Goal: Task Accomplishment & Management: Complete application form

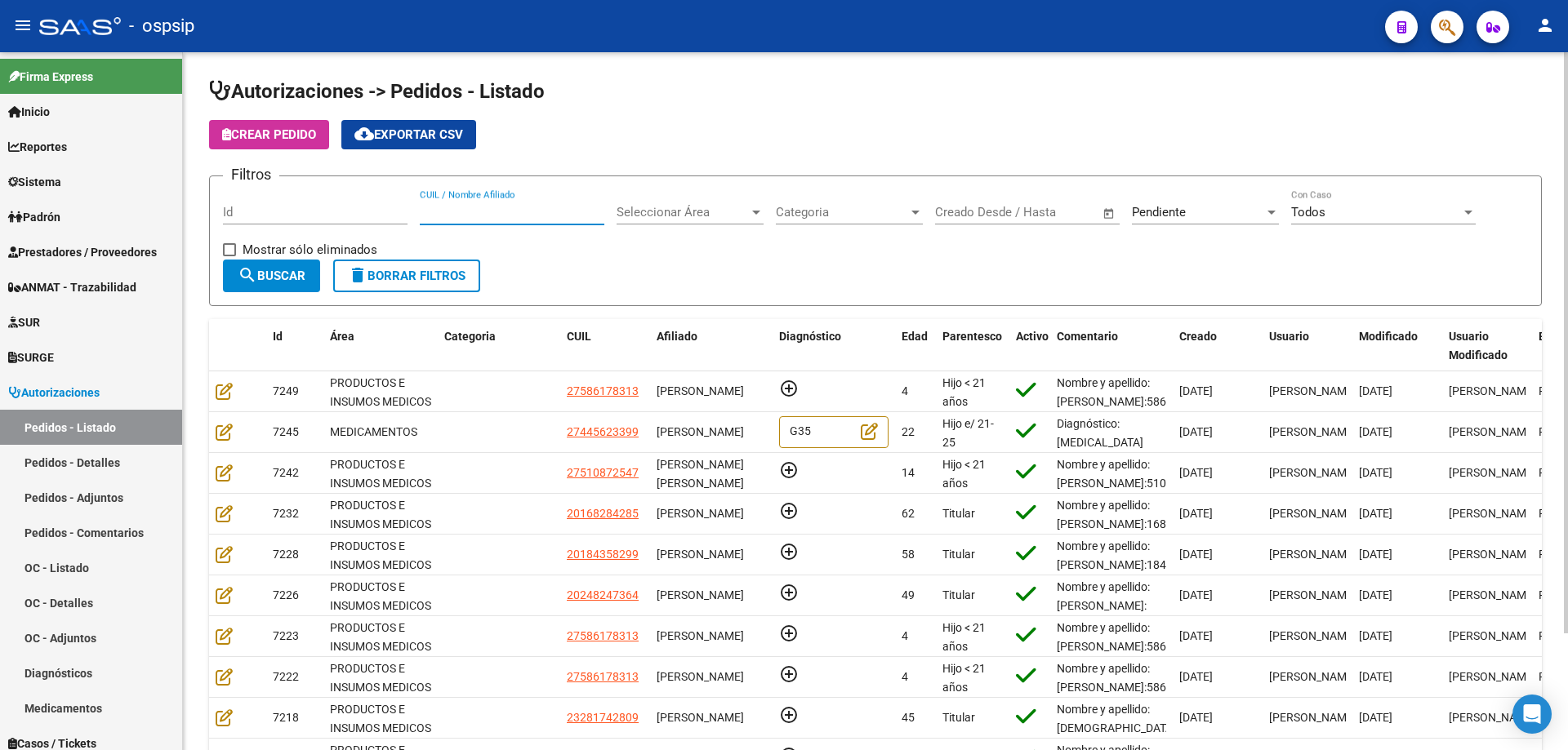
paste input "20.533.034"
click at [436, 208] on input "20.533.034" at bounding box center [512, 212] width 184 height 15
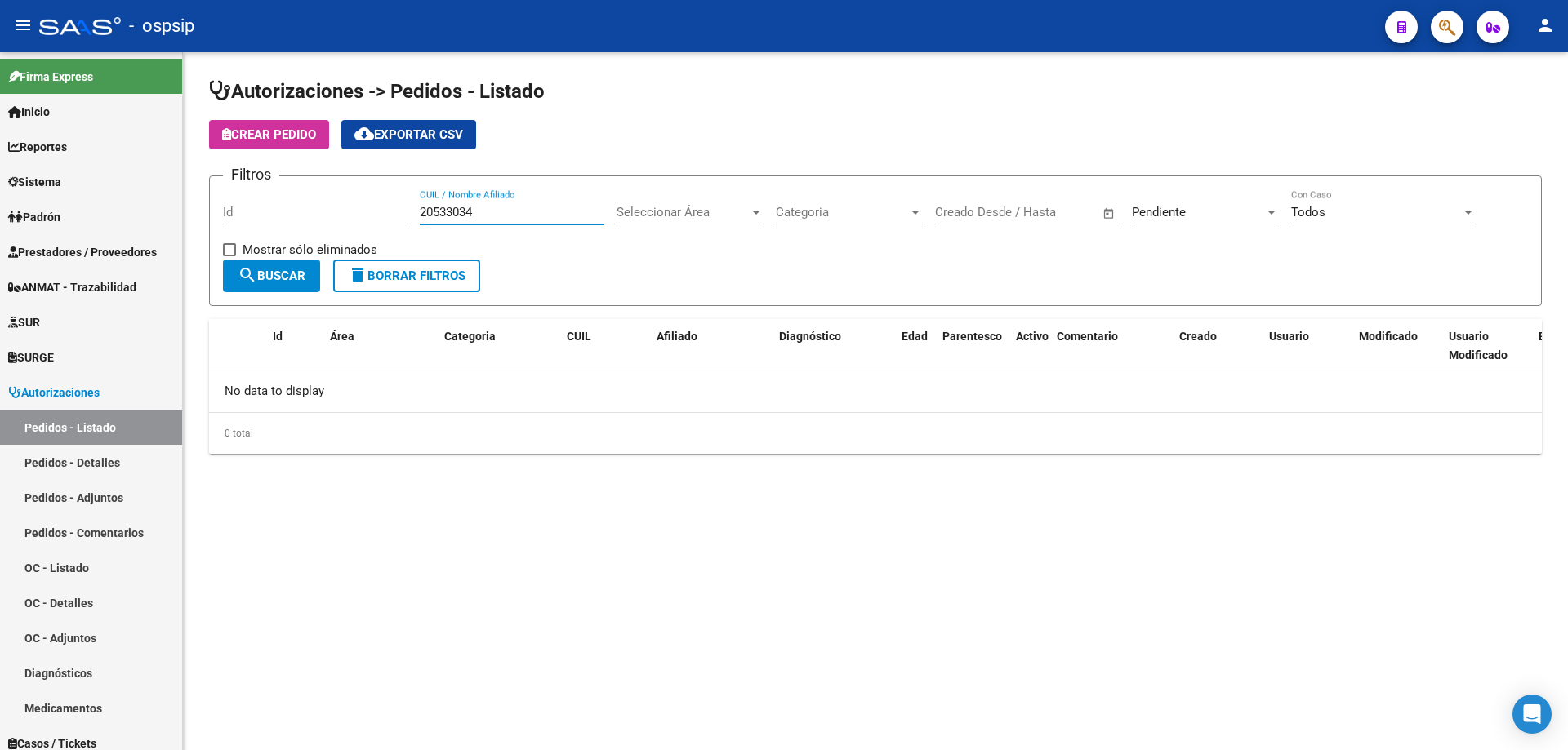
type input "20533034"
click at [1209, 212] on div "Pendiente" at bounding box center [1197, 212] width 132 height 15
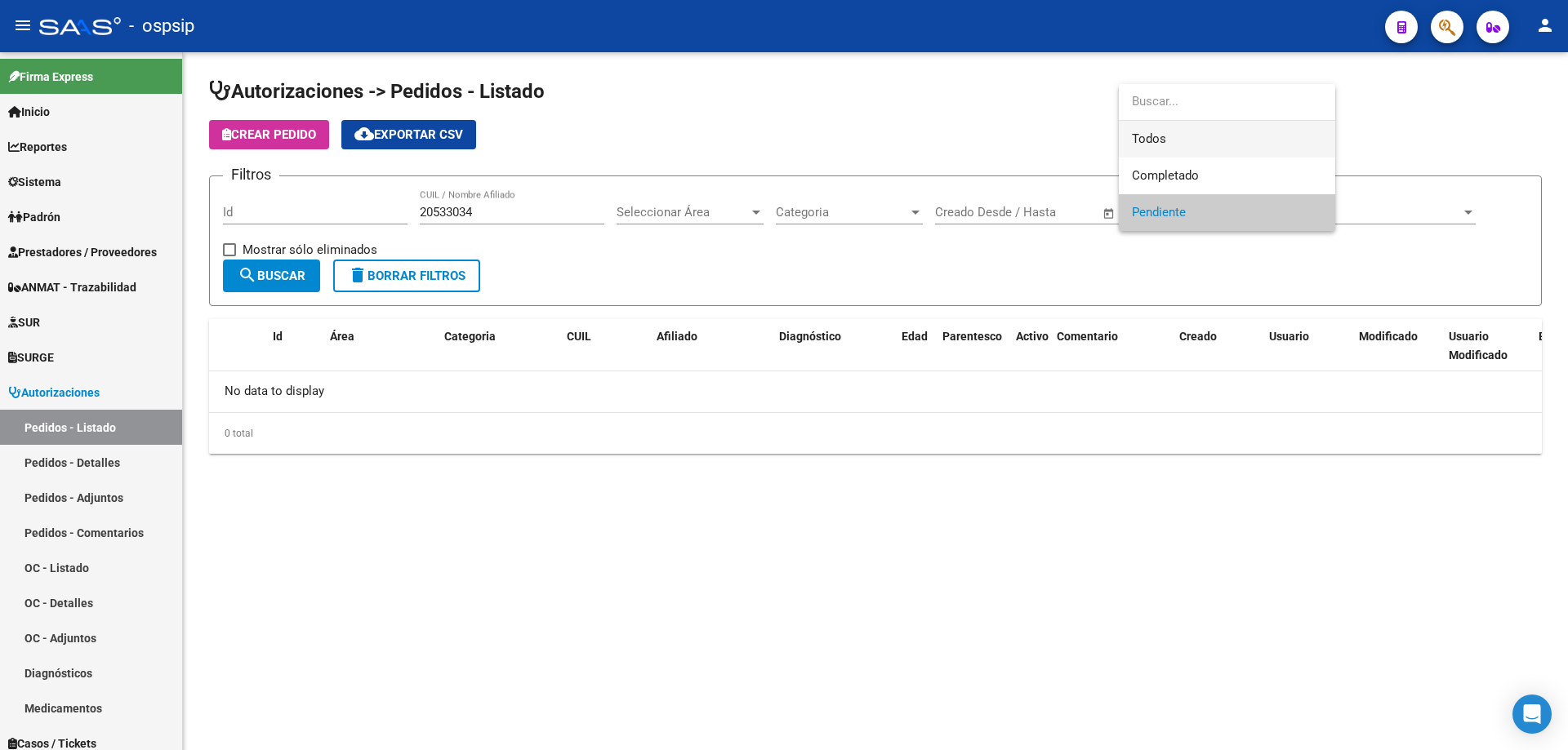
click at [1154, 145] on span "Todos" at bounding box center [1227, 138] width 191 height 36
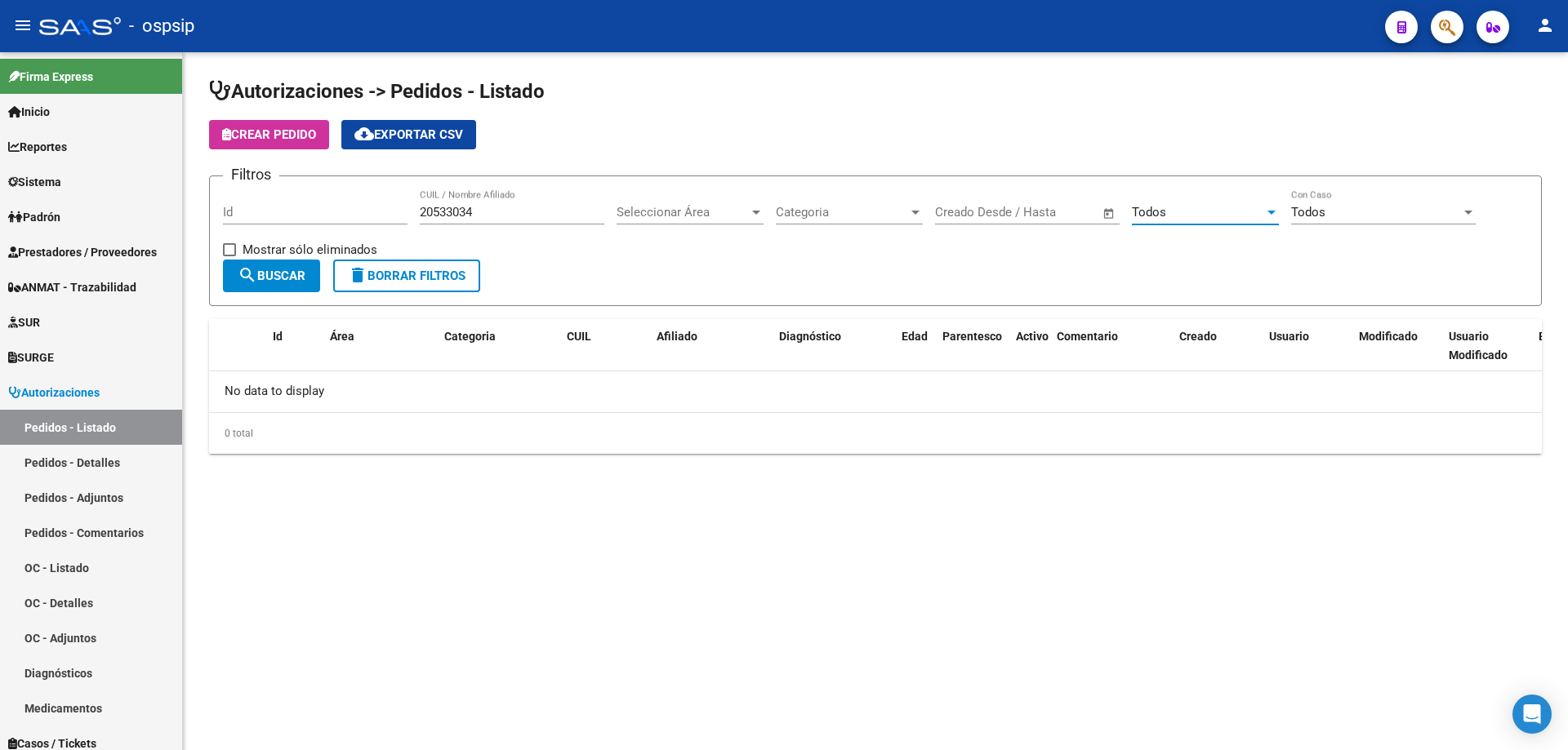
click at [704, 213] on span "Seleccionar Área" at bounding box center [682, 212] width 132 height 15
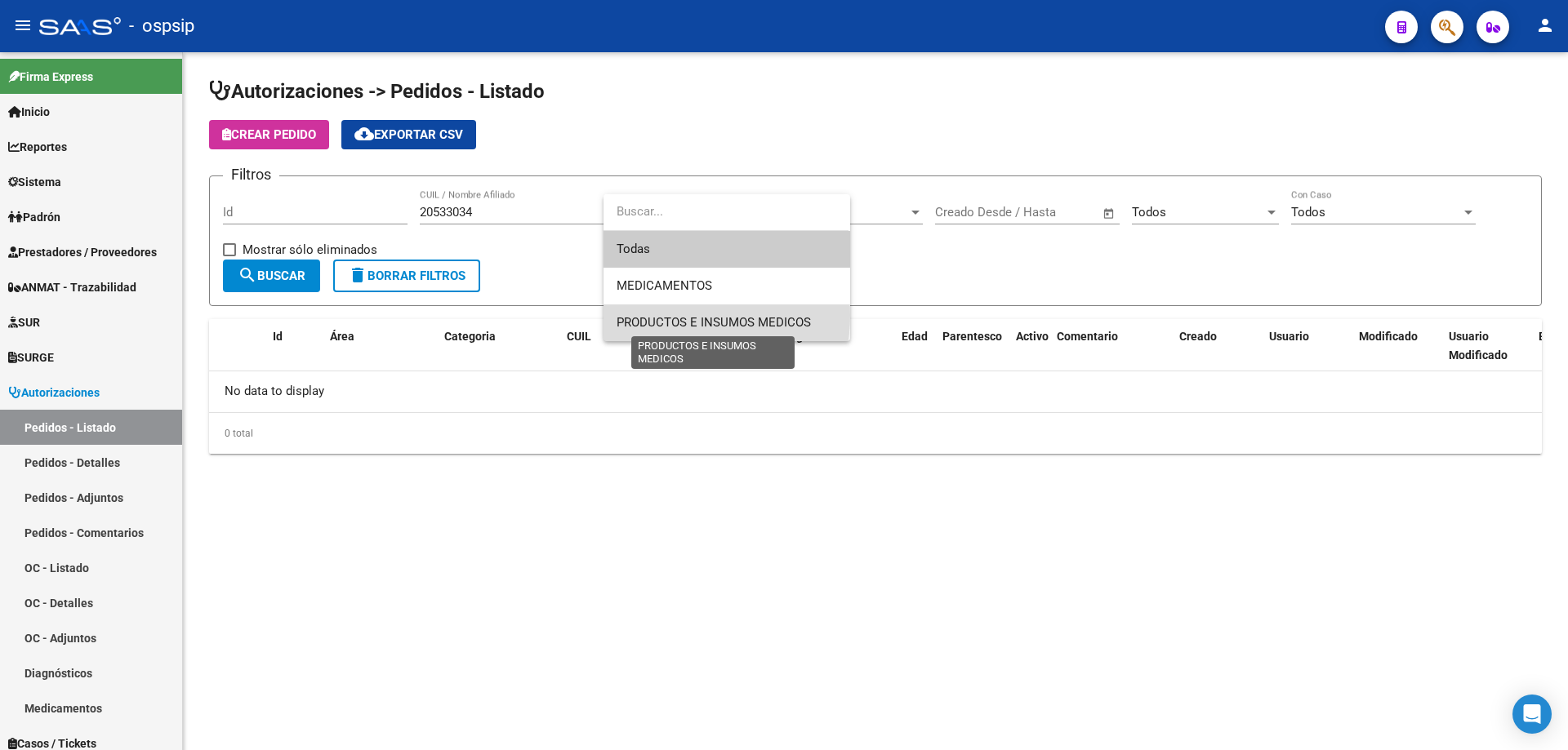
click at [661, 315] on span "PRODUCTOS E INSUMOS MEDICOS" at bounding box center [713, 322] width 194 height 15
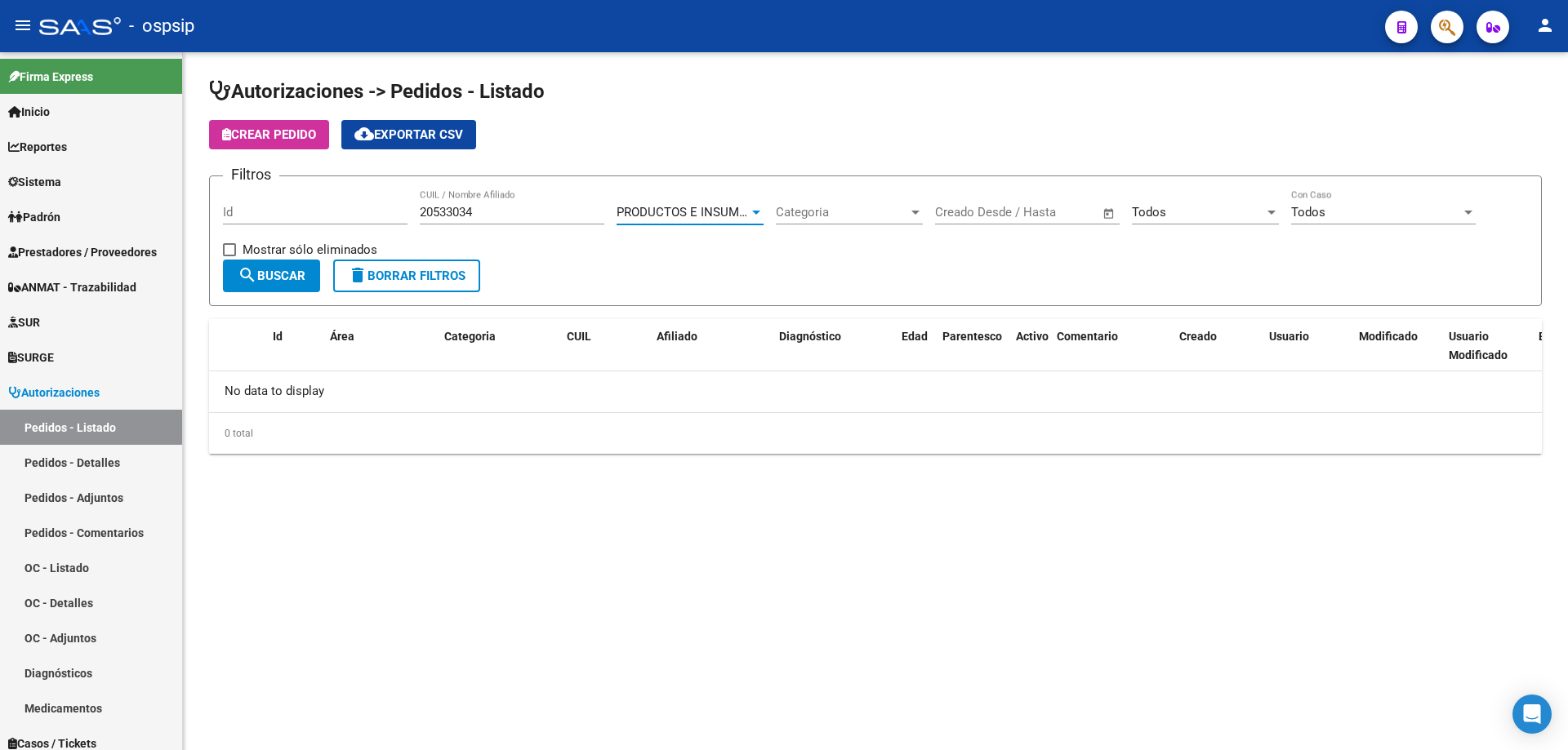
click at [308, 267] on button "search Buscar" at bounding box center [271, 276] width 98 height 33
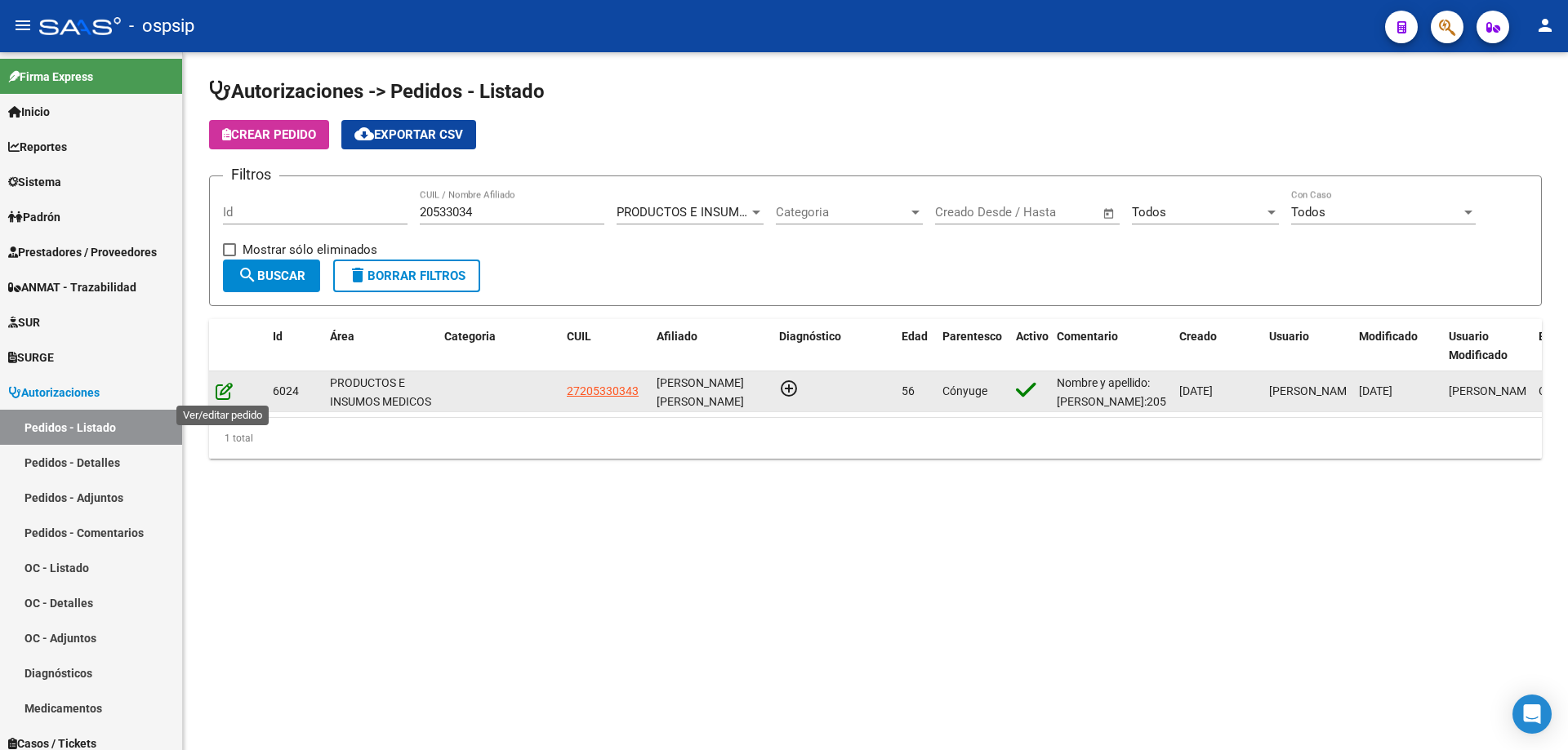
click at [226, 387] on icon at bounding box center [223, 391] width 17 height 18
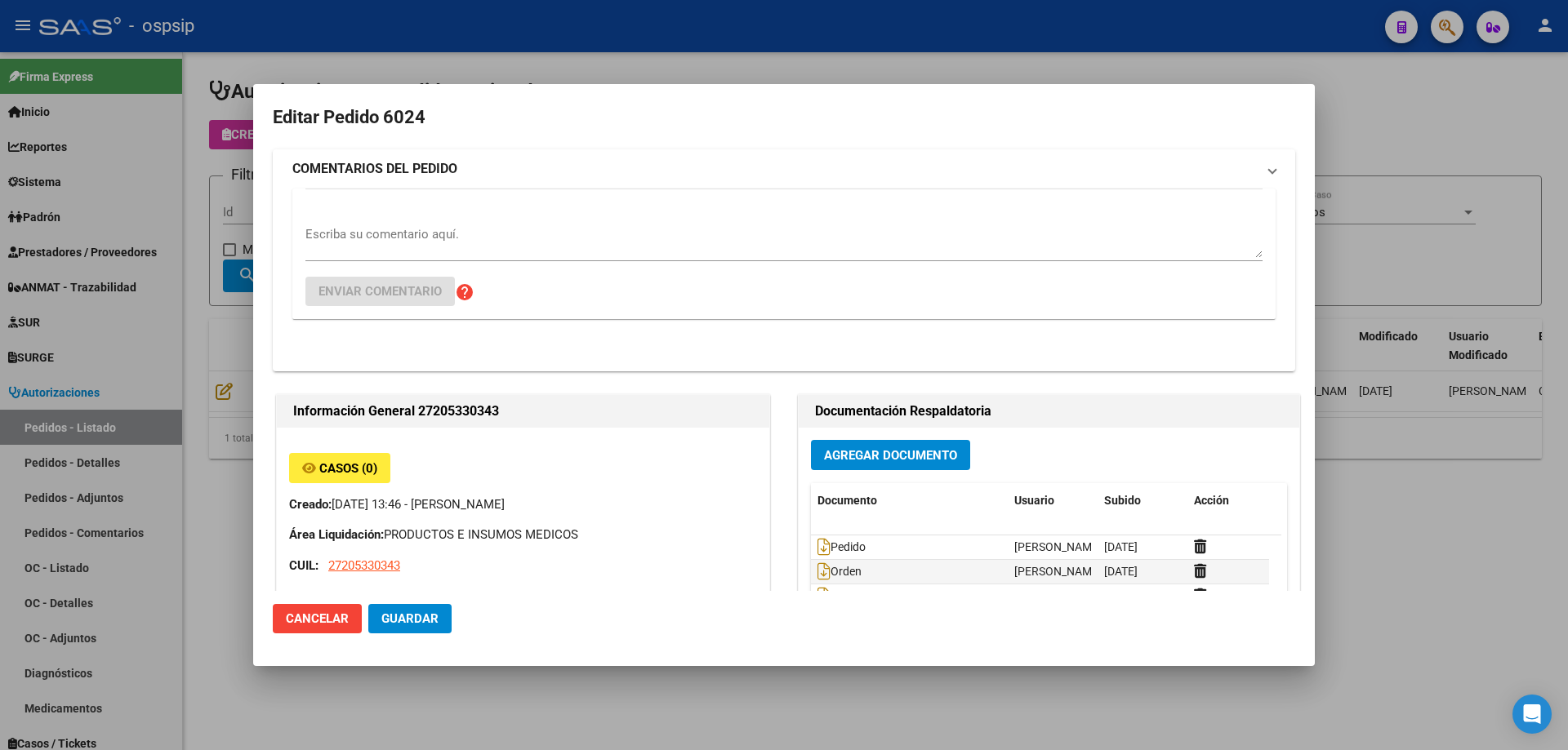
type input "[PERSON_NAME]"
type input "[GEOGRAPHIC_DATA], INGENIERO [PERSON_NAME], [PERSON_NAME] 2094"
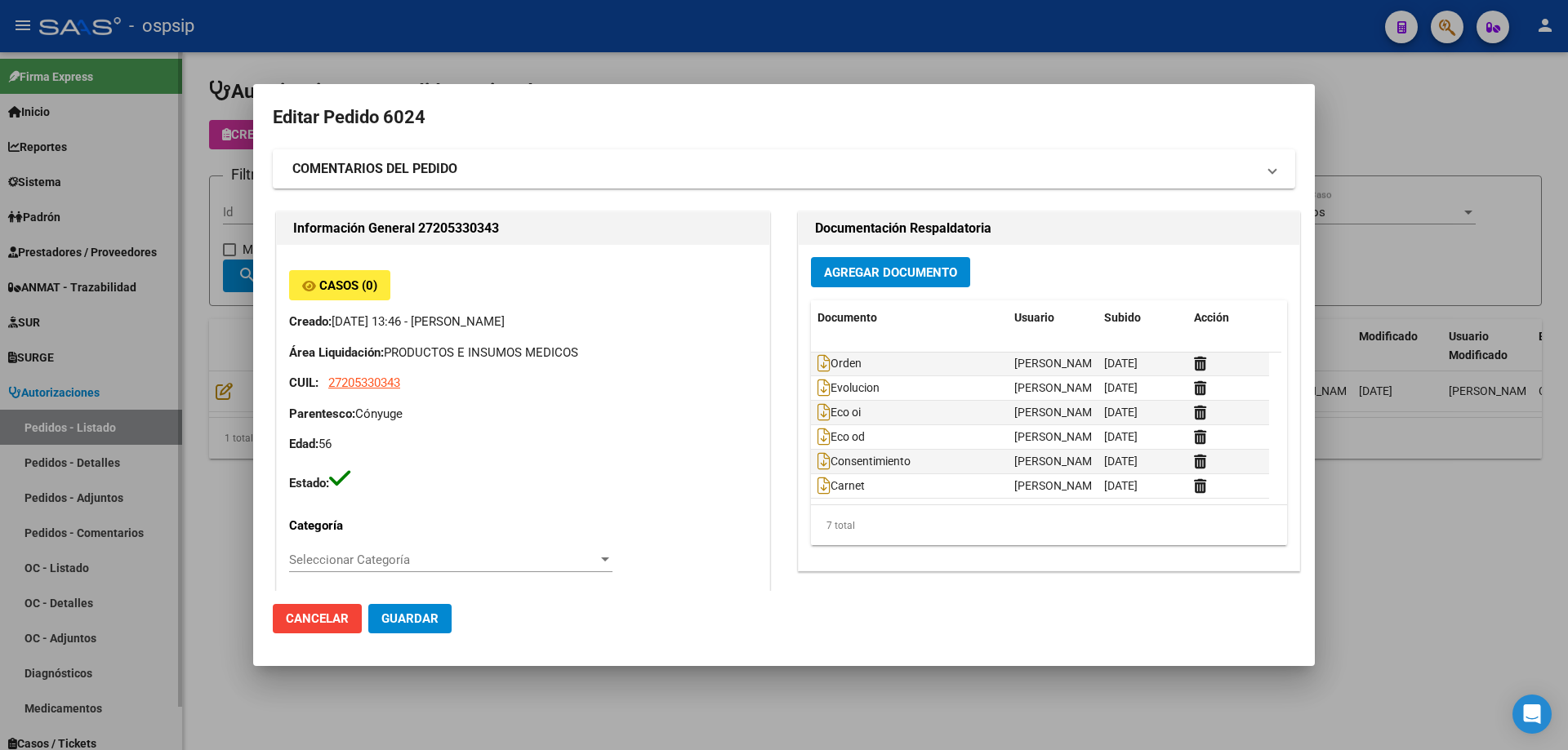
click at [92, 131] on div at bounding box center [784, 375] width 1568 height 750
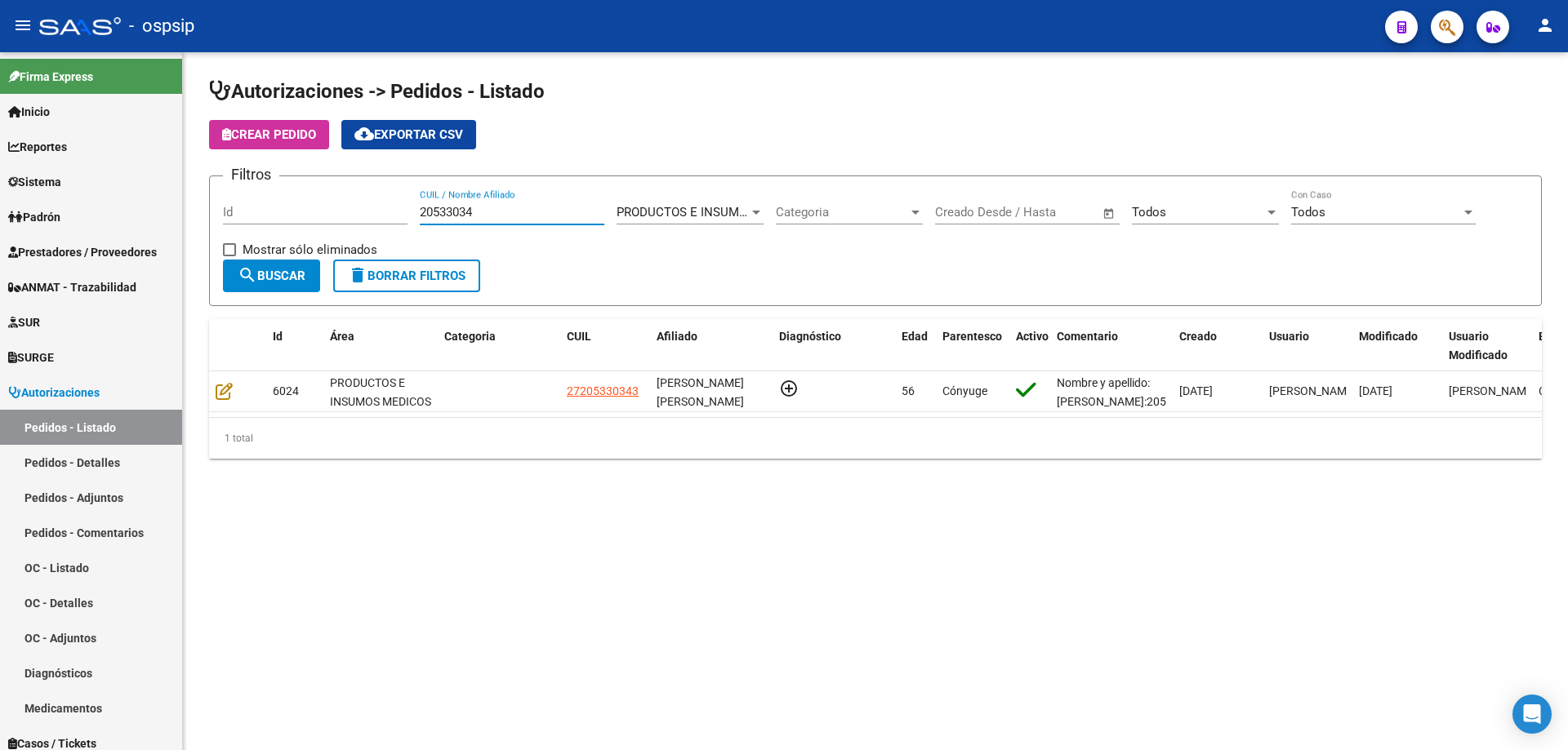
drag, startPoint x: 490, startPoint y: 216, endPoint x: 359, endPoint y: 193, distance: 133.0
click at [359, 193] on div "Filtros Id 20533034 CUIL / Nombre Afiliado PRODUCTOS E INSUMOS MEDICOS Seleccio…" at bounding box center [875, 224] width 1305 height 70
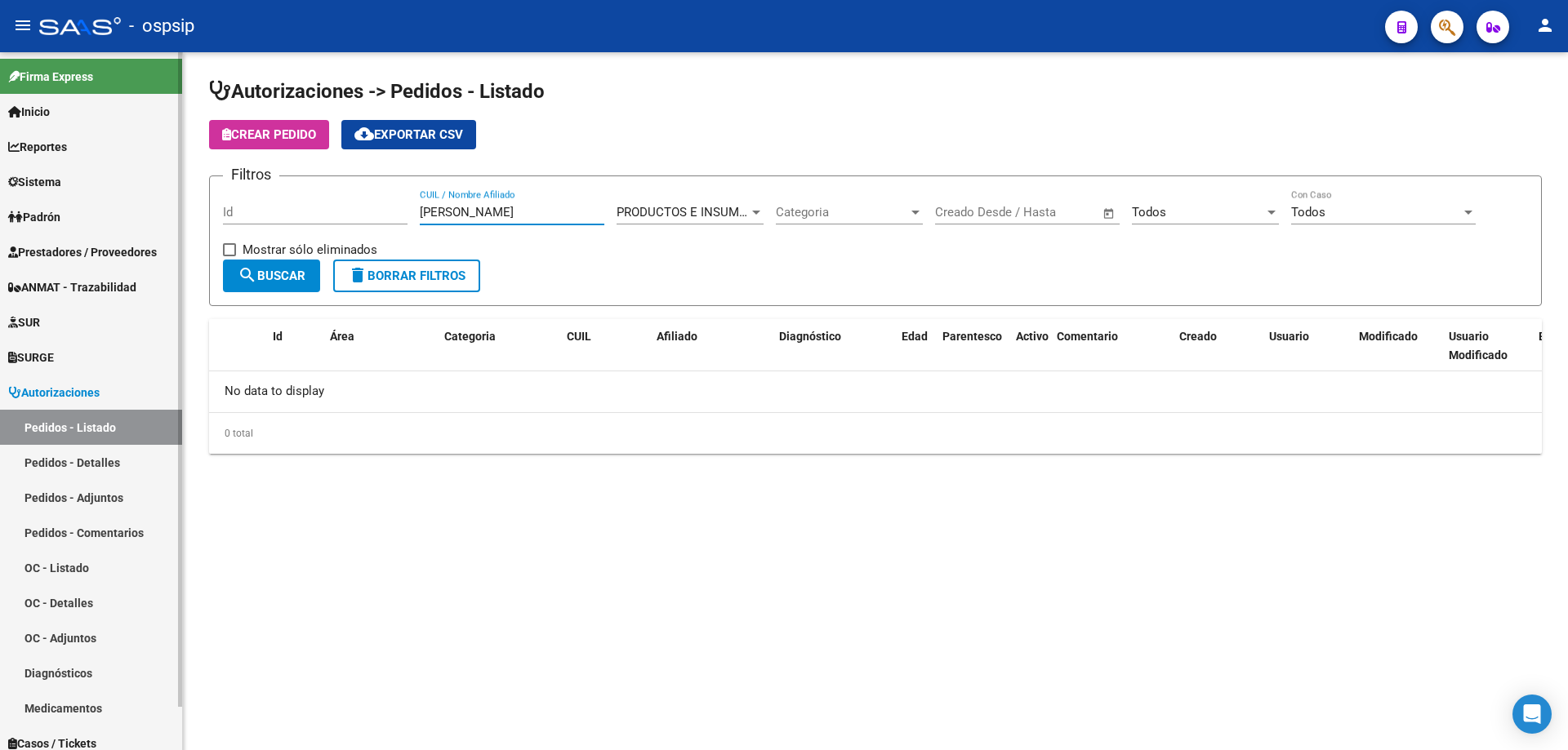
drag, startPoint x: 486, startPoint y: 215, endPoint x: 0, endPoint y: 113, distance: 496.6
click at [0, 113] on mat-sidenav-container "Firma Express Inicio Calendario SSS Instructivos Contacto OS Reportes Egresos D…" at bounding box center [784, 401] width 1568 height 698
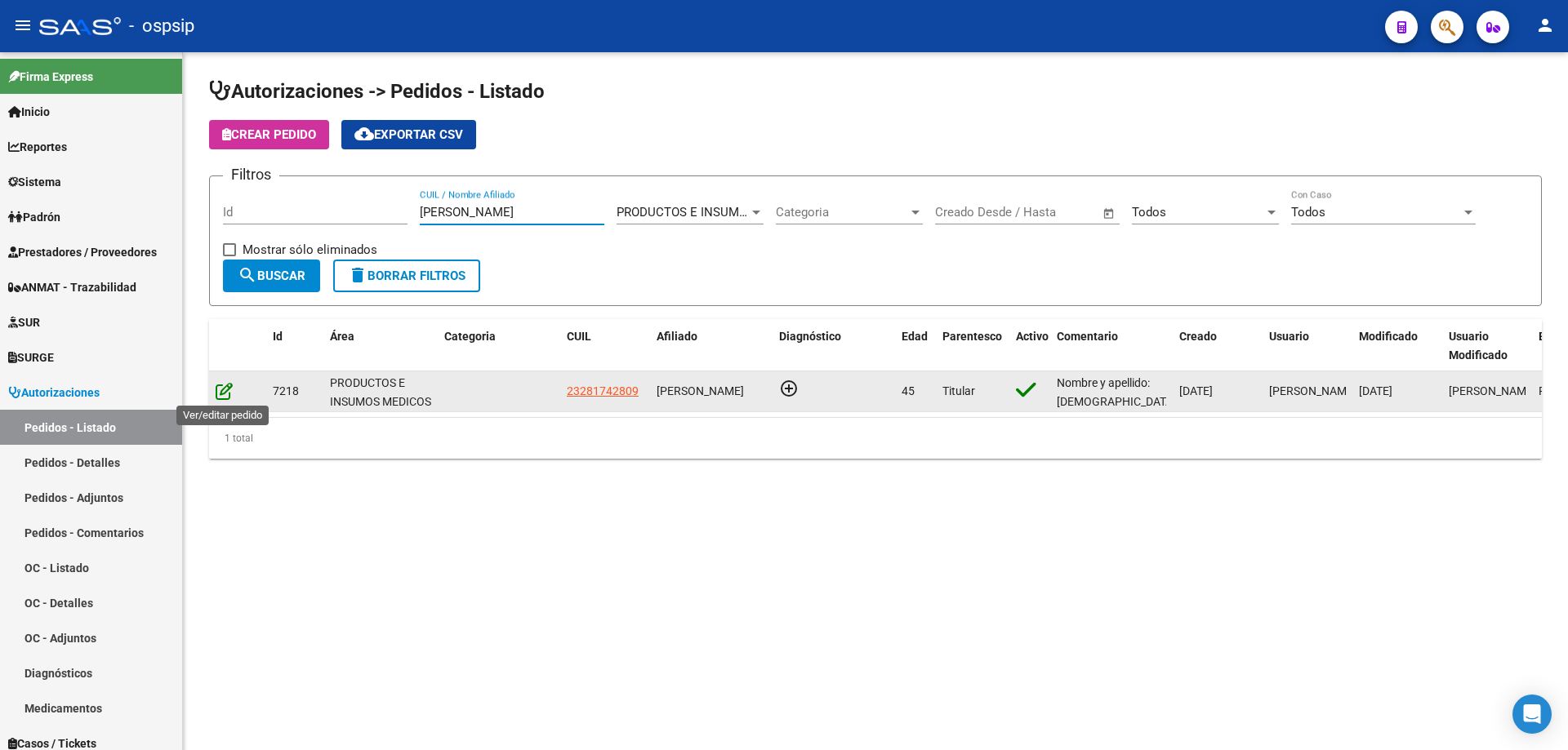
type input "[PERSON_NAME]"
click at [220, 394] on icon at bounding box center [223, 391] width 17 height 18
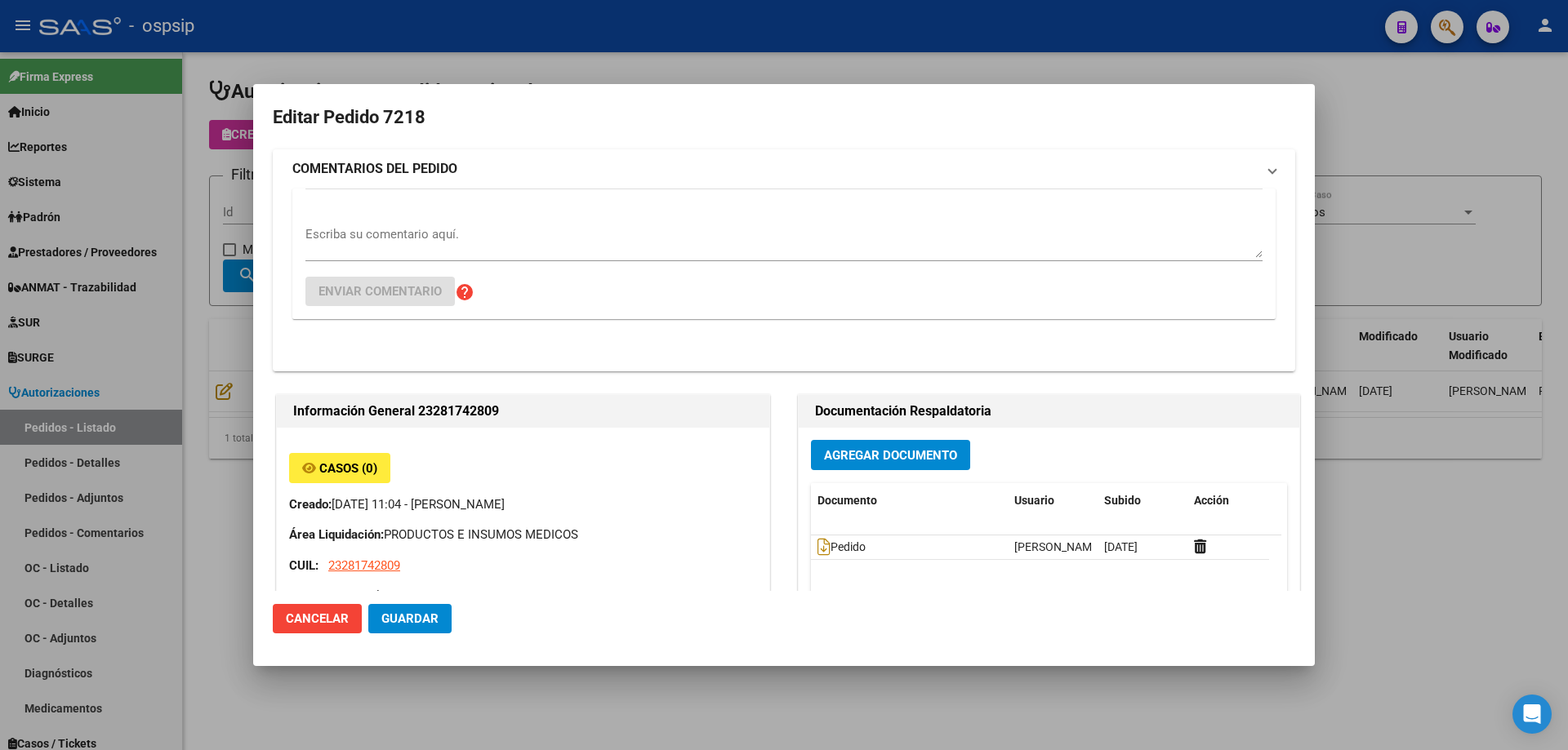
type input "[GEOGRAPHIC_DATA], [PERSON_NAME], [PERSON_NAME] 1450"
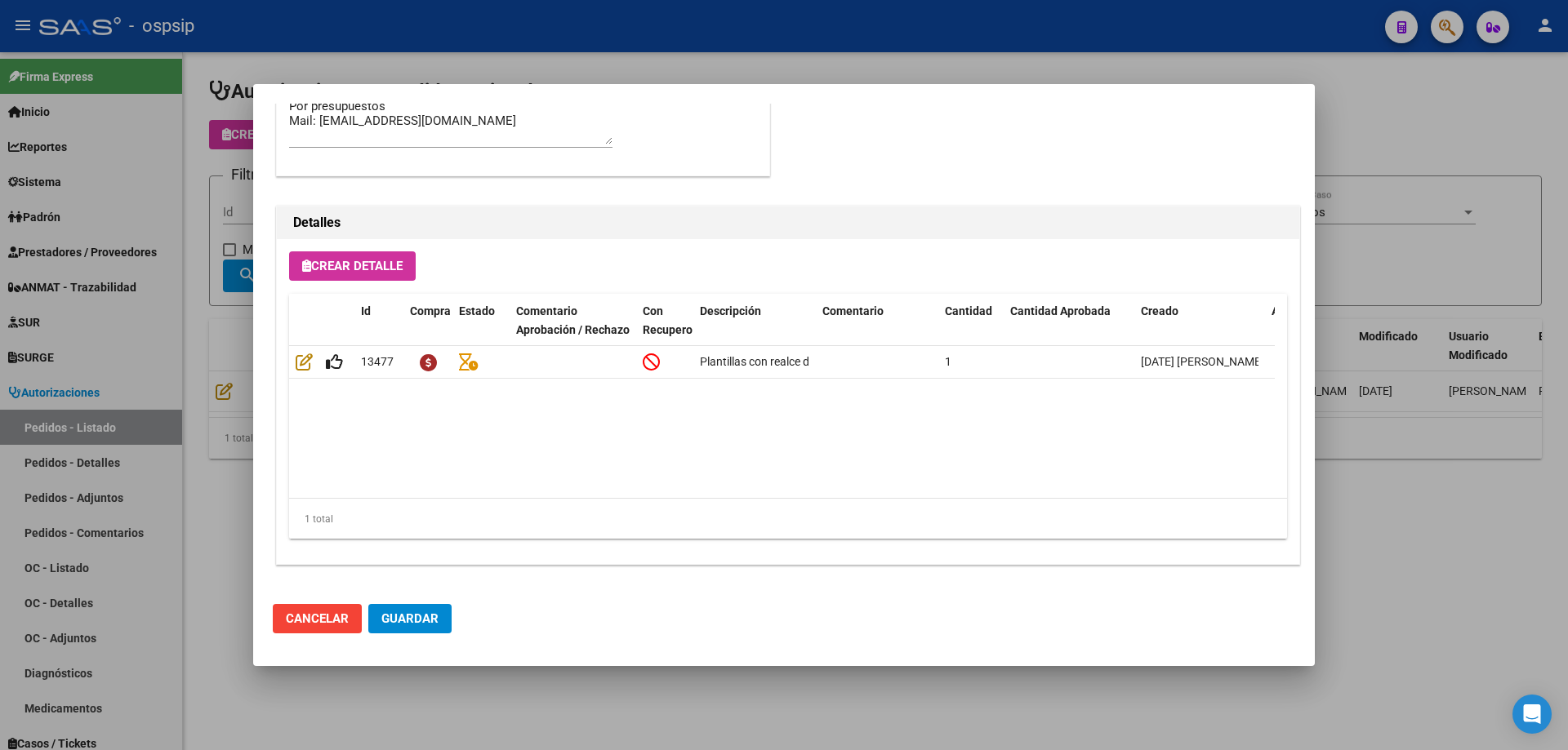
scroll to position [652, 0]
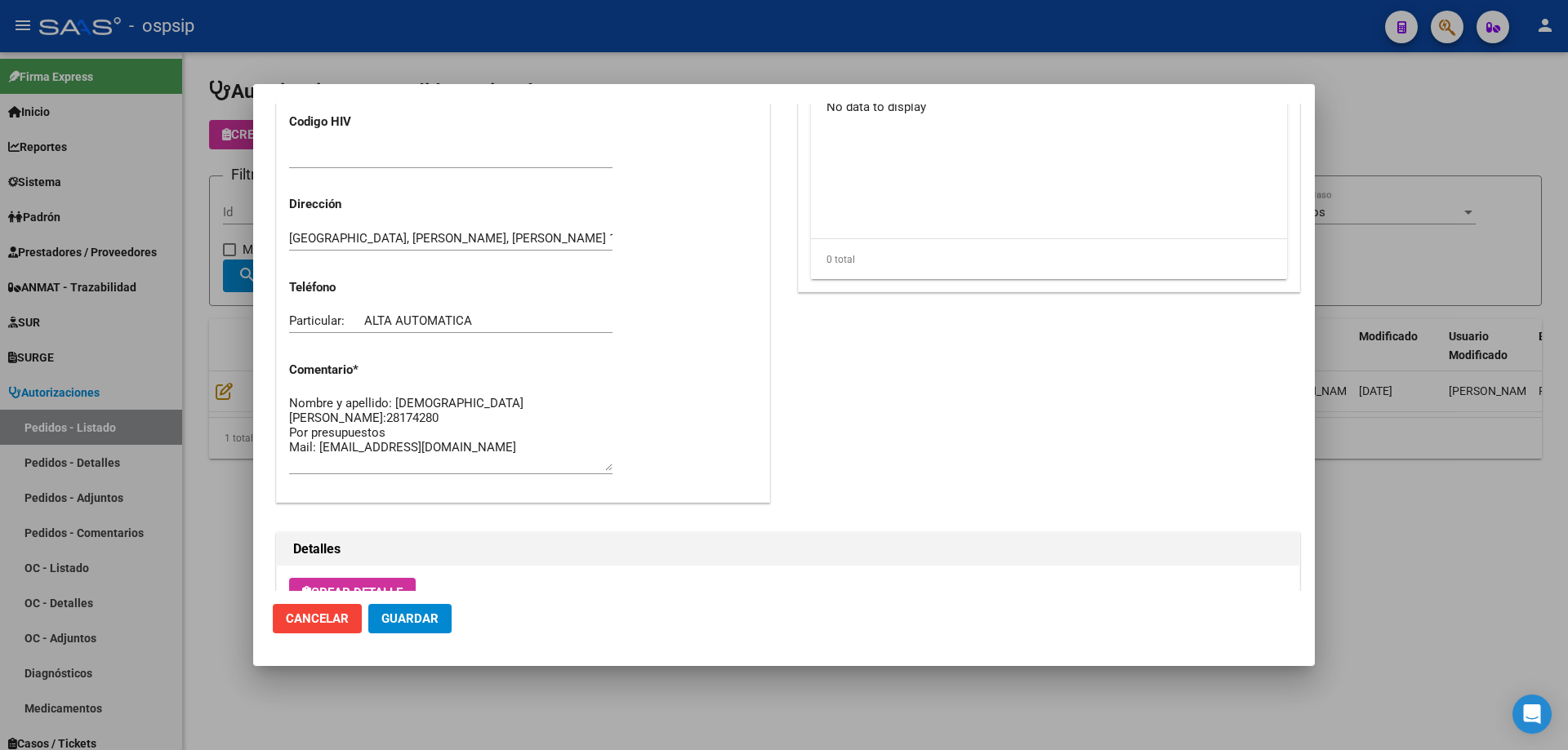
click at [480, 451] on textarea "Nombre y apellido: [DEMOGRAPHIC_DATA] [PERSON_NAME]:28174280 Por presupuestos M…" at bounding box center [451, 433] width 324 height 77
click at [423, 460] on textarea "Nombre y apellido: [DEMOGRAPHIC_DATA] [PERSON_NAME]:28174280 Por presupuestos M…" at bounding box center [451, 433] width 324 height 77
paste textarea "[DEMOGRAPHIC_DATA] 1140450806 [PERSON_NAME] 1123062162"
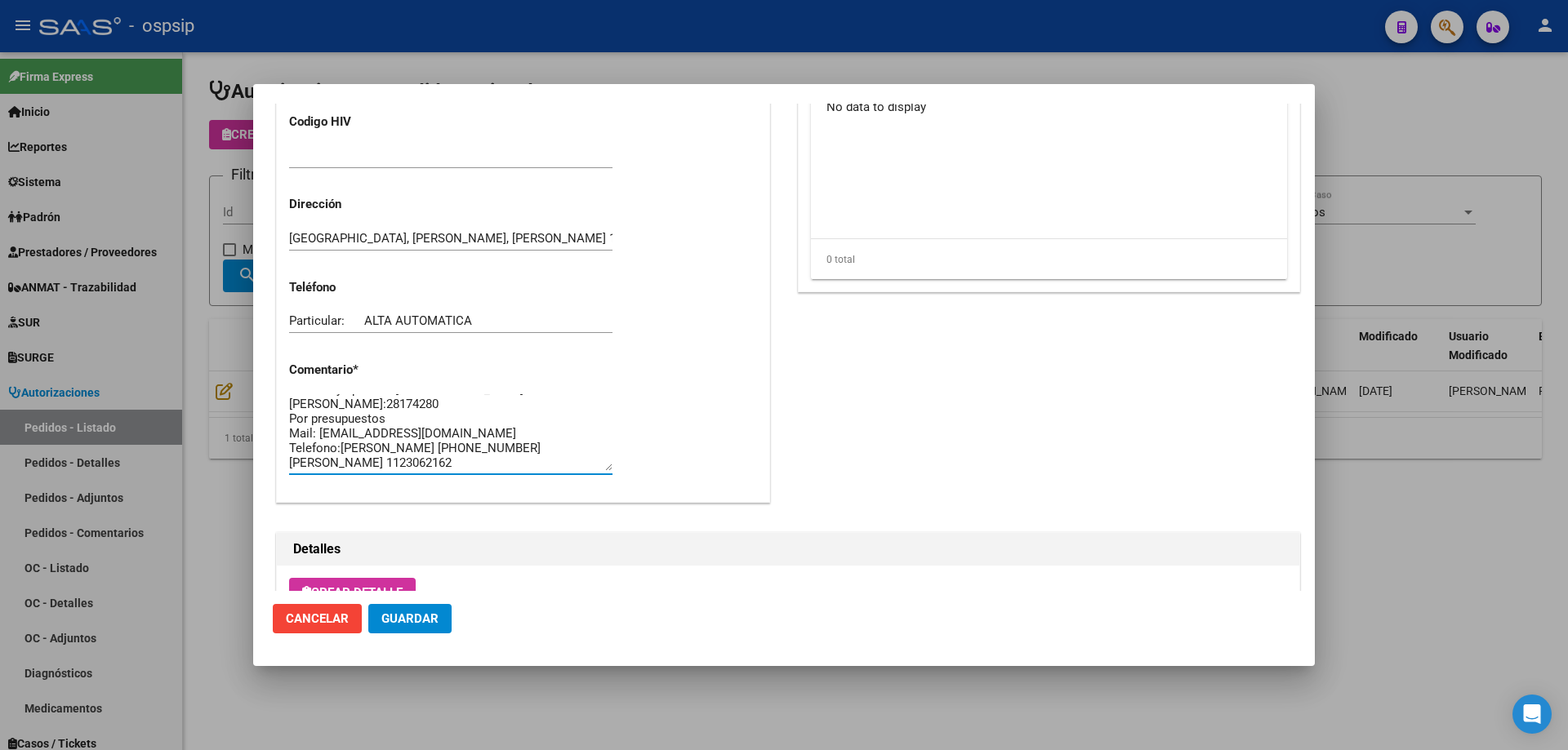
click at [341, 444] on textarea "Nombre y apellido: [DEMOGRAPHIC_DATA] [PERSON_NAME]:28174280 Por presupuestos M…" at bounding box center [451, 433] width 324 height 77
click at [325, 450] on textarea "Nombre y apellido: [DEMOGRAPHIC_DATA] [PERSON_NAME]:28174280 Por presupuestos M…" at bounding box center [451, 433] width 324 height 77
type textarea "Nombre y apellido: [DEMOGRAPHIC_DATA] [PERSON_NAME]:28174280 Por presupuestos M…"
click at [396, 614] on span "Guardar" at bounding box center [410, 619] width 57 height 15
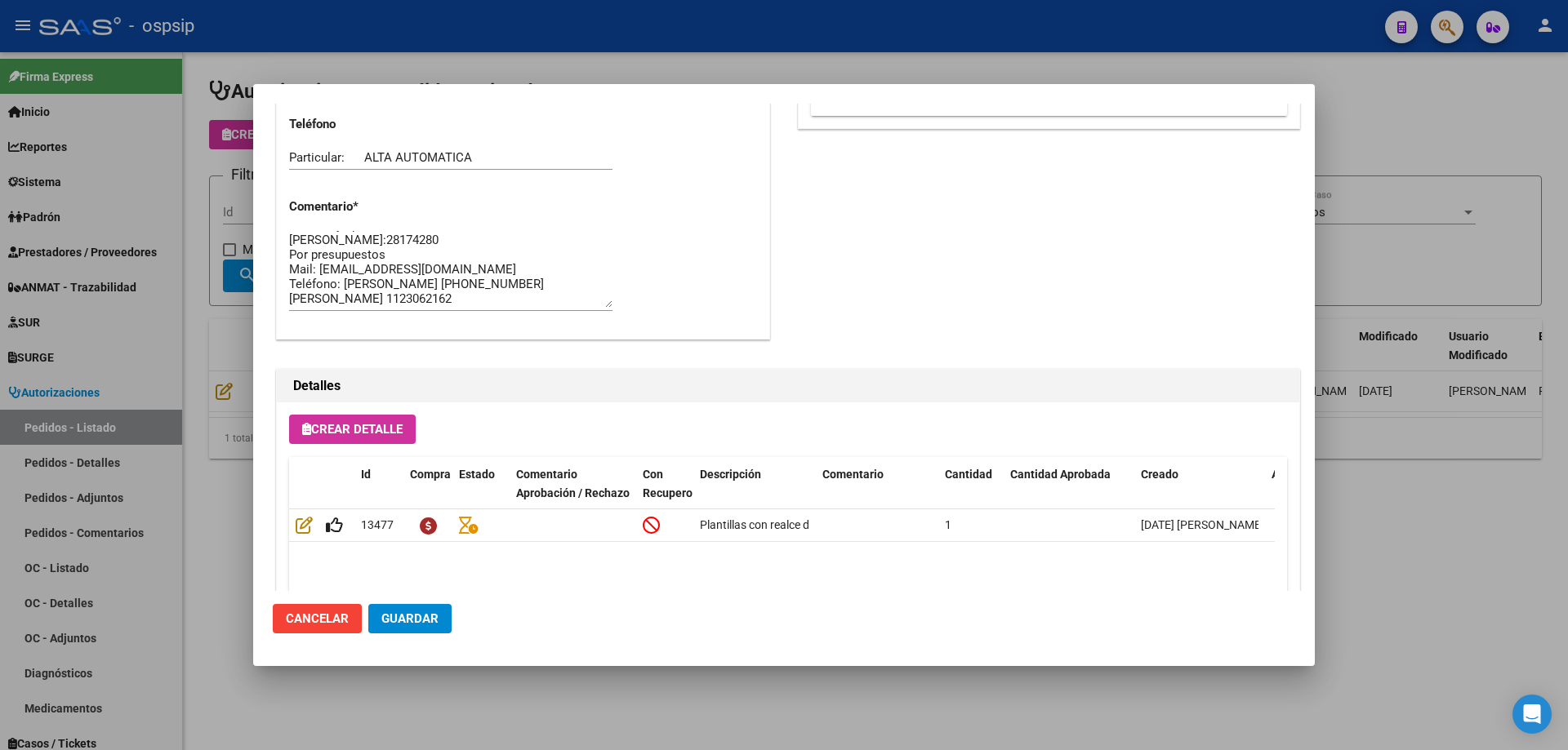
scroll to position [0, 0]
click at [430, 614] on span "Guardar" at bounding box center [410, 619] width 57 height 15
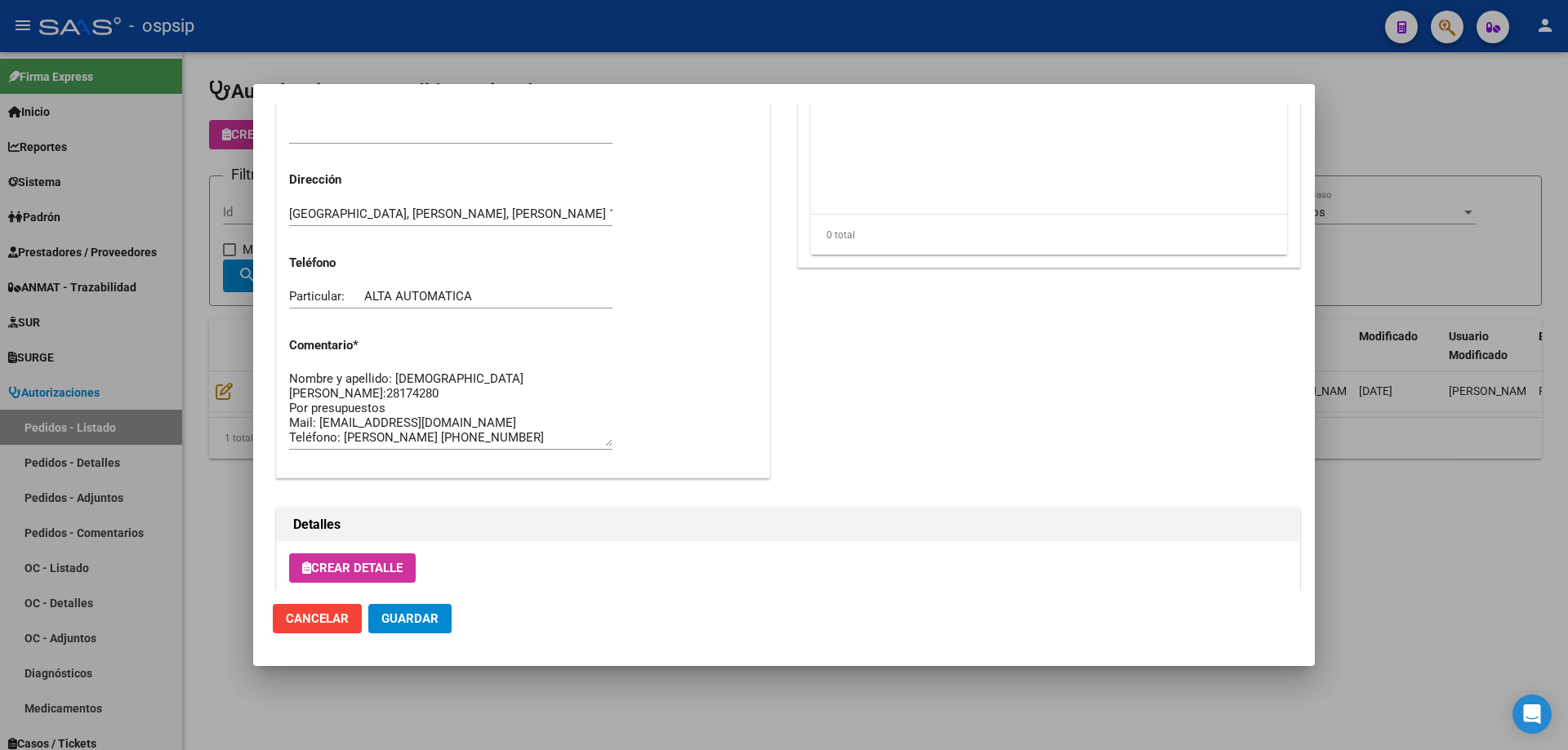
scroll to position [898, 0]
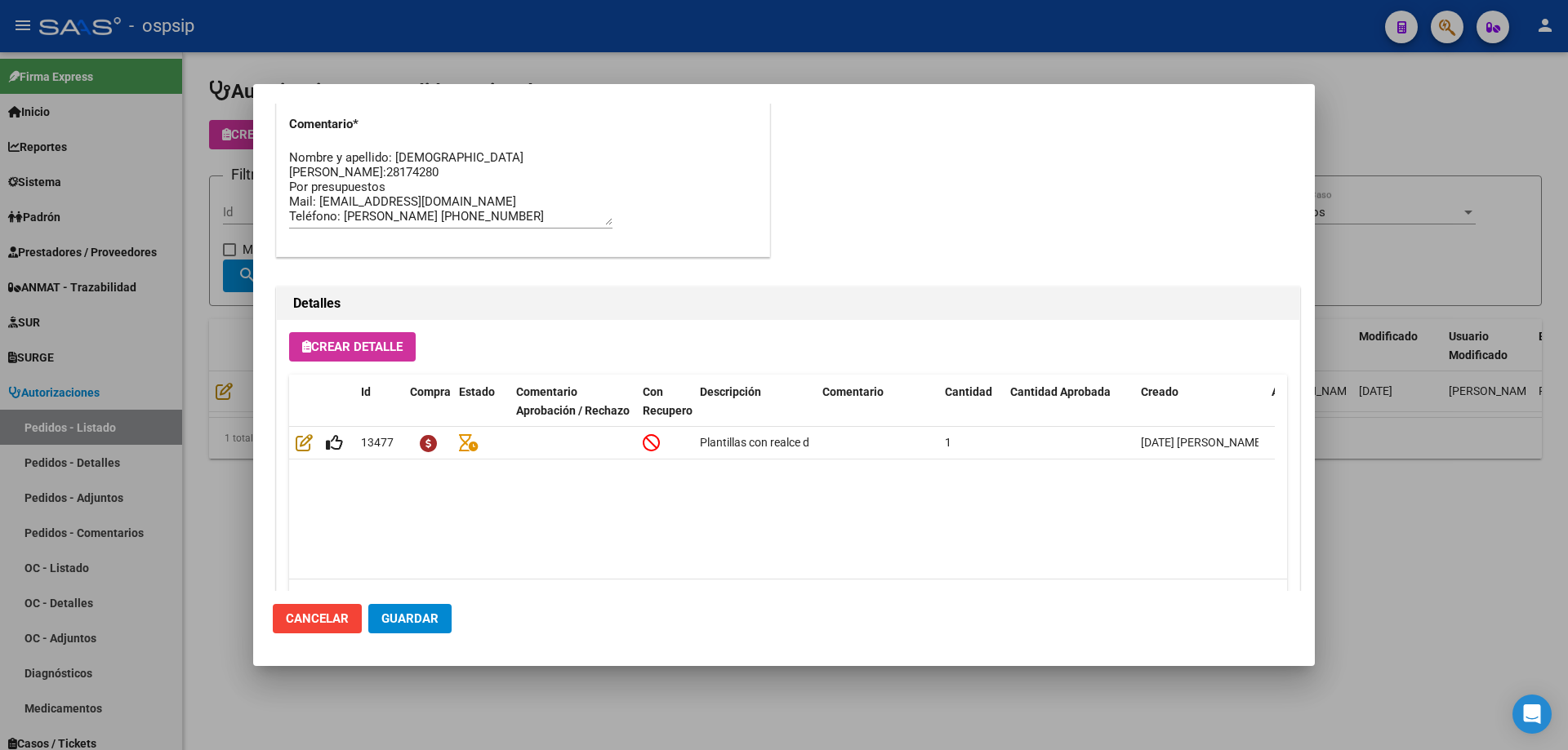
click at [437, 629] on button "Guardar" at bounding box center [410, 618] width 83 height 29
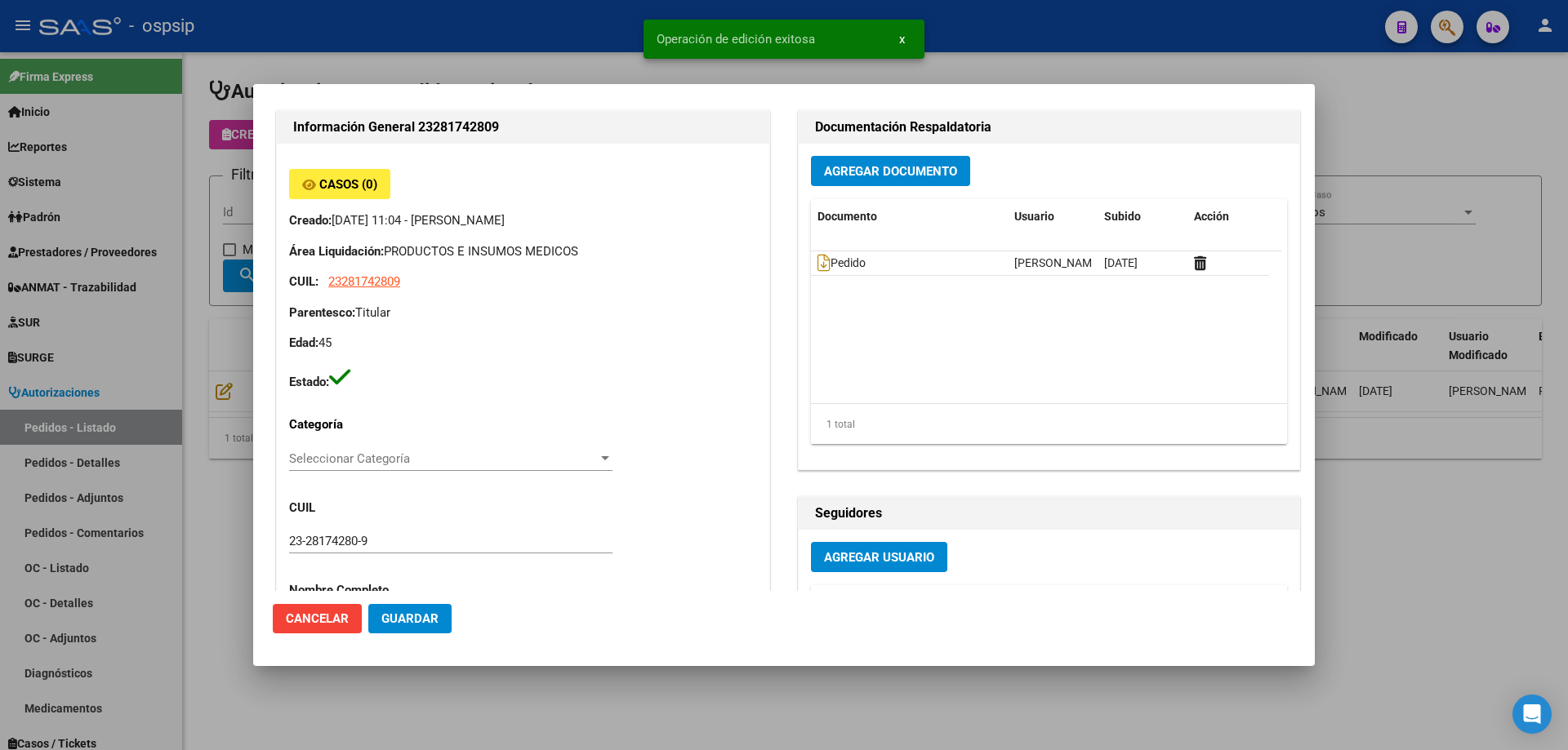
scroll to position [0, 0]
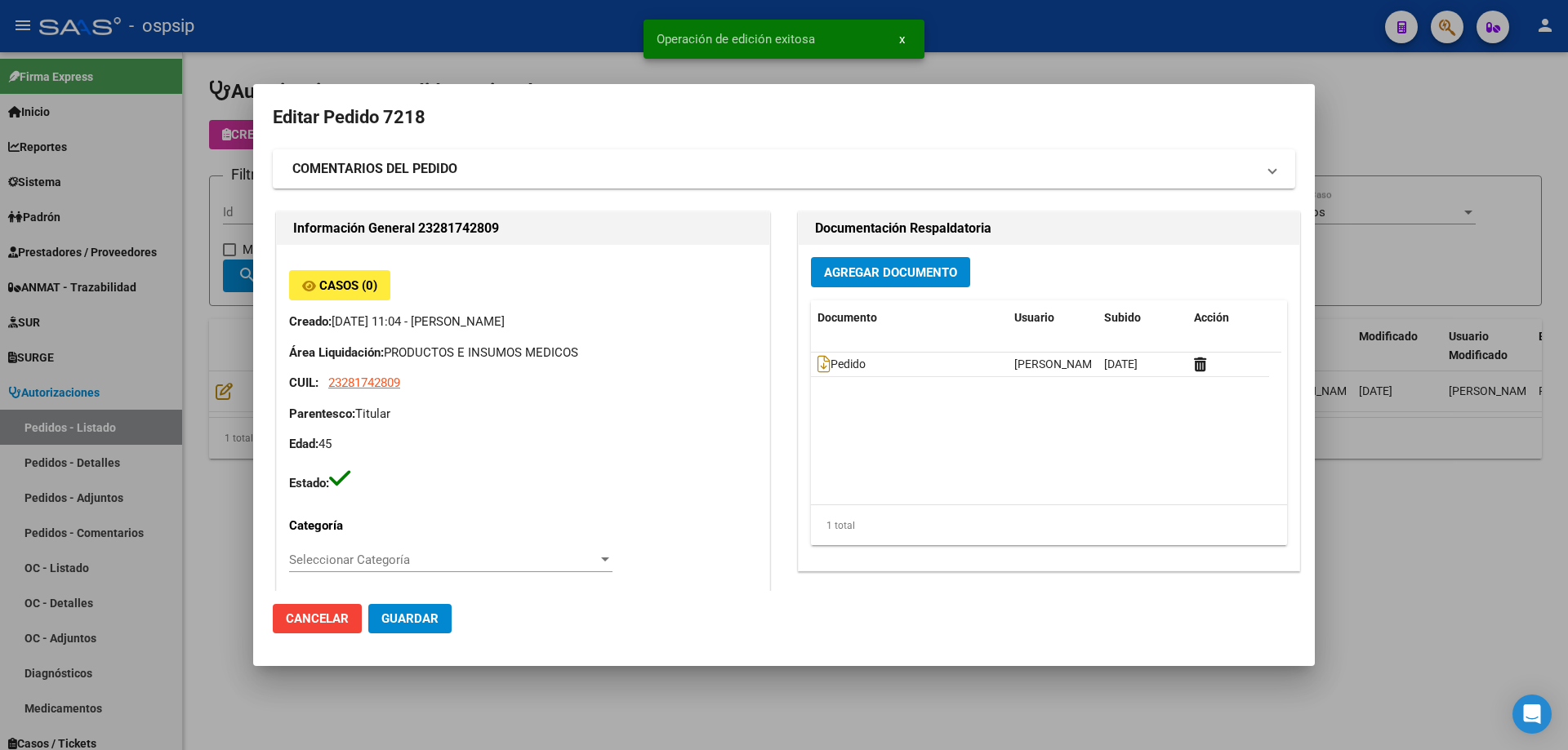
click at [233, 362] on div at bounding box center [784, 375] width 1568 height 750
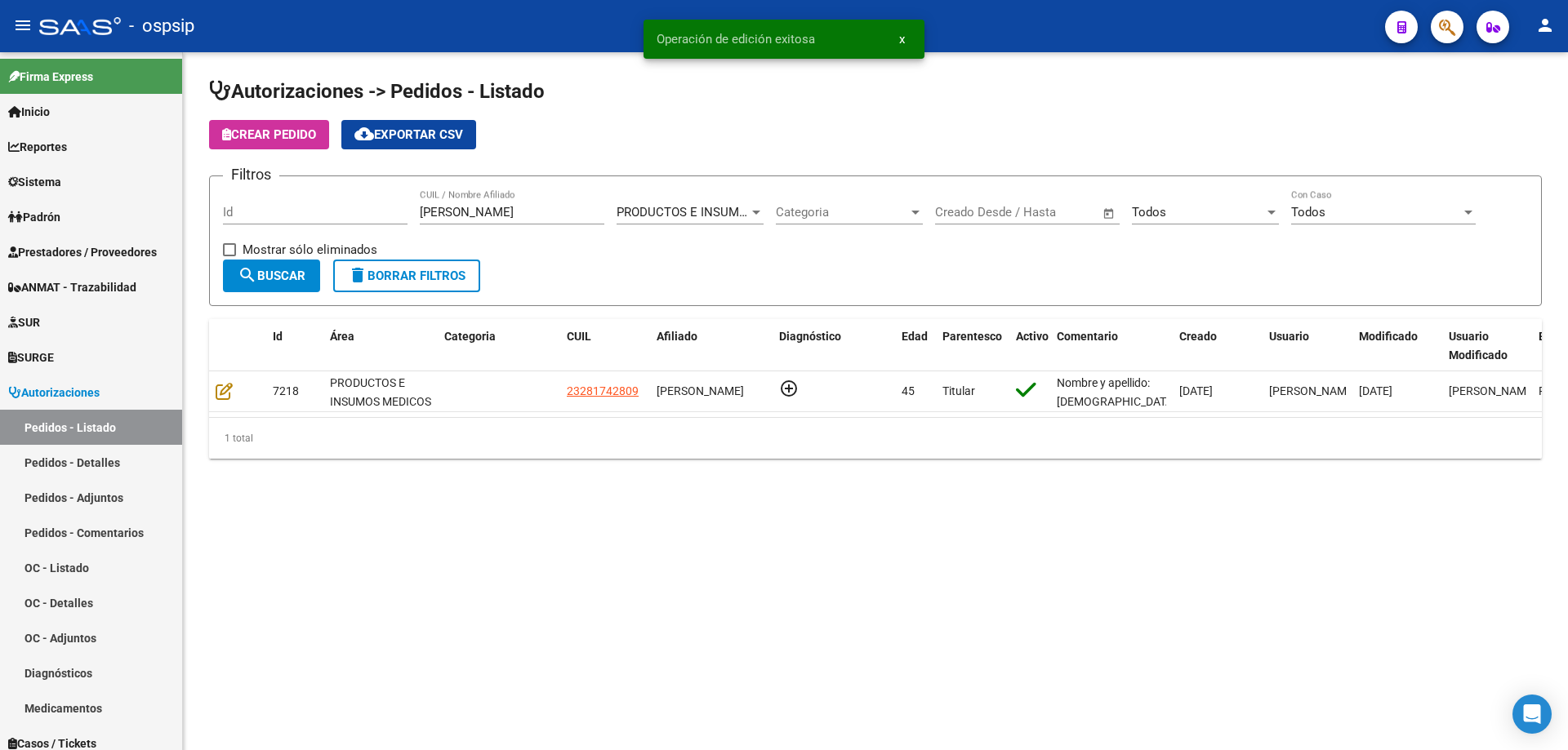
drag, startPoint x: 520, startPoint y: 221, endPoint x: 469, endPoint y: 217, distance: 51.2
click at [469, 217] on div "[PERSON_NAME] CUIL / Nombre Afiliado" at bounding box center [512, 207] width 184 height 35
drag, startPoint x: 498, startPoint y: 205, endPoint x: 310, endPoint y: 196, distance: 188.2
click at [310, 196] on div "Filtros Id [PERSON_NAME] CUIL / Nombre Afiliado PRODUCTOS E INSUMOS MEDICOS Sel…" at bounding box center [875, 224] width 1305 height 70
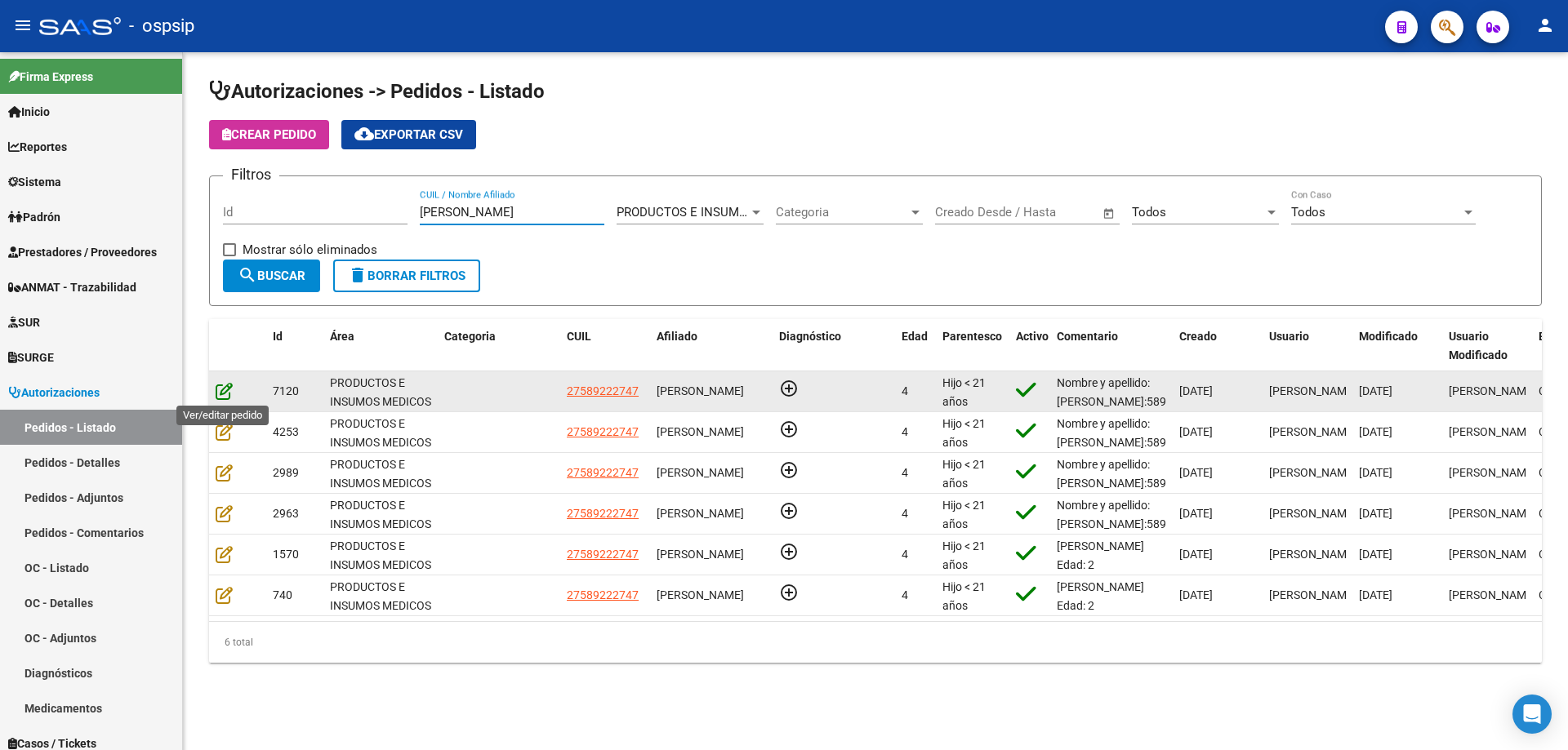
type input "[PERSON_NAME]"
click at [222, 396] on icon at bounding box center [223, 391] width 17 height 18
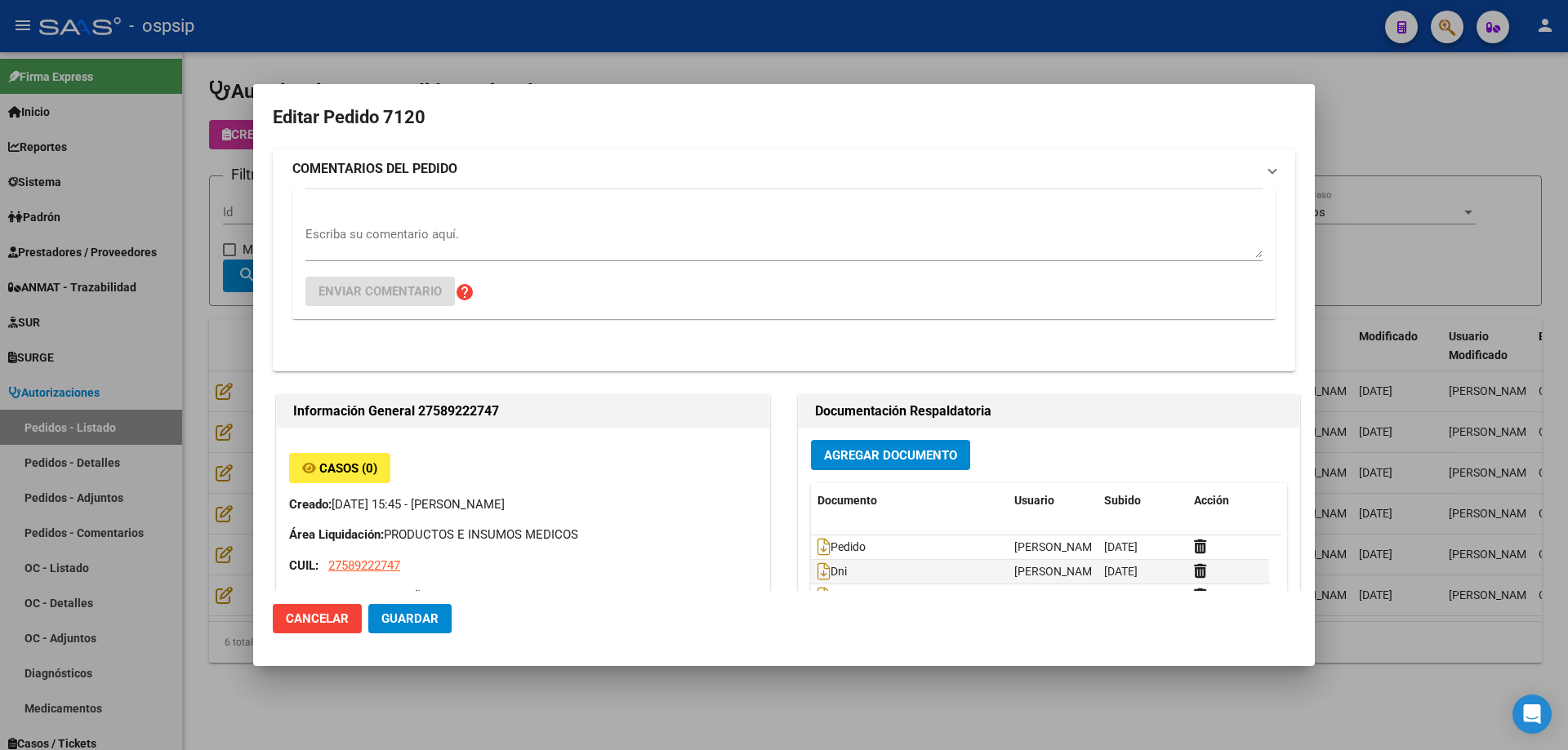
type input "[GEOGRAPHIC_DATA], [PERSON_NAME], CNEL [PERSON_NAME] 831"
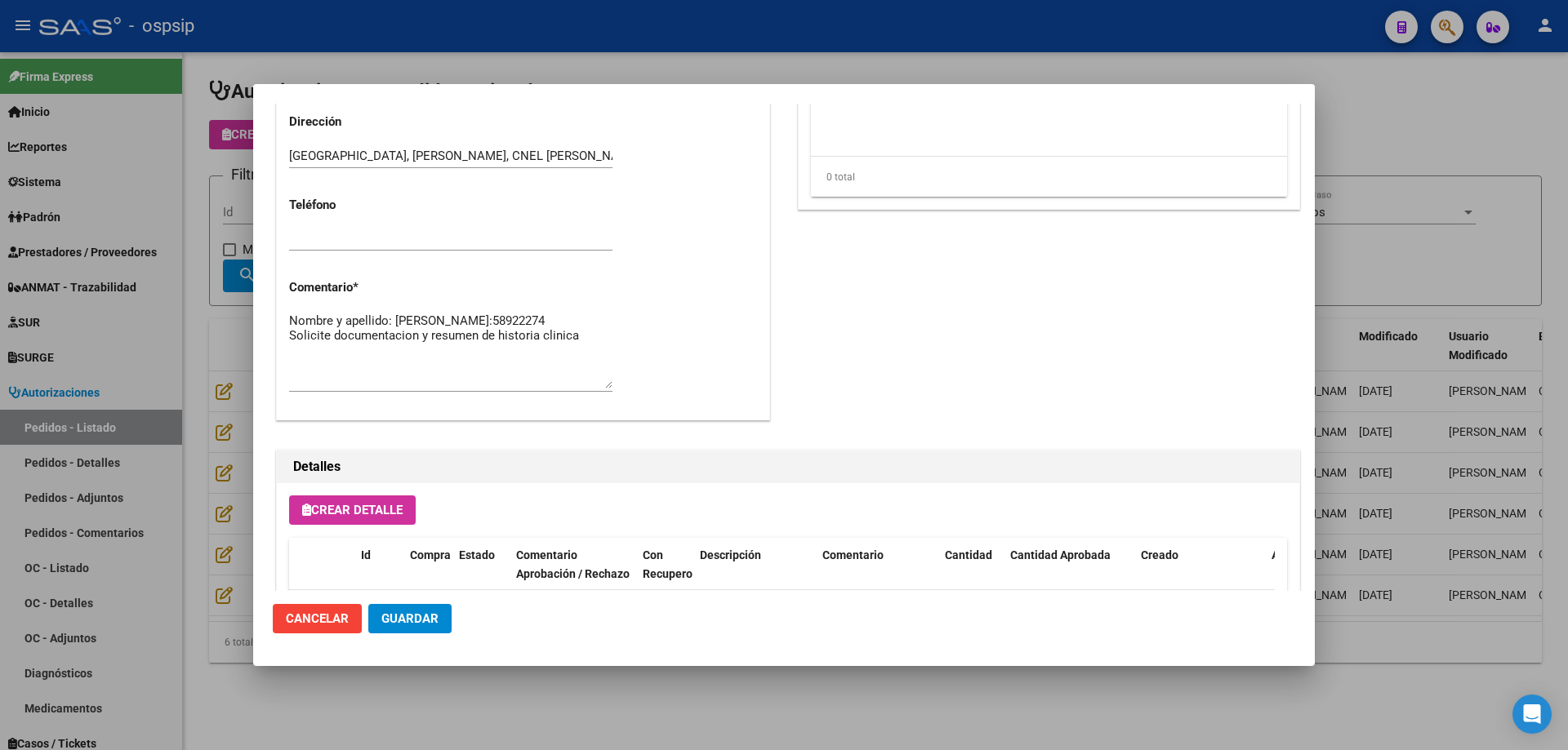
scroll to position [734, 0]
click at [582, 351] on textarea "Nombre y apellido: [PERSON_NAME]:58922274 Solicite documentacion y resumen de h…" at bounding box center [451, 351] width 324 height 77
paste textarea "1139526014 [PERSON_NAME] 1138132007 [PERSON_NAME]"
type textarea "Nombre y apellido: [PERSON_NAME]:58922274 Solicite documentacion y resumen de h…"
click at [413, 617] on span "Guardar" at bounding box center [410, 619] width 57 height 15
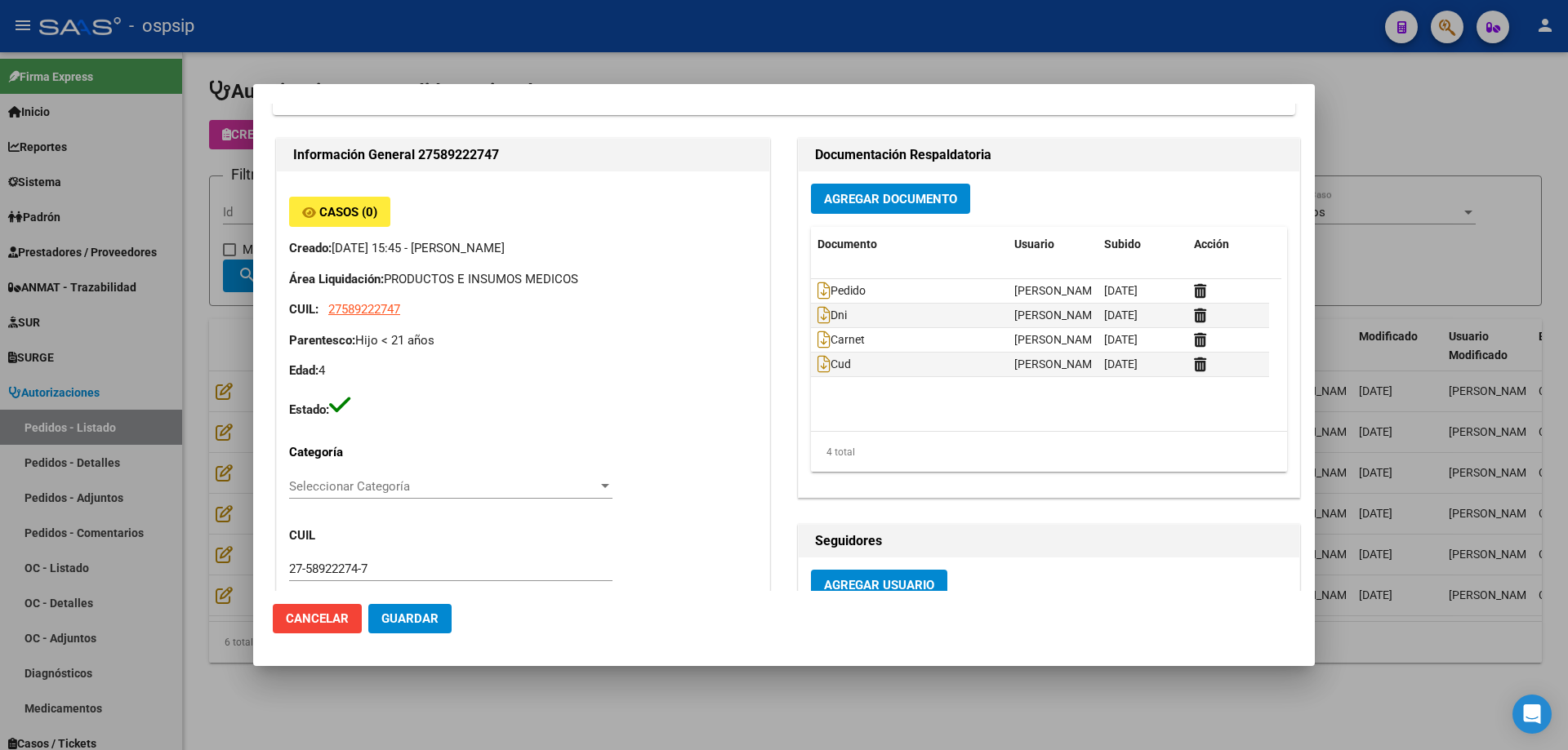
scroll to position [0, 0]
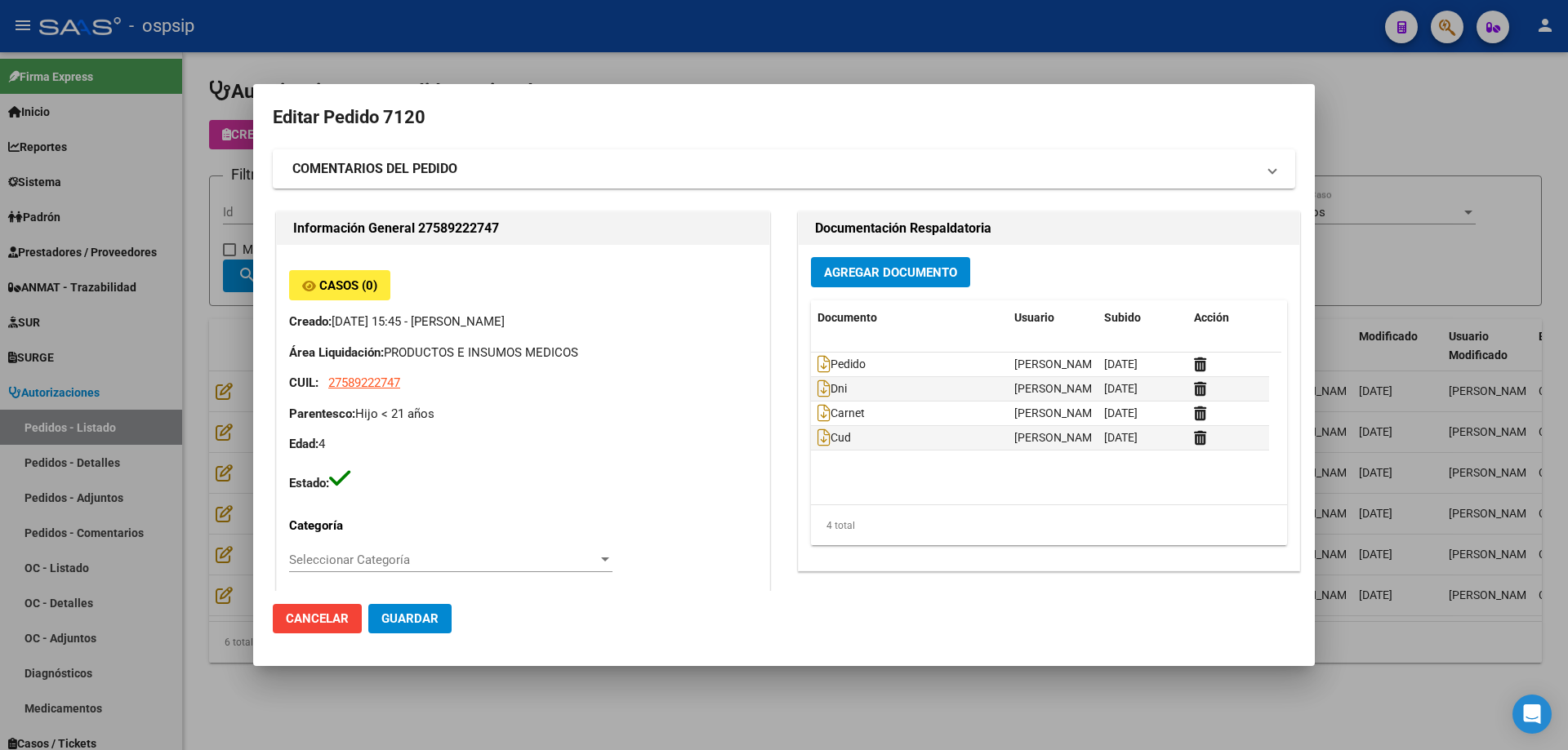
click at [234, 286] on div at bounding box center [784, 375] width 1568 height 750
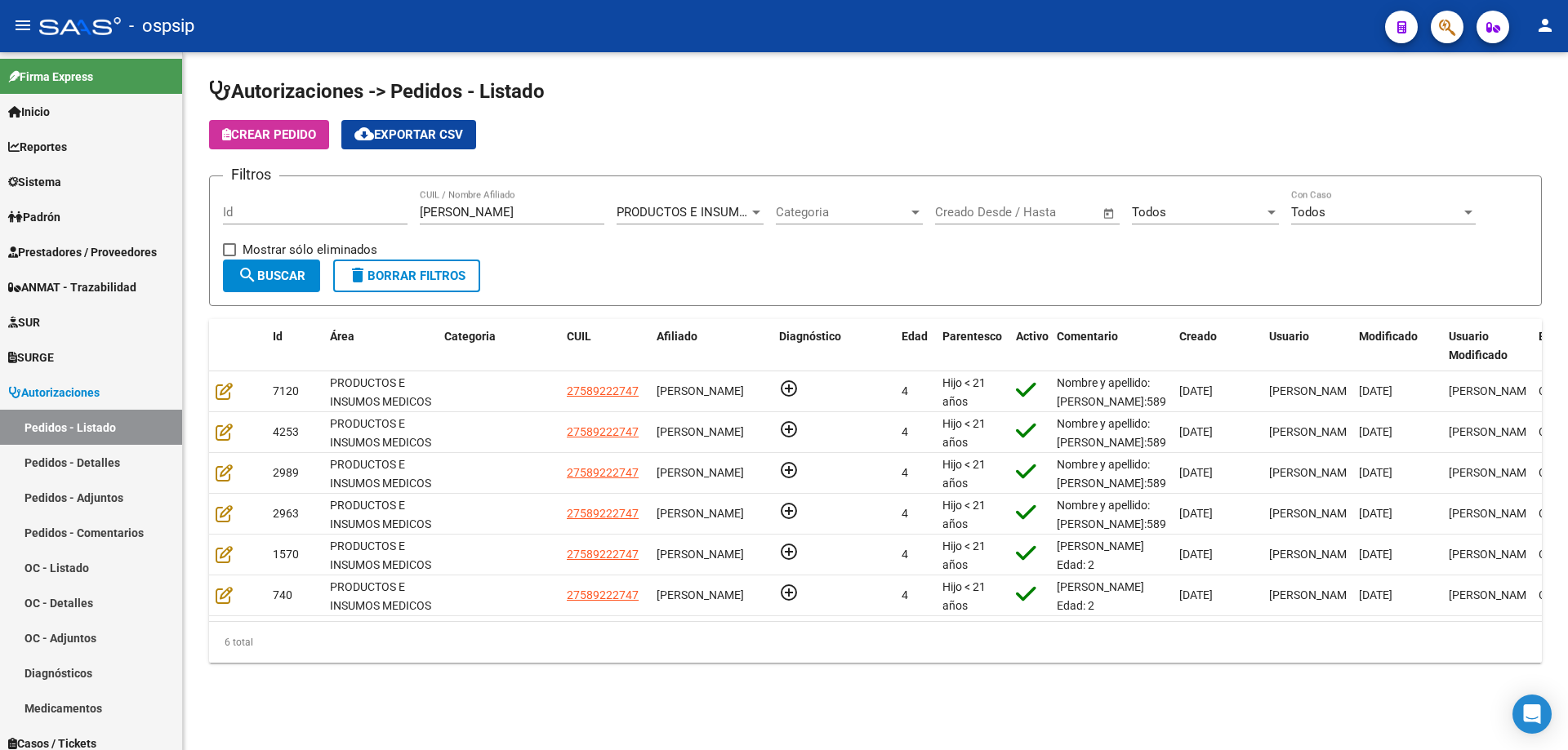
click at [553, 220] on div "[PERSON_NAME] CUIL / Nombre Afiliado" at bounding box center [512, 207] width 184 height 35
drag, startPoint x: 559, startPoint y: 213, endPoint x: 371, endPoint y: 212, distance: 188.0
click at [371, 212] on div "Filtros Id [PERSON_NAME] CUIL / Nombre Afiliado PRODUCTOS E INSUMOS MEDICOS Sel…" at bounding box center [875, 224] width 1305 height 70
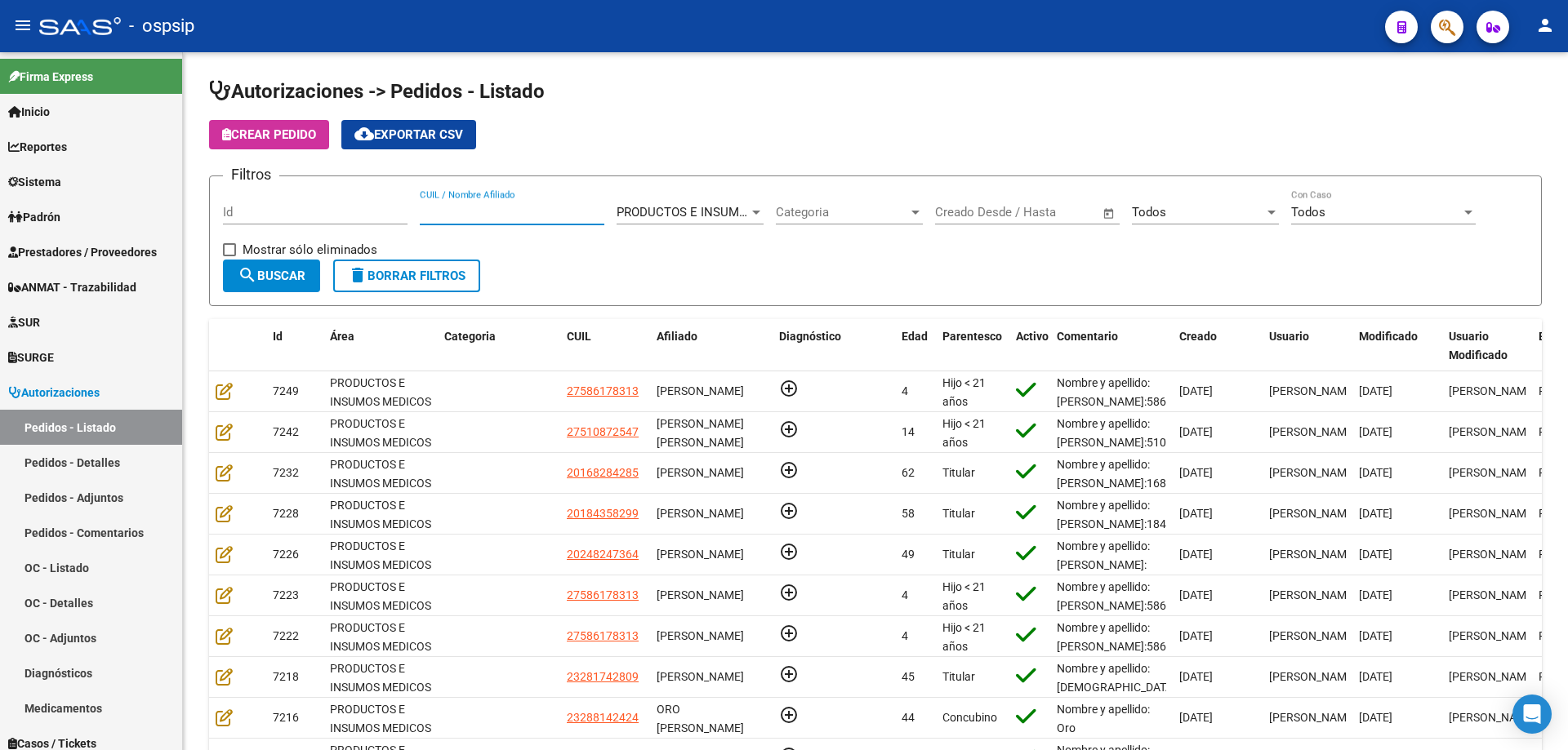
click at [1437, 35] on button "button" at bounding box center [1446, 27] width 33 height 33
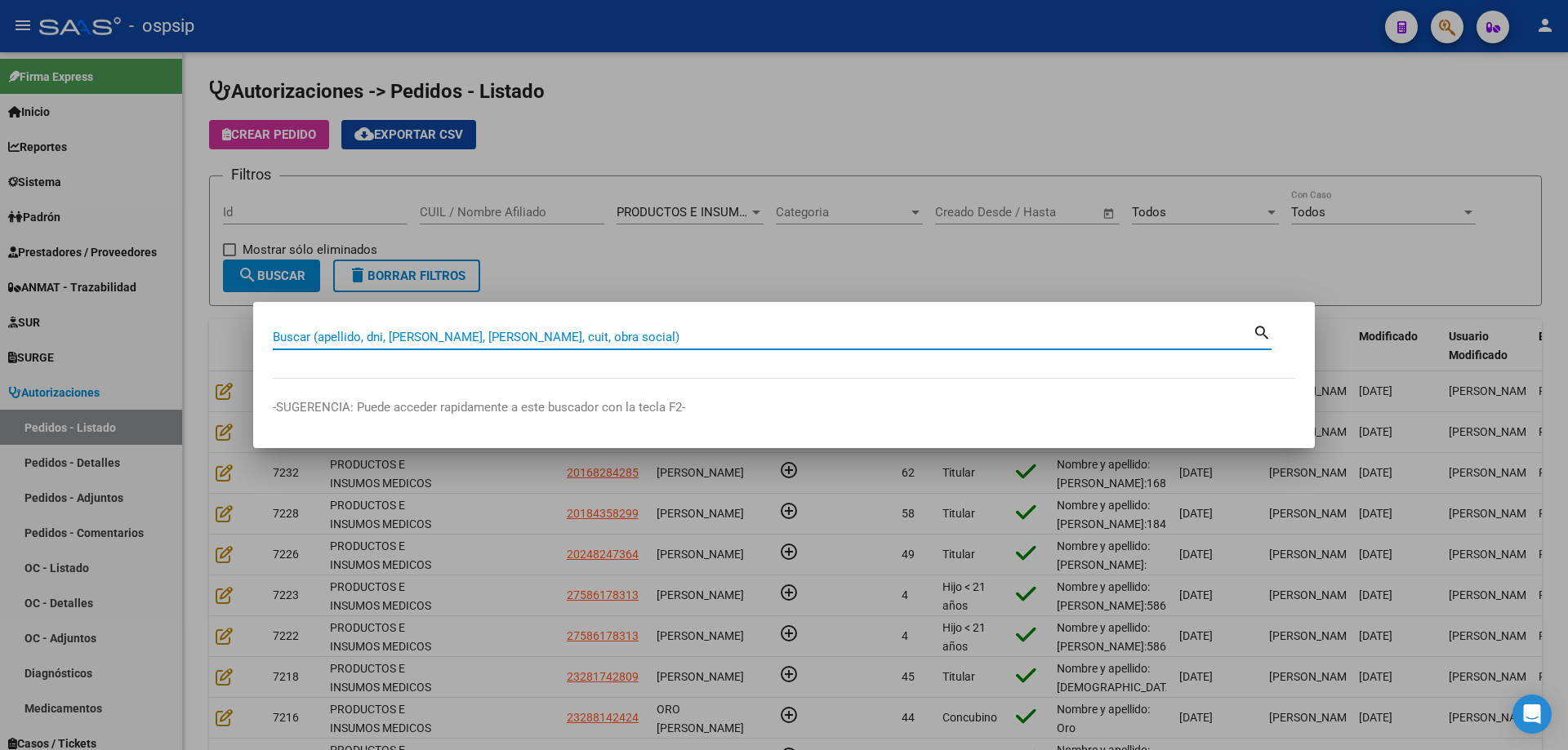
paste input "48041528"
type input "48041528"
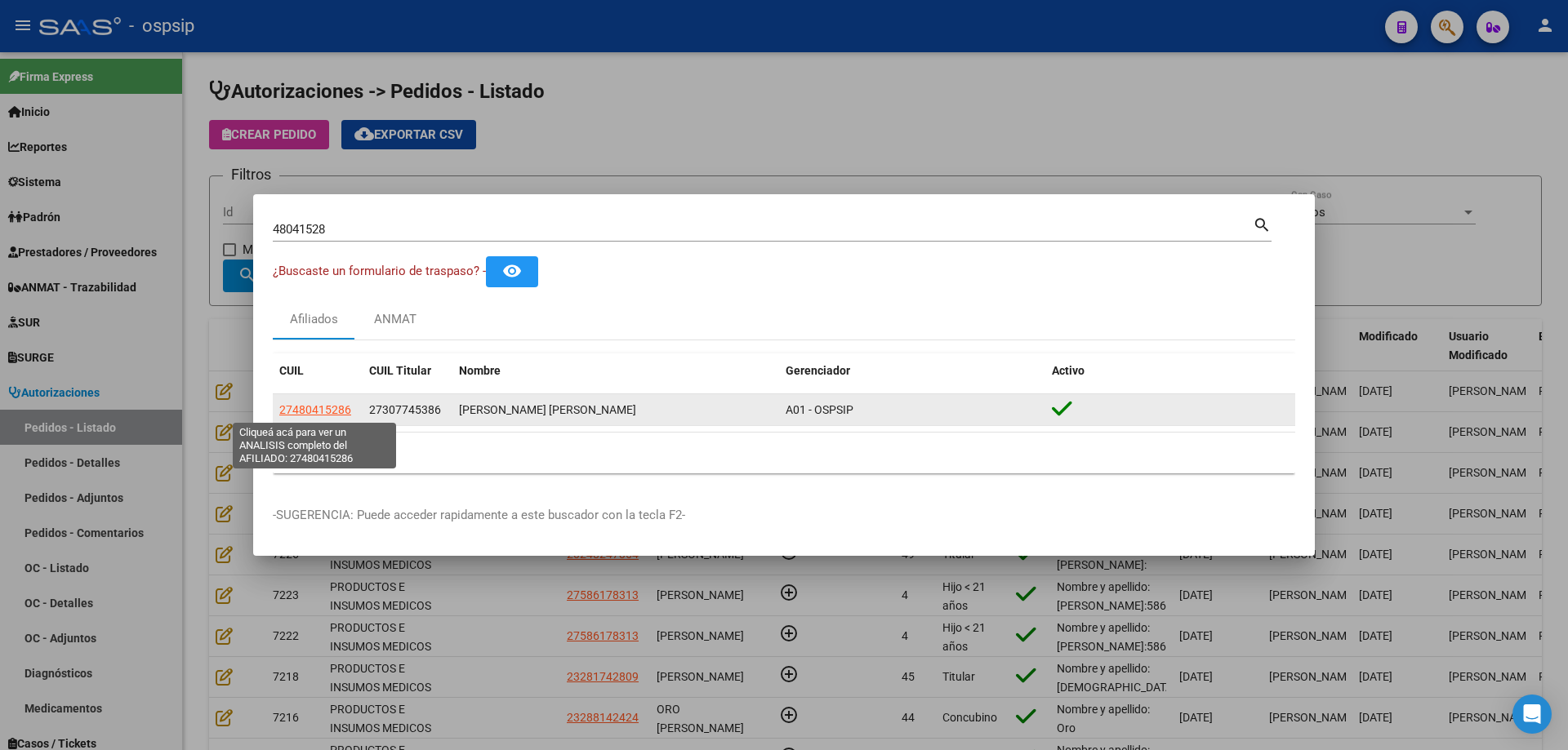
click at [319, 411] on span "27480415286" at bounding box center [315, 410] width 72 height 13
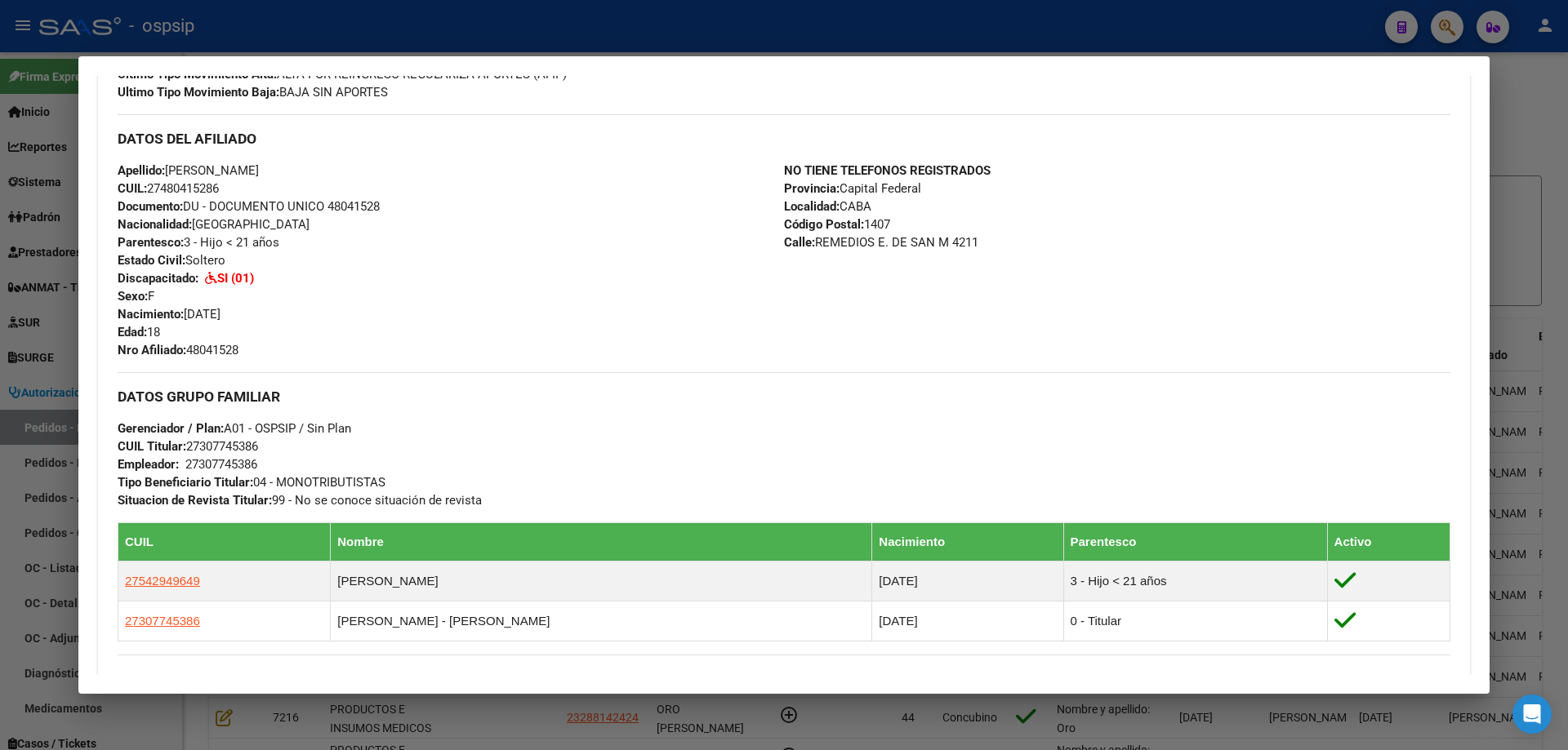
scroll to position [936, 0]
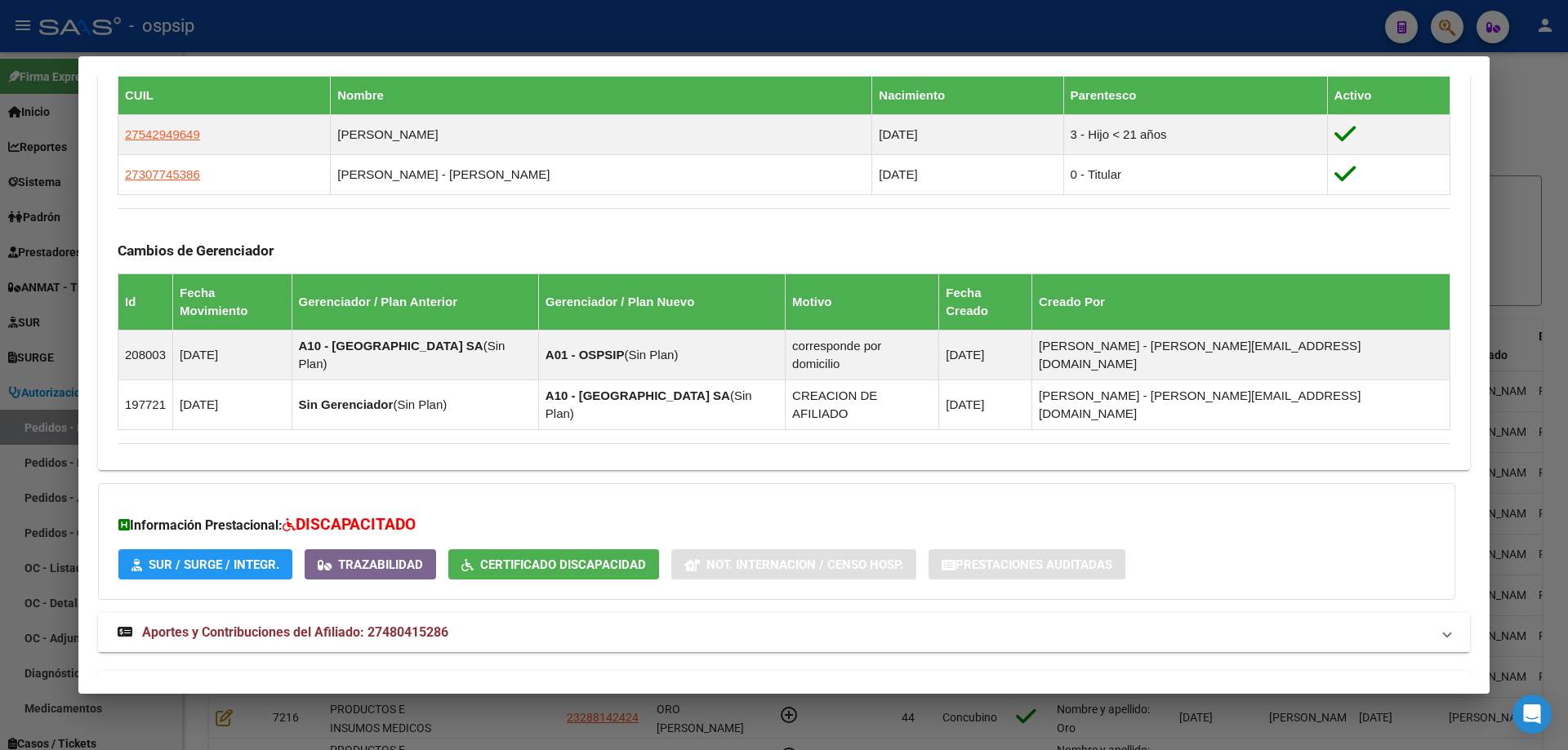
click at [387, 681] on strong "Aportes y Contribuciones del Titular: 27307745386" at bounding box center [279, 691] width 324 height 20
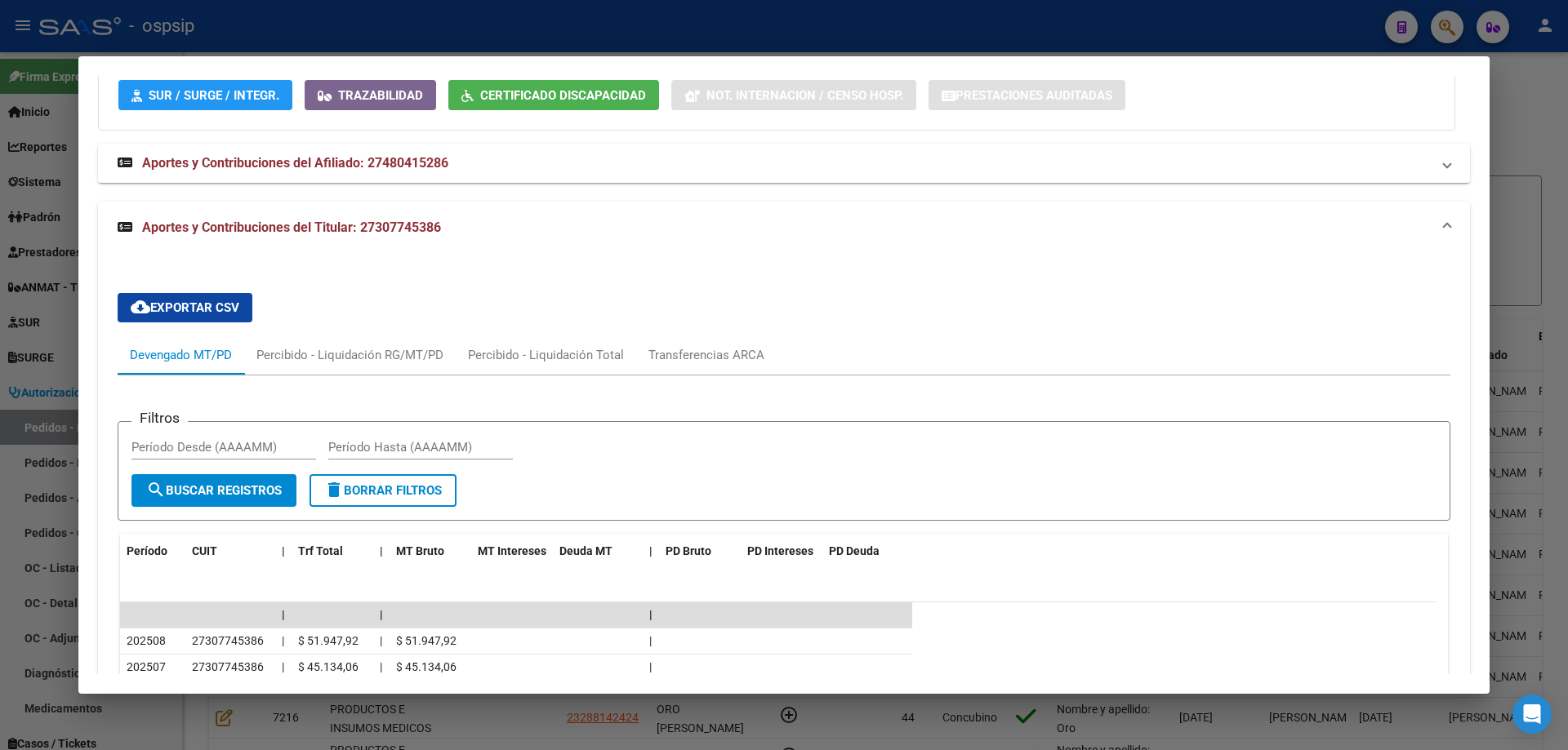
scroll to position [1590, 0]
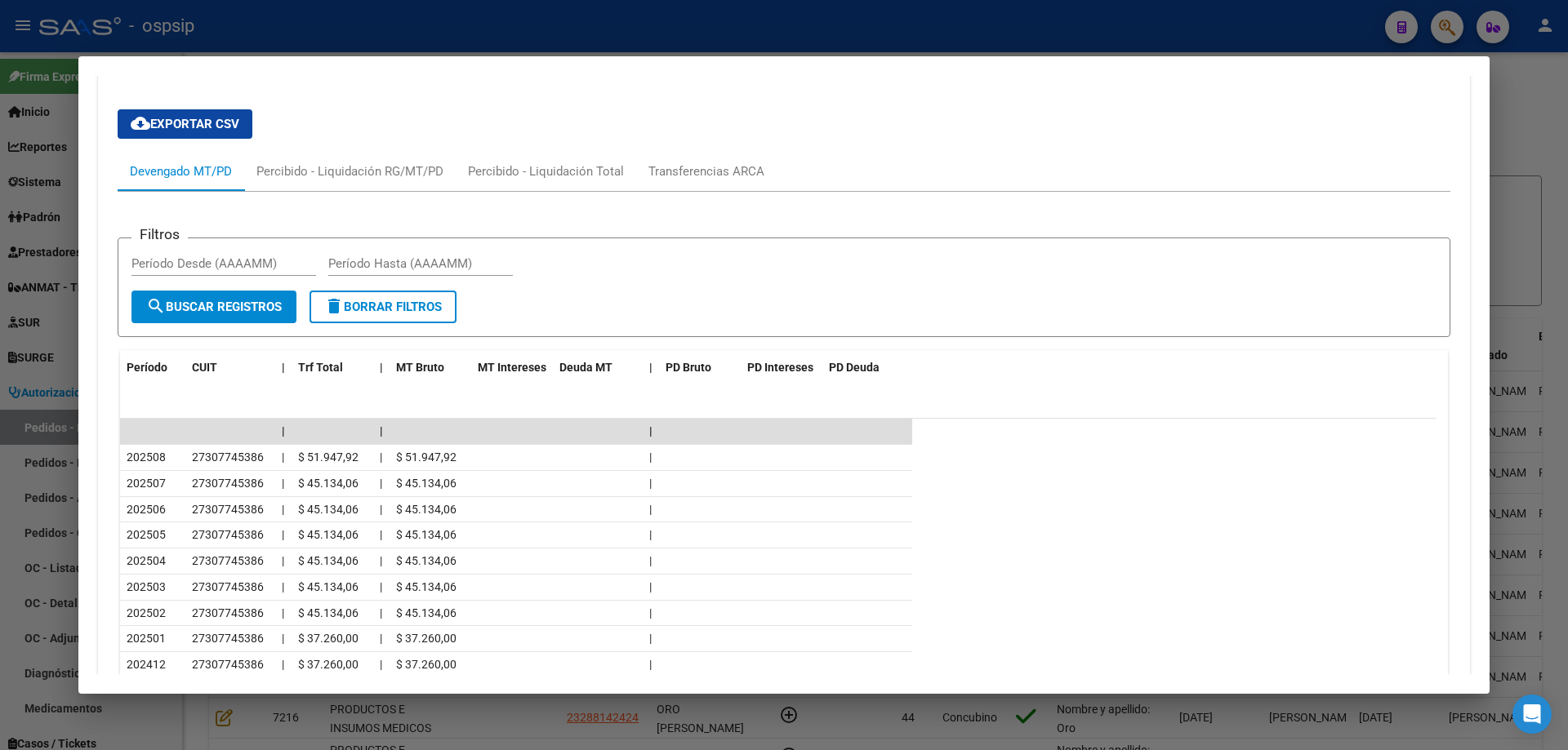
click at [27, 335] on div at bounding box center [784, 375] width 1568 height 750
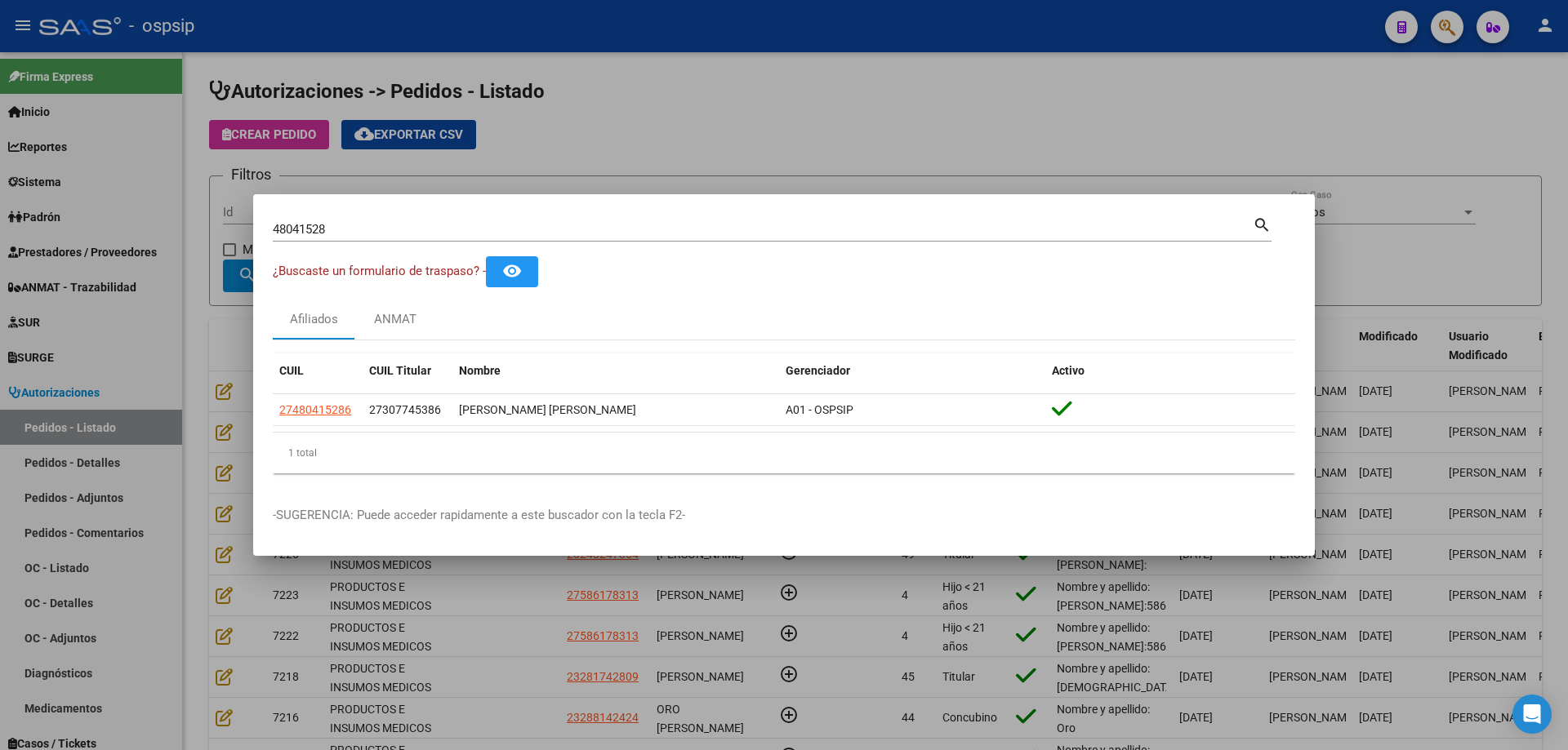
click at [309, 226] on input "48041528" at bounding box center [763, 229] width 980 height 15
click at [139, 327] on div at bounding box center [784, 375] width 1568 height 750
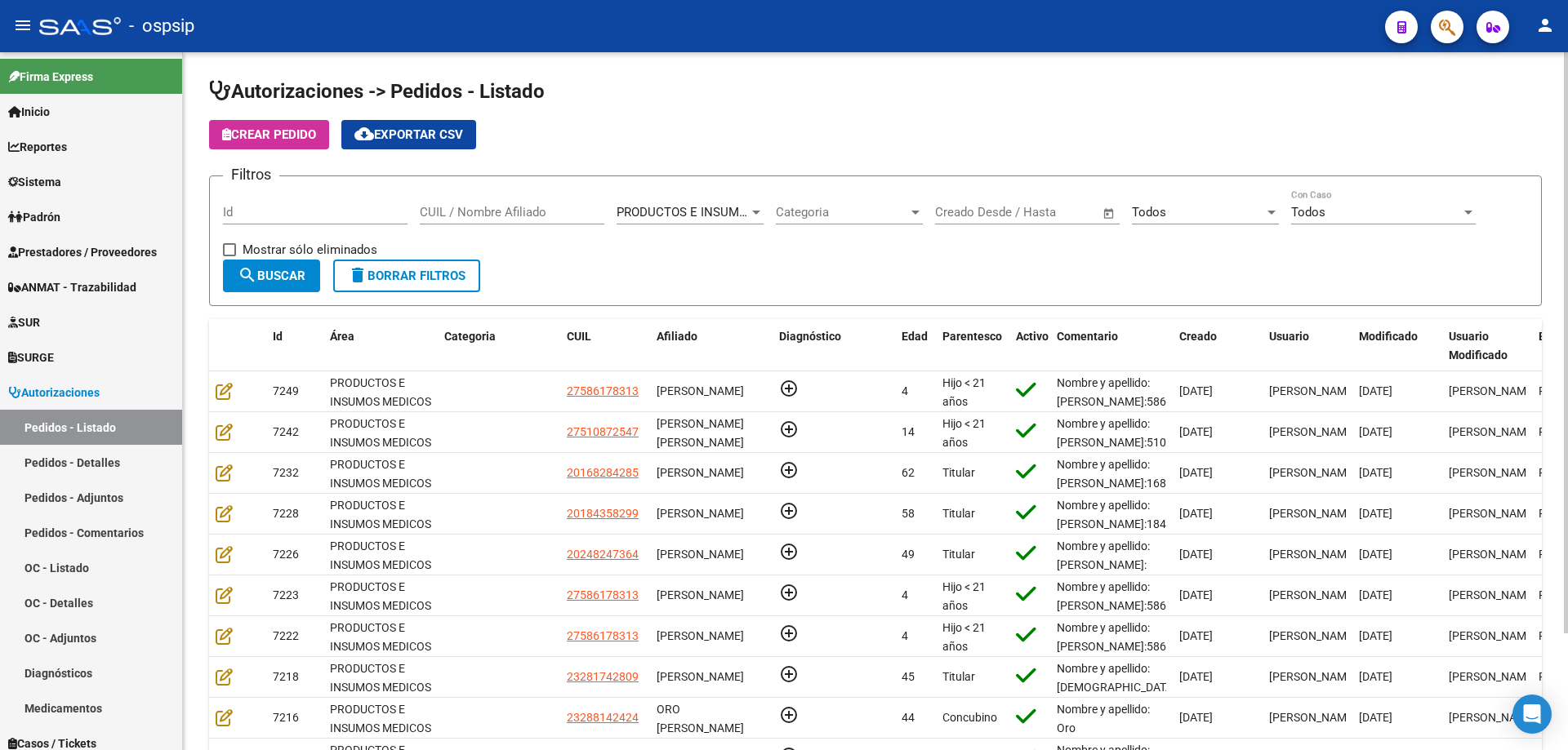
click at [458, 205] on input "CUIL / Nombre Afiliado" at bounding box center [512, 212] width 184 height 15
type input "ovejero"
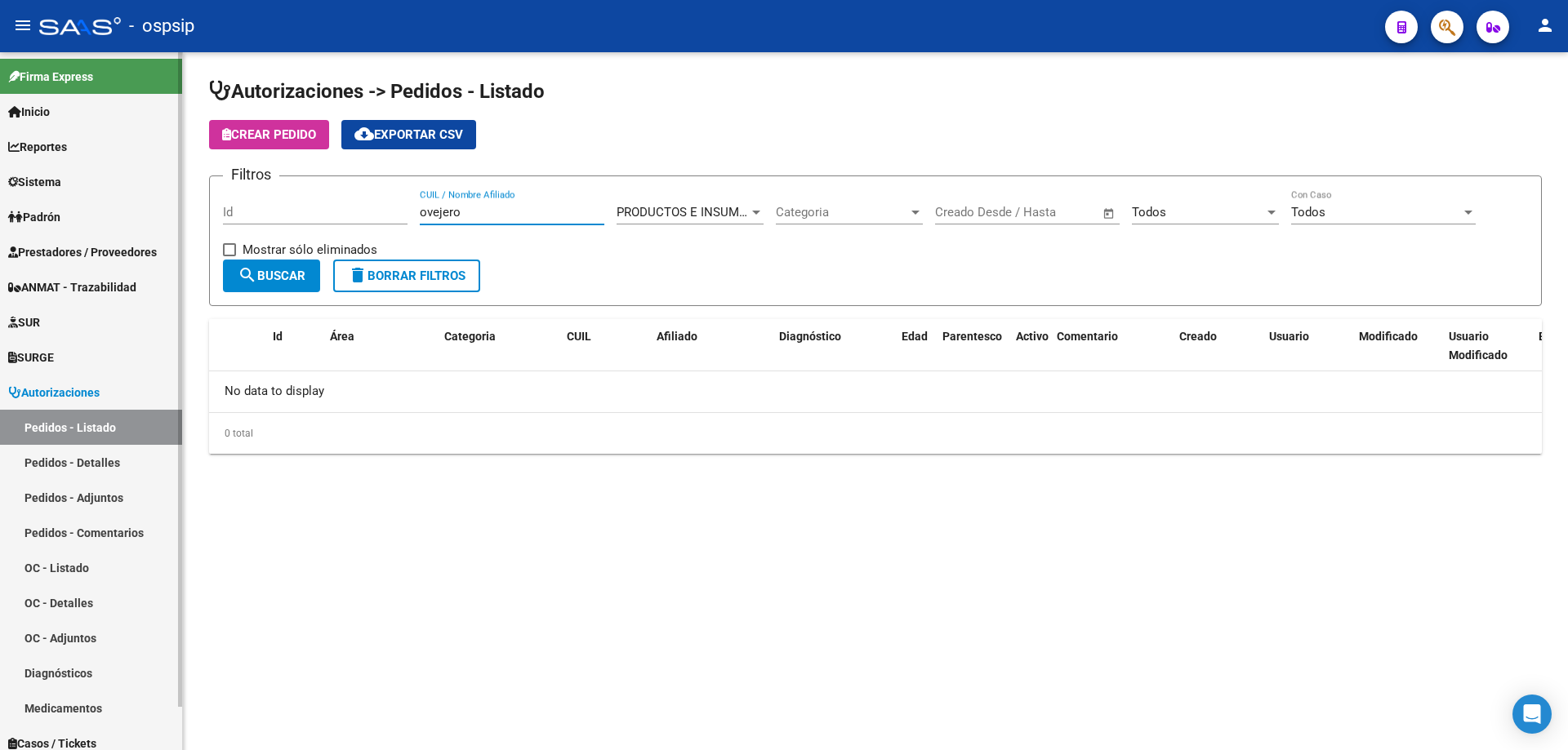
drag, startPoint x: 492, startPoint y: 213, endPoint x: 159, endPoint y: 199, distance: 333.3
click at [159, 199] on mat-sidenav-container "Firma Express Inicio Calendario SSS Instructivos Contacto OS Reportes Egresos D…" at bounding box center [784, 401] width 1568 height 698
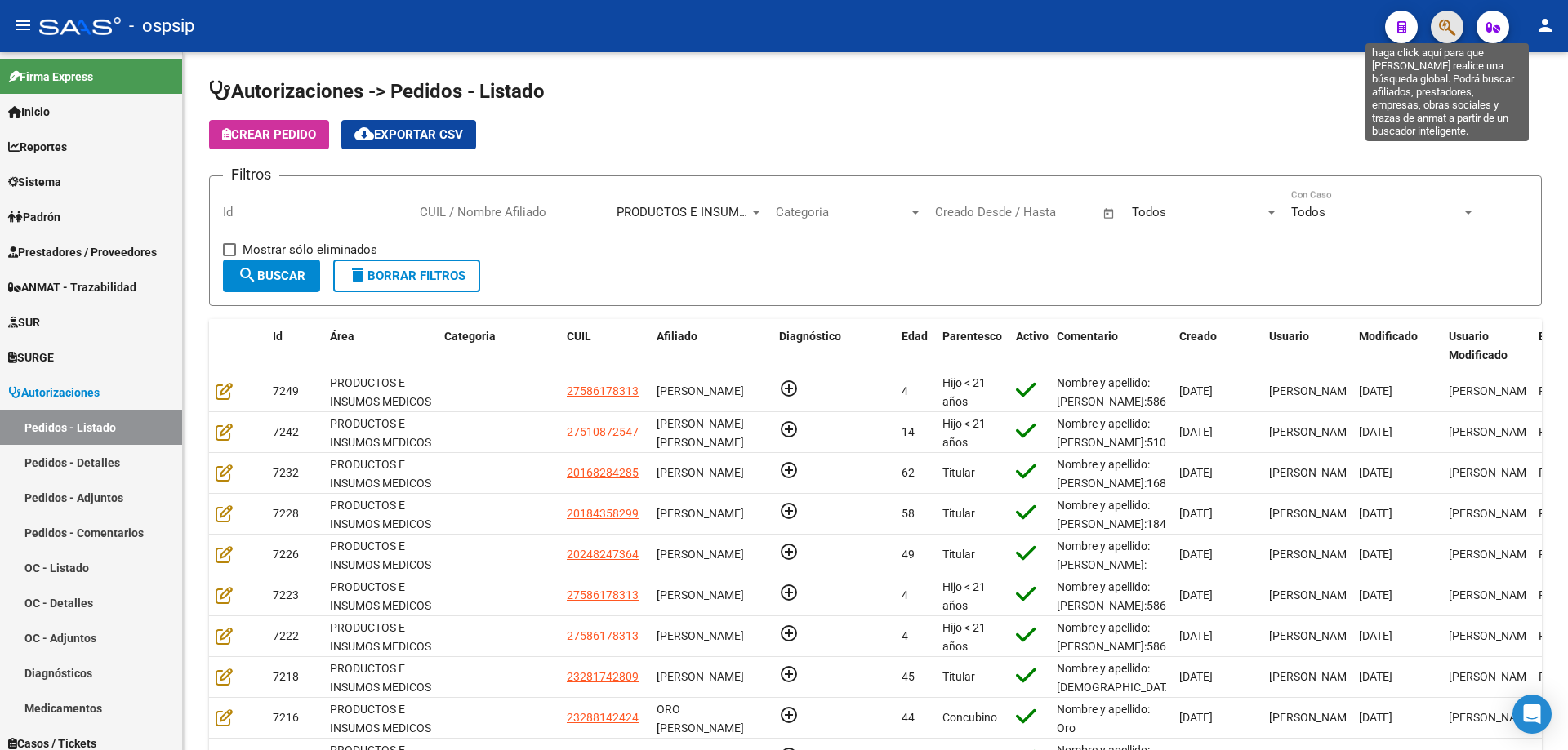
click at [1448, 34] on icon "button" at bounding box center [1447, 27] width 16 height 19
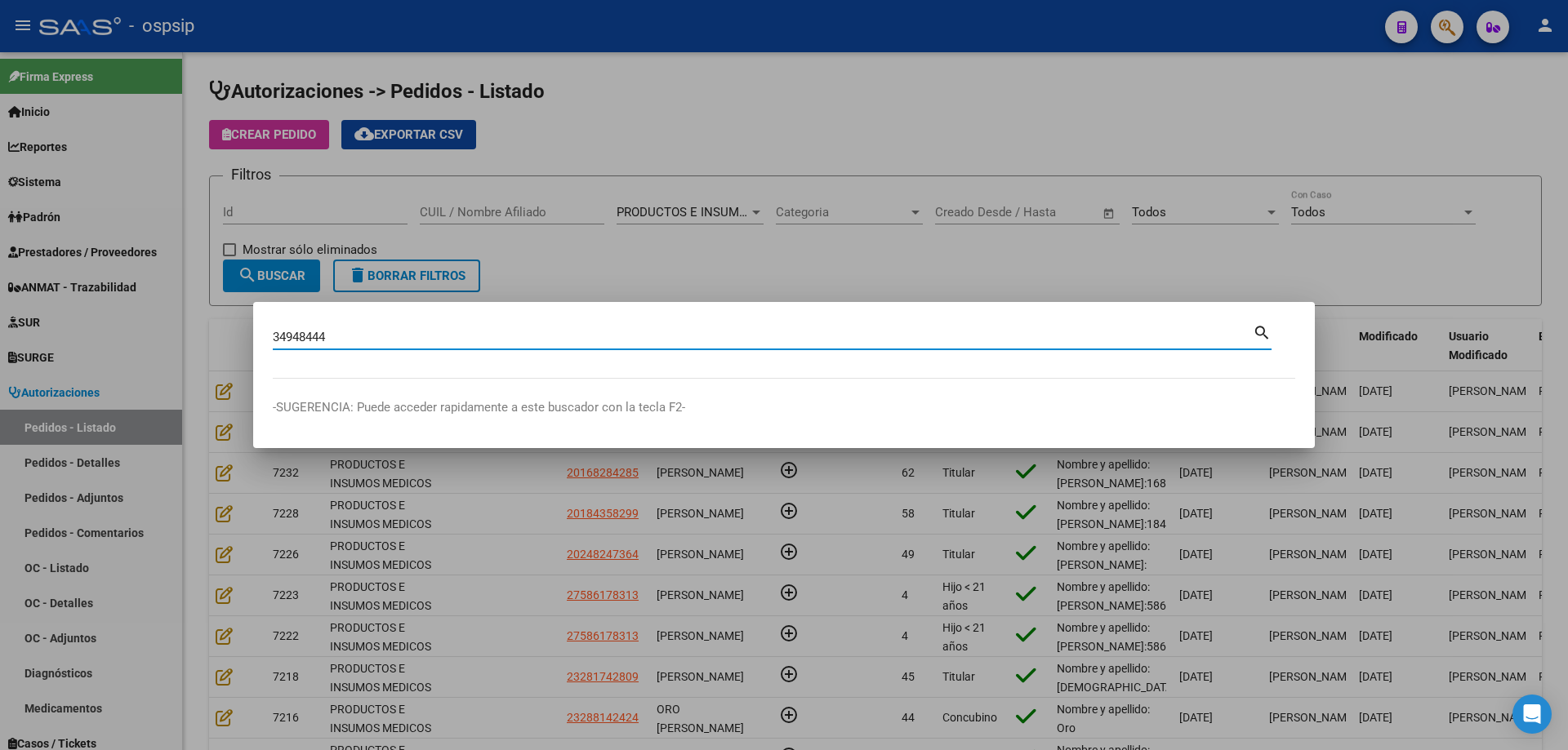
type input "34948444"
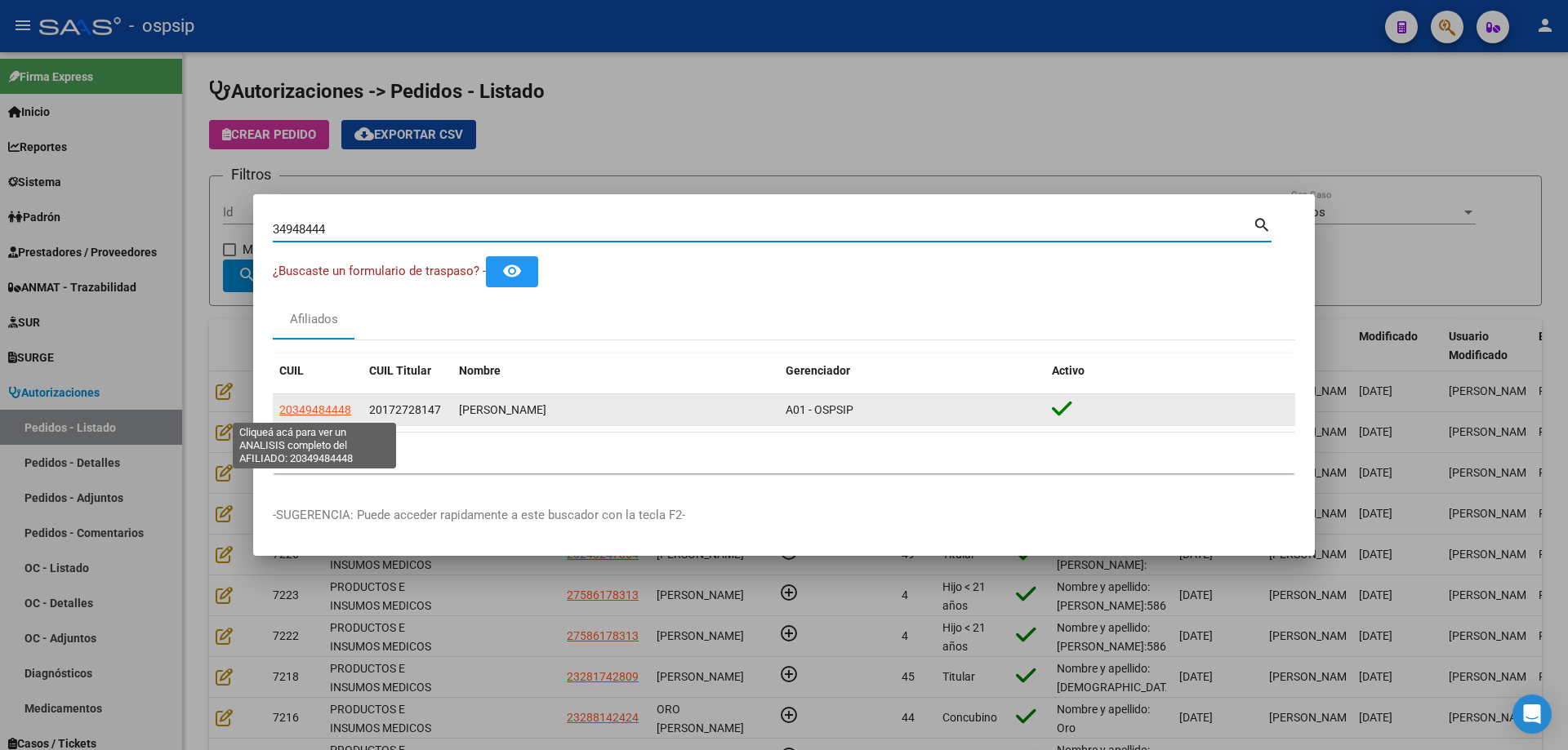
click at [324, 415] on span "20349484448" at bounding box center [315, 410] width 72 height 13
type textarea "20349484448"
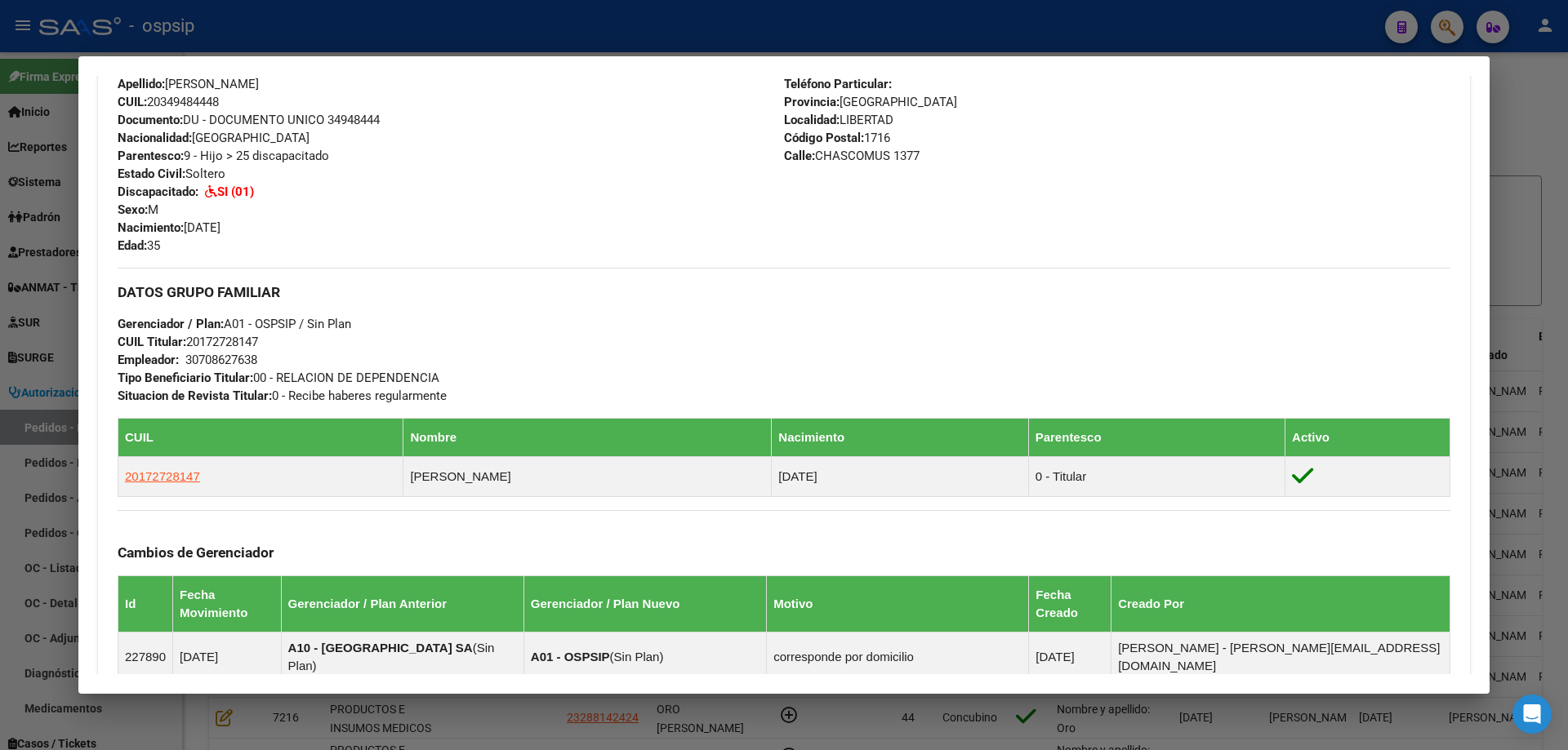
scroll to position [991, 0]
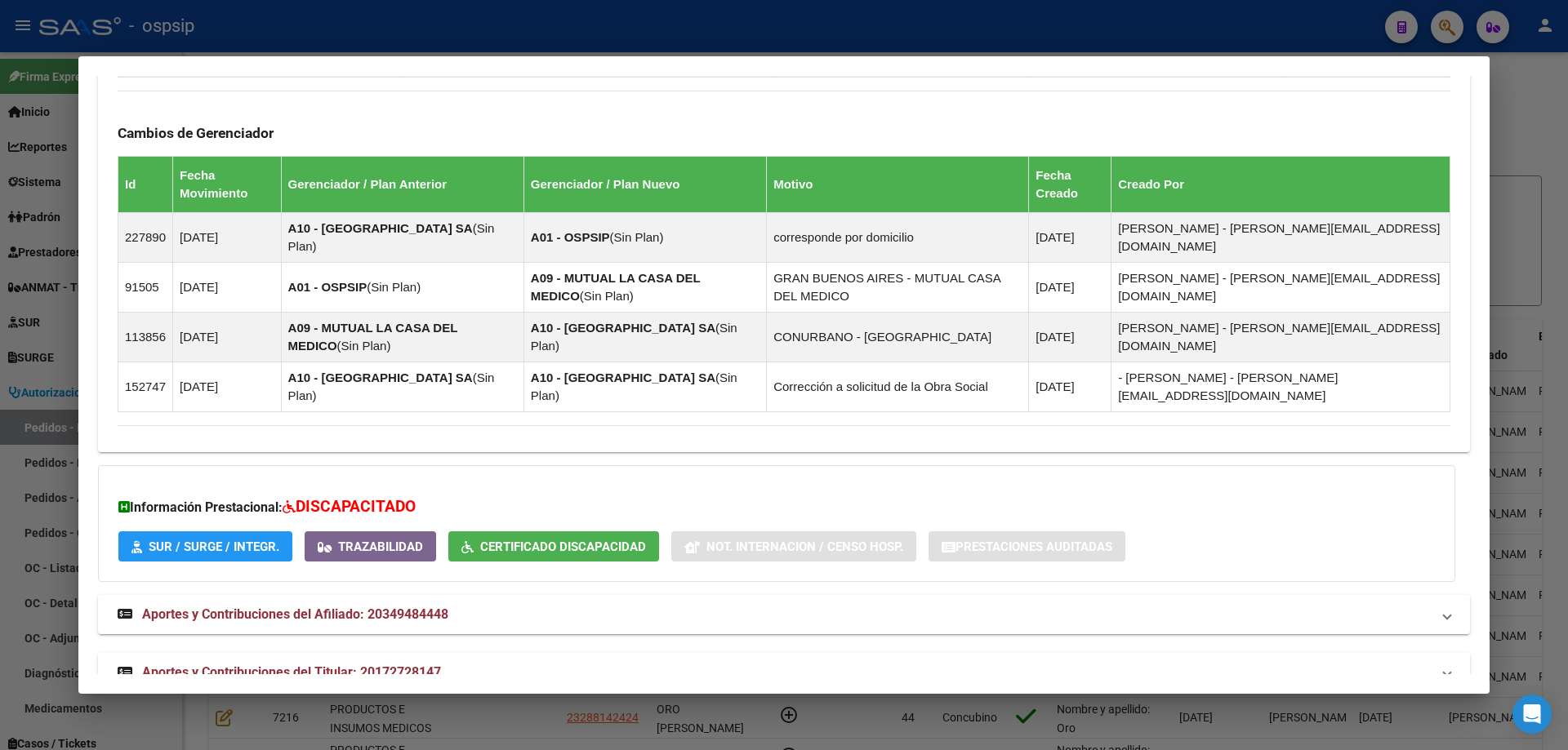
click at [322, 665] on span "Aportes y Contribuciones del Titular: 20172728147" at bounding box center [291, 672] width 299 height 15
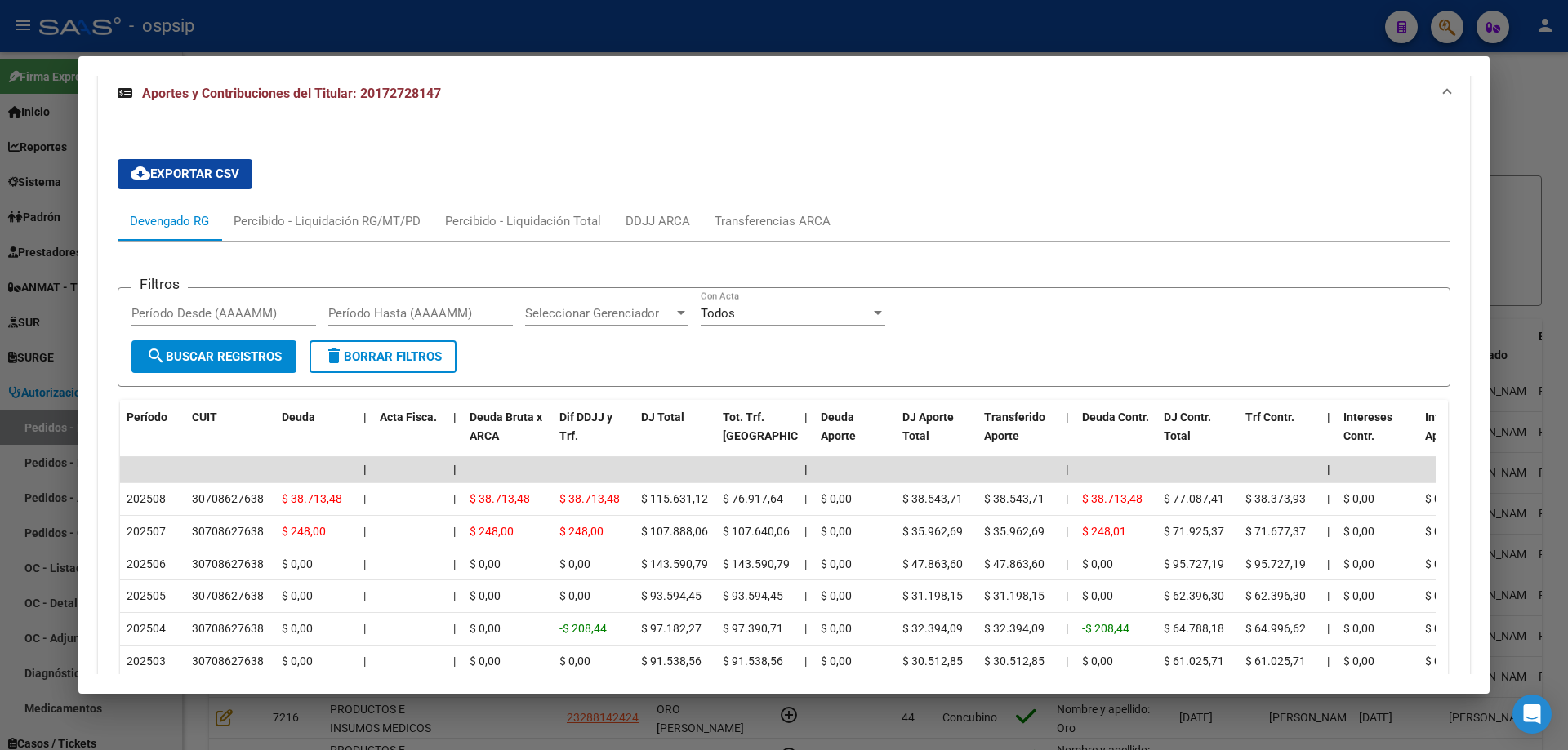
scroll to position [1728, 0]
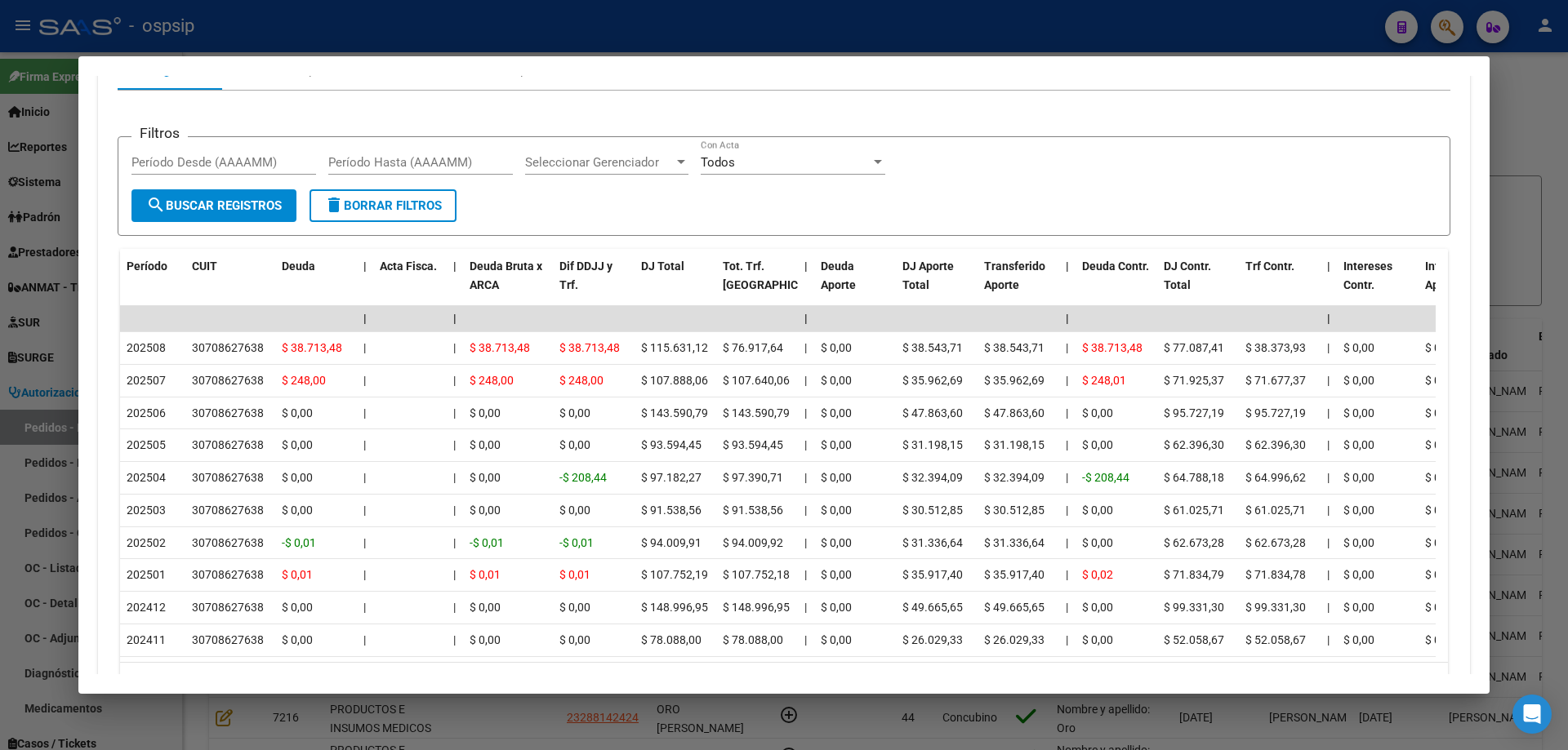
click at [24, 346] on div at bounding box center [784, 375] width 1568 height 750
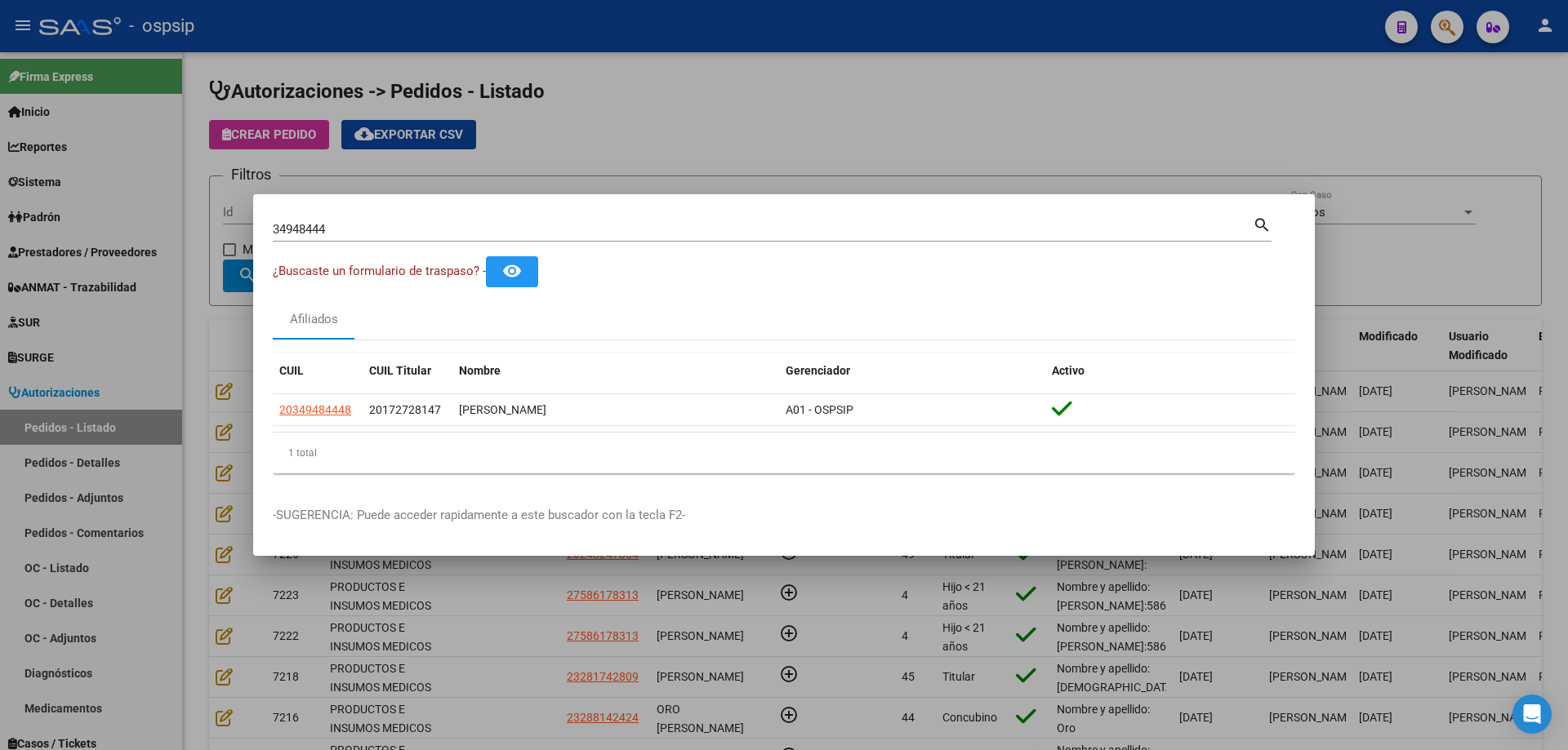
click at [316, 230] on input "34948444" at bounding box center [763, 229] width 980 height 15
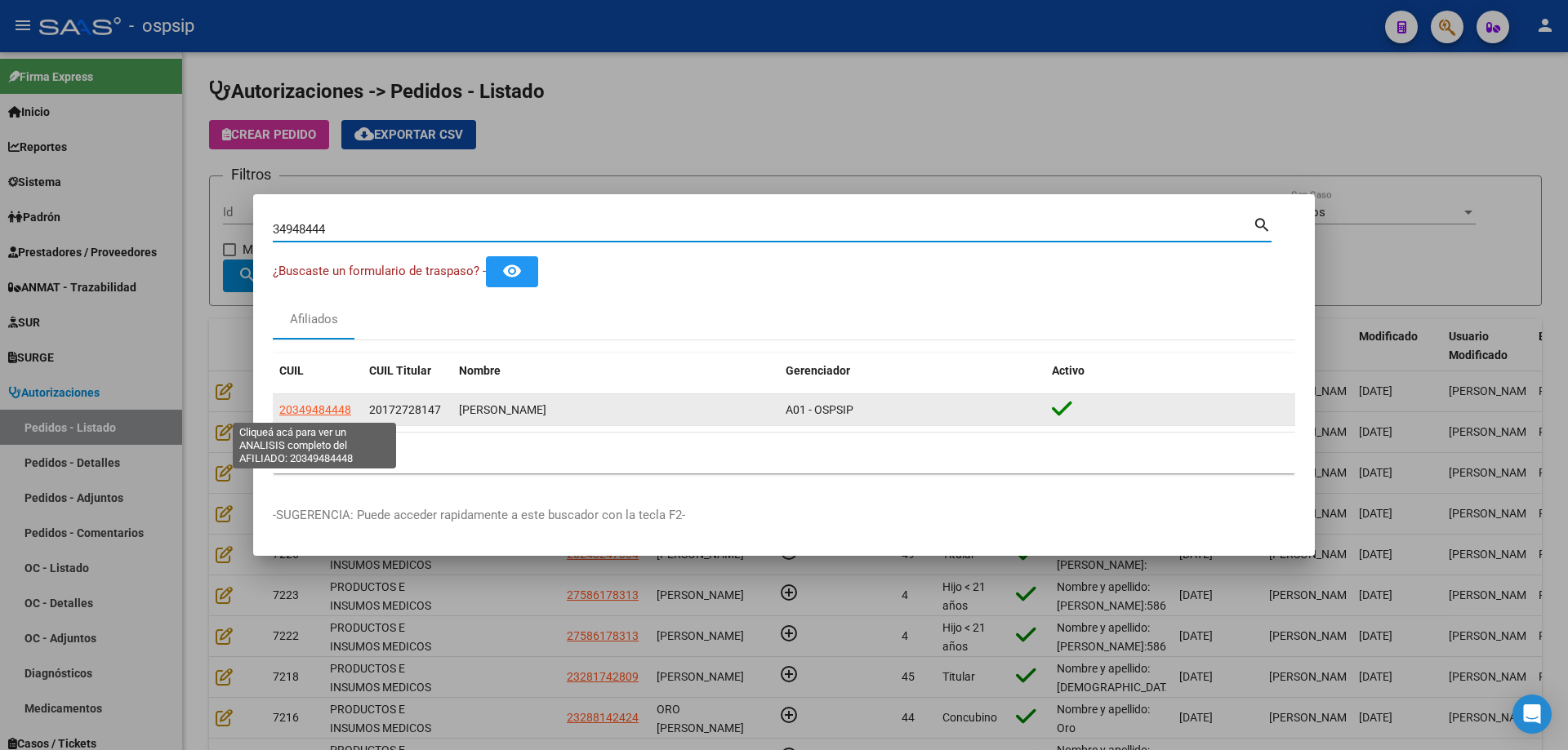
click at [337, 417] on span "20349484448" at bounding box center [315, 410] width 72 height 13
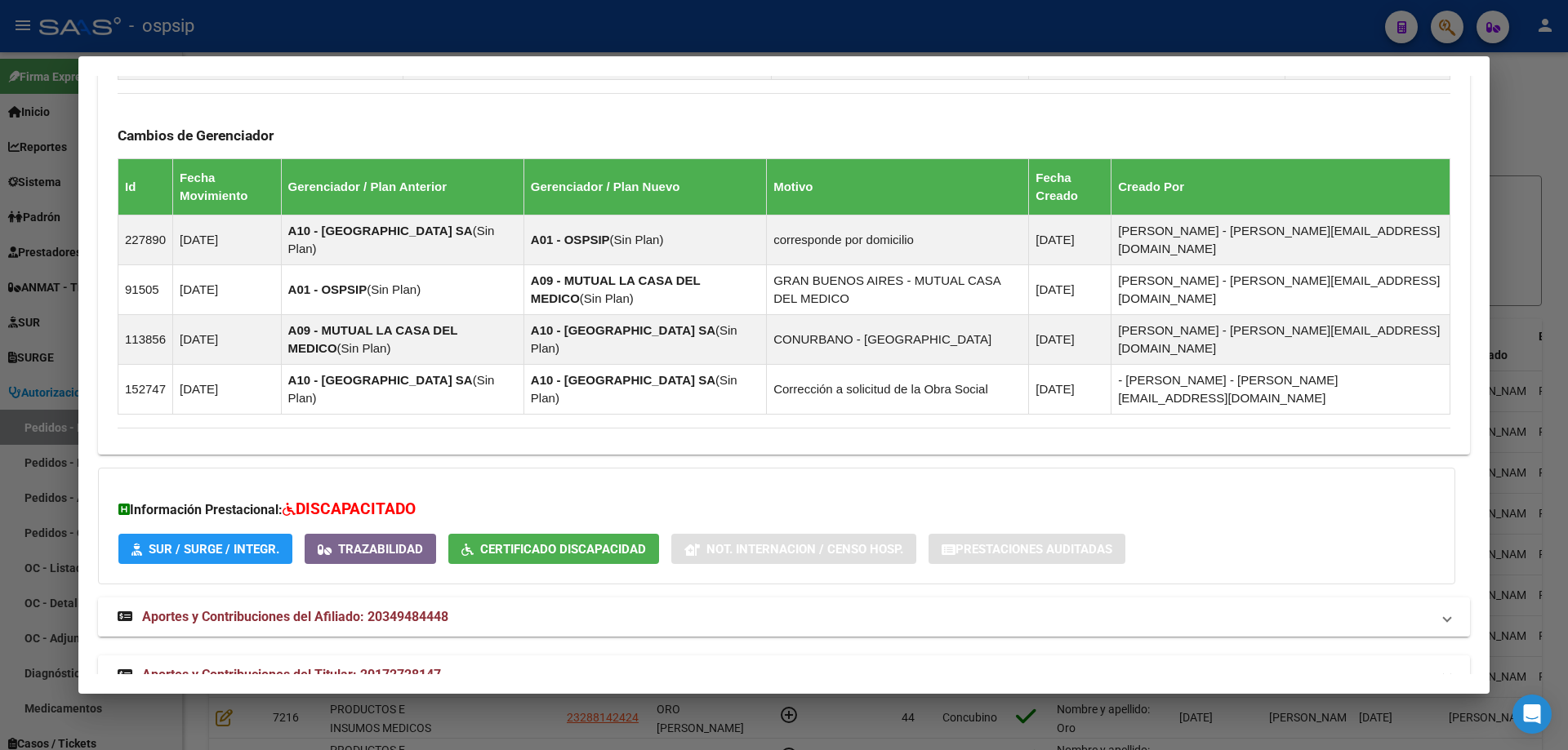
scroll to position [991, 0]
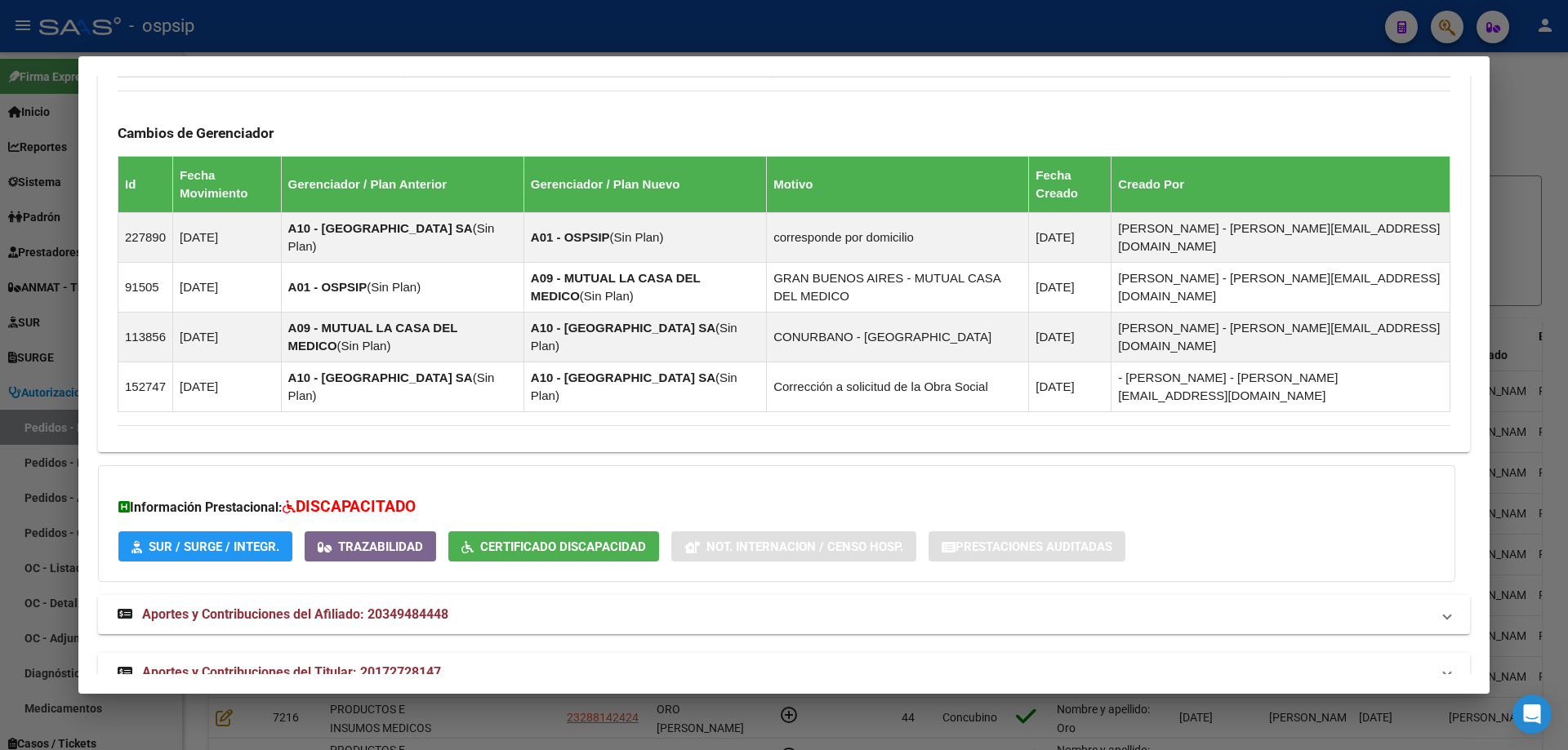
click at [208, 665] on span "Aportes y Contribuciones del Titular: 20172728147" at bounding box center [291, 672] width 299 height 15
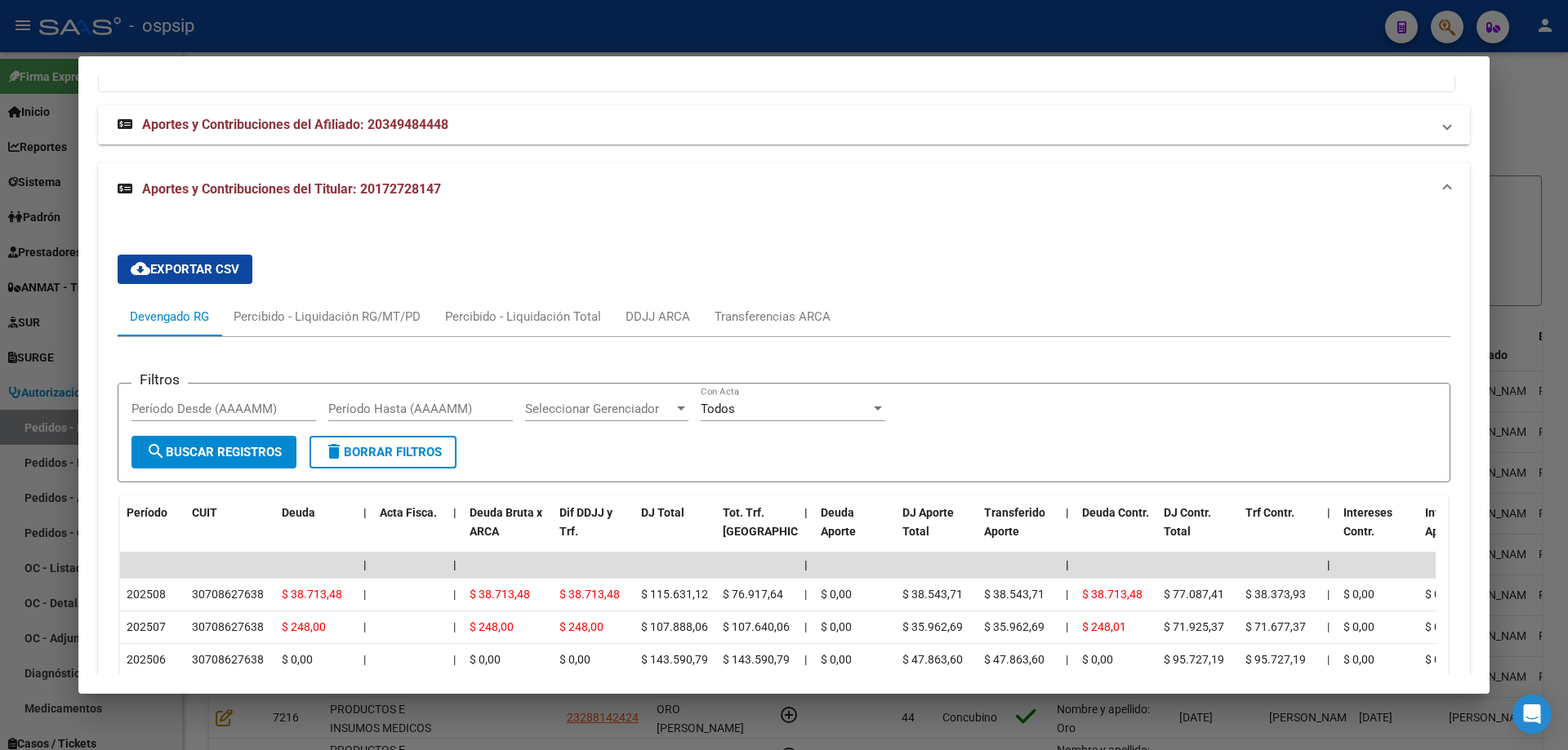
click at [67, 395] on div at bounding box center [784, 375] width 1568 height 750
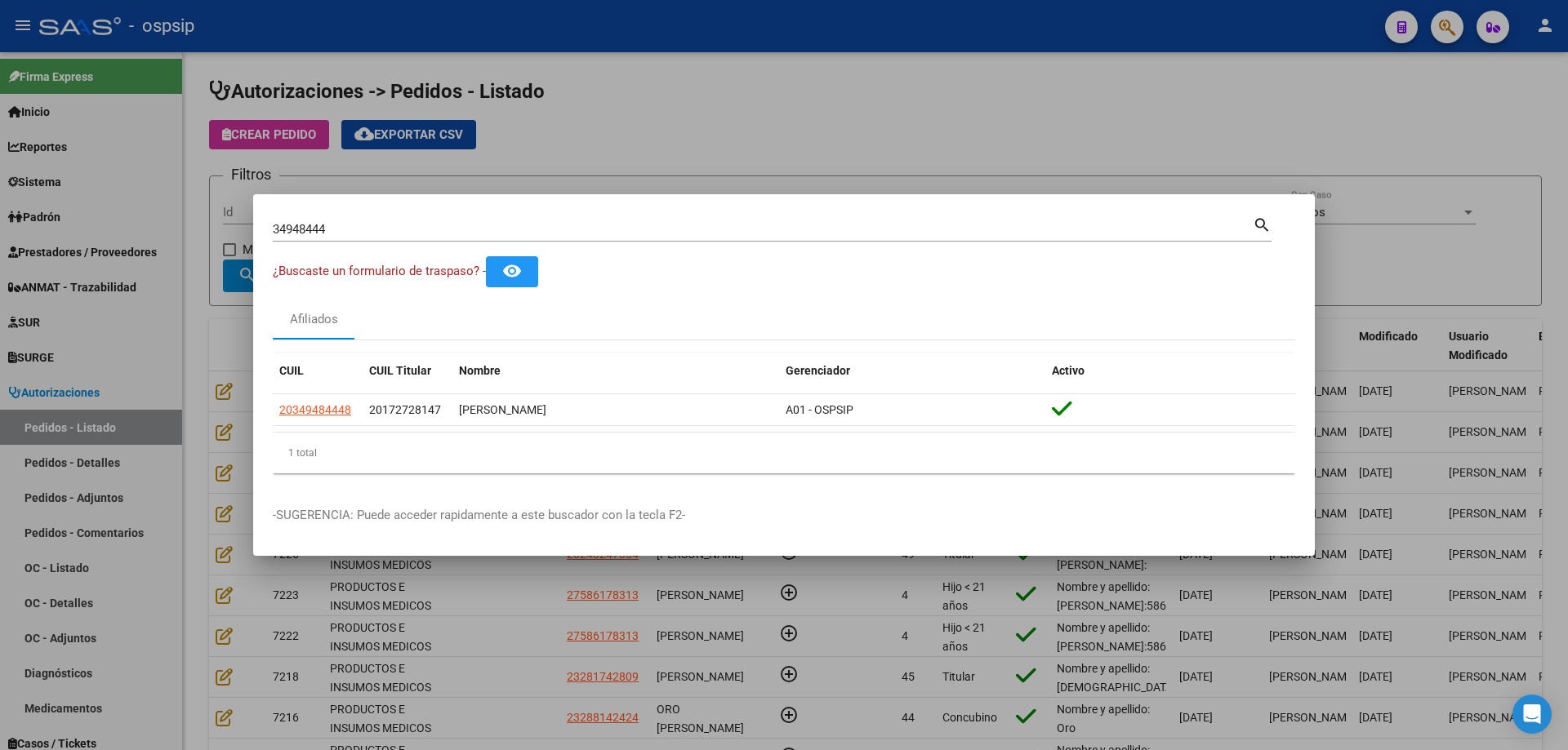
click at [316, 229] on input "34948444" at bounding box center [763, 229] width 980 height 15
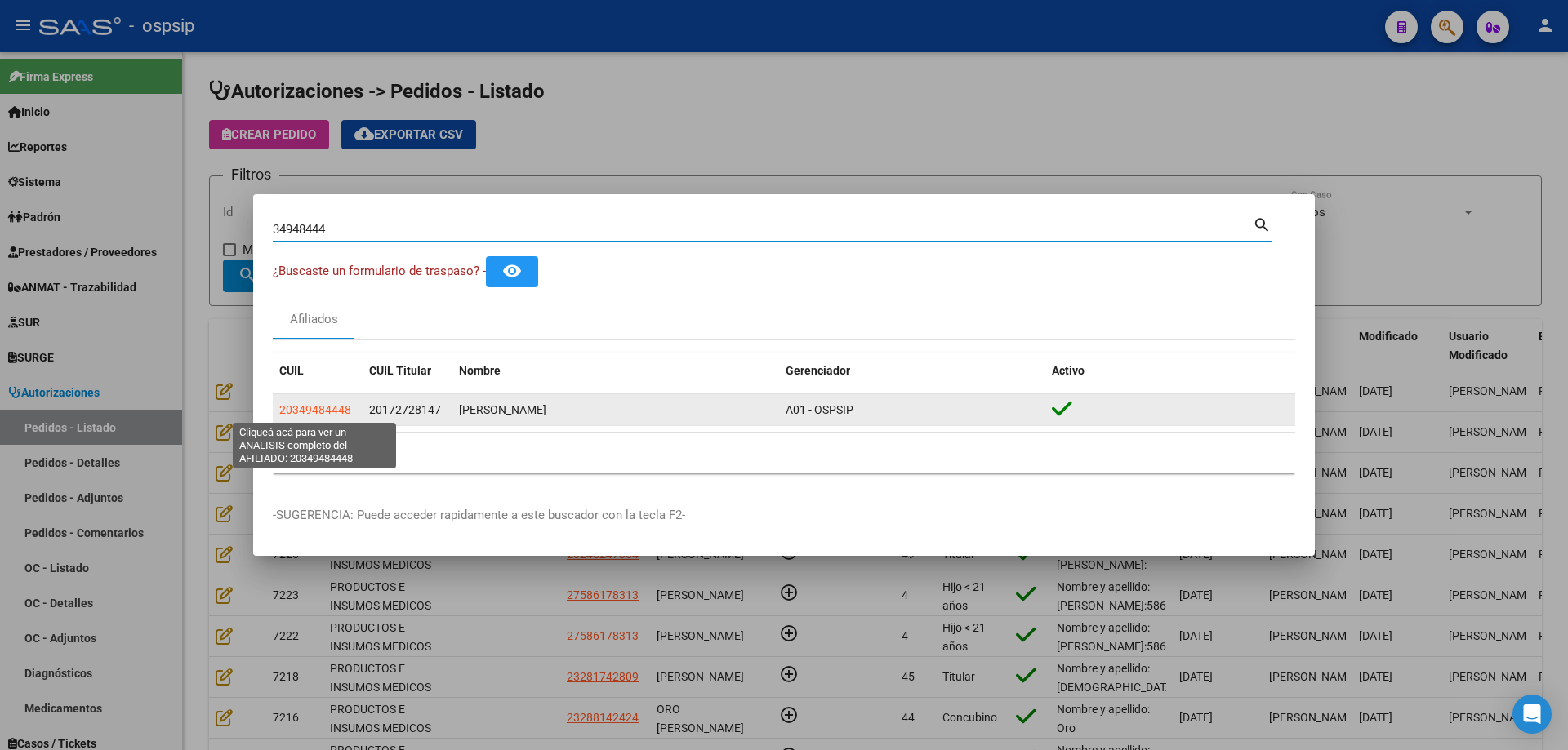
click at [322, 410] on span "20349484448" at bounding box center [315, 410] width 72 height 13
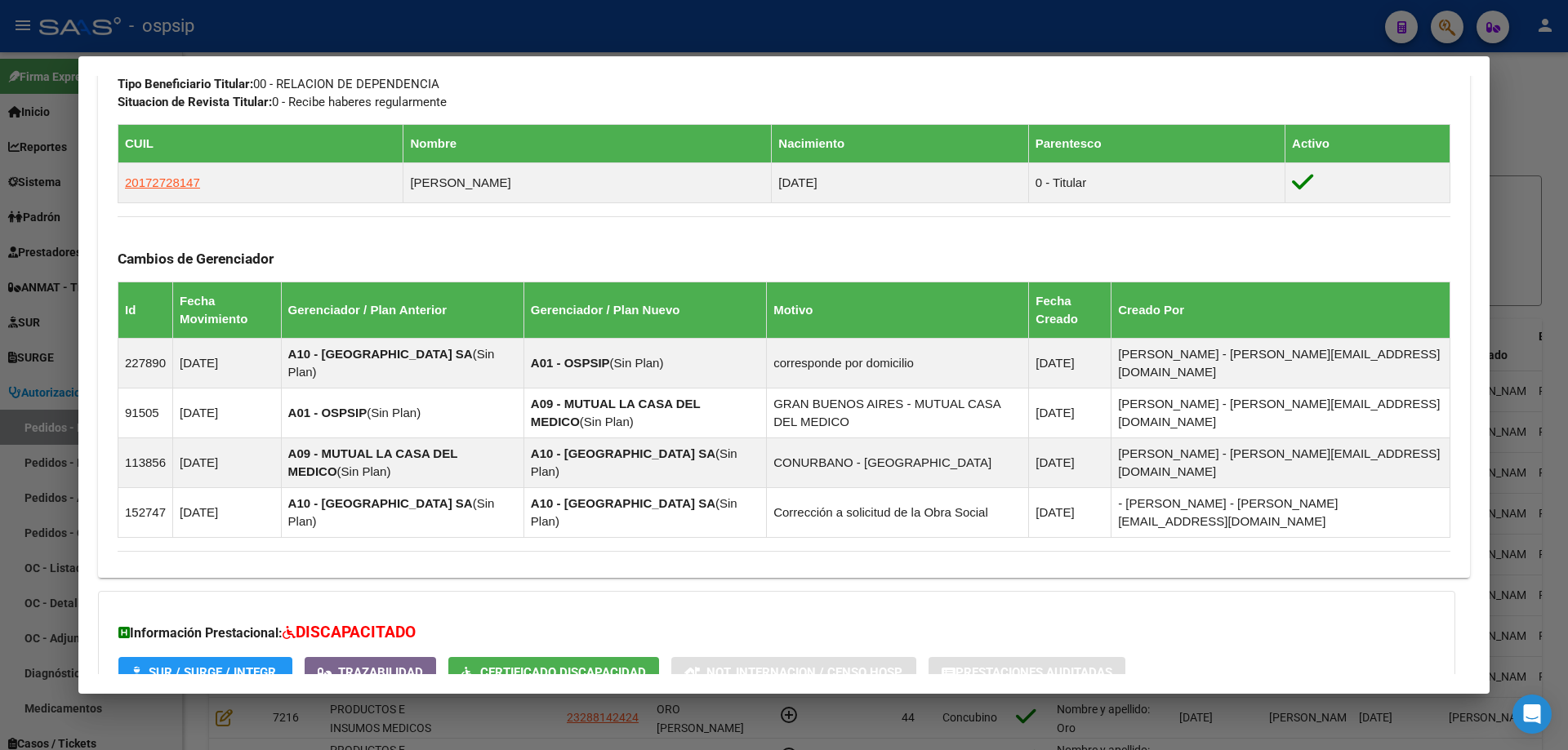
scroll to position [991, 0]
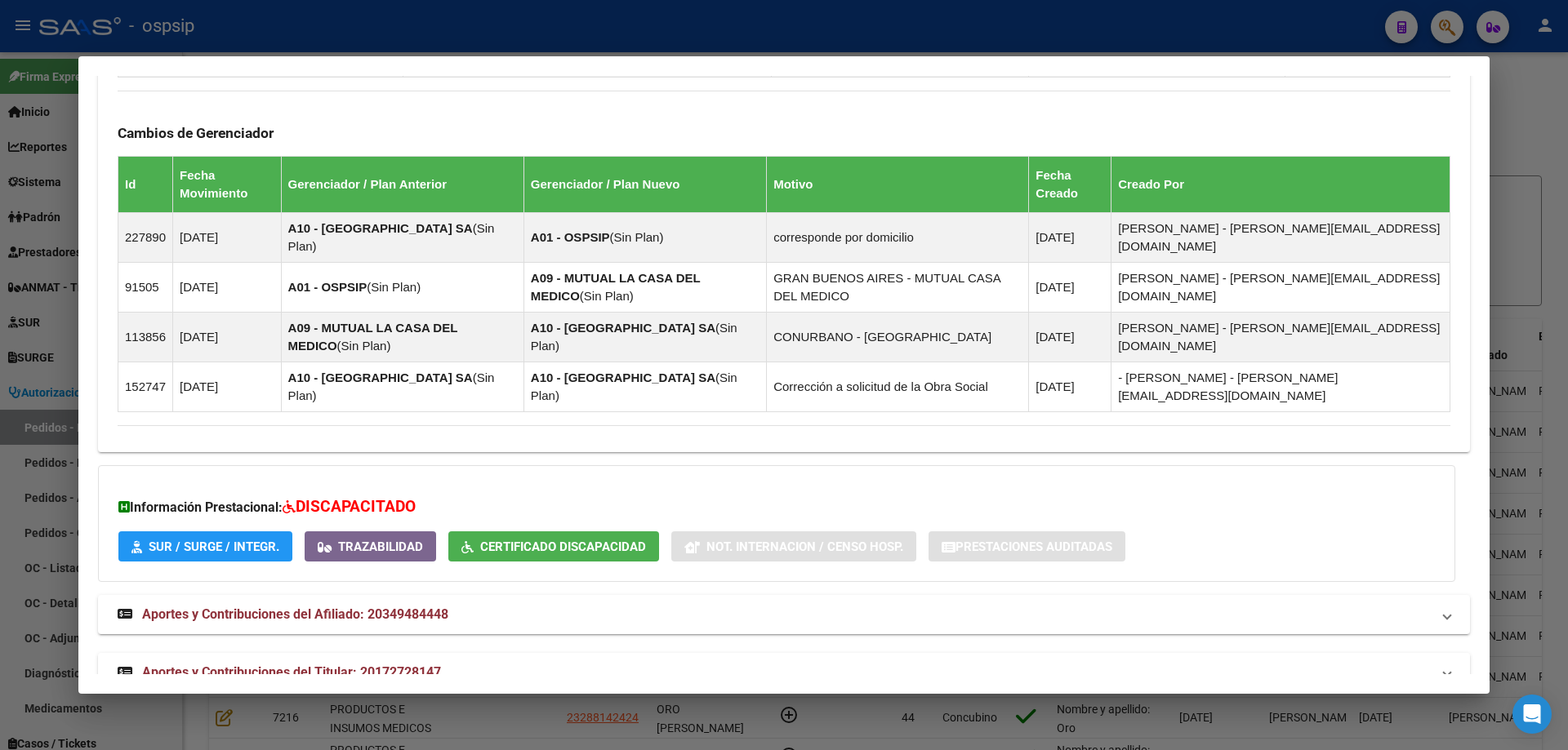
click at [310, 665] on span "Aportes y Contribuciones del Titular: 20172728147" at bounding box center [291, 672] width 299 height 15
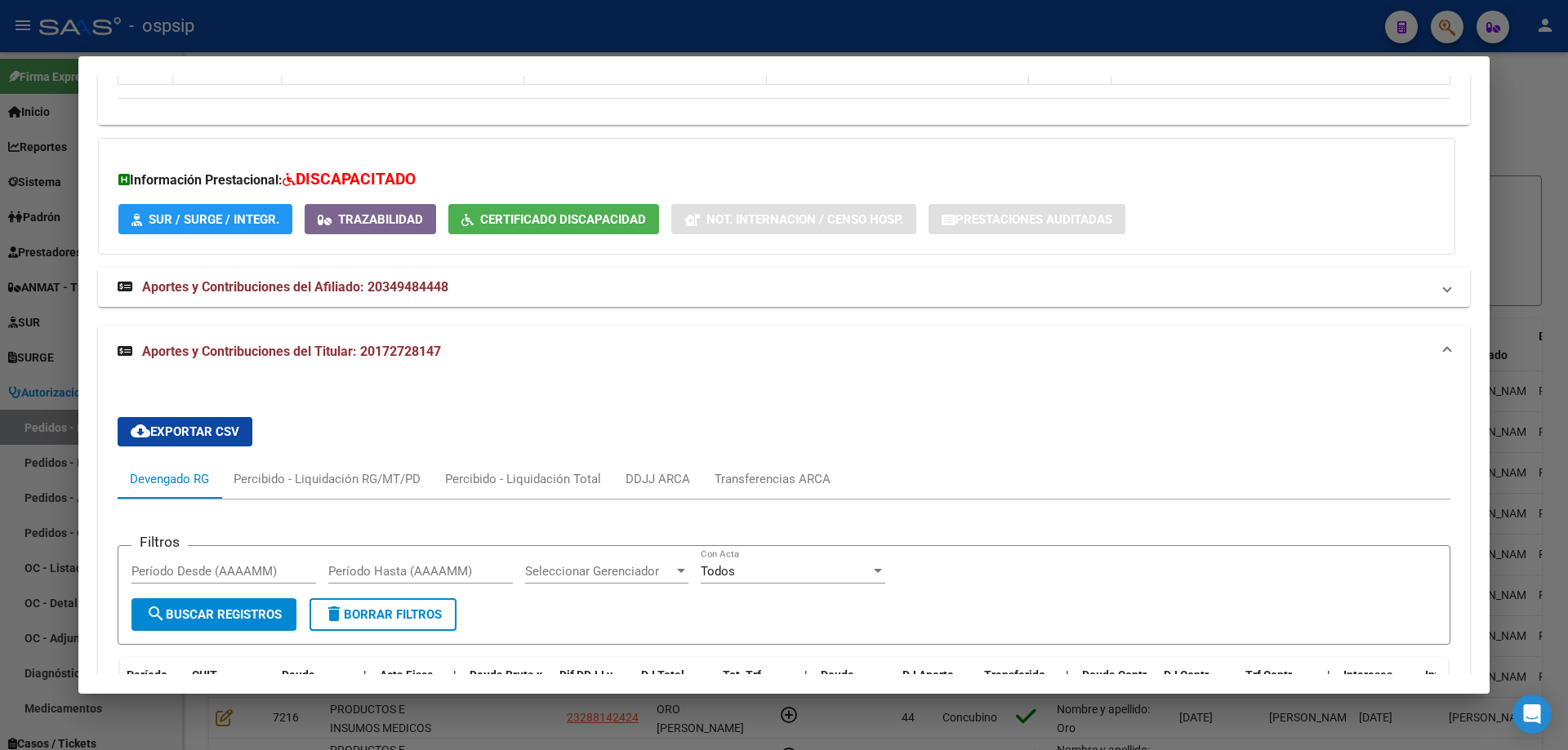
scroll to position [1563, 0]
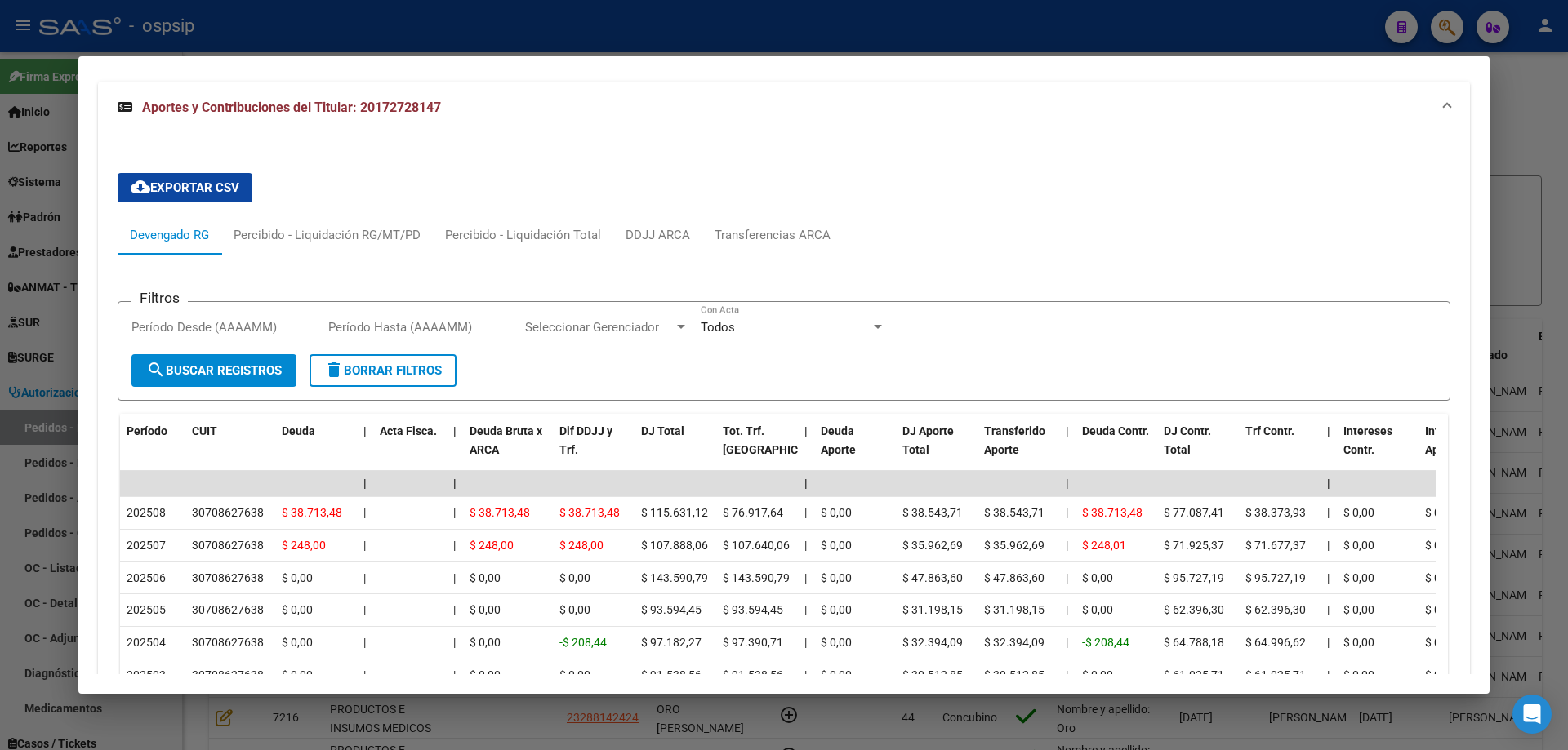
click at [67, 428] on div at bounding box center [784, 375] width 1568 height 750
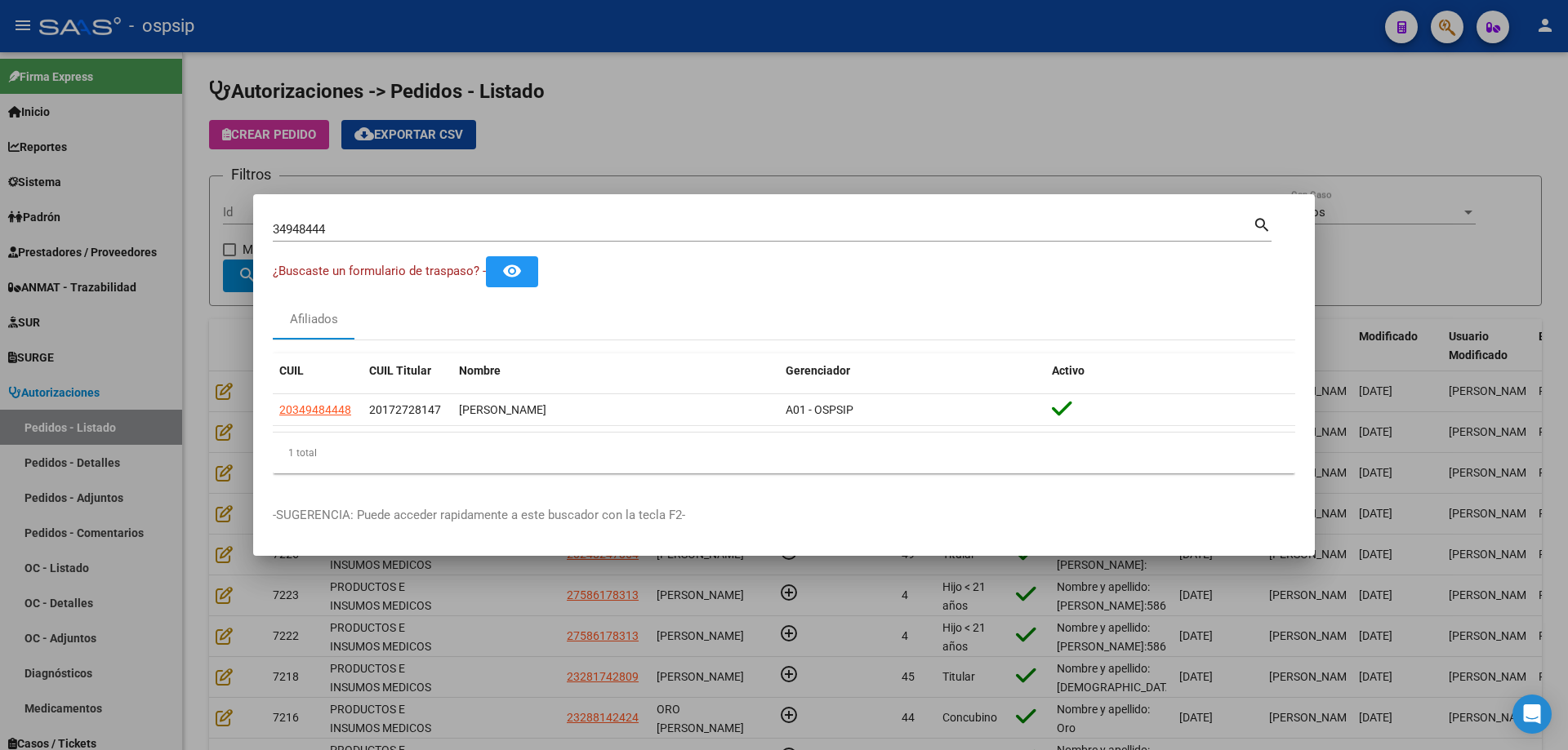
click at [291, 230] on input "34948444" at bounding box center [763, 229] width 980 height 15
click at [203, 235] on div at bounding box center [784, 375] width 1568 height 750
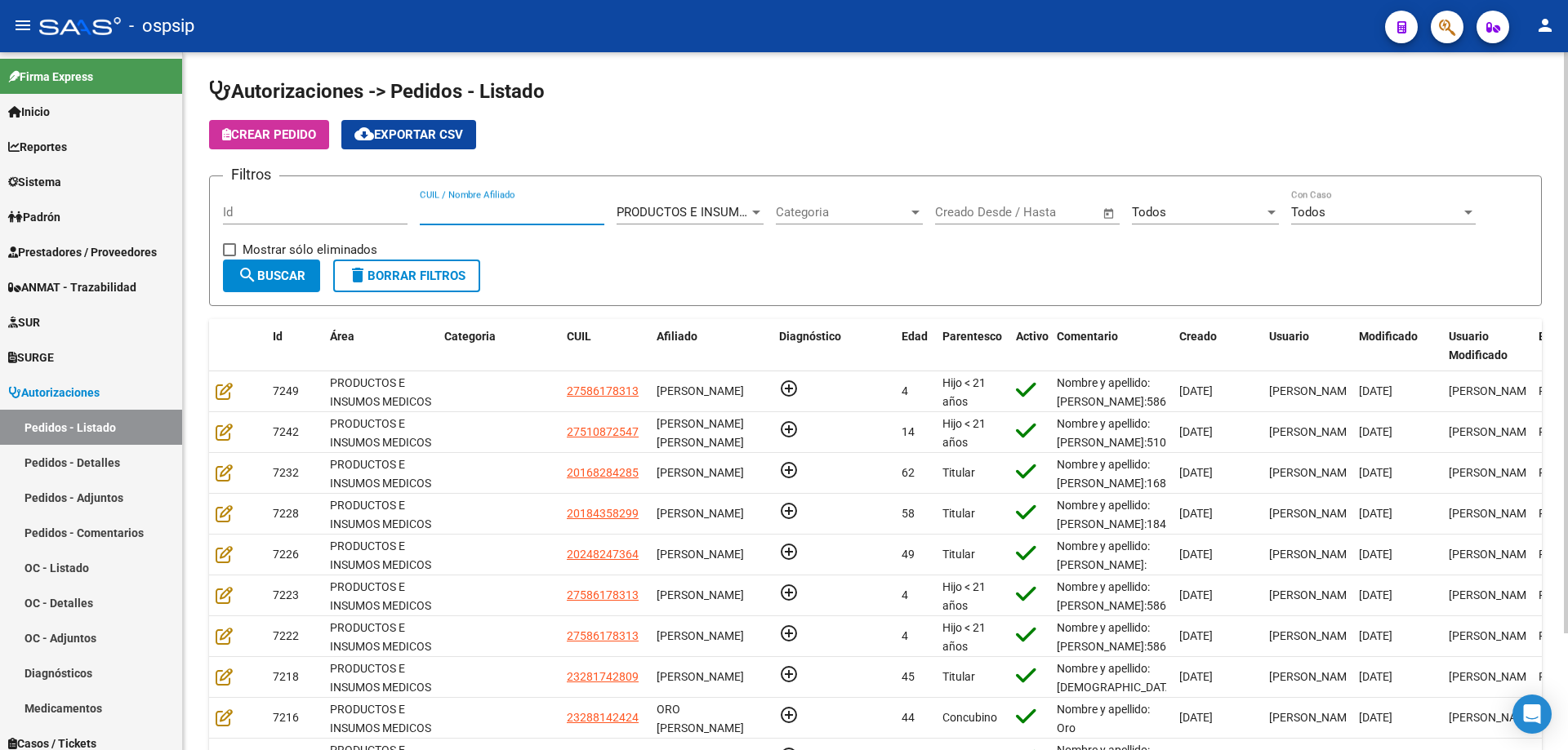
paste input "20.533.034"
click at [439, 213] on input "20.533.034" at bounding box center [512, 212] width 184 height 15
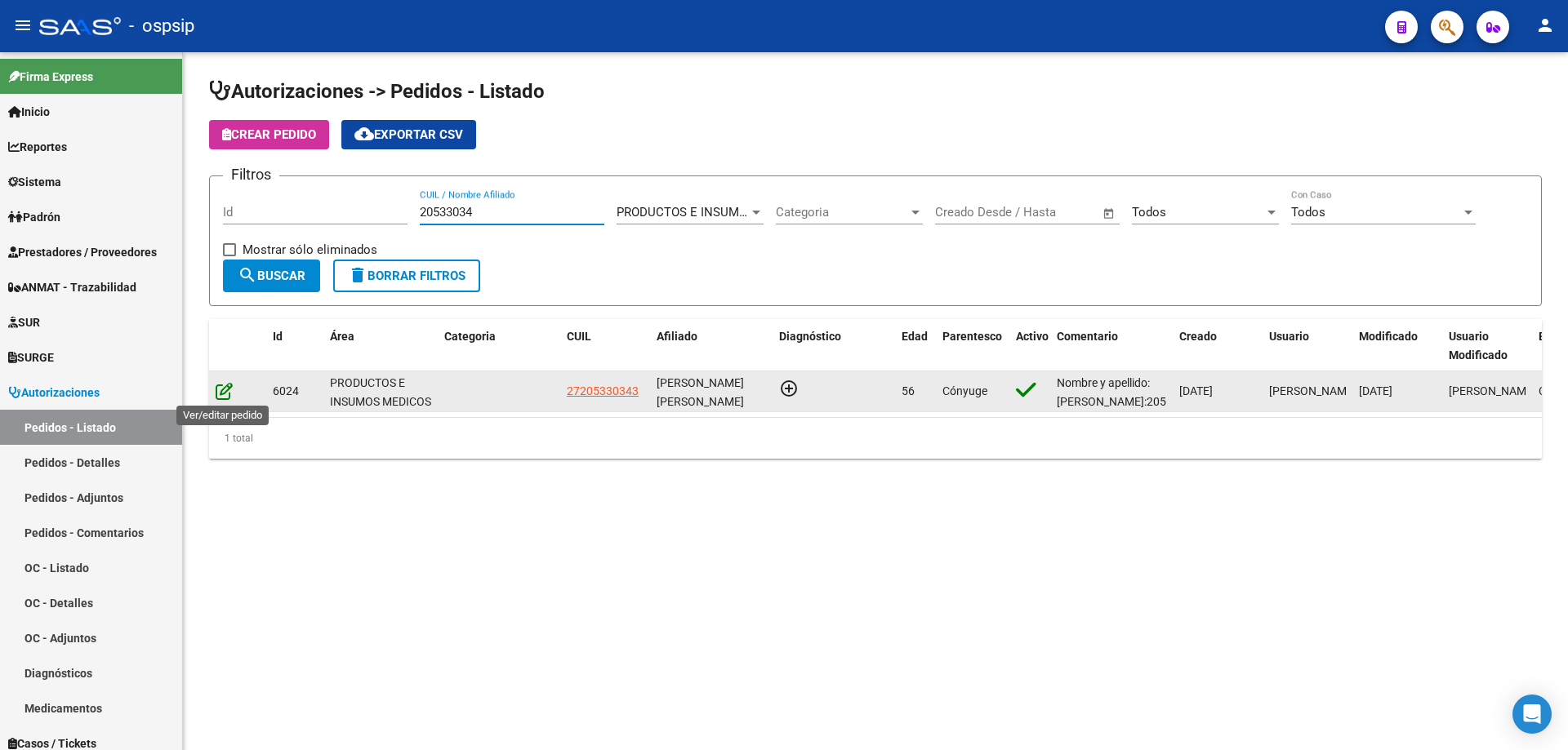
type input "20533034"
click at [221, 386] on icon at bounding box center [223, 391] width 17 height 18
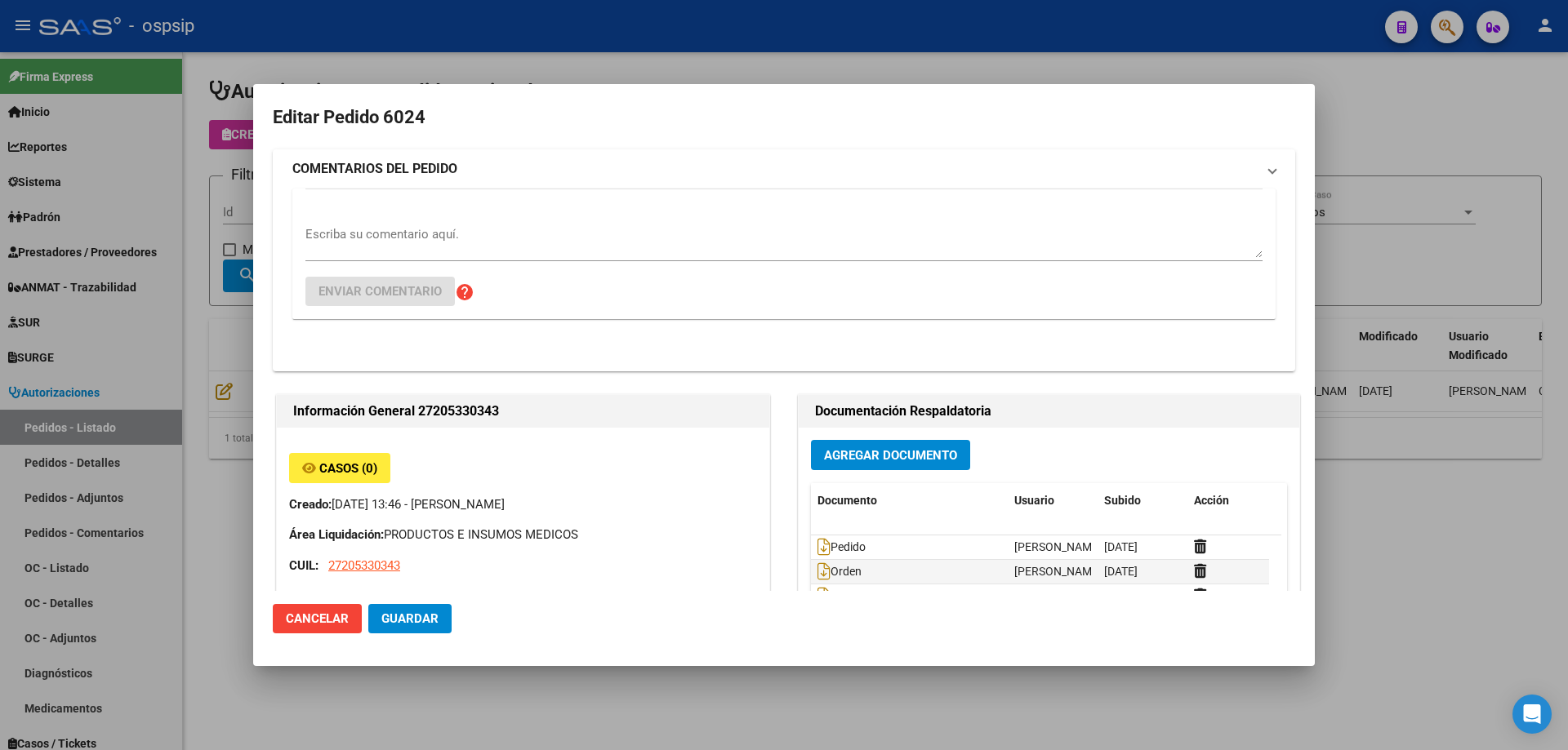
type input "[PERSON_NAME]"
type input "[GEOGRAPHIC_DATA], INGENIERO [PERSON_NAME], [PERSON_NAME] 2094"
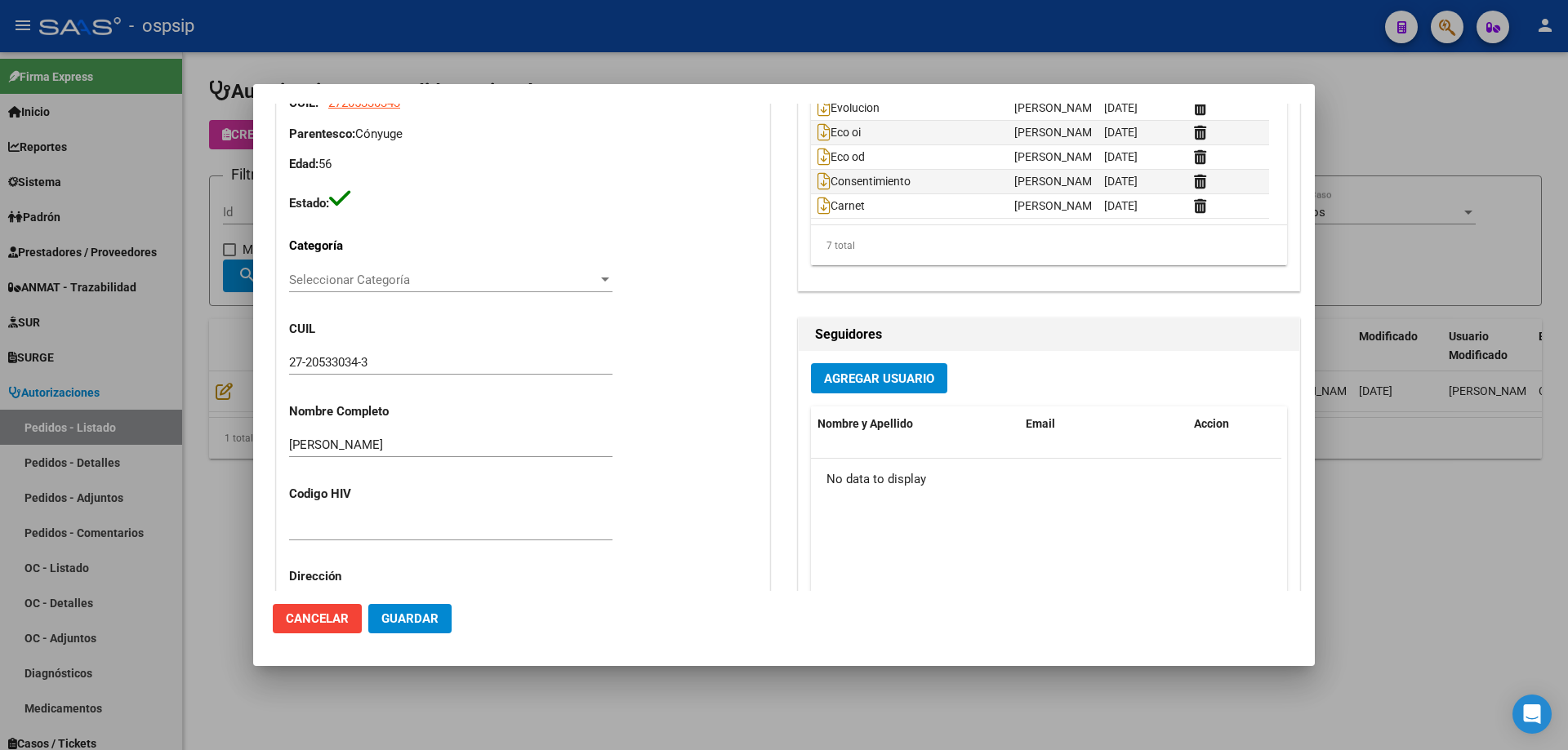
scroll to position [0, 0]
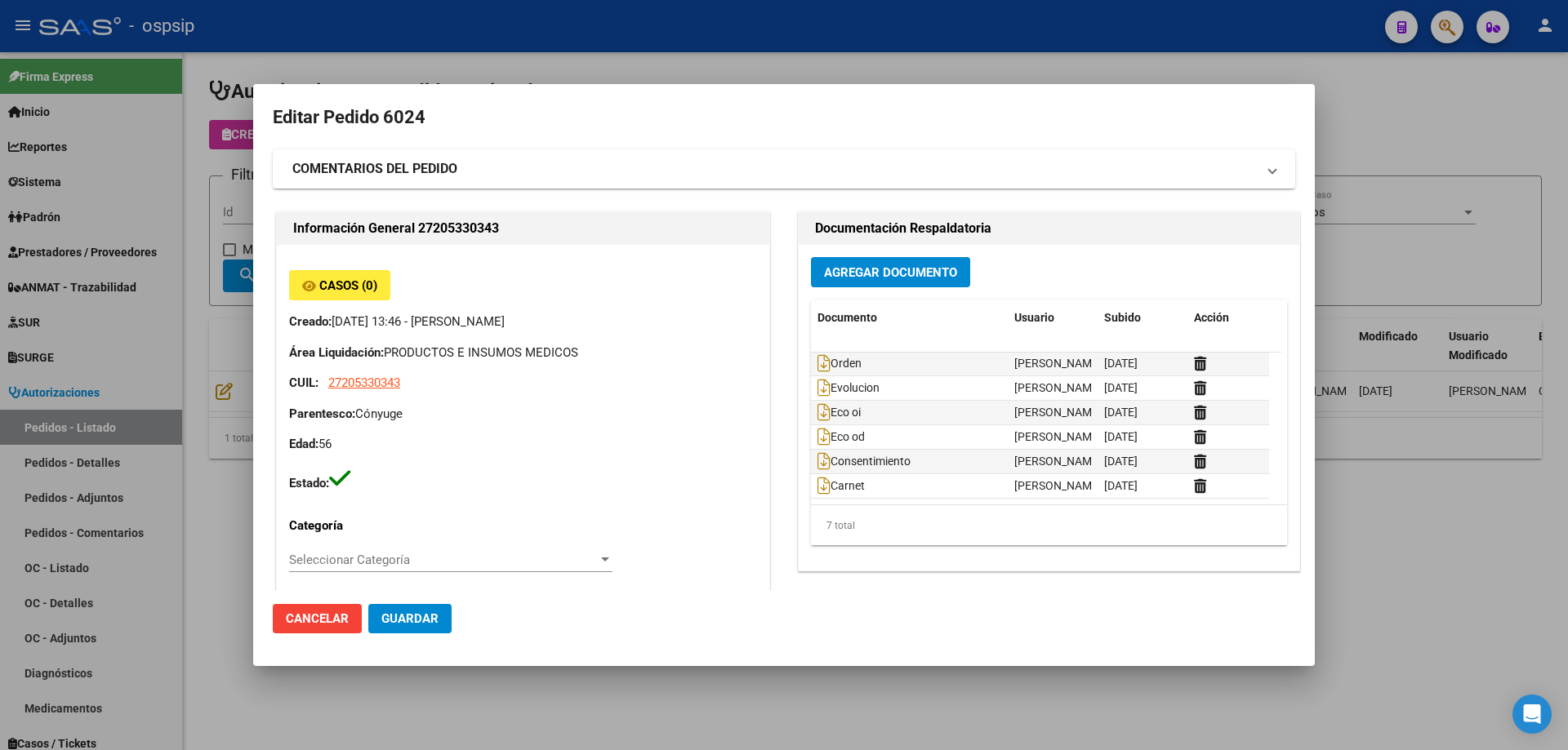
drag, startPoint x: 273, startPoint y: 298, endPoint x: 261, endPoint y: 298, distance: 12.0
click at [274, 298] on div "Información General 27205330343 Casos (0) Creado: [DATE] 13:46 - [PERSON_NAME] …" at bounding box center [523, 695] width 500 height 973
click at [261, 298] on mat-dialog-content "Editar Pedido 6024 COMENTARIOS DEL PEDIDO Escriba su comentario aquí. Enviar co…" at bounding box center [783, 348] width 1062 height 488
click at [288, 242] on div "Información General 27205330343" at bounding box center [522, 228] width 492 height 33
click at [232, 239] on div at bounding box center [784, 375] width 1568 height 750
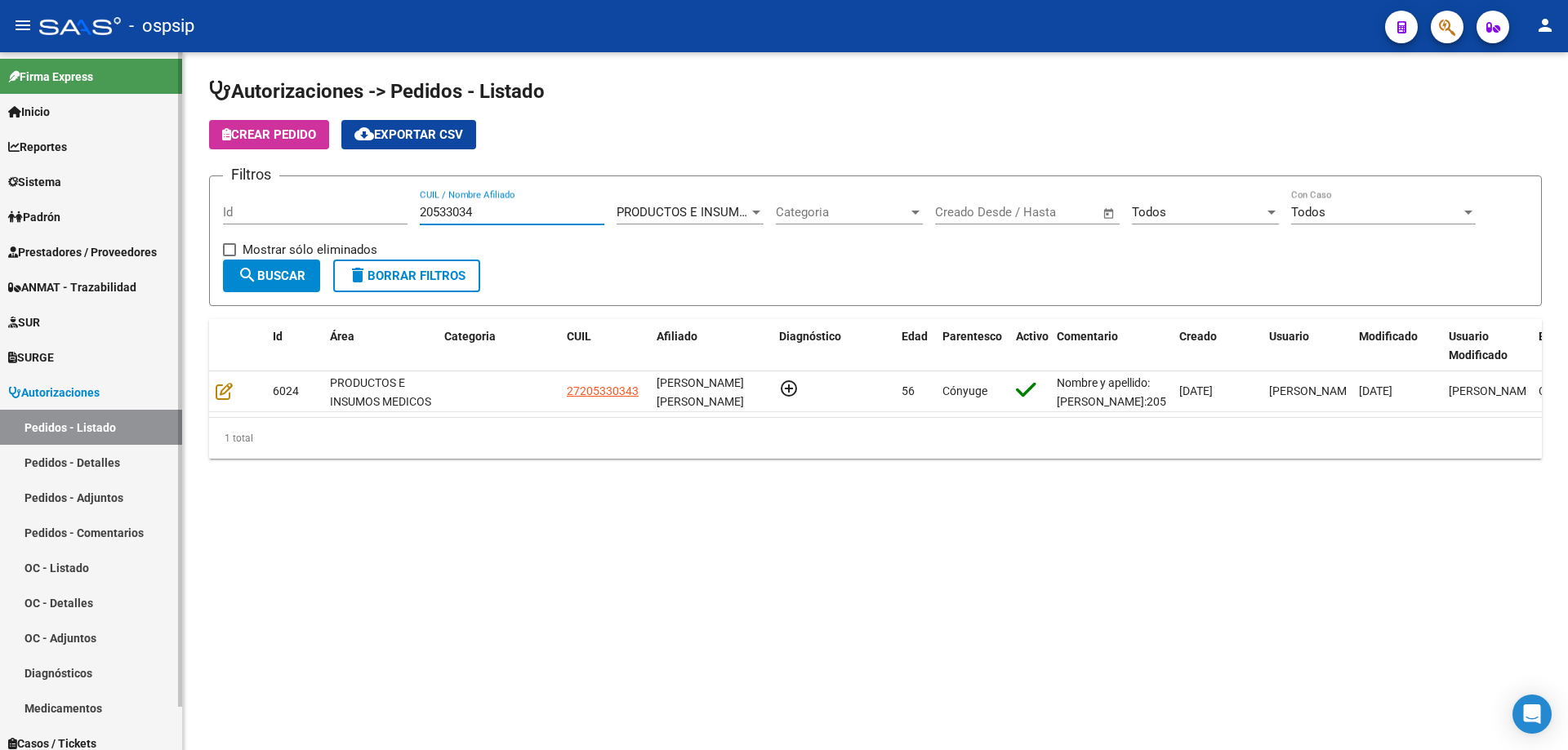
drag, startPoint x: 501, startPoint y: 207, endPoint x: 152, endPoint y: 218, distance: 349.2
click at [152, 218] on mat-sidenav-container "Firma Express Inicio Calendario SSS Instructivos Contacto OS Reportes Egresos D…" at bounding box center [784, 401] width 1568 height 698
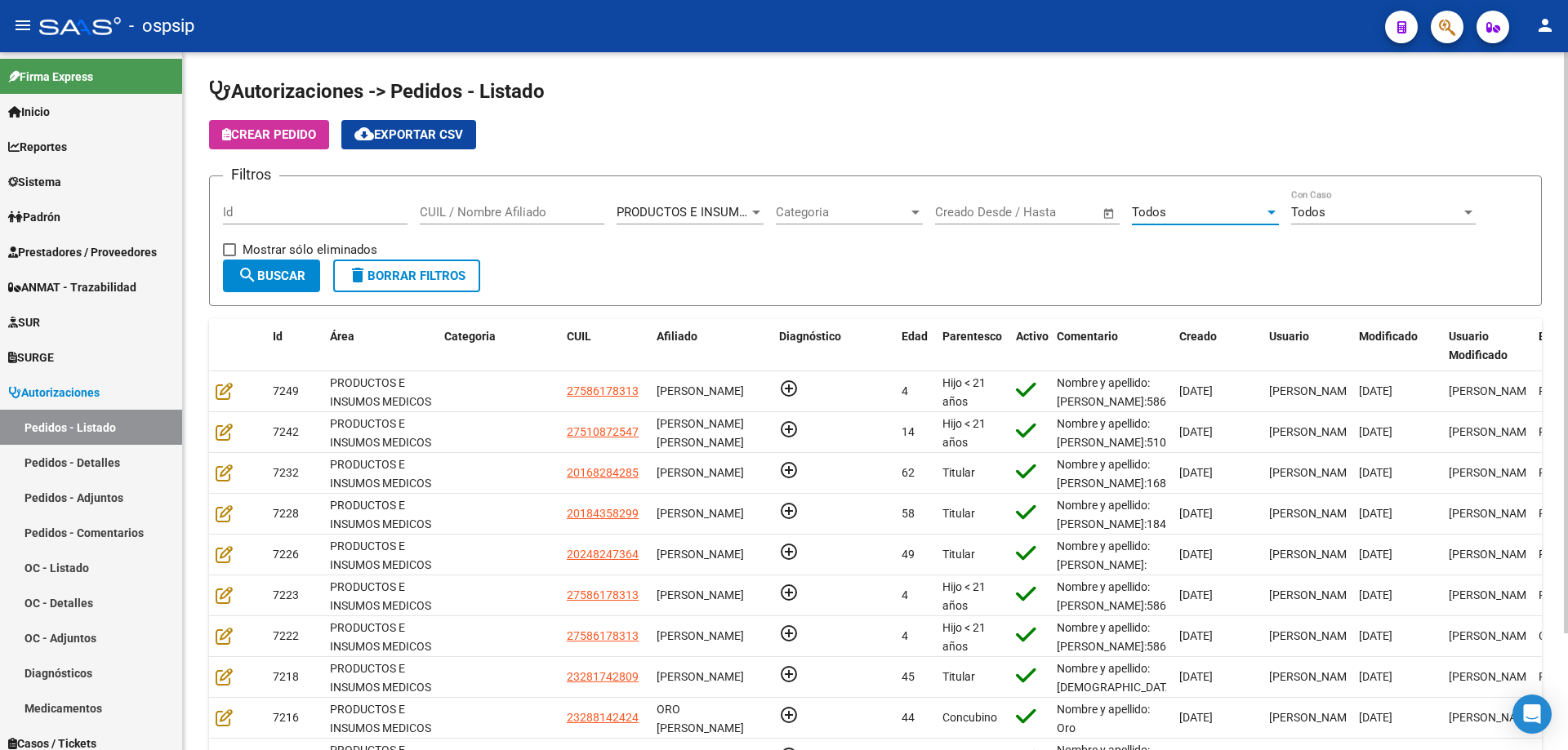
click at [1180, 212] on div "Todos" at bounding box center [1197, 212] width 132 height 15
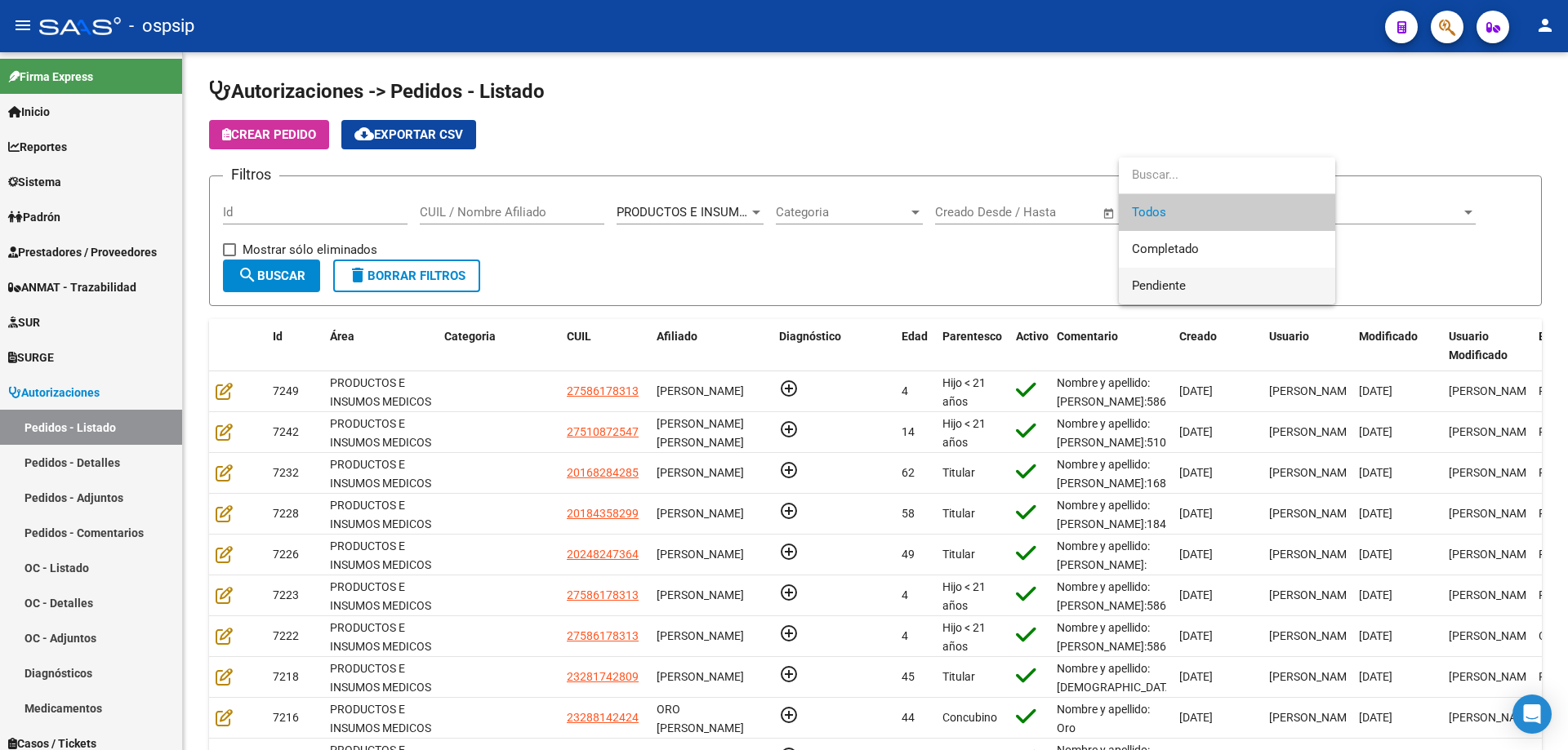
click at [1150, 275] on span "Pendiente" at bounding box center [1227, 285] width 191 height 36
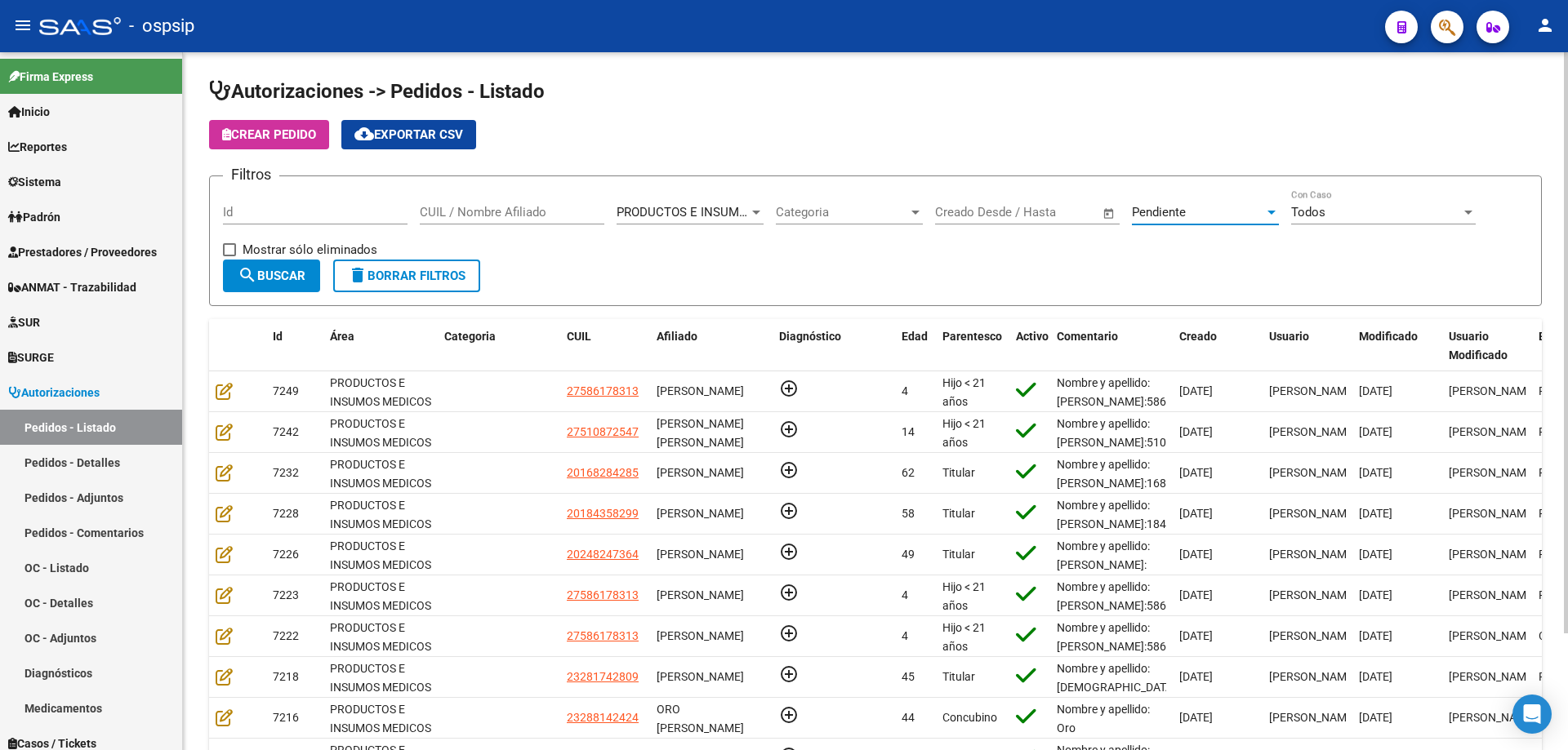
click at [261, 270] on span "search Buscar" at bounding box center [271, 276] width 67 height 15
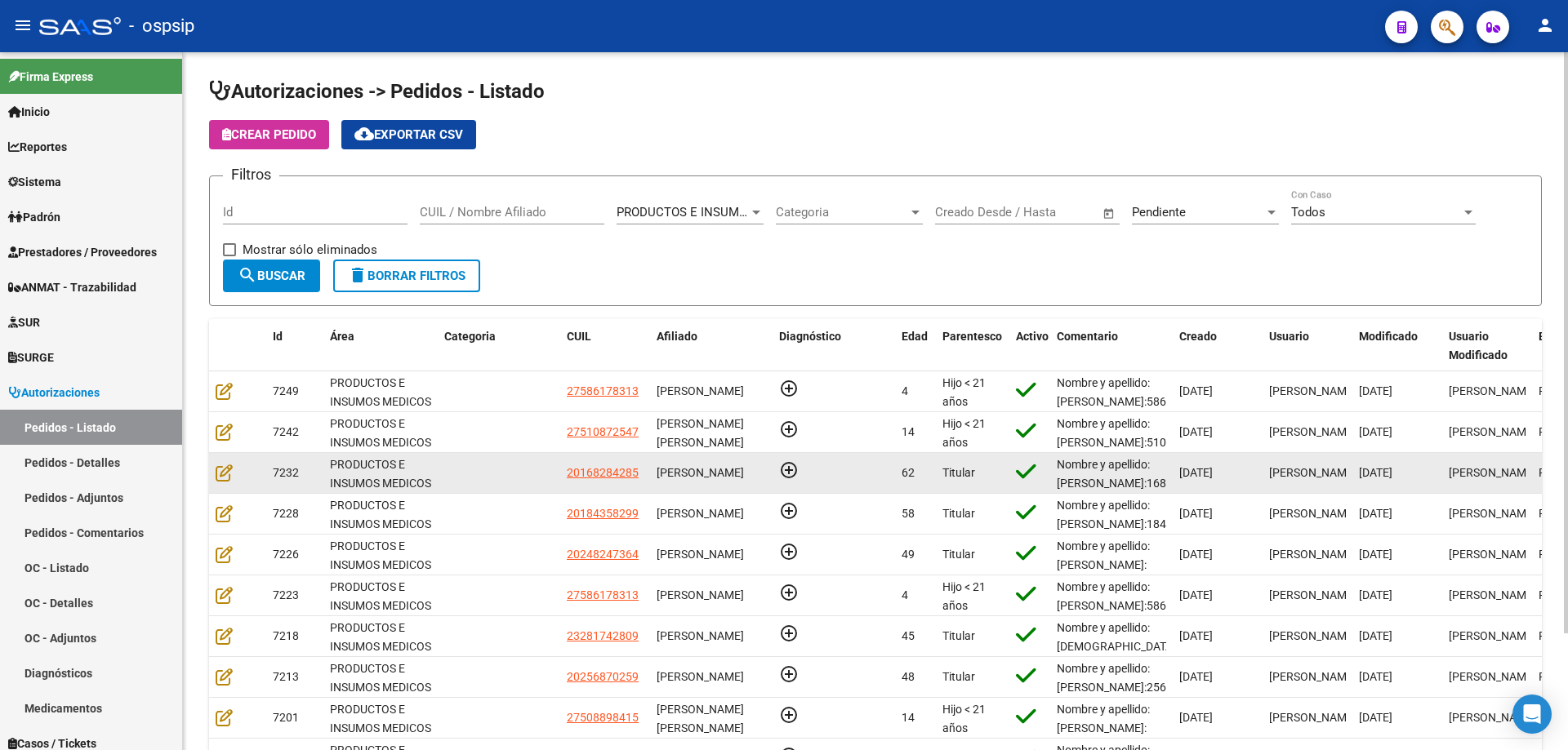
scroll to position [140, 0]
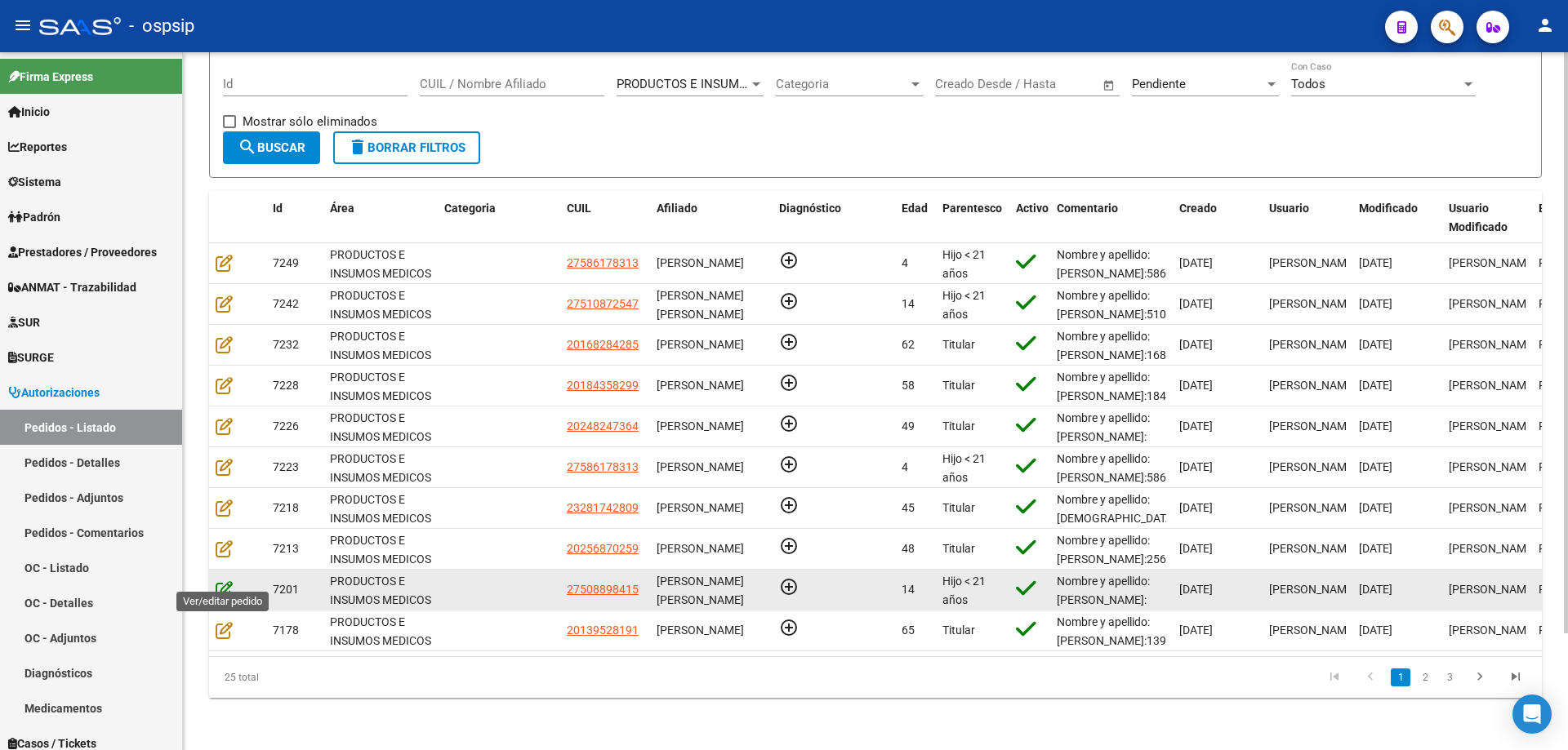
click at [225, 581] on icon at bounding box center [223, 590] width 17 height 18
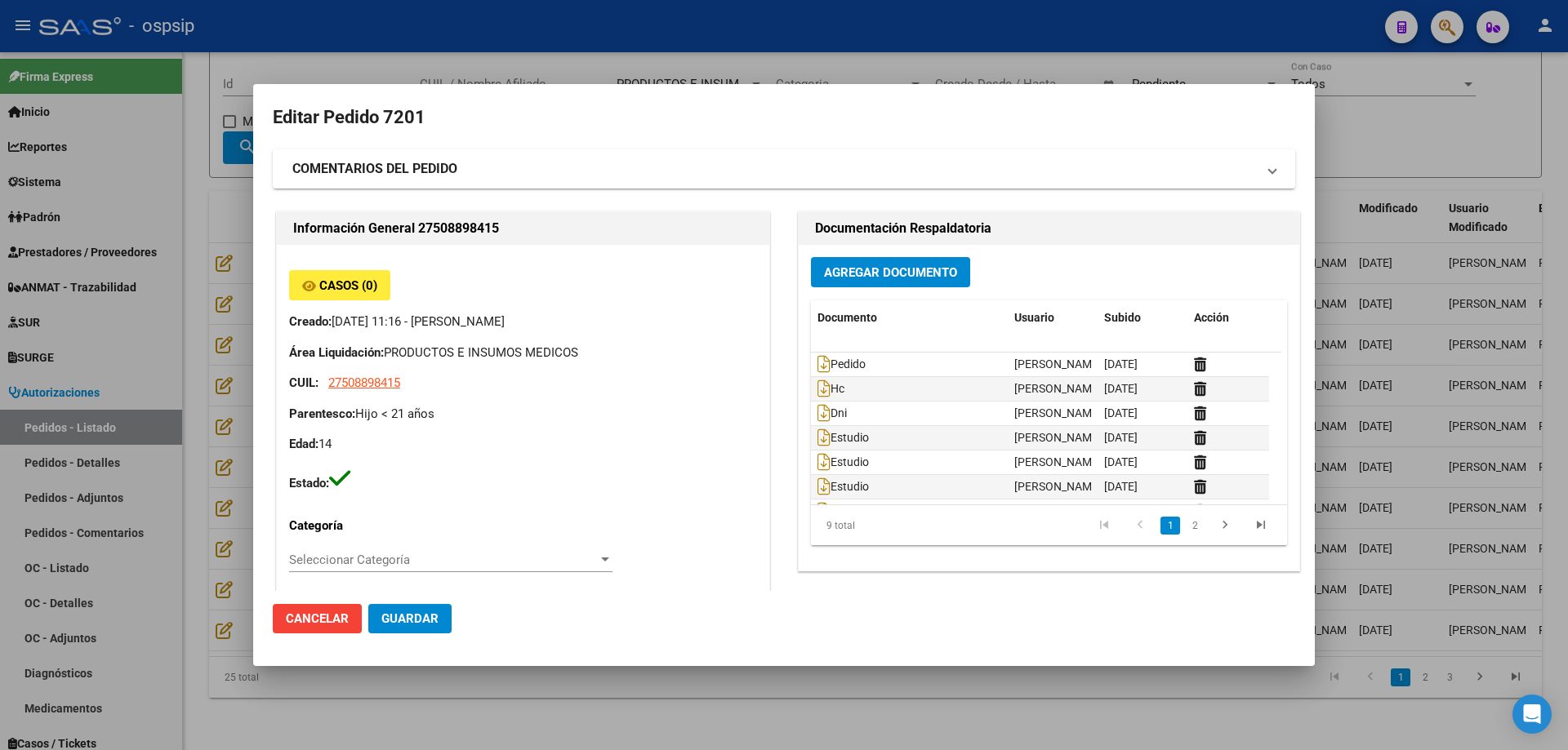
type input "[PERSON_NAME] [PERSON_NAME]"
type input "[GEOGRAPHIC_DATA], [GEOGRAPHIC_DATA], [GEOGRAPHIC_DATA] 3455"
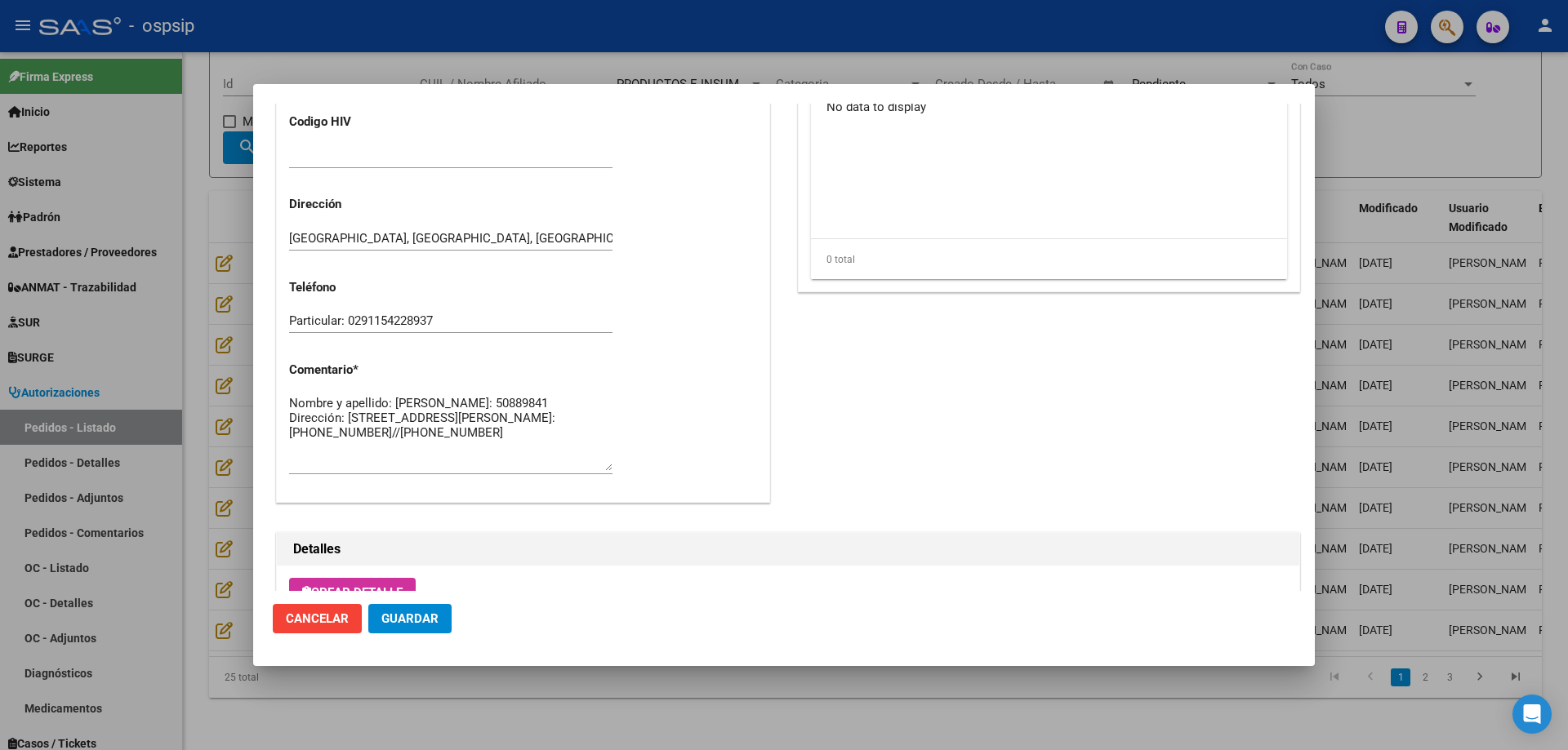
scroll to position [979, 0]
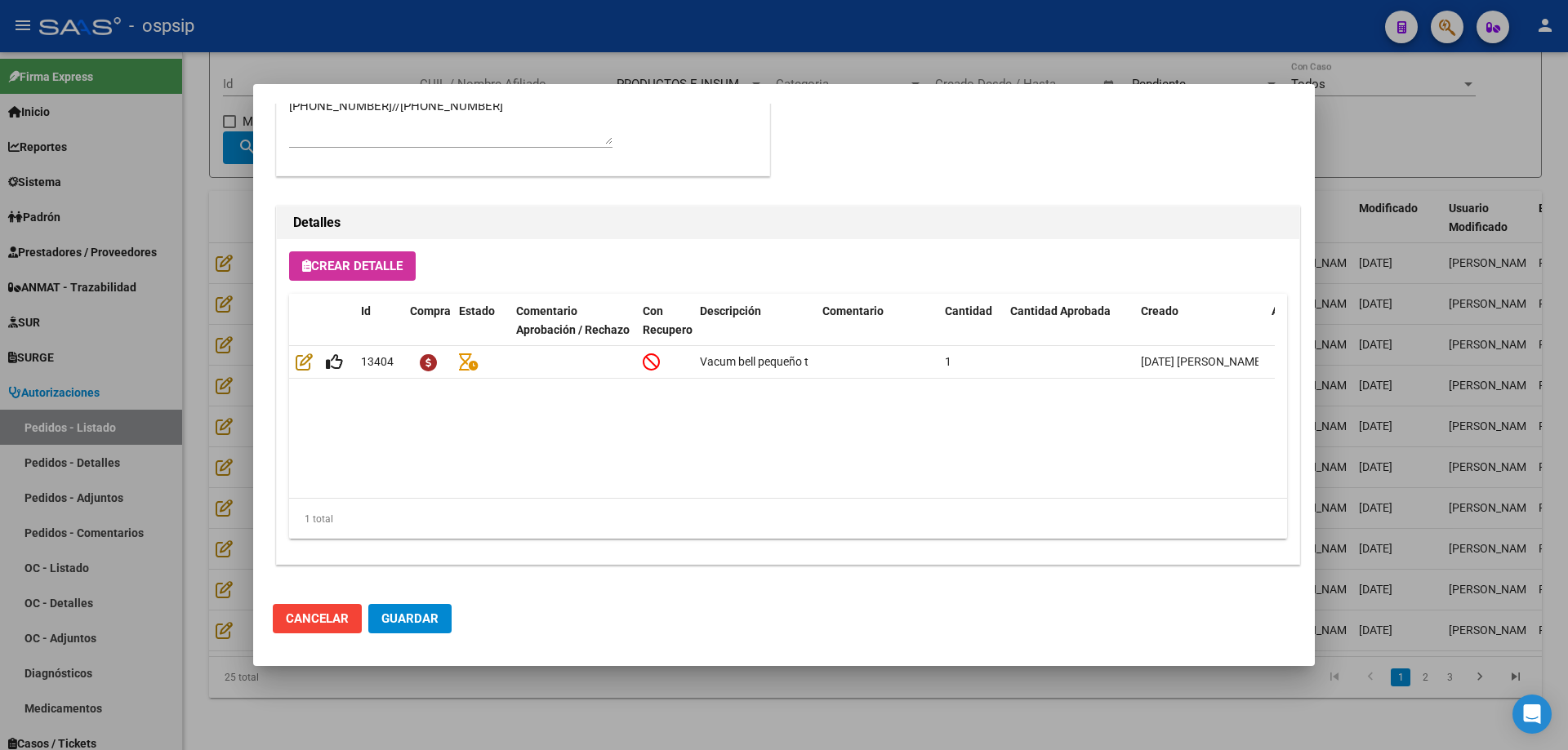
click at [215, 341] on div at bounding box center [784, 375] width 1568 height 750
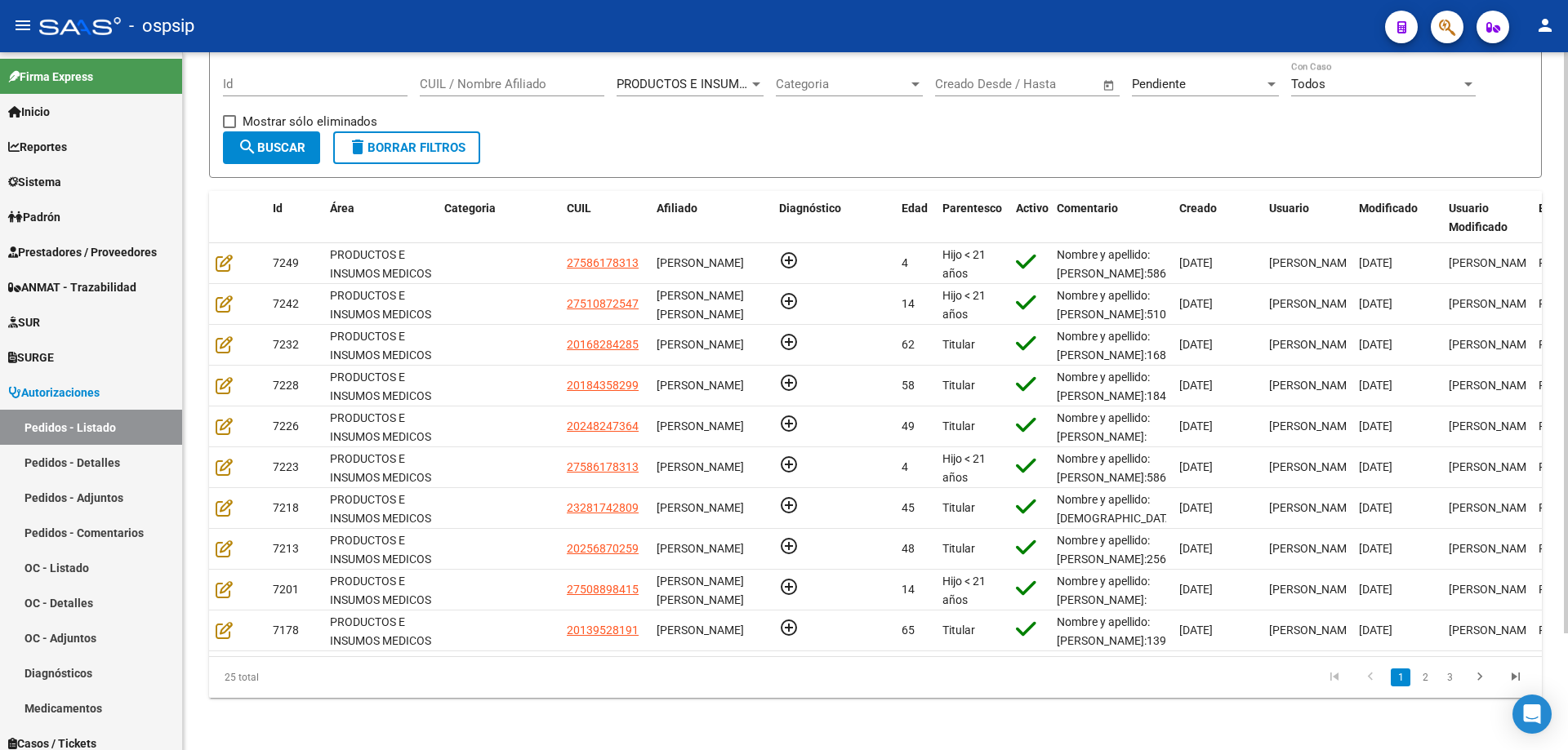
click at [1156, 61] on div "Pendiente Seleccionar Estado" at bounding box center [1205, 79] width 147 height 35
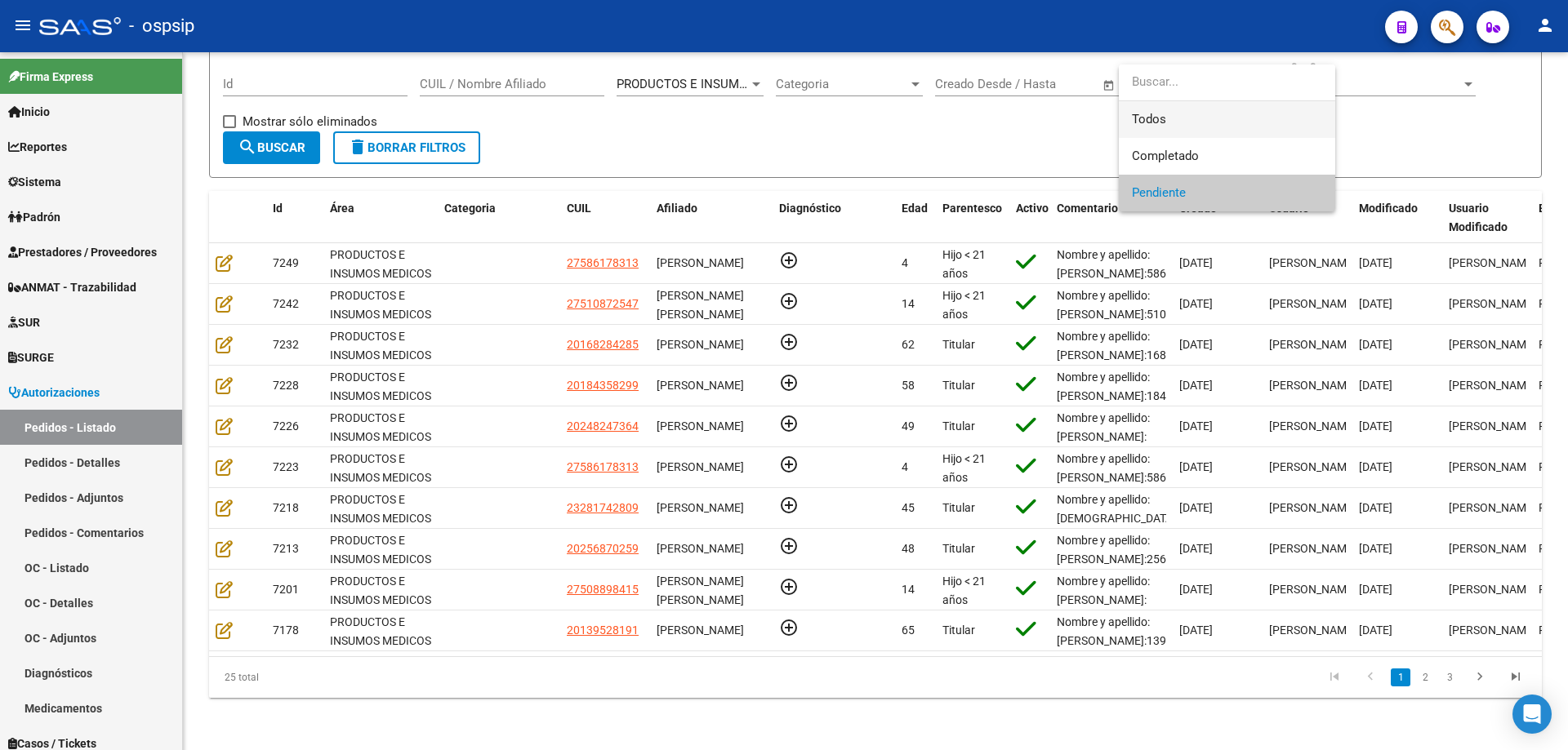
click at [1141, 117] on span "Todos" at bounding box center [1227, 119] width 191 height 36
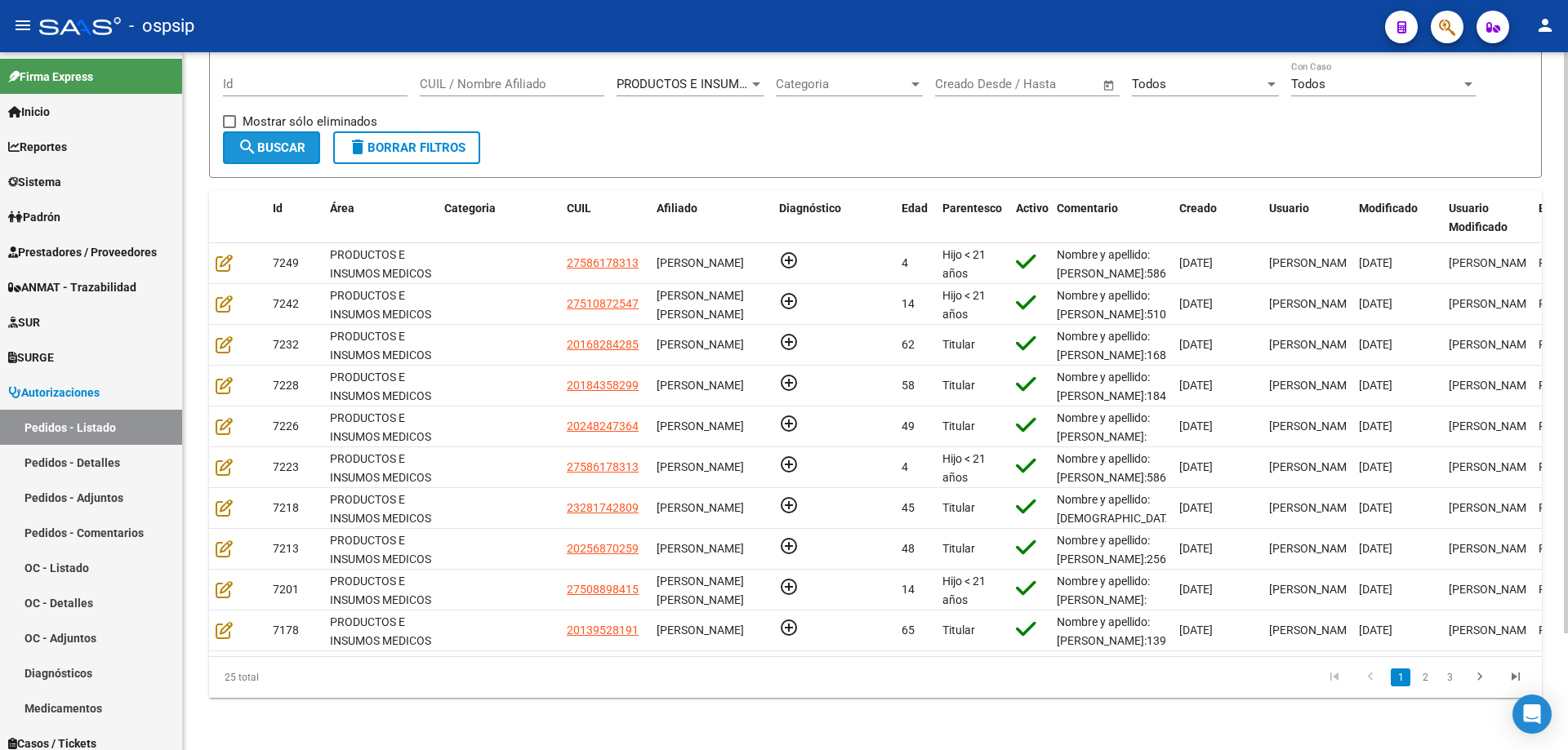
click at [296, 140] on span "search Buscar" at bounding box center [271, 147] width 67 height 15
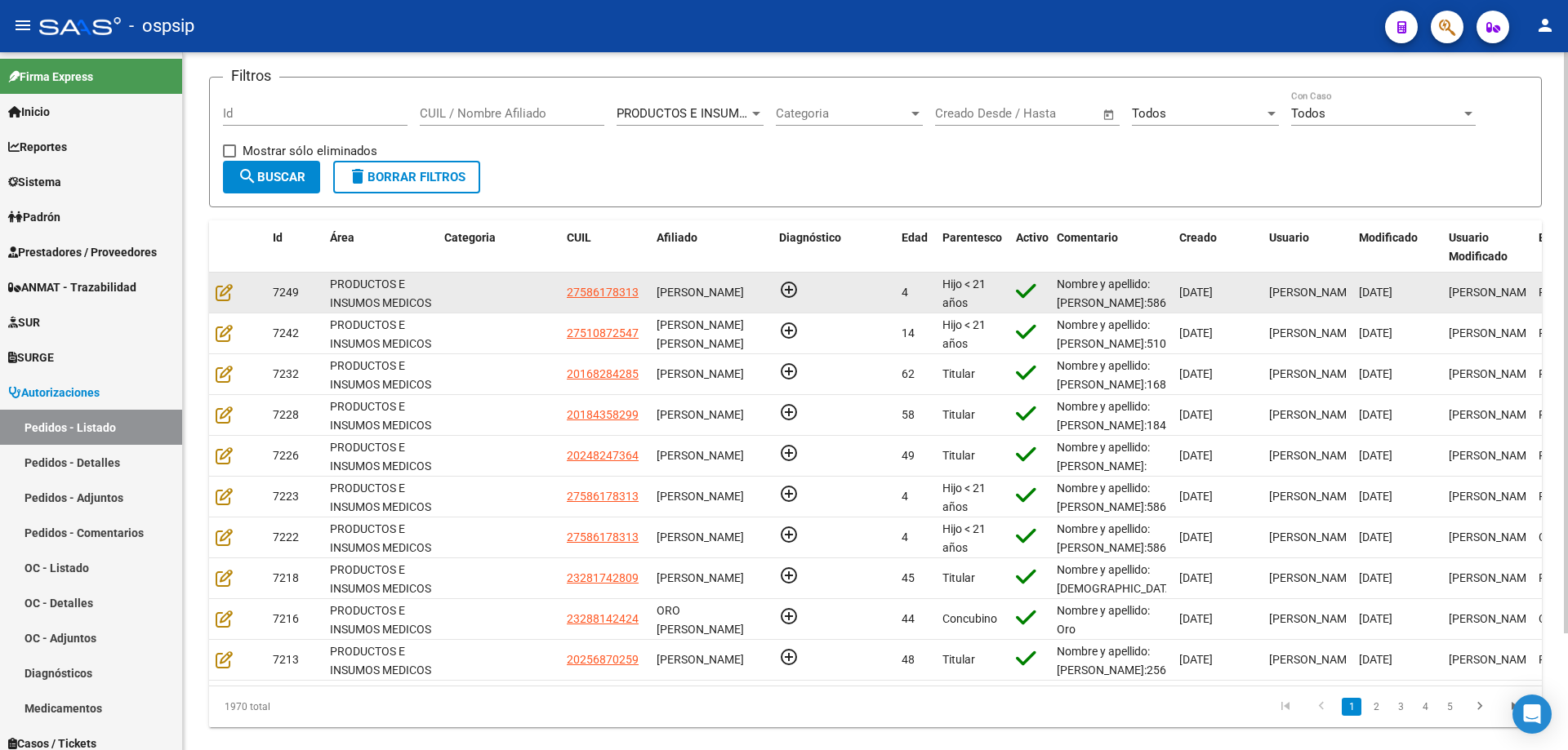
scroll to position [0, 0]
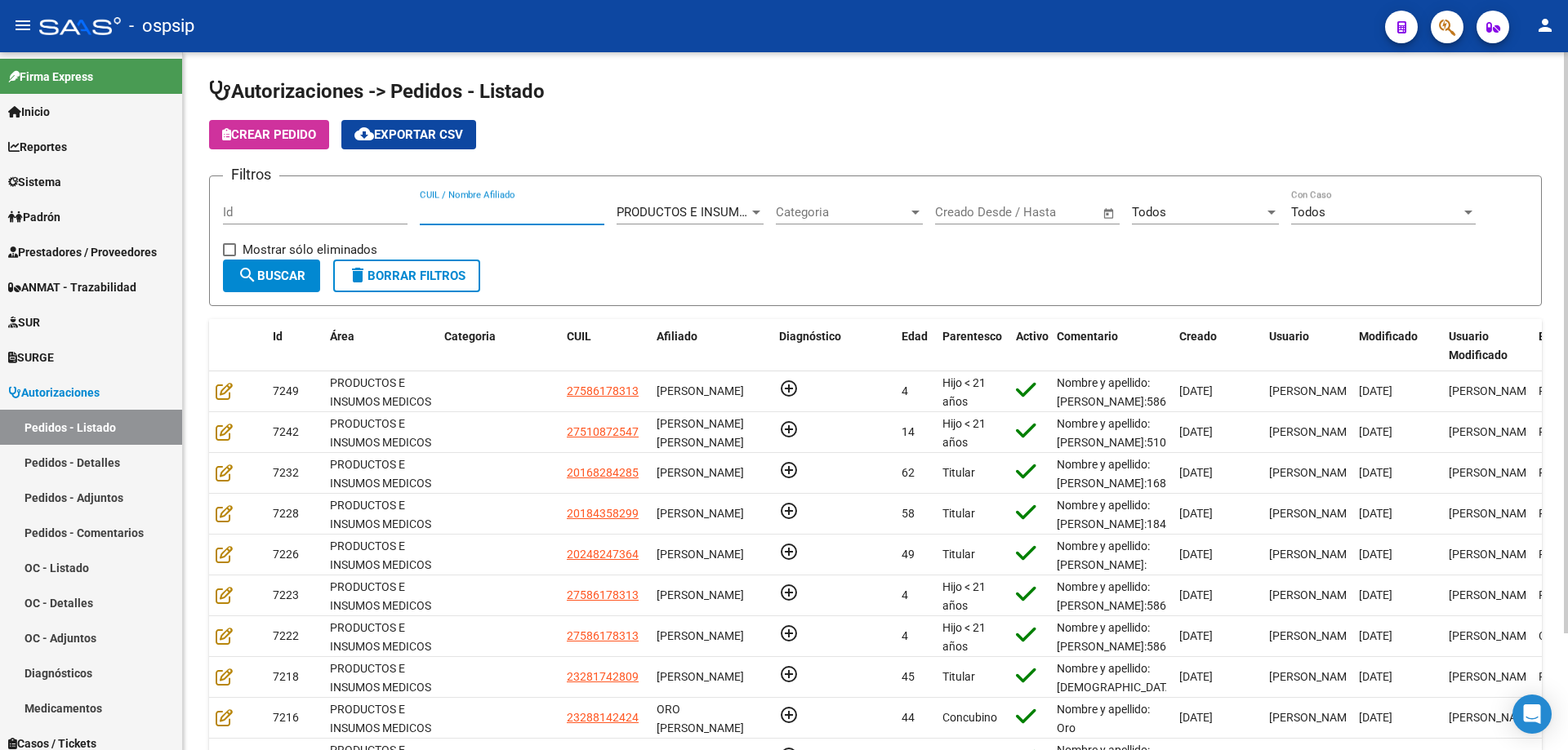
paste input "58114866"
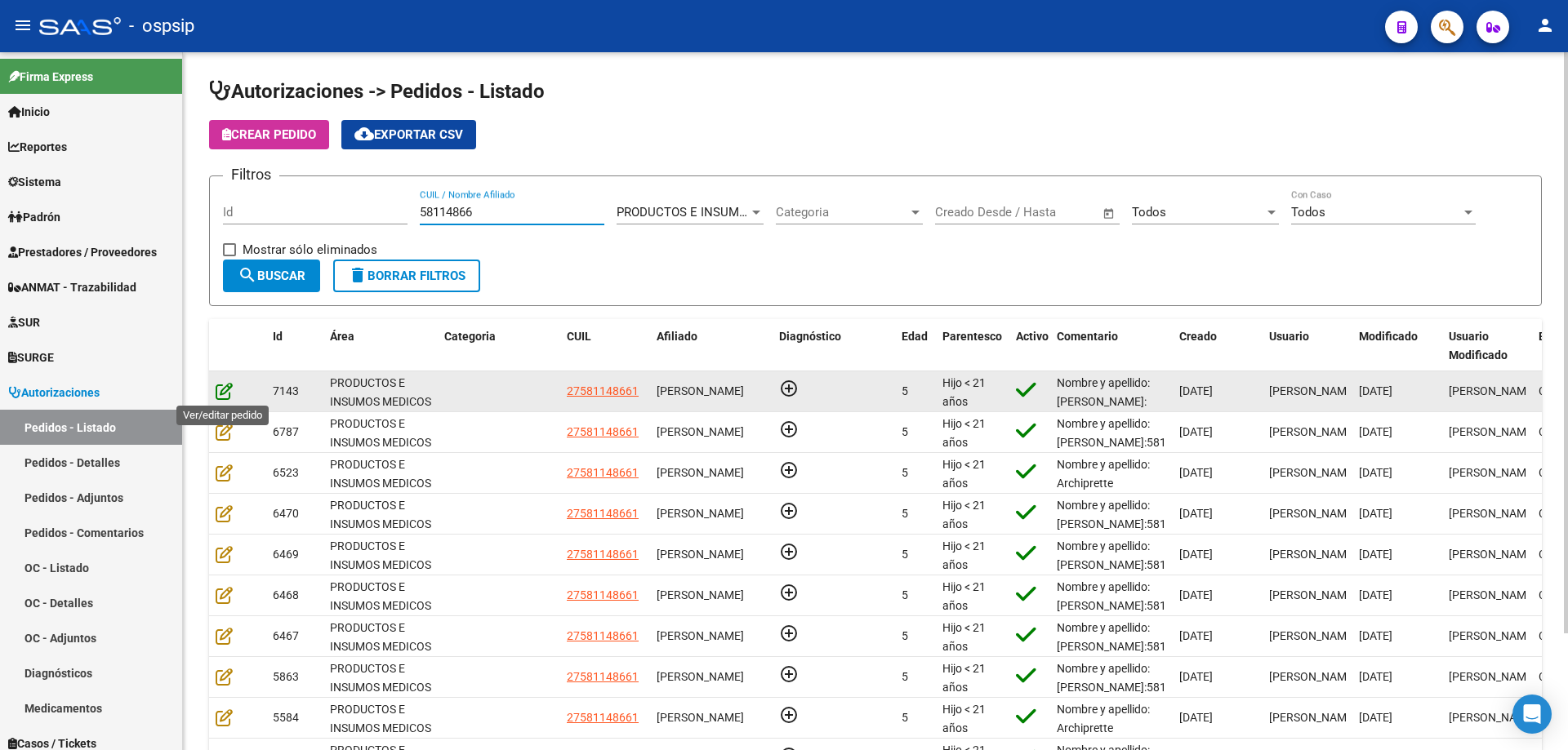
type input "58114866"
click at [218, 393] on icon at bounding box center [223, 391] width 17 height 18
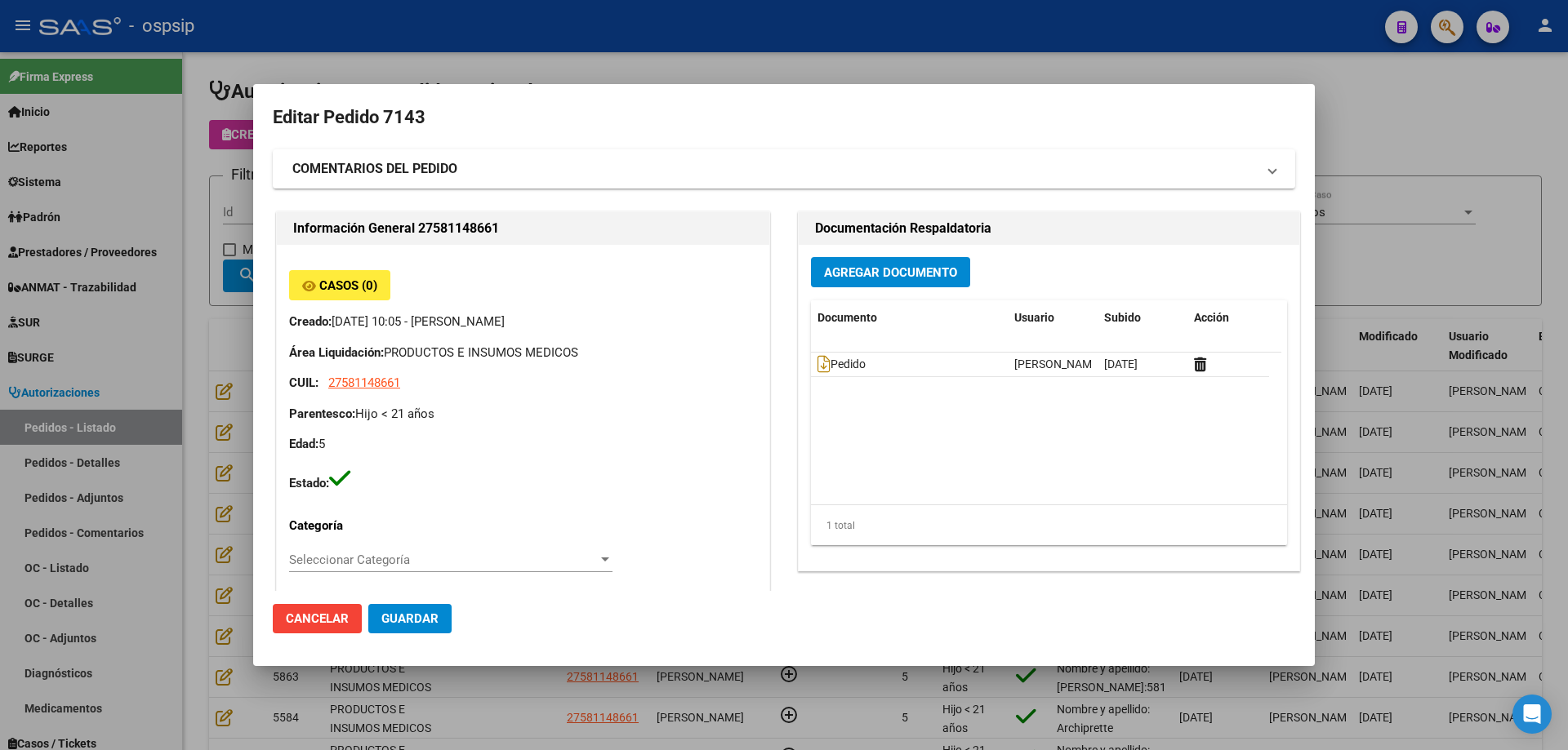
type input "[GEOGRAPHIC_DATA], [PERSON_NAME], LAS PALMERAS 639"
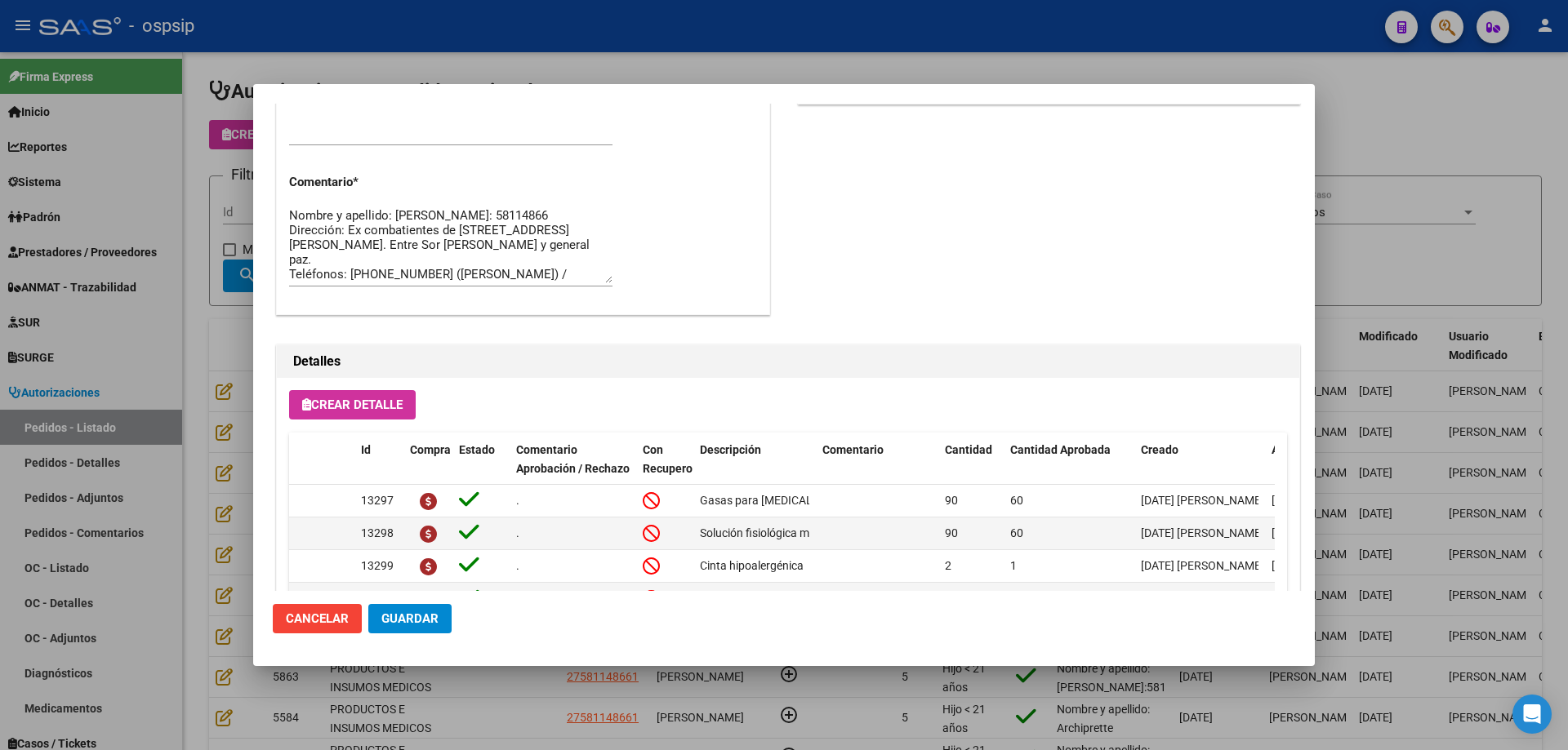
scroll to position [979, 0]
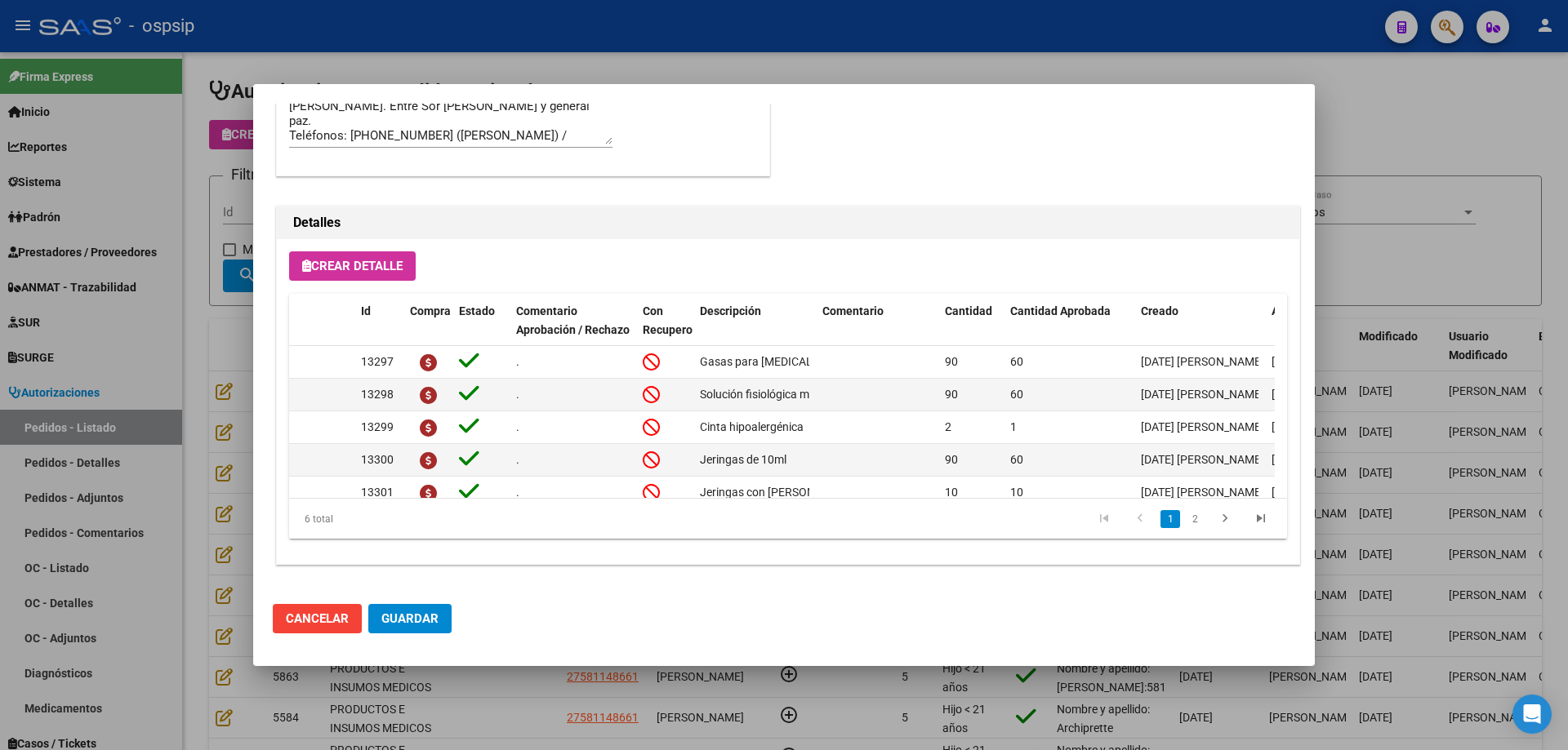
click at [204, 398] on div at bounding box center [784, 375] width 1568 height 750
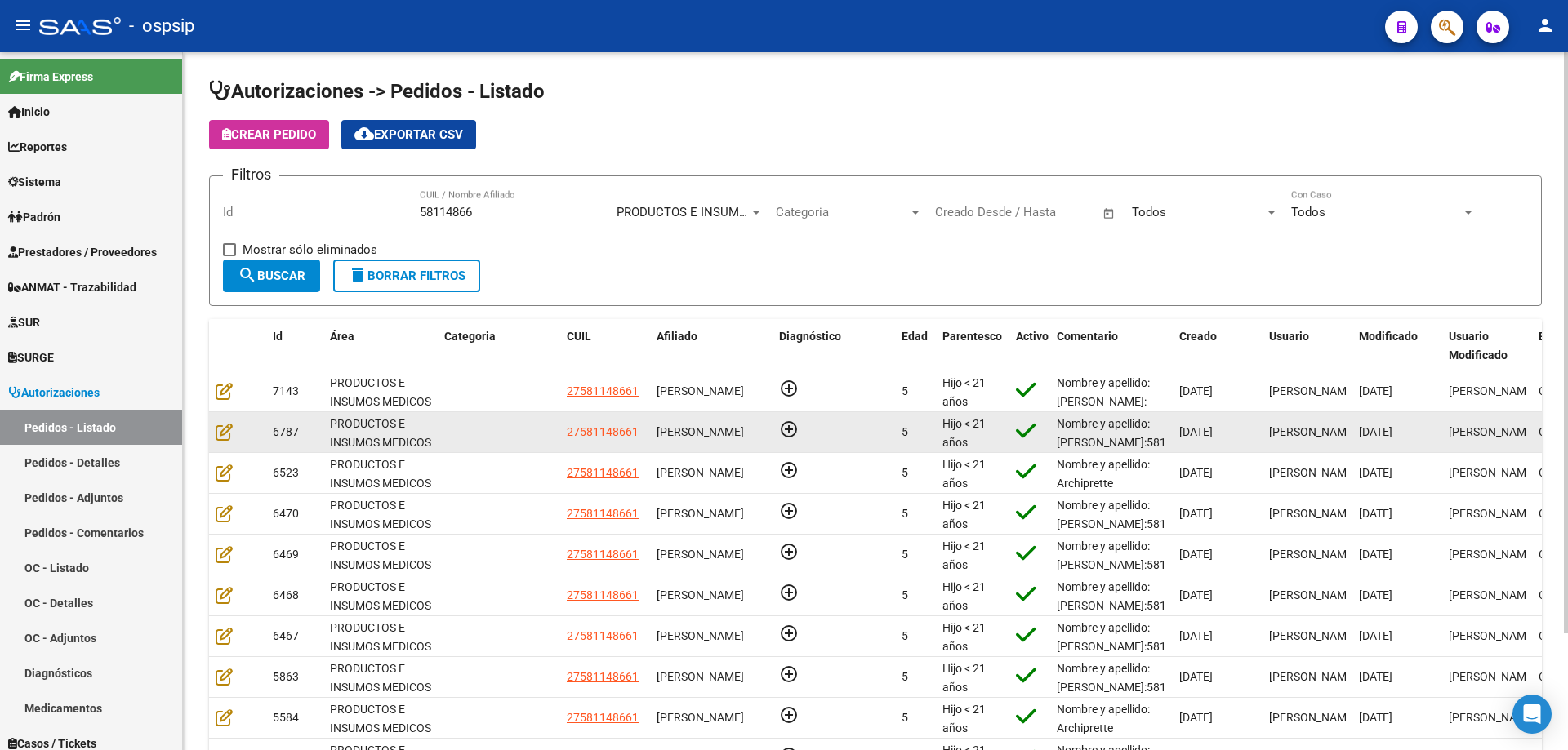
click at [212, 425] on datatable-body-cell at bounding box center [238, 432] width 57 height 40
click at [221, 427] on icon at bounding box center [223, 432] width 17 height 18
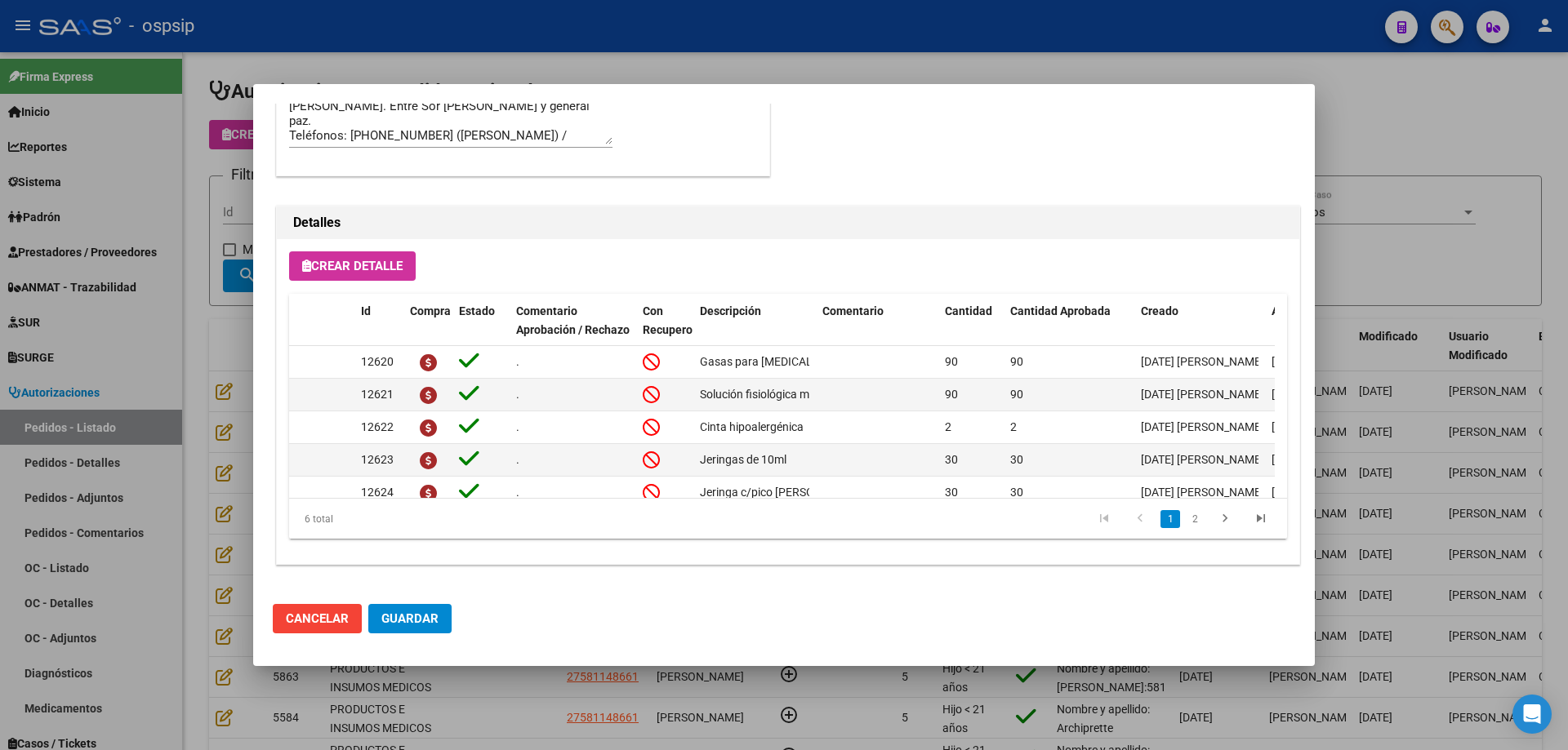
click at [188, 418] on div at bounding box center [784, 375] width 1568 height 750
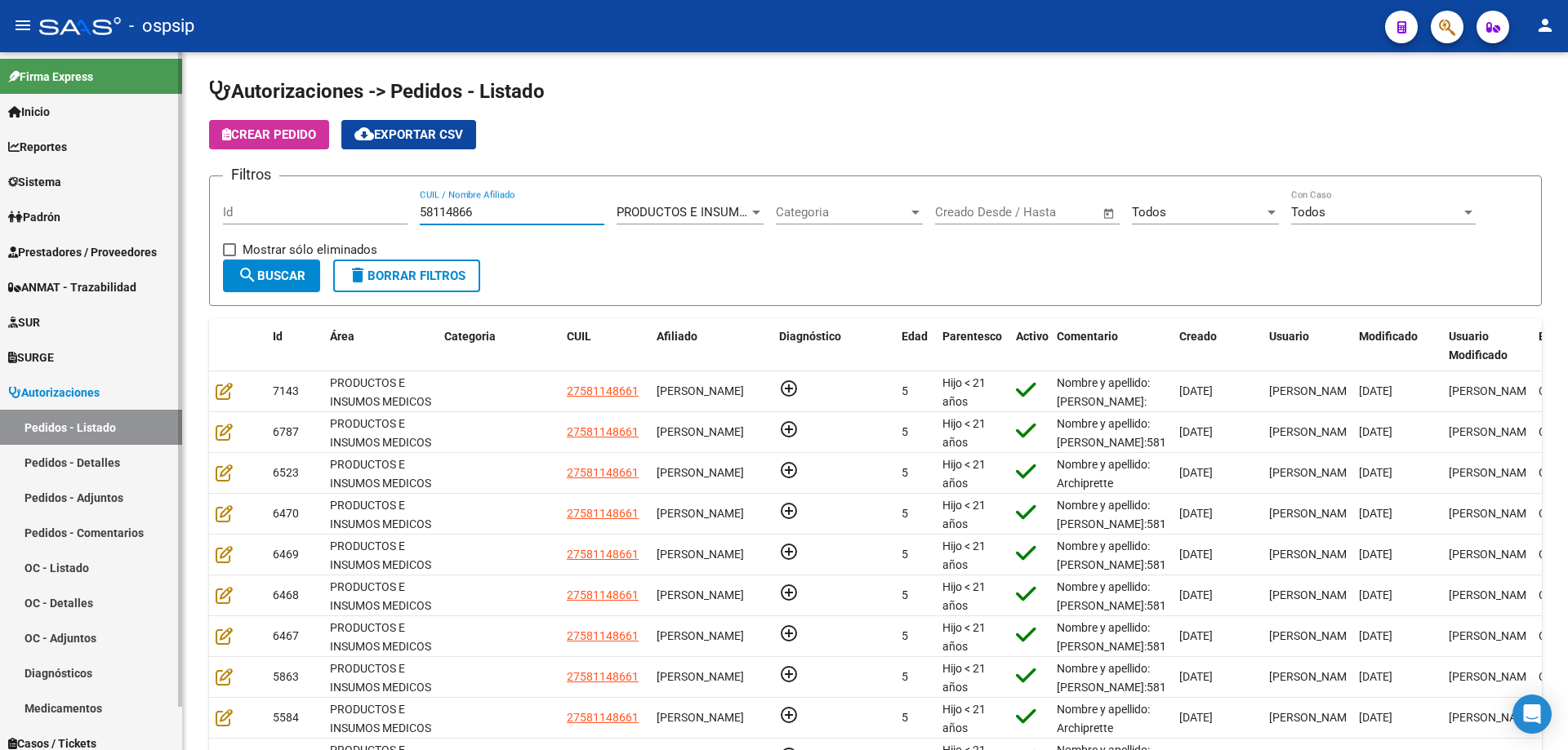
drag, startPoint x: 469, startPoint y: 211, endPoint x: 138, endPoint y: 153, distance: 336.0
click at [133, 154] on mat-sidenav-container "Firma Express Inicio Calendario SSS Instructivos Contacto OS Reportes Egresos D…" at bounding box center [784, 401] width 1568 height 698
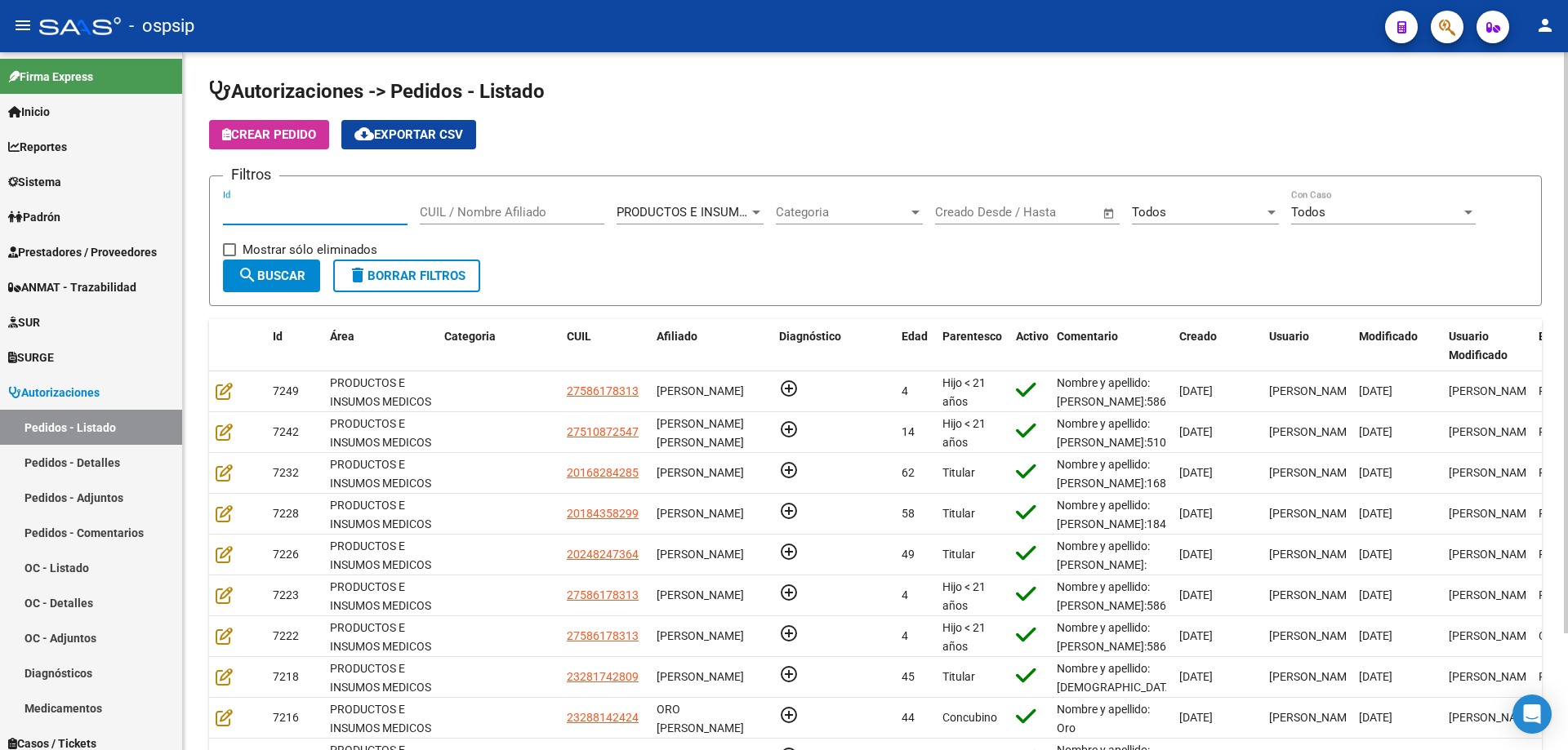
click at [262, 214] on input "Id" at bounding box center [315, 212] width 184 height 15
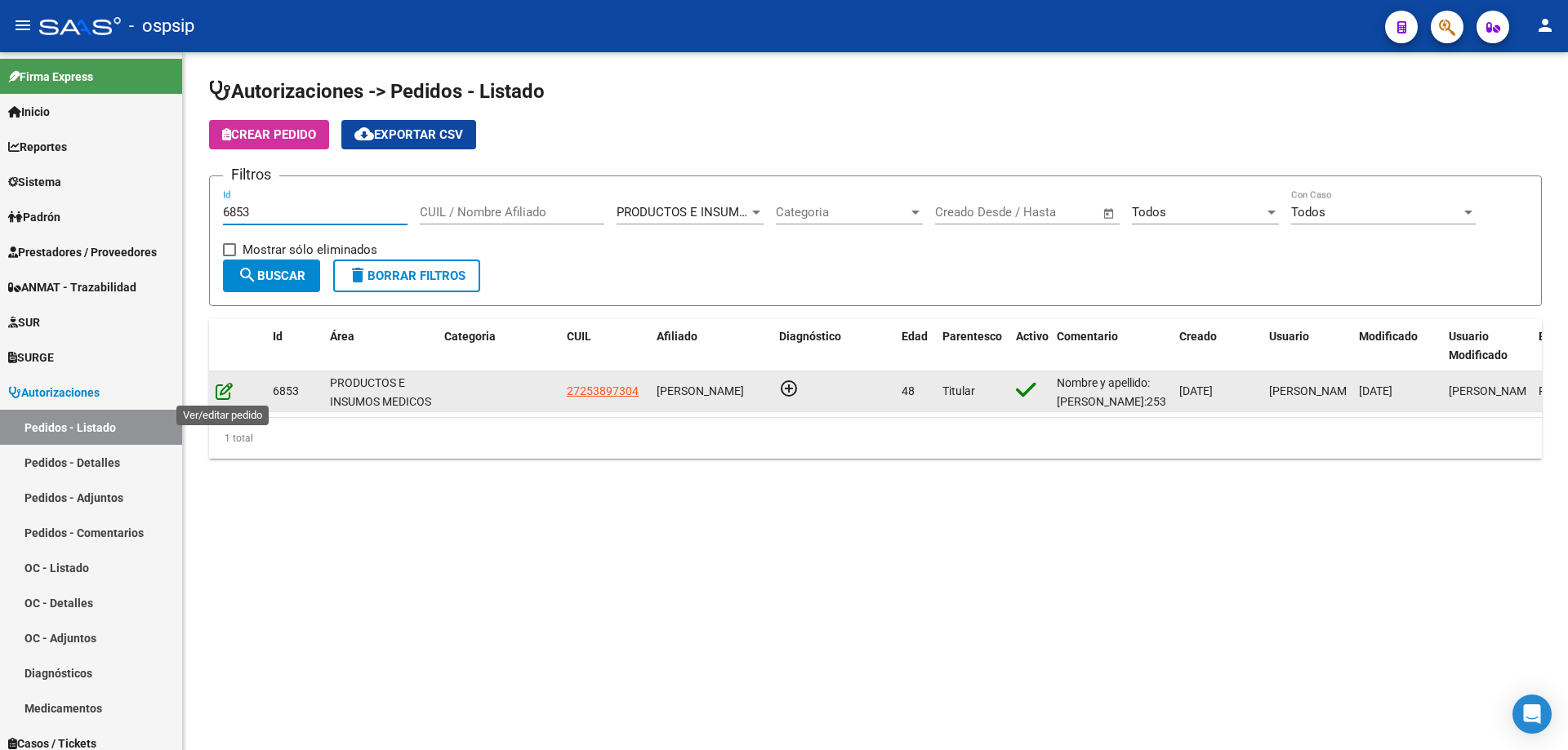
type input "6853"
click at [222, 393] on icon at bounding box center [223, 391] width 17 height 18
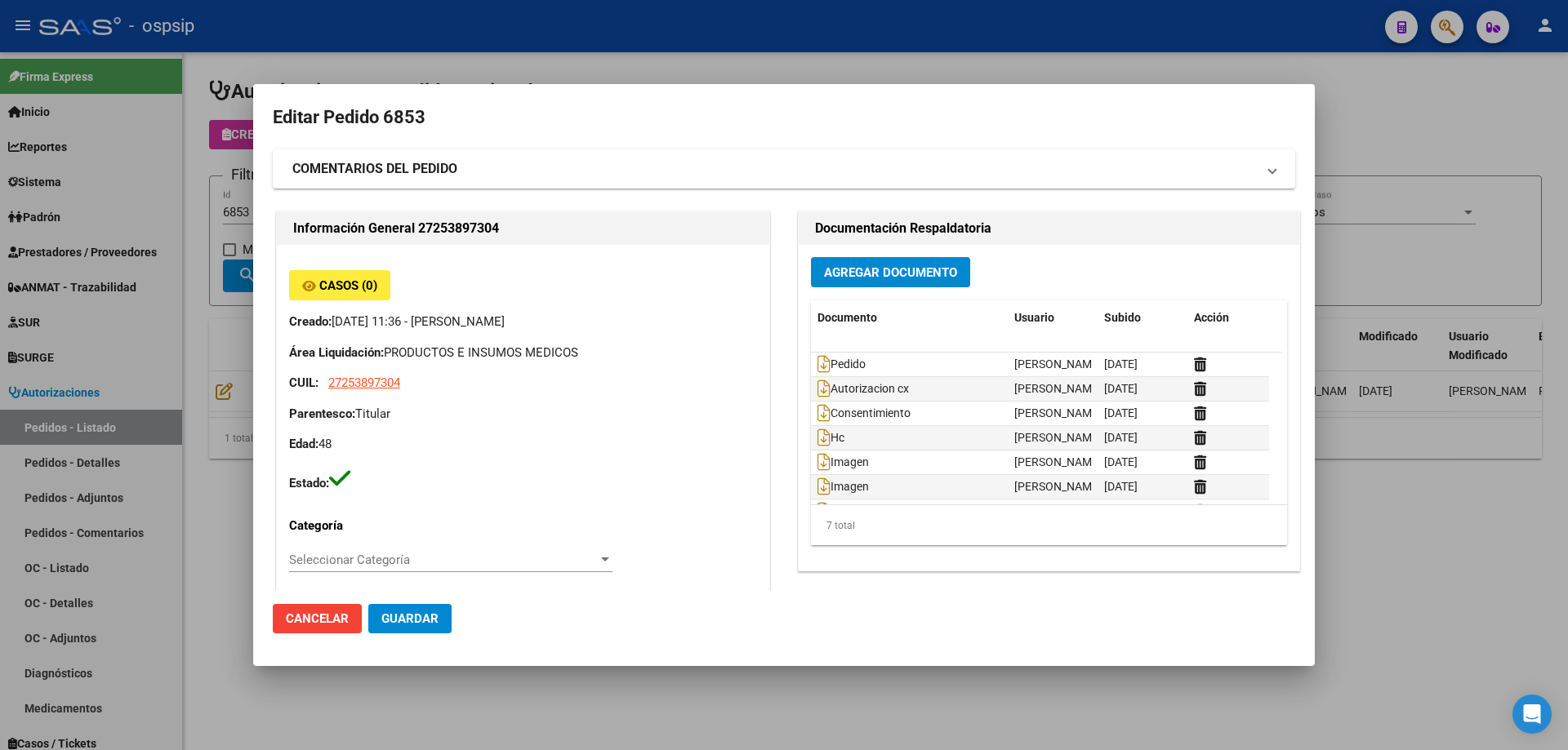
type input "[GEOGRAPHIC_DATA], GENERAL [PERSON_NAME], CORDOBA 3349"
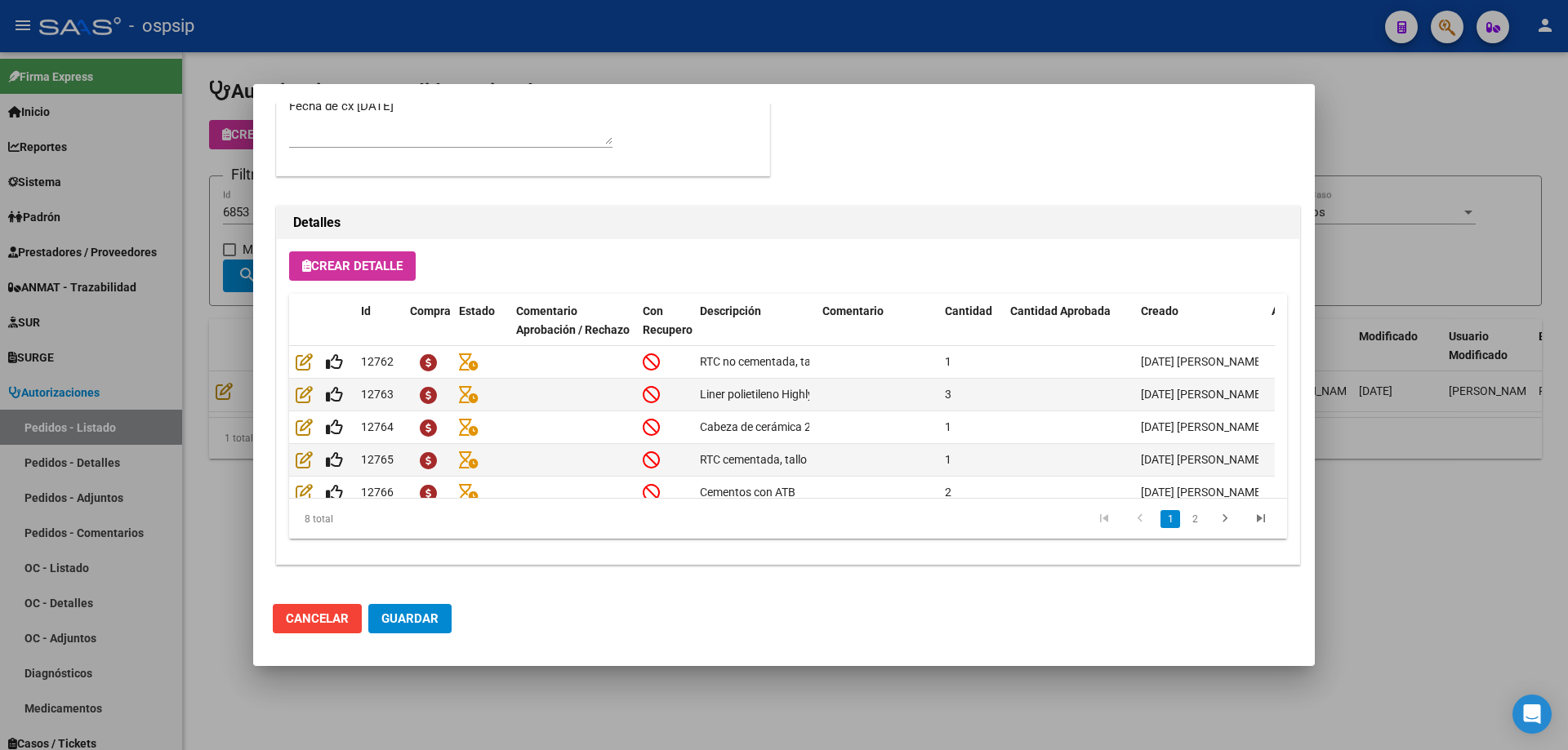
click at [184, 371] on div at bounding box center [784, 375] width 1568 height 750
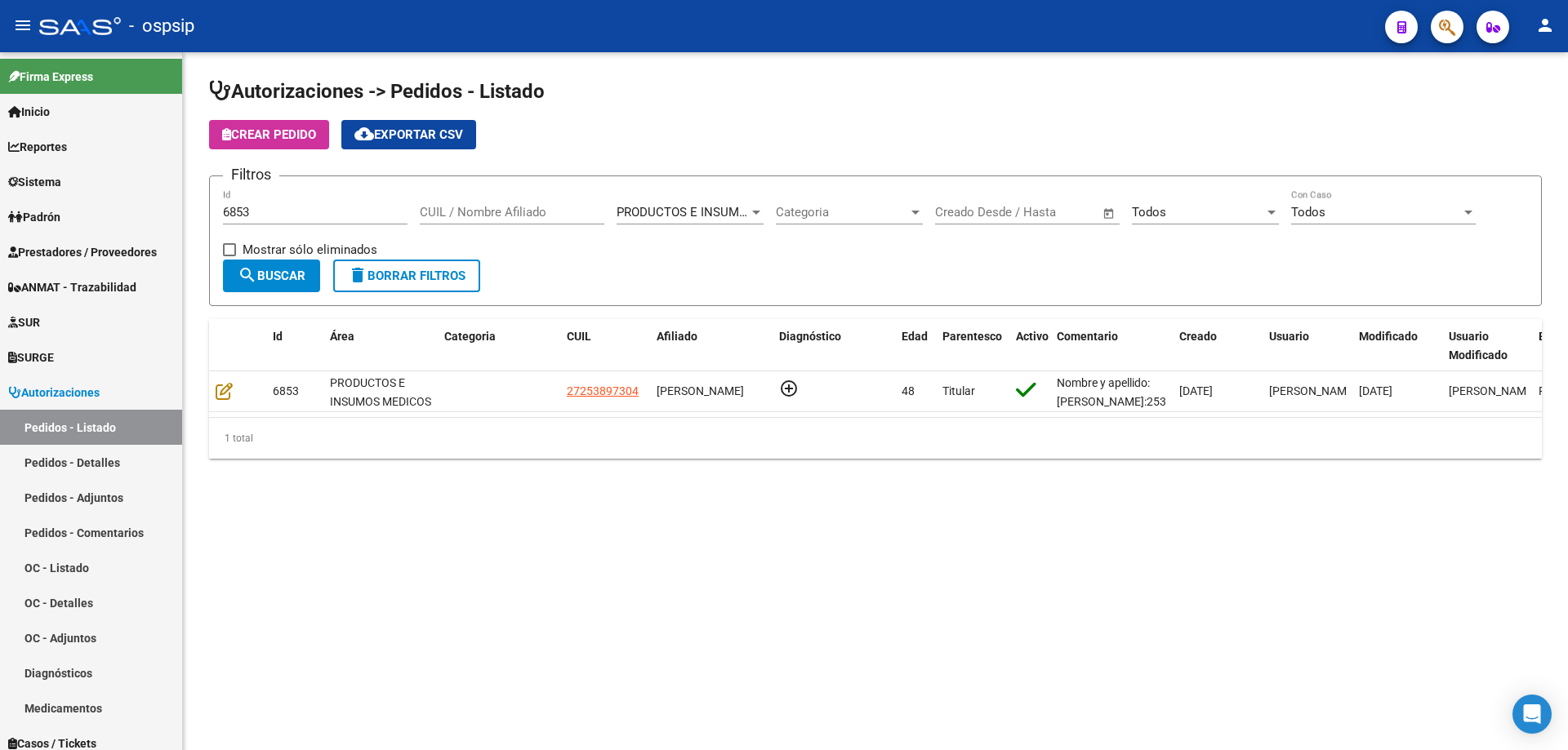
click at [282, 214] on input "6853" at bounding box center [315, 212] width 184 height 15
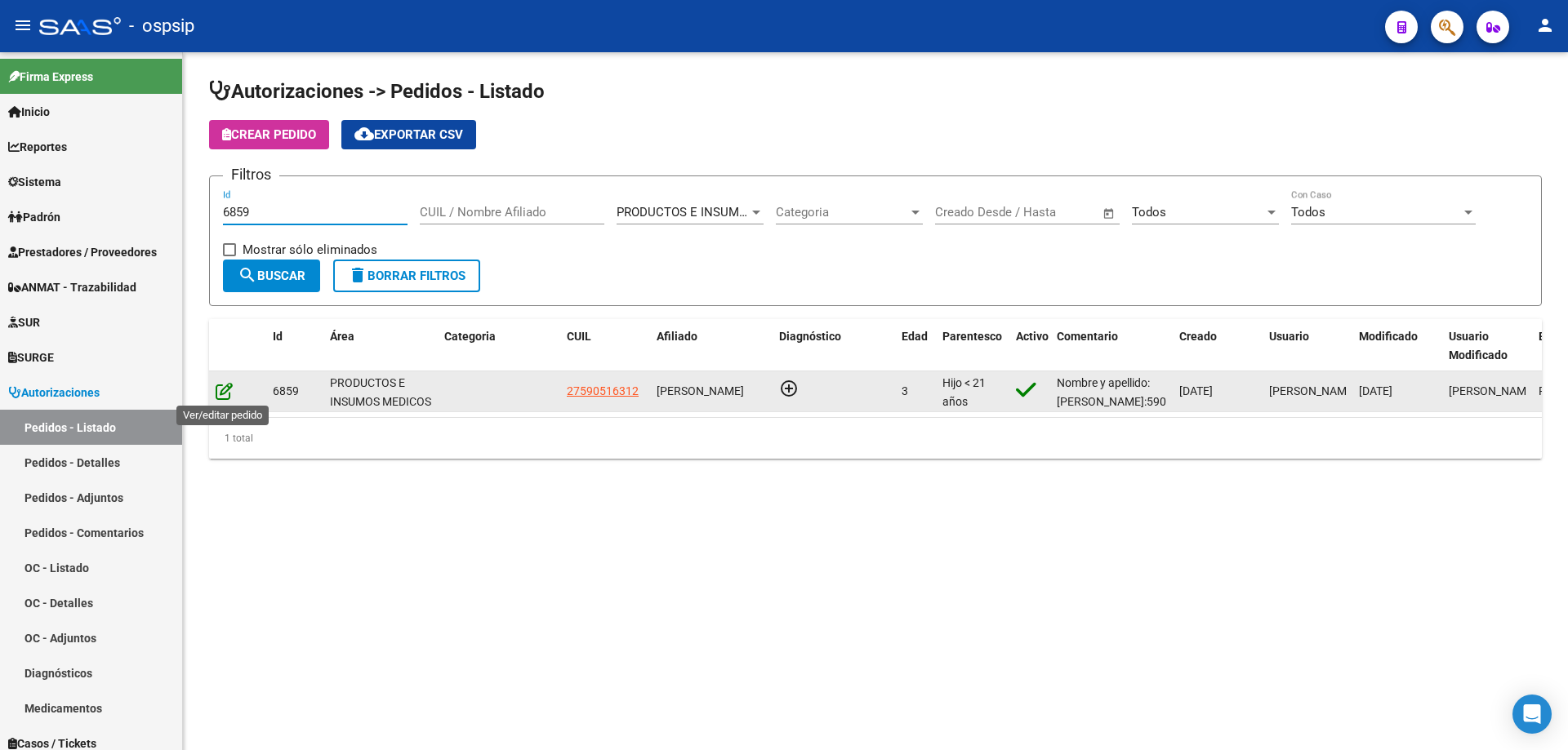
type input "6859"
click at [223, 391] on icon at bounding box center [223, 391] width 17 height 18
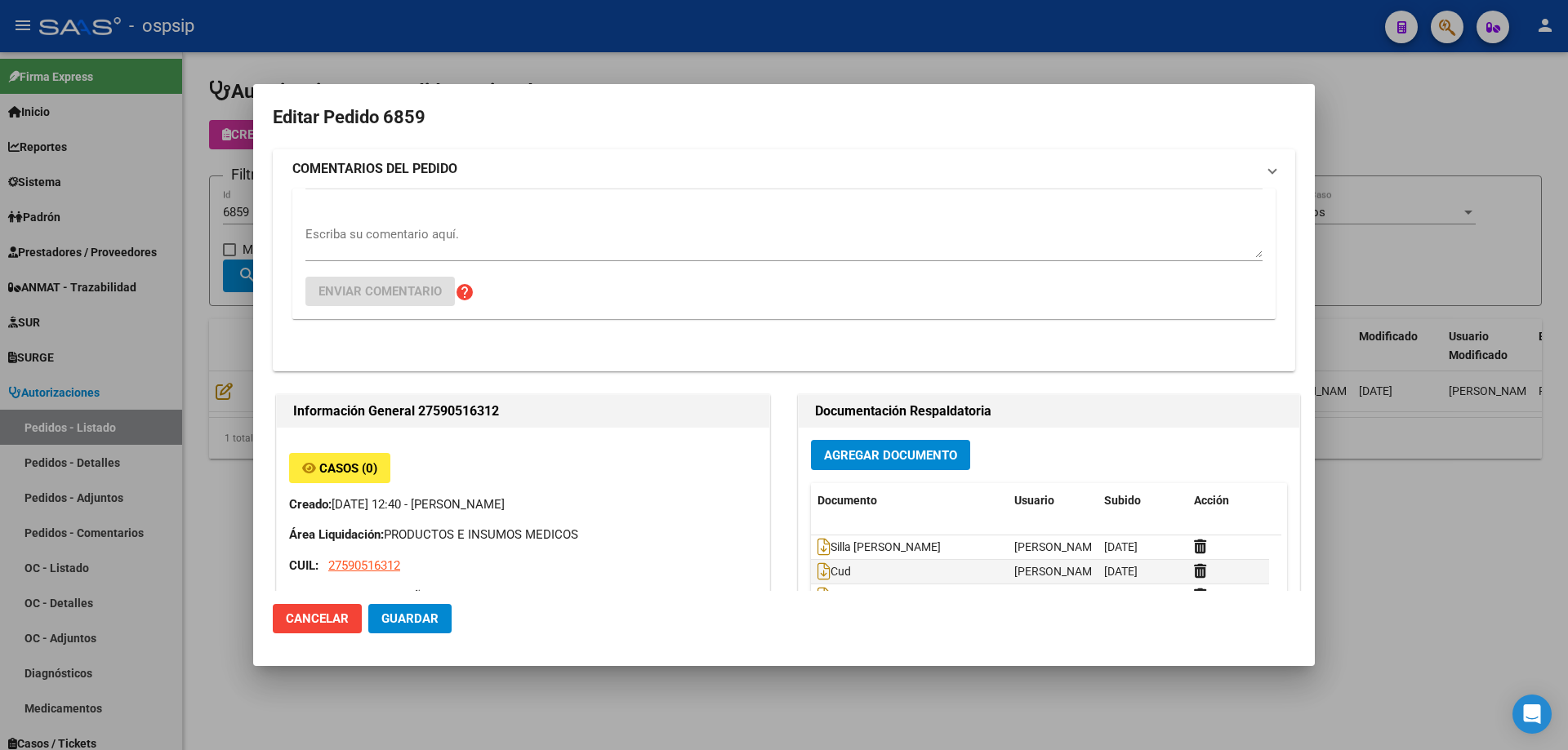
type input "[GEOGRAPHIC_DATA], TRUJUI, [PERSON_NAME] 6620"
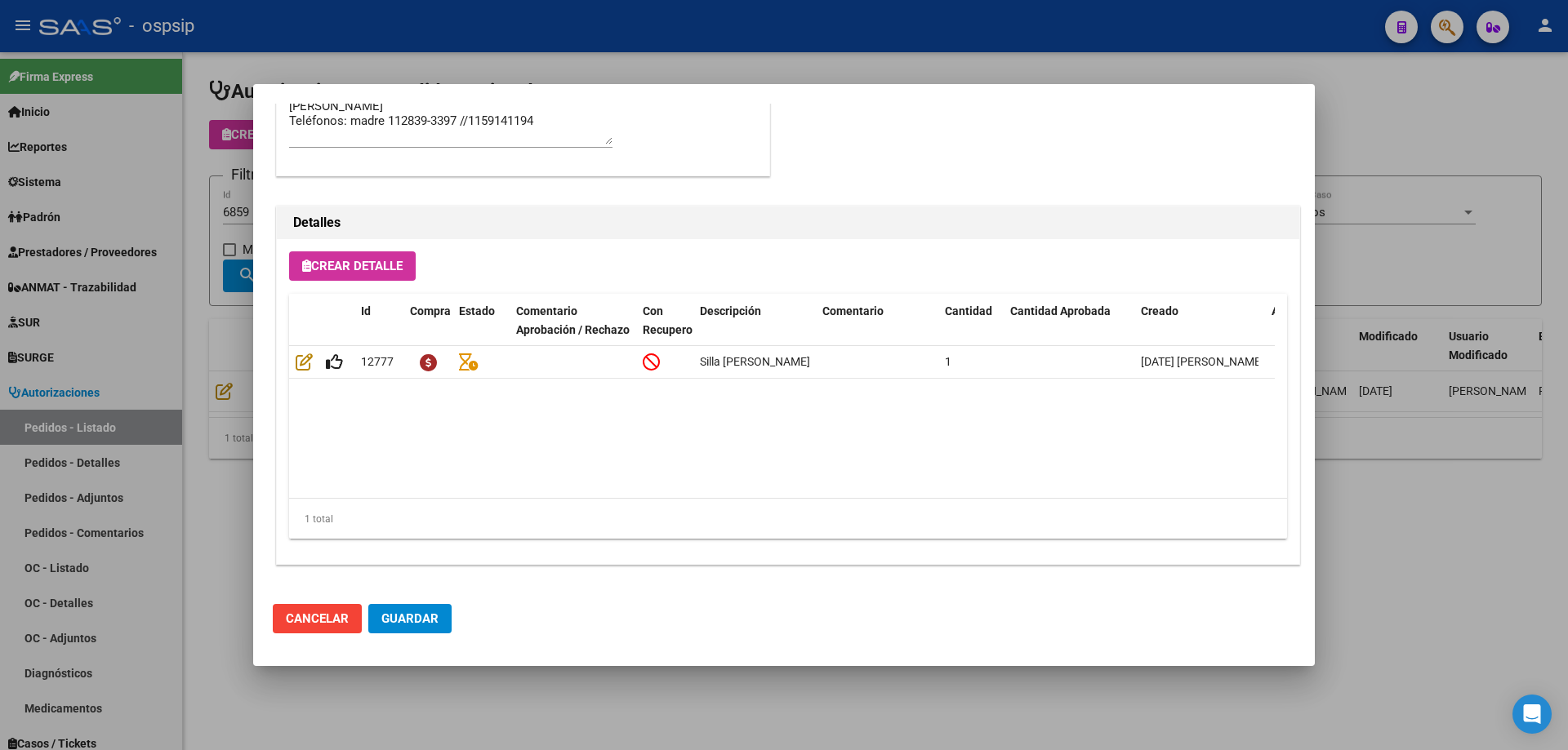
click at [192, 391] on div at bounding box center [784, 375] width 1568 height 750
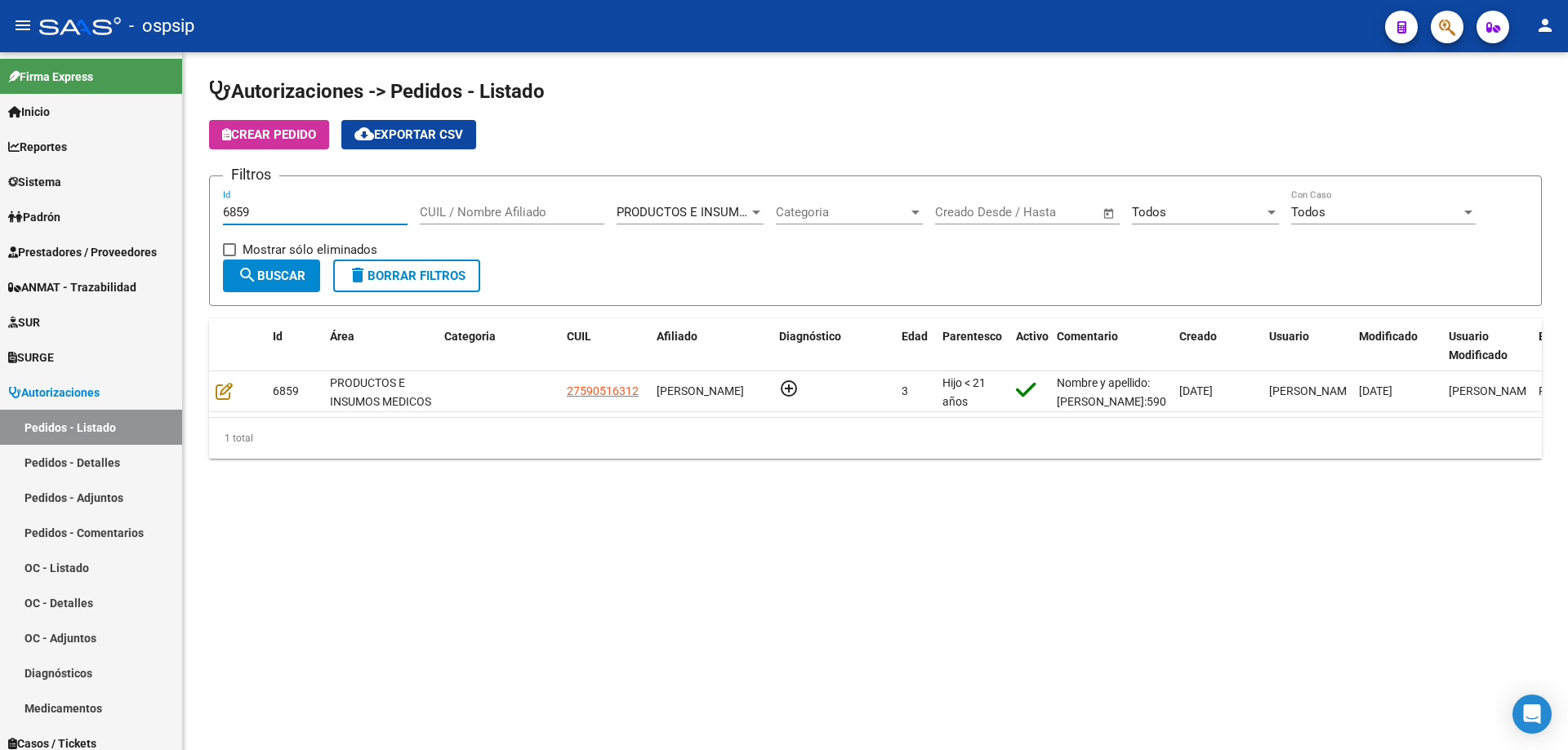
click at [280, 218] on input "6859" at bounding box center [315, 212] width 184 height 15
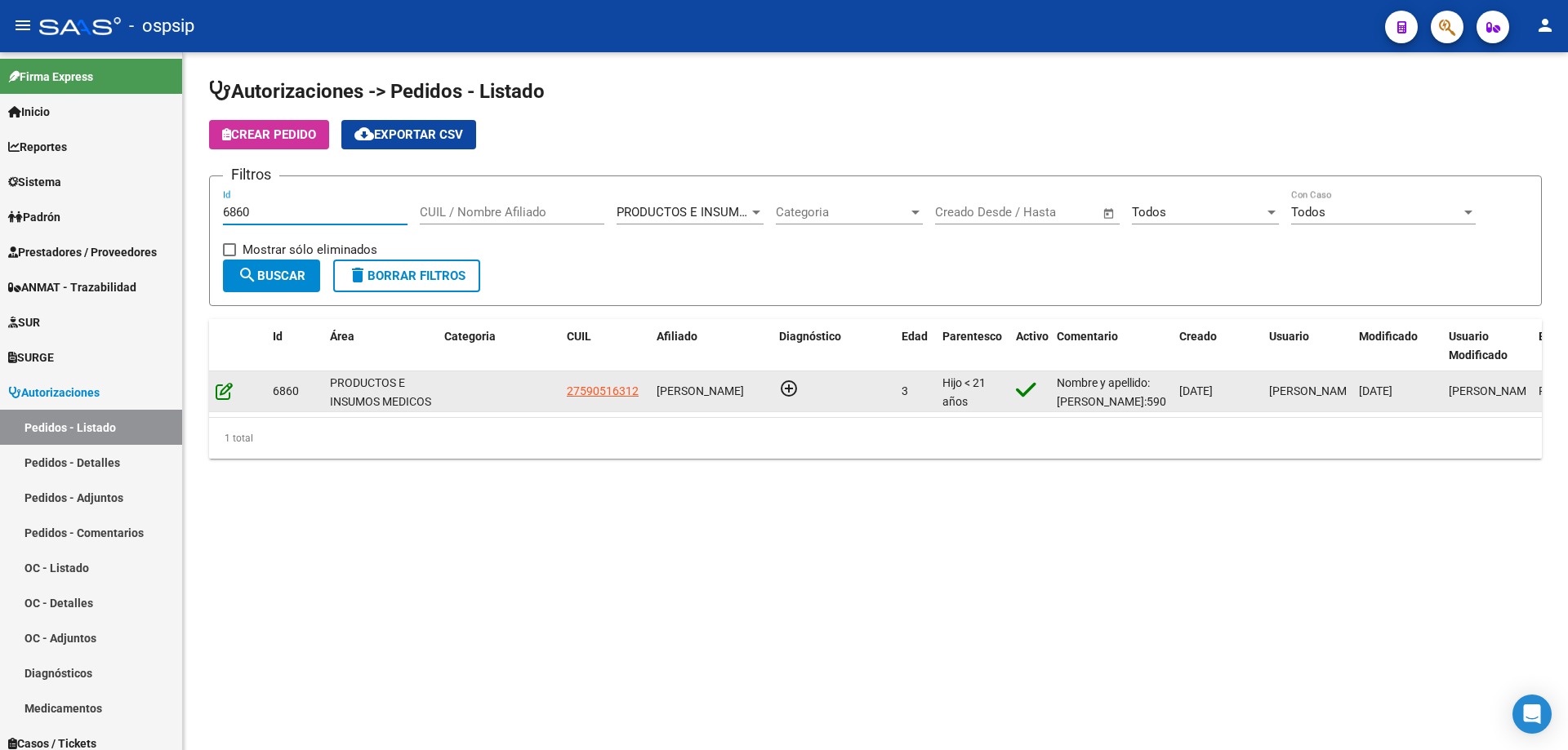
type input "6860"
click at [225, 392] on icon at bounding box center [223, 391] width 17 height 18
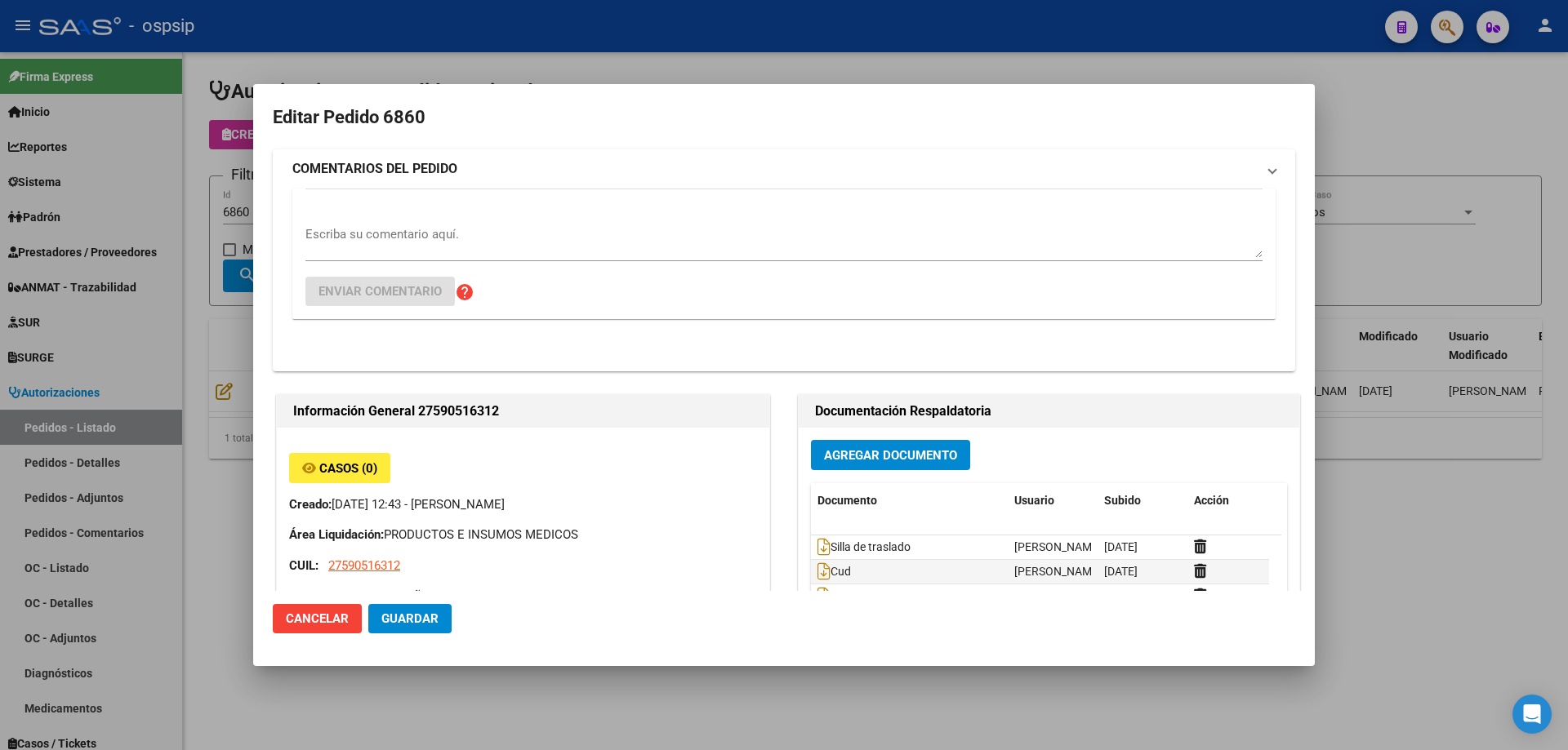
type input "[GEOGRAPHIC_DATA], TRUJUI, [PERSON_NAME] 6620"
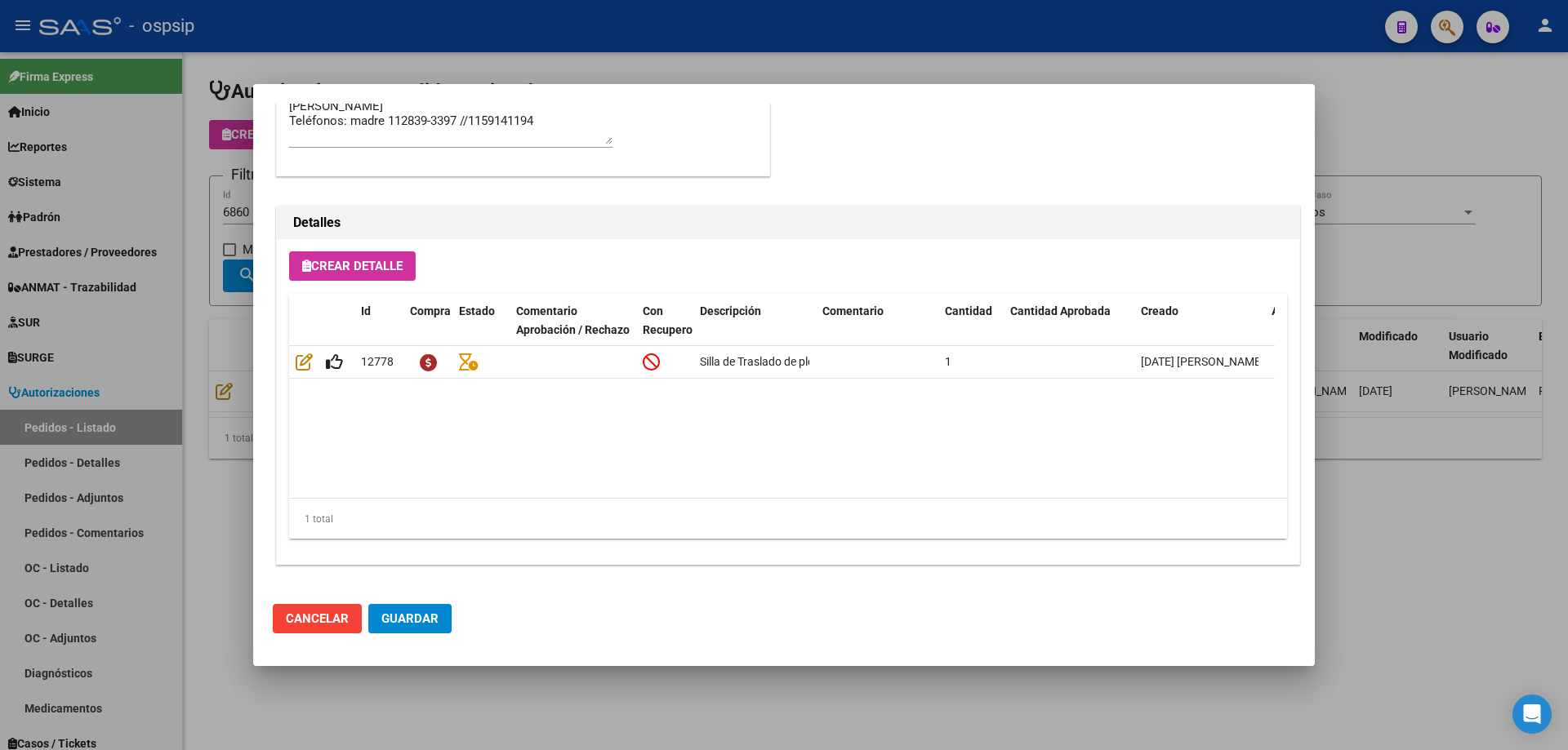
click at [167, 387] on div at bounding box center [784, 375] width 1568 height 750
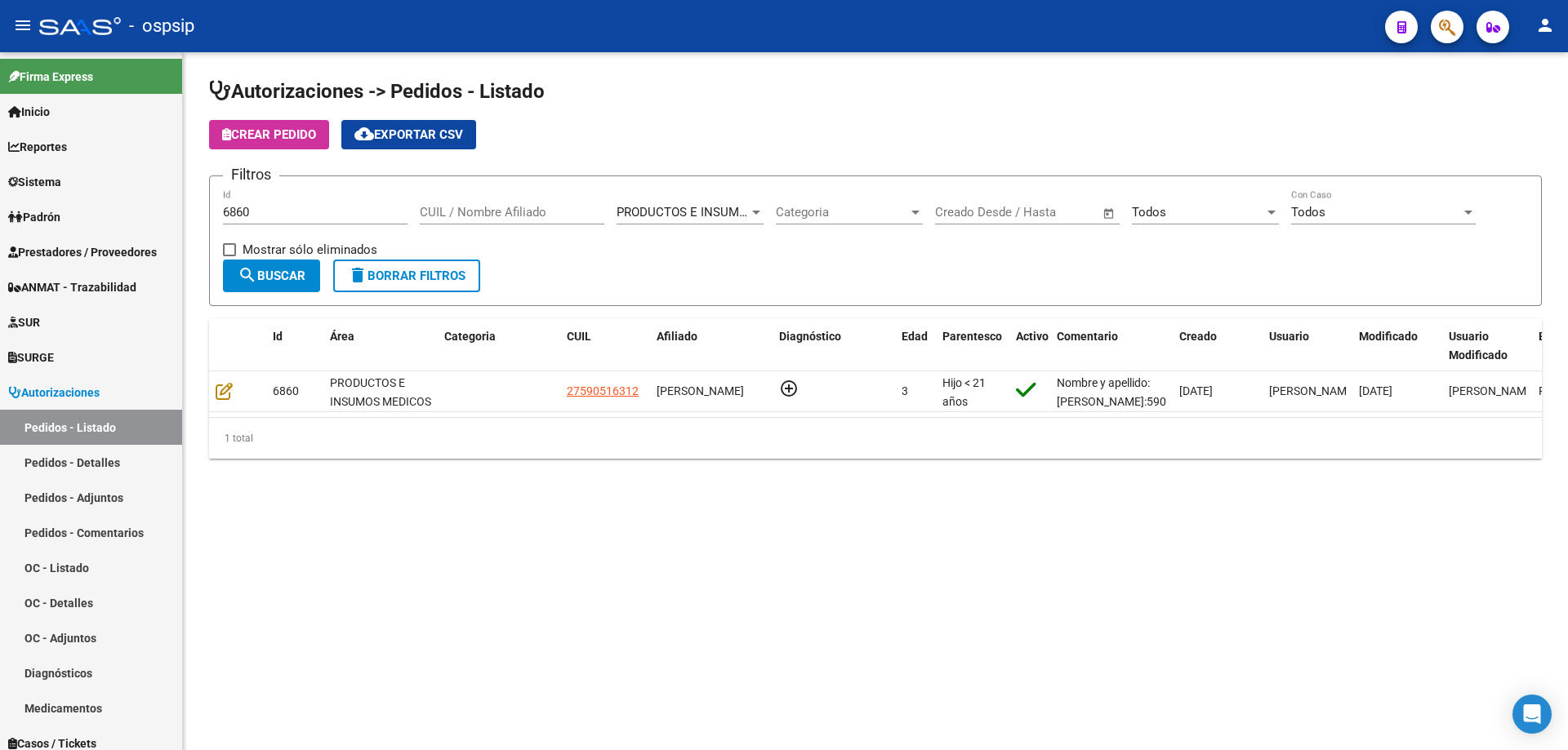
click at [281, 222] on div "6860 Id" at bounding box center [315, 207] width 184 height 35
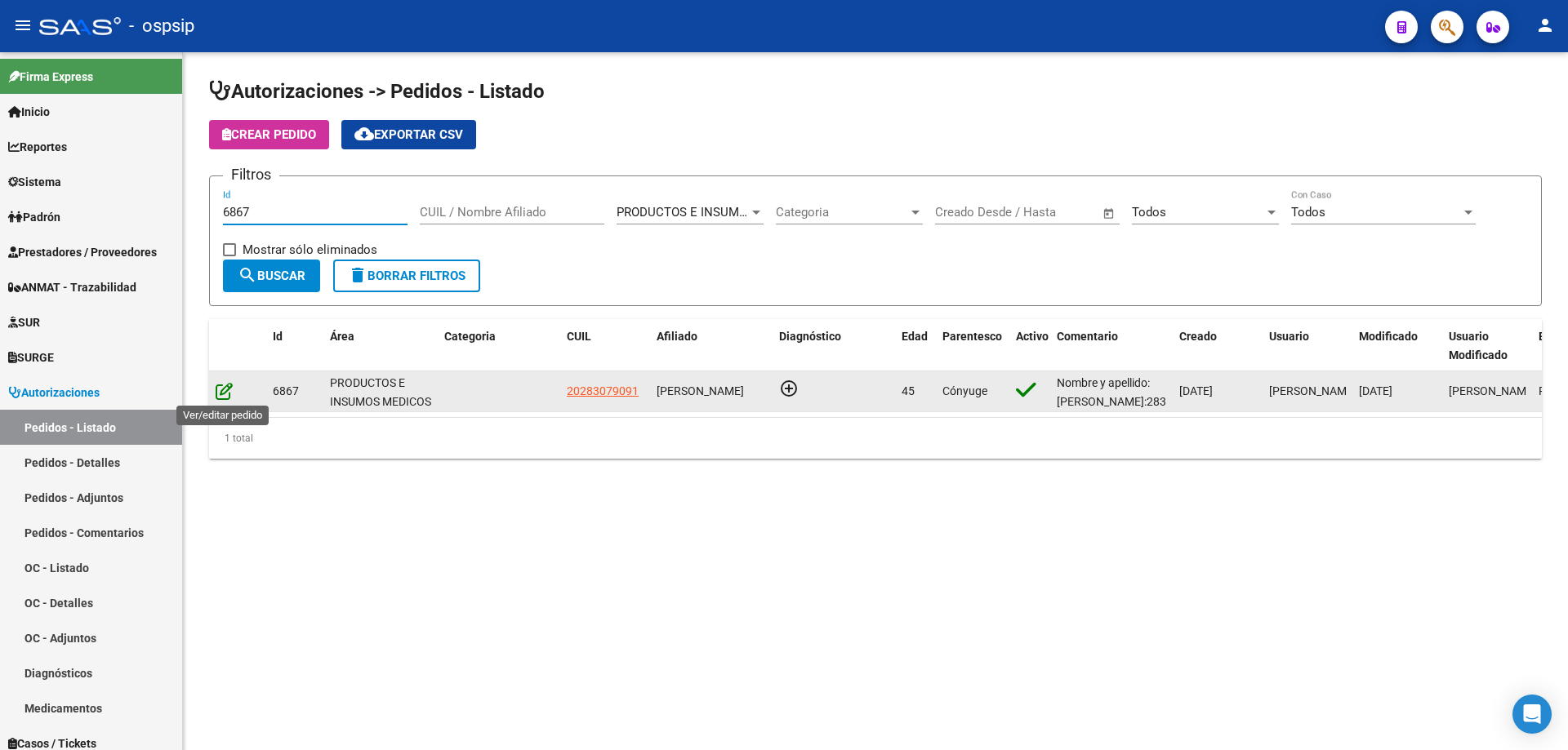
type input "6867"
click at [225, 390] on icon at bounding box center [223, 391] width 17 height 18
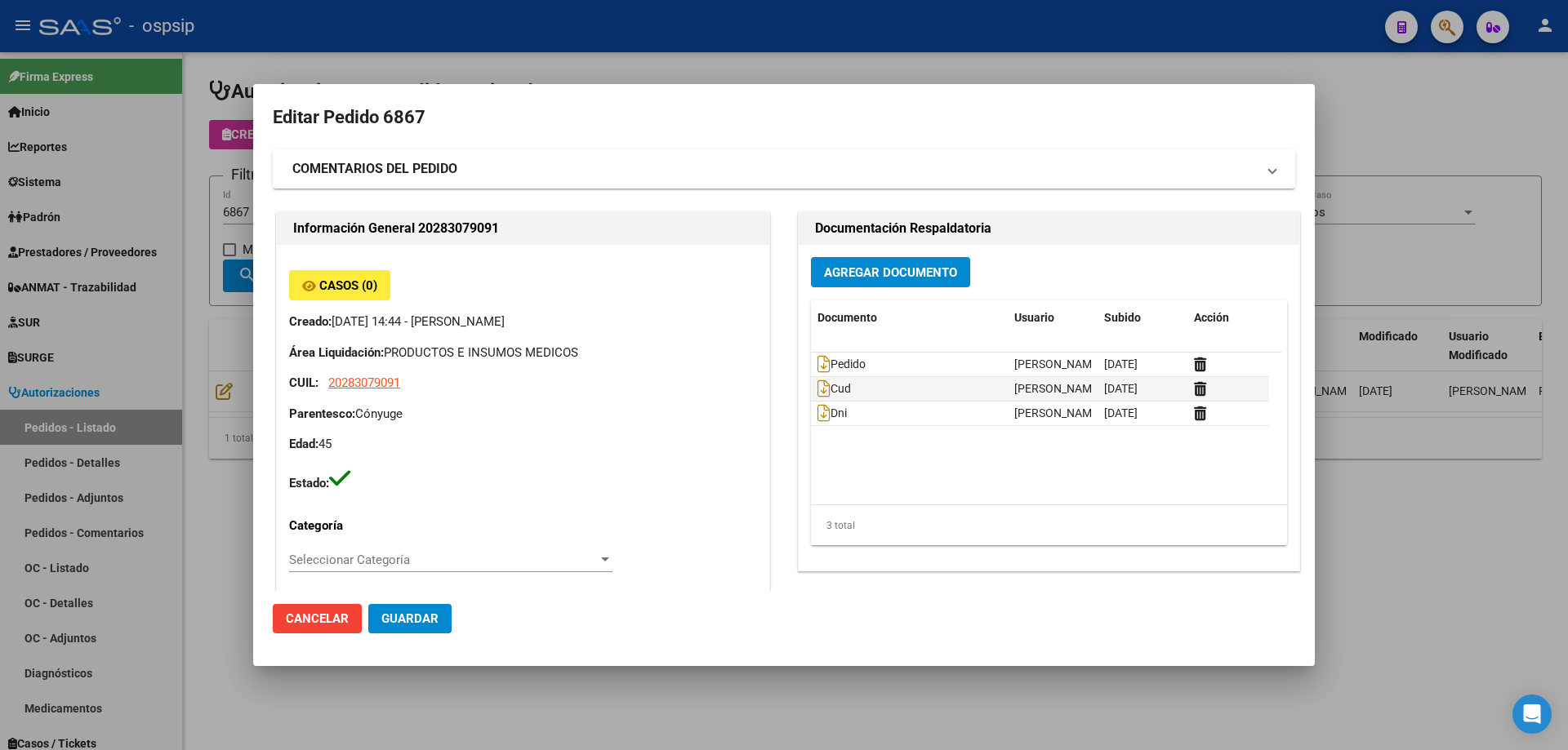
type input "[GEOGRAPHIC_DATA], PRESIDENTE DERQ, ESPAÑA 114"
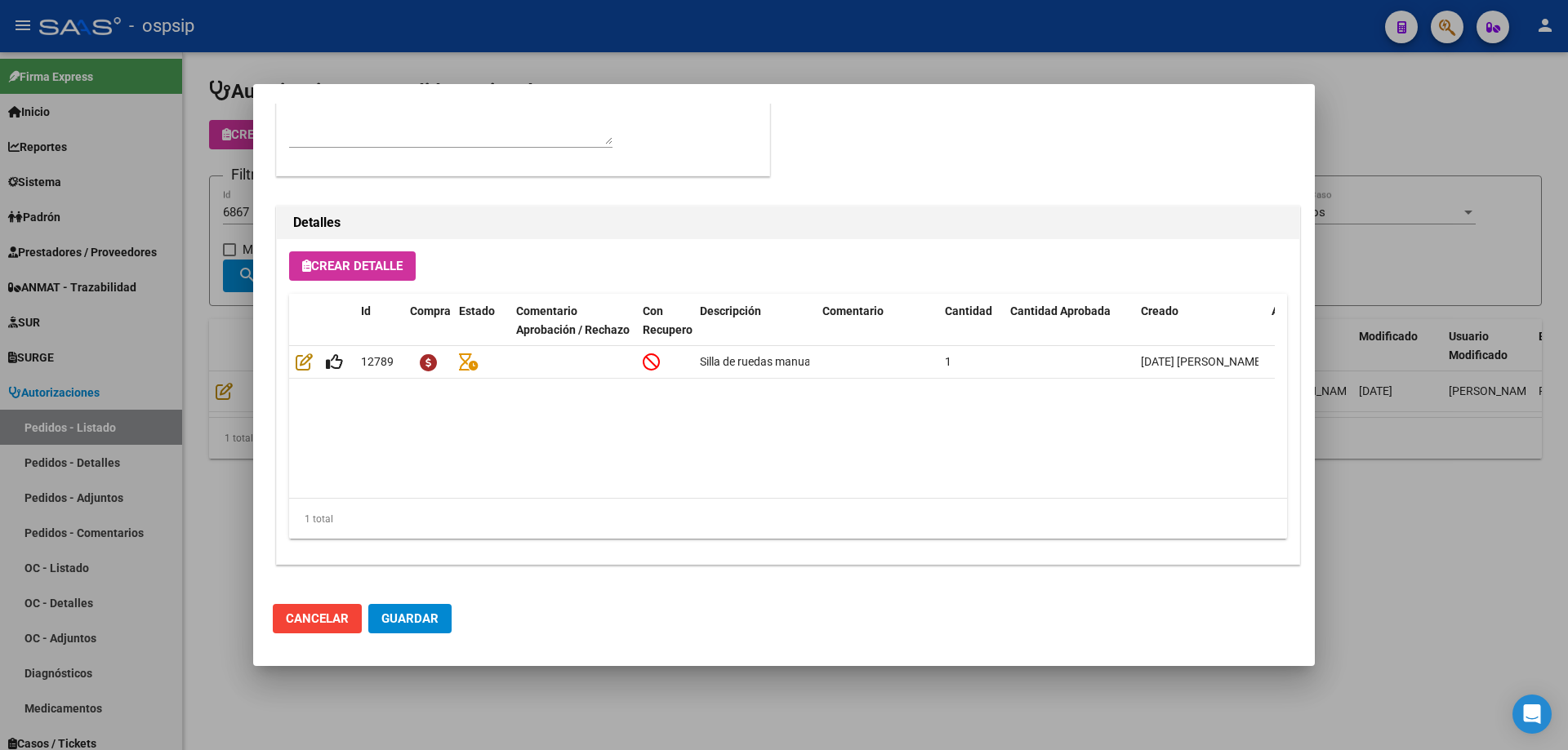
click at [191, 343] on div at bounding box center [784, 375] width 1568 height 750
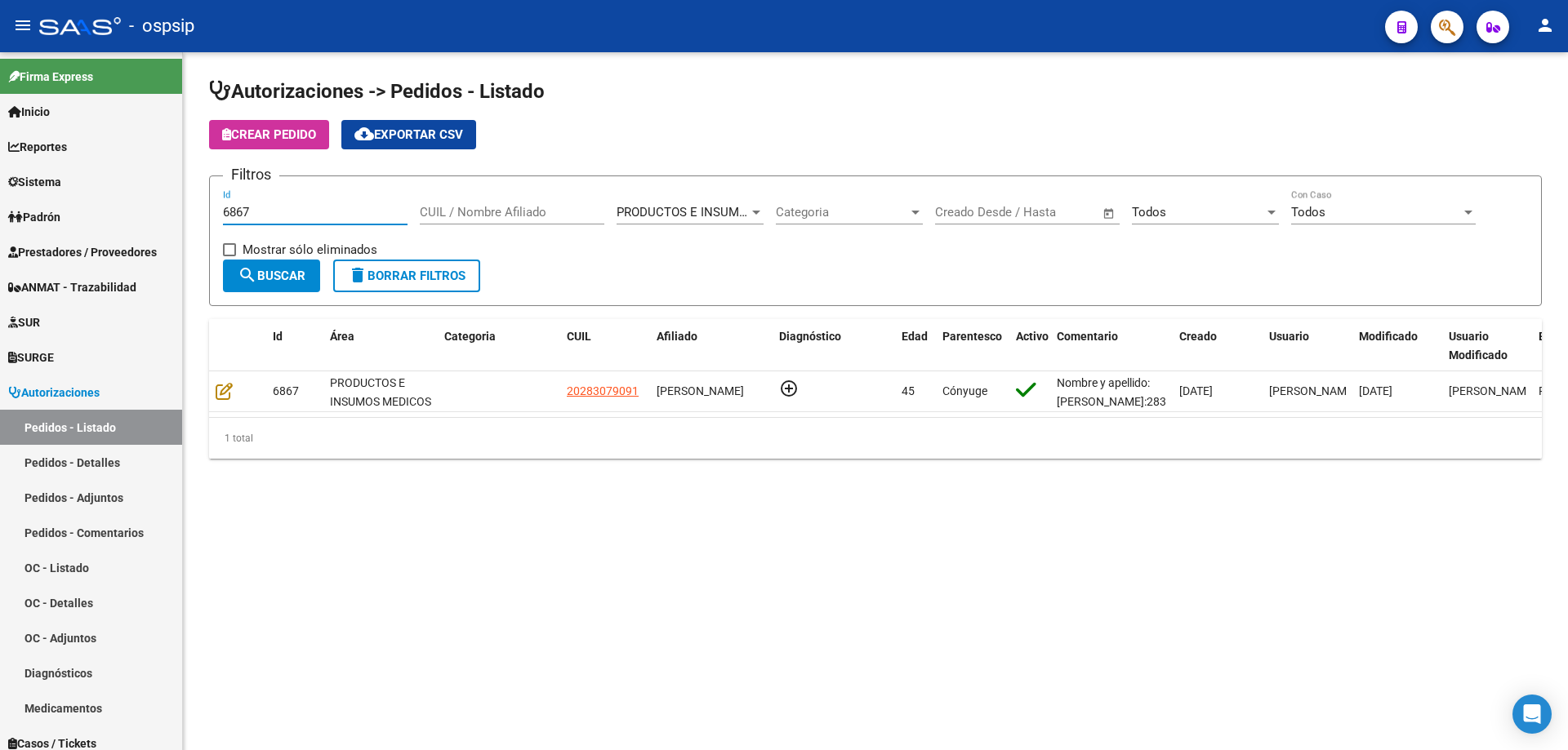
click at [289, 210] on input "6867" at bounding box center [315, 212] width 184 height 15
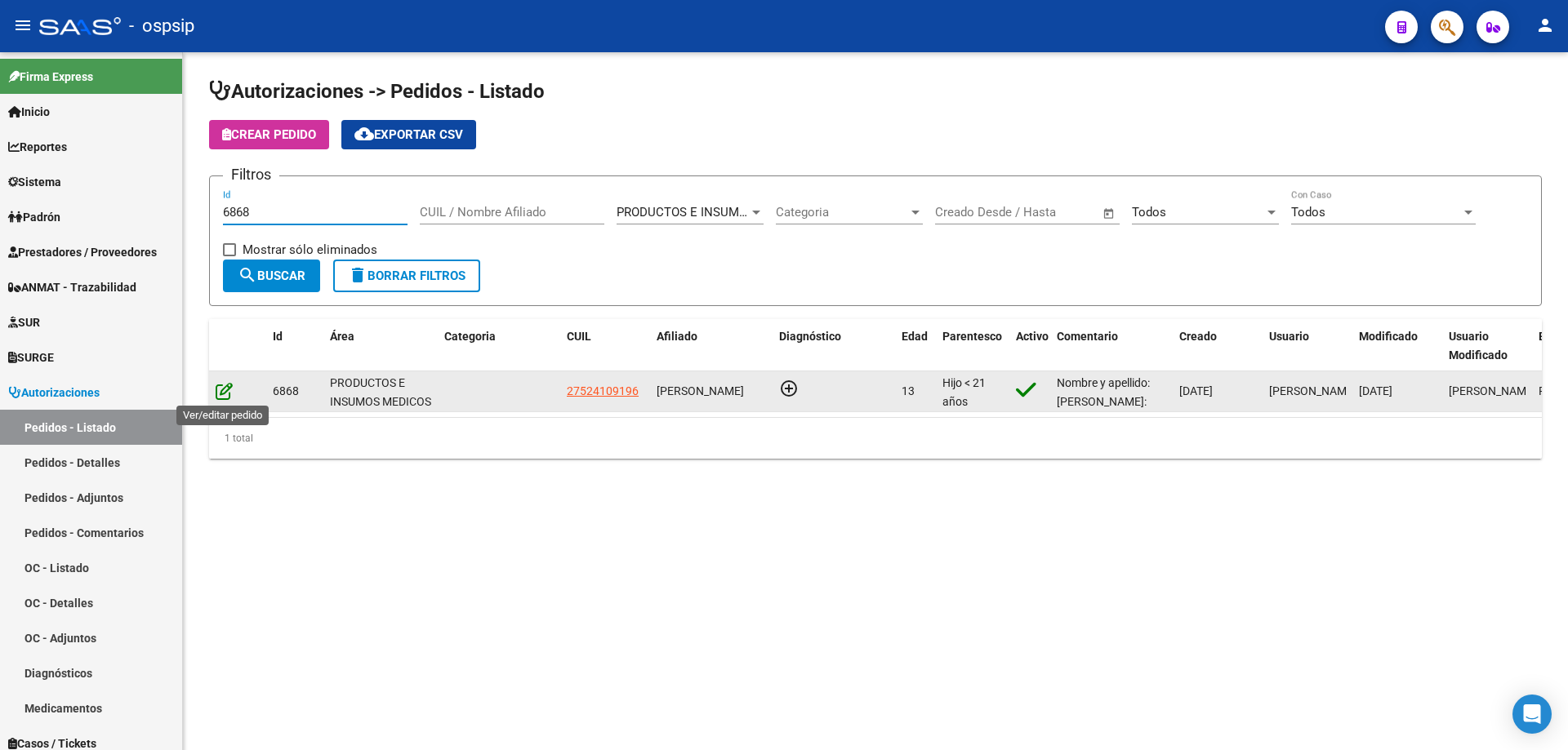
type input "6868"
click at [227, 397] on icon at bounding box center [223, 391] width 17 height 18
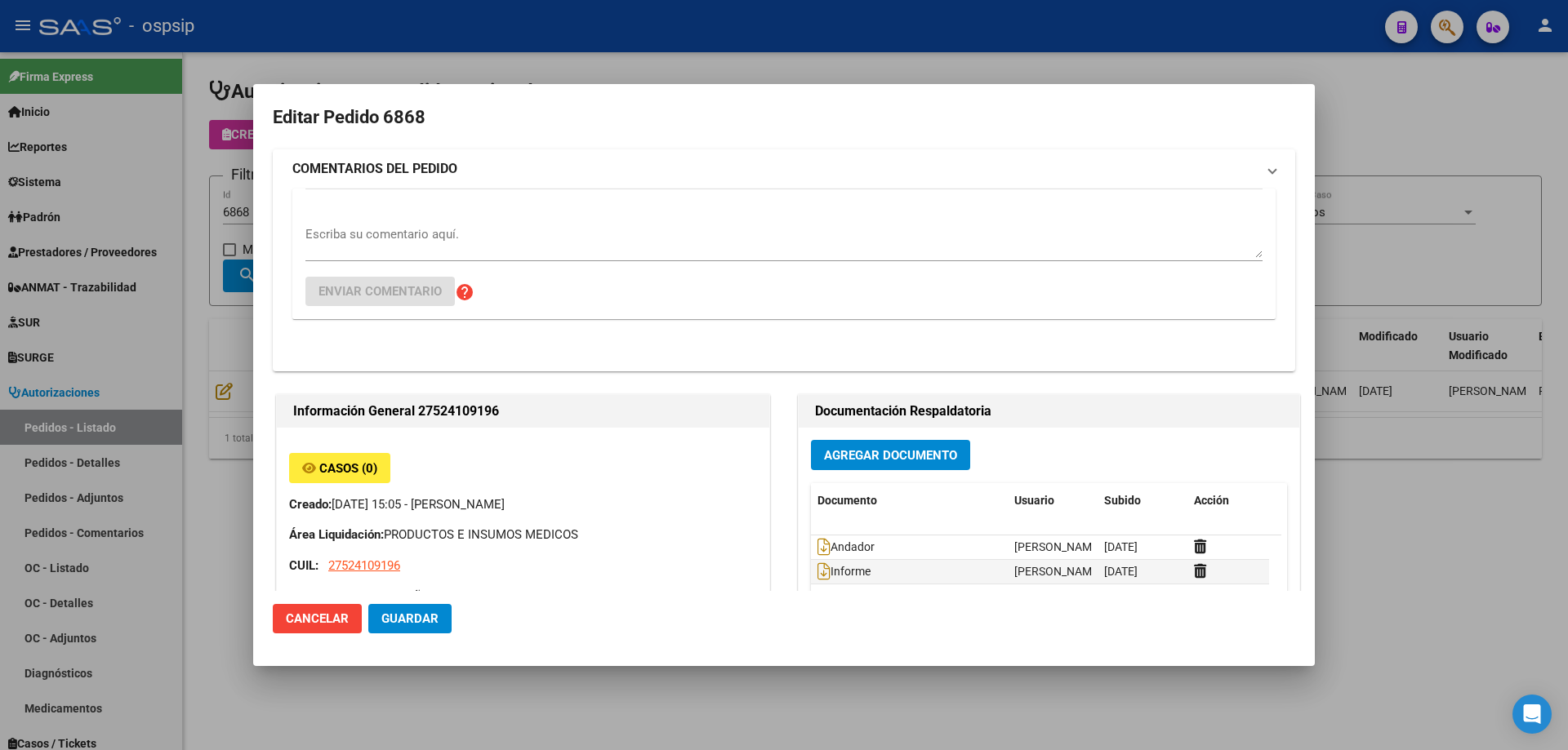
type input "[GEOGRAPHIC_DATA], INGENIERO [PERSON_NAME], CAP DE FGTA [PERSON_NAME] 4027, Dep…"
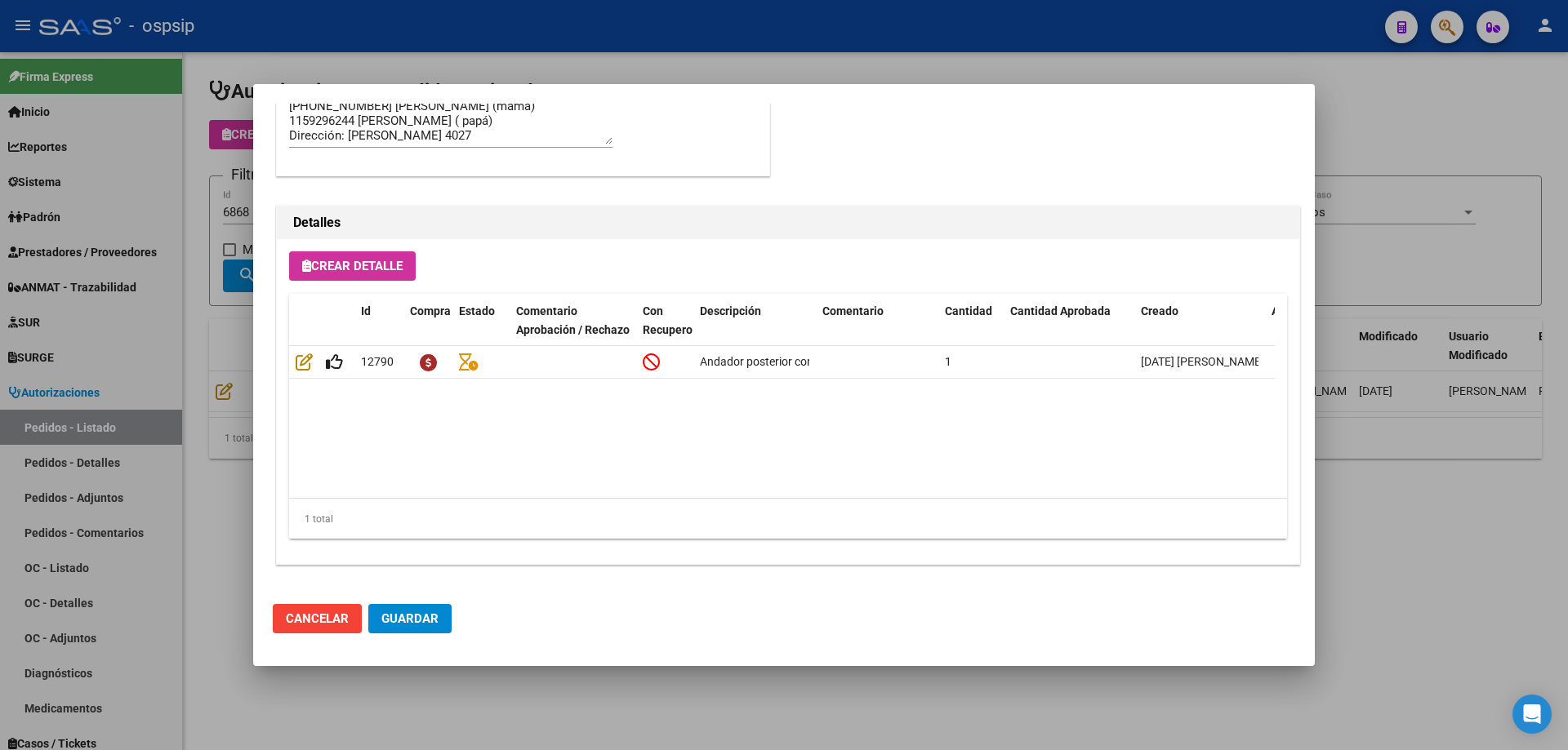
click at [196, 399] on div at bounding box center [784, 375] width 1568 height 750
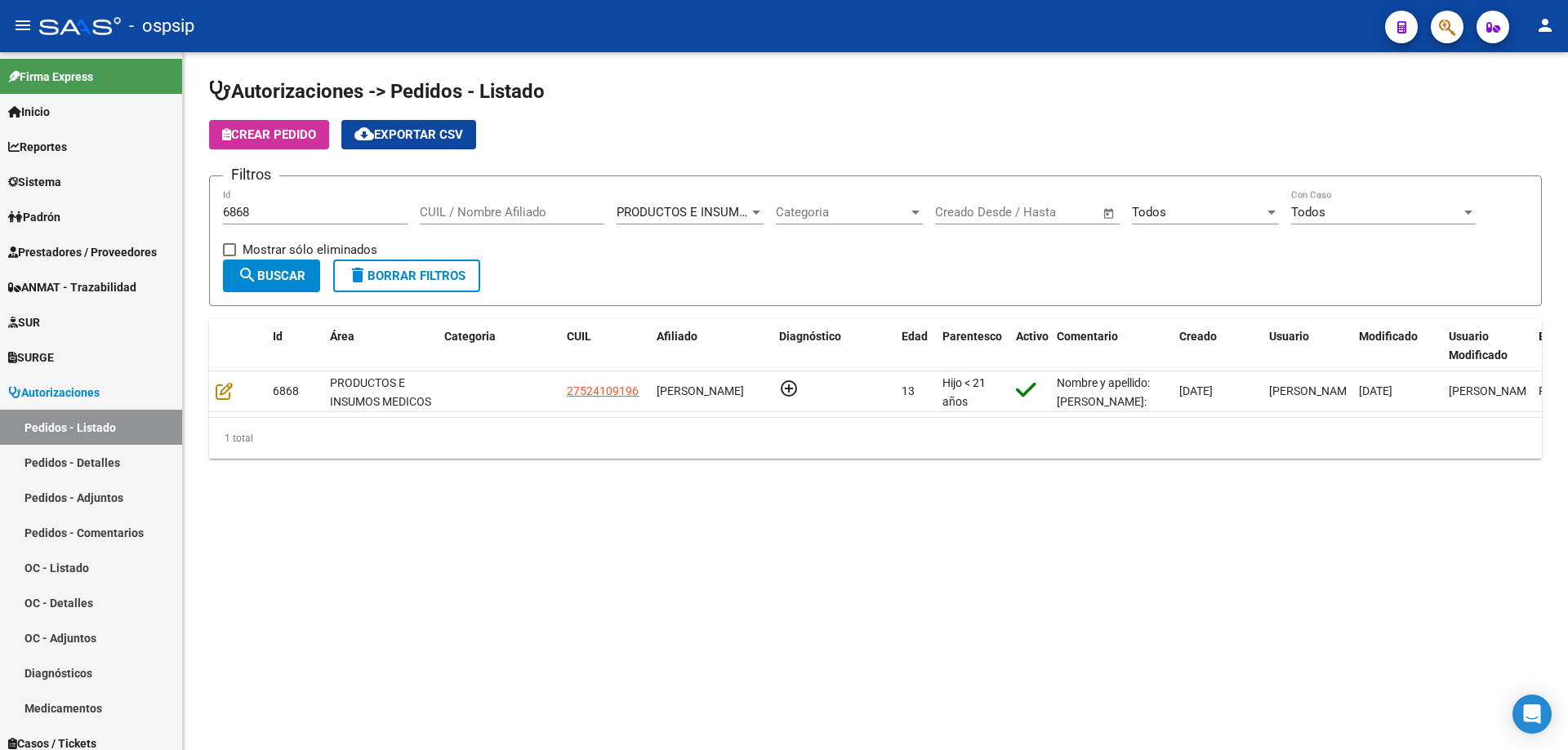
click at [281, 215] on input "6868" at bounding box center [315, 212] width 184 height 15
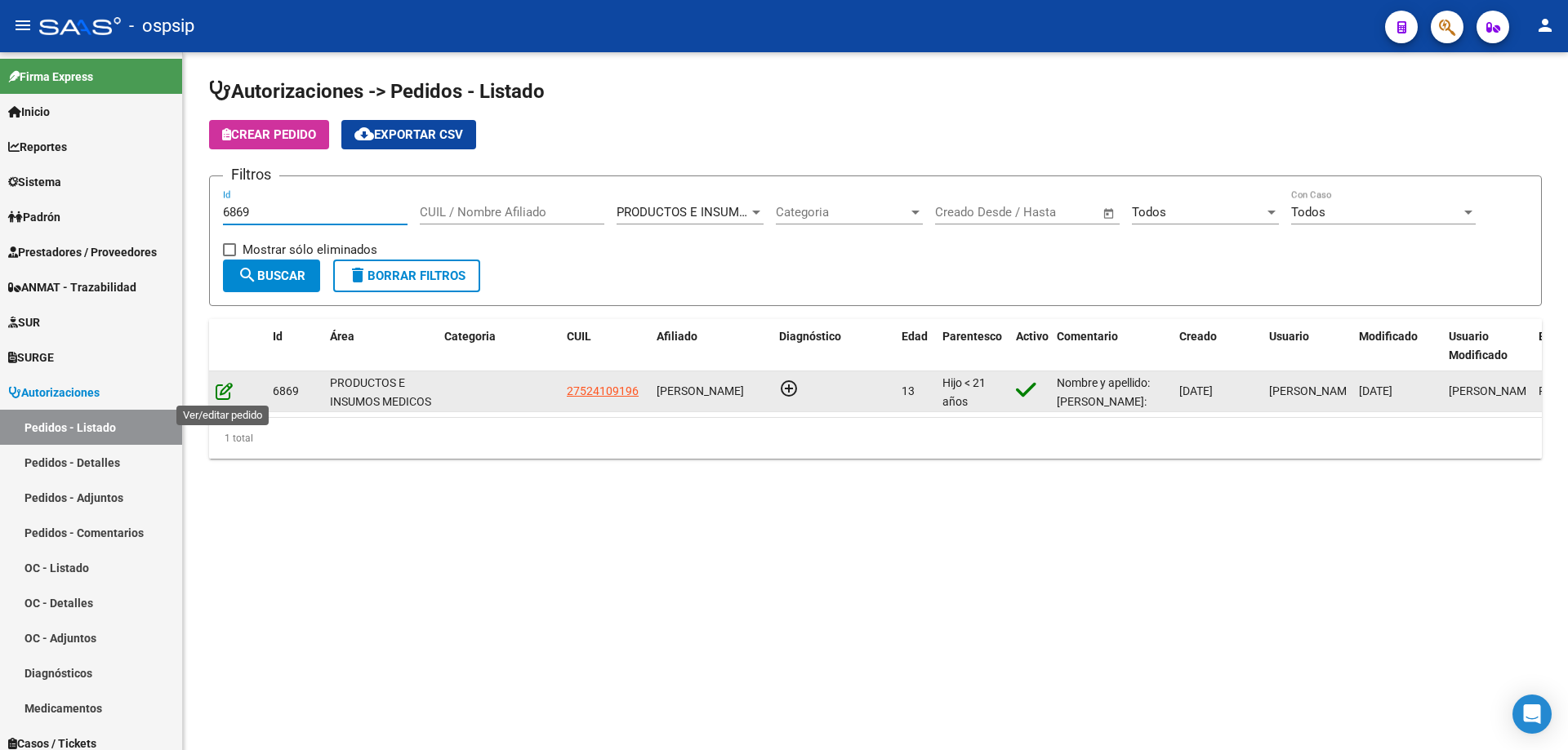
type input "6869"
click at [223, 392] on icon at bounding box center [223, 391] width 17 height 18
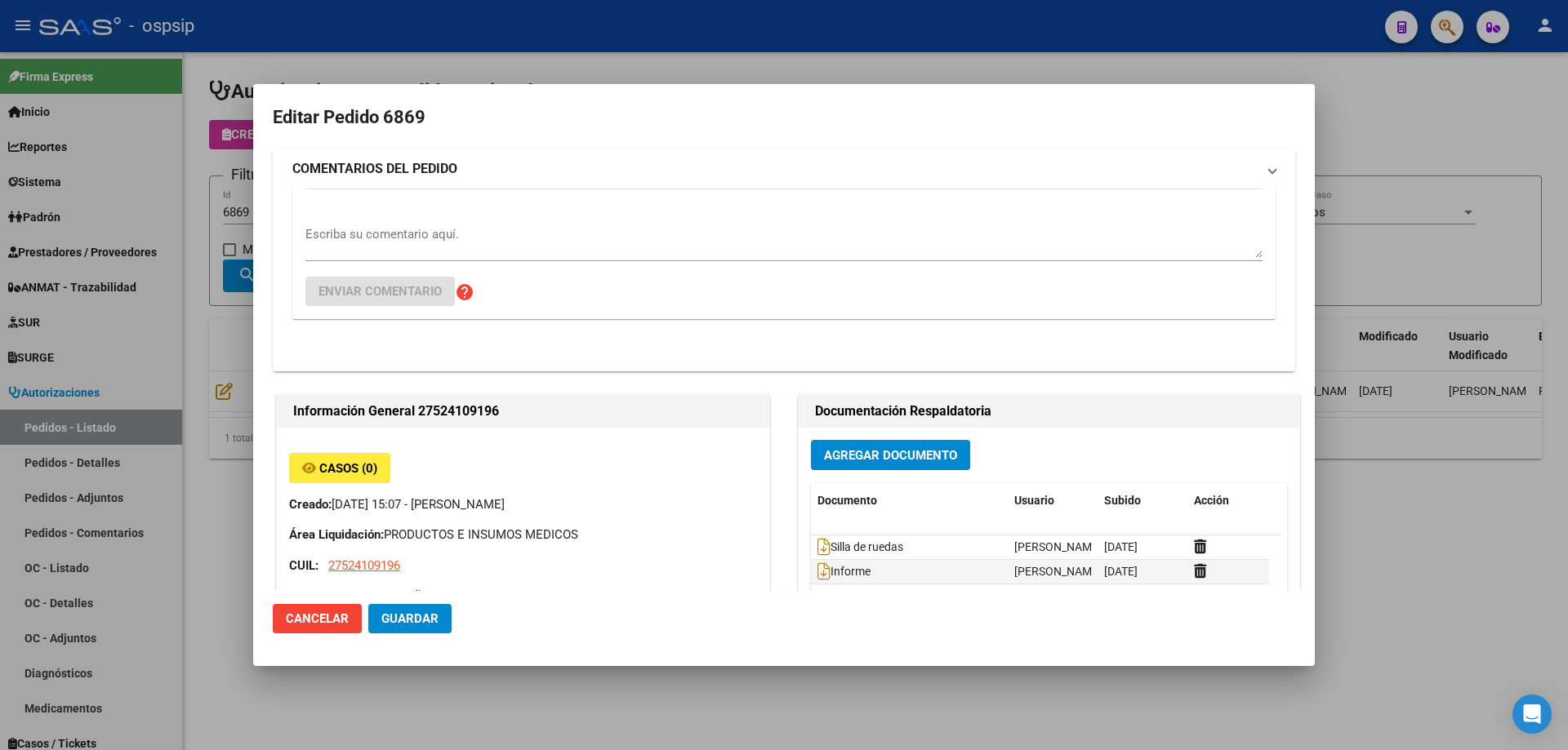
type input "[GEOGRAPHIC_DATA], INGENIERO [PERSON_NAME], CAP DE FGTA [PERSON_NAME] 4027, Dep…"
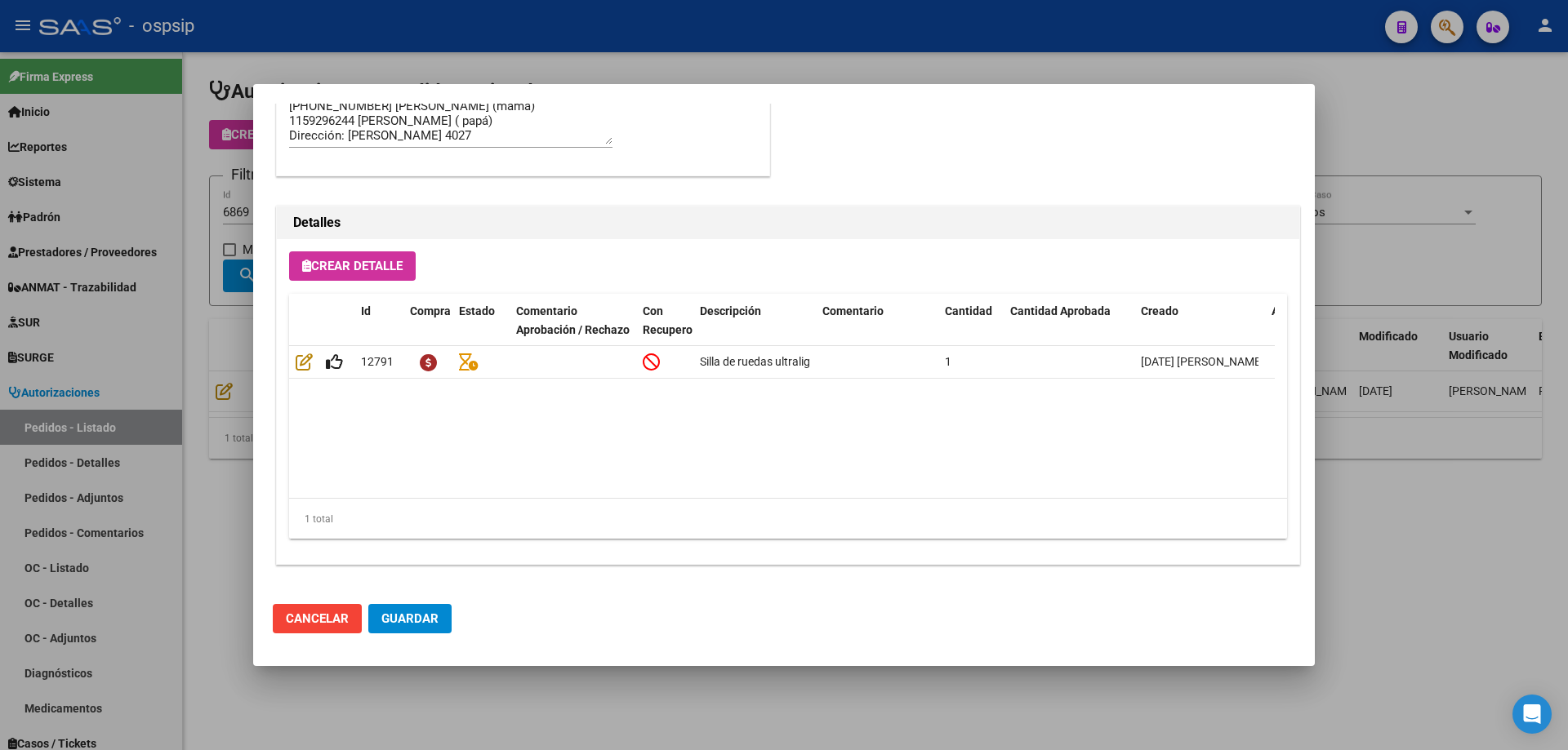
click at [231, 405] on div at bounding box center [784, 375] width 1568 height 750
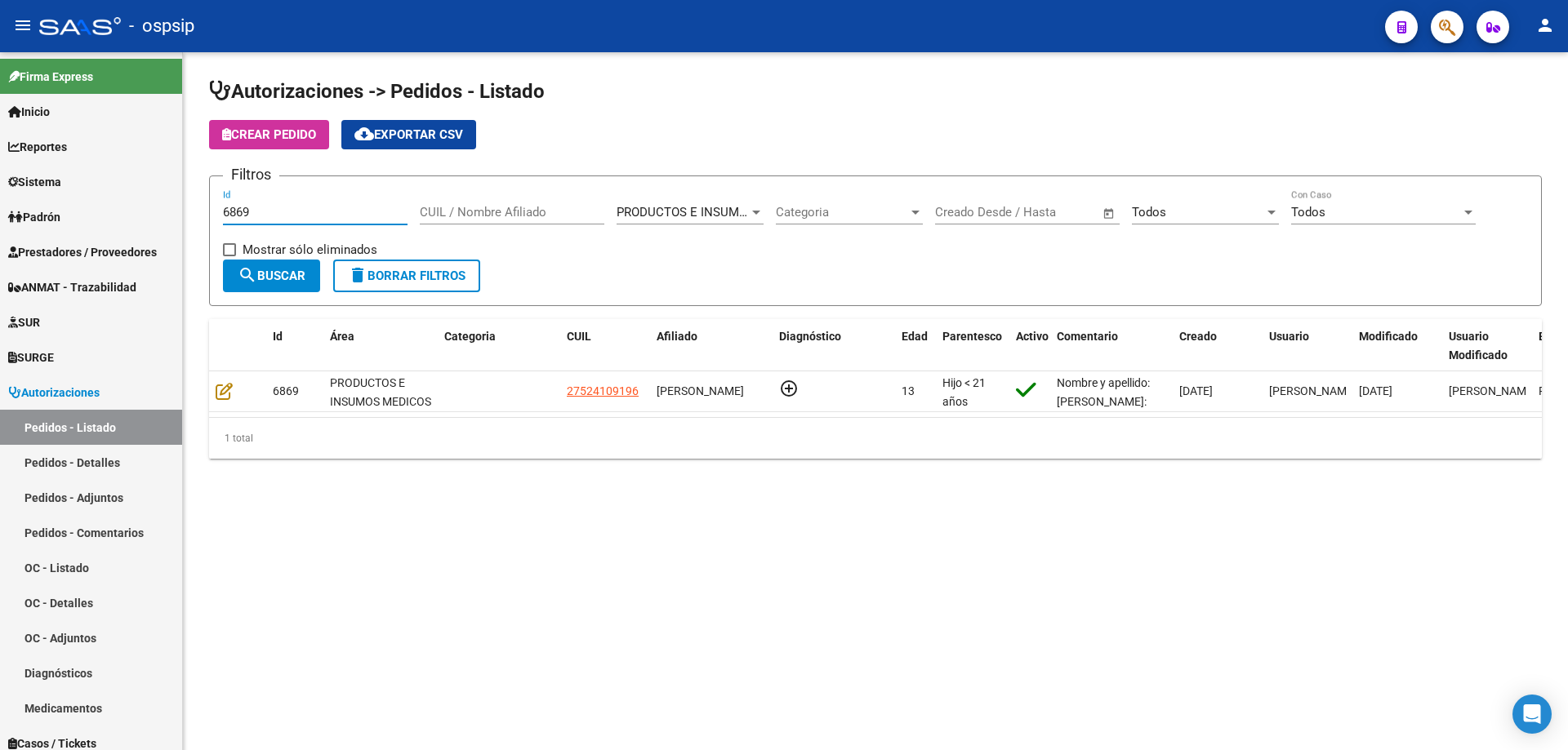
click at [265, 214] on input "6869" at bounding box center [315, 212] width 184 height 15
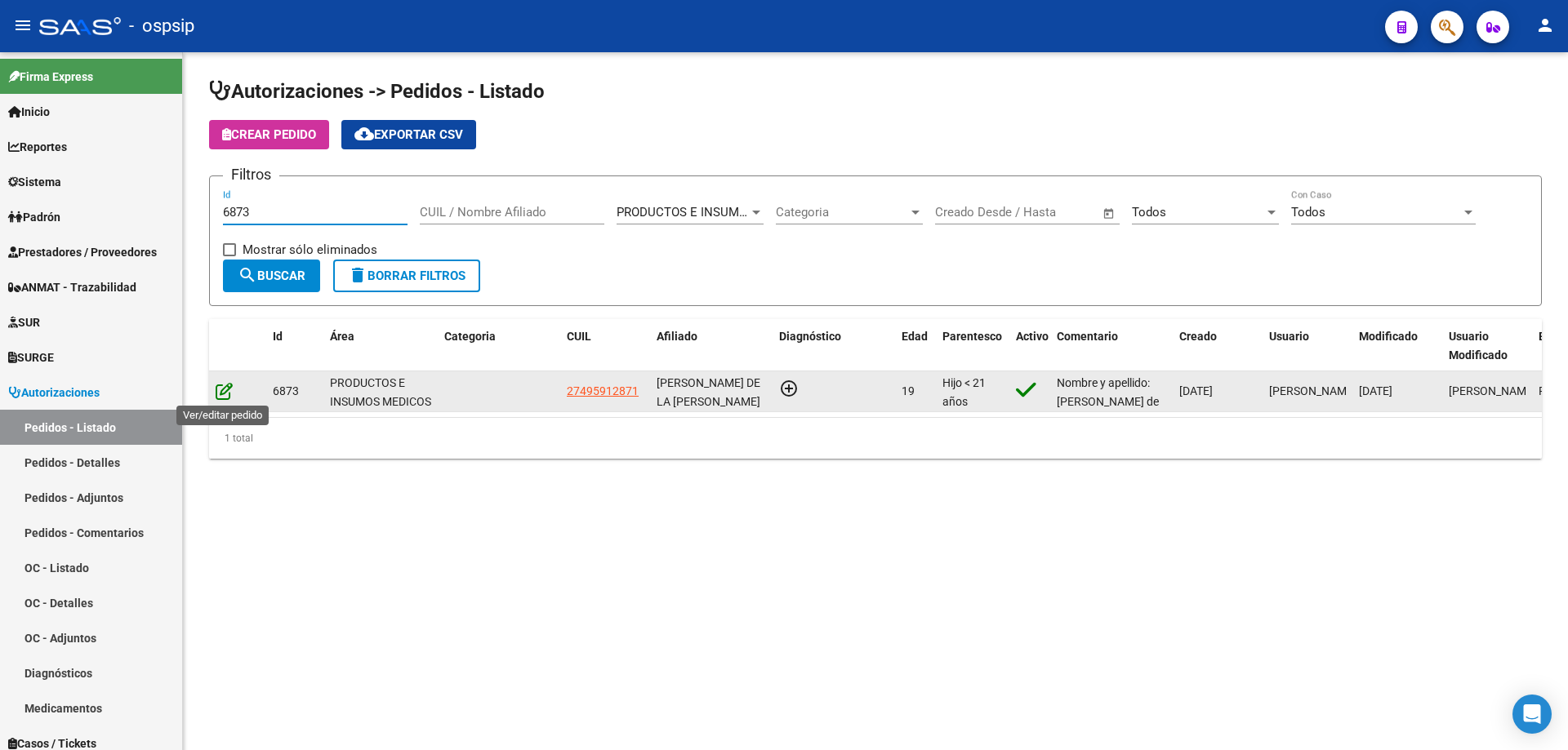
type input "6873"
click at [226, 395] on icon at bounding box center [223, 391] width 17 height 18
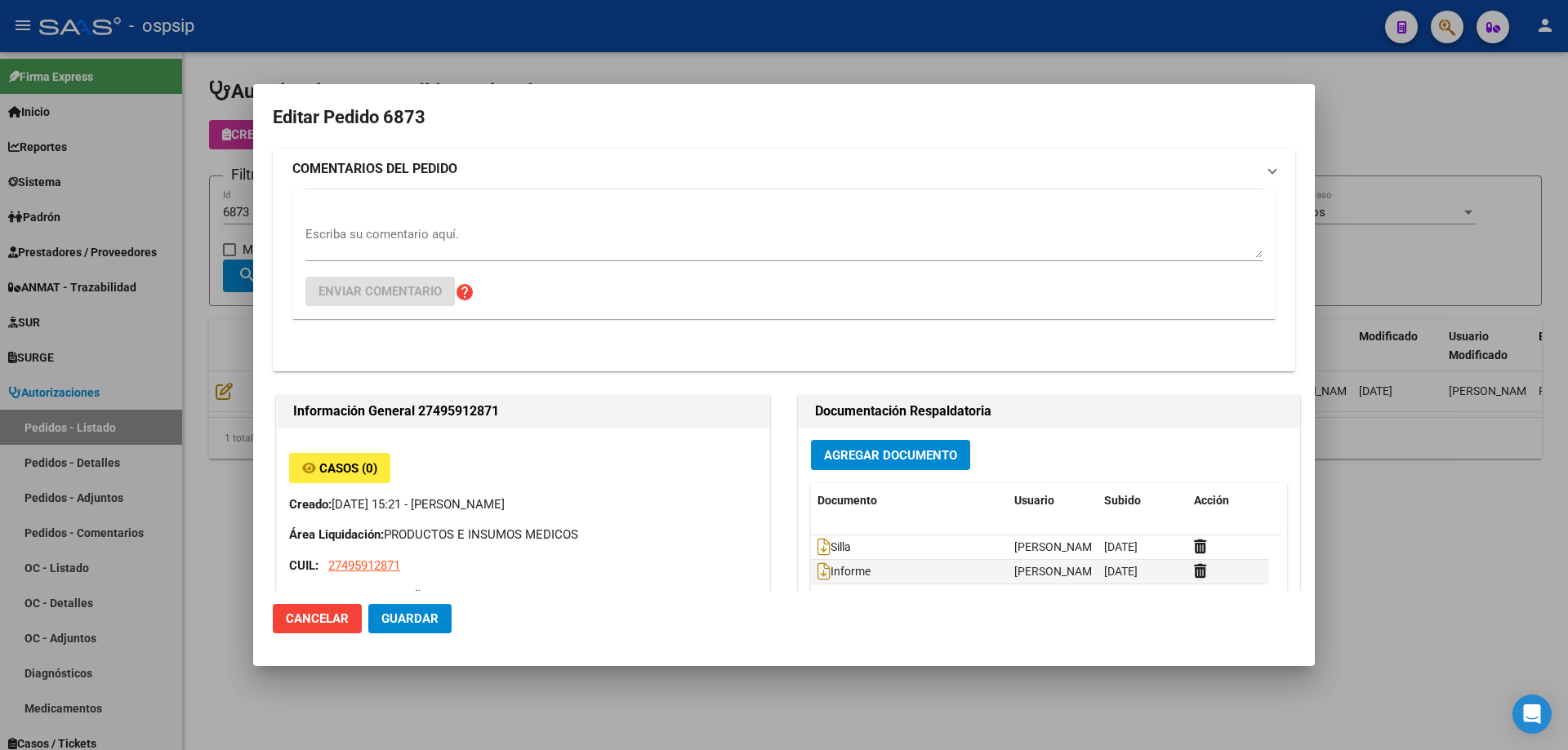
type input "NO CORRESPONDE"
type input "[GEOGRAPHIC_DATA], [PERSON_NAME], [PERSON_NAME] 483"
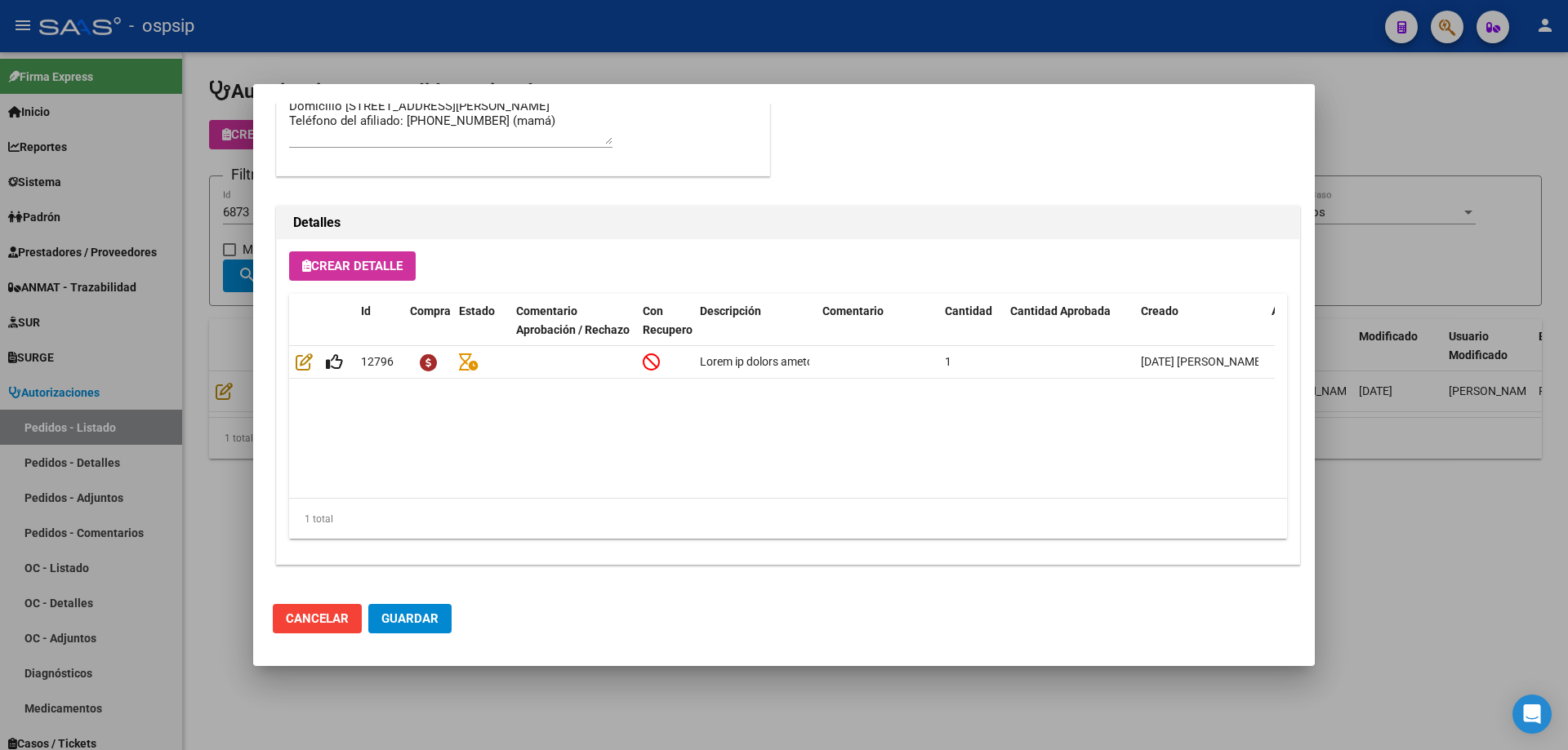
click at [198, 338] on div at bounding box center [784, 375] width 1568 height 750
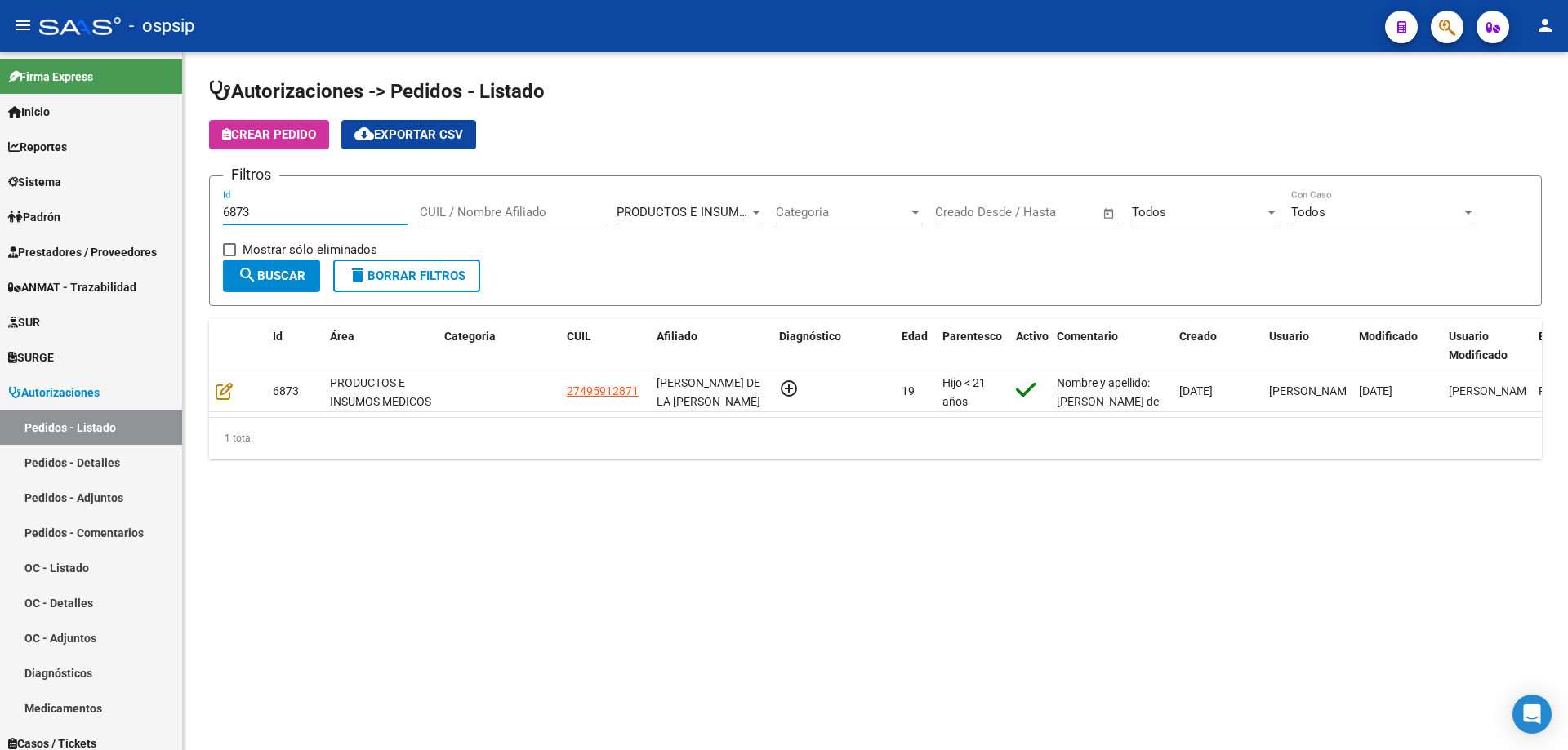
click at [268, 208] on input "6873" at bounding box center [315, 212] width 184 height 15
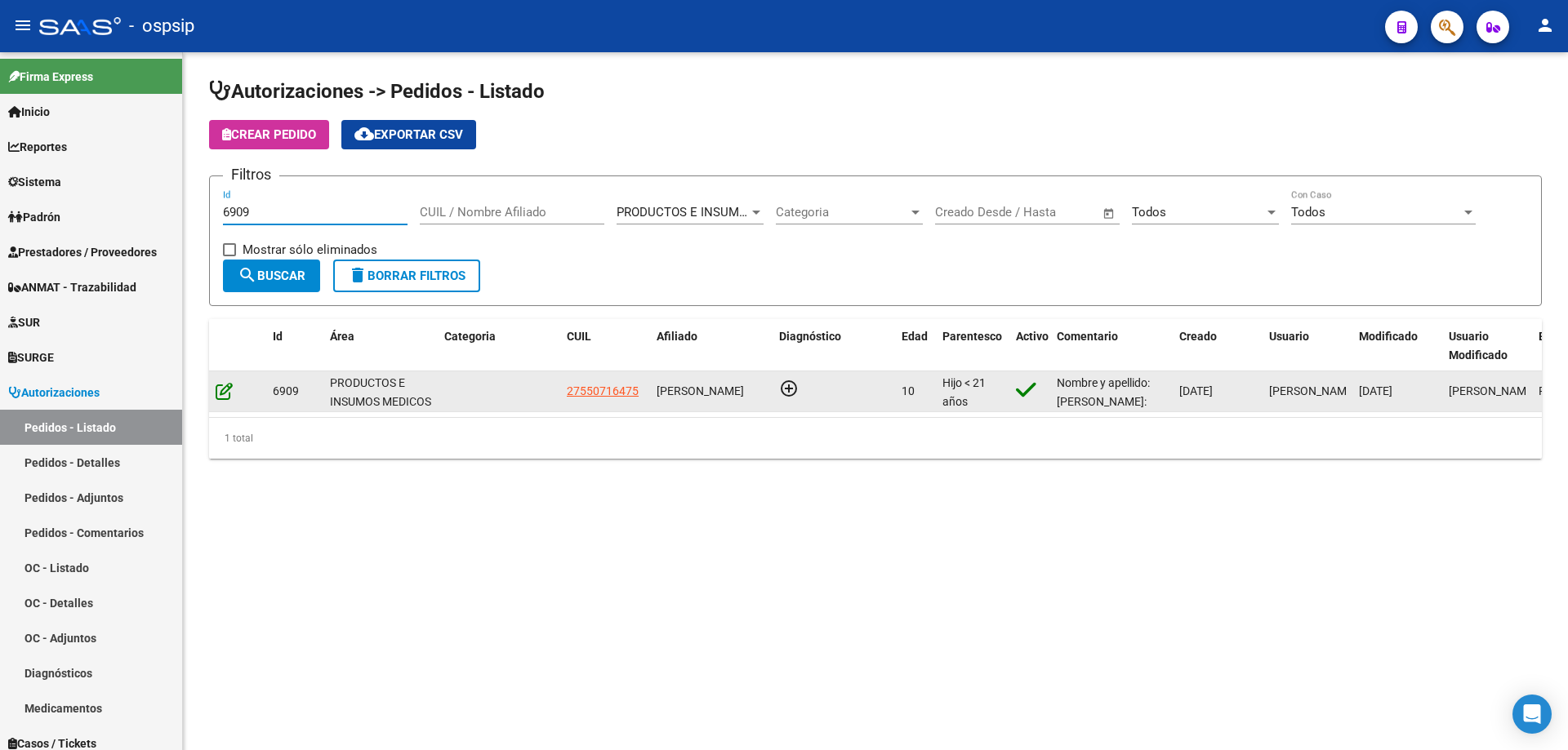
type input "6909"
click at [231, 397] on icon at bounding box center [223, 391] width 17 height 18
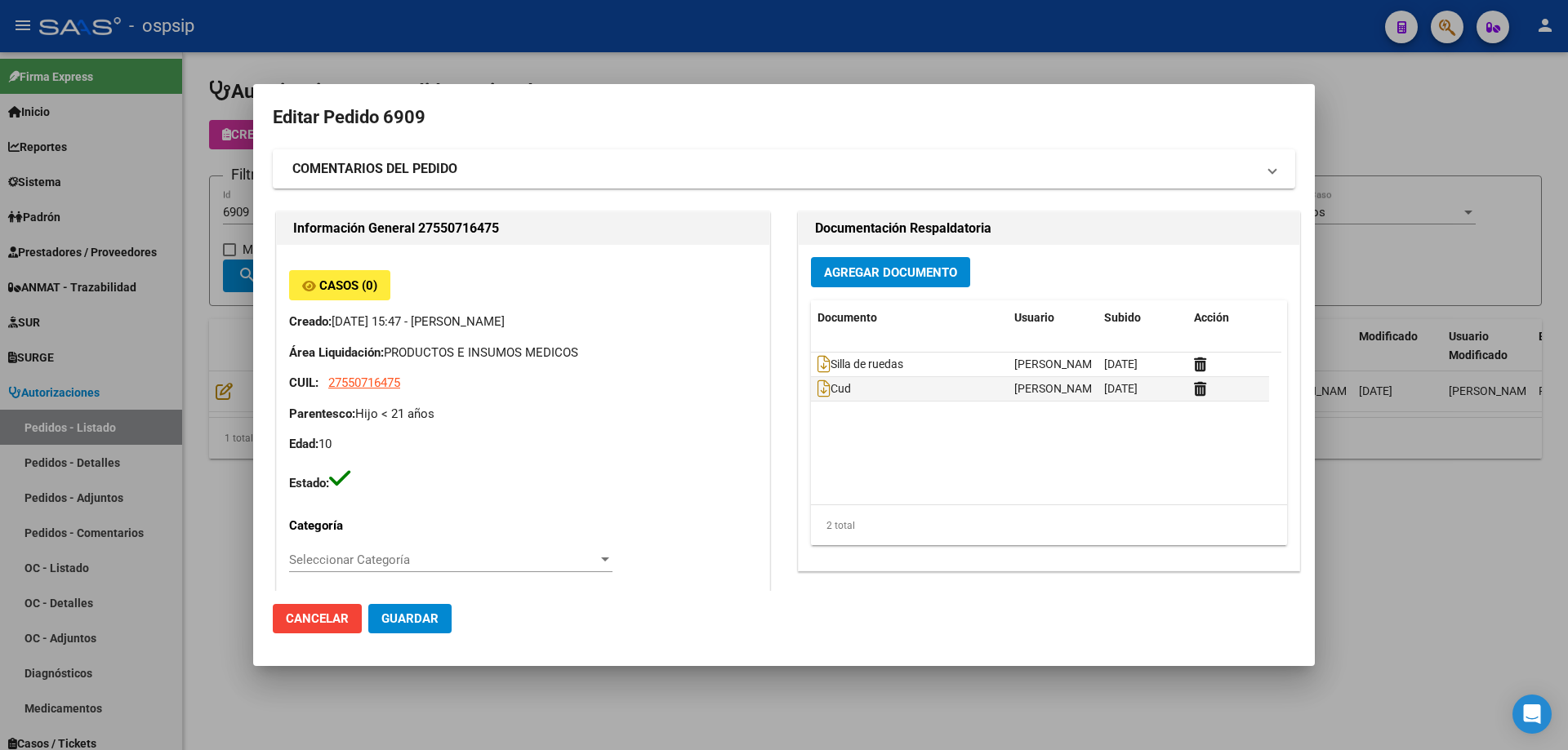
type input "[PERSON_NAME]"
type input "[GEOGRAPHIC_DATA], INGENIERO [PERSON_NAME], [PERSON_NAME] 4986"
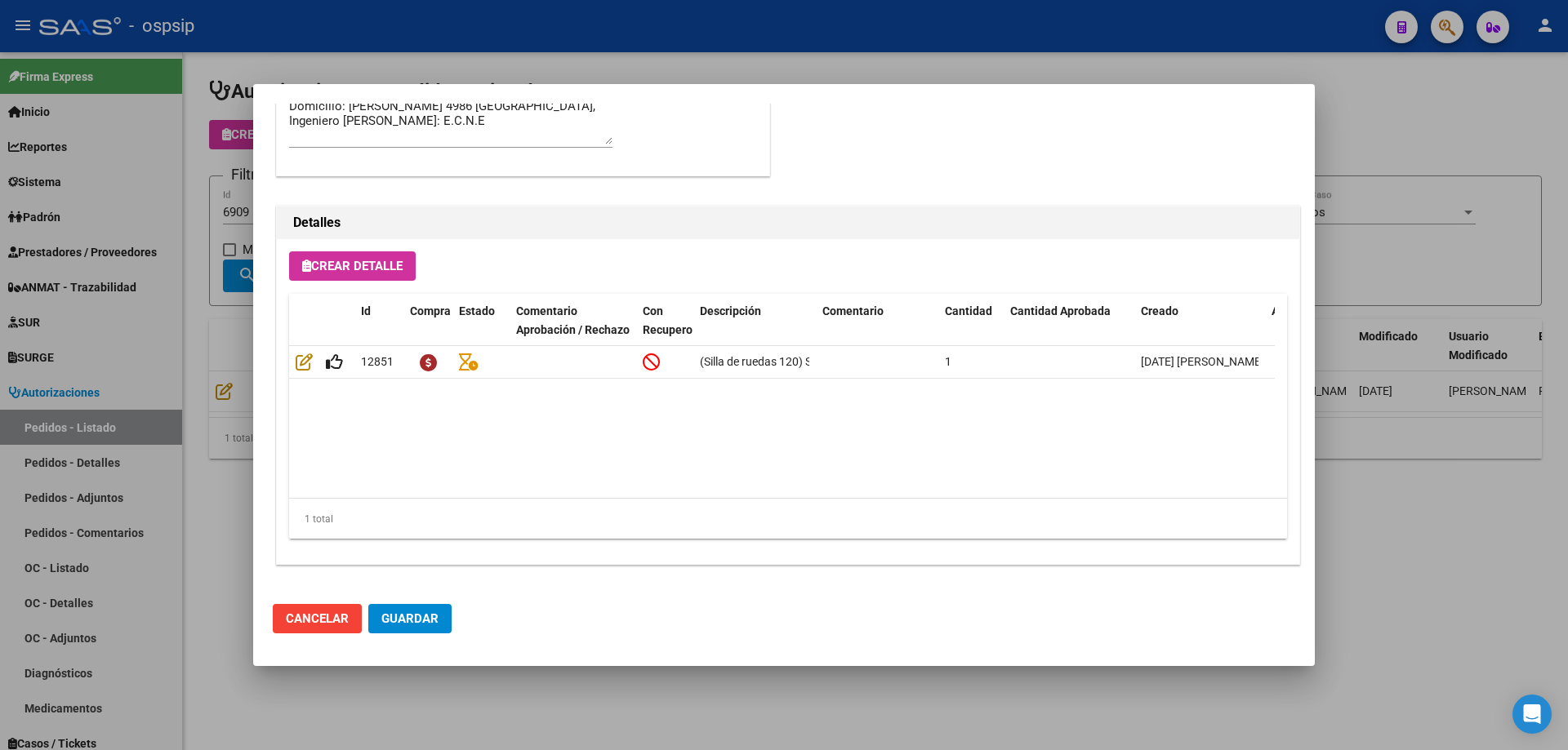
click at [224, 349] on div at bounding box center [784, 375] width 1568 height 750
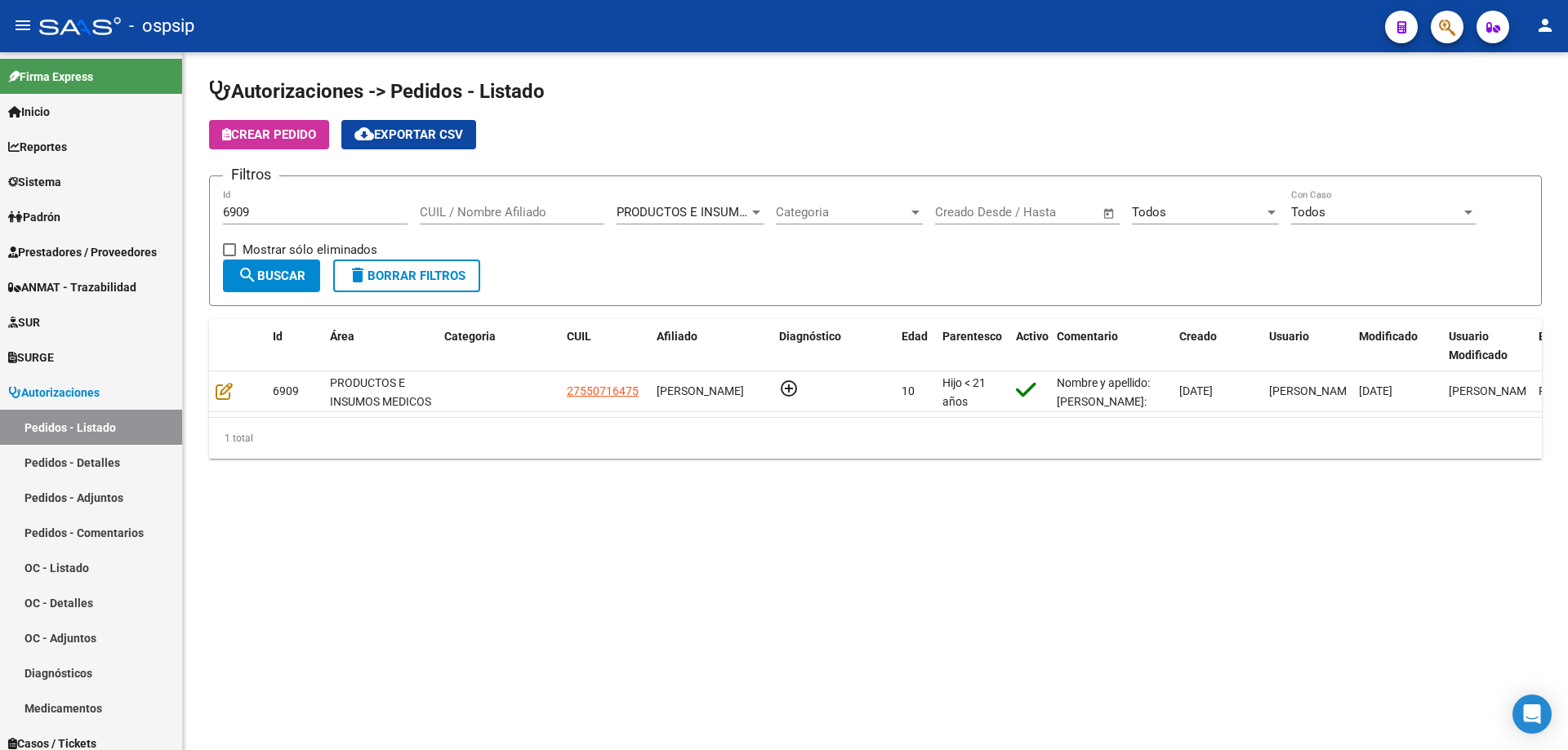
click at [263, 199] on div "6909 Id" at bounding box center [315, 207] width 184 height 35
drag, startPoint x: 263, startPoint y: 203, endPoint x: 218, endPoint y: 206, distance: 45.1
click at [218, 206] on form "Filtros 6909 Id CUIL / Nombre Afiliado PRODUCTOS E INSUMOS MEDICOS Seleccionar …" at bounding box center [875, 240] width 1333 height 130
click at [266, 201] on div "6909 Id" at bounding box center [315, 207] width 184 height 35
drag, startPoint x: 282, startPoint y: 212, endPoint x: 188, endPoint y: 201, distance: 94.6
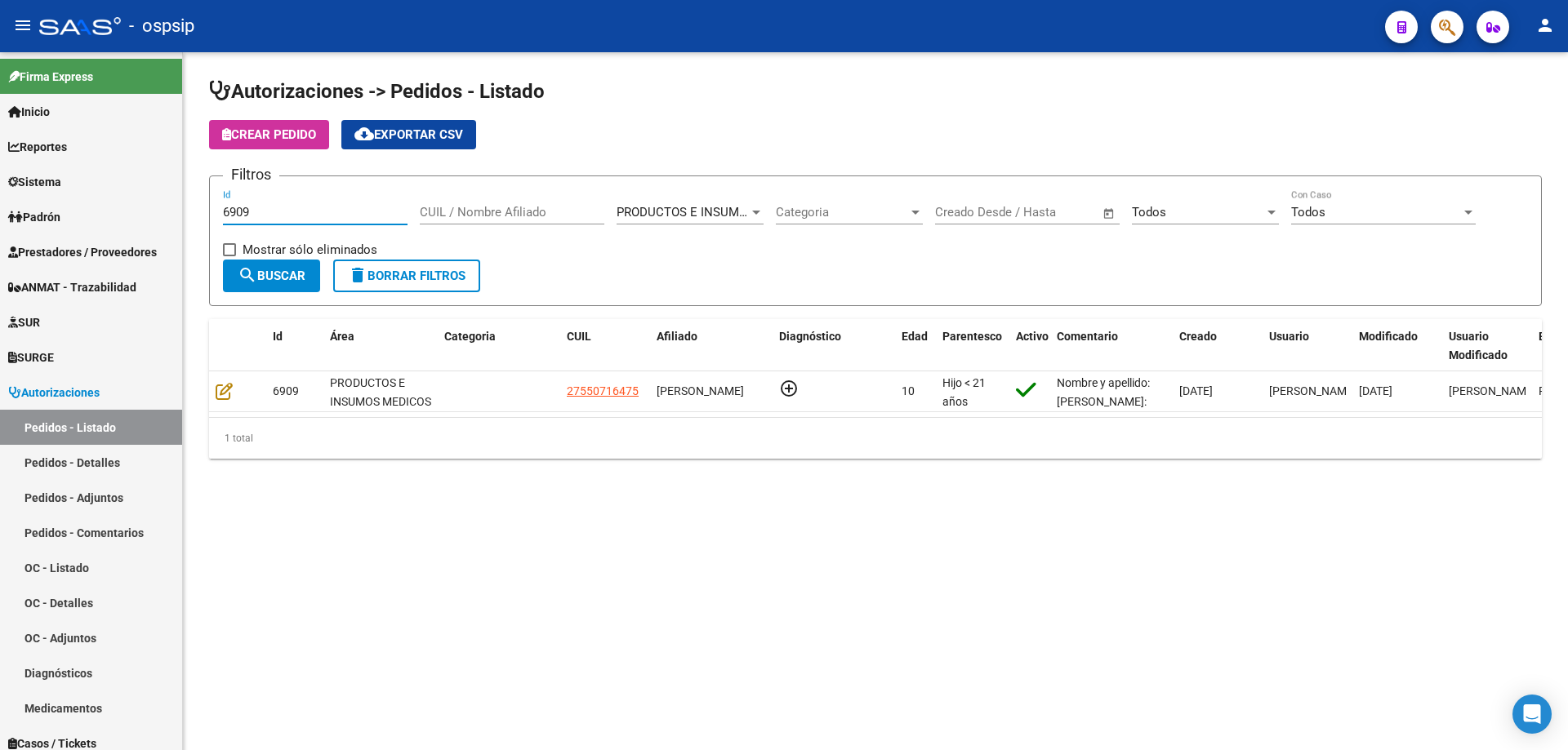
click at [188, 201] on div "Autorizaciones -> Pedidos - Listado Crear Pedido cloud_download Exportar CSV Fi…" at bounding box center [875, 282] width 1385 height 459
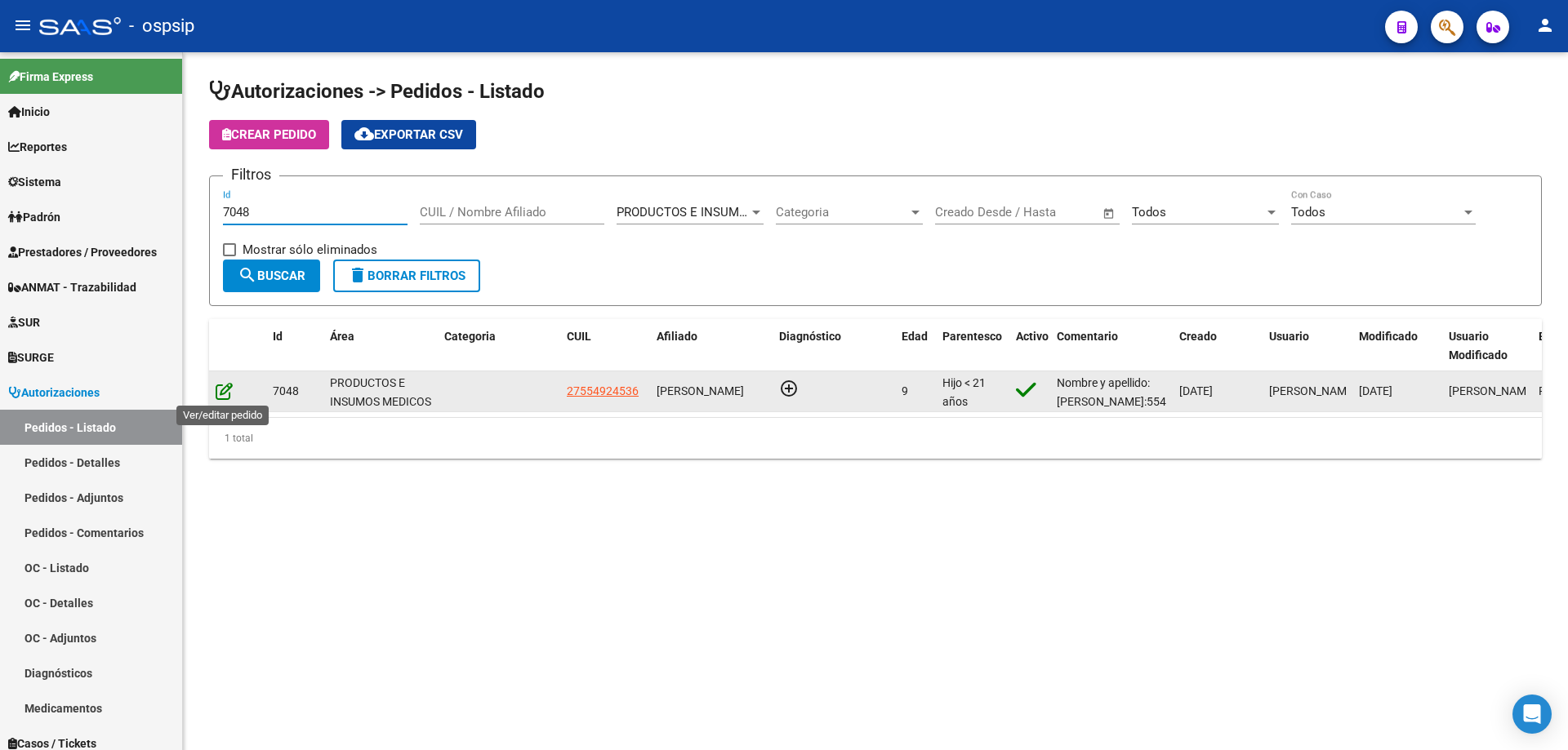
type input "7048"
click at [223, 394] on icon at bounding box center [223, 391] width 17 height 18
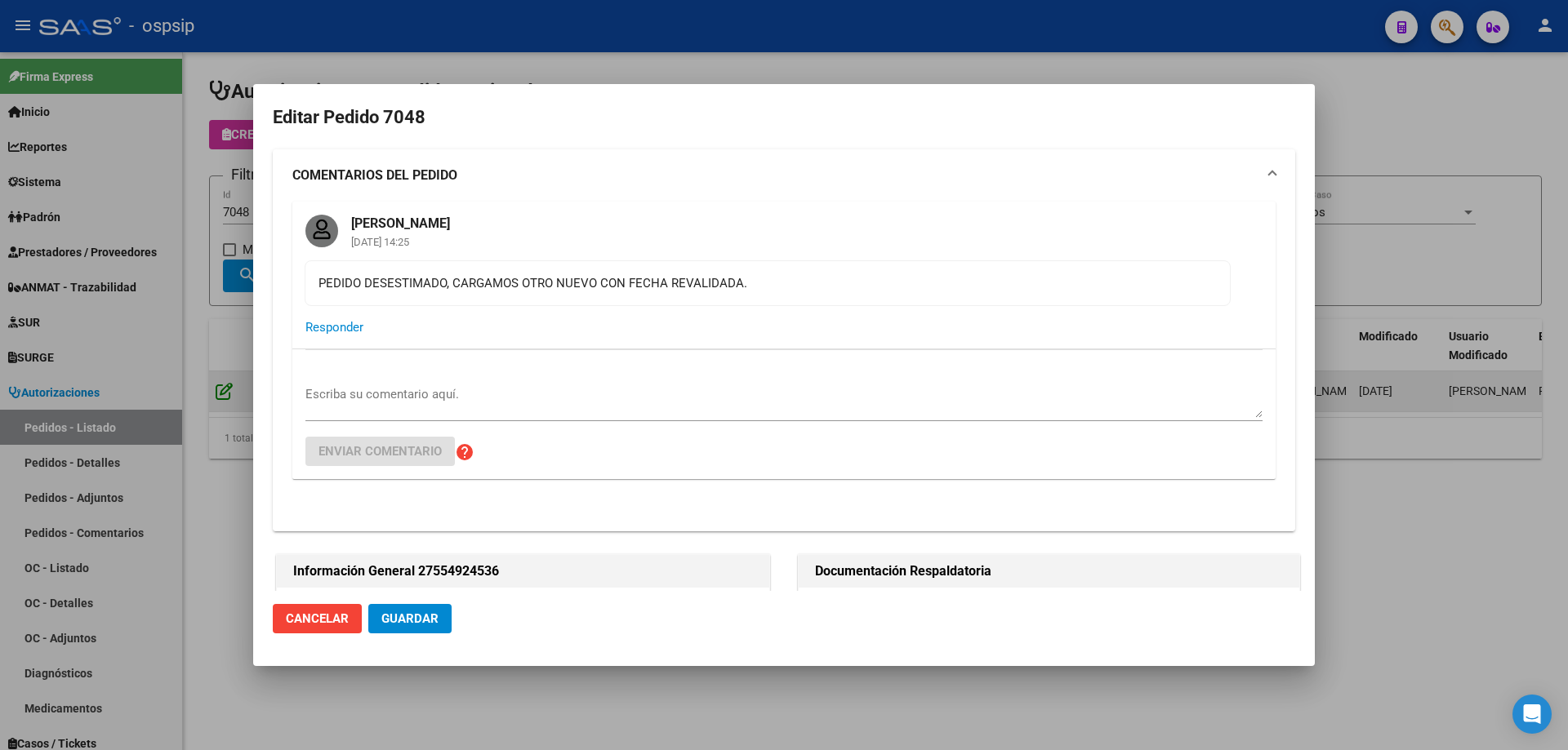
type input "[GEOGRAPHIC_DATA], [PERSON_NAME] 600"
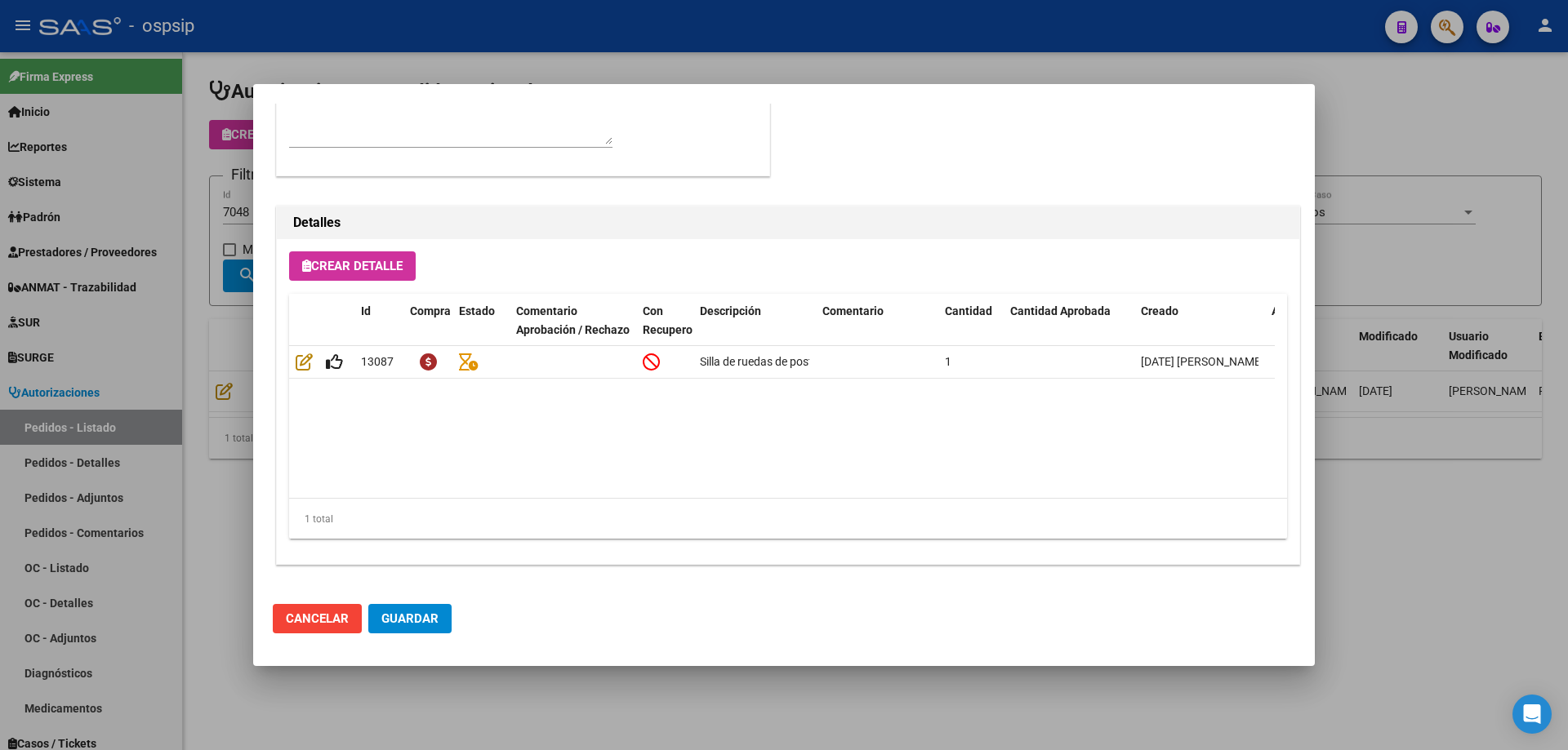
scroll to position [1077, 0]
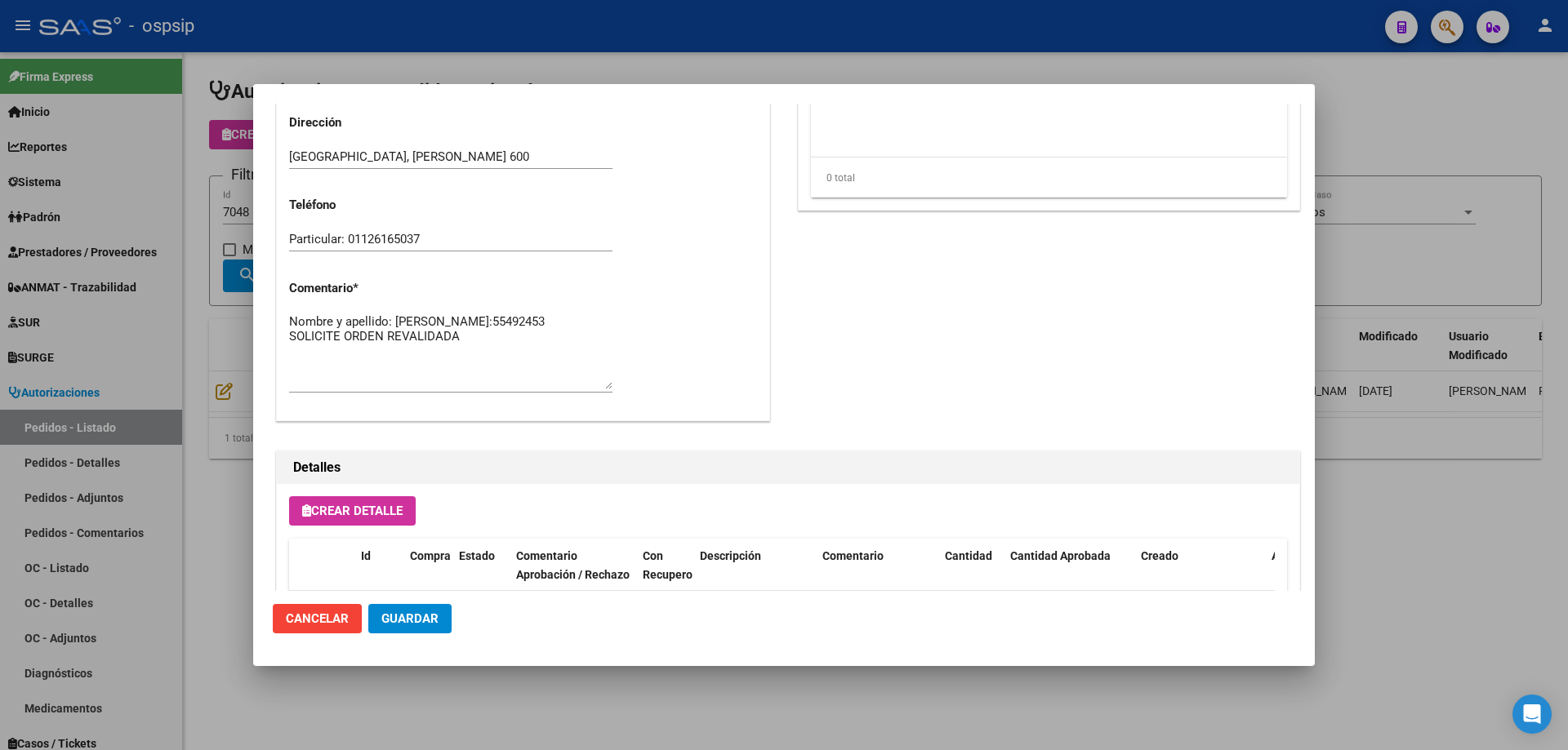
click at [194, 332] on div at bounding box center [784, 375] width 1568 height 750
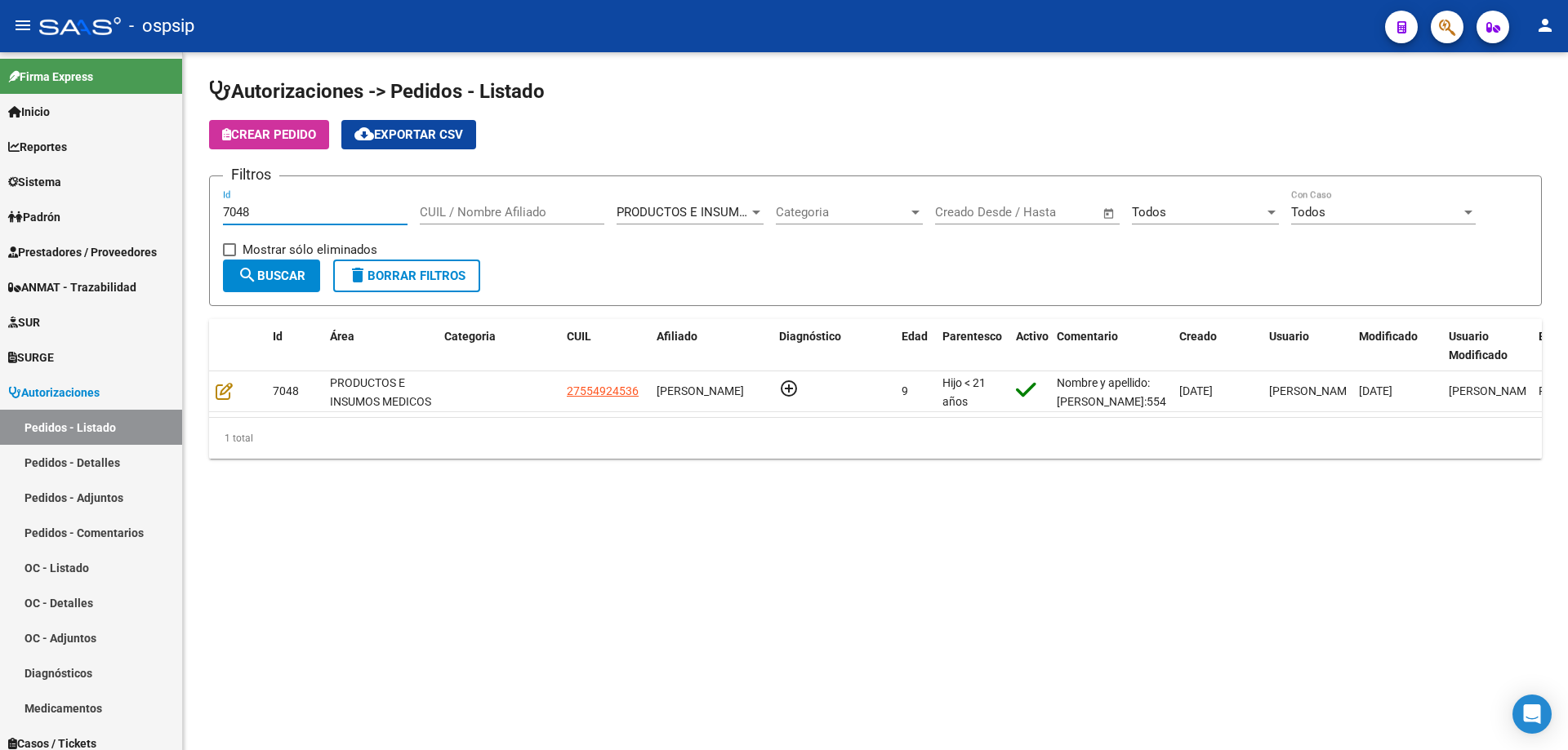
drag, startPoint x: 278, startPoint y: 216, endPoint x: 206, endPoint y: 225, distance: 72.6
click at [206, 225] on div "Autorizaciones -> Pedidos - Listado Crear Pedido cloud_download Exportar CSV Fi…" at bounding box center [875, 282] width 1385 height 459
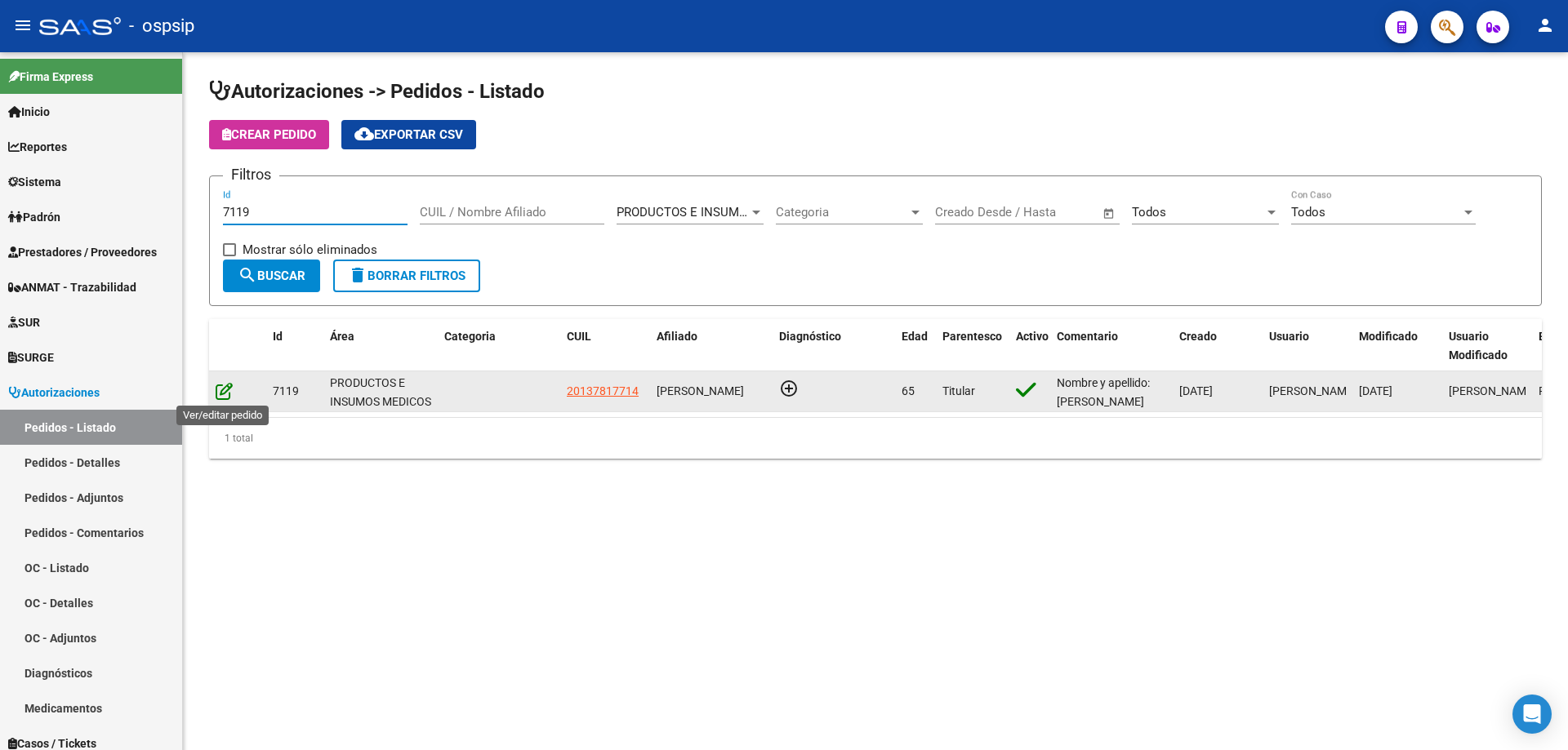
type input "7119"
click at [227, 386] on icon at bounding box center [223, 391] width 17 height 18
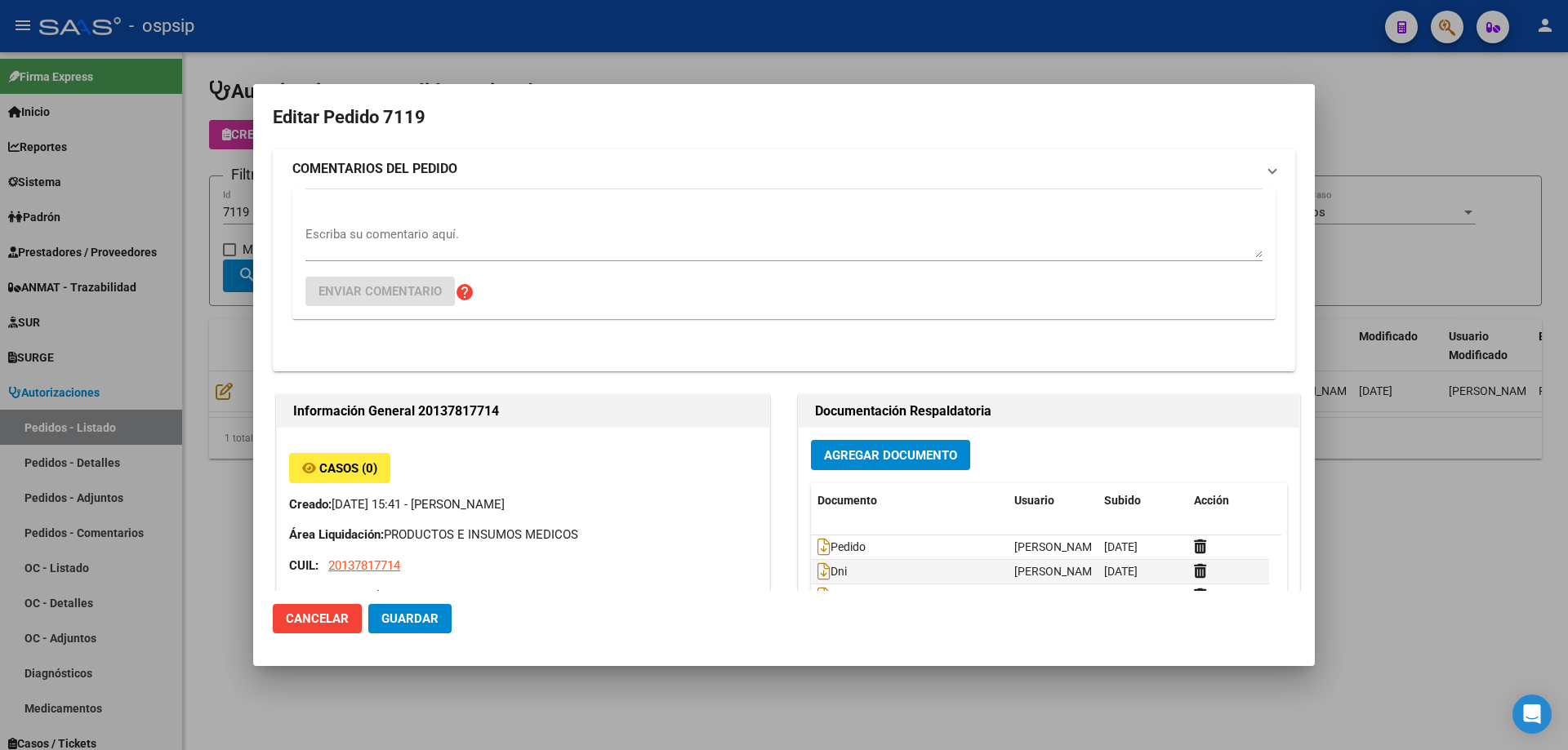
type input "Capital Federal, CABA, [GEOGRAPHIC_DATA] 2302"
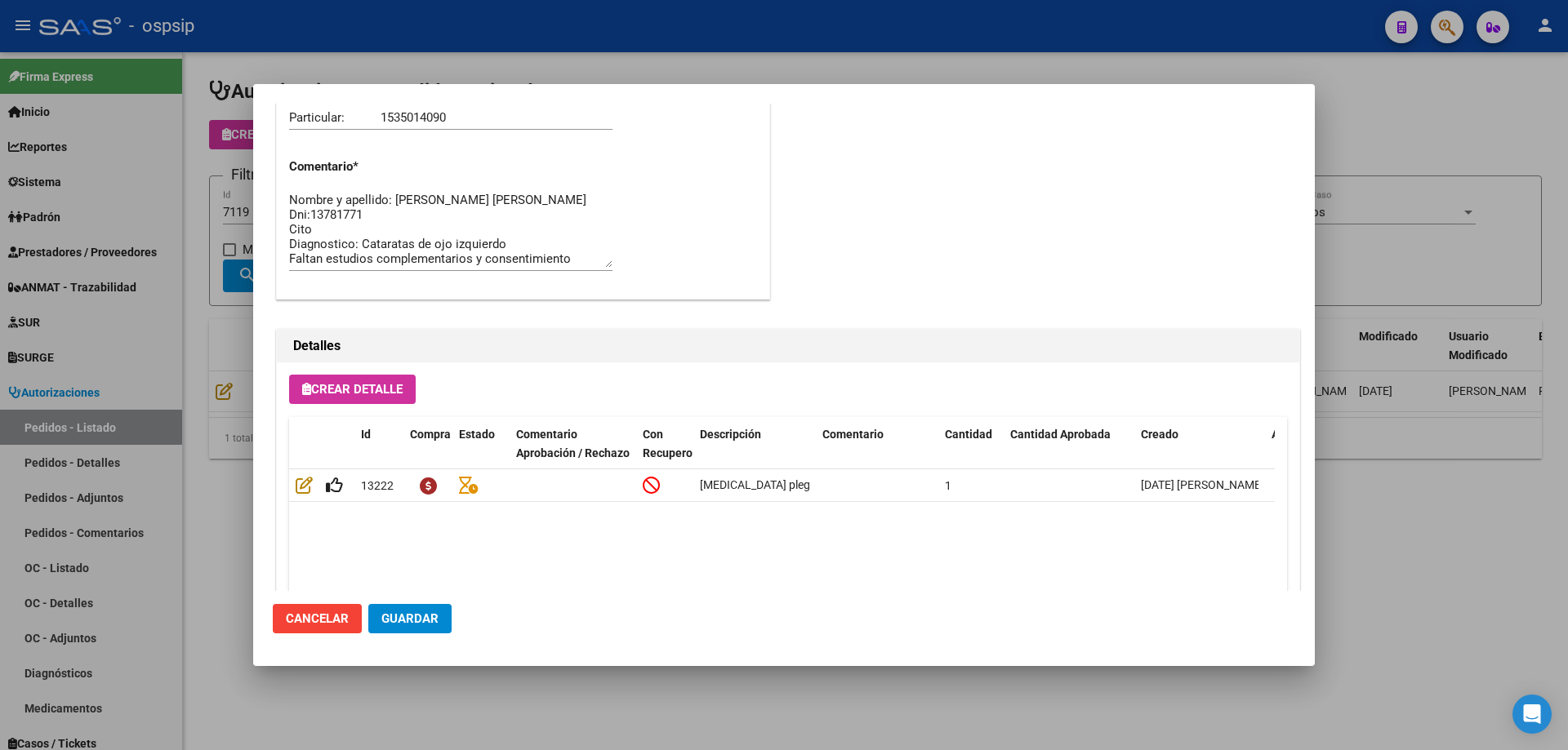
scroll to position [979, 0]
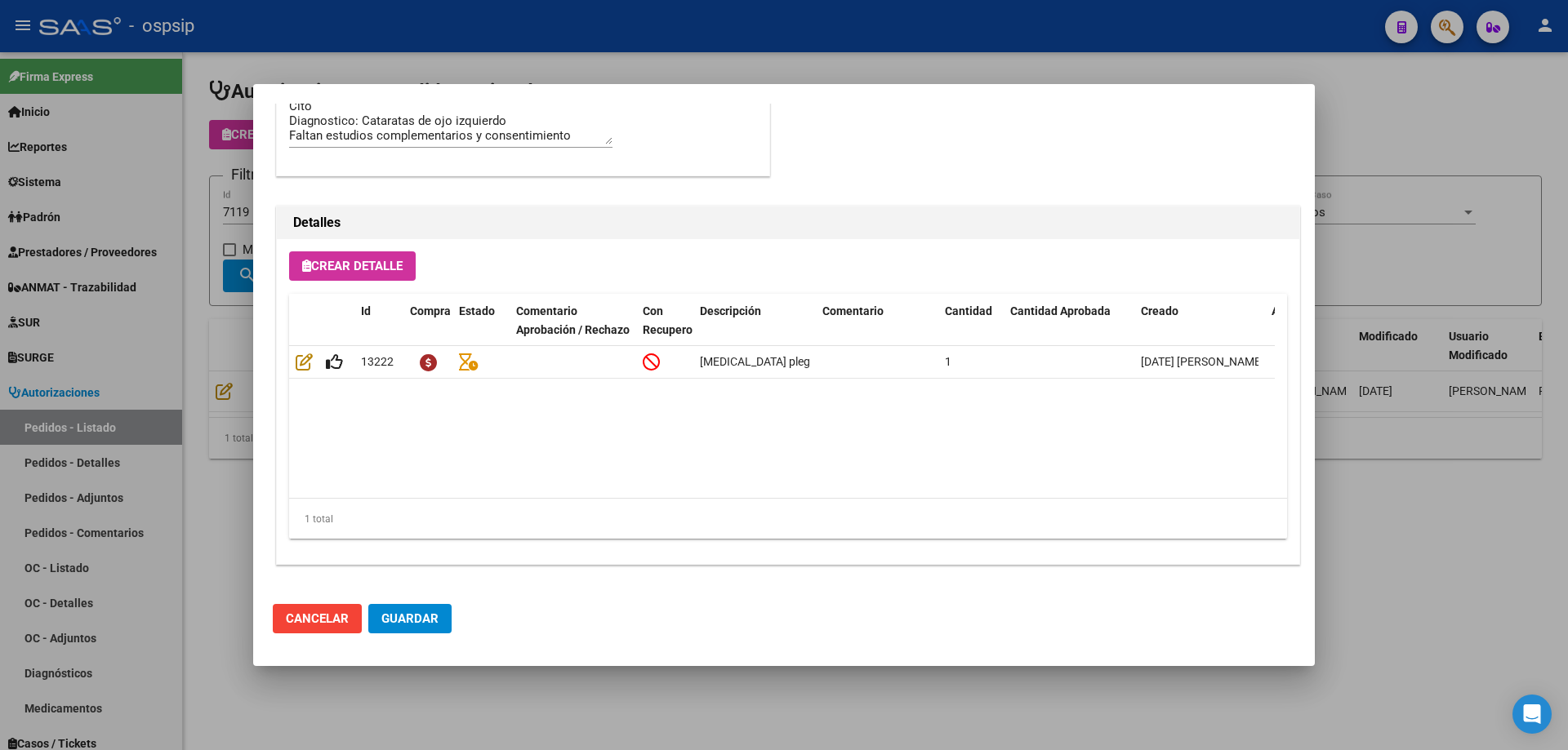
click at [214, 346] on div at bounding box center [784, 375] width 1568 height 750
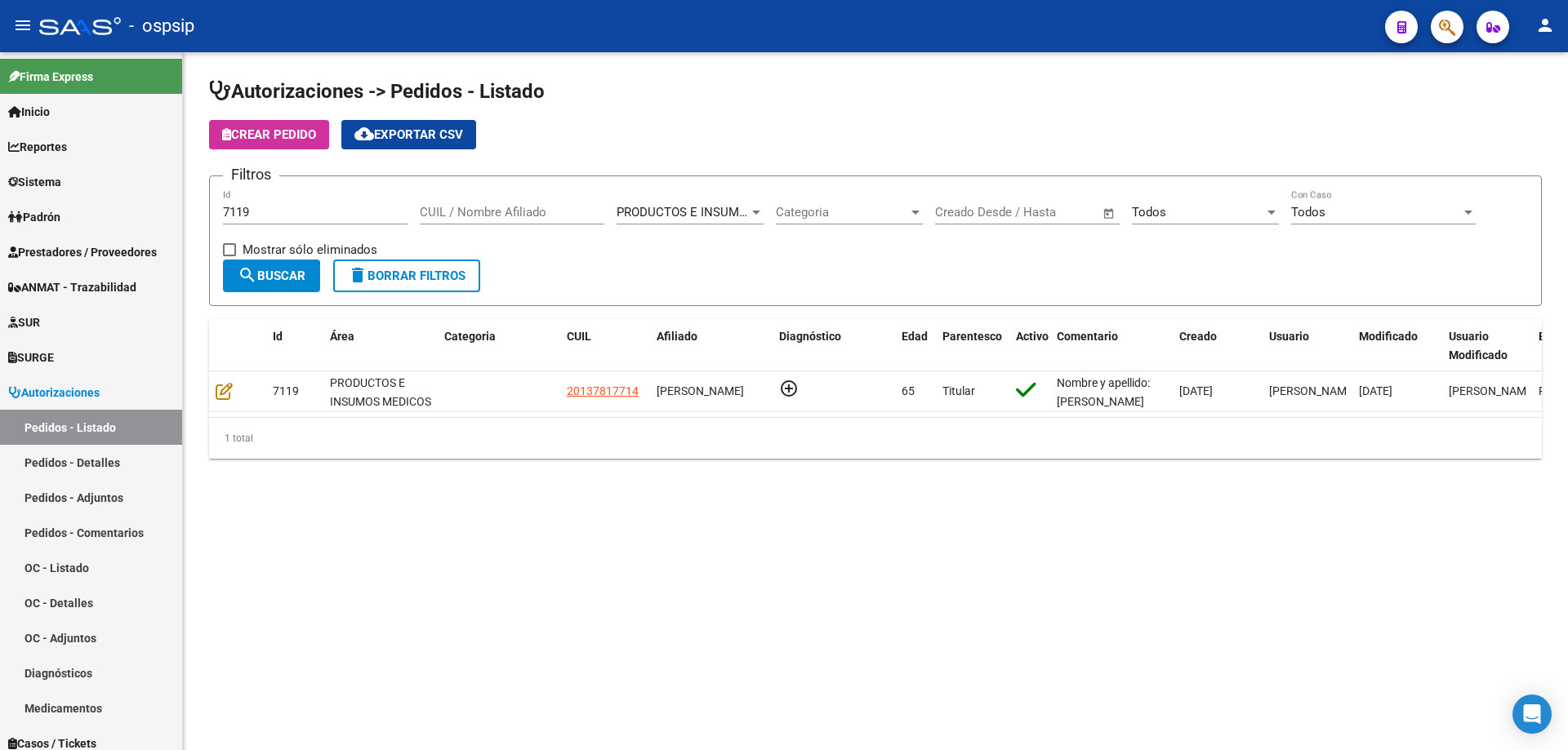
click at [281, 202] on div "7119 Id" at bounding box center [315, 207] width 184 height 35
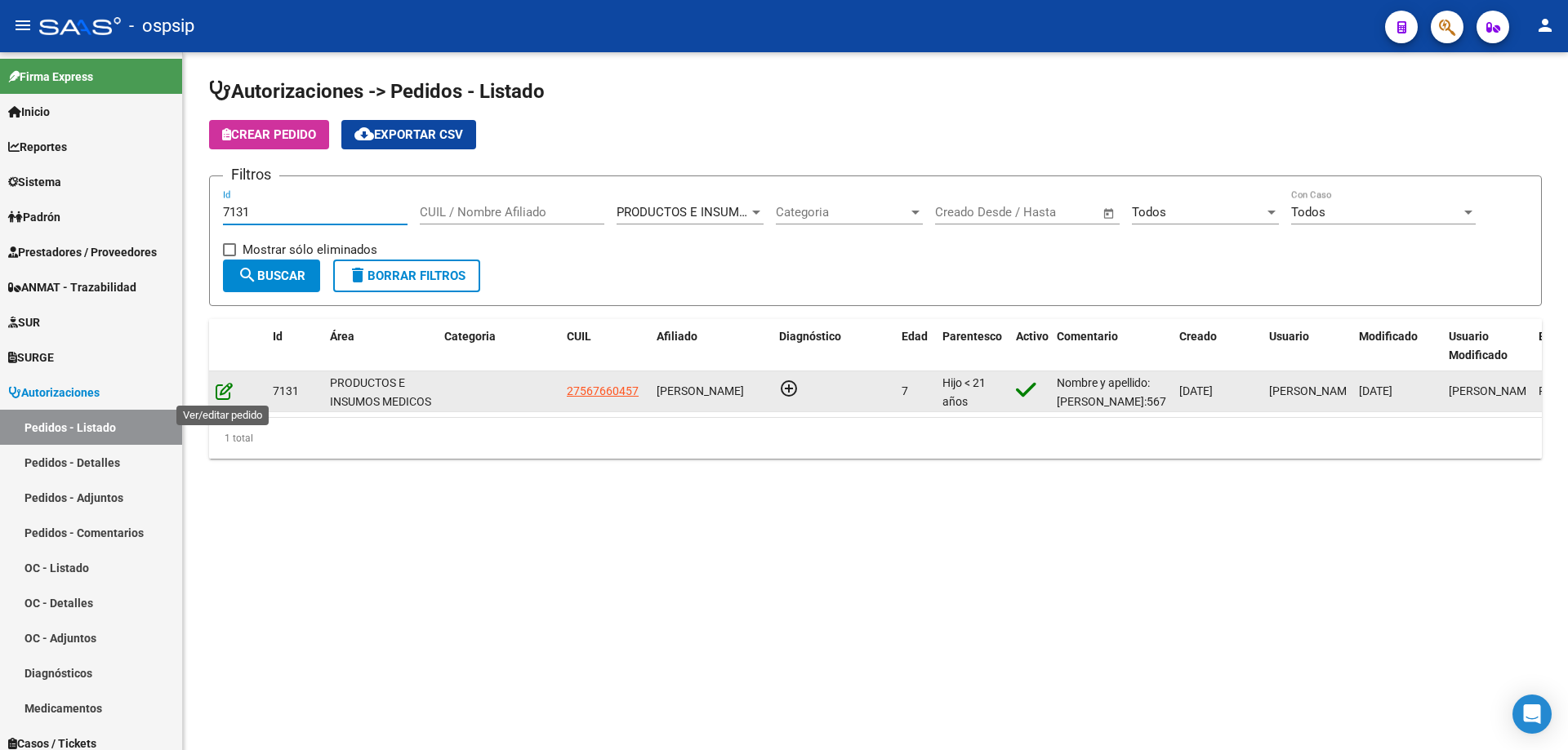
type input "7131"
click at [231, 387] on icon at bounding box center [223, 391] width 17 height 18
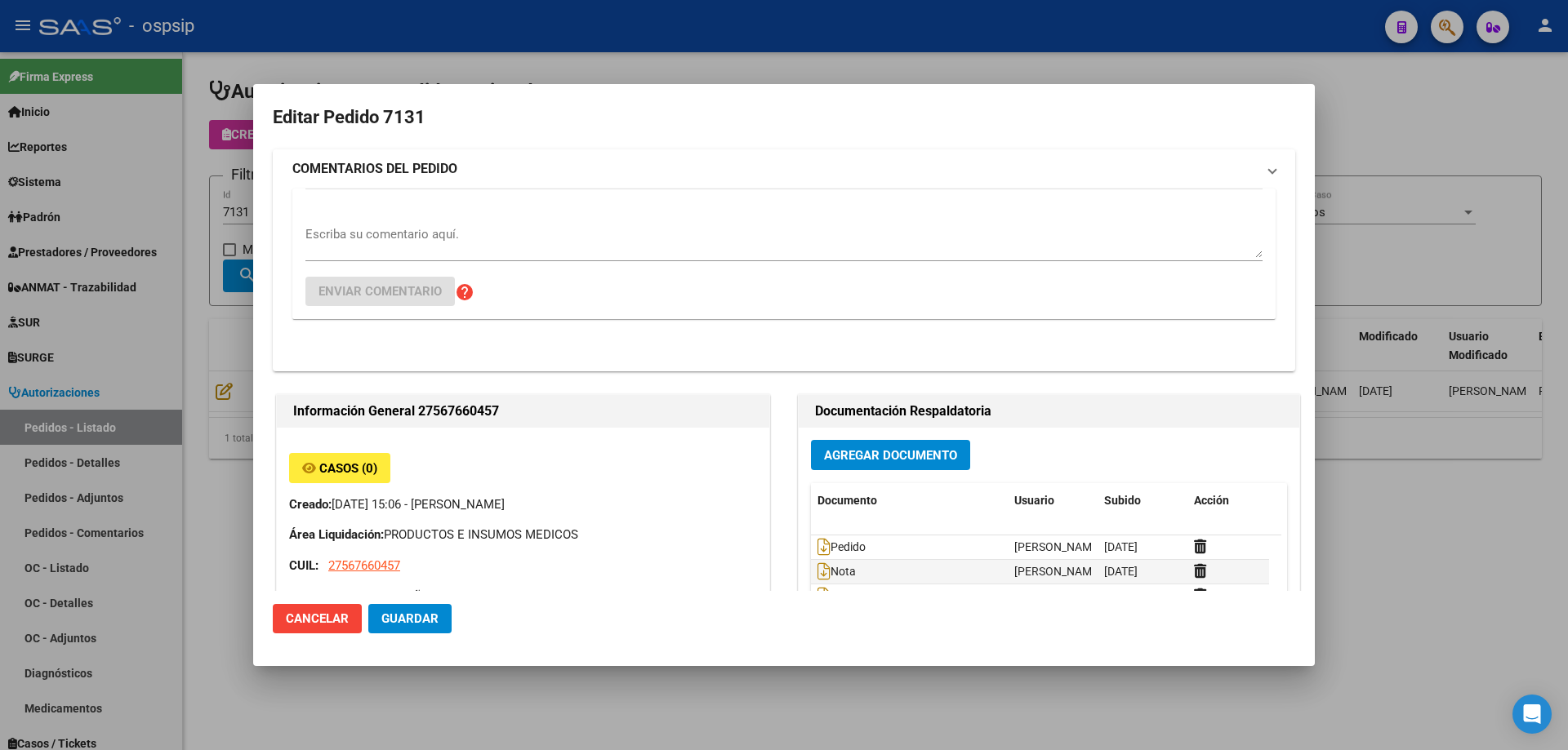
type input "Catamarca, [GEOGRAPHIC_DATA], CASA 19"
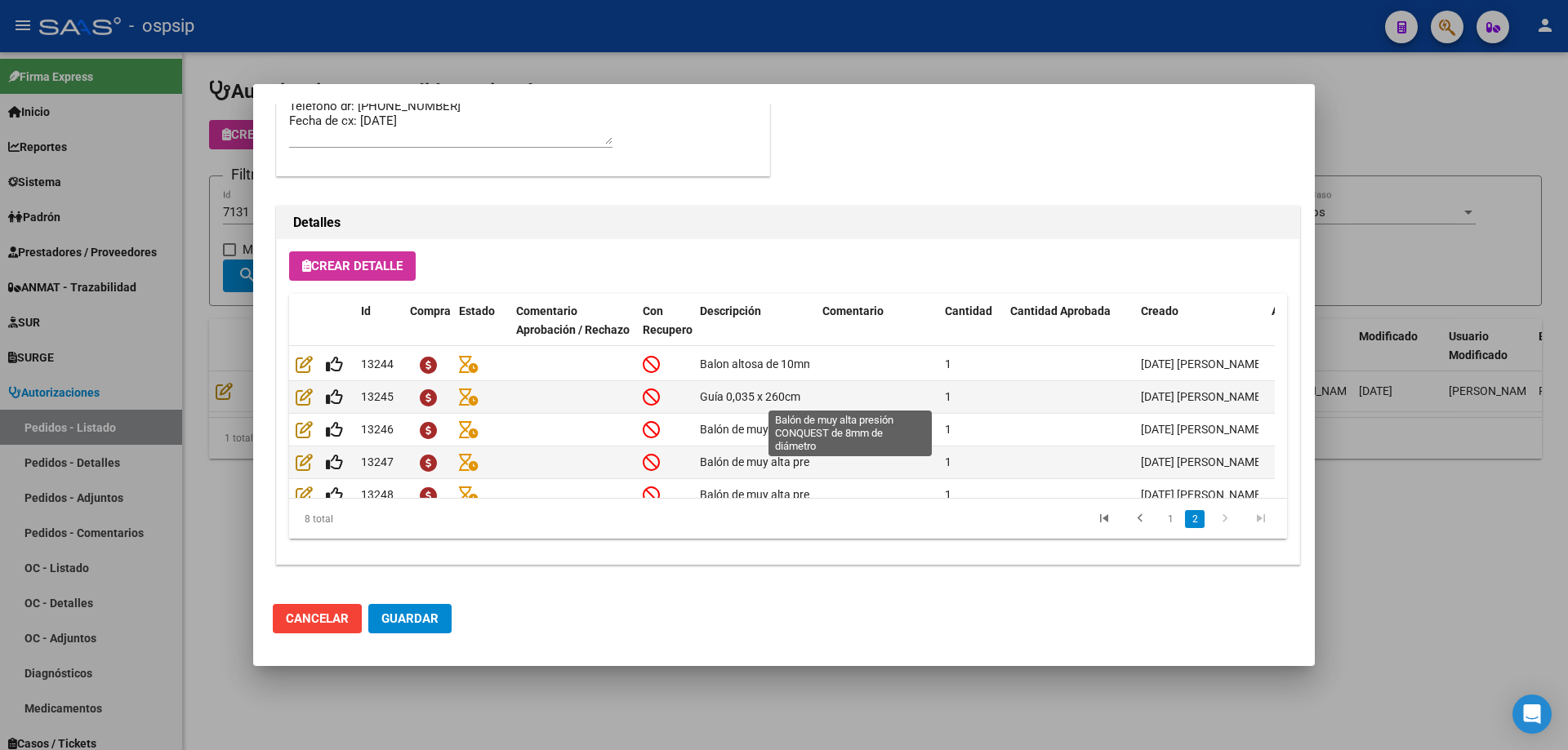
scroll to position [128, 0]
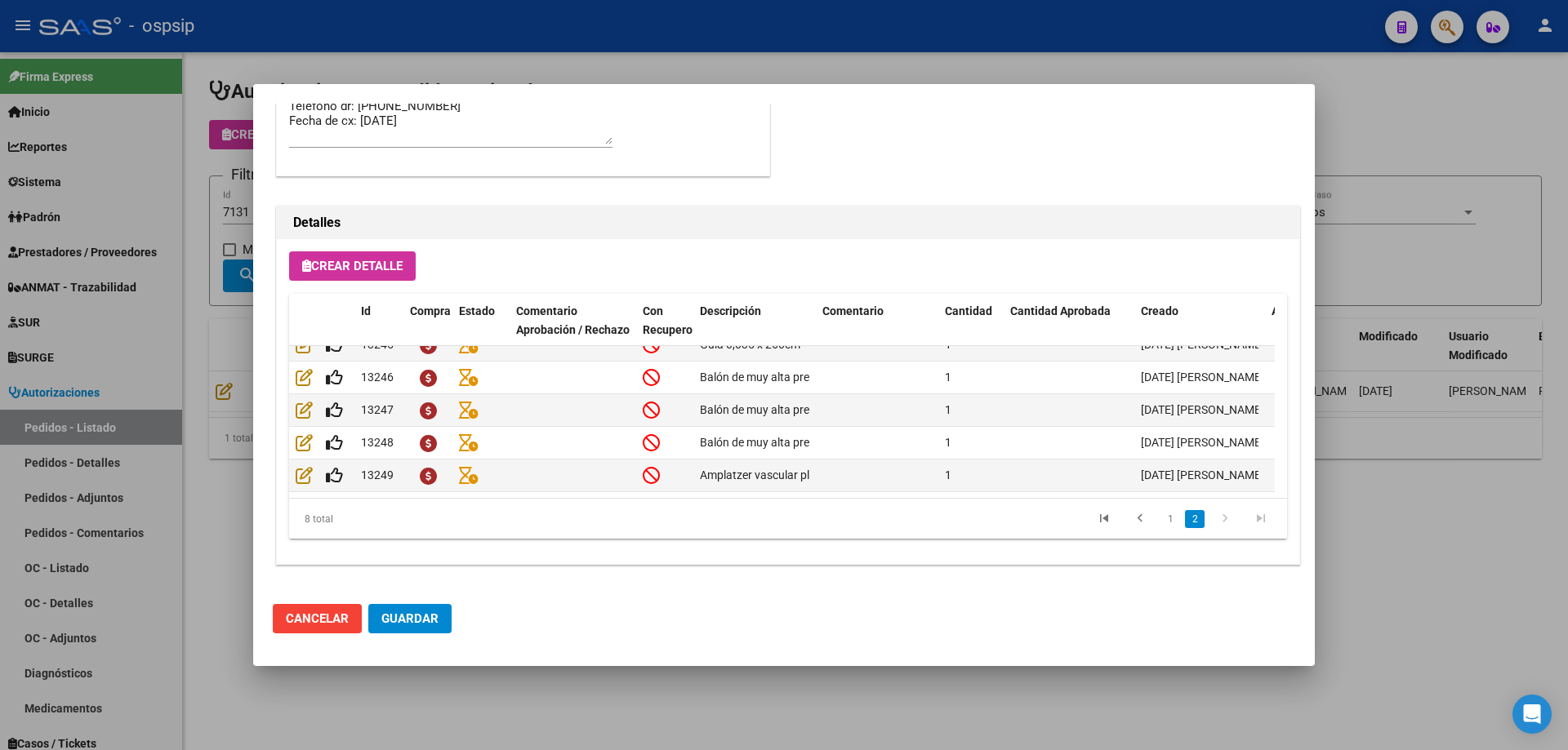
click at [143, 360] on div at bounding box center [784, 375] width 1568 height 750
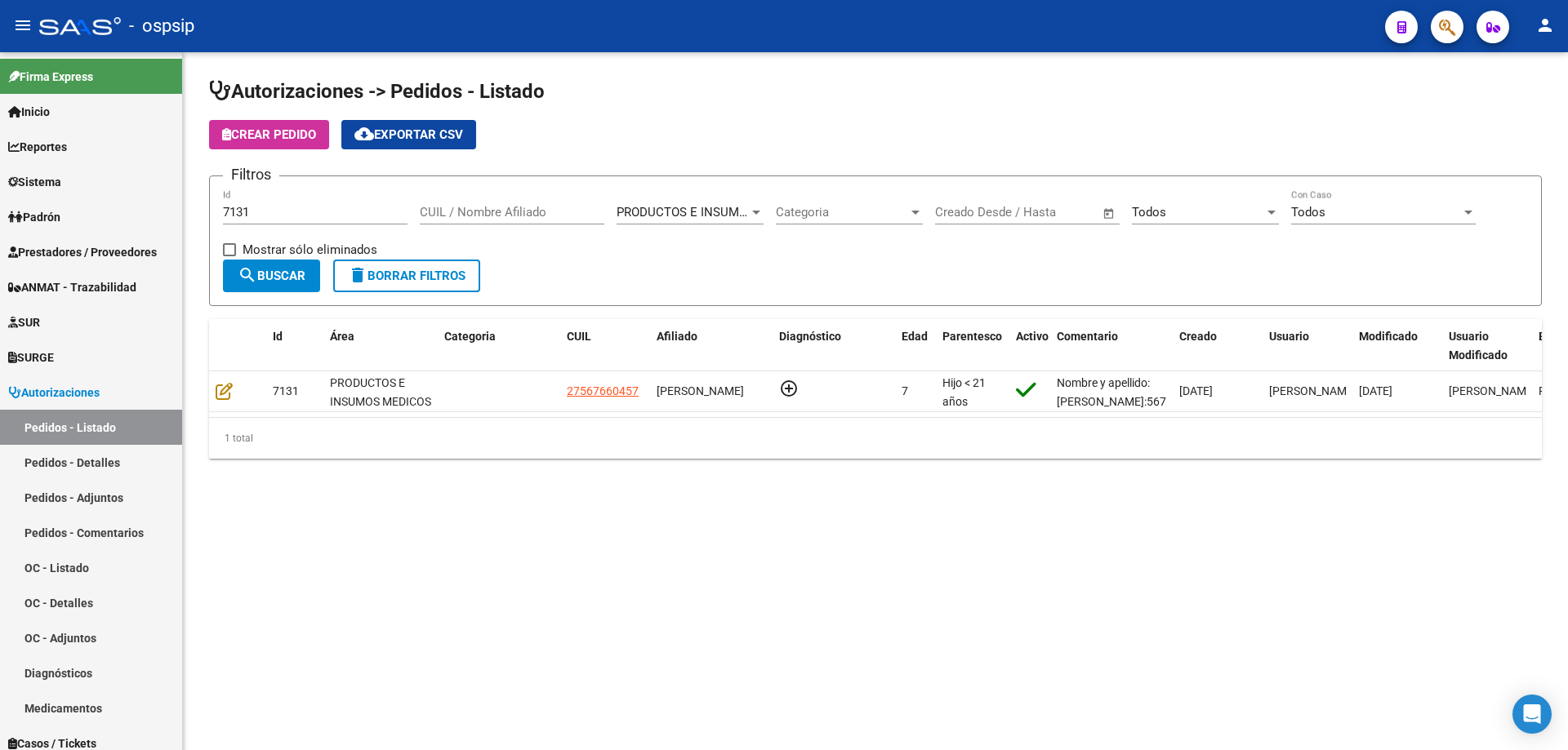
click at [262, 200] on div "7131 Id" at bounding box center [315, 207] width 184 height 35
click at [264, 214] on input "7131" at bounding box center [315, 212] width 184 height 15
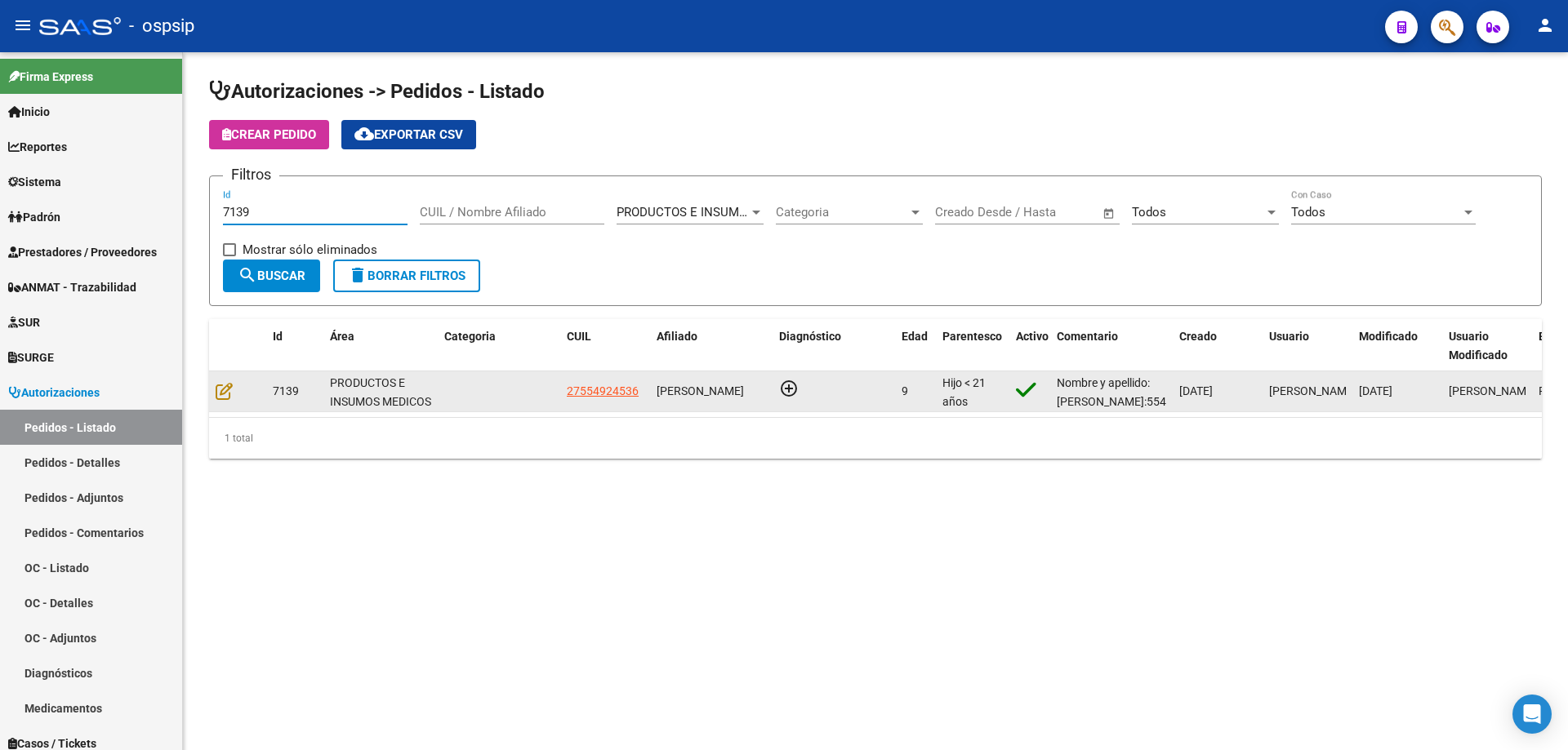
type input "7139"
click at [223, 402] on datatable-body-cell at bounding box center [238, 391] width 57 height 40
click at [226, 392] on icon at bounding box center [223, 391] width 17 height 18
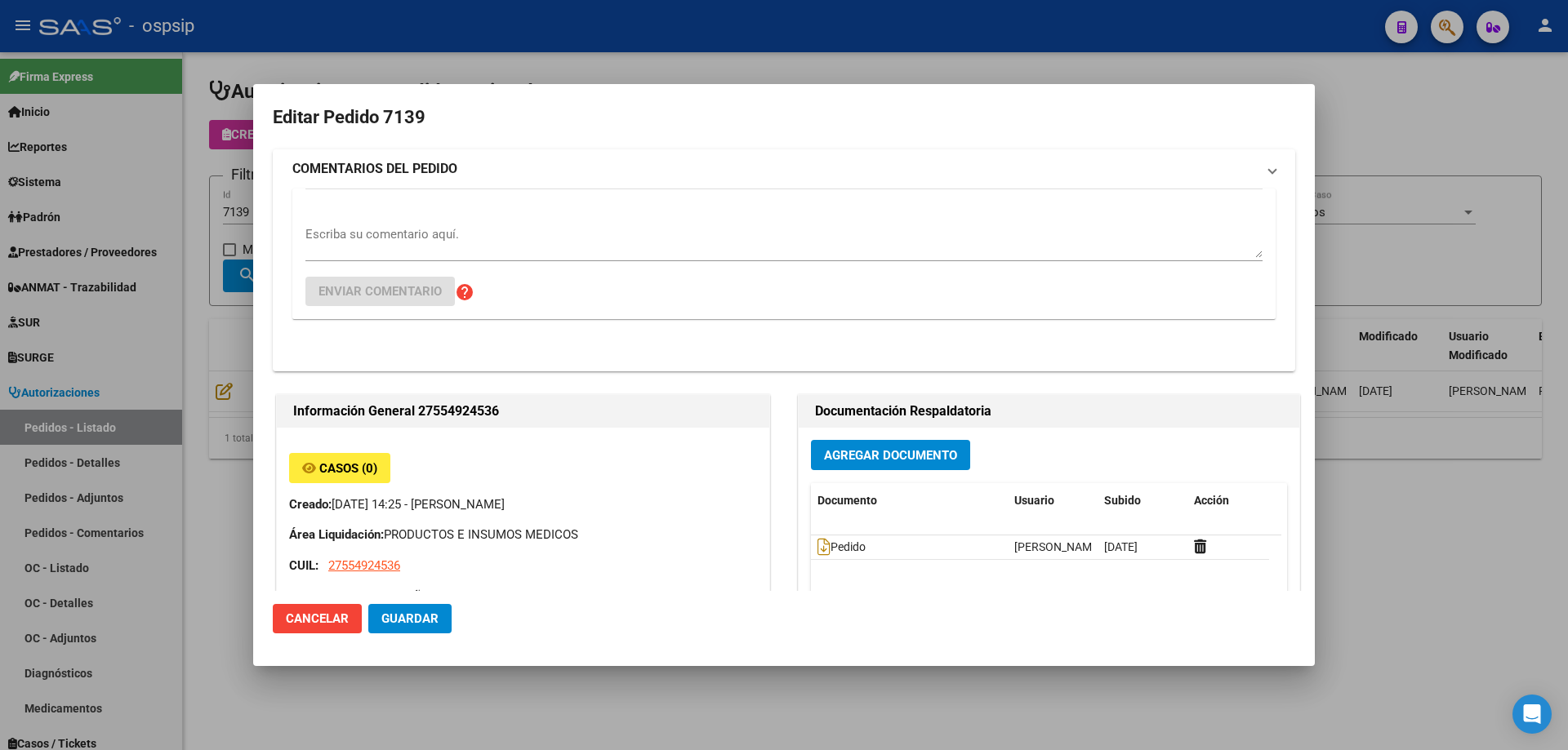
type input "[GEOGRAPHIC_DATA], [PERSON_NAME] 600"
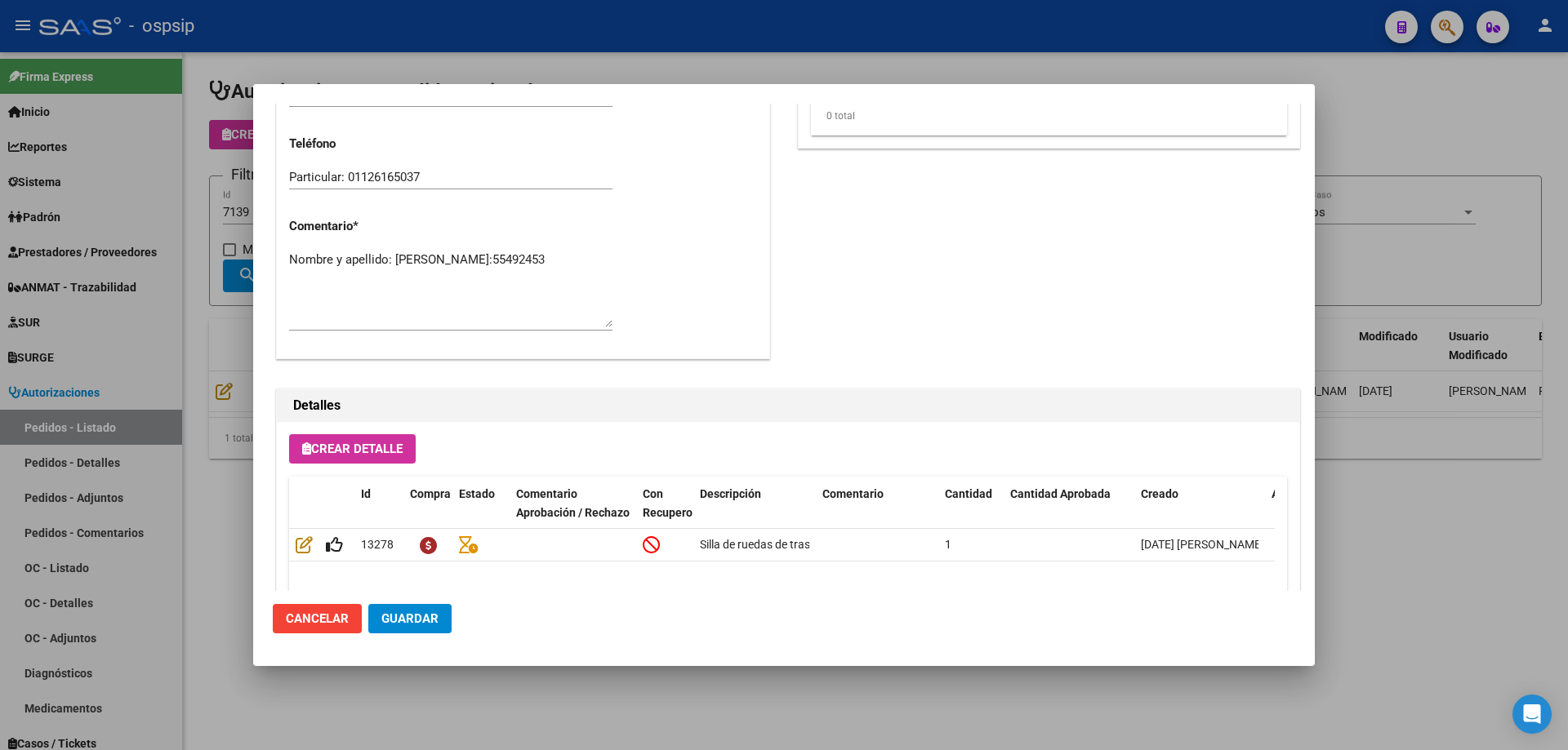
scroll to position [897, 0]
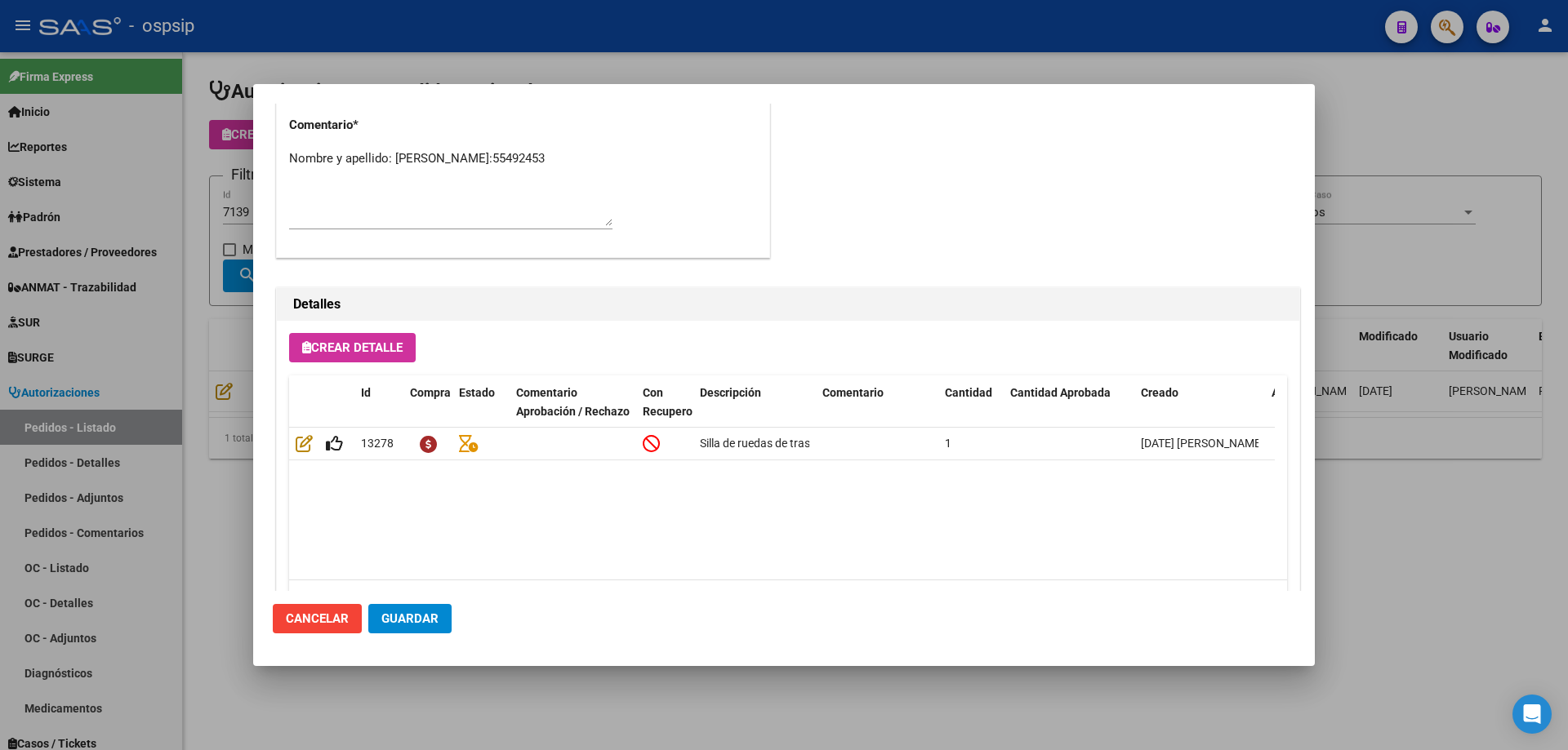
click at [191, 289] on div at bounding box center [784, 375] width 1568 height 750
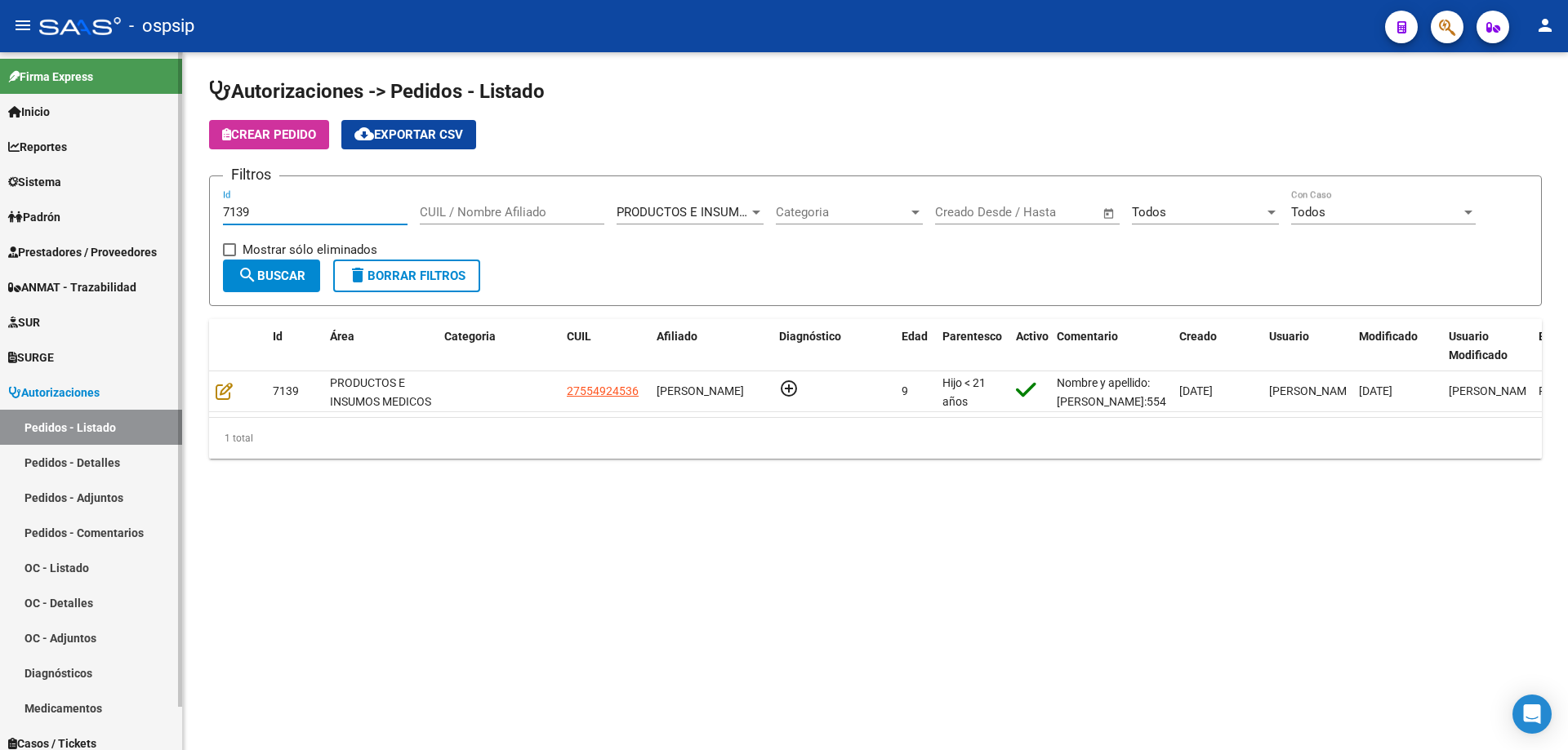
drag, startPoint x: 270, startPoint y: 208, endPoint x: 0, endPoint y: 192, distance: 270.5
click at [0, 192] on mat-sidenav-container "Firma Express Inicio Calendario SSS Instructivos Contacto OS Reportes Egresos D…" at bounding box center [784, 401] width 1568 height 698
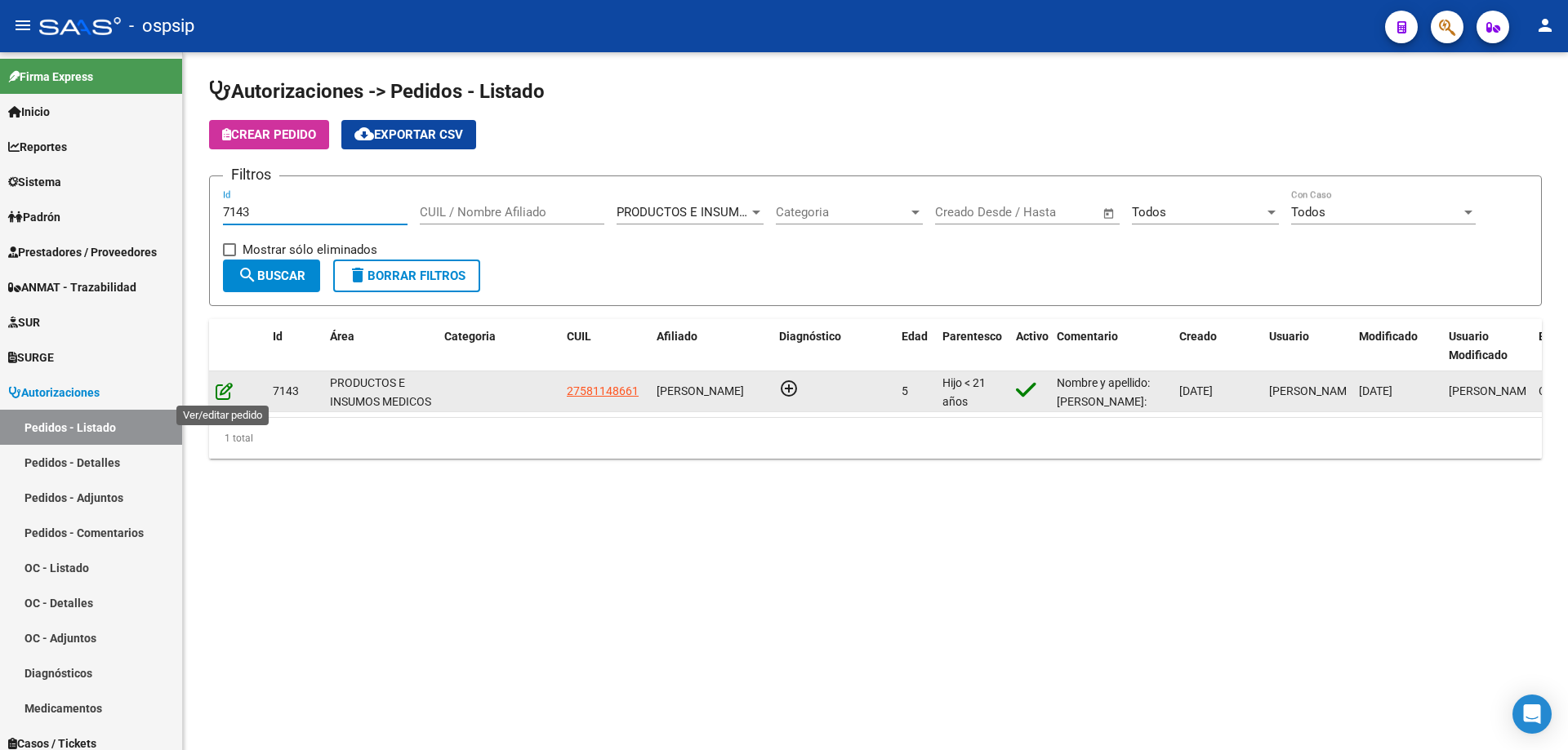
type input "7143"
click at [232, 394] on icon at bounding box center [223, 391] width 17 height 18
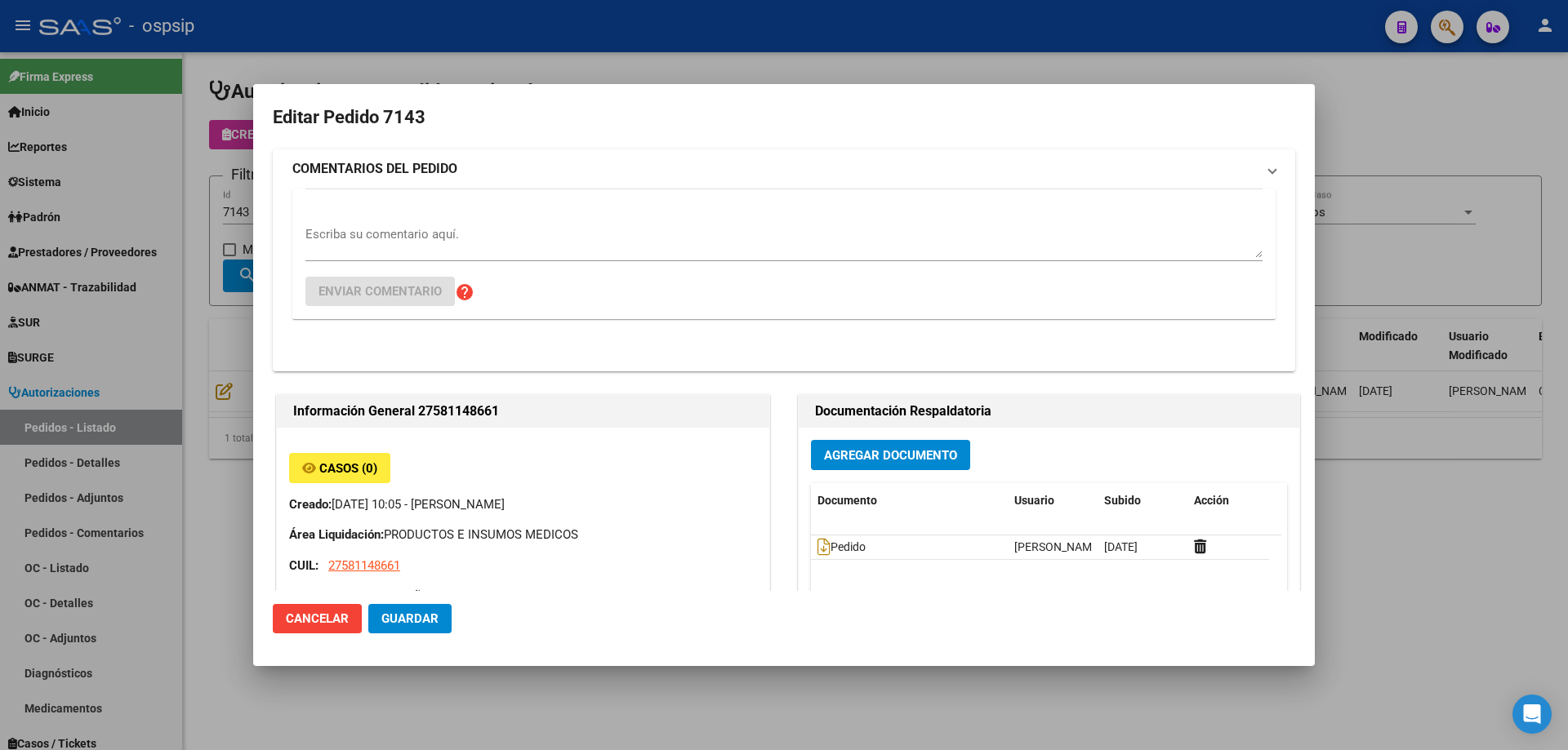
type input "[GEOGRAPHIC_DATA], [PERSON_NAME], LAS PALMERAS 639"
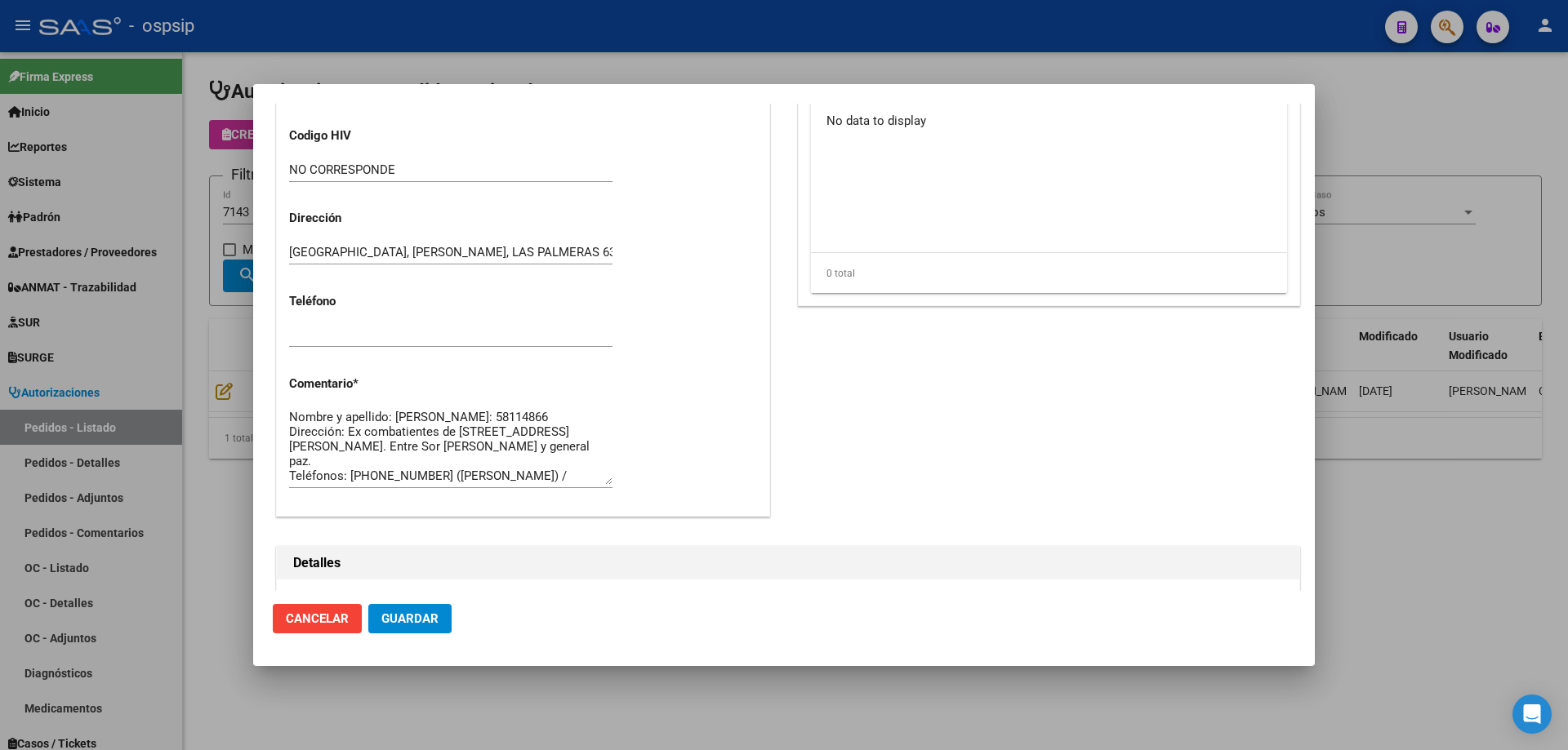
scroll to position [489, 0]
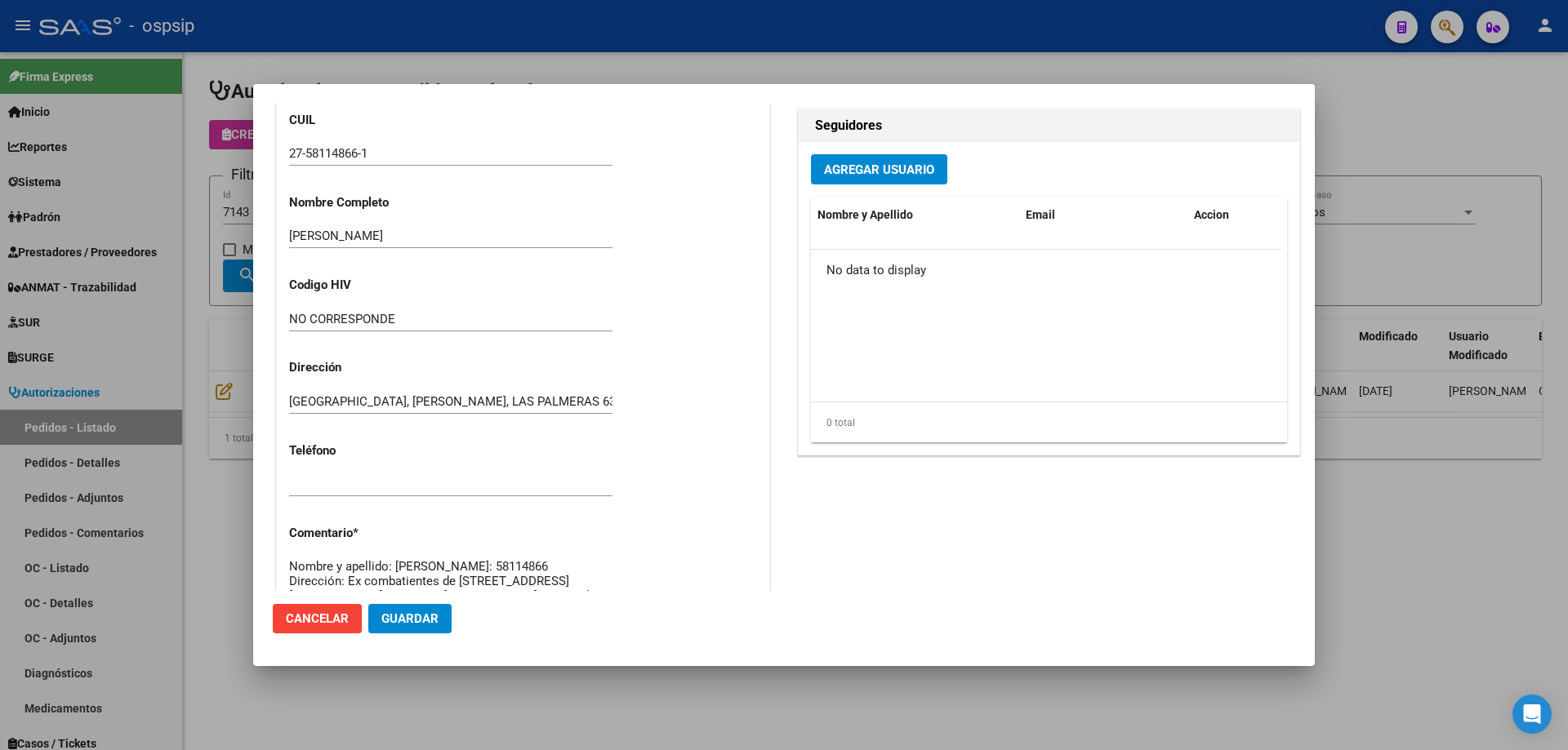
click at [170, 451] on div at bounding box center [784, 375] width 1568 height 750
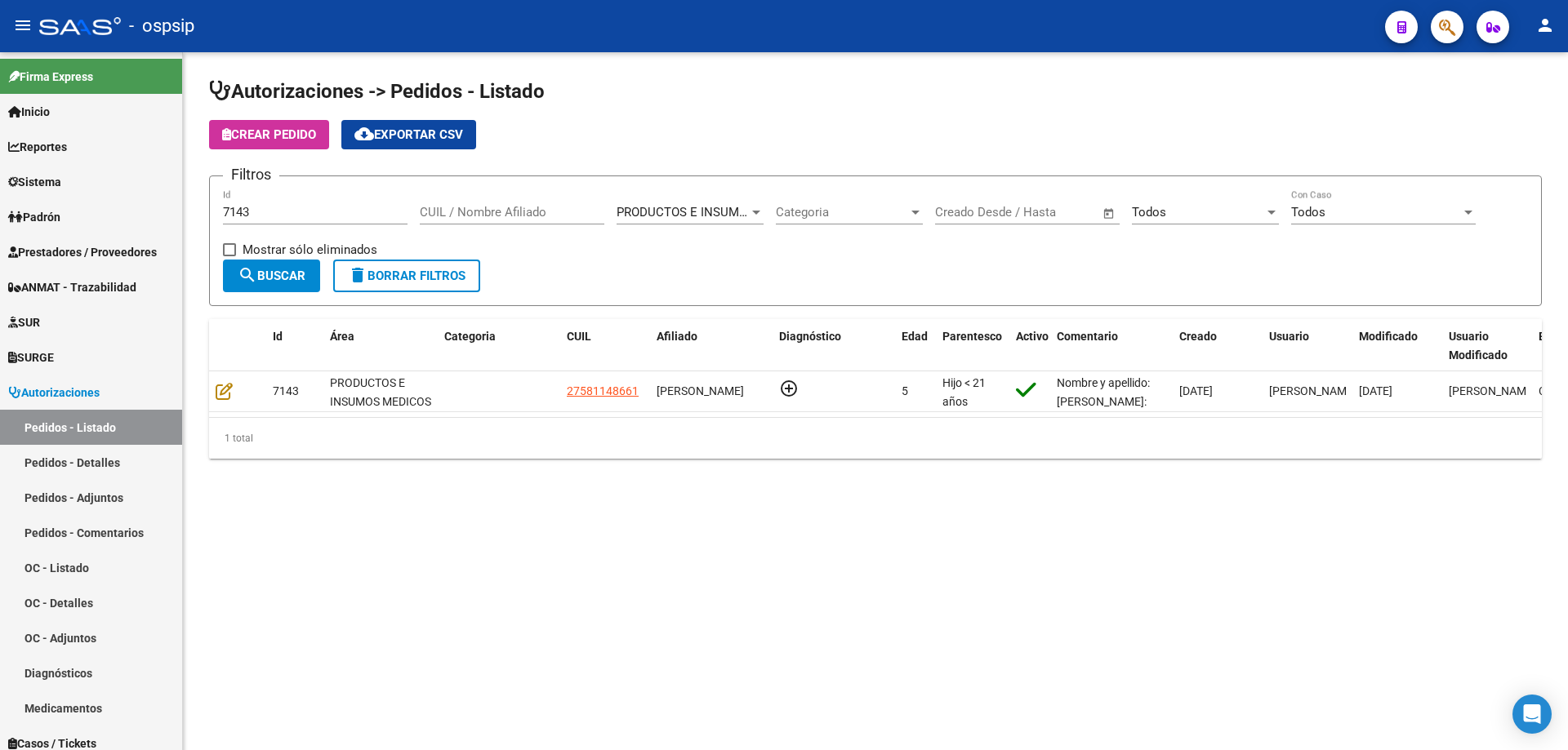
click at [284, 220] on div "7143 Id" at bounding box center [315, 207] width 184 height 35
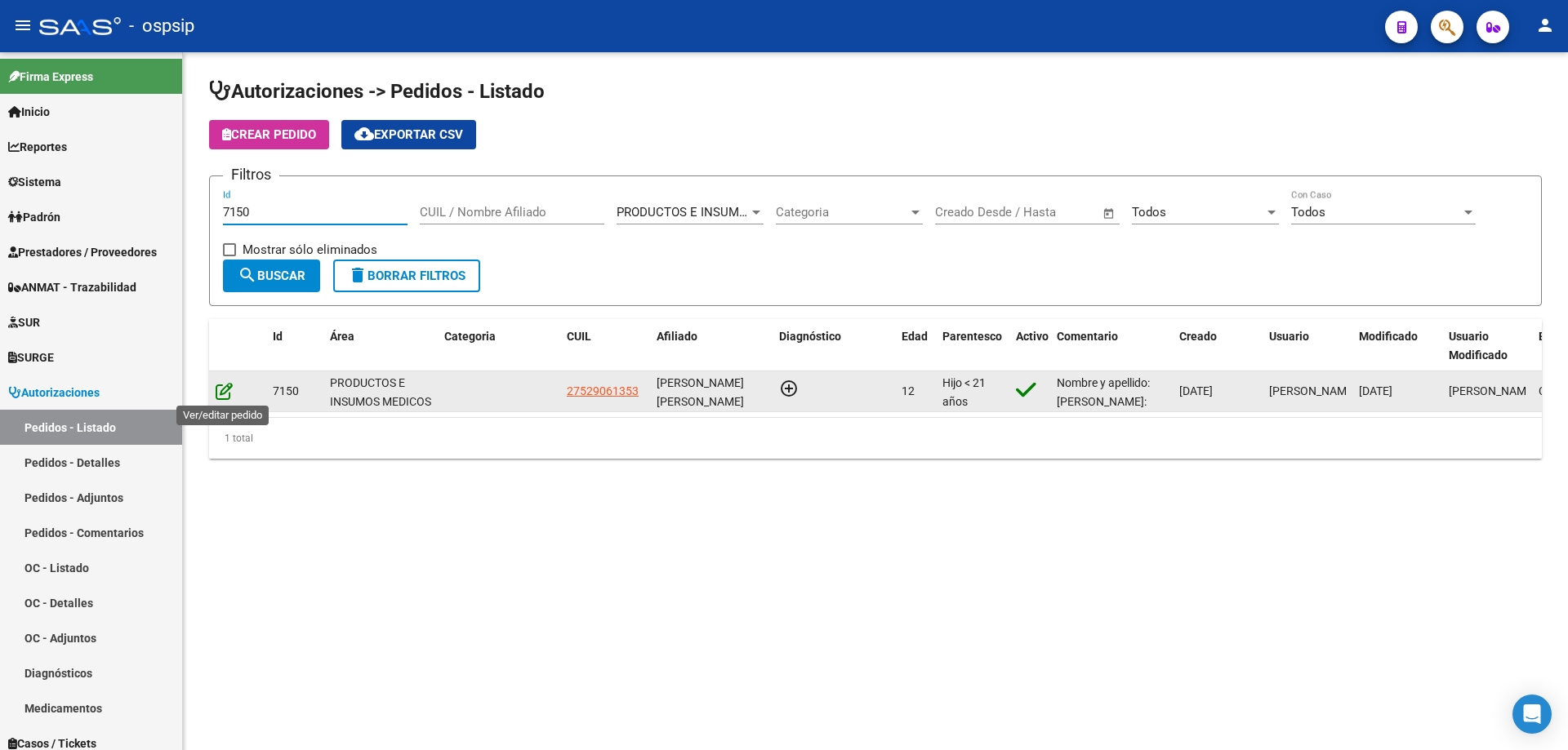
type input "7150"
click at [229, 387] on icon at bounding box center [223, 391] width 17 height 18
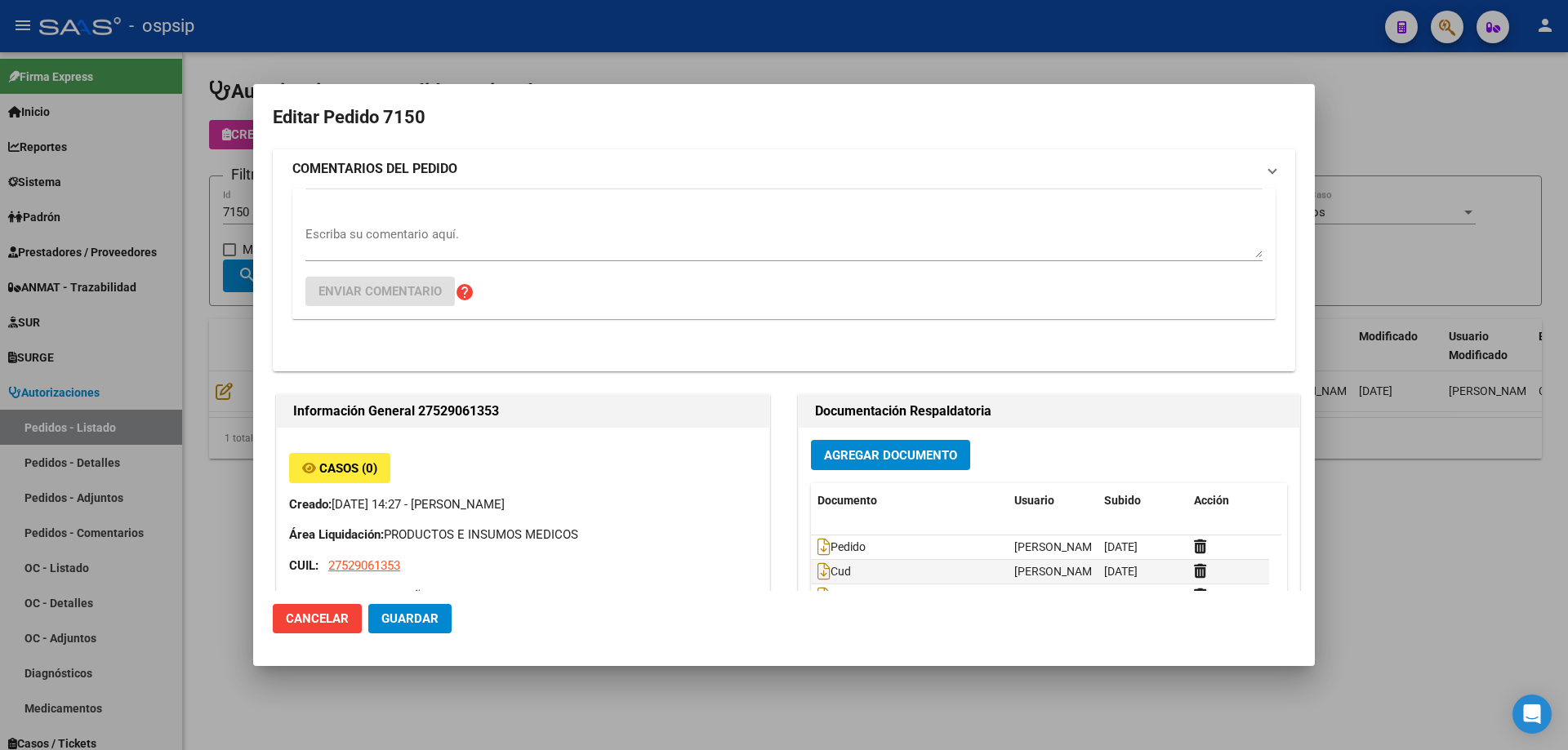
type input "[PERSON_NAME]"
type input "Santa Fe, [GEOGRAPHIC_DATA], [PERSON_NAME] 3512, Departamento: CAS"
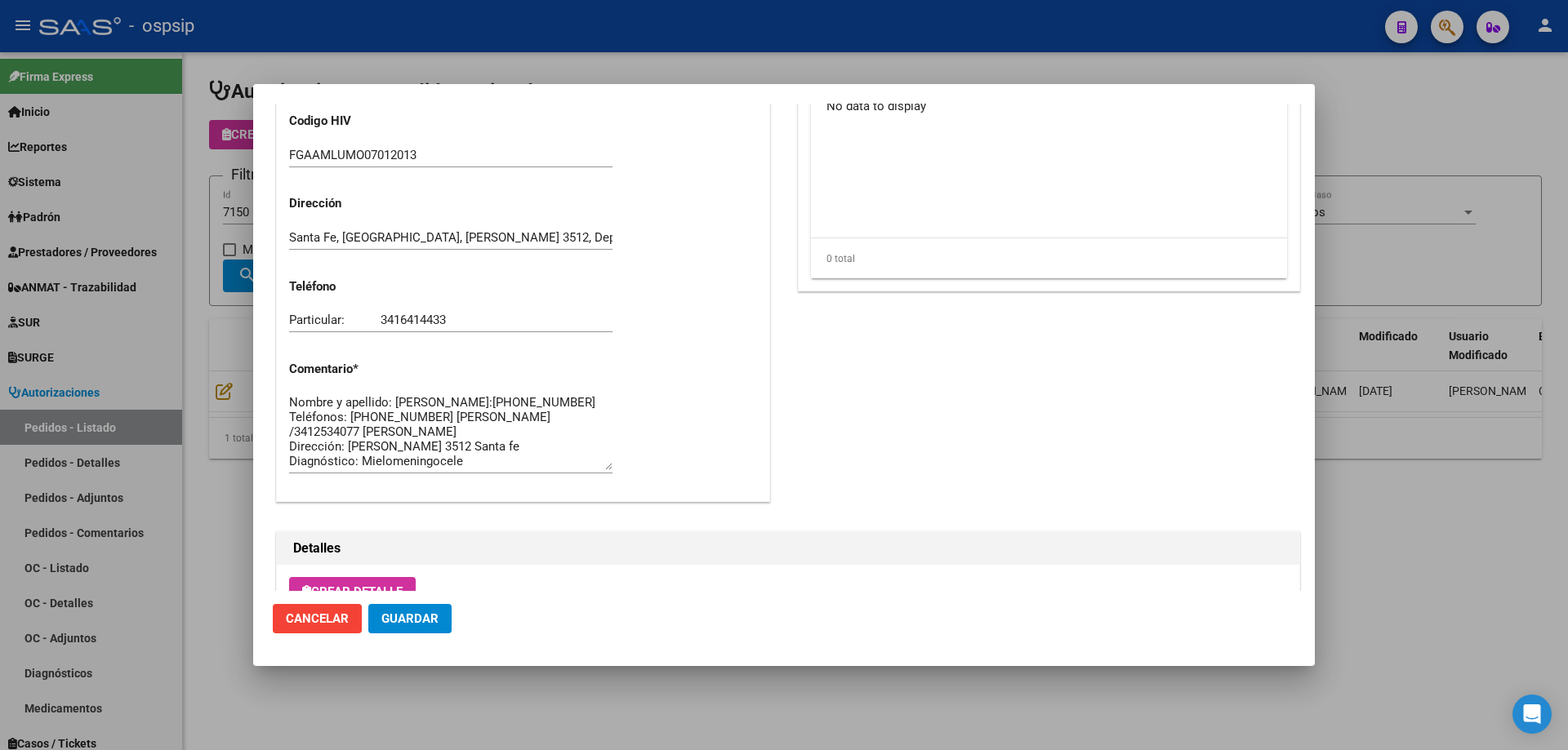
scroll to position [979, 0]
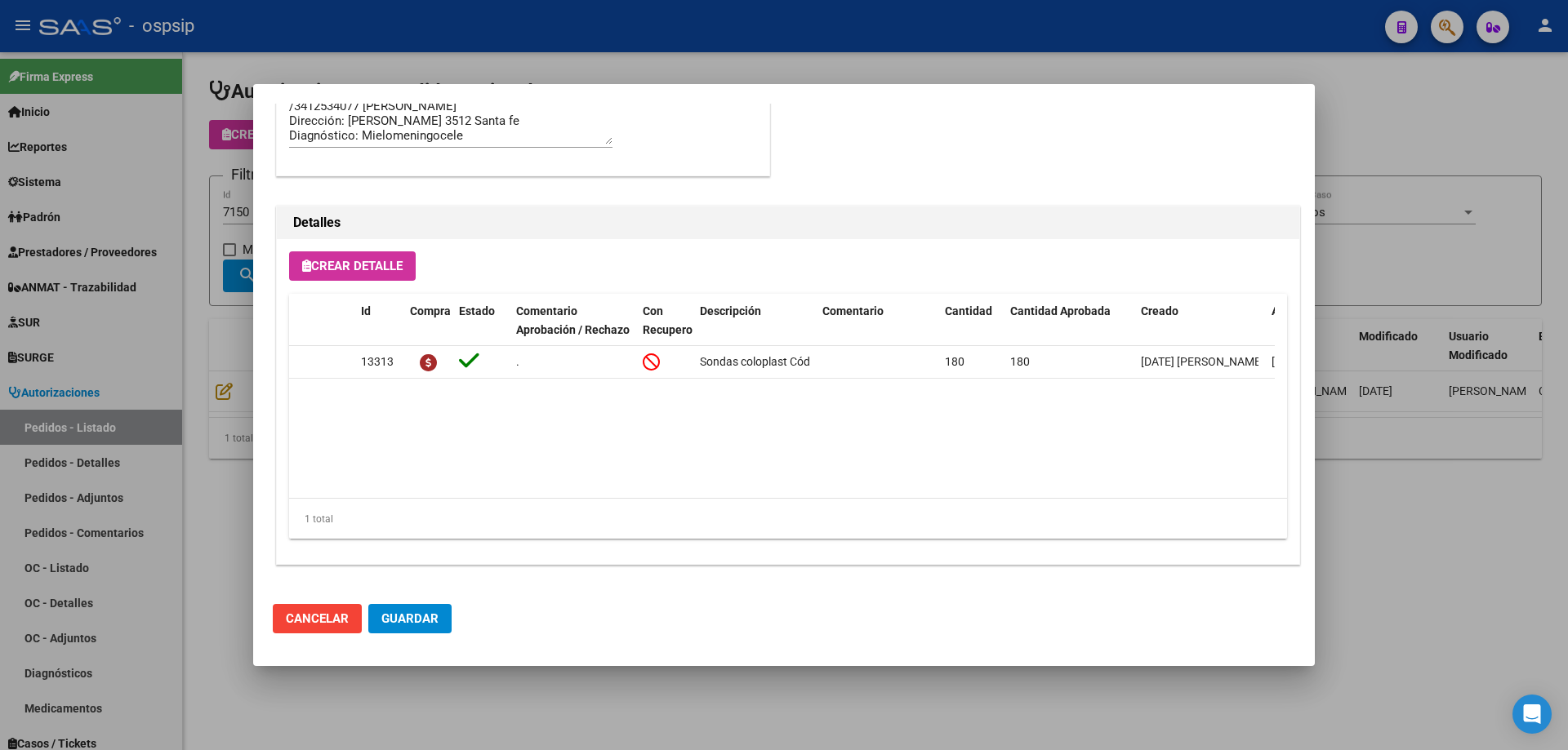
click at [199, 301] on div at bounding box center [784, 375] width 1568 height 750
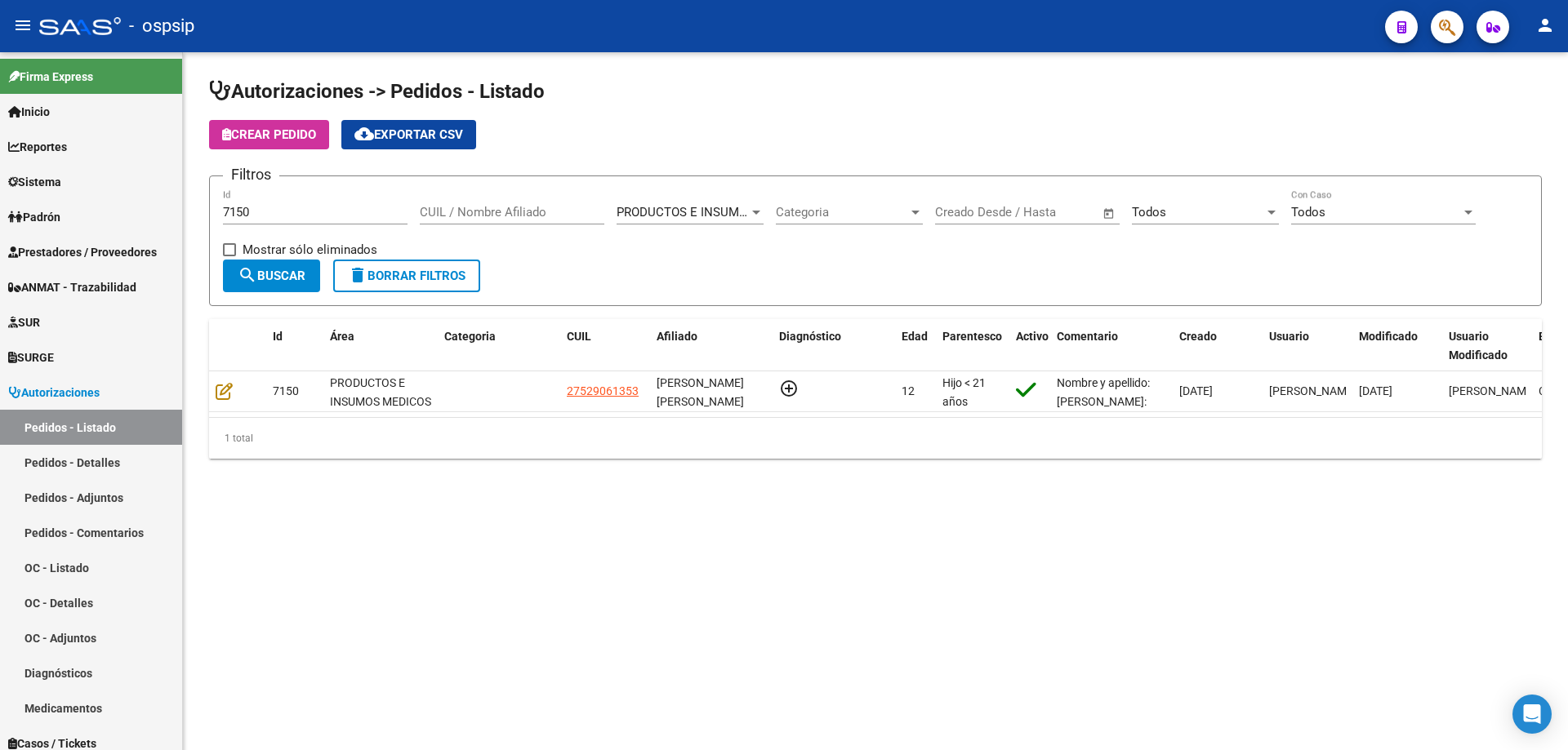
click at [271, 204] on div "7150 Id" at bounding box center [315, 207] width 184 height 35
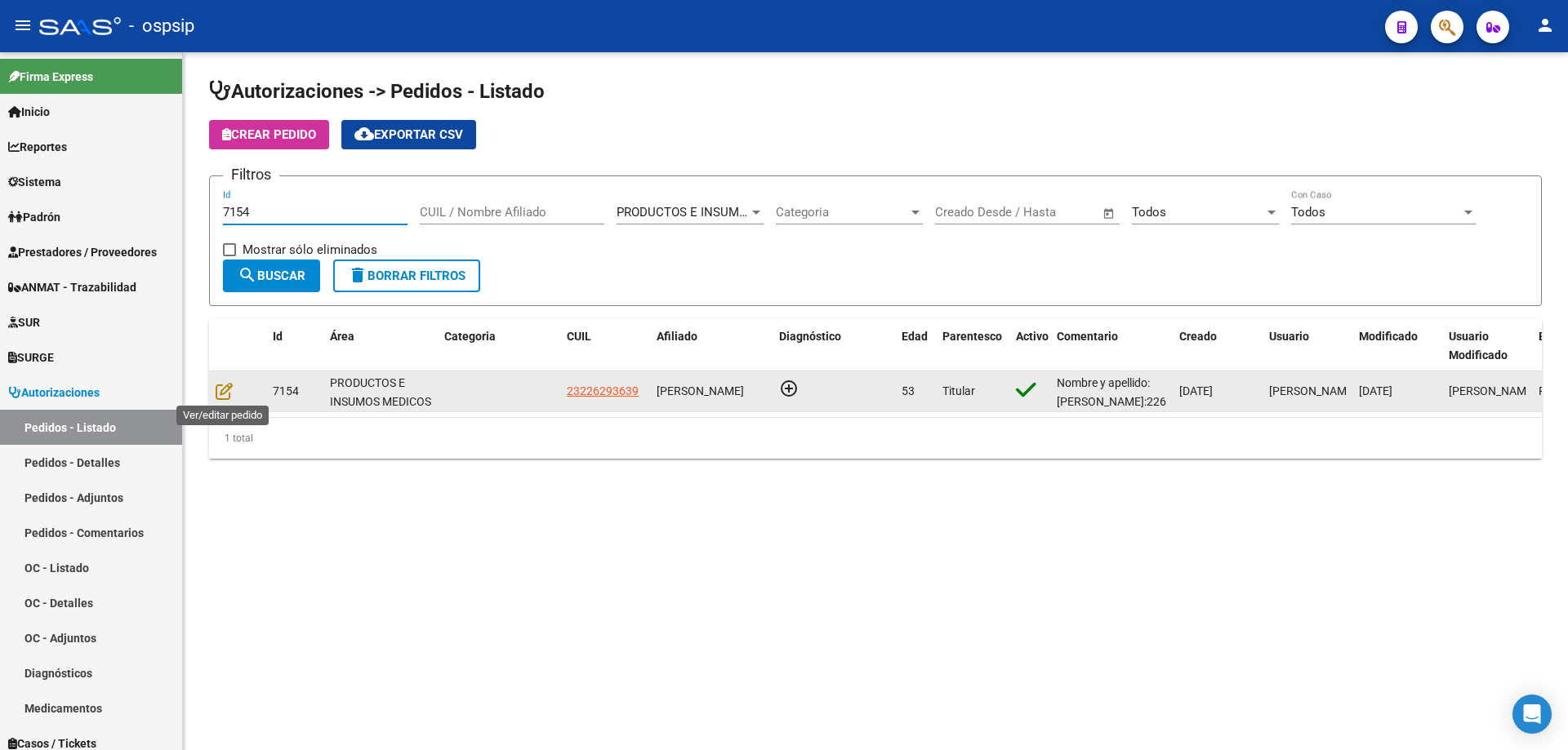
type input "7154"
click at [212, 387] on datatable-body-cell at bounding box center [238, 391] width 57 height 40
click at [223, 395] on icon at bounding box center [223, 391] width 17 height 18
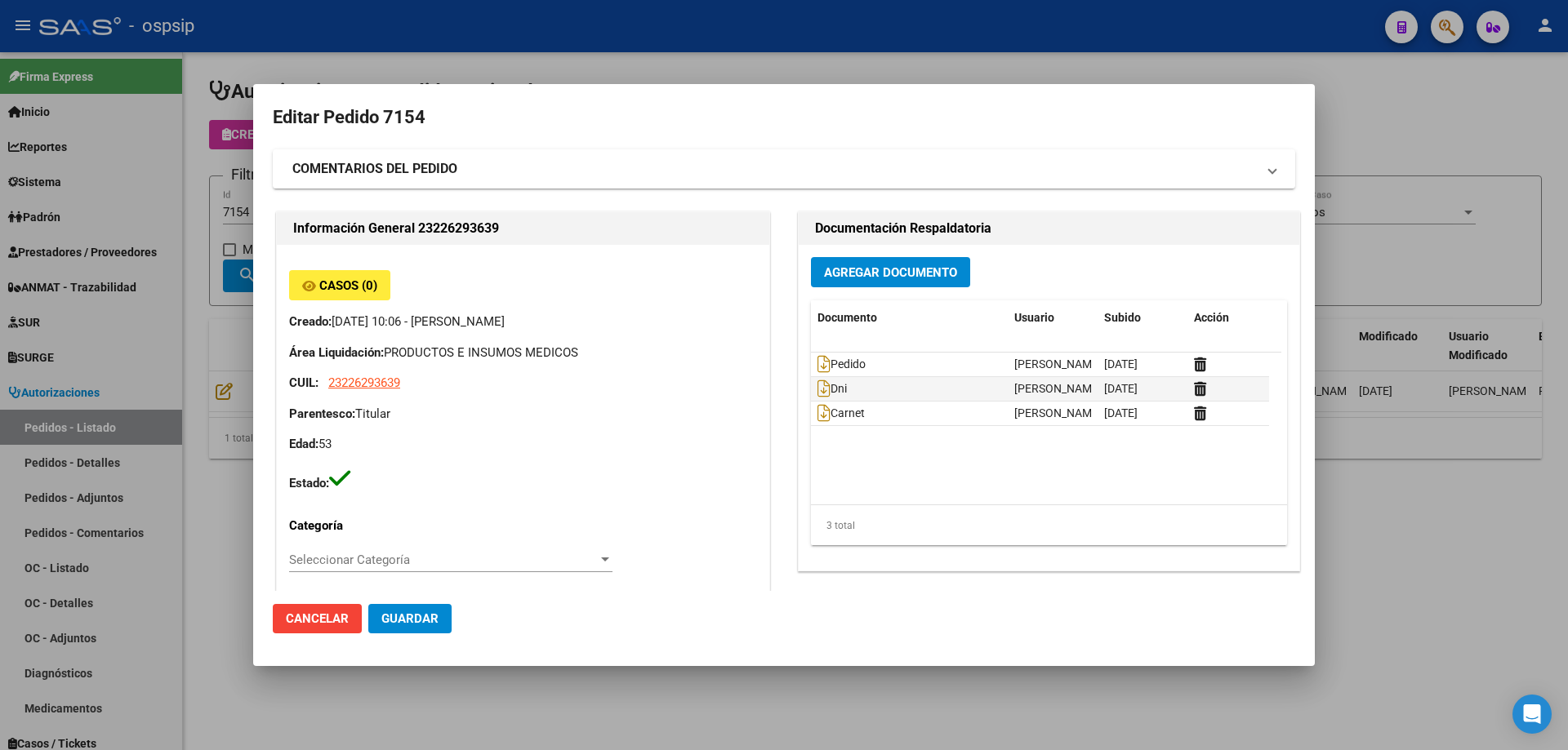
type input "Capital Federal, [PERSON_NAME] [PERSON_NAME] 1929"
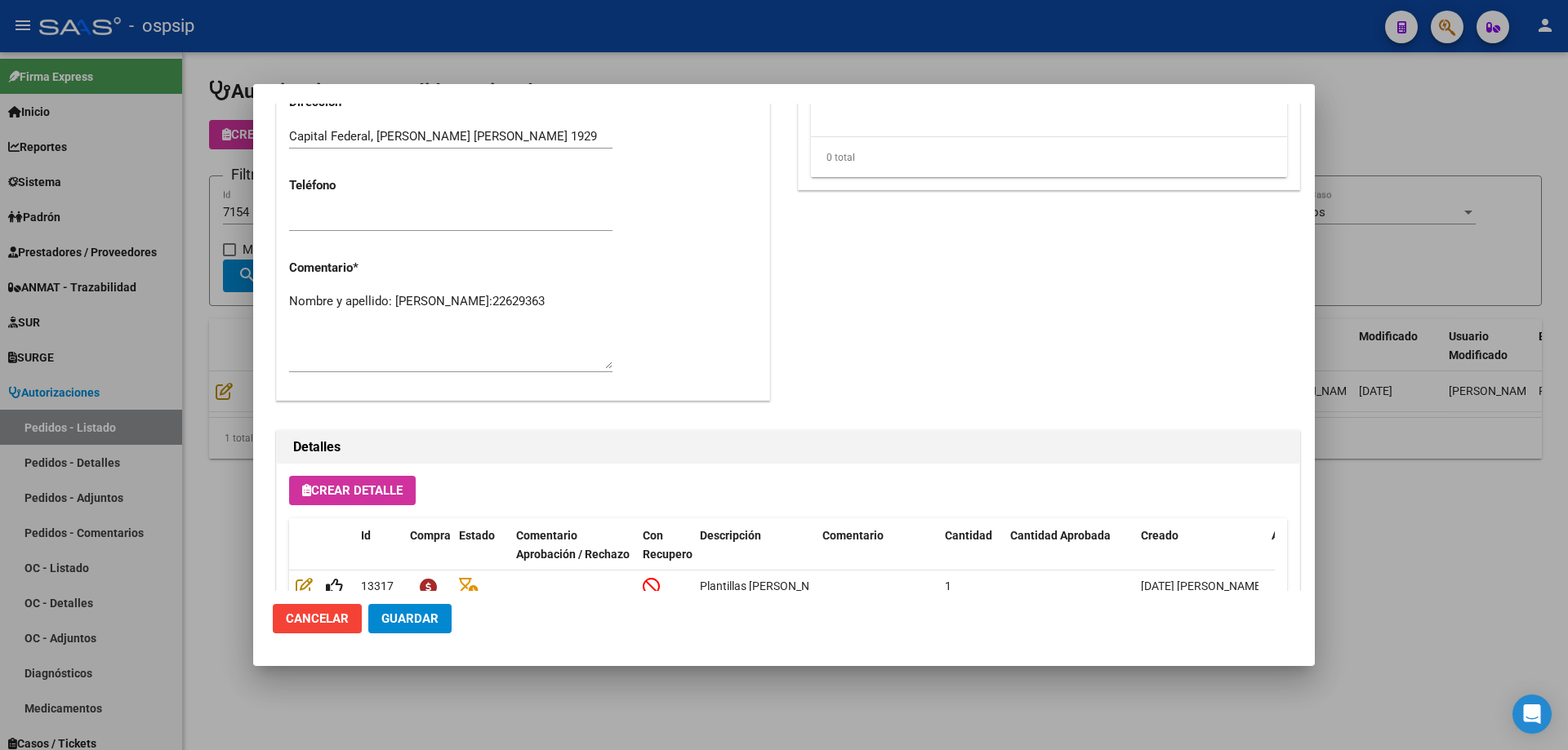
scroll to position [734, 0]
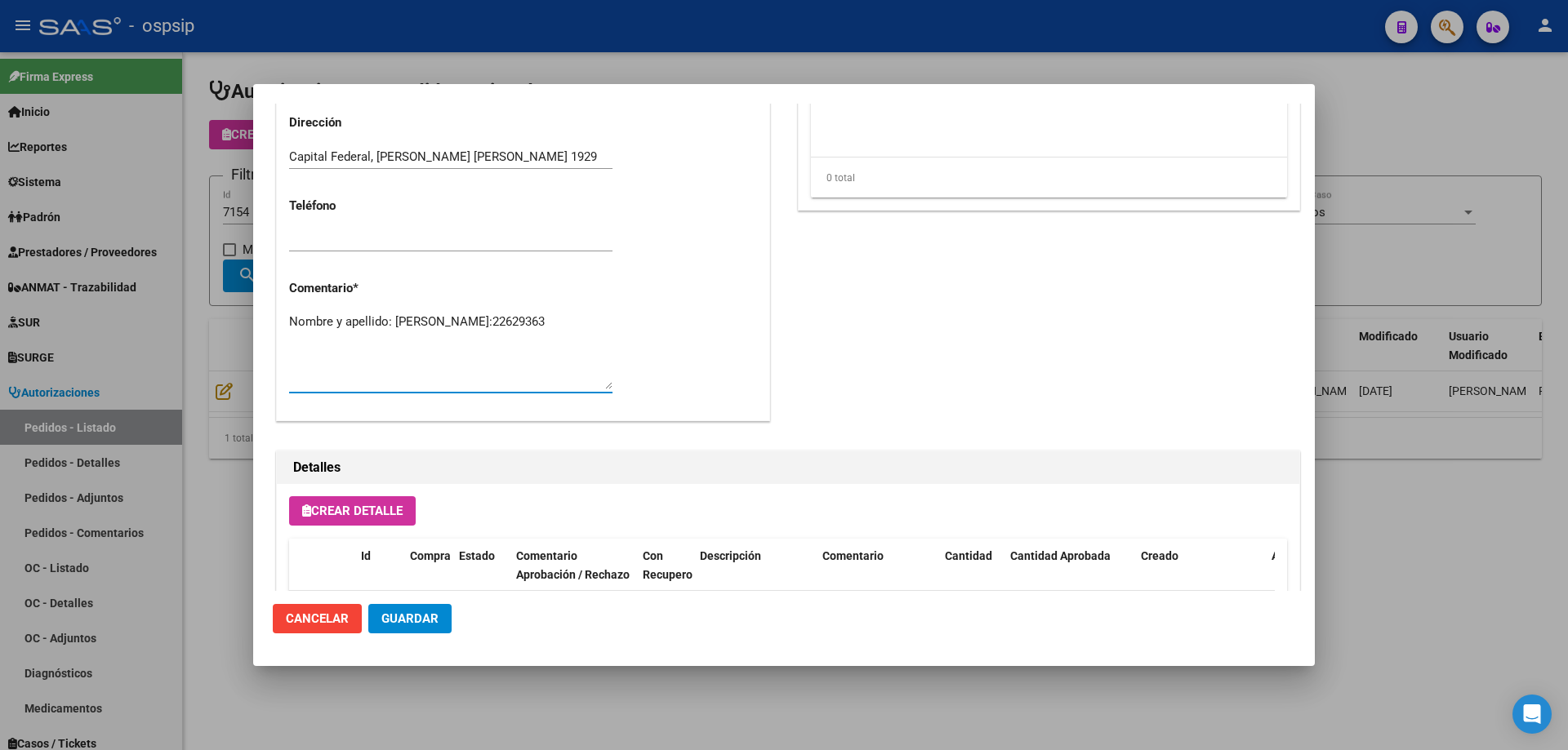
click at [510, 357] on textarea "Nombre y apellido: [PERSON_NAME]:22629363" at bounding box center [451, 351] width 324 height 77
click at [221, 325] on div at bounding box center [784, 375] width 1568 height 750
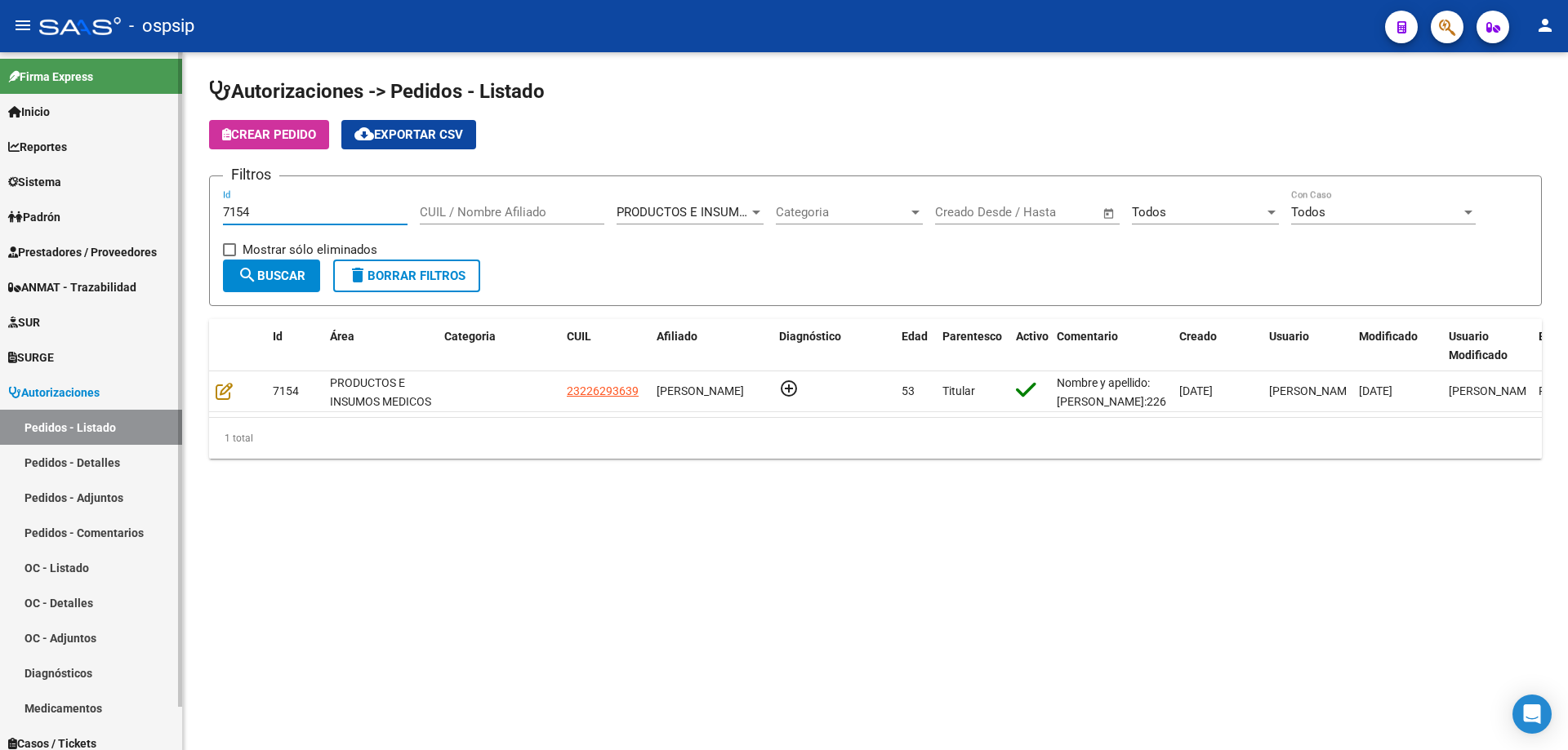
drag, startPoint x: 269, startPoint y: 212, endPoint x: 176, endPoint y: 223, distance: 93.6
click at [176, 223] on mat-sidenav-container "Firma Express Inicio Calendario SSS Instructivos Contacto OS Reportes Egresos D…" at bounding box center [784, 401] width 1568 height 698
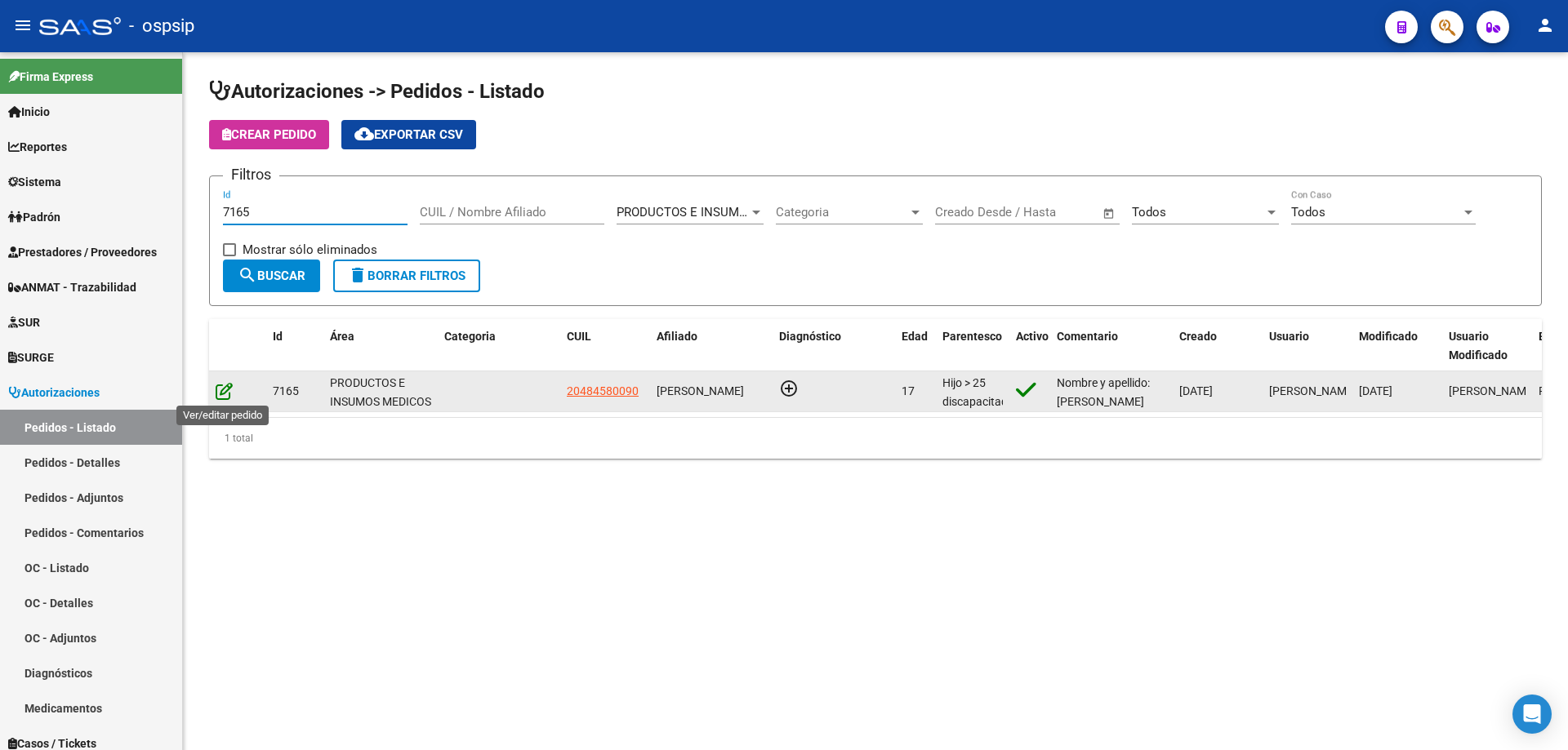
type input "7165"
click at [217, 387] on icon at bounding box center [223, 391] width 17 height 18
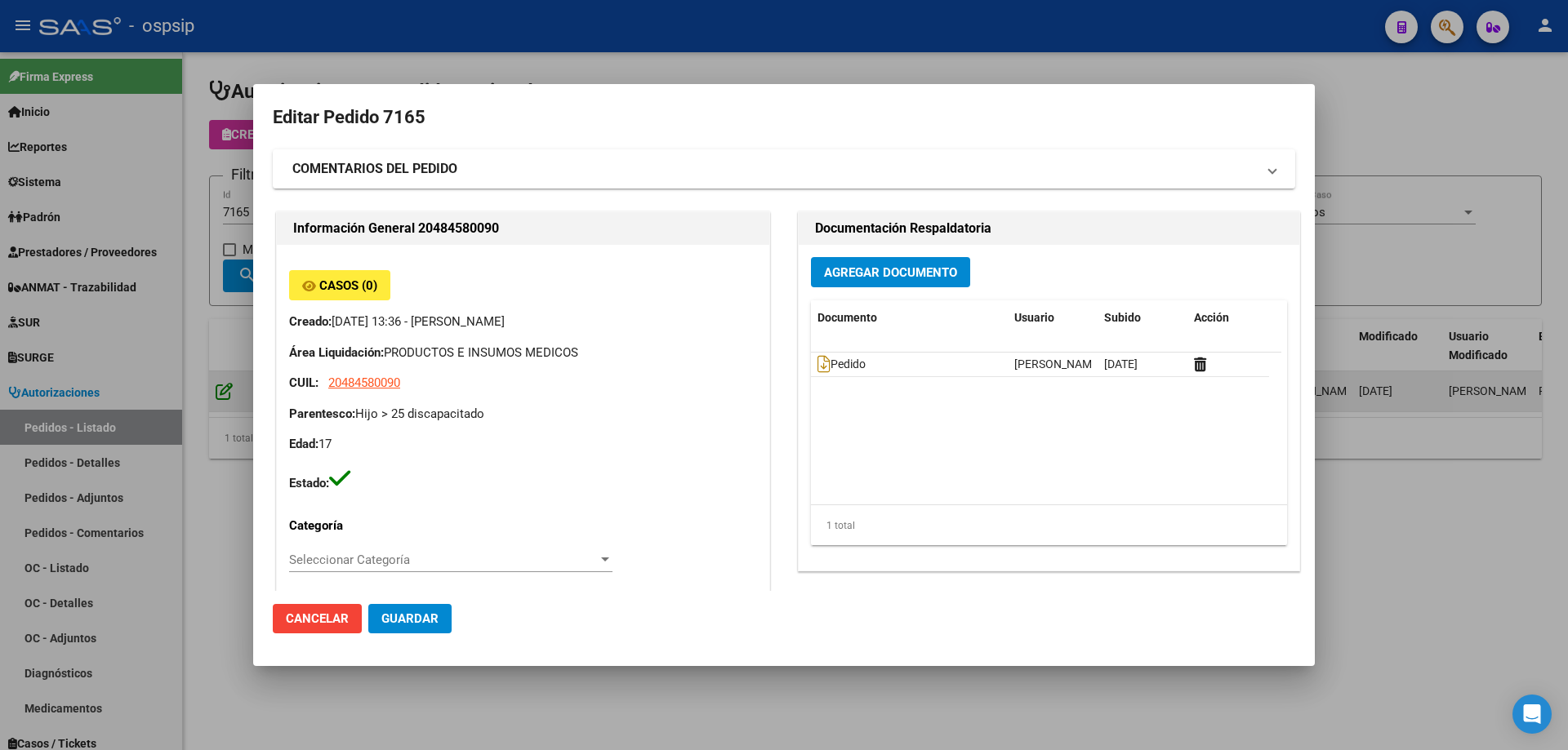
type input "[GEOGRAPHIC_DATA], [GEOGRAPHIC_DATA], [PERSON_NAME] 836"
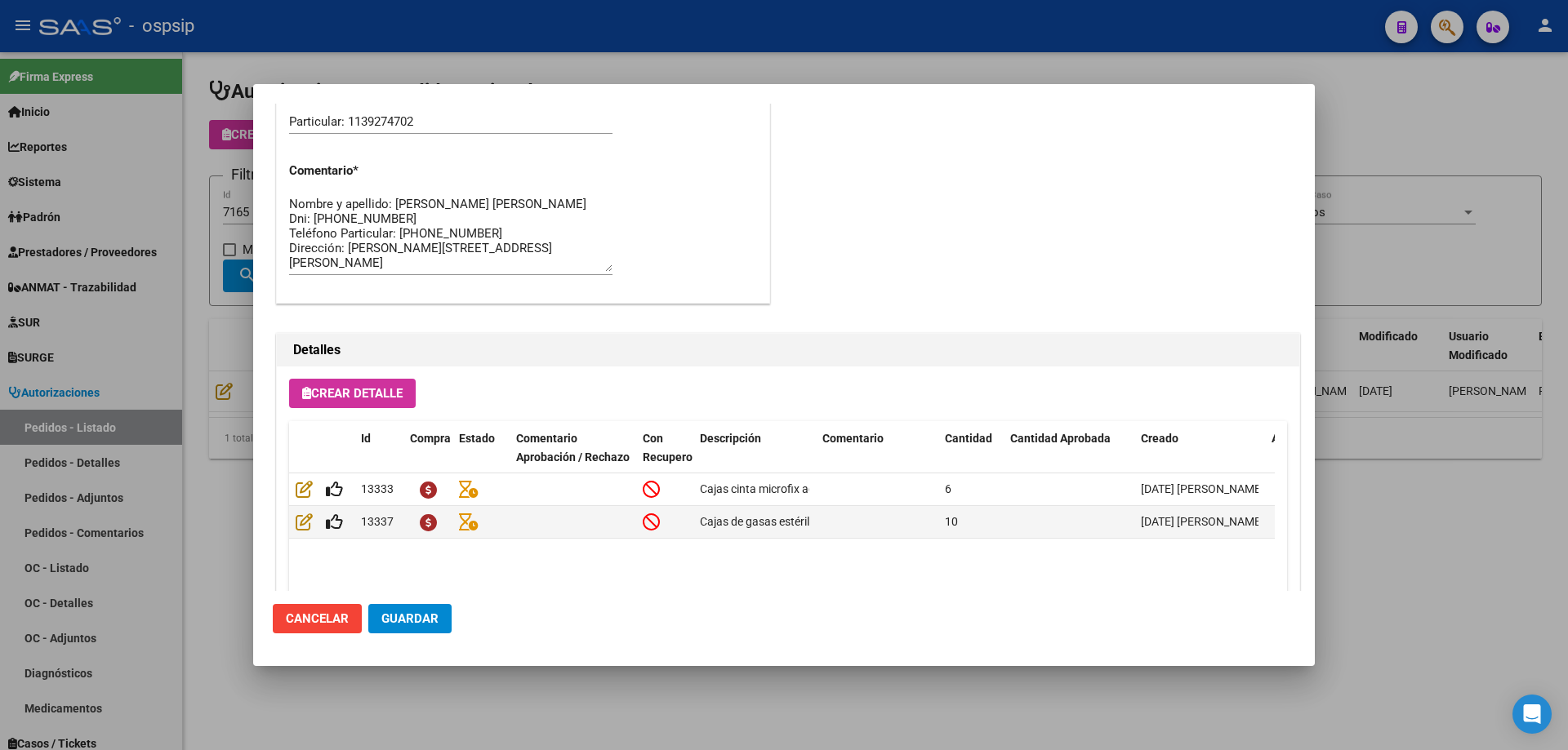
scroll to position [979, 0]
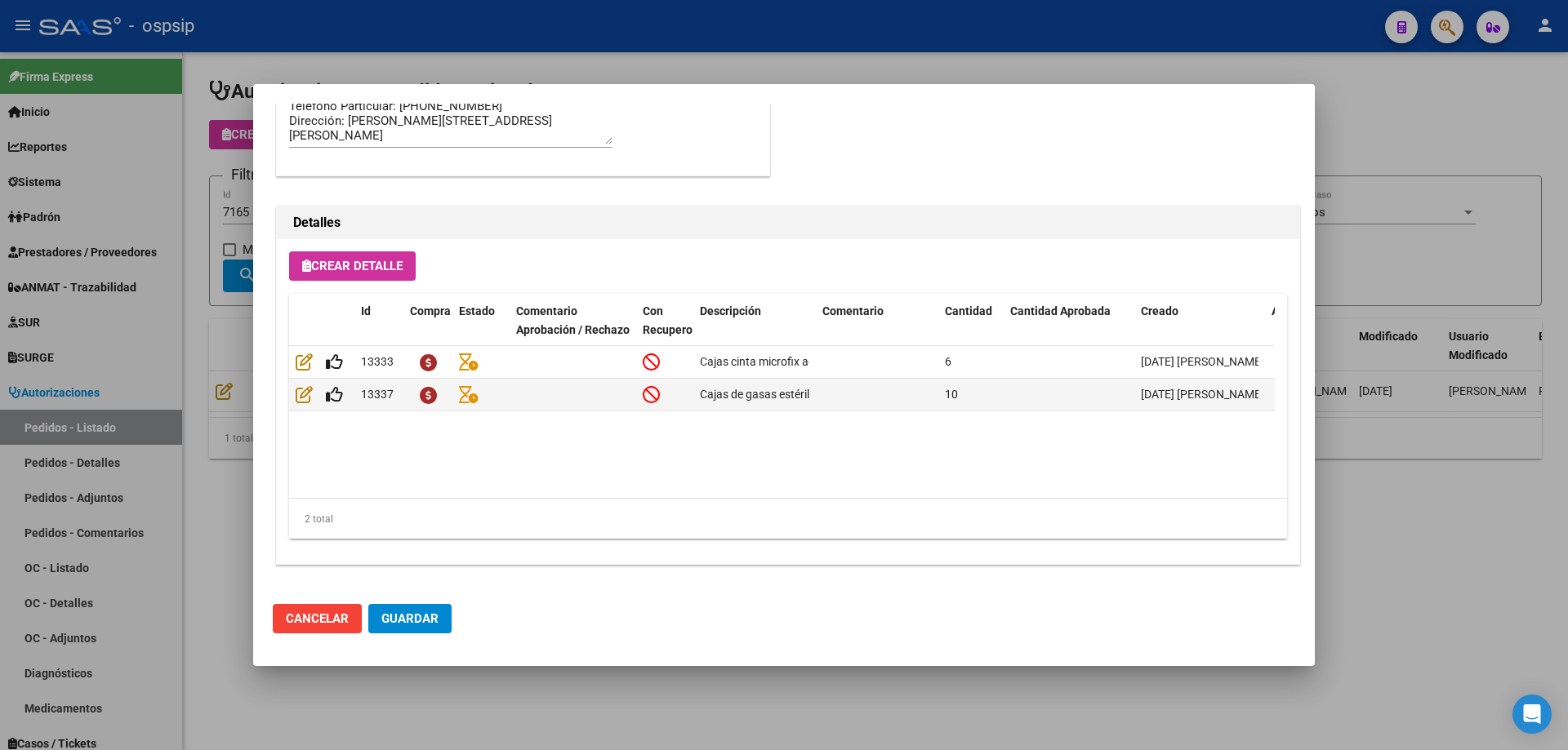
click at [220, 333] on div at bounding box center [784, 375] width 1568 height 750
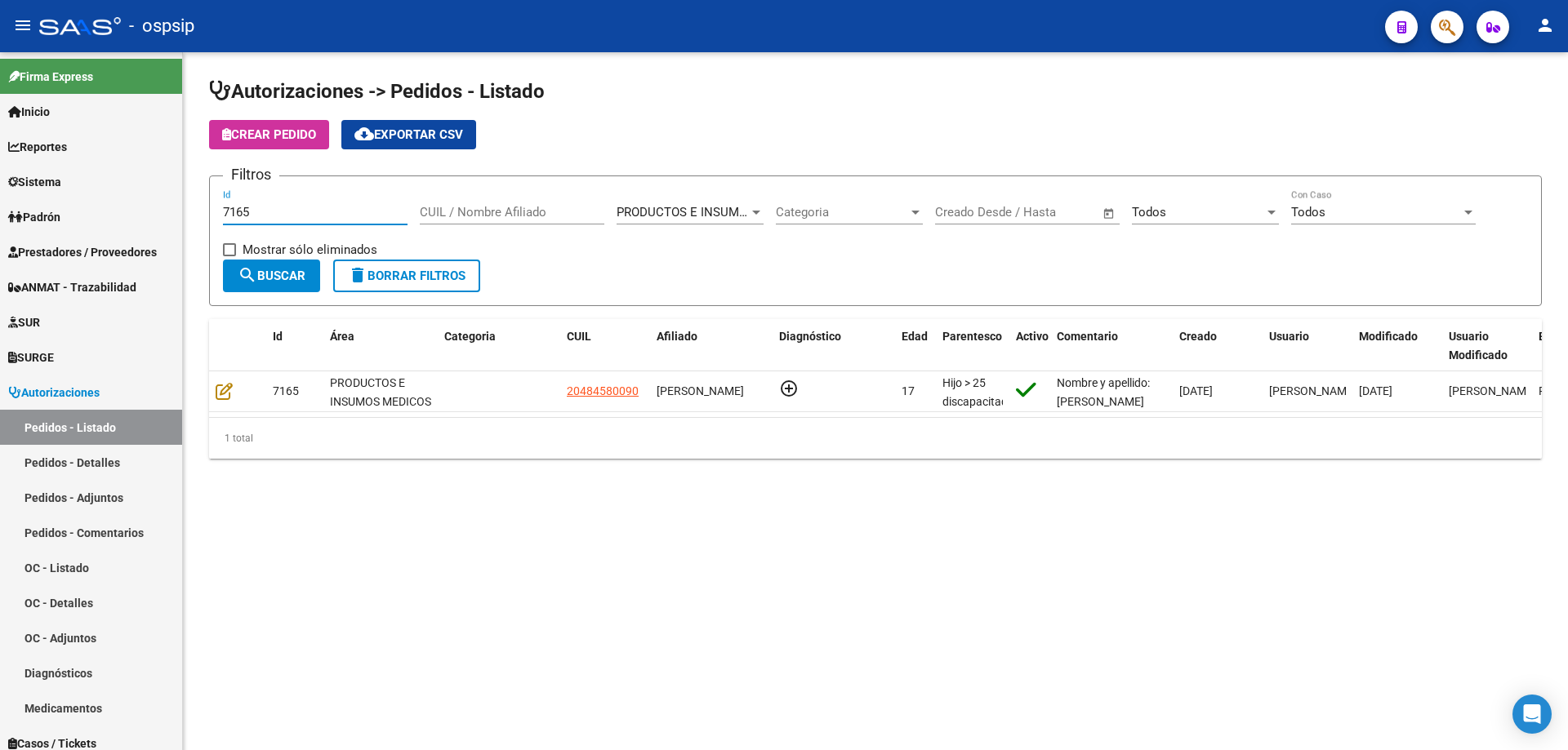
click at [286, 215] on input "7165" at bounding box center [315, 212] width 184 height 15
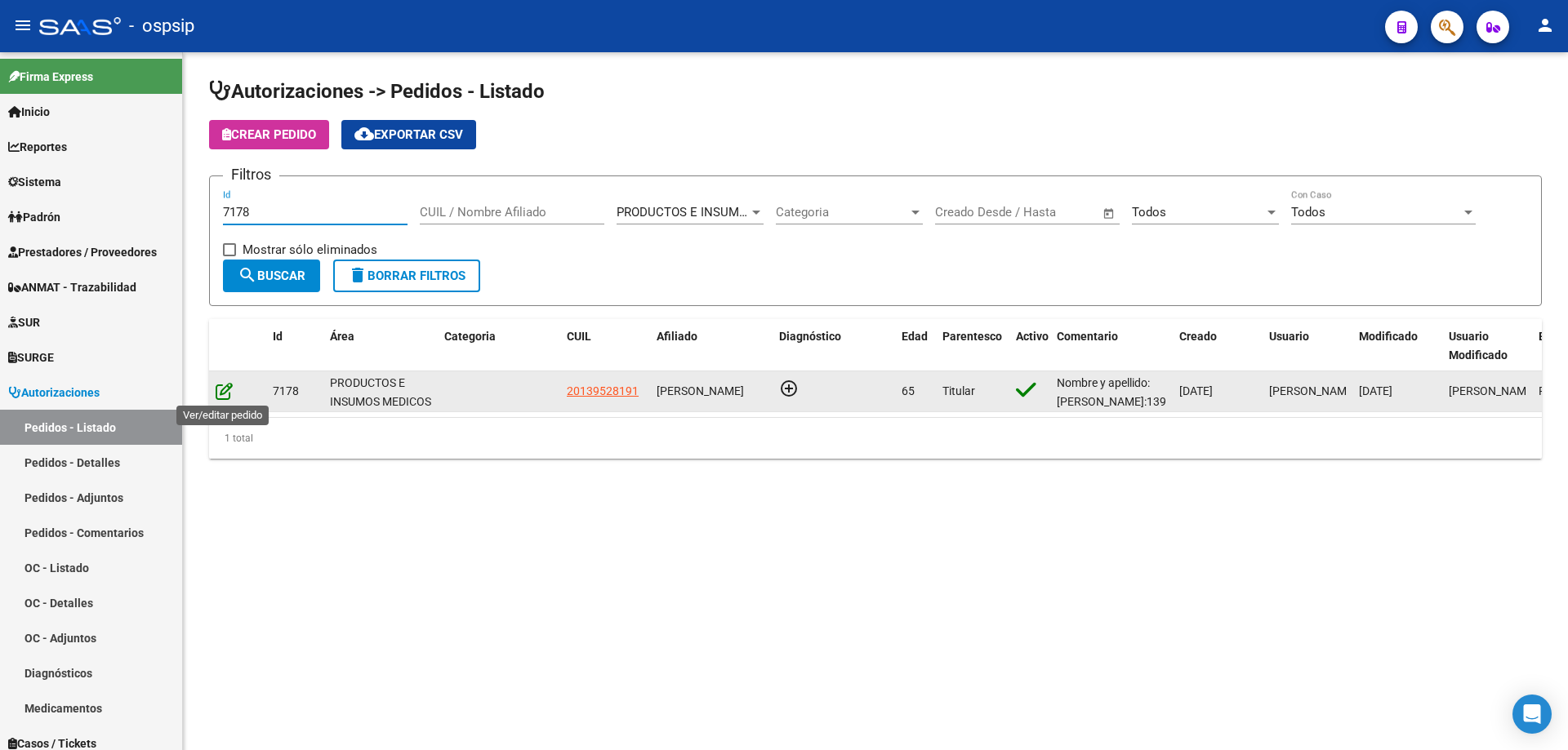
type input "7178"
click at [226, 392] on icon at bounding box center [223, 391] width 17 height 18
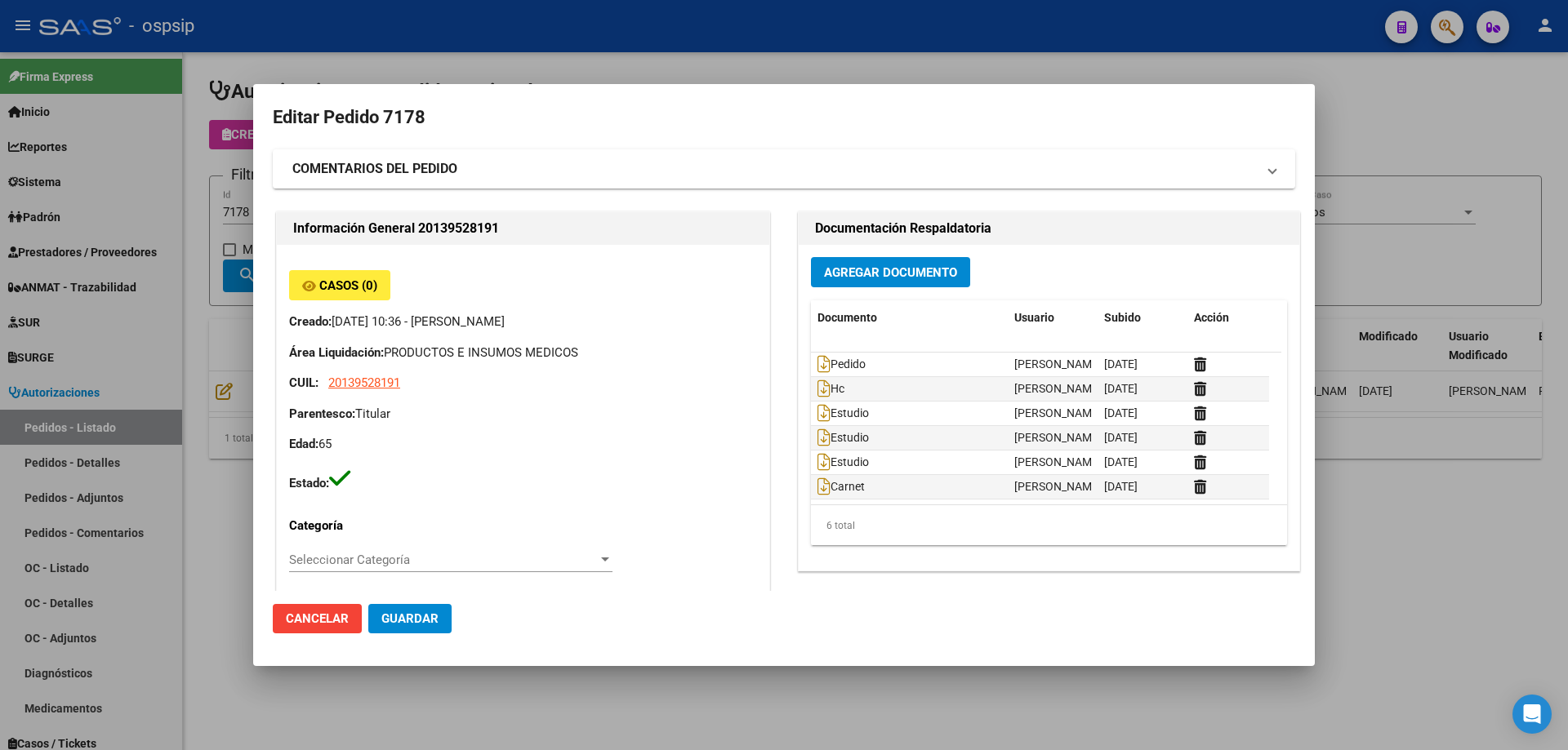
type input "[PERSON_NAME], LAS [PERSON_NAME], SUCRE 2786"
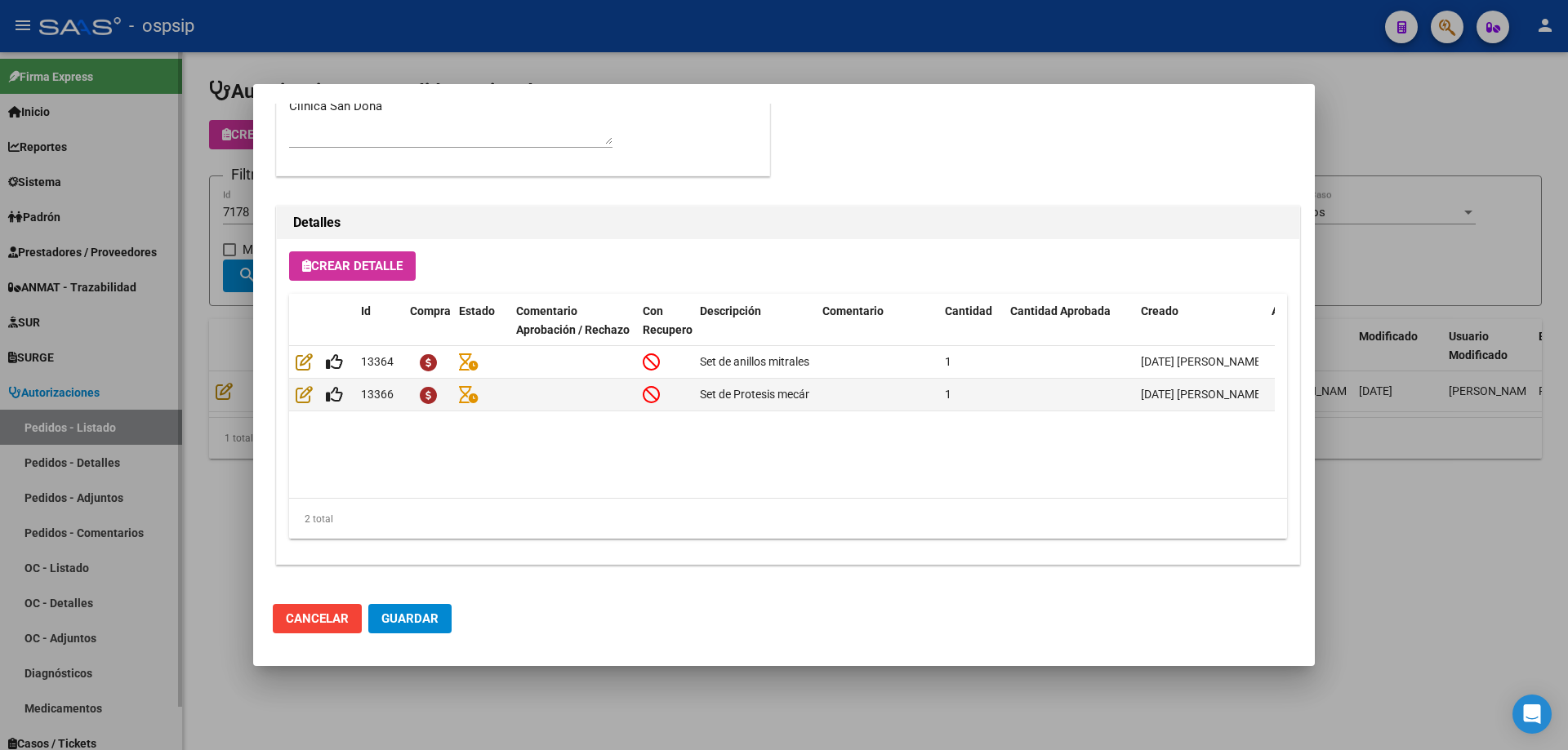
click at [98, 302] on div at bounding box center [784, 375] width 1568 height 750
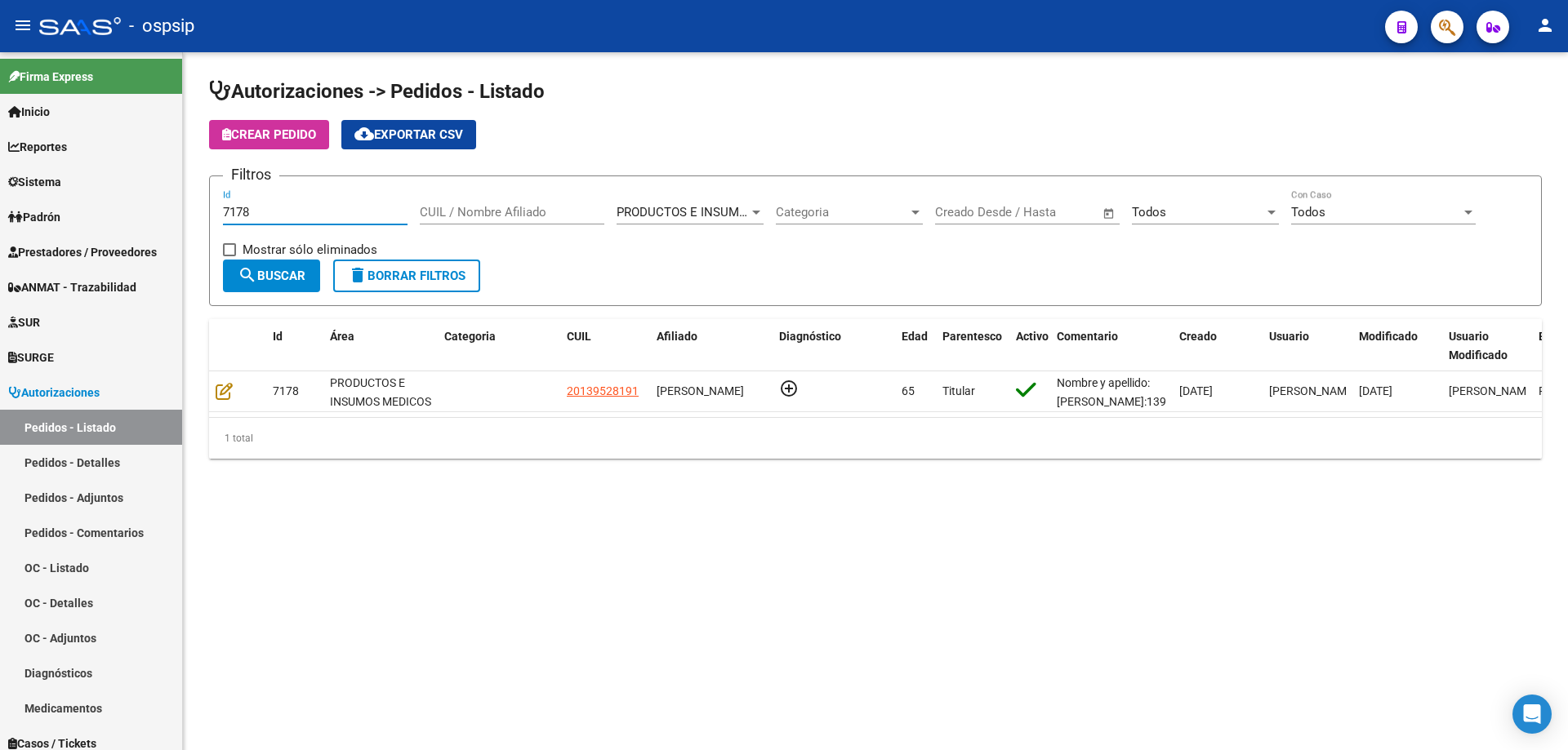
click at [276, 216] on input "7178" at bounding box center [315, 212] width 184 height 15
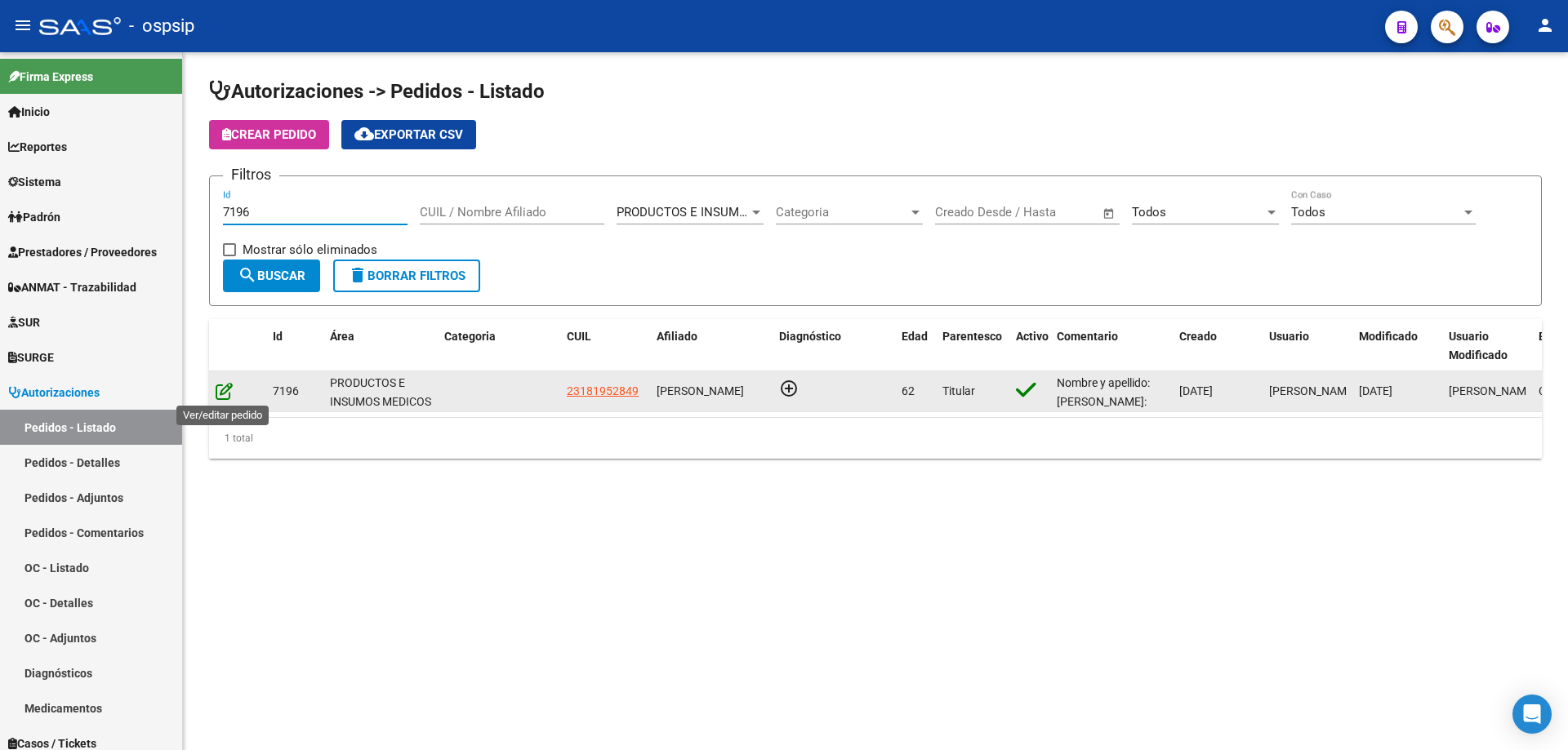
type input "7196"
click at [223, 393] on icon at bounding box center [223, 391] width 17 height 18
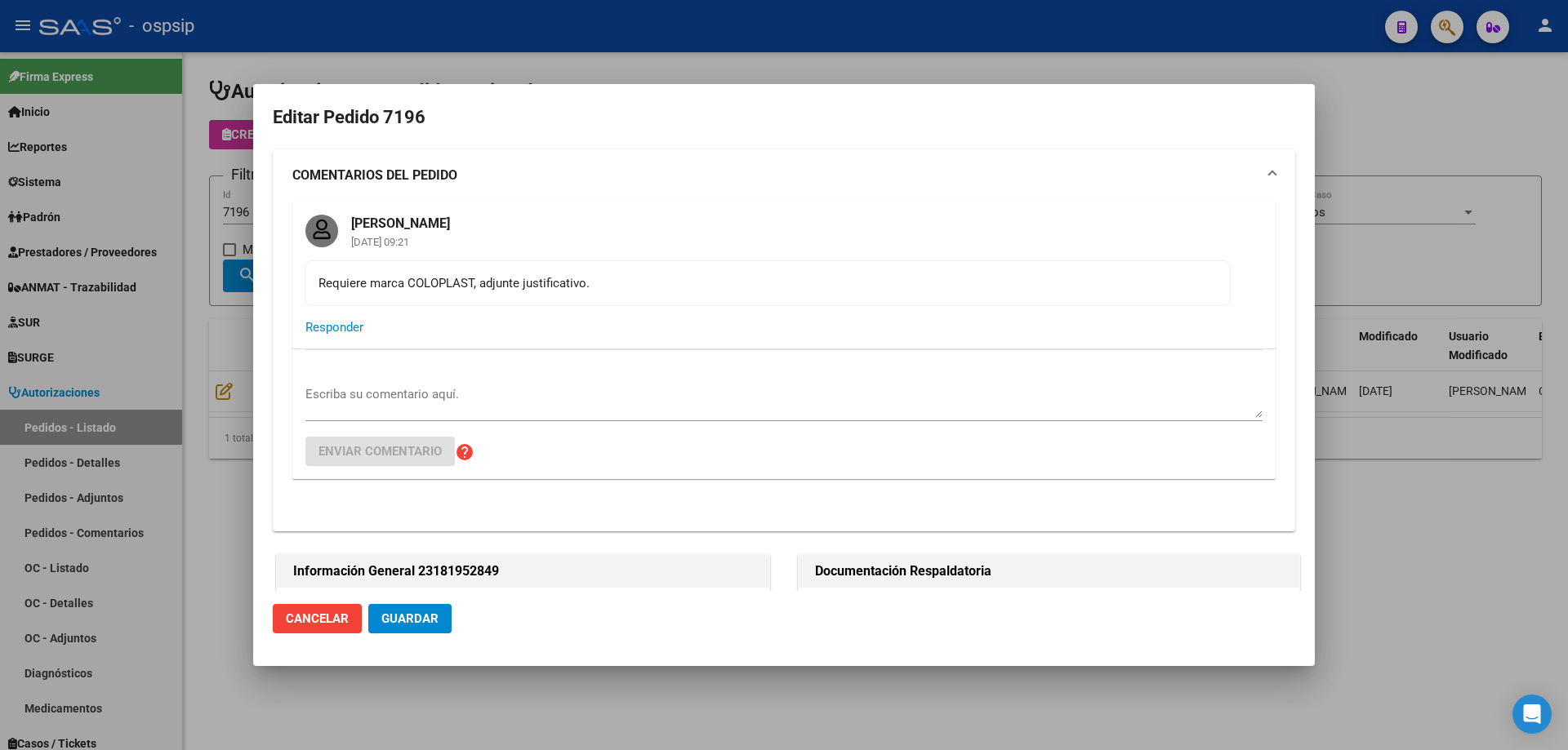
type input "[GEOGRAPHIC_DATA], [PERSON_NAME], 177 Y LOS ANDES 0"
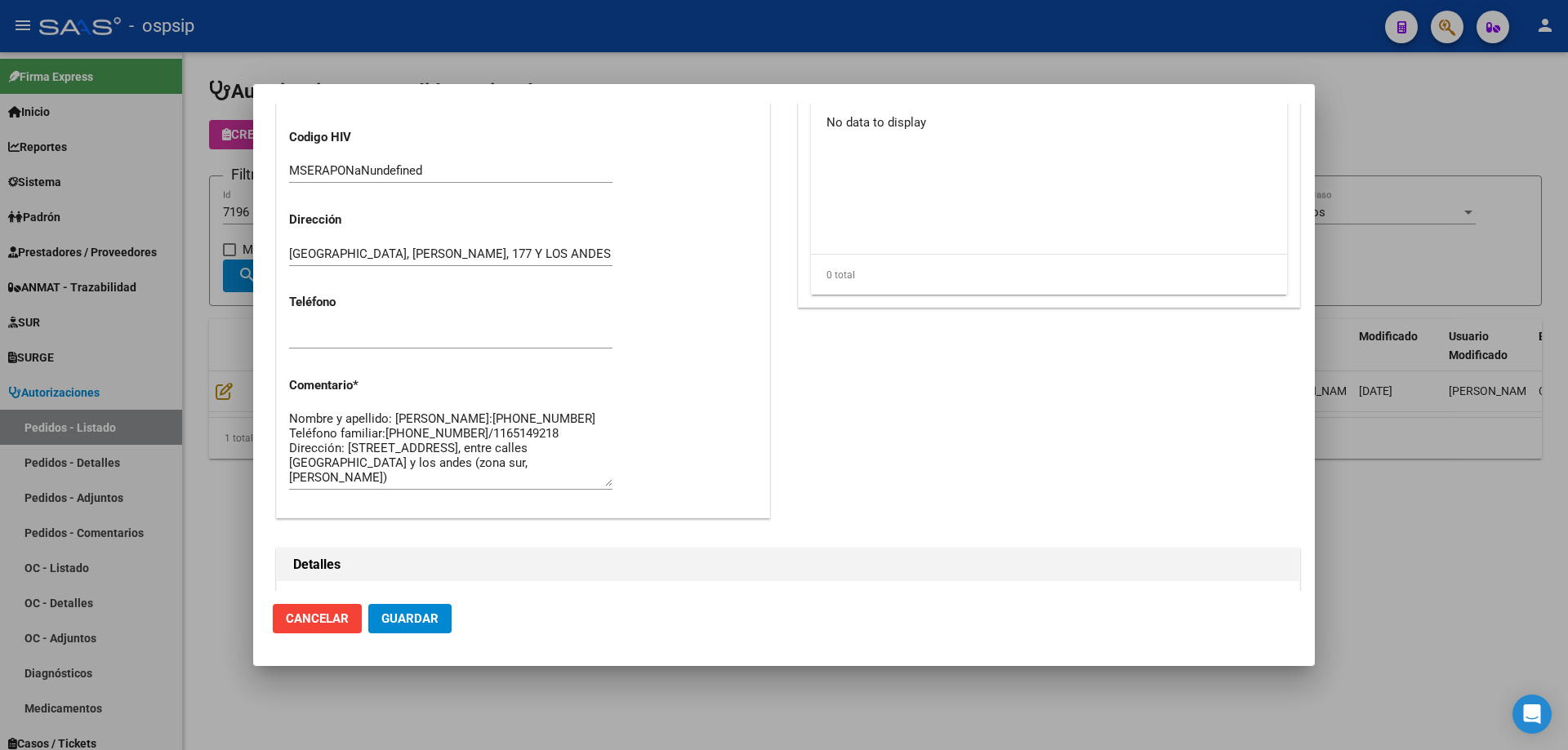
scroll to position [1322, 0]
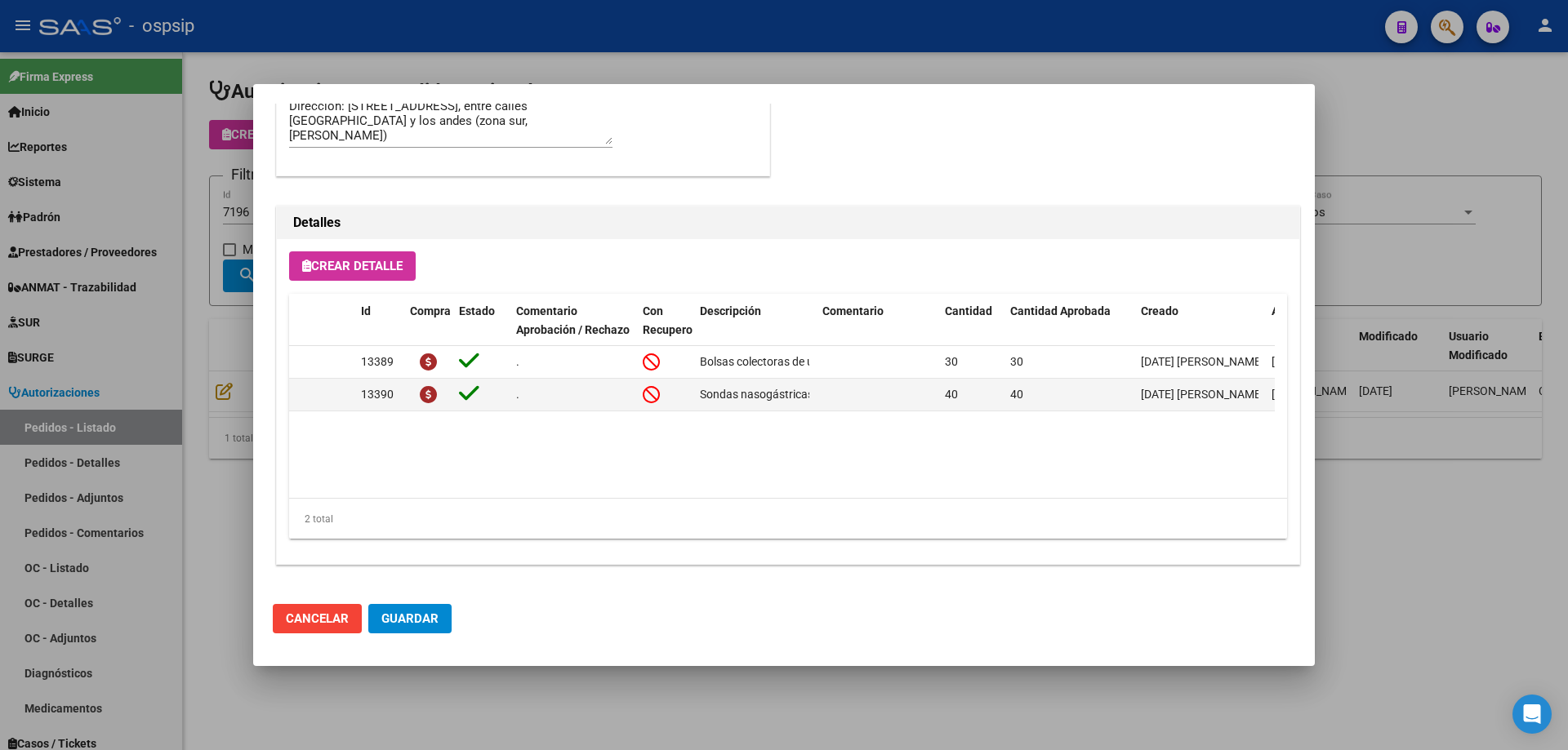
click at [161, 390] on div at bounding box center [784, 375] width 1568 height 750
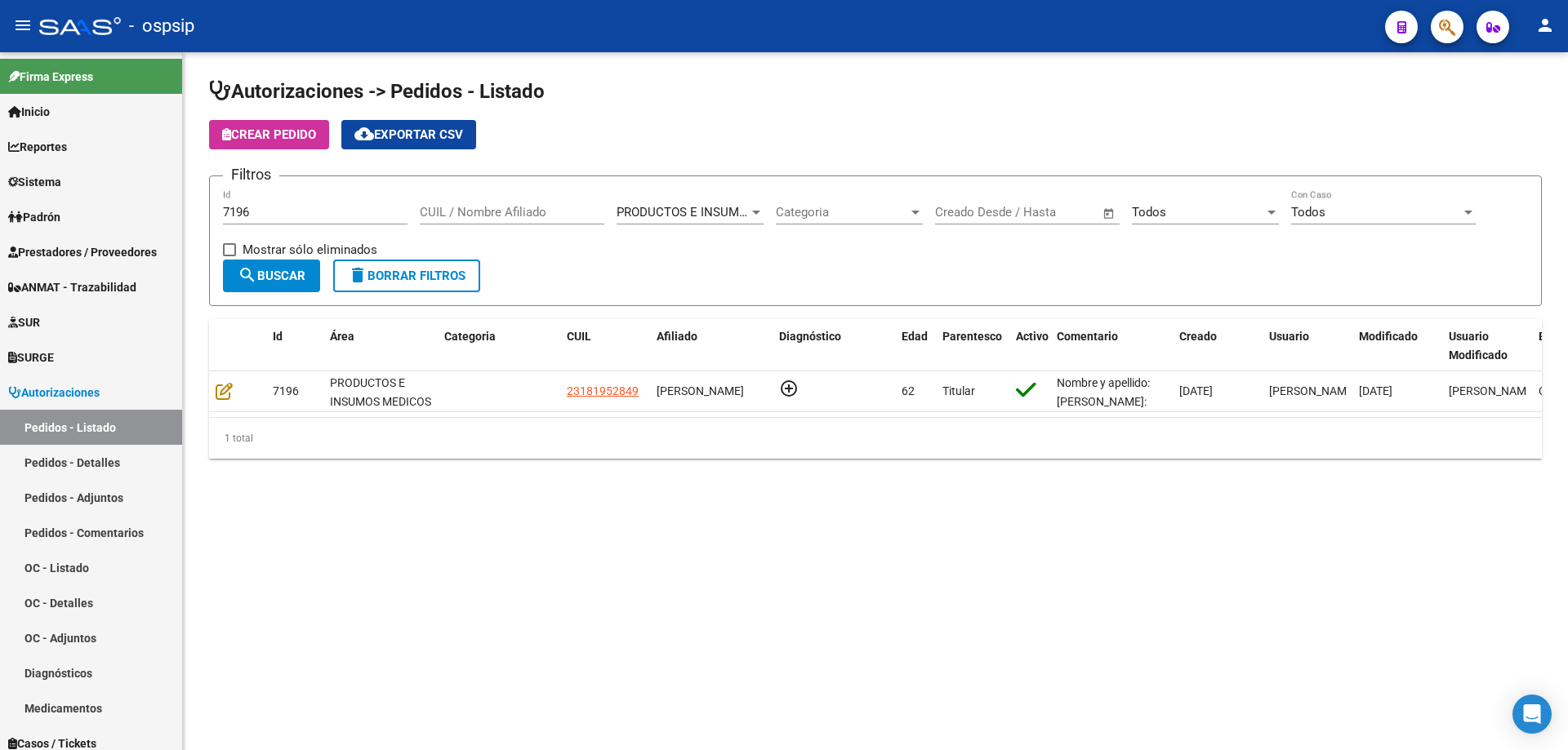
click at [287, 204] on div "7196 Id" at bounding box center [315, 207] width 184 height 35
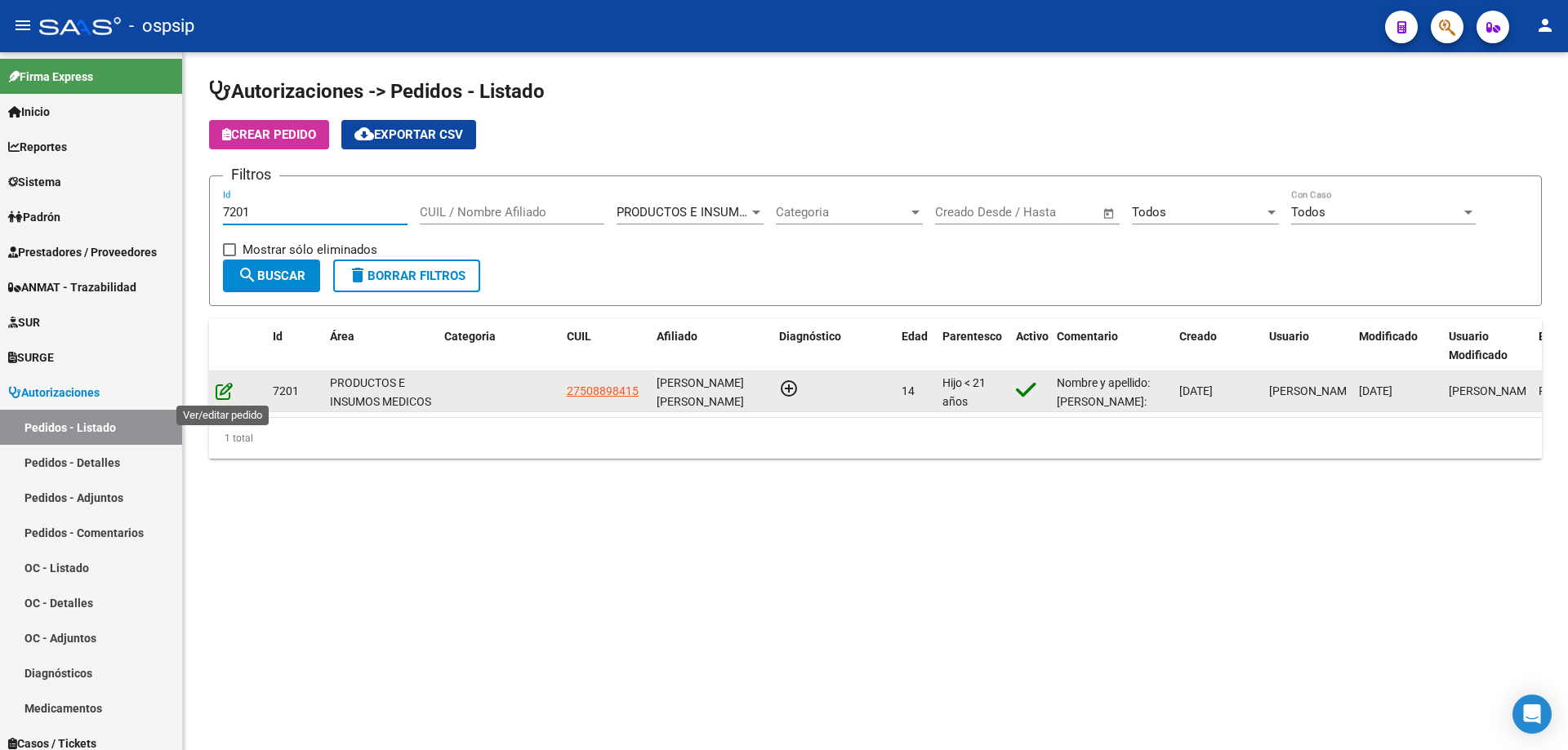
type input "7201"
click at [219, 388] on icon at bounding box center [223, 391] width 17 height 18
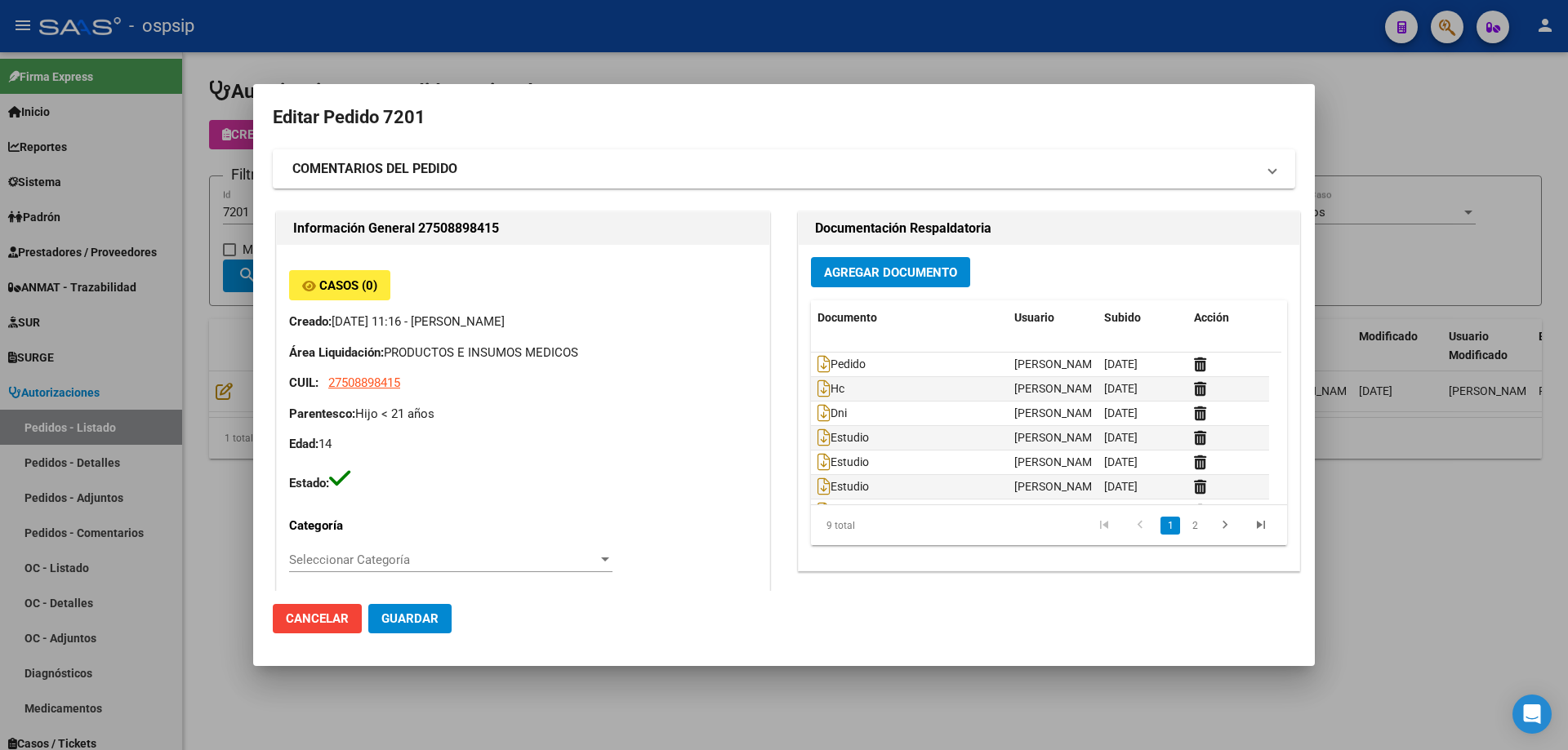
type input "[PERSON_NAME] [PERSON_NAME]"
type input "[GEOGRAPHIC_DATA], [GEOGRAPHIC_DATA], [GEOGRAPHIC_DATA] 3455"
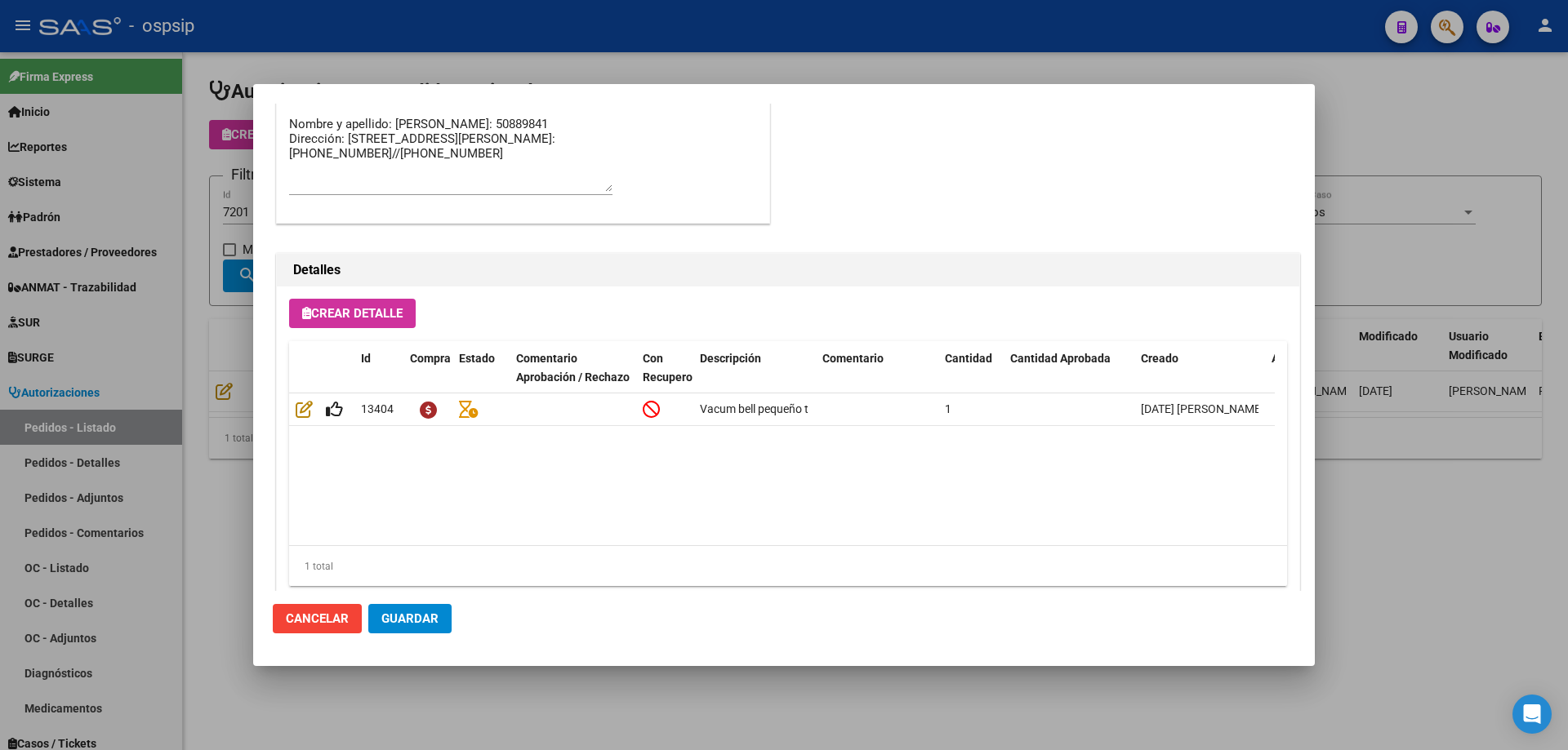
scroll to position [979, 0]
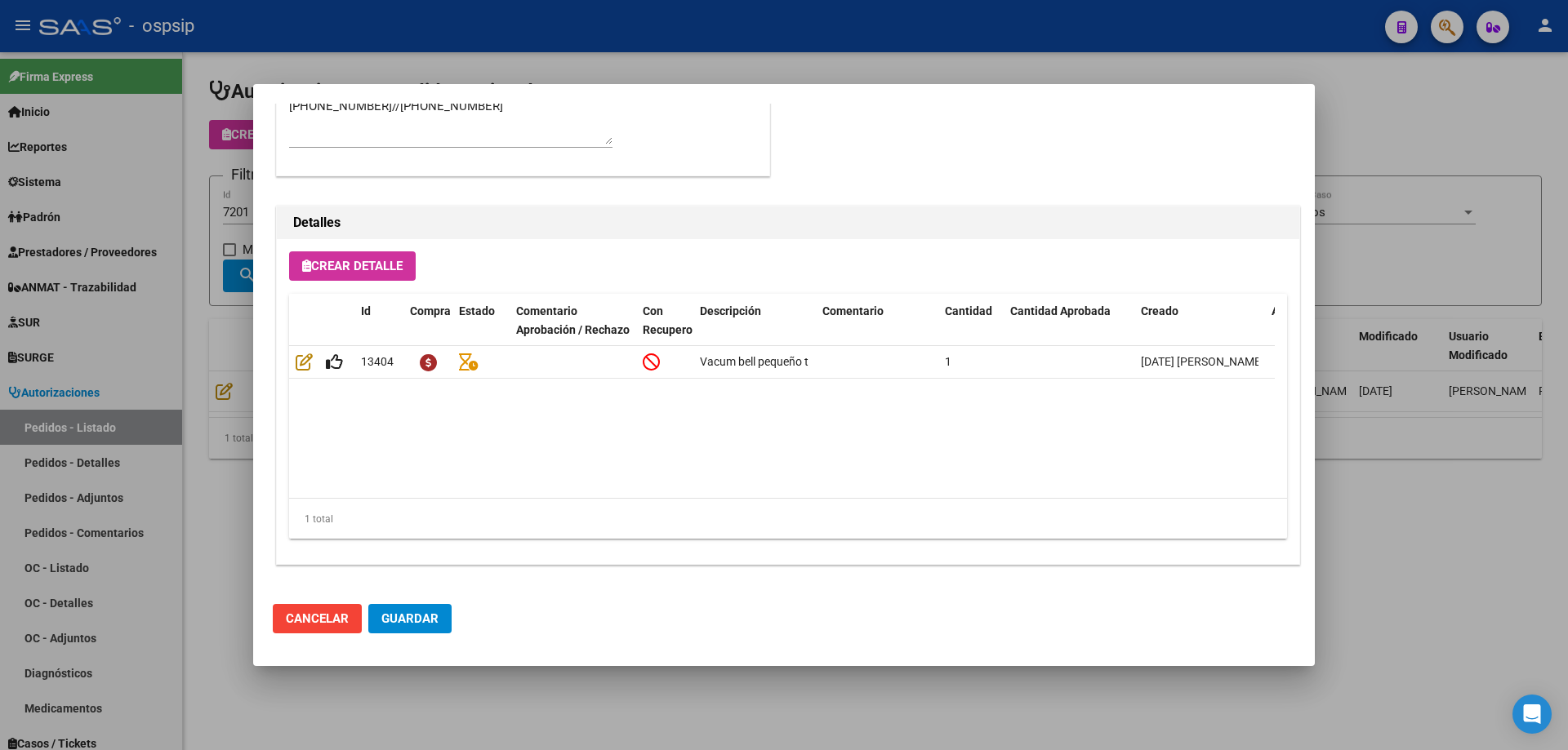
click at [202, 386] on div at bounding box center [784, 375] width 1568 height 750
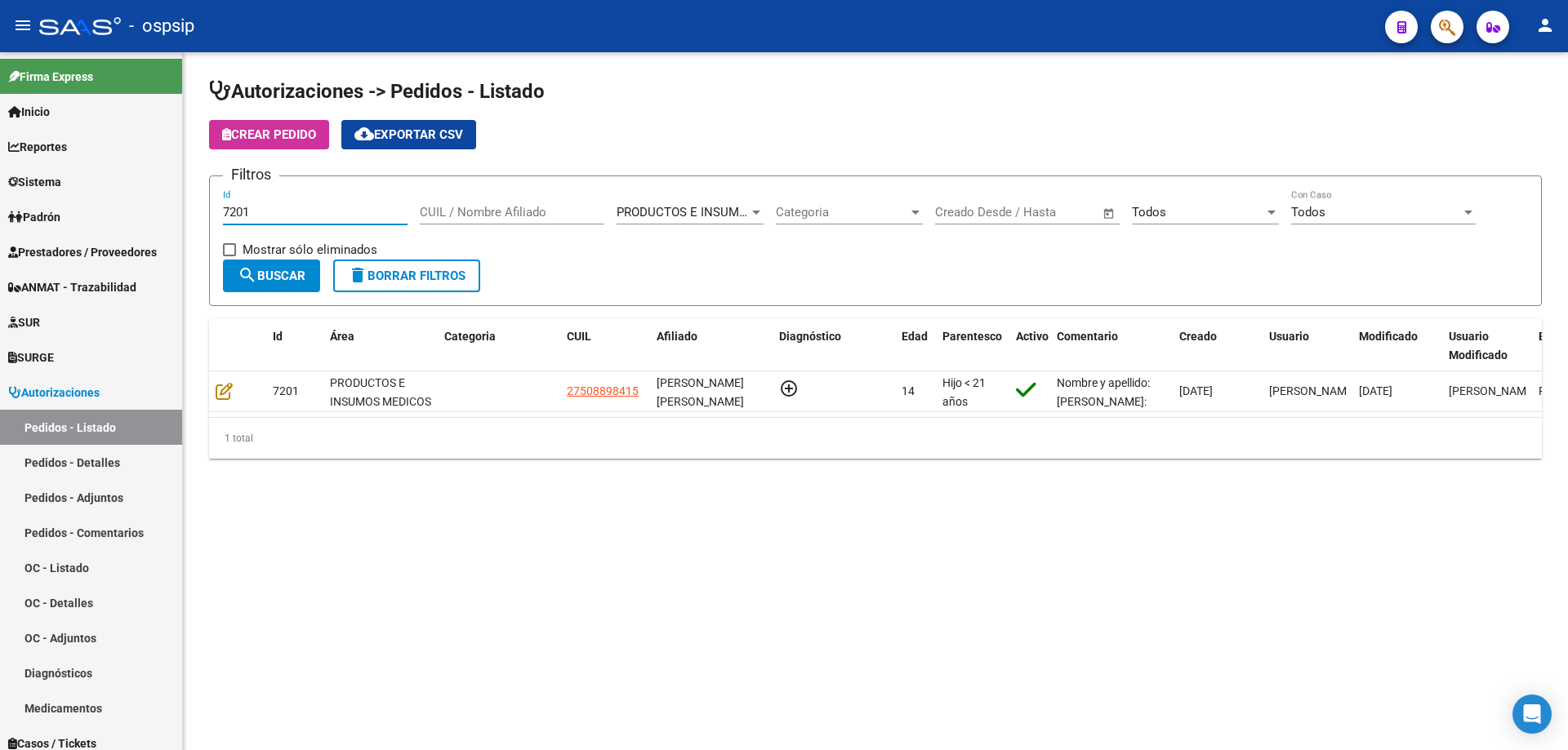
click at [270, 215] on input "7201" at bounding box center [315, 212] width 184 height 15
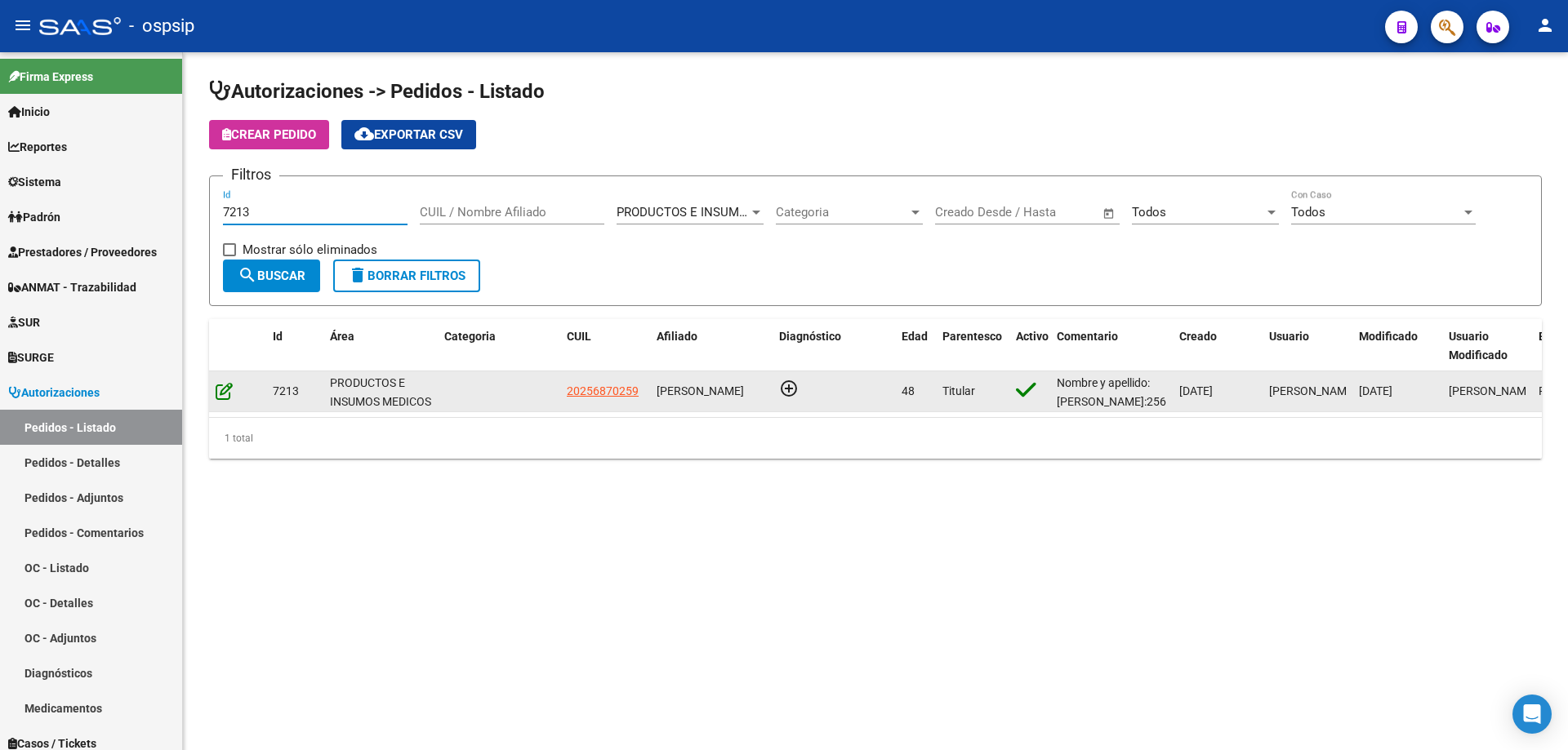
type input "7213"
click at [217, 387] on icon at bounding box center [223, 391] width 17 height 18
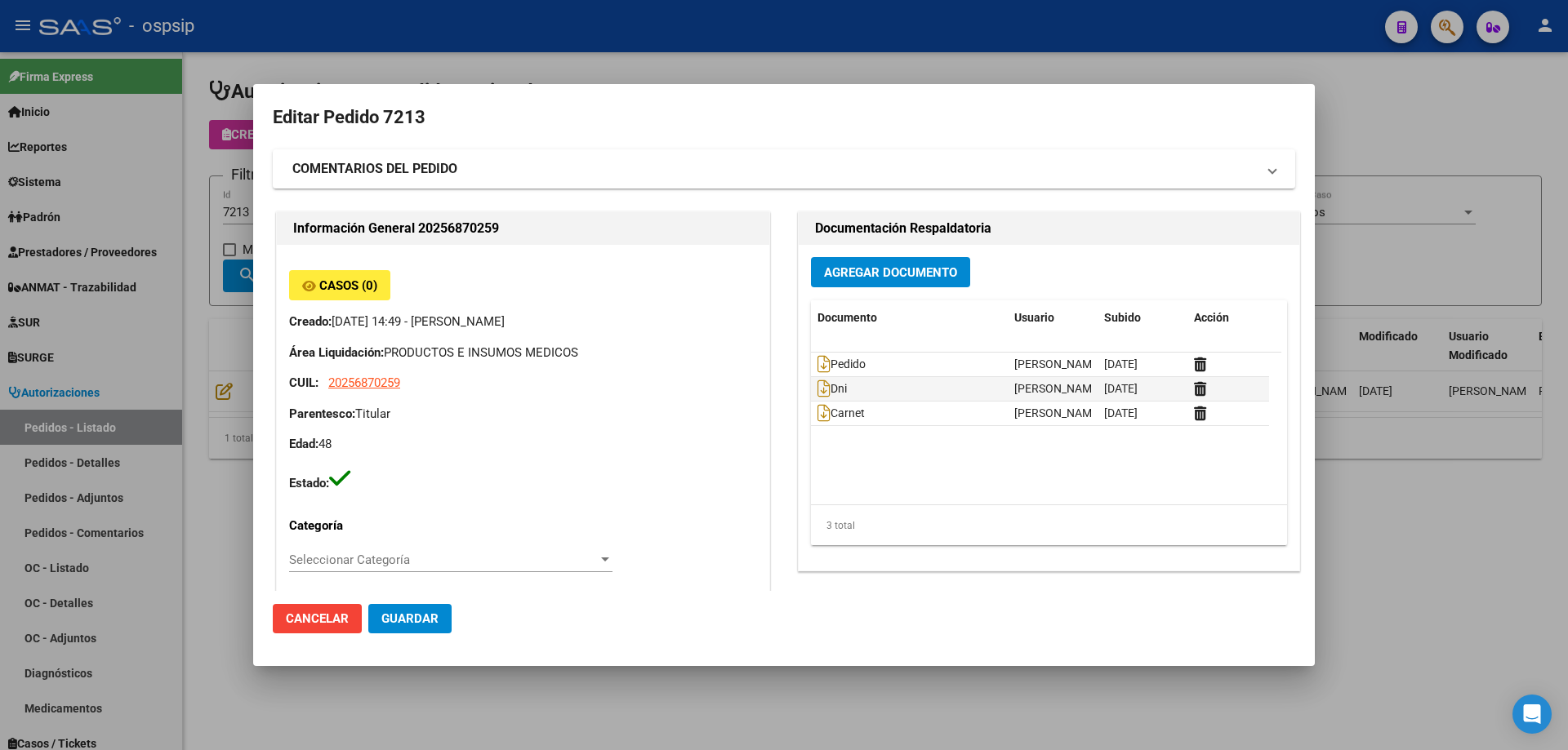
type input "[GEOGRAPHIC_DATA], [PERSON_NAME], CNO. GRAL. BELGRANO 2947, [GEOGRAPHIC_DATA]: …"
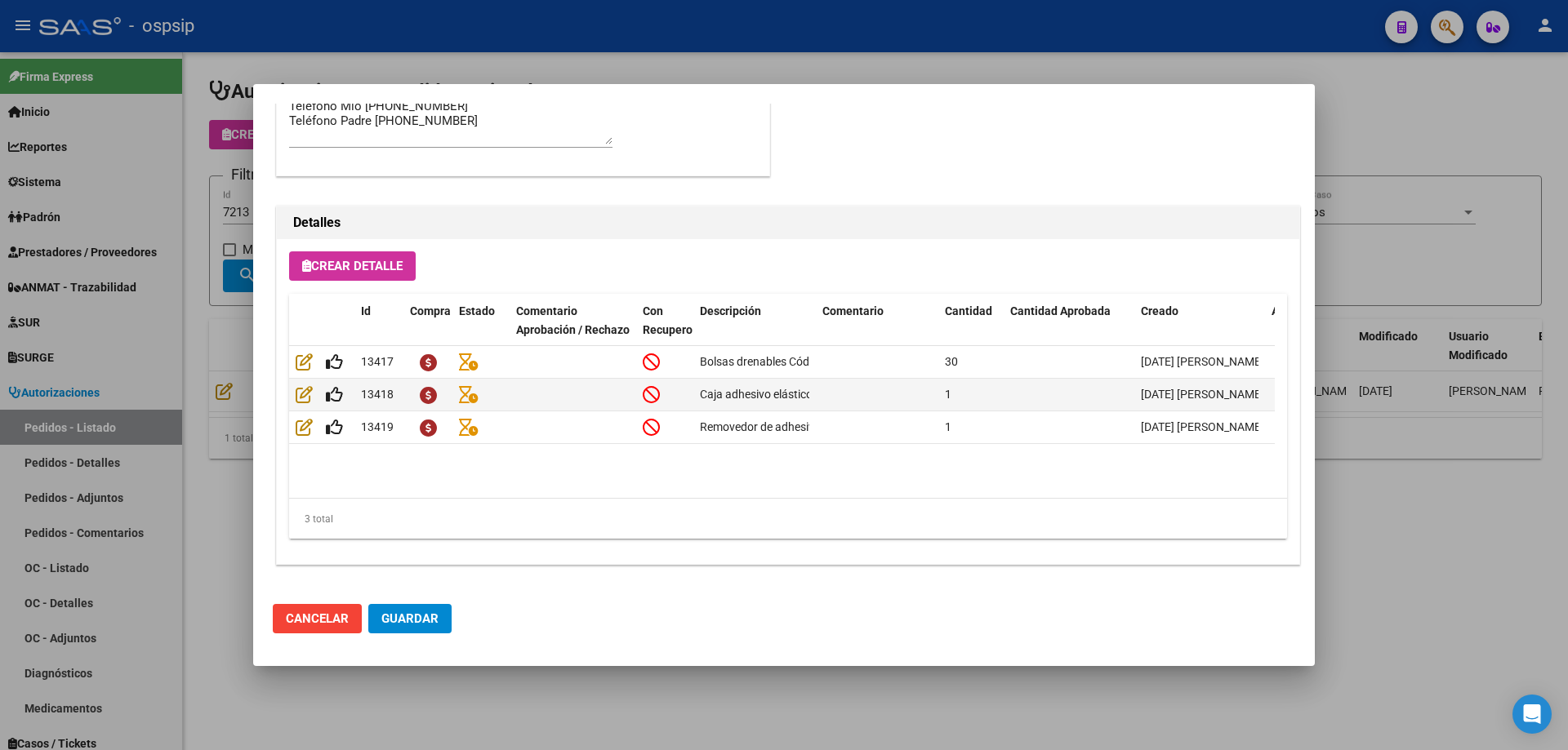
click at [209, 351] on div at bounding box center [784, 375] width 1568 height 750
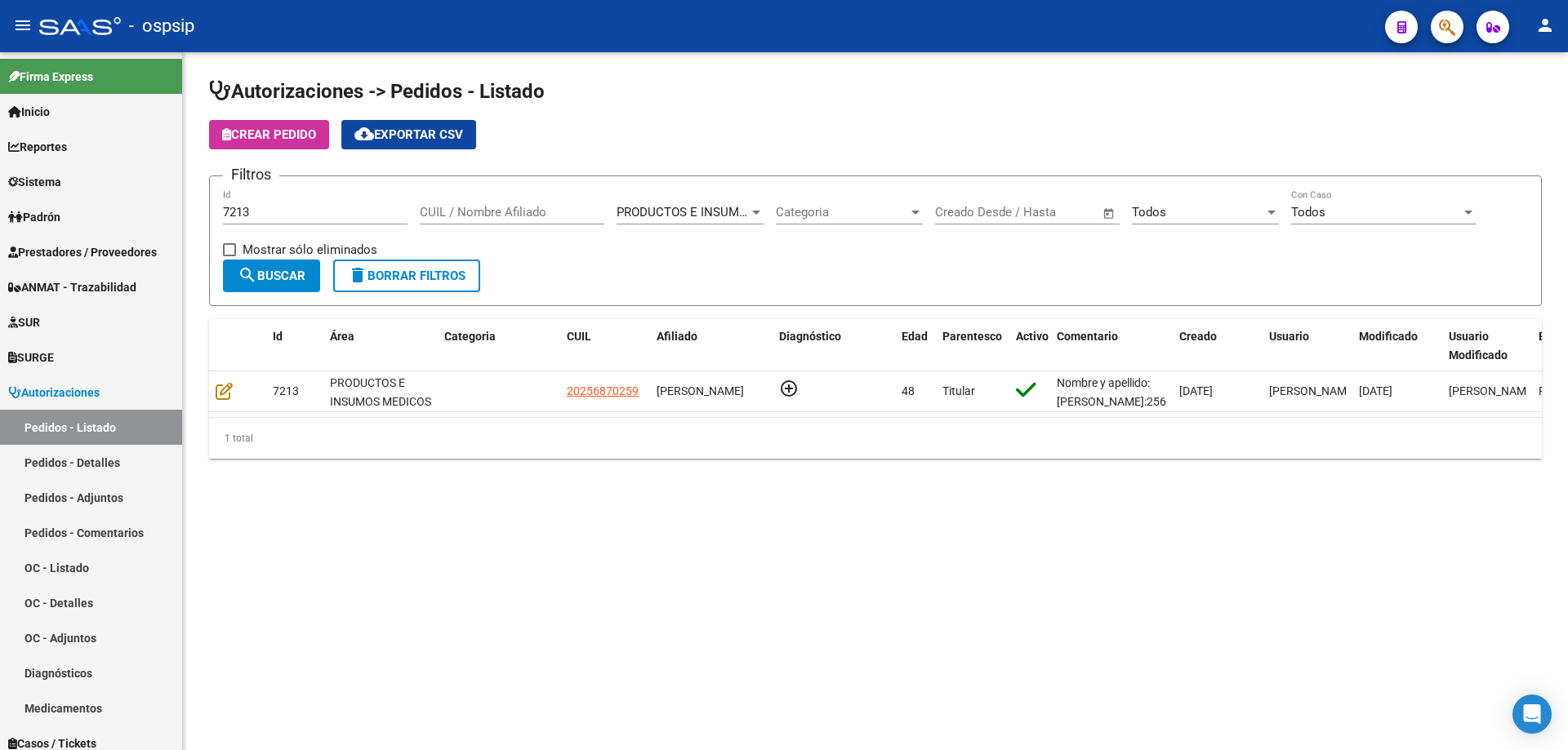
click at [275, 220] on div "7213 Id" at bounding box center [315, 207] width 184 height 35
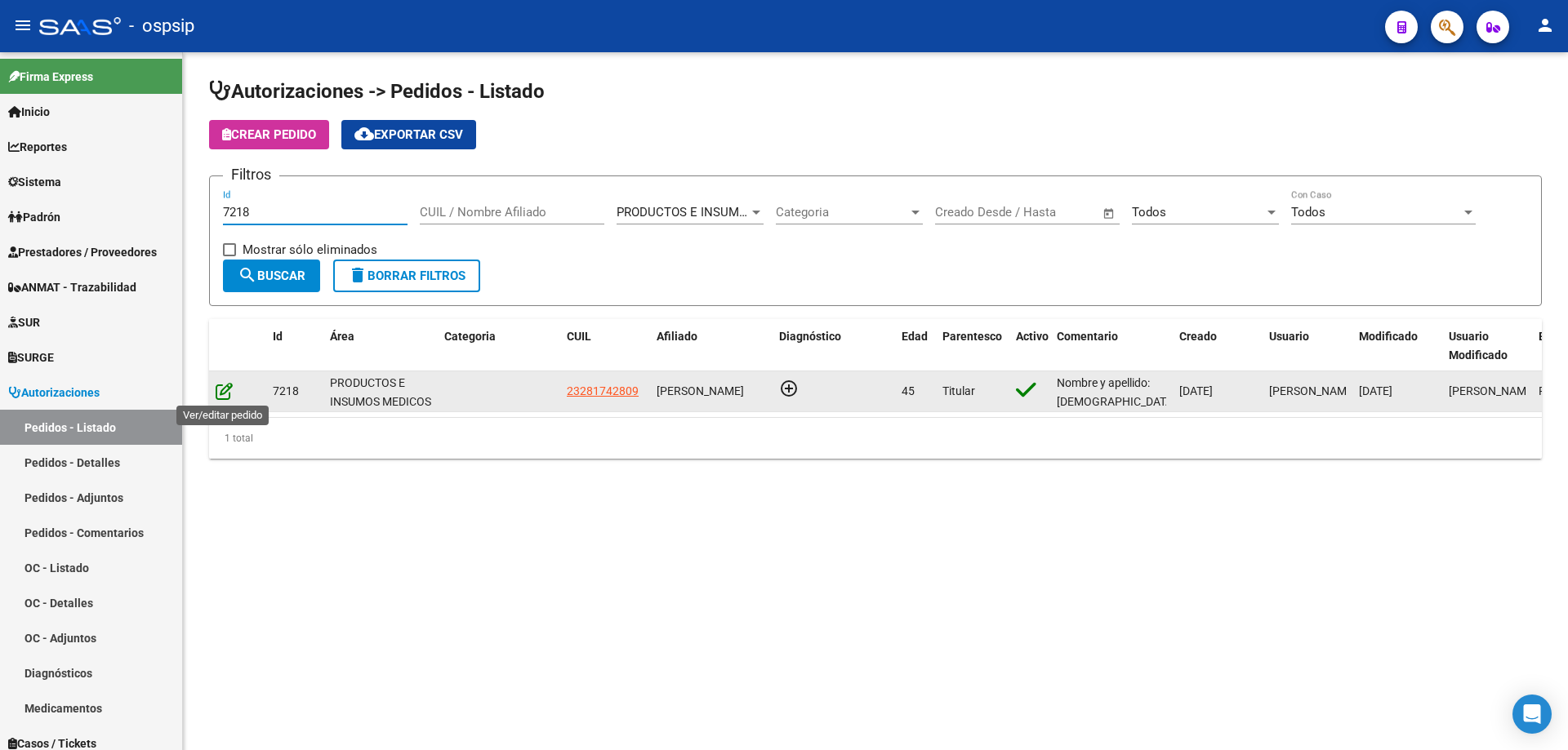
type input "7218"
click at [229, 393] on icon at bounding box center [223, 391] width 17 height 18
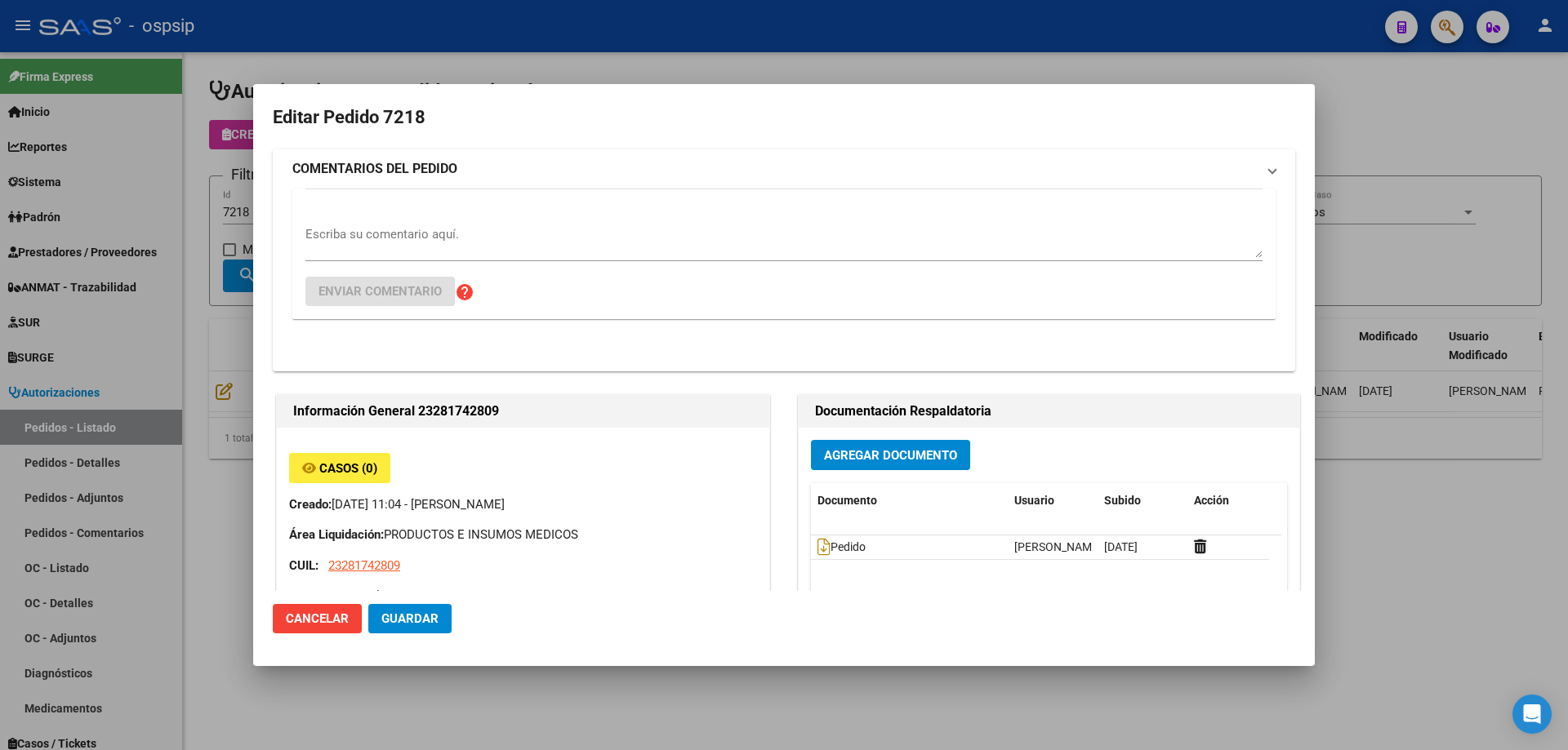
type input "[GEOGRAPHIC_DATA], [PERSON_NAME], [PERSON_NAME] 1450"
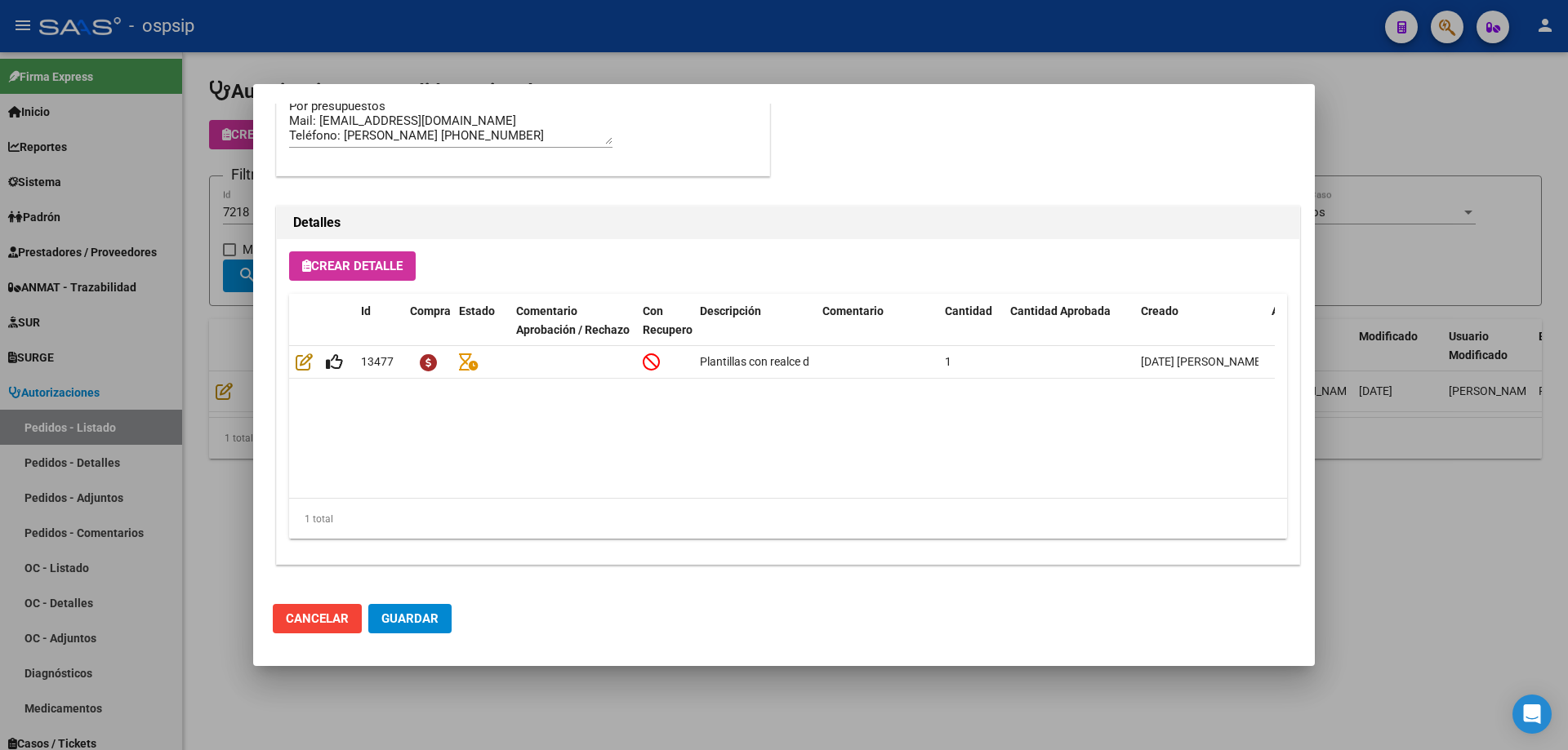
click at [218, 407] on div at bounding box center [784, 375] width 1568 height 750
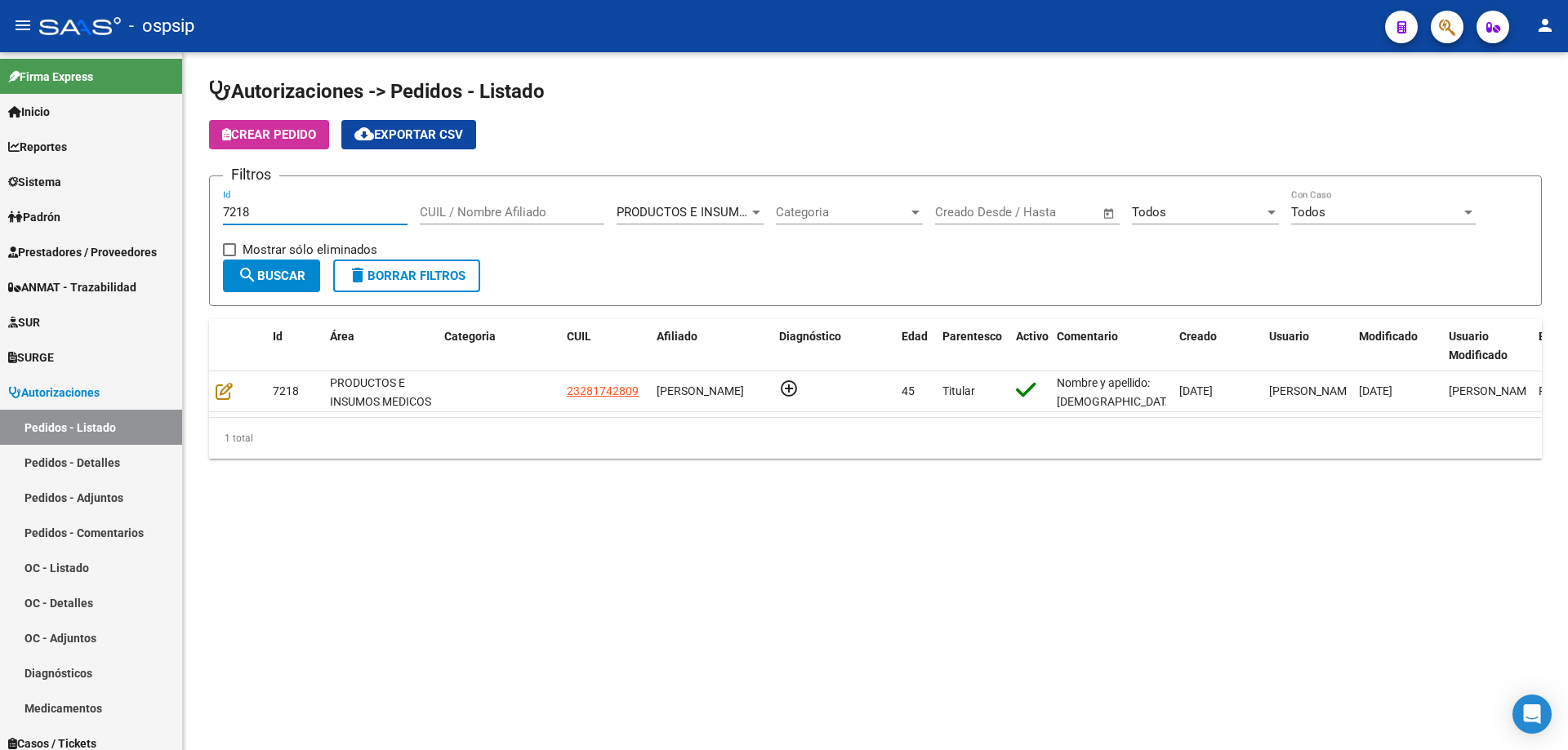
click at [304, 212] on input "7218" at bounding box center [315, 212] width 184 height 15
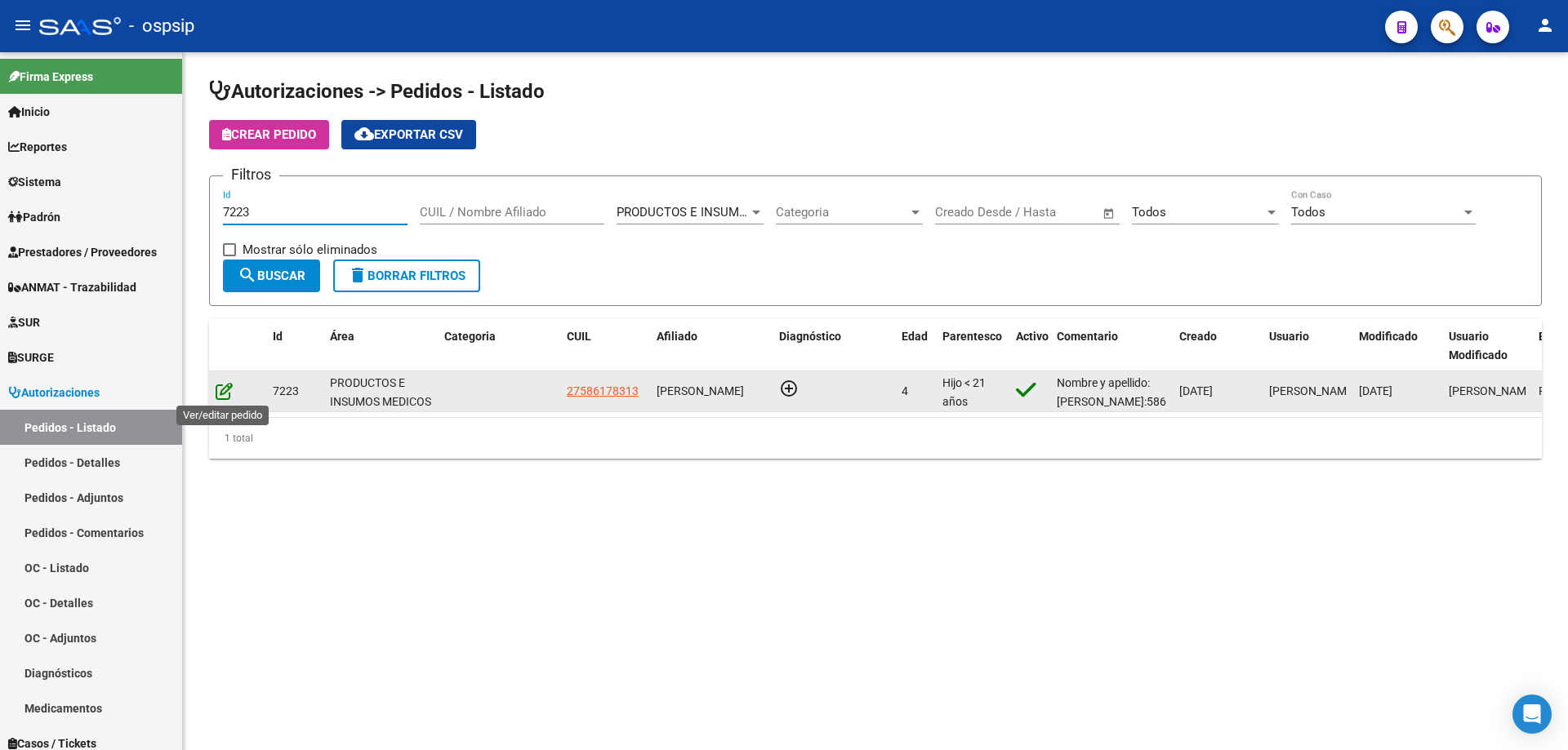
type input "7223"
click at [229, 389] on icon at bounding box center [223, 391] width 17 height 18
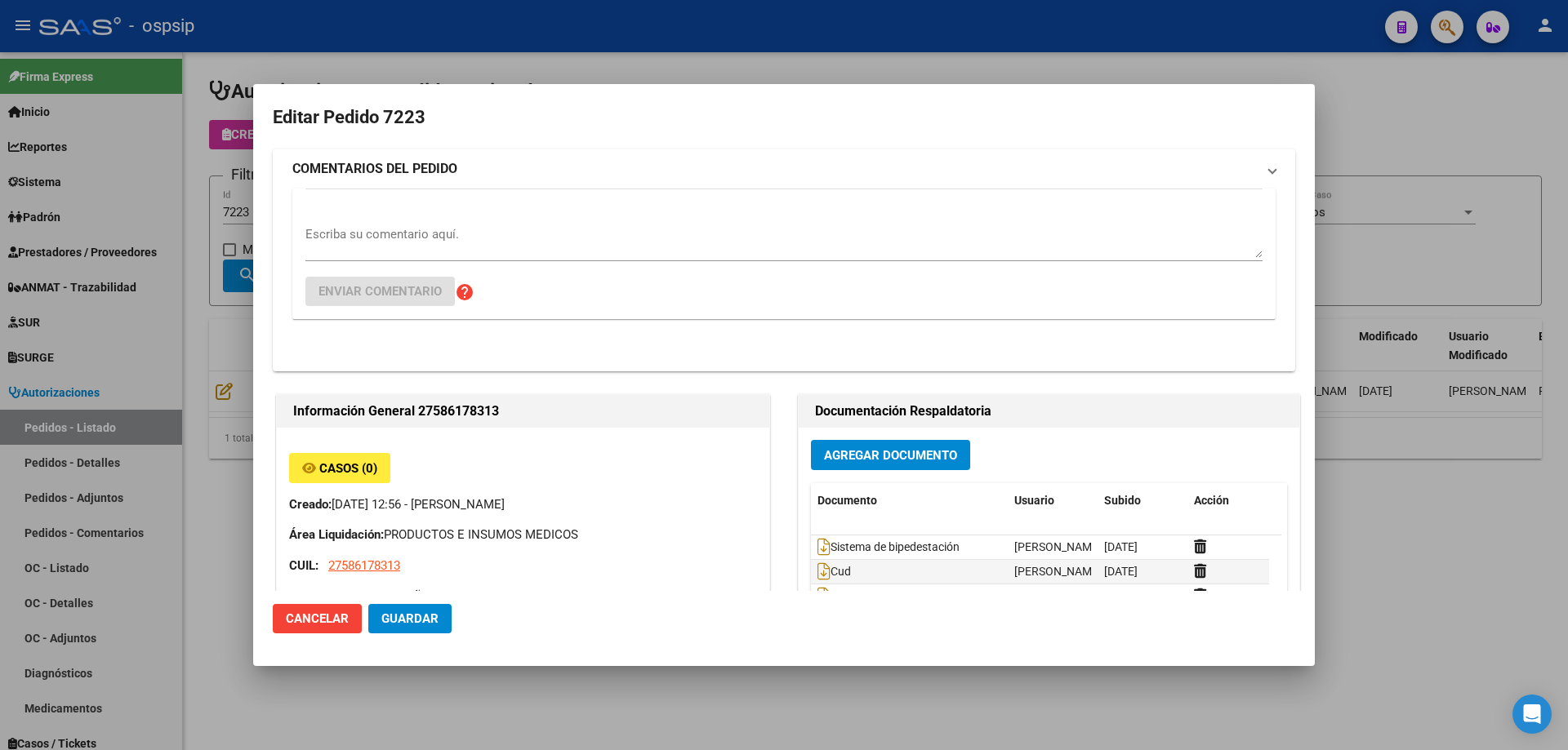
type input "[GEOGRAPHIC_DATA], [PERSON_NAME], [DATE][PERSON_NAME]"
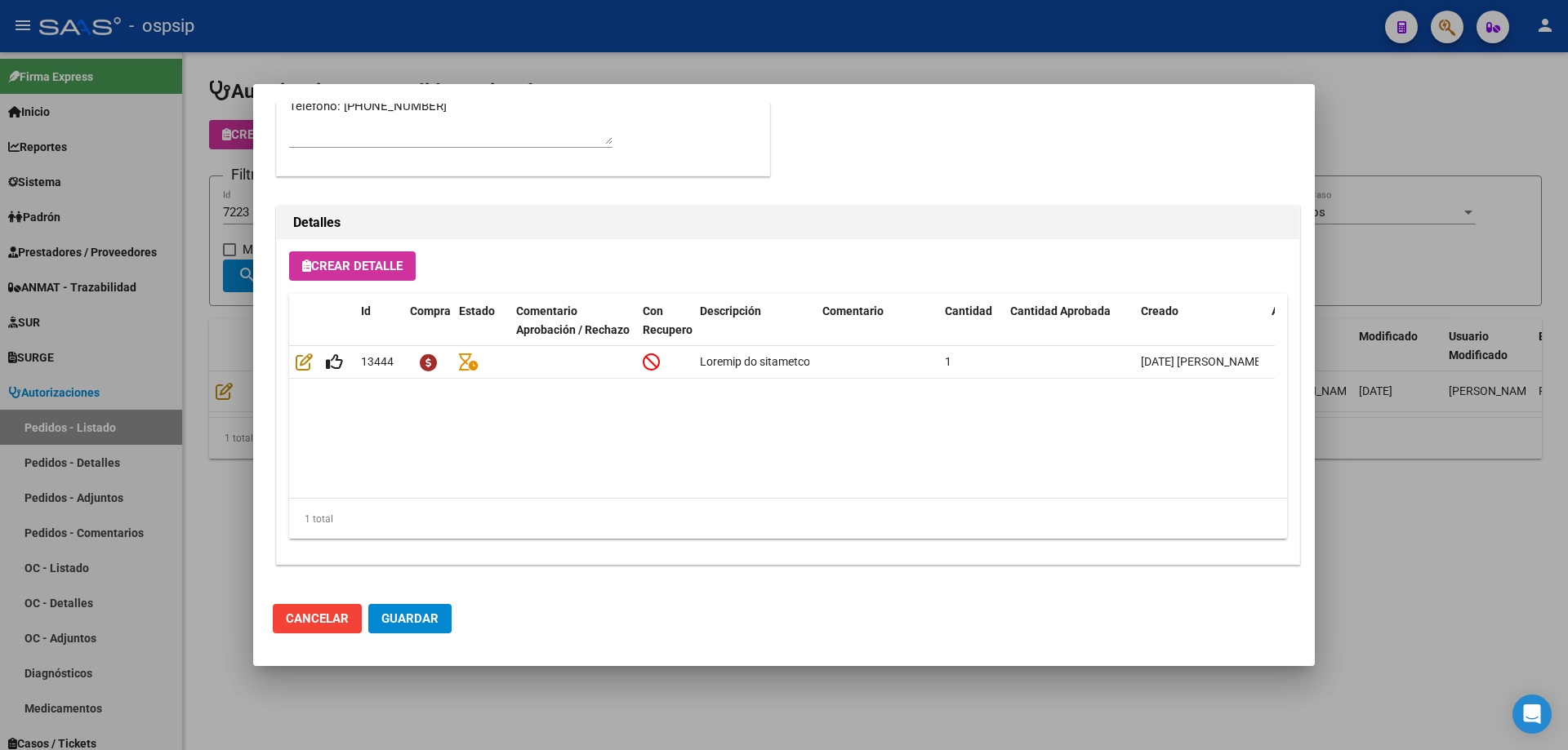
click at [119, 363] on div at bounding box center [784, 375] width 1568 height 750
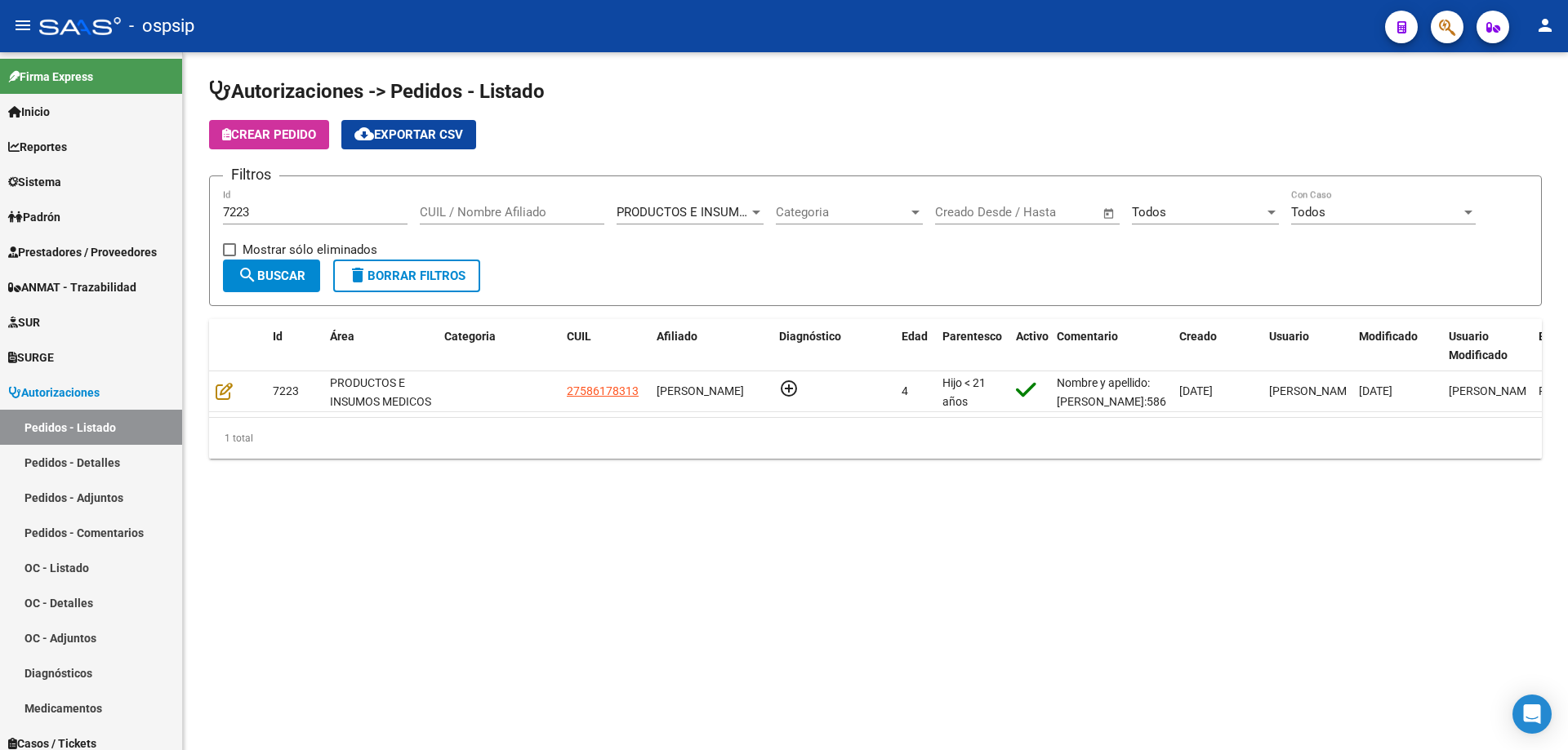
click at [286, 211] on input "7223" at bounding box center [315, 212] width 184 height 15
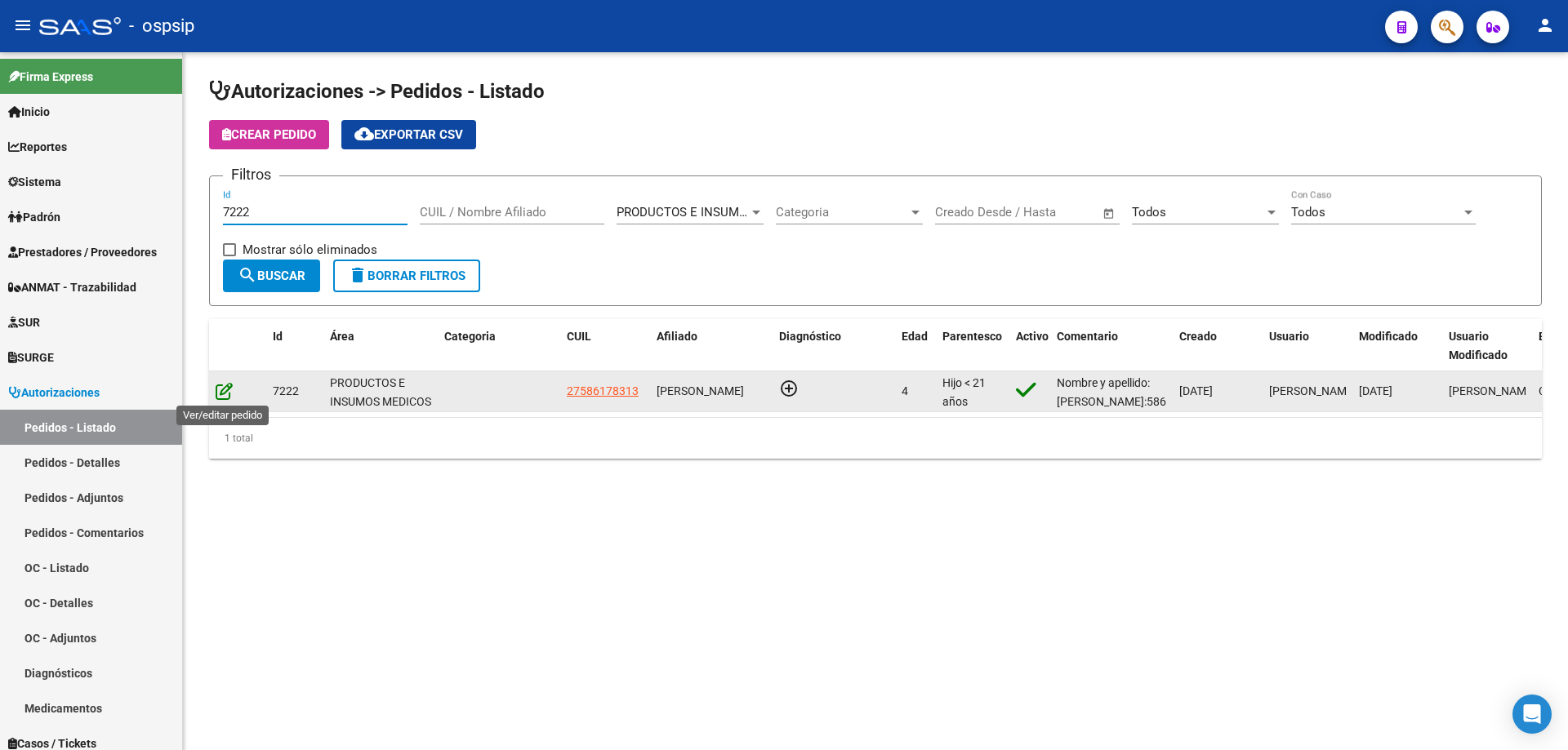
type input "7222"
click at [223, 397] on icon at bounding box center [223, 391] width 17 height 18
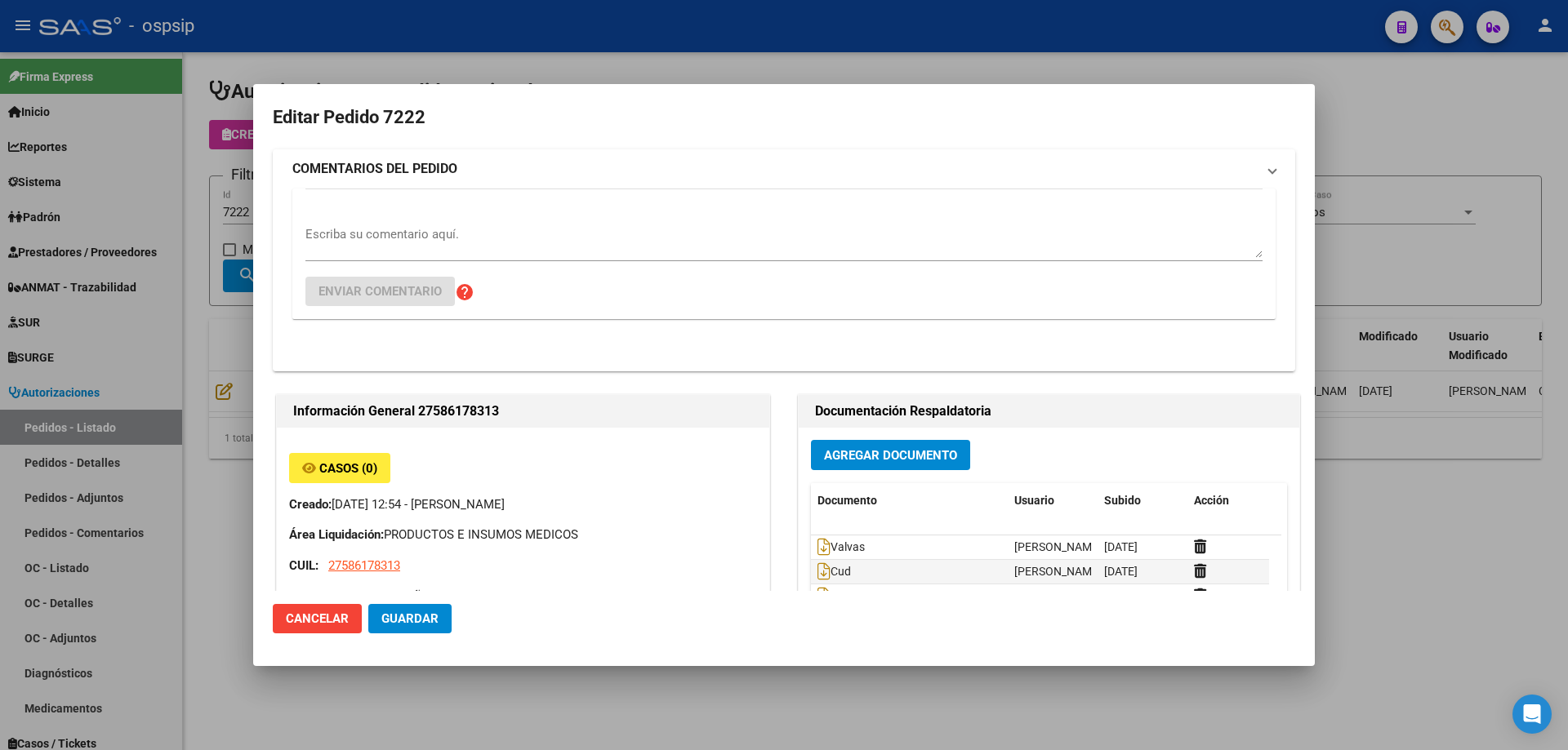
type input "[GEOGRAPHIC_DATA], [PERSON_NAME], [DATE][PERSON_NAME]"
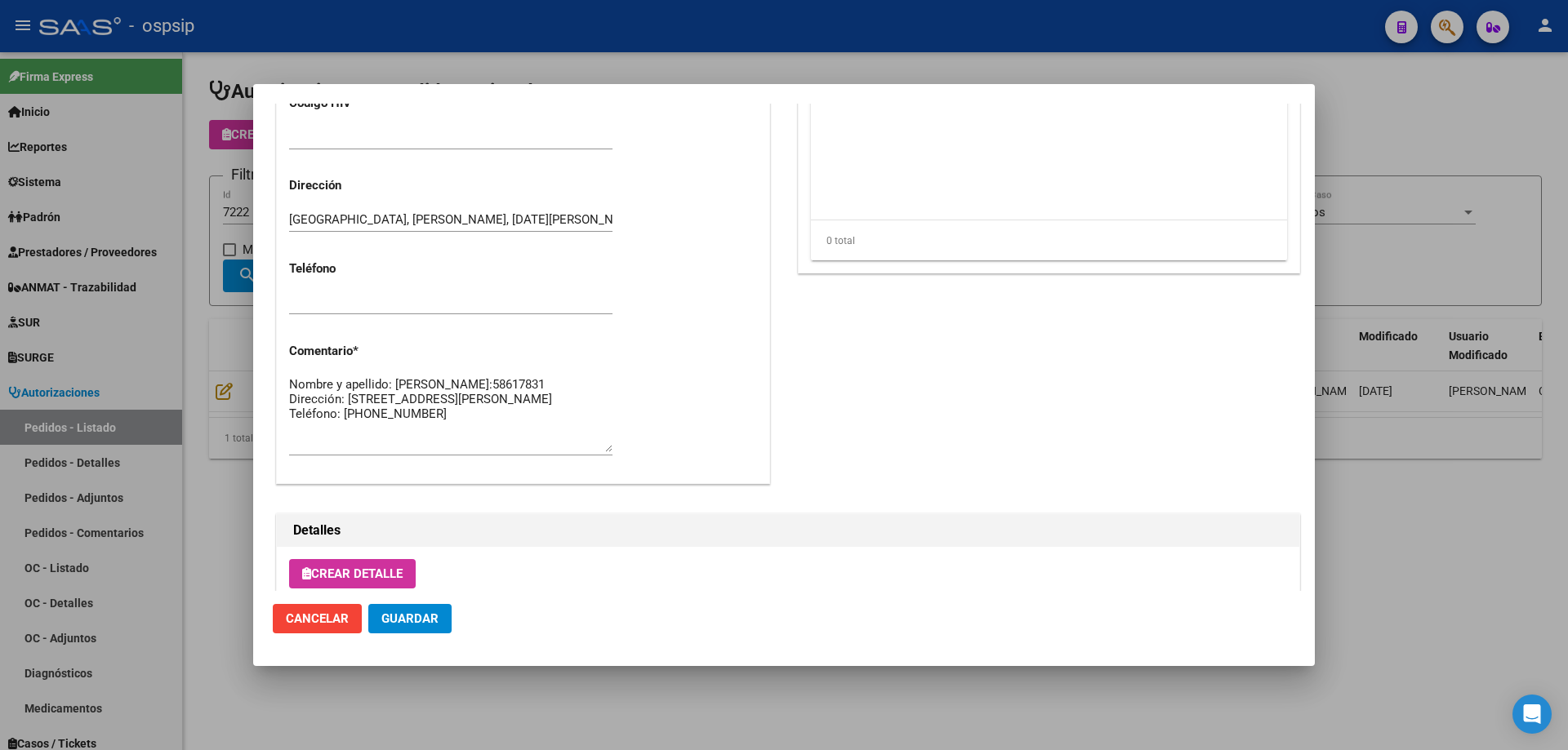
scroll to position [652, 0]
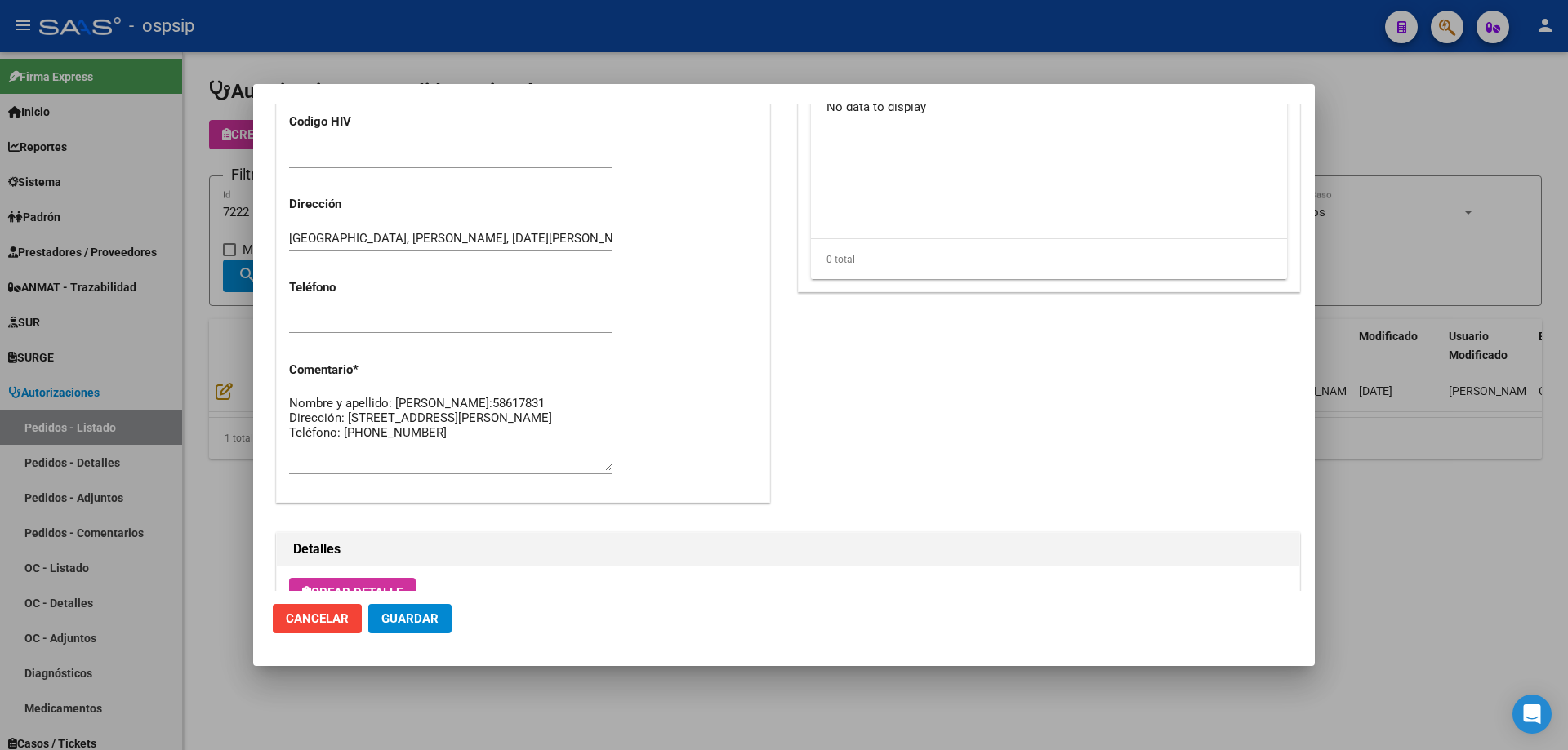
click at [211, 363] on div at bounding box center [784, 375] width 1568 height 750
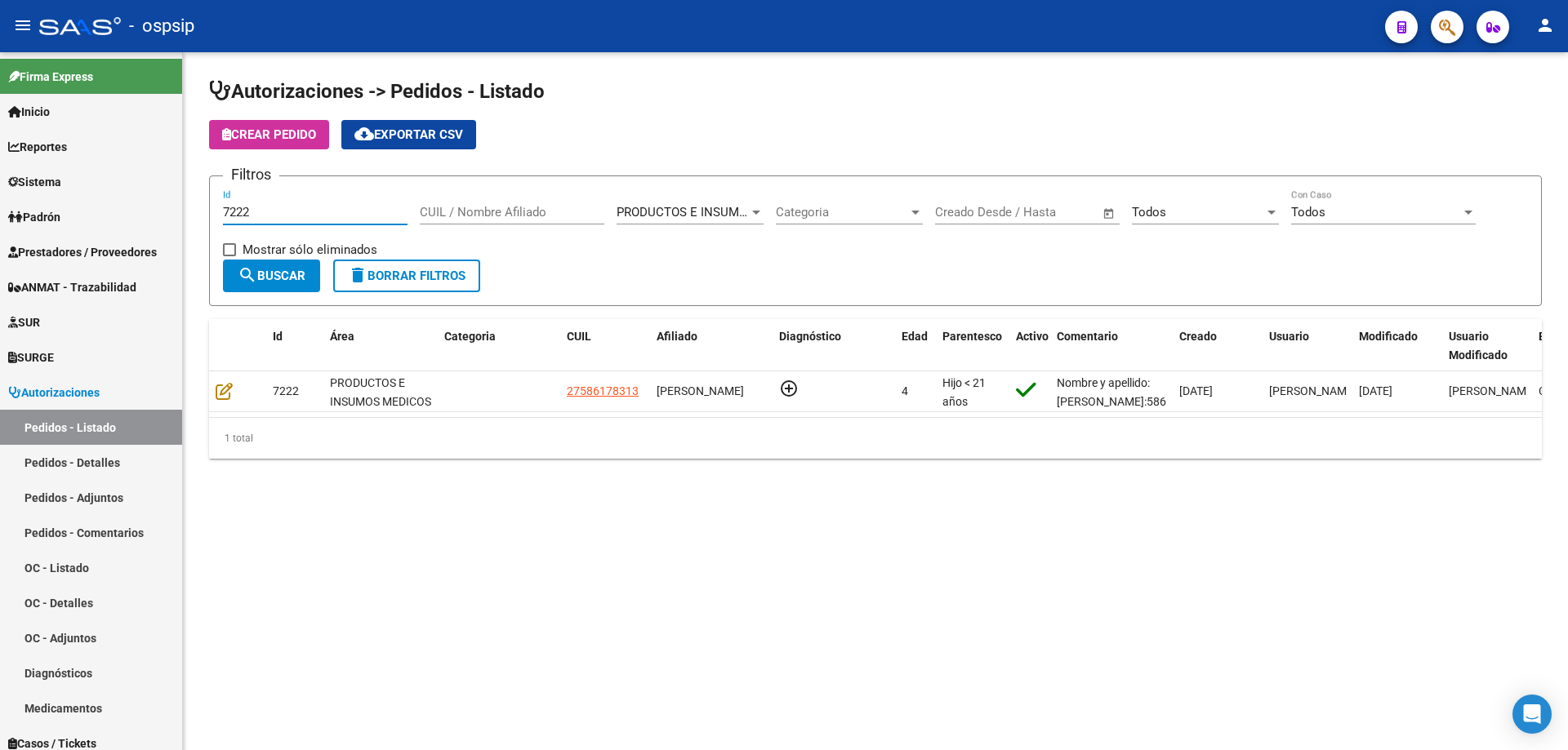
click at [278, 219] on input "7222" at bounding box center [315, 212] width 184 height 15
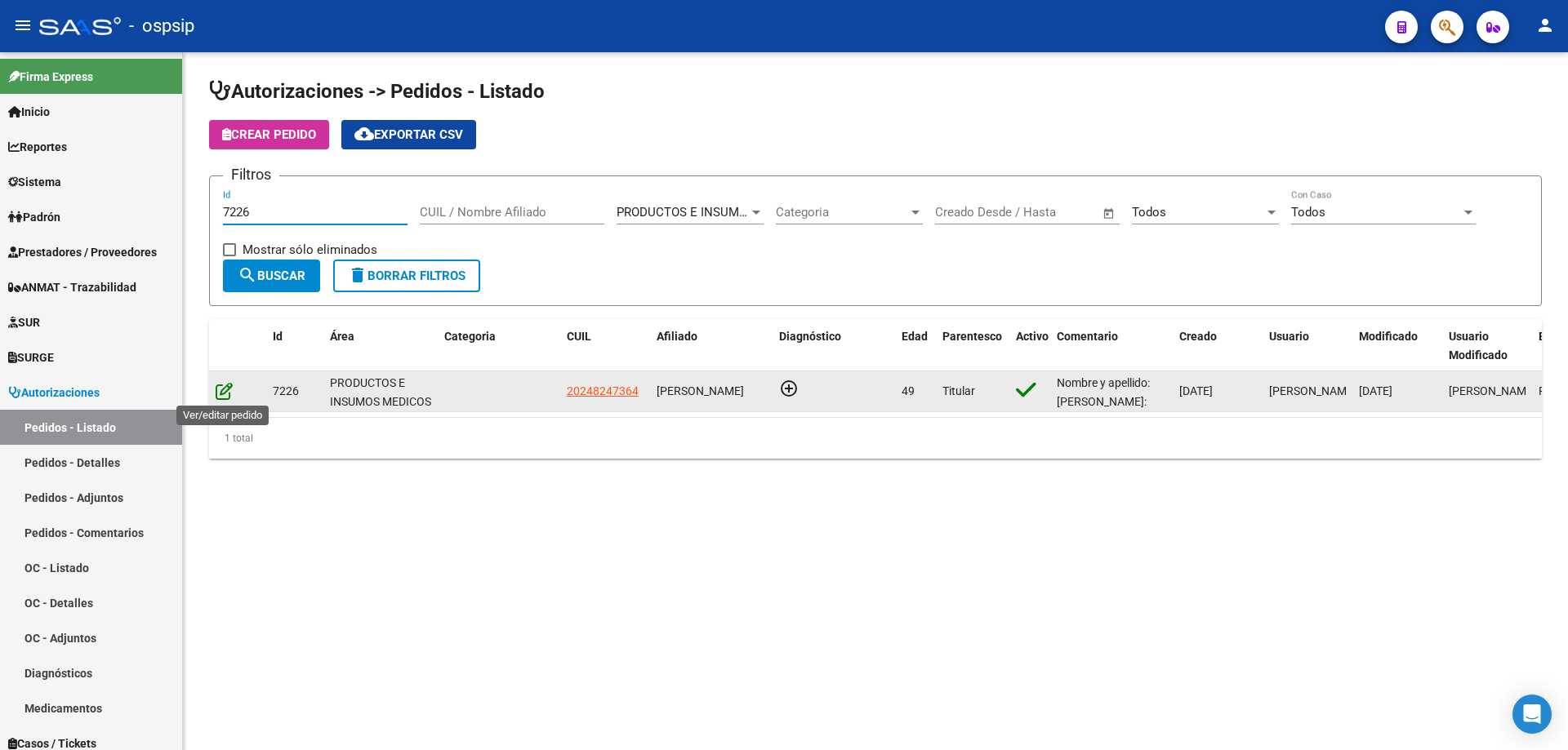
type input "7226"
click at [231, 388] on icon at bounding box center [223, 391] width 17 height 18
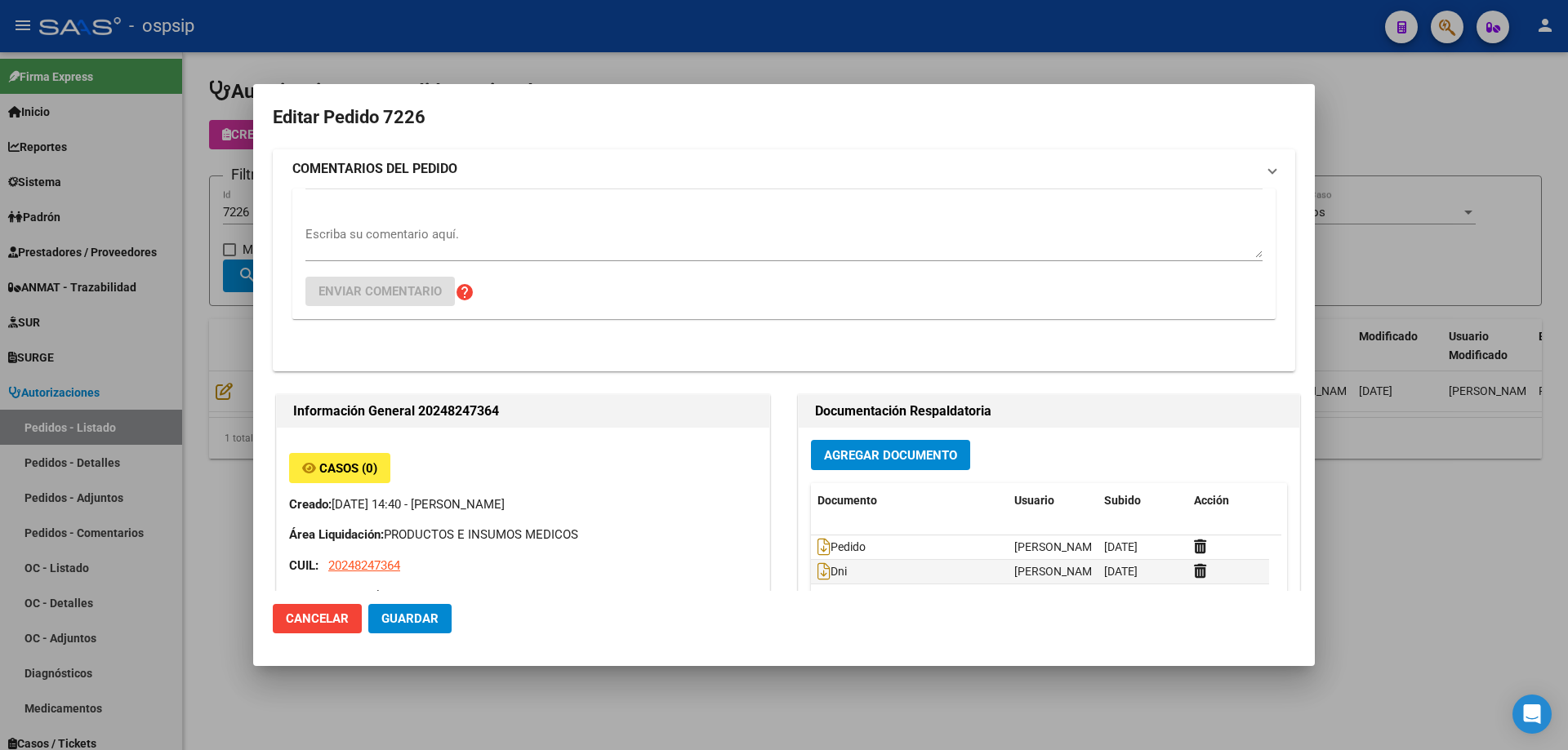
type input "[GEOGRAPHIC_DATA], [GEOGRAPHIC_DATA], [DOMAIN_NAME] Y P. UNIDAS ENTR 1 ED 4, Pi…"
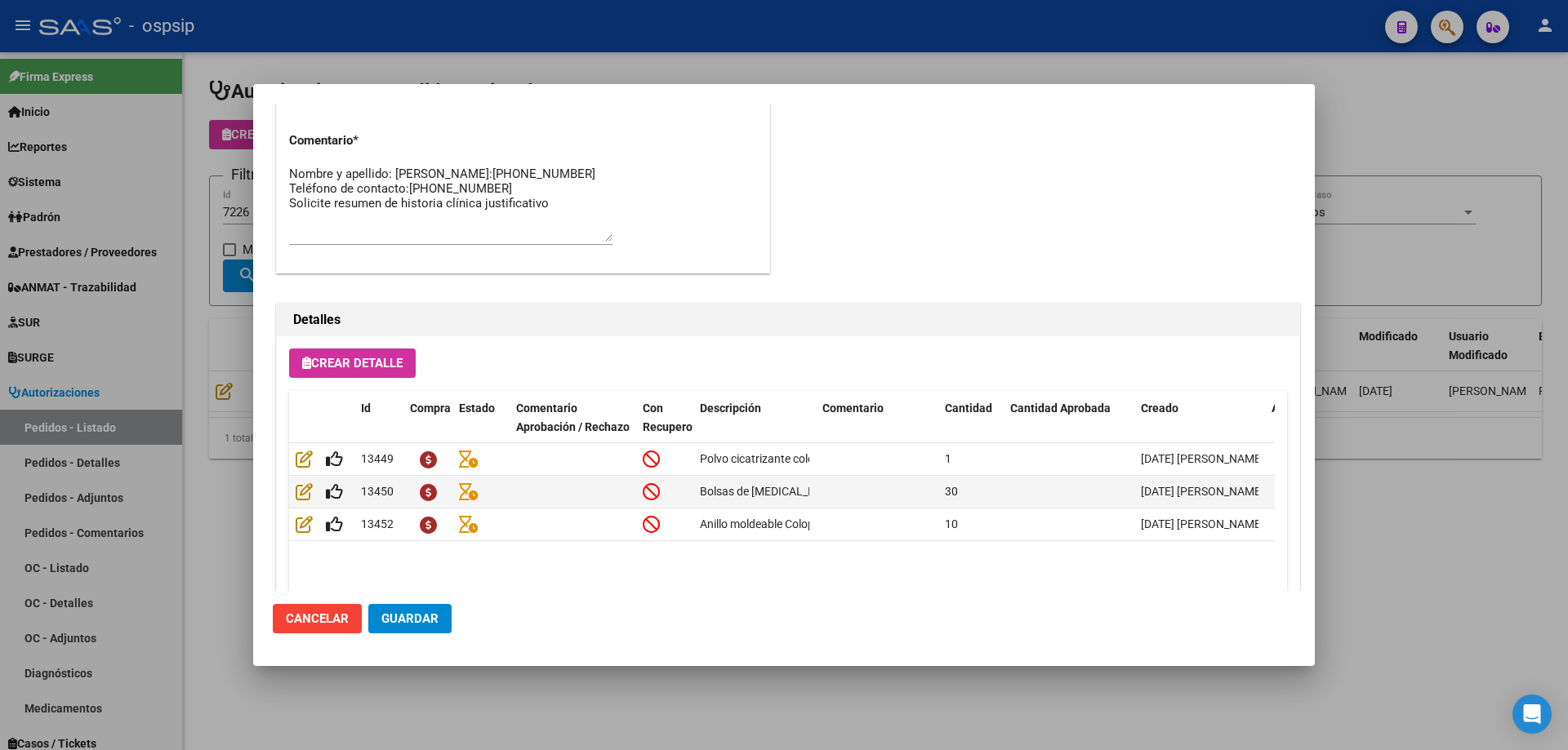
scroll to position [979, 0]
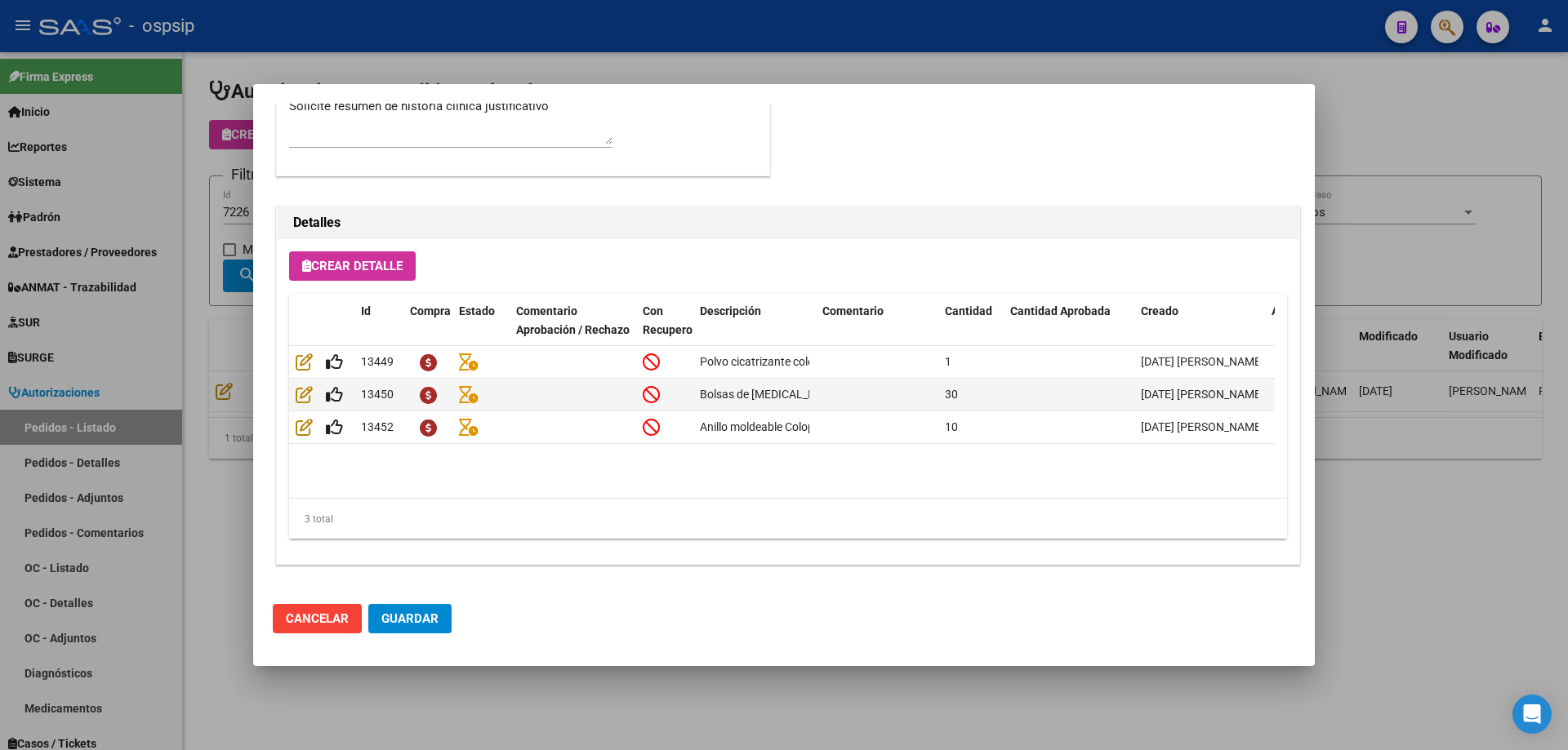
drag, startPoint x: 169, startPoint y: 411, endPoint x: 331, endPoint y: 271, distance: 214.1
click at [174, 411] on div at bounding box center [784, 375] width 1568 height 750
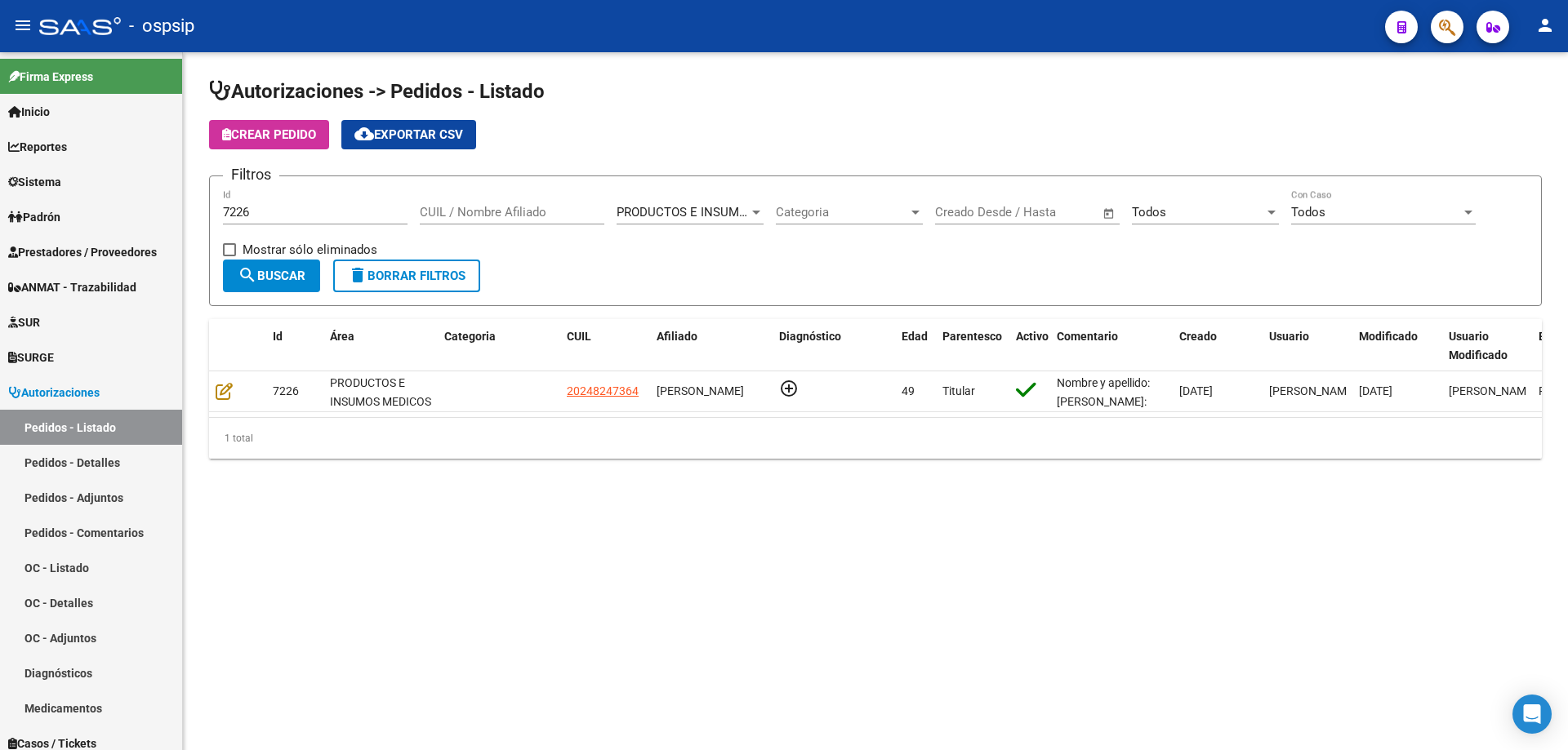
click at [315, 217] on input "7226" at bounding box center [315, 212] width 184 height 15
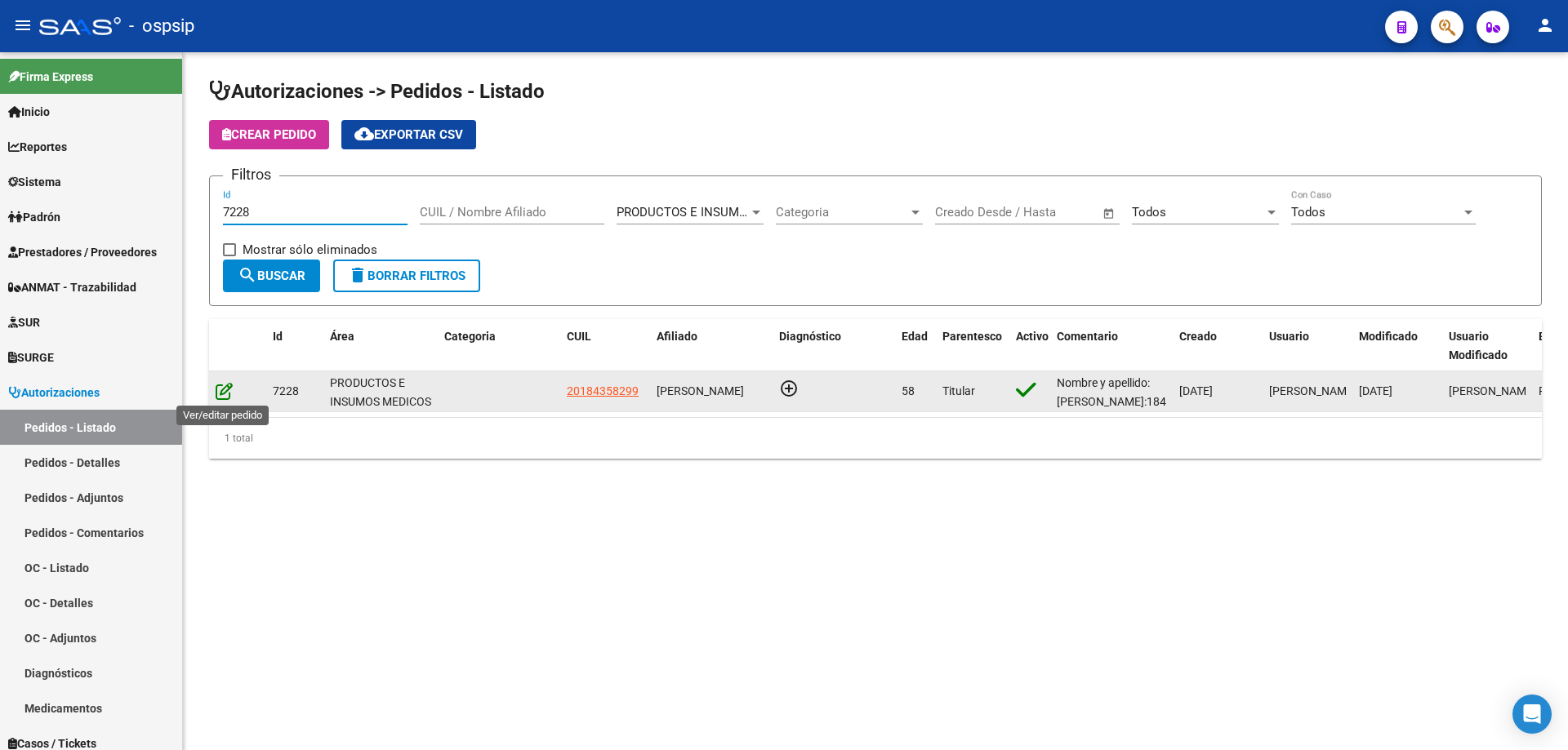
type input "7228"
click at [216, 395] on icon at bounding box center [223, 391] width 17 height 18
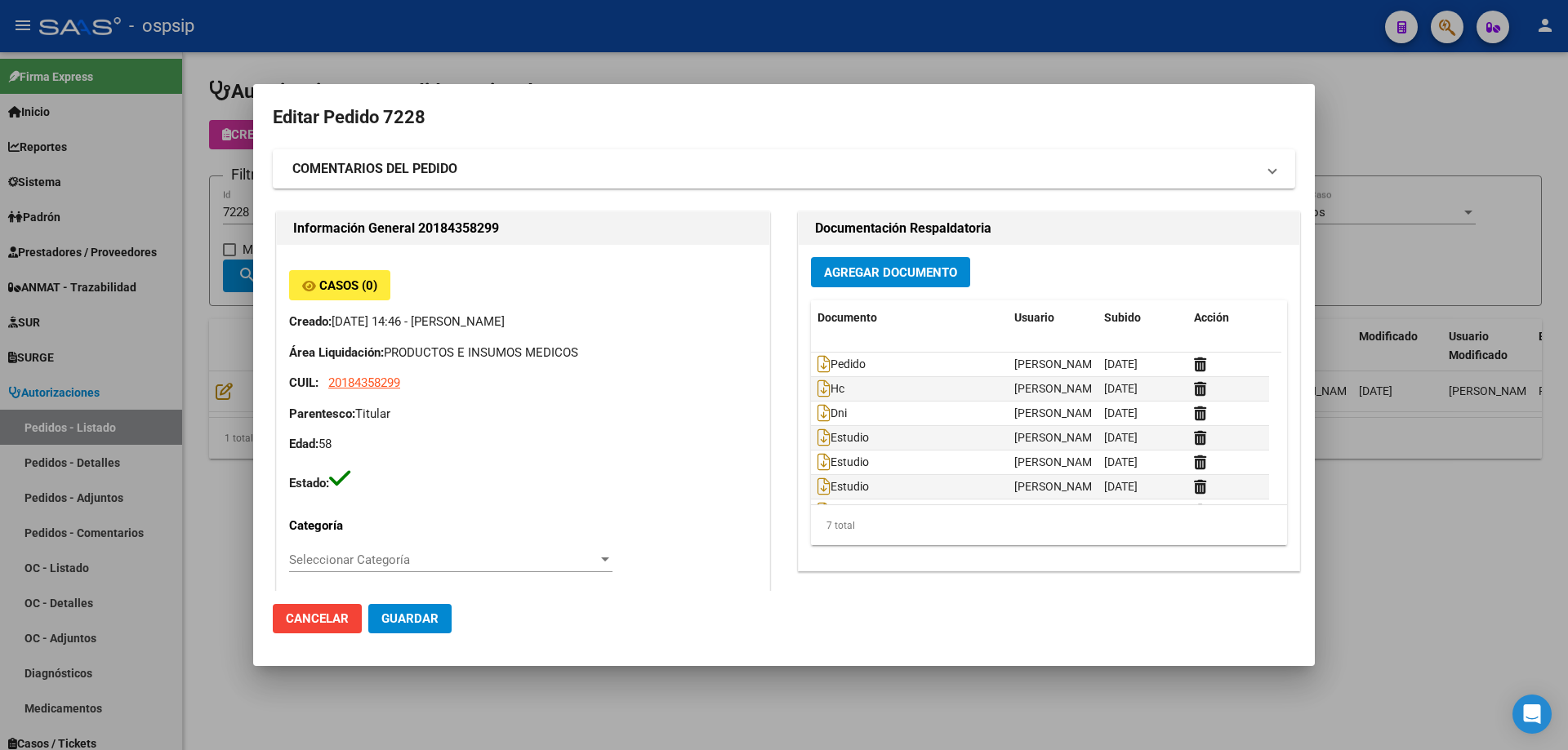
type input "[GEOGRAPHIC_DATA], [PERSON_NAME] 2477, Piso: PB, Departamento: 04"
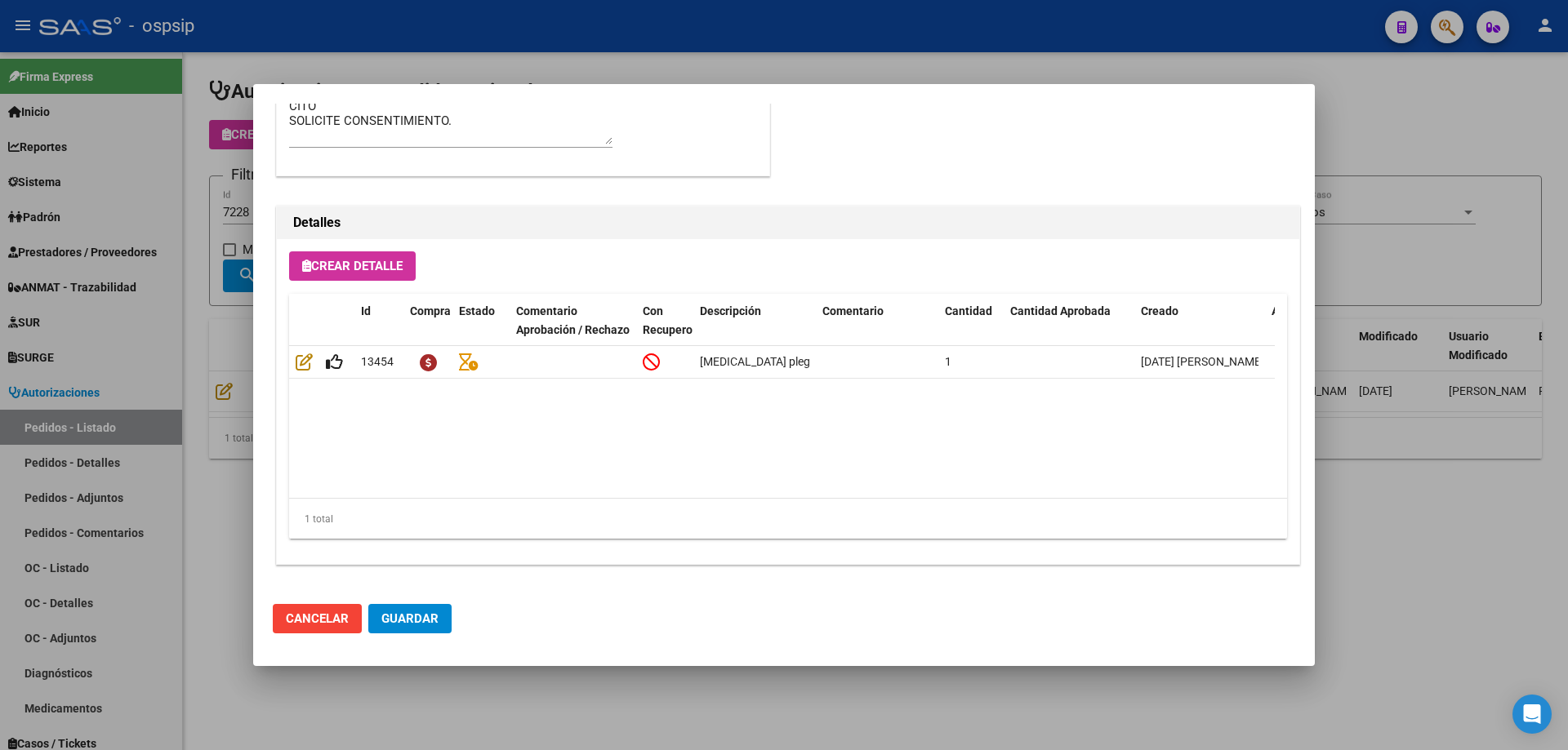
click at [59, 408] on div at bounding box center [784, 375] width 1568 height 750
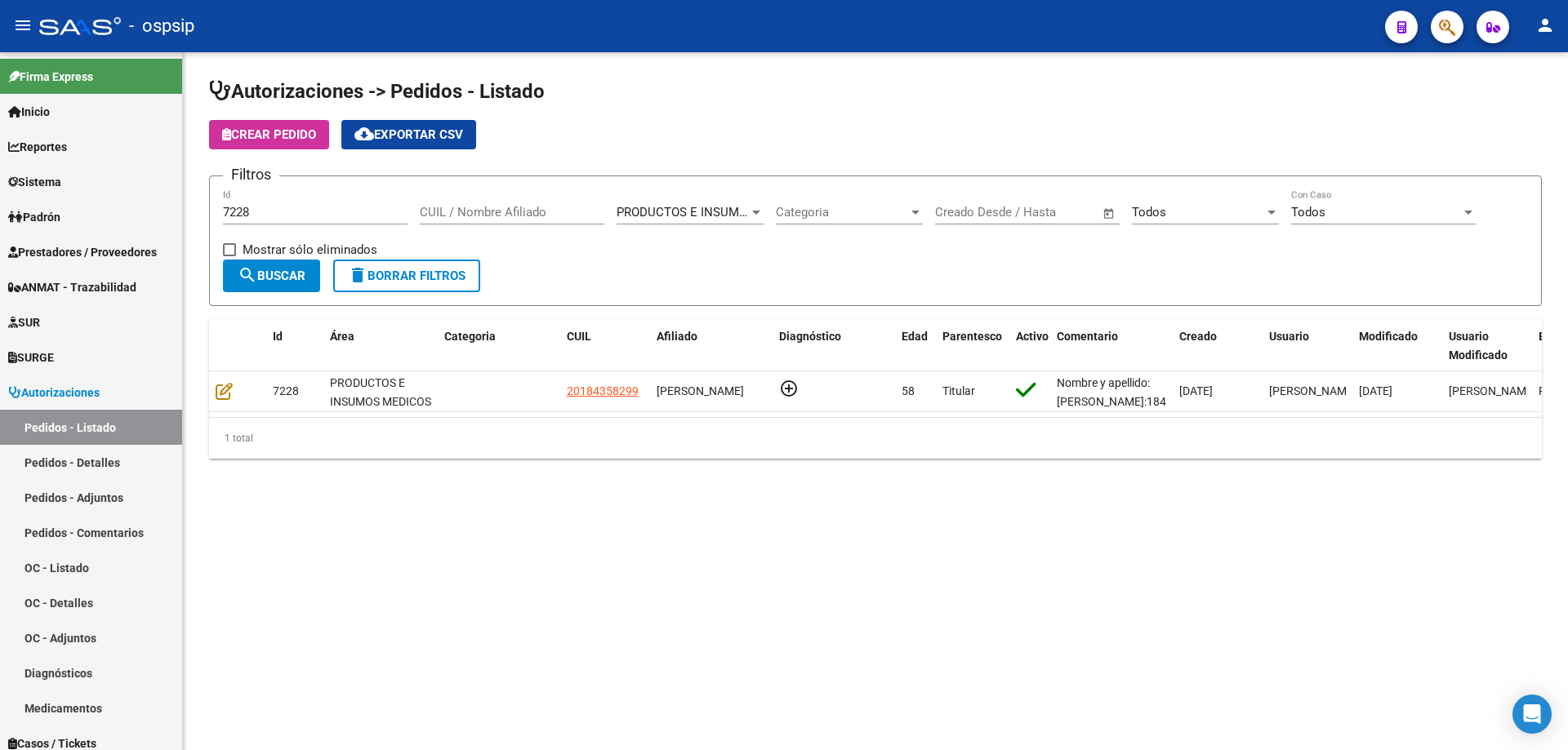
click at [288, 215] on input "7228" at bounding box center [315, 212] width 184 height 15
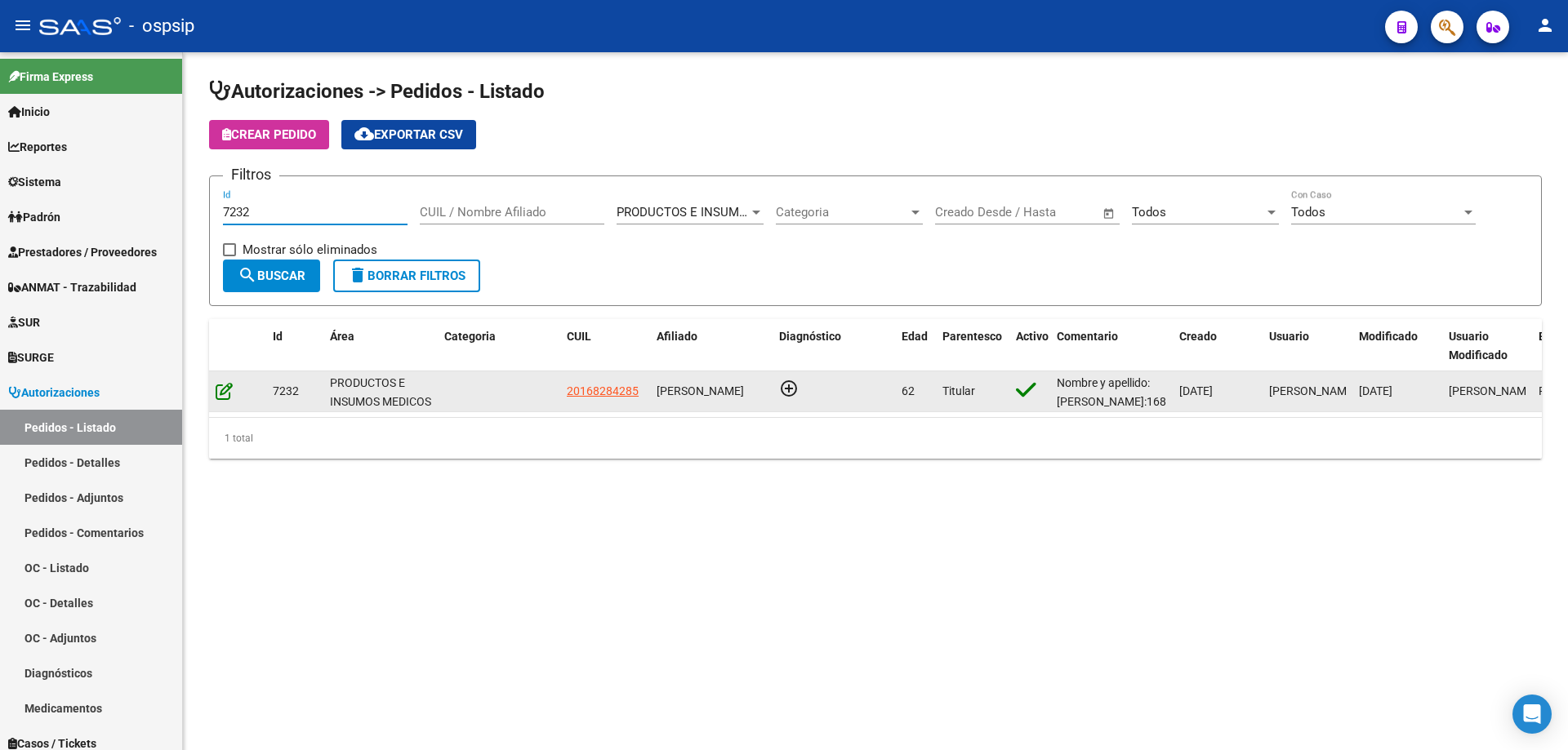
type input "7232"
click at [222, 389] on icon at bounding box center [223, 391] width 17 height 18
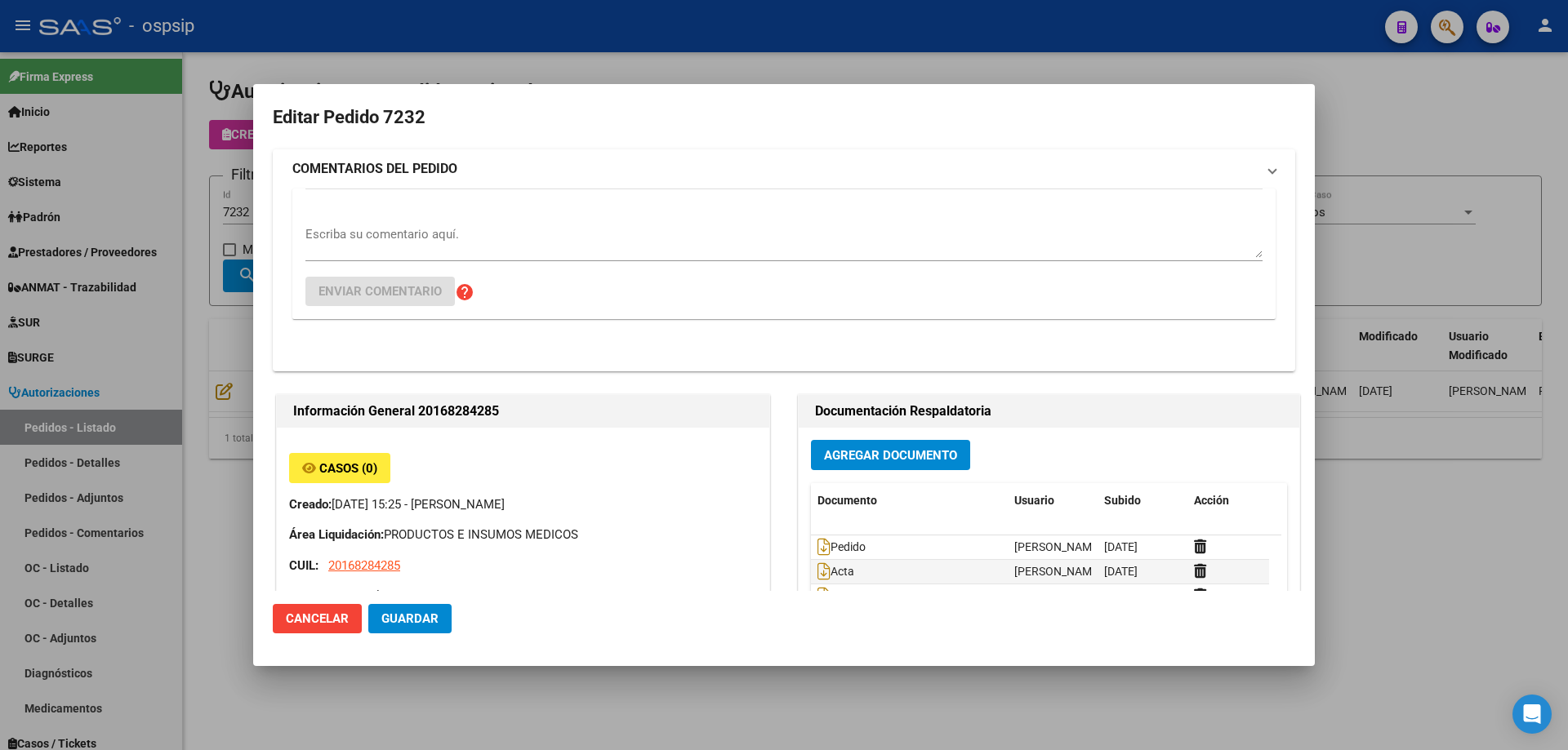
type input "[GEOGRAPHIC_DATA], [PERSON_NAME], [PERSON_NAME][STREET_ADDRESS]"
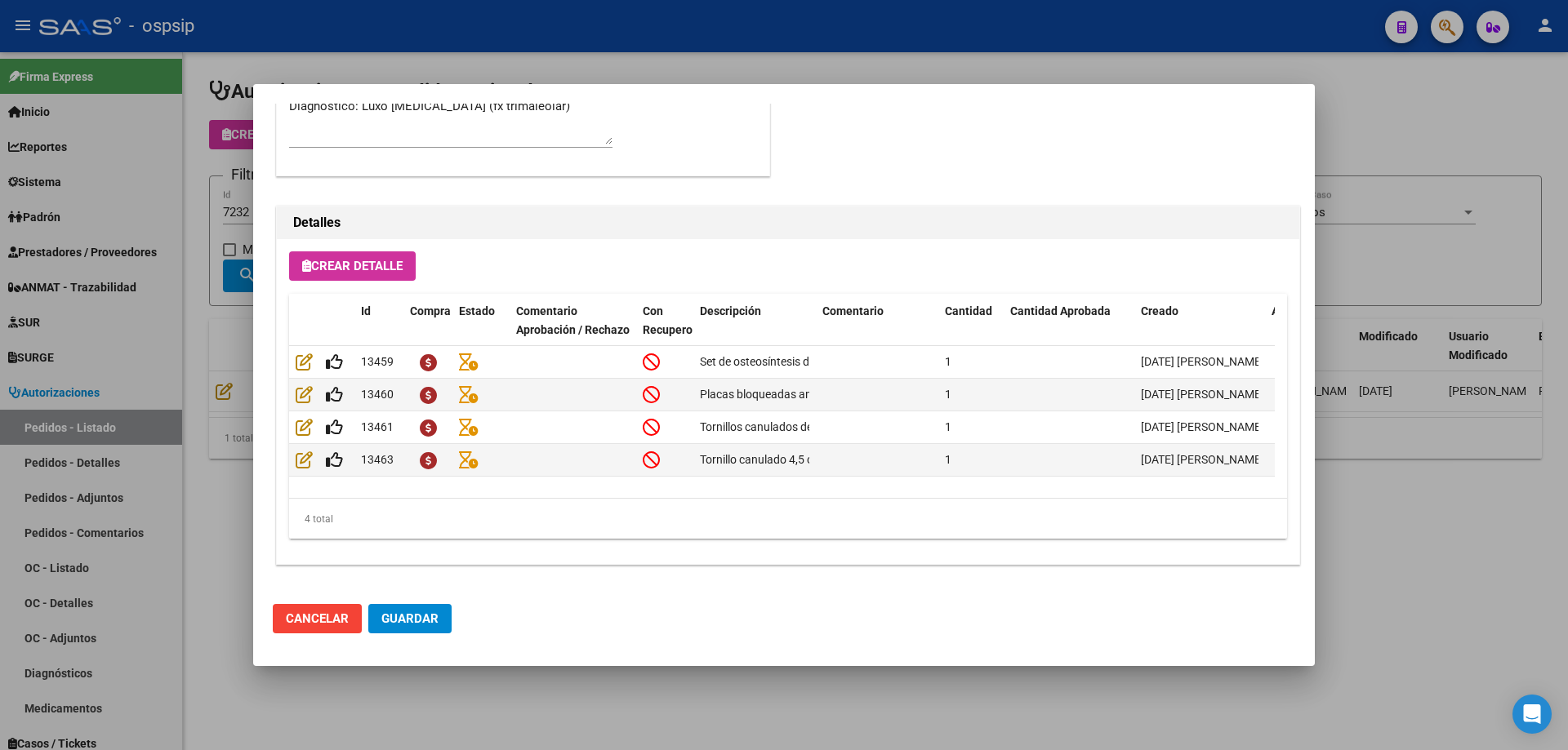
click at [194, 392] on div at bounding box center [784, 375] width 1568 height 750
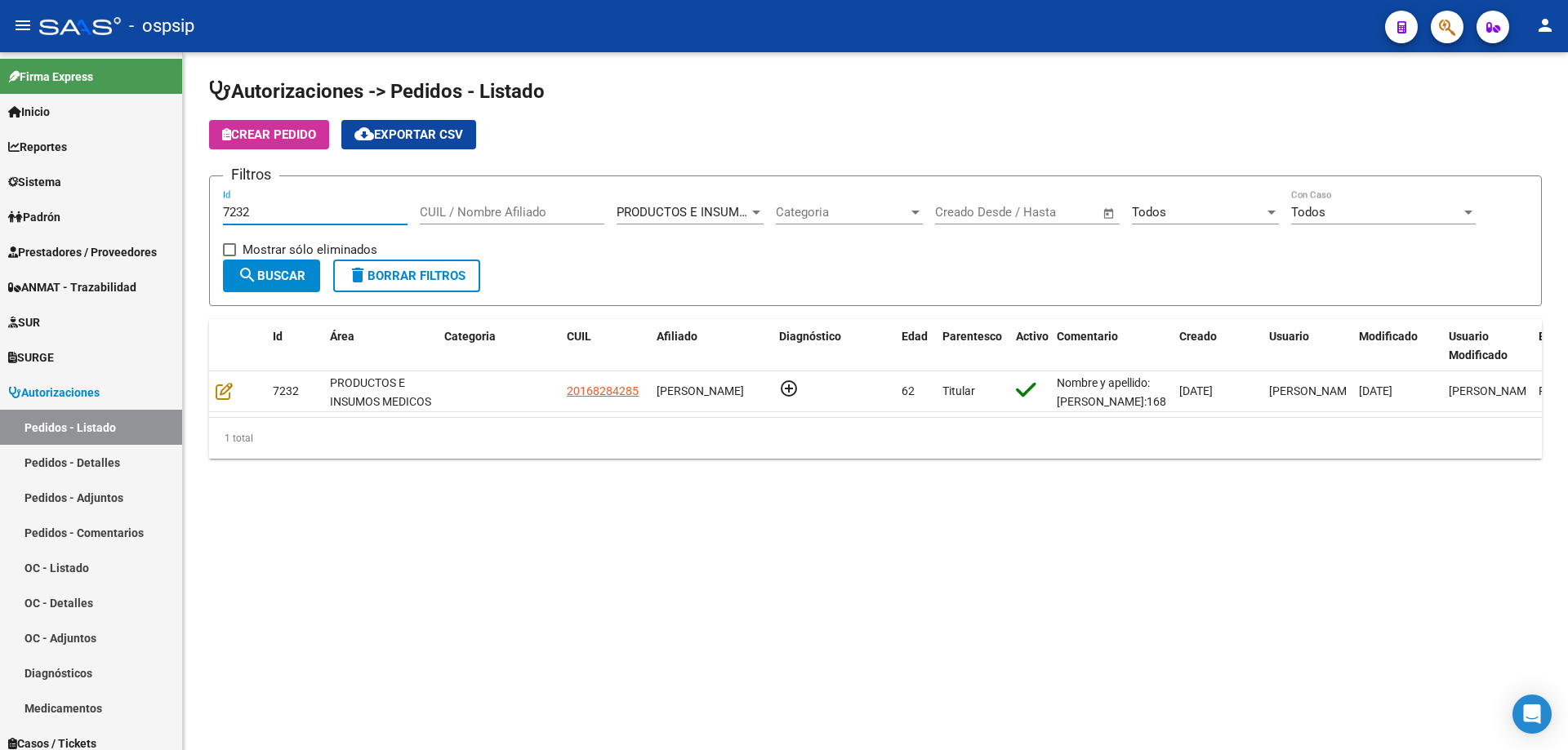
click at [286, 207] on input "7232" at bounding box center [315, 212] width 184 height 15
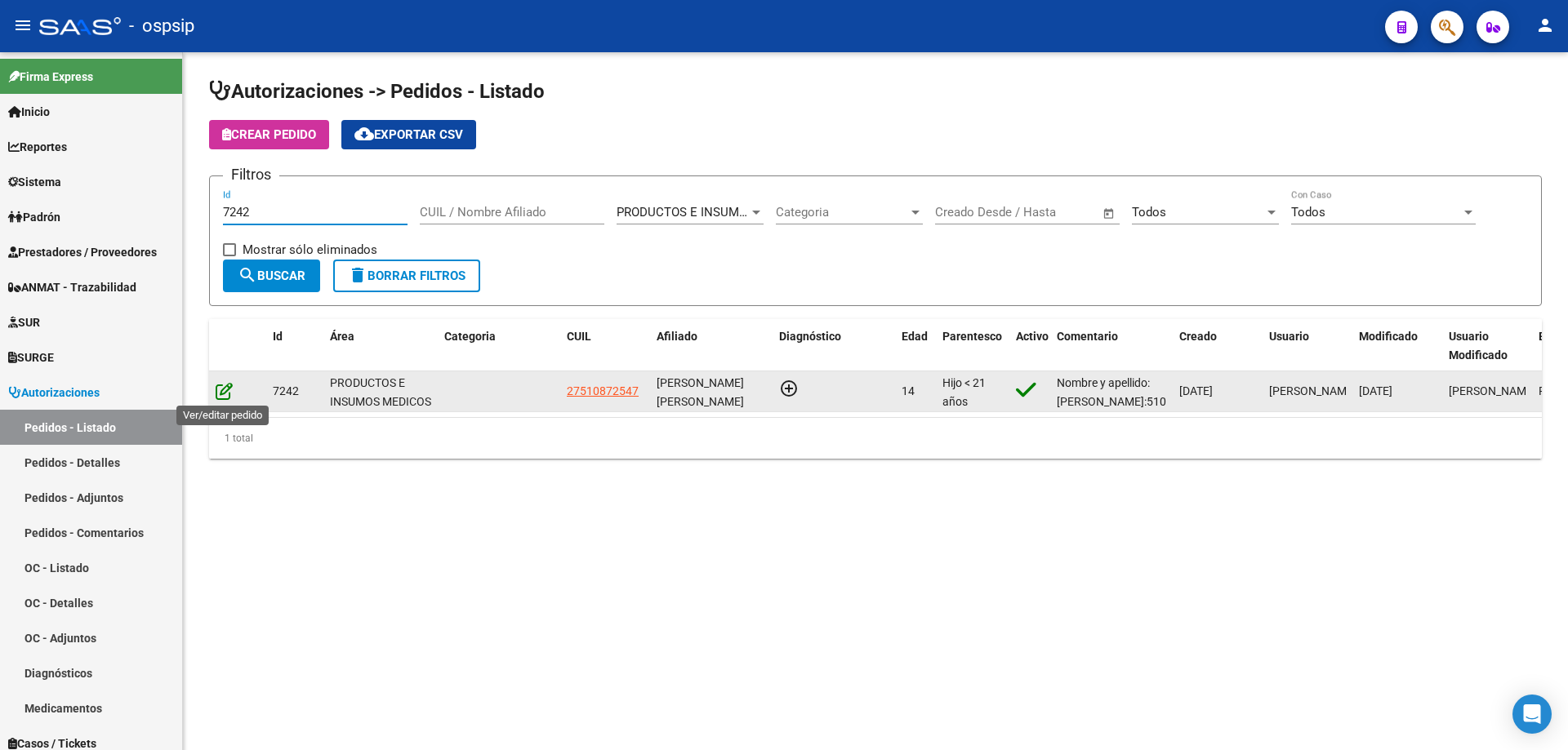
type input "7242"
click at [229, 391] on icon at bounding box center [223, 391] width 17 height 18
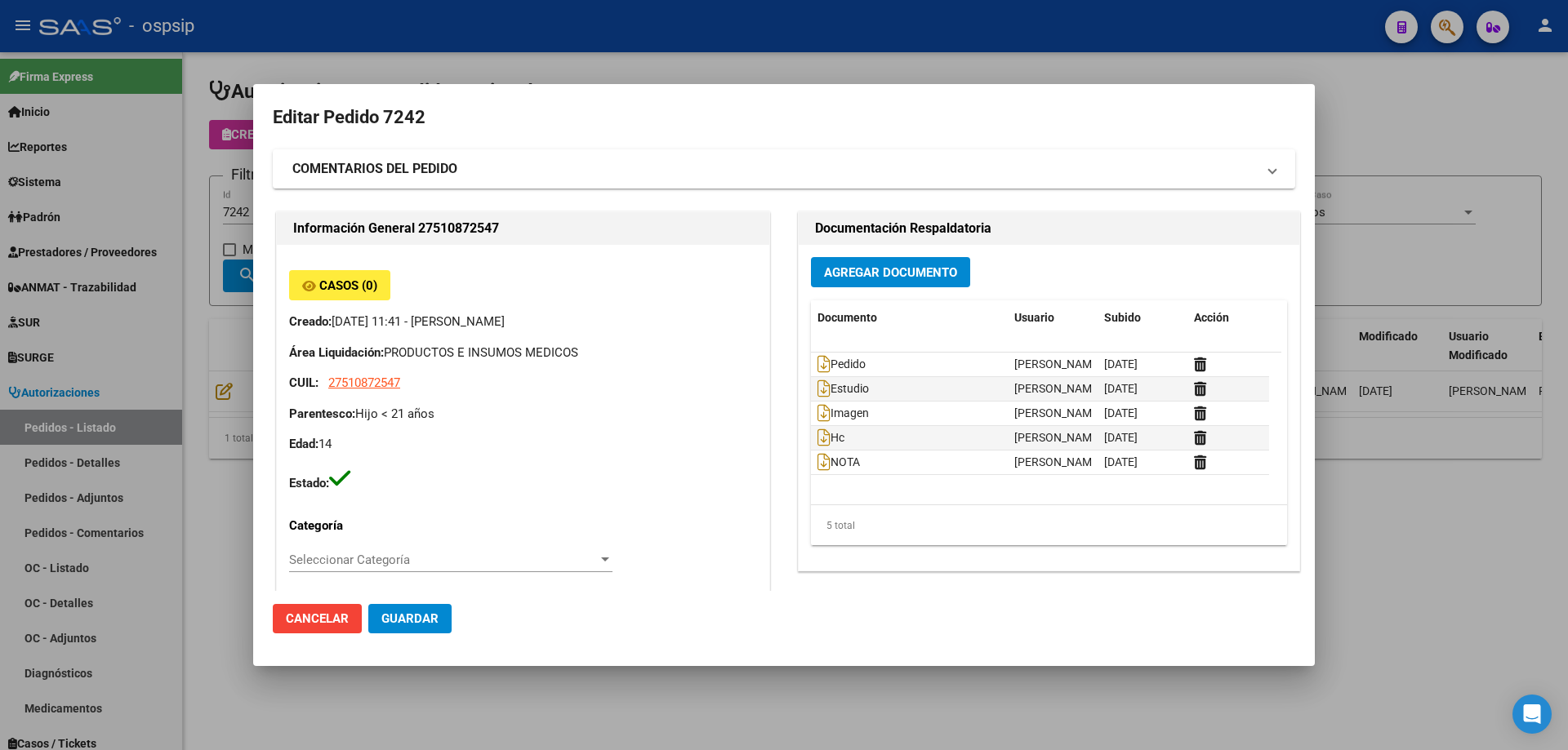
type input "[PERSON_NAME]"
type input "[GEOGRAPHIC_DATA], [GEOGRAPHIC_DATA], MZA 29 LOTE 3 BÊ SIG 0"
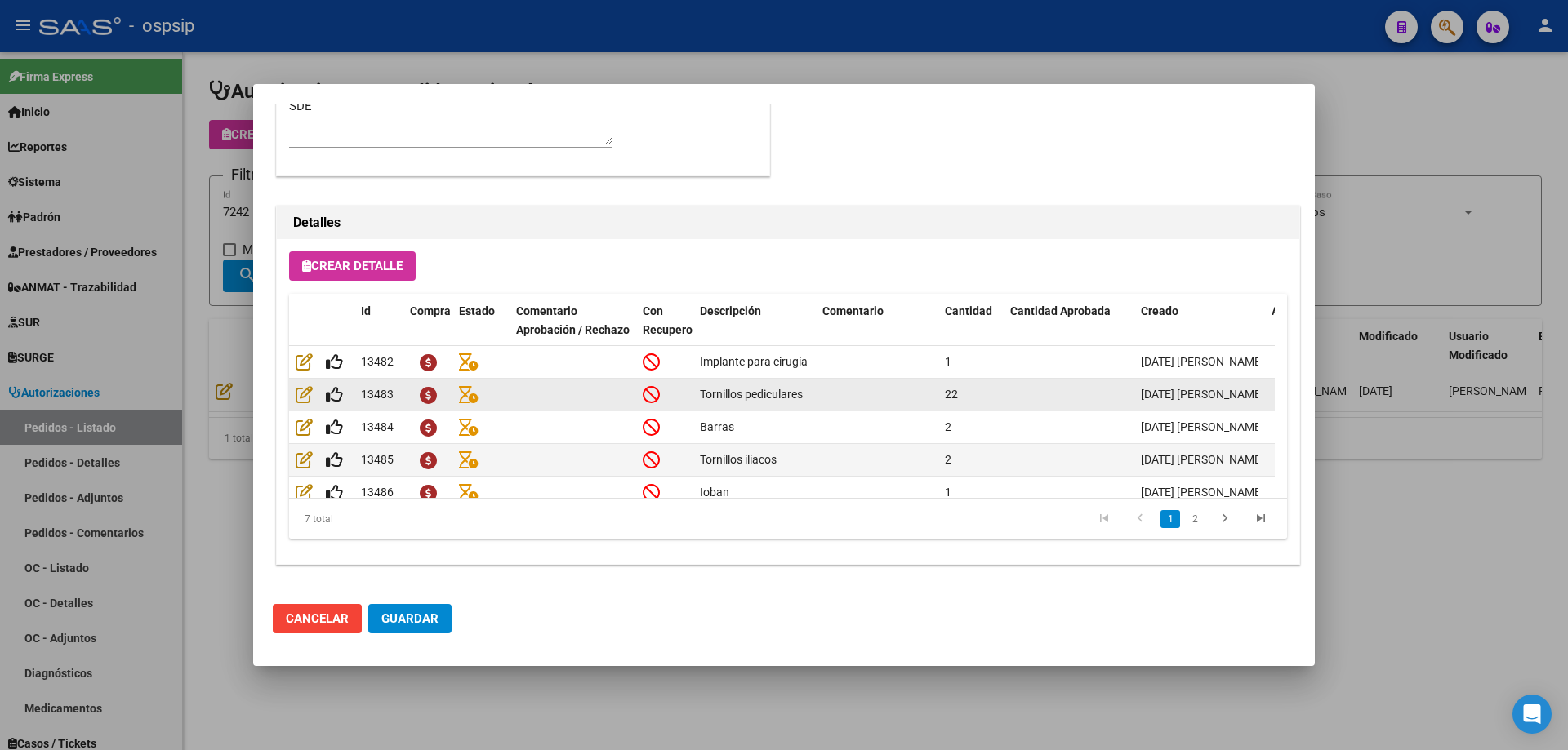
scroll to position [95, 0]
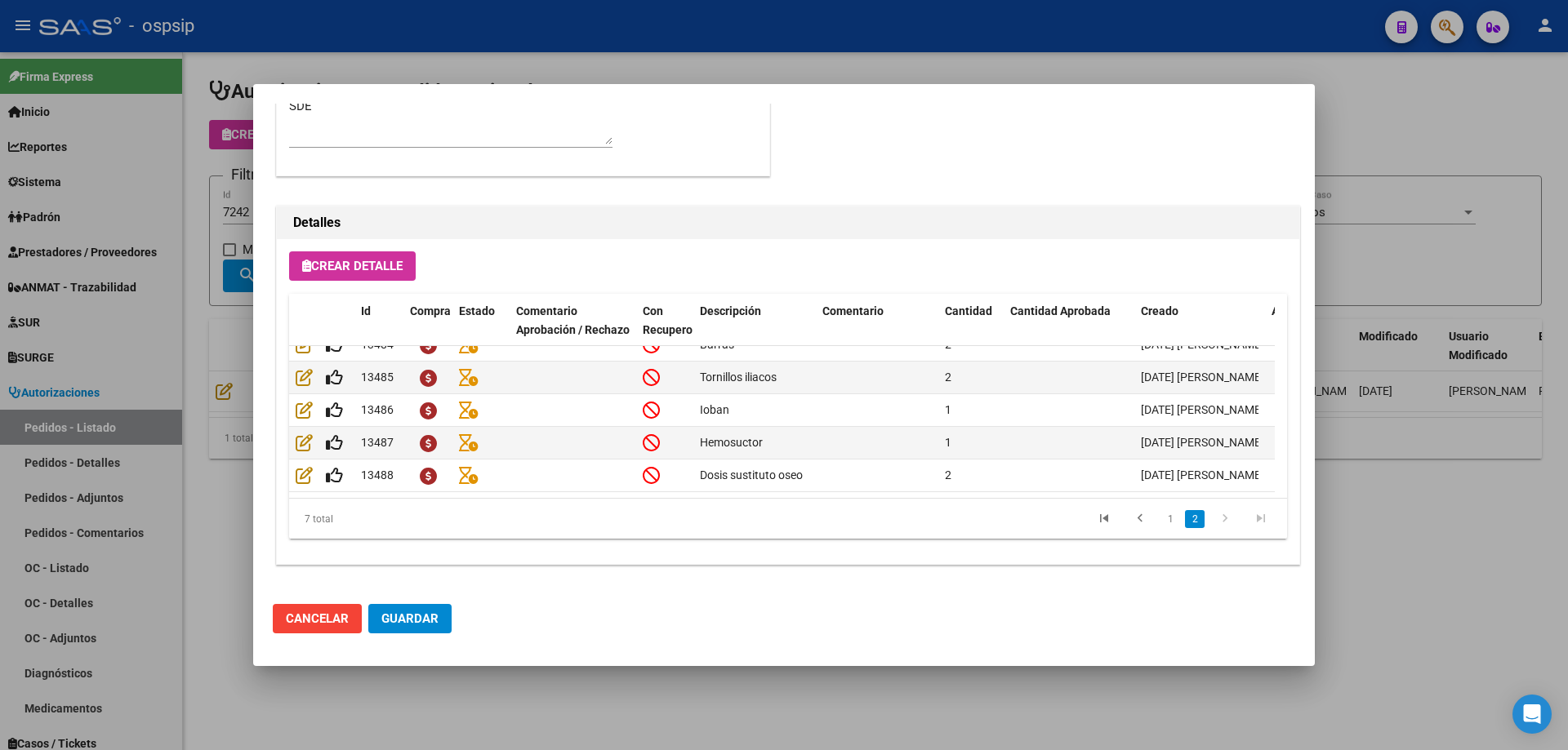
click at [225, 381] on div at bounding box center [784, 375] width 1568 height 750
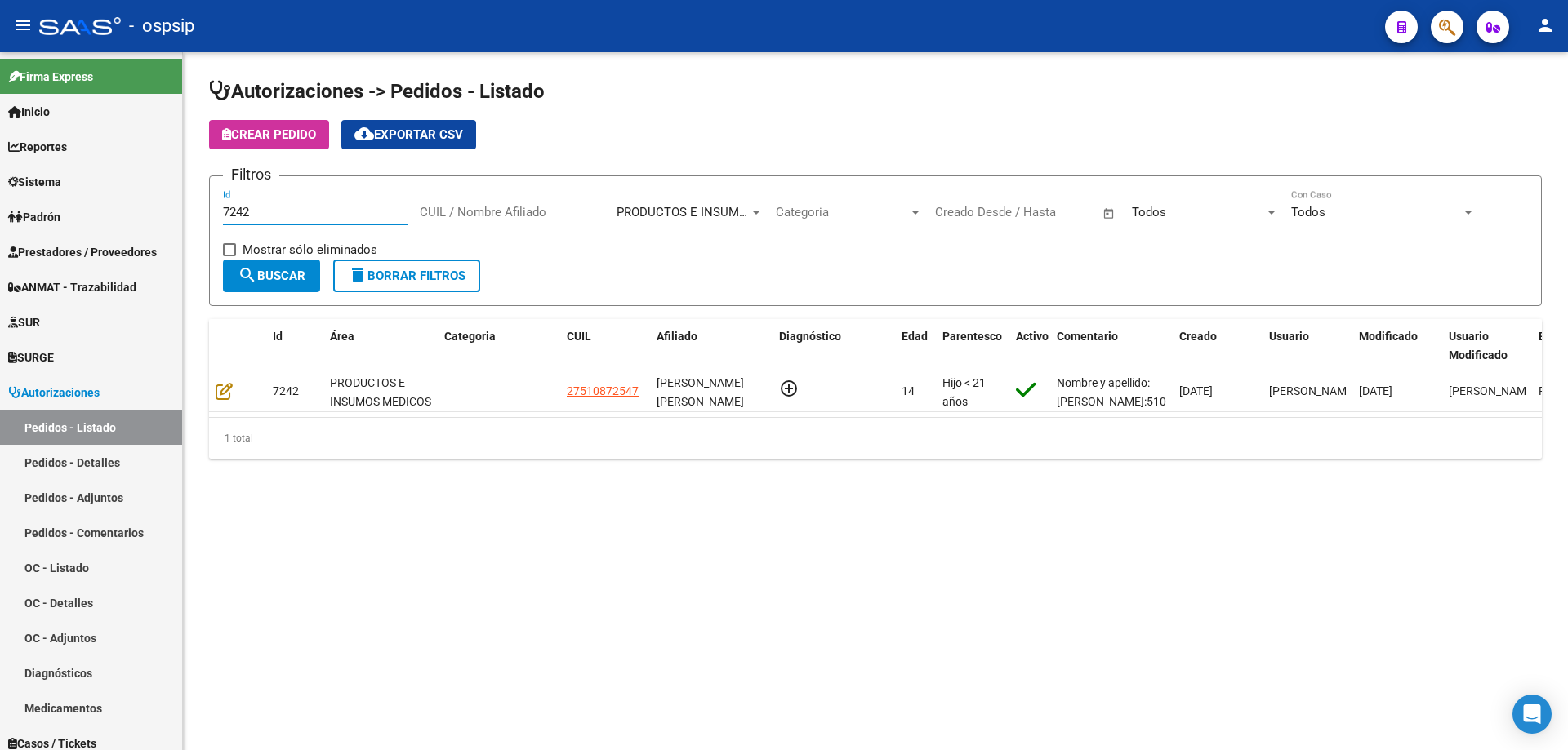
click at [278, 211] on input "7242" at bounding box center [315, 212] width 184 height 15
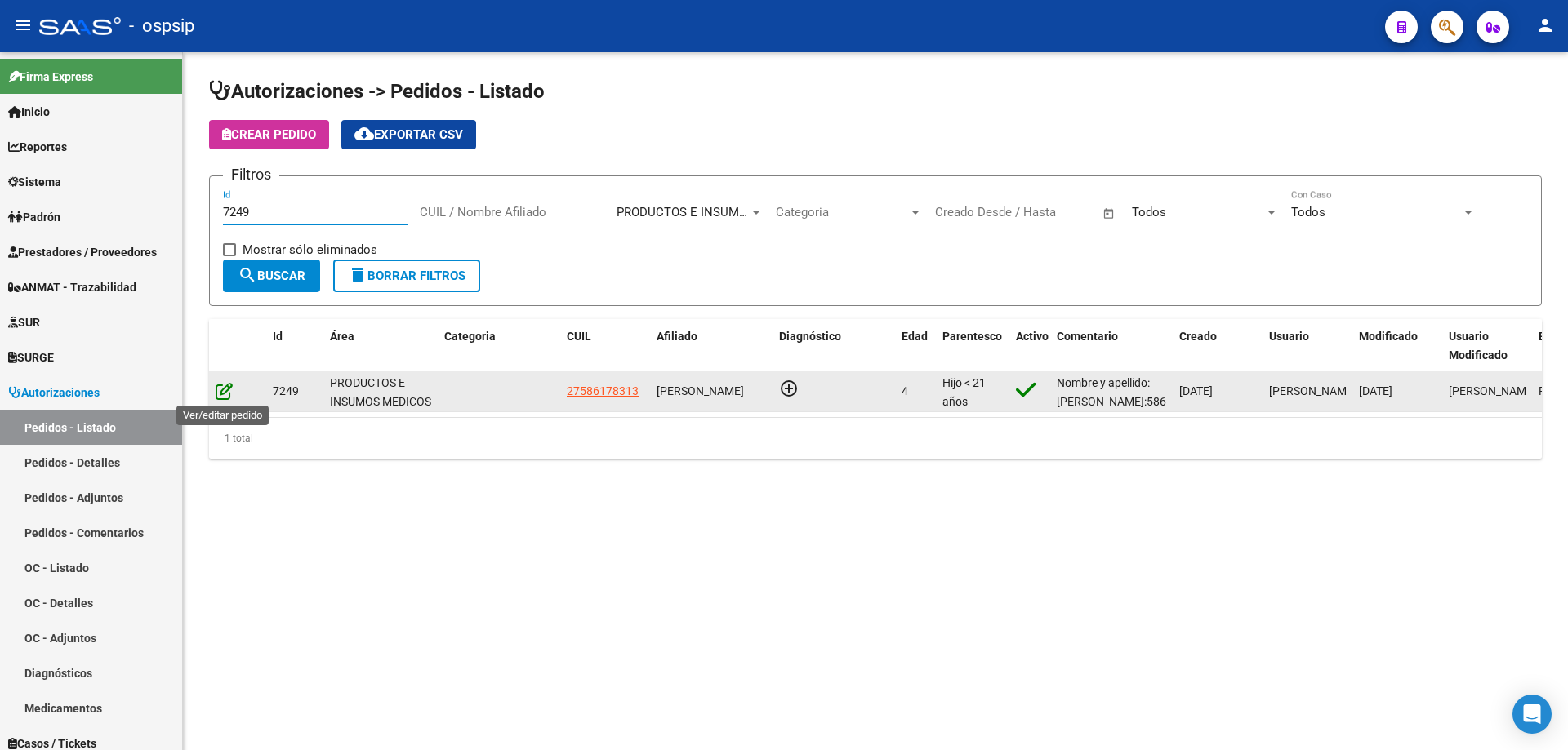
type input "7249"
click at [225, 396] on icon at bounding box center [223, 391] width 17 height 18
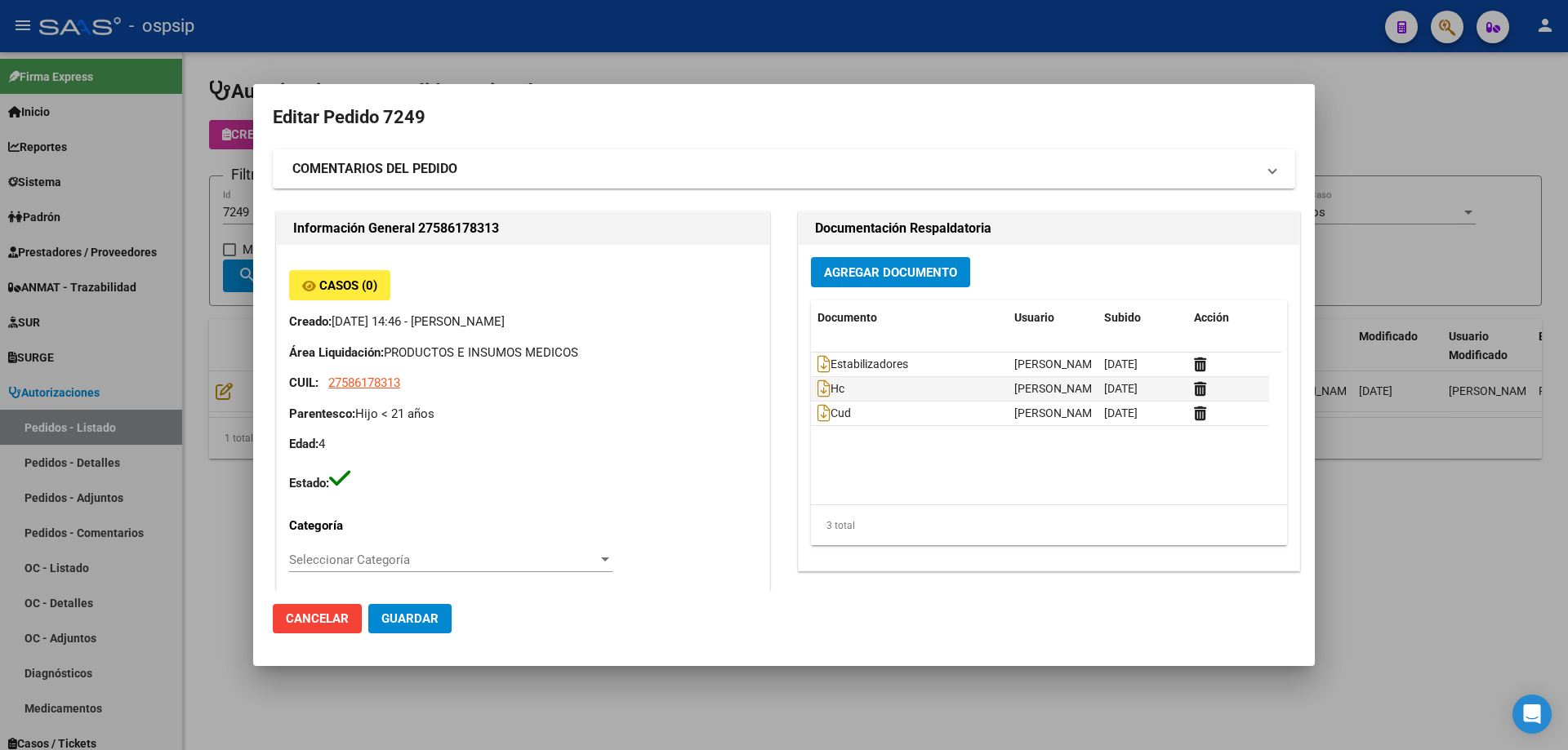
type input "[GEOGRAPHIC_DATA], [PERSON_NAME], [DATE][PERSON_NAME]"
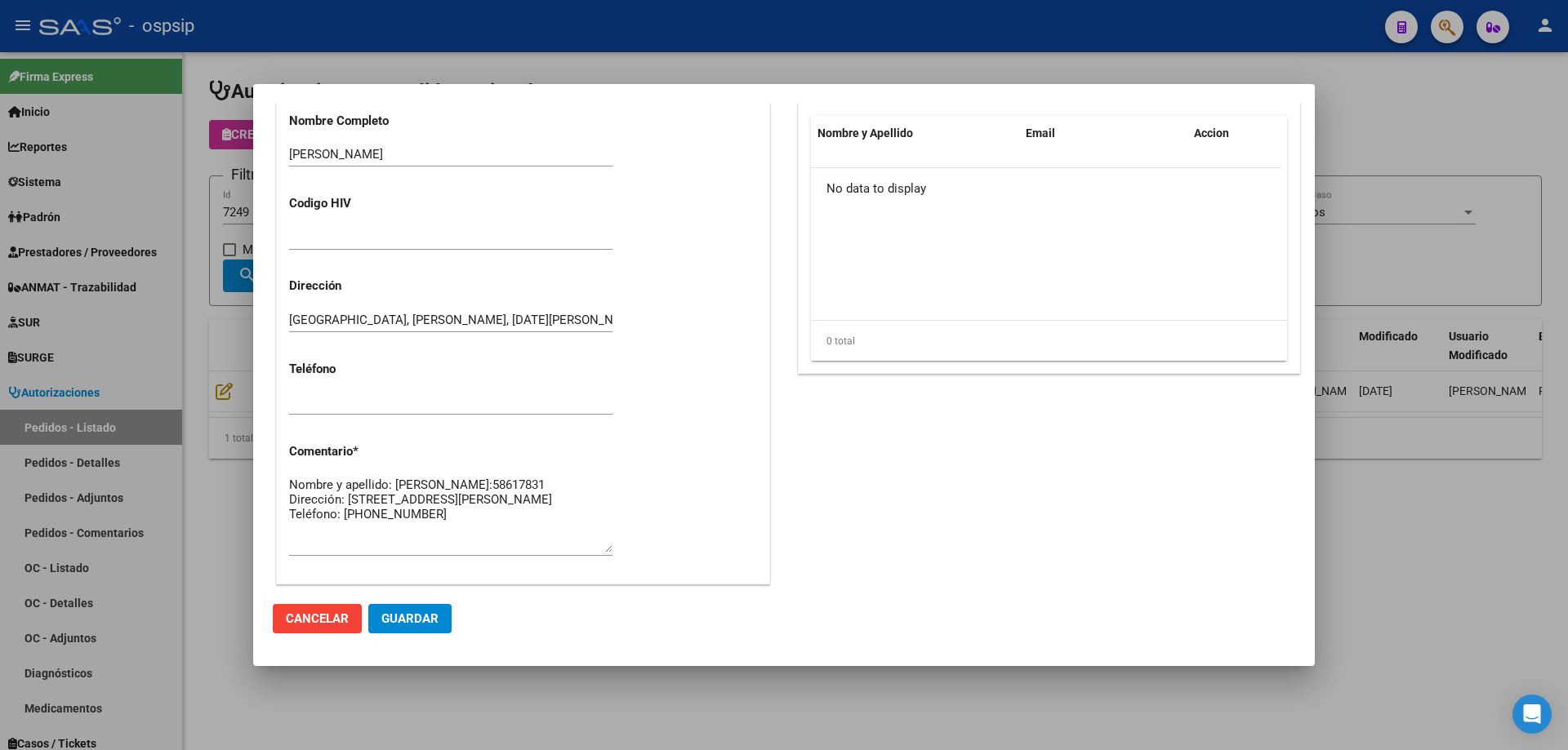
scroll to position [897, 0]
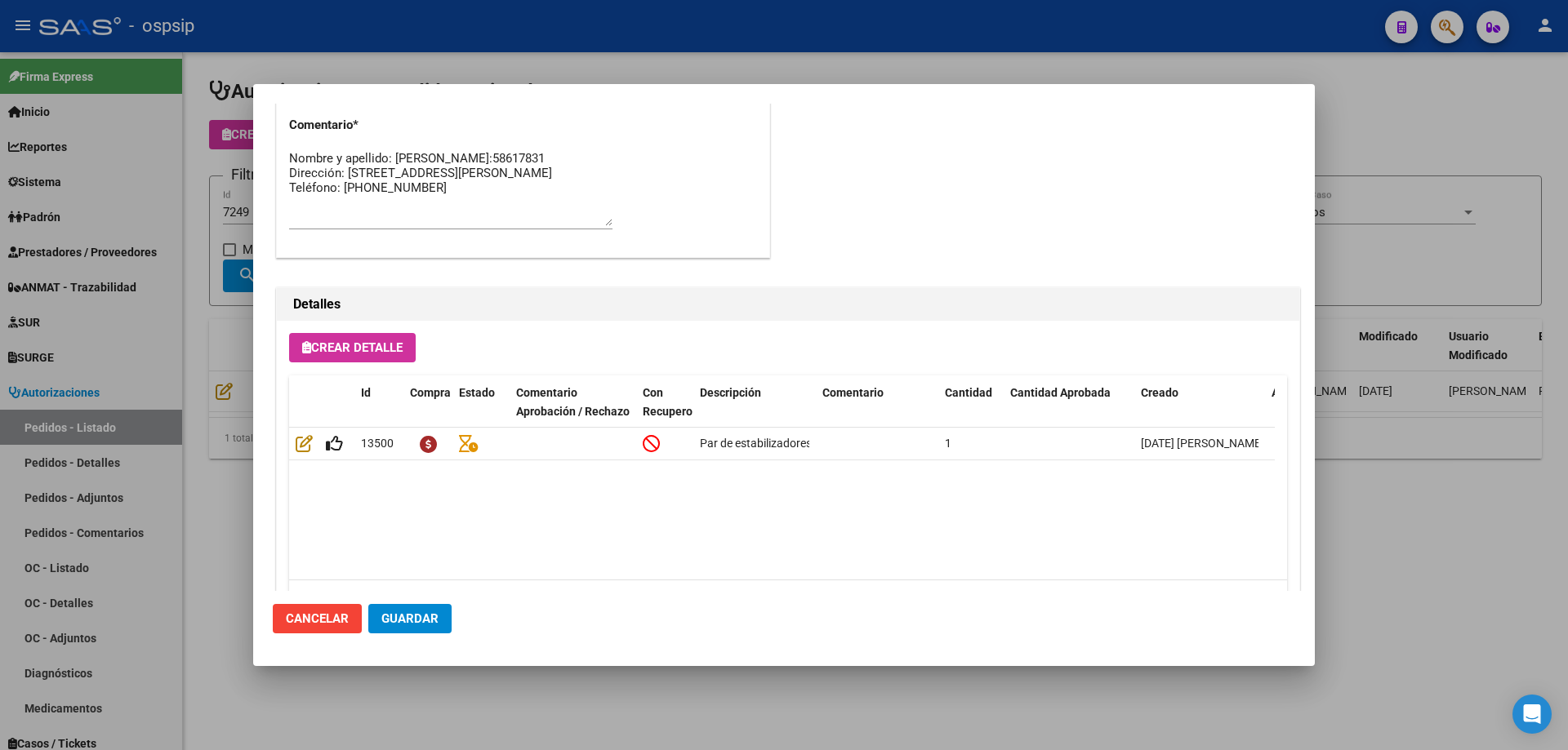
click at [139, 299] on div at bounding box center [784, 375] width 1568 height 750
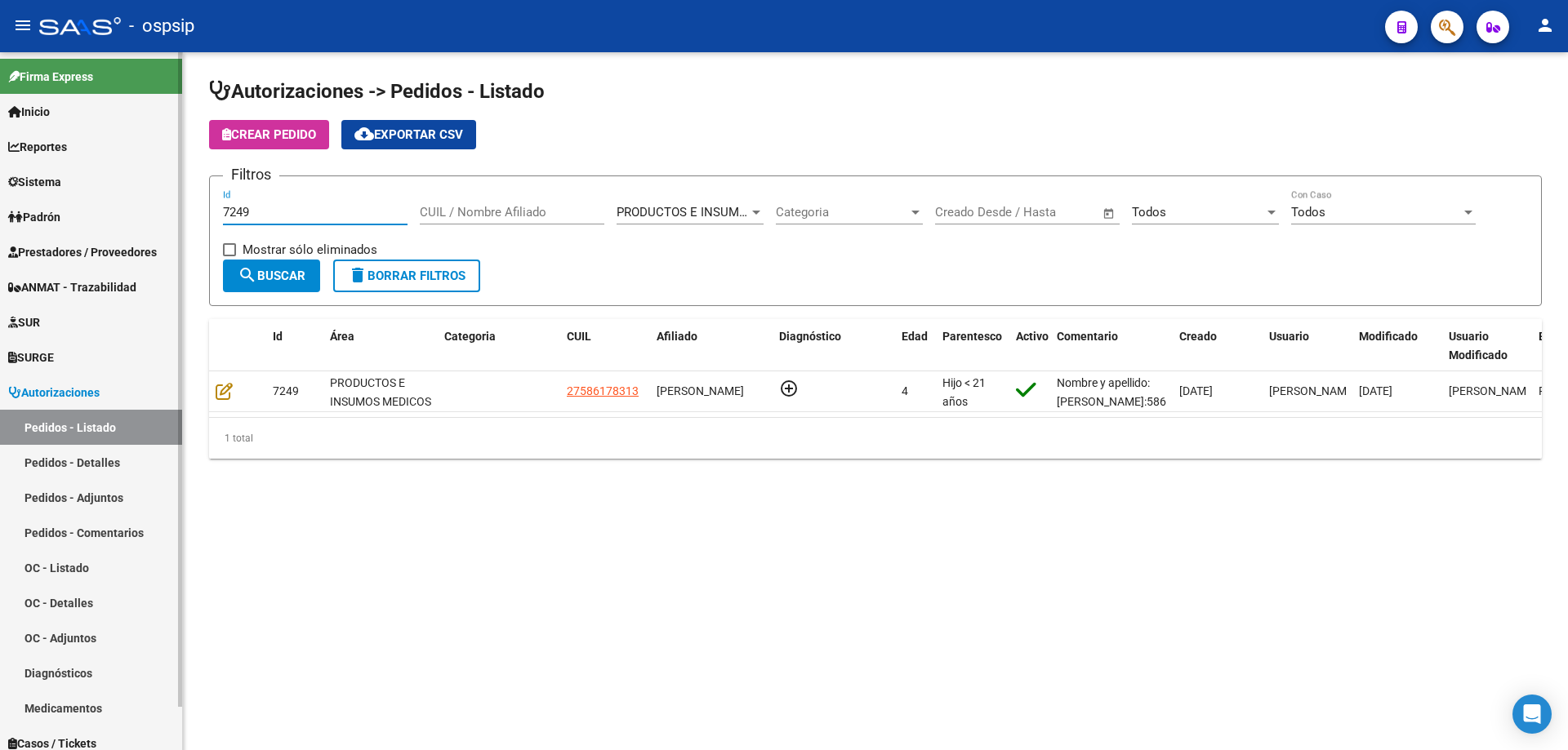
drag, startPoint x: 266, startPoint y: 207, endPoint x: 0, endPoint y: 170, distance: 268.6
click at [0, 170] on mat-sidenav-container "Firma Express Inicio Calendario SSS Instructivos Contacto OS Reportes Egresos D…" at bounding box center [784, 401] width 1568 height 698
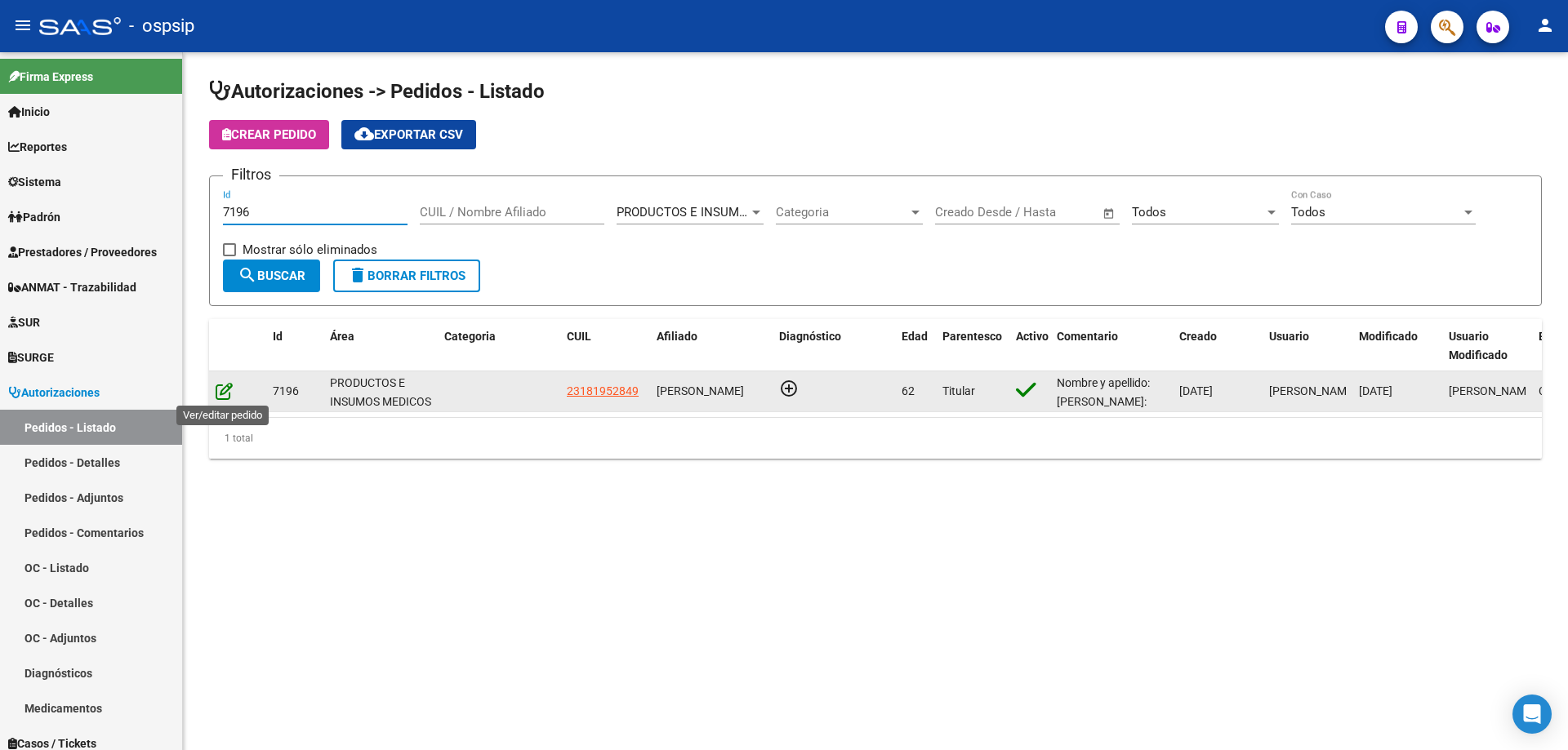
type input "7196"
click at [227, 395] on icon at bounding box center [223, 391] width 17 height 18
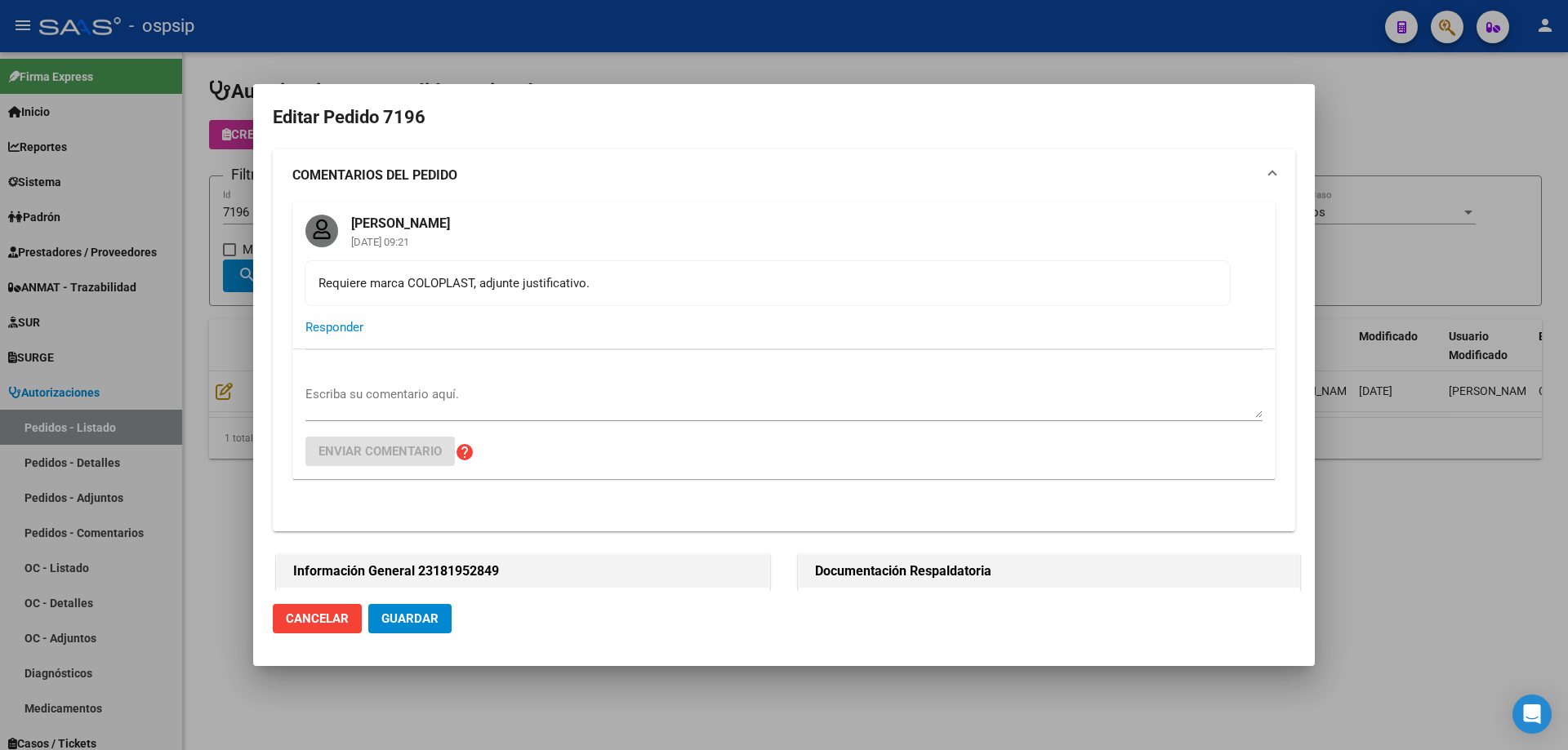
type input "[GEOGRAPHIC_DATA], [PERSON_NAME], 177 Y LOS ANDES 0"
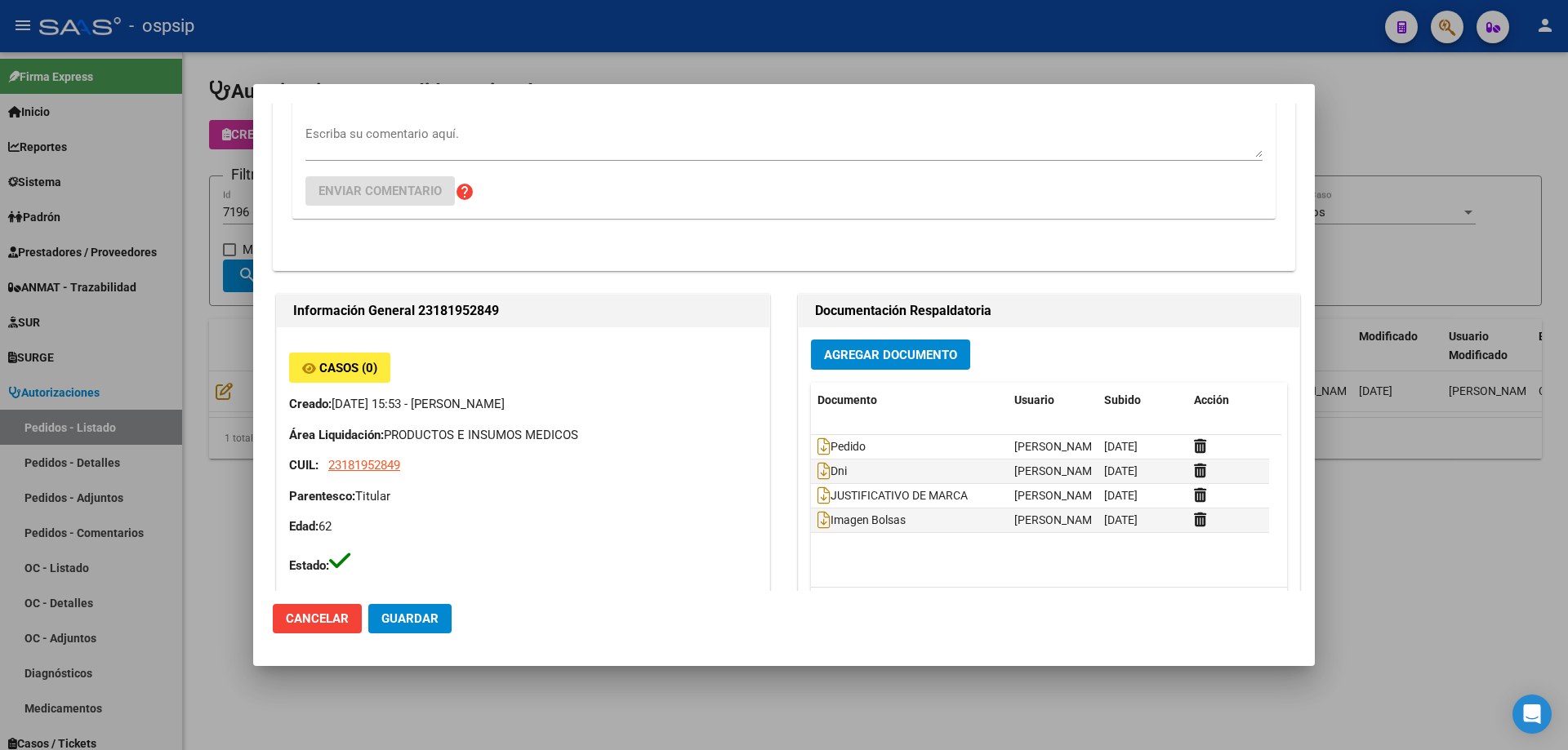
scroll to position [0, 0]
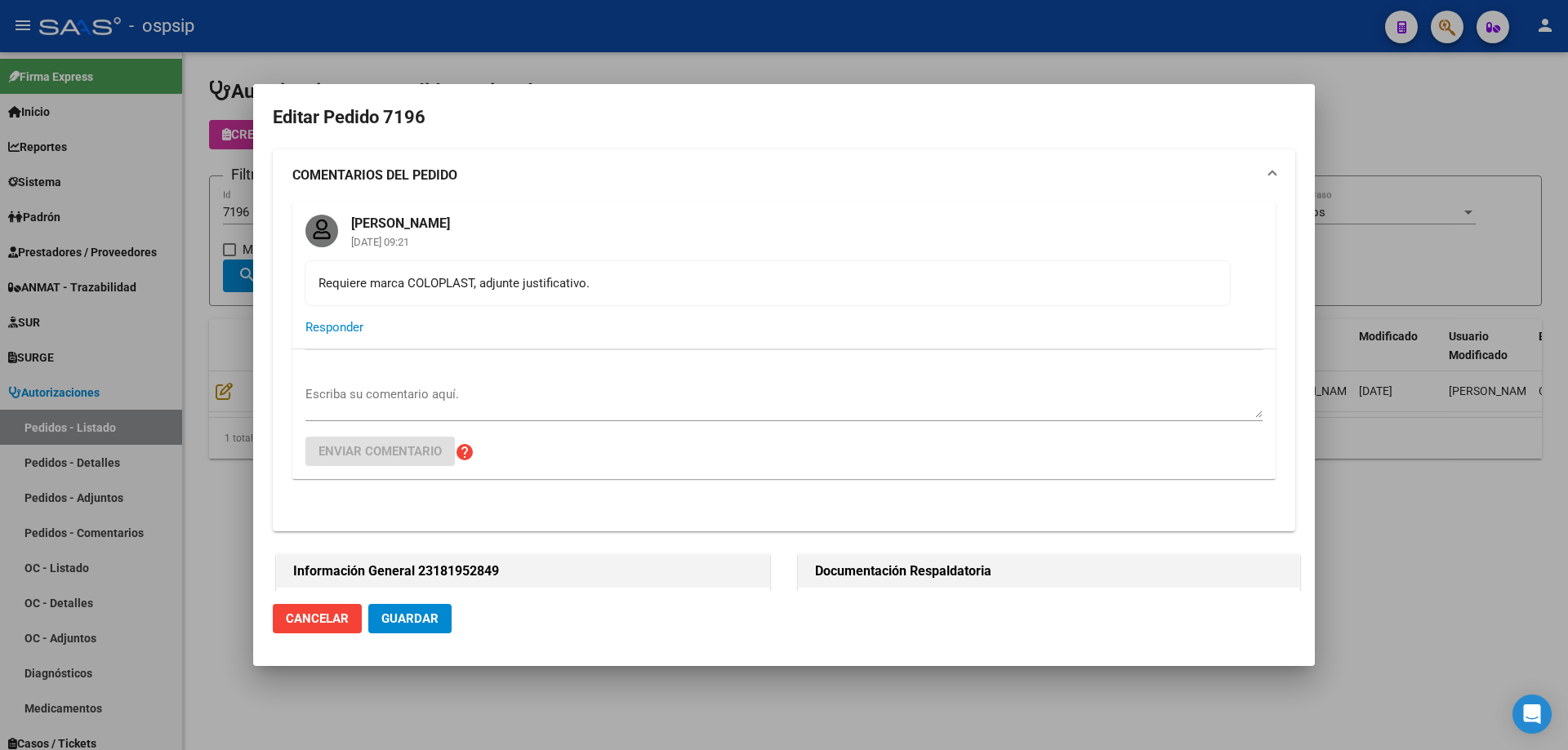
click at [195, 360] on div at bounding box center [784, 375] width 1568 height 750
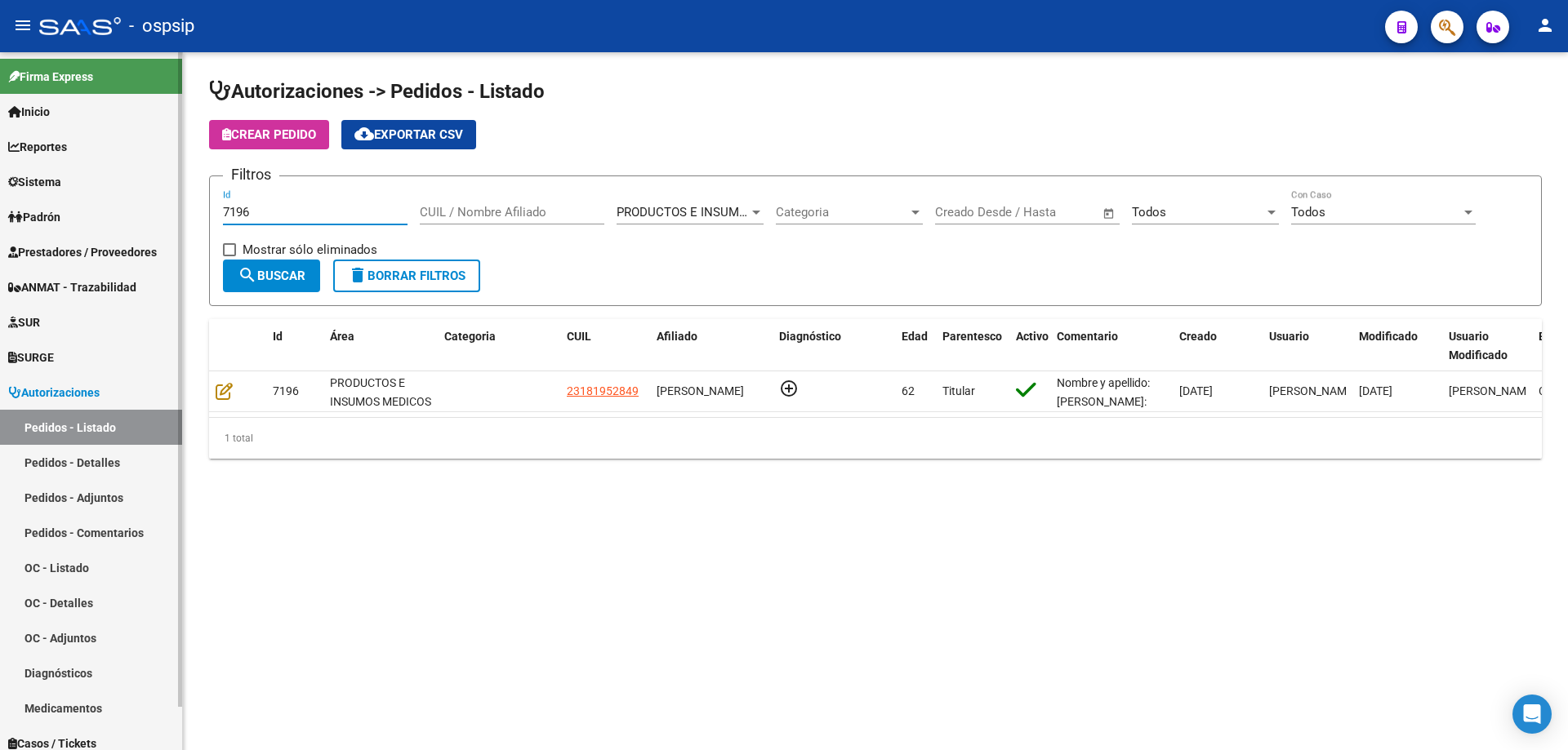
drag, startPoint x: 194, startPoint y: 205, endPoint x: 139, endPoint y: 203, distance: 55.0
click at [139, 203] on mat-sidenav-container "Firma Express Inicio Calendario SSS Instructivos Contacto OS Reportes Egresos D…" at bounding box center [784, 401] width 1568 height 698
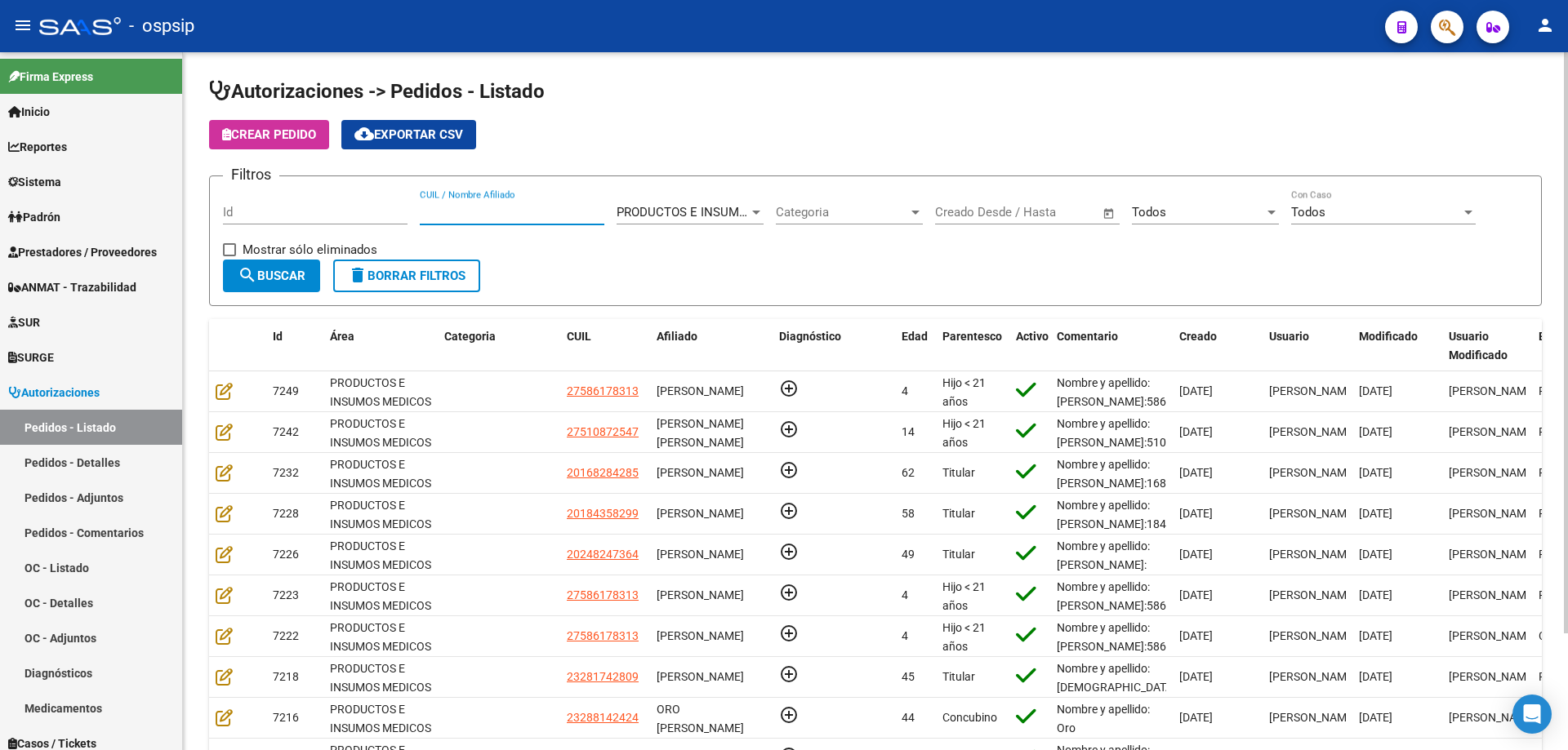
paste input "43251713"
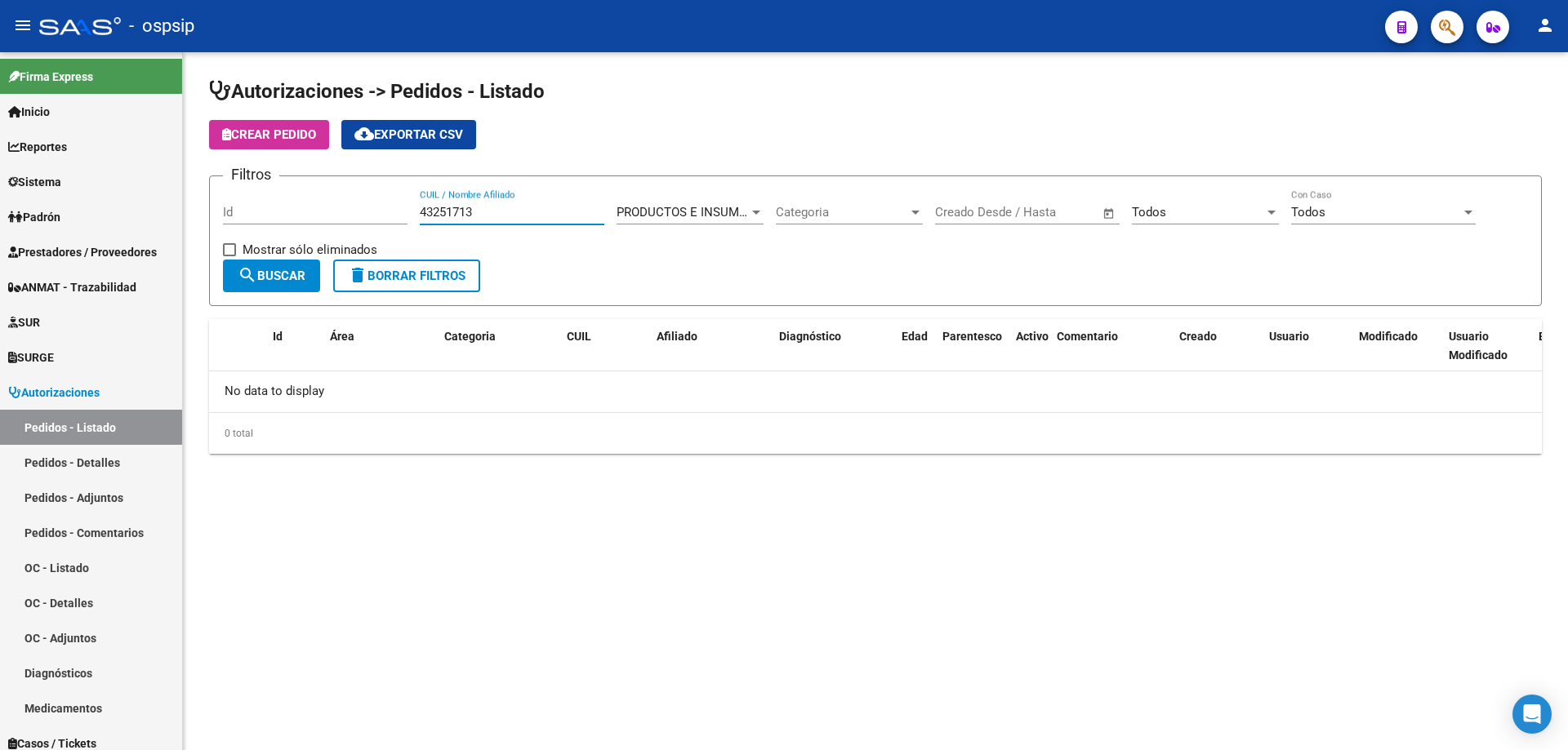
type input "43251713"
click at [494, 208] on div "43251713 CUIL / Nombre Afiliado" at bounding box center [512, 207] width 184 height 35
drag, startPoint x: 494, startPoint y: 209, endPoint x: 222, endPoint y: 217, distance: 272.1
click at [222, 217] on form "Filtros Id 43251713 CUIL / Nombre Afiliado PRODUCTOS E INSUMOS MEDICOS Seleccio…" at bounding box center [875, 240] width 1333 height 130
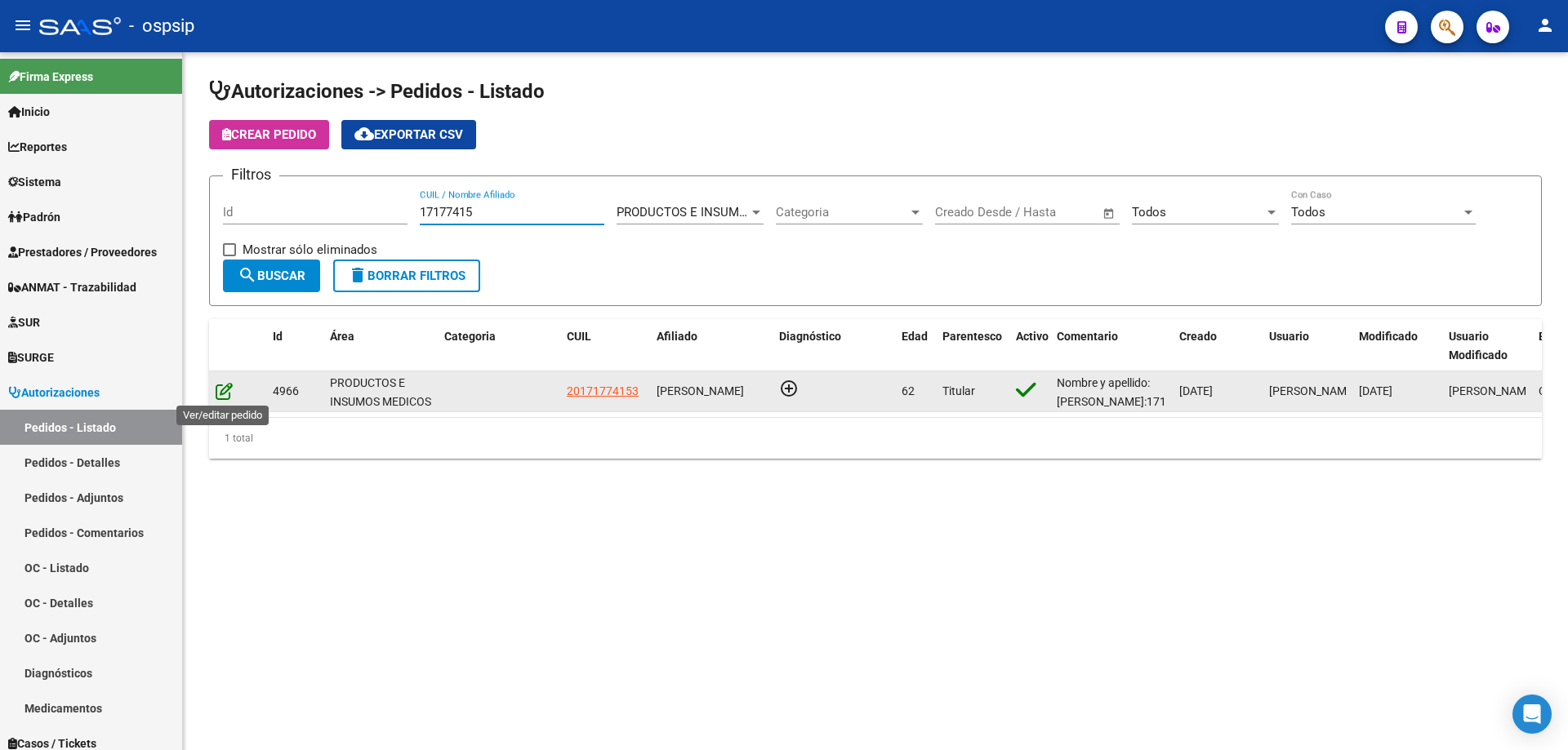
type input "17177415"
click at [224, 391] on icon at bounding box center [223, 391] width 17 height 18
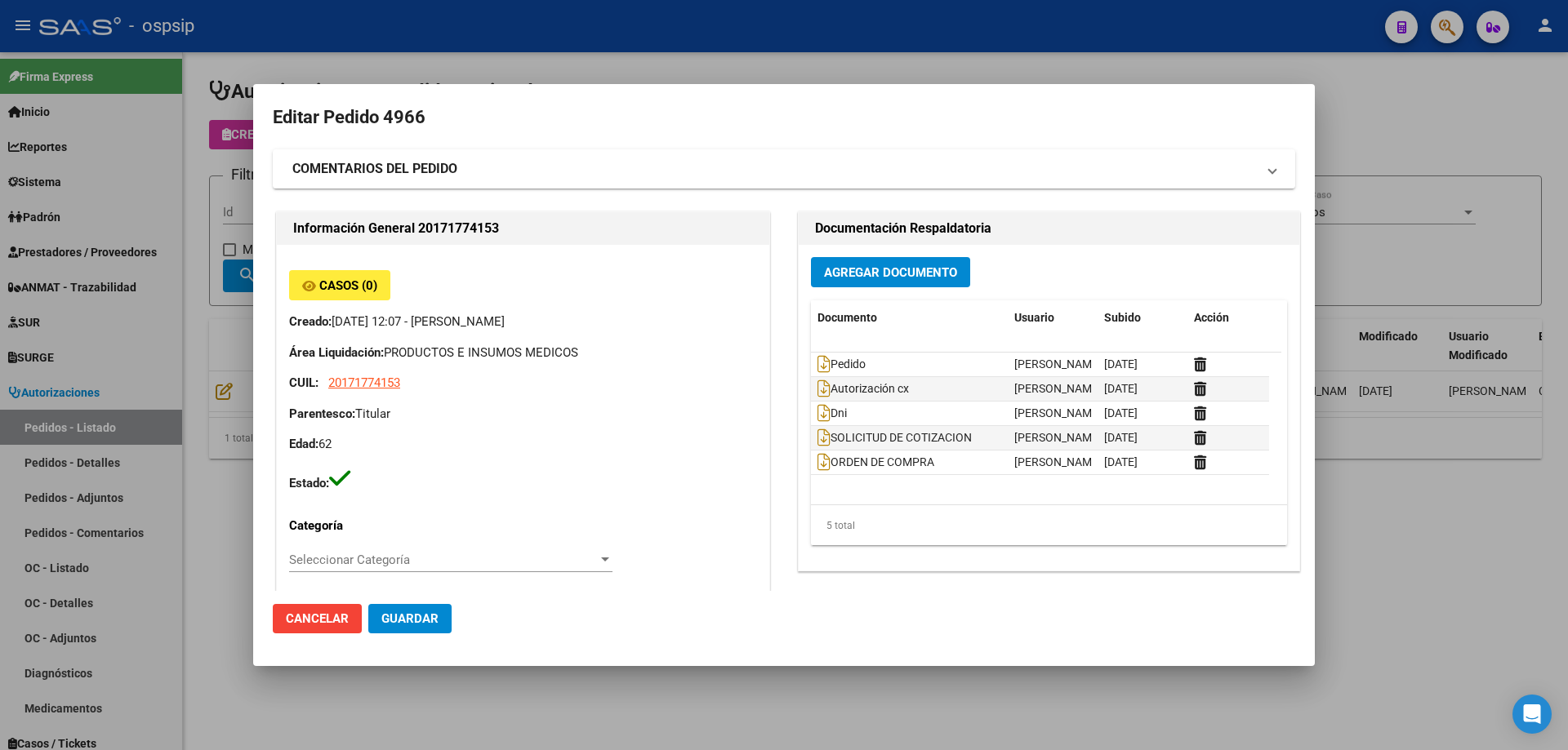
type input "[GEOGRAPHIC_DATA], [STREET_ADDRESS][PERSON_NAME][PERSON_NAME]"
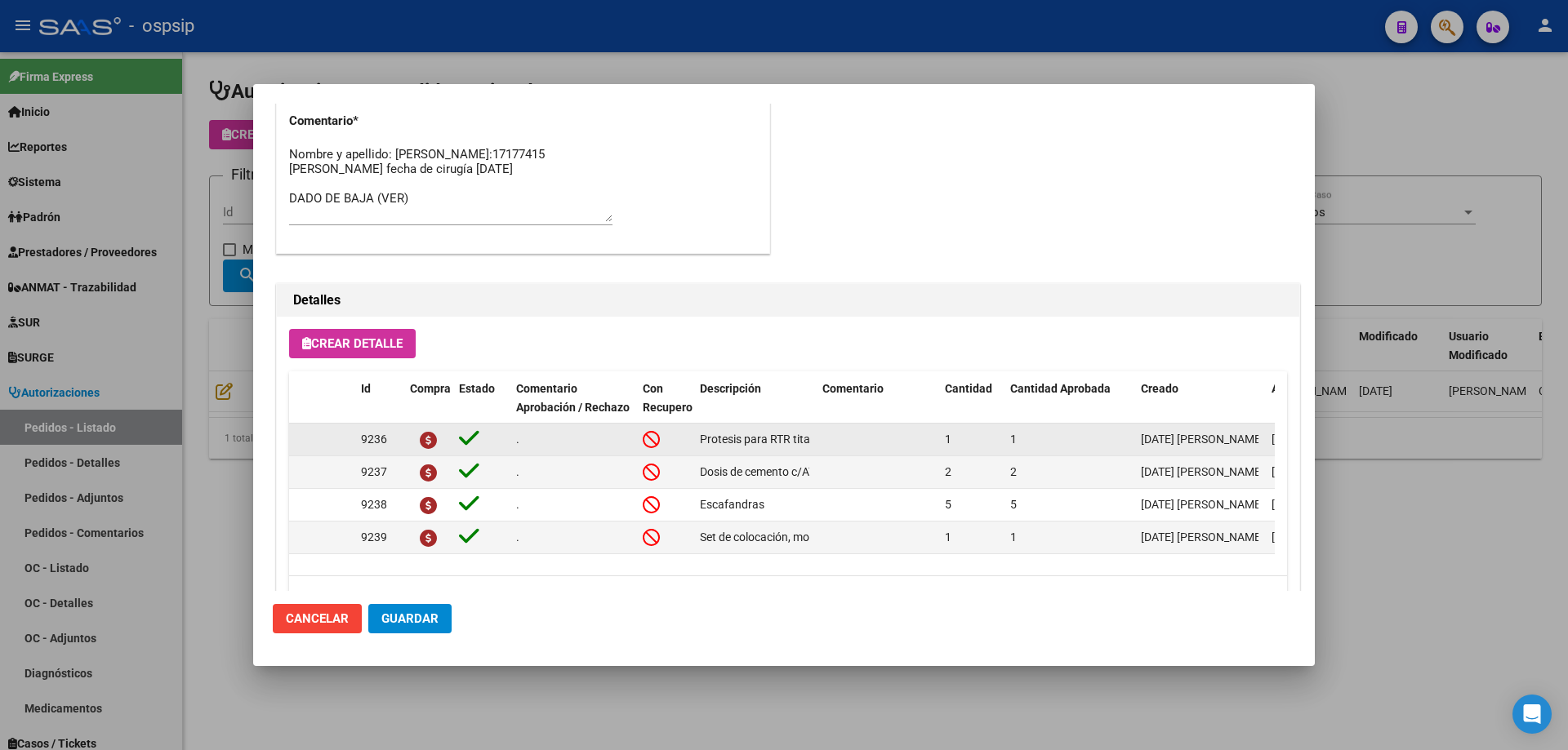
scroll to position [734, 0]
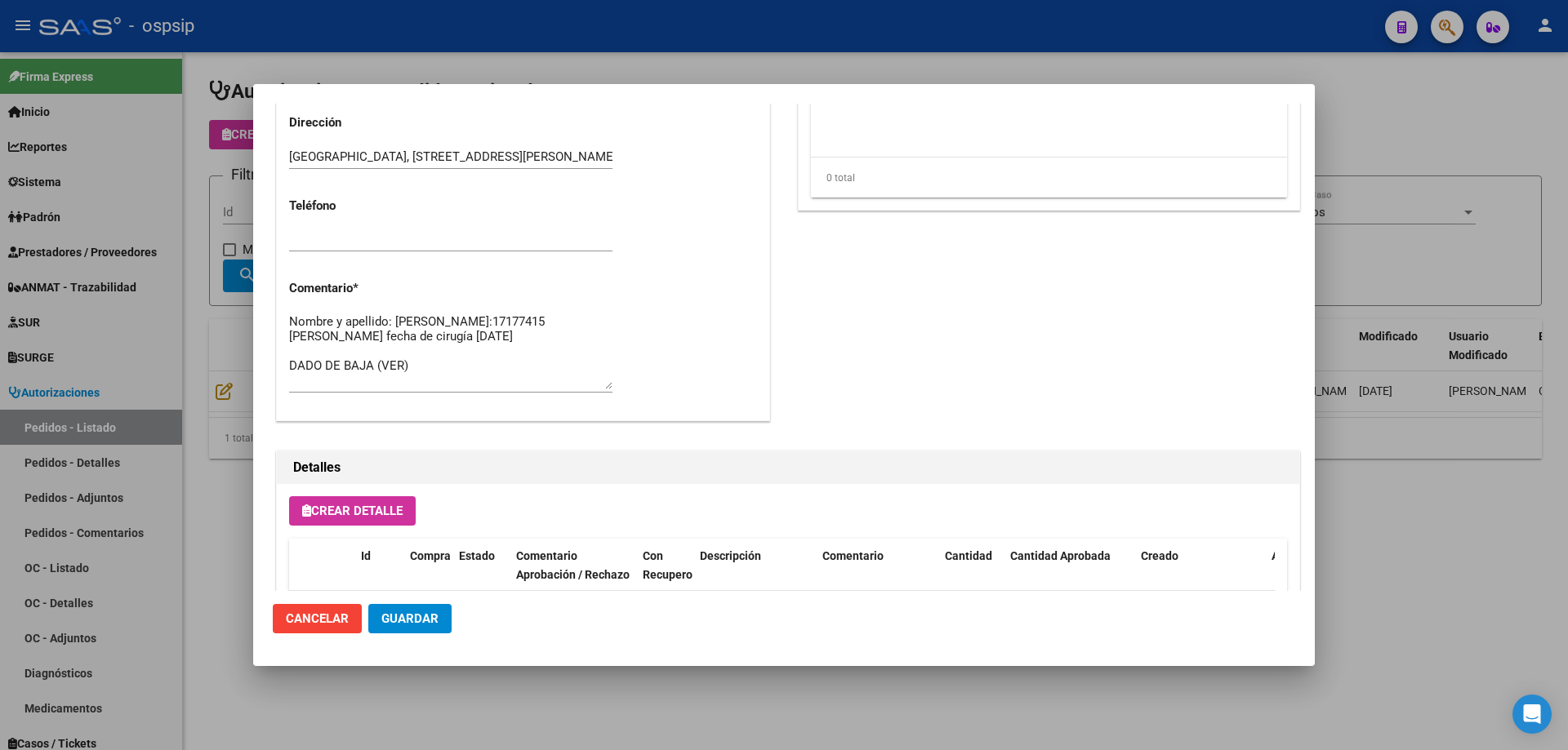
click at [106, 315] on div at bounding box center [784, 375] width 1568 height 750
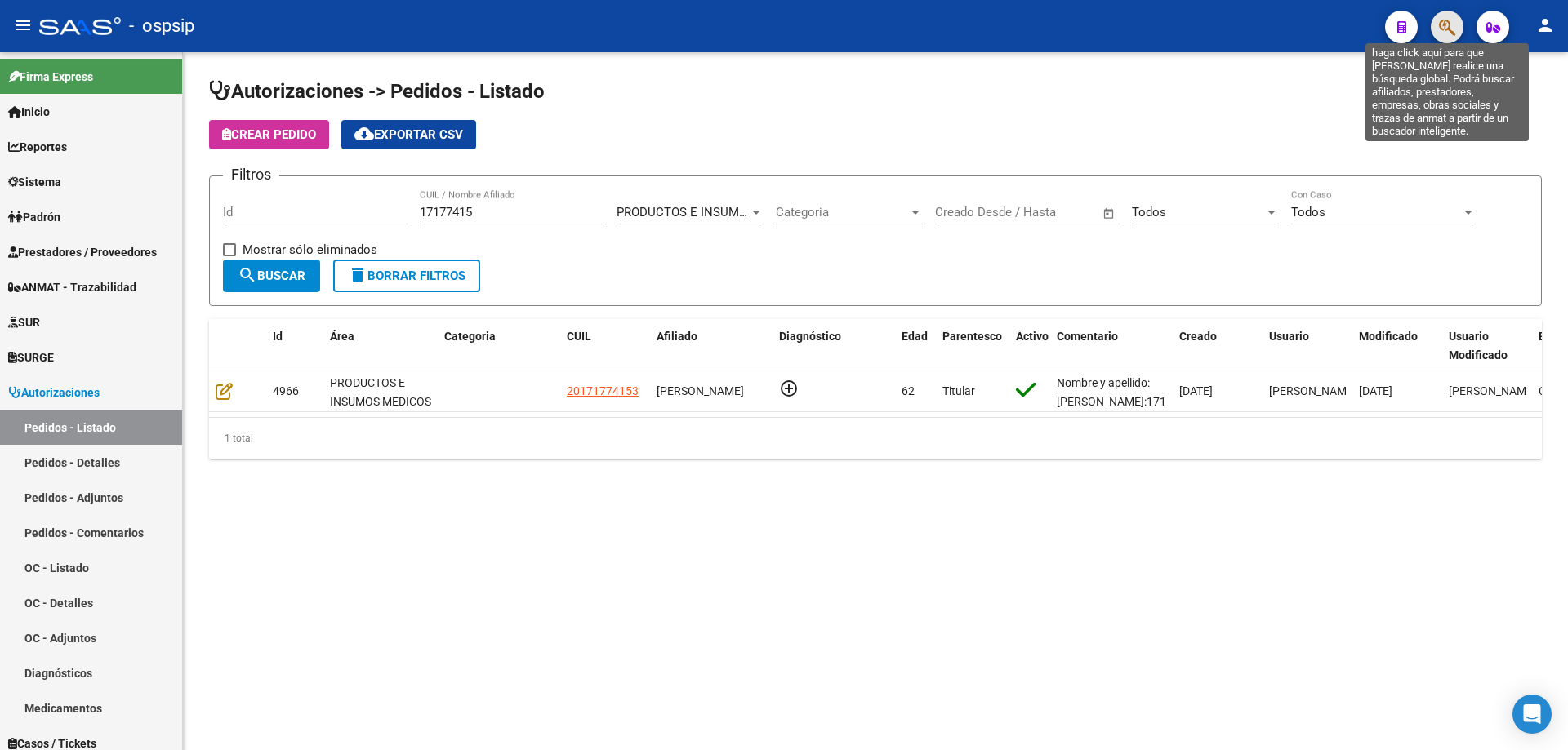
click at [1448, 20] on icon "button" at bounding box center [1447, 27] width 16 height 19
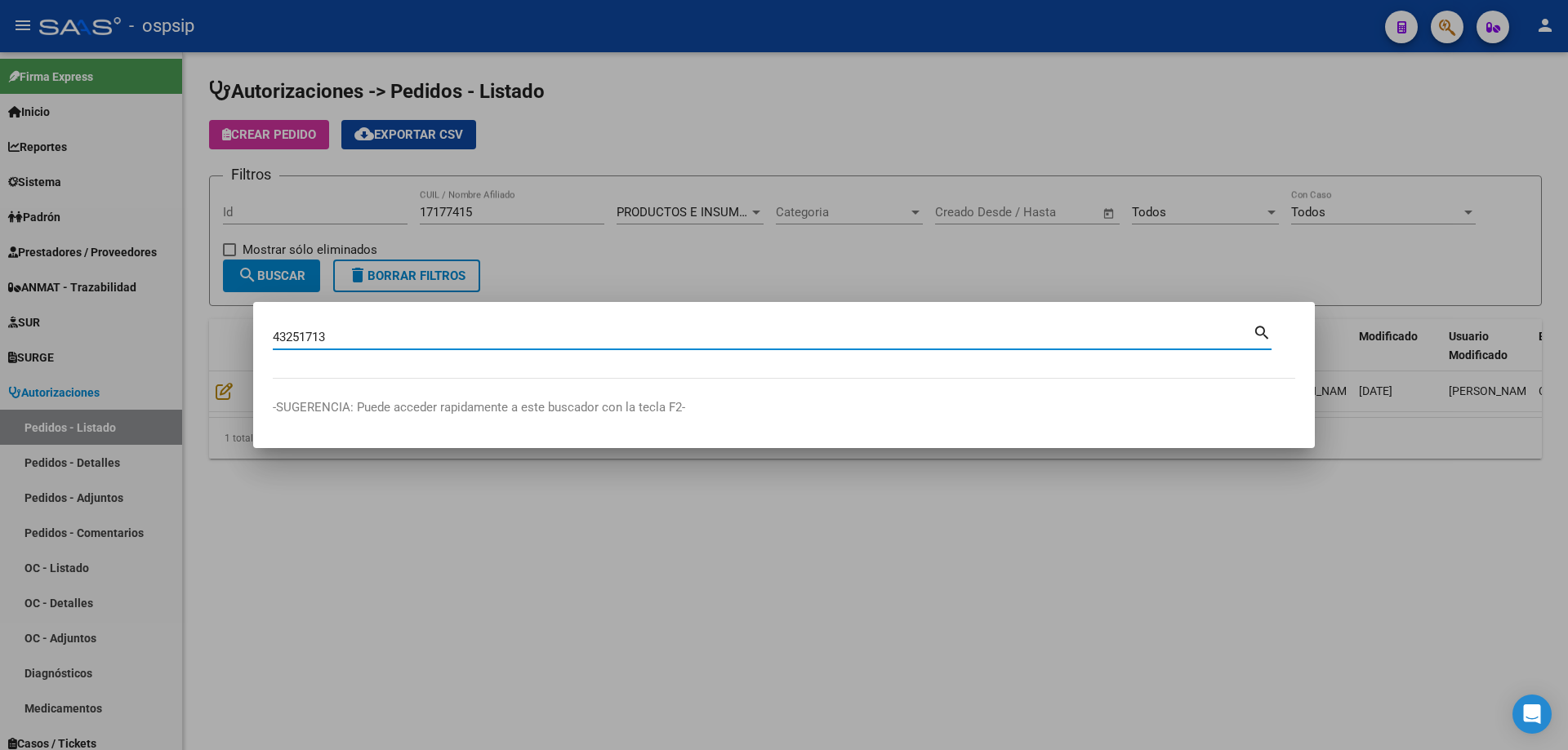
type input "43251713"
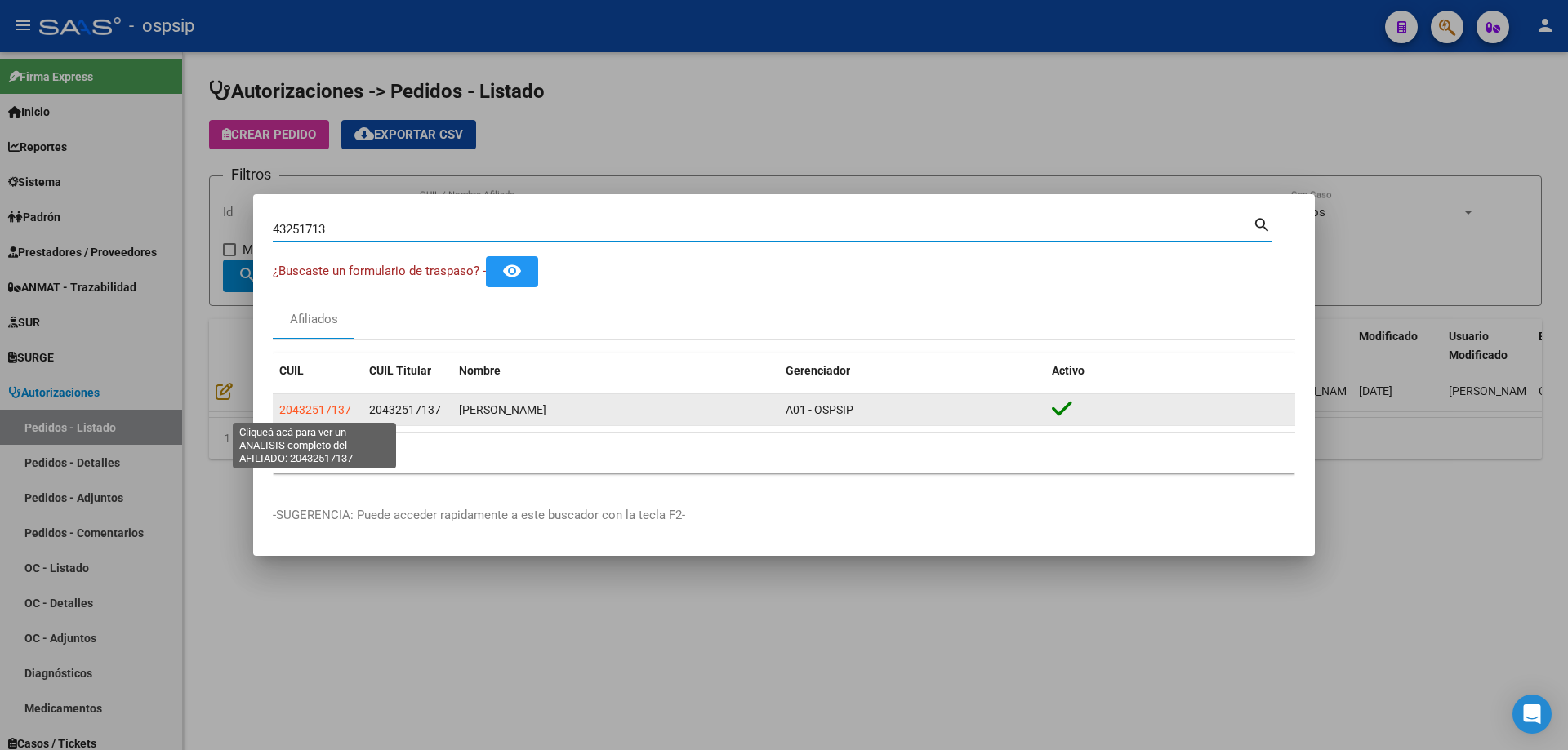
click at [341, 416] on span "20432517137" at bounding box center [315, 410] width 72 height 13
type textarea "20432517137"
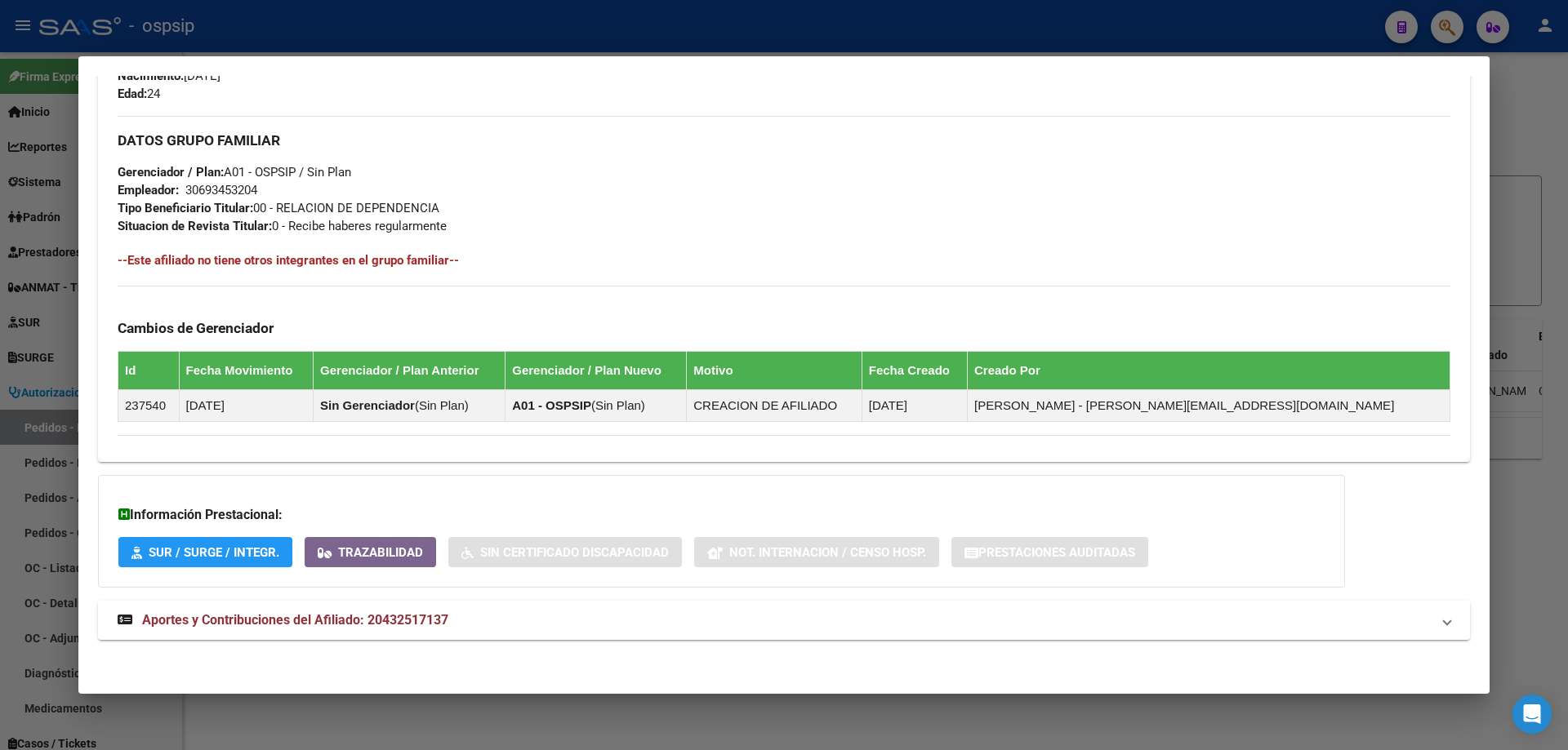
scroll to position [695, 0]
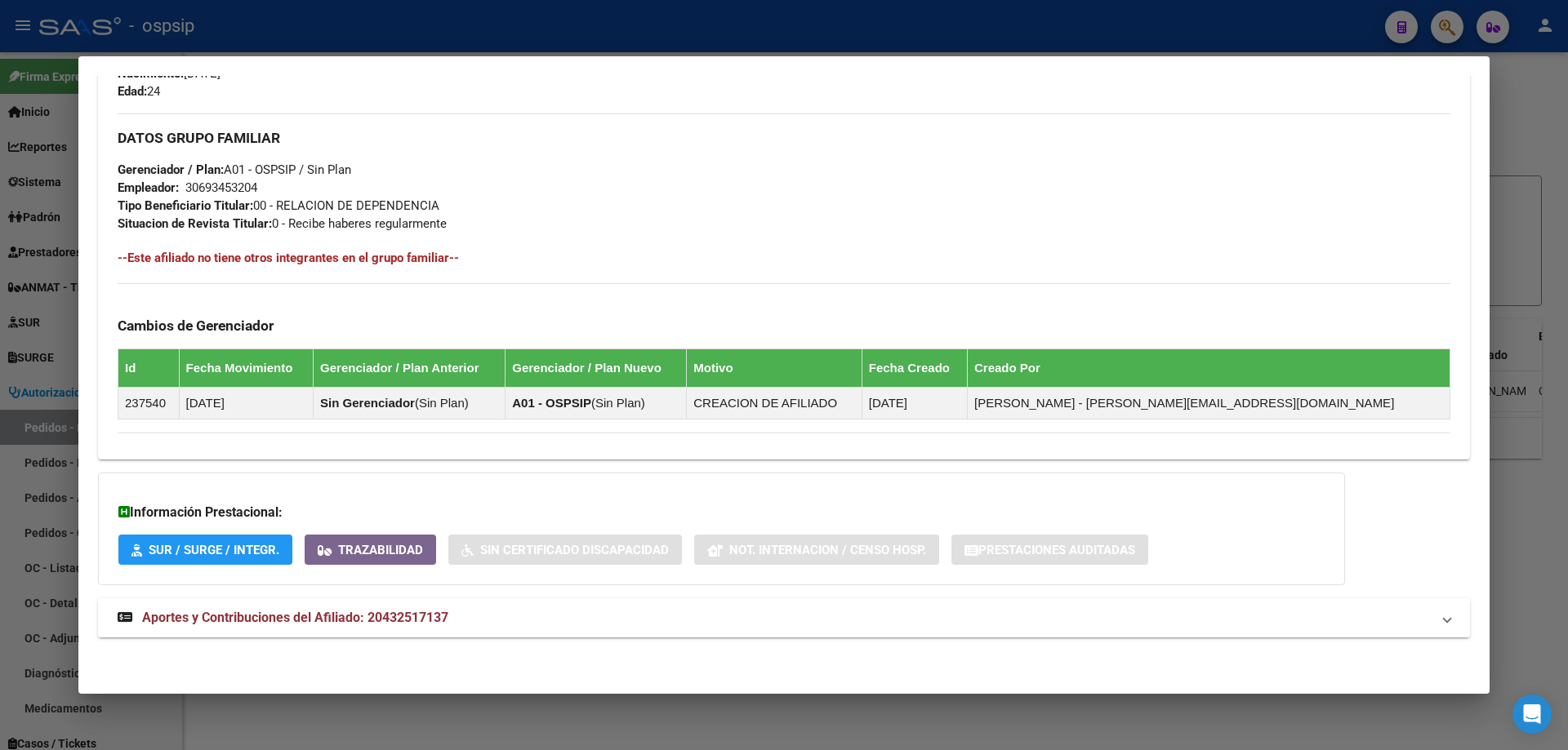
click at [268, 632] on mat-expansion-panel-header "Aportes y Contribuciones del Afiliado: 20432517137" at bounding box center [784, 618] width 1372 height 39
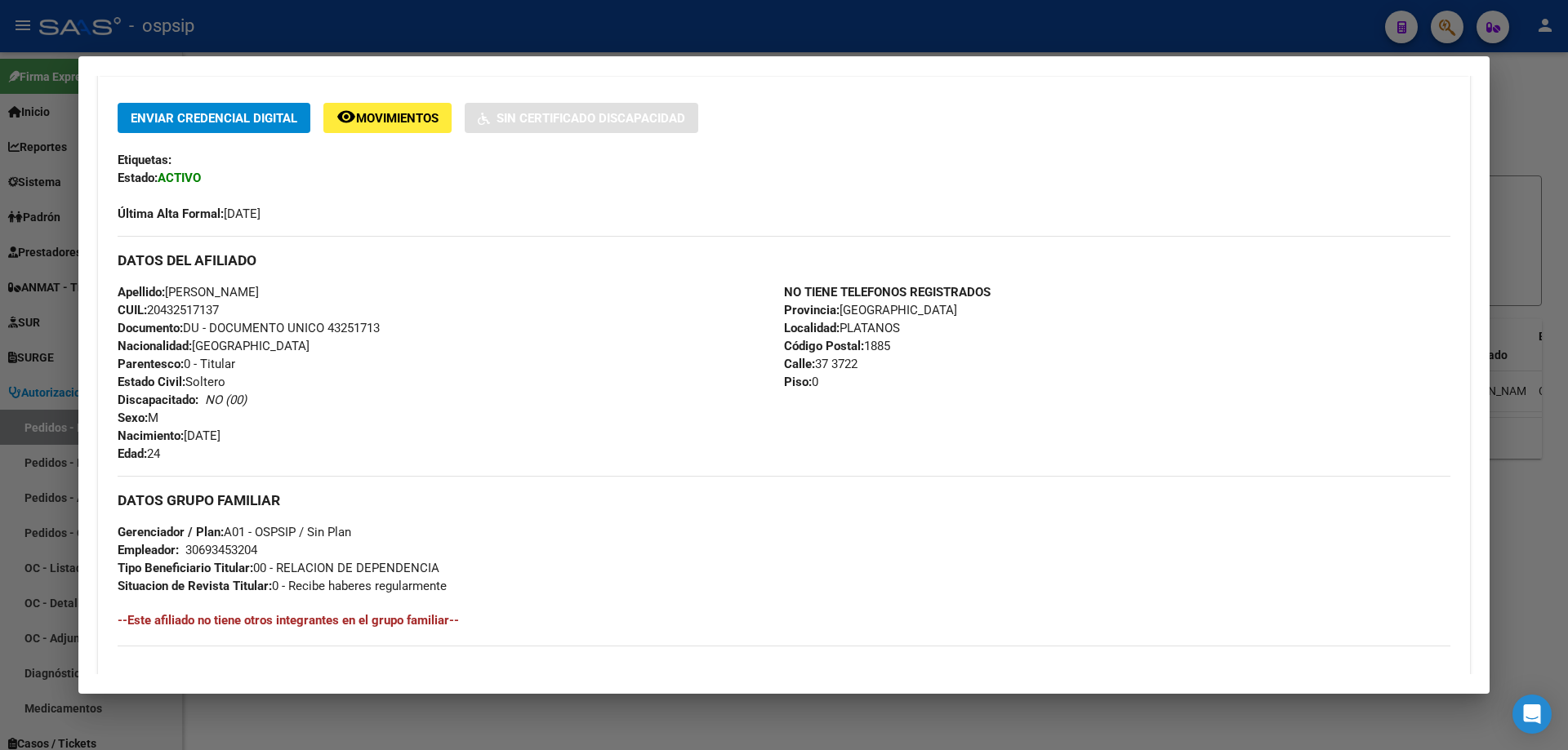
scroll to position [356, 0]
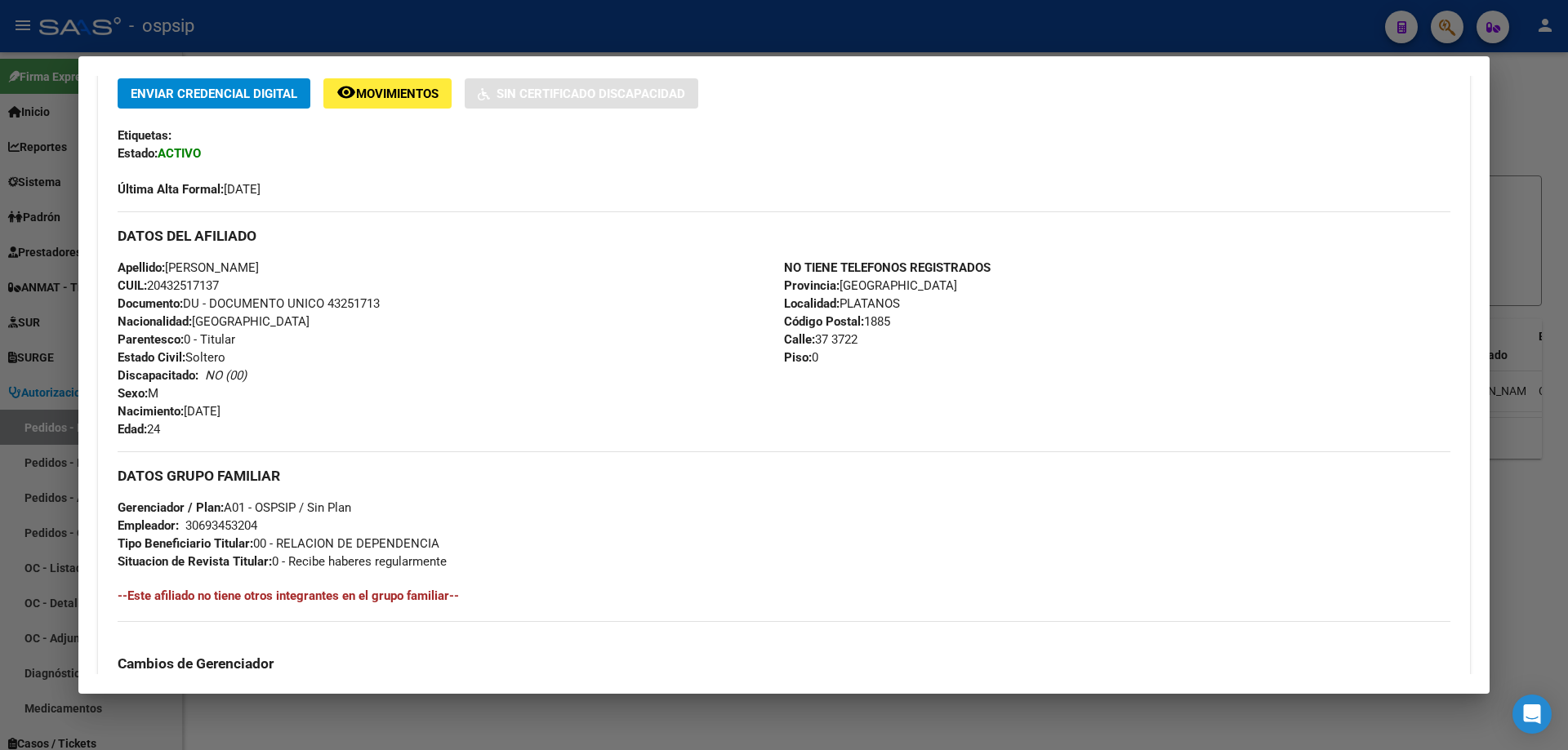
click at [46, 243] on div at bounding box center [784, 375] width 1568 height 750
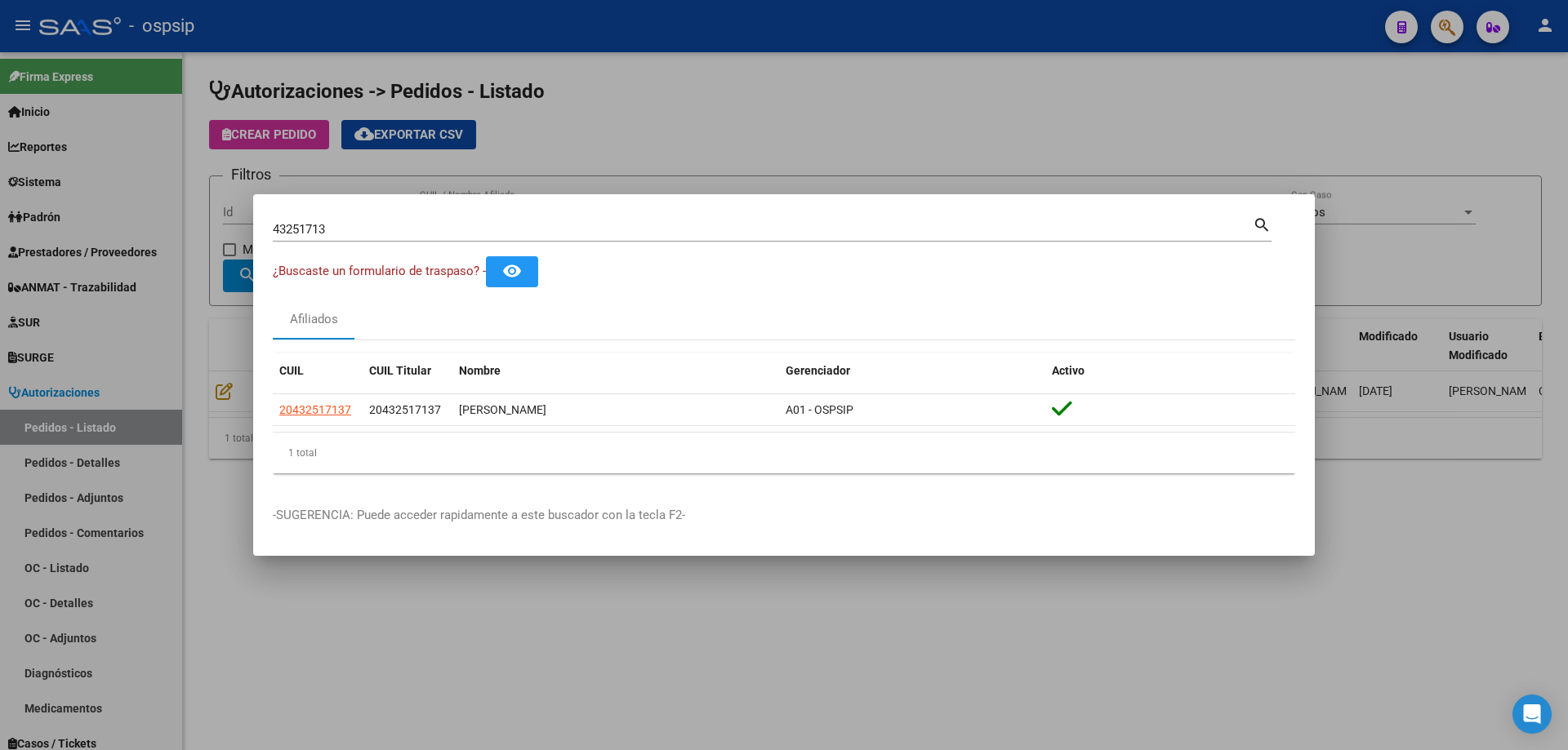
drag, startPoint x: 372, startPoint y: 237, endPoint x: 223, endPoint y: 214, distance: 150.8
click at [223, 214] on div "43251713 Buscar (apellido, dni, cuil, nro traspaso, cuit, obra social) search ¿…" at bounding box center [784, 375] width 1568 height 750
click at [374, 164] on div at bounding box center [784, 375] width 1568 height 750
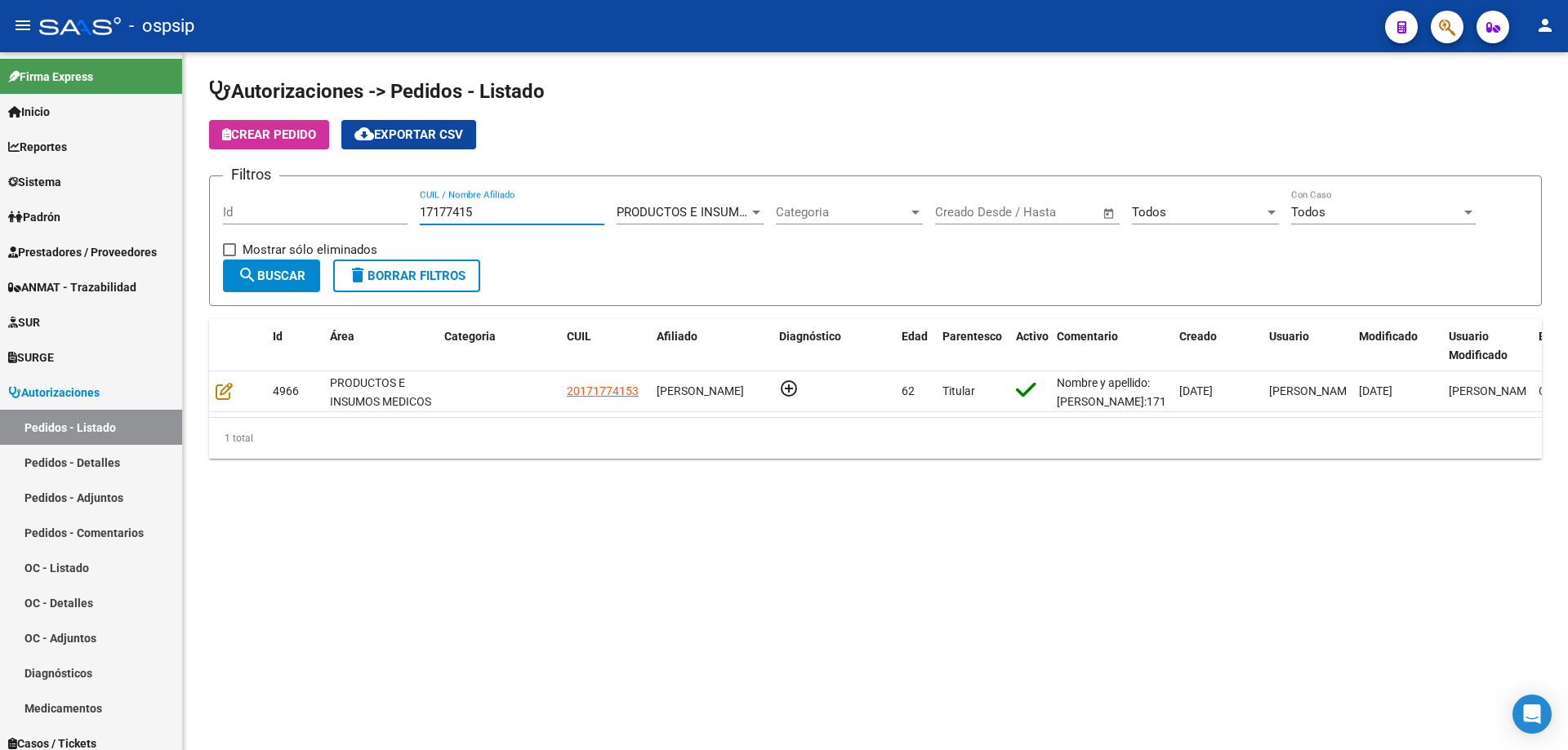
drag, startPoint x: 491, startPoint y: 210, endPoint x: 258, endPoint y: 187, distance: 234.1
click at [258, 187] on form "Filtros Id 17177415 CUIL / Nombre Afiliado PRODUCTOS E INSUMOS MEDICOS Seleccio…" at bounding box center [875, 240] width 1333 height 130
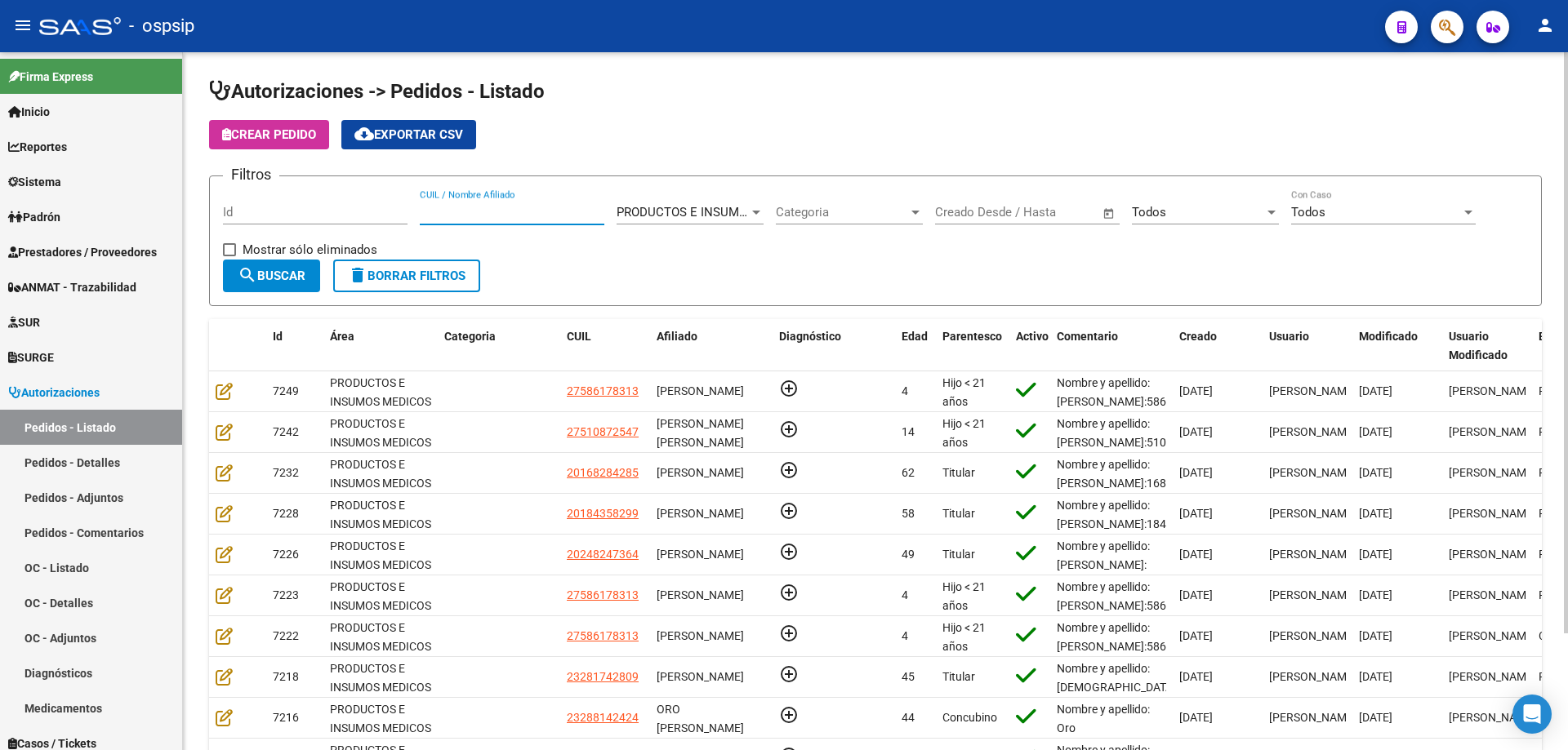
click at [1225, 208] on div "Todos" at bounding box center [1197, 212] width 132 height 15
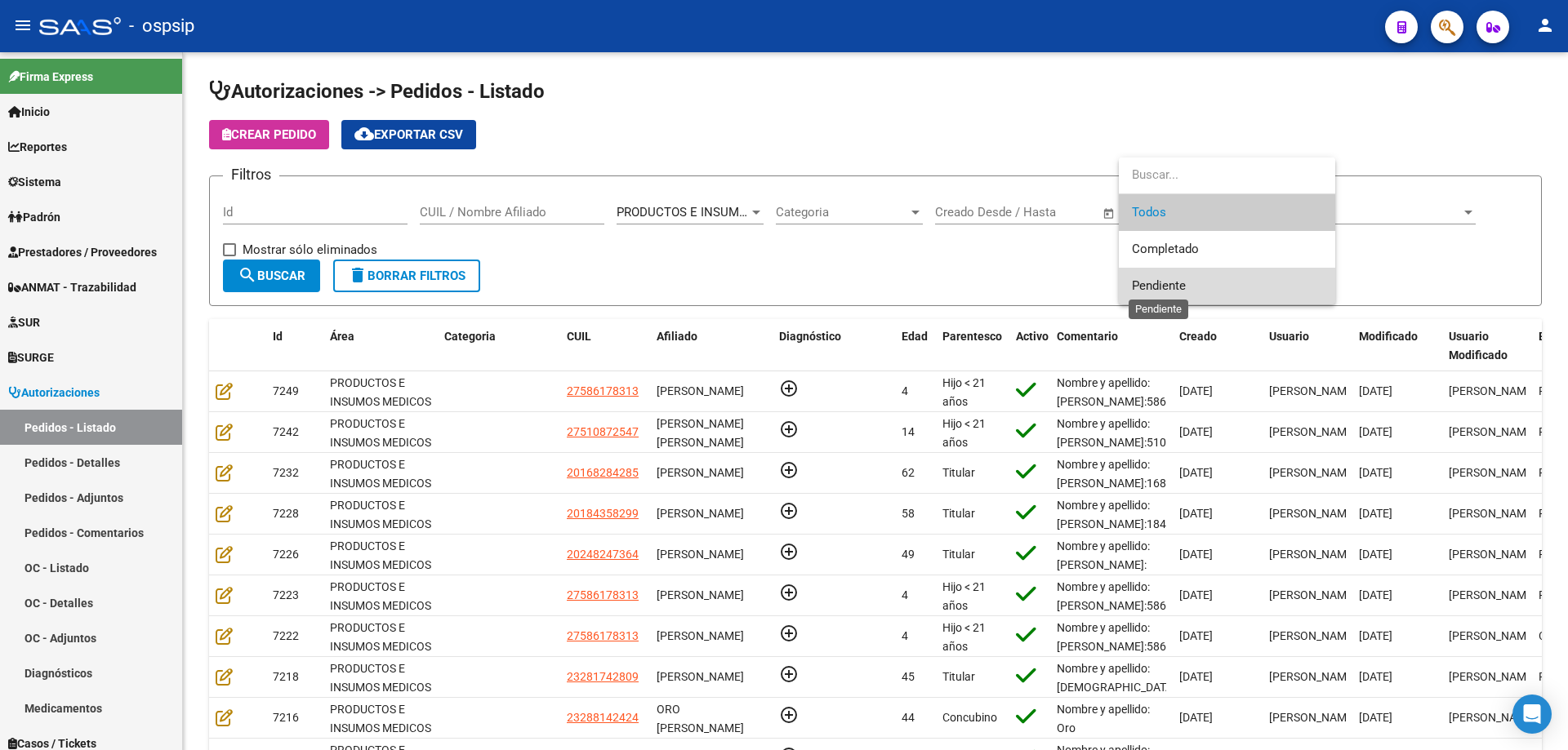
click at [1163, 283] on span "Pendiente" at bounding box center [1158, 285] width 54 height 15
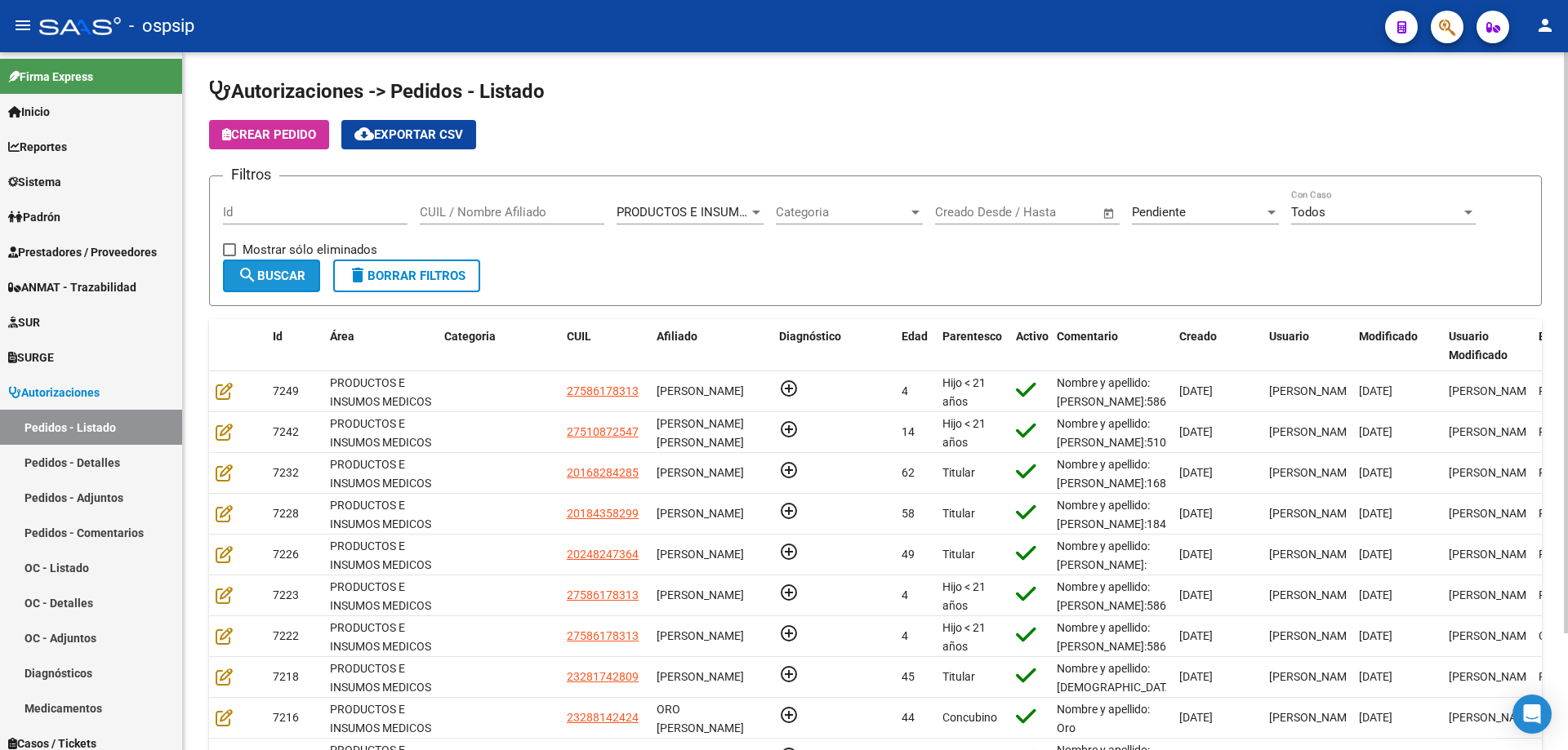
click at [317, 283] on button "search Buscar" at bounding box center [271, 276] width 98 height 33
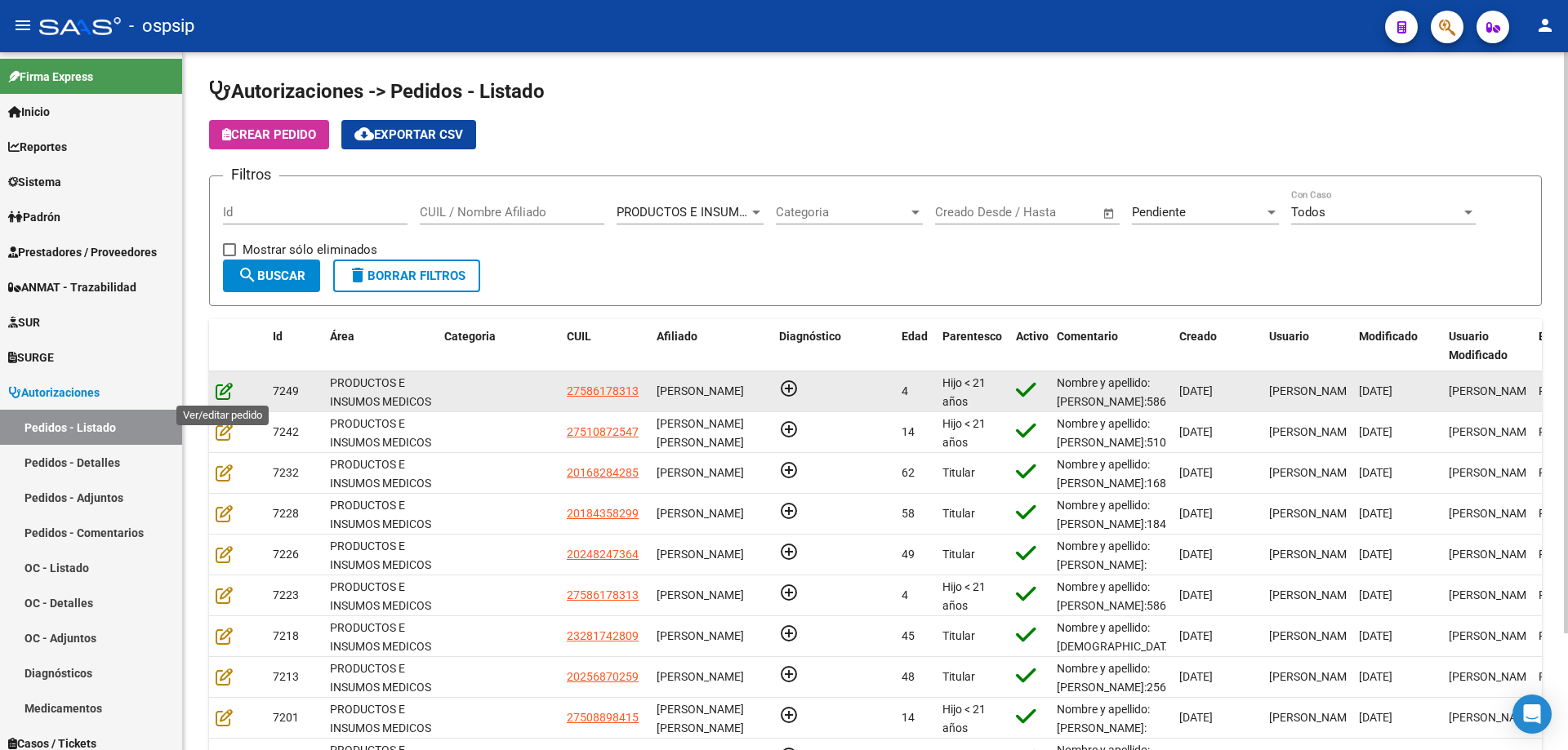
click at [231, 387] on icon at bounding box center [223, 391] width 17 height 18
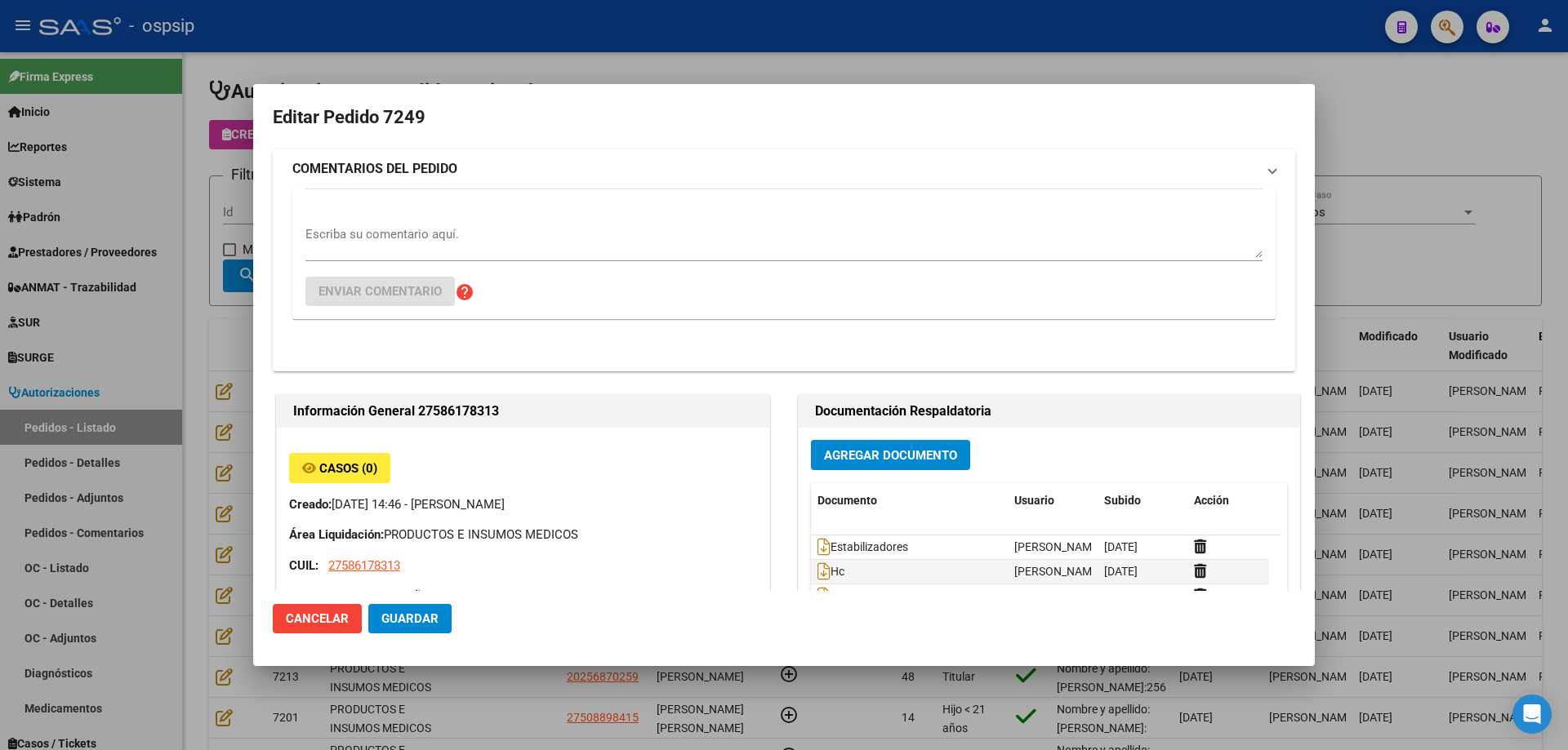
type input "[GEOGRAPHIC_DATA], [PERSON_NAME], [DATE][PERSON_NAME]"
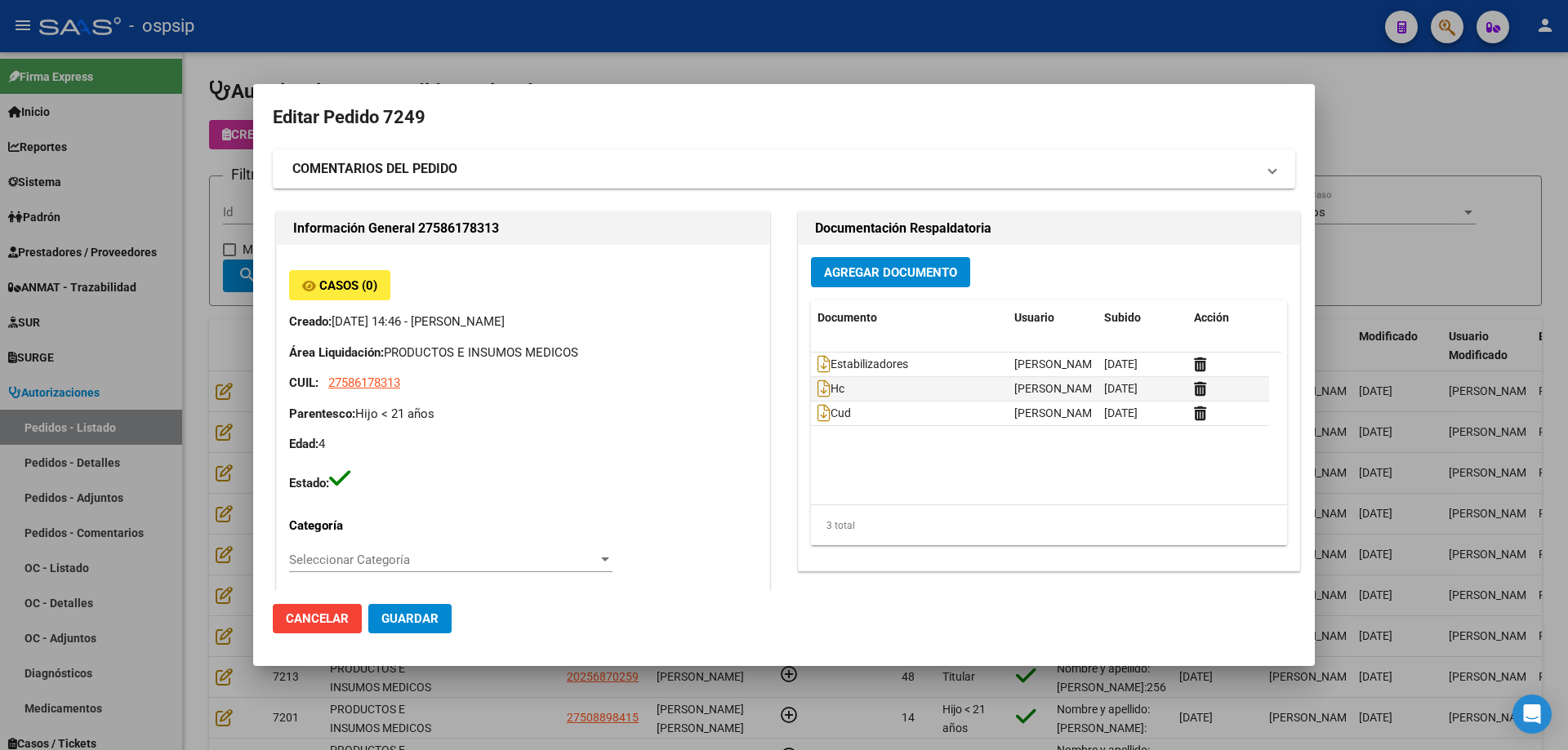
click at [161, 354] on div at bounding box center [784, 375] width 1568 height 750
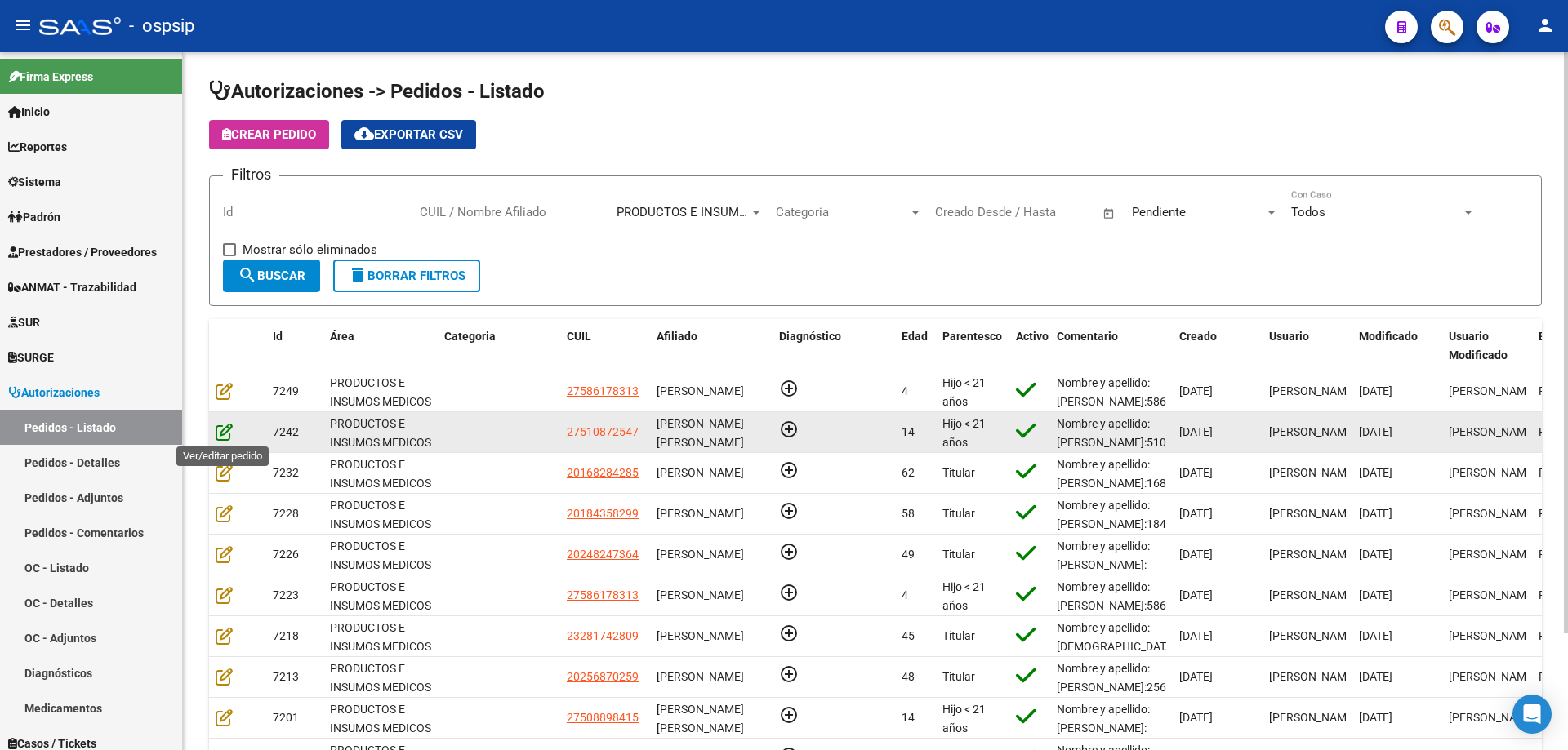
click at [231, 435] on icon at bounding box center [223, 432] width 17 height 18
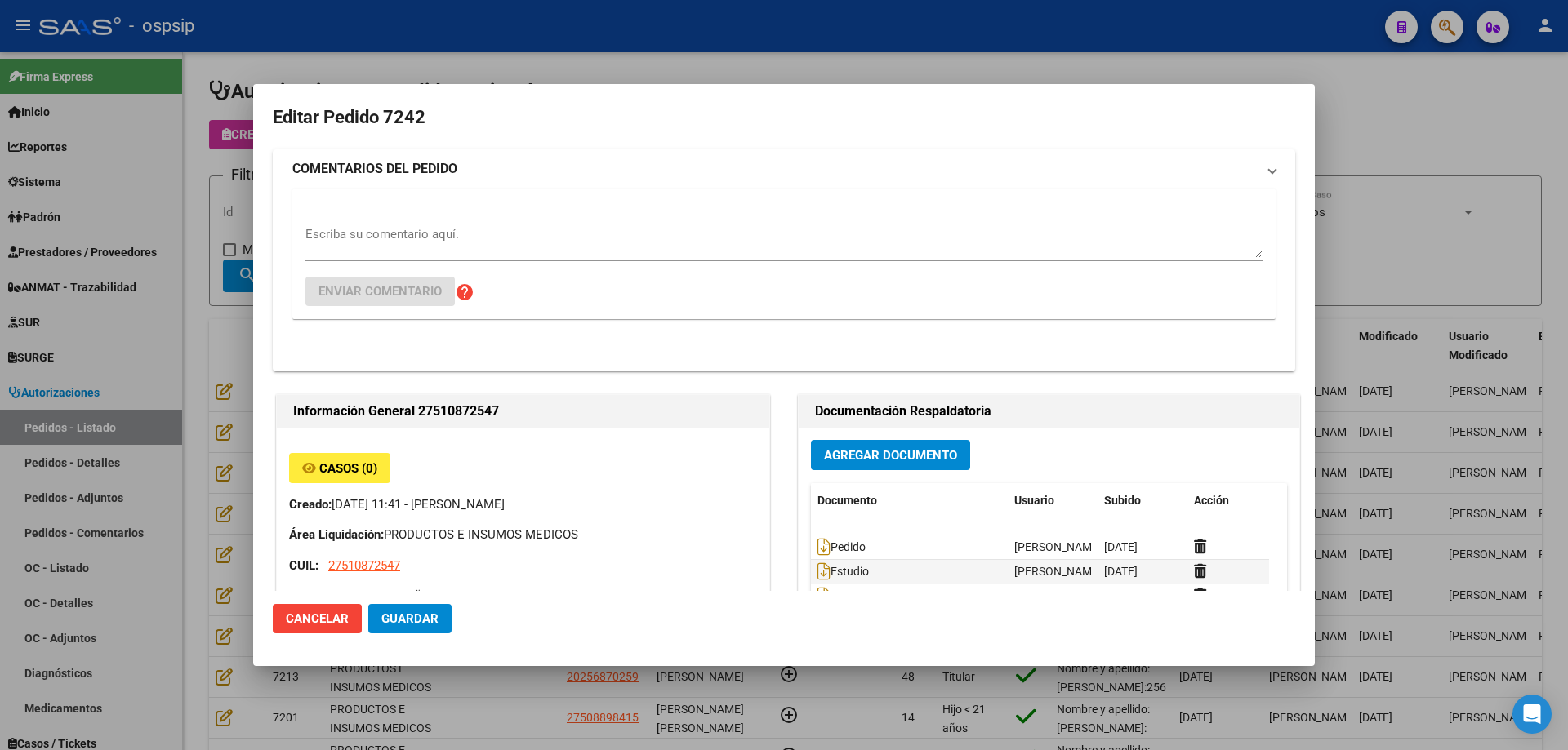
type input "[PERSON_NAME]"
type input "[GEOGRAPHIC_DATA], [GEOGRAPHIC_DATA], MZA 29 LOTE 3 BÊ SIG 0"
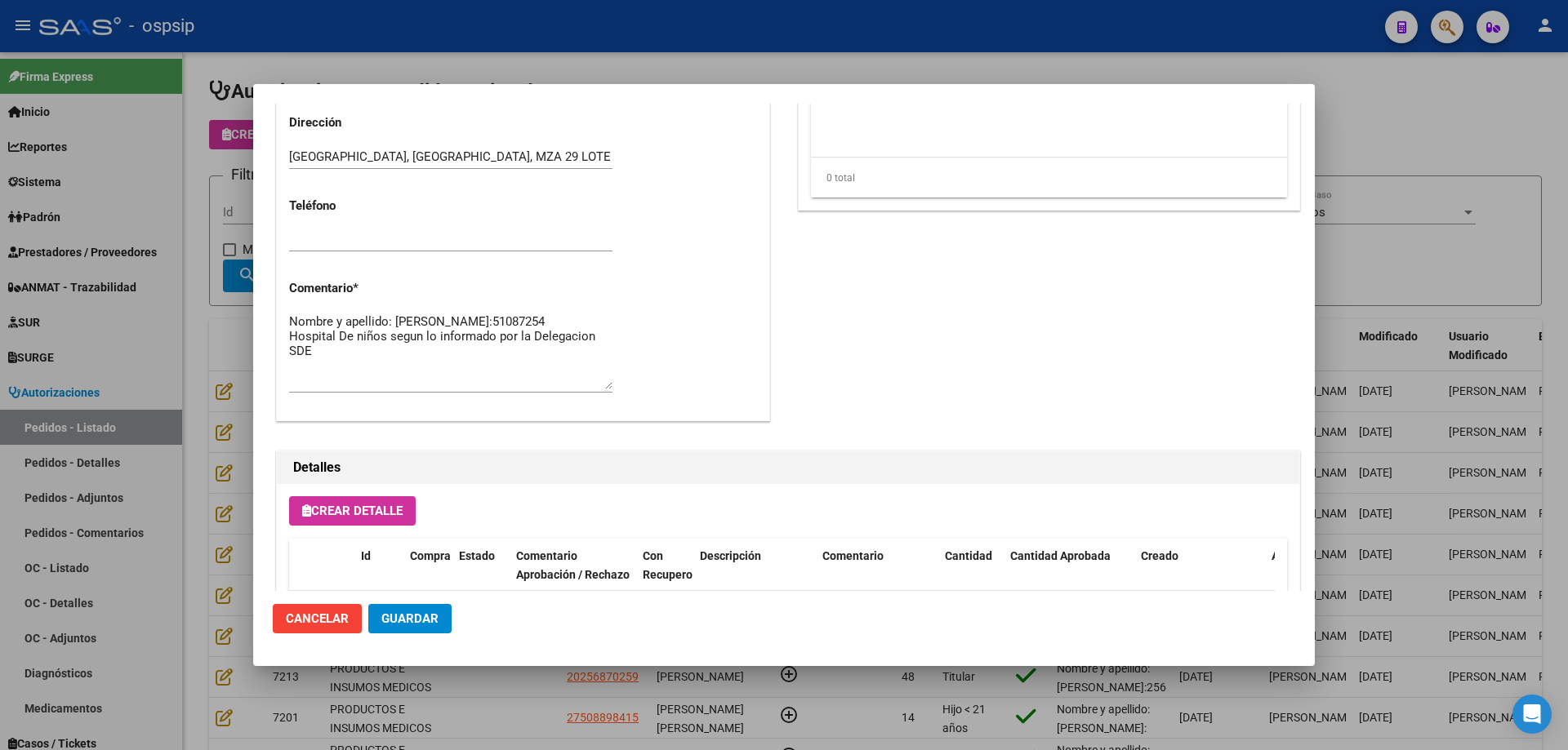
scroll to position [735, 0]
click at [428, 377] on textarea "Nombre y apellido: [PERSON_NAME]:51087254 Hospital De niños segun lo informado …" at bounding box center [451, 350] width 324 height 77
click at [577, 341] on textarea "Nombre y apellido: [PERSON_NAME]:51087254 Hospital De niños segun lo informado …" at bounding box center [451, 350] width 324 height 77
click at [577, 345] on textarea "Nombre y apellido: [PERSON_NAME]:51087254 Hospital De niños segun lo informado …" at bounding box center [451, 350] width 324 height 77
click at [524, 365] on textarea "Nombre y apellido: [PERSON_NAME]:51087254 Hospital De niños segun lo informado …" at bounding box center [451, 350] width 324 height 77
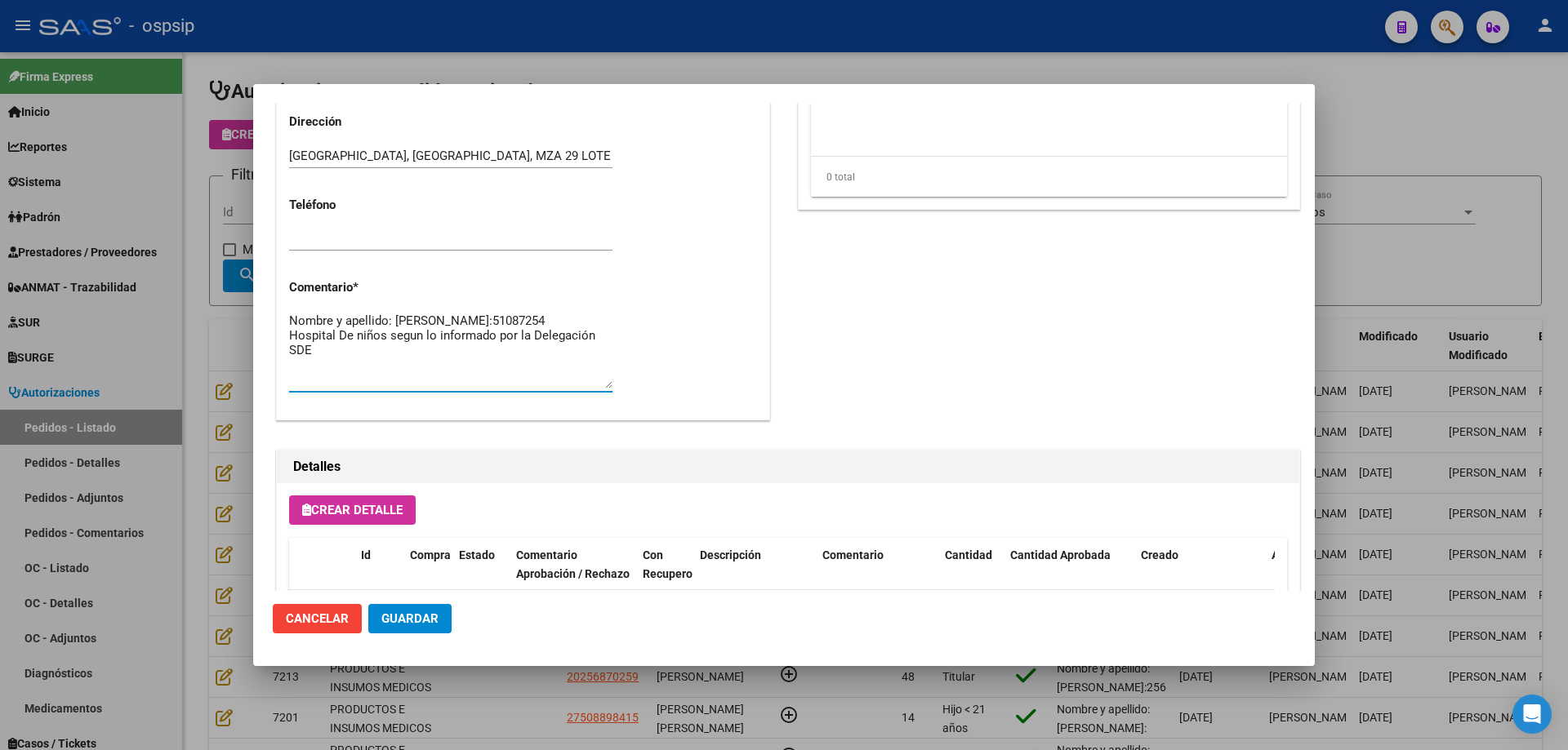
drag, startPoint x: 393, startPoint y: 350, endPoint x: 433, endPoint y: 359, distance: 41.0
click at [433, 359] on textarea "Nombre y apellido: [PERSON_NAME]:51087254 Hospital De niños segun lo informado …" at bounding box center [451, 350] width 324 height 77
click at [411, 373] on textarea "Nombre y apellido: [PERSON_NAME]:51087254 Hospital De niños según lo informado …" at bounding box center [451, 350] width 324 height 77
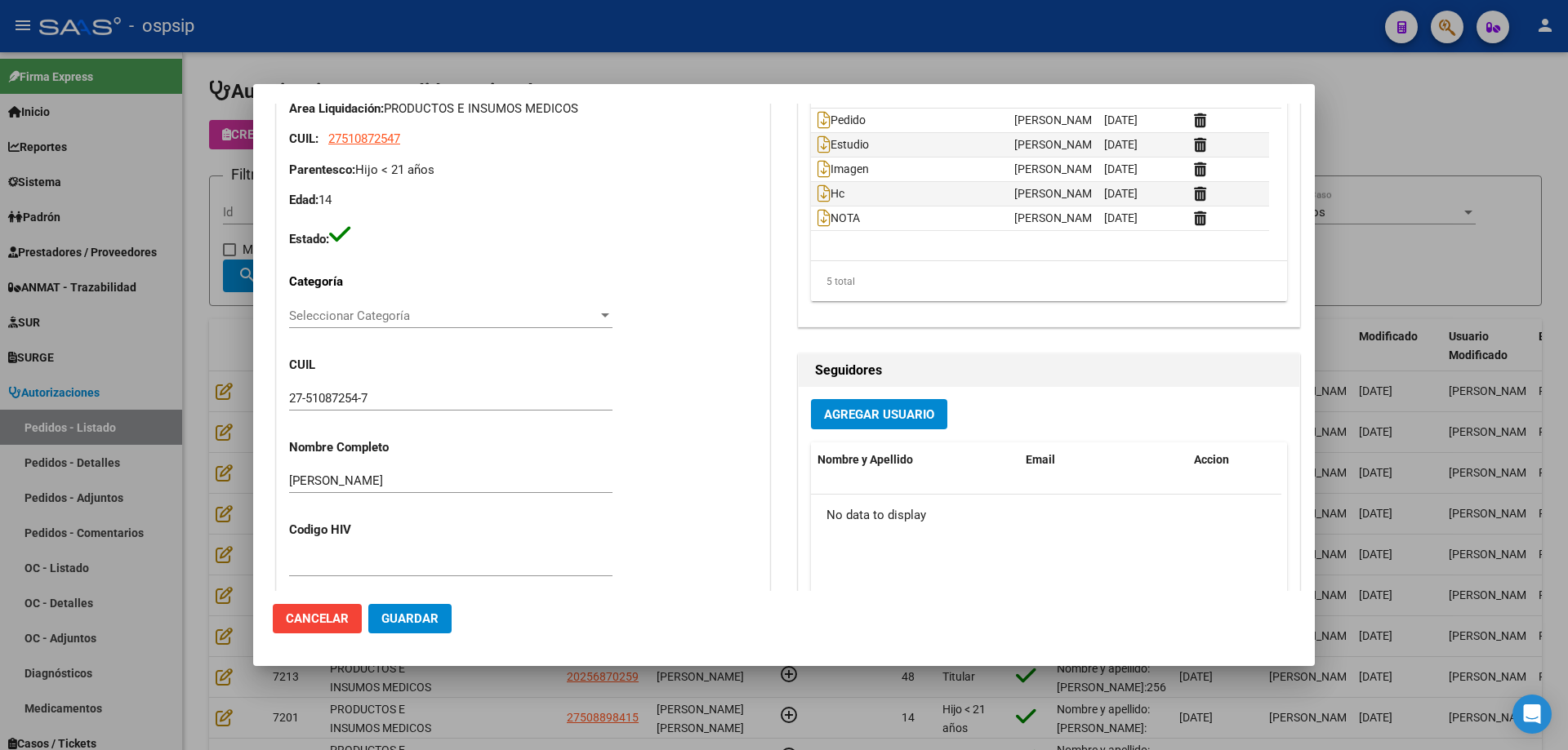
scroll to position [0, 0]
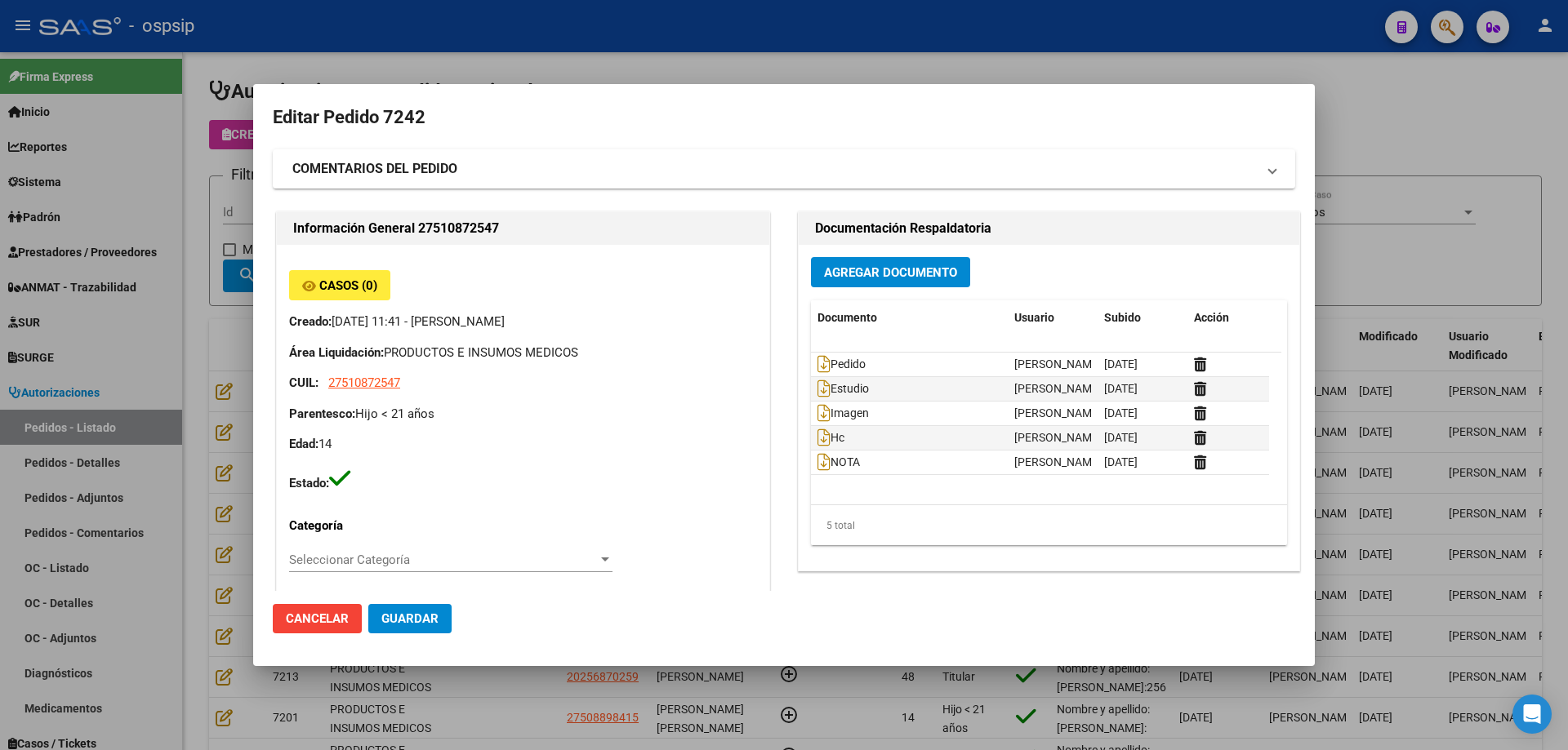
type textarea "Nombre y apellido: [PERSON_NAME]:51087254 Hospital De niños según lo informado …"
click at [231, 342] on div at bounding box center [784, 375] width 1568 height 750
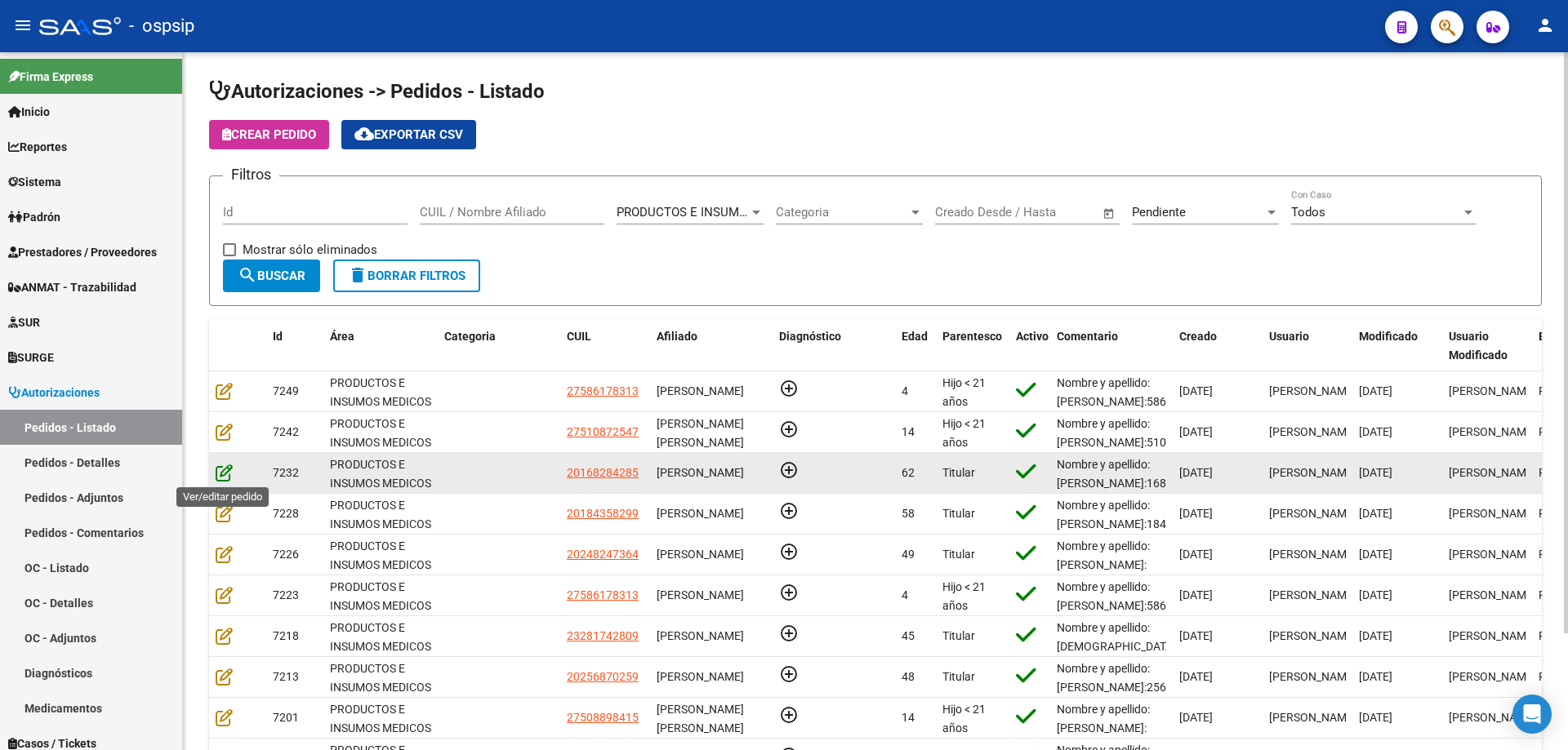
click at [224, 480] on icon at bounding box center [223, 473] width 17 height 18
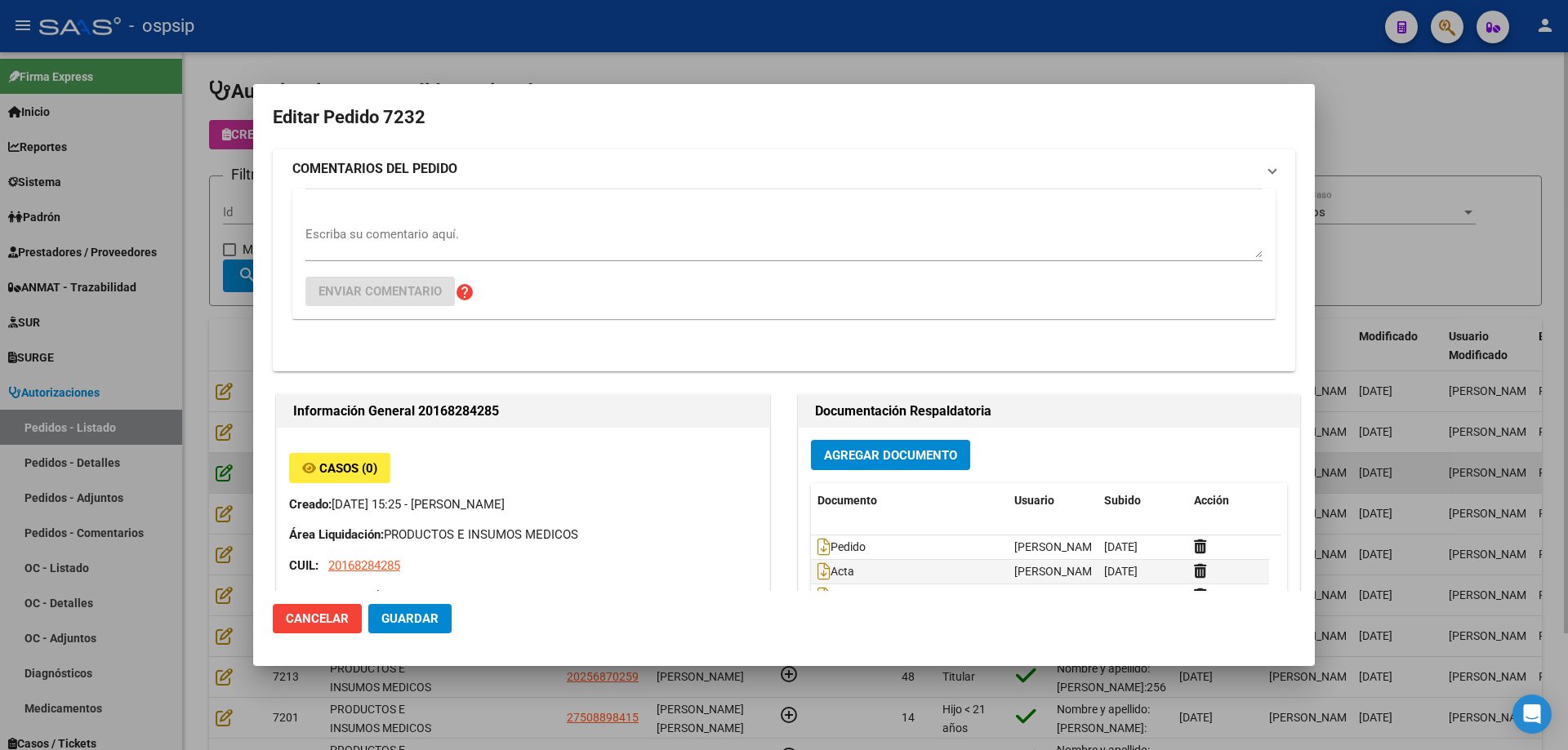
type input "[GEOGRAPHIC_DATA], [PERSON_NAME], [PERSON_NAME][STREET_ADDRESS]"
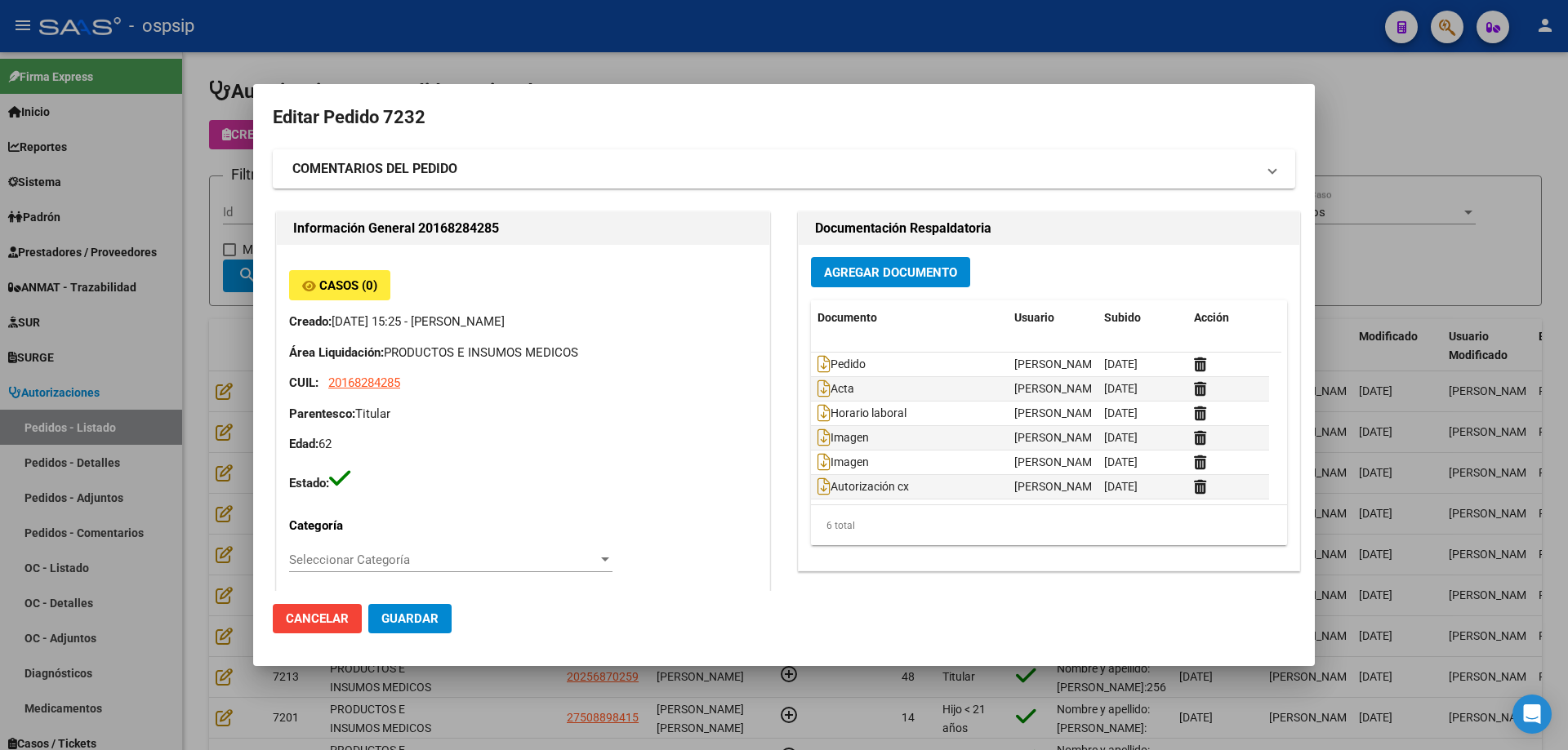
click at [217, 437] on div at bounding box center [784, 375] width 1568 height 750
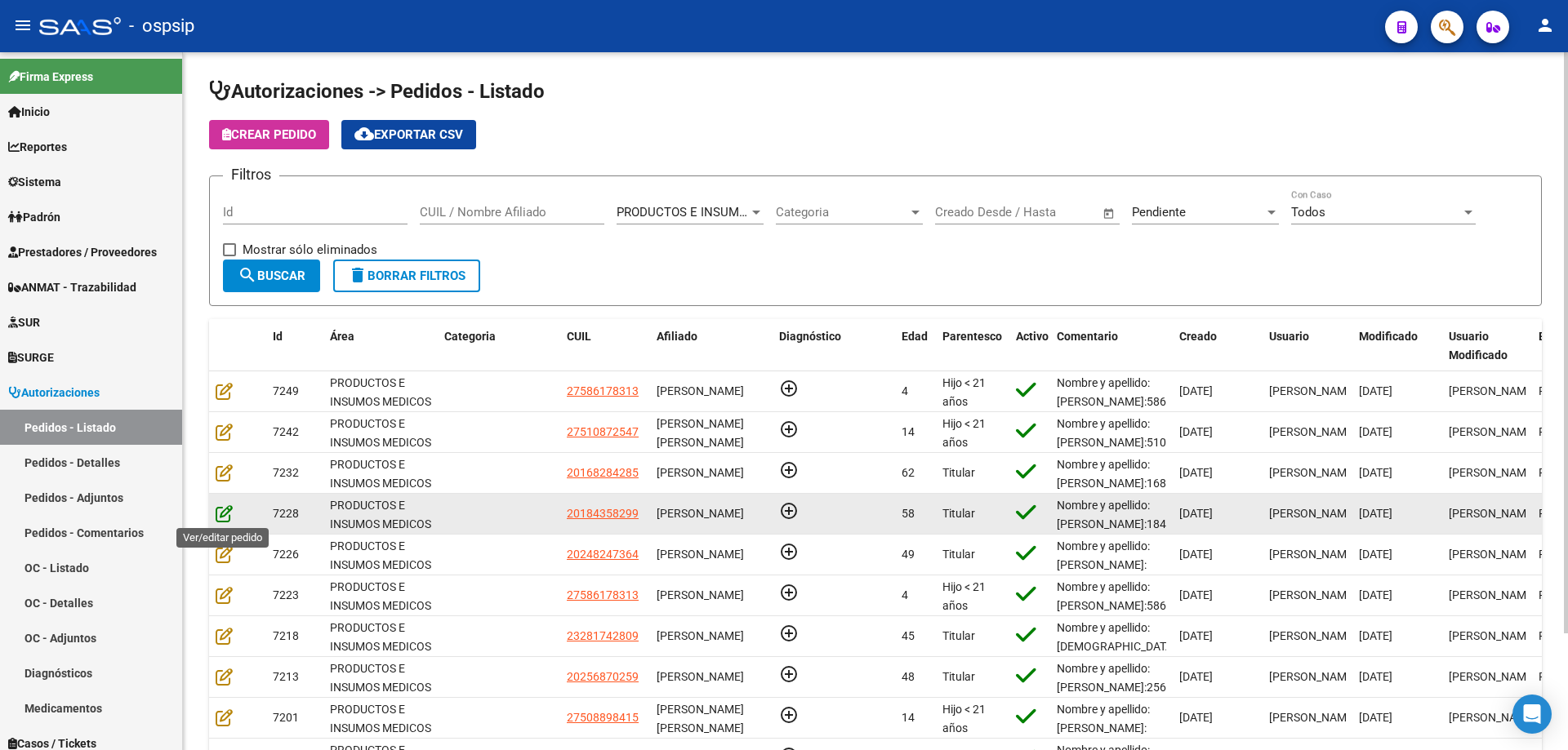
click at [223, 509] on icon at bounding box center [223, 513] width 17 height 18
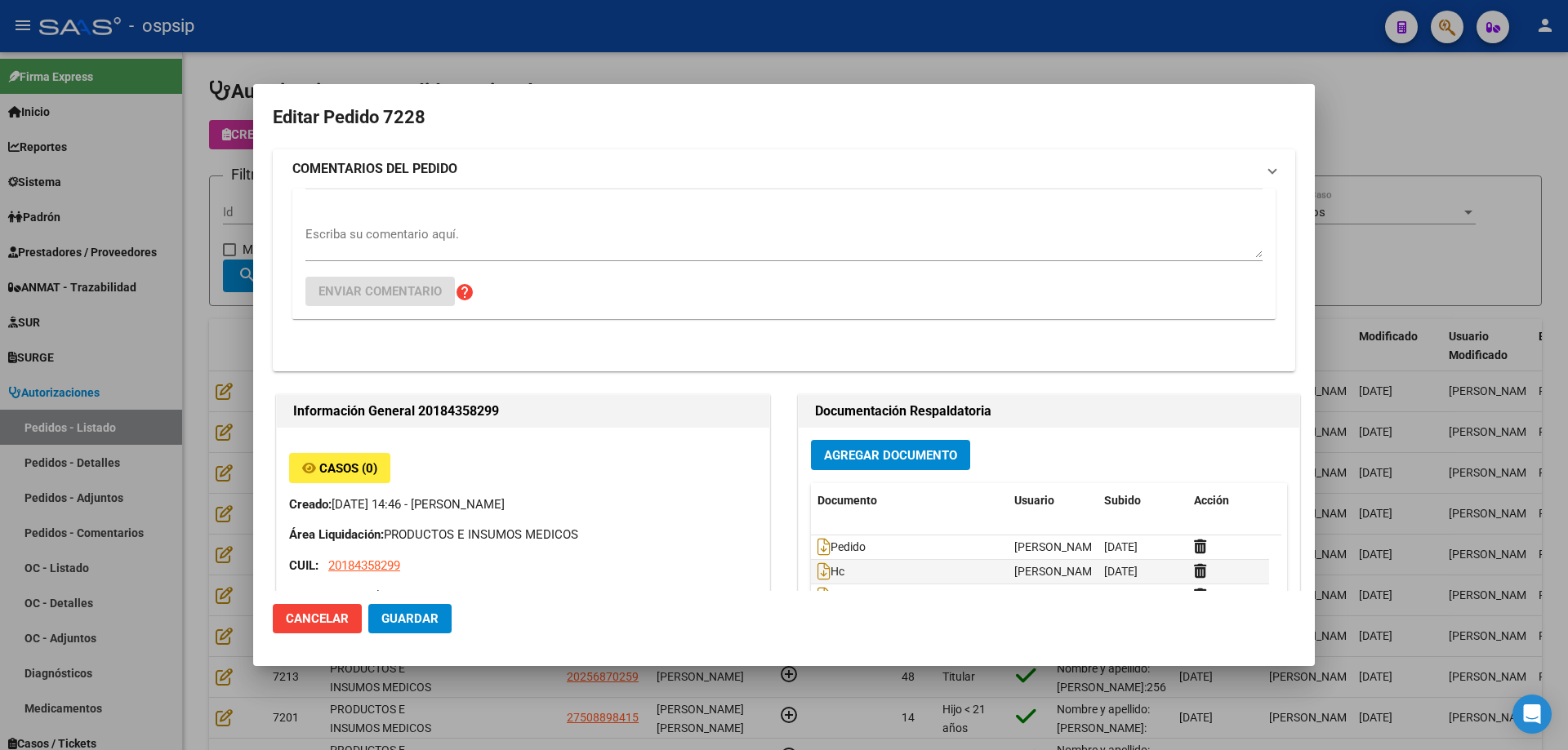
type input "[GEOGRAPHIC_DATA], [PERSON_NAME] 2477, Piso: PB, Departamento: 04"
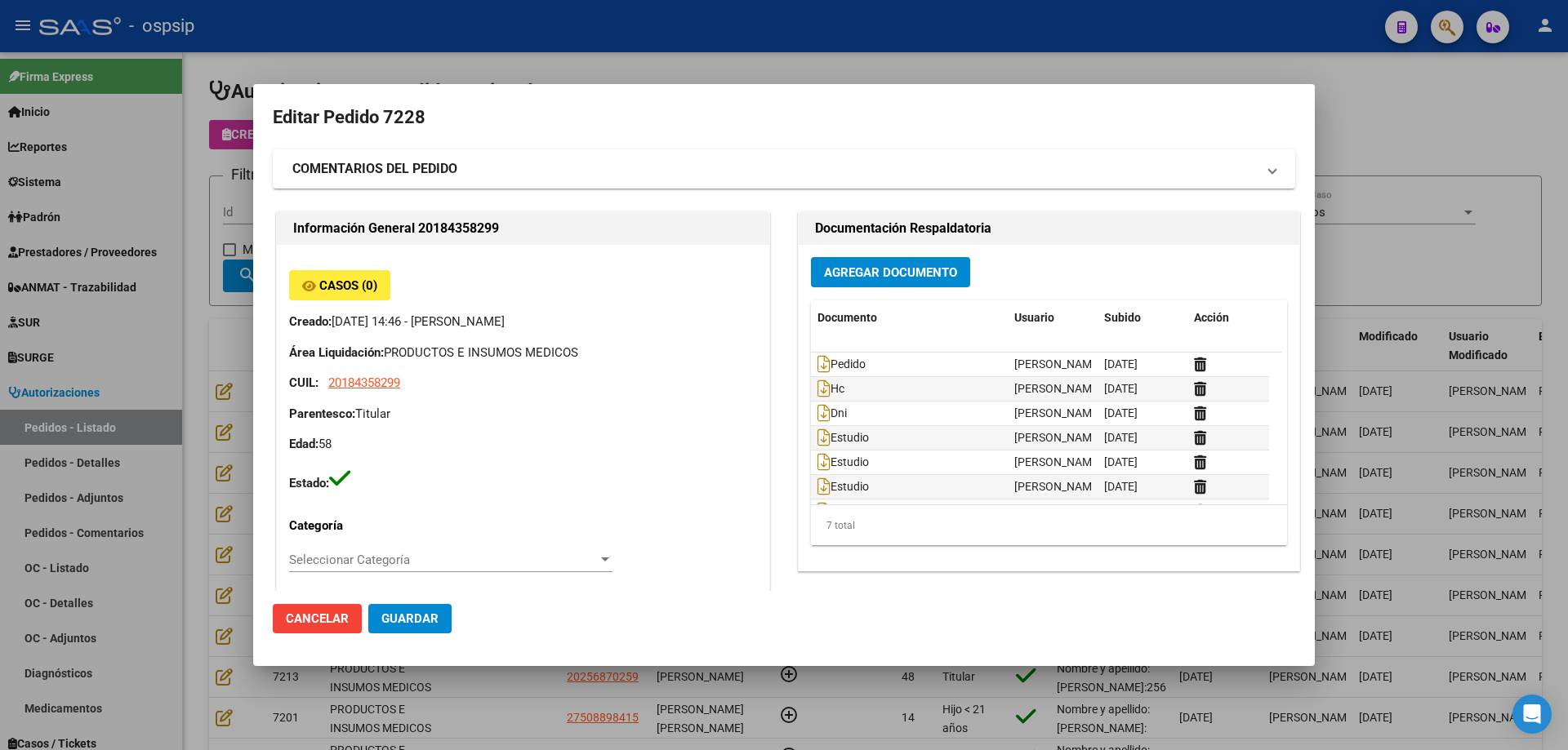
click at [223, 442] on div at bounding box center [784, 375] width 1568 height 750
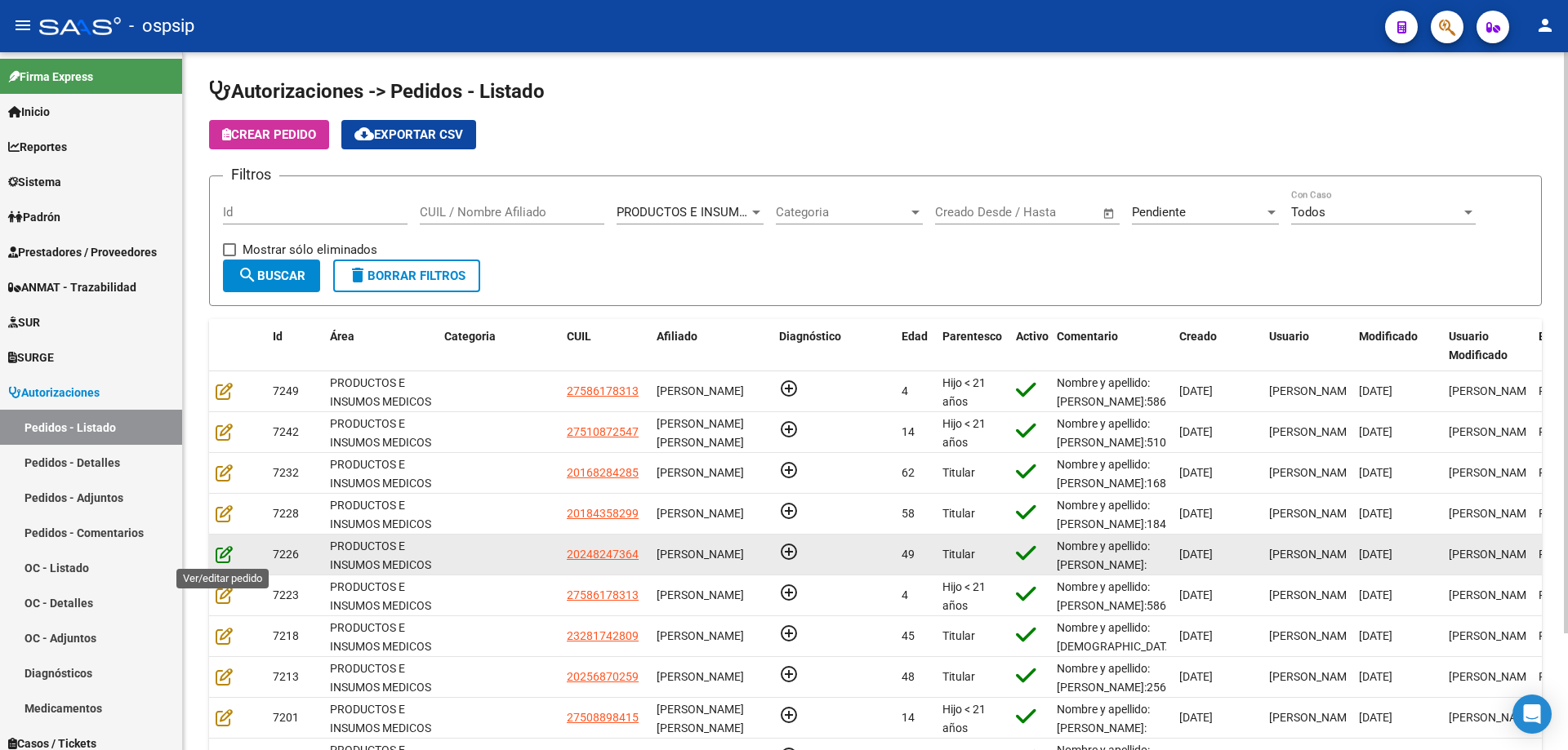
click at [223, 553] on icon at bounding box center [223, 554] width 17 height 18
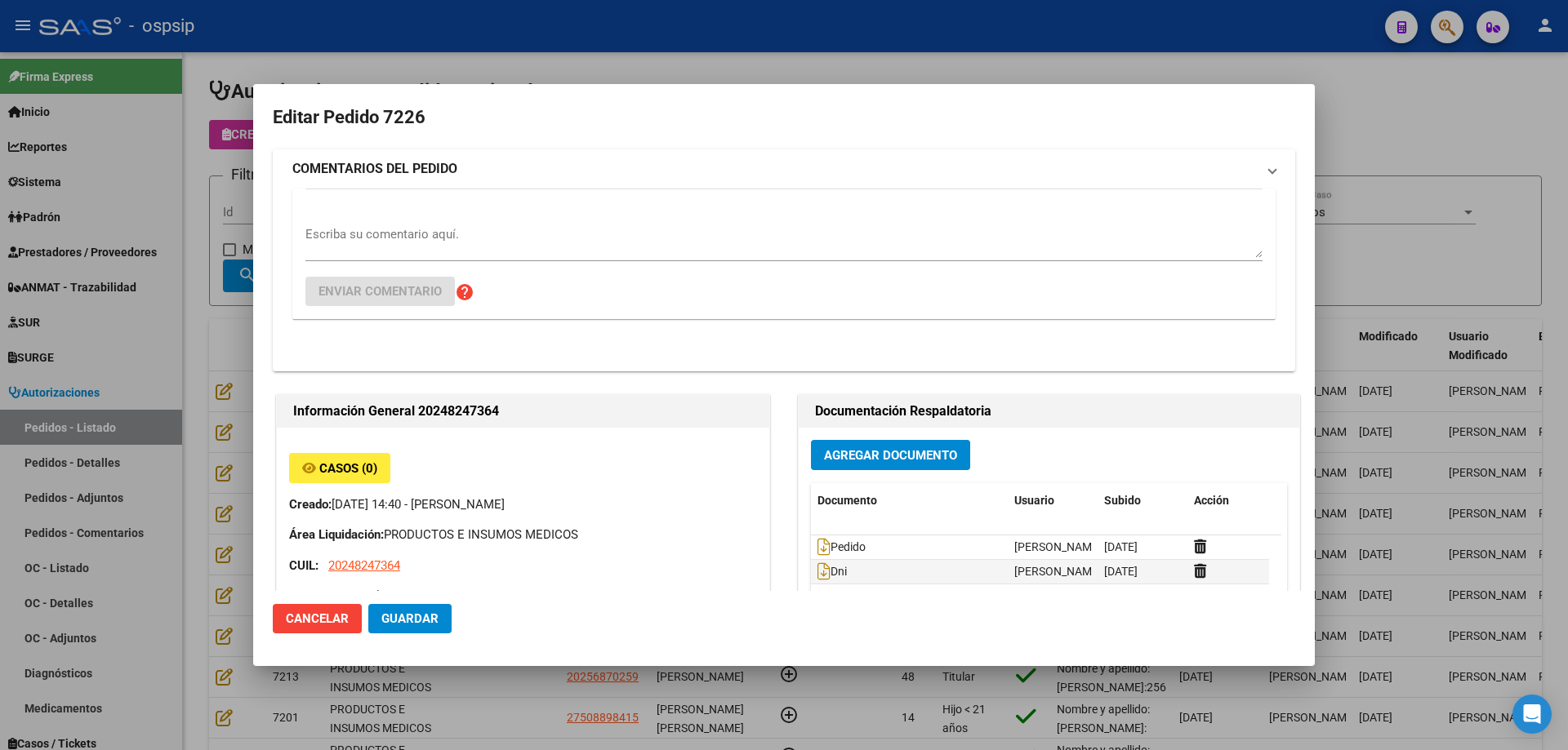
type input "[GEOGRAPHIC_DATA], [GEOGRAPHIC_DATA], [DOMAIN_NAME] Y P. UNIDAS ENTR 1 ED 4, Pi…"
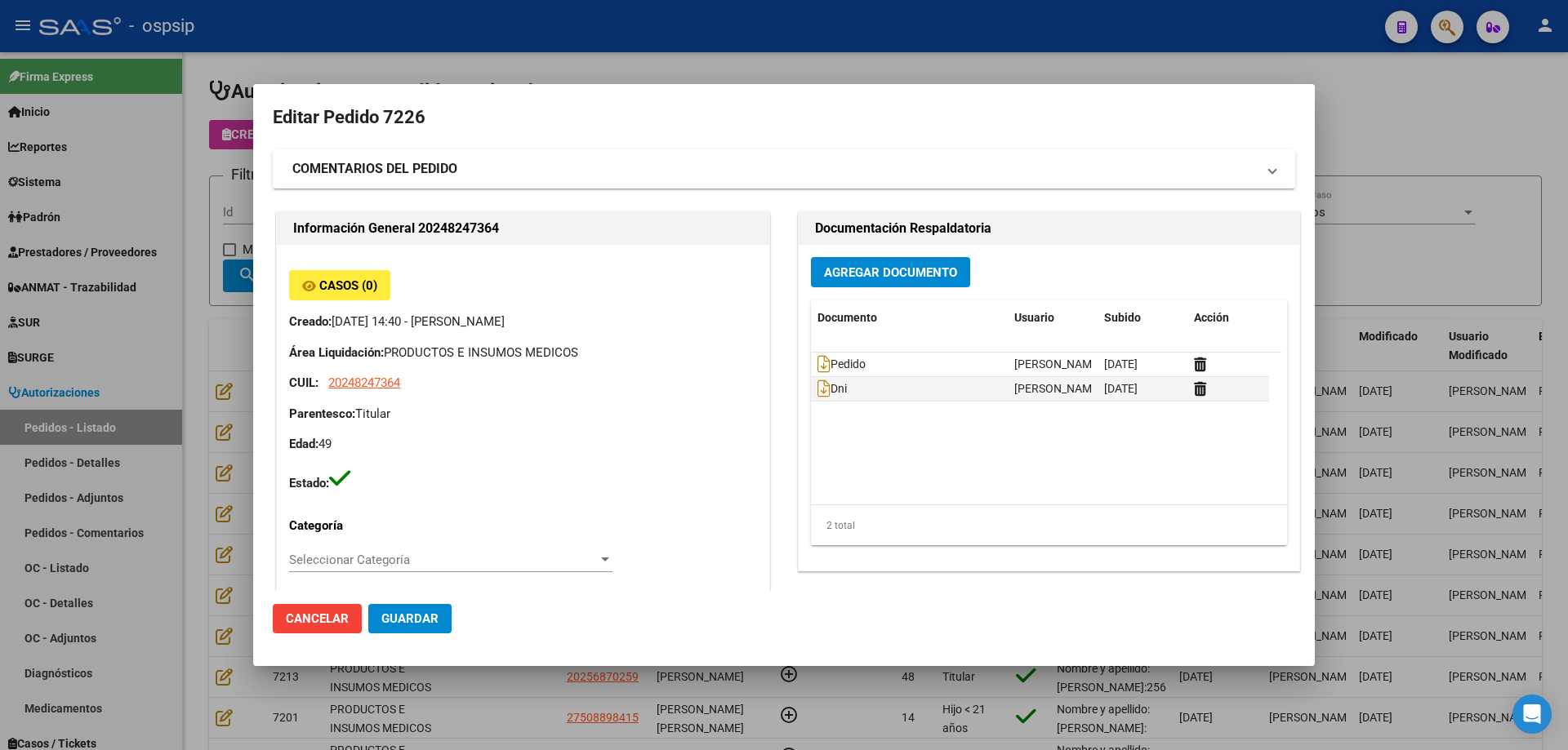
click at [202, 404] on div at bounding box center [784, 375] width 1568 height 750
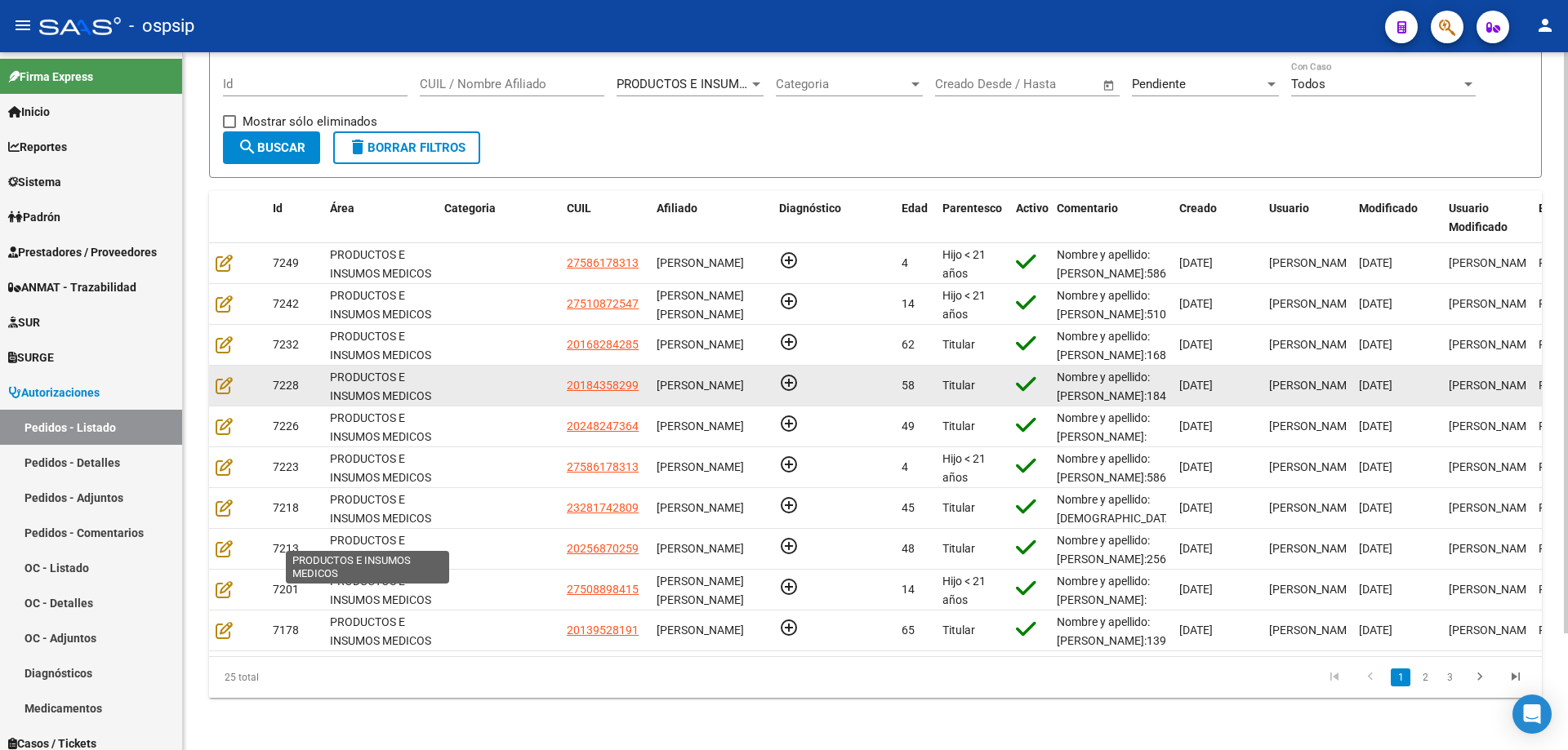
scroll to position [140, 0]
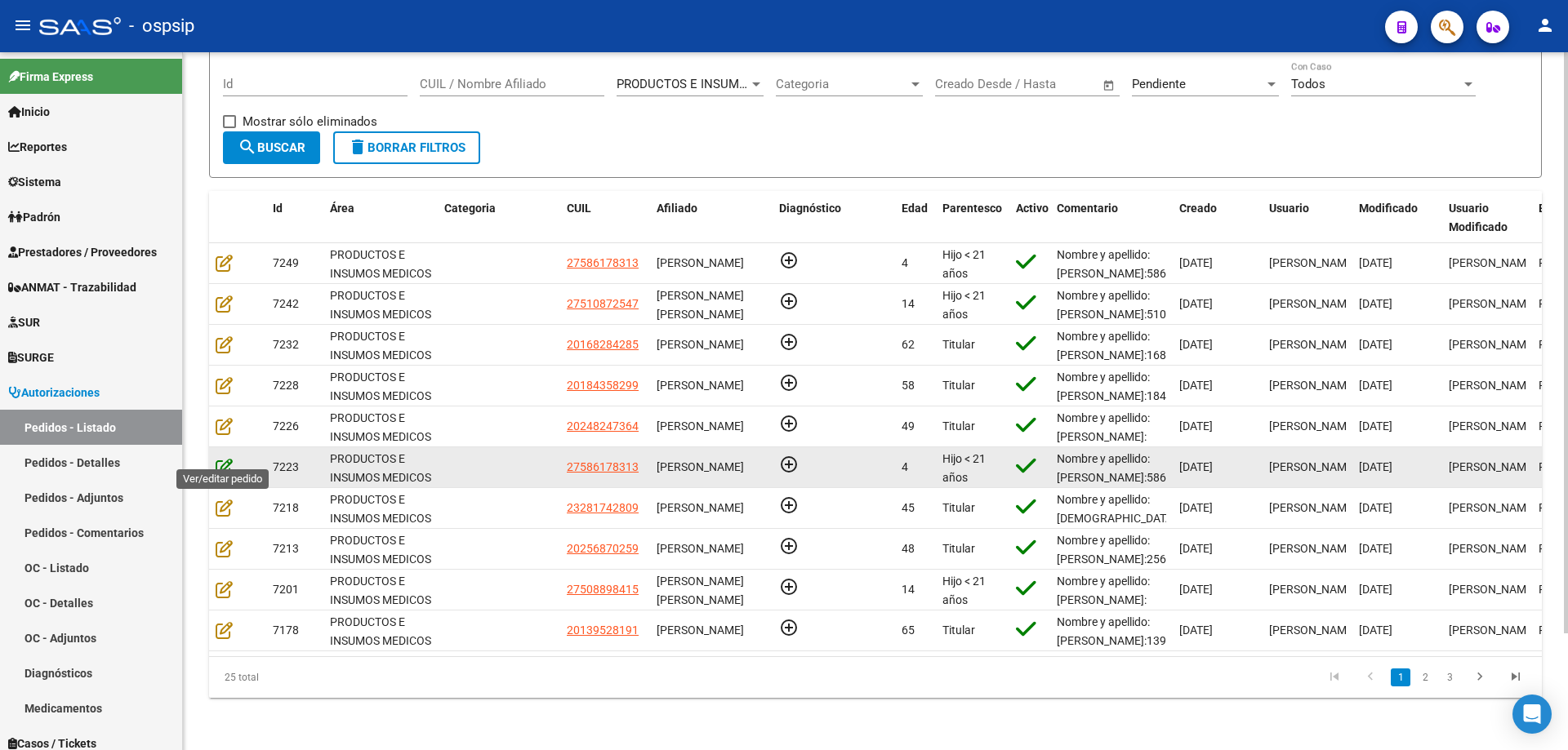
click at [226, 458] on icon at bounding box center [223, 467] width 17 height 18
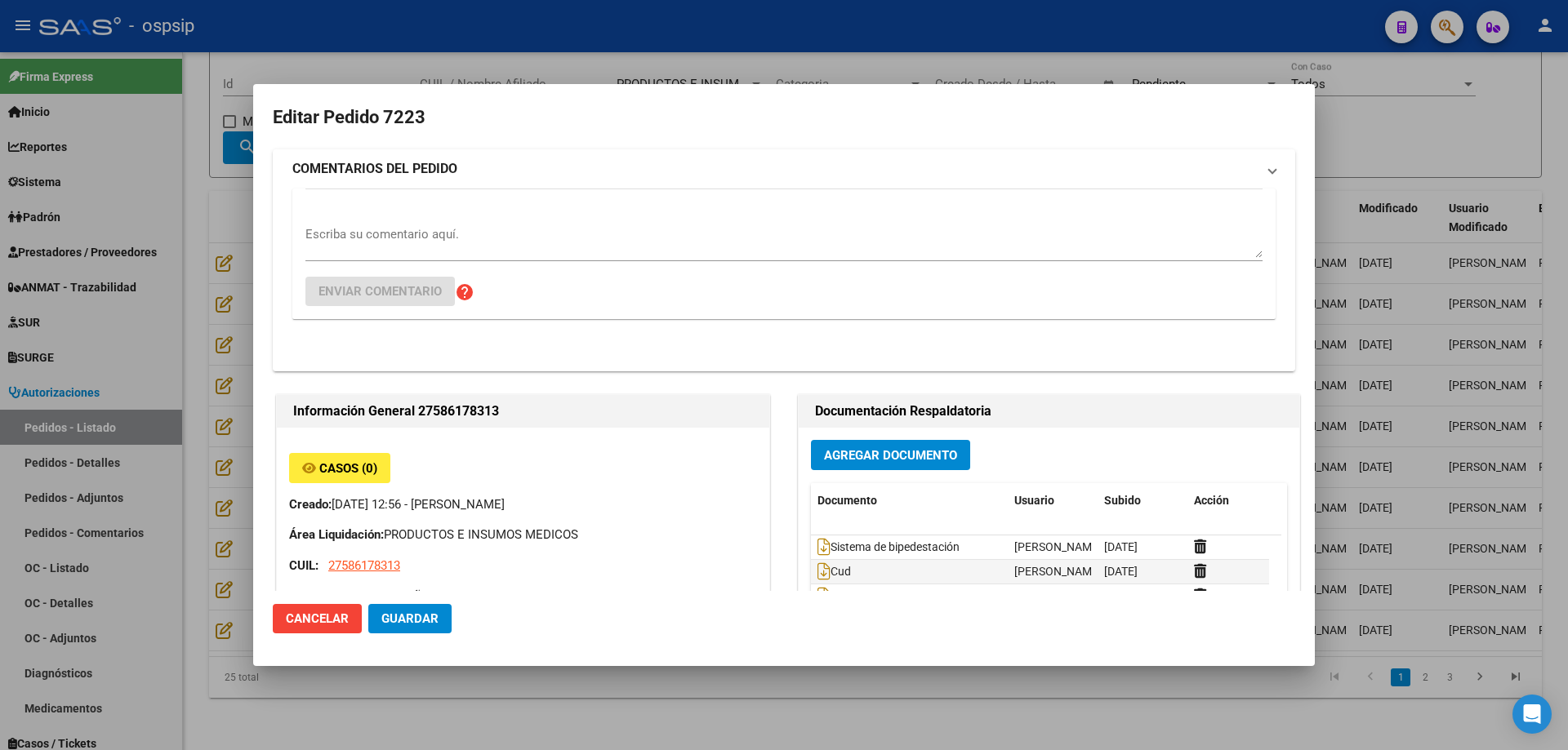
type input "[GEOGRAPHIC_DATA], [PERSON_NAME], [DATE][PERSON_NAME]"
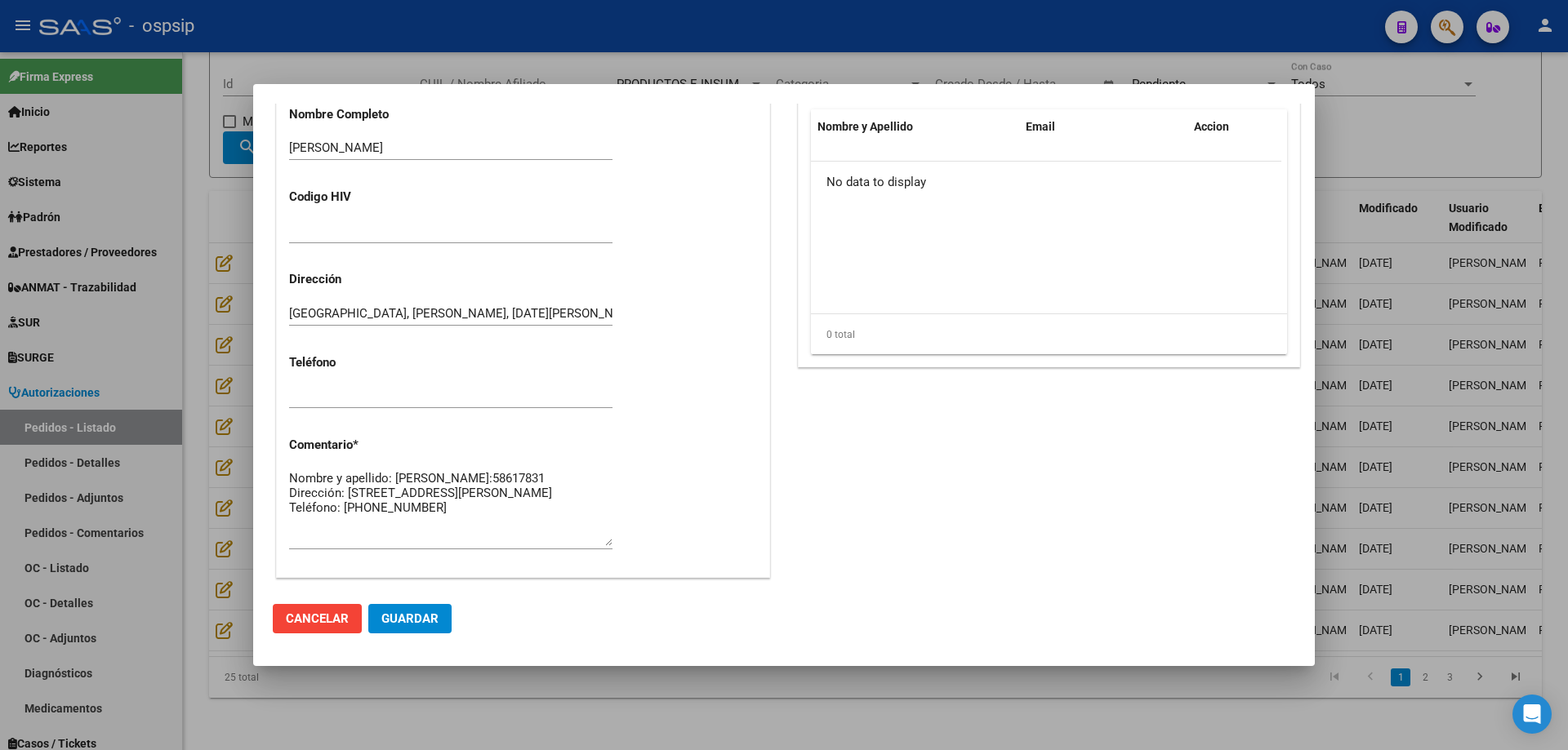
scroll to position [816, 0]
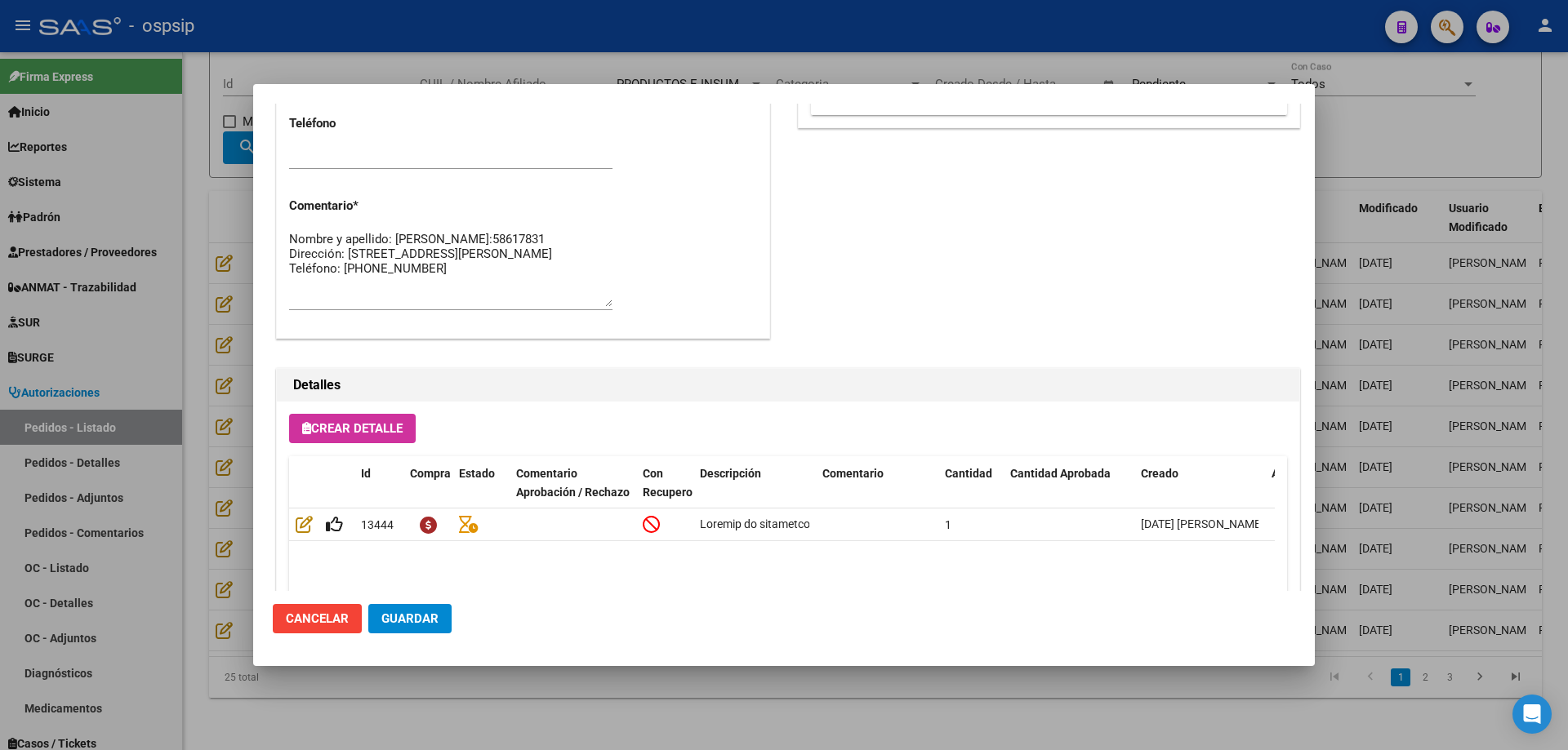
click at [153, 393] on div at bounding box center [784, 375] width 1568 height 750
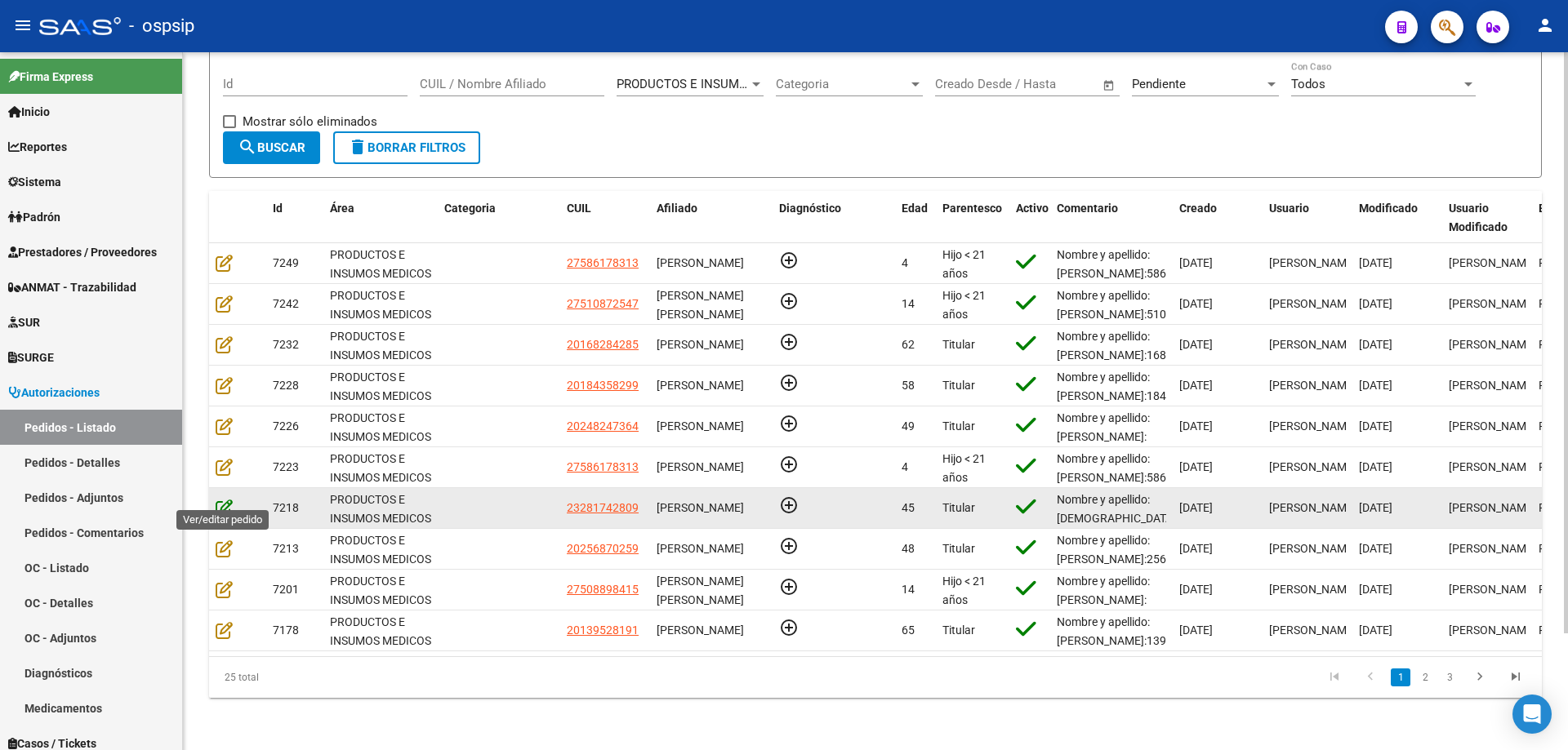
click at [228, 499] on icon at bounding box center [223, 508] width 17 height 18
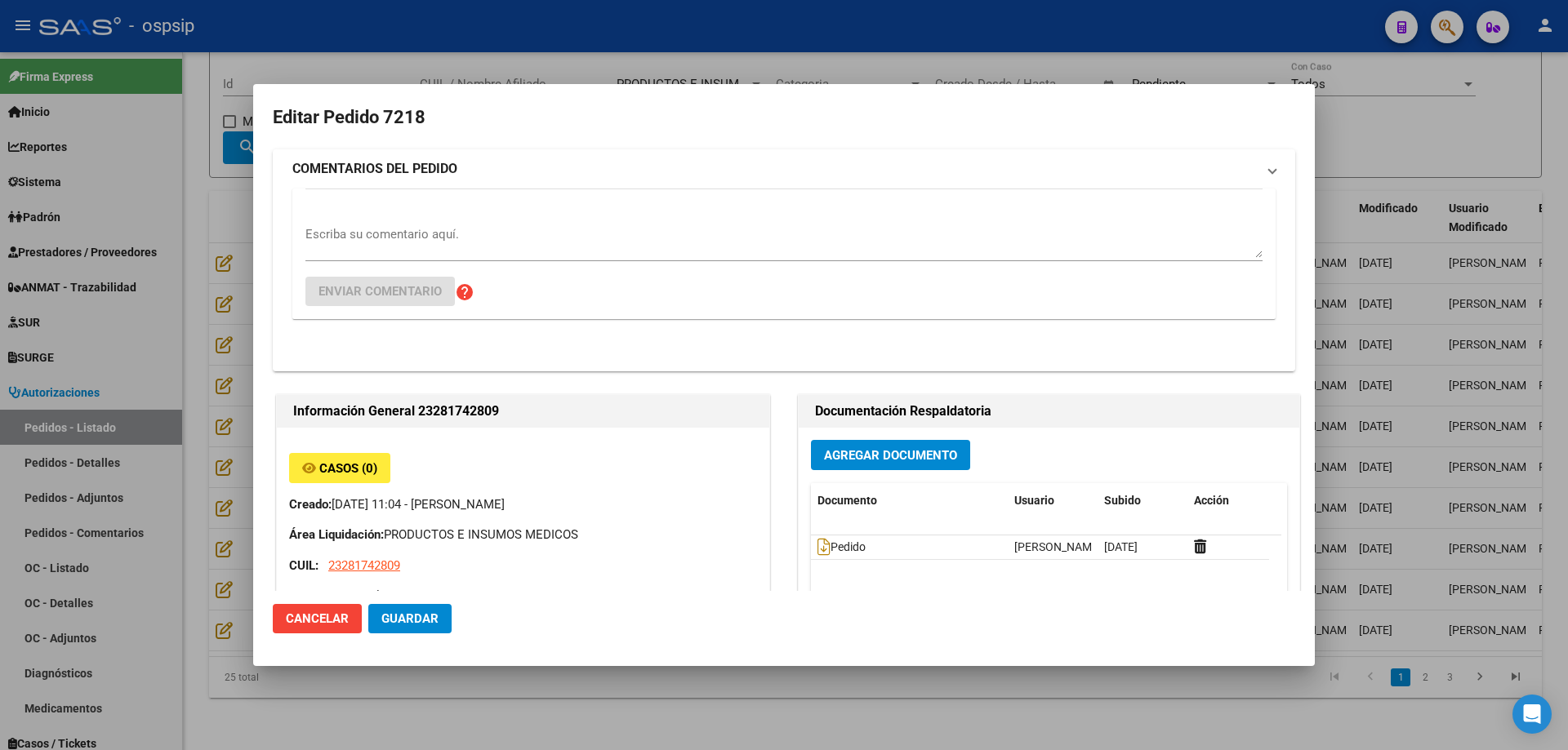
type input "[GEOGRAPHIC_DATA], [PERSON_NAME], [PERSON_NAME] 1450"
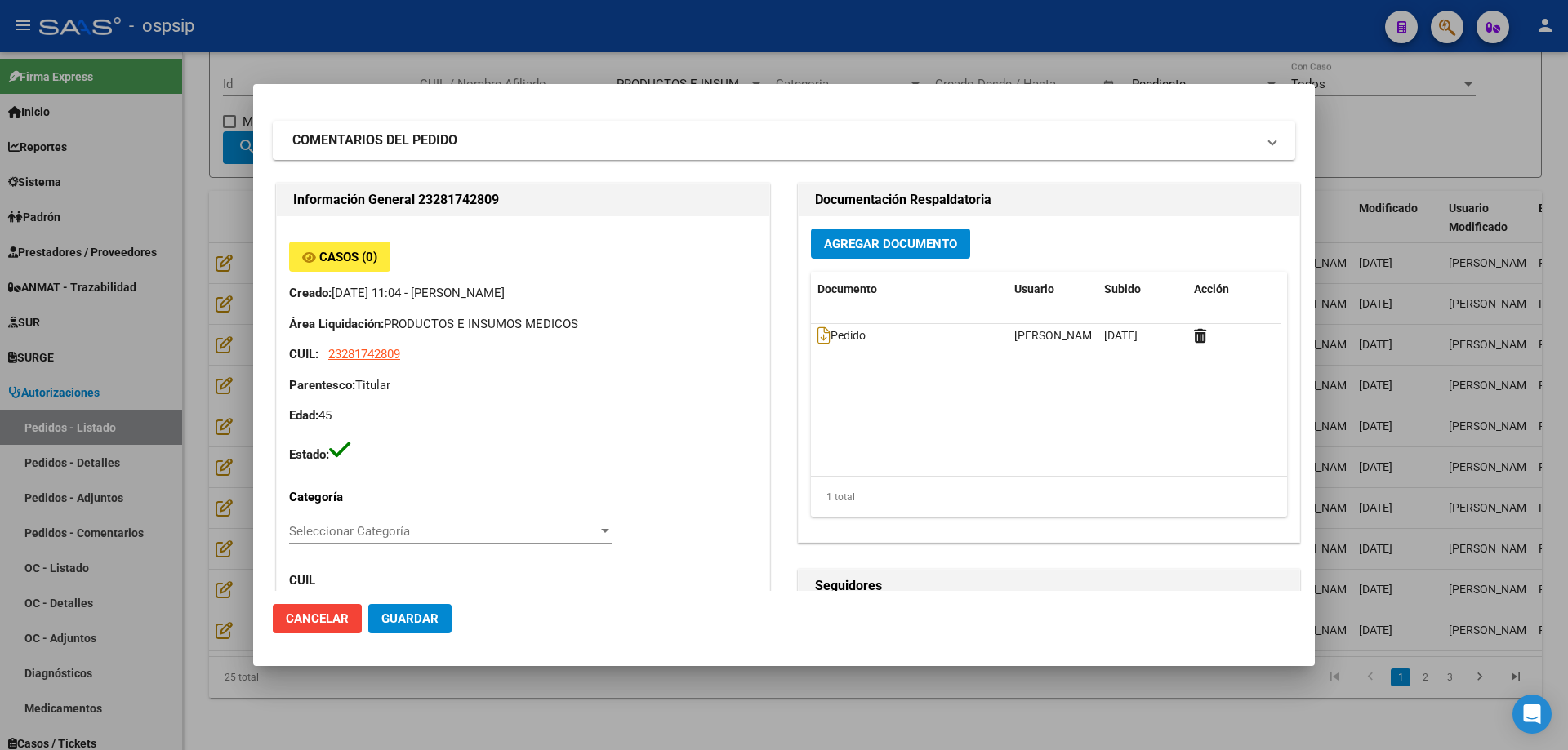
scroll to position [0, 0]
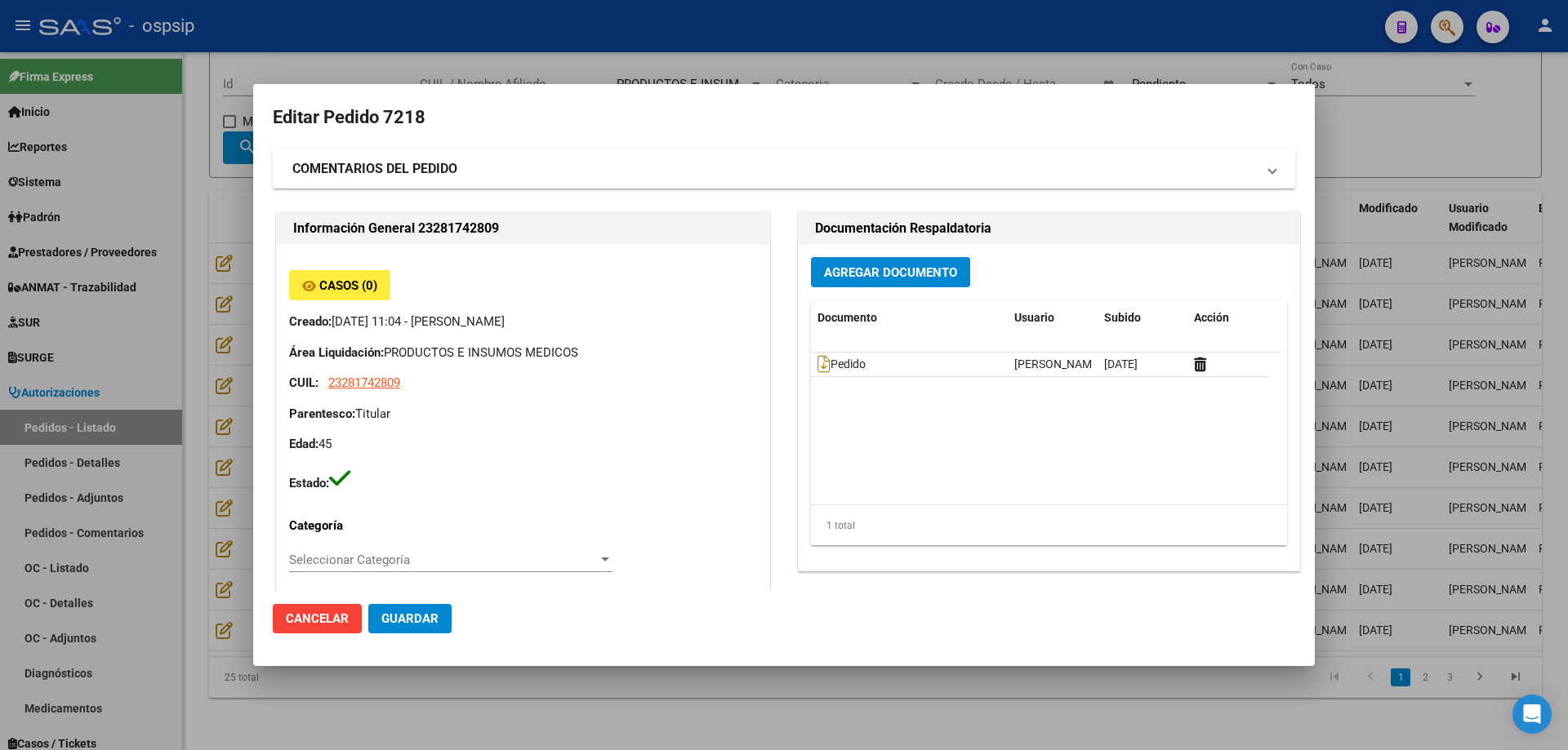
click at [170, 409] on div at bounding box center [784, 375] width 1568 height 750
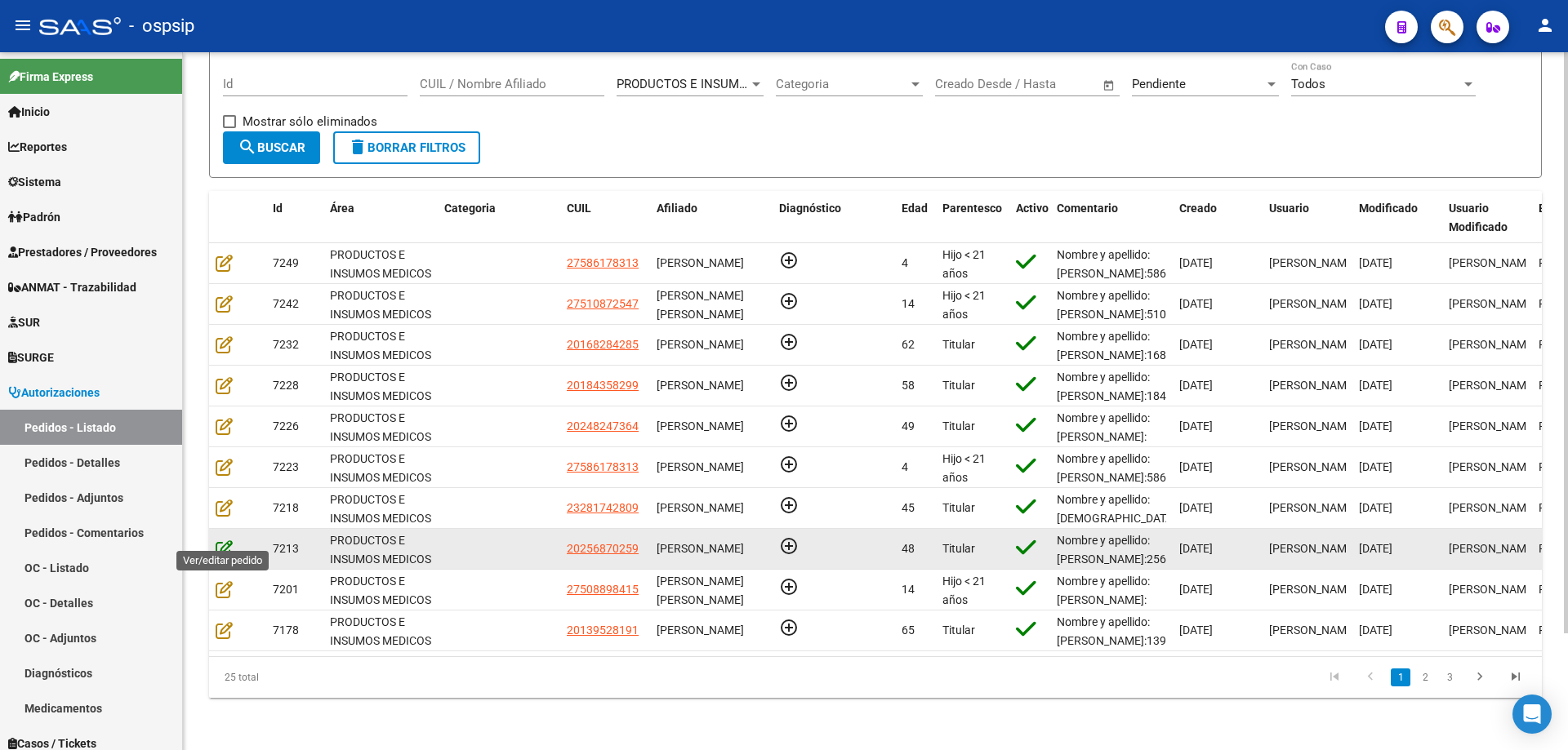
click at [232, 540] on icon at bounding box center [223, 549] width 17 height 18
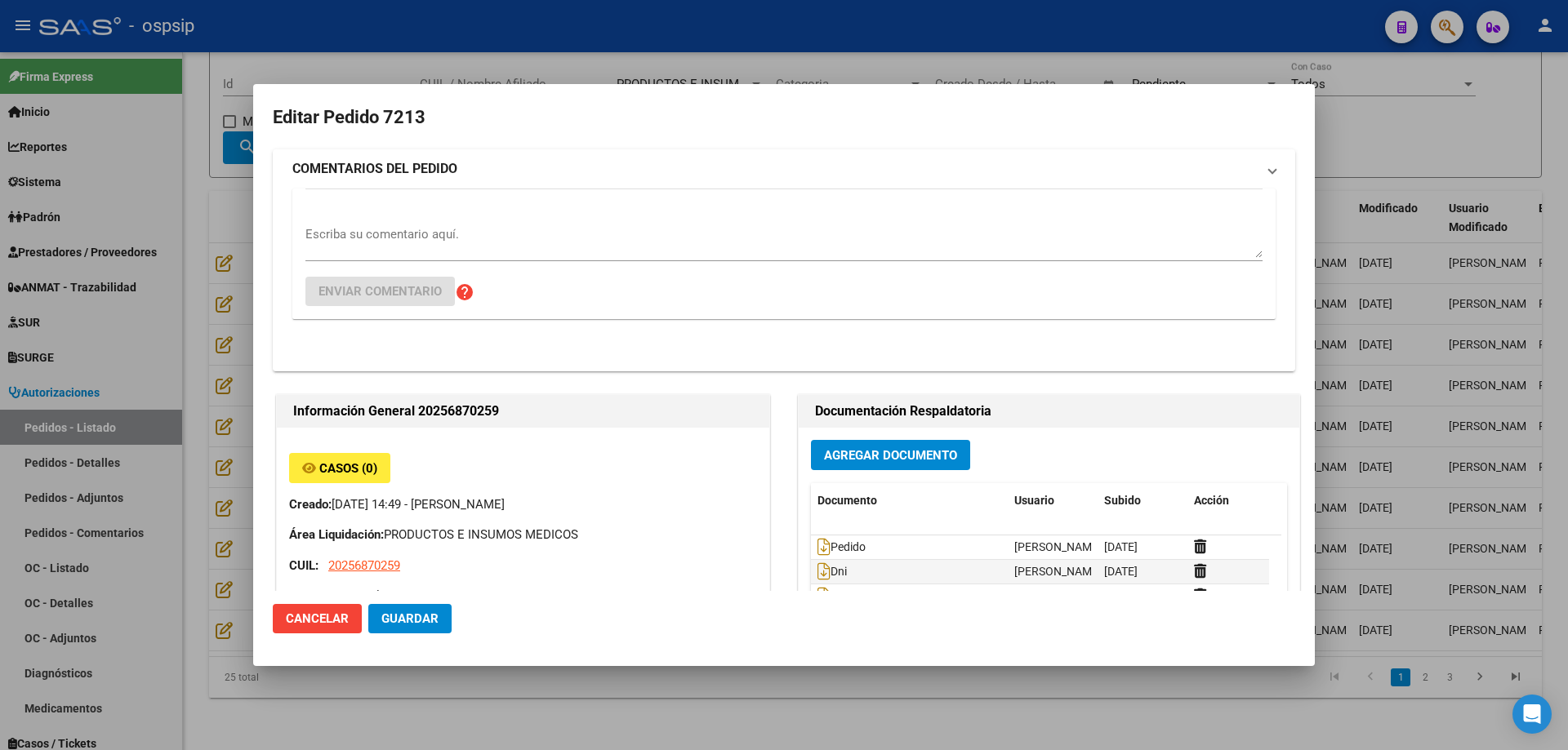
type input "[GEOGRAPHIC_DATA], [PERSON_NAME], CNO. GRAL. BELGRANO 2947, [GEOGRAPHIC_DATA]: …"
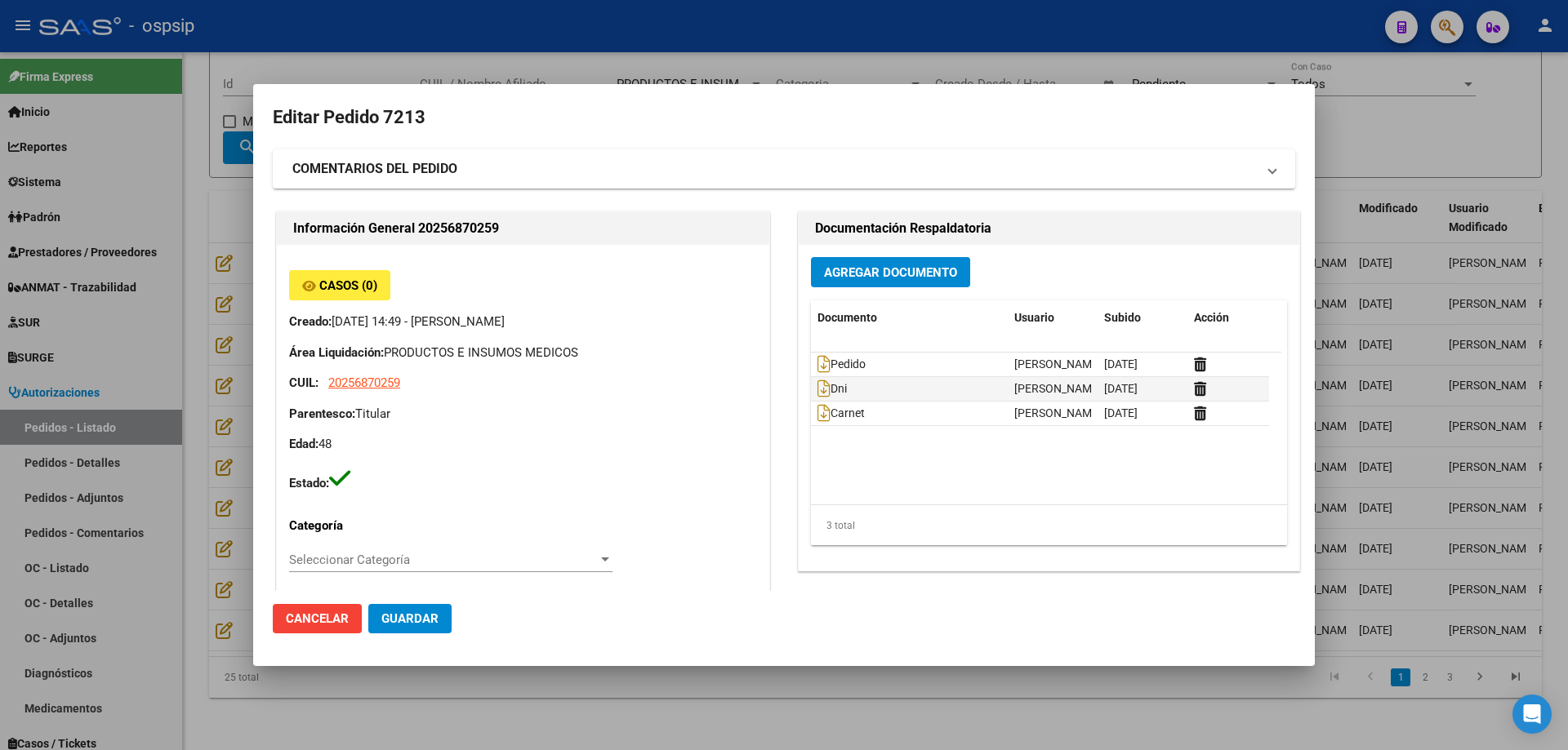
click at [208, 453] on div at bounding box center [784, 375] width 1568 height 750
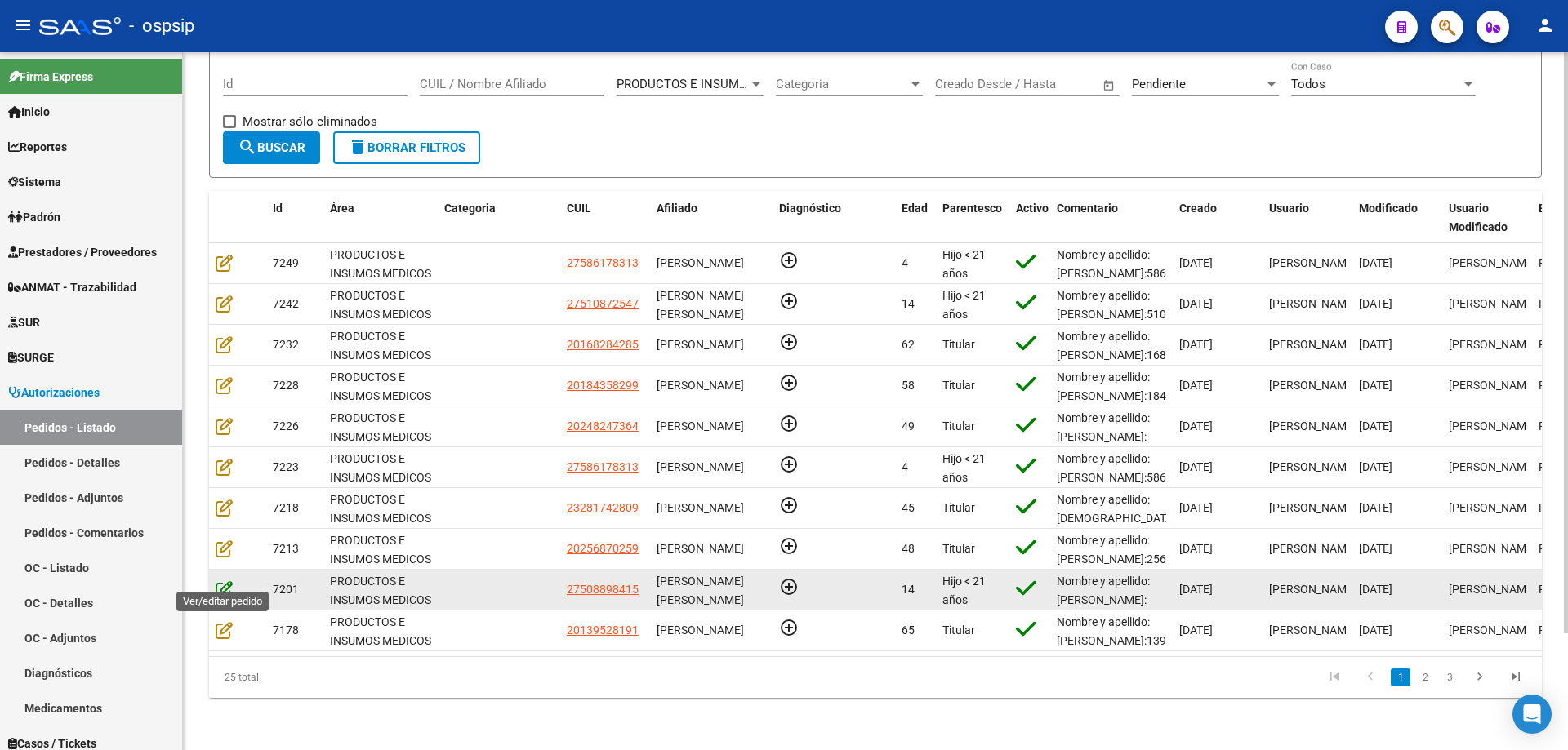
click at [229, 581] on icon at bounding box center [223, 590] width 17 height 18
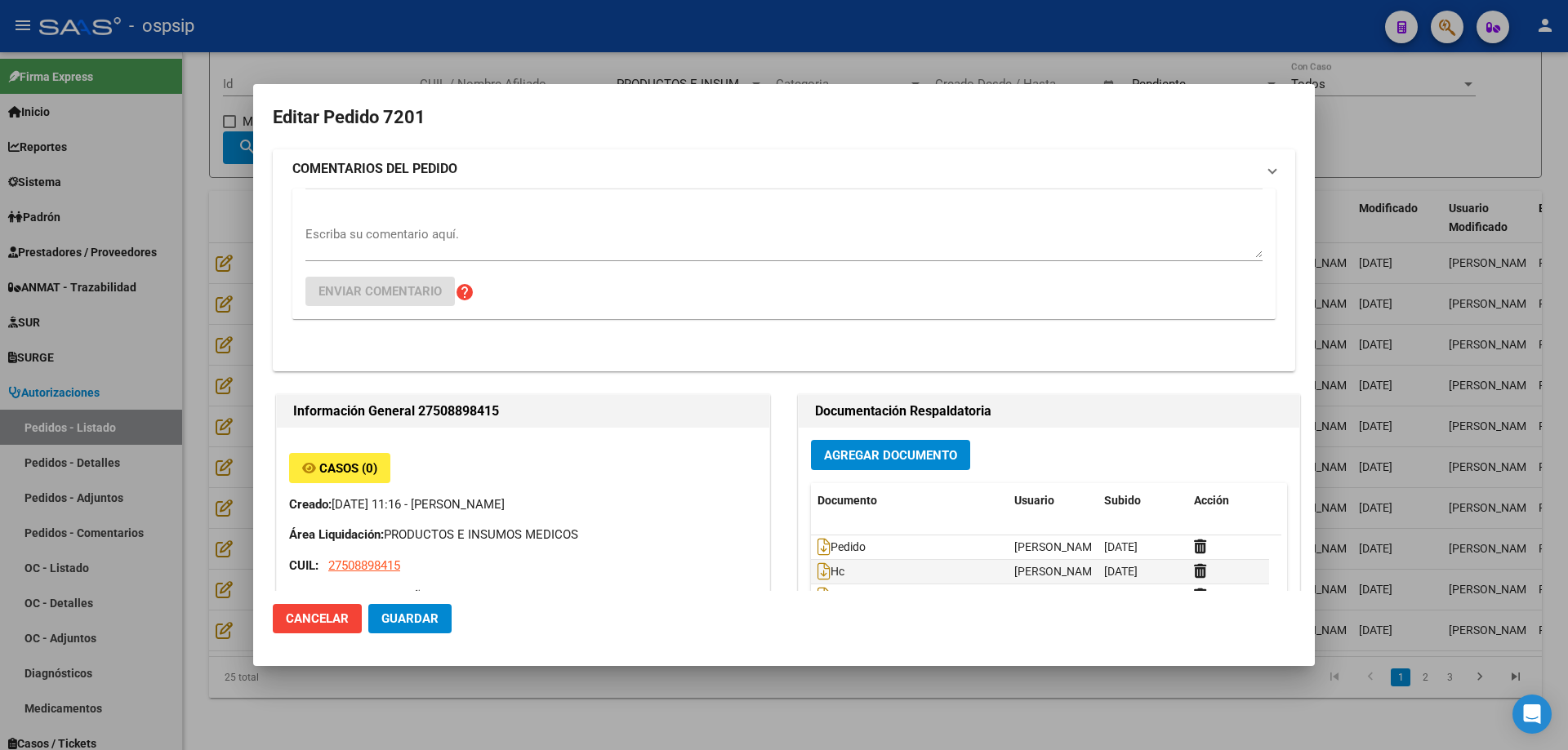
type input "[PERSON_NAME] [PERSON_NAME]"
type input "[GEOGRAPHIC_DATA], [GEOGRAPHIC_DATA], [GEOGRAPHIC_DATA] 3455"
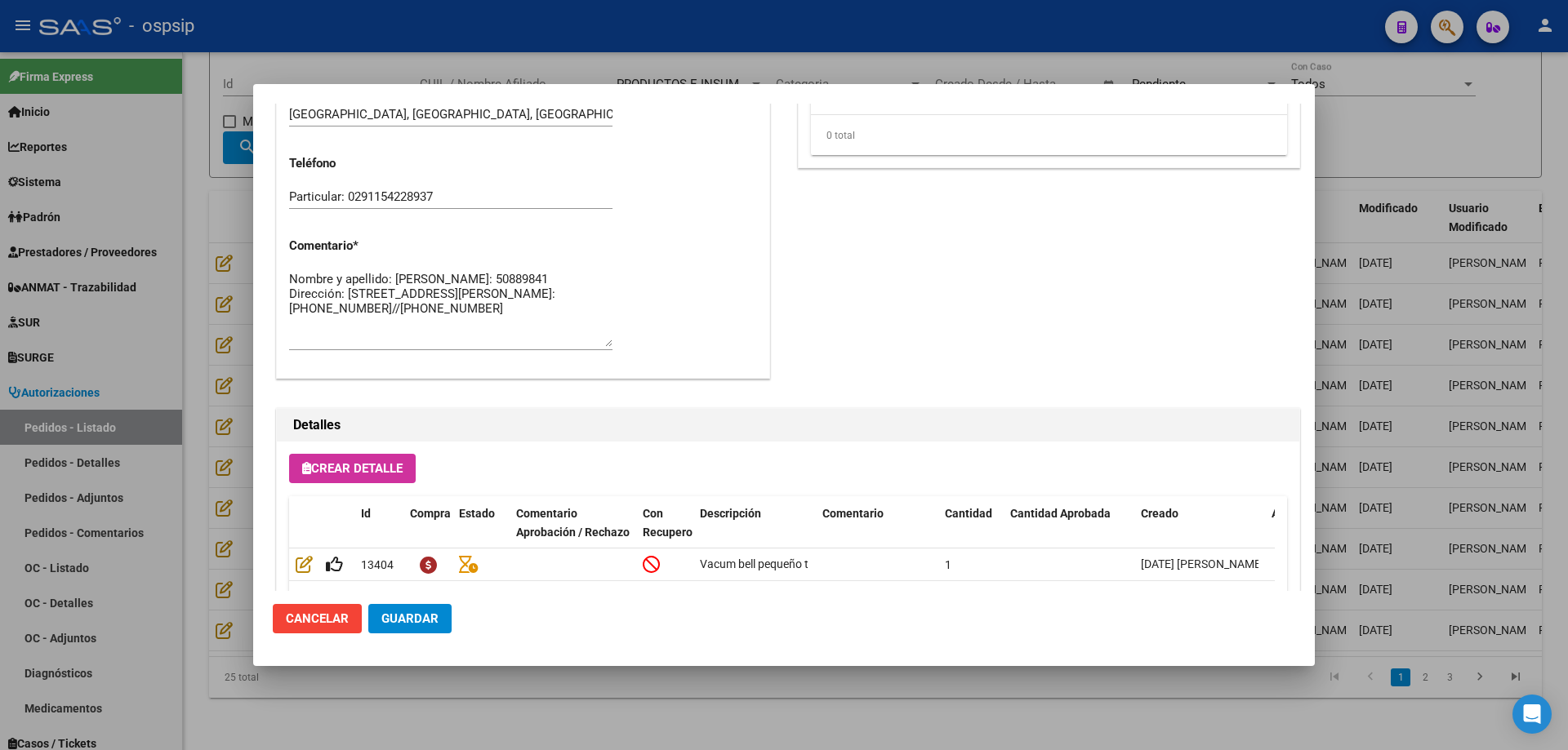
scroll to position [979, 0]
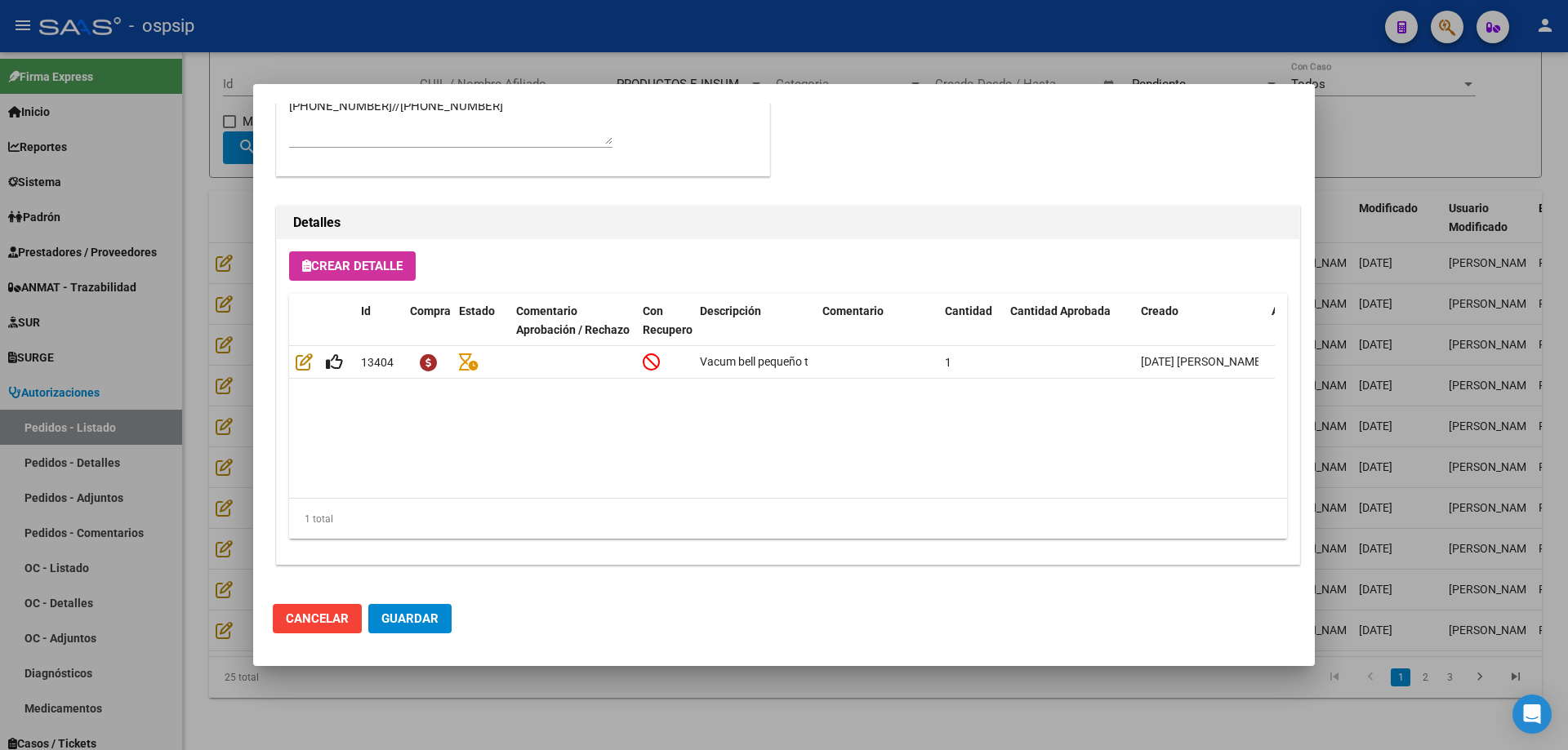
click at [228, 503] on div at bounding box center [784, 375] width 1568 height 750
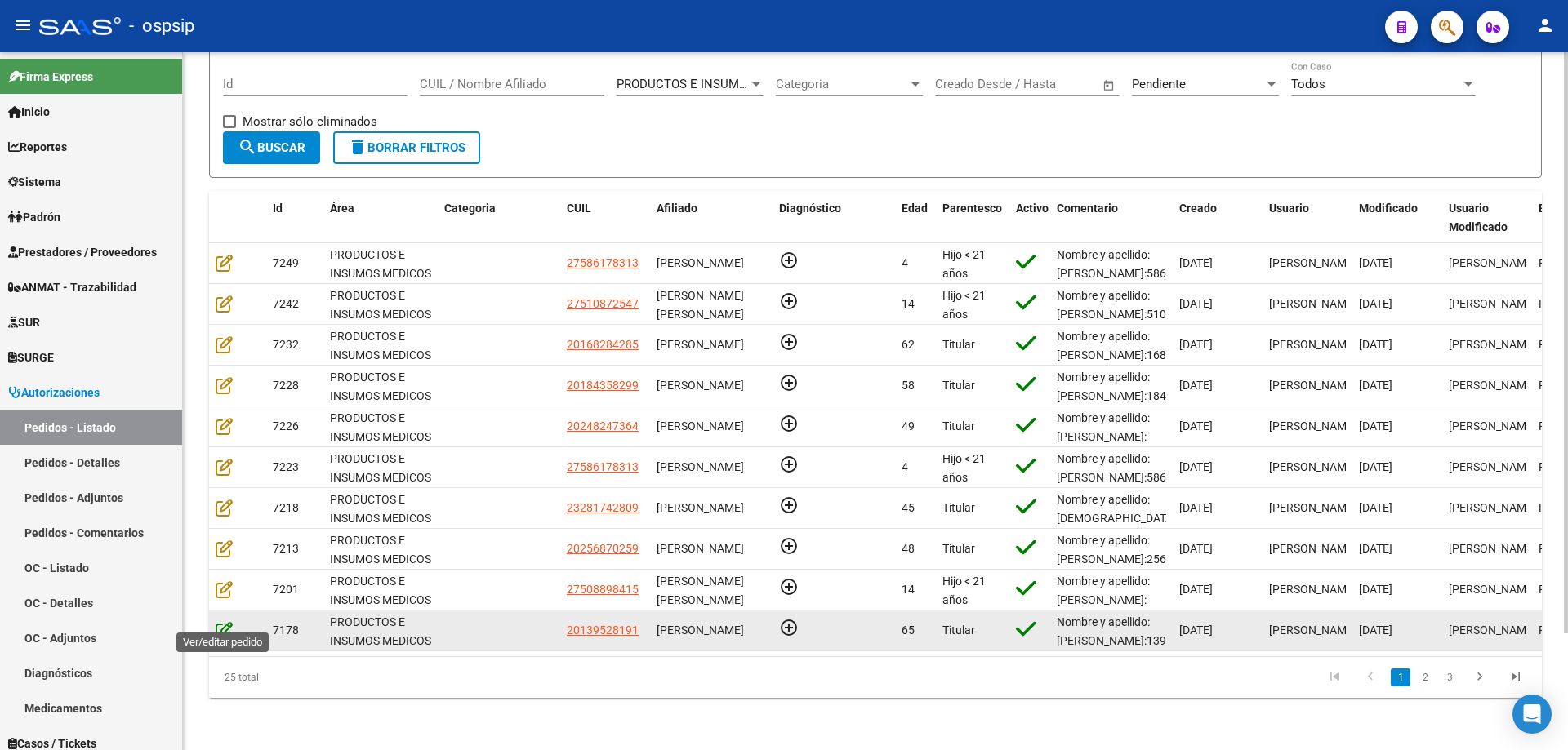
click at [225, 621] on icon at bounding box center [223, 630] width 17 height 18
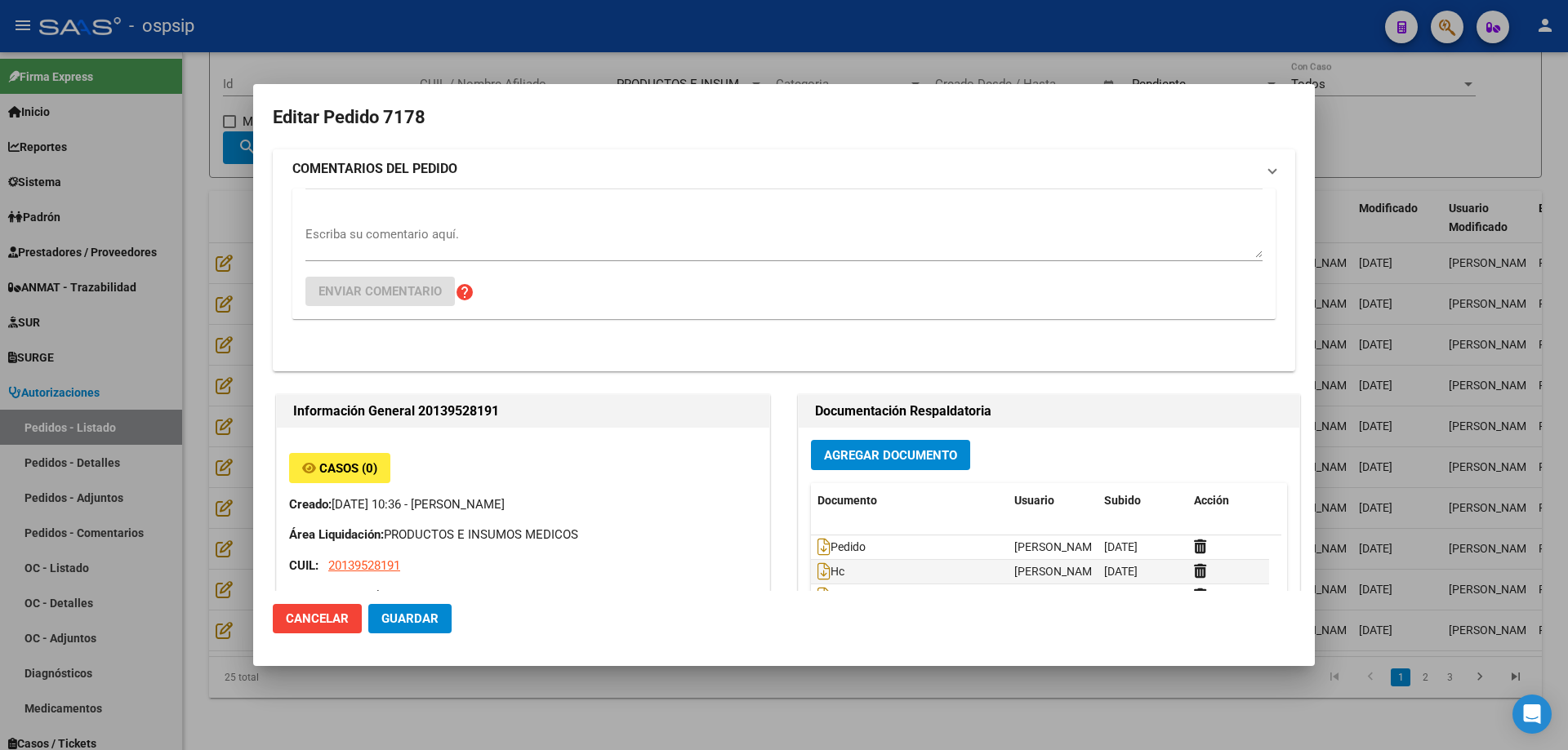
type input "[PERSON_NAME], LAS [PERSON_NAME], SUCRE 2786"
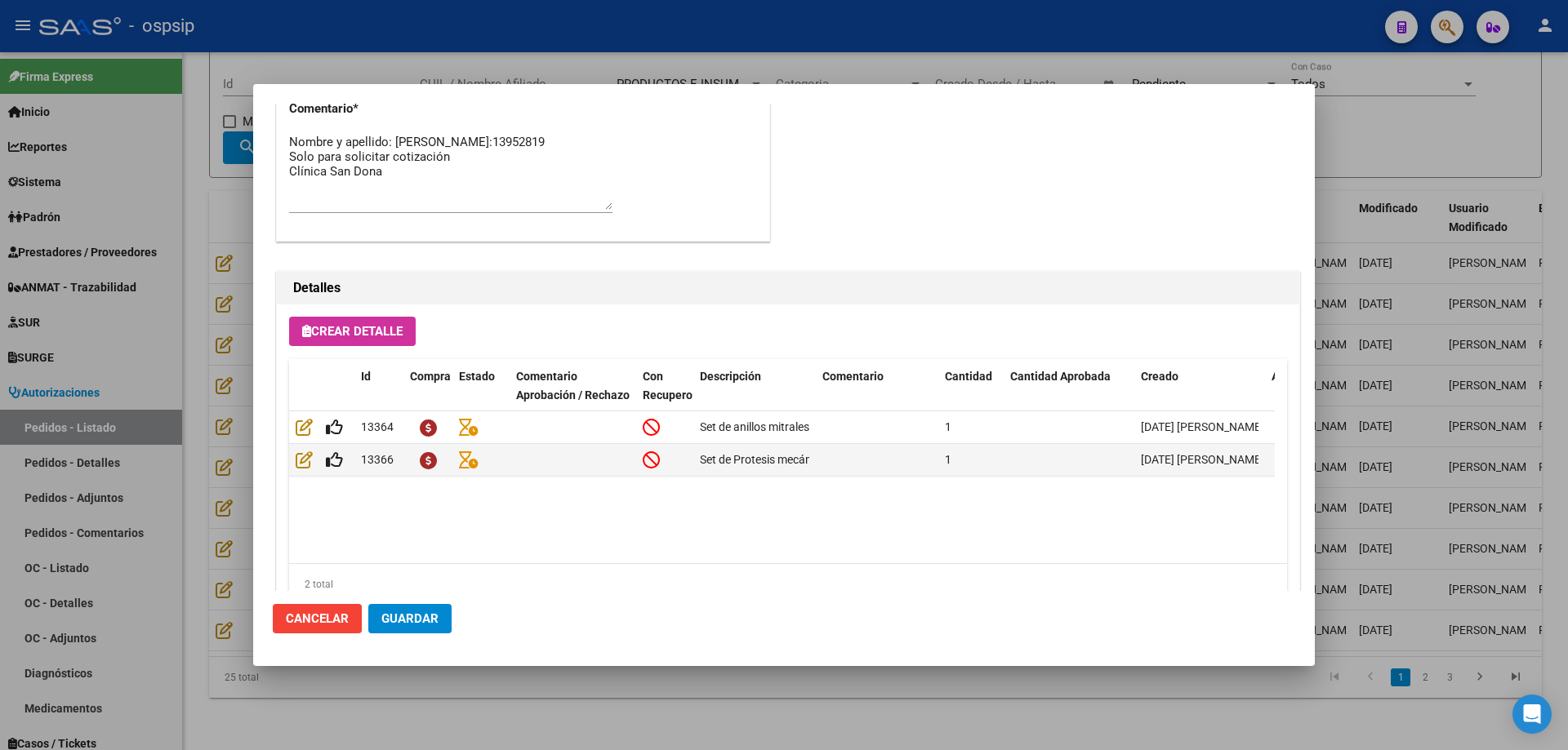
scroll to position [816, 0]
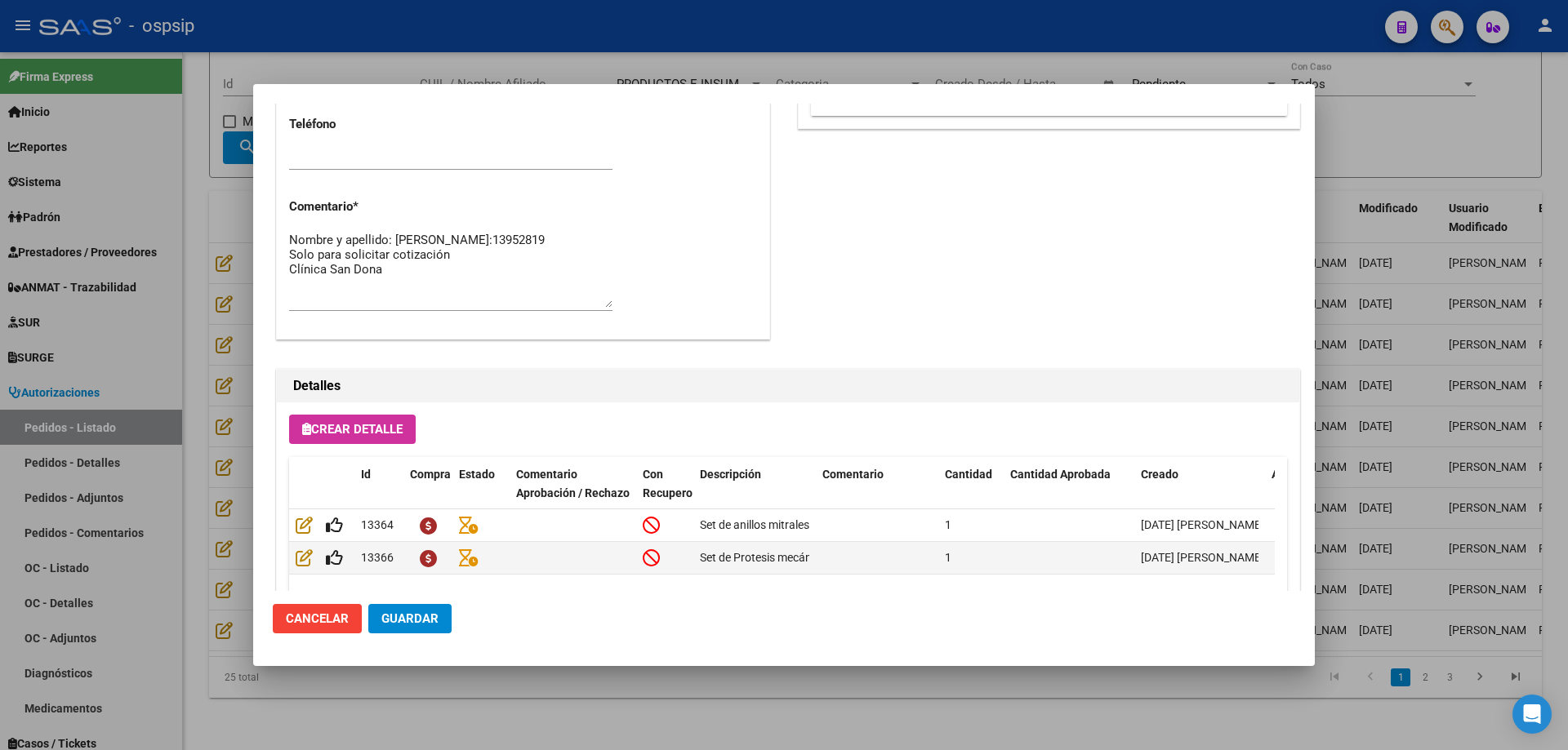
click at [420, 292] on textarea "Nombre y apellido: [PERSON_NAME]:13952819 Solo para solicitar cotización Clínic…" at bounding box center [451, 270] width 324 height 77
click at [516, 238] on textarea "Nombre y apellido: [PERSON_NAME]:13952819 Solo para solicitar cotización Clínic…" at bounding box center [451, 270] width 324 height 77
type textarea "Nombre y apellido: [PERSON_NAME] [PERSON_NAME] Dni:13952819 Solo para solicitar…"
click at [416, 624] on span "Guardar" at bounding box center [410, 619] width 57 height 15
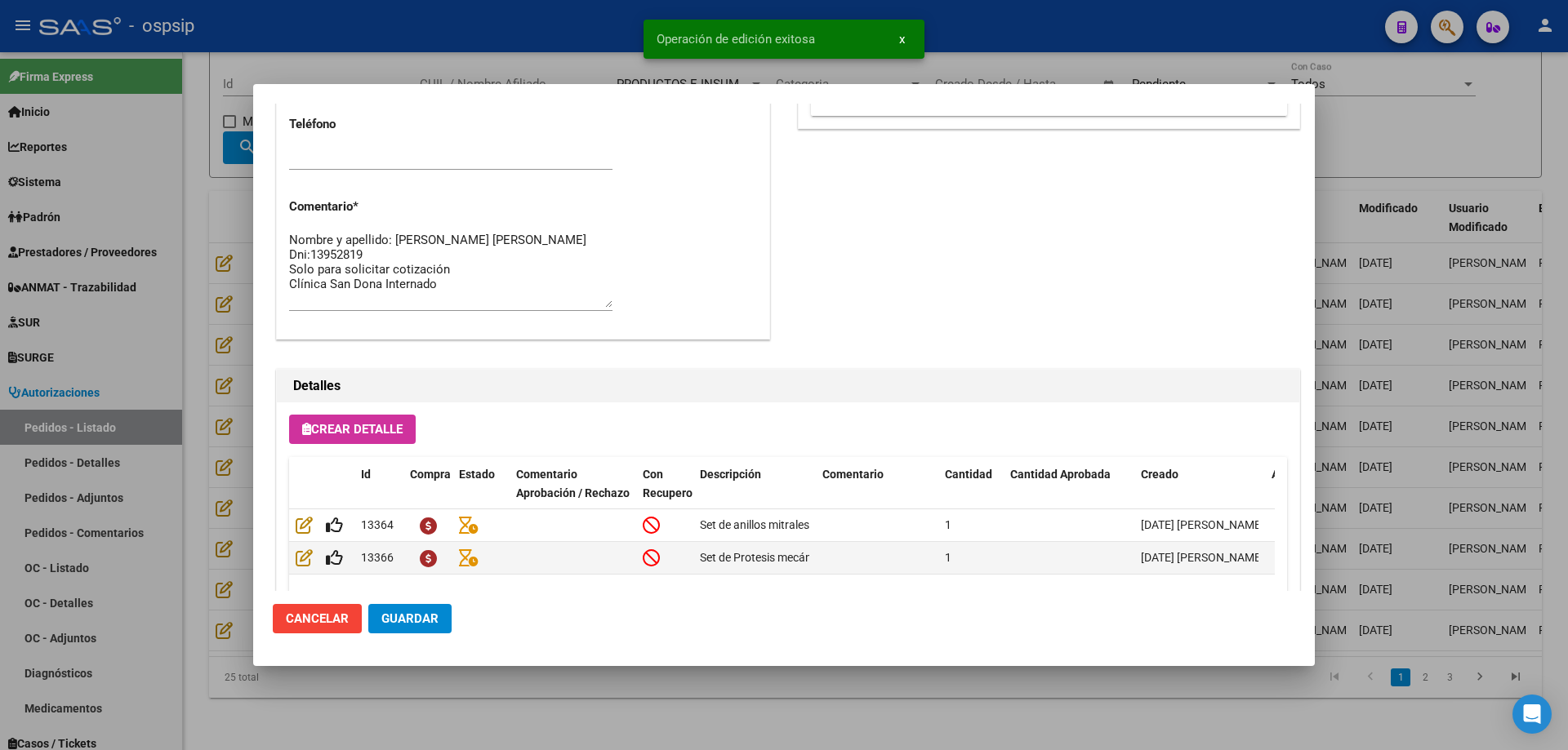
click at [525, 289] on textarea "Nombre y apellido: [PERSON_NAME] [PERSON_NAME] Dni:13952819 Solo para solicitar…" at bounding box center [451, 270] width 324 height 77
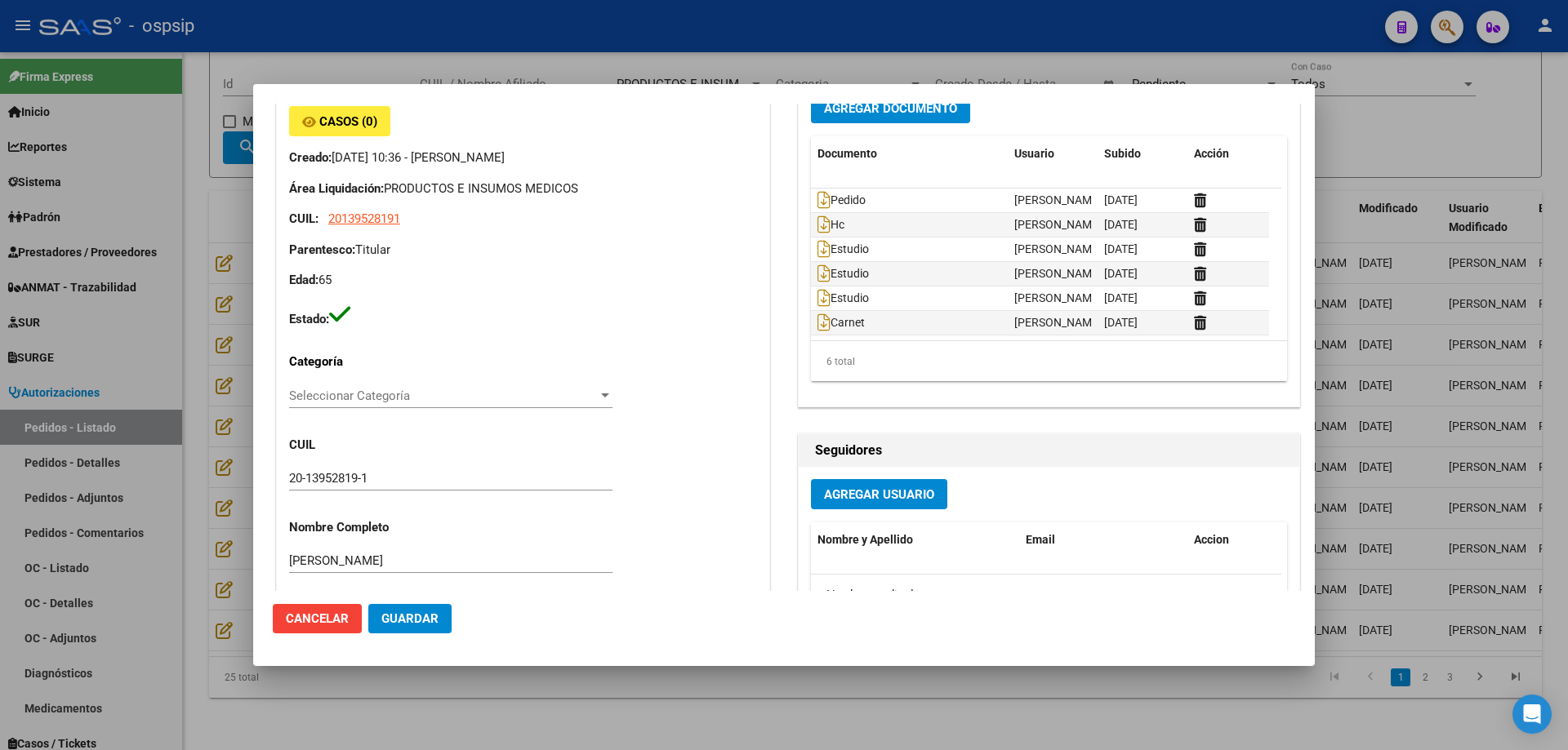
scroll to position [0, 0]
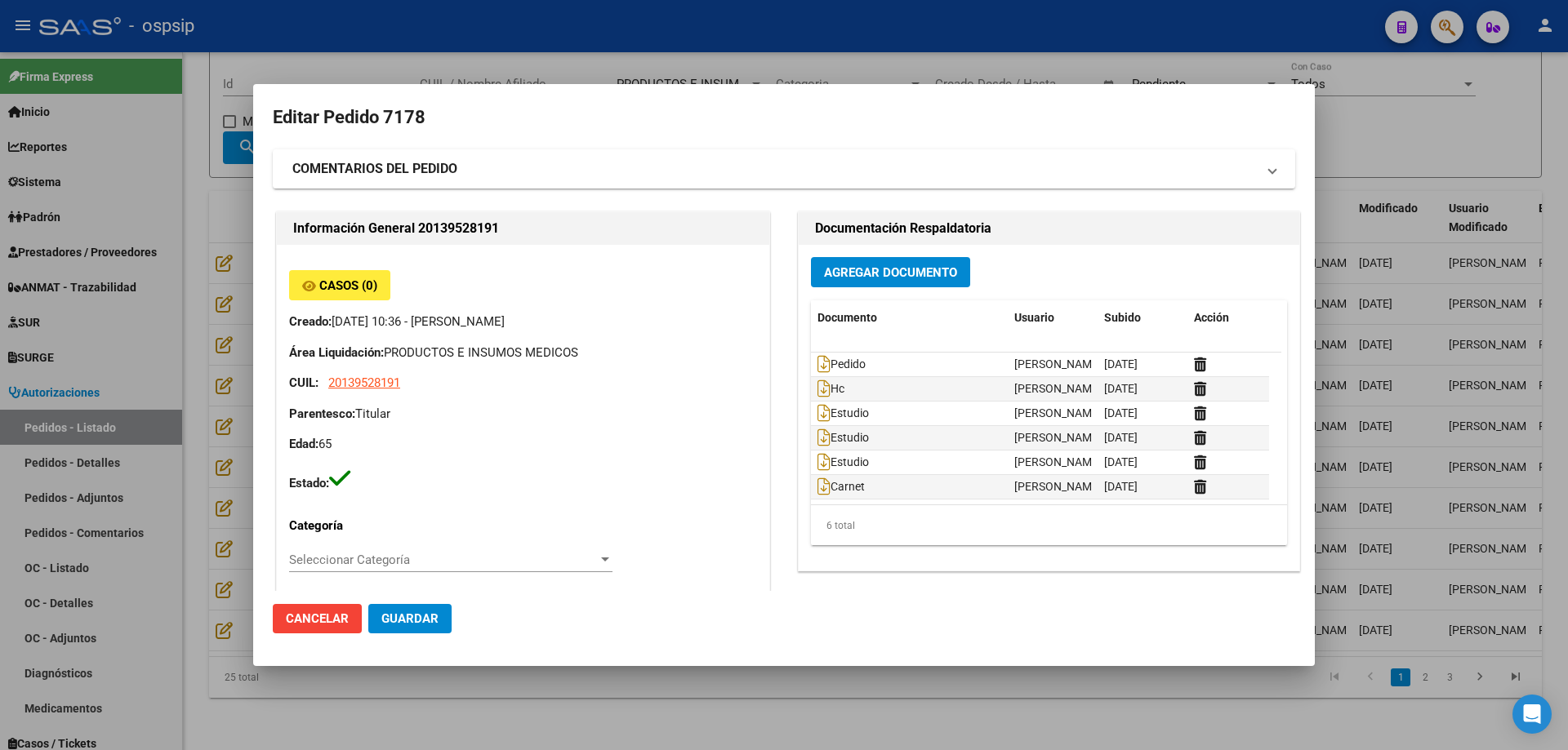
click at [404, 610] on button "Guardar" at bounding box center [410, 618] width 83 height 29
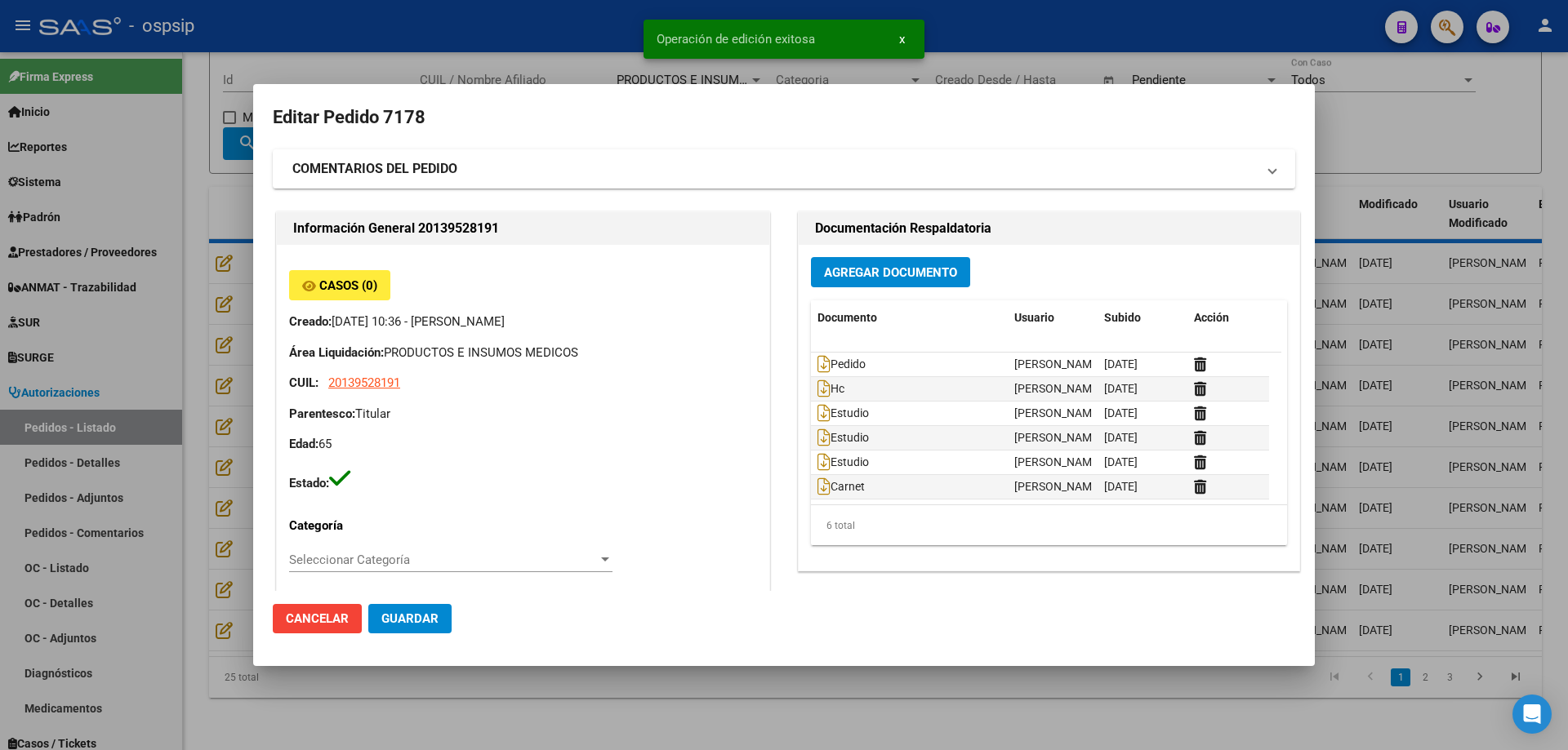
click at [229, 496] on div at bounding box center [784, 375] width 1568 height 750
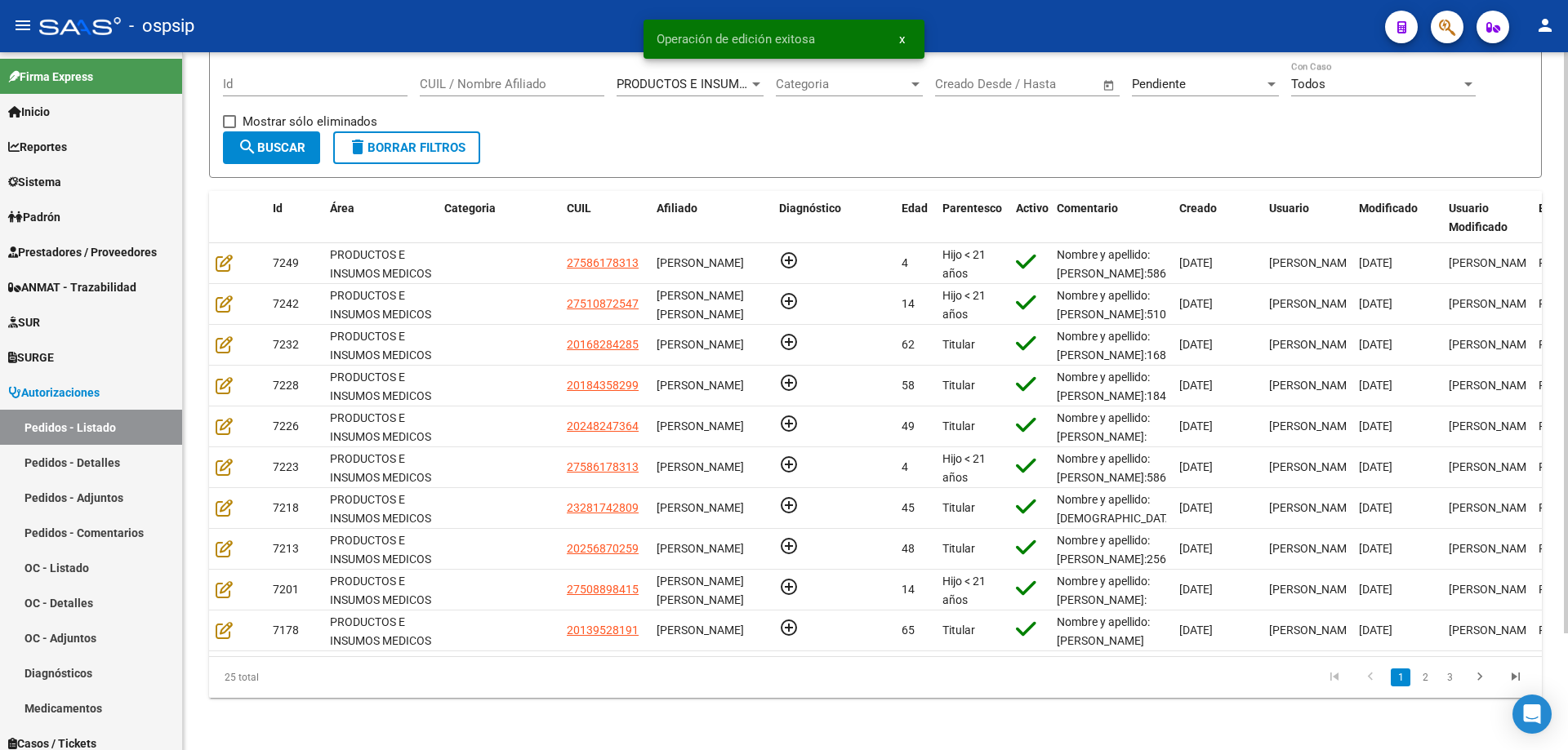
click at [1436, 683] on li "2" at bounding box center [1425, 677] width 25 height 27
click at [1420, 676] on link "2" at bounding box center [1425, 677] width 20 height 18
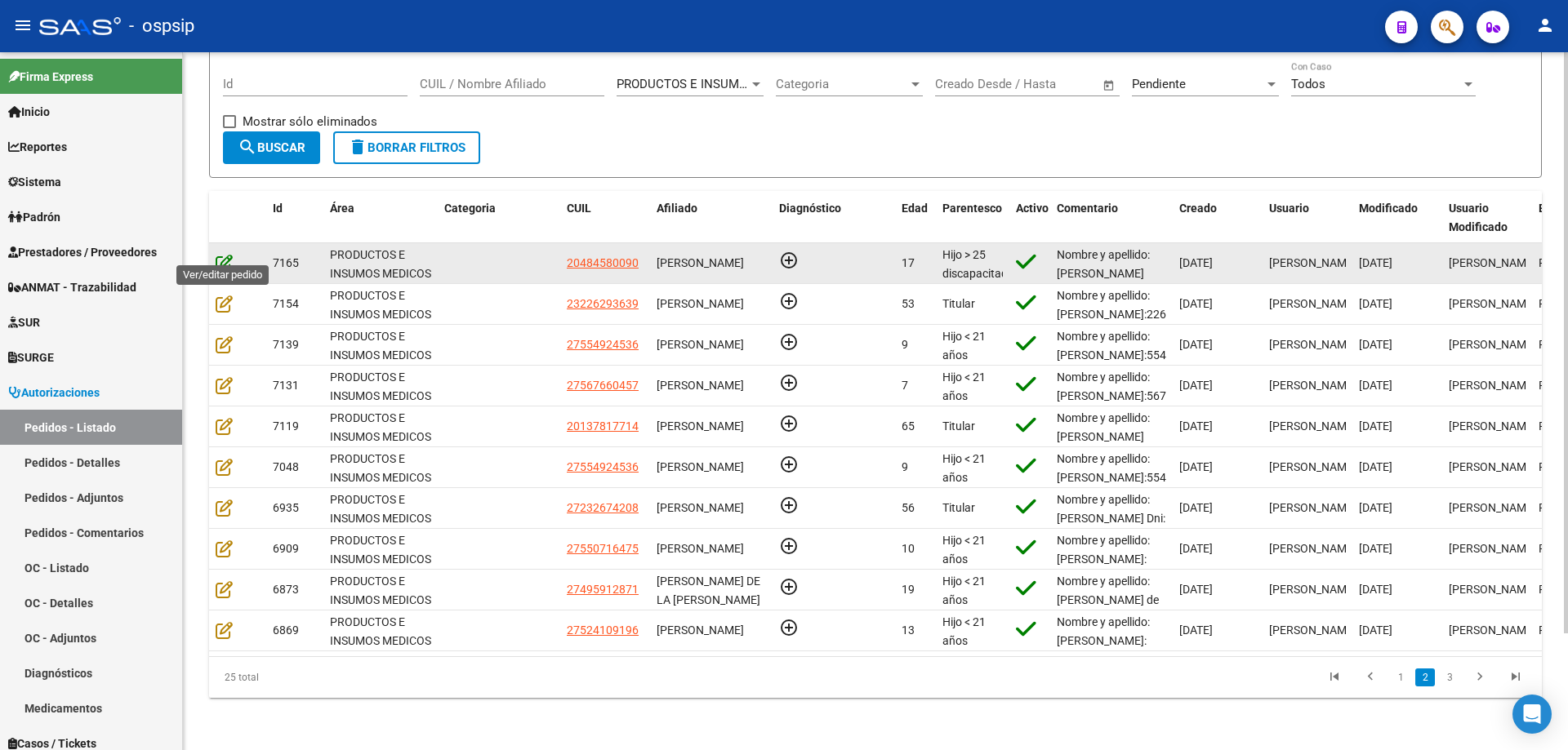
click at [223, 254] on icon at bounding box center [223, 262] width 17 height 18
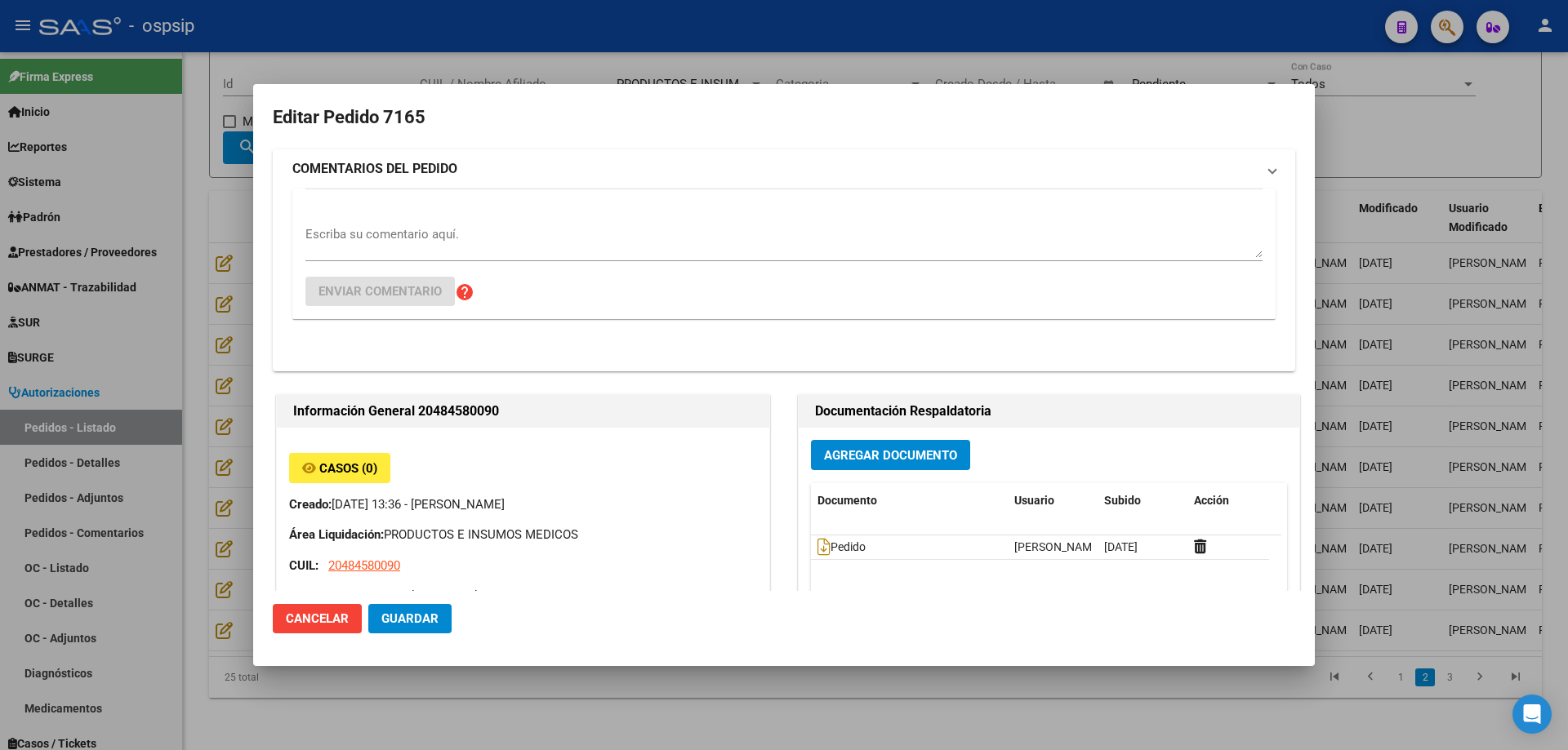
type input "[GEOGRAPHIC_DATA], [GEOGRAPHIC_DATA], [PERSON_NAME] 836"
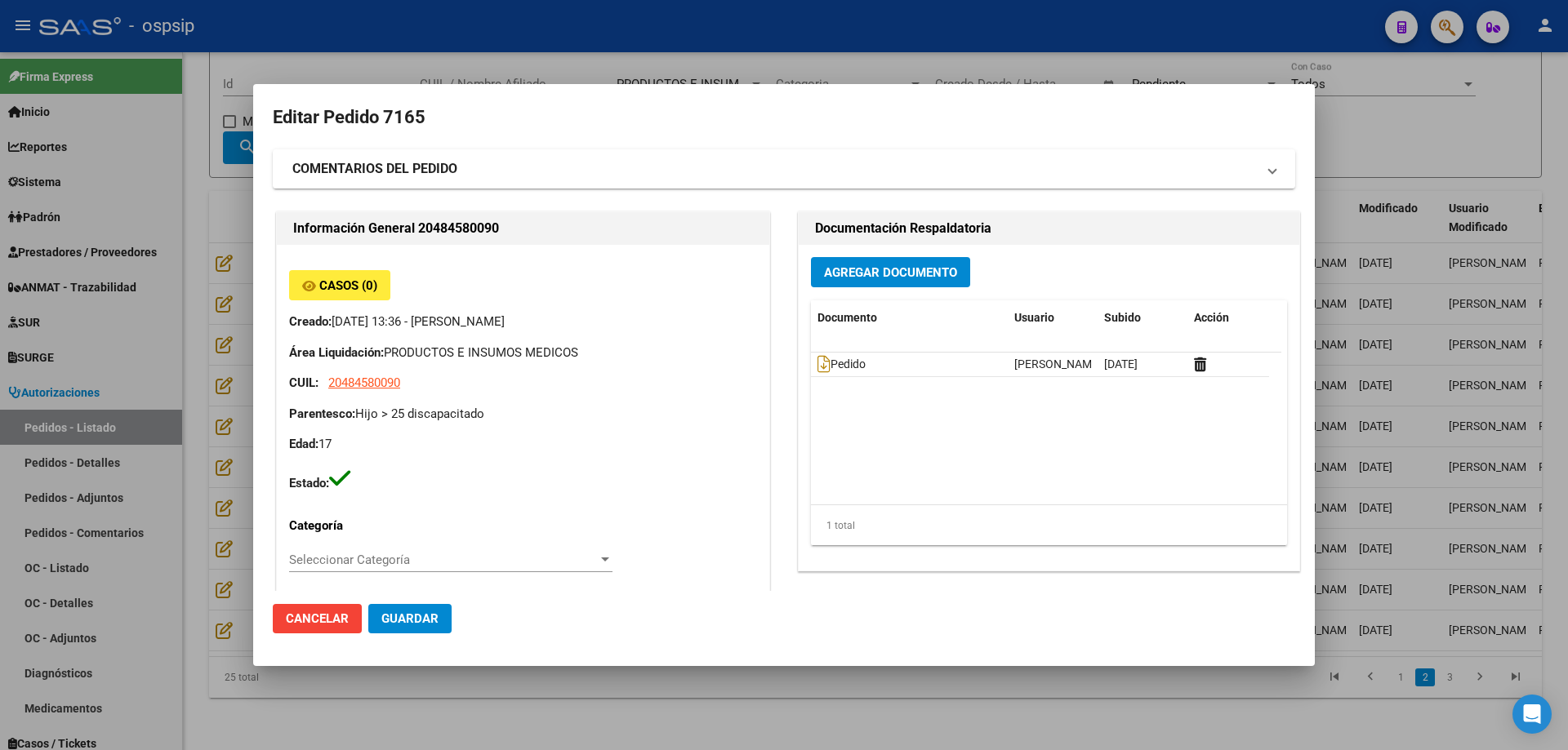
click at [191, 369] on div at bounding box center [784, 375] width 1568 height 750
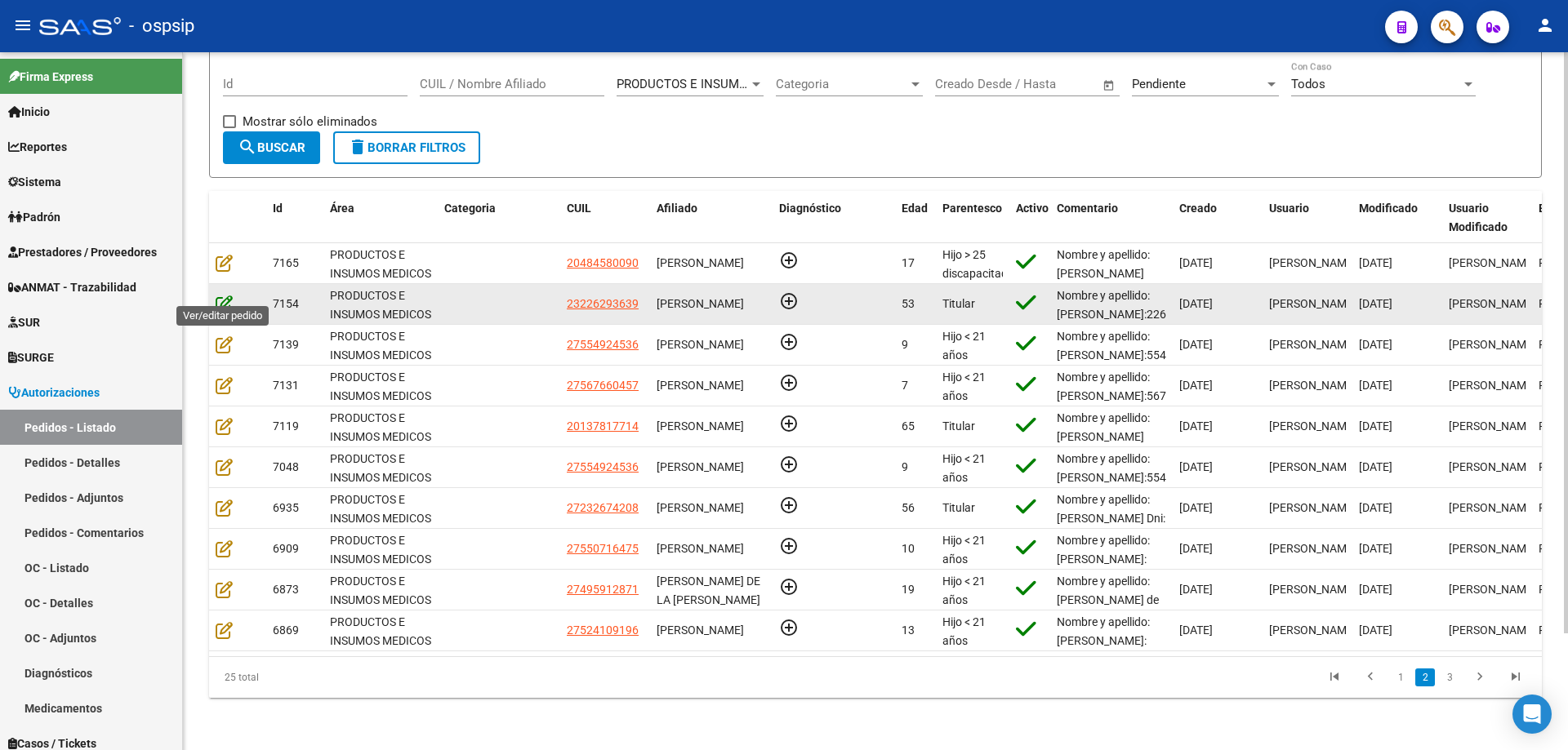
click at [232, 294] on icon at bounding box center [223, 303] width 17 height 18
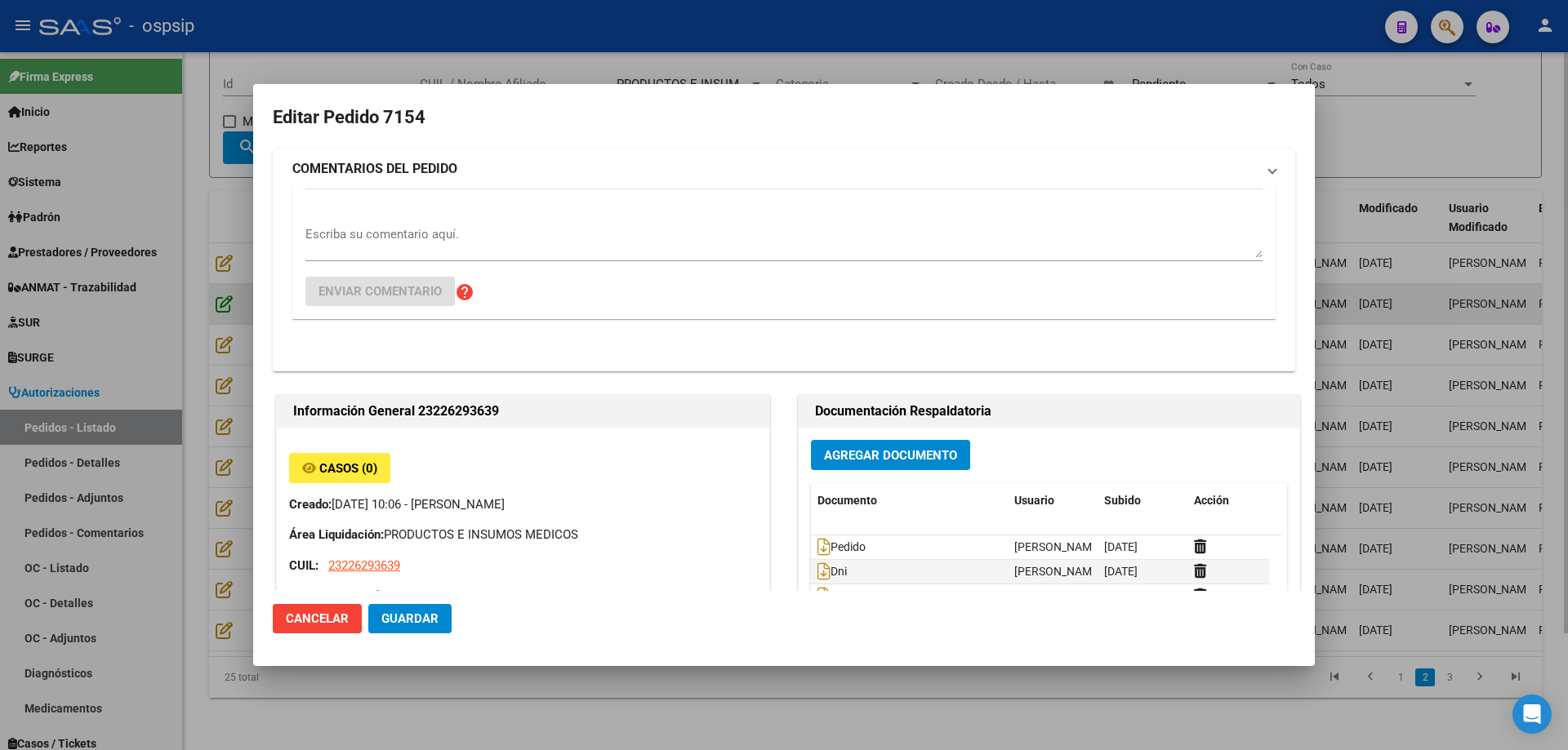
type input "Capital Federal, [PERSON_NAME] [PERSON_NAME] 1929"
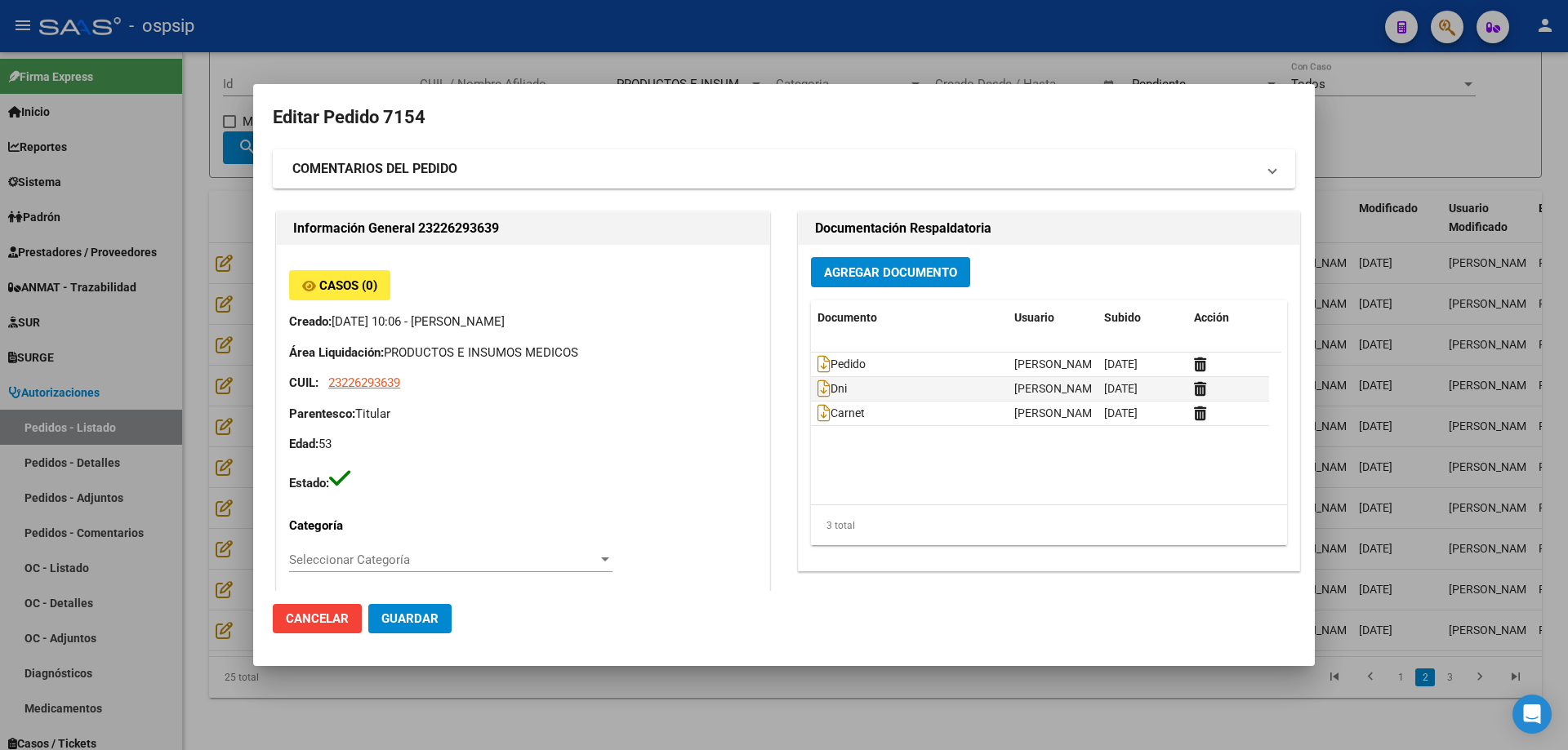
click at [234, 357] on div at bounding box center [784, 375] width 1568 height 750
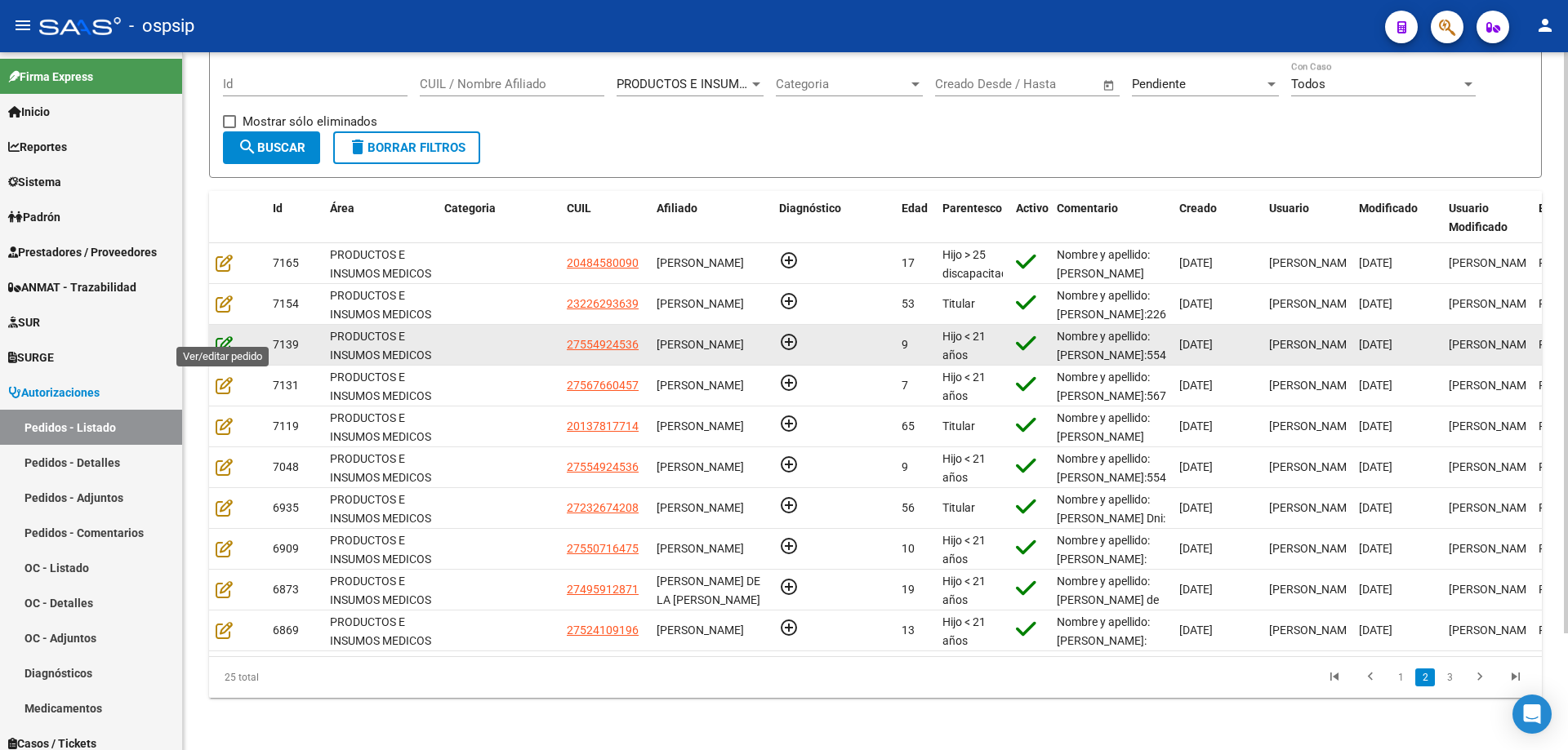
click at [218, 339] on icon at bounding box center [223, 344] width 17 height 18
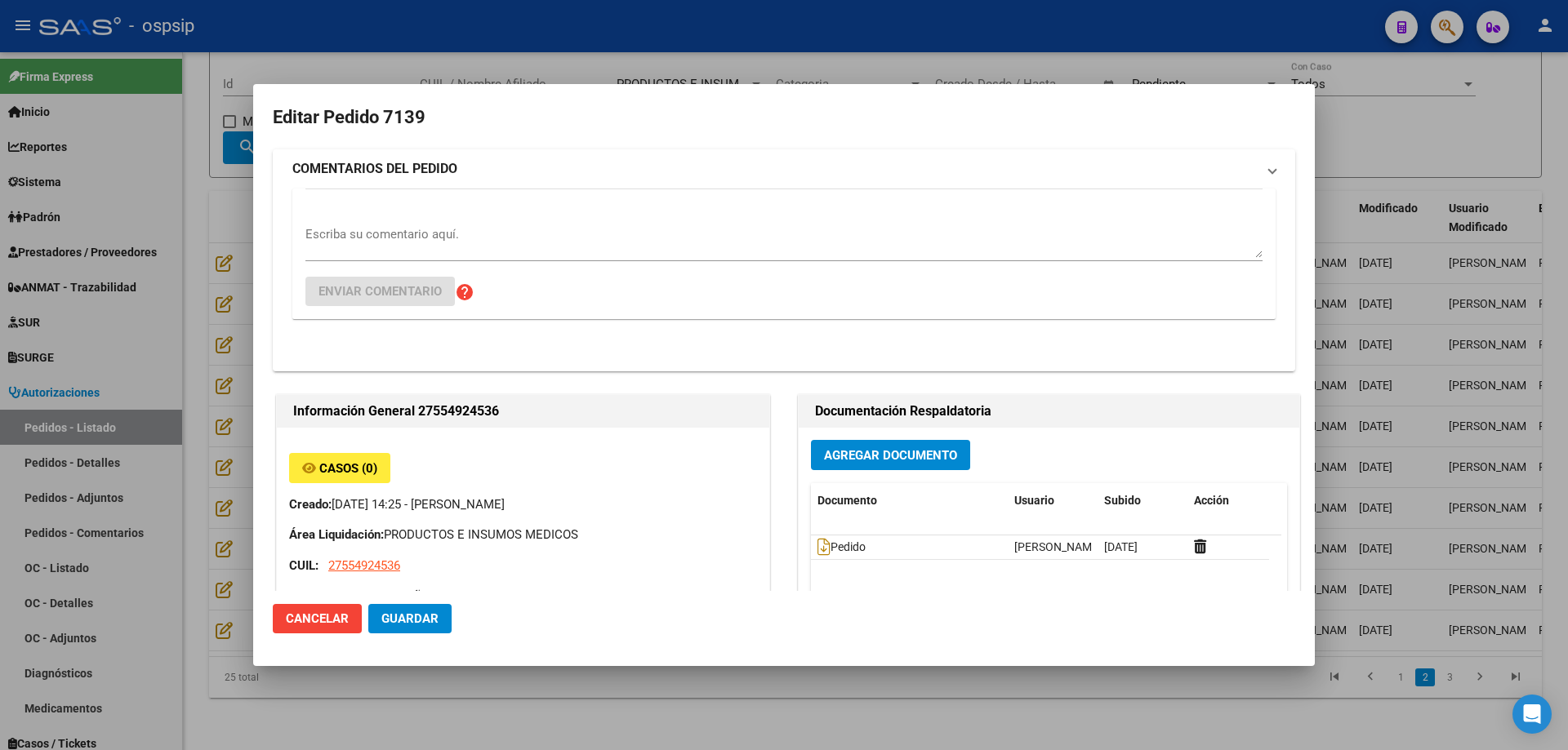
type input "[GEOGRAPHIC_DATA], [PERSON_NAME] 600"
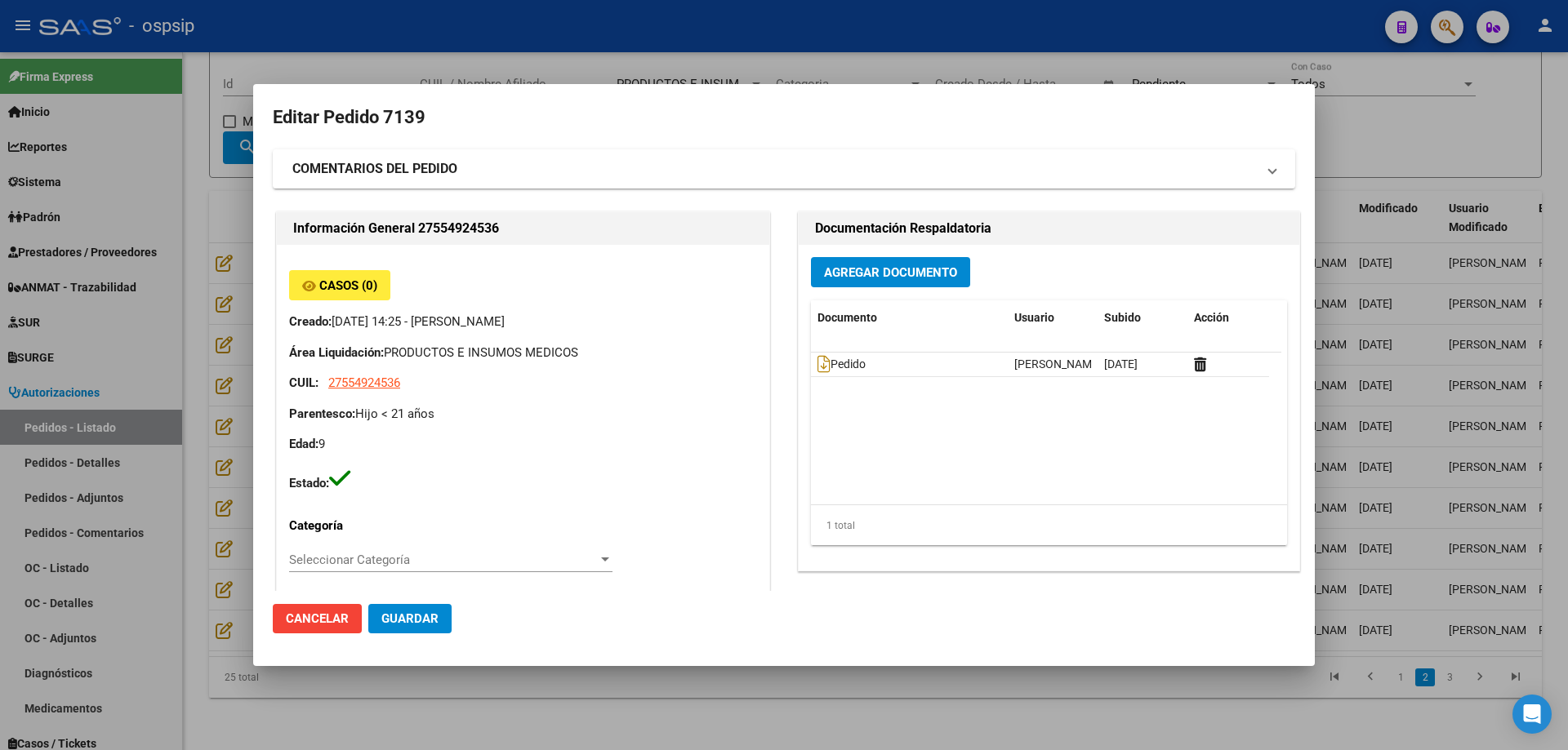
click at [255, 321] on mat-dialog-content "Editar Pedido 7139 COMENTARIOS DEL PEDIDO Escriba su comentario aquí. Enviar co…" at bounding box center [783, 348] width 1062 height 488
click at [244, 324] on div at bounding box center [784, 375] width 1568 height 750
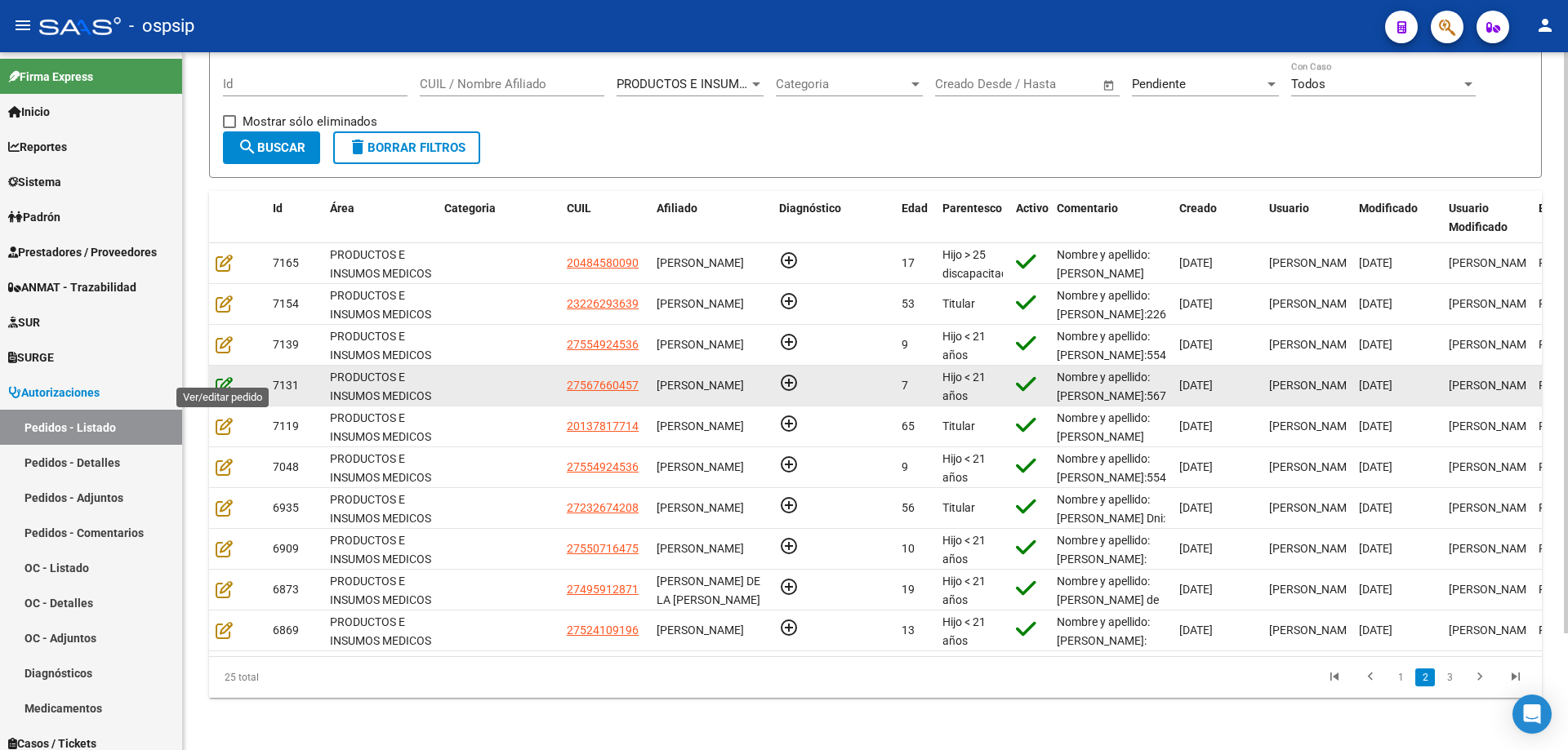
click at [222, 377] on icon at bounding box center [223, 386] width 17 height 18
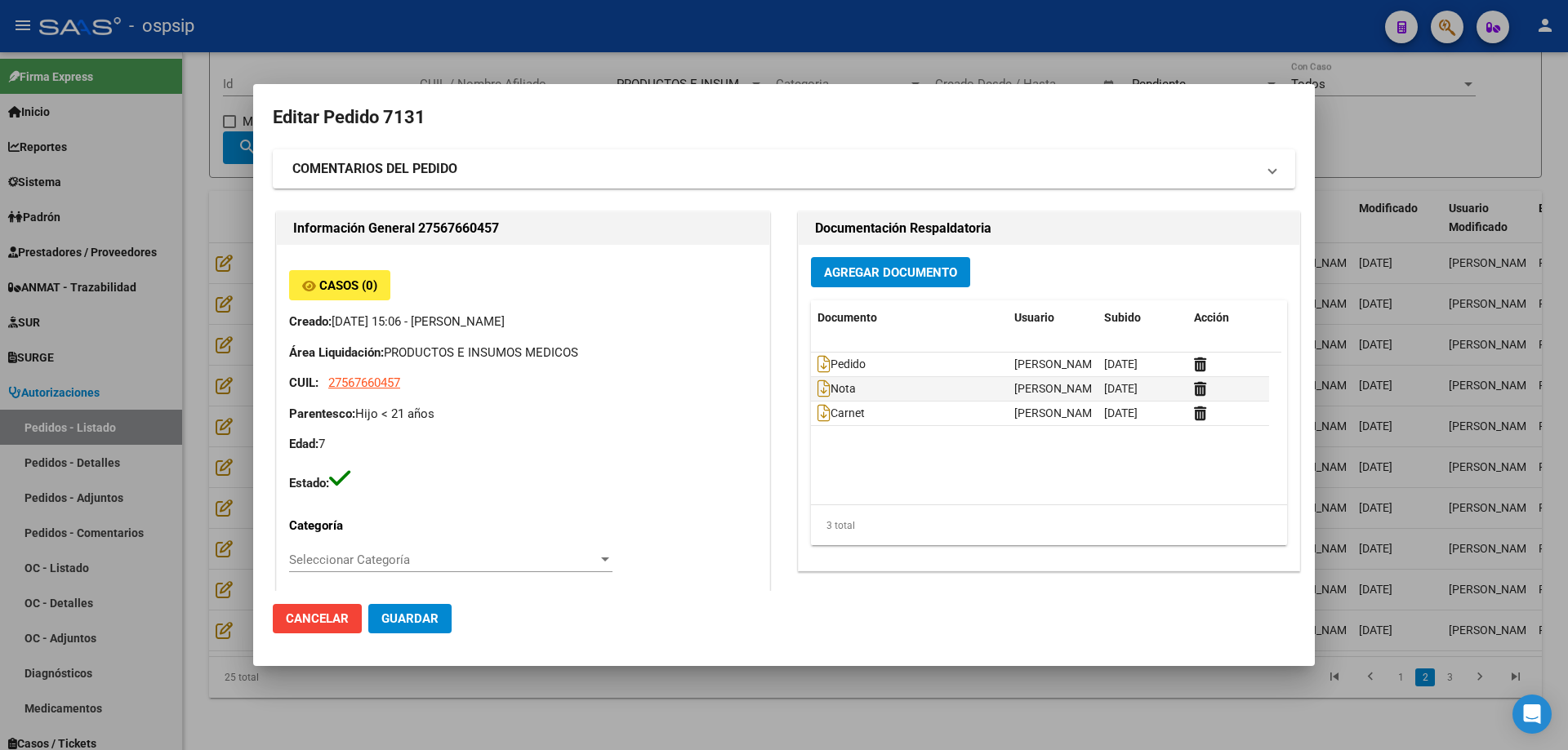
type input "Catamarca, [GEOGRAPHIC_DATA], CASA 19"
click at [212, 393] on div at bounding box center [784, 375] width 1568 height 750
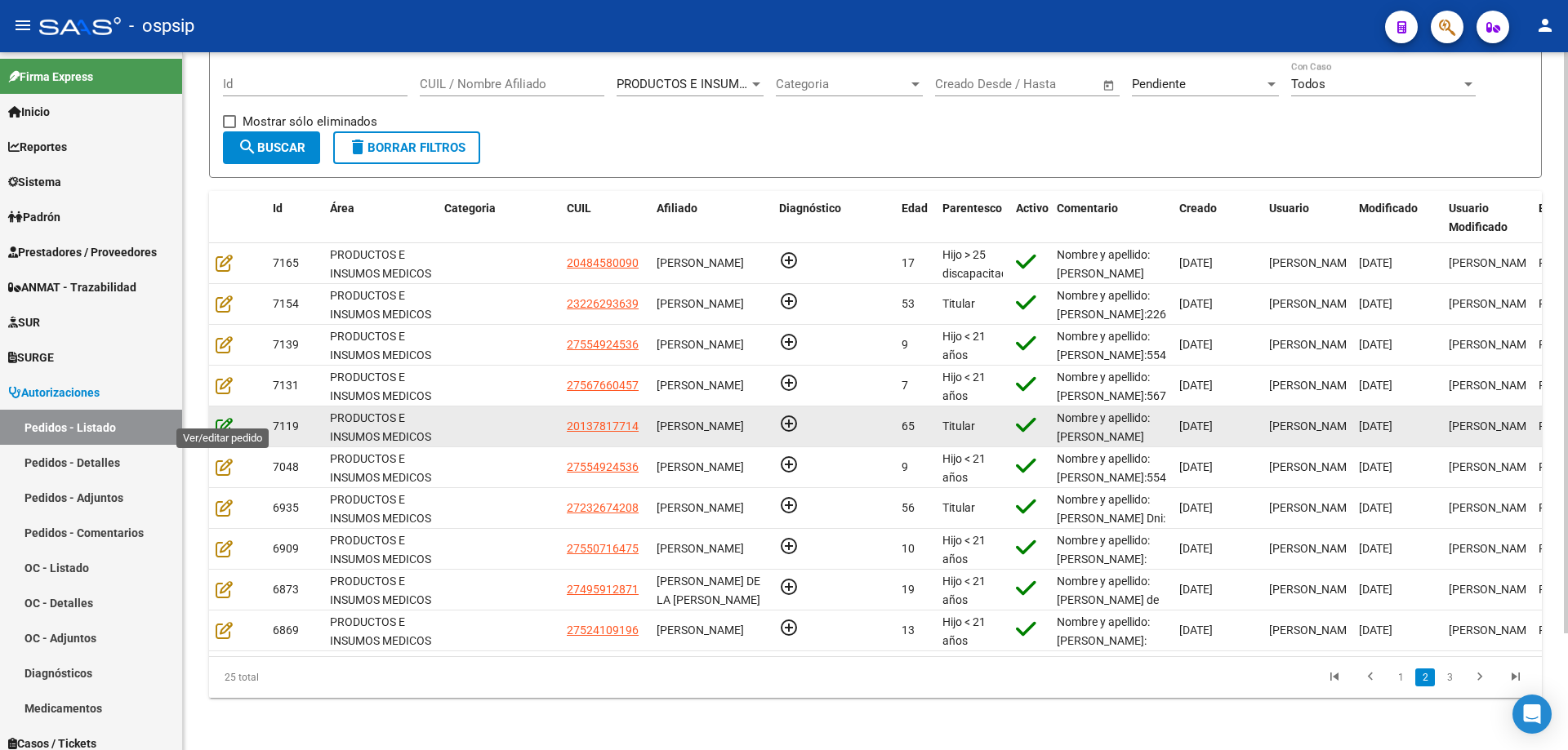
click at [231, 418] on icon at bounding box center [223, 426] width 17 height 18
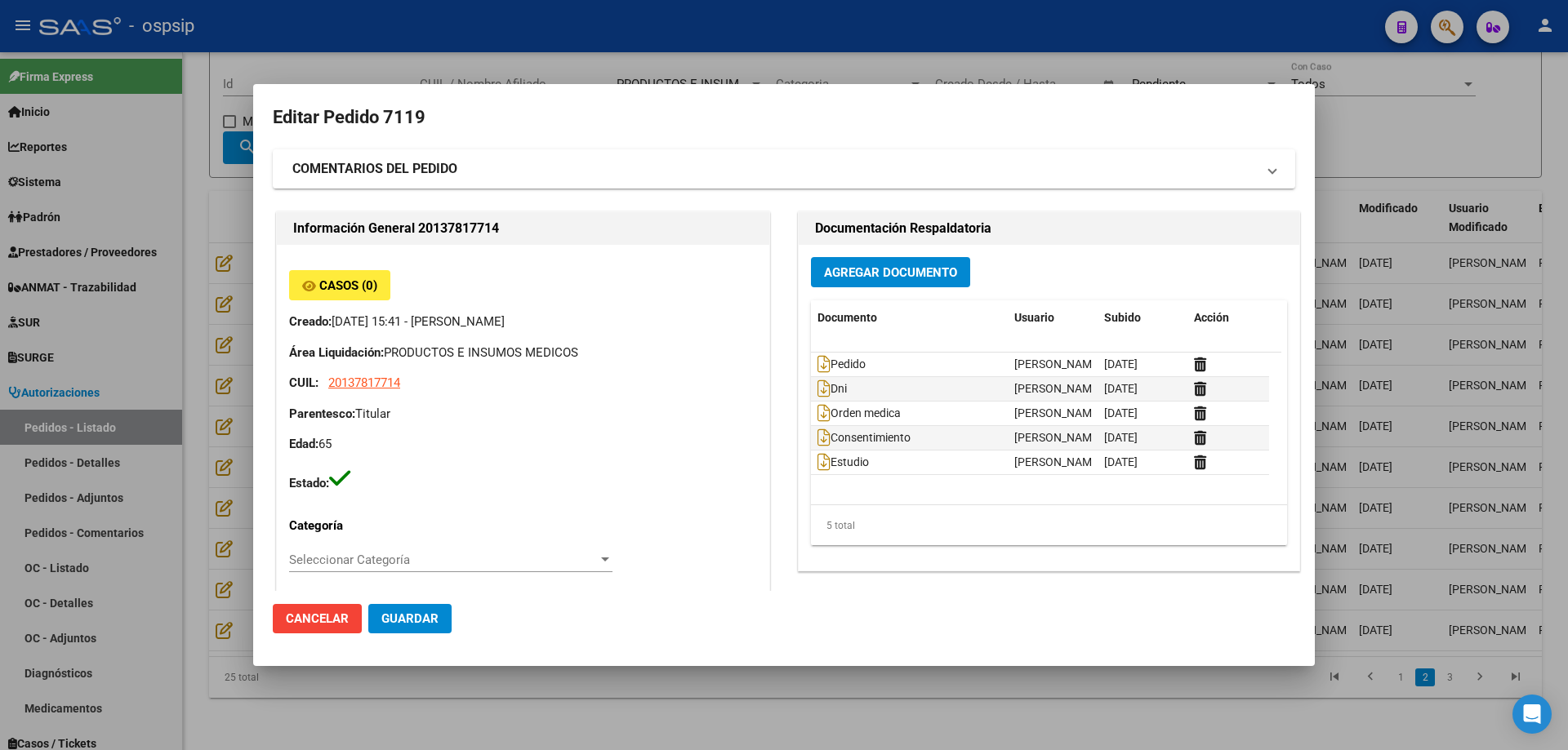
type input "Capital Federal, CABA, [GEOGRAPHIC_DATA] 2302"
click at [176, 423] on div at bounding box center [784, 375] width 1568 height 750
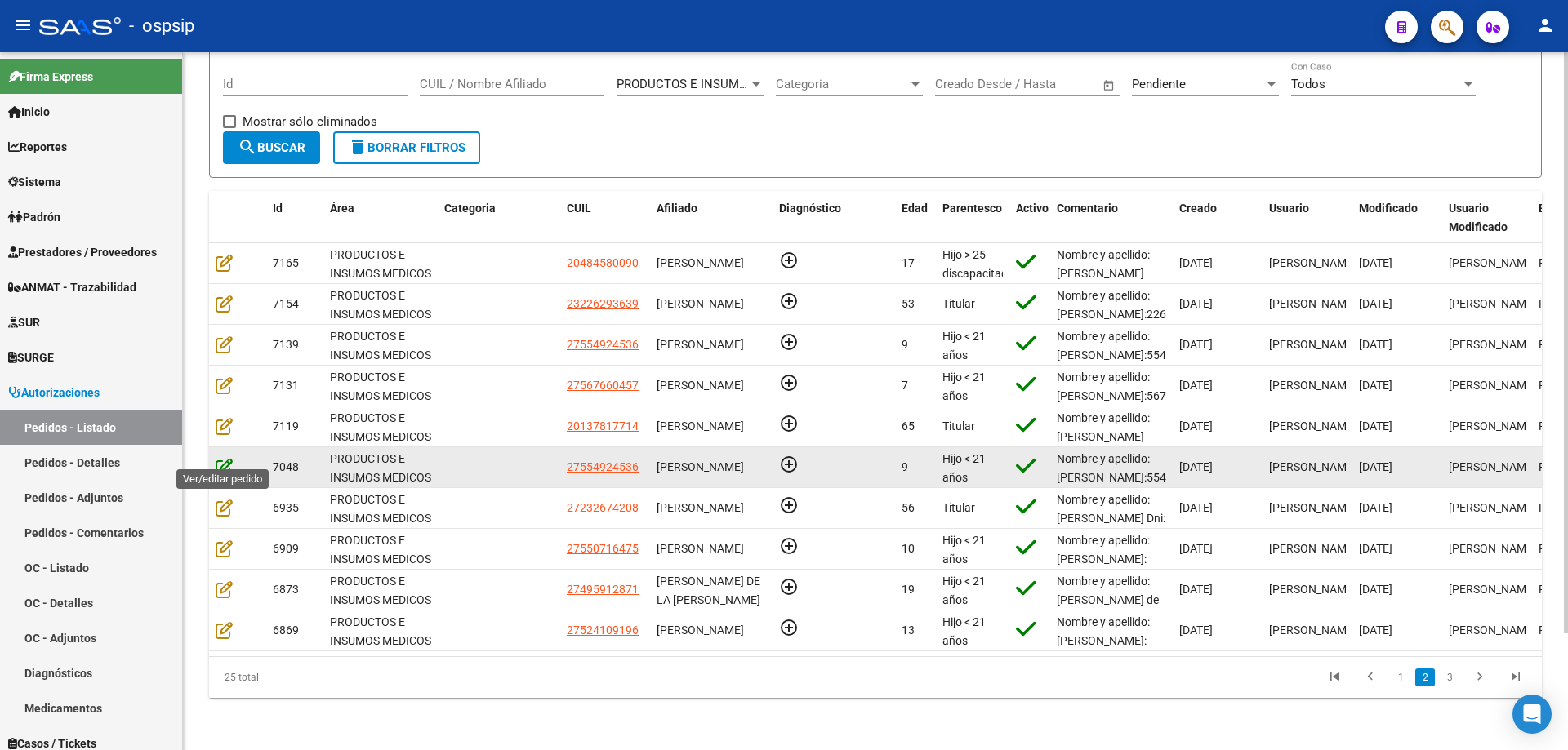
click at [222, 458] on icon at bounding box center [223, 467] width 17 height 18
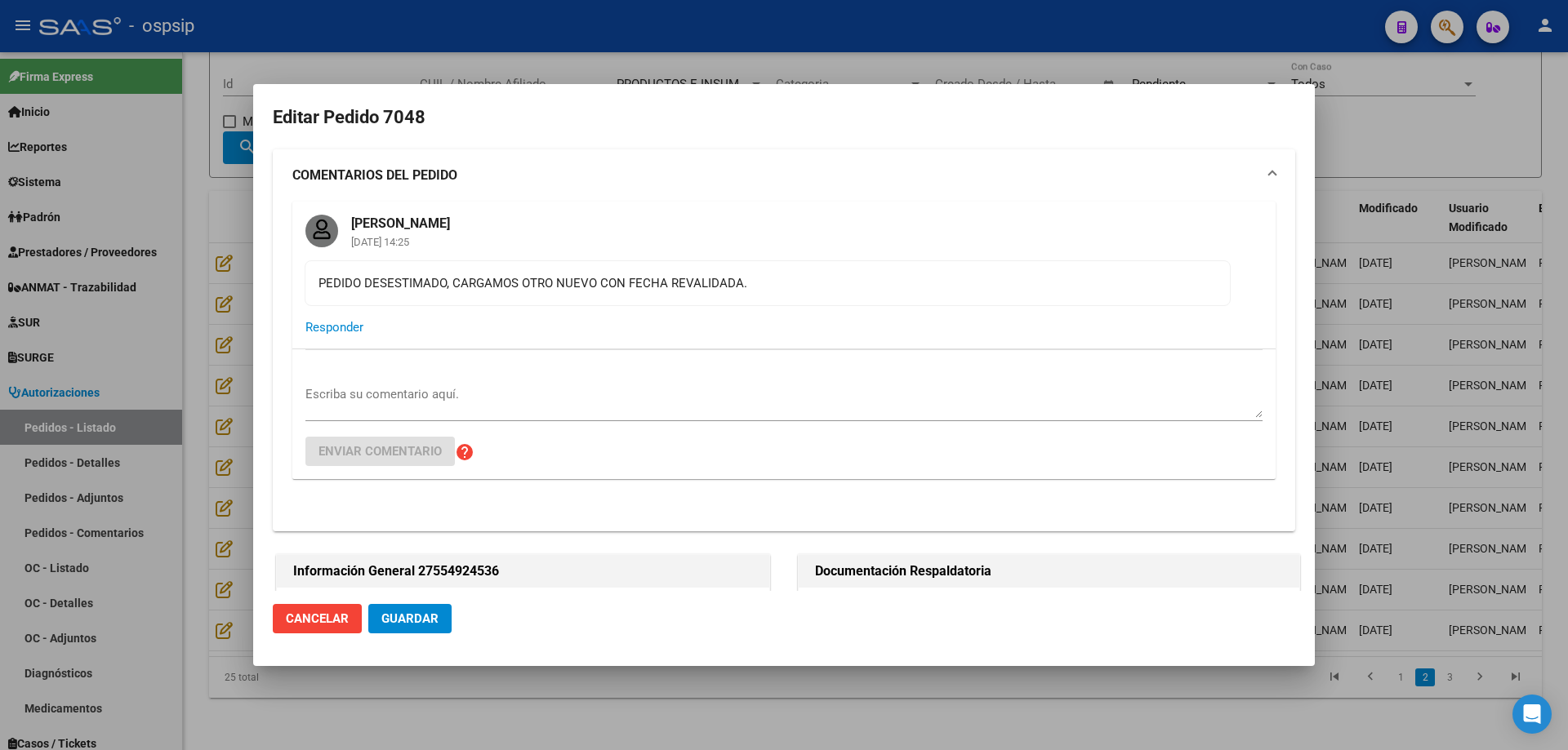
type input "[GEOGRAPHIC_DATA], [PERSON_NAME] 600"
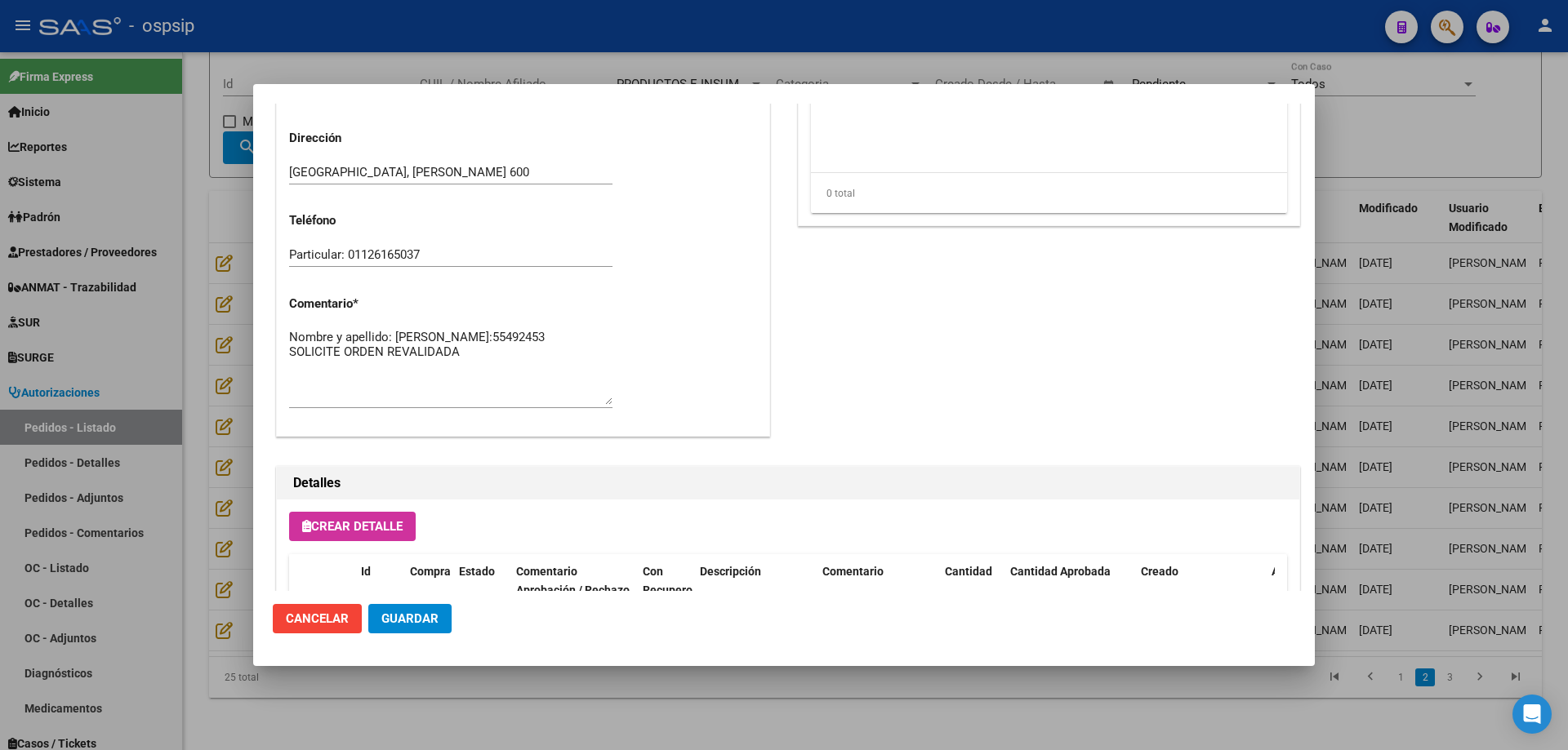
scroll to position [1322, 0]
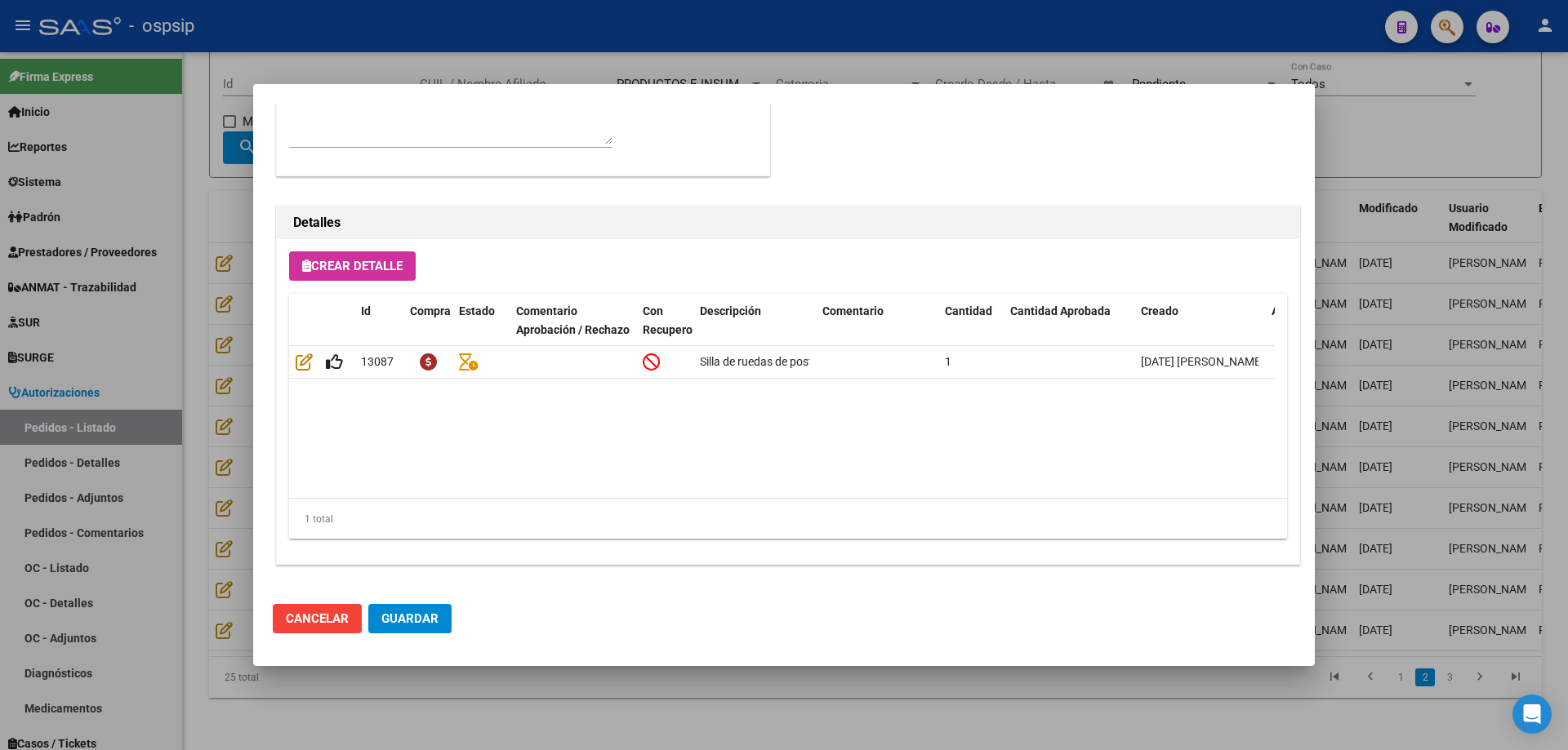
click at [200, 417] on div at bounding box center [784, 375] width 1568 height 750
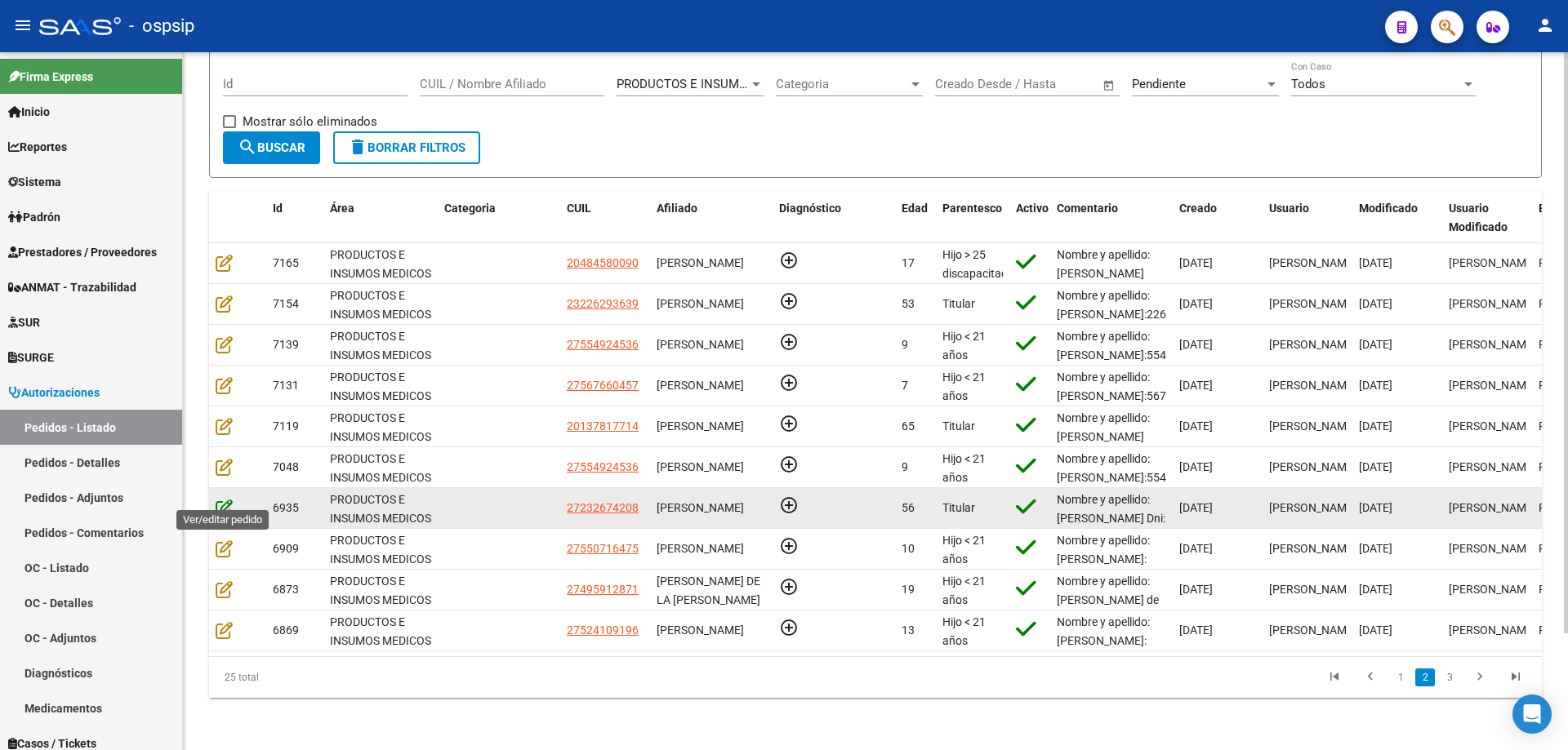
click at [224, 501] on icon at bounding box center [223, 508] width 17 height 18
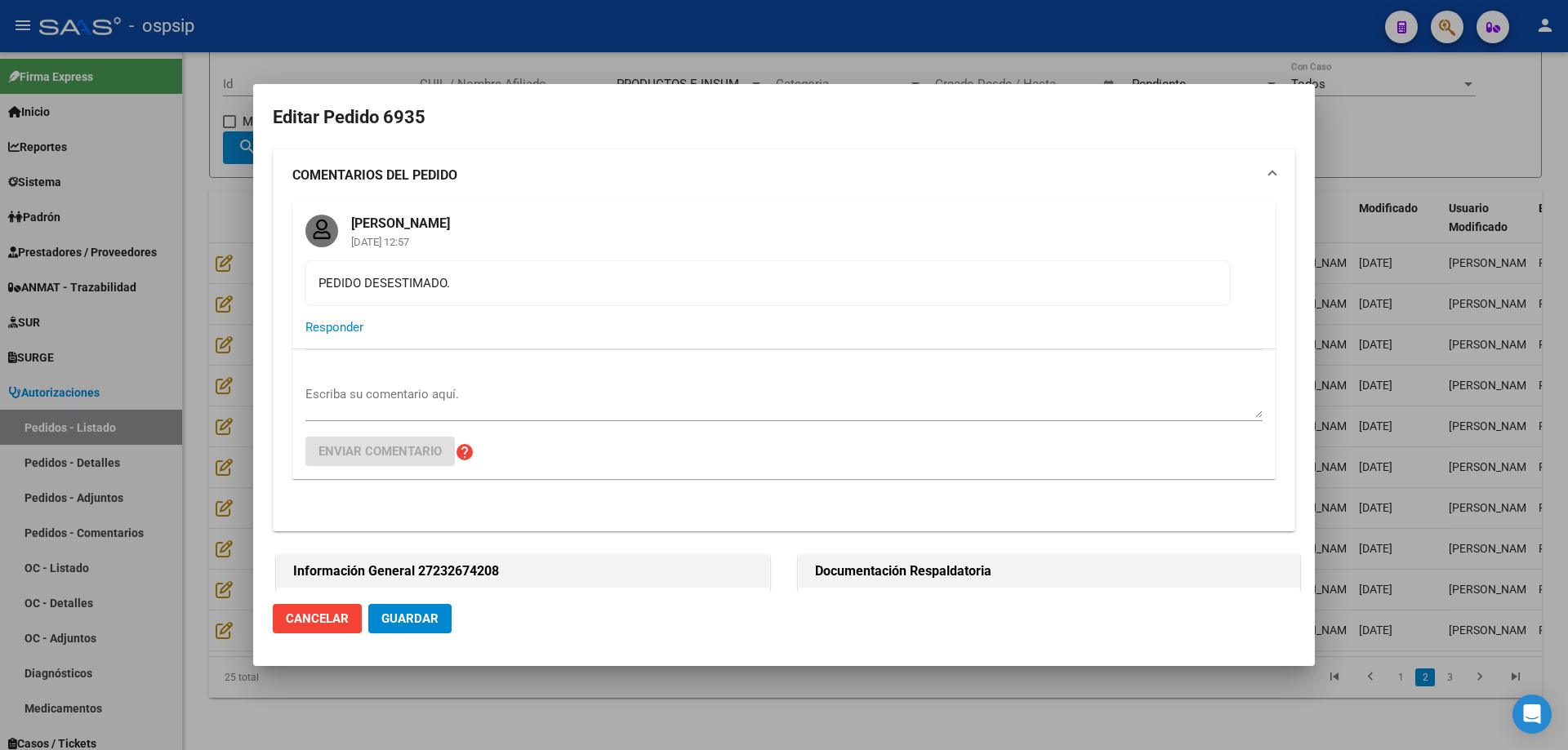
type input "[PERSON_NAME]"
type input "Corrientes, CORRIENTES, [PERSON_NAME] 1833, Piso: 00, Departamento: 0"
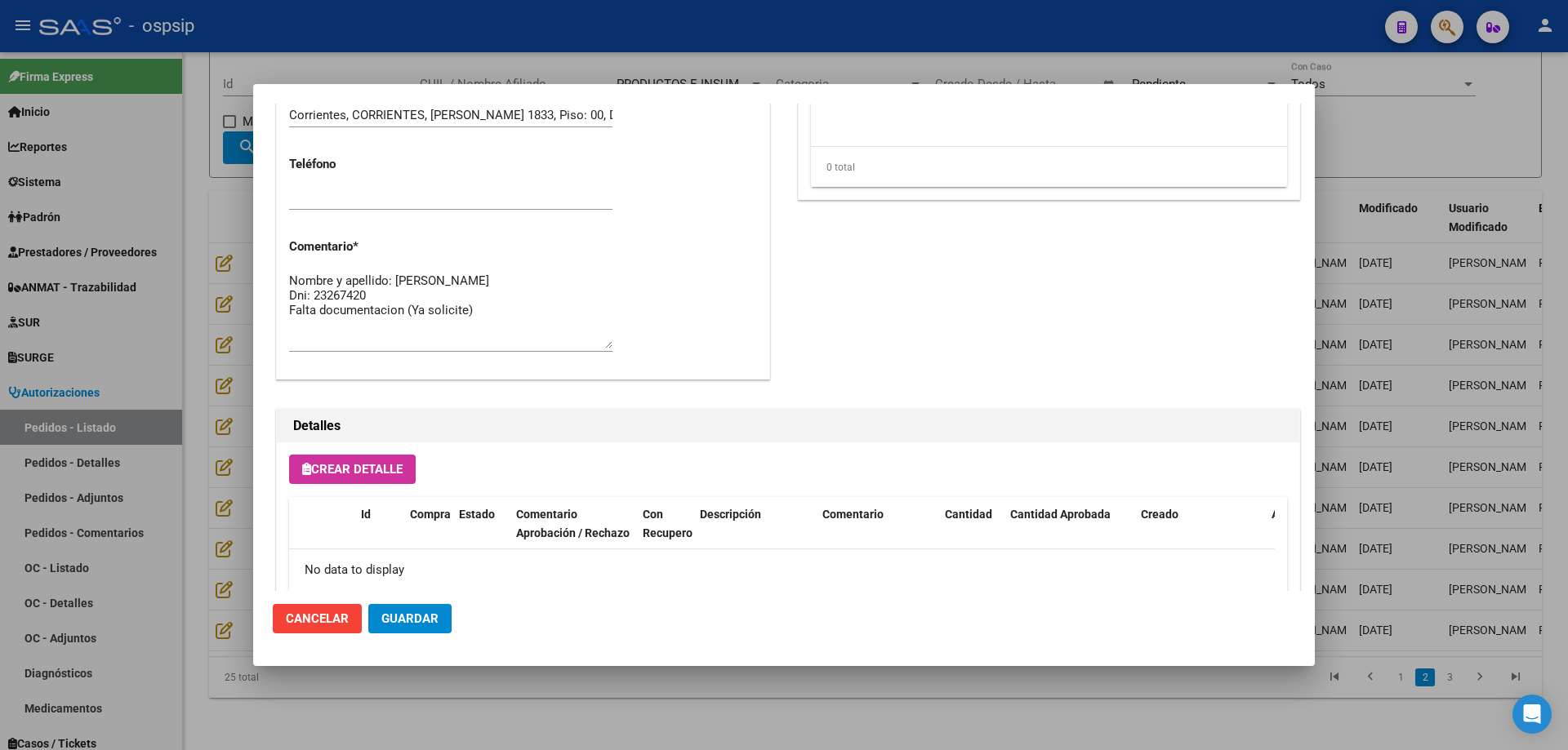
scroll to position [882, 0]
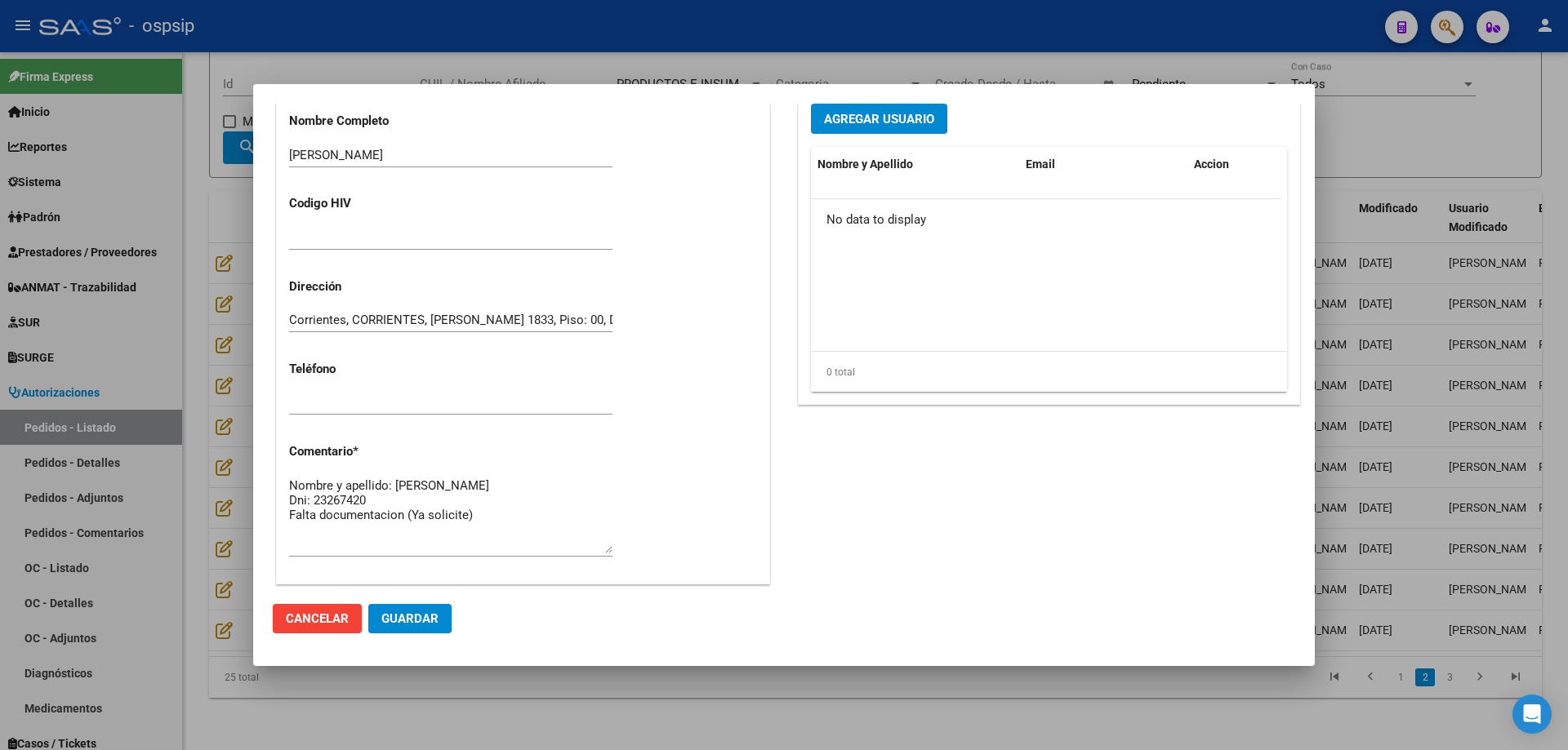
click at [176, 380] on div at bounding box center [784, 375] width 1568 height 750
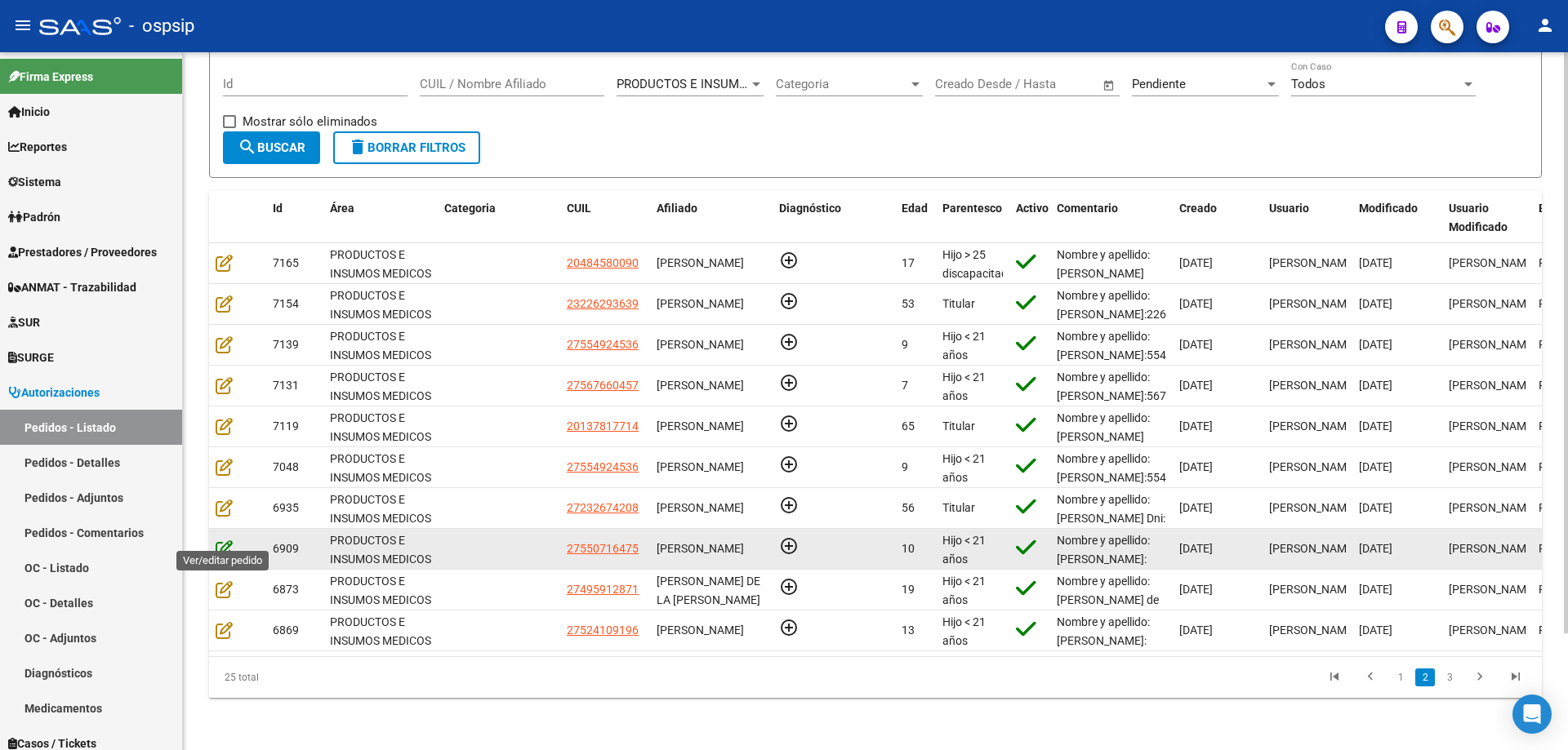
click at [228, 540] on icon at bounding box center [223, 549] width 17 height 18
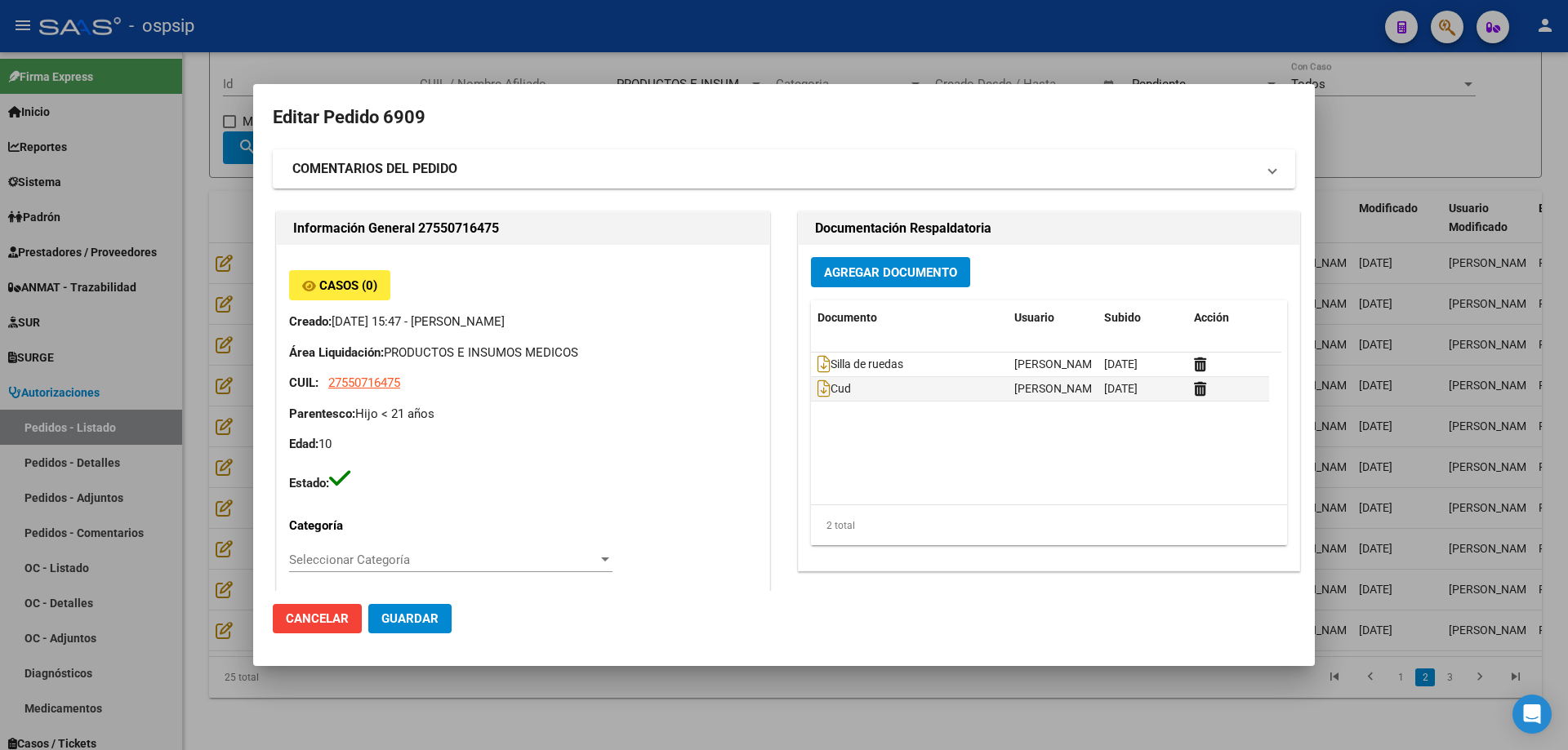
type input "[PERSON_NAME]"
type input "[GEOGRAPHIC_DATA], INGENIERO [PERSON_NAME], [PERSON_NAME] 4986"
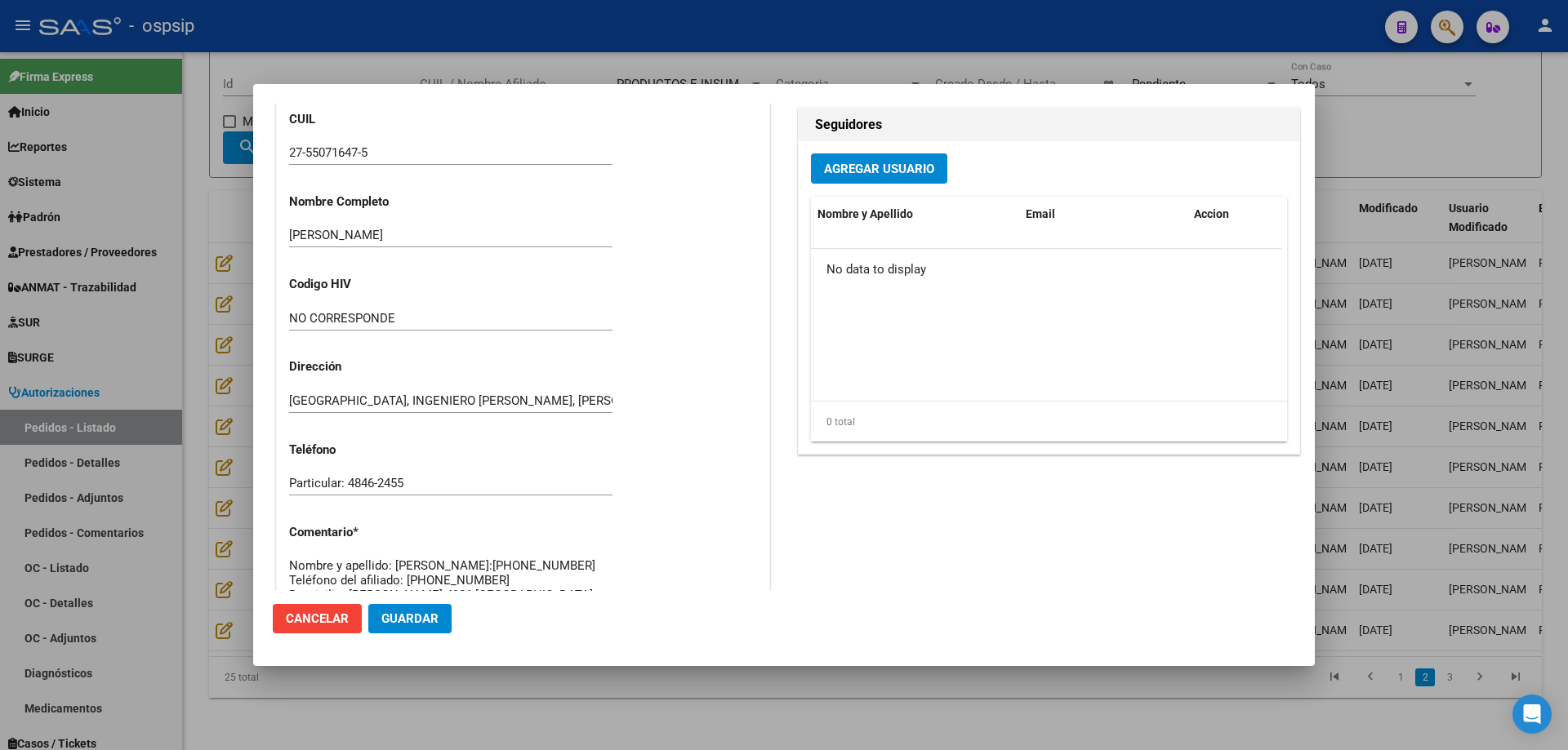
scroll to position [979, 0]
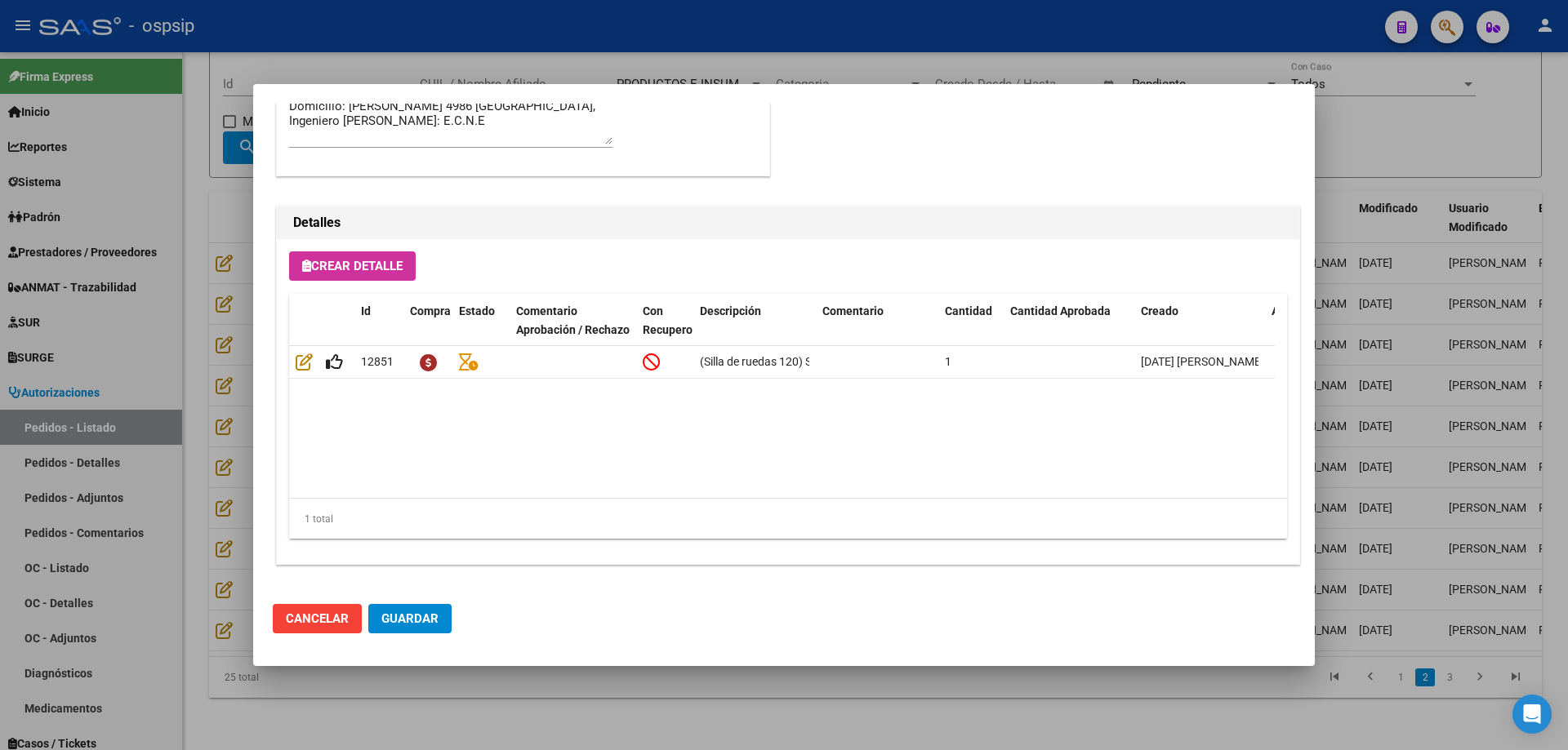
click at [200, 458] on div at bounding box center [784, 375] width 1568 height 750
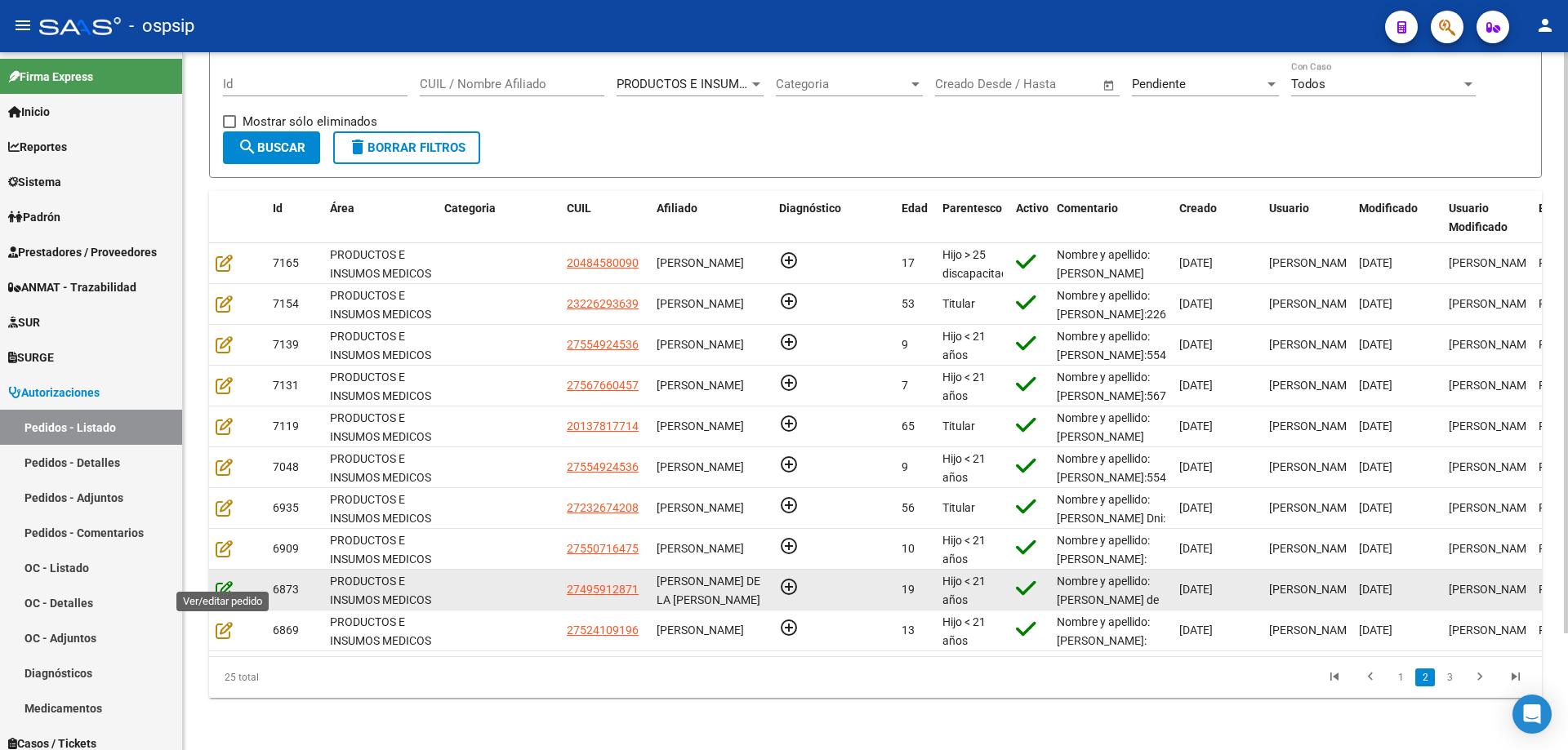
click at [219, 581] on icon at bounding box center [223, 590] width 17 height 18
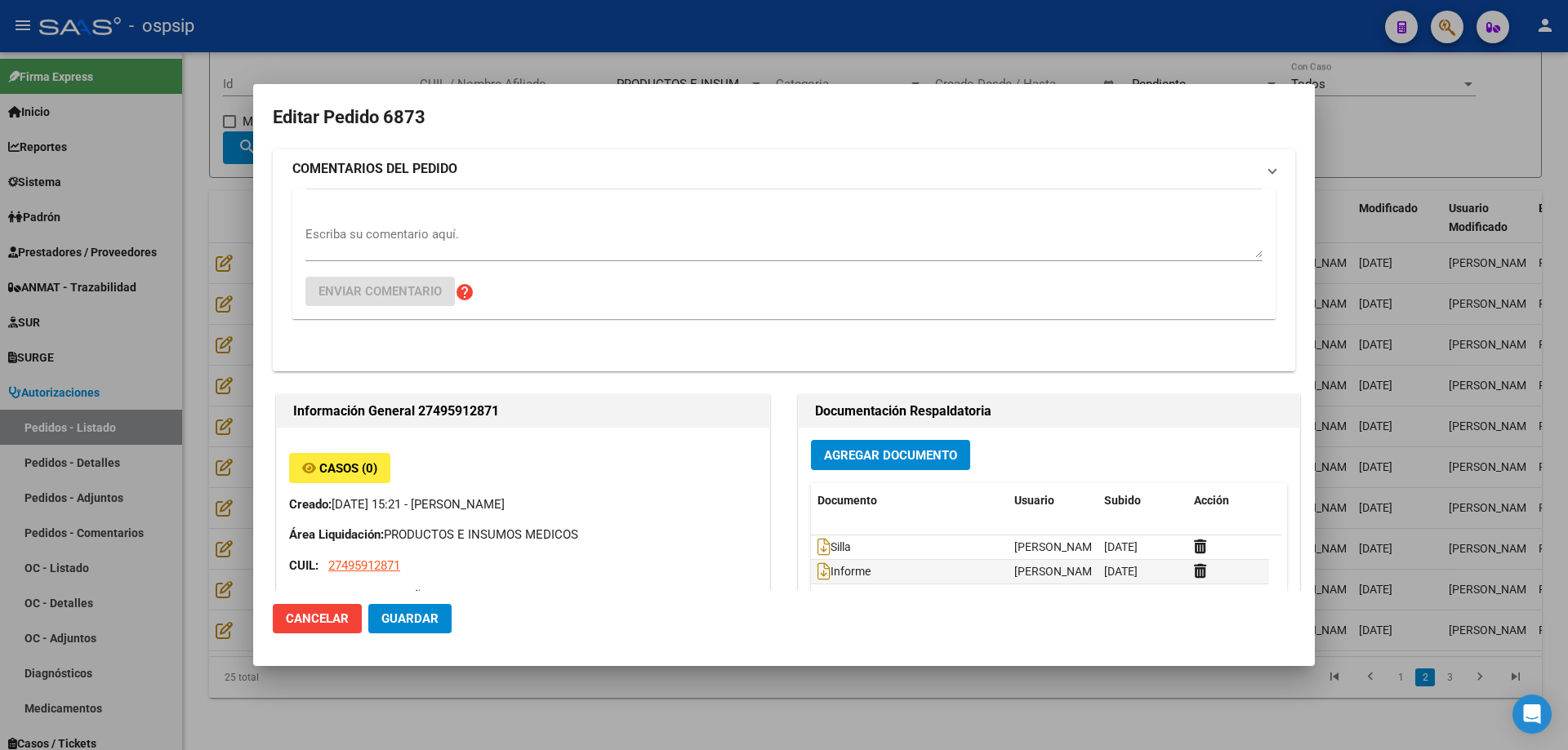
type input "NO CORRESPONDE"
type input "[GEOGRAPHIC_DATA], [PERSON_NAME], [PERSON_NAME] 483"
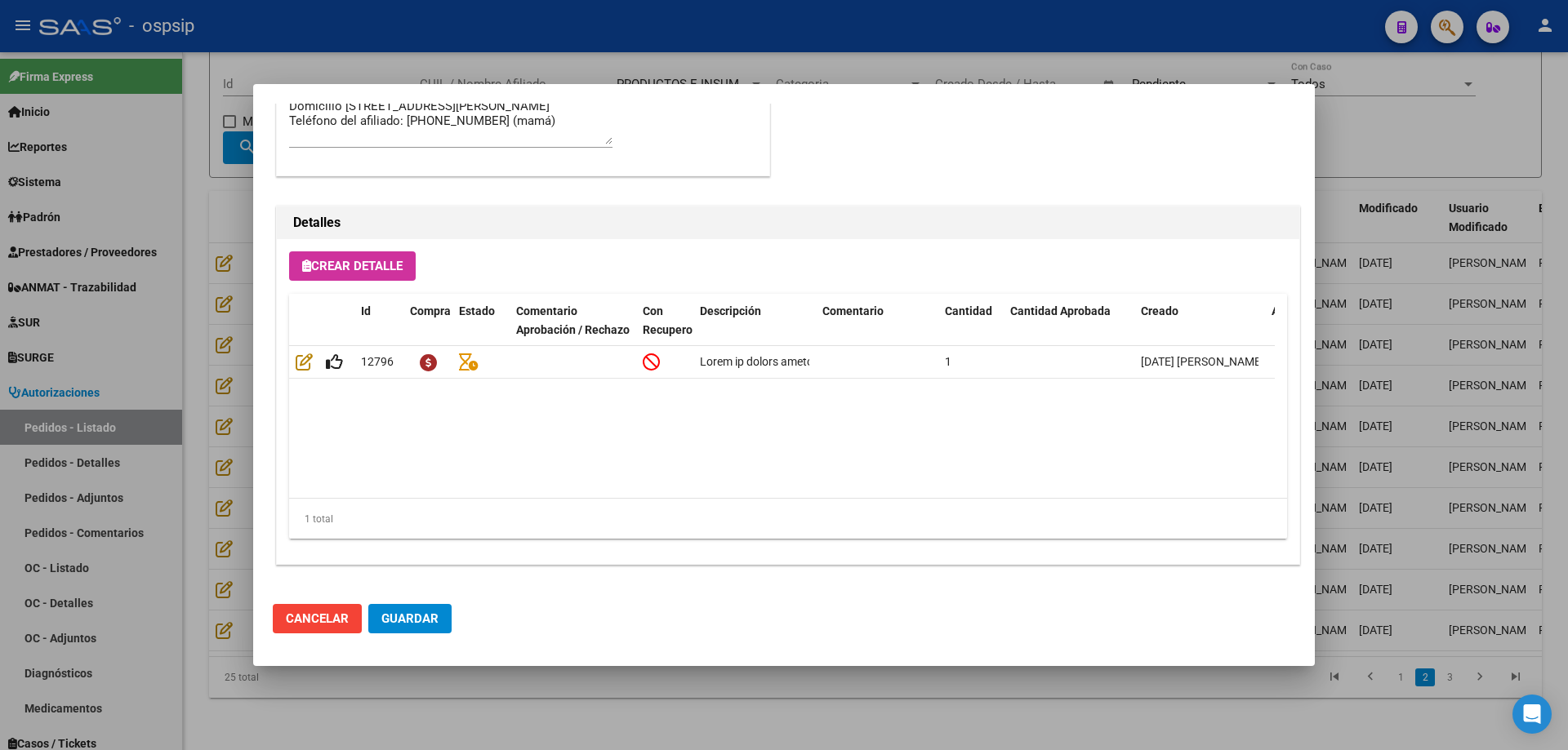
click at [234, 480] on div at bounding box center [784, 375] width 1568 height 750
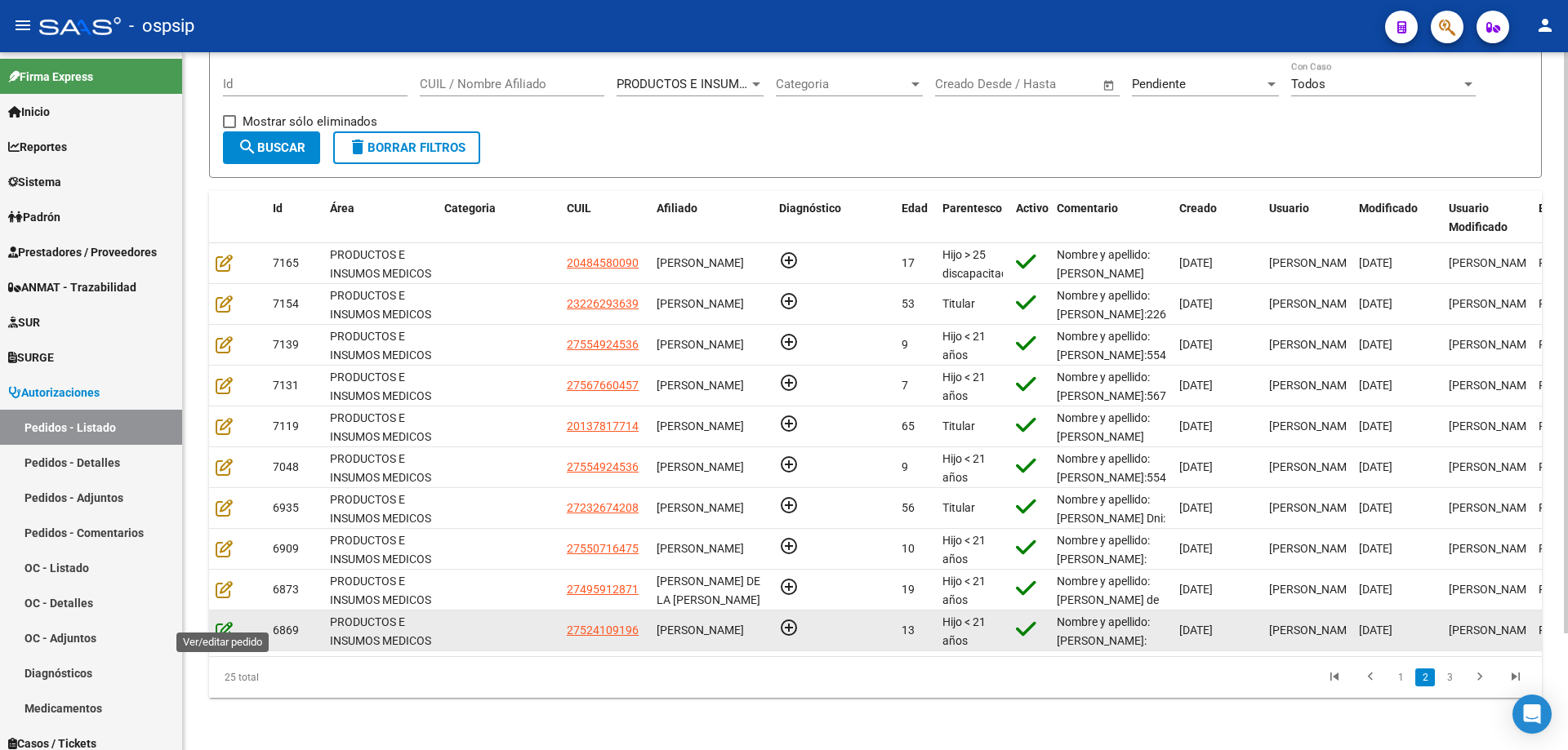
click at [223, 621] on icon at bounding box center [223, 630] width 17 height 18
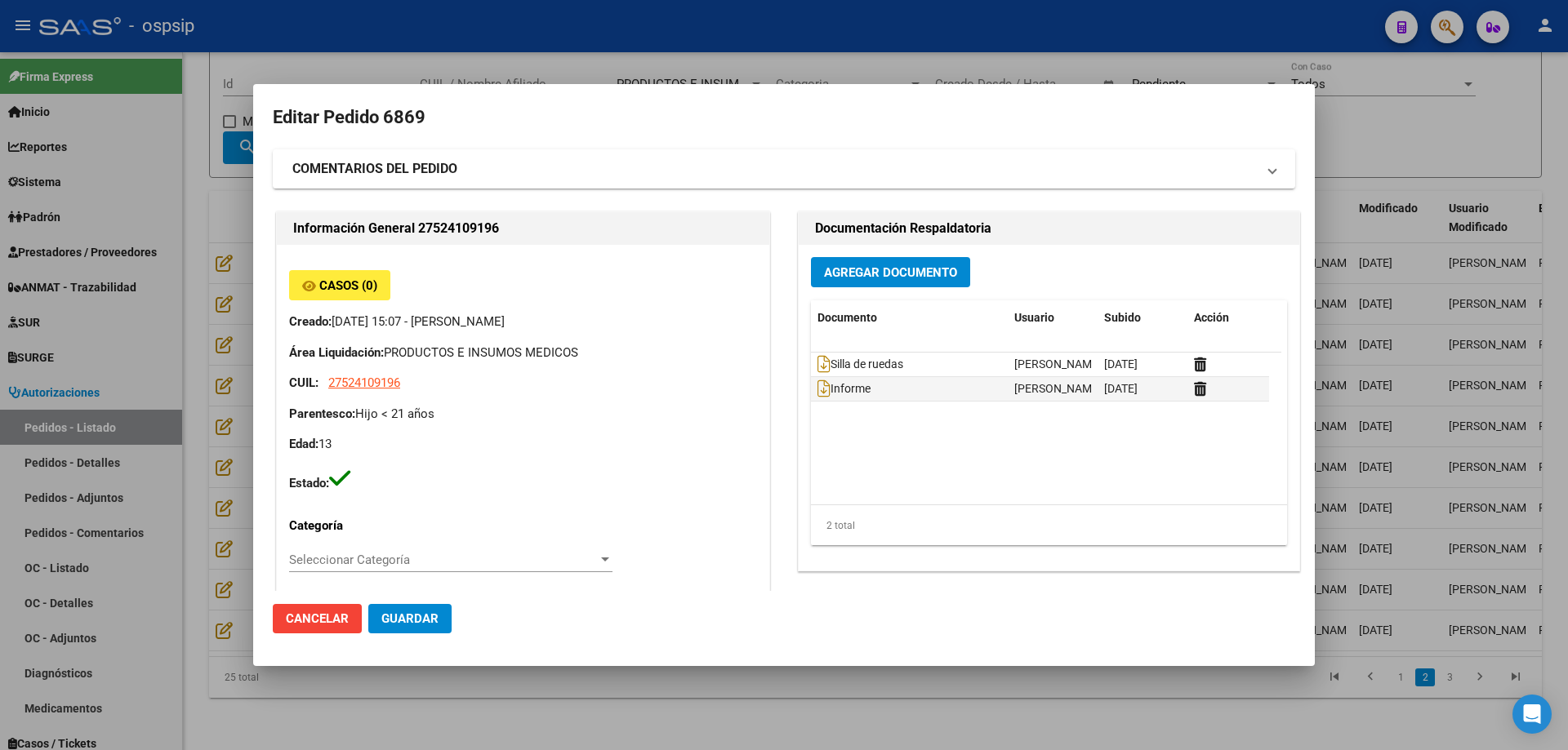
type input "[GEOGRAPHIC_DATA], INGENIERO [PERSON_NAME], CAP DE FGTA [PERSON_NAME] 4027, Dep…"
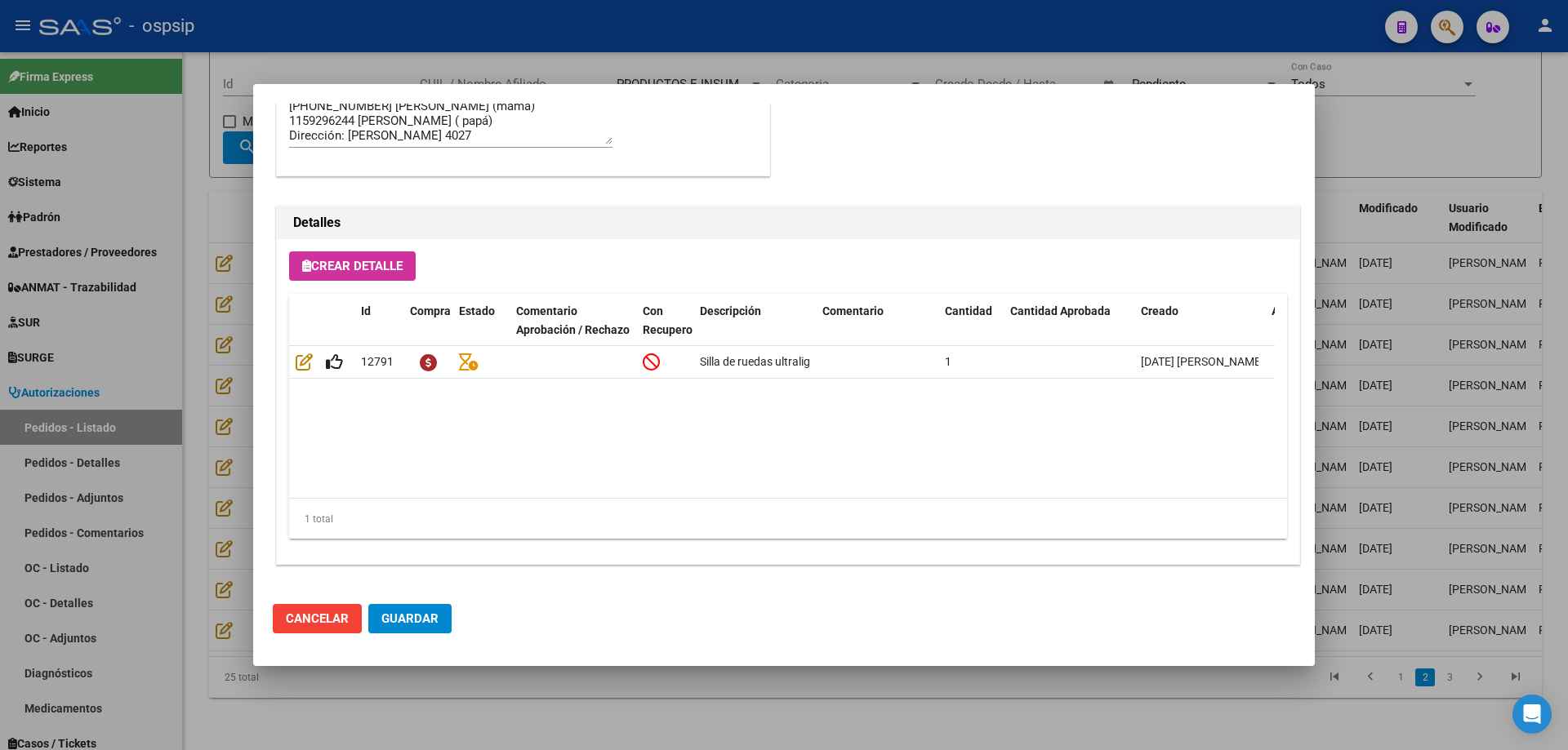
click at [216, 400] on div at bounding box center [784, 375] width 1568 height 750
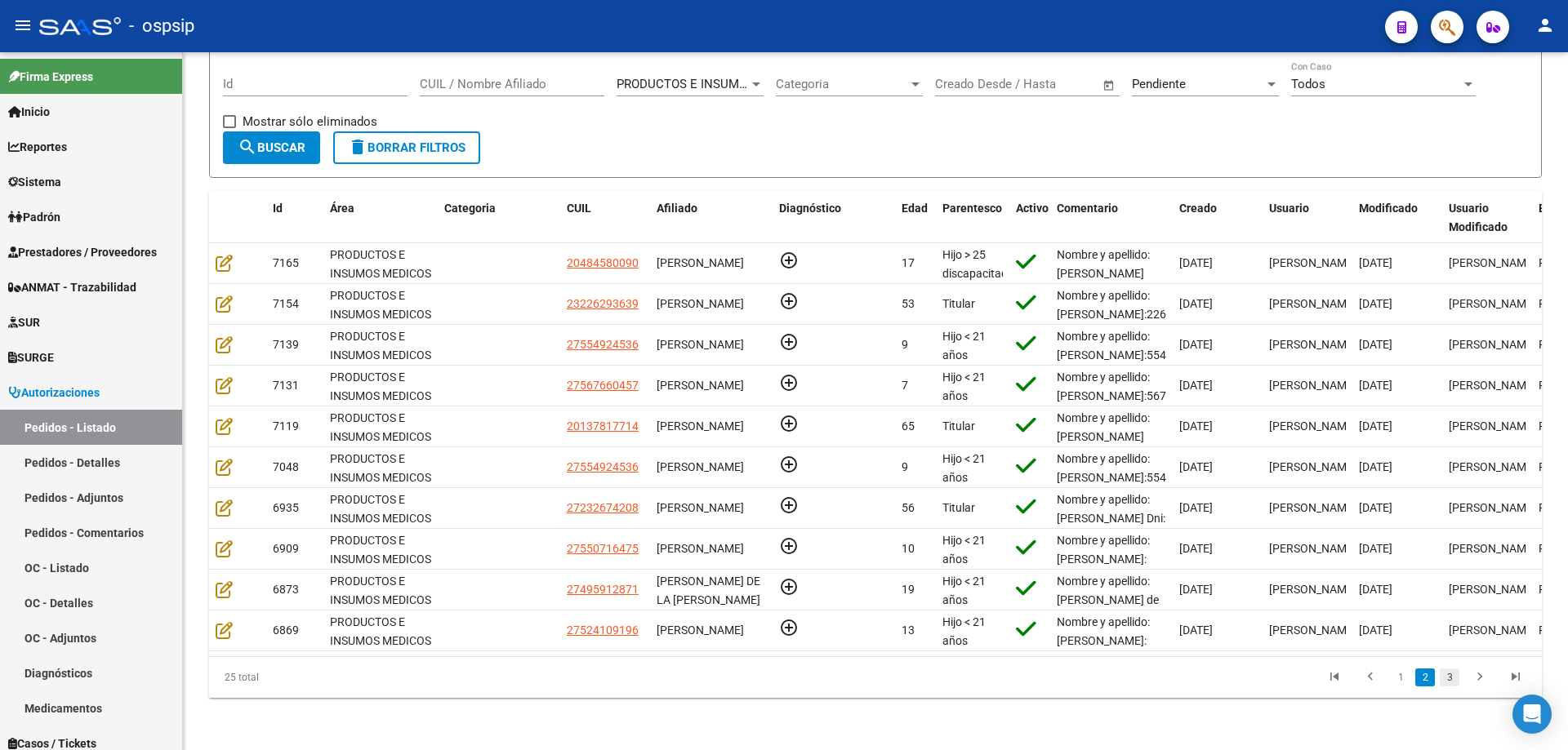
click at [1454, 676] on link "3" at bounding box center [1449, 677] width 20 height 18
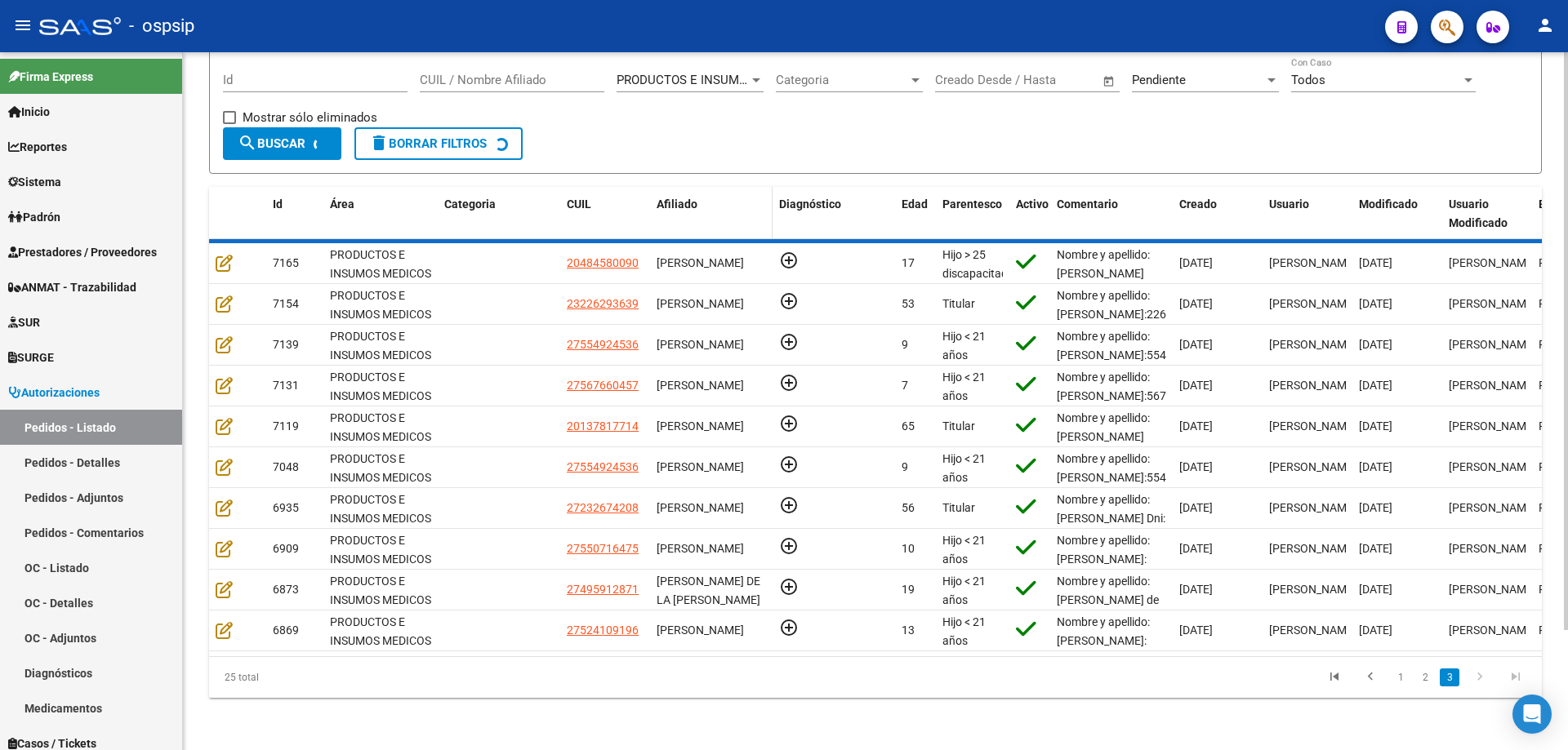
scroll to position [0, 0]
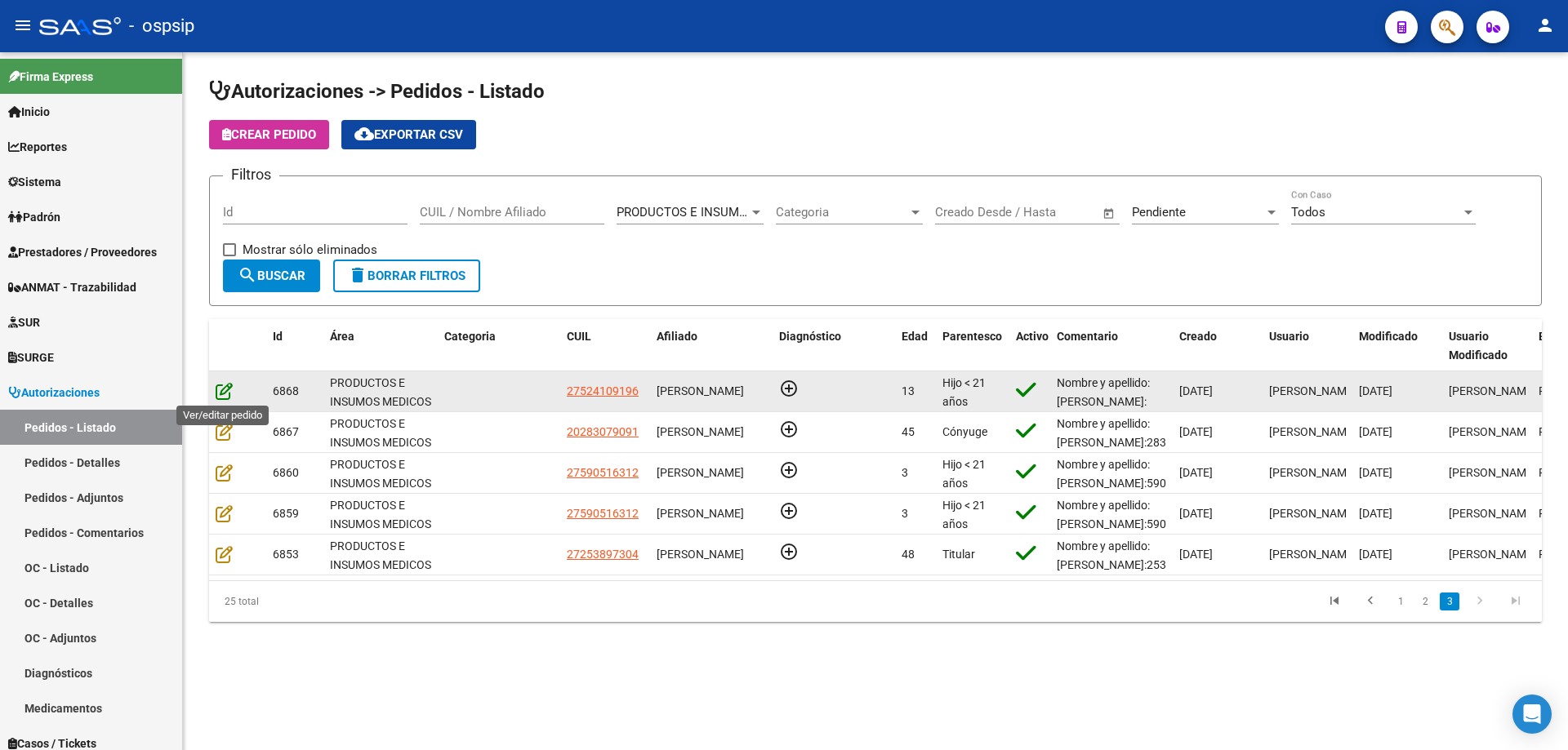
click at [219, 396] on icon at bounding box center [223, 391] width 17 height 18
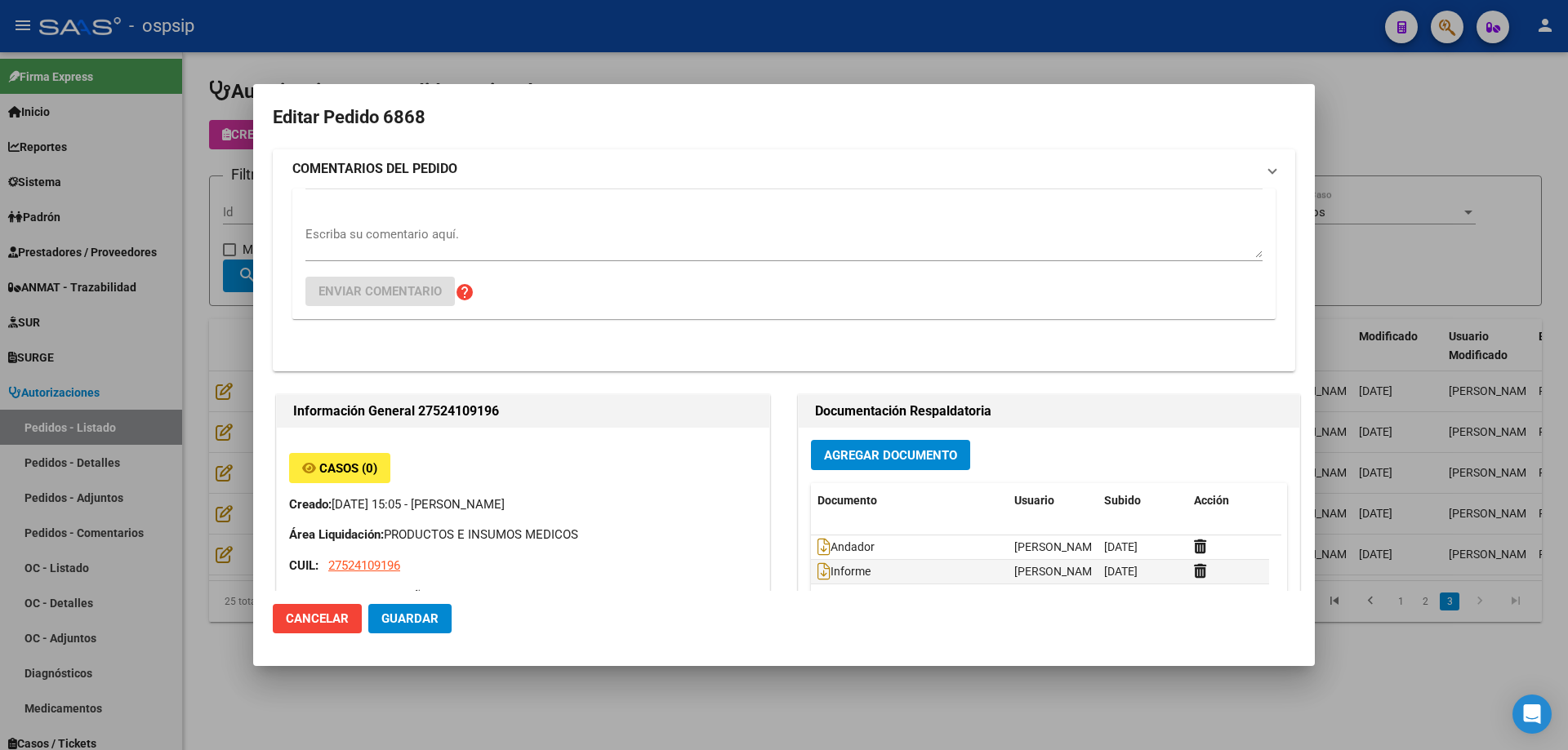
type input "[GEOGRAPHIC_DATA], INGENIERO [PERSON_NAME], CAP DE FGTA [PERSON_NAME] 4027, Dep…"
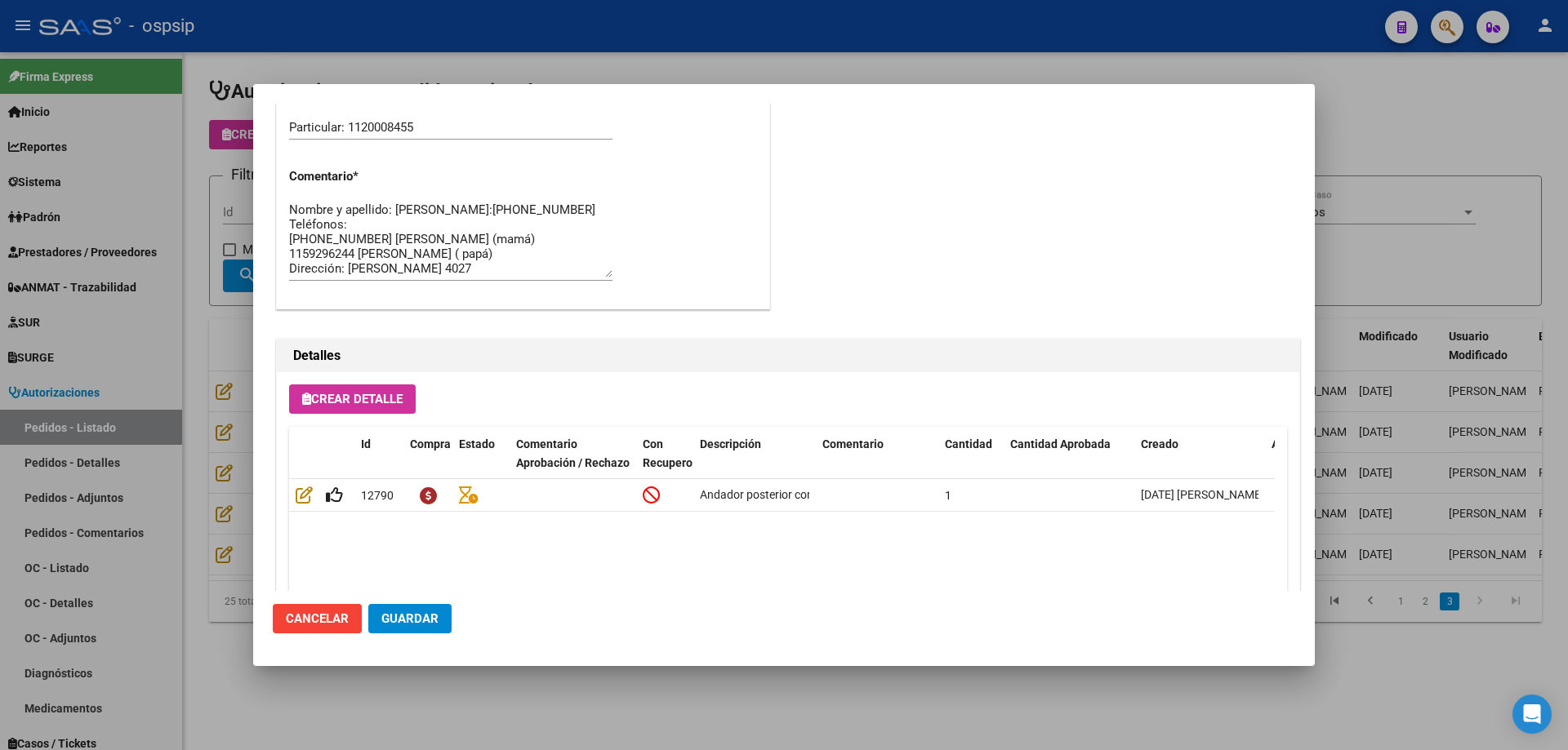
scroll to position [979, 0]
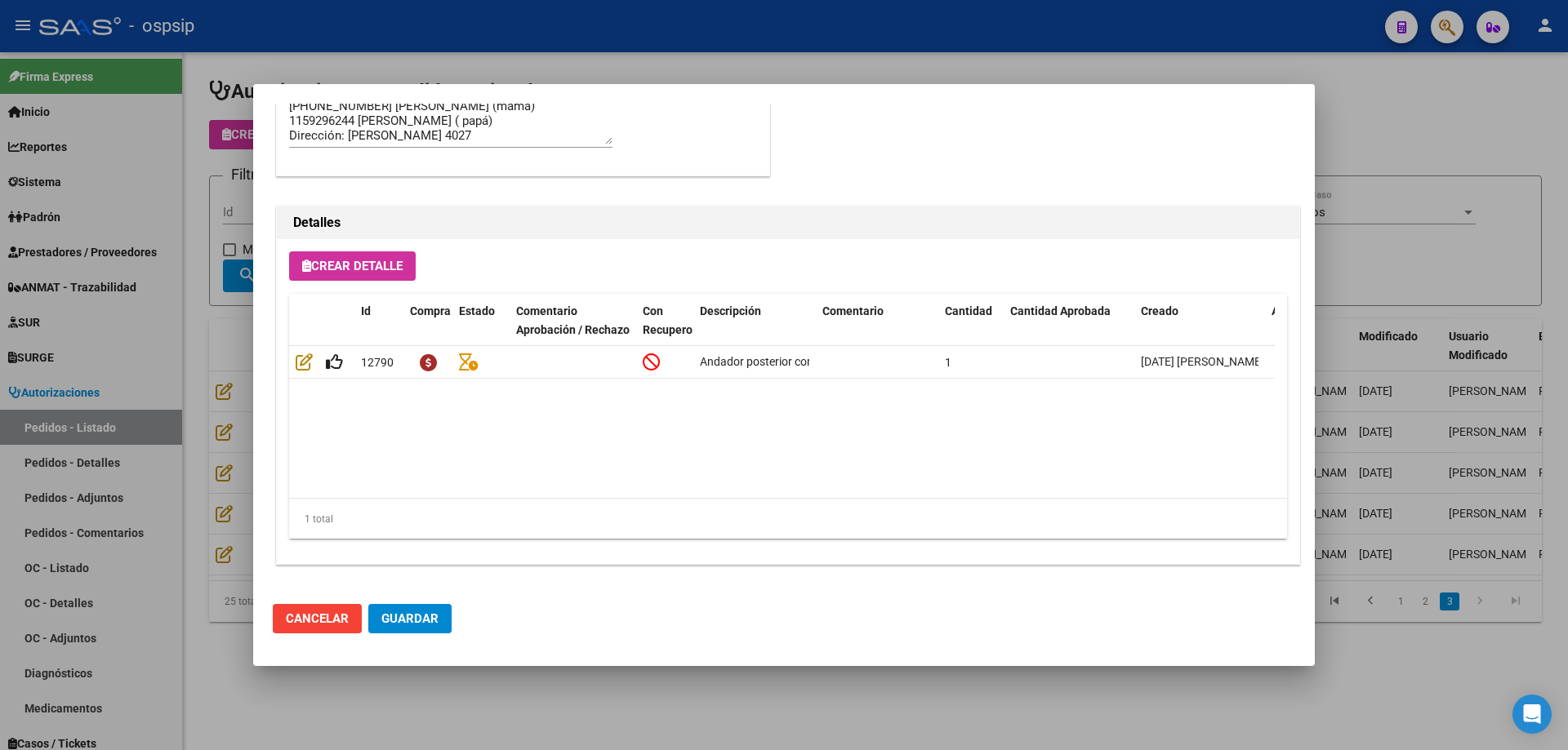
click at [162, 390] on div at bounding box center [784, 375] width 1568 height 750
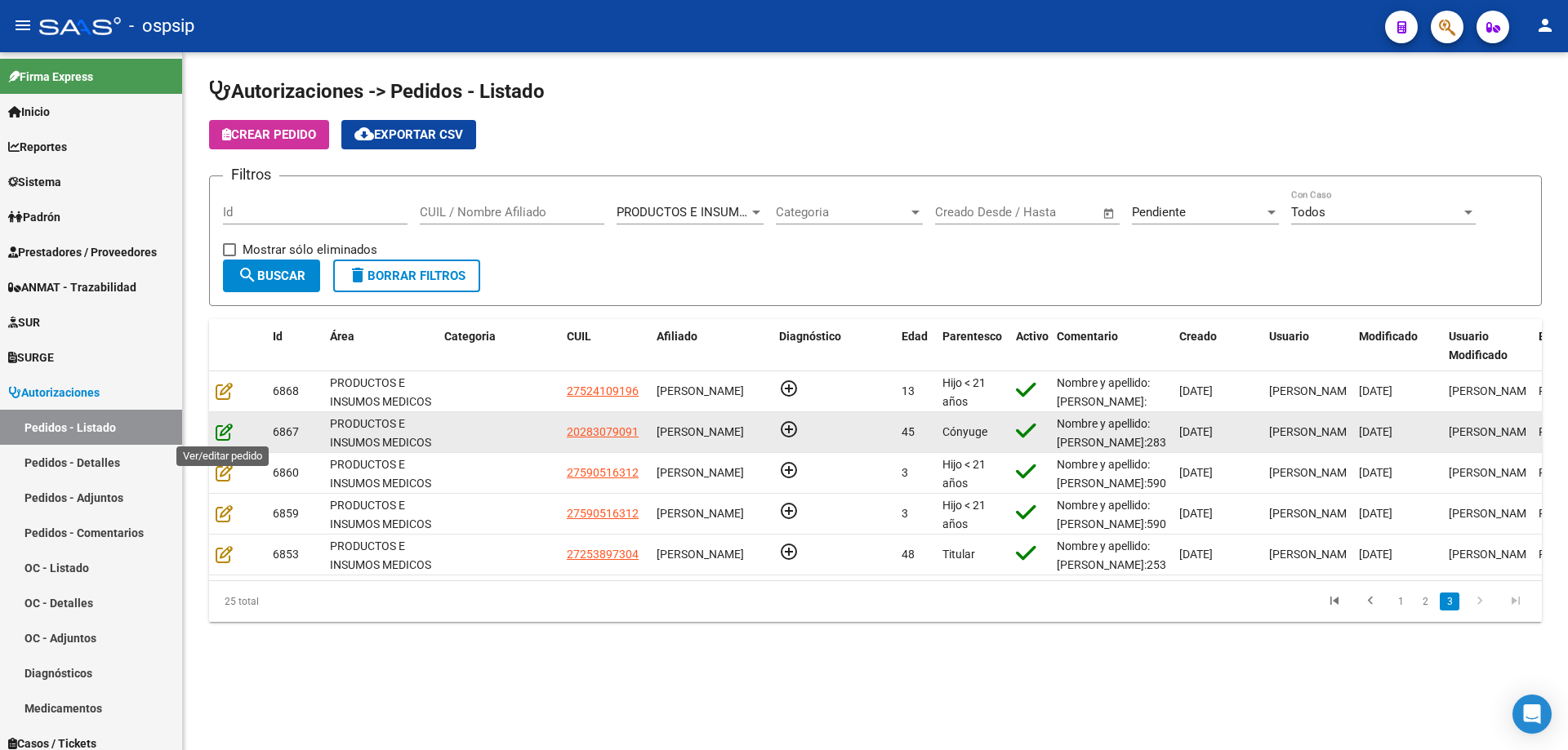
click at [218, 432] on icon at bounding box center [223, 432] width 17 height 18
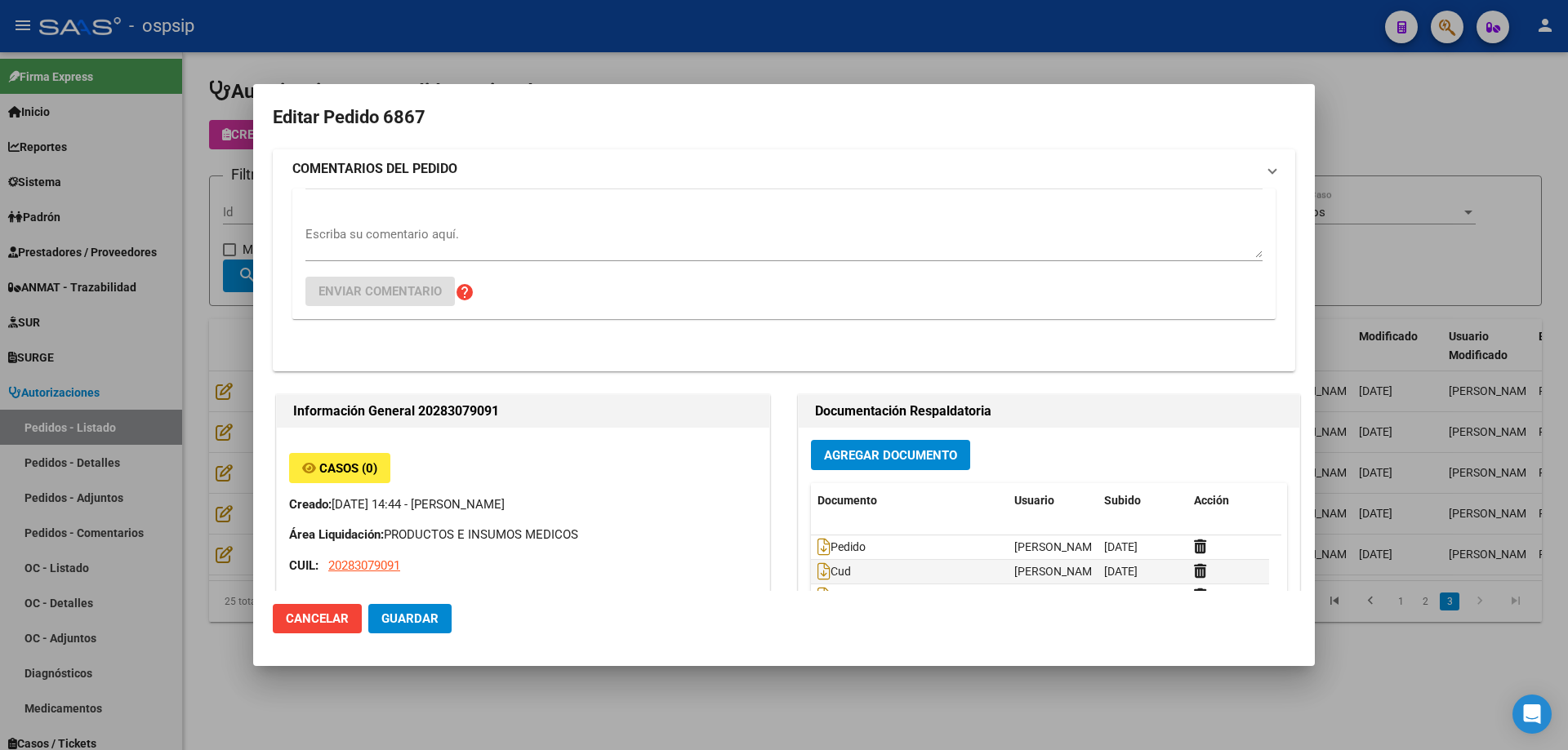
type input "[GEOGRAPHIC_DATA], PRESIDENTE DERQ, ESPAÑA 114"
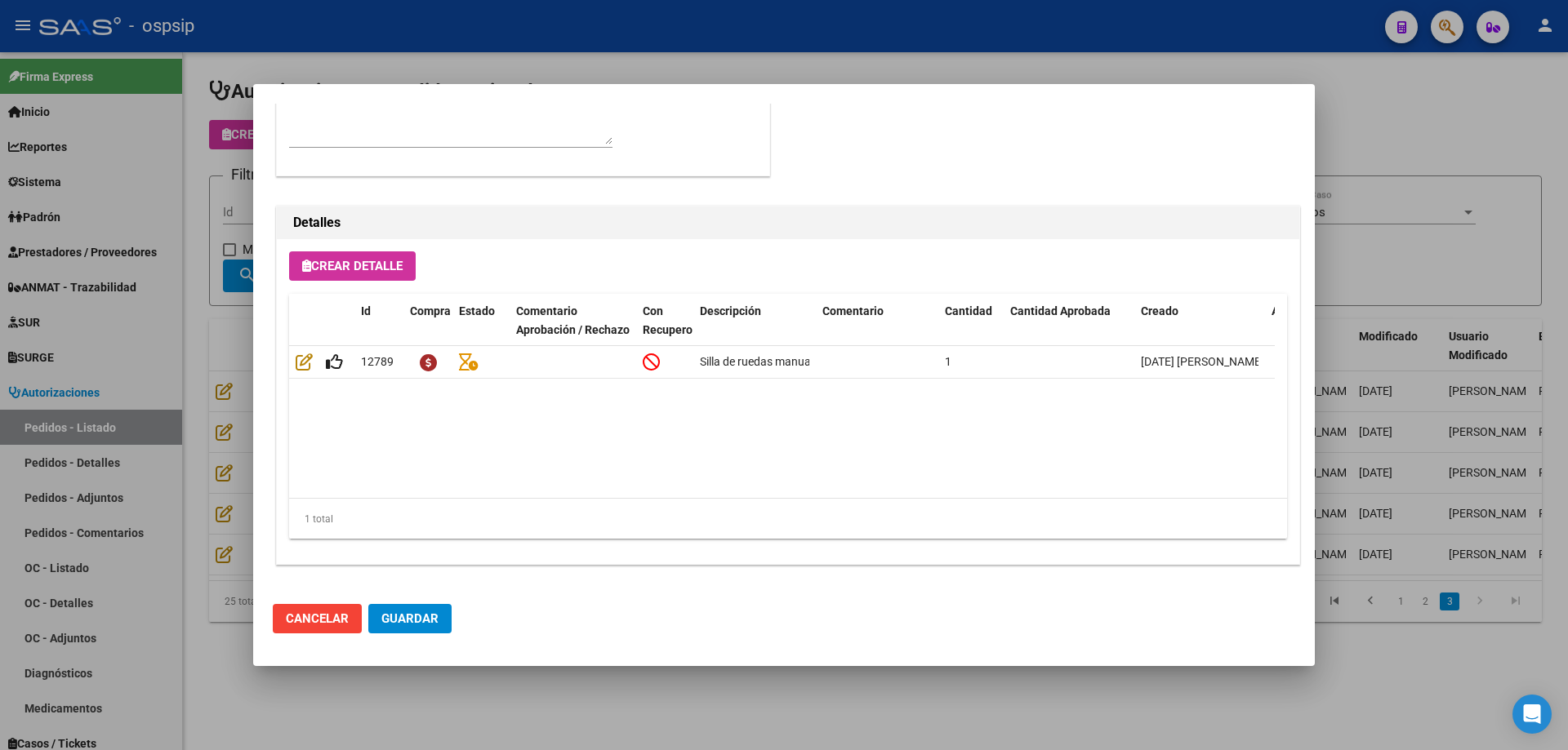
click at [234, 424] on div at bounding box center [784, 375] width 1568 height 750
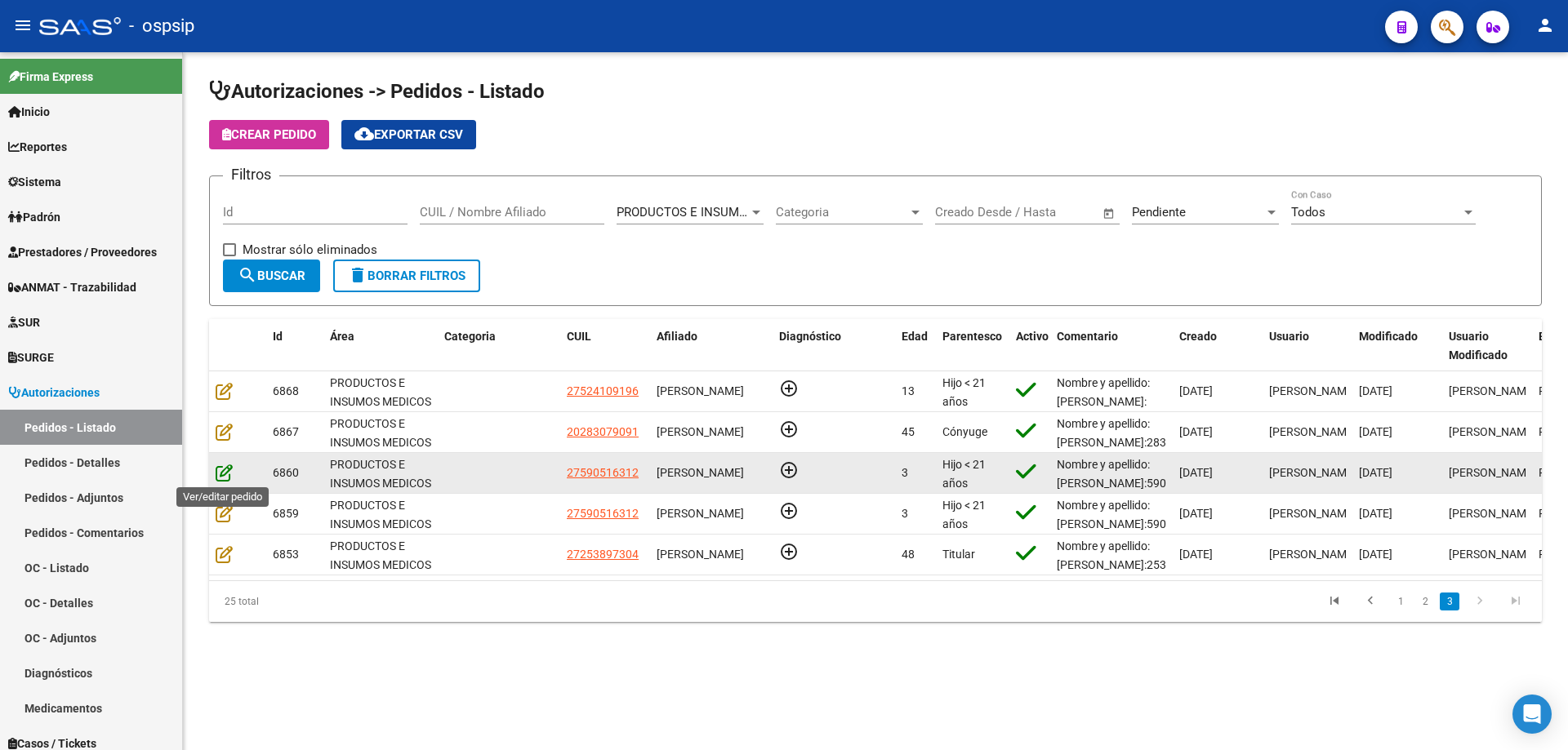
click at [216, 475] on icon at bounding box center [223, 473] width 17 height 18
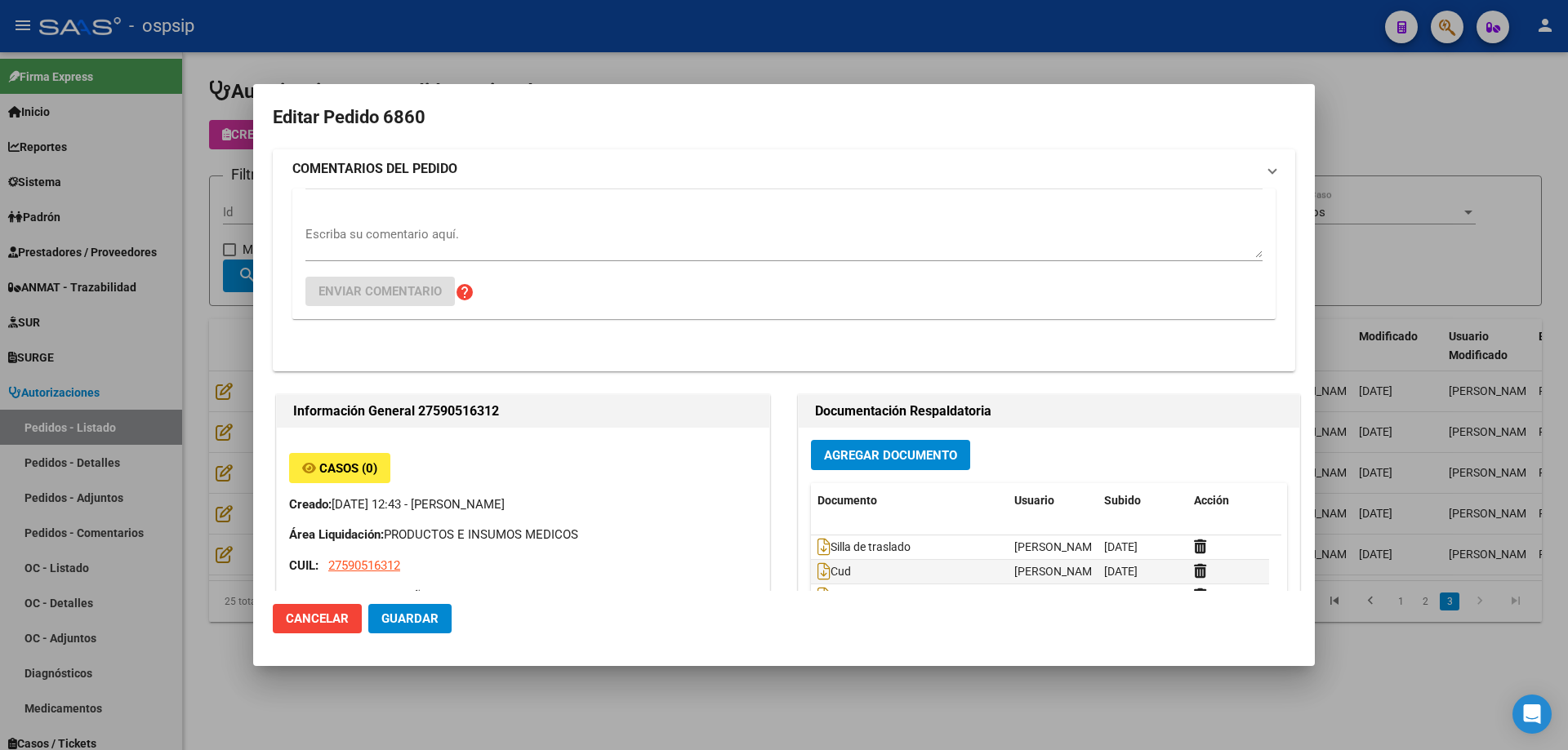
type input "[GEOGRAPHIC_DATA], TRUJUI, [PERSON_NAME] 6620"
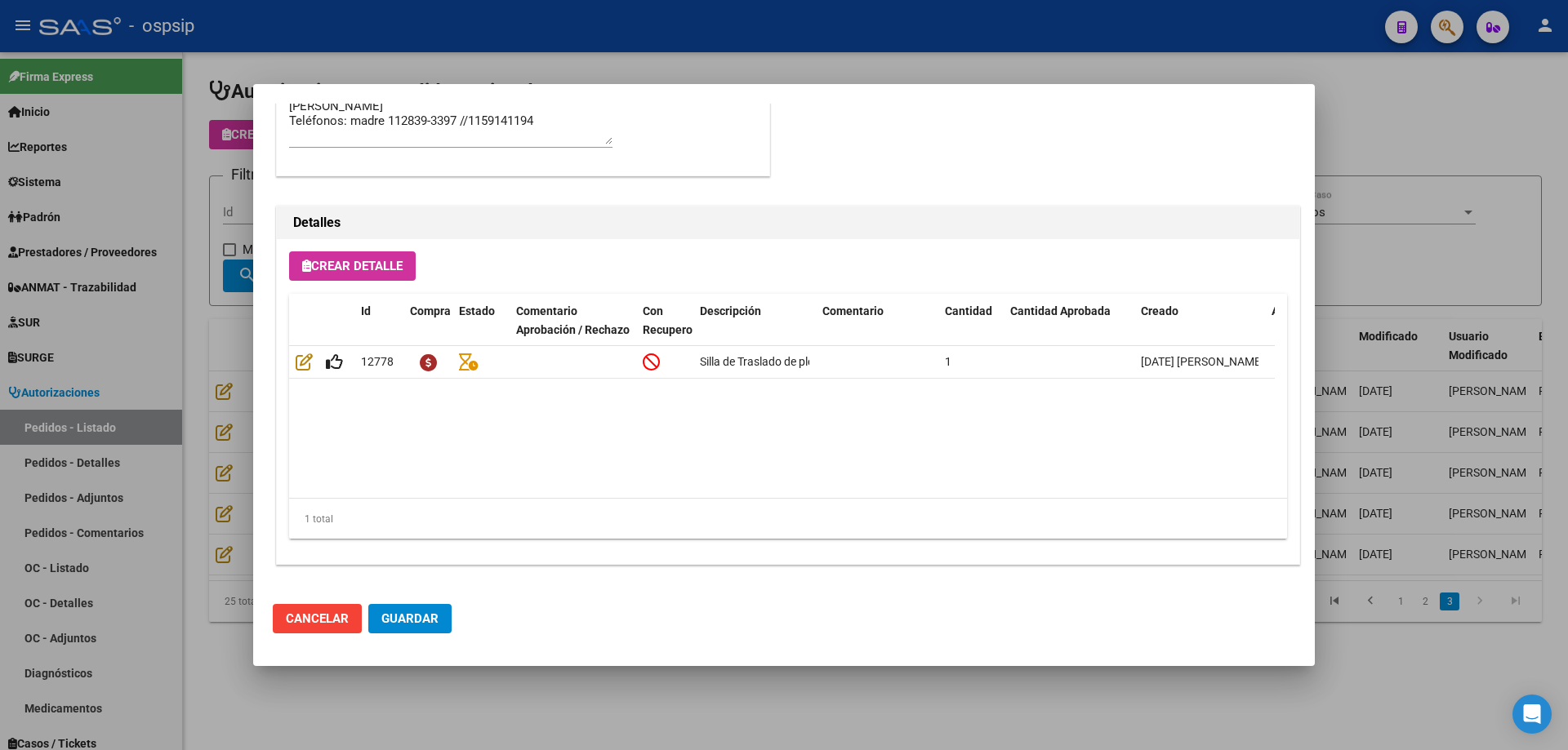
click at [248, 459] on div at bounding box center [784, 375] width 1568 height 750
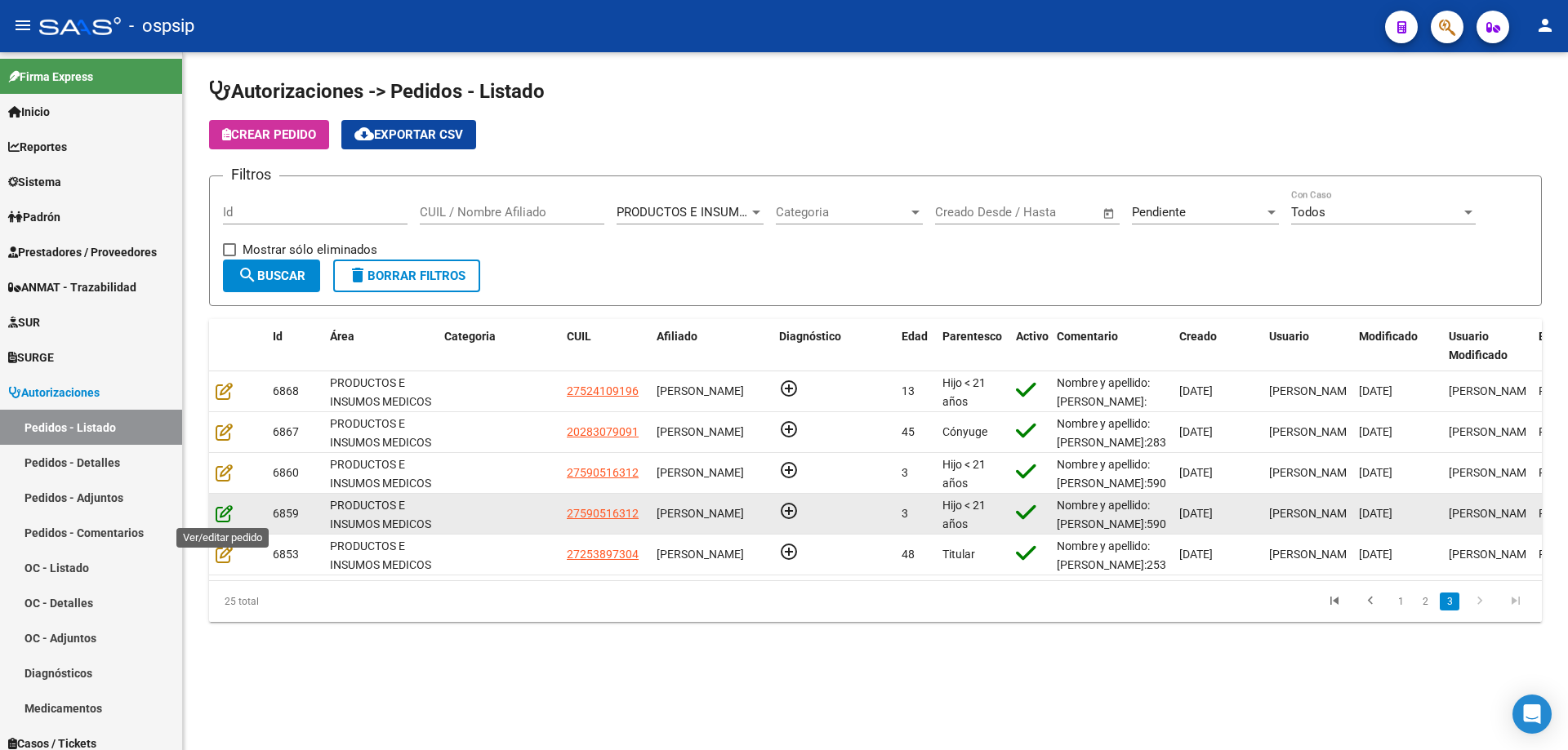
click at [223, 512] on icon at bounding box center [223, 513] width 17 height 18
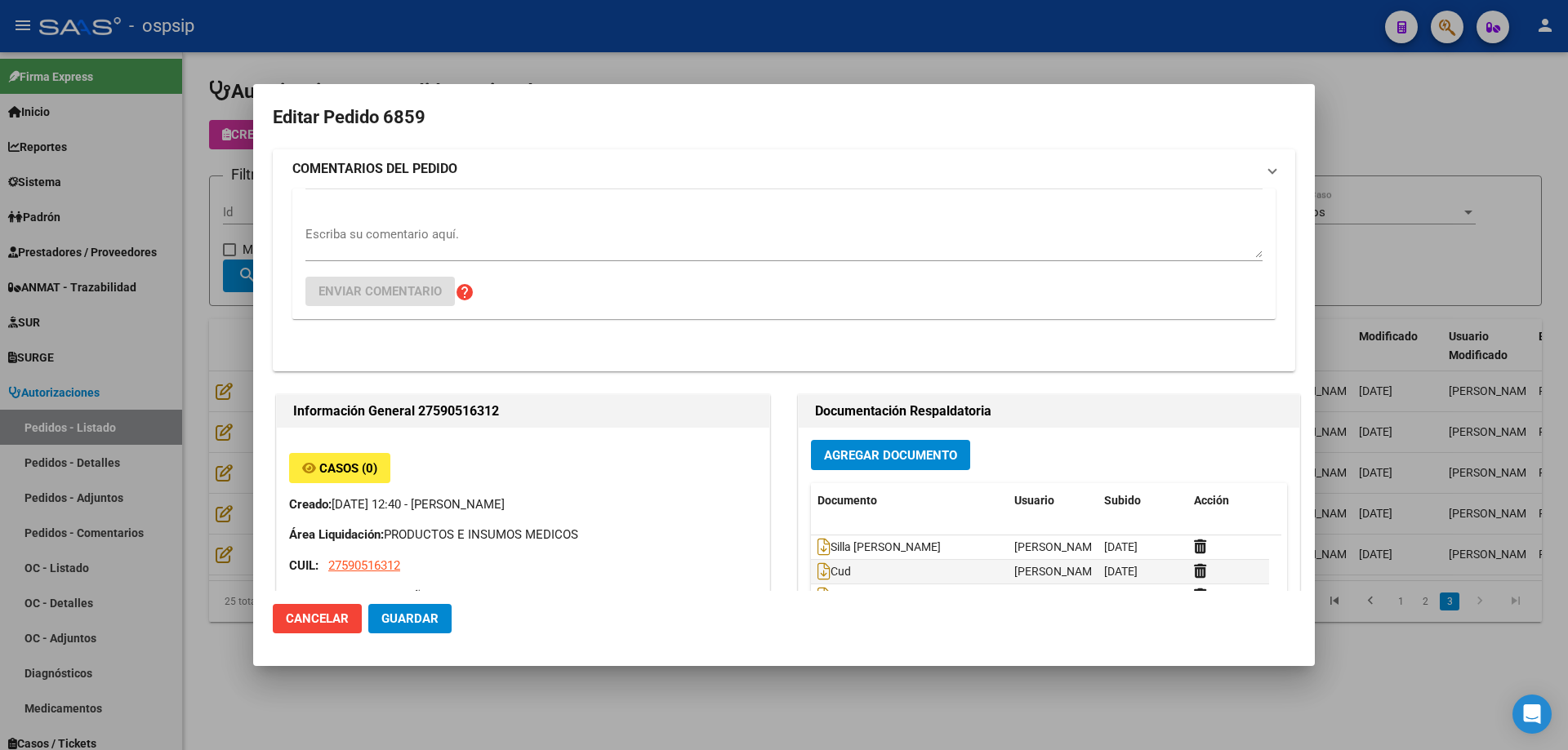
type input "[GEOGRAPHIC_DATA], TRUJUI, [PERSON_NAME] 6620"
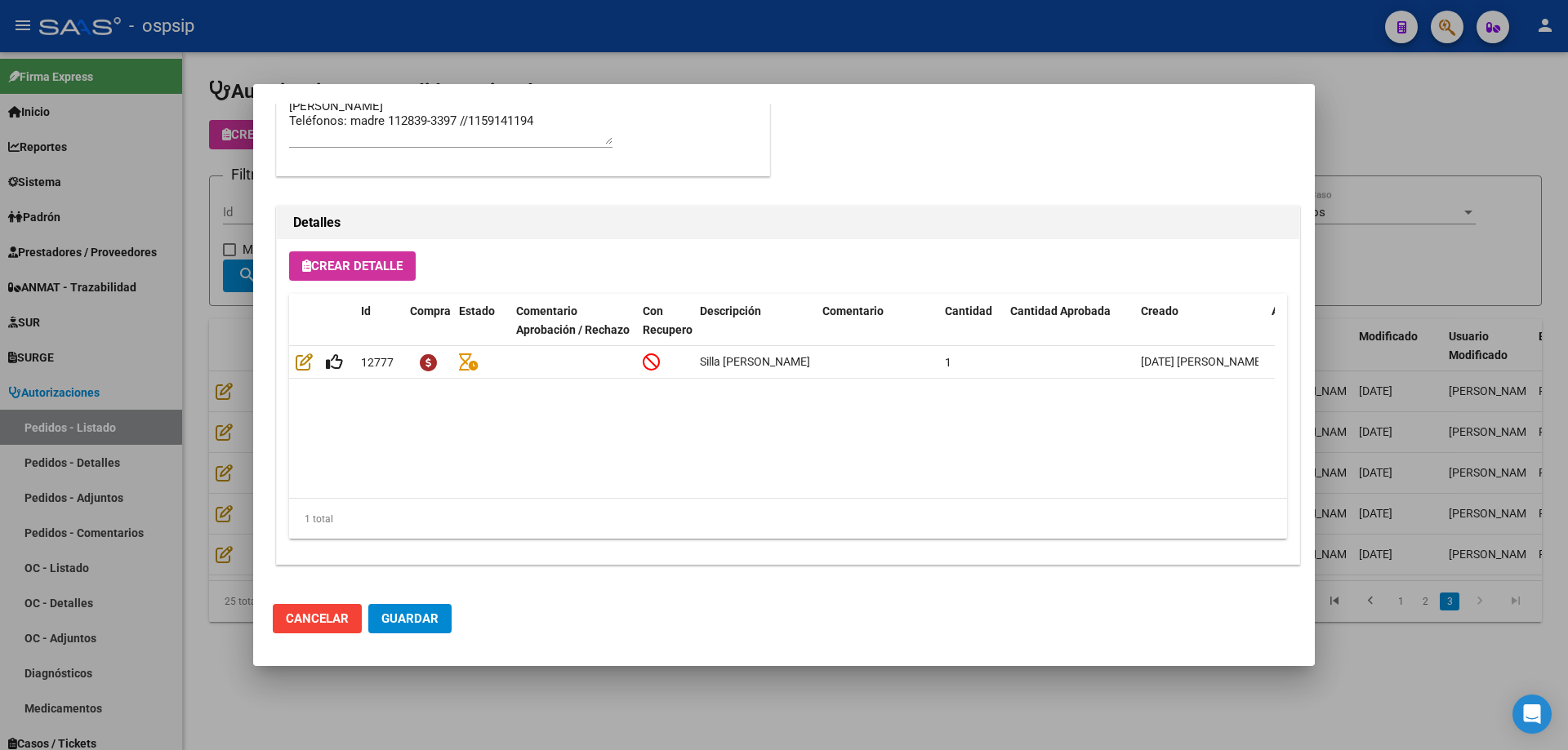
click at [239, 496] on div at bounding box center [784, 375] width 1568 height 750
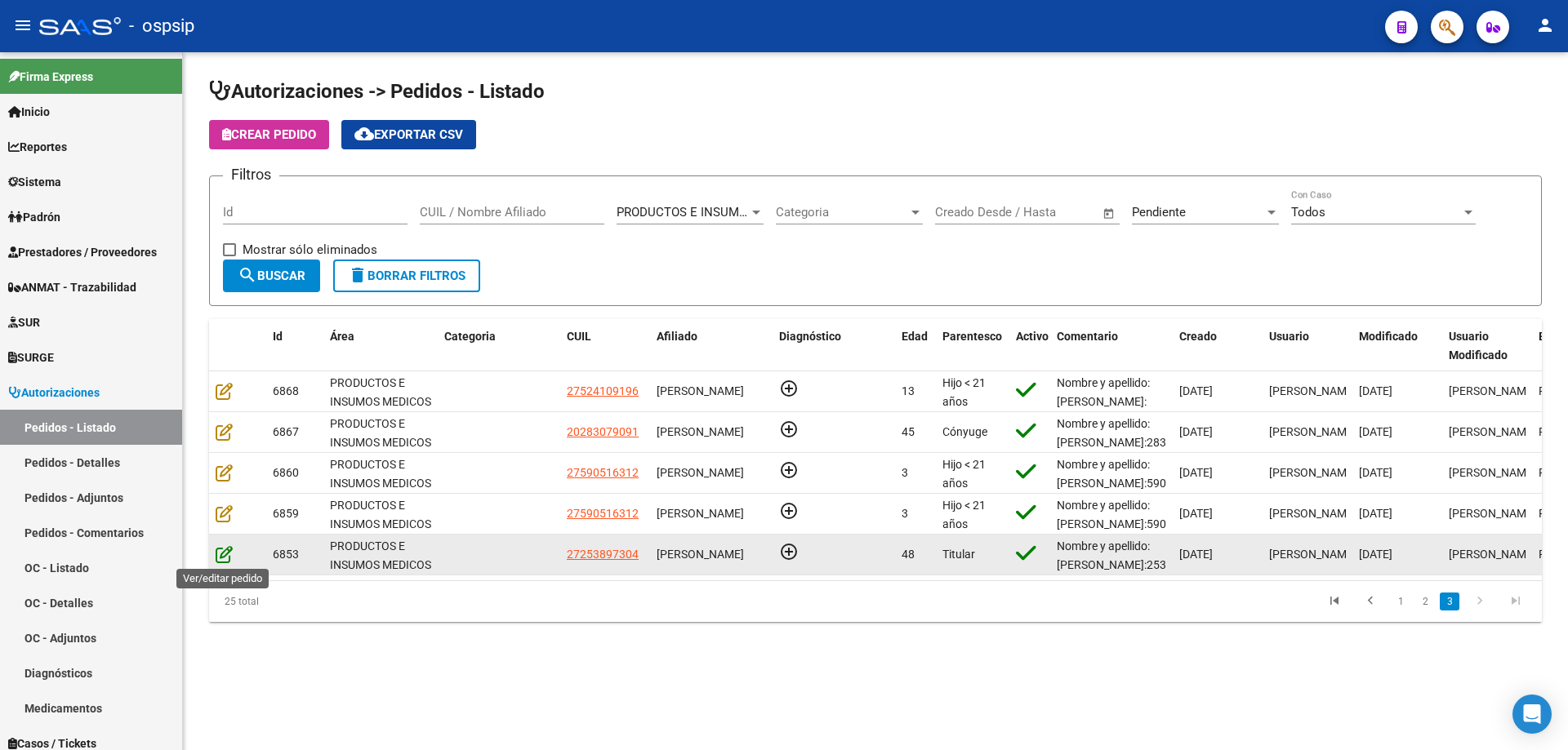
click at [218, 555] on icon at bounding box center [223, 554] width 17 height 18
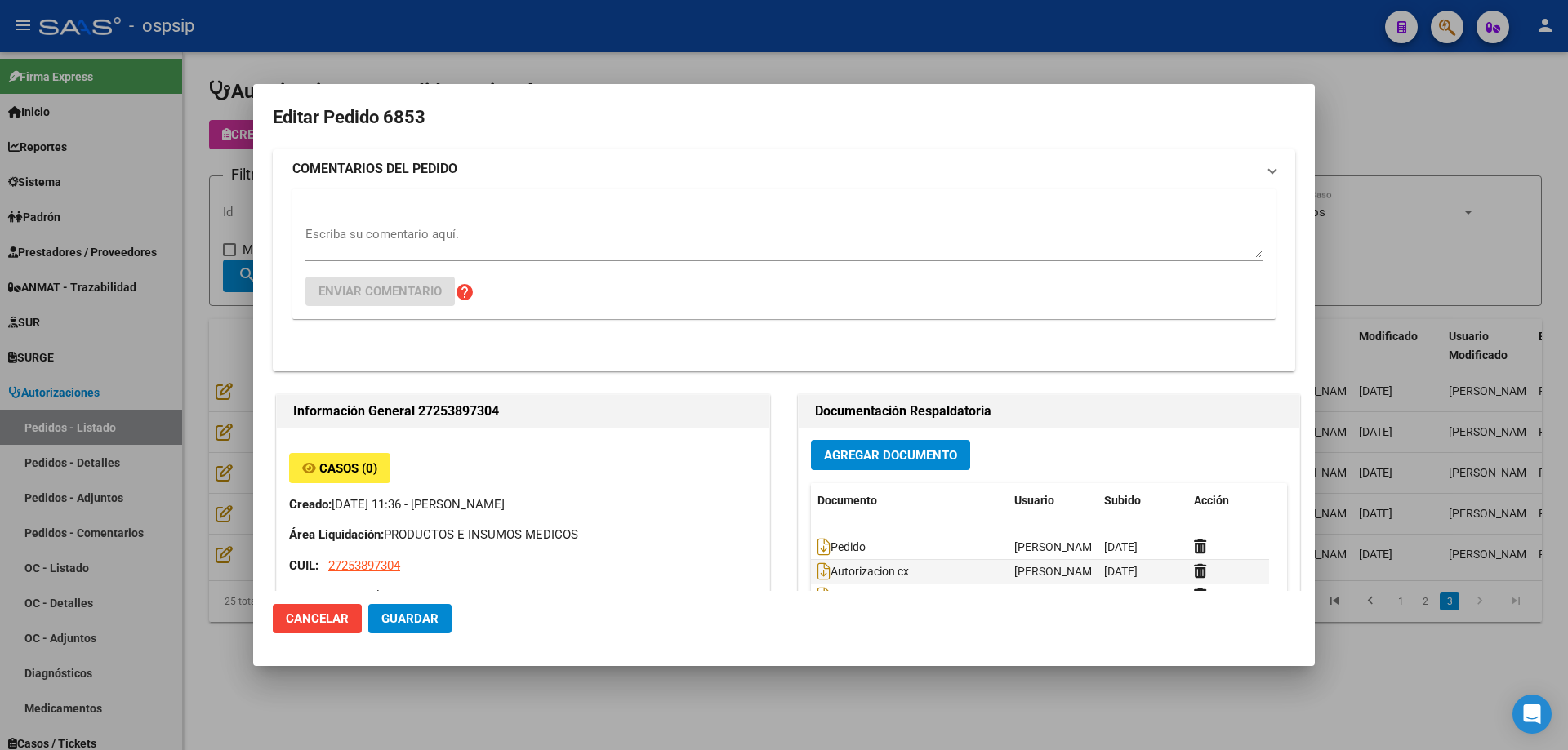
type input "[GEOGRAPHIC_DATA], GENERAL [PERSON_NAME], CORDOBA 3349"
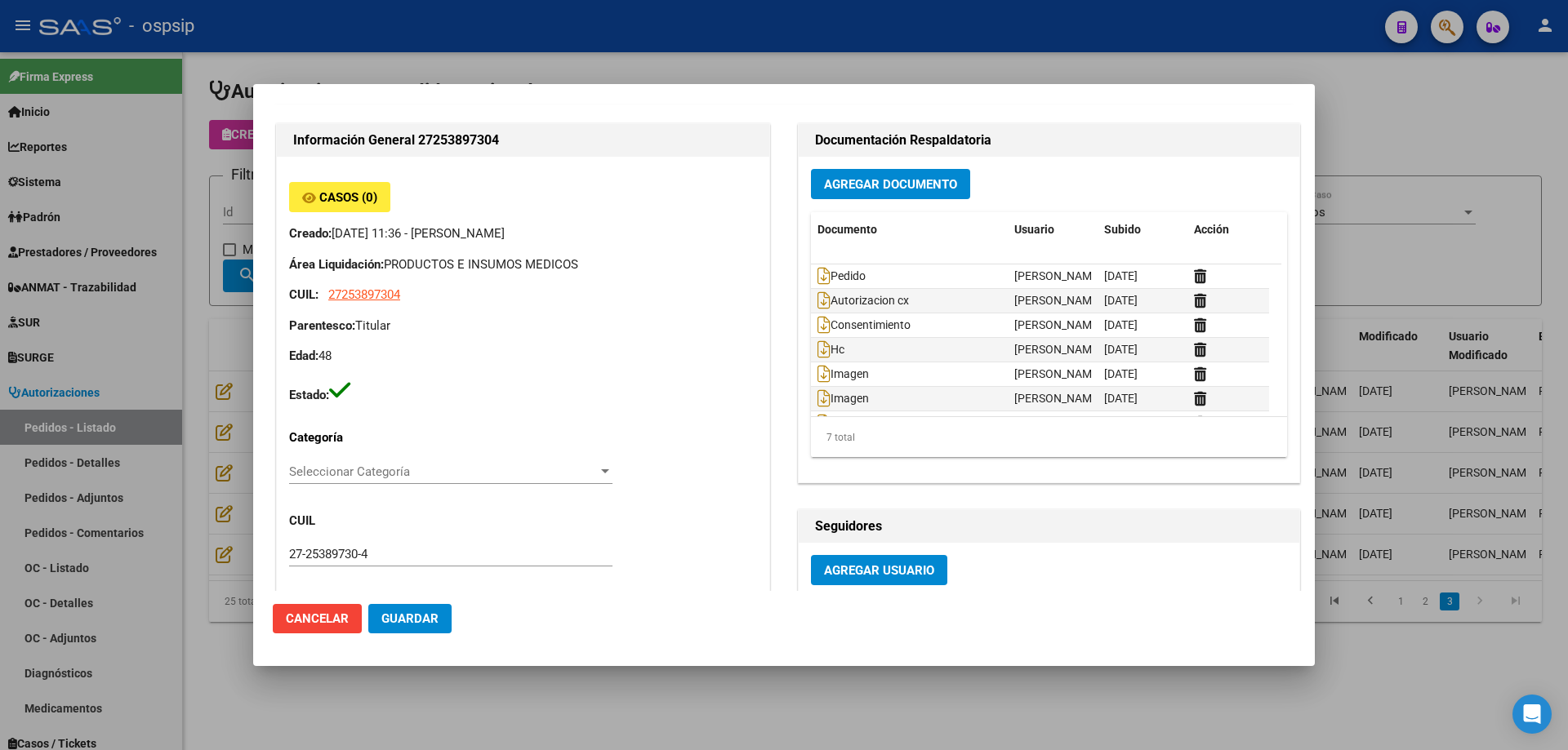
scroll to position [0, 0]
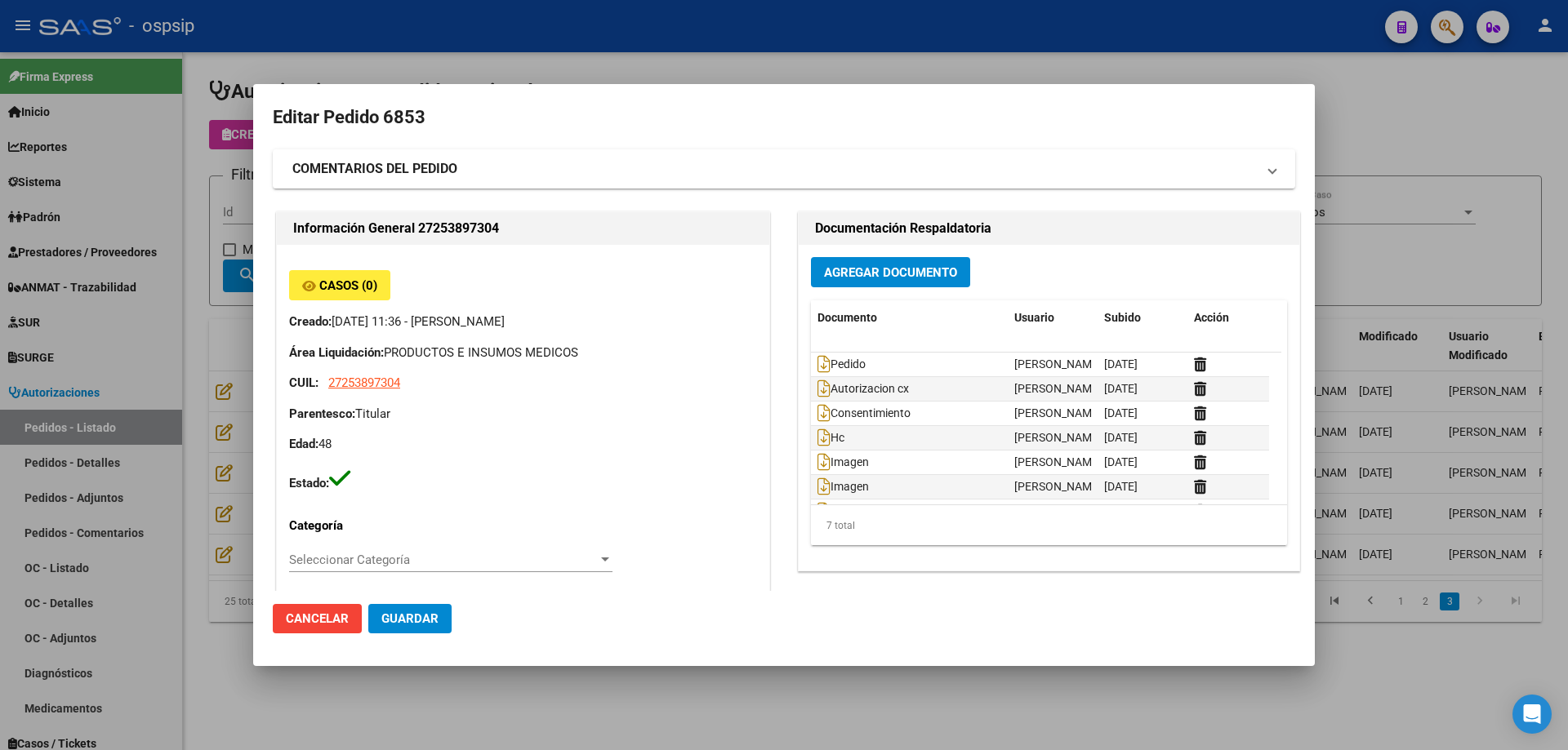
click at [192, 304] on div at bounding box center [784, 375] width 1568 height 750
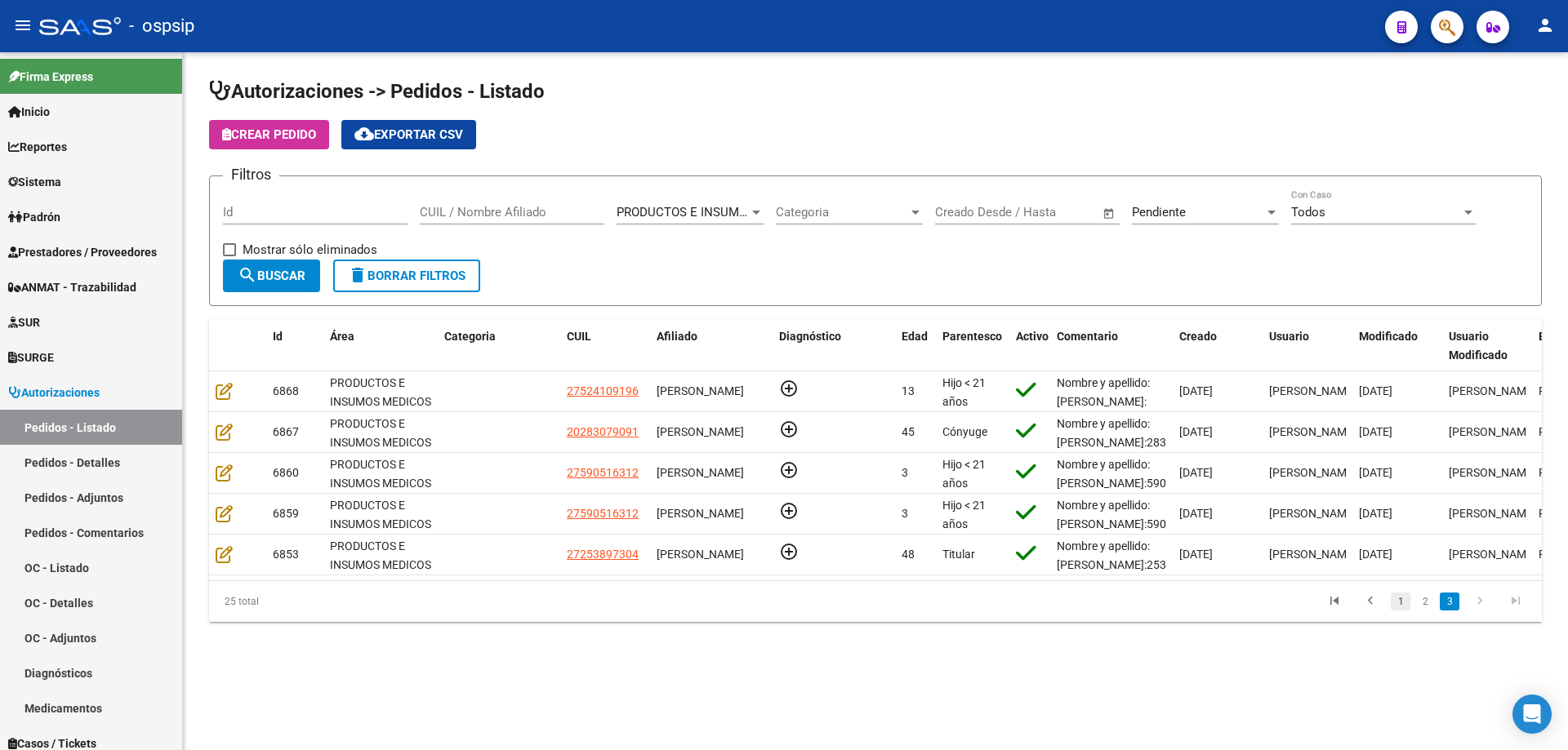
click at [1400, 608] on link "1" at bounding box center [1400, 602] width 20 height 18
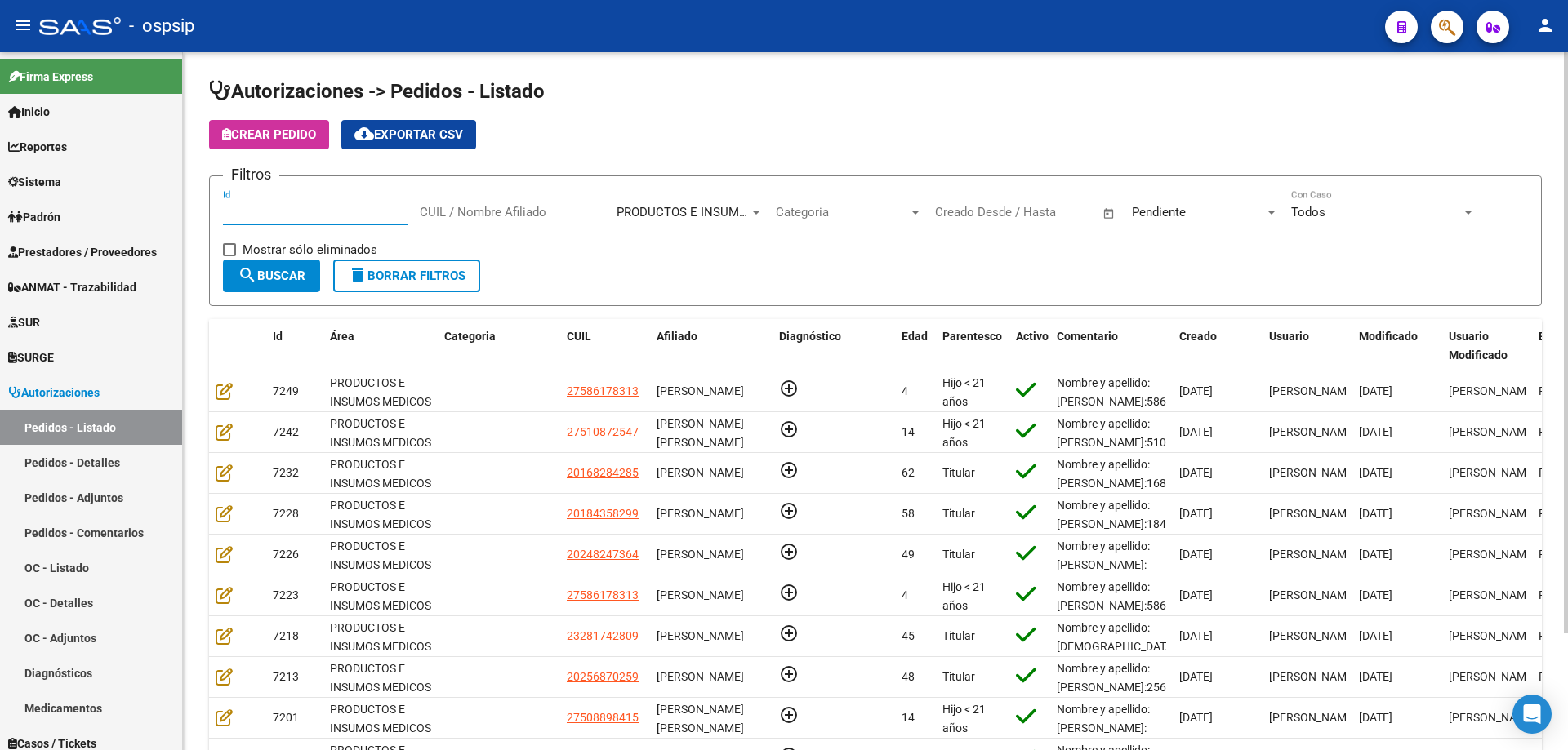
click at [335, 210] on input "Id" at bounding box center [315, 212] width 184 height 15
click at [440, 203] on div "CUIL / Nombre Afiliado" at bounding box center [512, 207] width 184 height 35
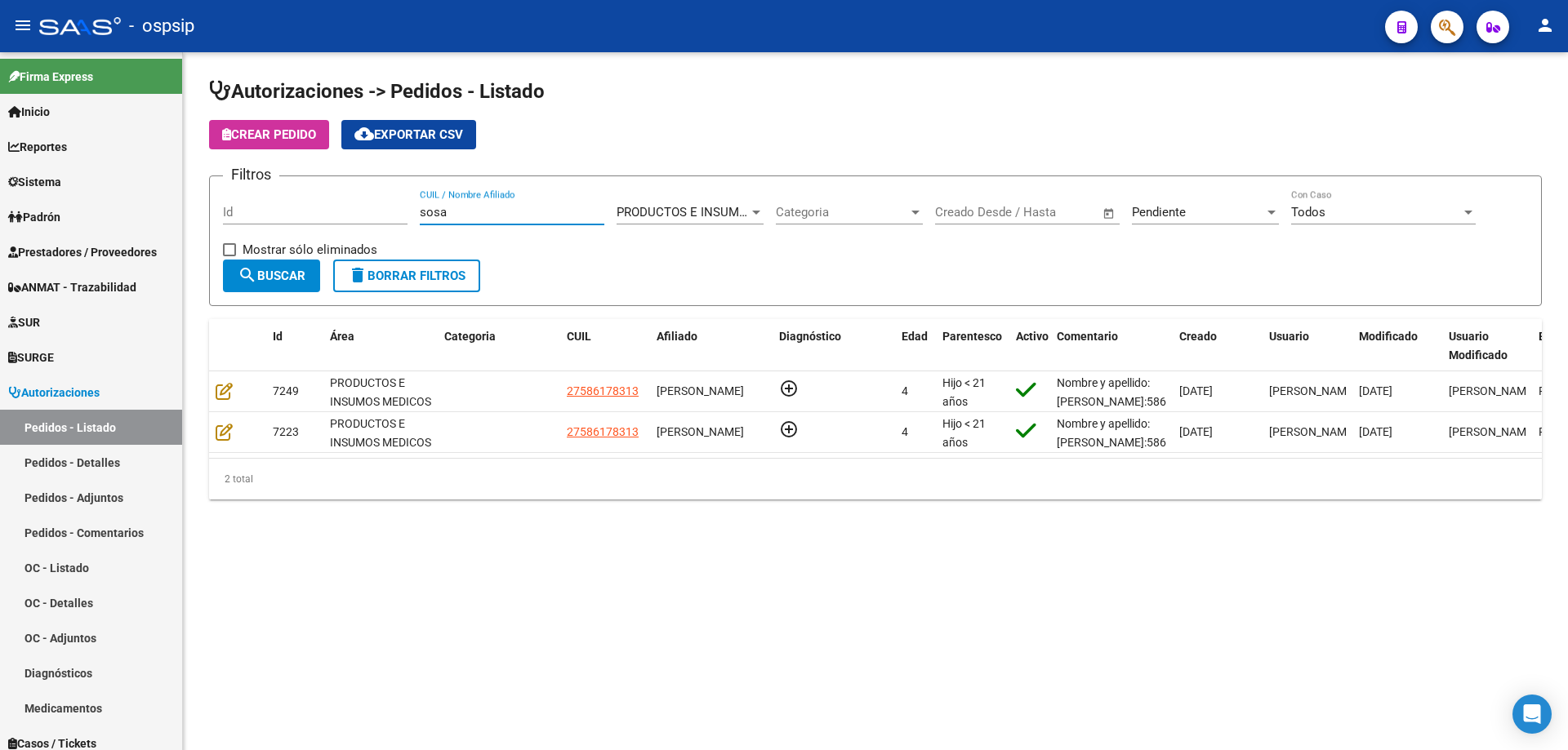
type input "sosa"
click at [1185, 219] on span "Pendiente" at bounding box center [1158, 212] width 54 height 15
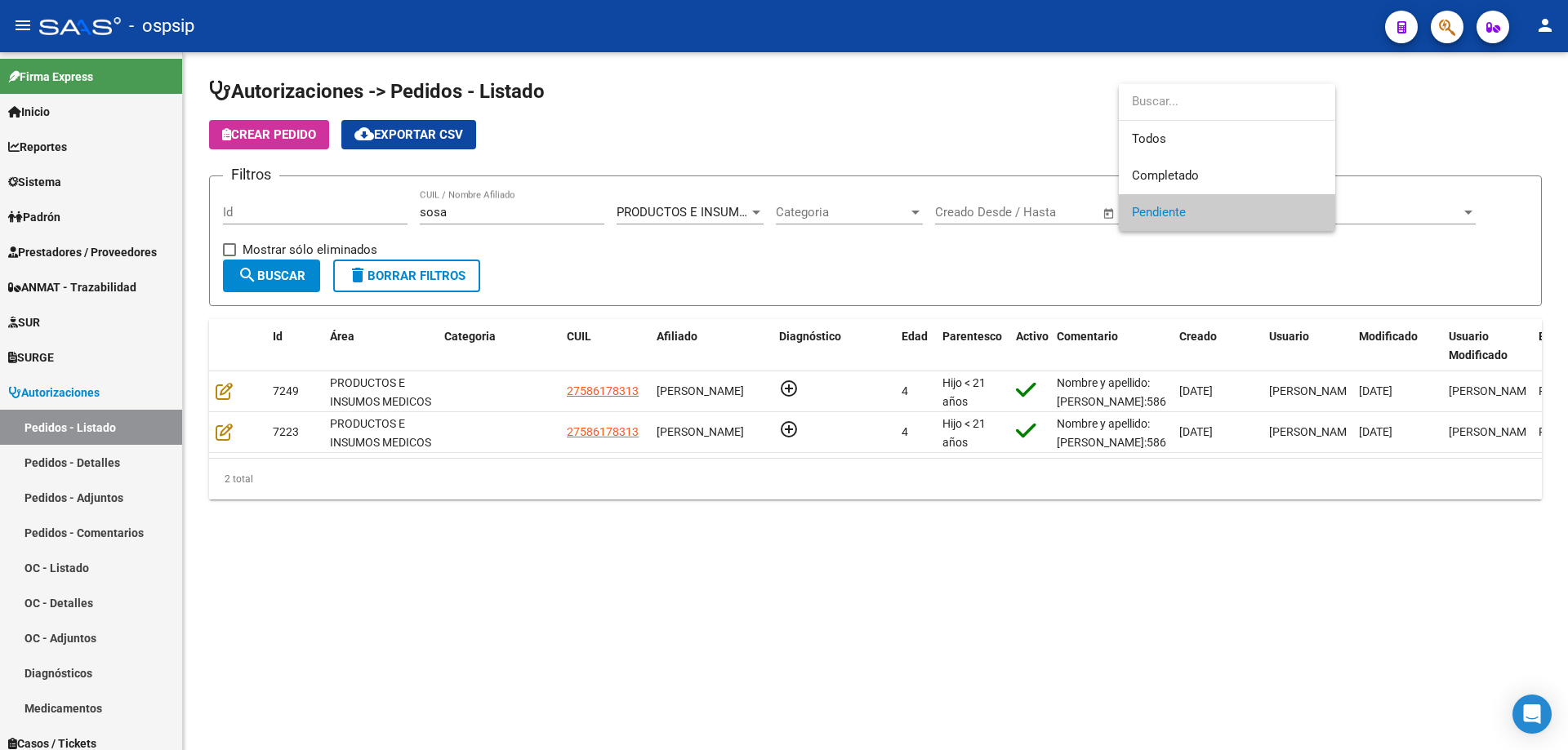
click at [231, 429] on div at bounding box center [784, 375] width 1568 height 750
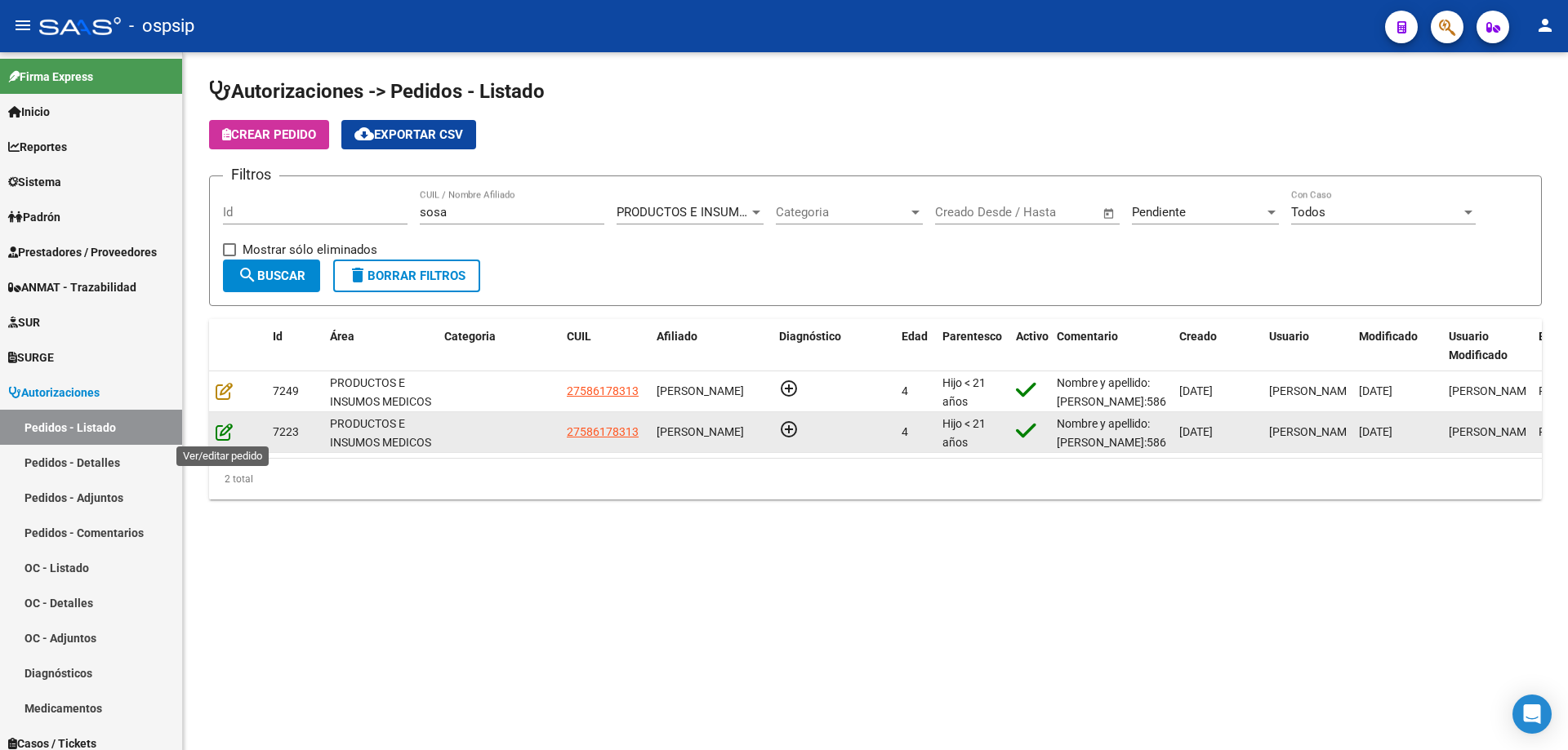
click at [231, 429] on icon at bounding box center [223, 432] width 17 height 18
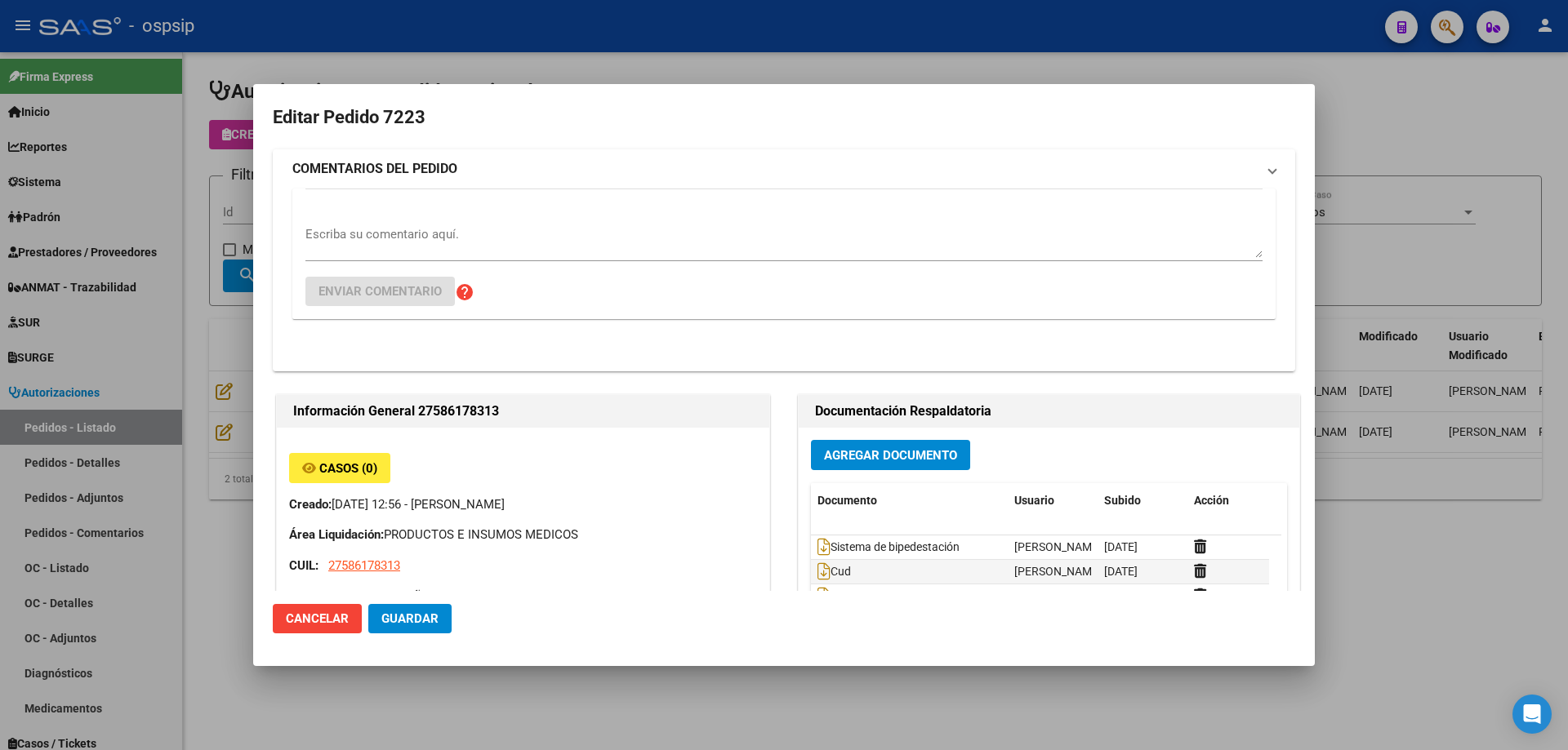
type input "[GEOGRAPHIC_DATA], [PERSON_NAME], [DATE][PERSON_NAME]"
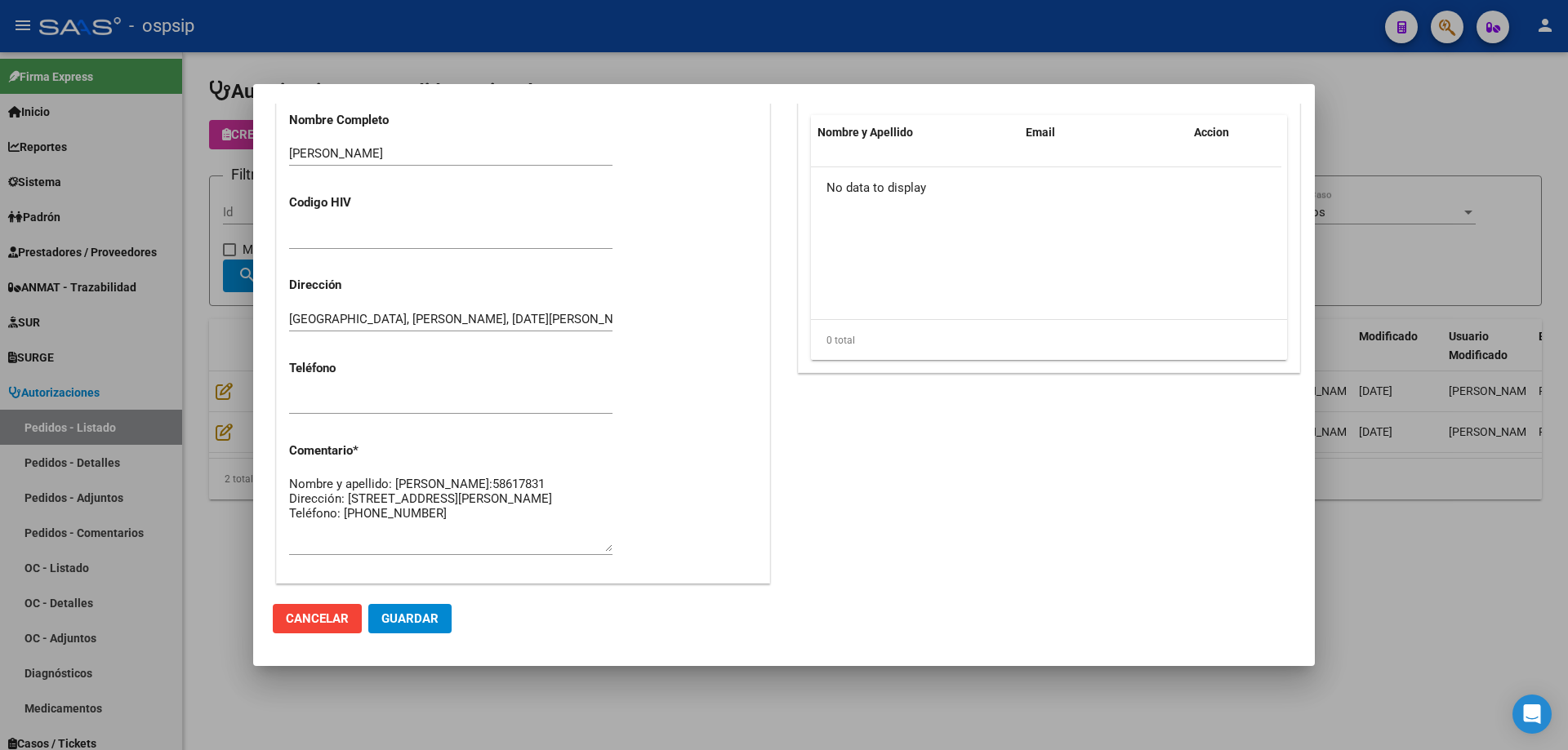
scroll to position [979, 0]
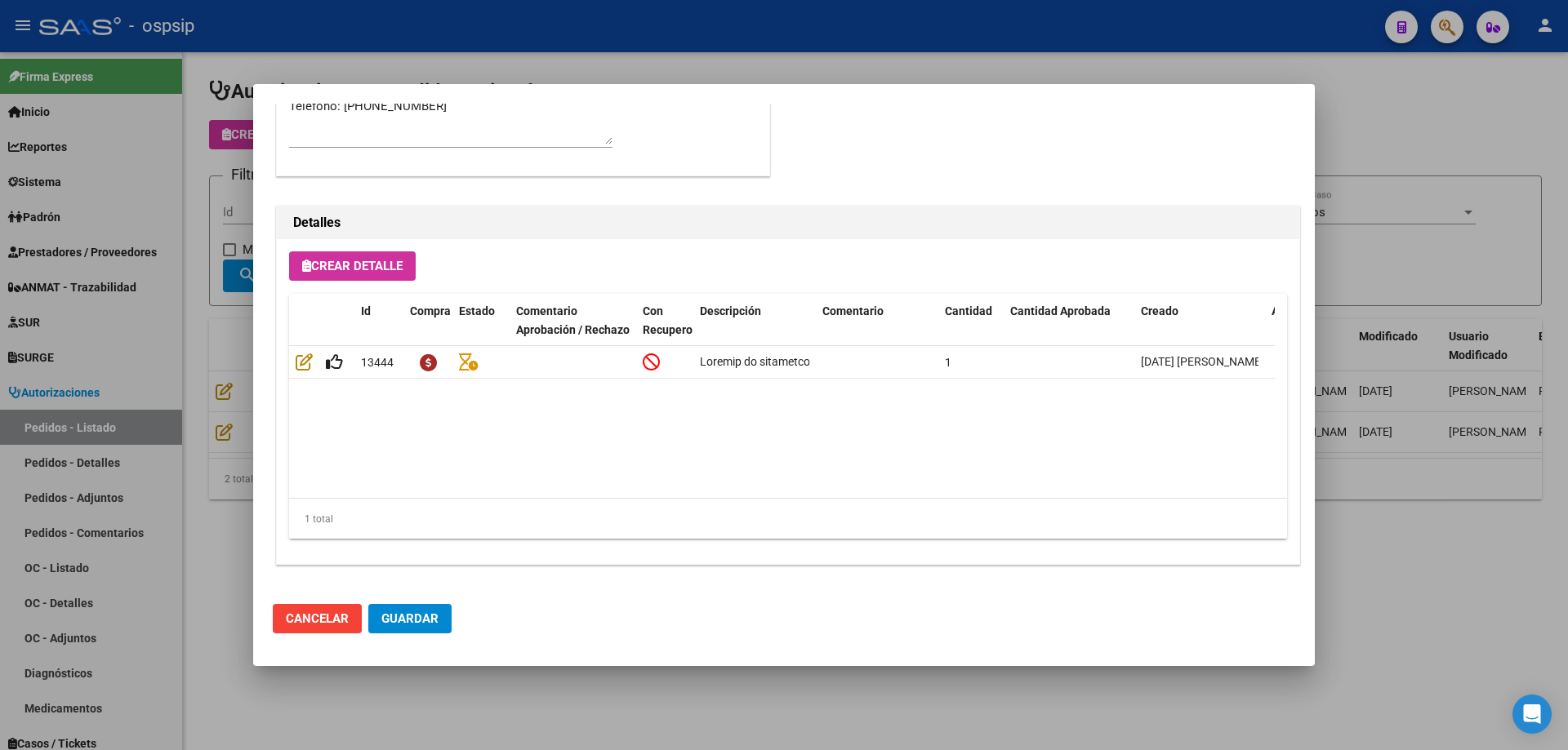
click at [199, 469] on div at bounding box center [784, 375] width 1568 height 750
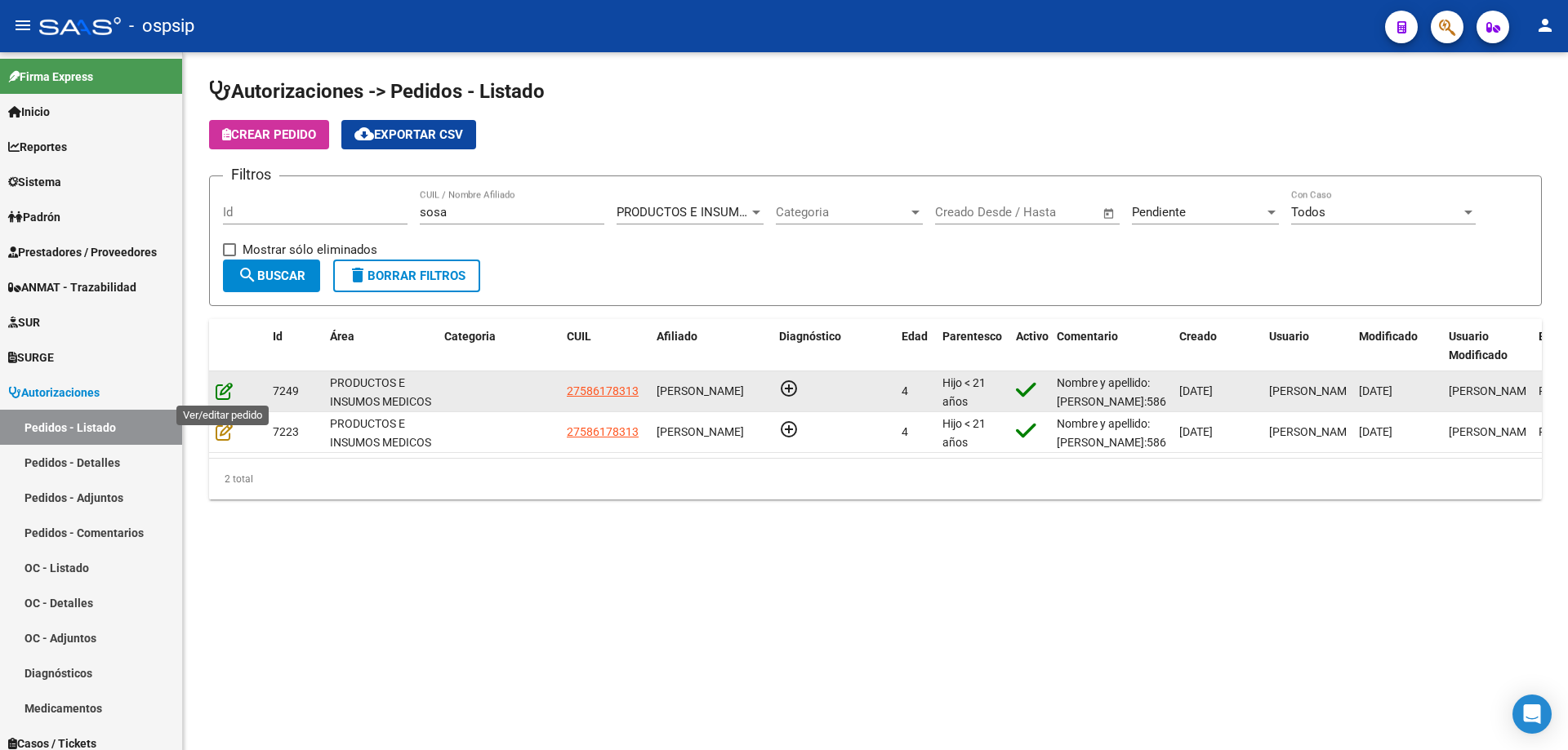
click at [218, 393] on icon at bounding box center [223, 391] width 17 height 18
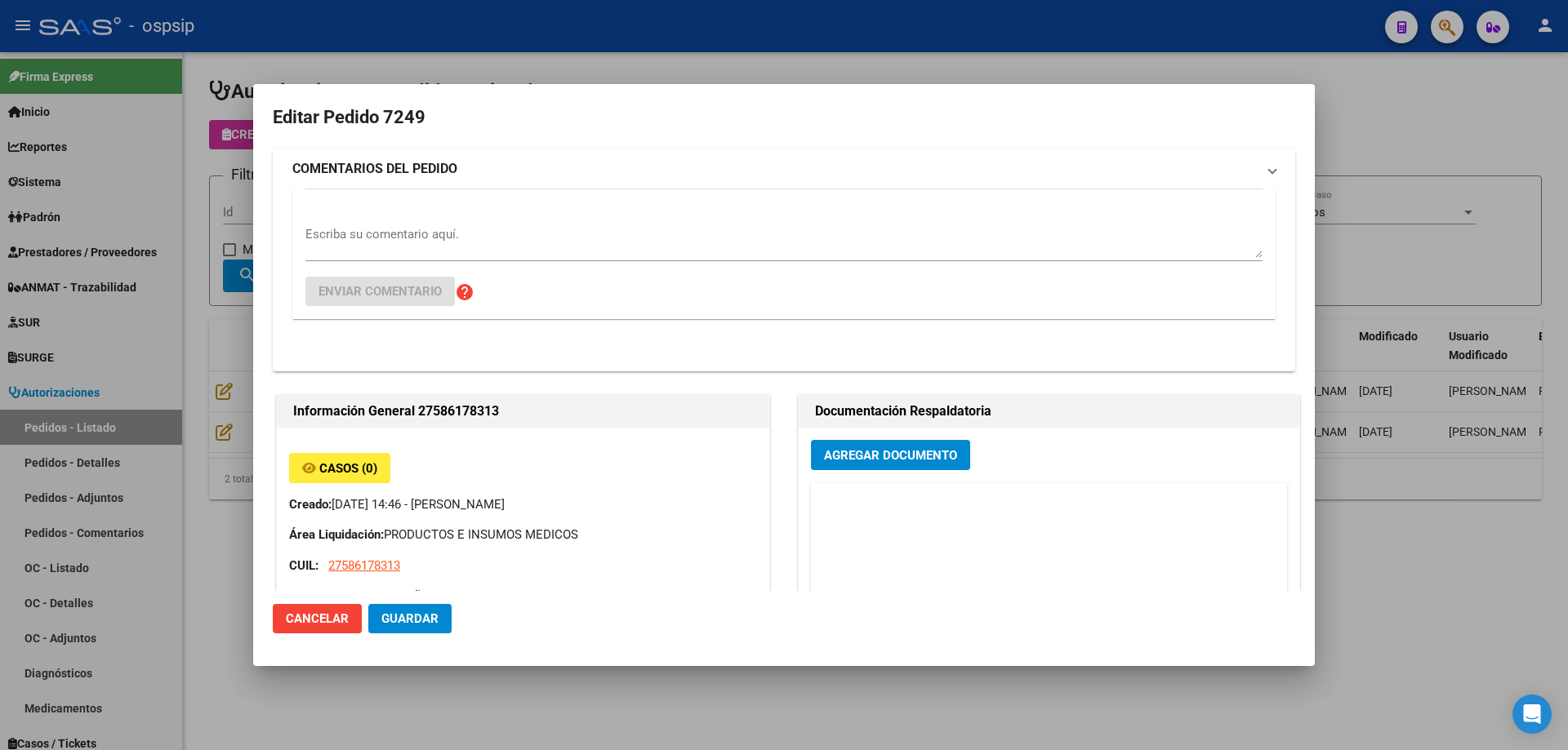
type input "[GEOGRAPHIC_DATA], [PERSON_NAME], [DATE][PERSON_NAME]"
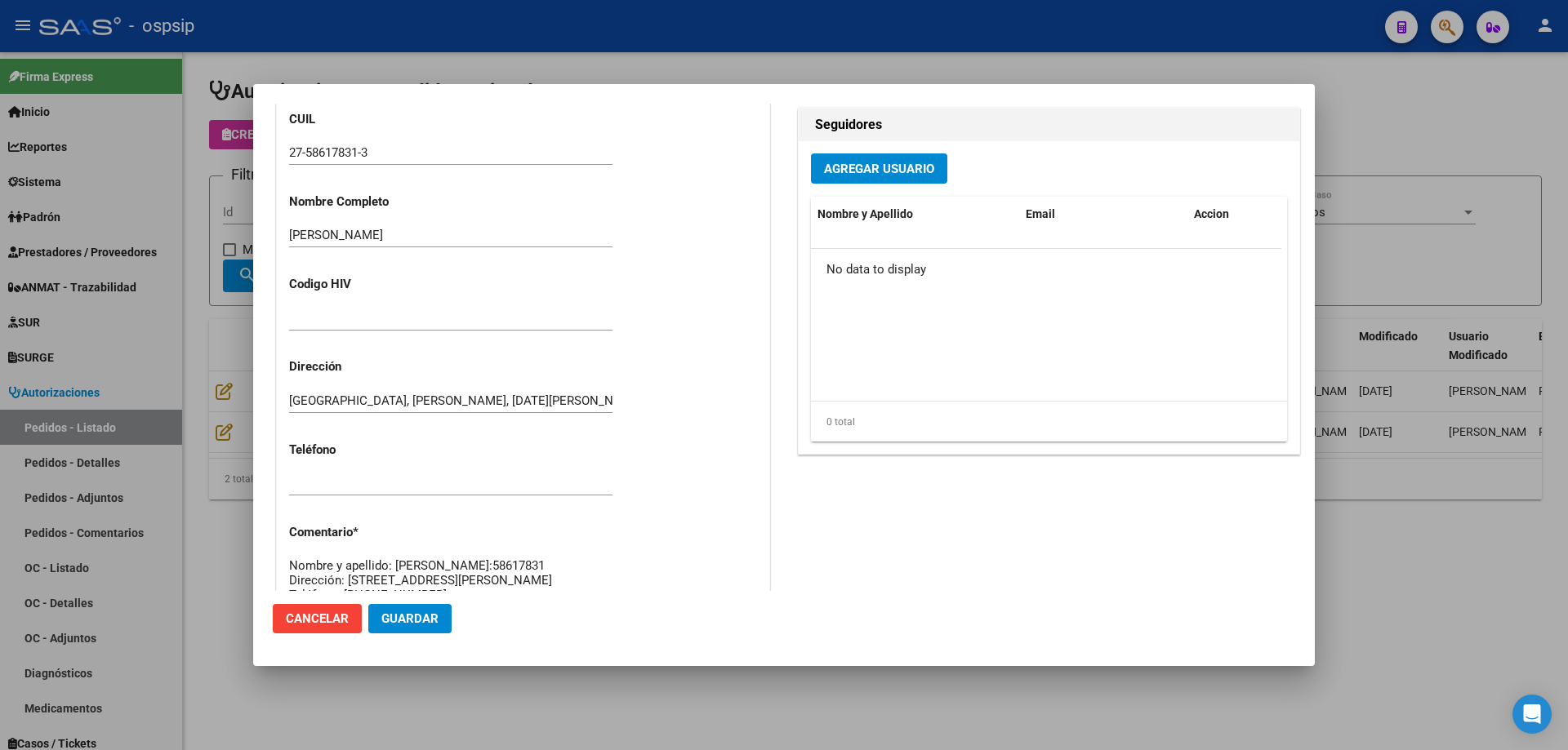
scroll to position [898, 0]
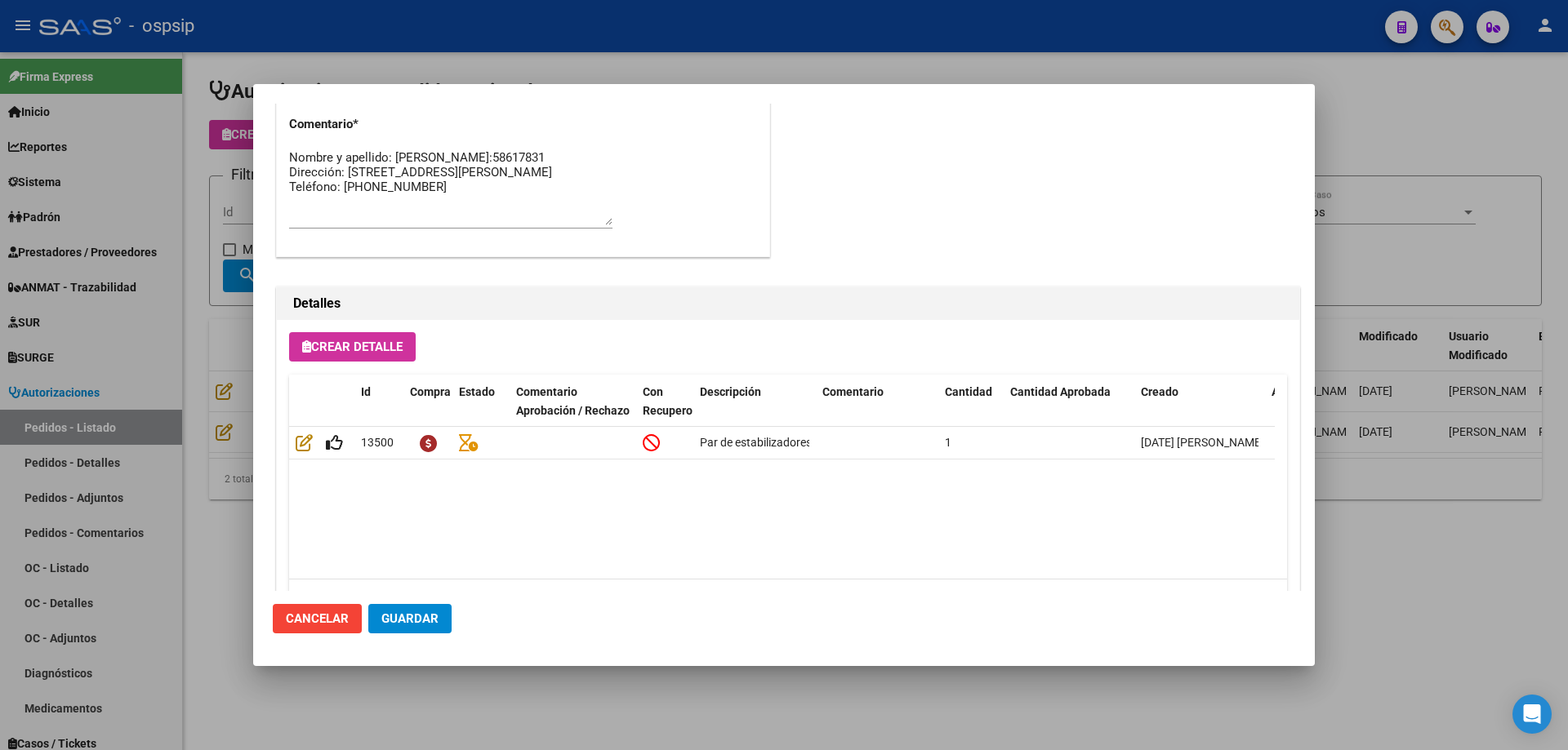
click at [218, 465] on div at bounding box center [784, 375] width 1568 height 750
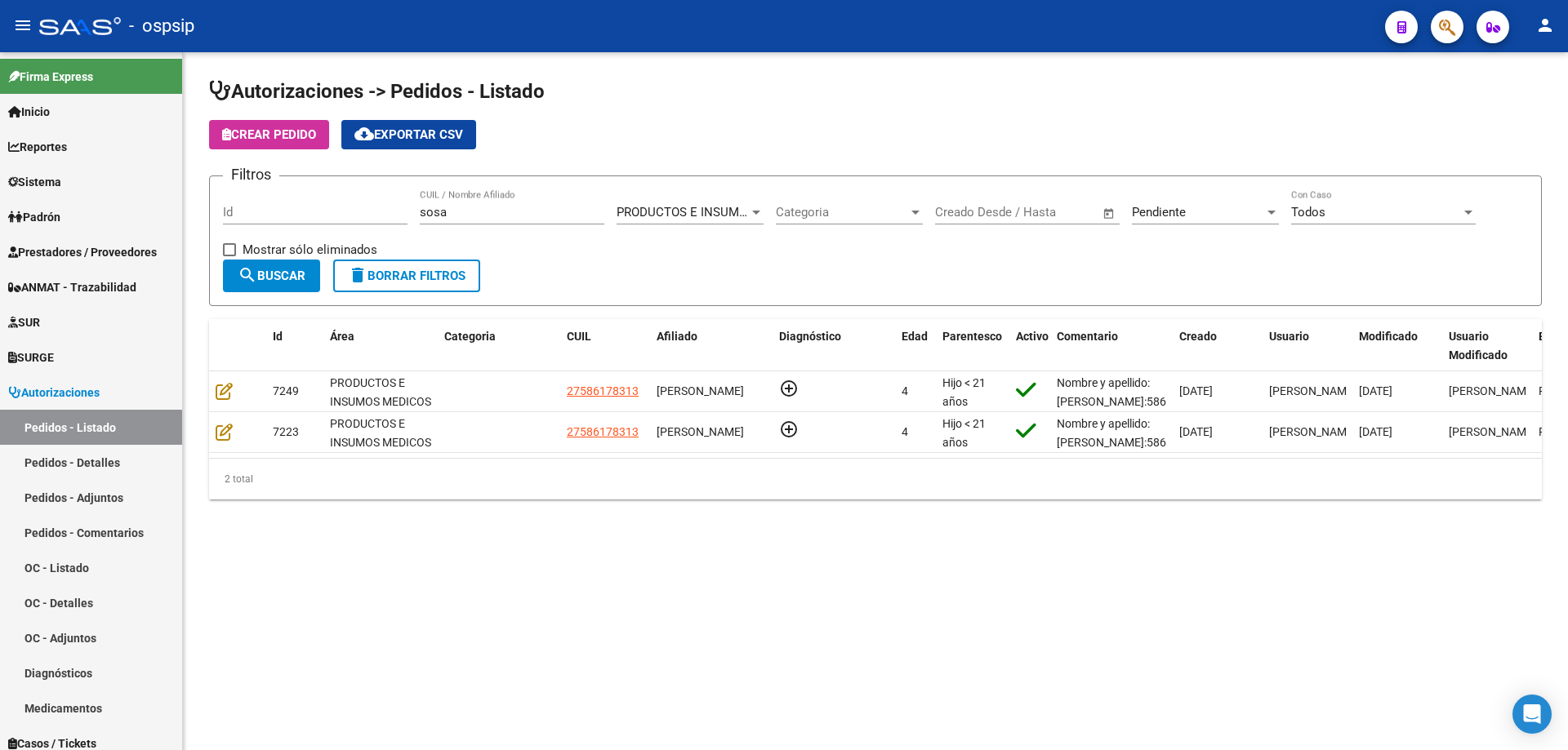
click at [1178, 206] on span "Pendiente" at bounding box center [1158, 212] width 54 height 15
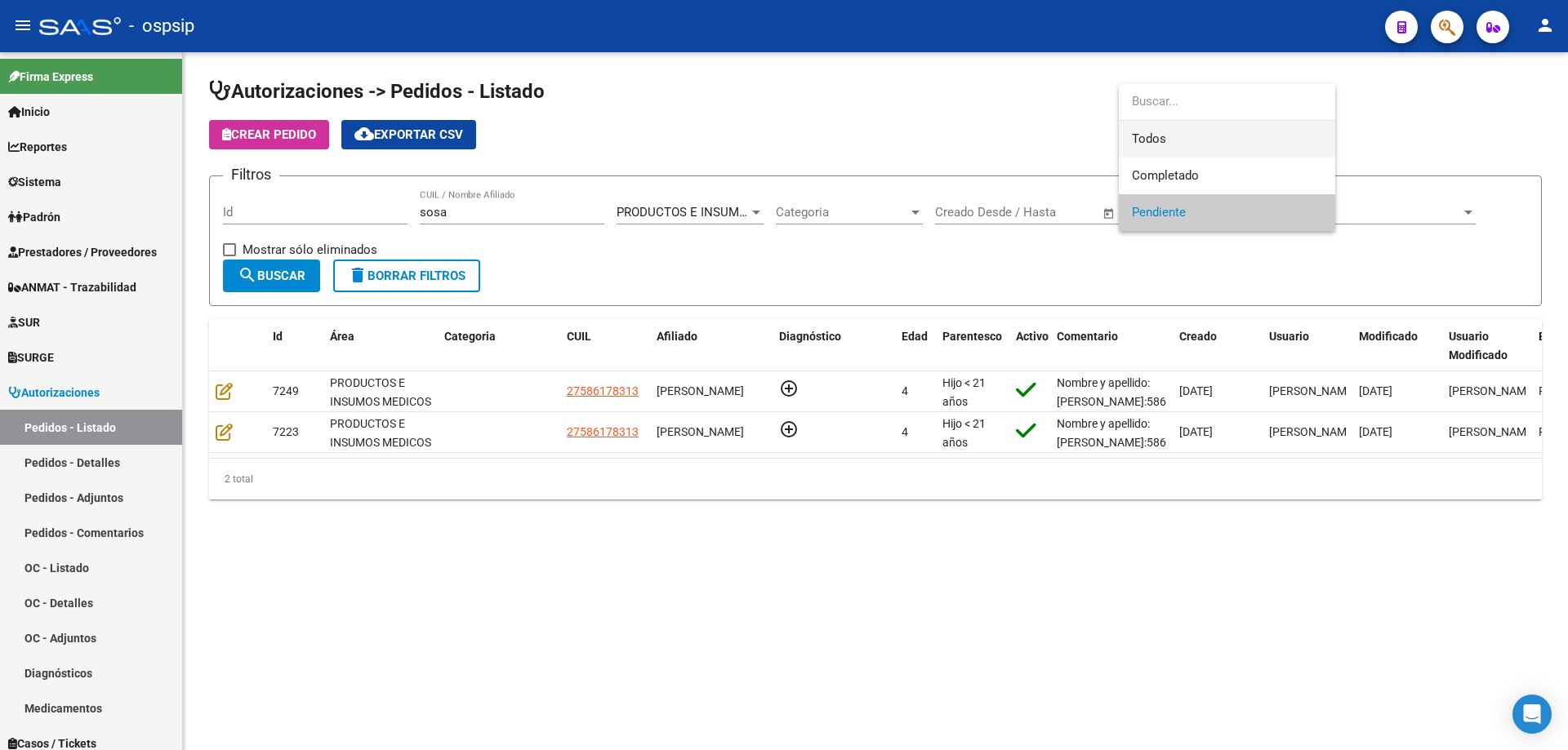
click at [1153, 148] on span "Todos" at bounding box center [1227, 138] width 191 height 36
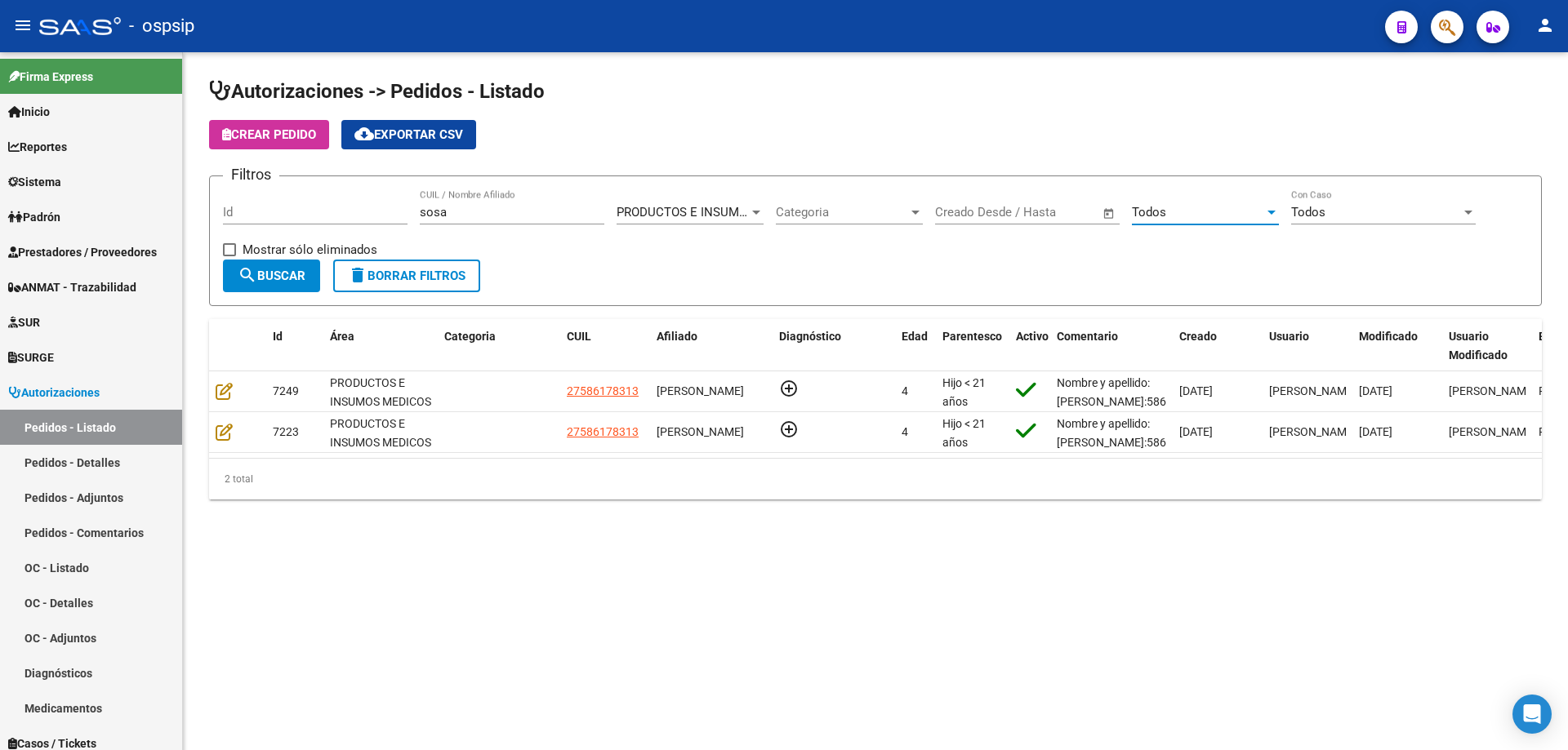
click at [315, 270] on button "search Buscar" at bounding box center [271, 276] width 98 height 33
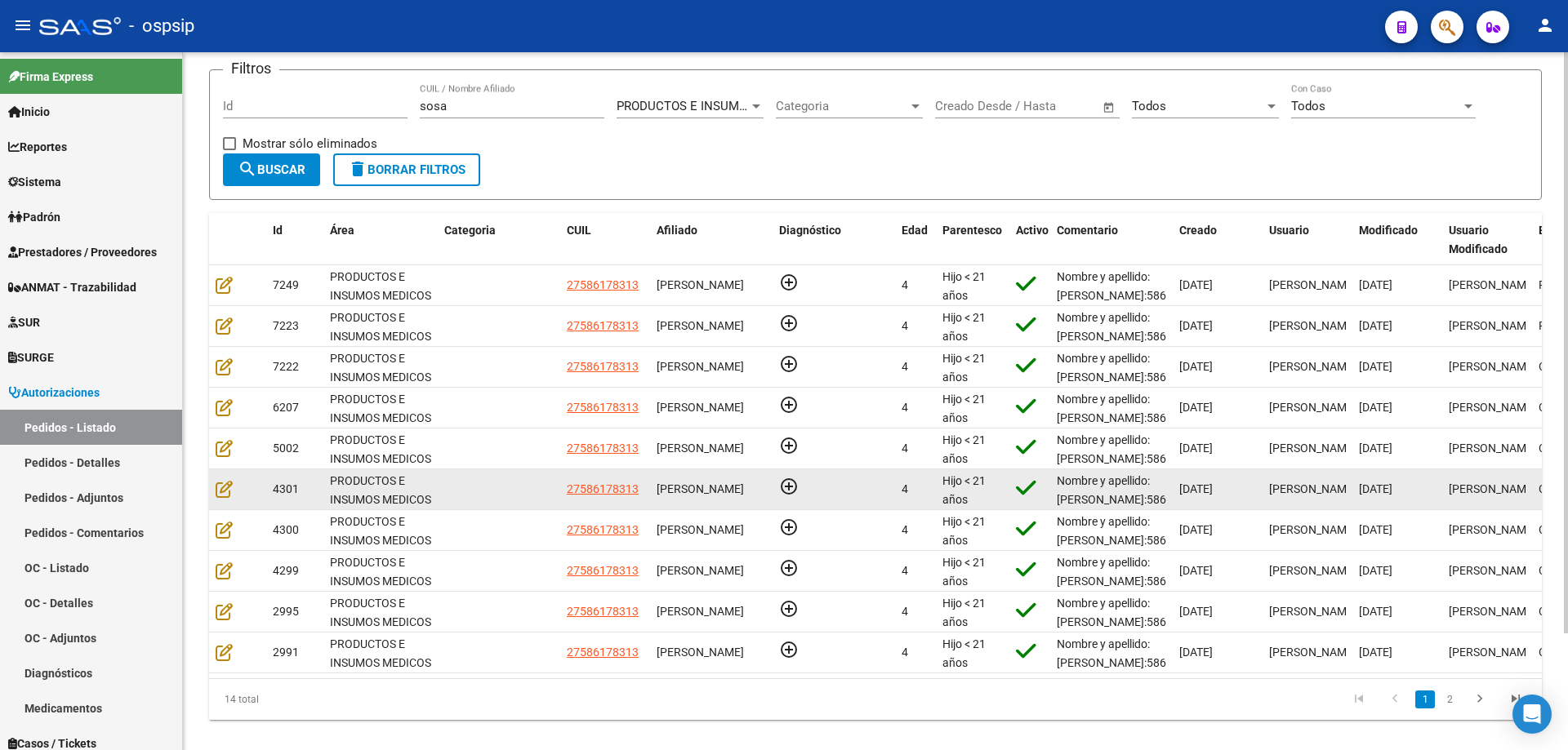
scroll to position [140, 0]
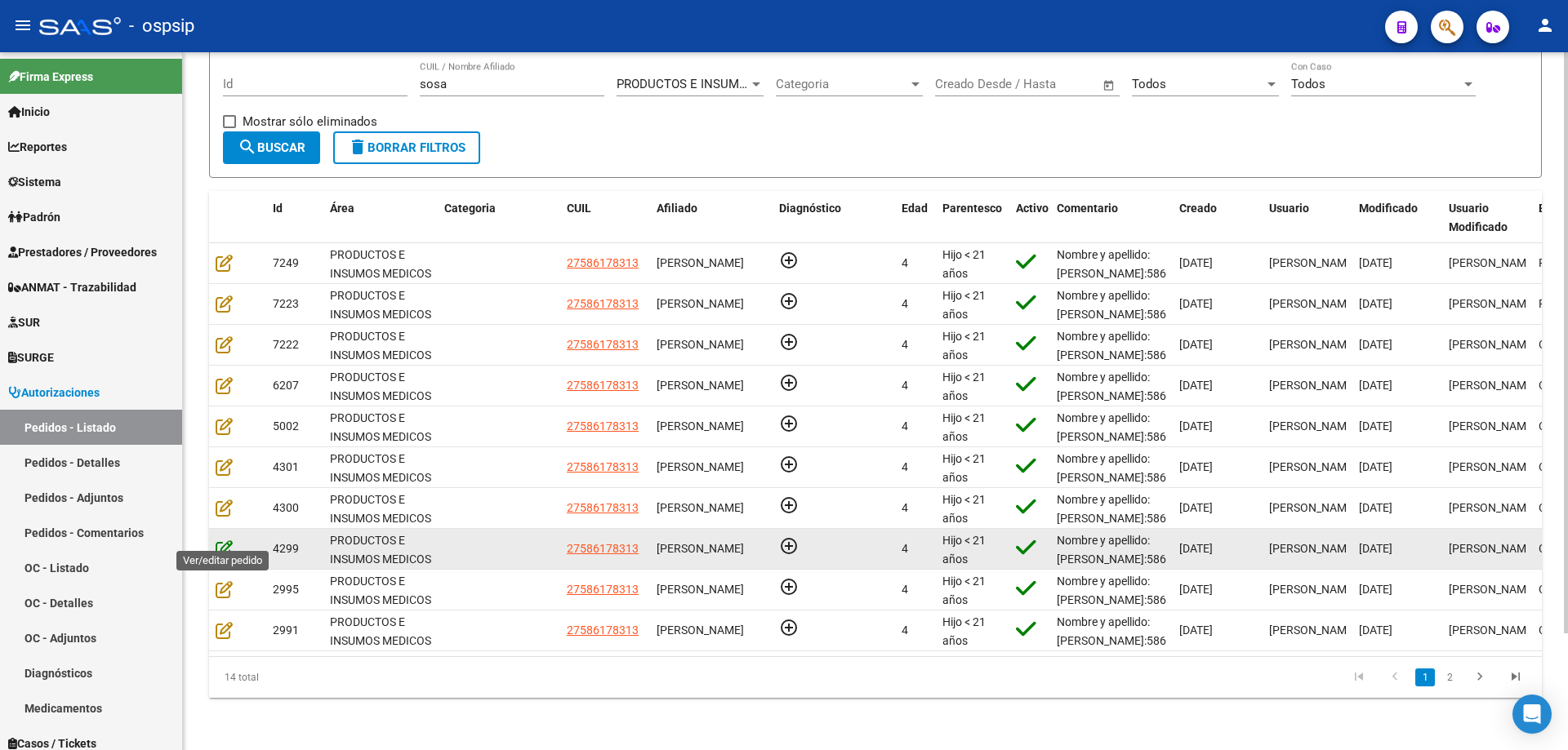
click at [223, 540] on icon at bounding box center [223, 549] width 17 height 18
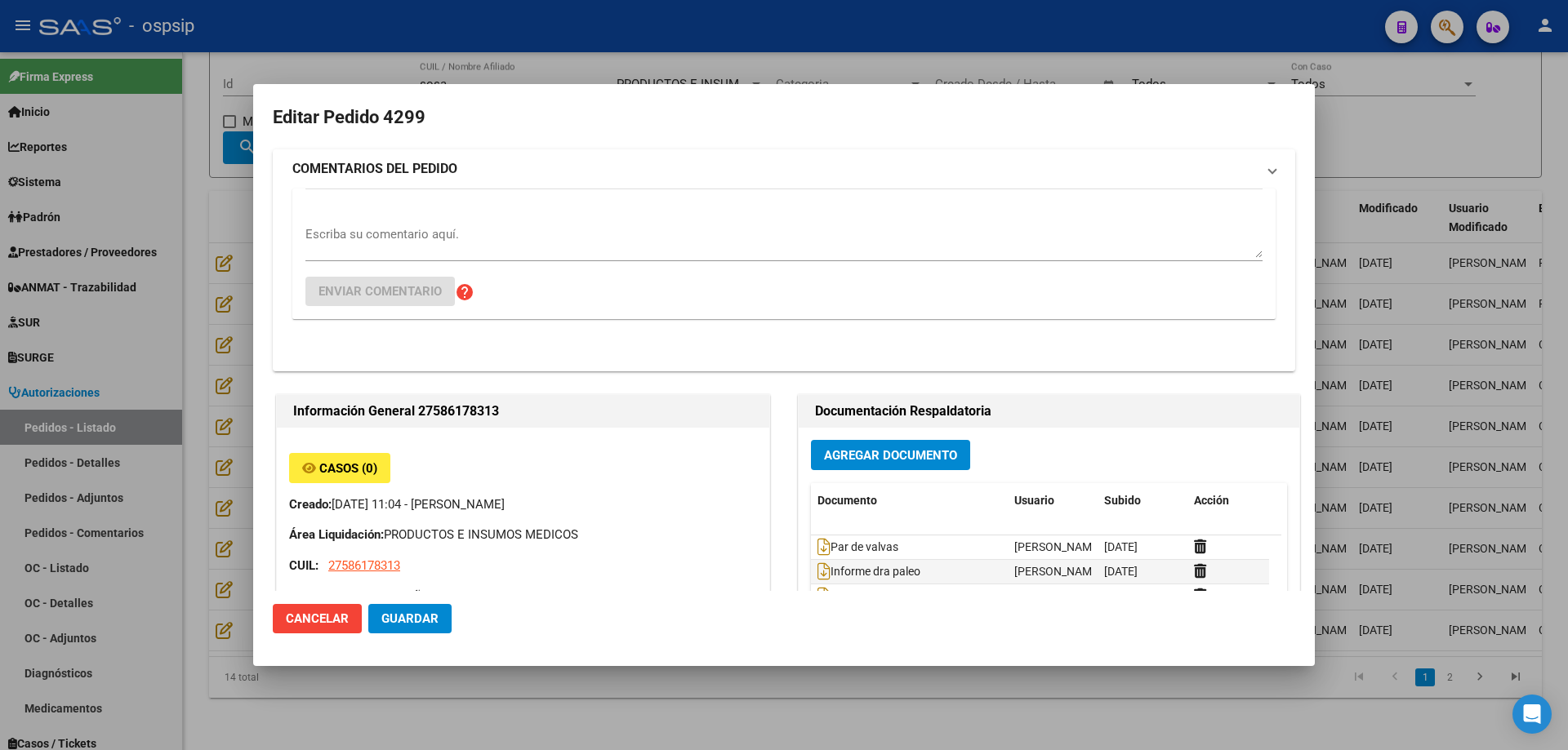
type input "[GEOGRAPHIC_DATA], [PERSON_NAME], [DATE][PERSON_NAME]"
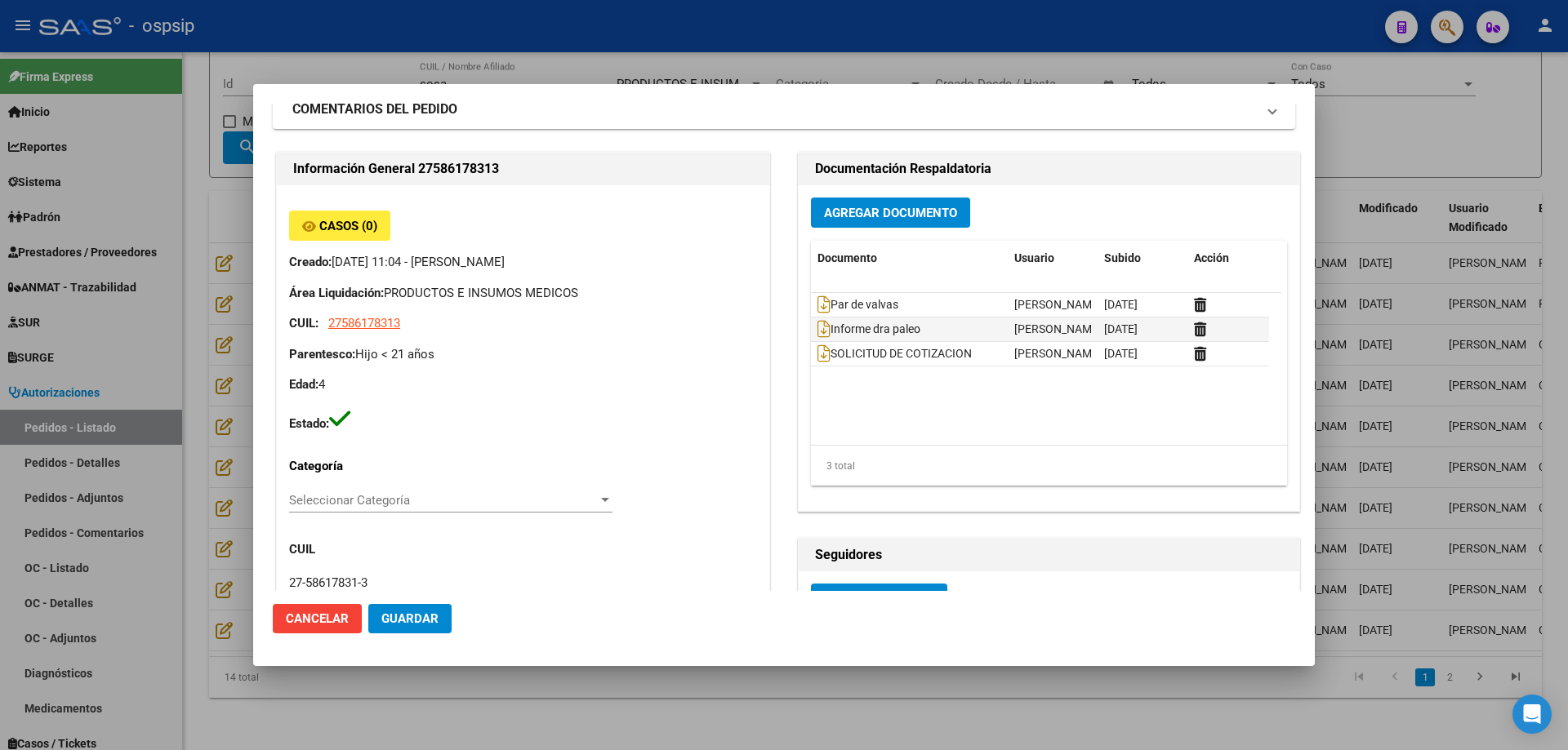
scroll to position [0, 0]
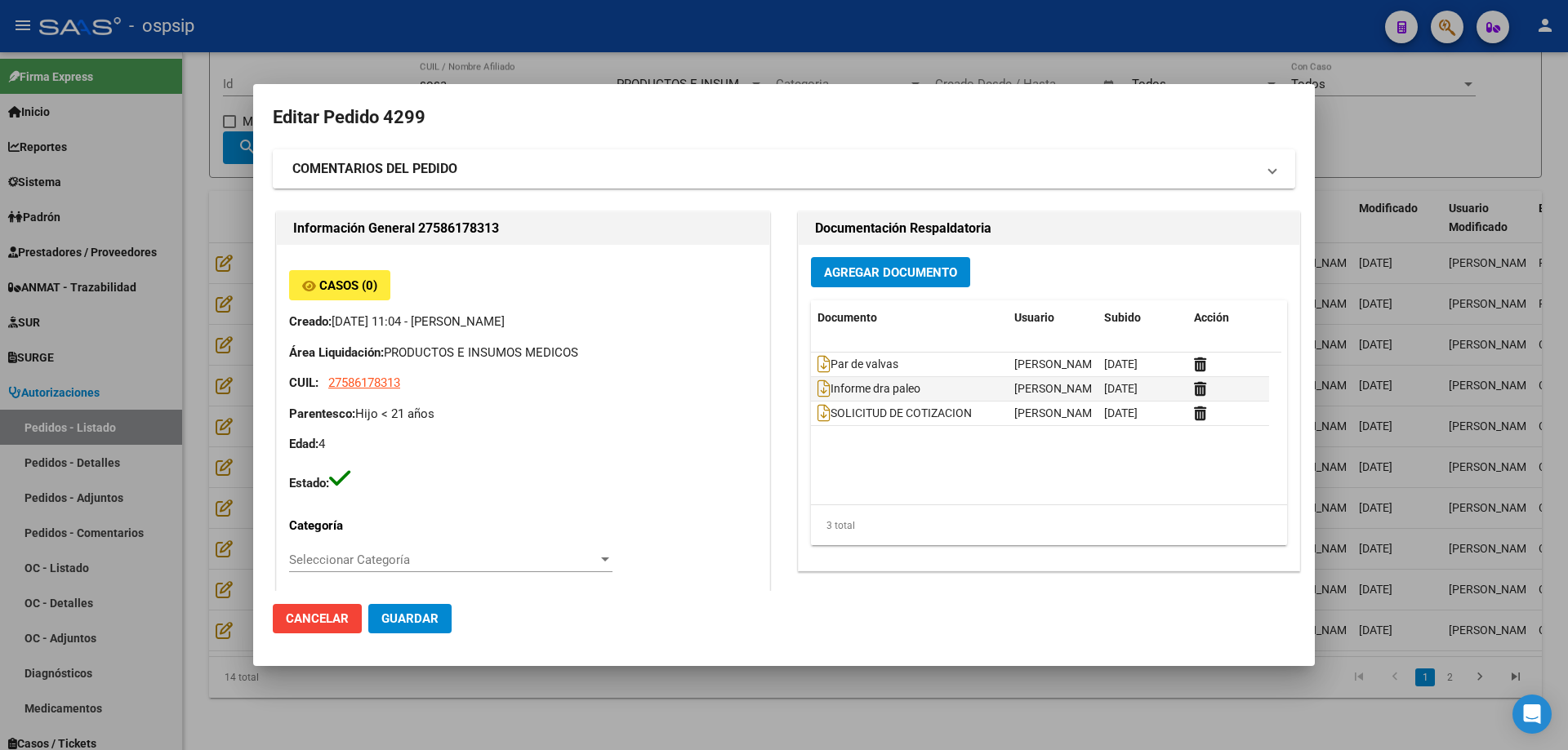
click at [450, 175] on strong "COMENTARIOS DEL PEDIDO" at bounding box center [375, 169] width 165 height 20
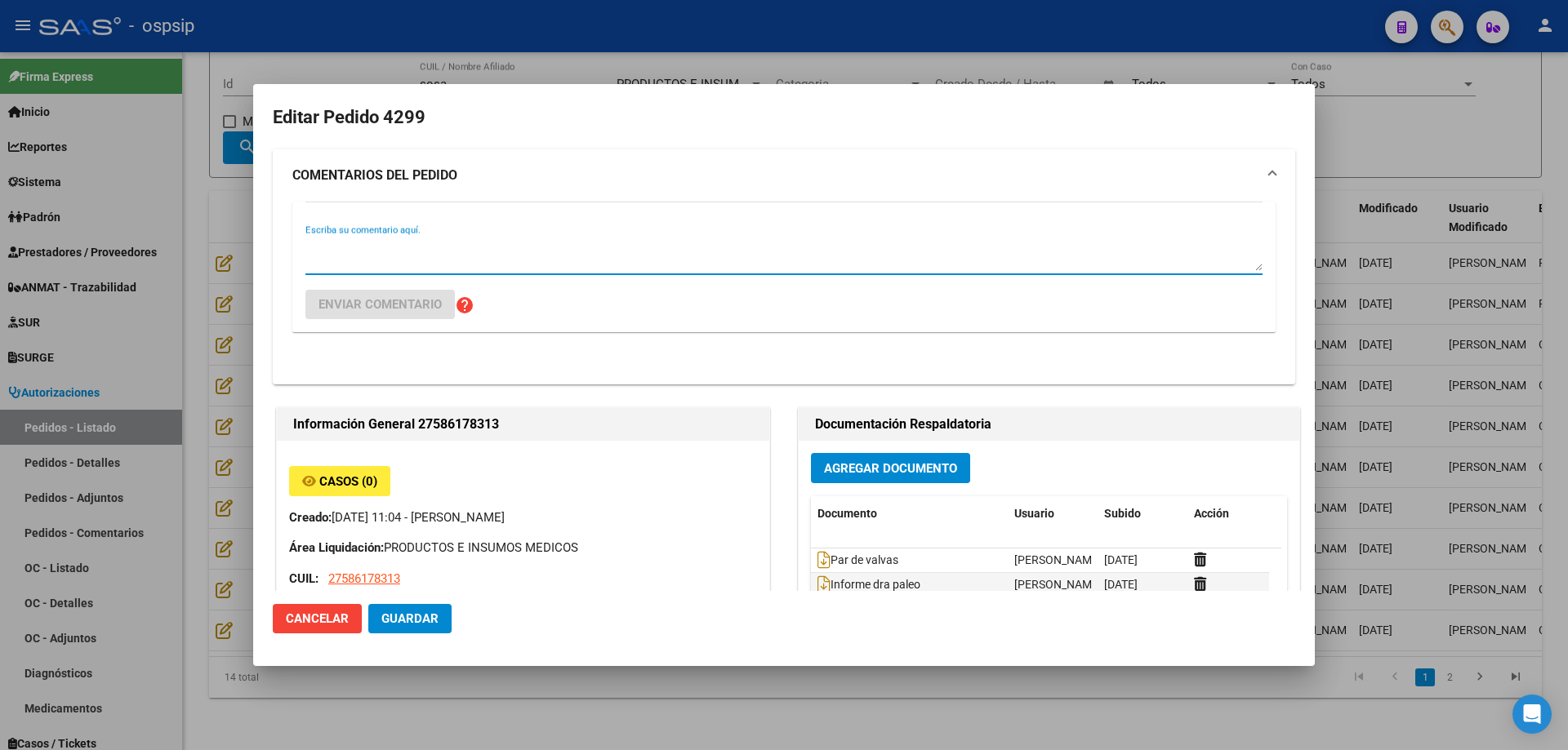
click at [434, 254] on textarea "Escriba su comentario aquí." at bounding box center [783, 254] width 957 height 33
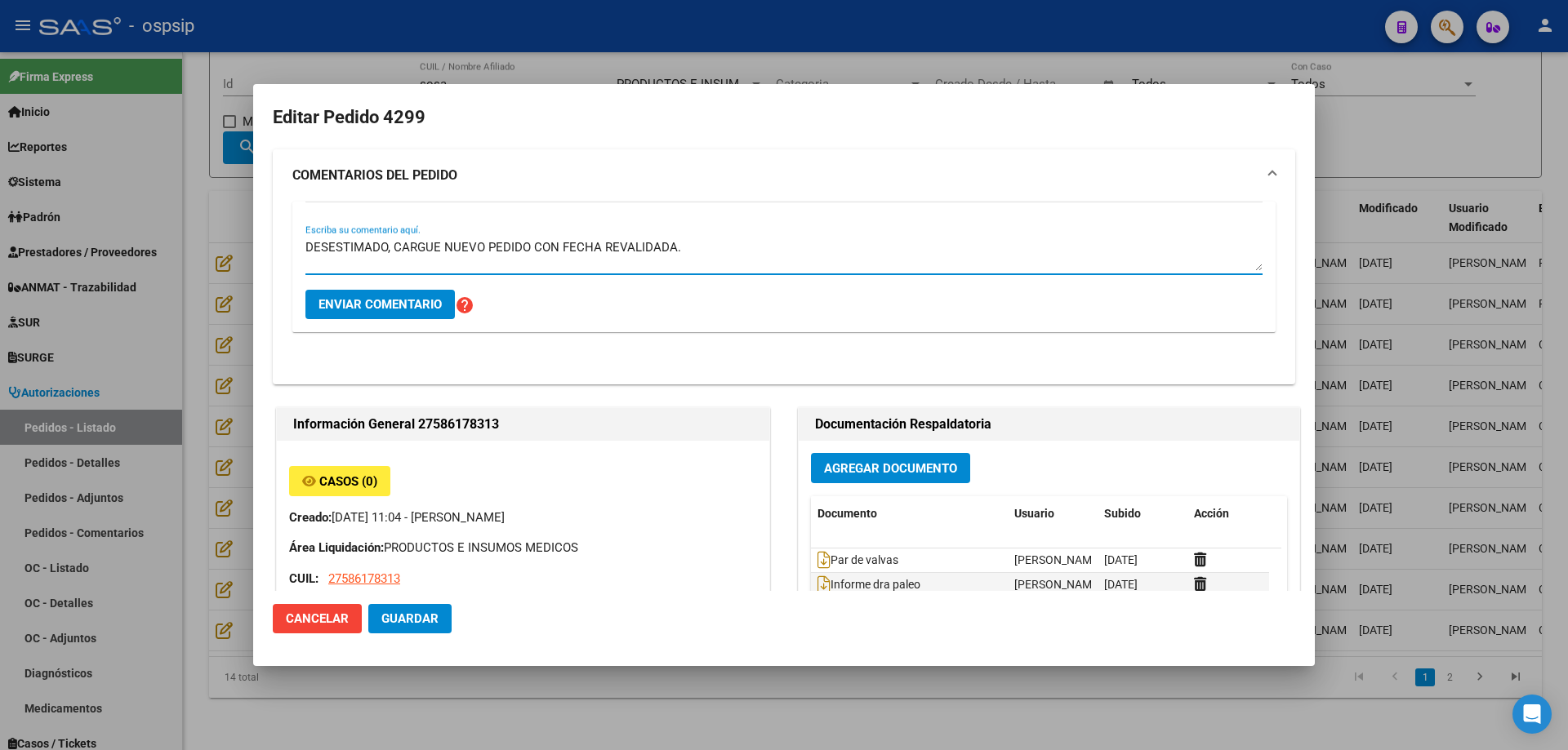
type textarea "DESESTIMADO, CARGUE NUEVO PEDIDO CON FECHA REVALIDADA."
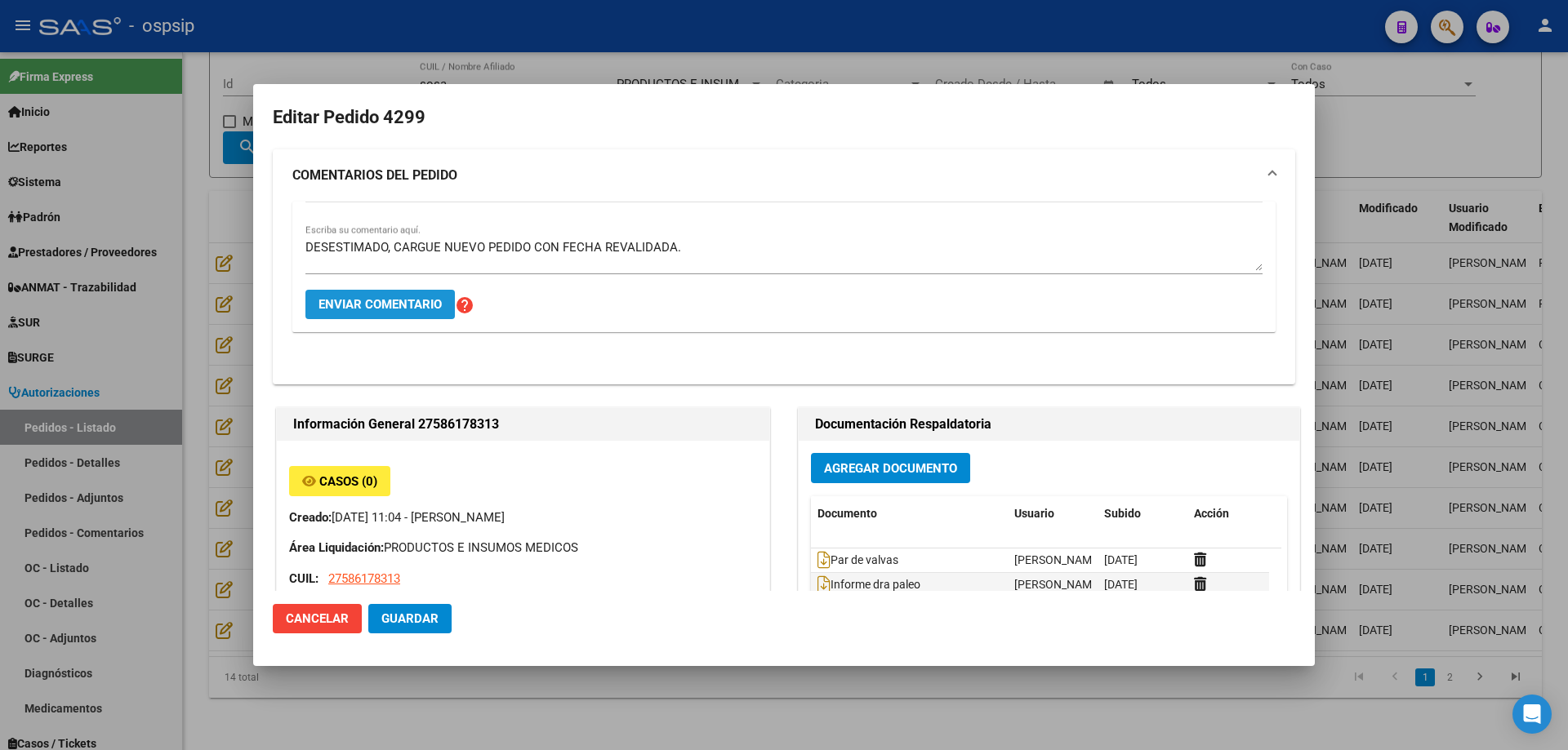
click at [434, 310] on span "Enviar comentario" at bounding box center [380, 304] width 123 height 15
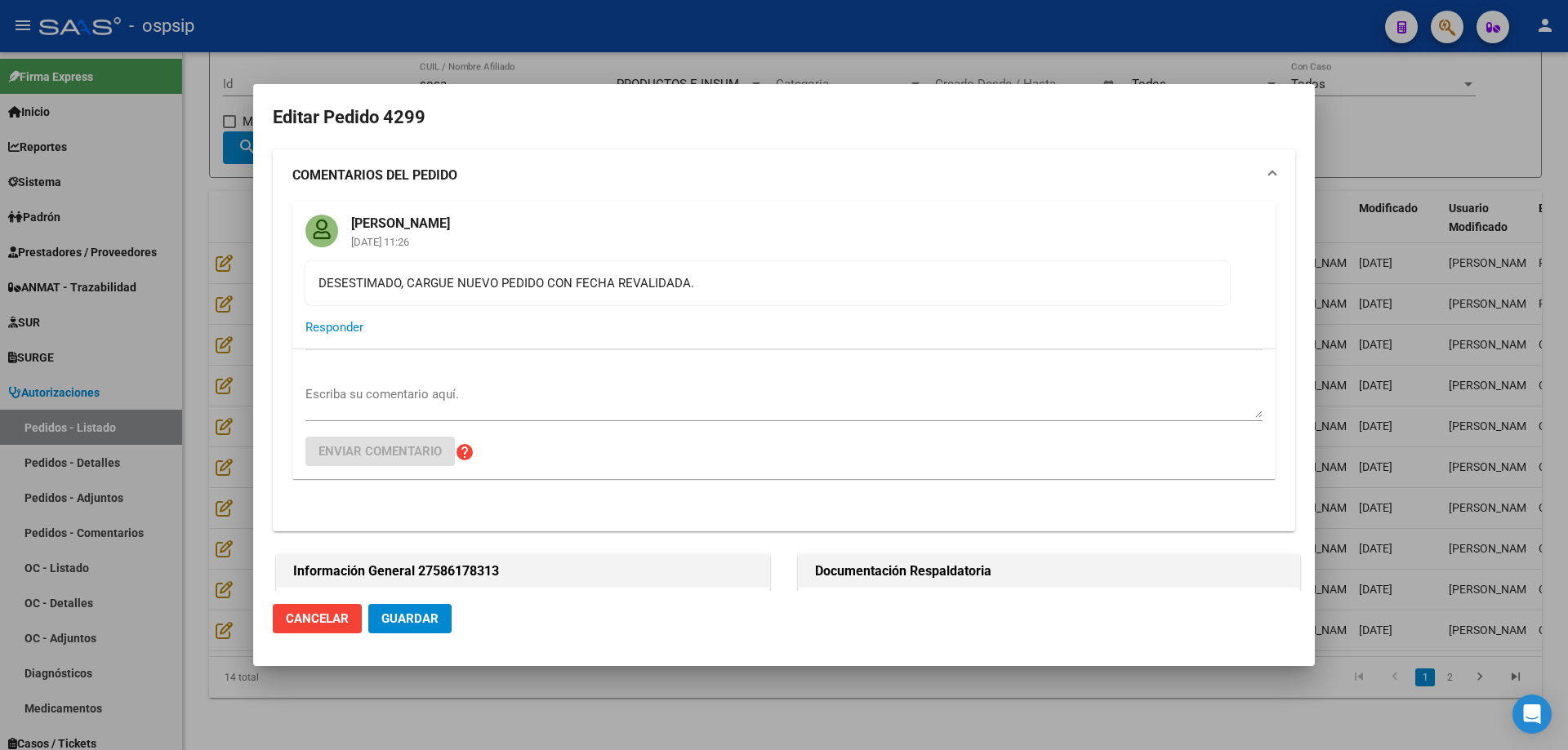
click at [439, 623] on button "Guardar" at bounding box center [410, 618] width 83 height 29
click at [127, 548] on div at bounding box center [784, 375] width 1568 height 750
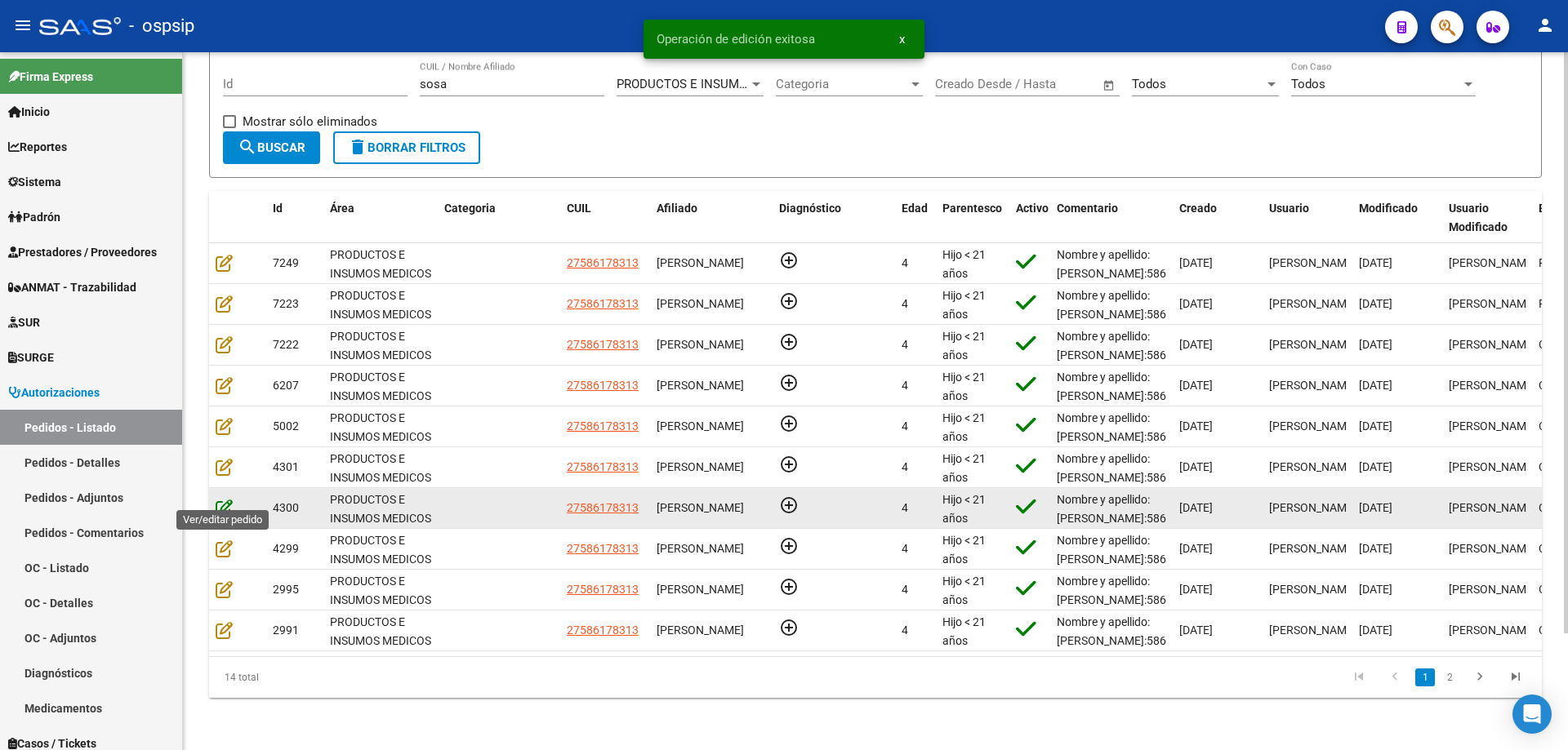
click at [226, 499] on icon at bounding box center [223, 508] width 17 height 18
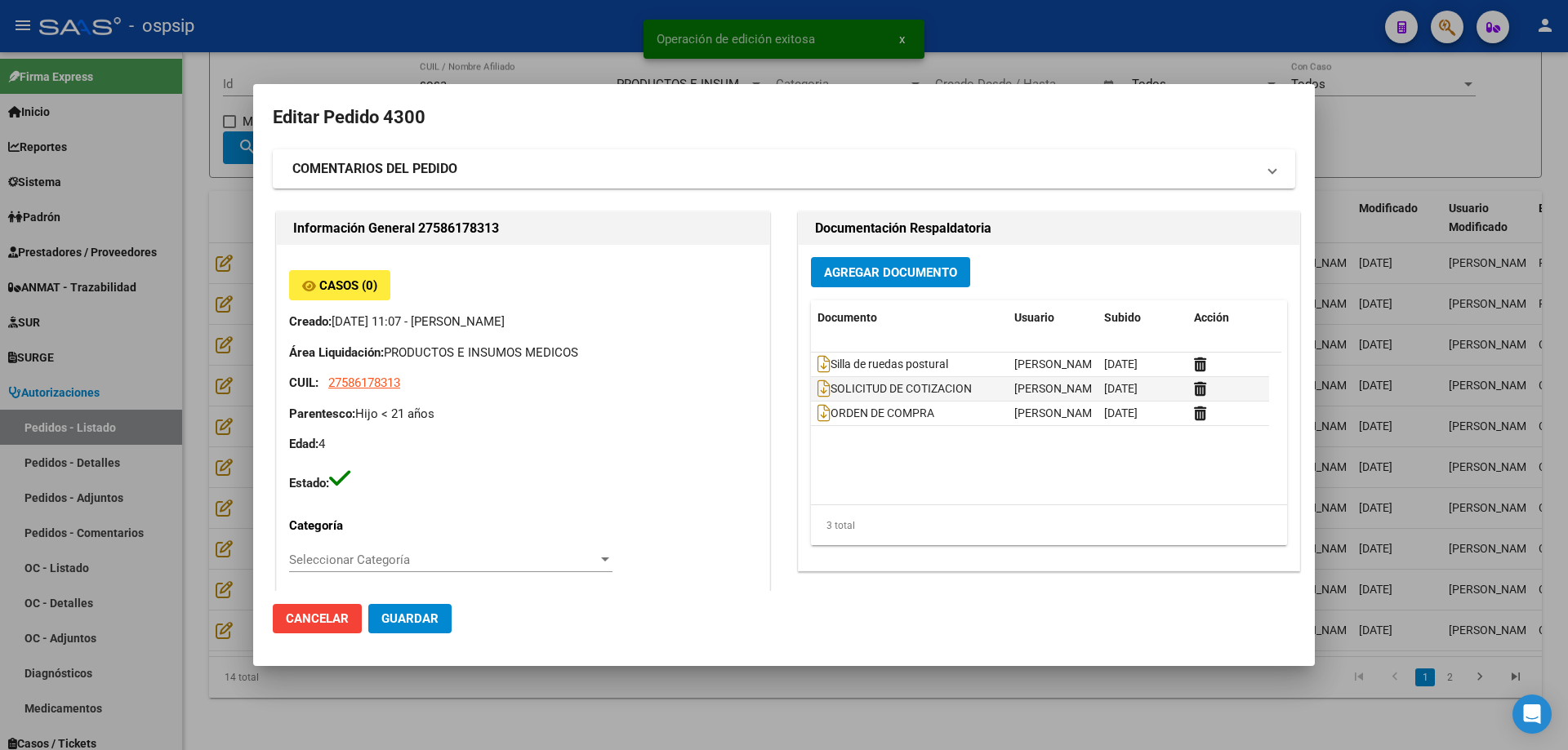
type input "[GEOGRAPHIC_DATA], [PERSON_NAME], [DATE][PERSON_NAME]"
click at [258, 390] on mat-dialog-content "Editar Pedido 4300 COMENTARIOS DEL PEDIDO Escriba su comentario aquí. Enviar co…" at bounding box center [783, 348] width 1062 height 488
click at [244, 387] on div at bounding box center [784, 375] width 1568 height 750
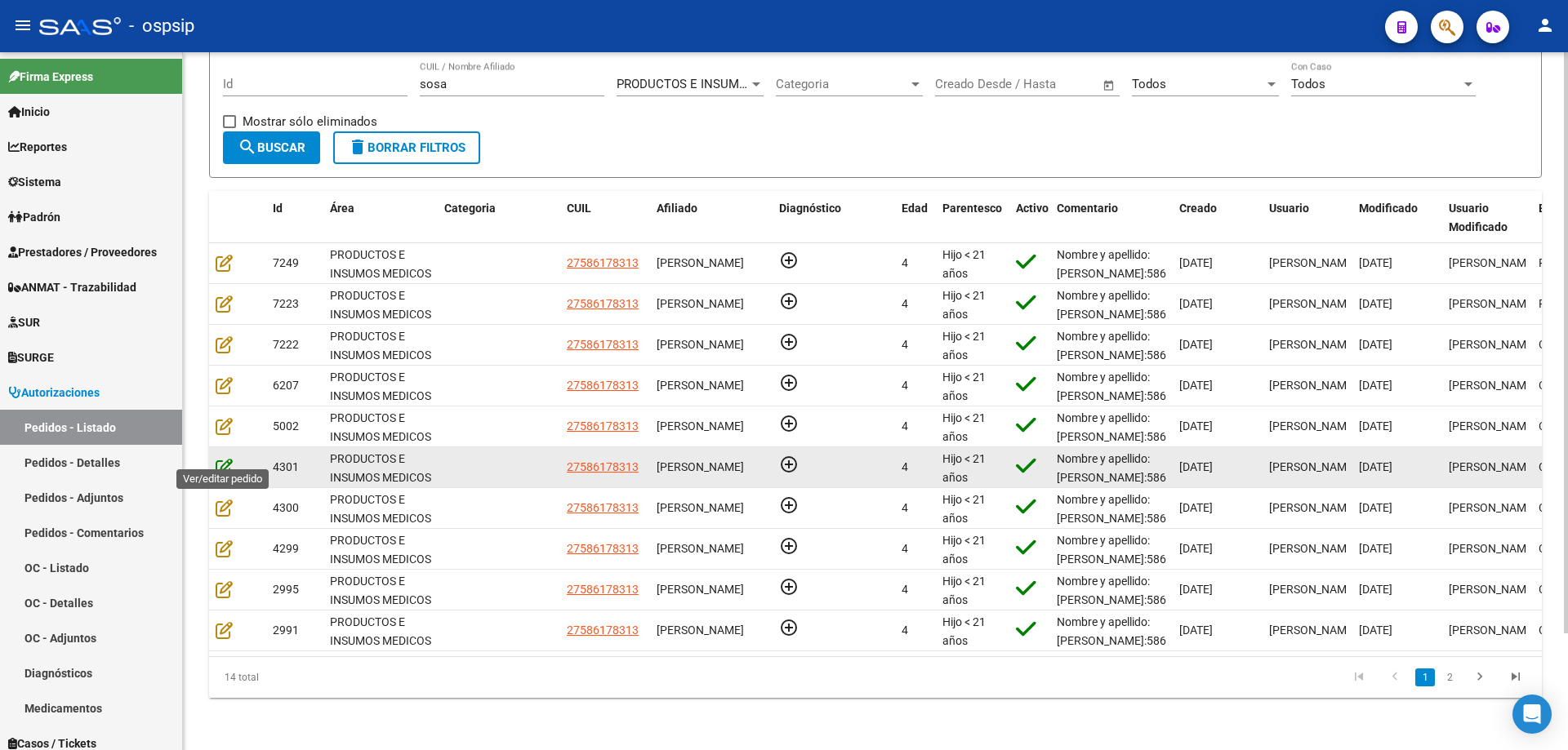
click at [222, 458] on icon at bounding box center [223, 467] width 17 height 18
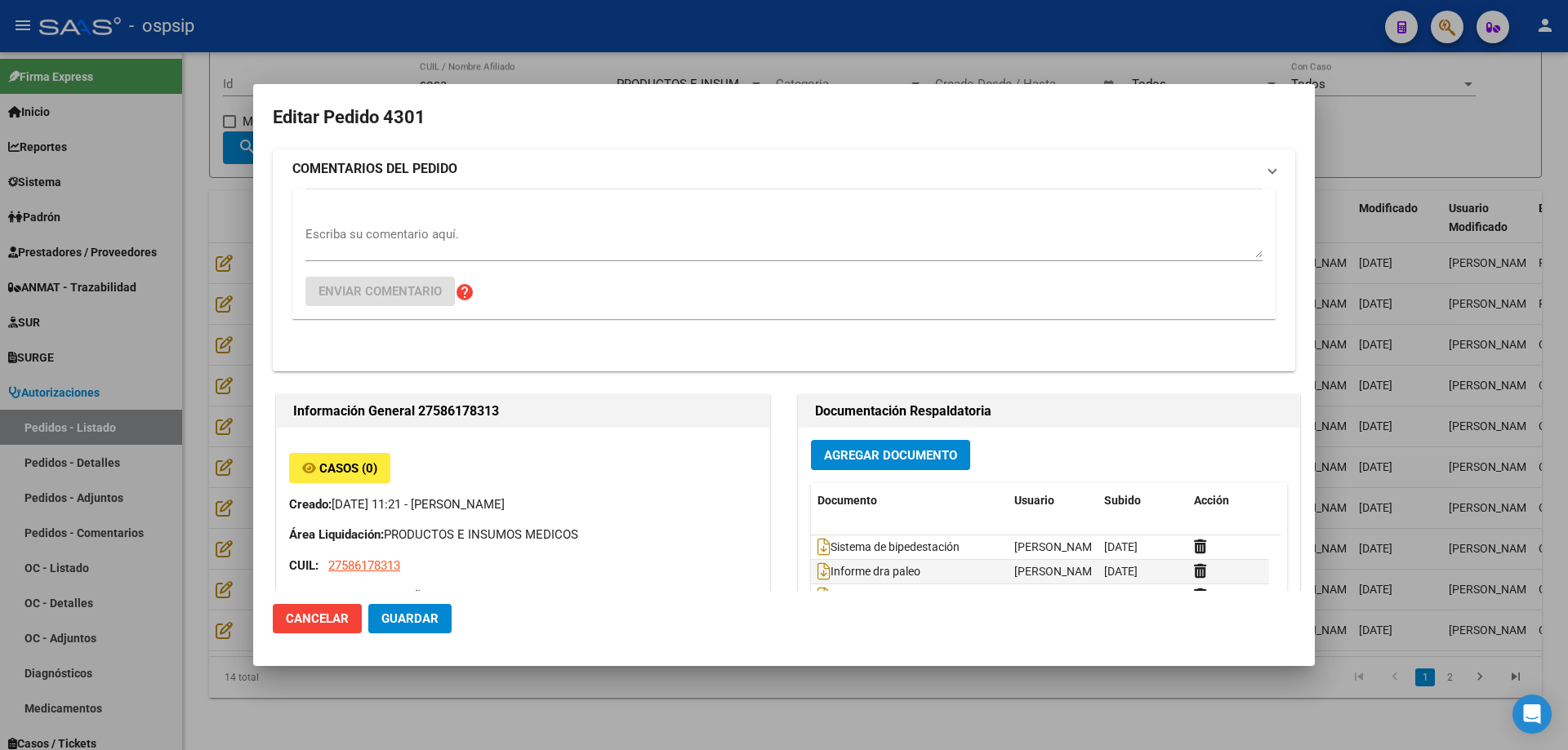
type input "[GEOGRAPHIC_DATA], [PERSON_NAME], [DATE][PERSON_NAME]"
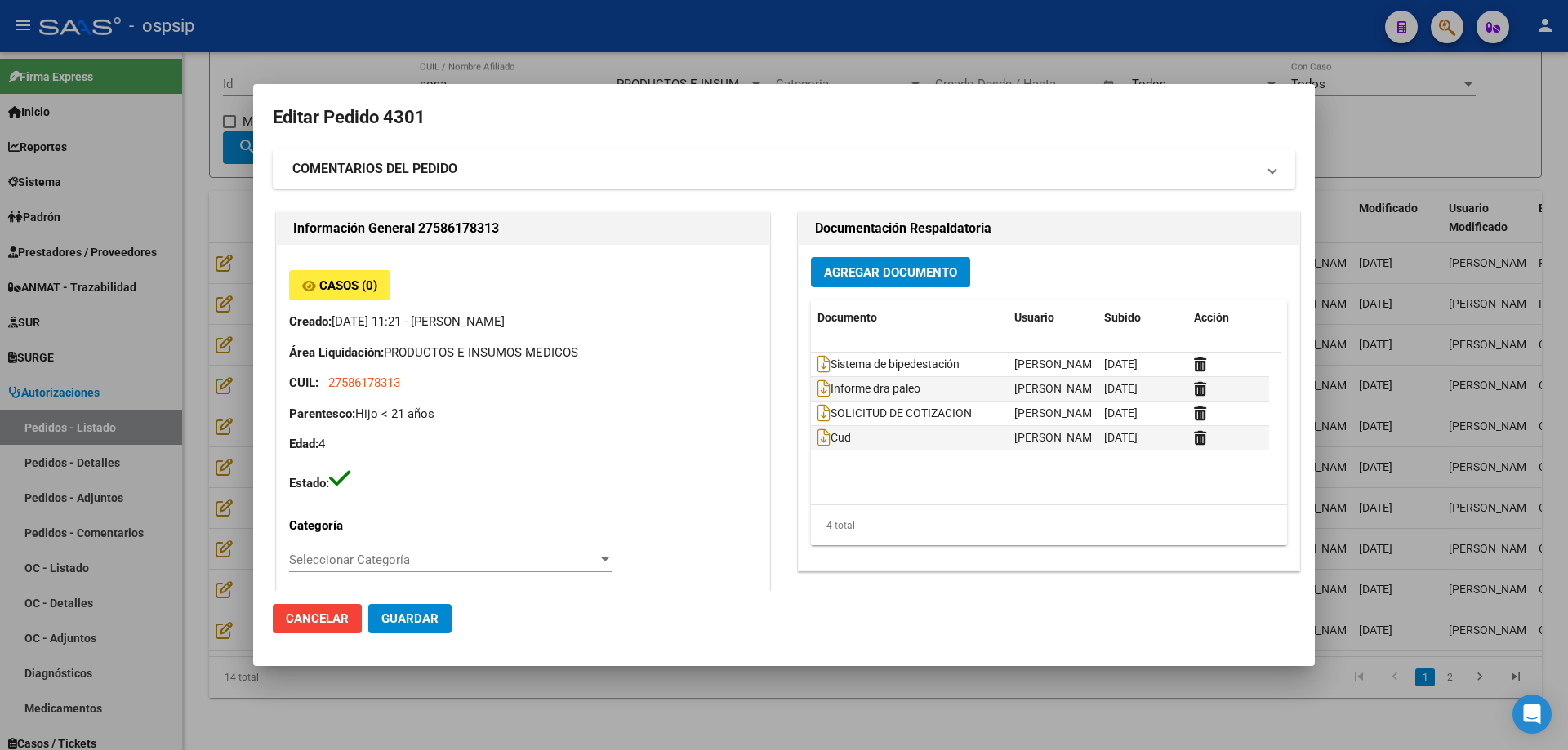
click at [441, 172] on strong "COMENTARIOS DEL PEDIDO" at bounding box center [375, 169] width 165 height 20
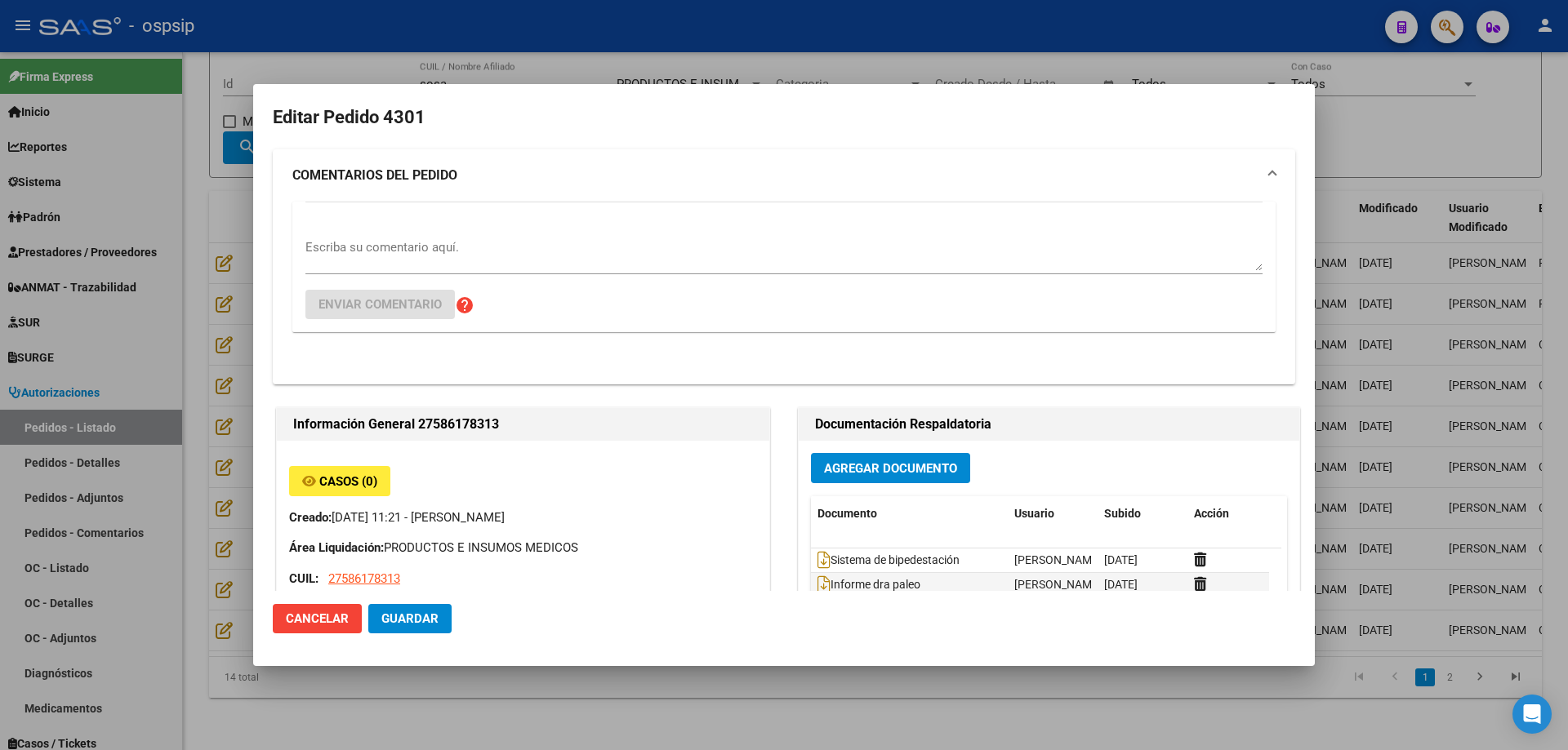
click at [429, 272] on div "Escriba su comentario aquí." at bounding box center [783, 254] width 957 height 39
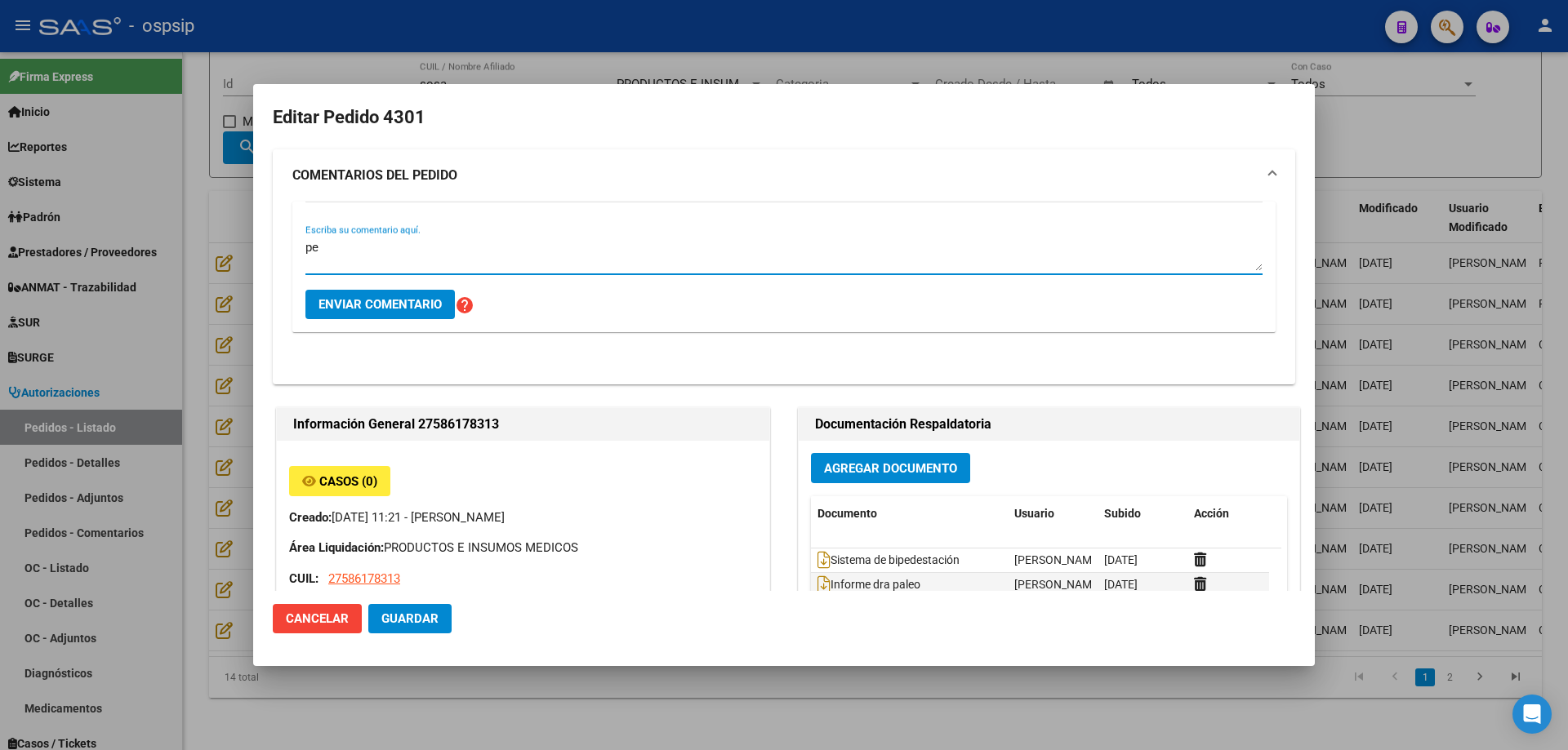
type textarea "p"
type textarea "PEDIDO DESESTIMADO, CARGUE UNO NUEVO CON FECHA REVALIDADA."
click at [400, 302] on span "Enviar comentario" at bounding box center [380, 304] width 123 height 15
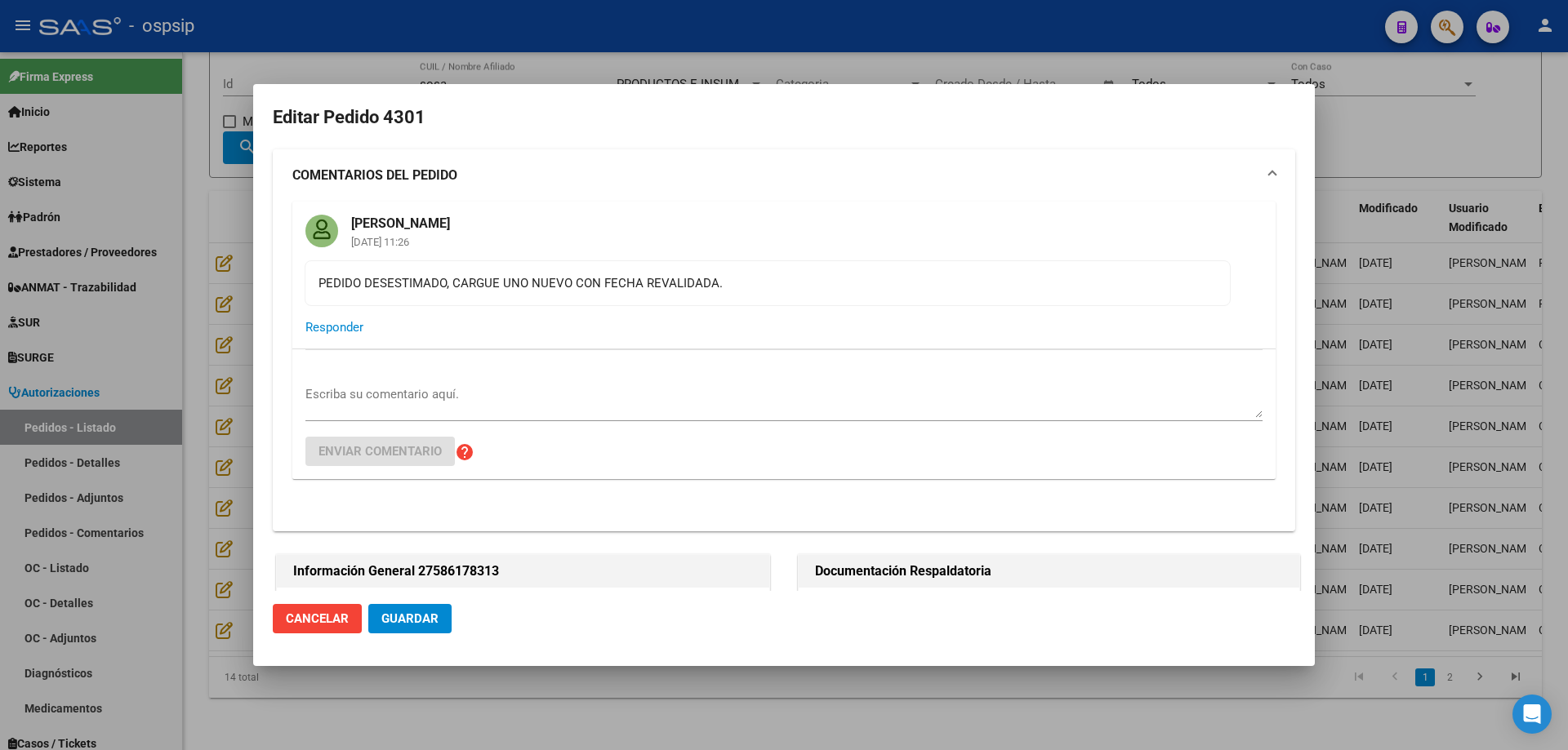
click at [407, 620] on span "Guardar" at bounding box center [410, 619] width 57 height 15
click at [147, 527] on div at bounding box center [784, 375] width 1568 height 750
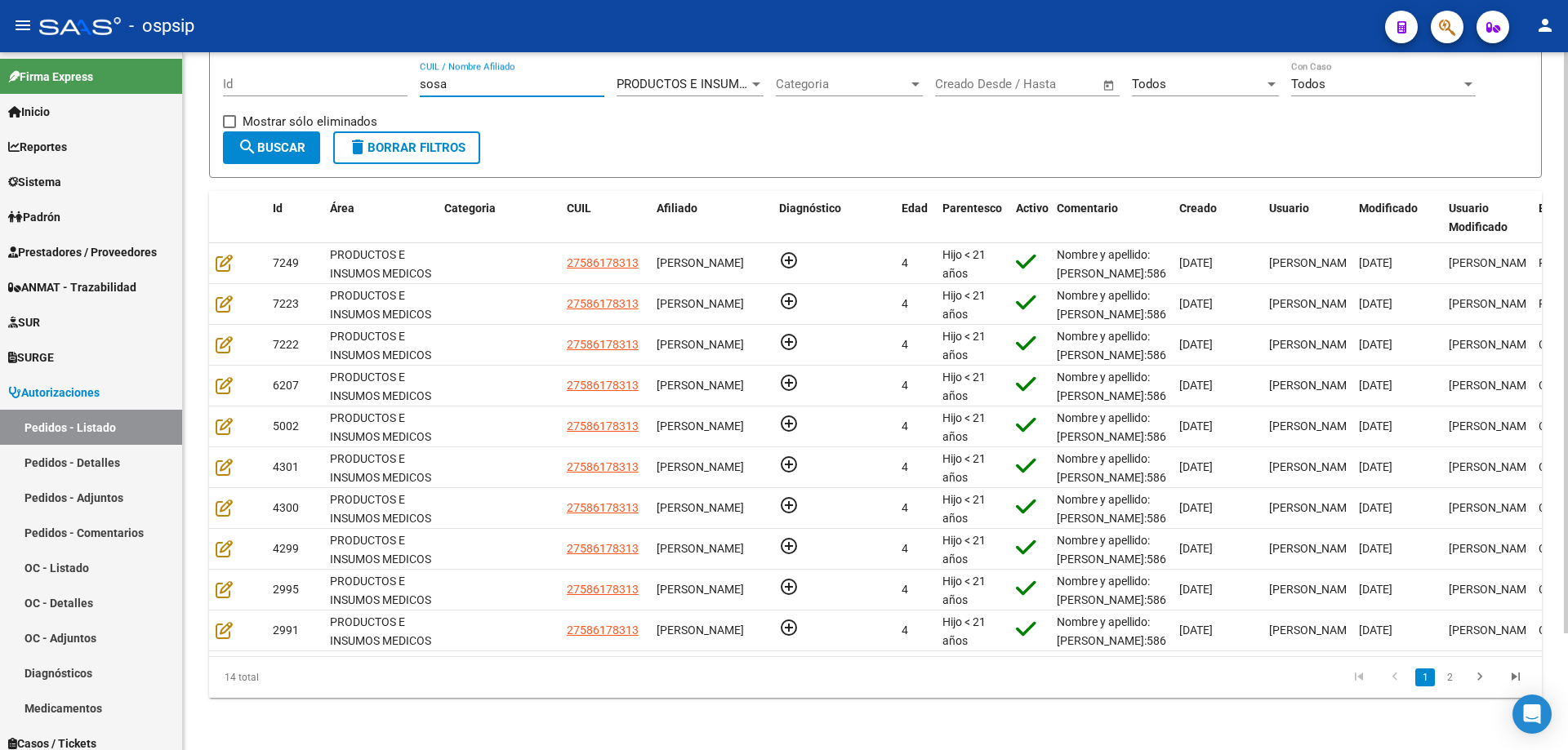
drag, startPoint x: 466, startPoint y: 66, endPoint x: 286, endPoint y: 76, distance: 180.3
click at [286, 76] on div "Filtros Id [PERSON_NAME] CUIL / Nombre Afiliado PRODUCTOS E INSUMOS MEDICOS Sel…" at bounding box center [875, 96] width 1305 height 70
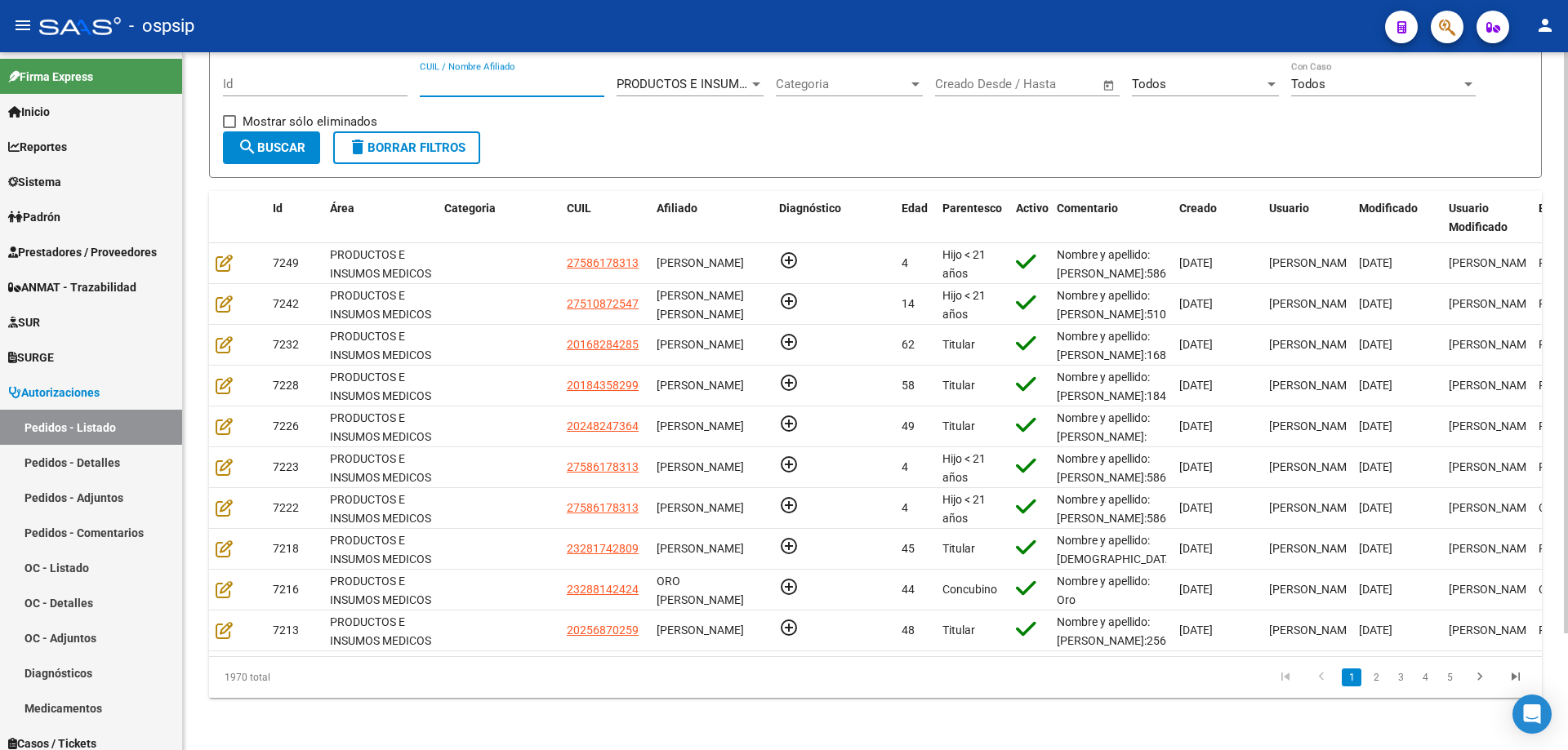
click at [308, 156] on button "search Buscar" at bounding box center [271, 147] width 98 height 33
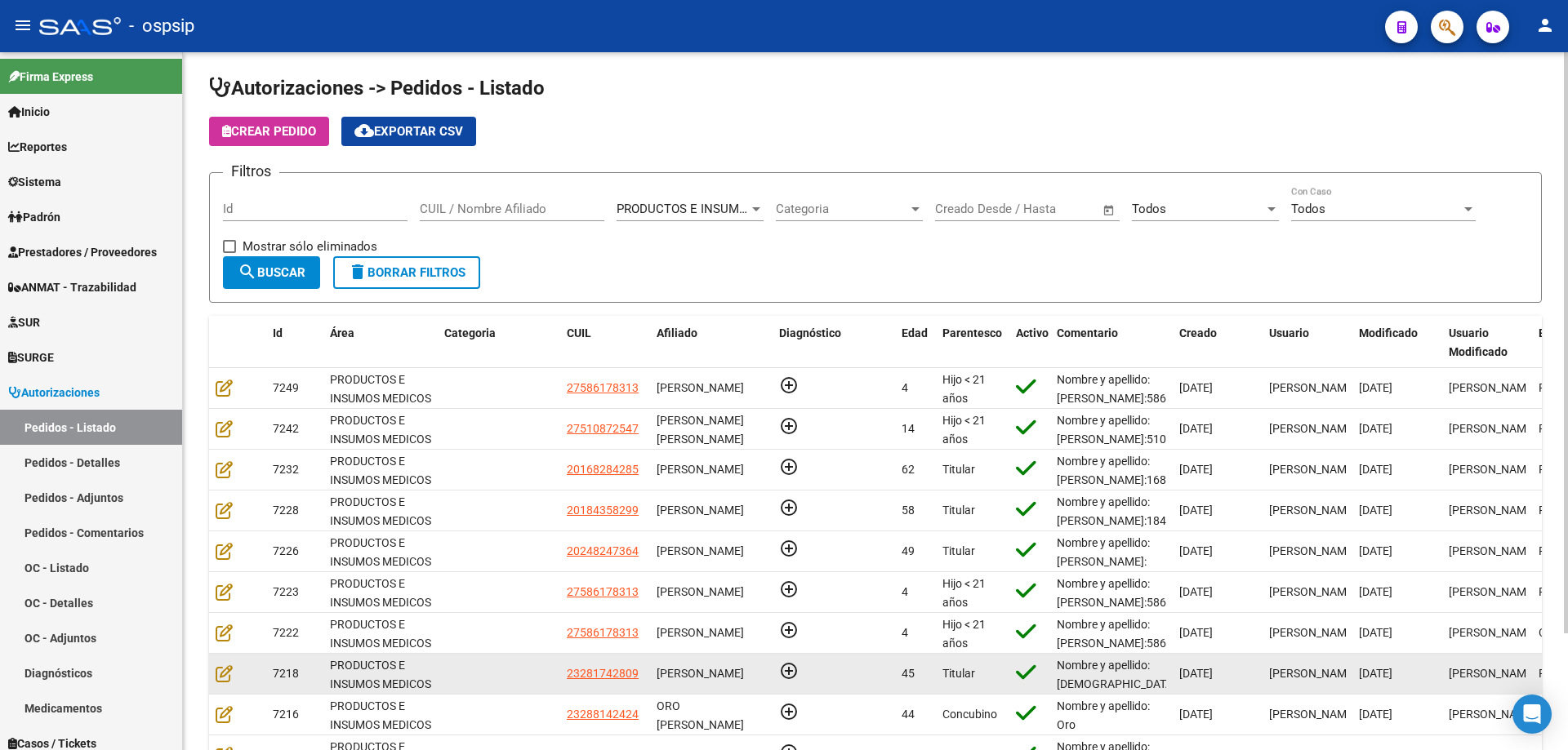
scroll to position [0, 0]
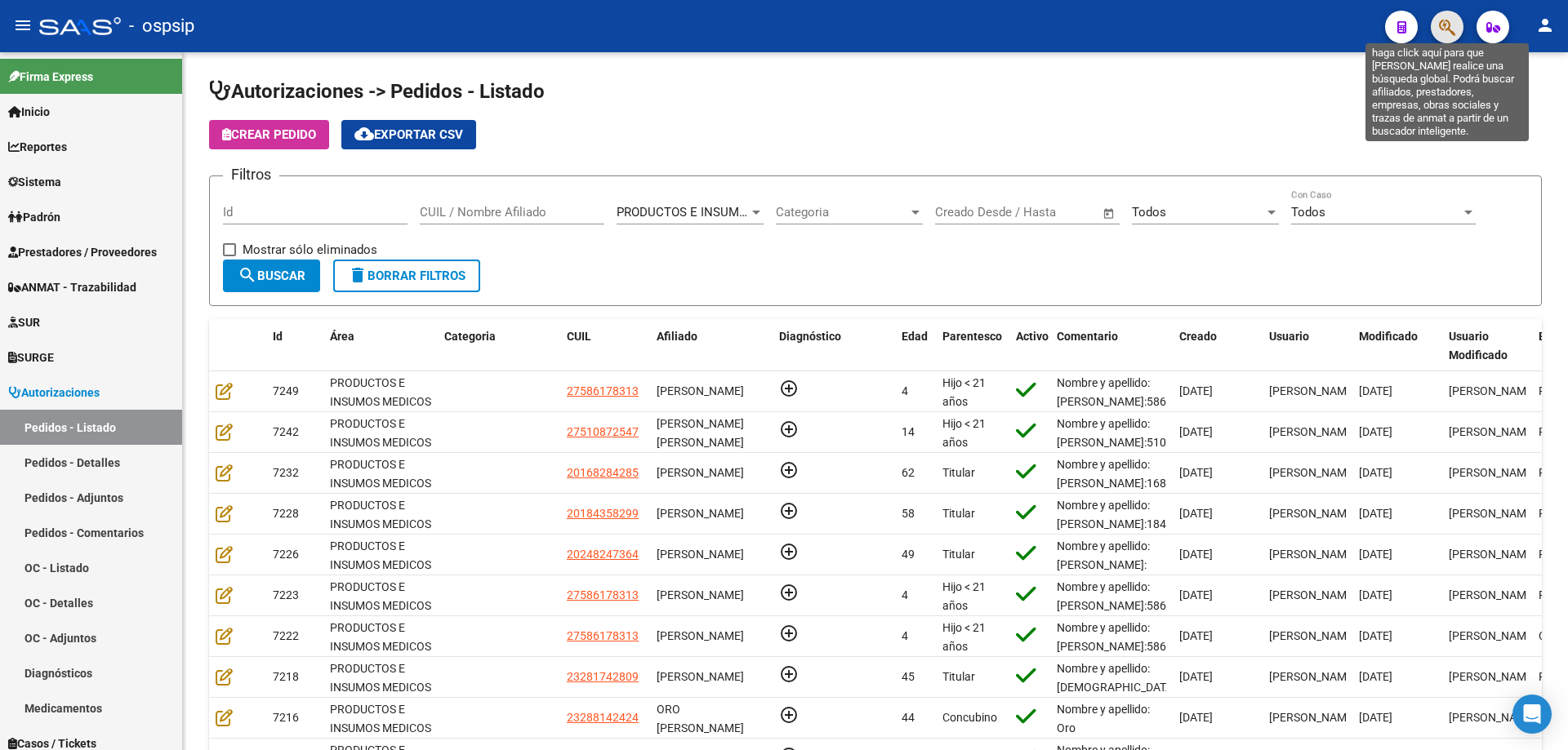
click at [1451, 35] on icon "button" at bounding box center [1447, 27] width 16 height 19
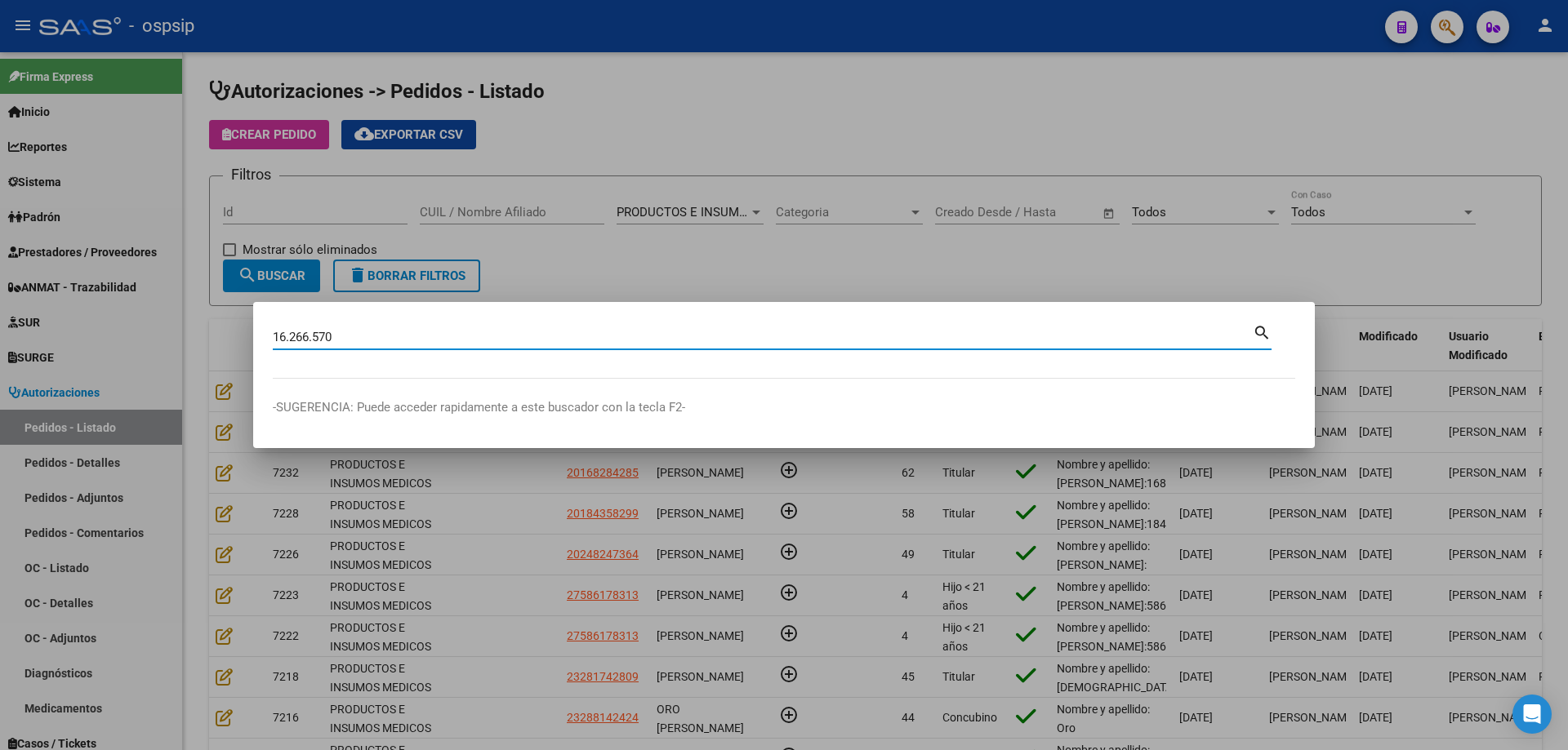
click at [313, 332] on input "16.266.570" at bounding box center [763, 337] width 980 height 15
type input "16266570"
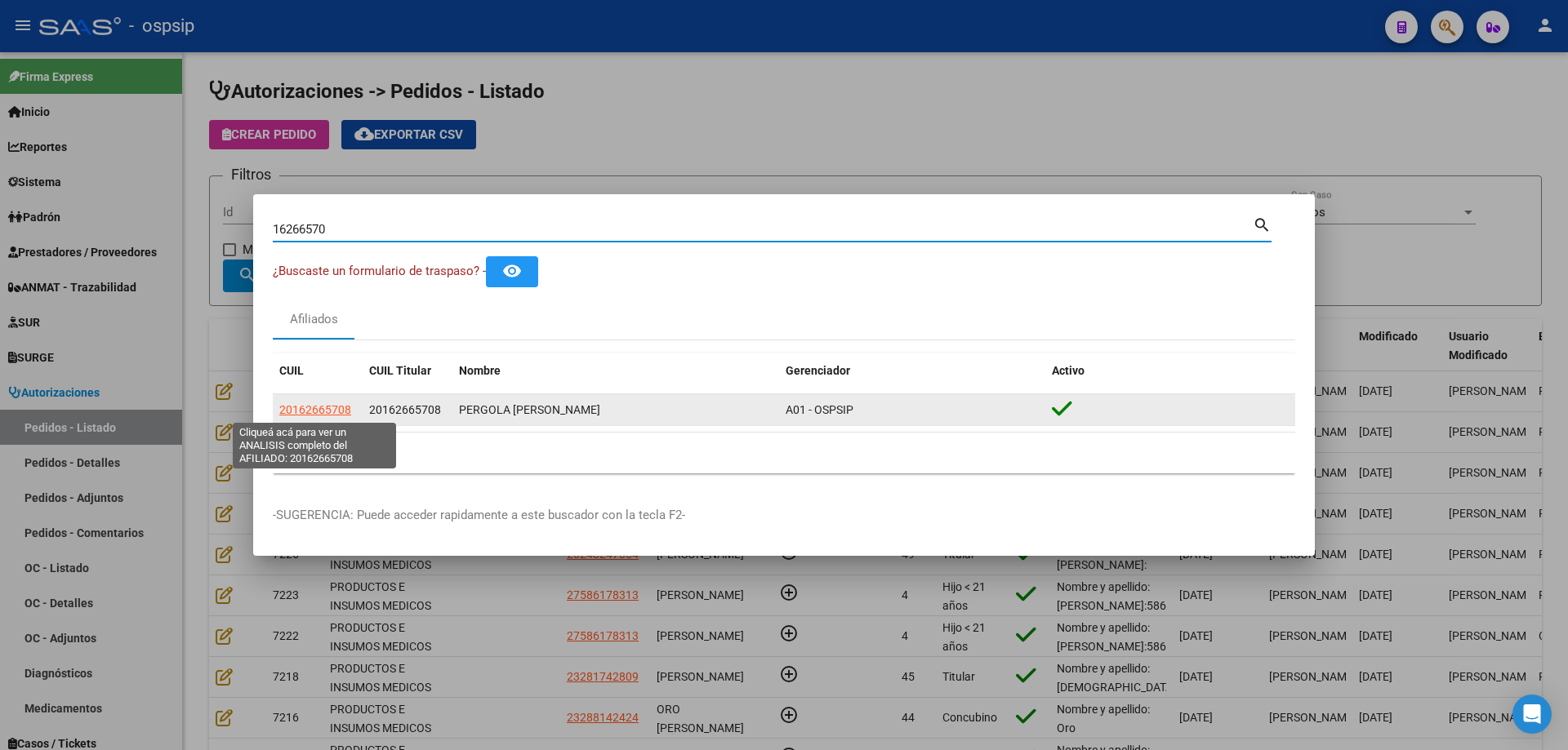
click at [338, 403] on span "20162665708" at bounding box center [315, 410] width 72 height 13
type textarea "20162665708"
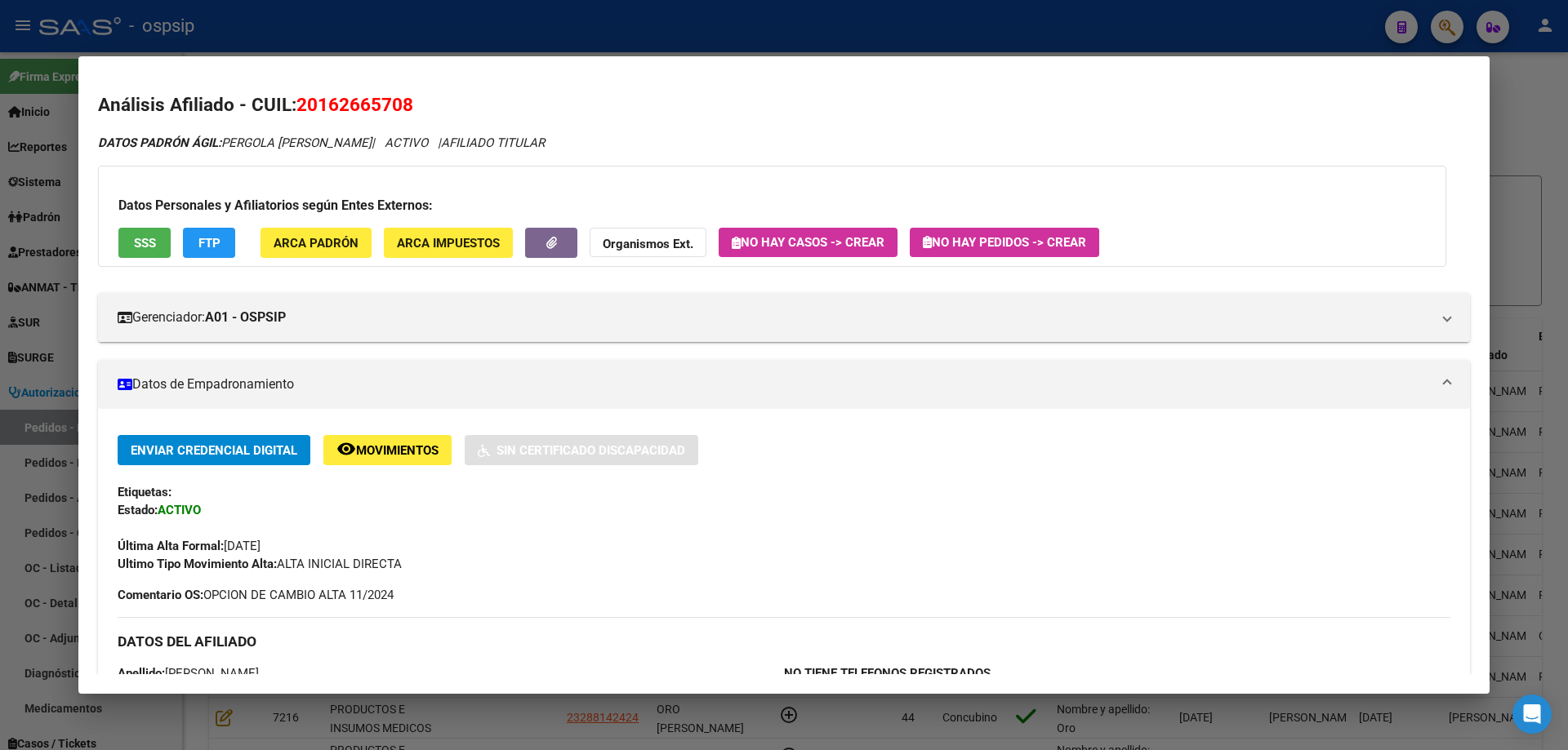
click at [46, 286] on div at bounding box center [784, 375] width 1568 height 750
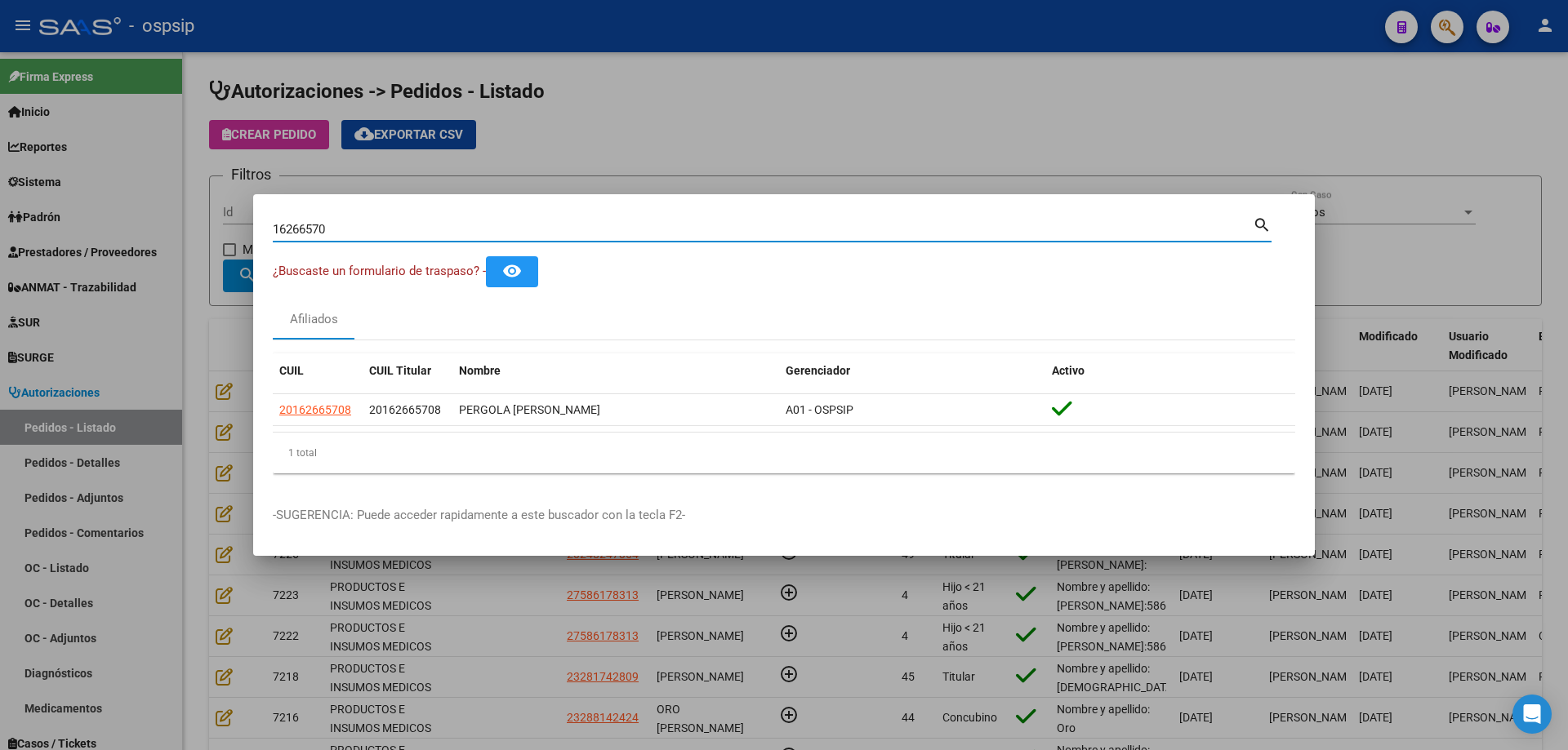
drag, startPoint x: 333, startPoint y: 230, endPoint x: 209, endPoint y: 209, distance: 125.8
click at [209, 209] on div "16266570 Buscar (apellido, dni, cuil, nro traspaso, cuit, obra social) search ¿…" at bounding box center [784, 375] width 1568 height 750
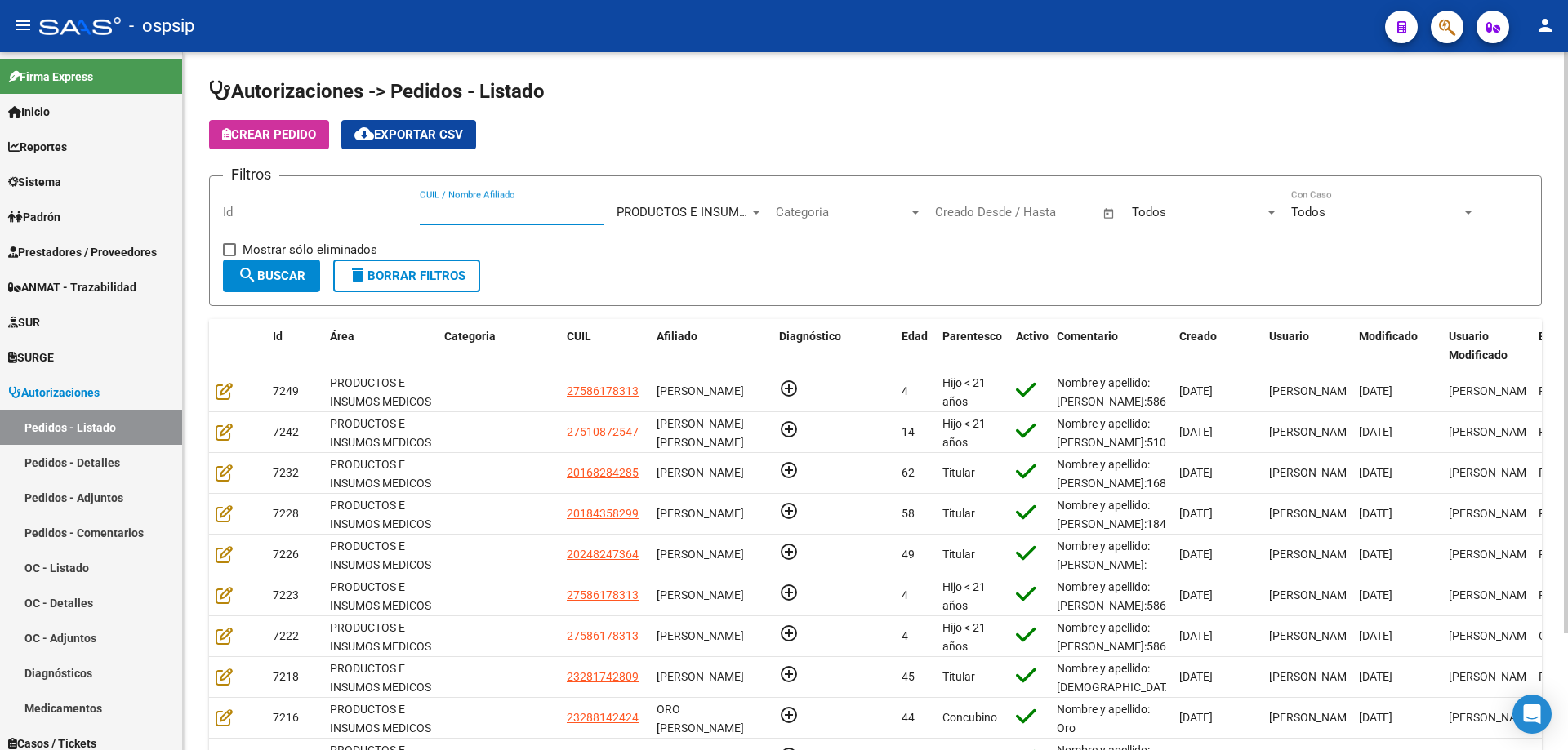
click at [541, 207] on input "CUIL / Nombre Afiliado" at bounding box center [512, 212] width 184 height 15
click at [283, 206] on input "Id" at bounding box center [315, 212] width 184 height 15
type input "2"
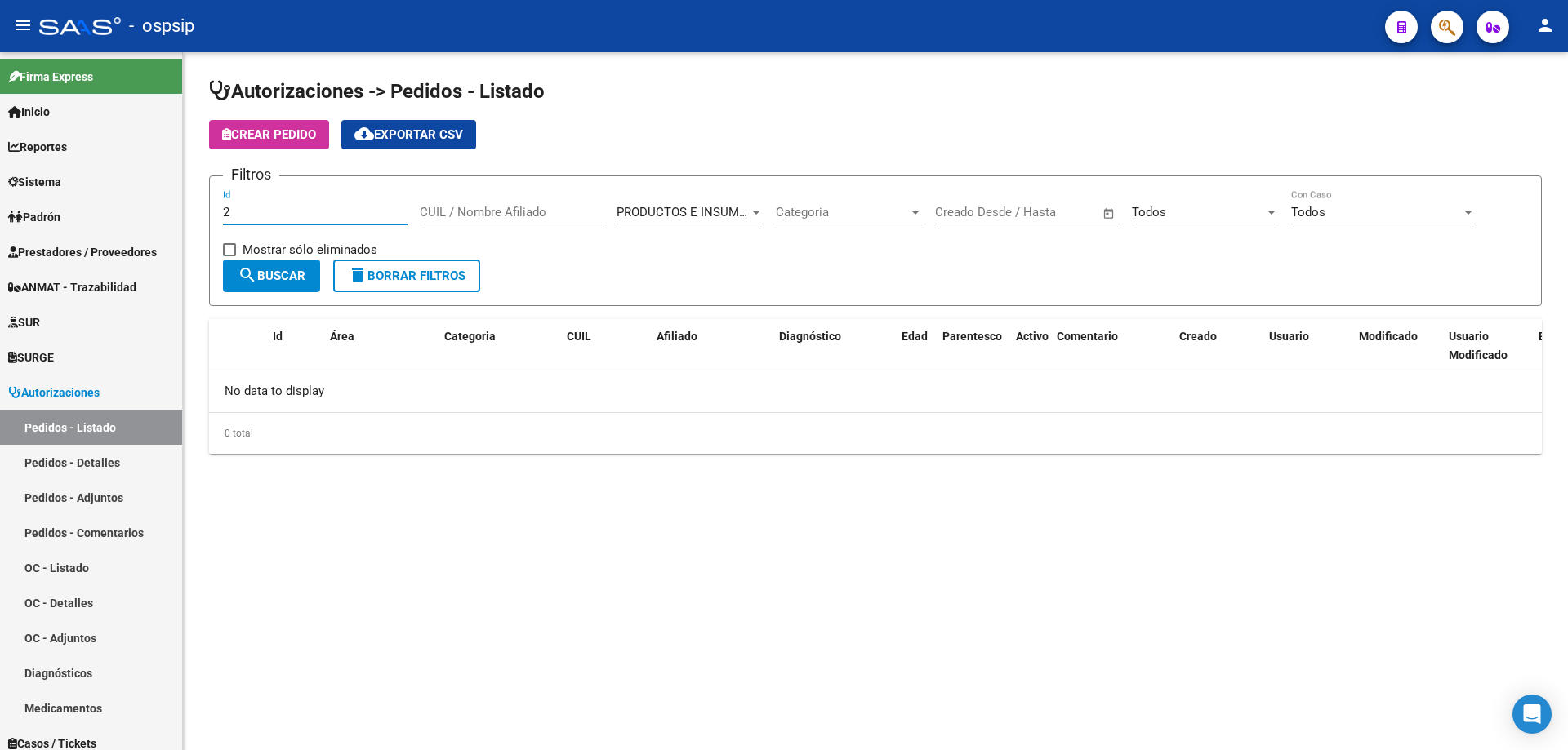
click at [283, 206] on input "2" at bounding box center [315, 212] width 184 height 15
type input "1"
type input "2"
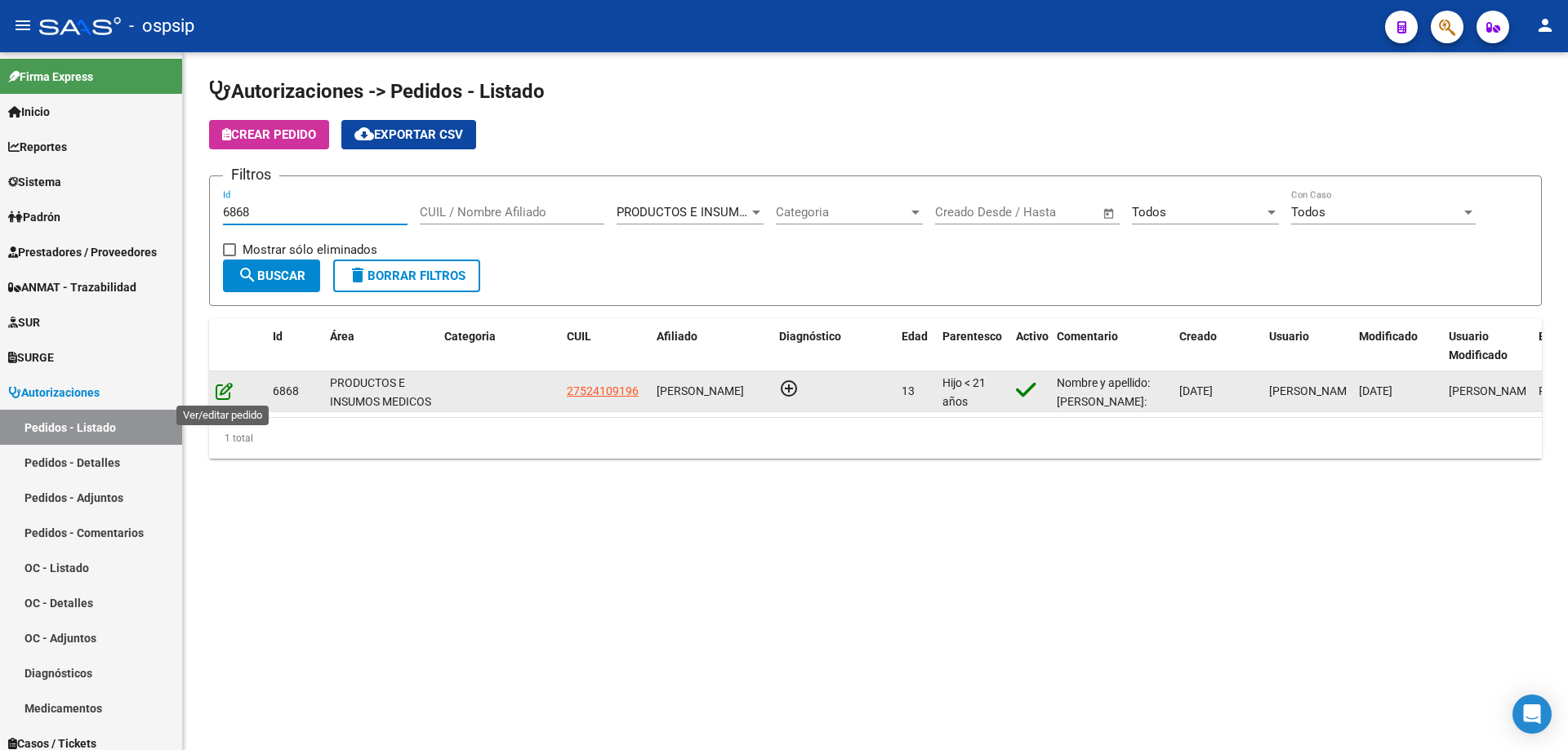
type input "6868"
click at [223, 392] on icon at bounding box center [223, 391] width 17 height 18
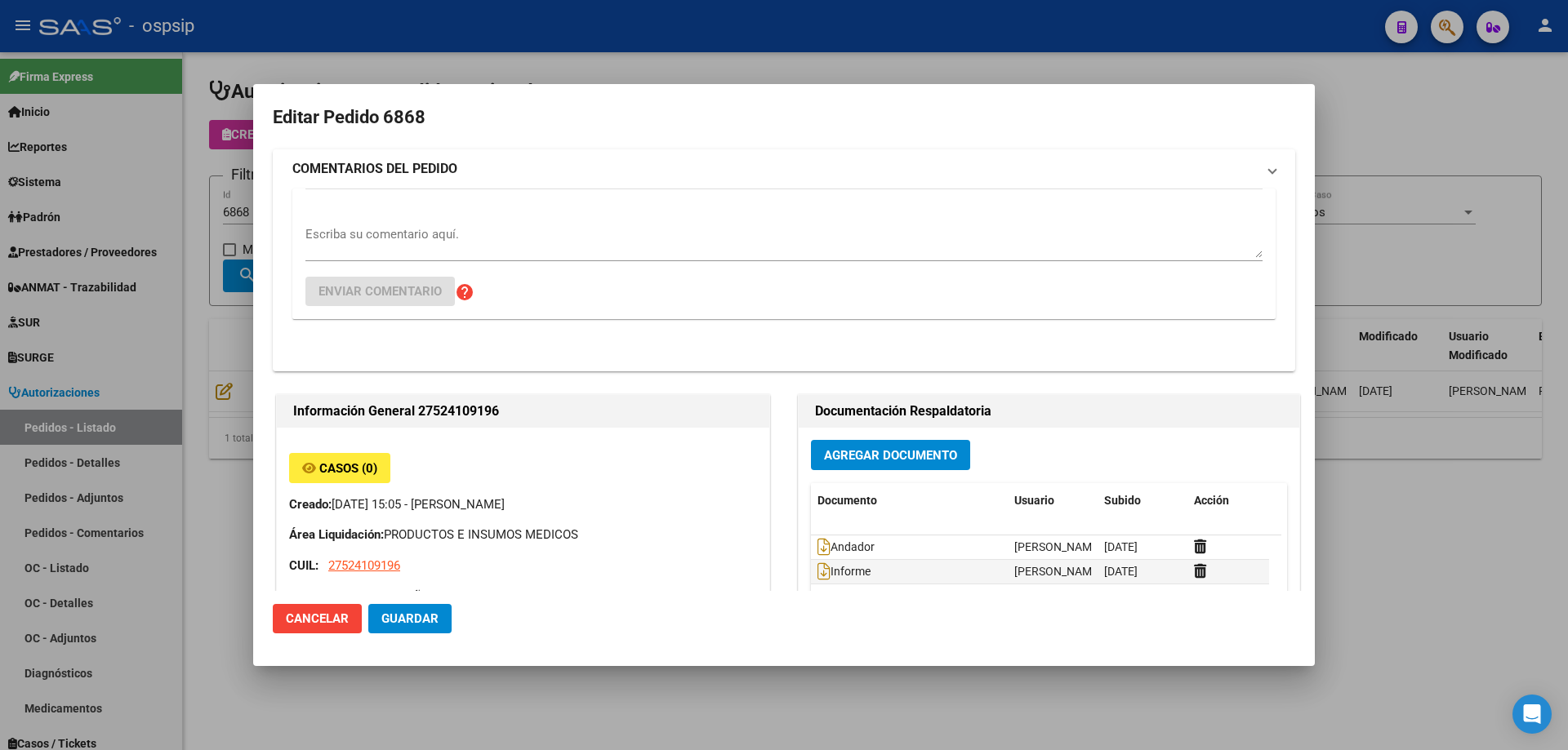
type input "[GEOGRAPHIC_DATA], INGENIERO [PERSON_NAME], CAP DE FGTA [PERSON_NAME] 4027, Dep…"
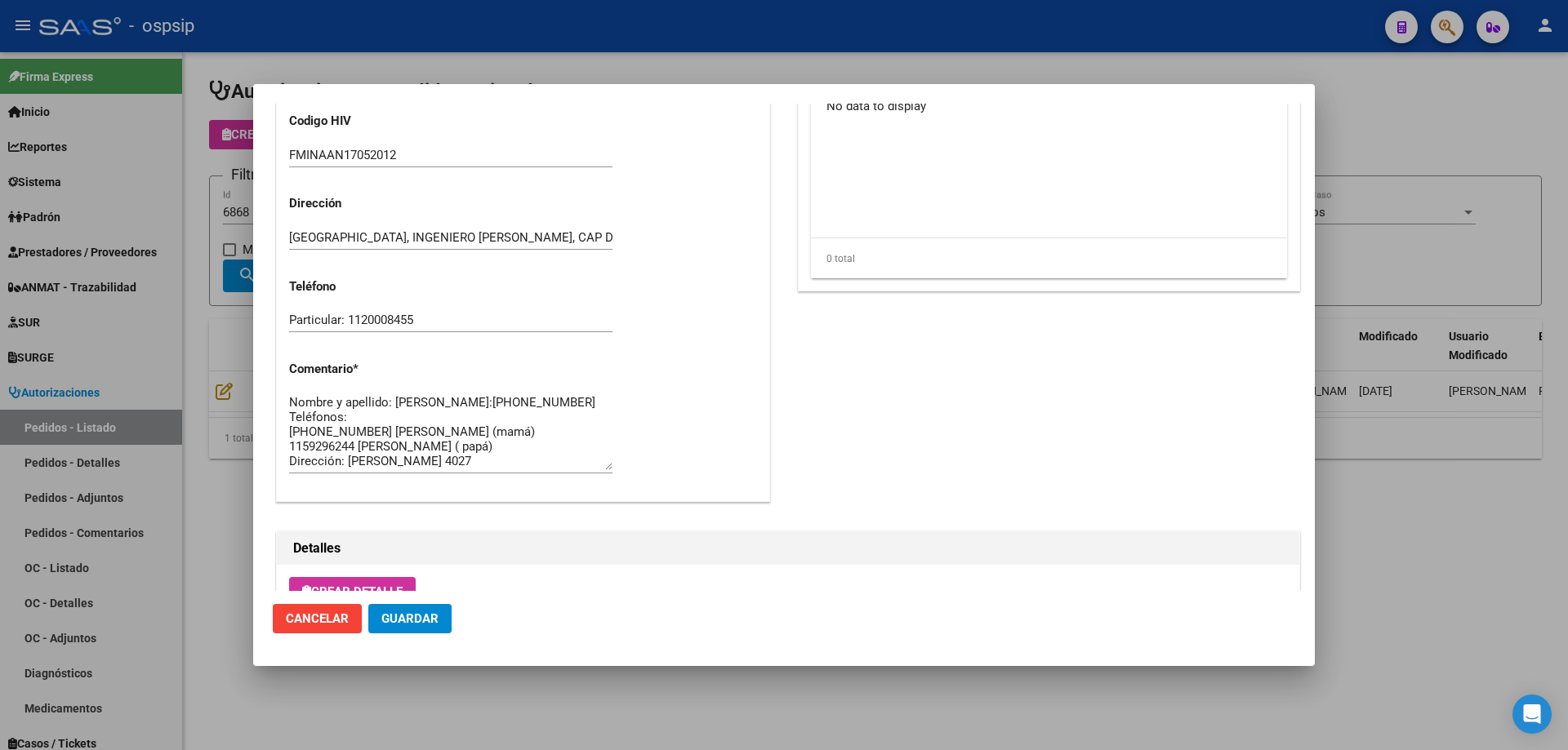
scroll to position [979, 0]
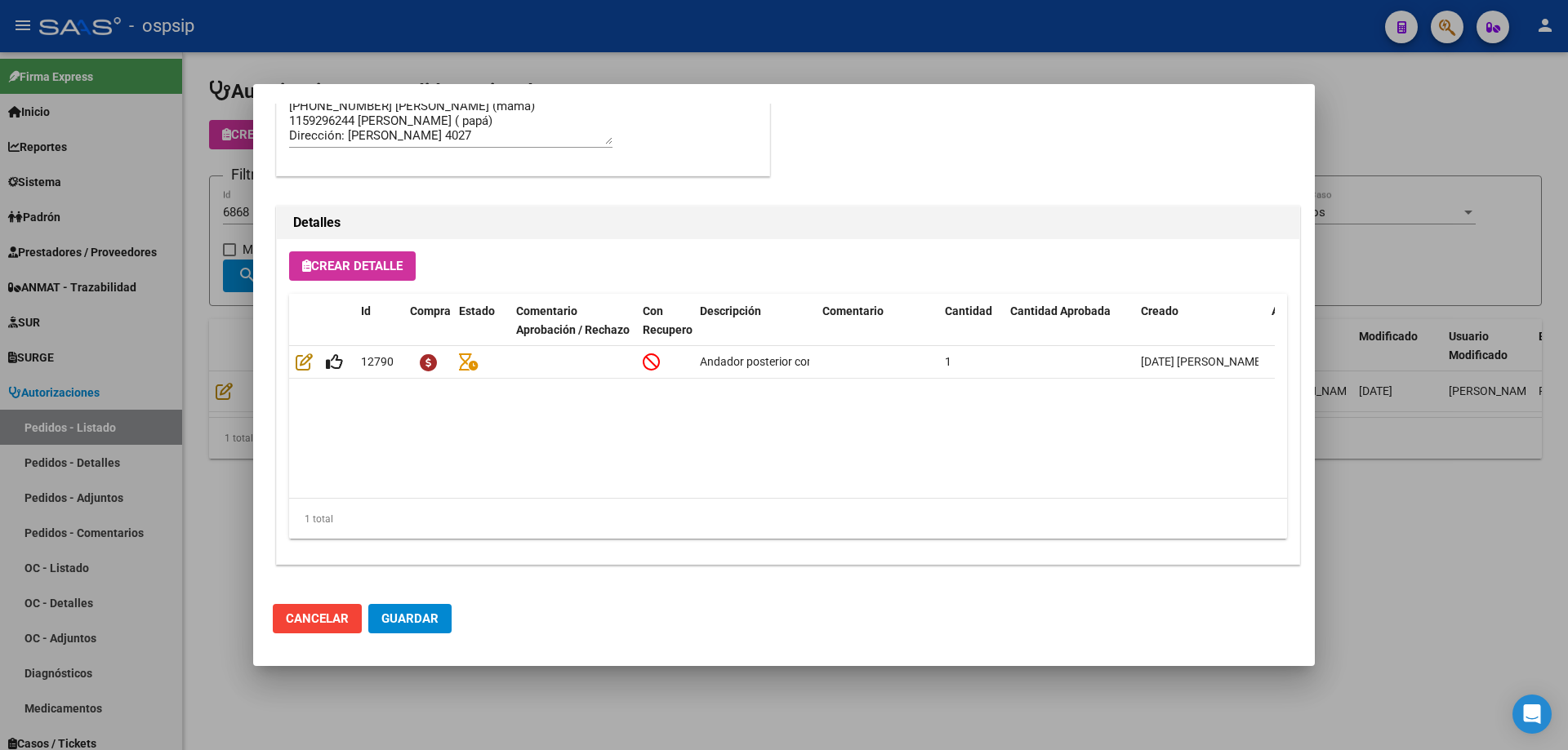
click at [160, 345] on div at bounding box center [784, 375] width 1568 height 750
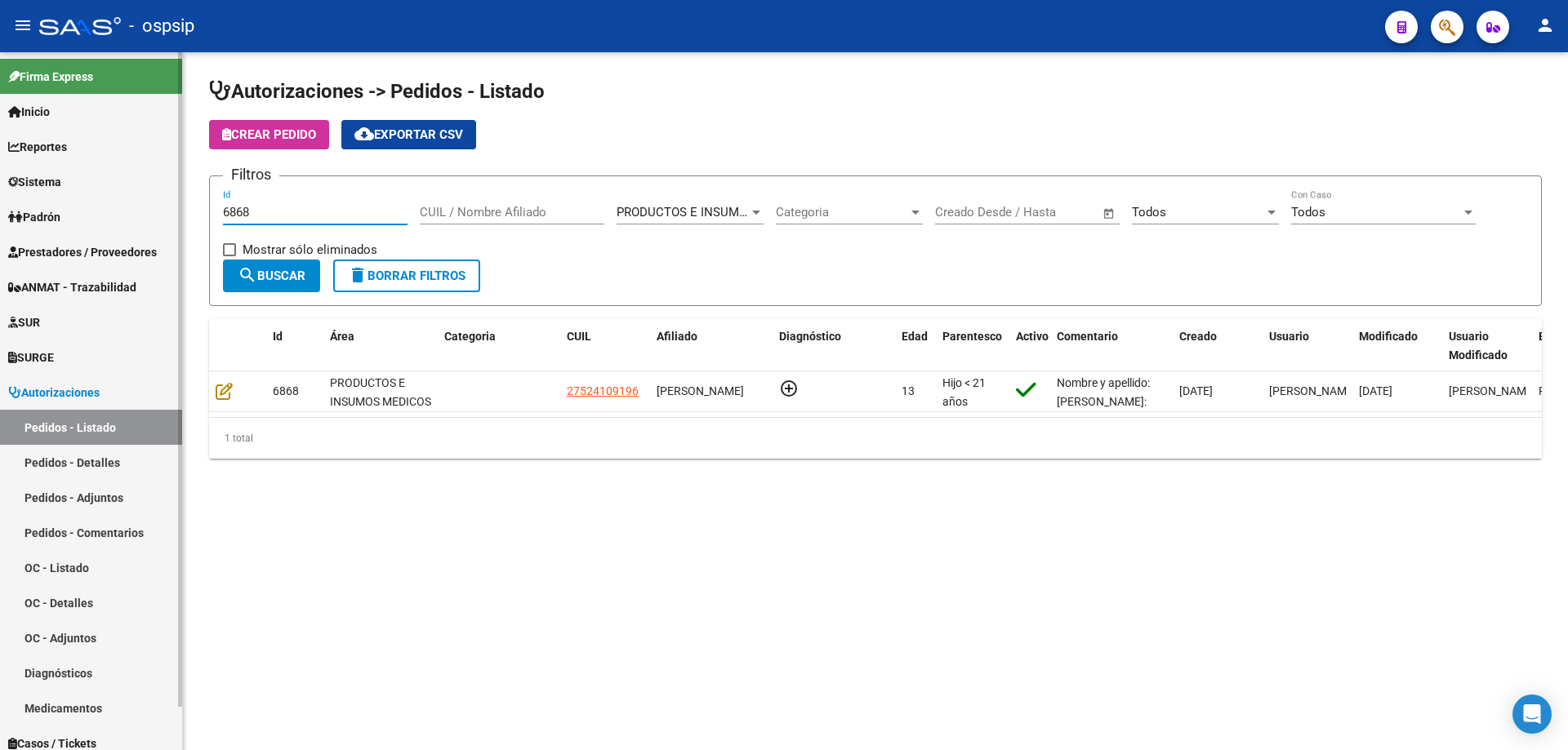
drag, startPoint x: 280, startPoint y: 209, endPoint x: 0, endPoint y: 178, distance: 281.7
click at [0, 178] on mat-sidenav-container "Firma Express Inicio Calendario SSS Instructivos Contacto OS Reportes Egresos D…" at bounding box center [784, 401] width 1568 height 698
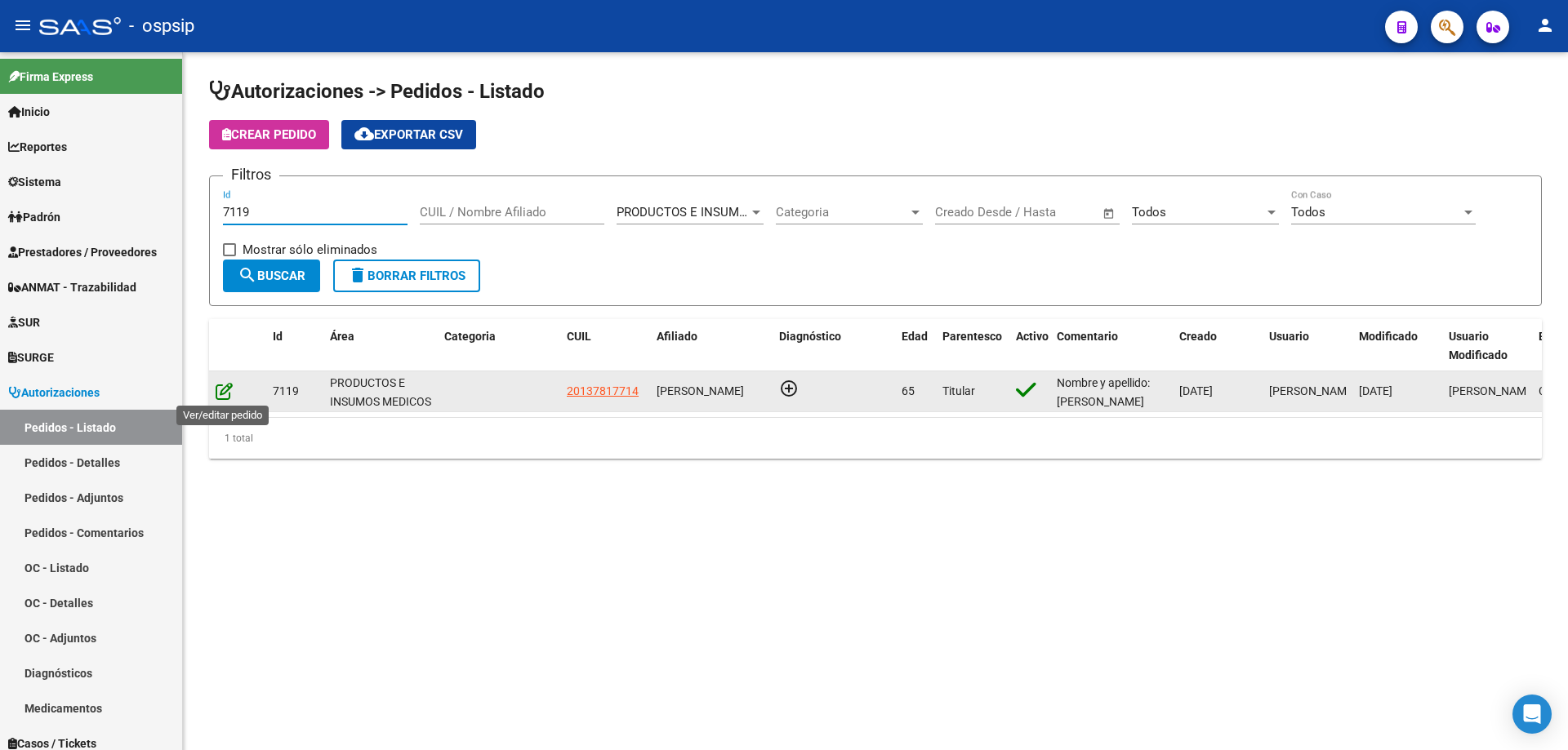
type input "7119"
click at [216, 387] on icon at bounding box center [223, 391] width 17 height 18
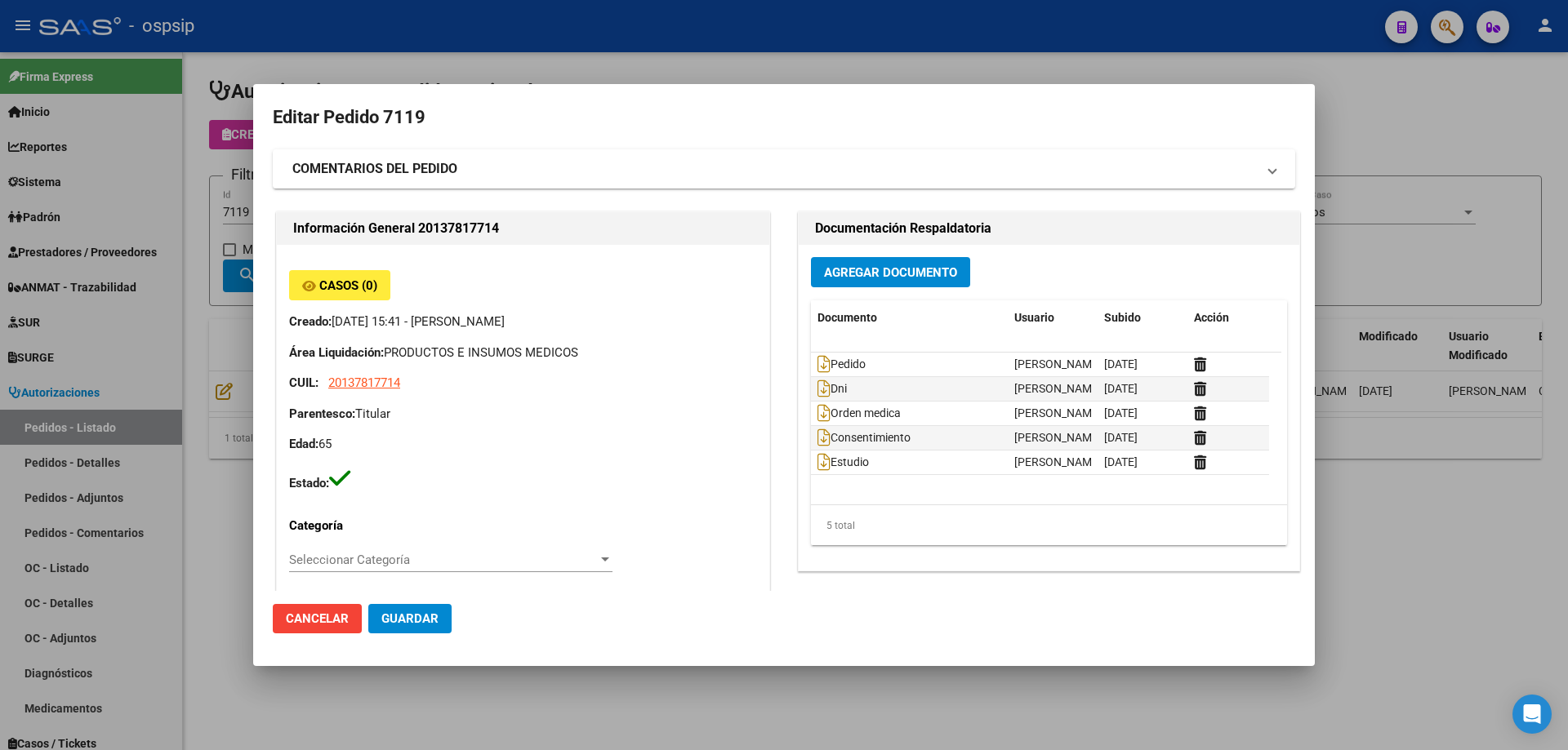
type input "Capital Federal, CABA, [GEOGRAPHIC_DATA] 2302"
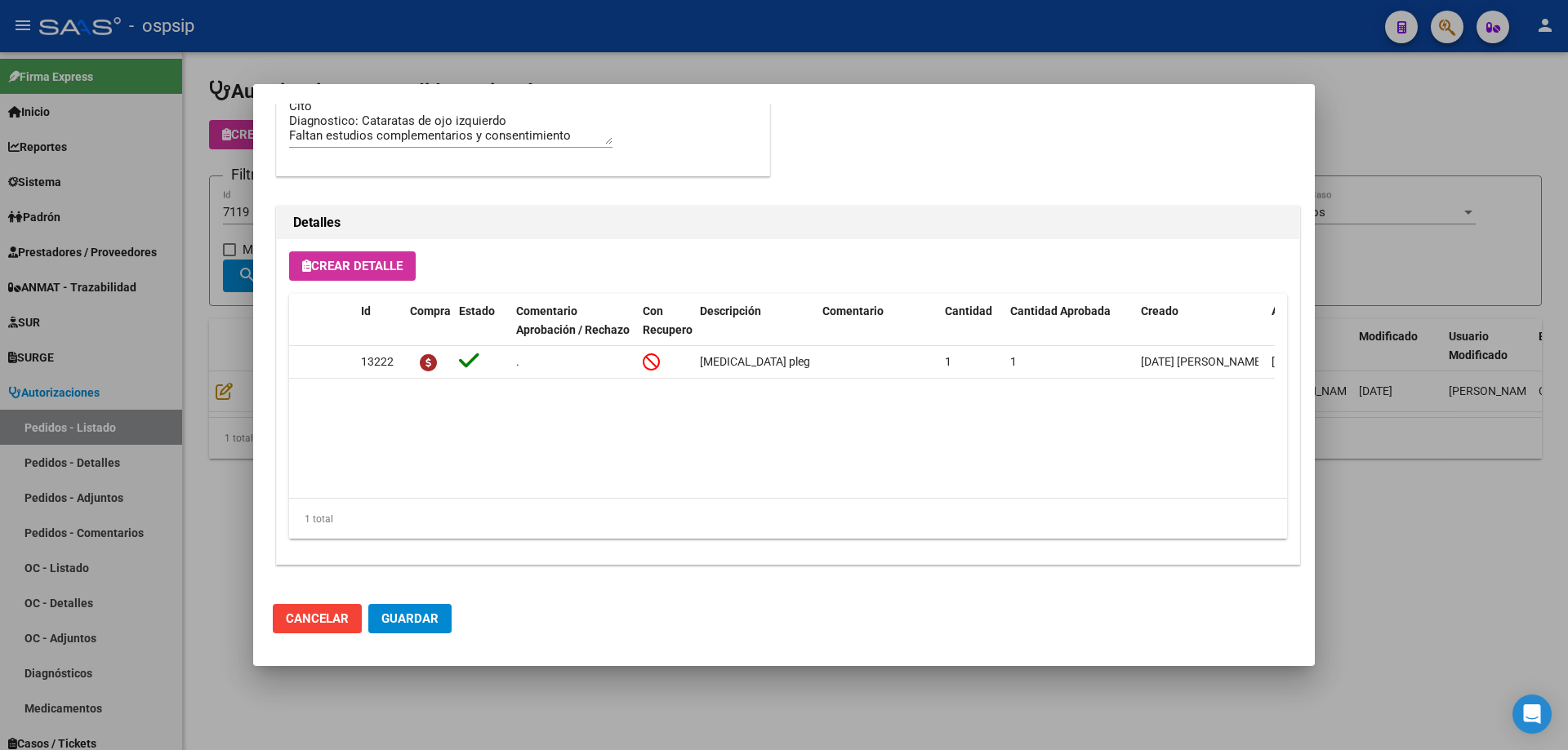
click at [144, 263] on div at bounding box center [784, 375] width 1568 height 750
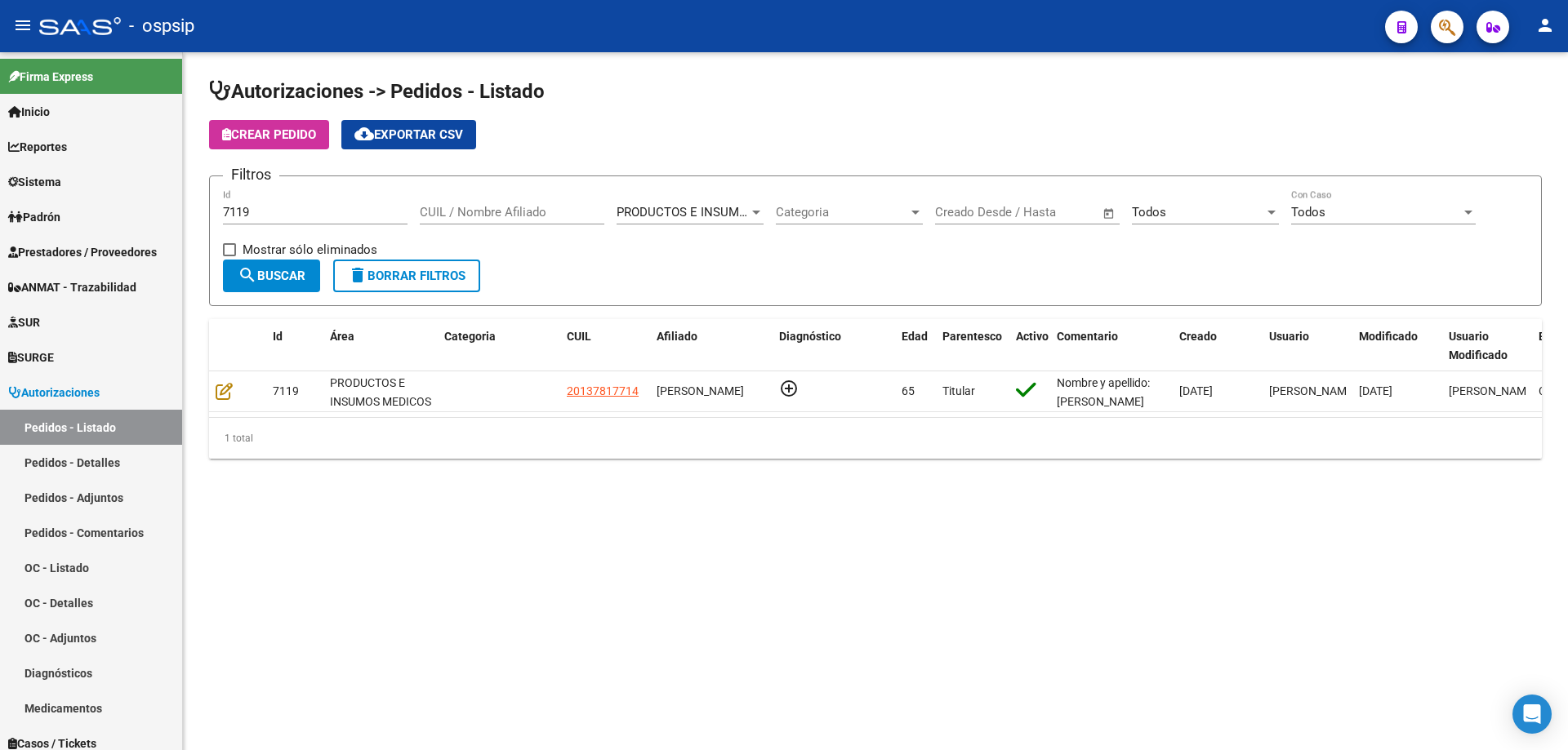
click at [263, 212] on input "7119" at bounding box center [315, 212] width 184 height 15
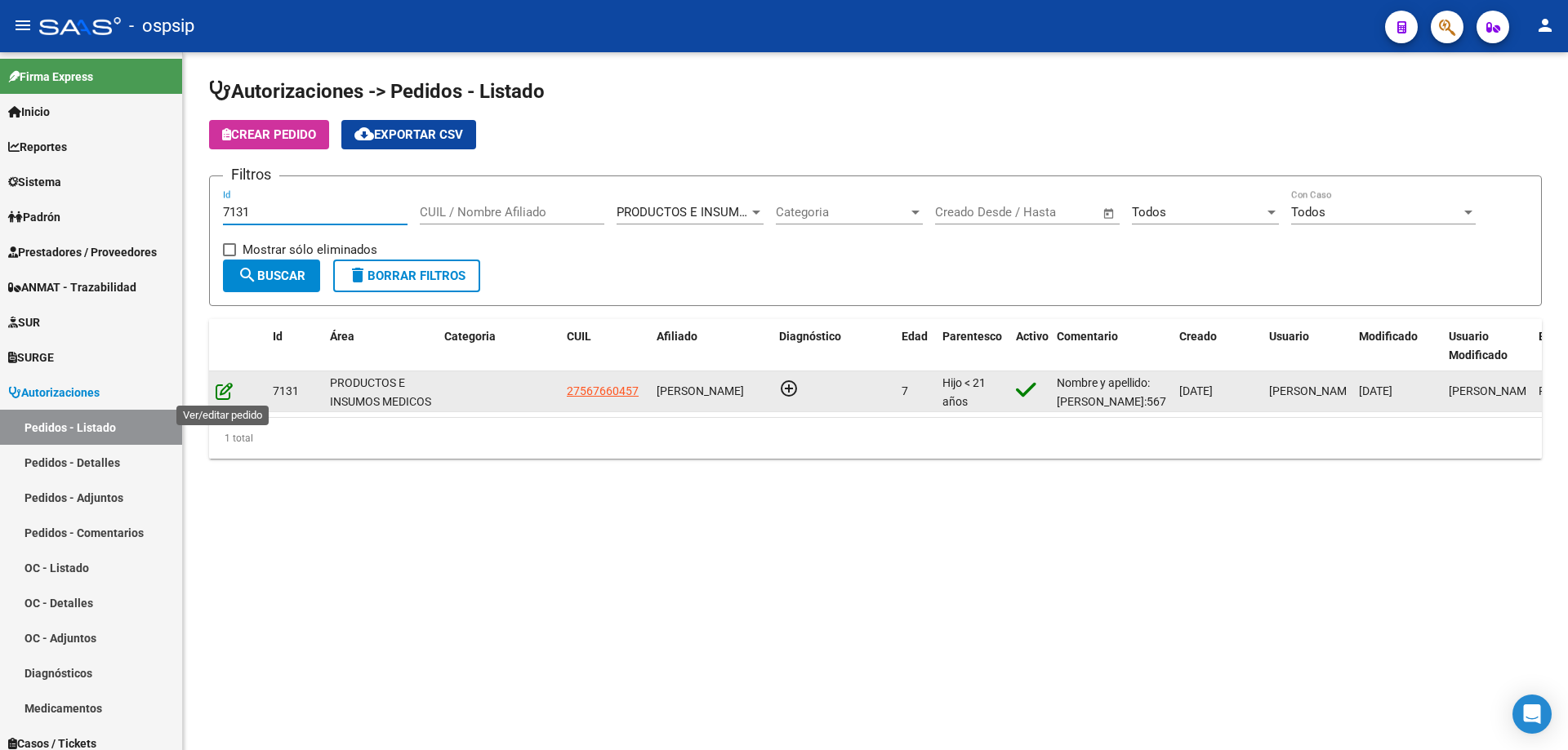
type input "7131"
click at [220, 394] on icon at bounding box center [223, 391] width 17 height 18
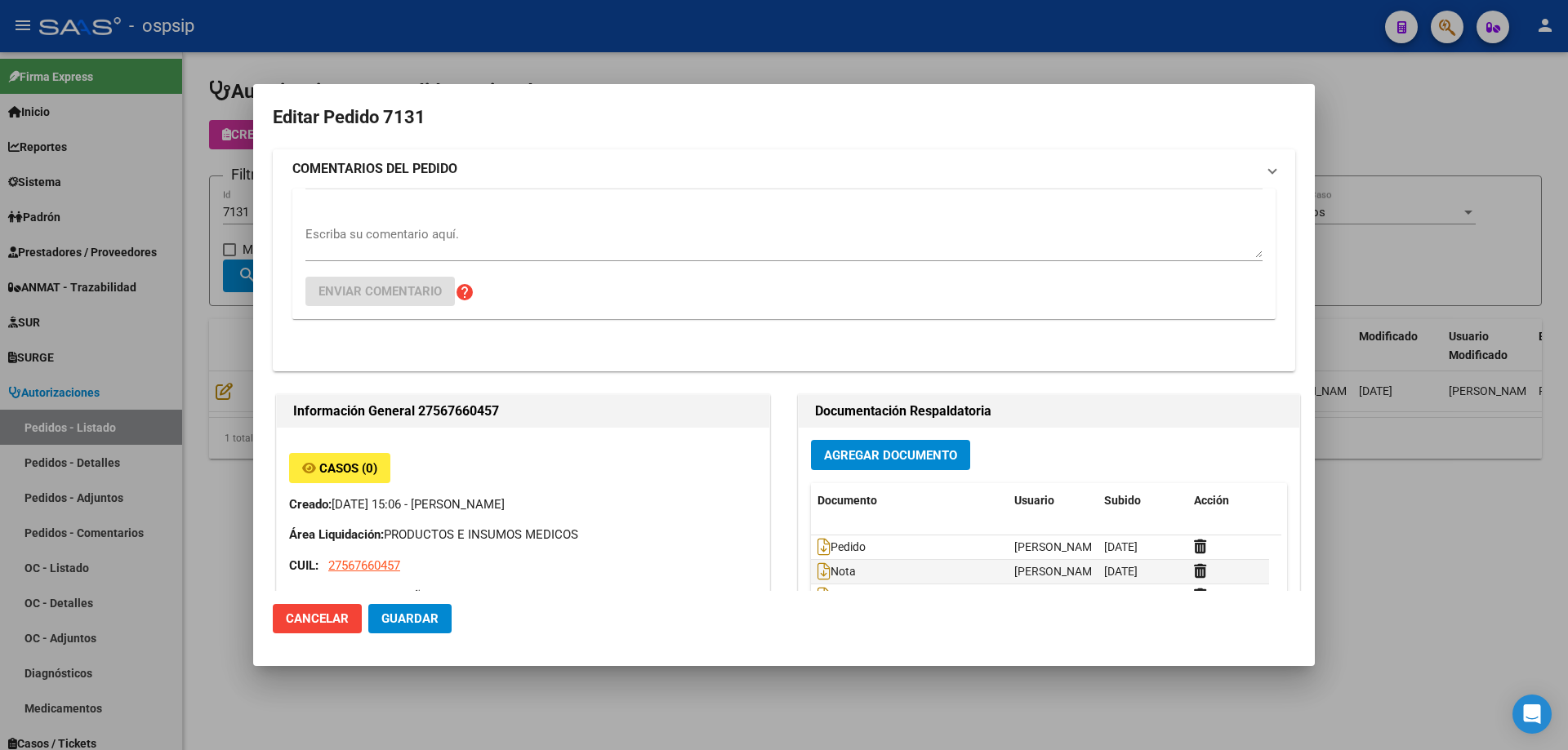
type input "Catamarca, [GEOGRAPHIC_DATA], CASA 19"
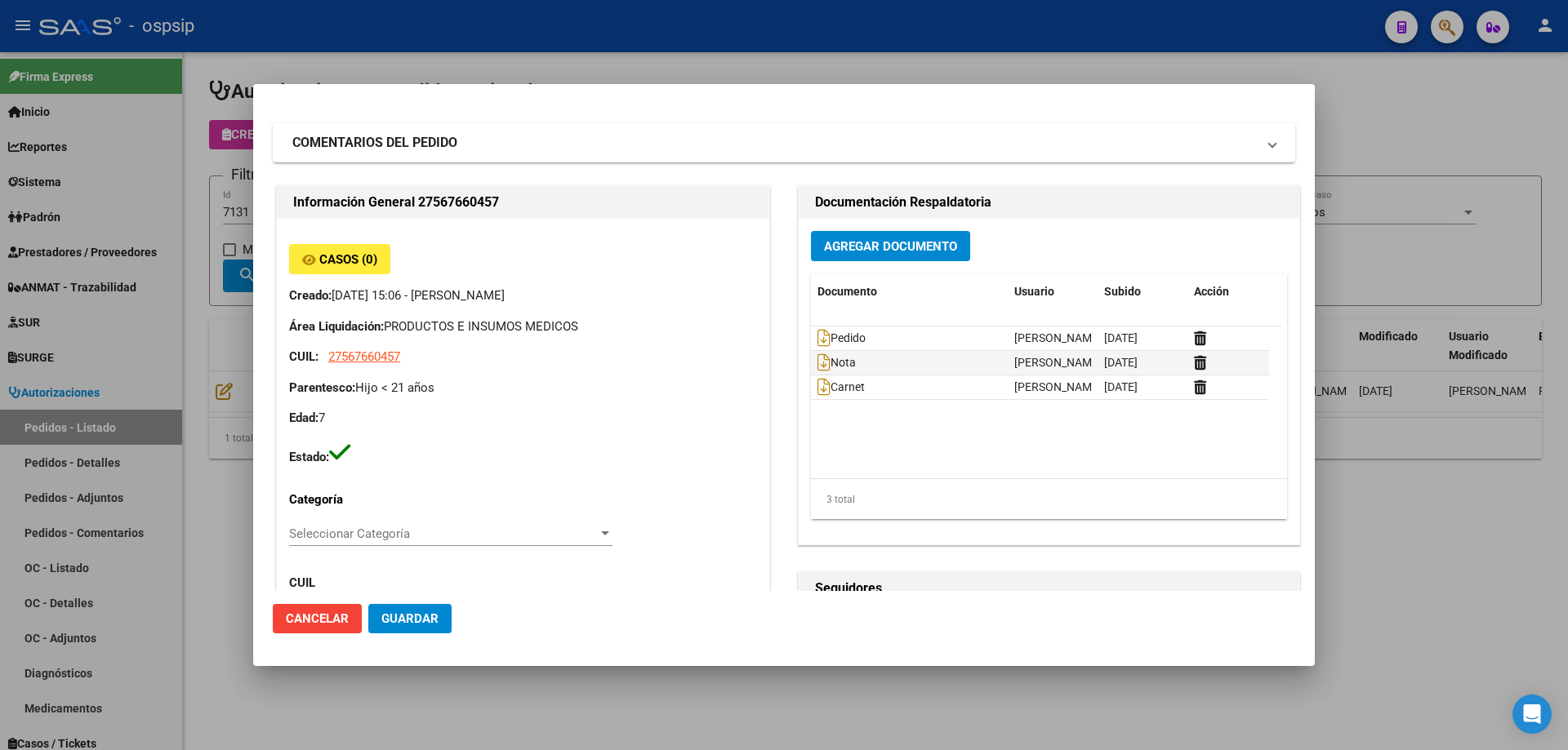
scroll to position [0, 0]
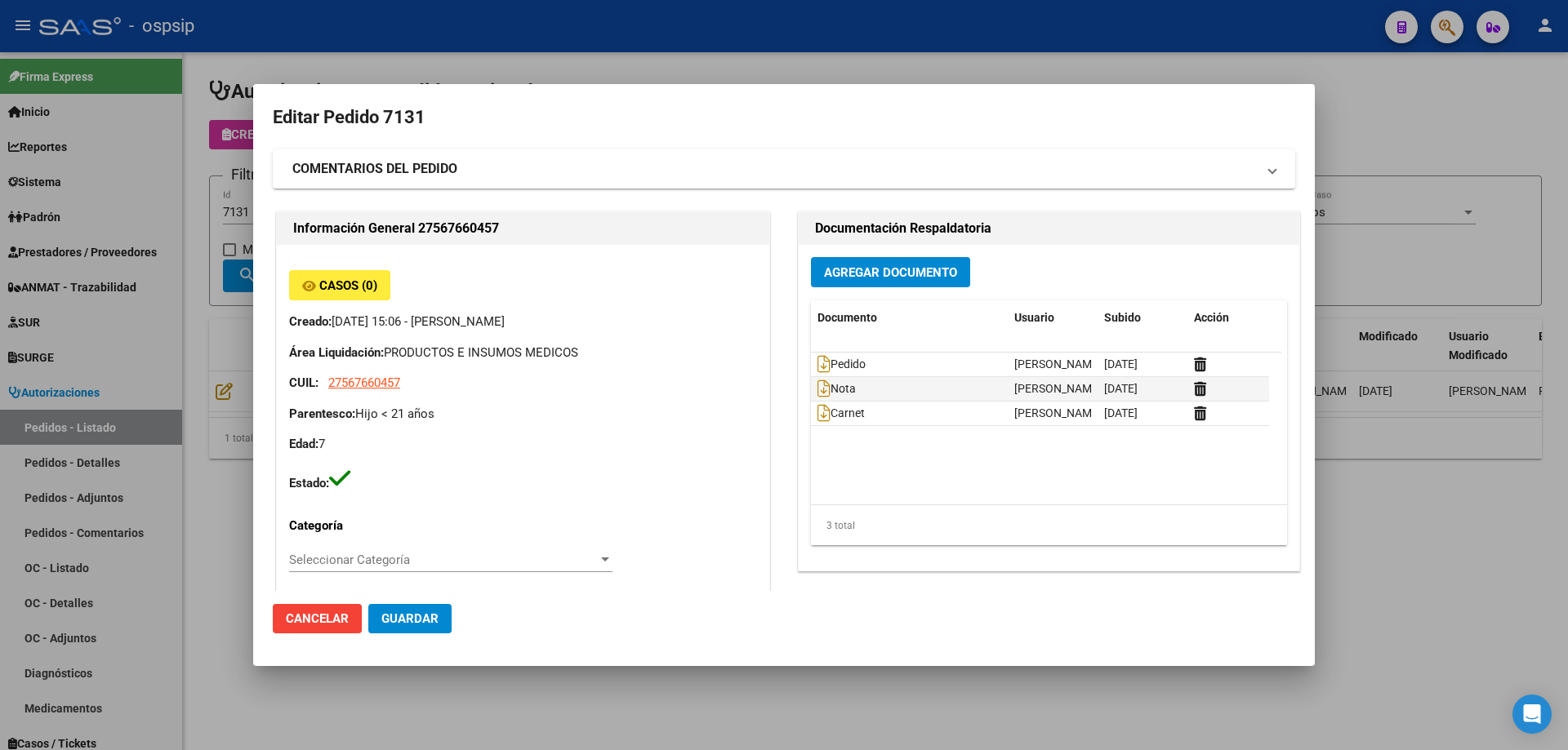
click at [187, 301] on div at bounding box center [784, 375] width 1568 height 750
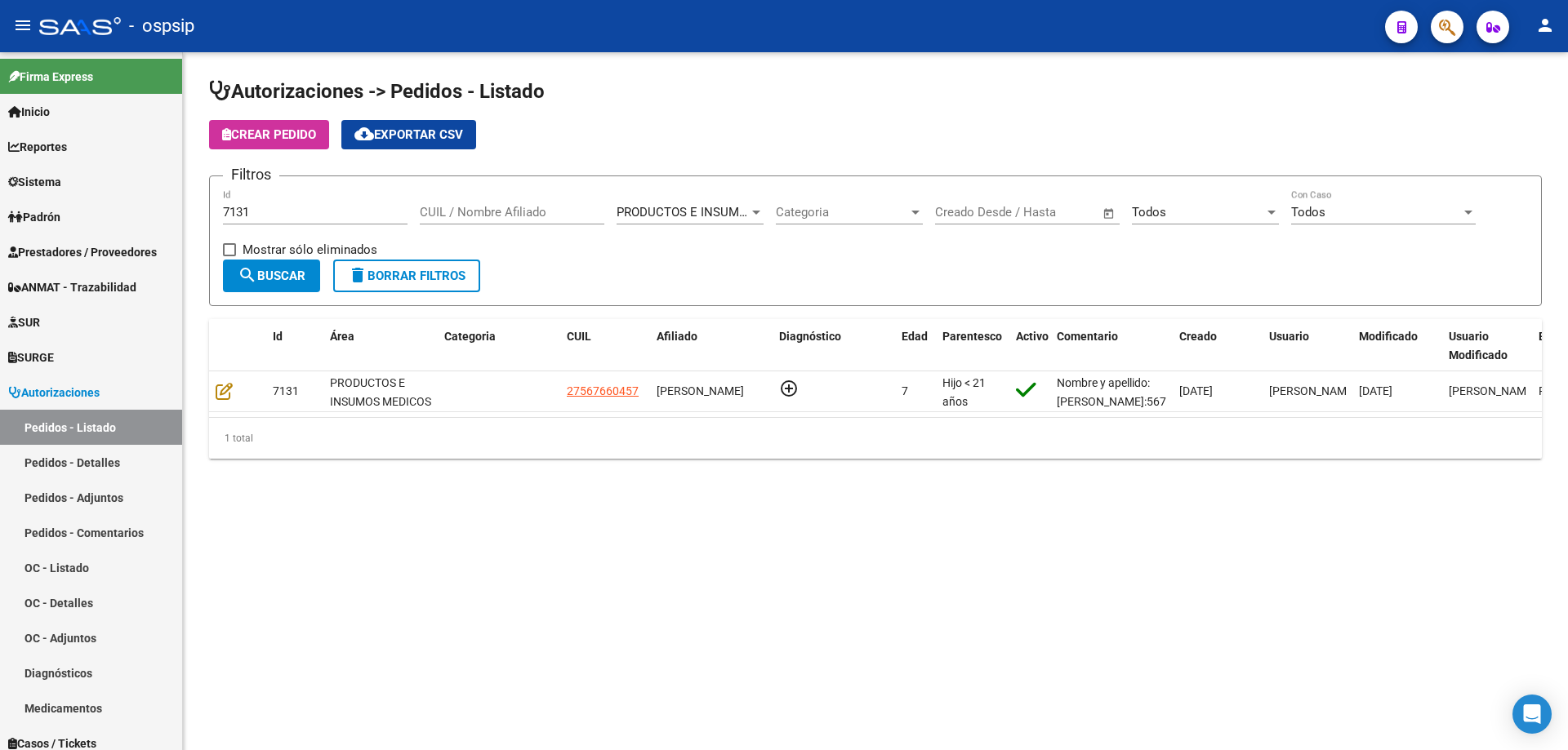
click at [281, 215] on input "7131" at bounding box center [315, 212] width 184 height 15
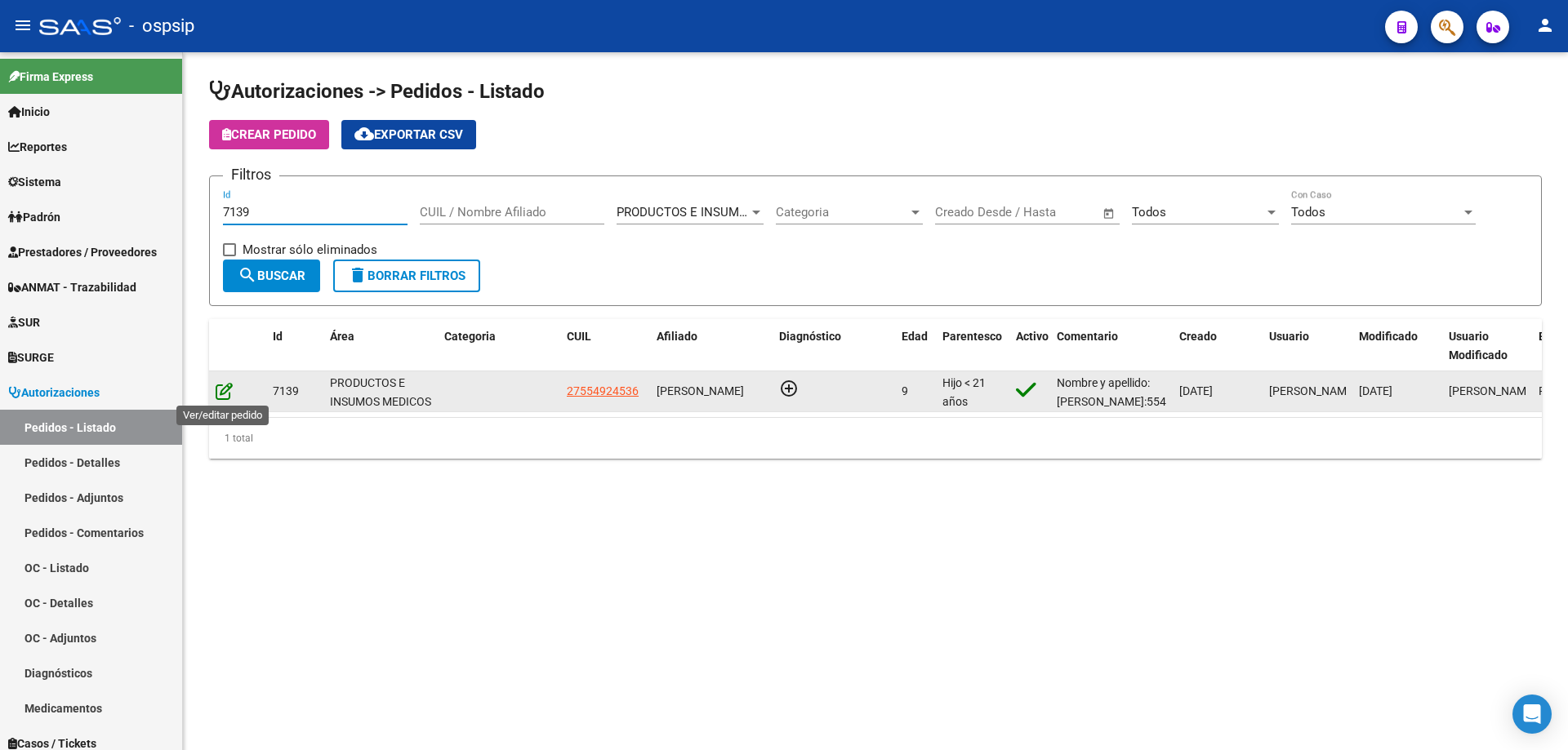
type input "7139"
click at [224, 395] on icon at bounding box center [223, 391] width 17 height 18
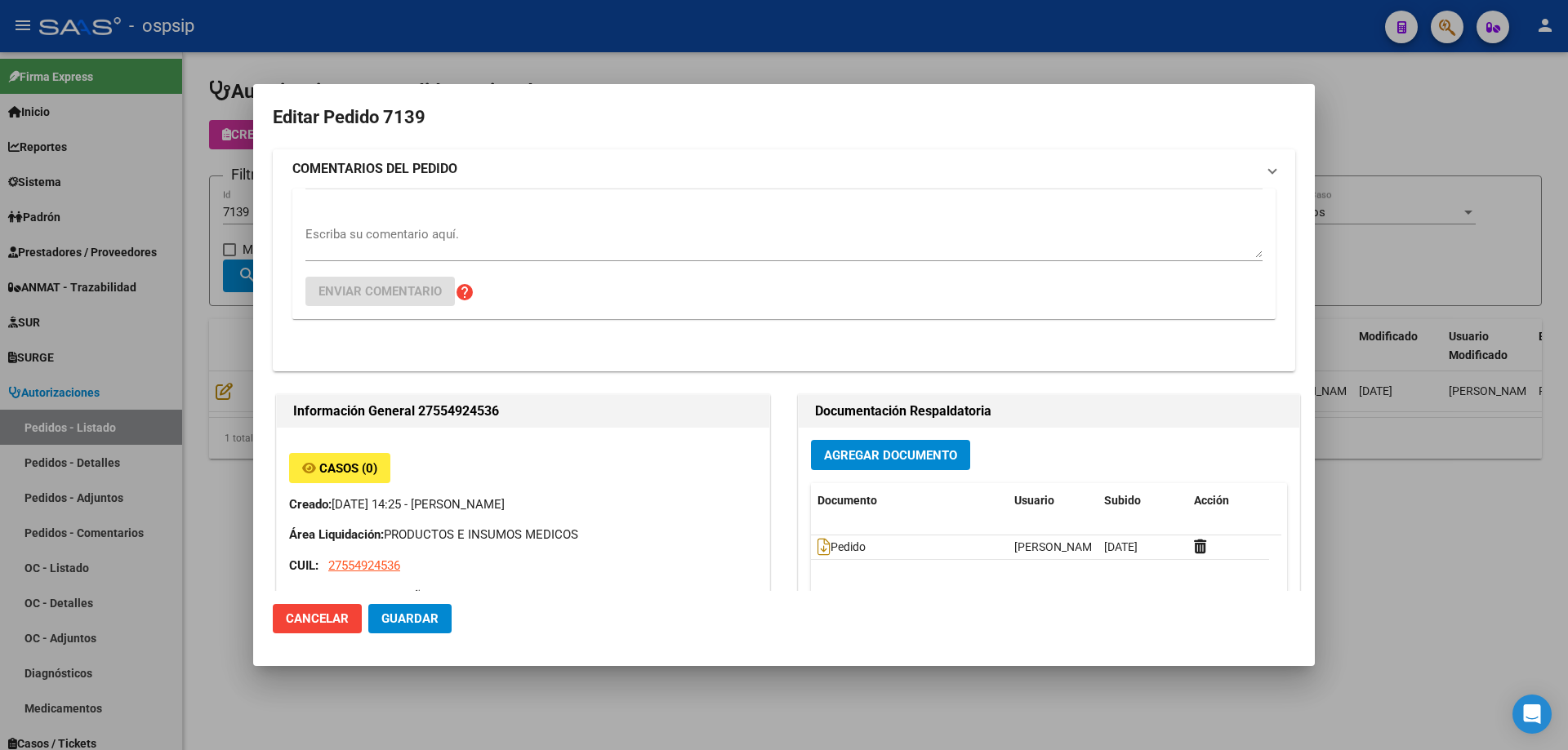
type input "[GEOGRAPHIC_DATA], [PERSON_NAME] 600"
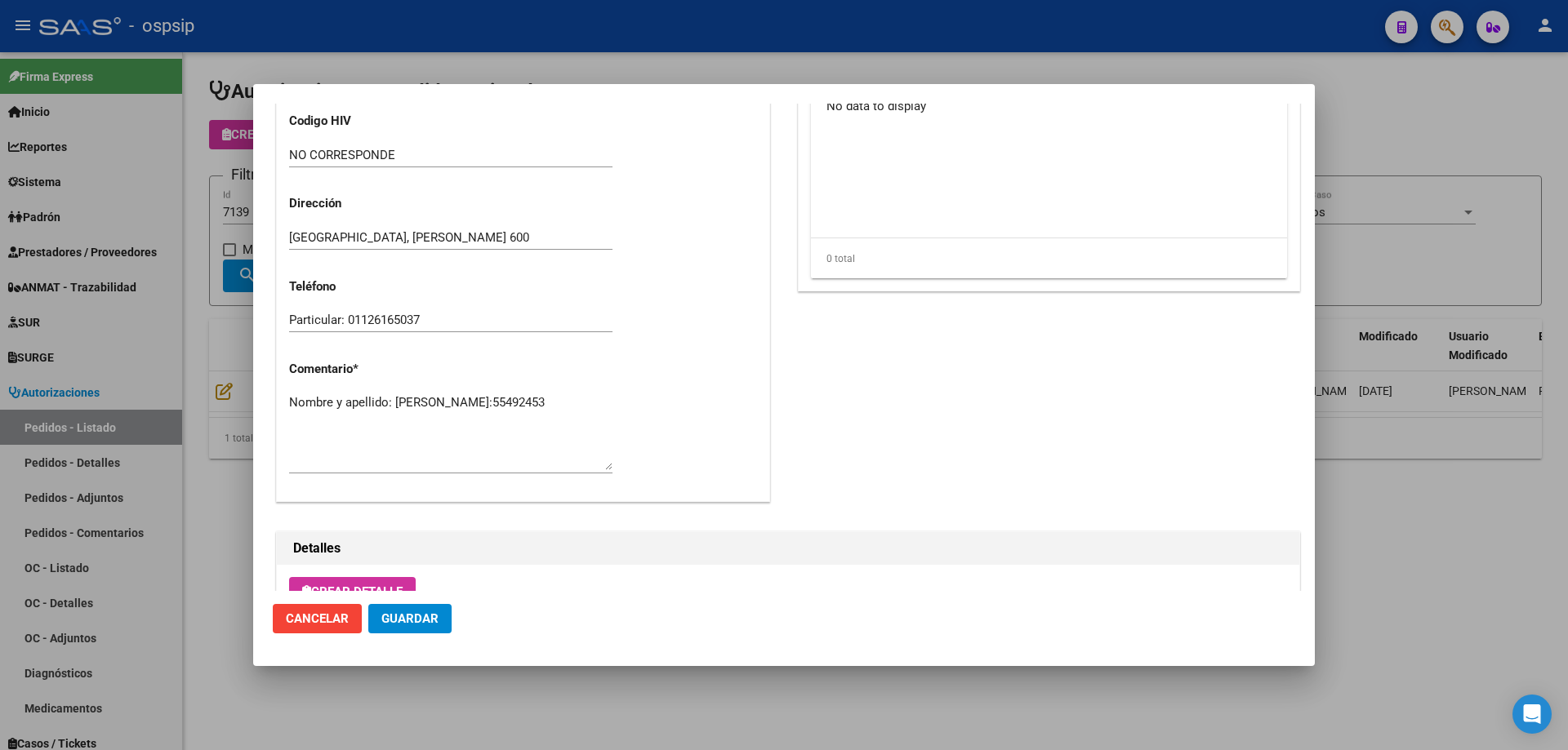
scroll to position [979, 0]
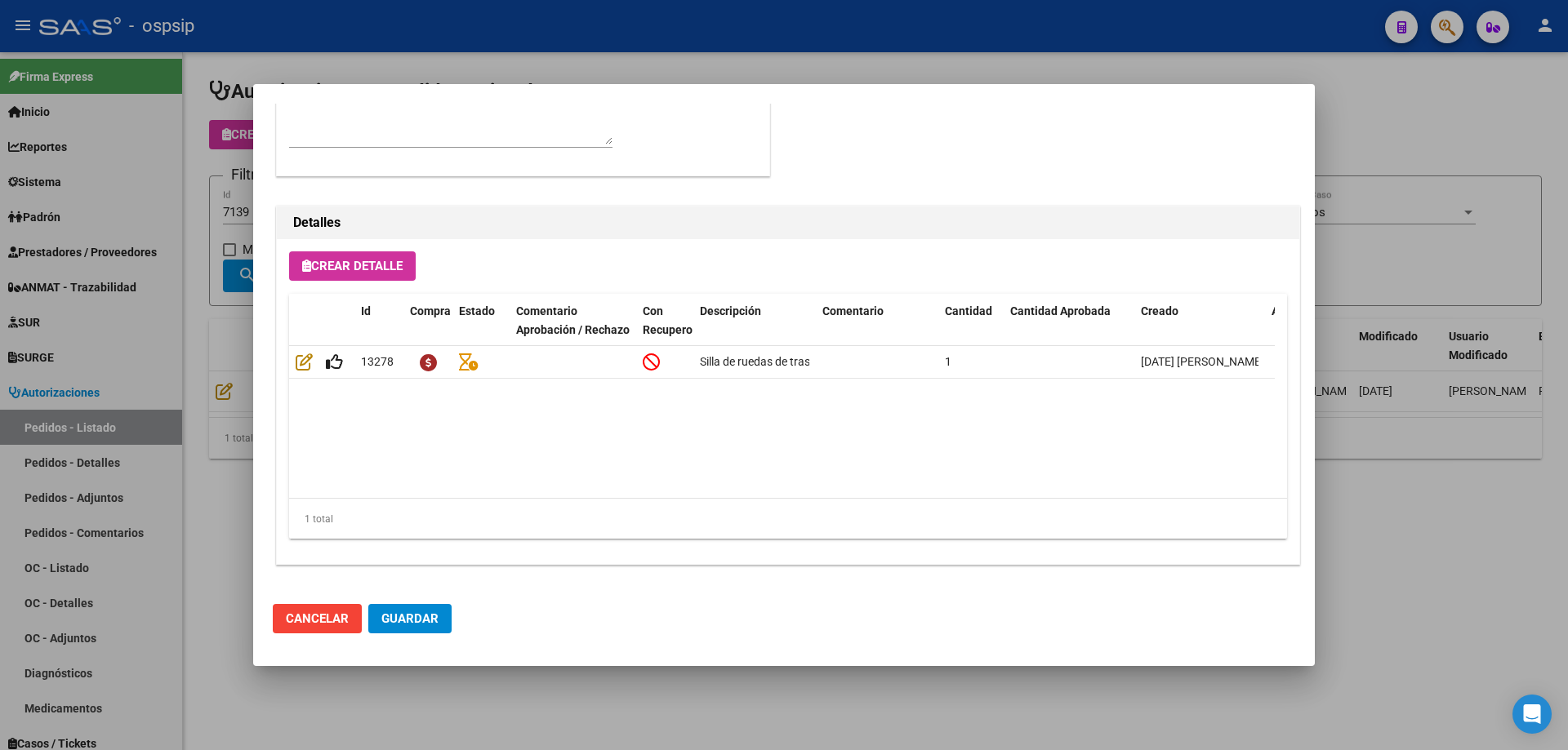
click at [231, 325] on div at bounding box center [784, 375] width 1568 height 750
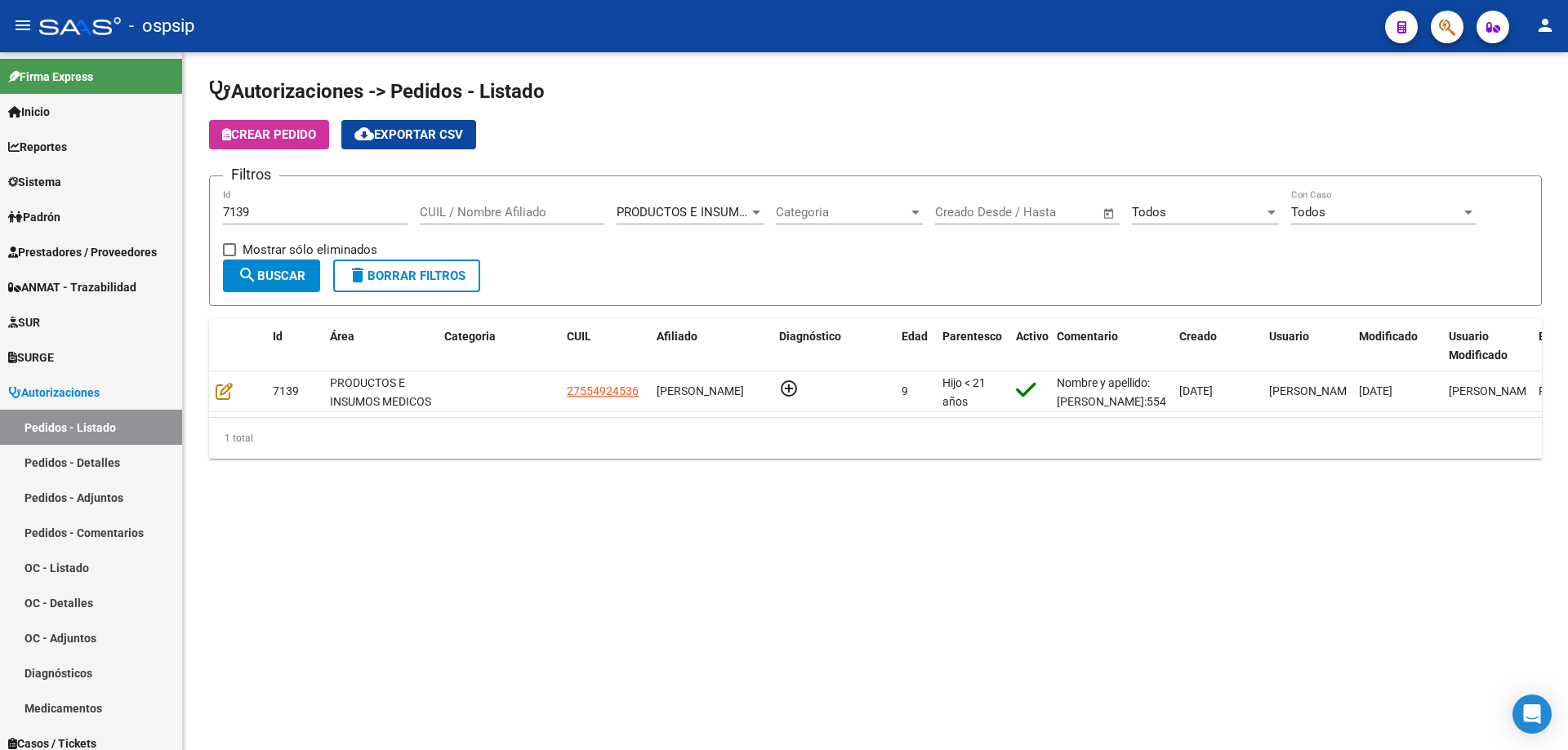
click at [273, 219] on input "7139" at bounding box center [315, 212] width 184 height 15
type input "7"
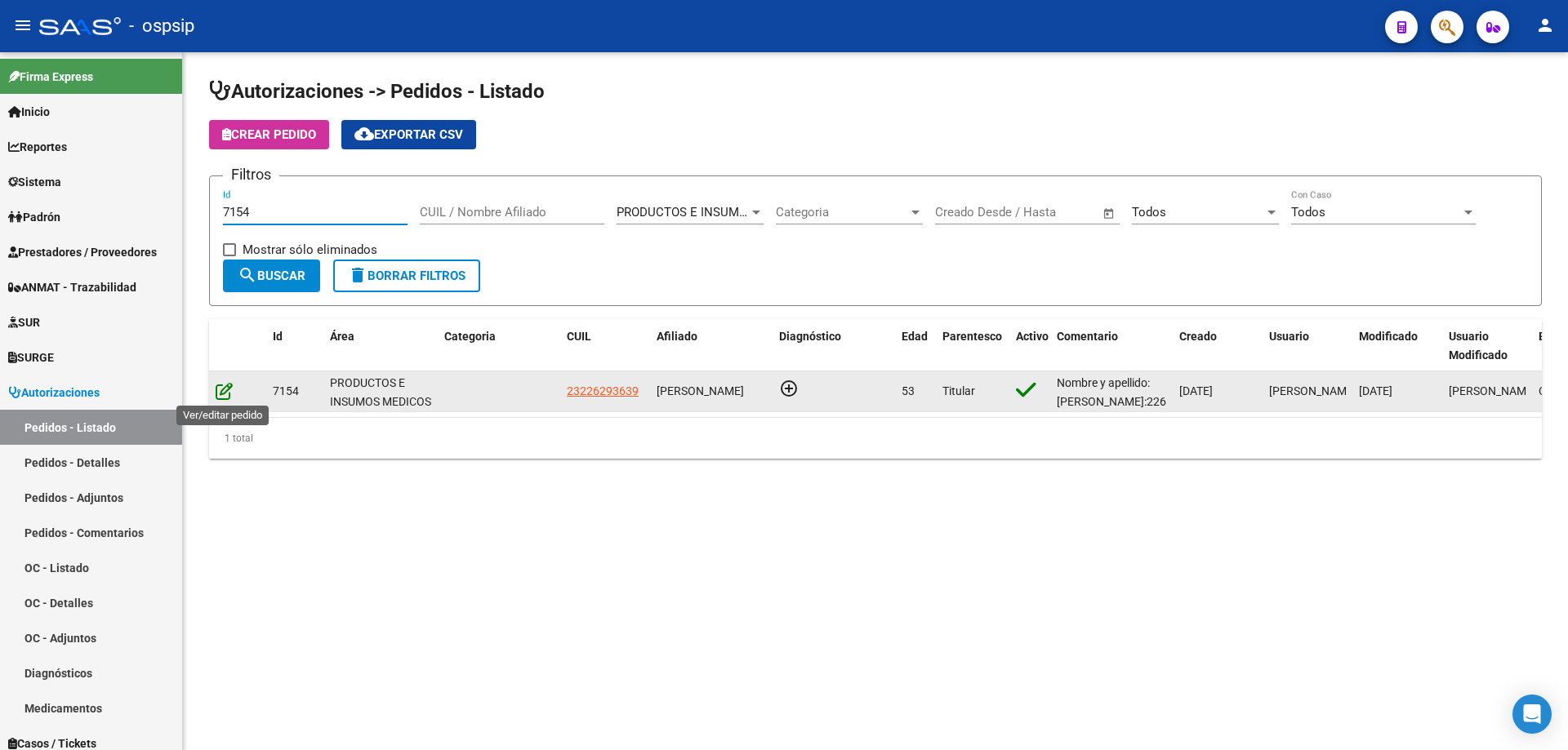
type input "7154"
click at [228, 396] on icon at bounding box center [223, 391] width 17 height 18
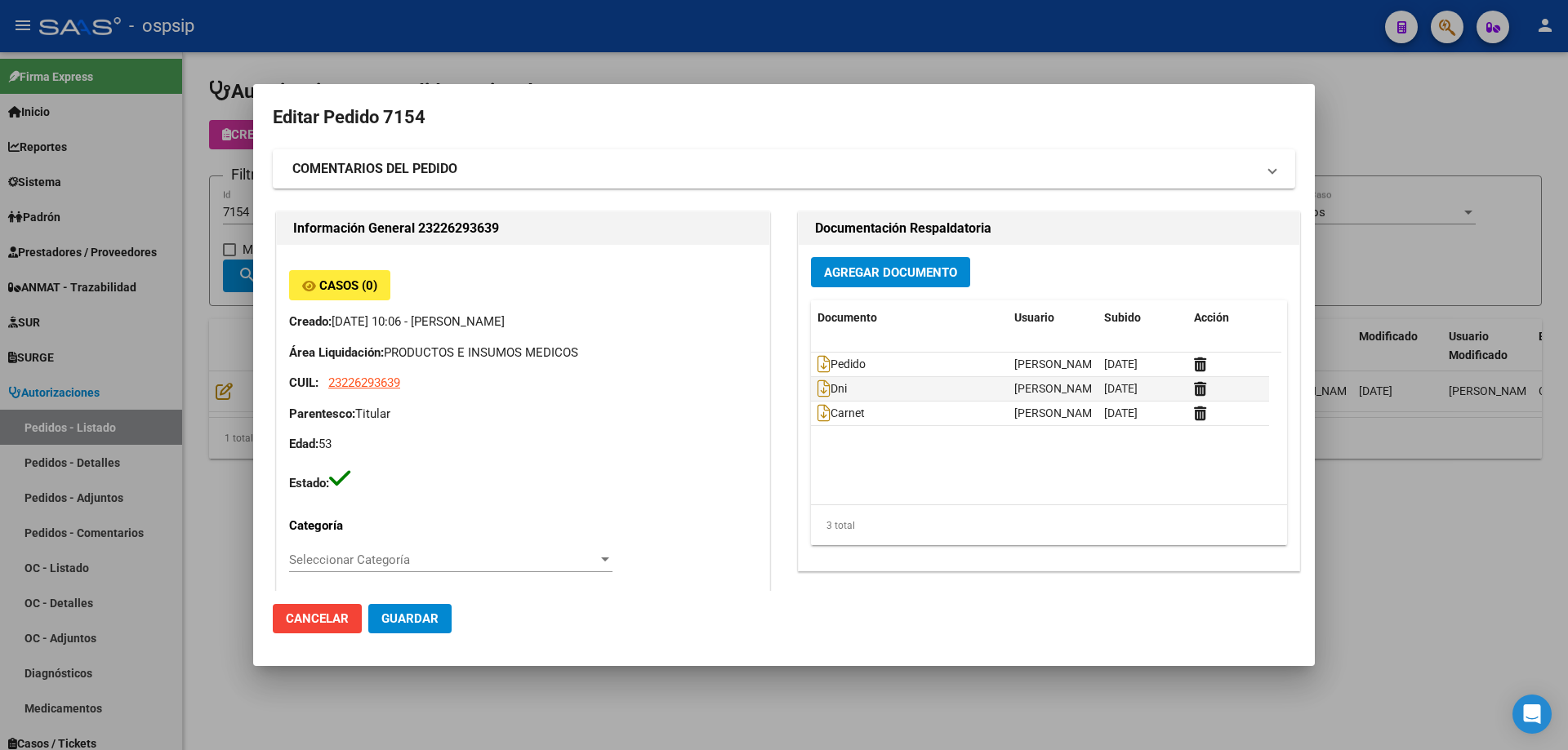
type input "Capital Federal, [PERSON_NAME] [PERSON_NAME] 1929"
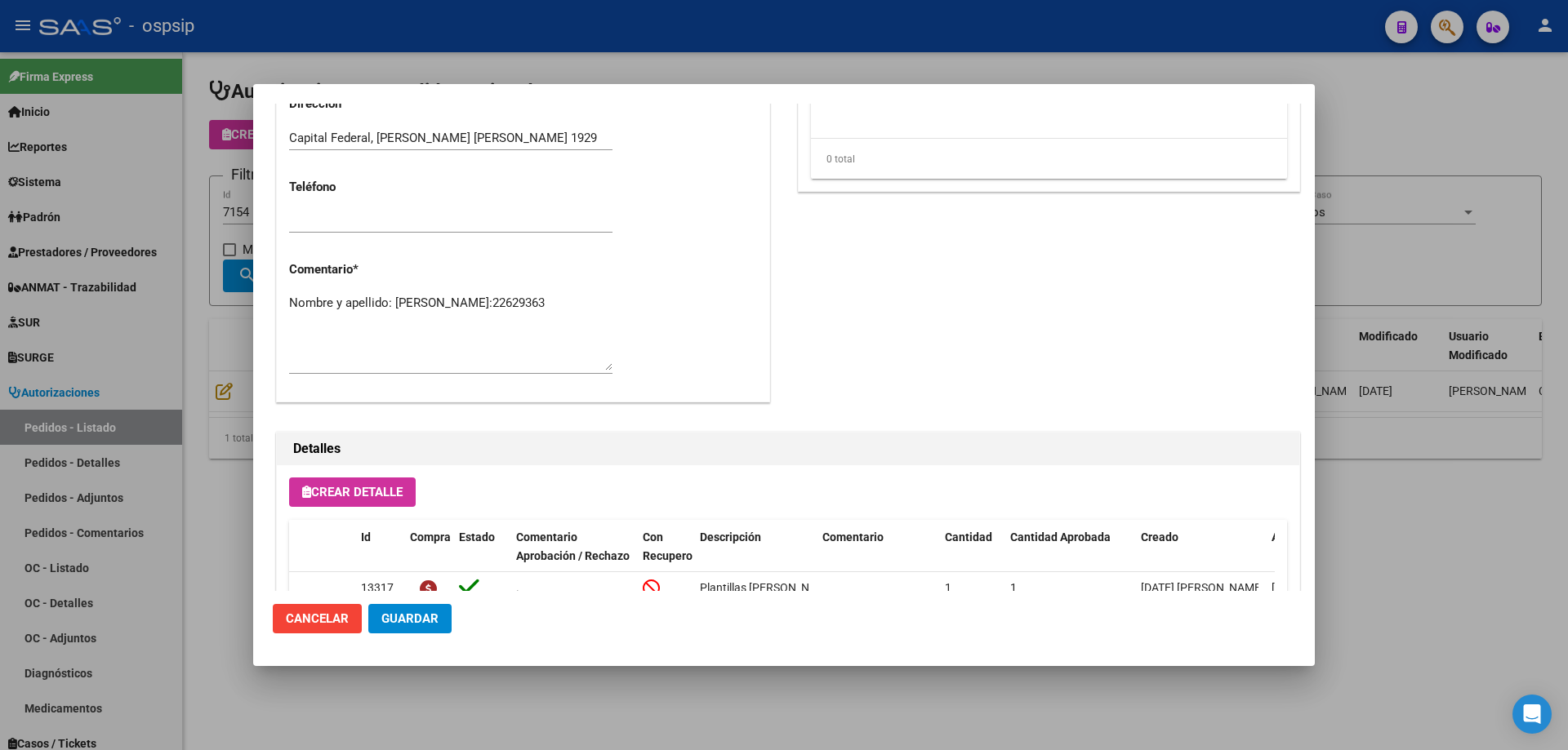
scroll to position [897, 0]
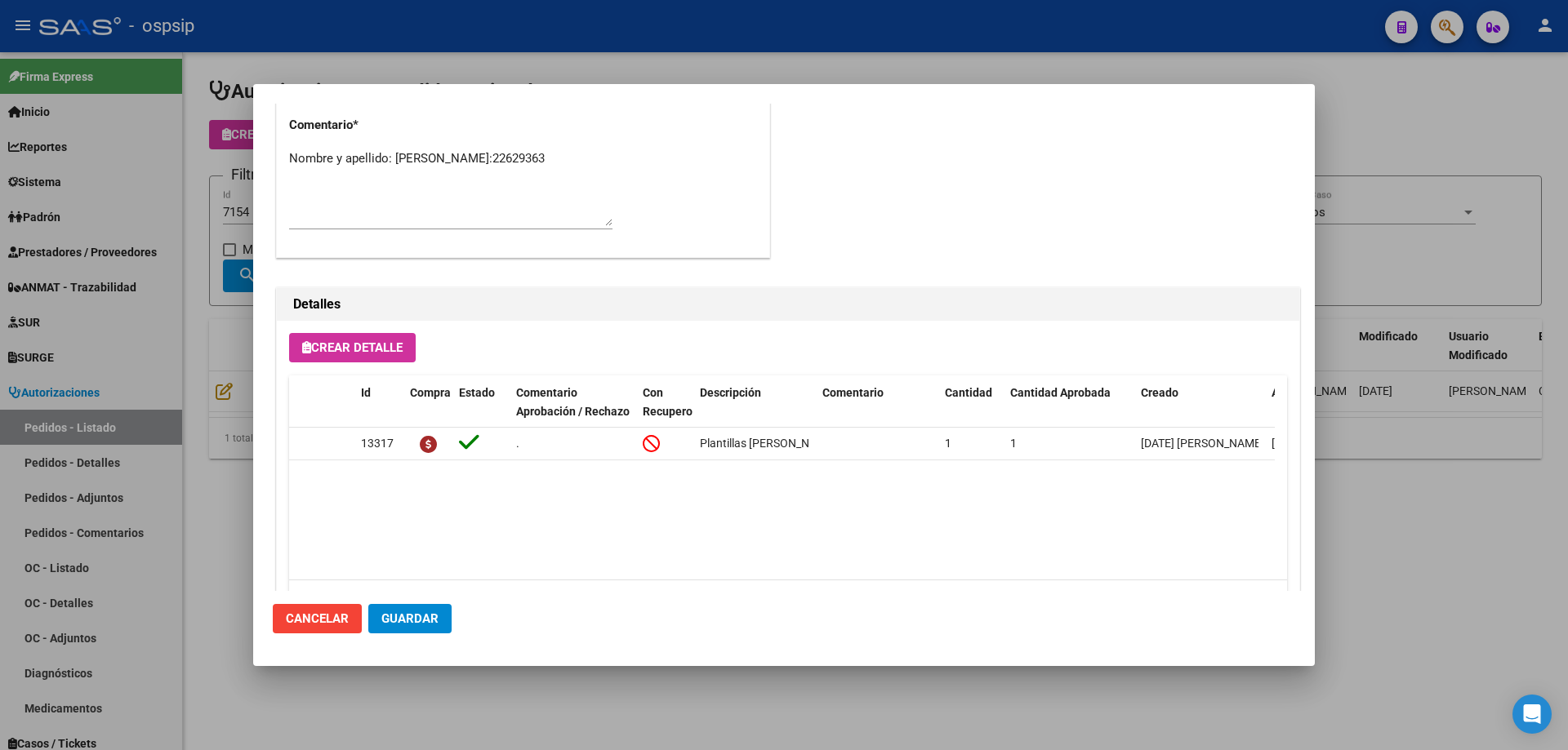
click at [175, 365] on div at bounding box center [784, 375] width 1568 height 750
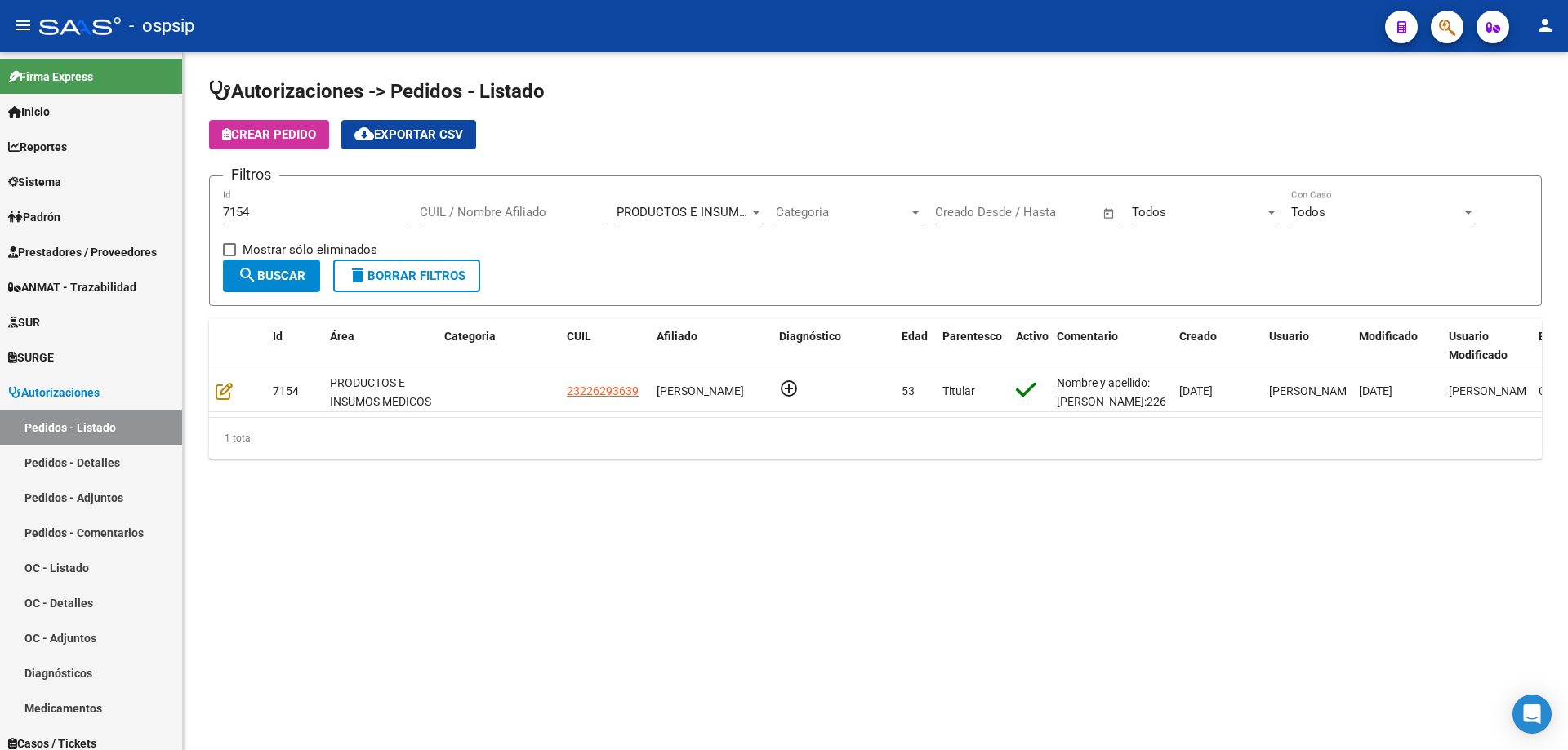
click at [270, 222] on div "7154 Id" at bounding box center [315, 207] width 184 height 35
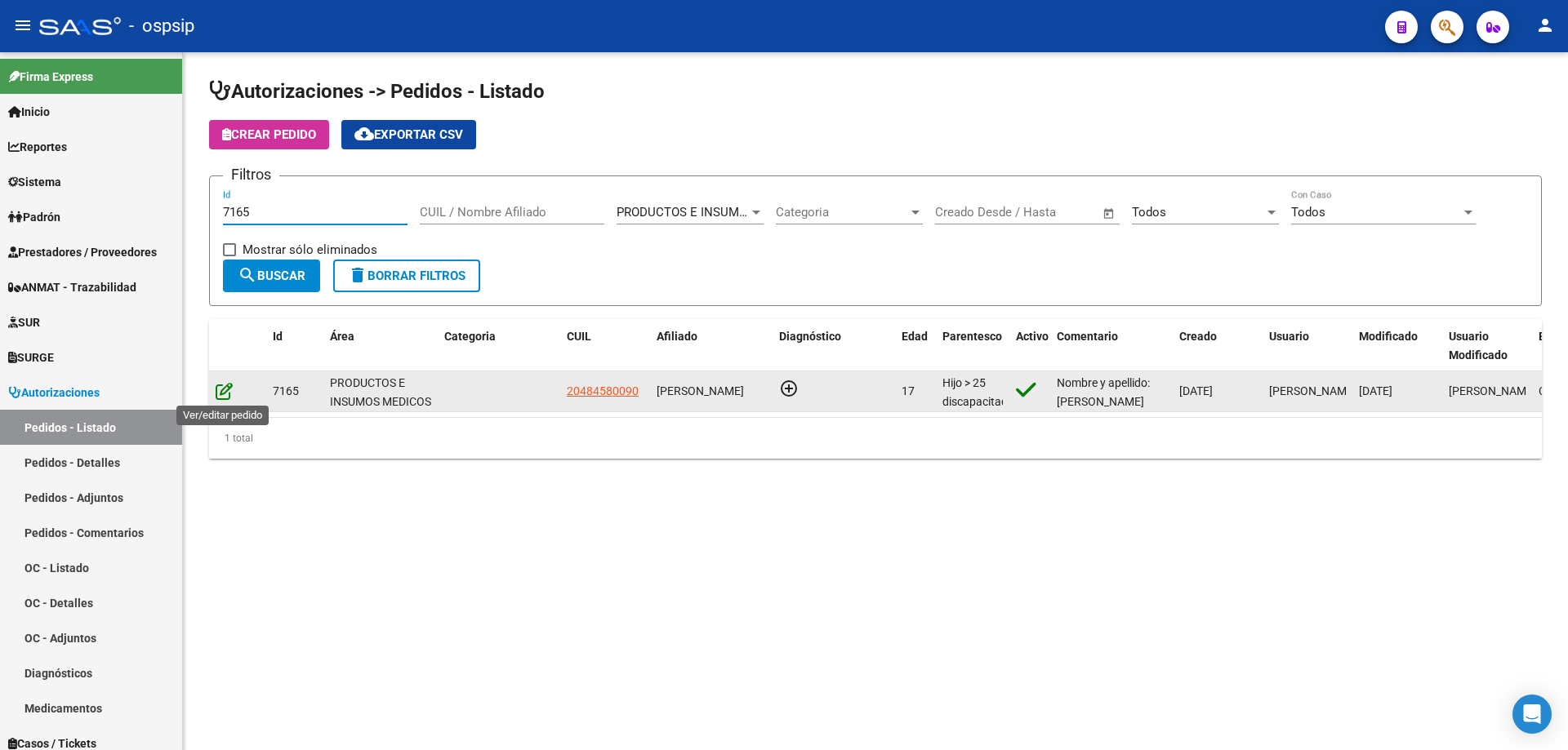
type input "7165"
click at [222, 390] on icon at bounding box center [223, 391] width 17 height 18
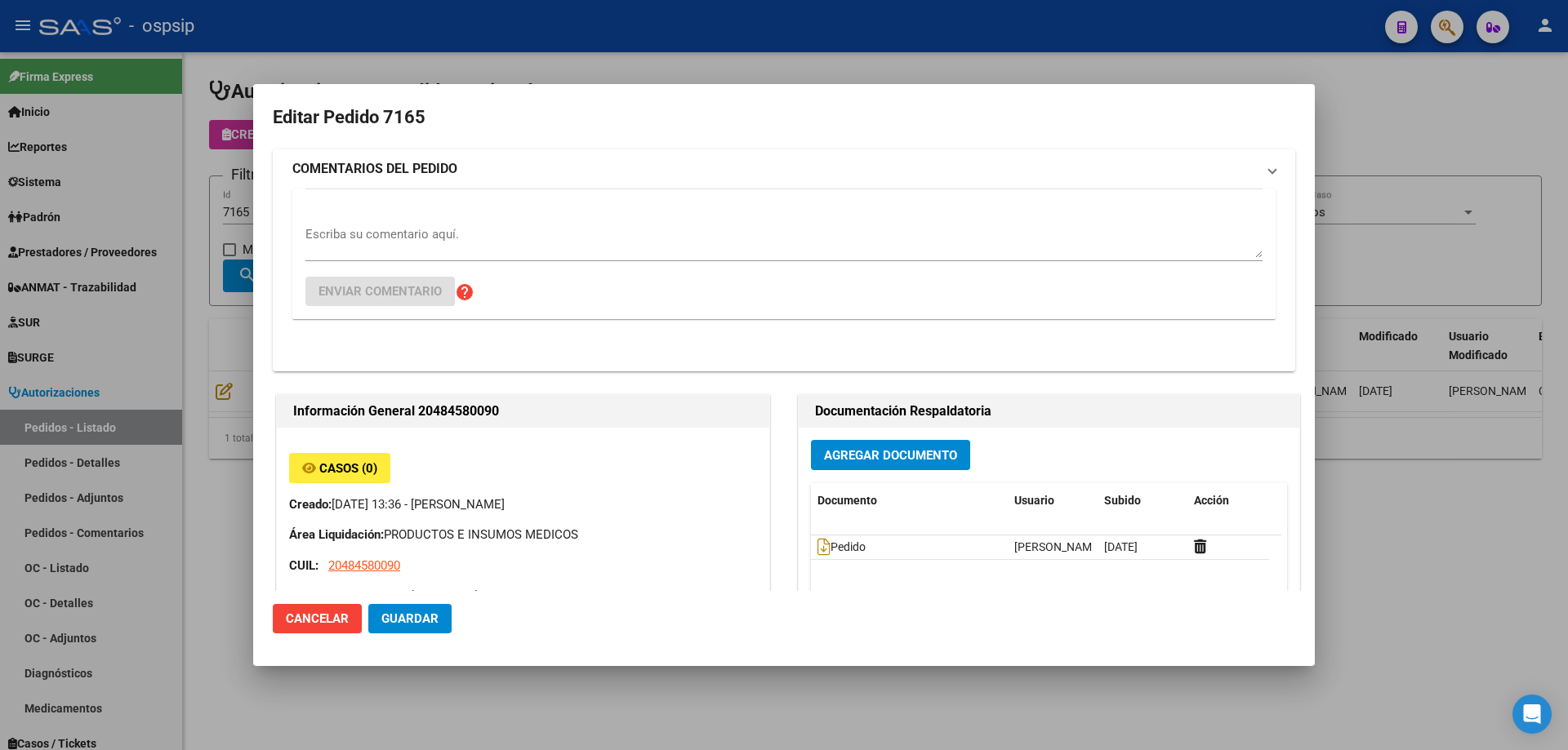
type input "[GEOGRAPHIC_DATA], [GEOGRAPHIC_DATA], [PERSON_NAME] 836"
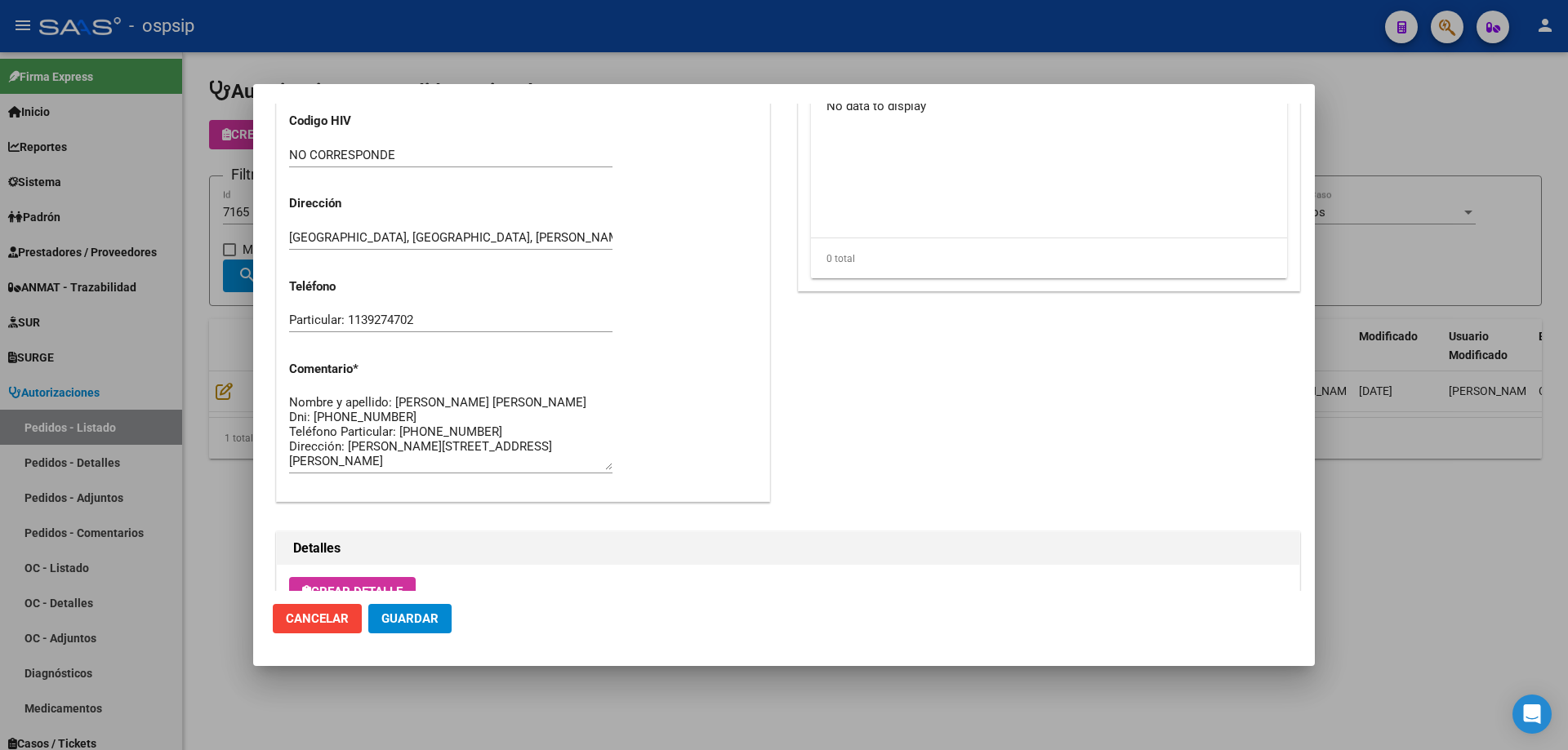
scroll to position [979, 0]
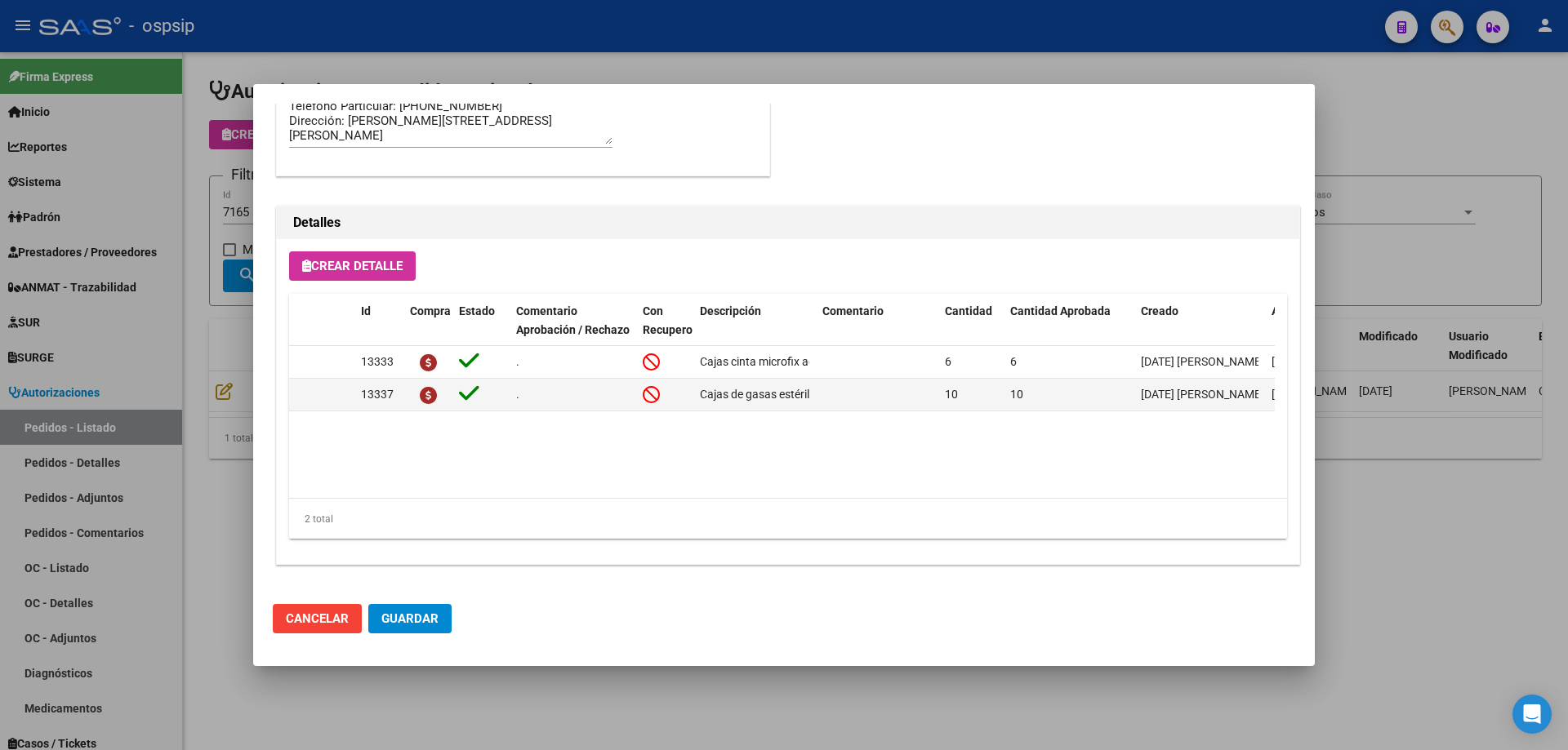
drag, startPoint x: 229, startPoint y: 246, endPoint x: 271, endPoint y: 198, distance: 63.8
click at [228, 246] on div at bounding box center [784, 375] width 1568 height 750
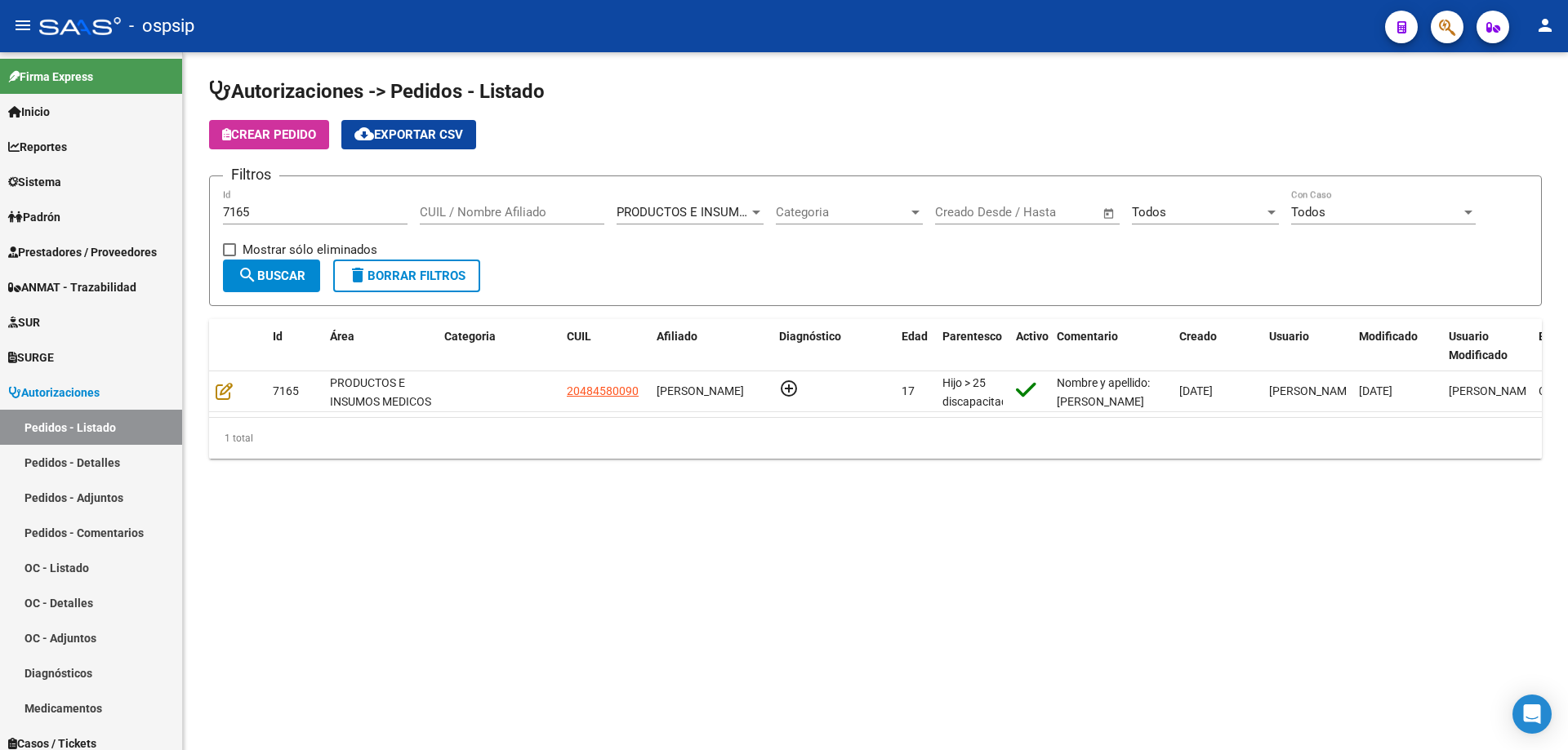
click at [273, 195] on div "7165 Id" at bounding box center [315, 207] width 184 height 35
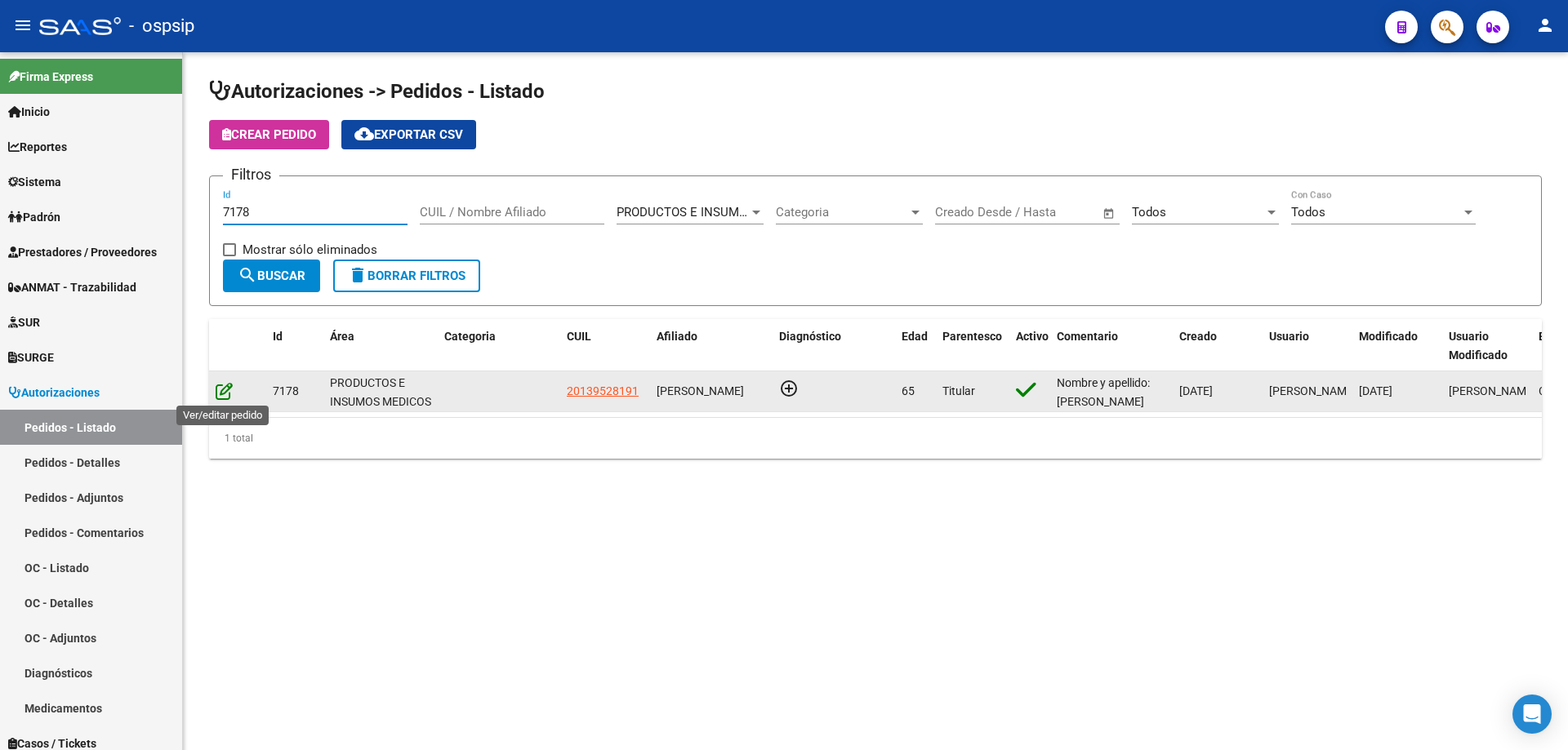
type input "7178"
click at [231, 397] on icon at bounding box center [223, 391] width 17 height 18
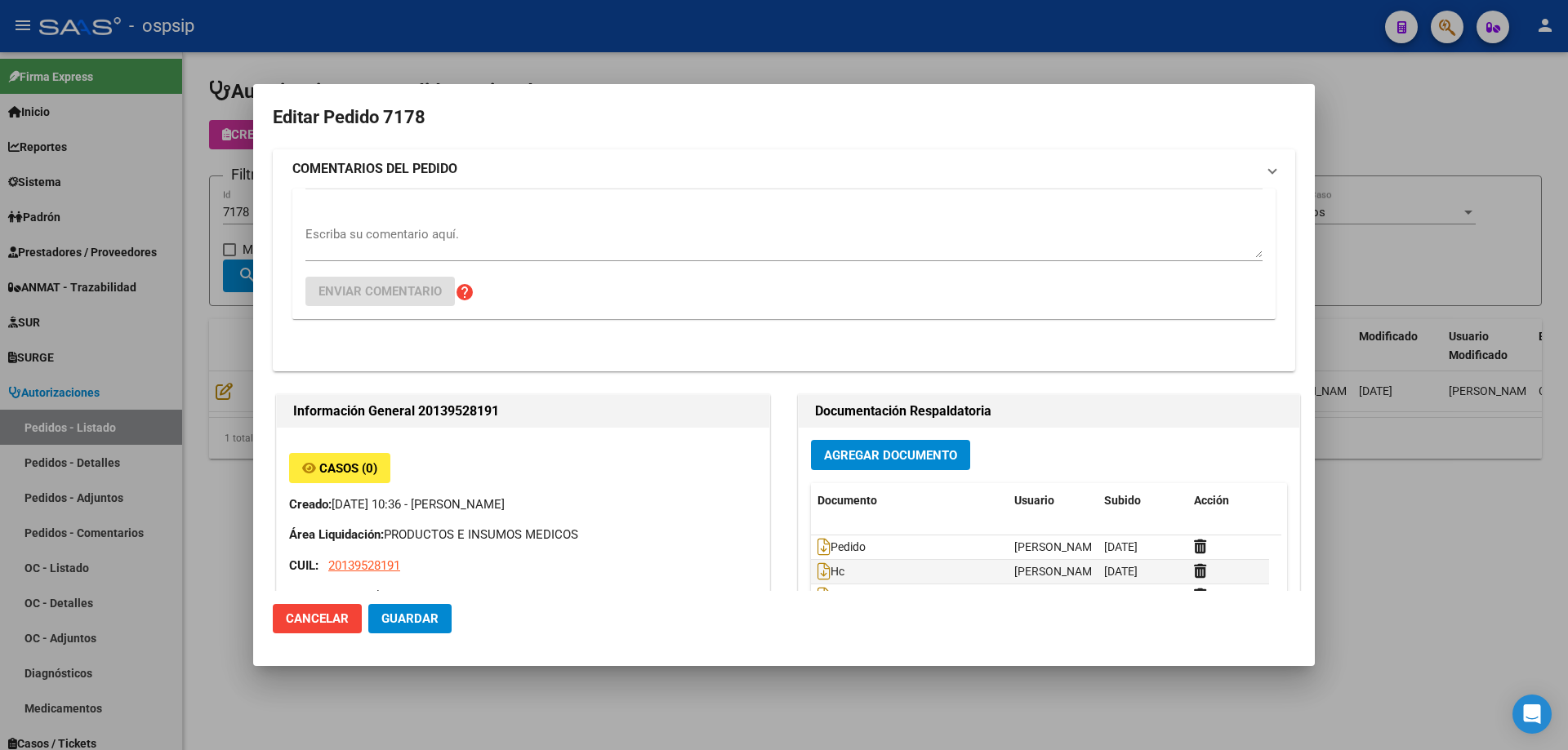
type input "[PERSON_NAME], LAS [PERSON_NAME], SUCRE 2786"
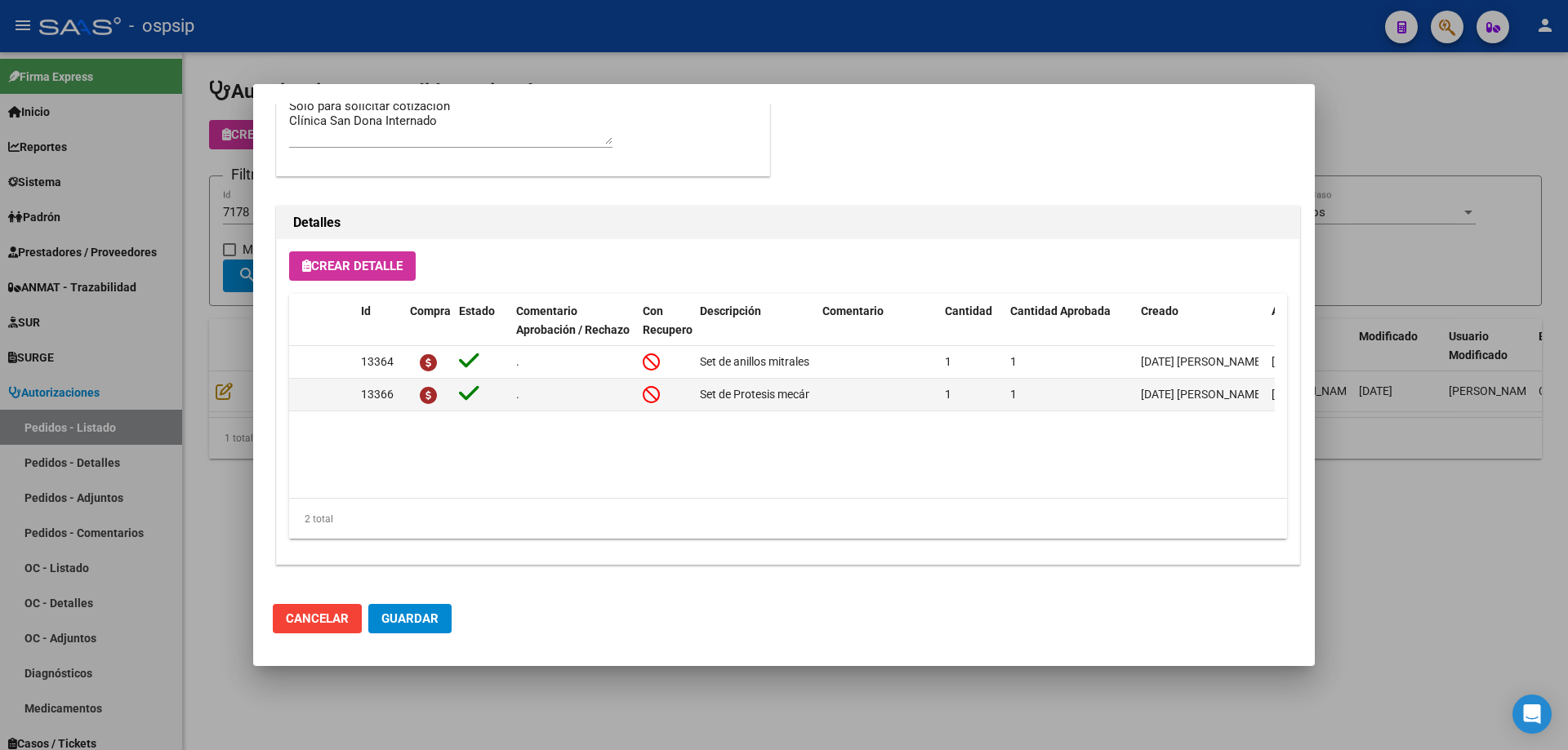
click at [98, 309] on div at bounding box center [784, 375] width 1568 height 750
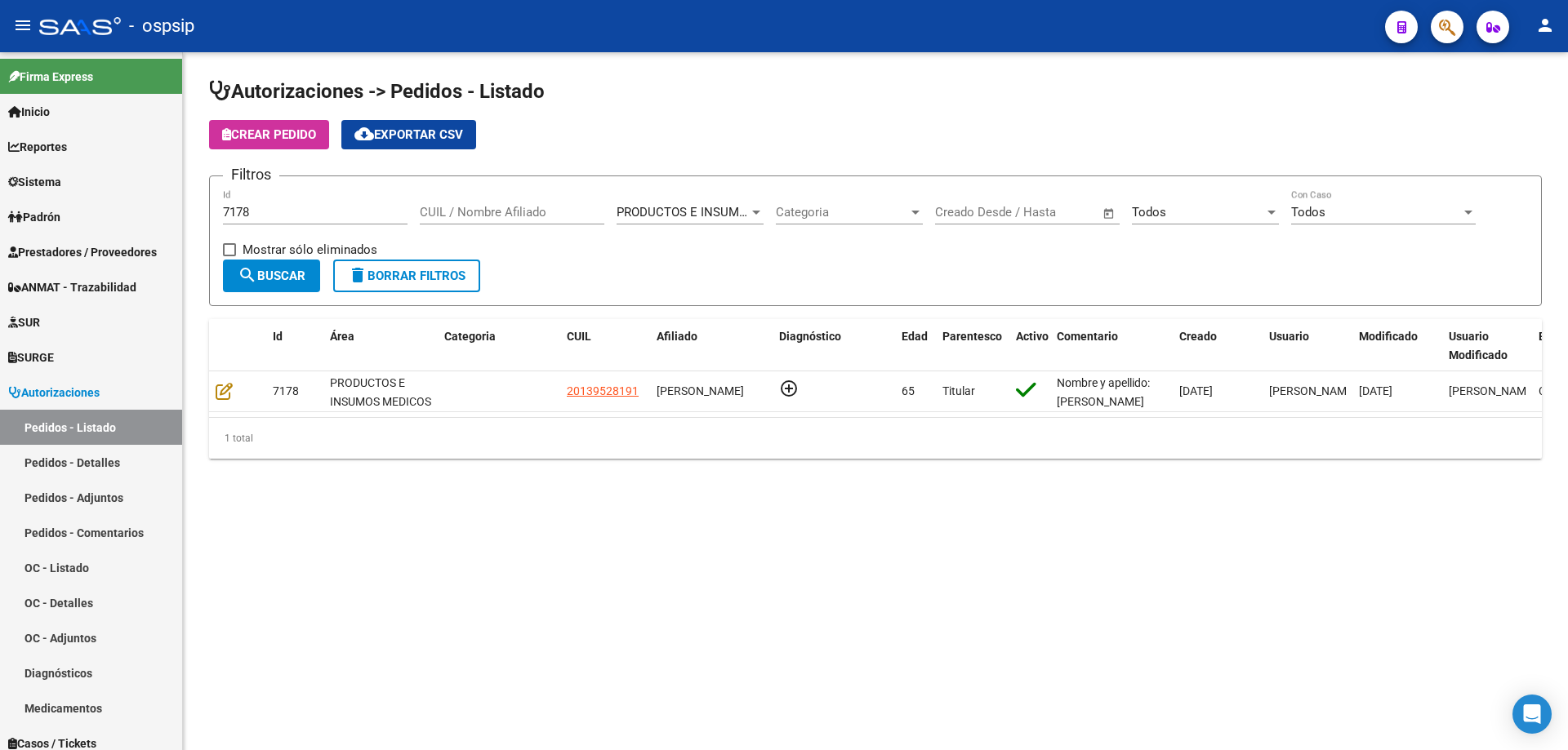
click at [271, 220] on div "7178 Id" at bounding box center [315, 207] width 184 height 35
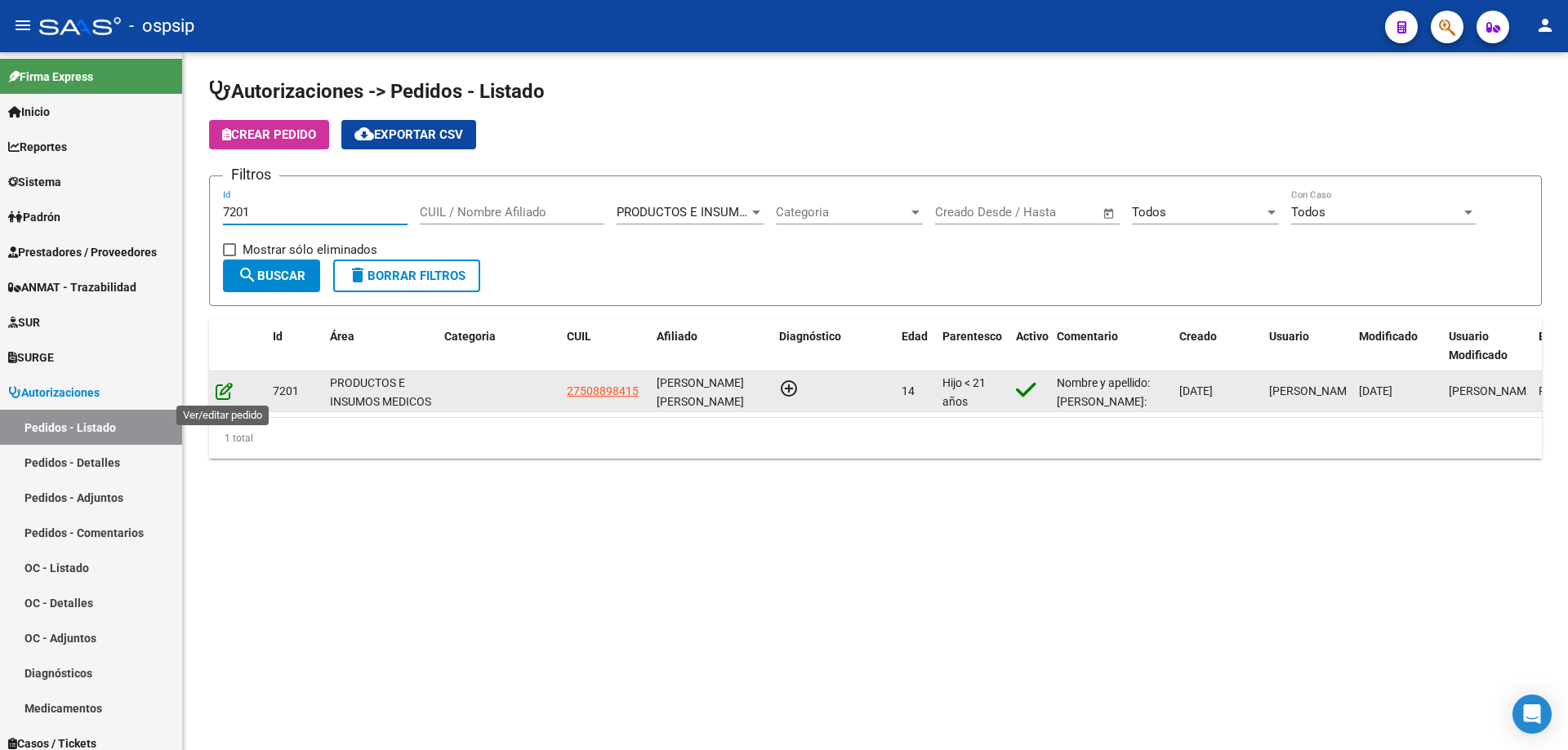
type input "7201"
click at [221, 397] on icon at bounding box center [223, 391] width 17 height 18
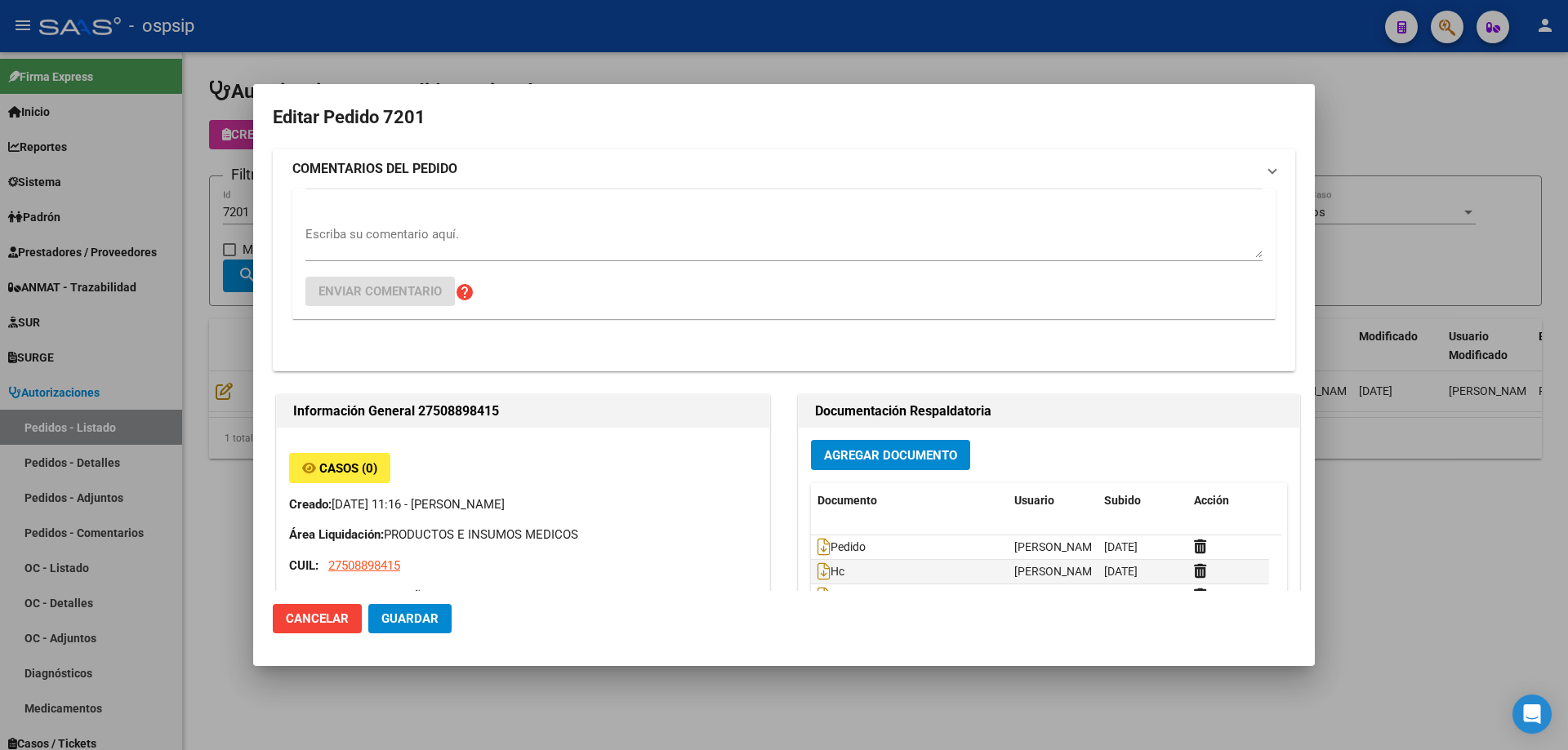
type input "[PERSON_NAME] [PERSON_NAME]"
type input "[GEOGRAPHIC_DATA], [GEOGRAPHIC_DATA], [GEOGRAPHIC_DATA] 3455"
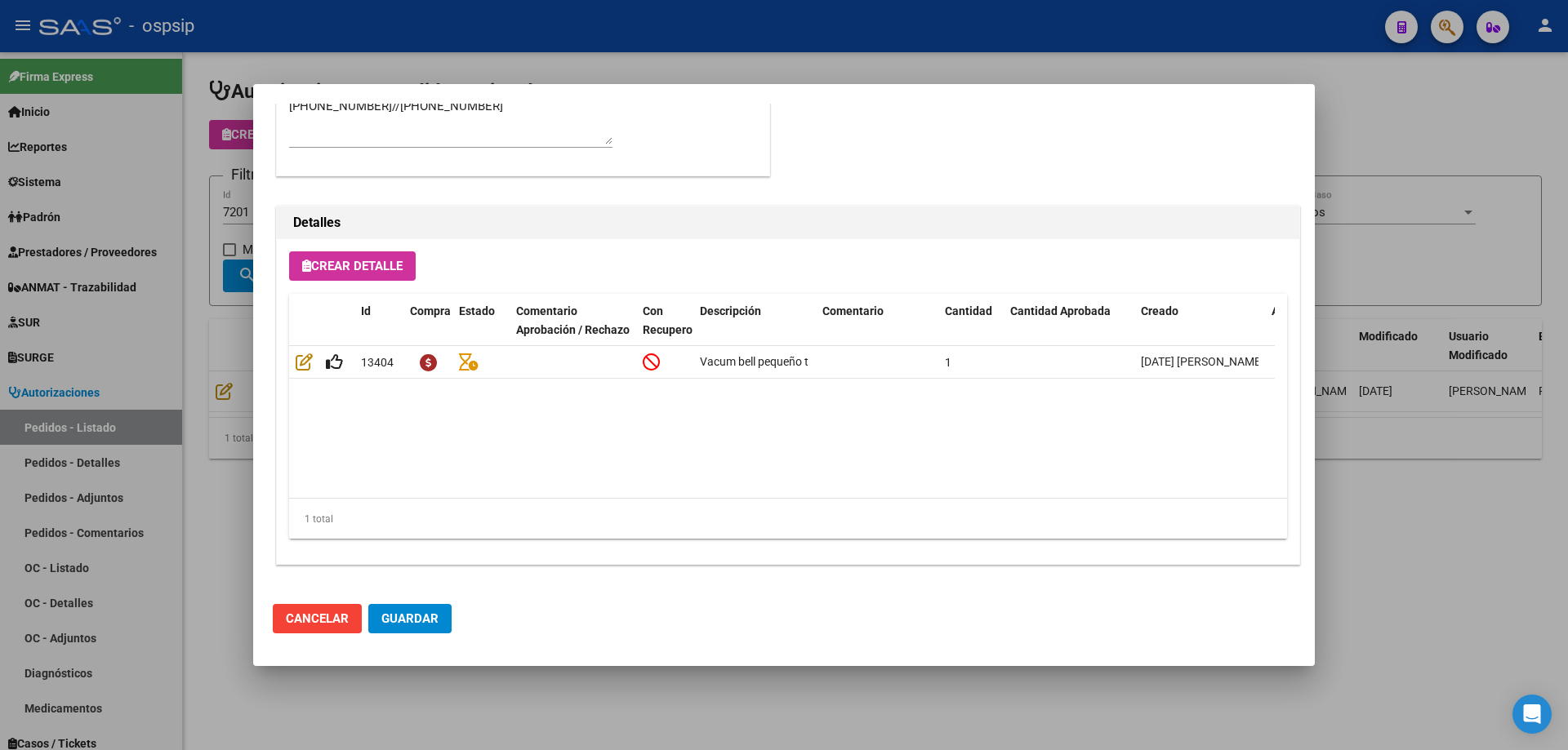
click at [231, 294] on div at bounding box center [784, 375] width 1568 height 750
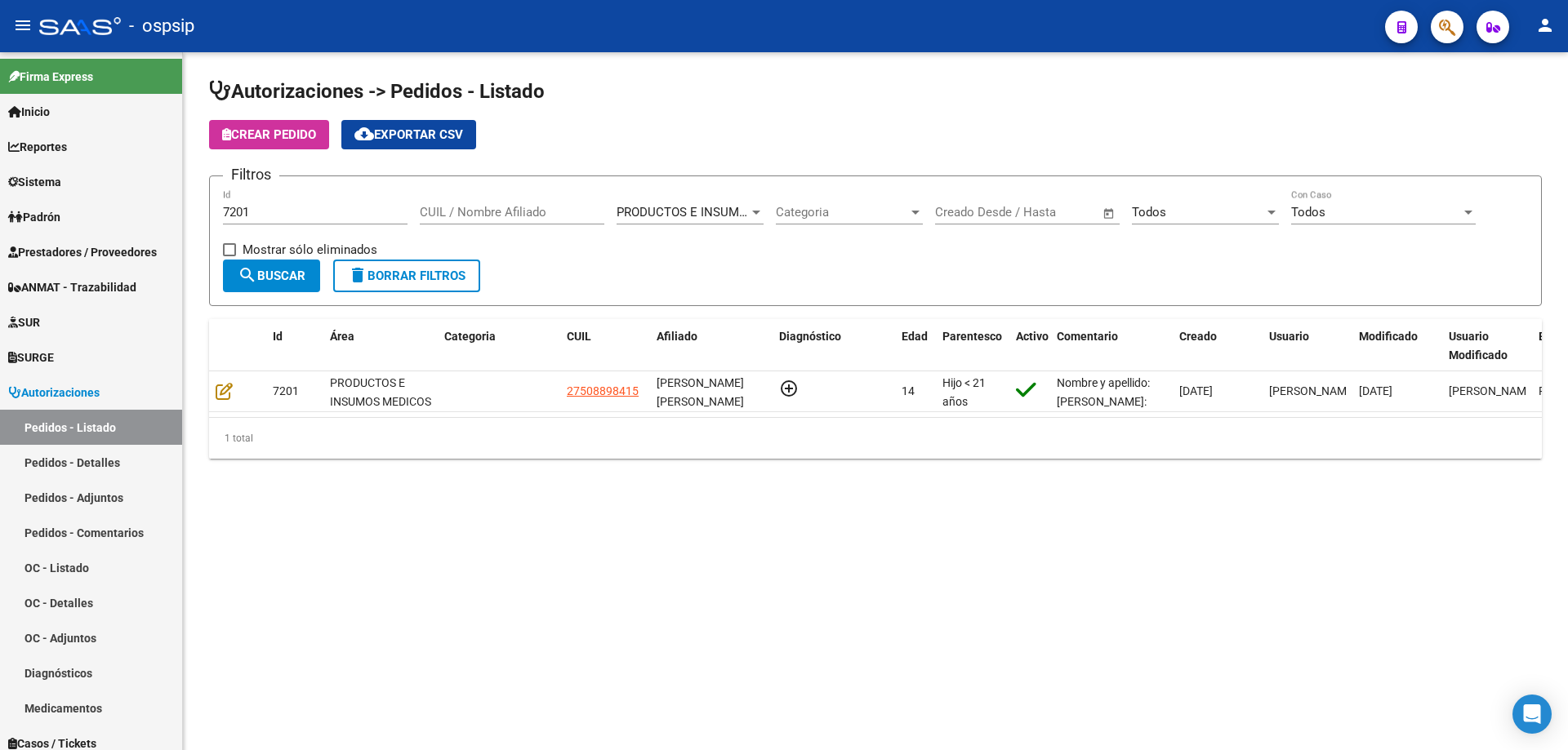
click at [271, 217] on input "7201" at bounding box center [315, 212] width 184 height 15
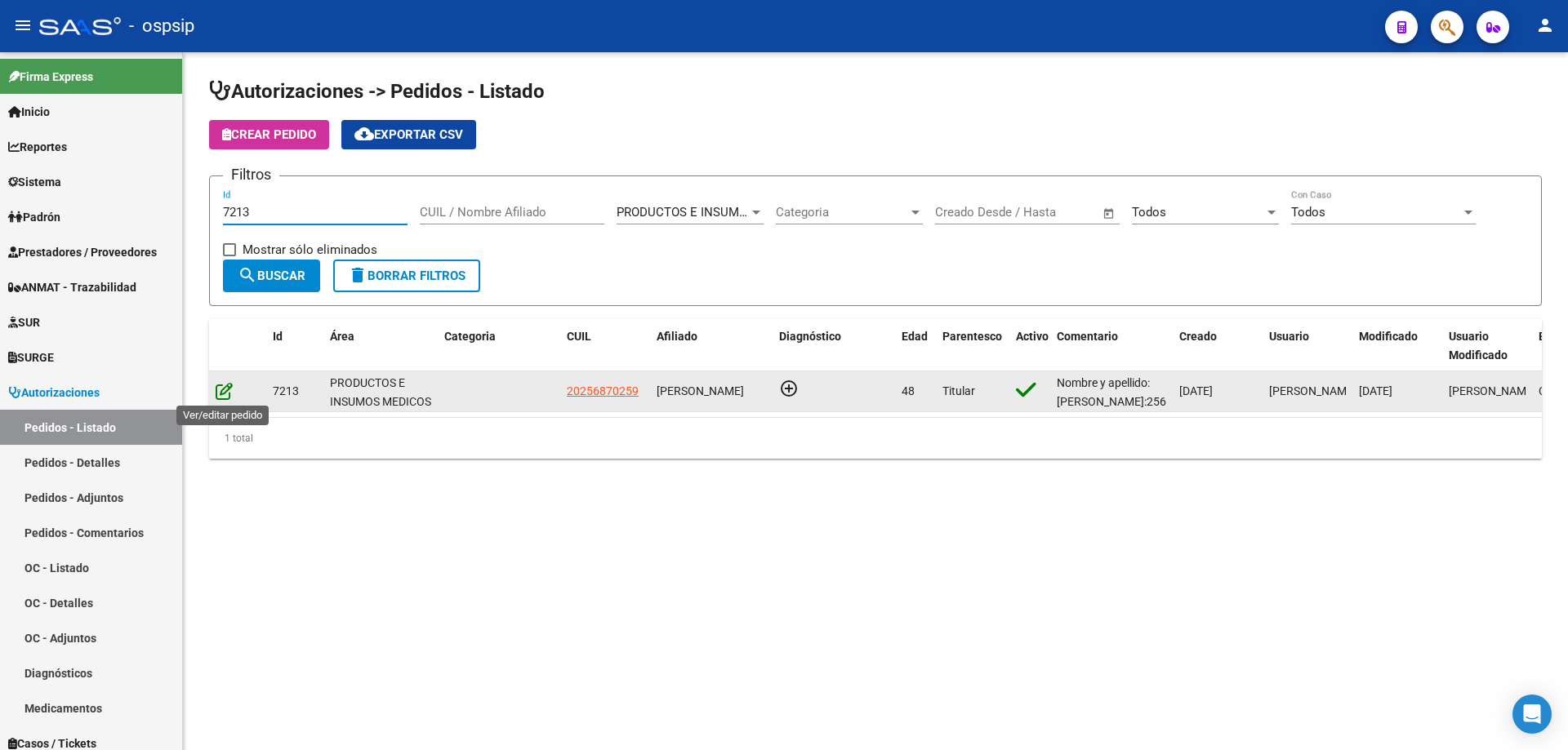
type input "7213"
click at [230, 386] on icon at bounding box center [223, 391] width 17 height 18
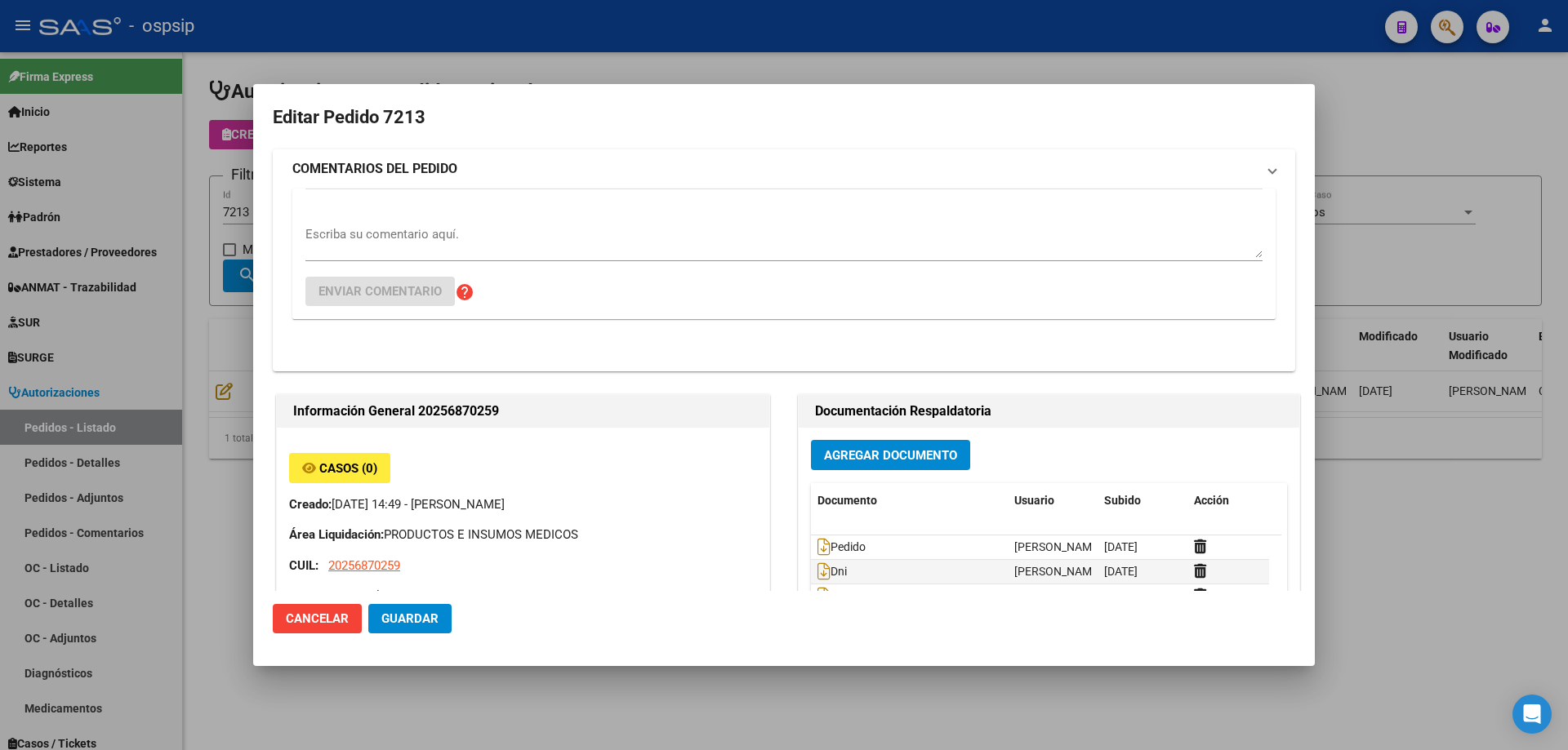
type input "[GEOGRAPHIC_DATA], [PERSON_NAME], CNO. GRAL. BELGRANO 2947, [GEOGRAPHIC_DATA]: …"
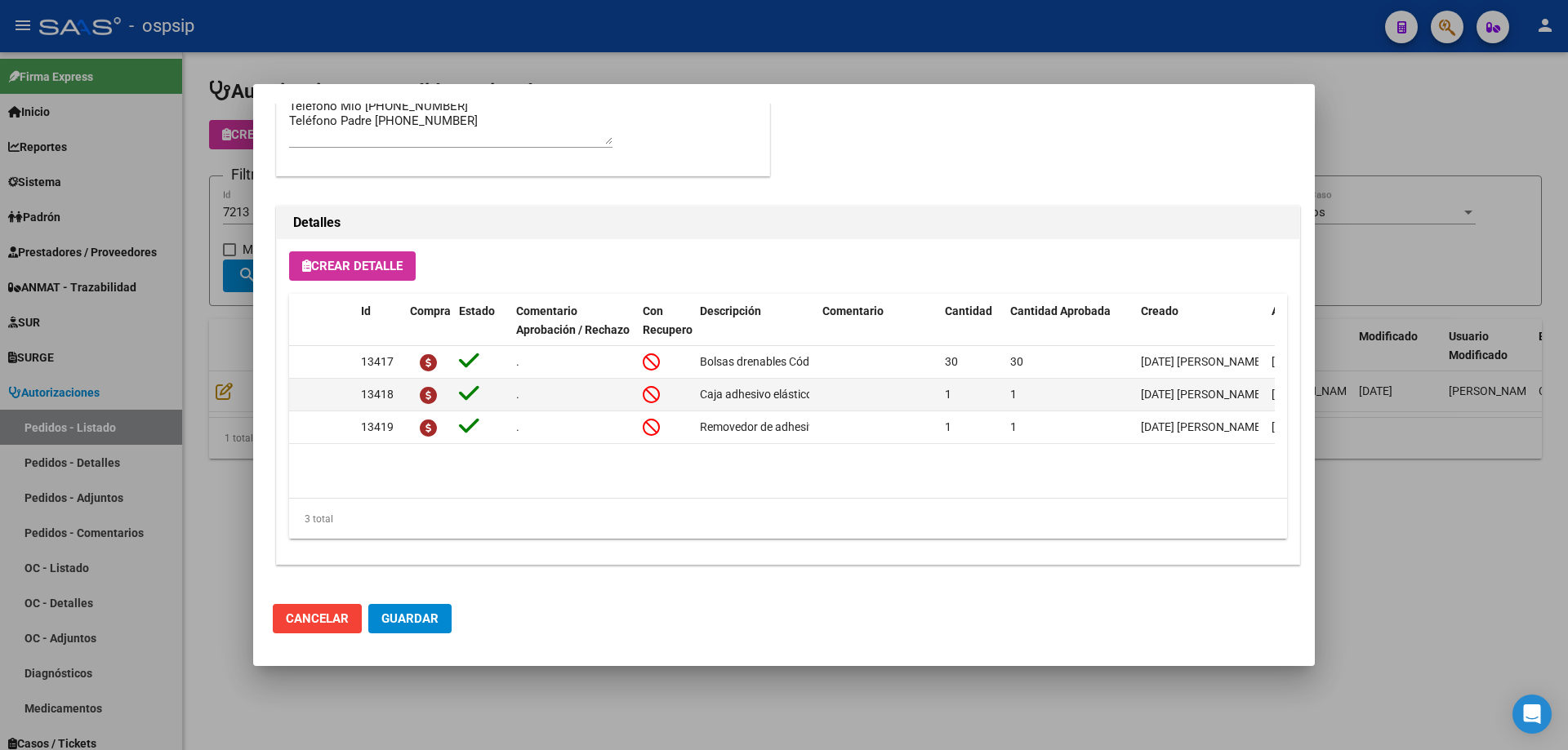
scroll to position [734, 0]
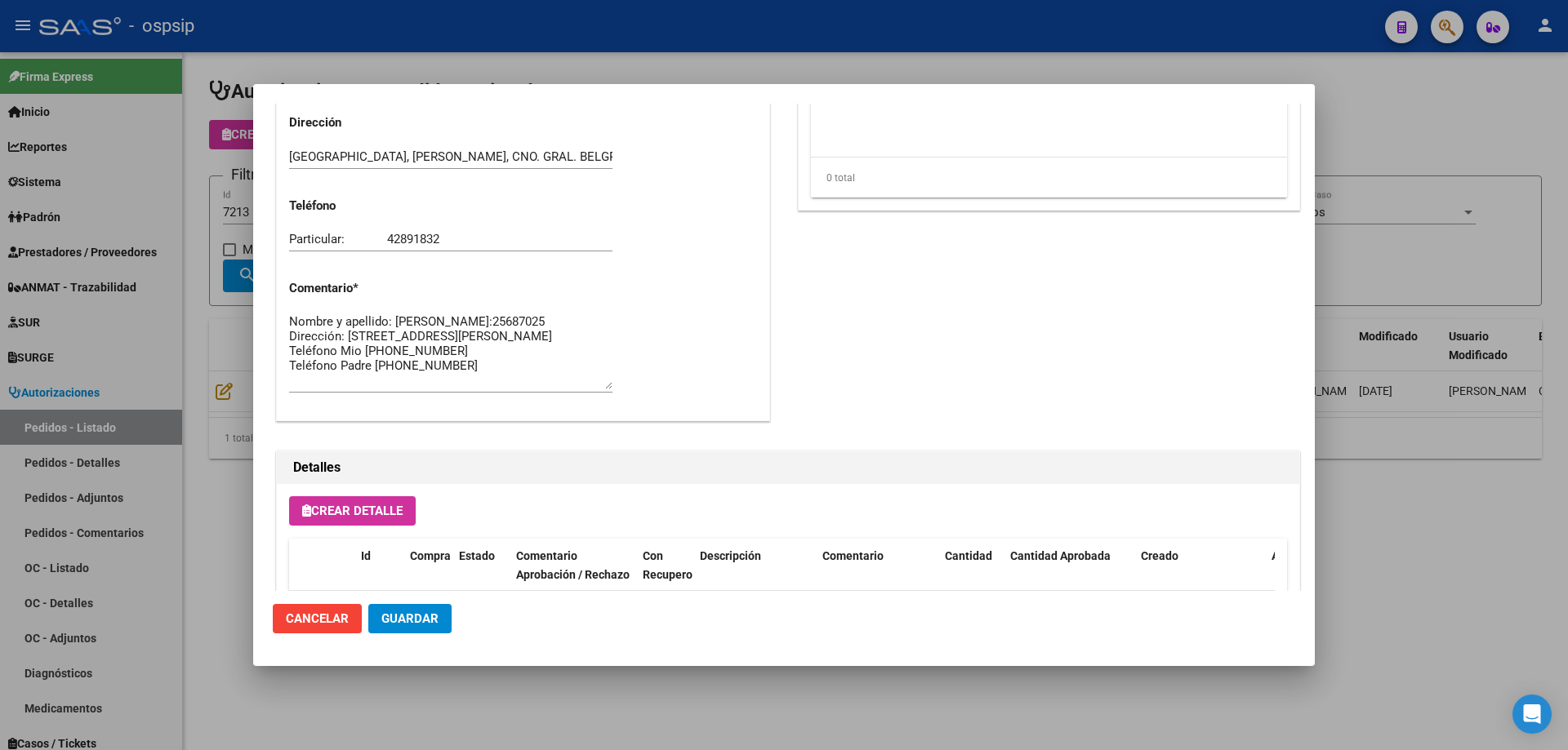
click at [77, 270] on div at bounding box center [784, 375] width 1568 height 750
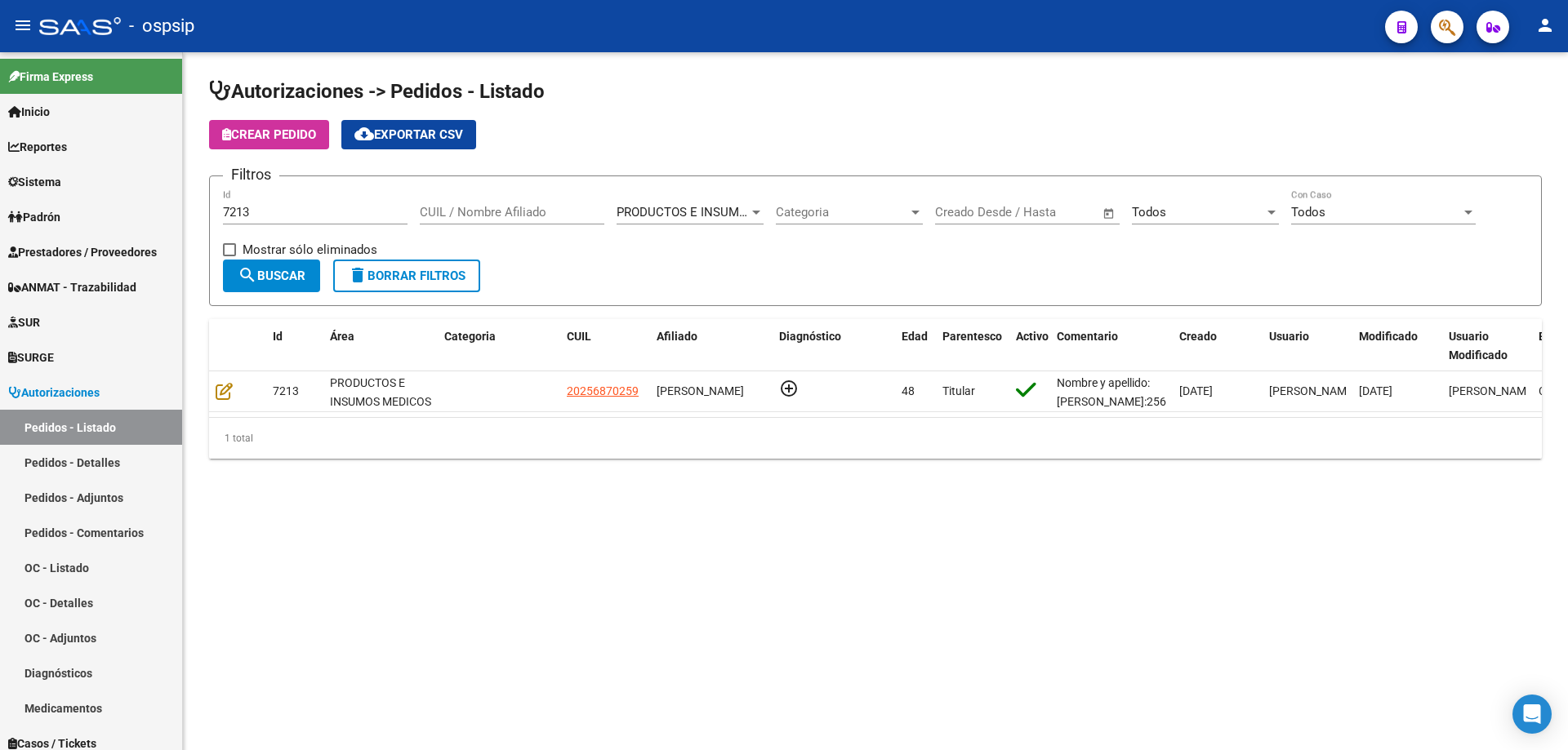
click at [266, 214] on input "7213" at bounding box center [315, 212] width 184 height 15
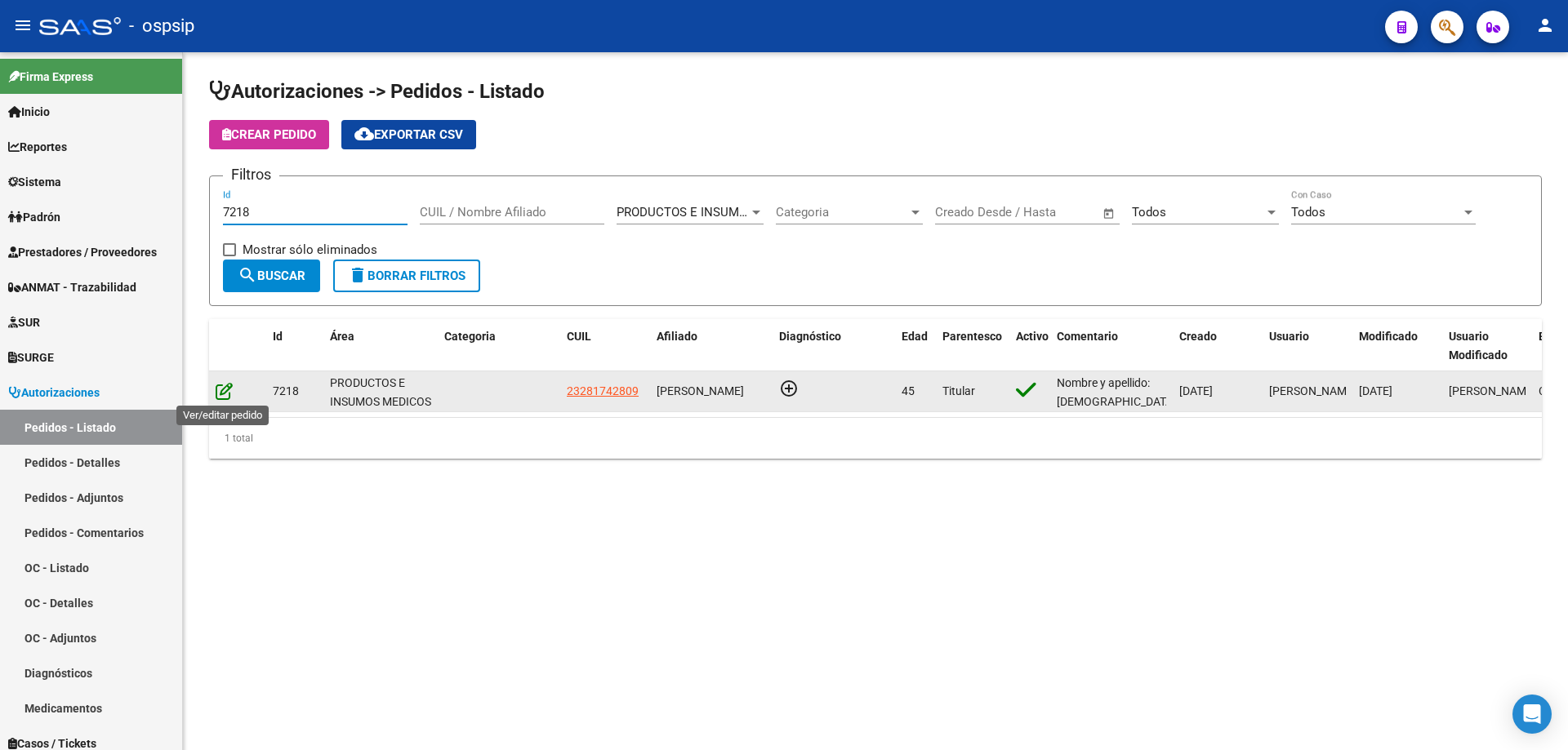
type input "7218"
click at [232, 394] on icon at bounding box center [223, 391] width 17 height 18
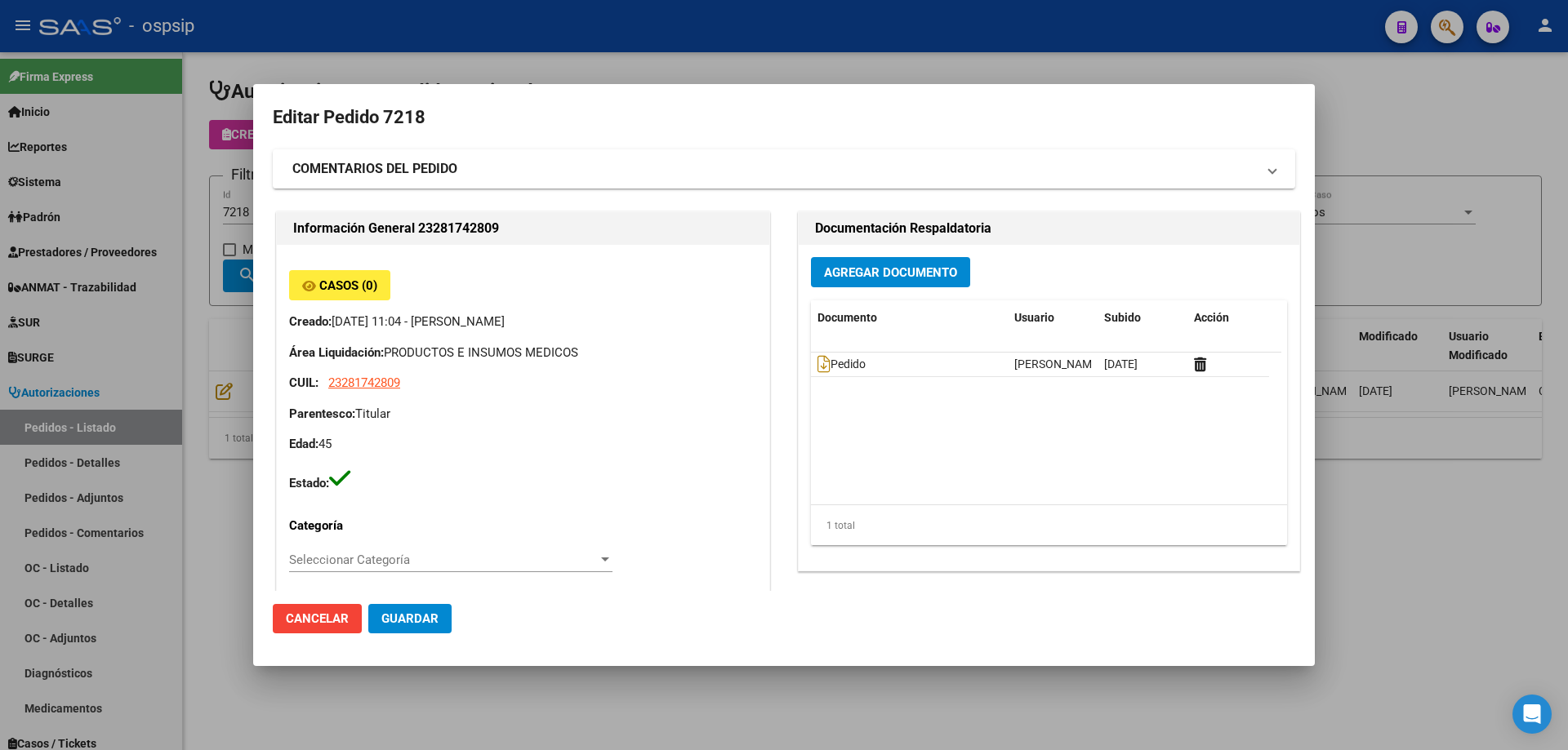
type input "[GEOGRAPHIC_DATA], [PERSON_NAME], [PERSON_NAME] 1450"
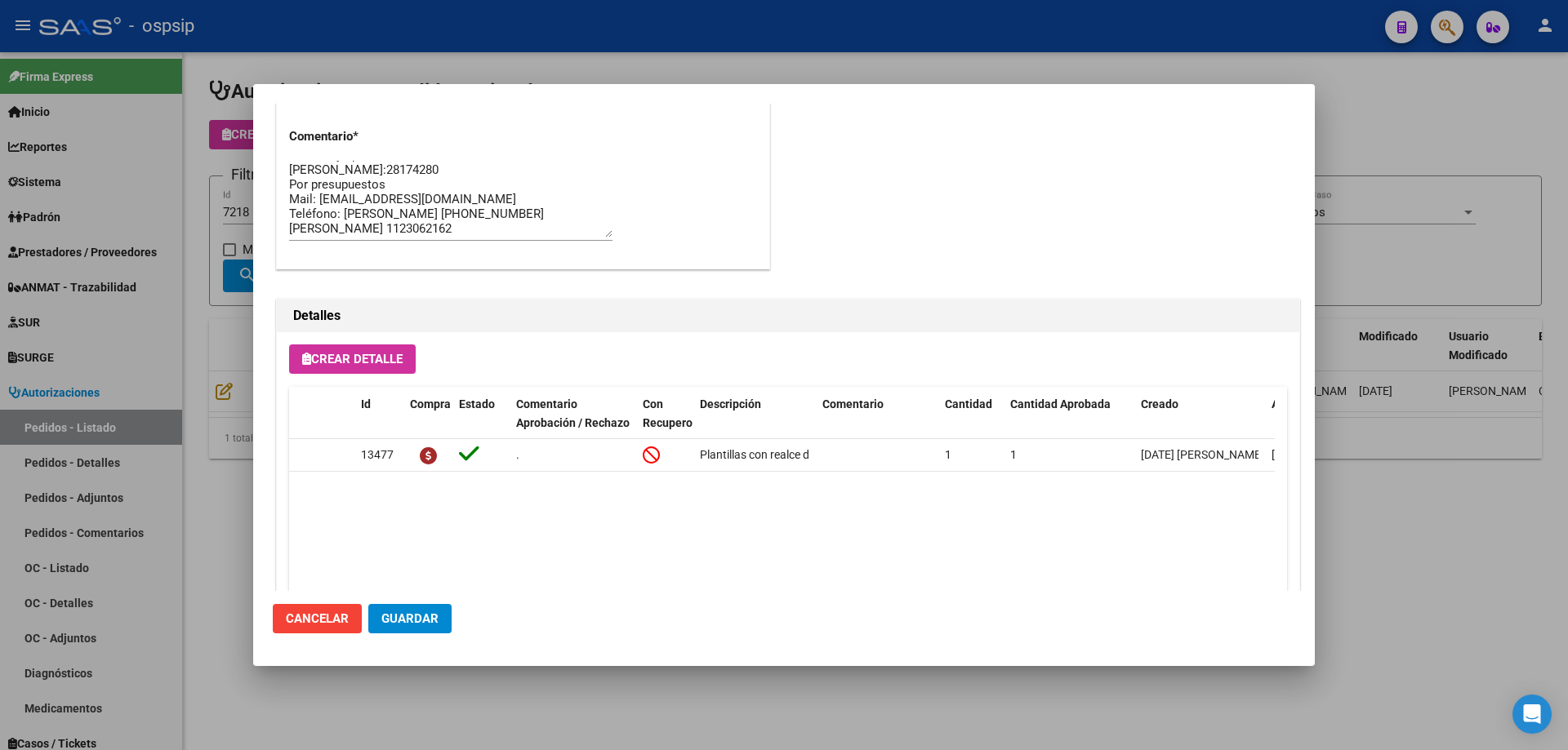
scroll to position [979, 0]
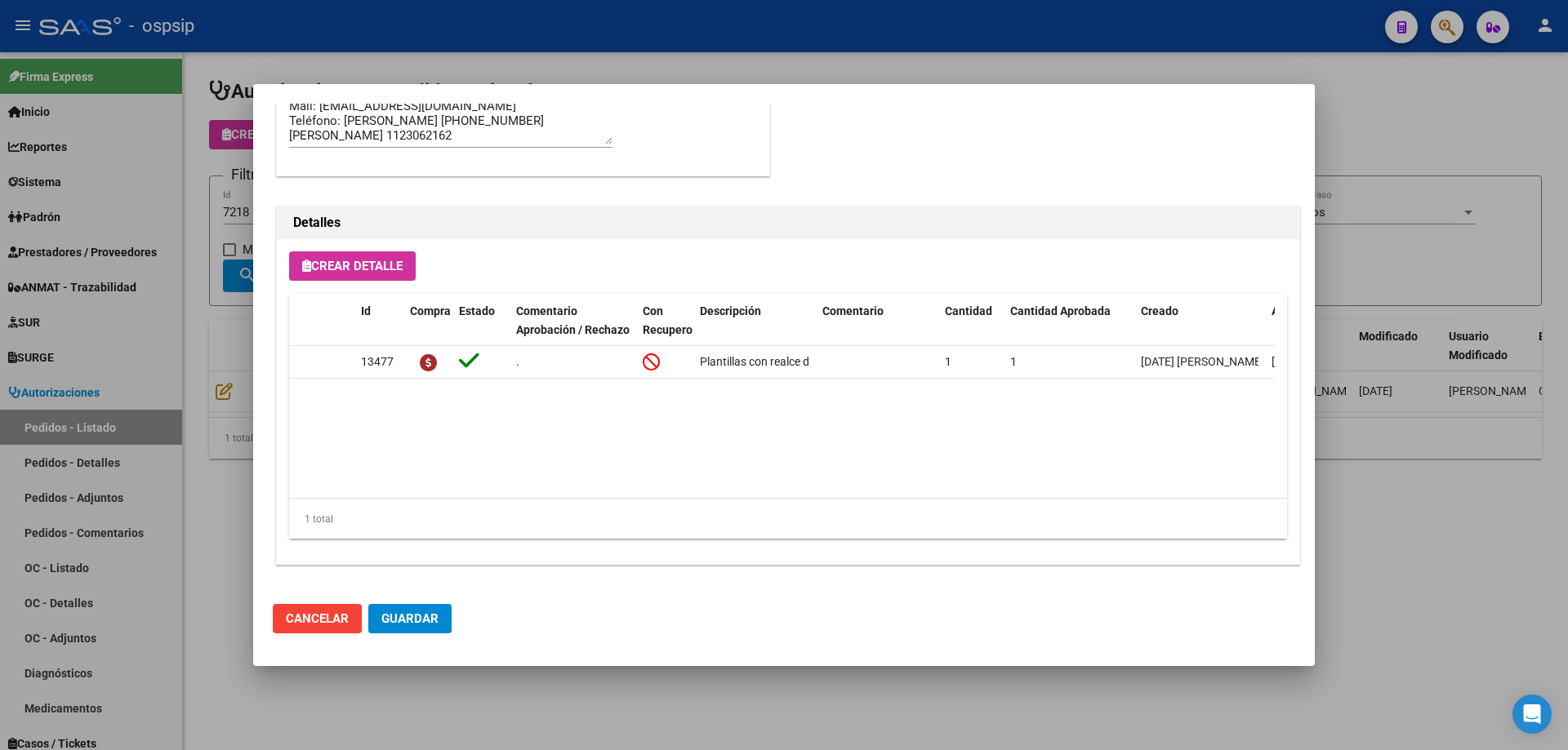
click at [242, 324] on div at bounding box center [784, 375] width 1568 height 750
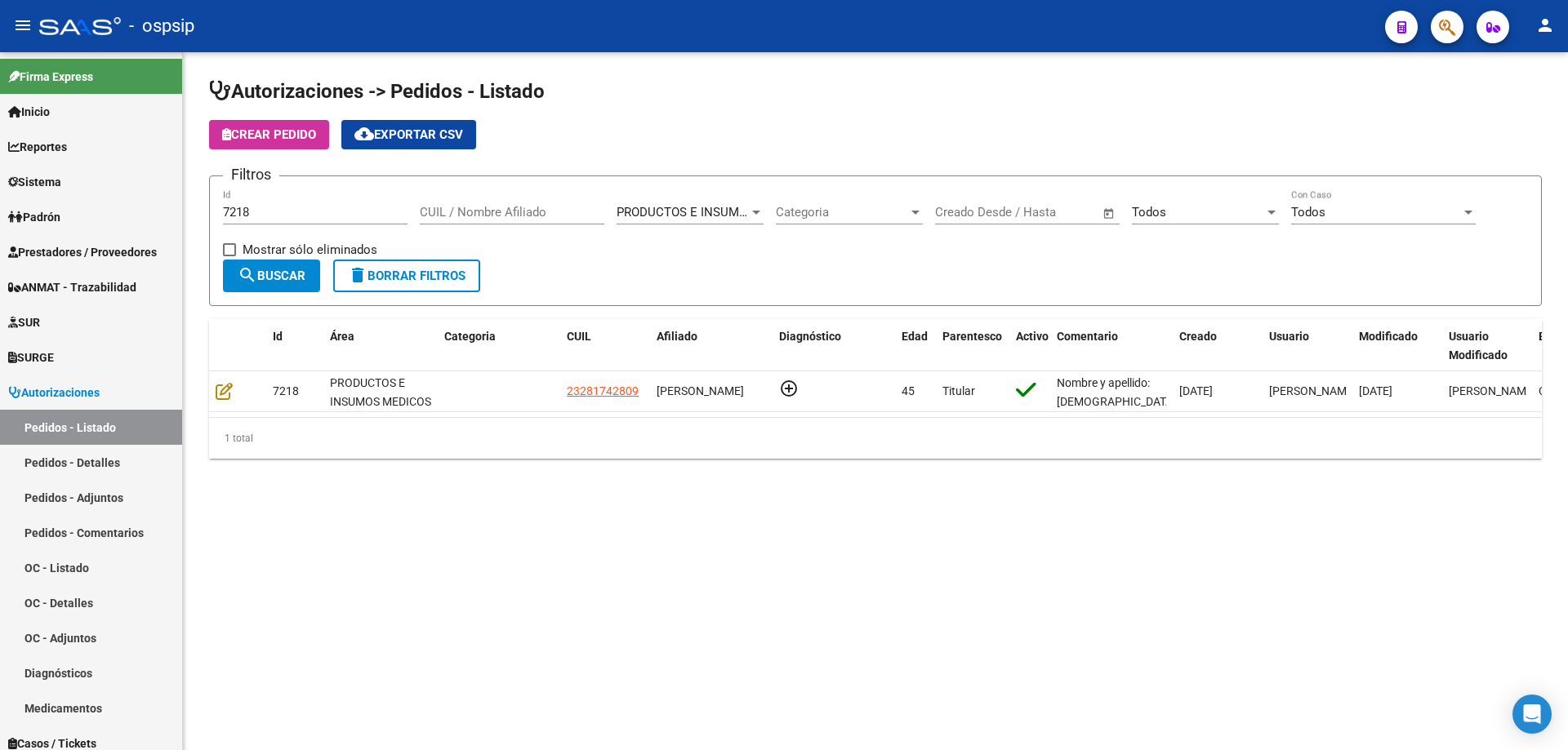
click at [277, 199] on div "7218 Id" at bounding box center [315, 207] width 184 height 35
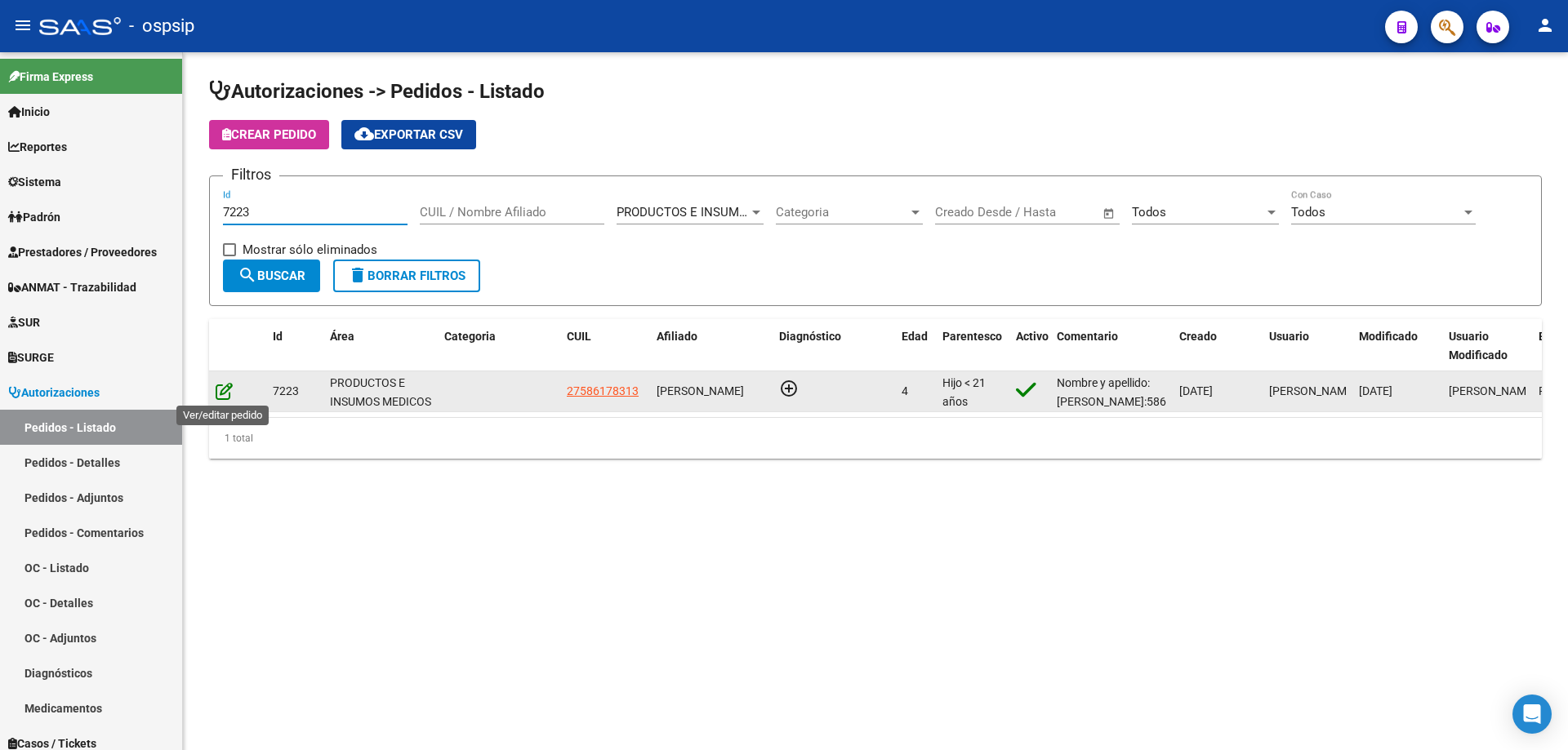
type input "7223"
click at [222, 387] on icon at bounding box center [223, 391] width 17 height 18
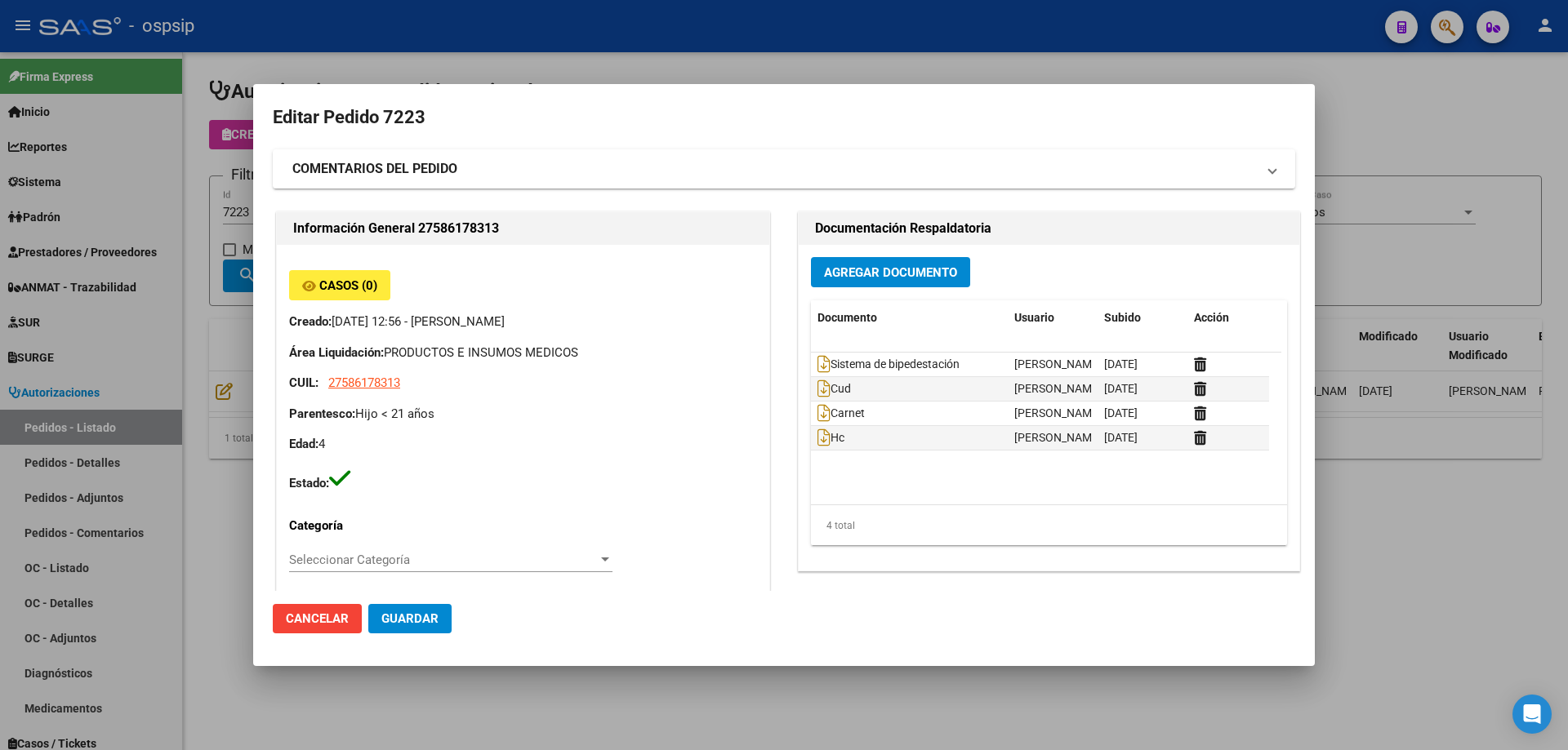
type input "[GEOGRAPHIC_DATA], [PERSON_NAME], [DATE][PERSON_NAME]"
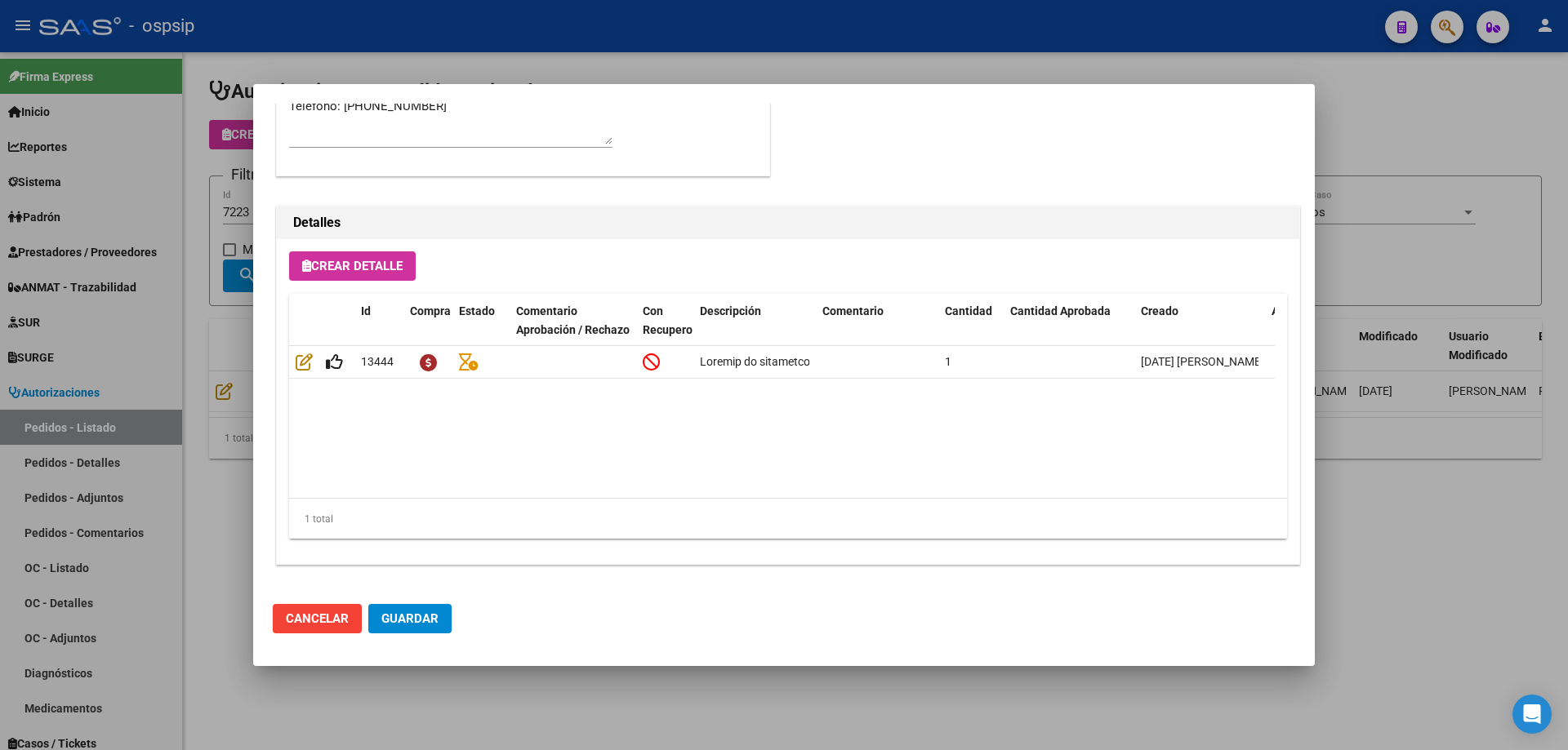
click at [249, 342] on div at bounding box center [784, 375] width 1568 height 750
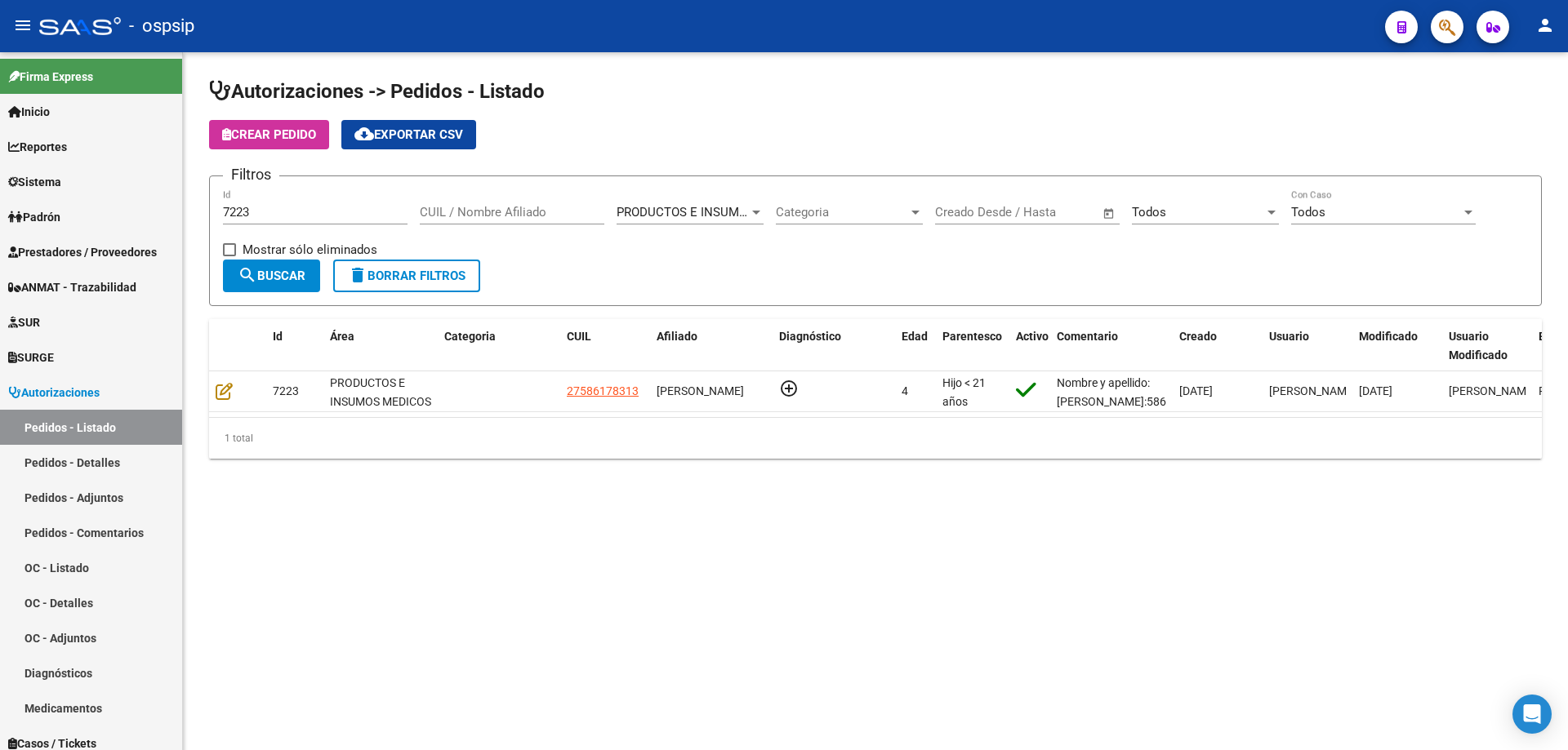
click at [283, 217] on input "7223" at bounding box center [315, 212] width 184 height 15
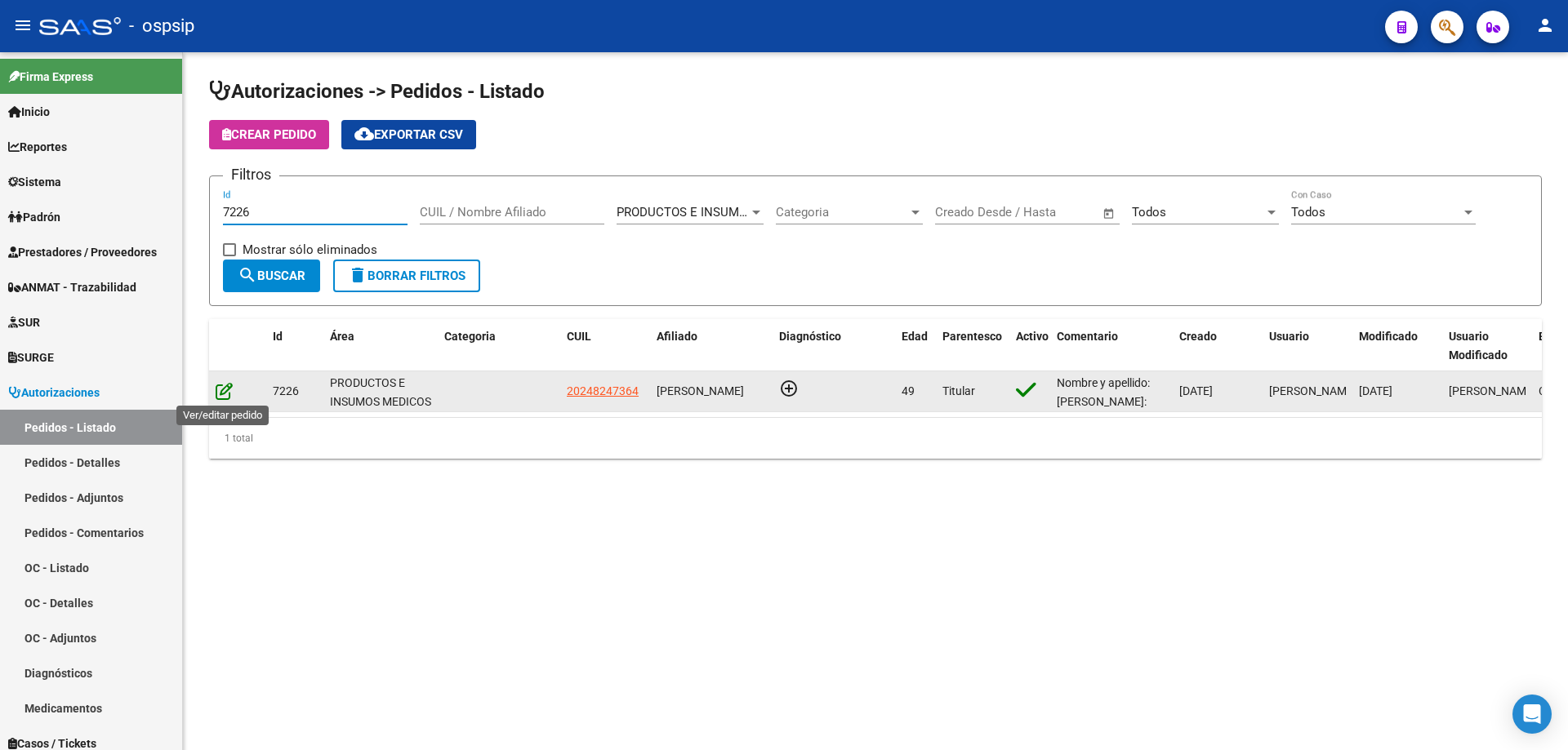
type input "7226"
click at [227, 387] on icon at bounding box center [223, 391] width 17 height 18
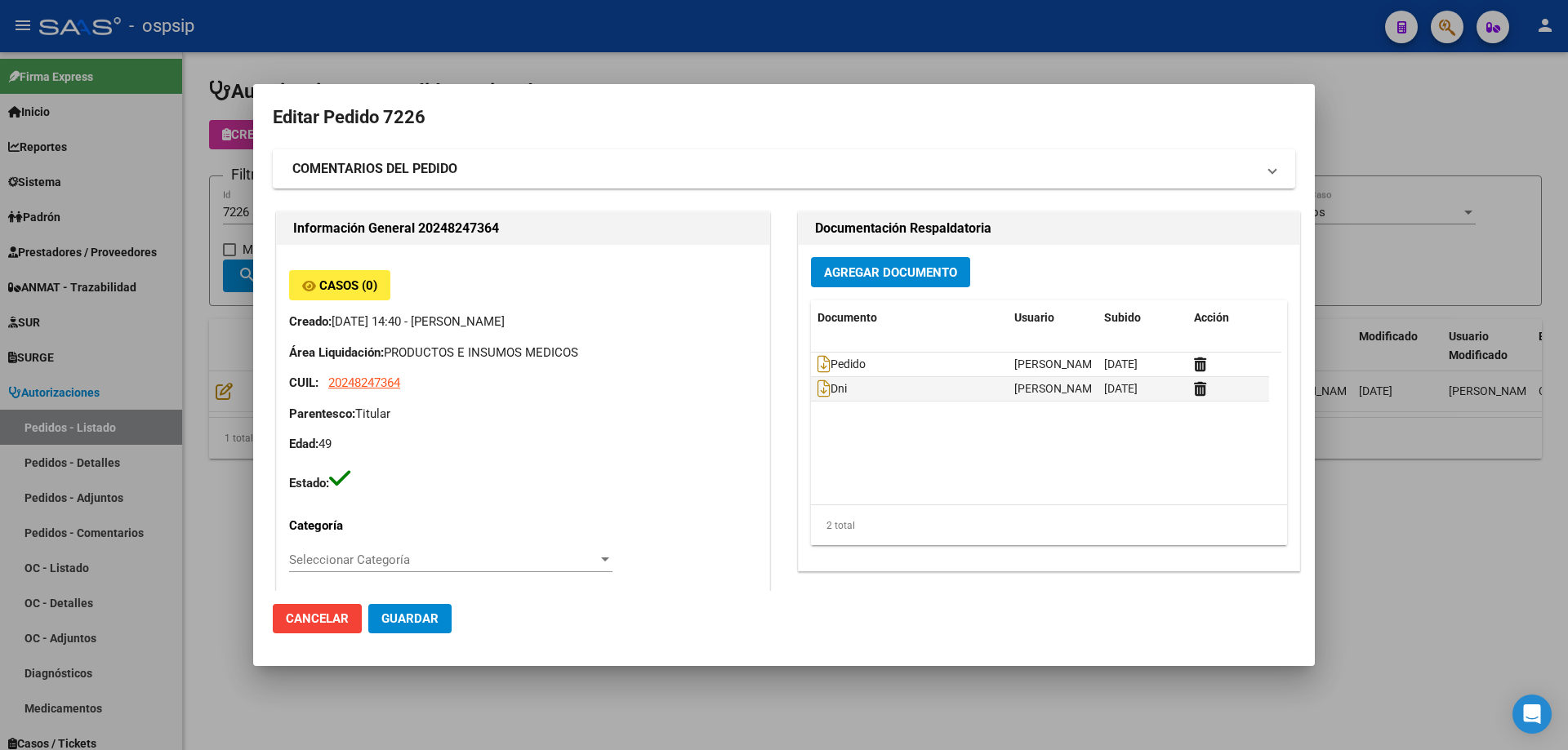
type input "[GEOGRAPHIC_DATA], [GEOGRAPHIC_DATA], [DOMAIN_NAME] Y P. UNIDAS ENTR 1 ED 4, Pi…"
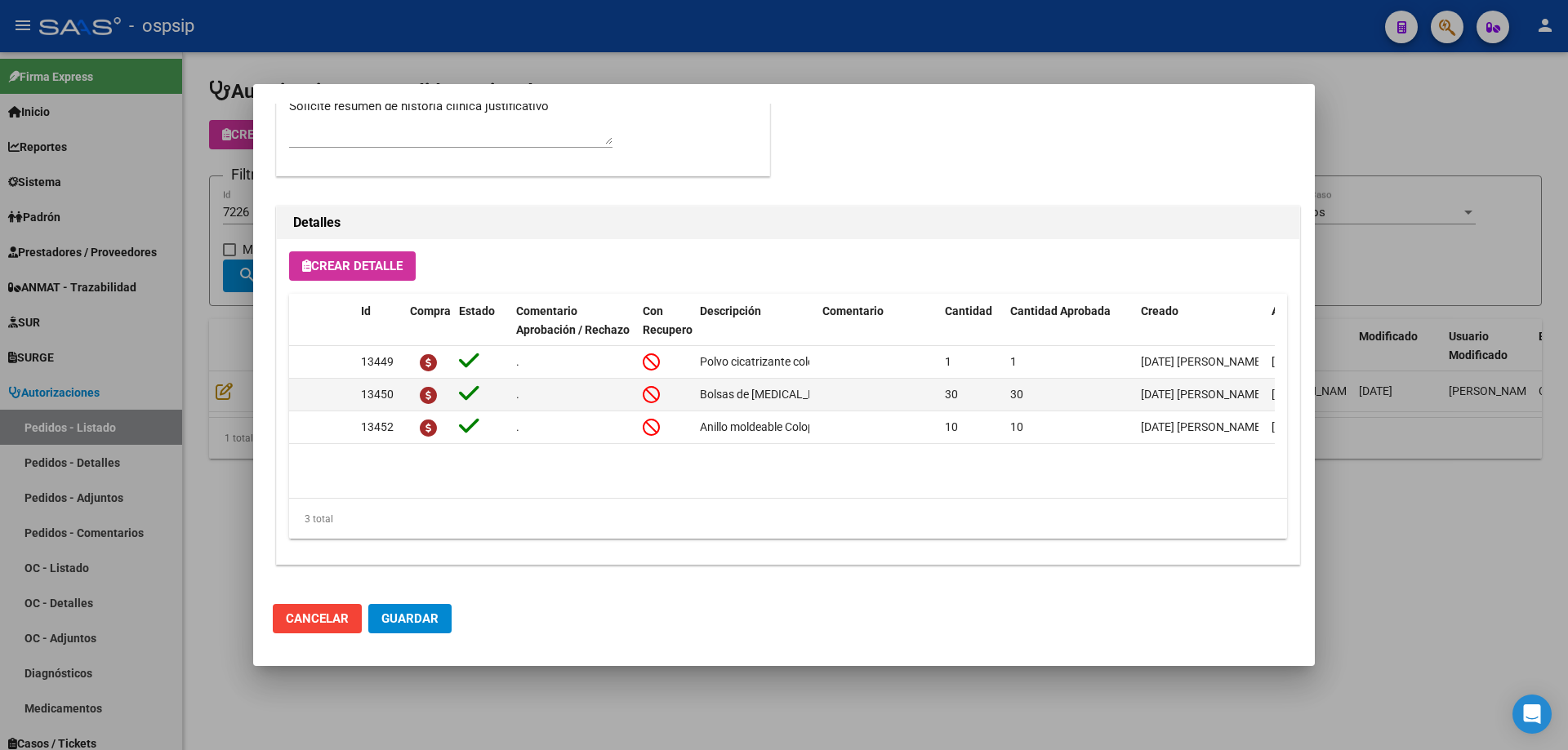
drag, startPoint x: 216, startPoint y: 289, endPoint x: 255, endPoint y: 232, distance: 69.1
click at [215, 288] on div at bounding box center [784, 375] width 1568 height 750
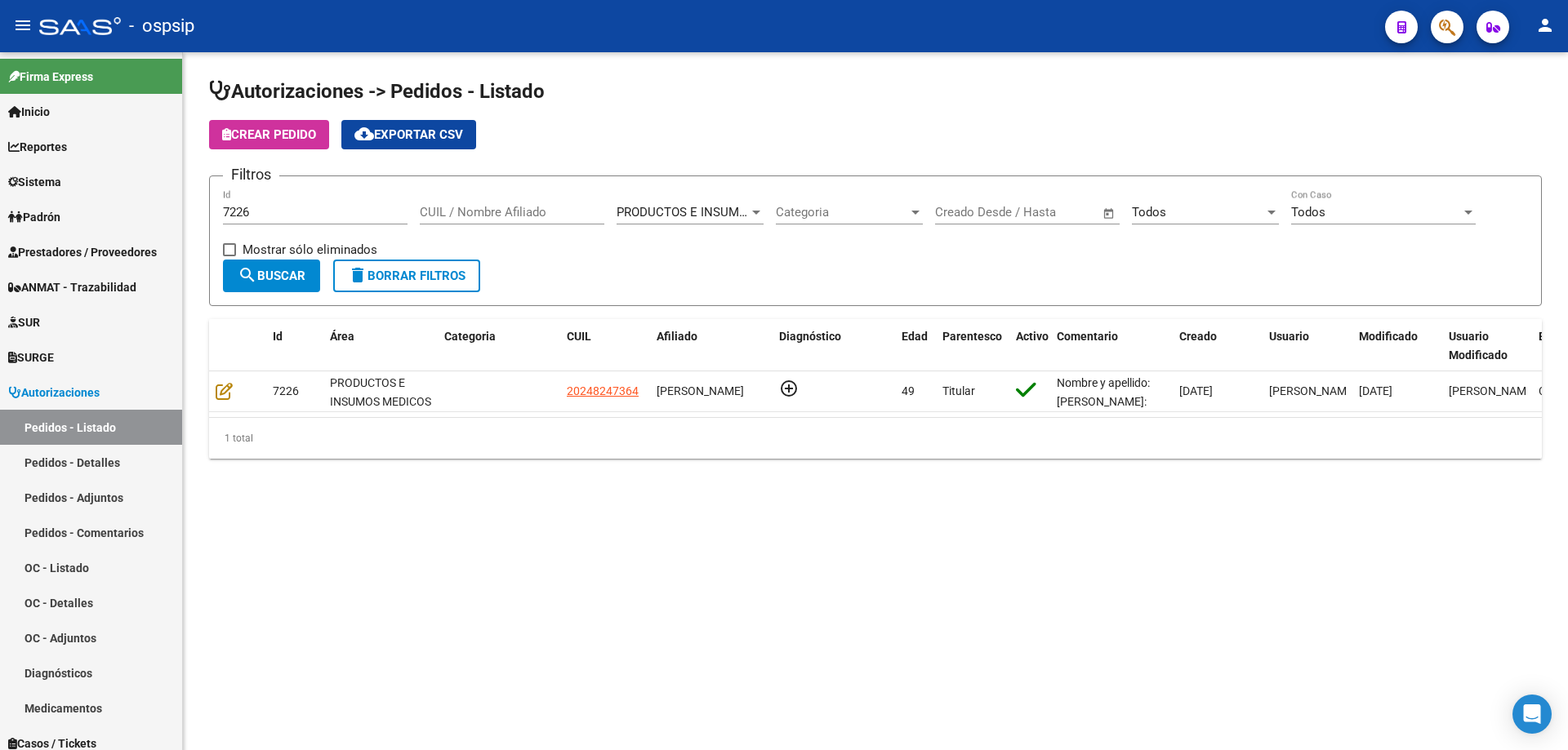
click at [263, 220] on div "7226 Id" at bounding box center [315, 207] width 184 height 35
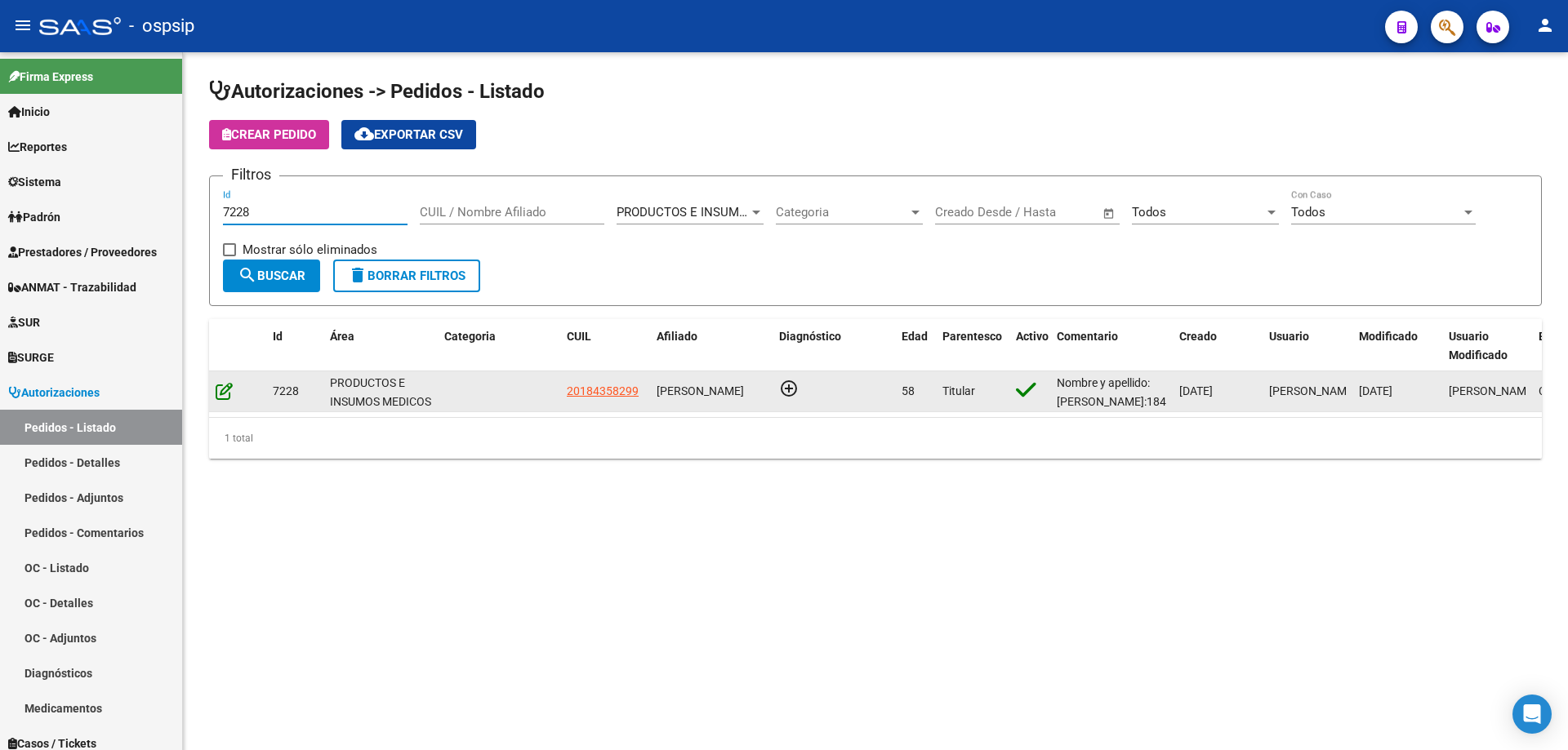
type input "7228"
click at [223, 395] on icon at bounding box center [223, 391] width 17 height 18
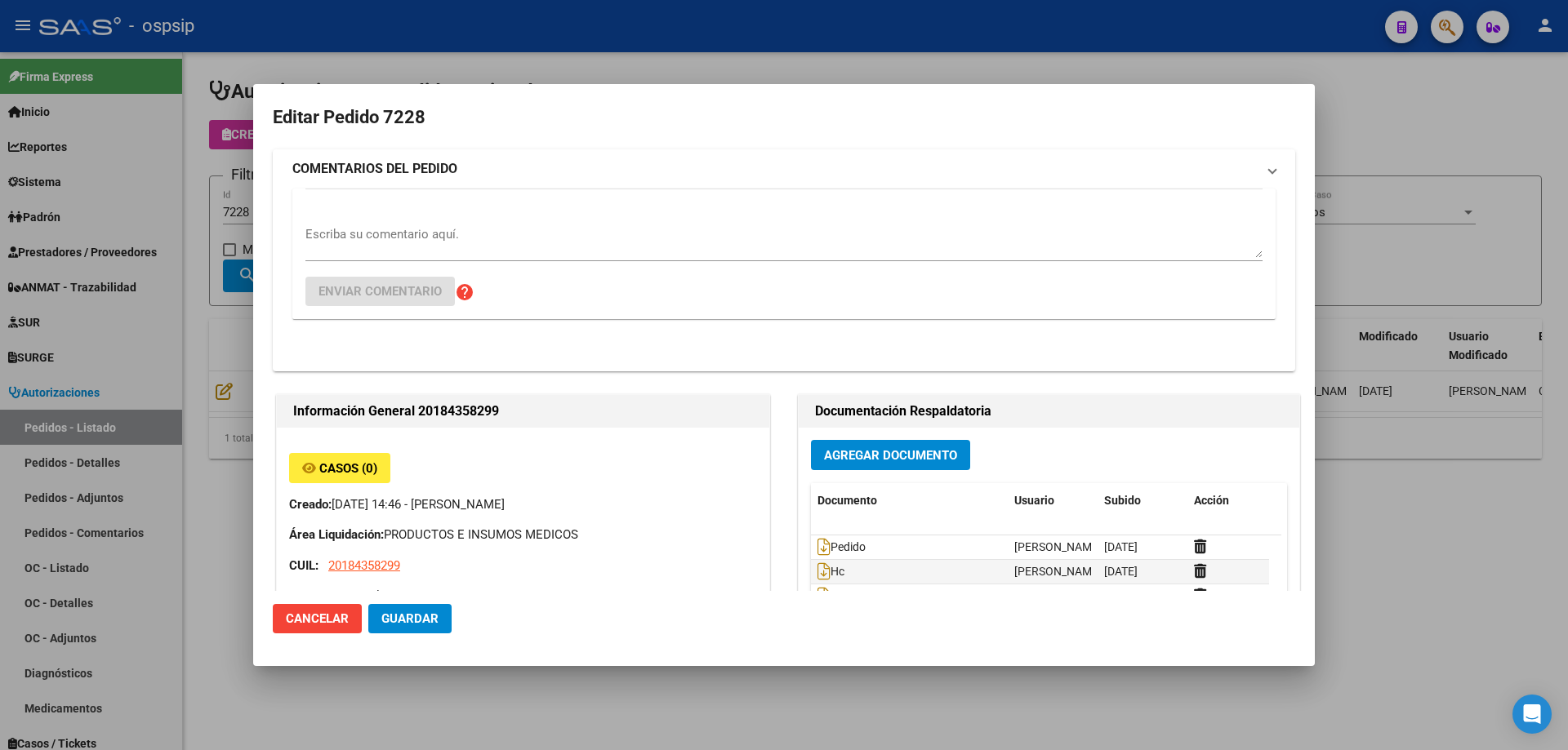
type input "[GEOGRAPHIC_DATA], [PERSON_NAME] 2477, Piso: PB, Departamento: 04"
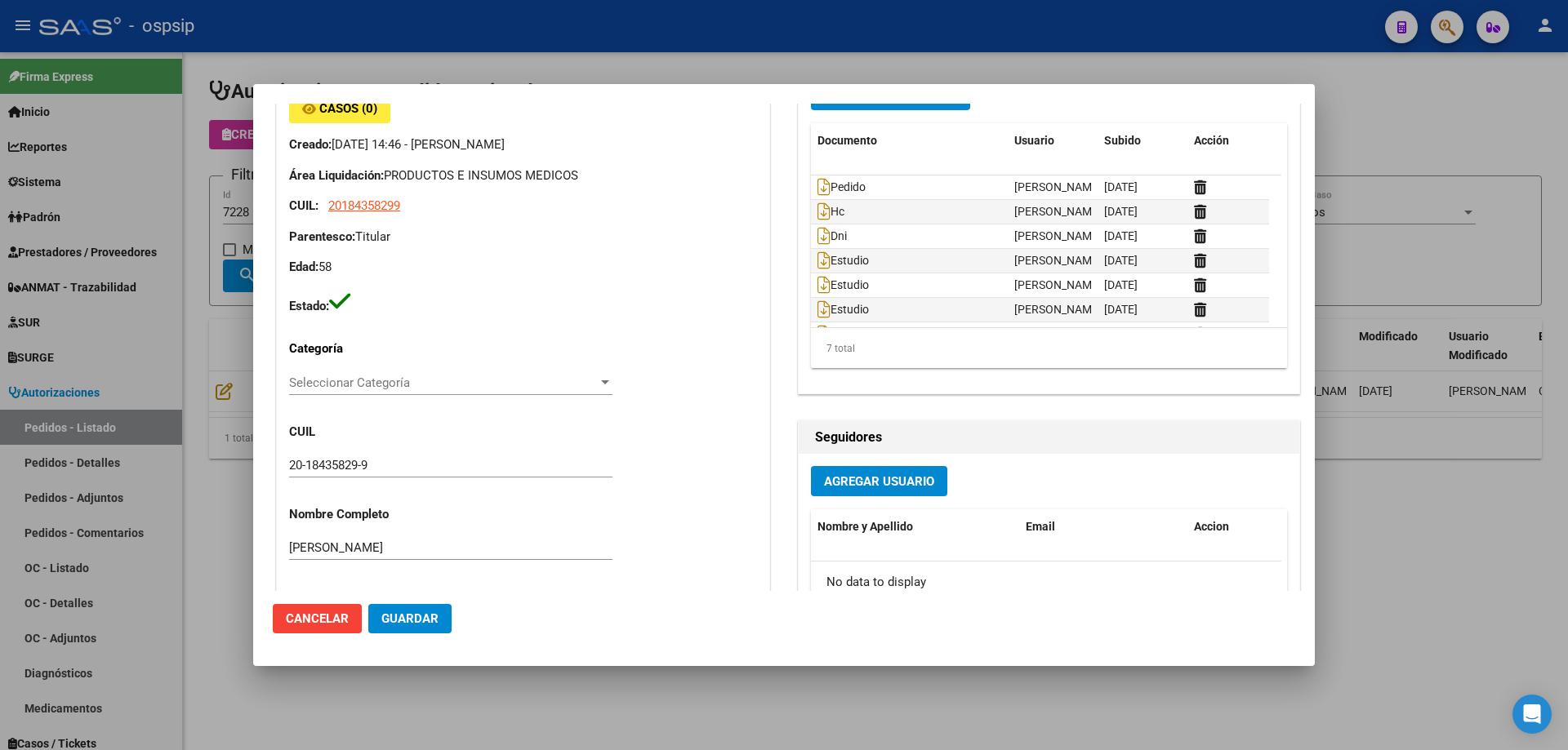
scroll to position [0, 0]
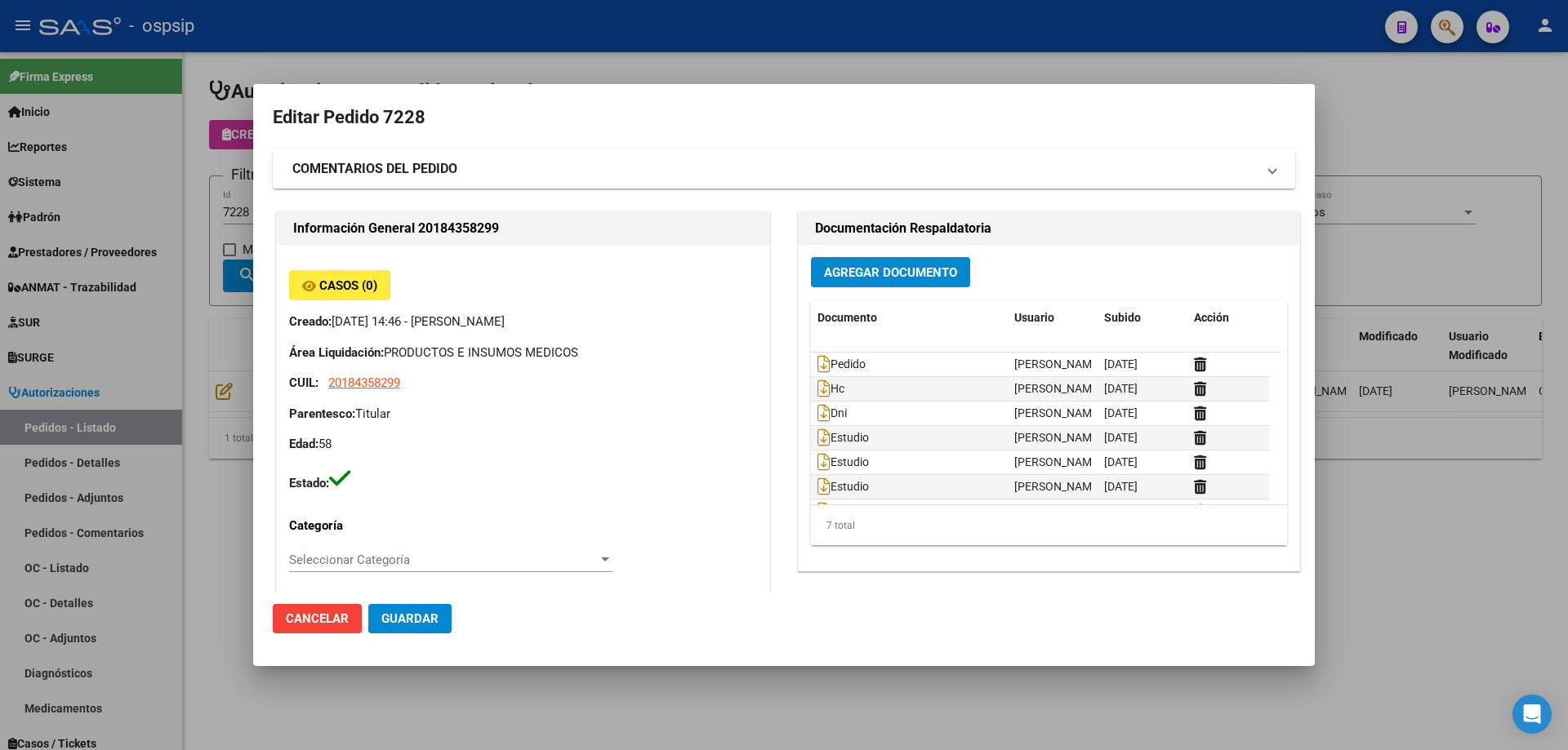
click at [181, 291] on div at bounding box center [784, 375] width 1568 height 750
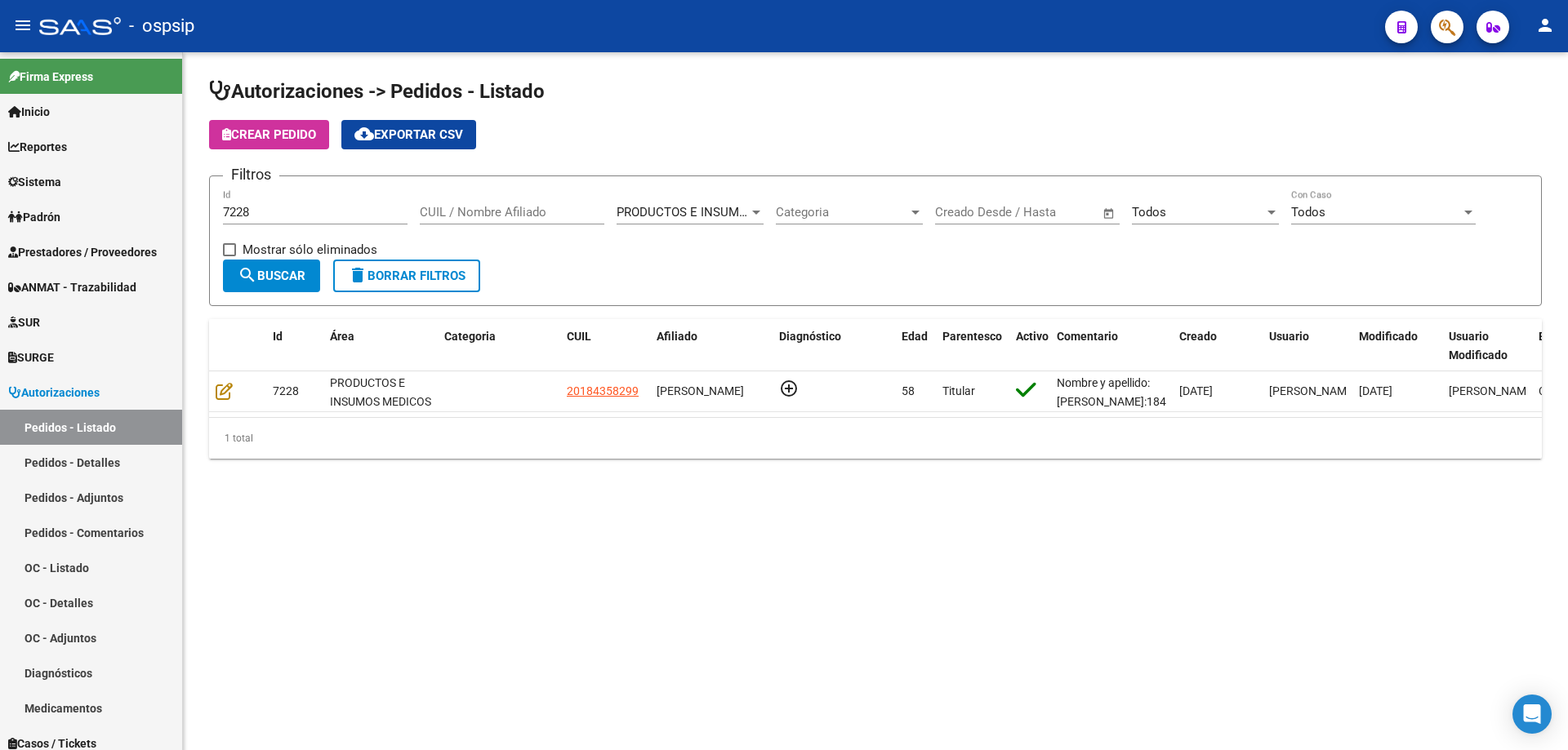
click at [268, 212] on input "7228" at bounding box center [315, 212] width 184 height 15
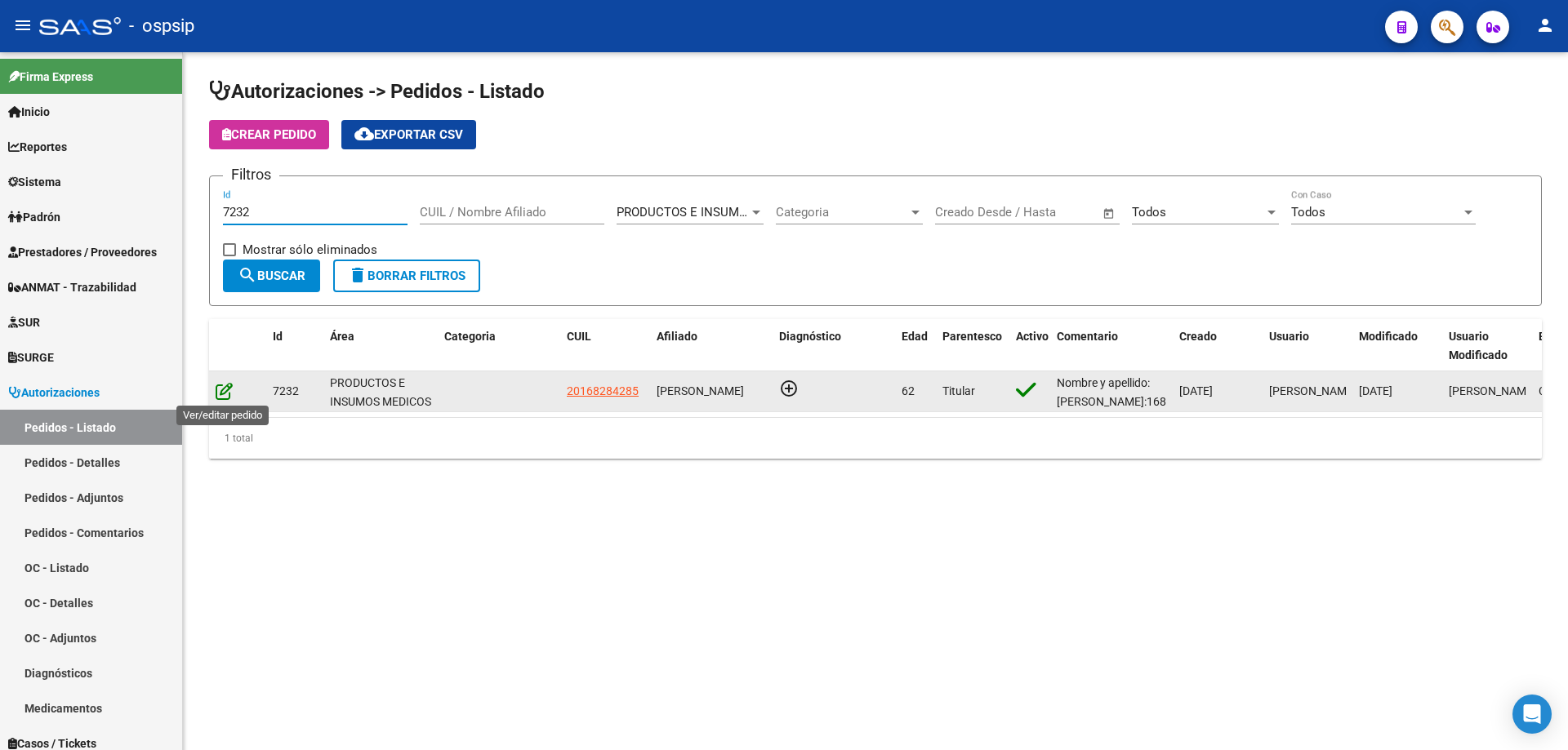
type input "7232"
click at [221, 398] on icon at bounding box center [223, 391] width 17 height 18
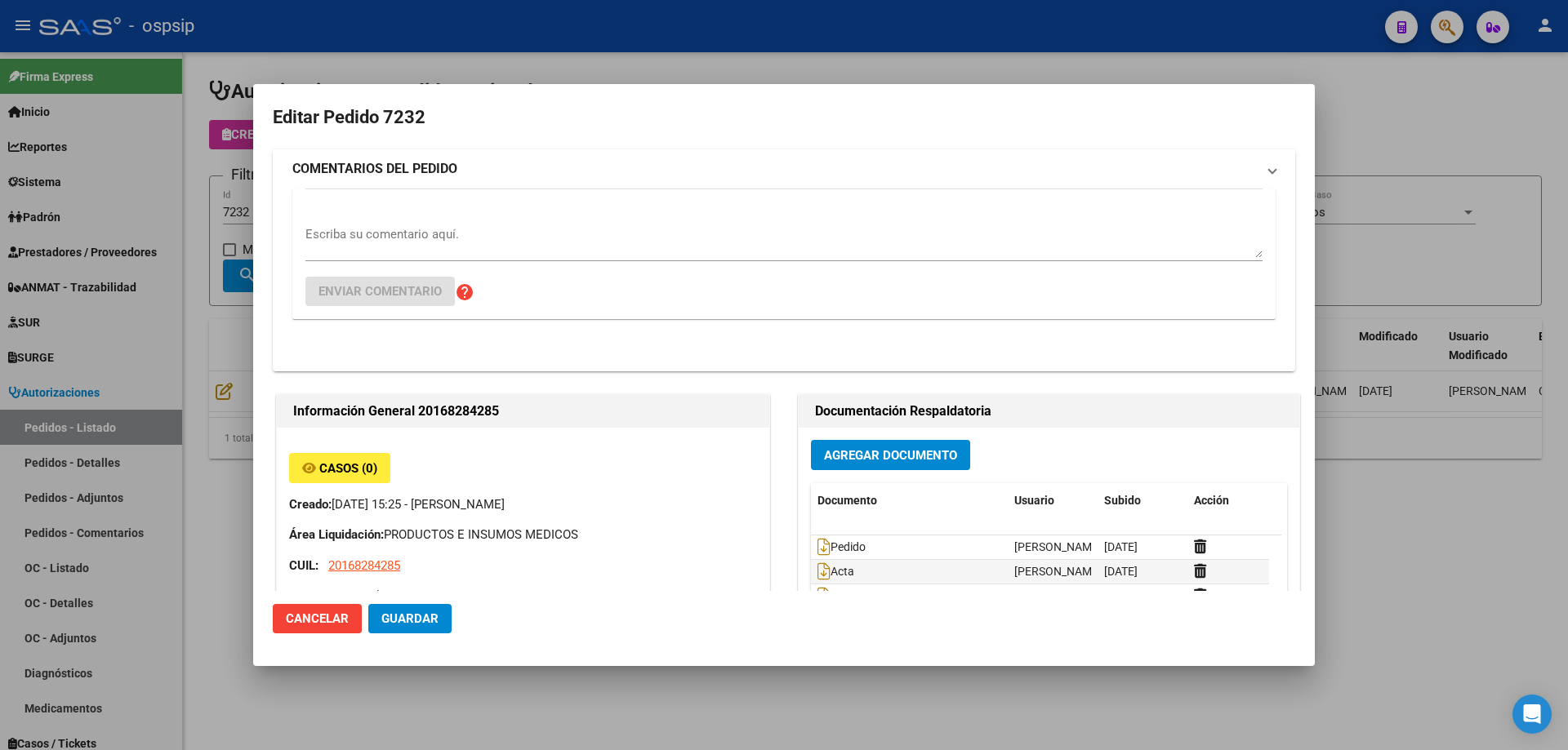
type input "[GEOGRAPHIC_DATA], [PERSON_NAME], [PERSON_NAME][STREET_ADDRESS]"
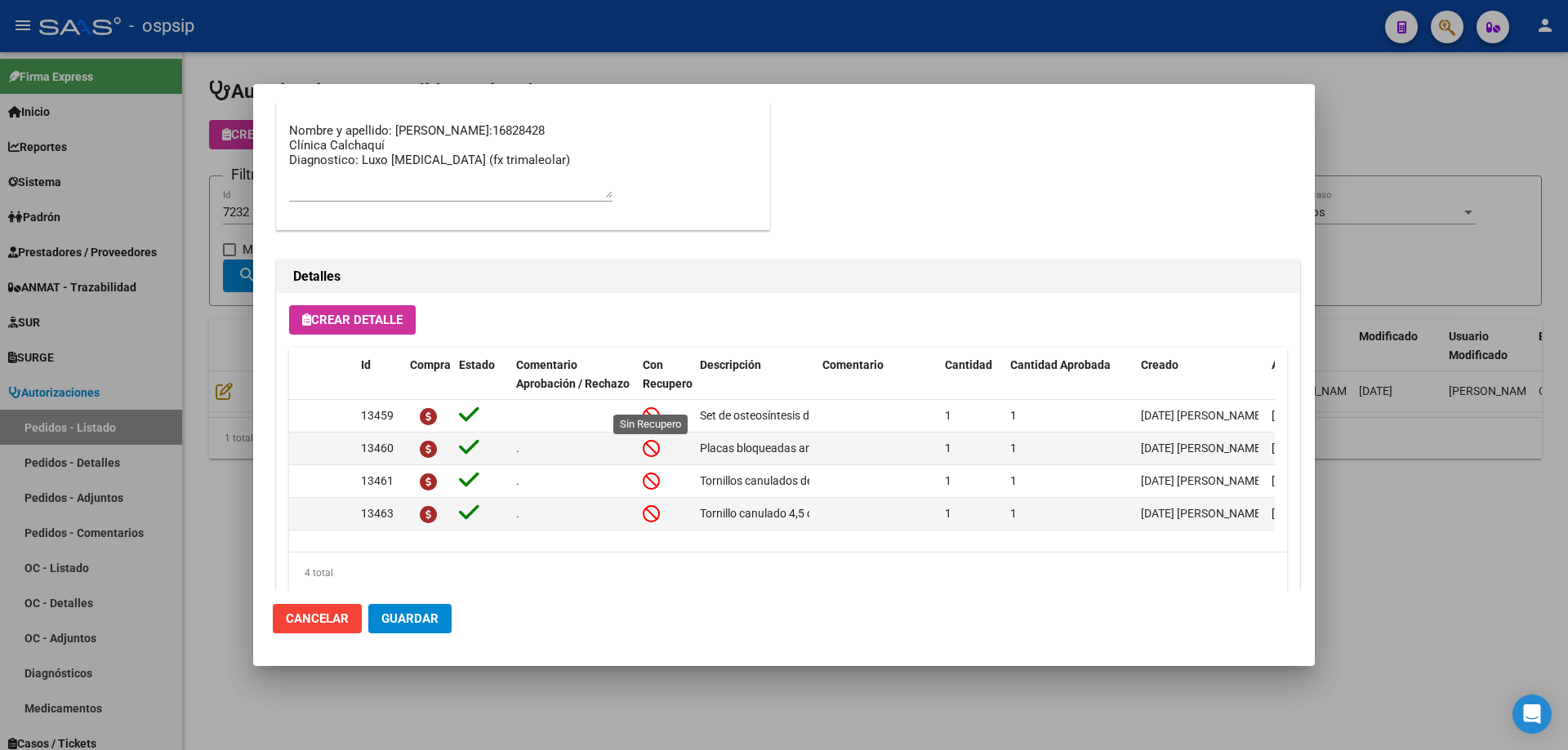
scroll to position [571, 0]
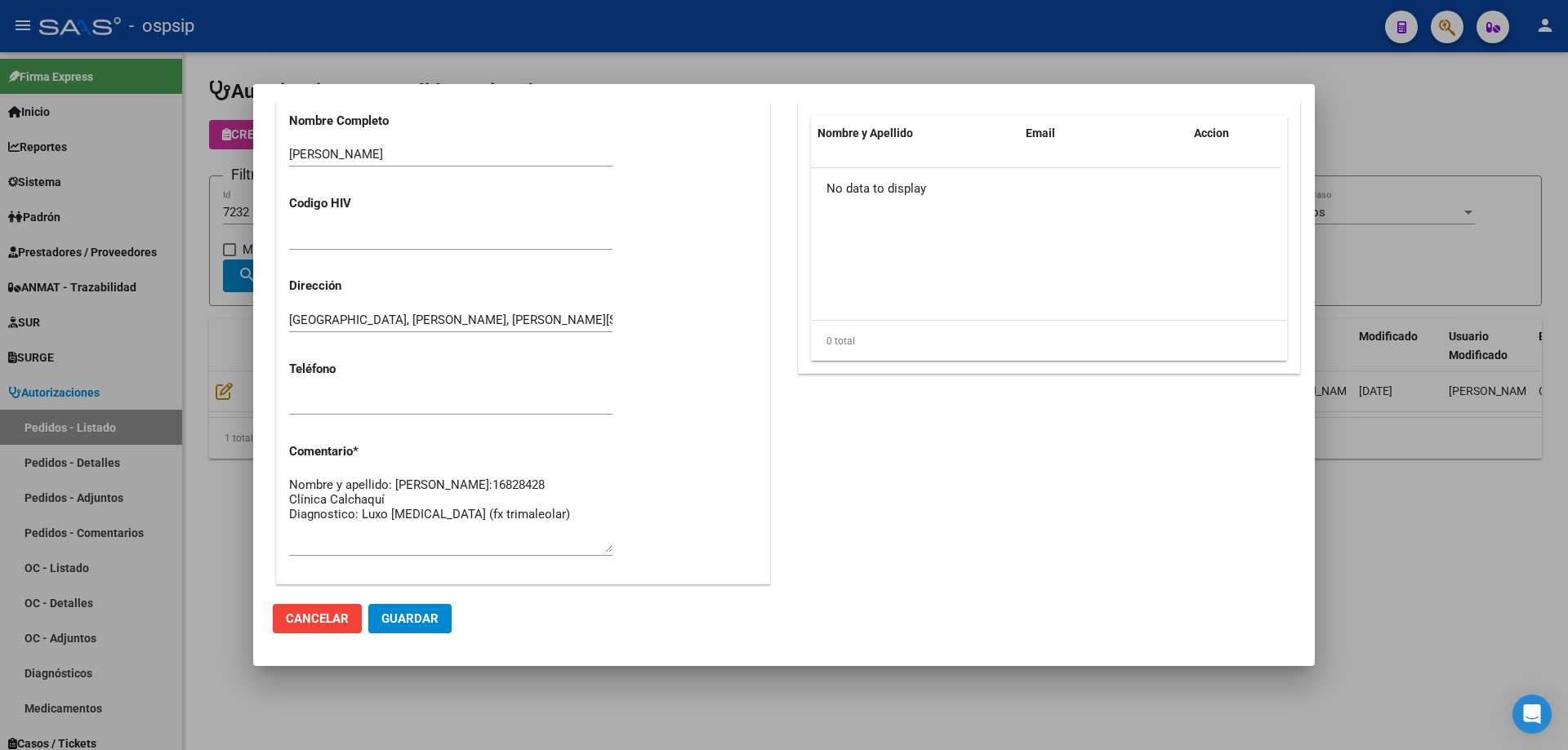
click at [235, 278] on div at bounding box center [784, 375] width 1568 height 750
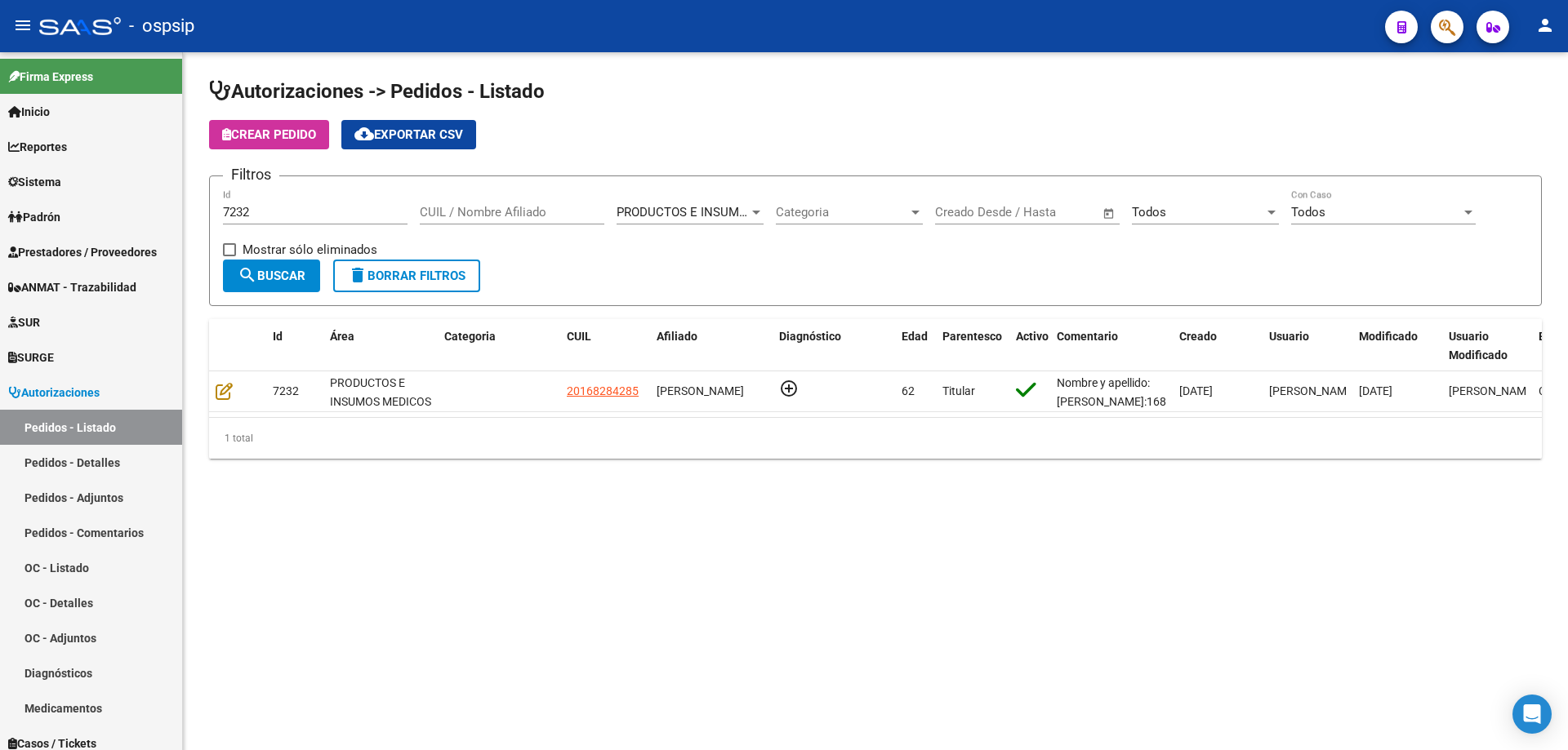
click at [273, 224] on div "7232 Id" at bounding box center [315, 215] width 184 height 51
click at [282, 204] on div "7232 Id" at bounding box center [315, 207] width 184 height 35
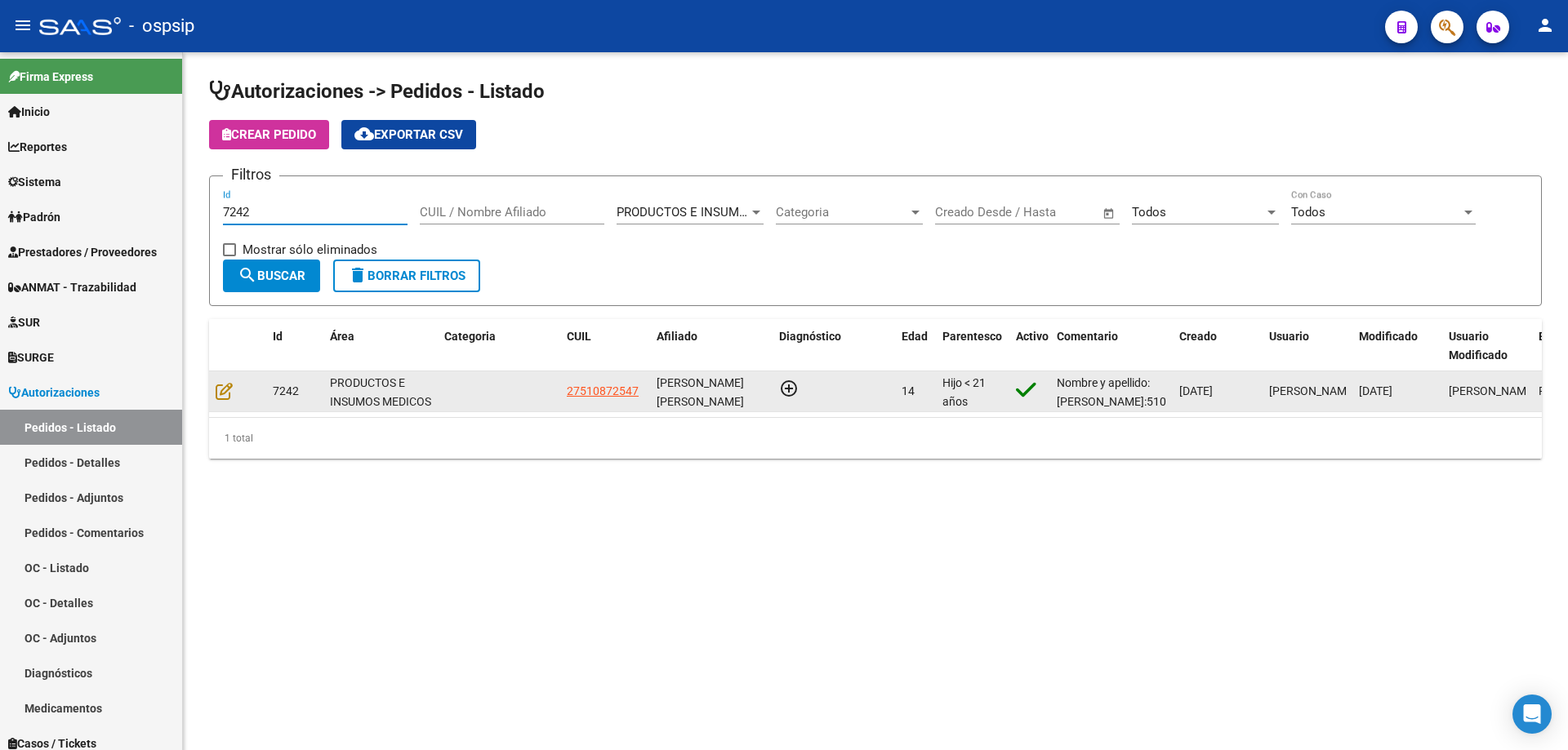
type input "7242"
click at [214, 395] on datatable-body-cell at bounding box center [238, 391] width 57 height 40
click at [225, 390] on icon at bounding box center [223, 391] width 17 height 18
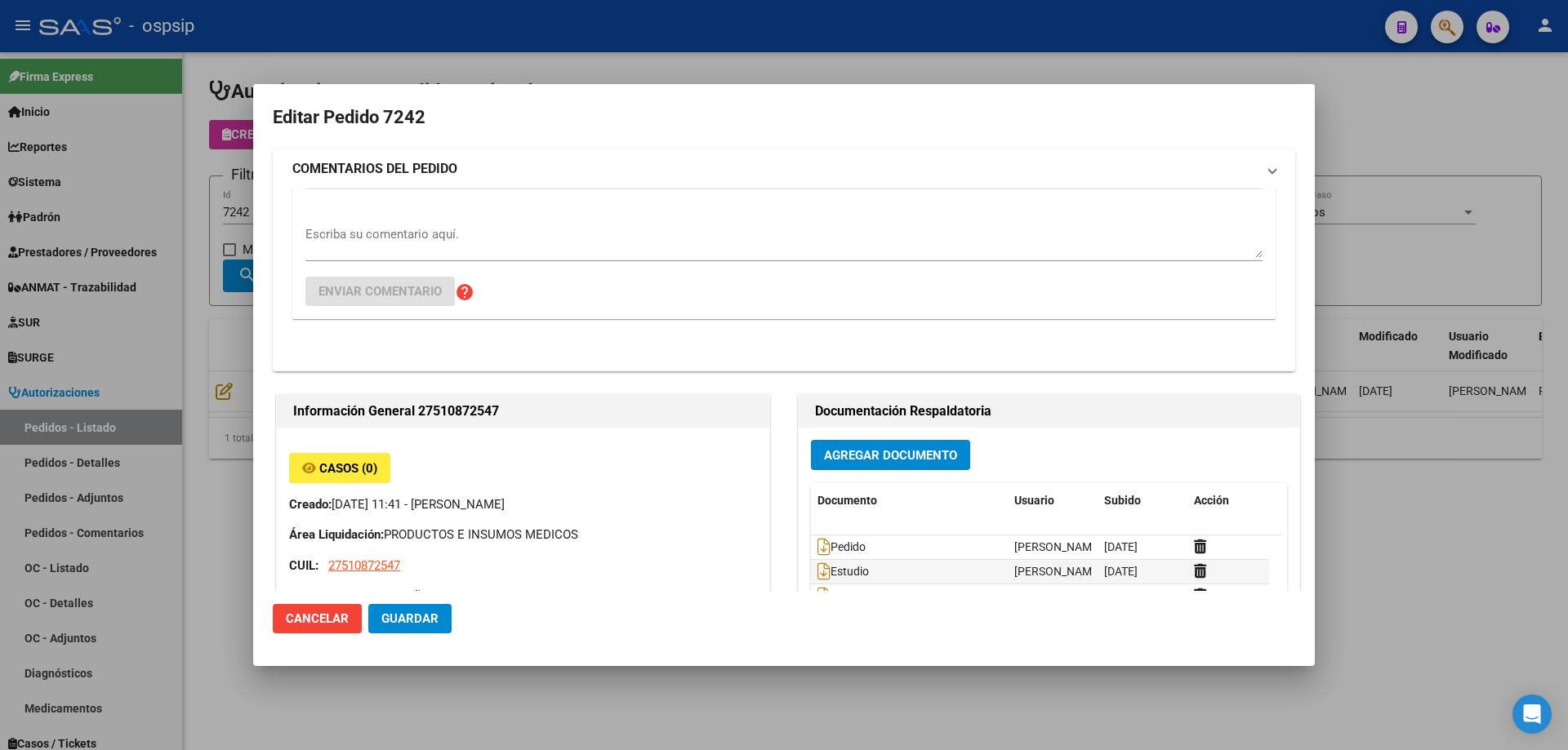
type input "[PERSON_NAME]"
type input "[GEOGRAPHIC_DATA], [GEOGRAPHIC_DATA], MZA 29 LOTE 3 BÊ SIG 0"
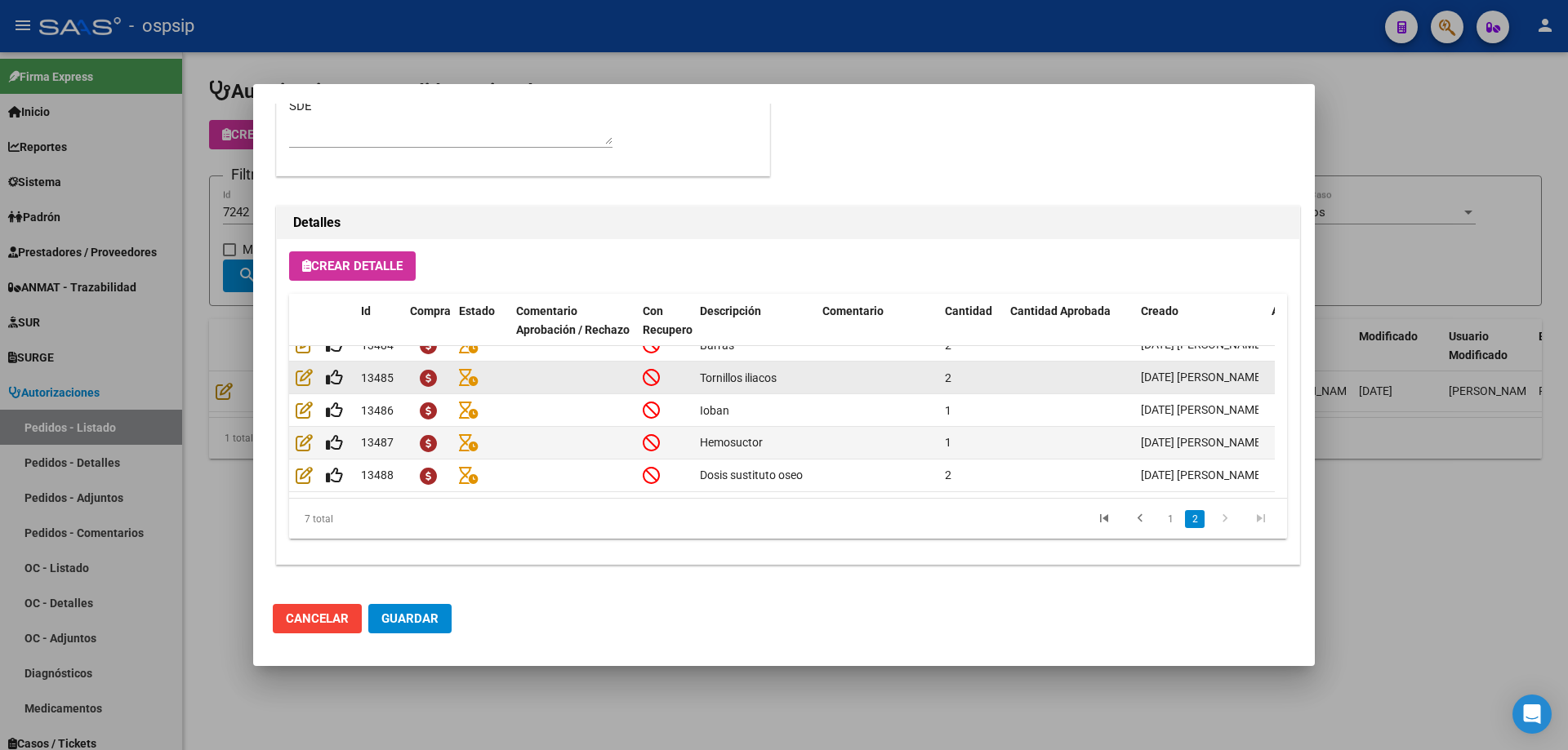
scroll to position [95, 0]
click at [239, 310] on div at bounding box center [784, 375] width 1568 height 750
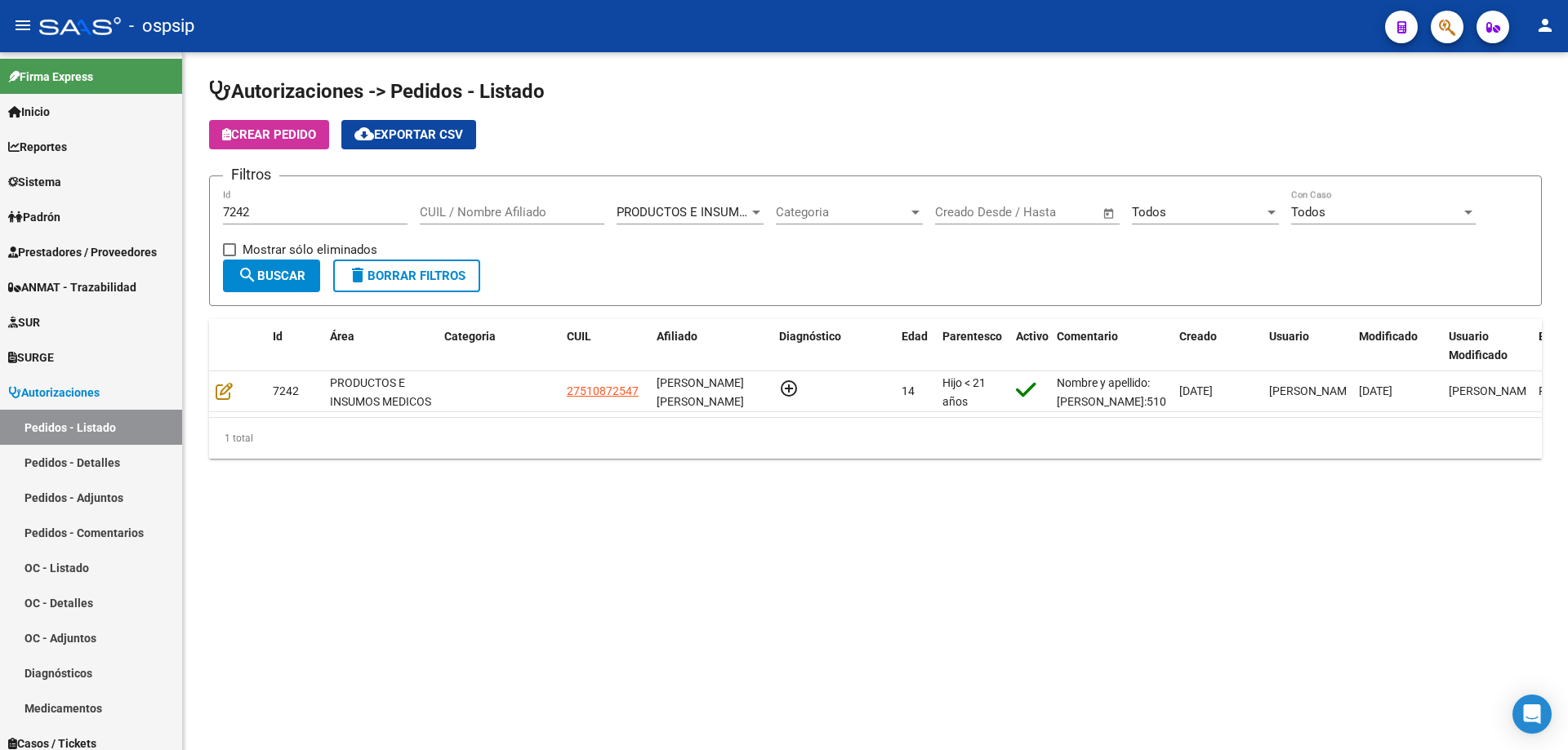
click at [272, 220] on div "7242 Id" at bounding box center [315, 207] width 184 height 35
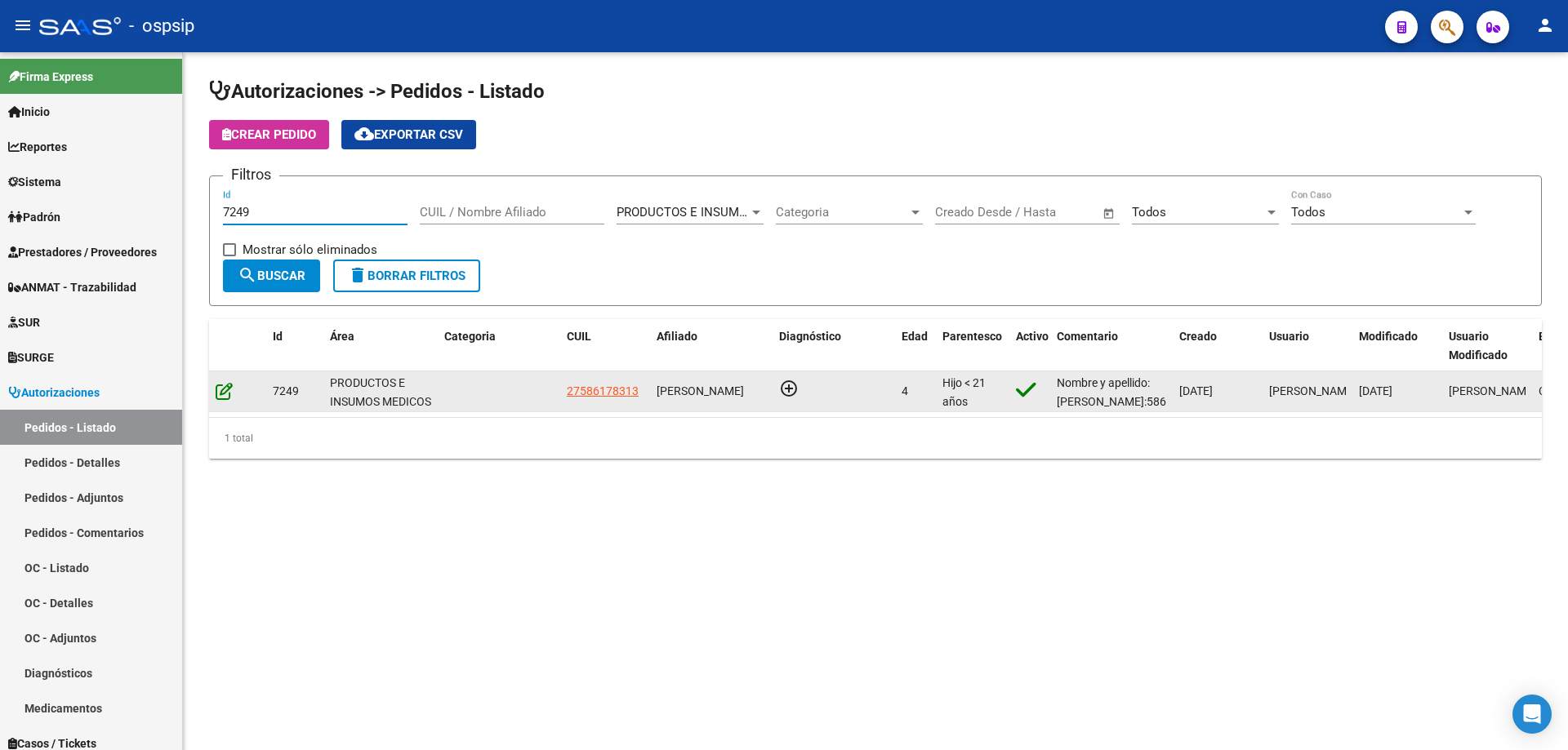
type input "7249"
click at [226, 396] on icon at bounding box center [223, 391] width 17 height 18
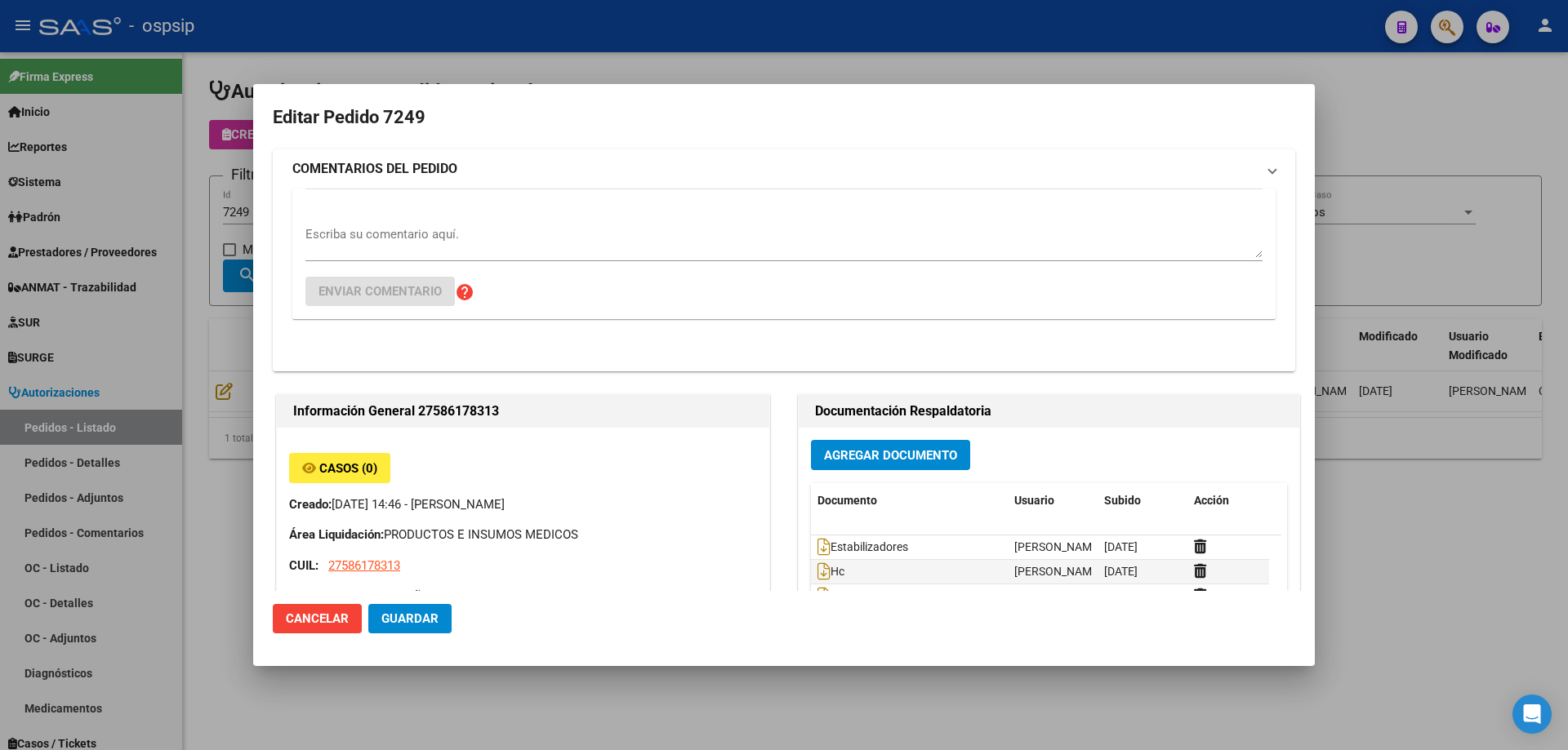
type input "[GEOGRAPHIC_DATA], [PERSON_NAME], [DATE][PERSON_NAME]"
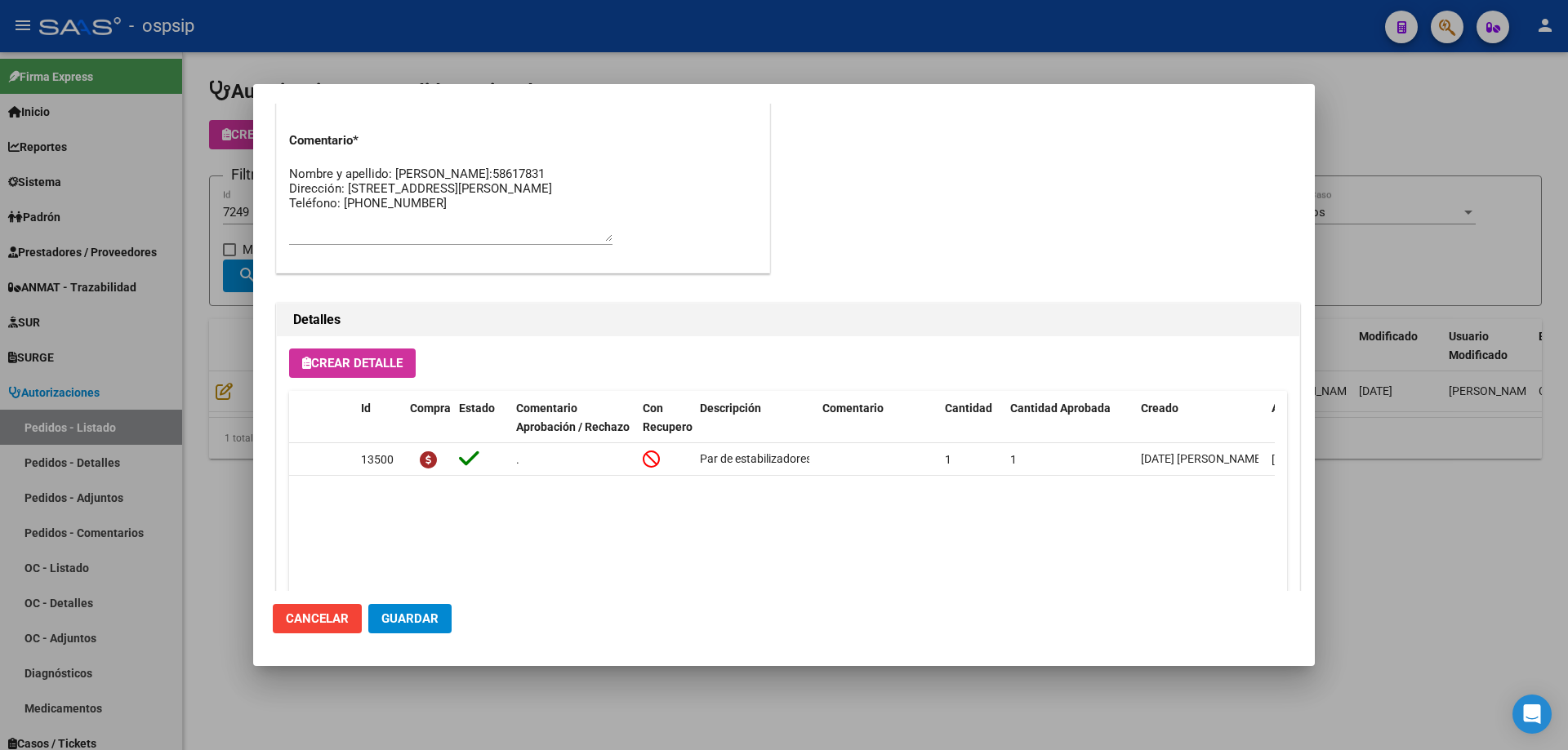
scroll to position [979, 0]
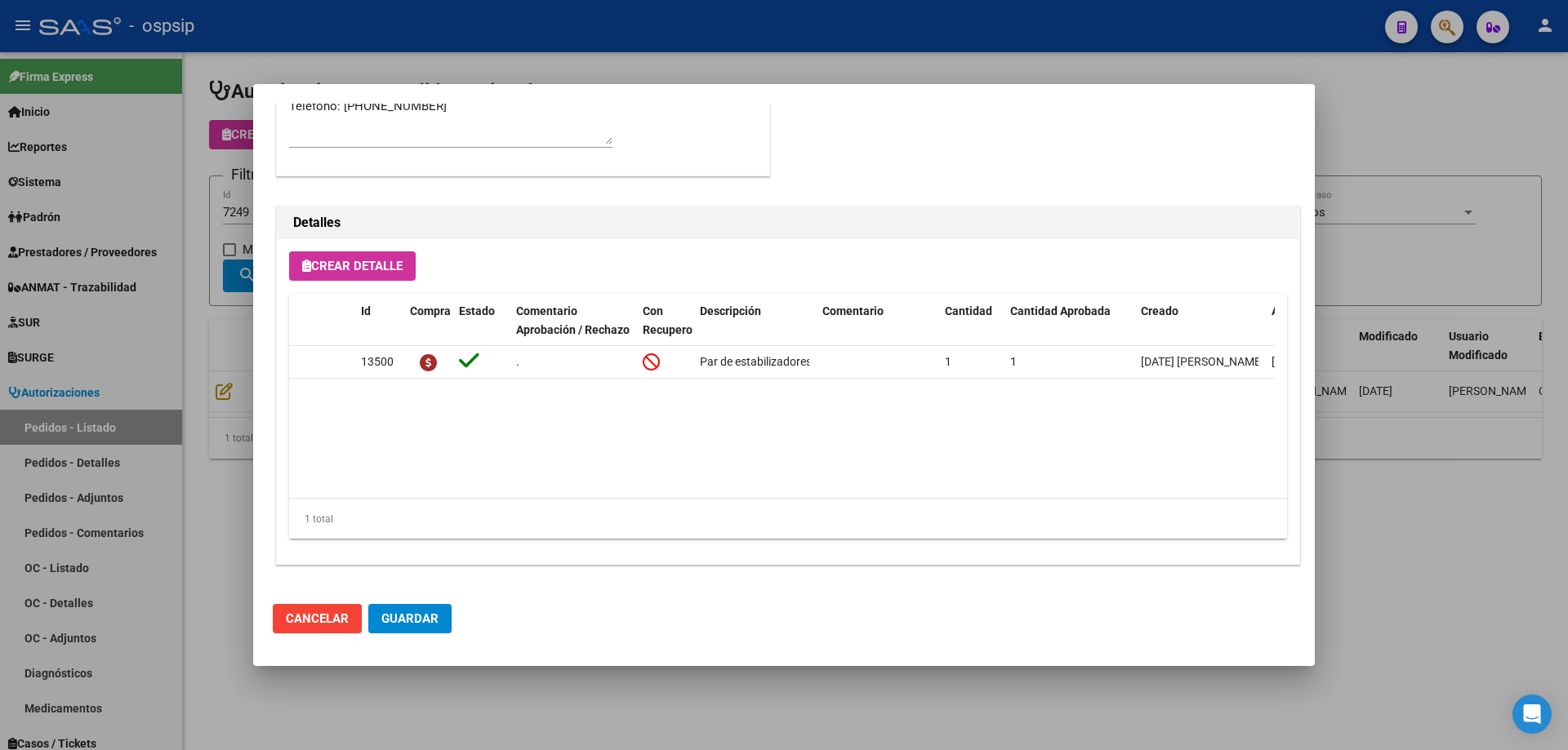
click at [232, 229] on div at bounding box center [784, 375] width 1568 height 750
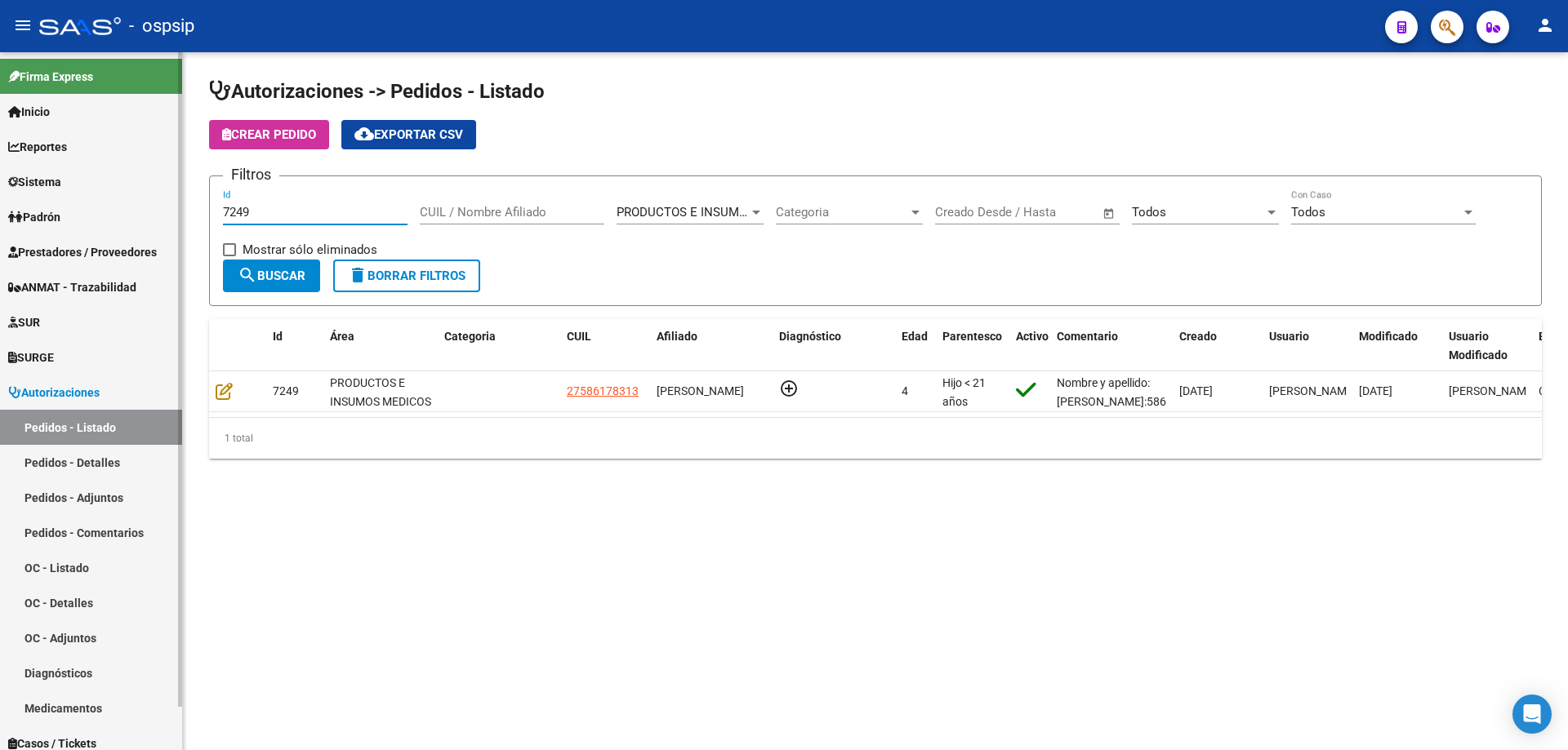
drag, startPoint x: 253, startPoint y: 218, endPoint x: 53, endPoint y: 216, distance: 200.0
click at [53, 216] on mat-sidenav-container "Firma Express Inicio Calendario SSS Instructivos Contacto OS Reportes Egresos D…" at bounding box center [784, 401] width 1568 height 698
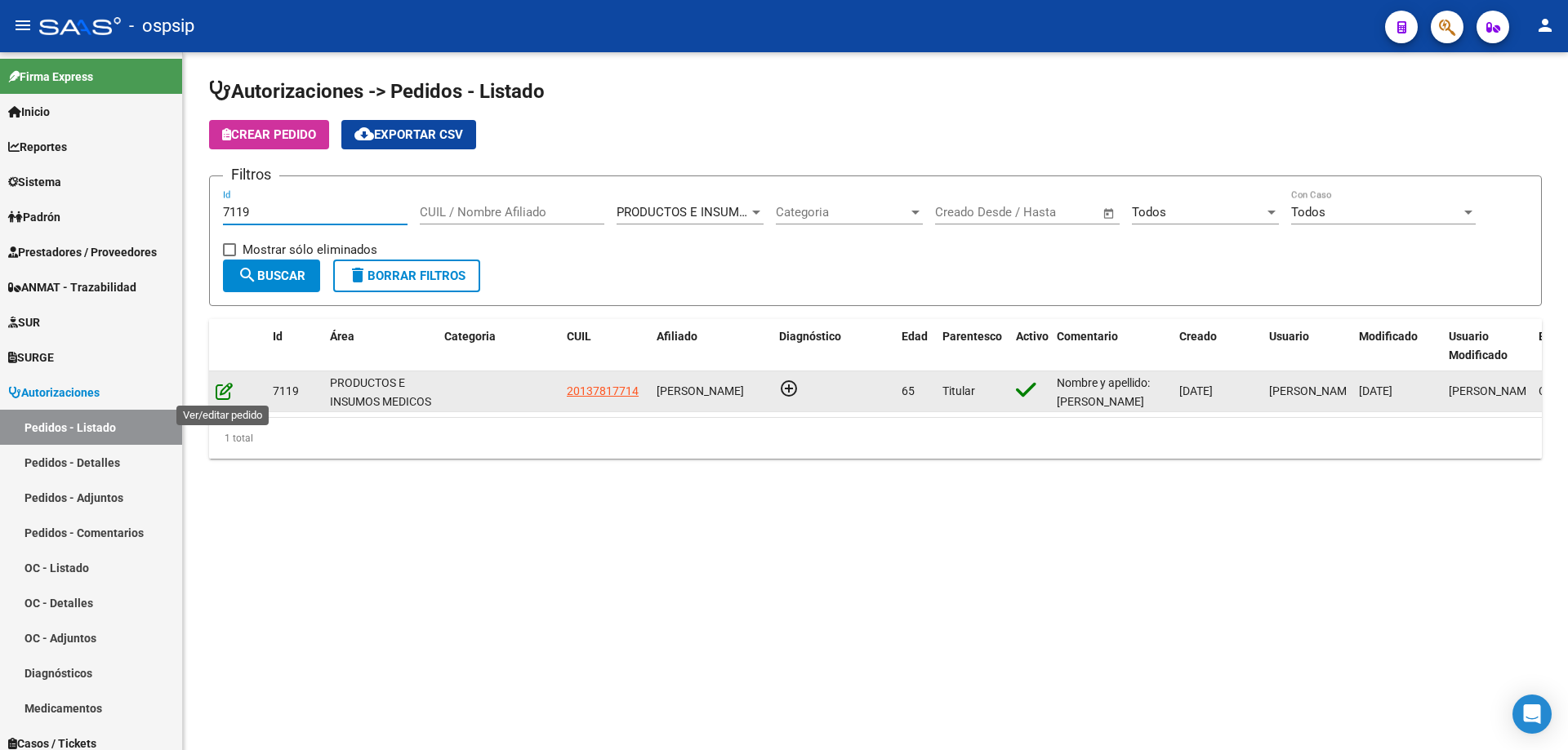
type input "7119"
click at [223, 392] on icon at bounding box center [223, 391] width 17 height 18
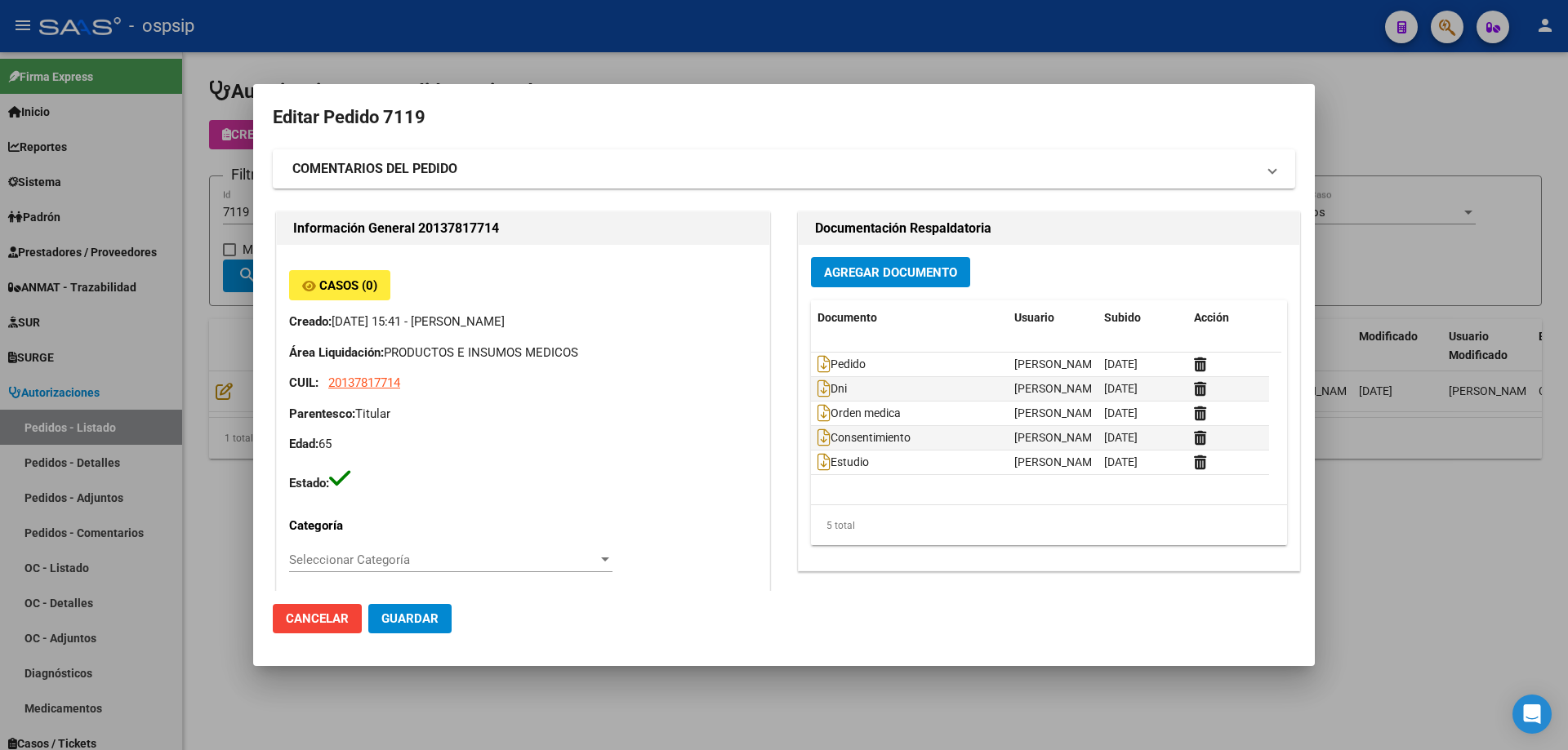
type input "Capital Federal, CABA, [GEOGRAPHIC_DATA] 2302"
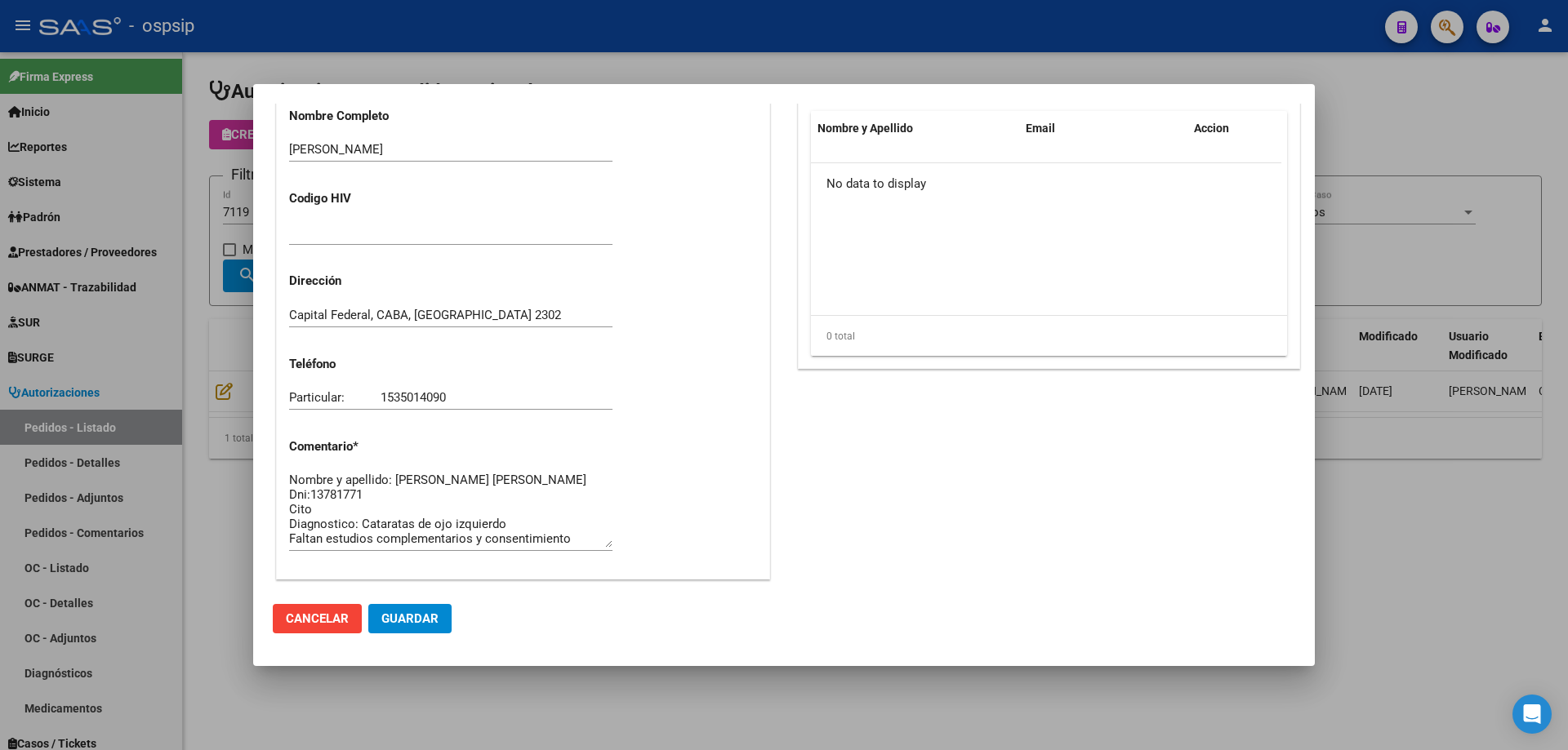
scroll to position [572, 0]
click at [152, 304] on div at bounding box center [784, 375] width 1568 height 750
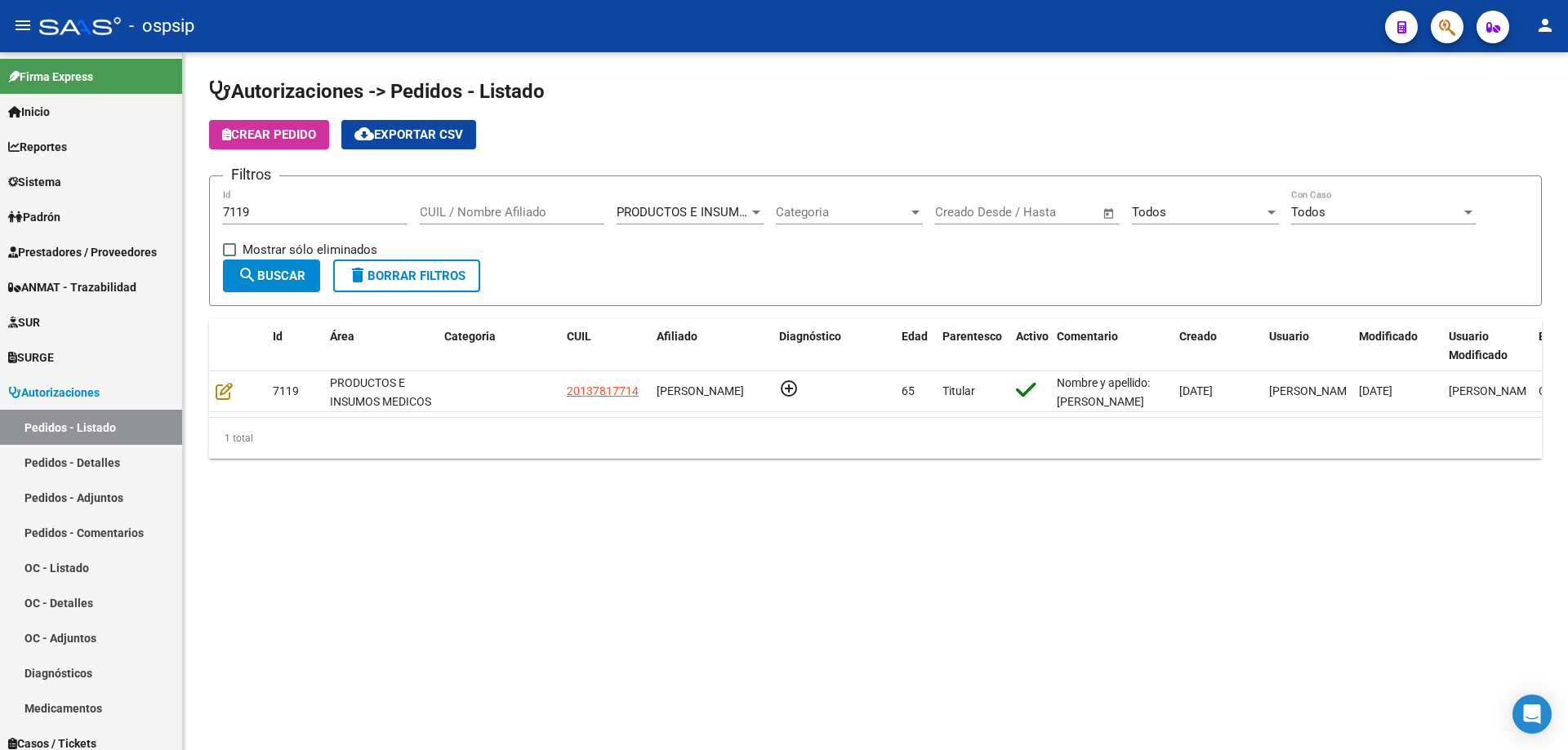
click at [301, 211] on input "7119" at bounding box center [315, 212] width 184 height 15
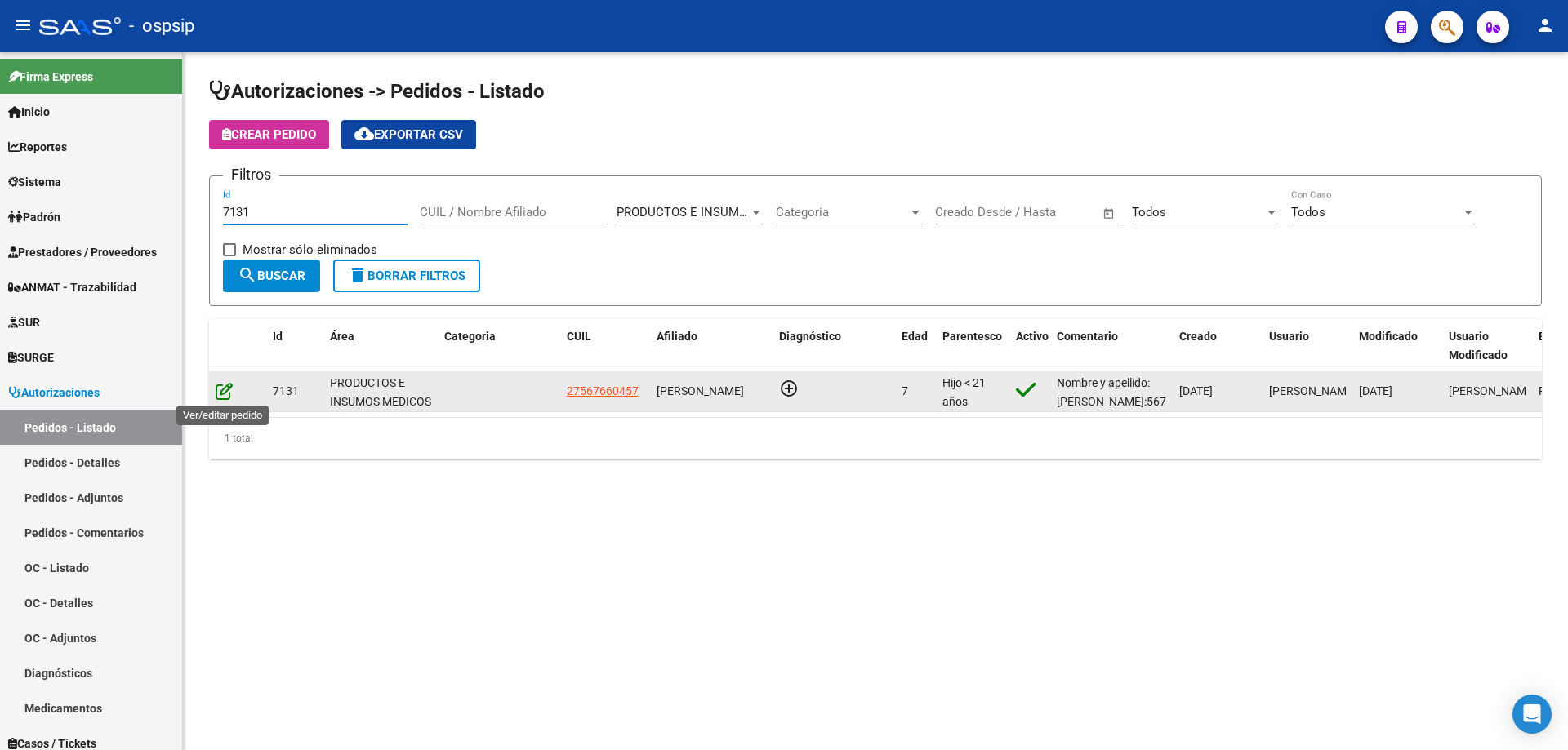
type input "7131"
click at [228, 394] on icon at bounding box center [223, 391] width 17 height 18
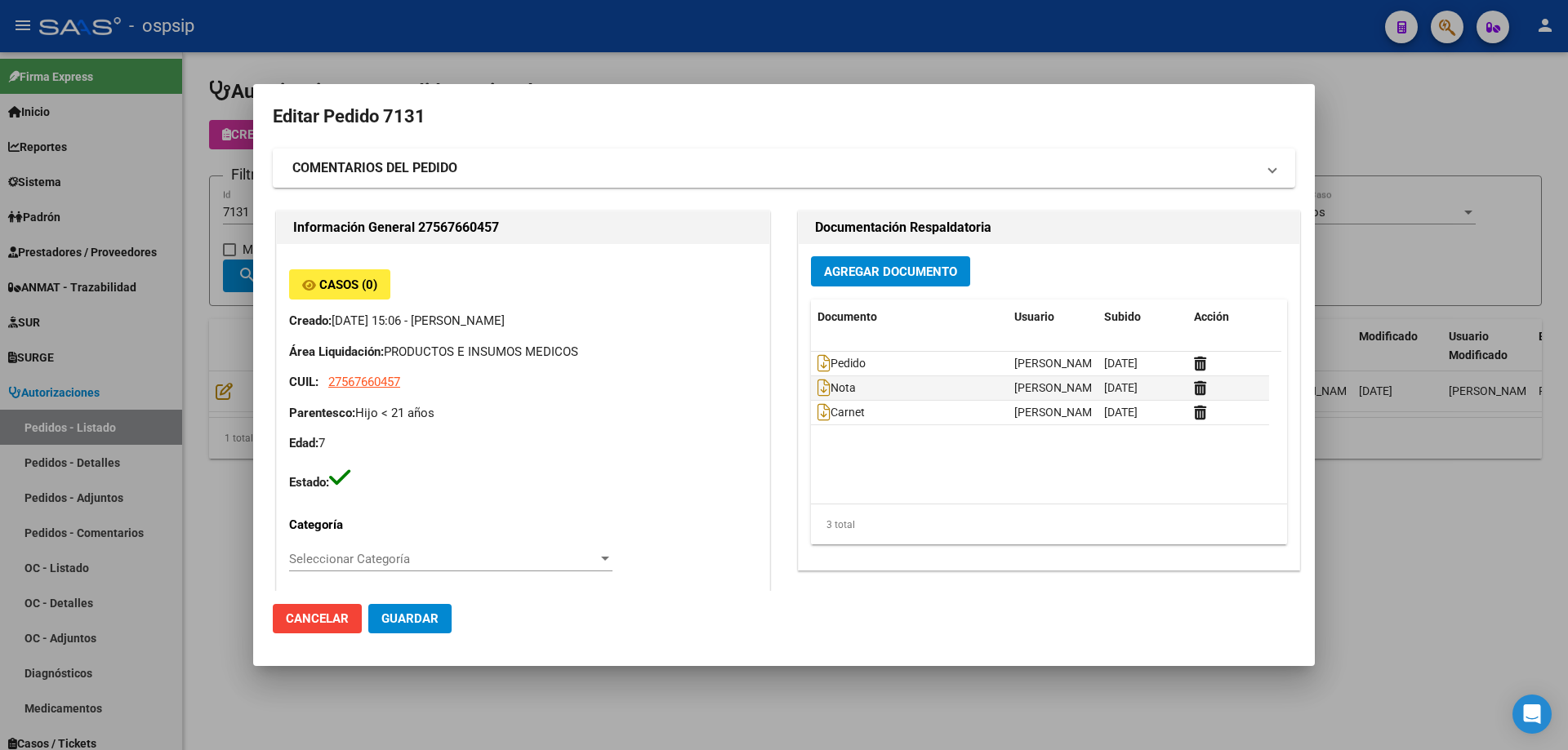
scroll to position [0, 0]
drag, startPoint x: 244, startPoint y: 254, endPoint x: 270, endPoint y: 224, distance: 39.7
click at [245, 253] on div at bounding box center [784, 375] width 1568 height 750
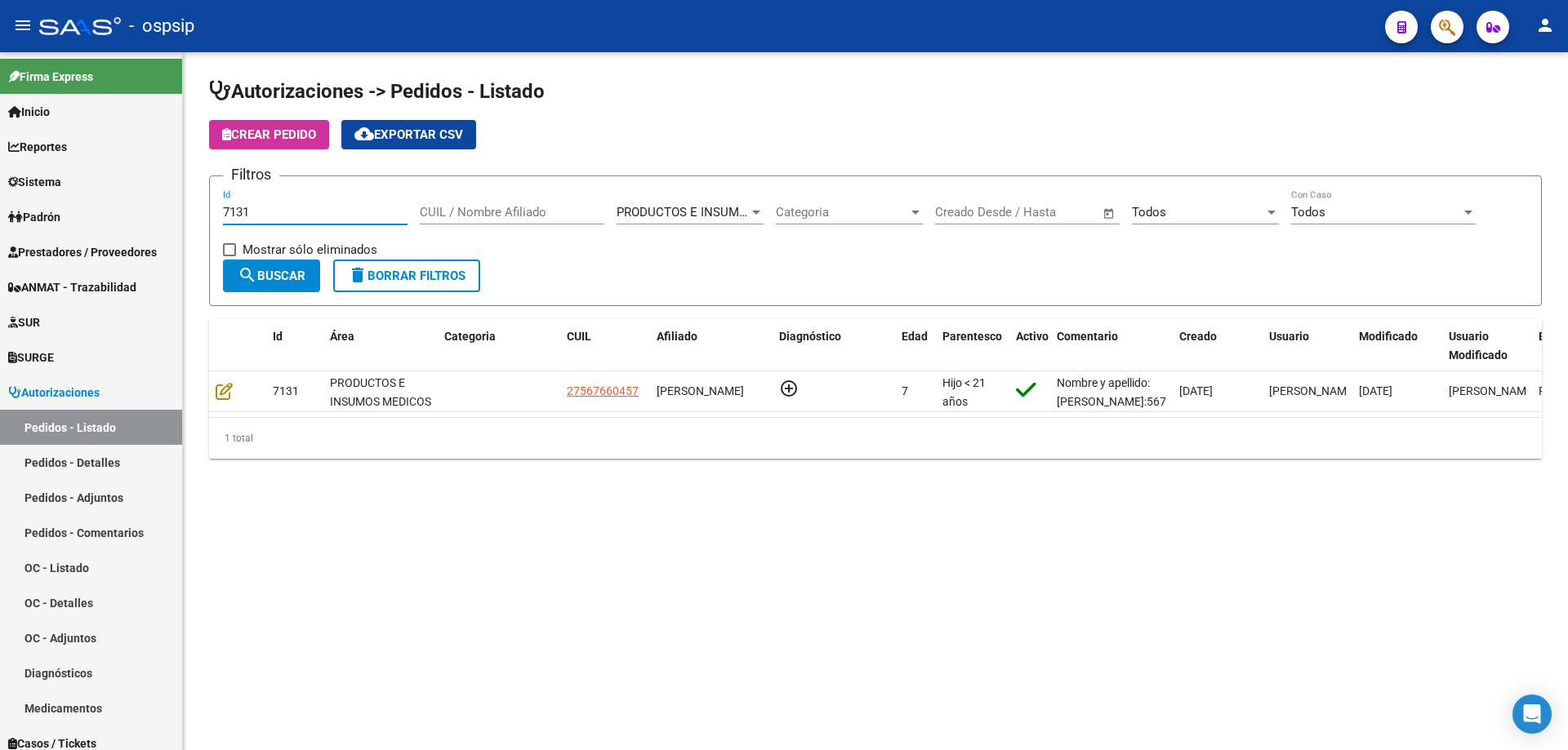
click at [273, 209] on input "7131" at bounding box center [315, 212] width 184 height 15
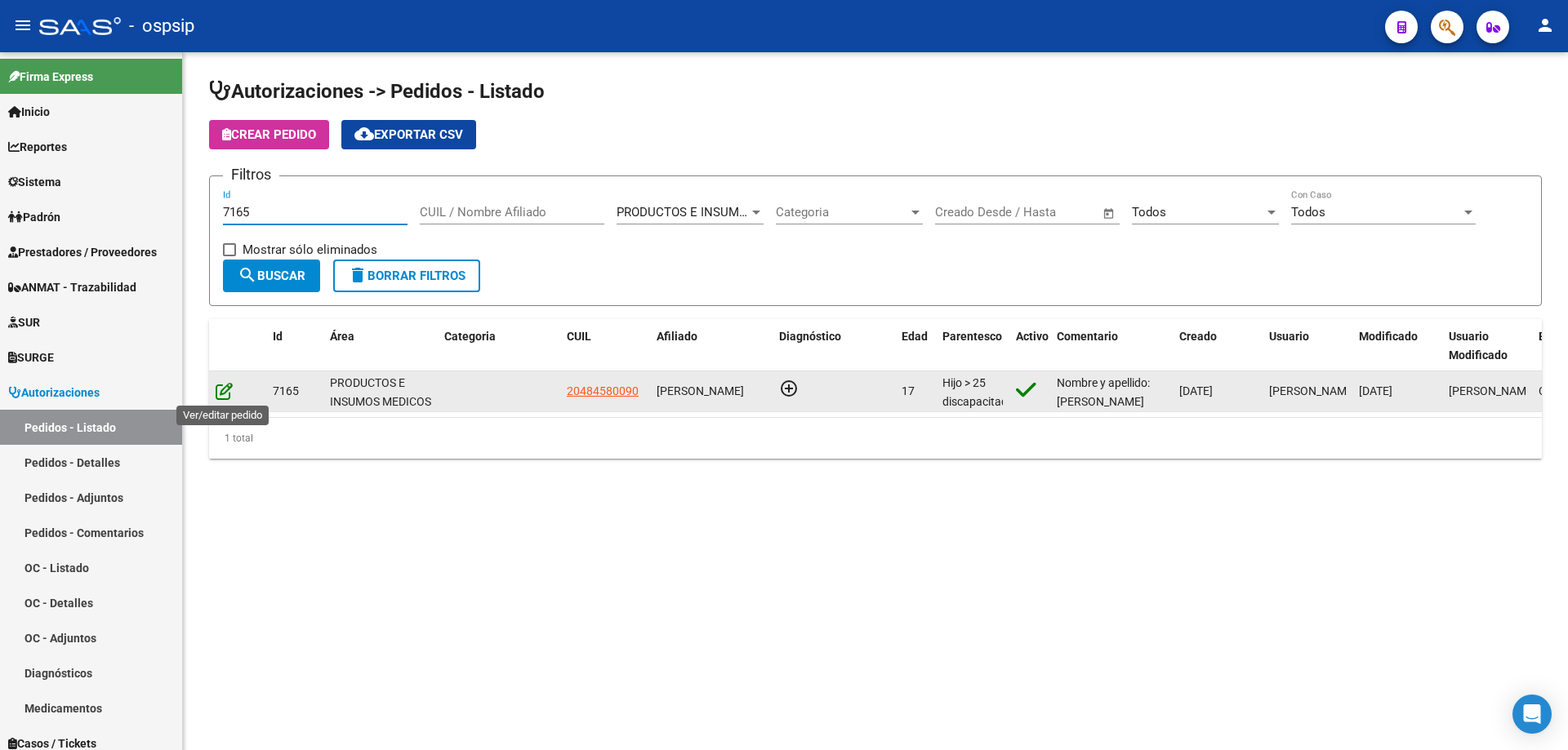
click at [224, 391] on icon at bounding box center [223, 391] width 17 height 18
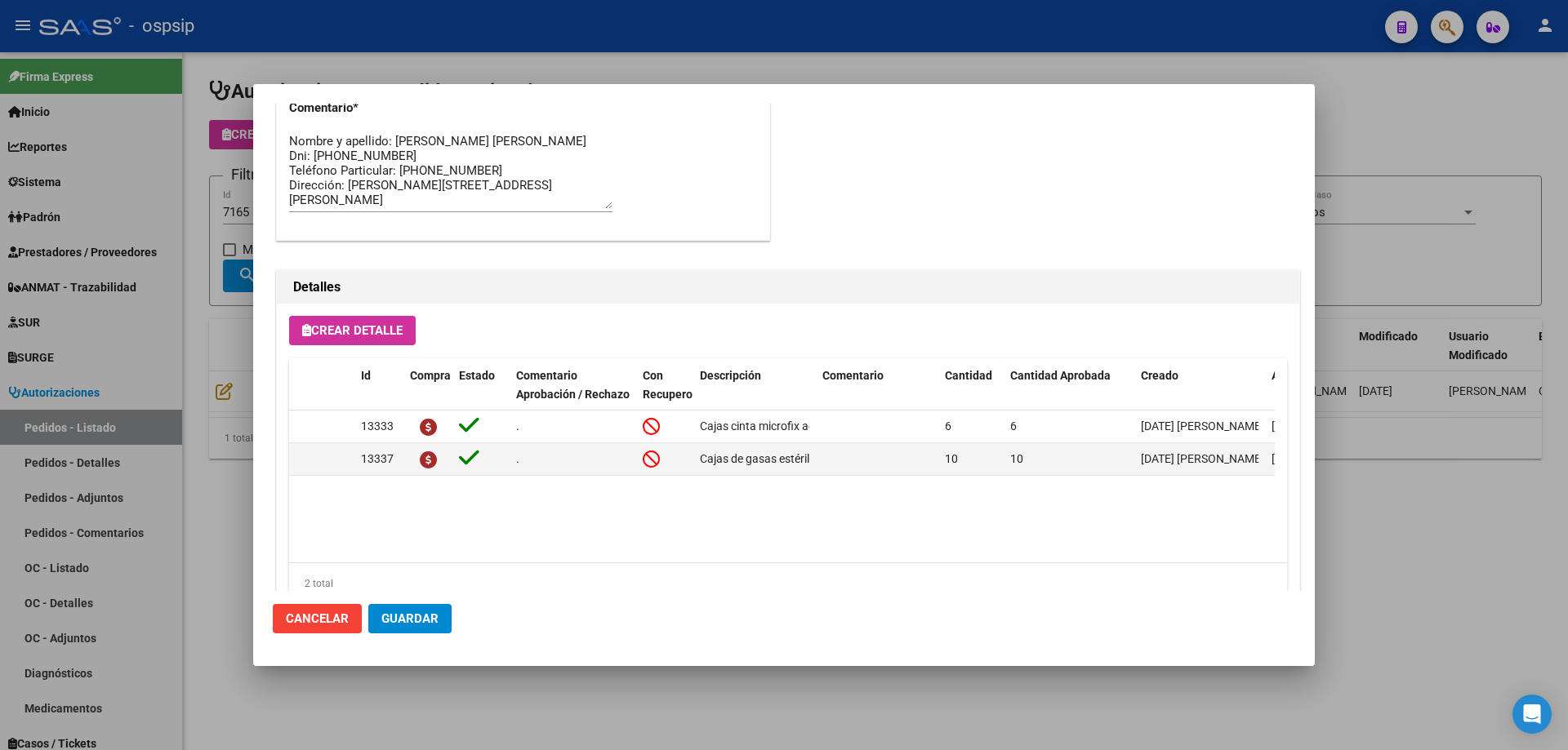
scroll to position [979, 0]
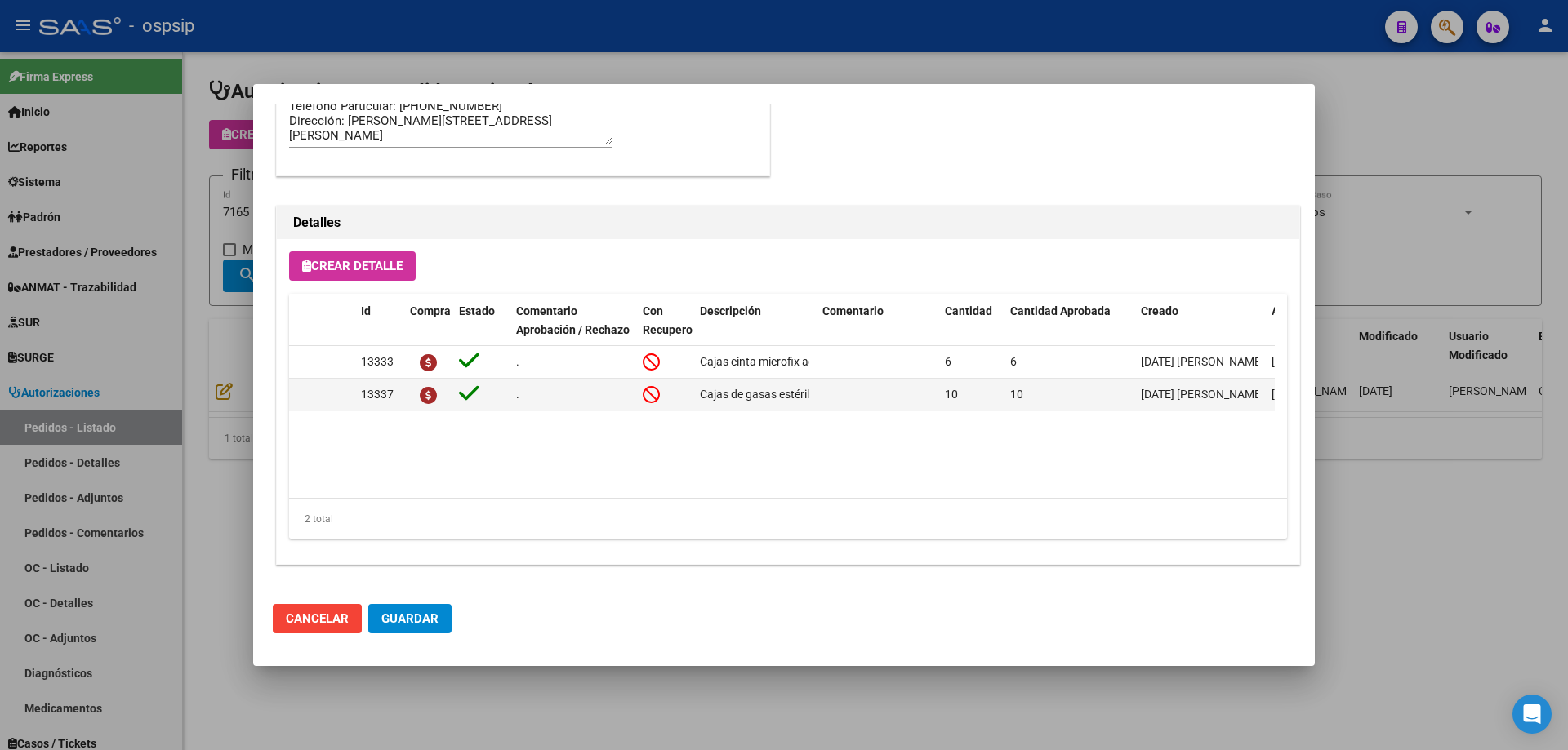
click at [216, 349] on div at bounding box center [784, 375] width 1568 height 750
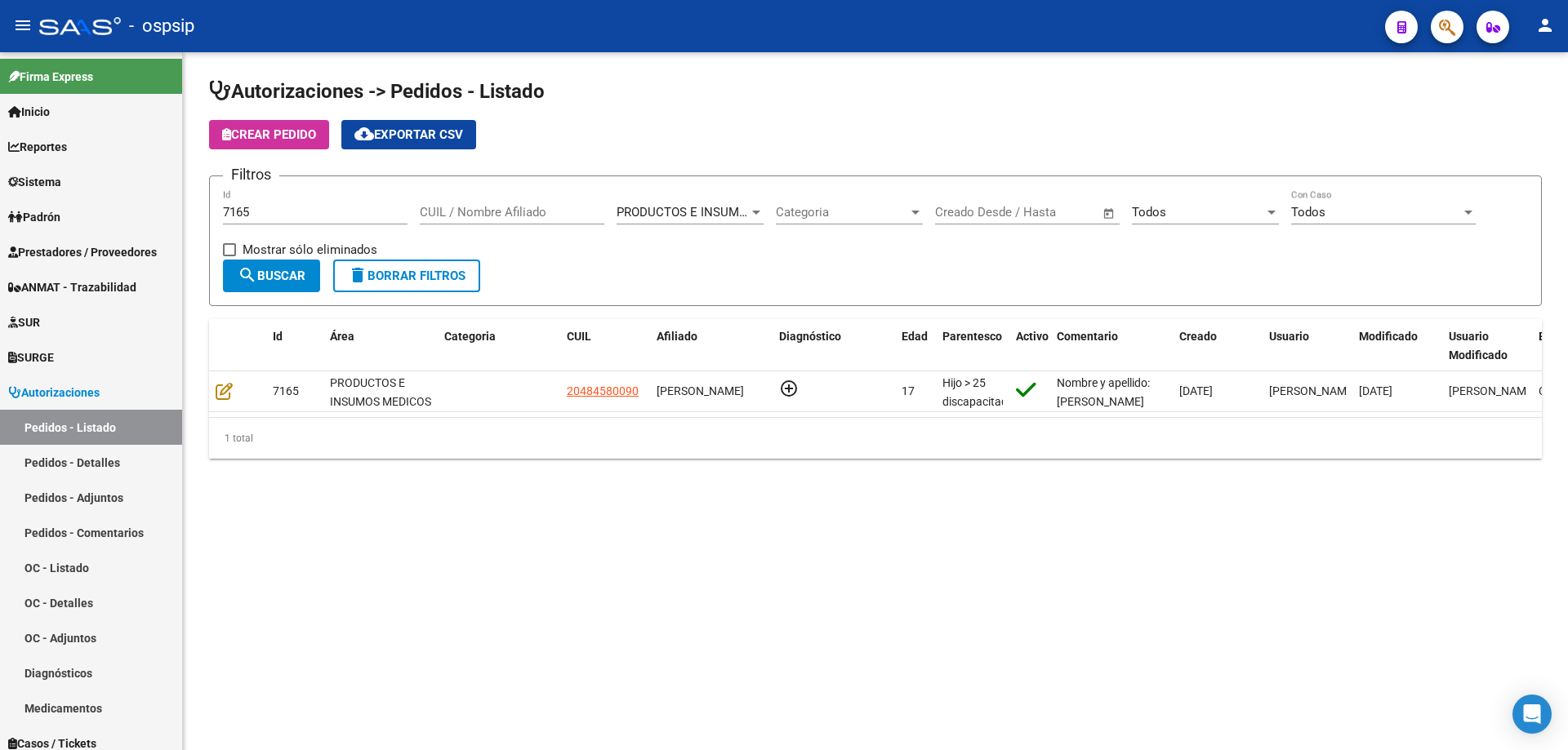
click at [332, 206] on input "7165" at bounding box center [315, 212] width 184 height 15
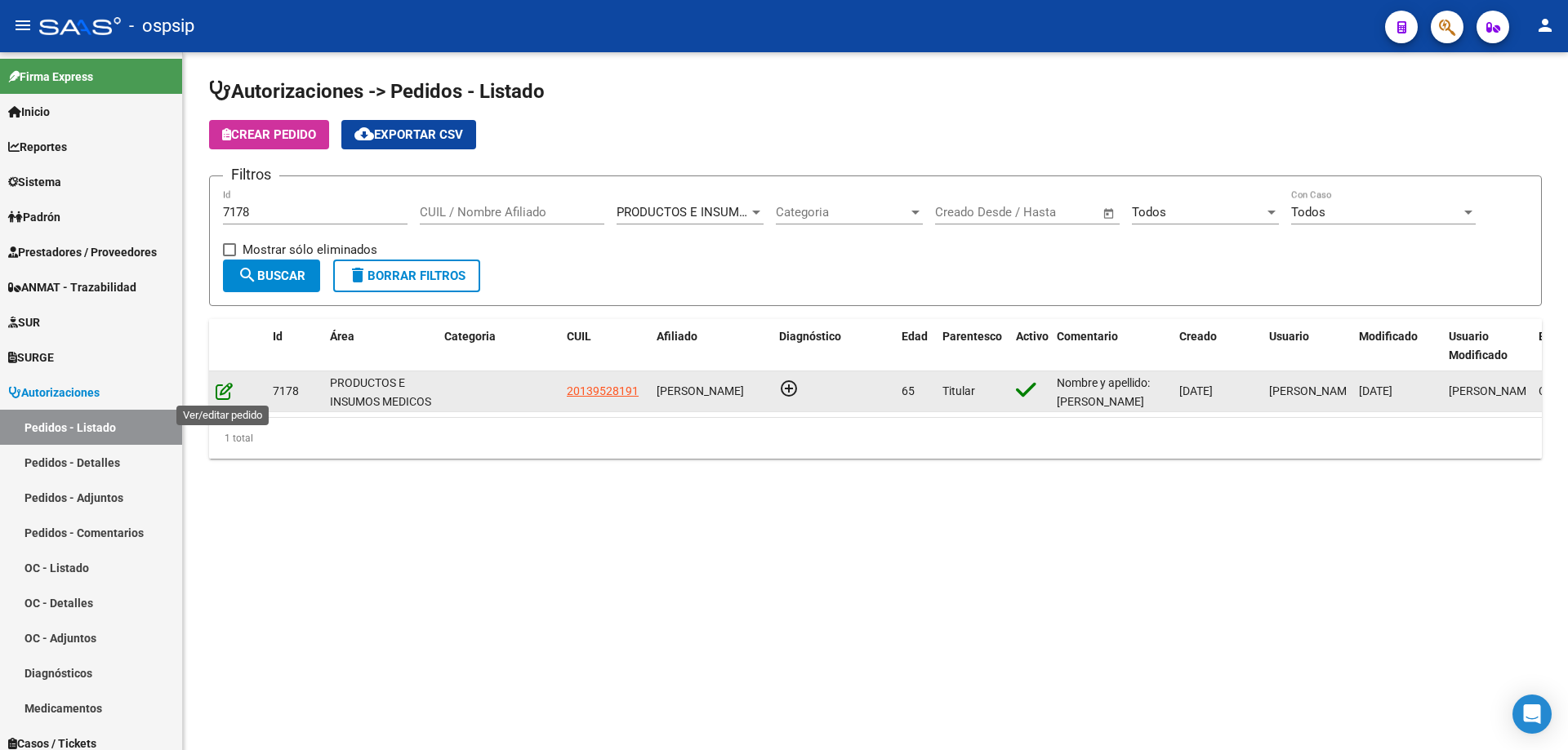
click at [216, 391] on icon at bounding box center [223, 391] width 17 height 18
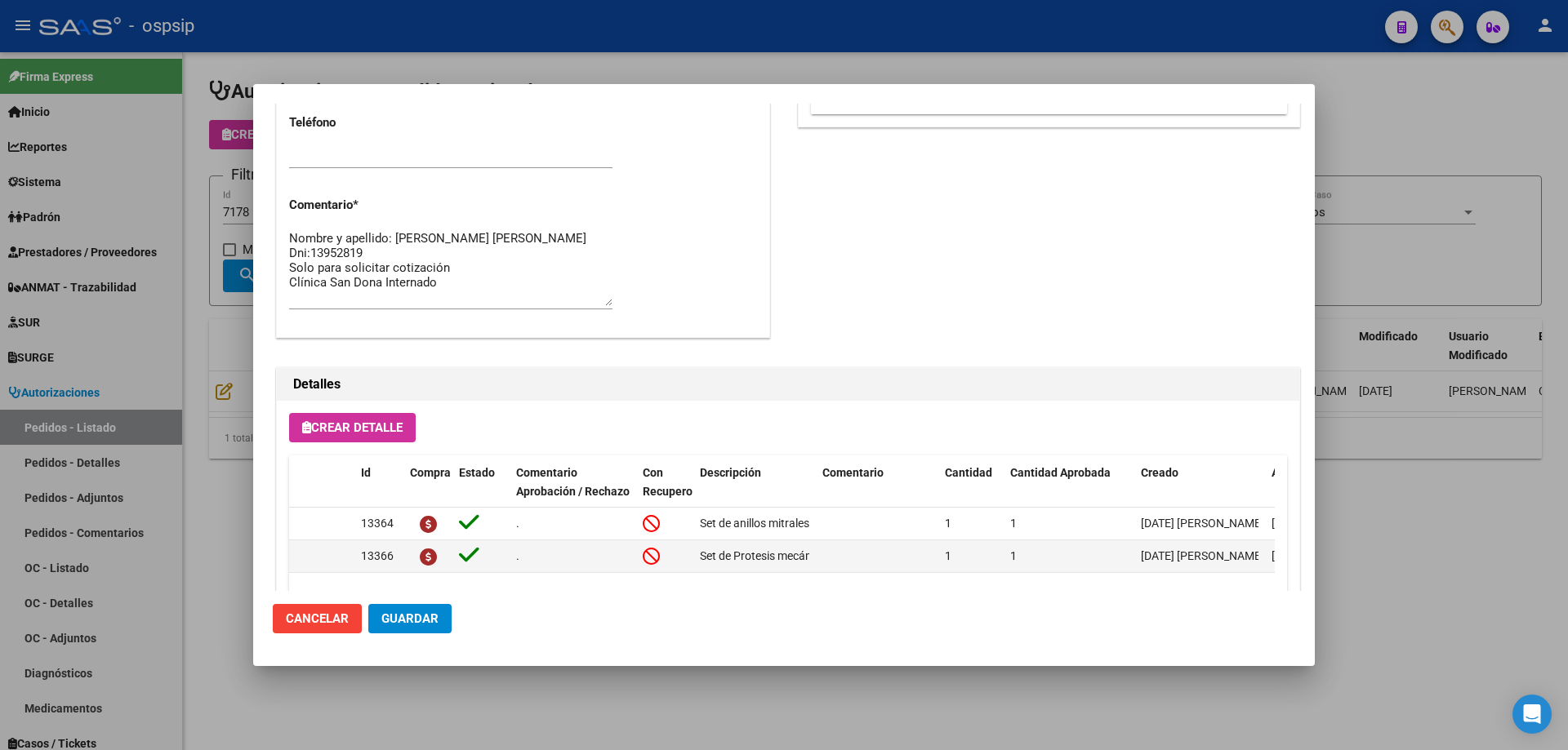
scroll to position [816, 0]
click at [362, 254] on textarea "Nombre y apellido: [PERSON_NAME] [PERSON_NAME] Dni:13952819 Solo para solicitar…" at bounding box center [451, 270] width 324 height 77
drag, startPoint x: 362, startPoint y: 254, endPoint x: 348, endPoint y: 253, distance: 14.0
click at [348, 253] on textarea "Nombre y apellido: [PERSON_NAME] [PERSON_NAME] Dni:13952819 Solo para solicitar…" at bounding box center [451, 270] width 324 height 77
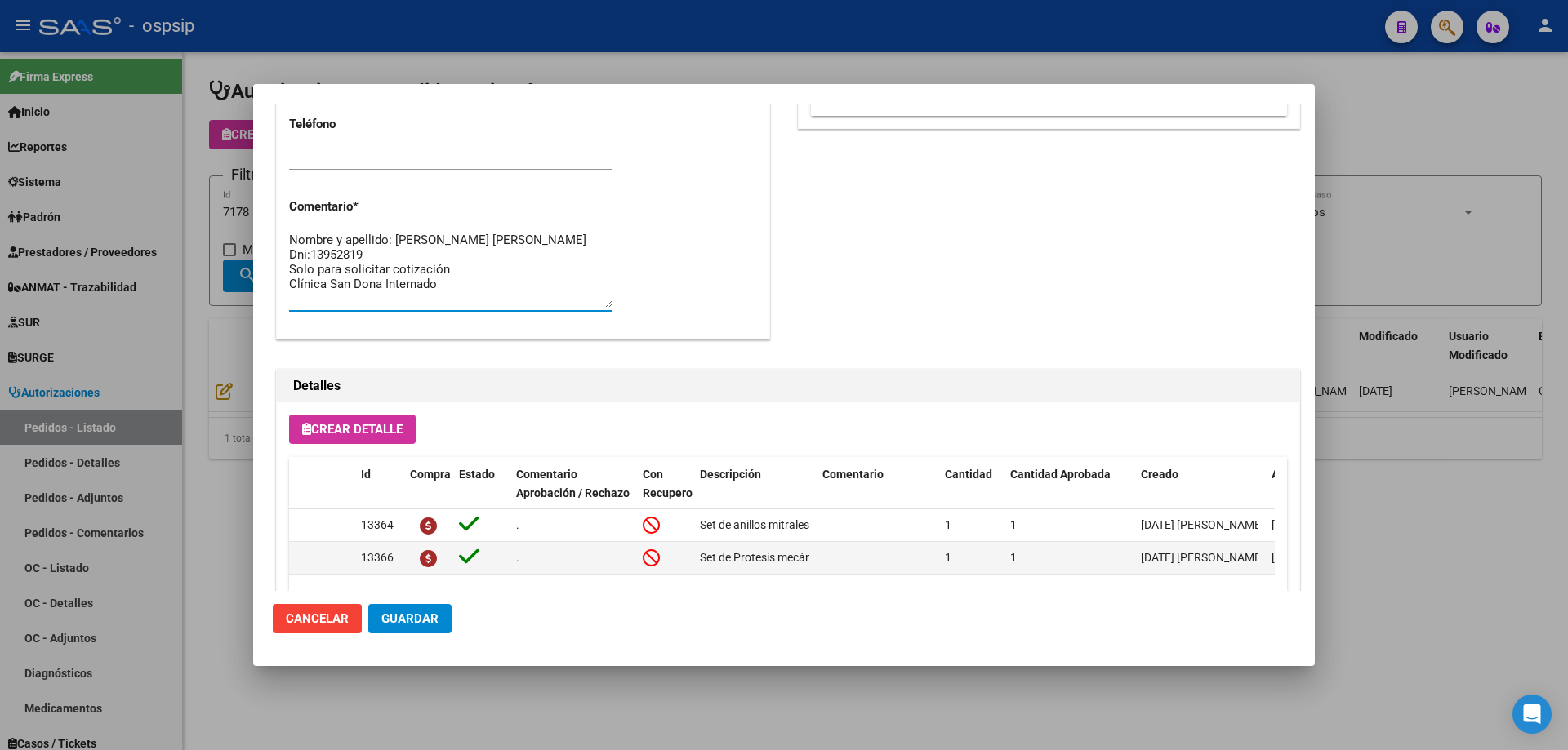
click at [348, 253] on textarea "Nombre y apellido: [PERSON_NAME] [PERSON_NAME] Dni:13952819 Solo para solicitar…" at bounding box center [451, 270] width 324 height 77
drag, startPoint x: 348, startPoint y: 253, endPoint x: 249, endPoint y: 298, distance: 108.7
click at [267, 306] on mat-dialog-content "Editar Pedido 7178 COMENTARIOS DEL PEDIDO Escriba su comentario aquí. Enviar co…" at bounding box center [783, 348] width 1062 height 488
click at [248, 297] on div at bounding box center [784, 375] width 1568 height 750
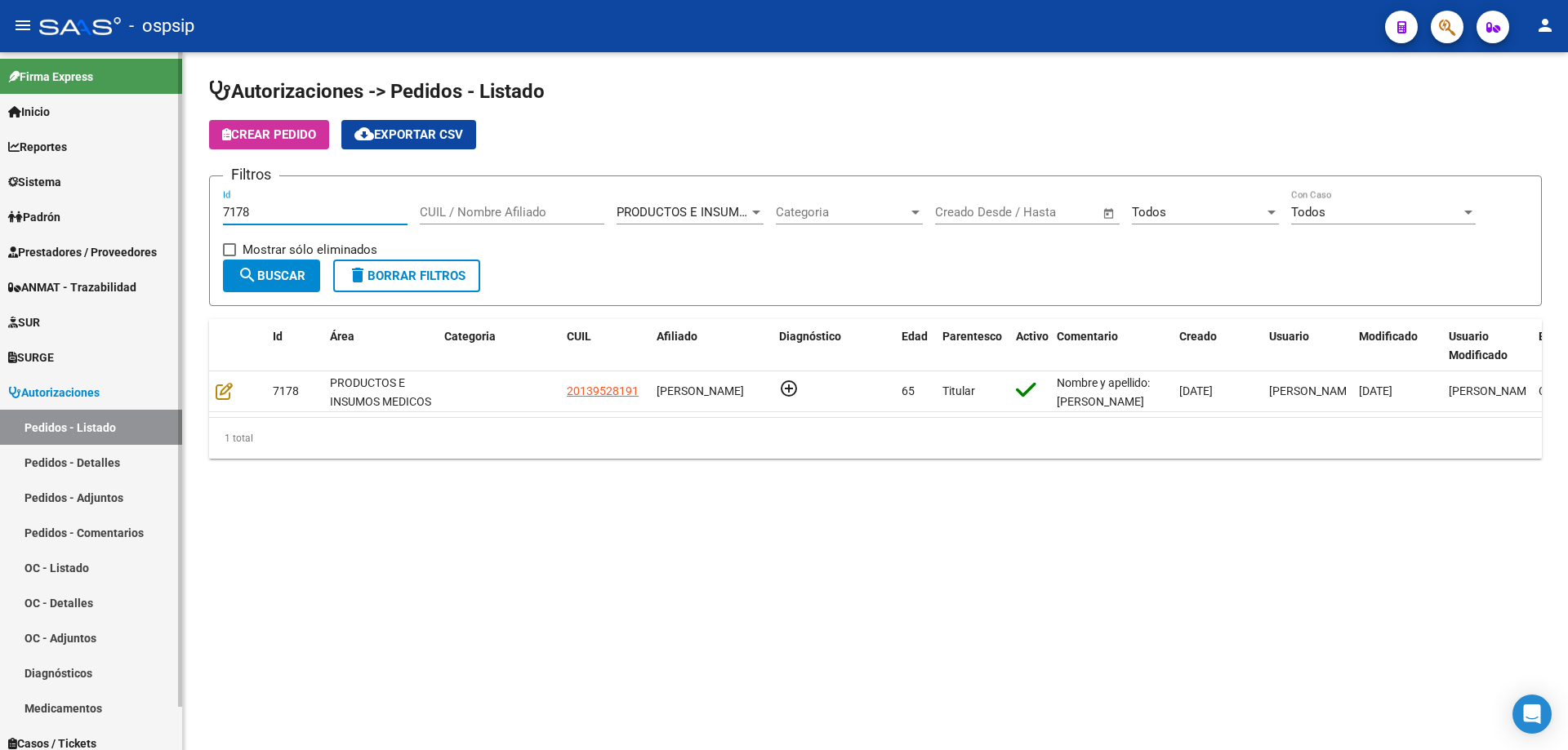
drag, startPoint x: 283, startPoint y: 212, endPoint x: 0, endPoint y: 213, distance: 283.0
click at [0, 213] on mat-sidenav-container "Firma Express Inicio Calendario SSS Instructivos Contacto OS Reportes Egresos D…" at bounding box center [784, 401] width 1568 height 698
click at [450, 216] on input "CUIL / Nombre Afiliado" at bounding box center [512, 212] width 184 height 15
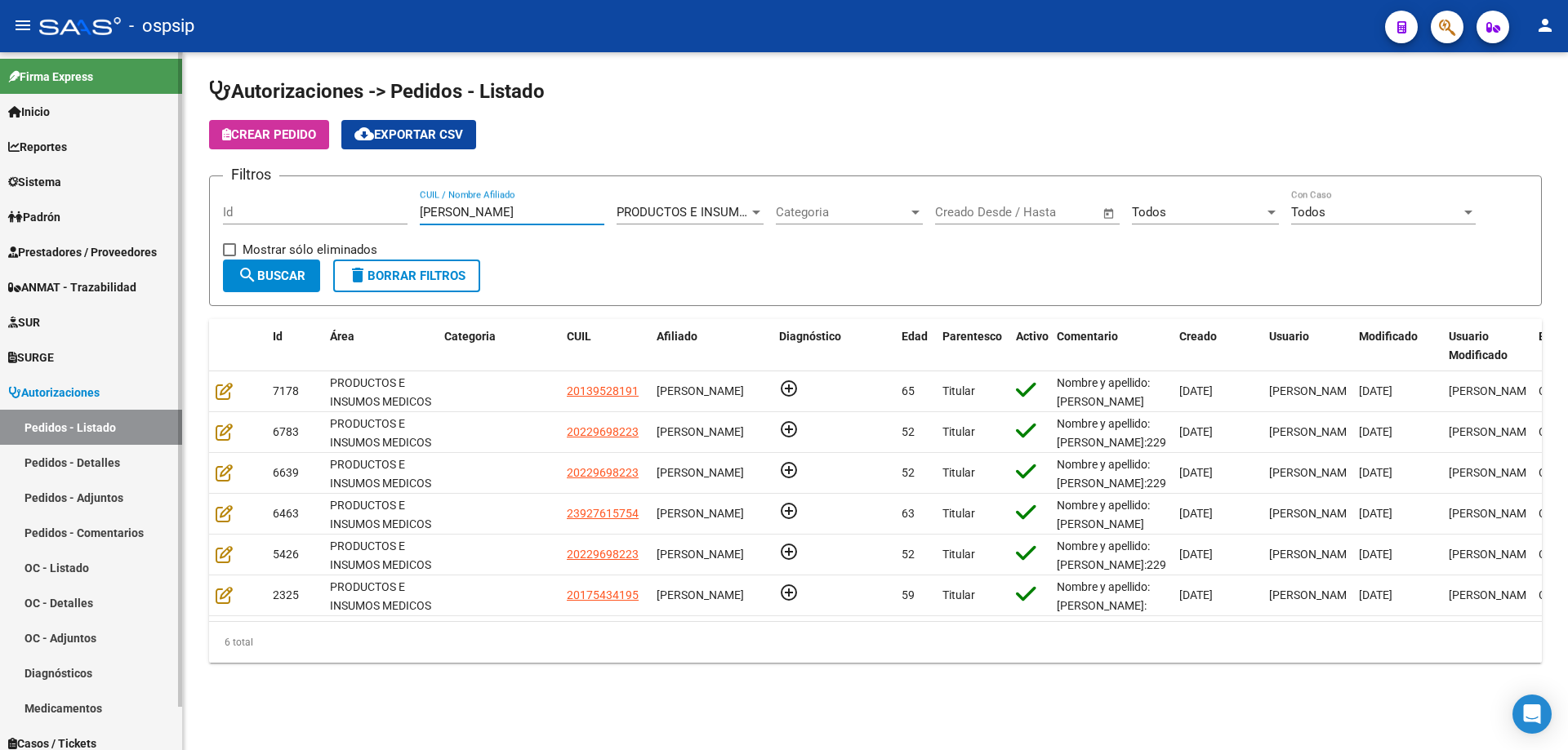
drag, startPoint x: 525, startPoint y: 207, endPoint x: 0, endPoint y: 119, distance: 532.3
click at [0, 119] on mat-sidenav-container "Firma Express Inicio Calendario SSS Instructivos Contacto OS Reportes Egresos D…" at bounding box center [784, 401] width 1568 height 698
click at [302, 215] on input "Id" at bounding box center [315, 212] width 184 height 15
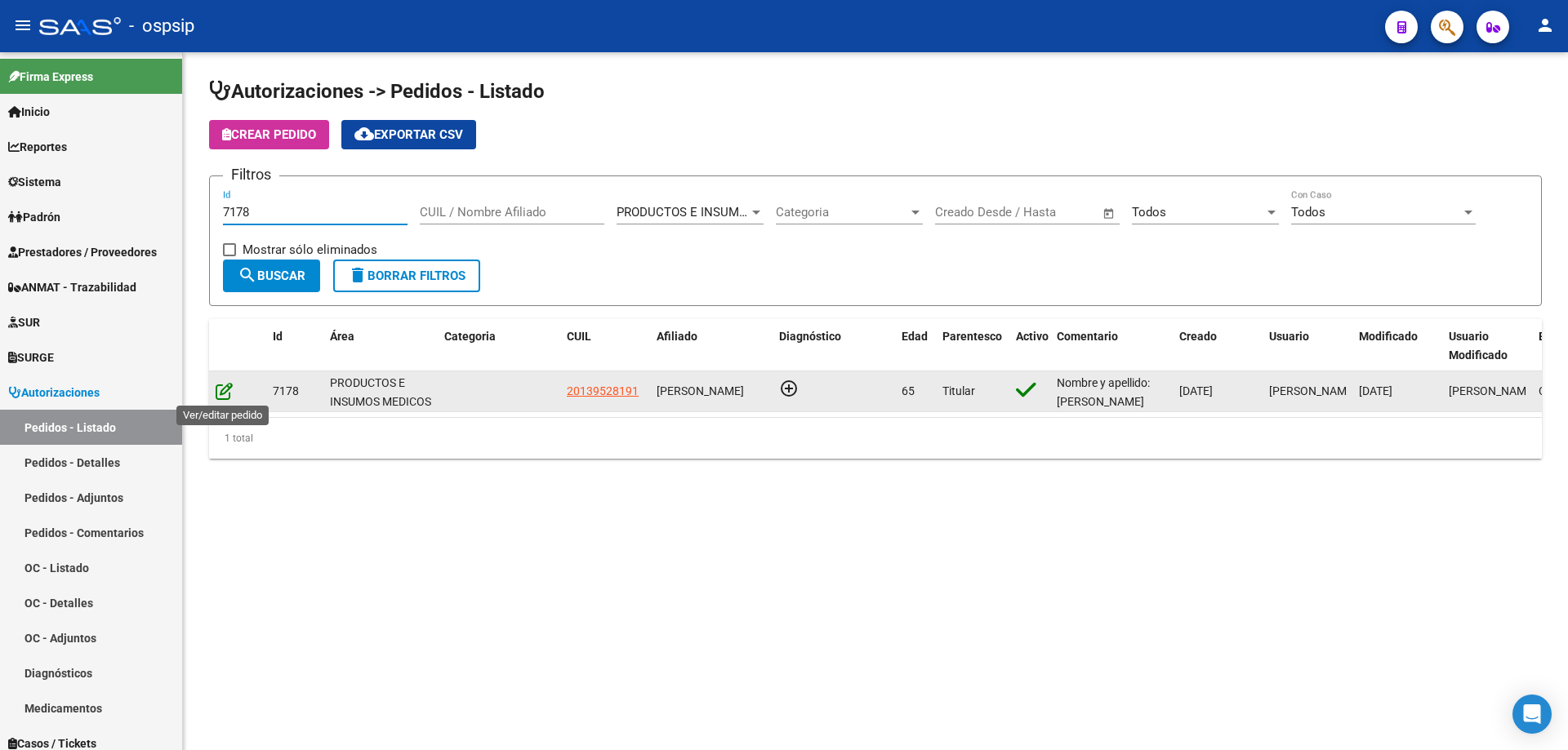
click at [230, 388] on icon at bounding box center [223, 391] width 17 height 18
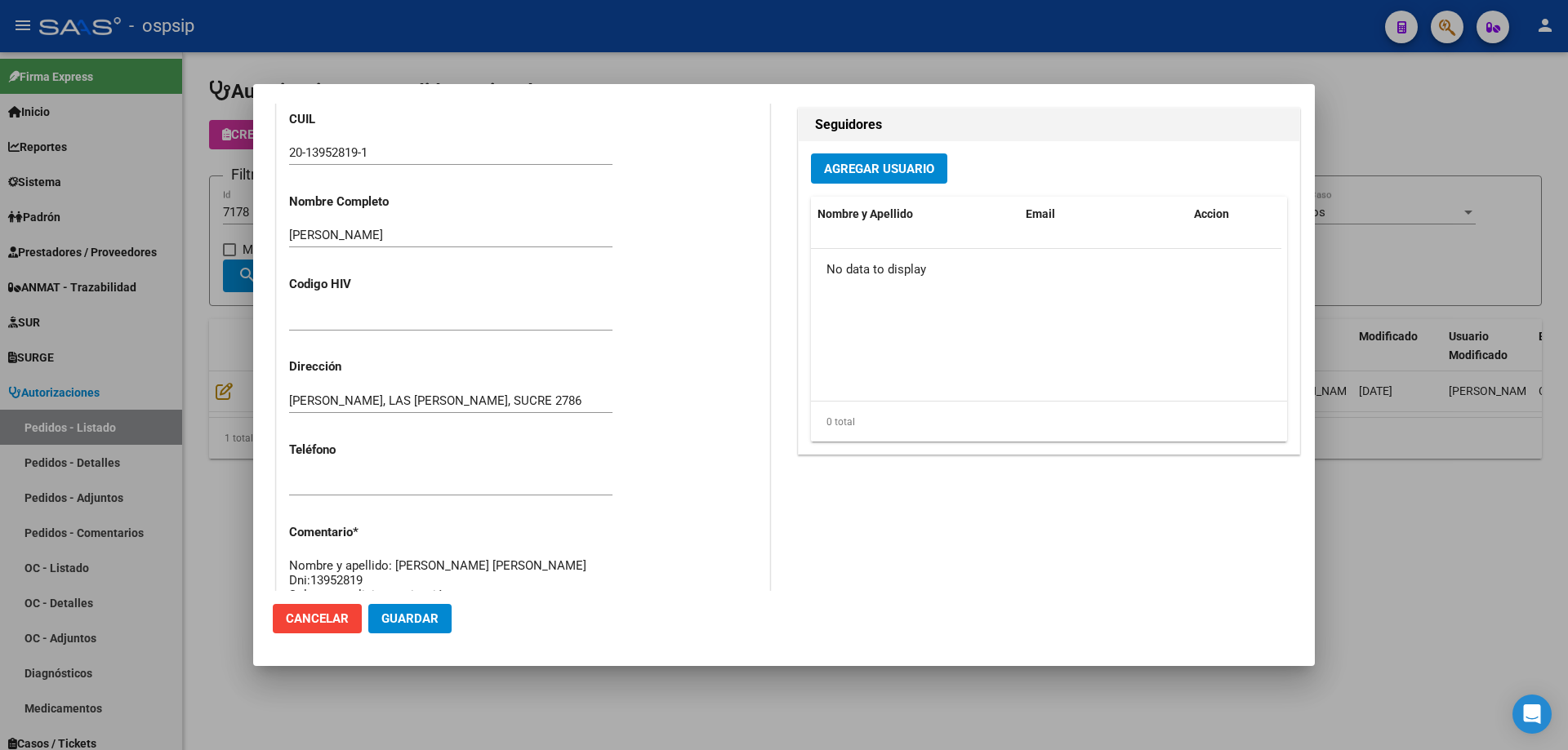
scroll to position [979, 0]
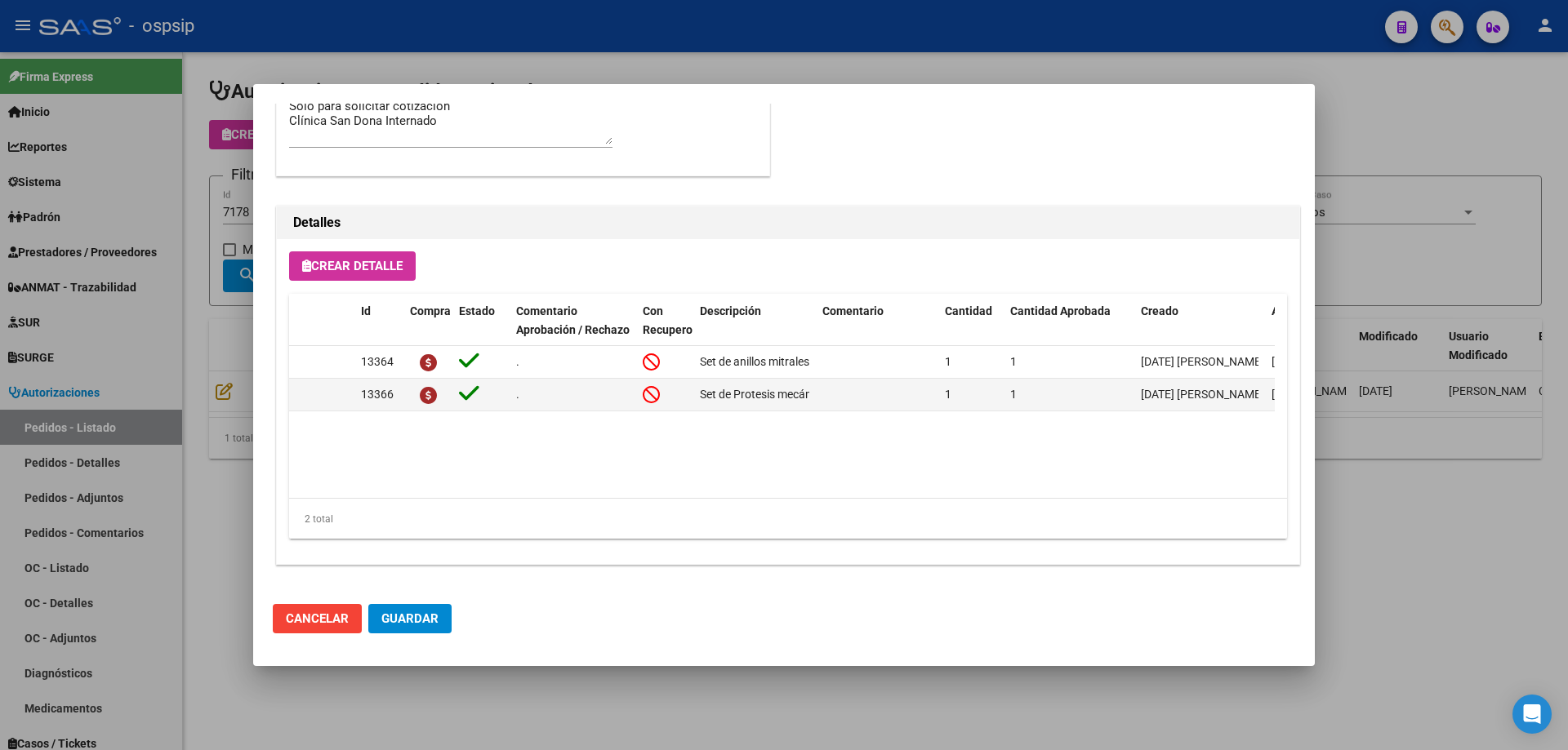
drag, startPoint x: 214, startPoint y: 245, endPoint x: 266, endPoint y: 210, distance: 62.7
click at [215, 245] on div at bounding box center [784, 375] width 1568 height 750
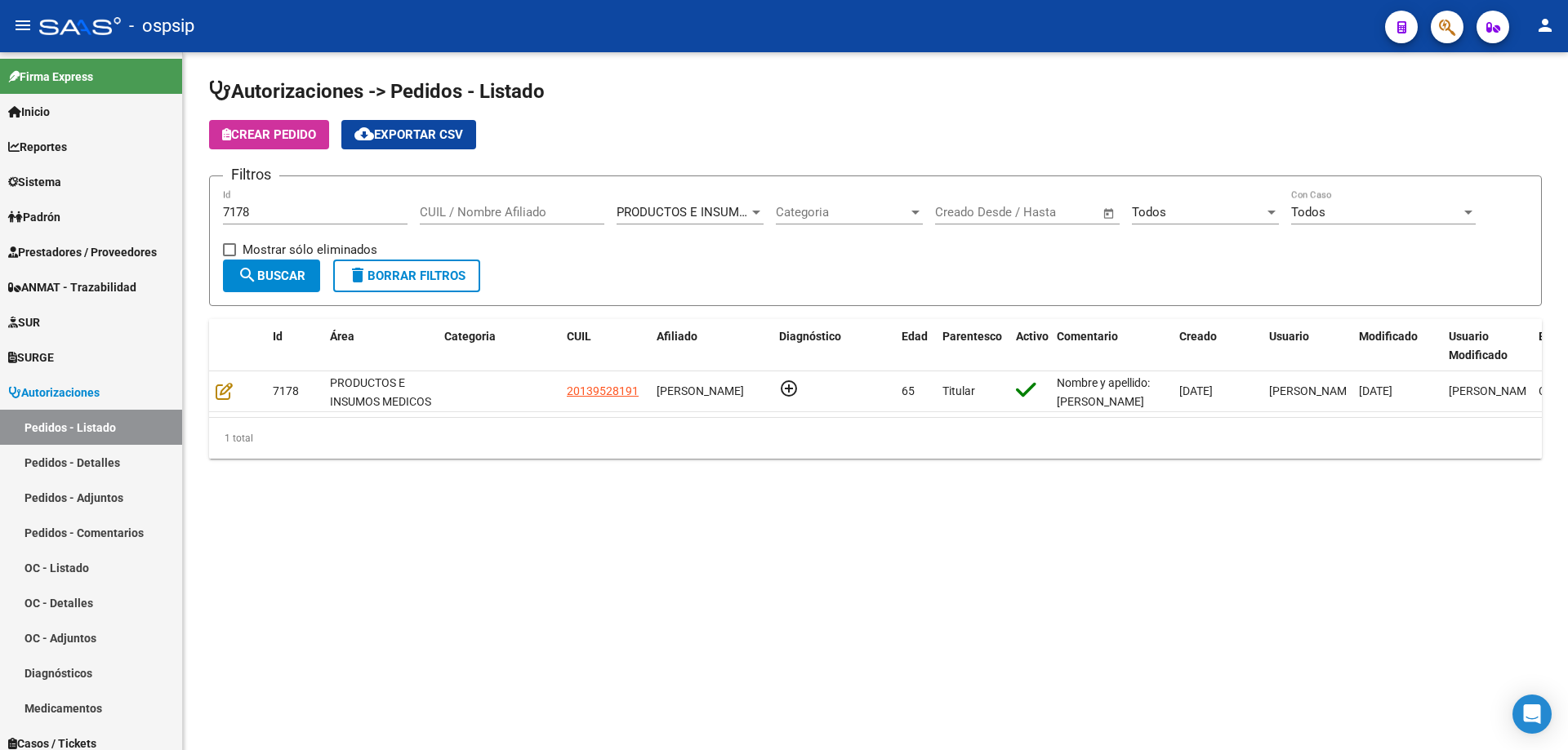
click at [270, 205] on input "7178" at bounding box center [315, 212] width 184 height 15
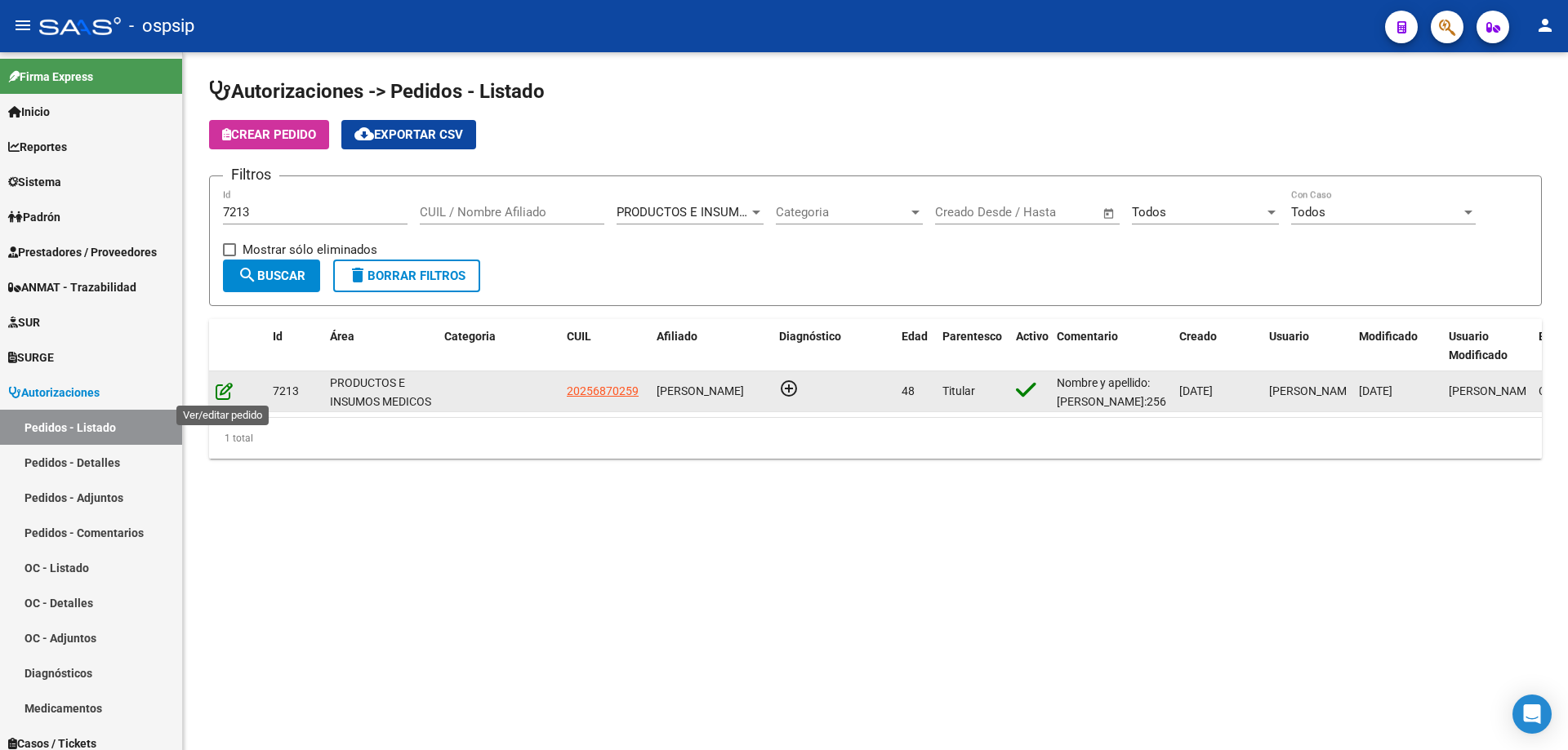
click at [218, 385] on icon at bounding box center [223, 391] width 17 height 18
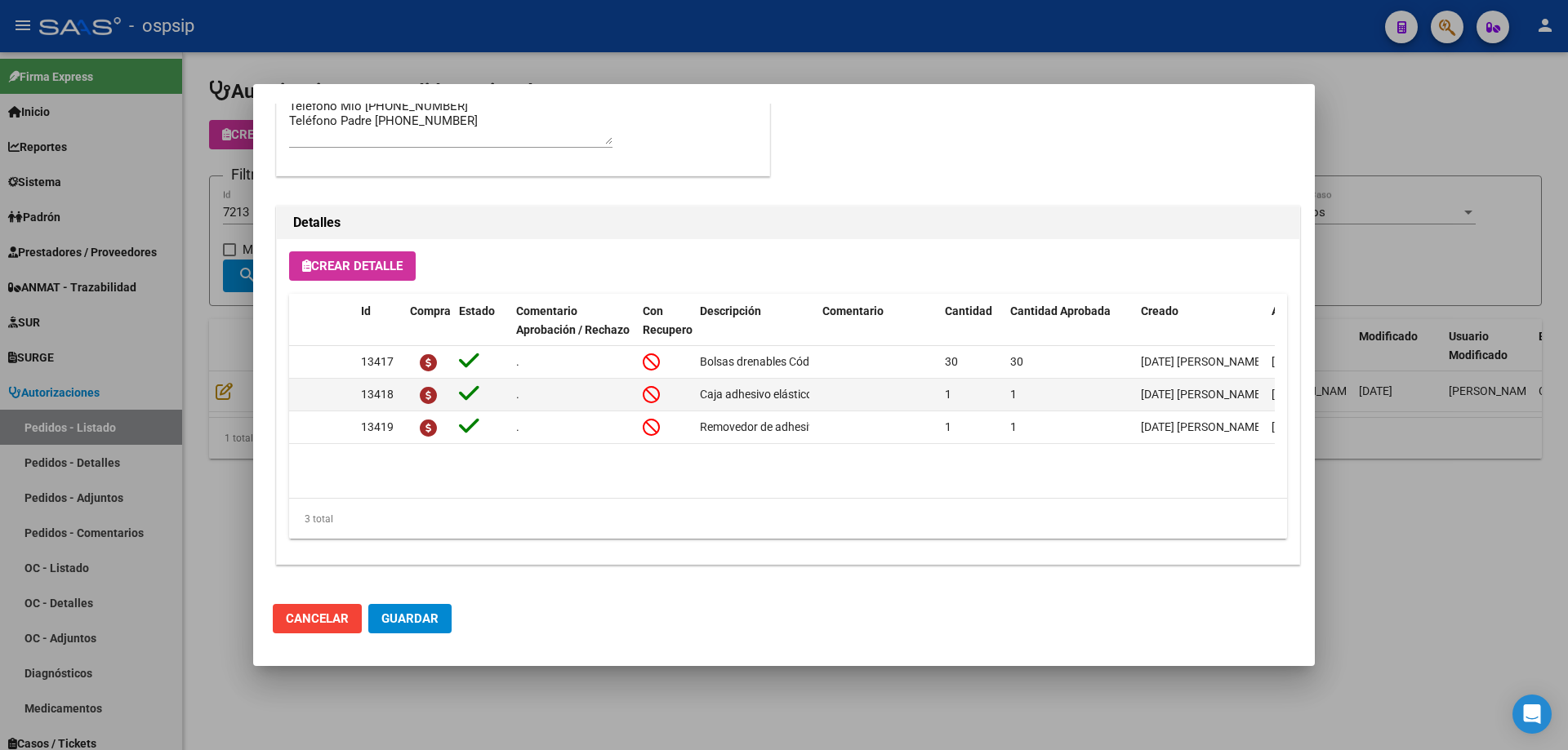
click at [172, 293] on div at bounding box center [784, 375] width 1568 height 750
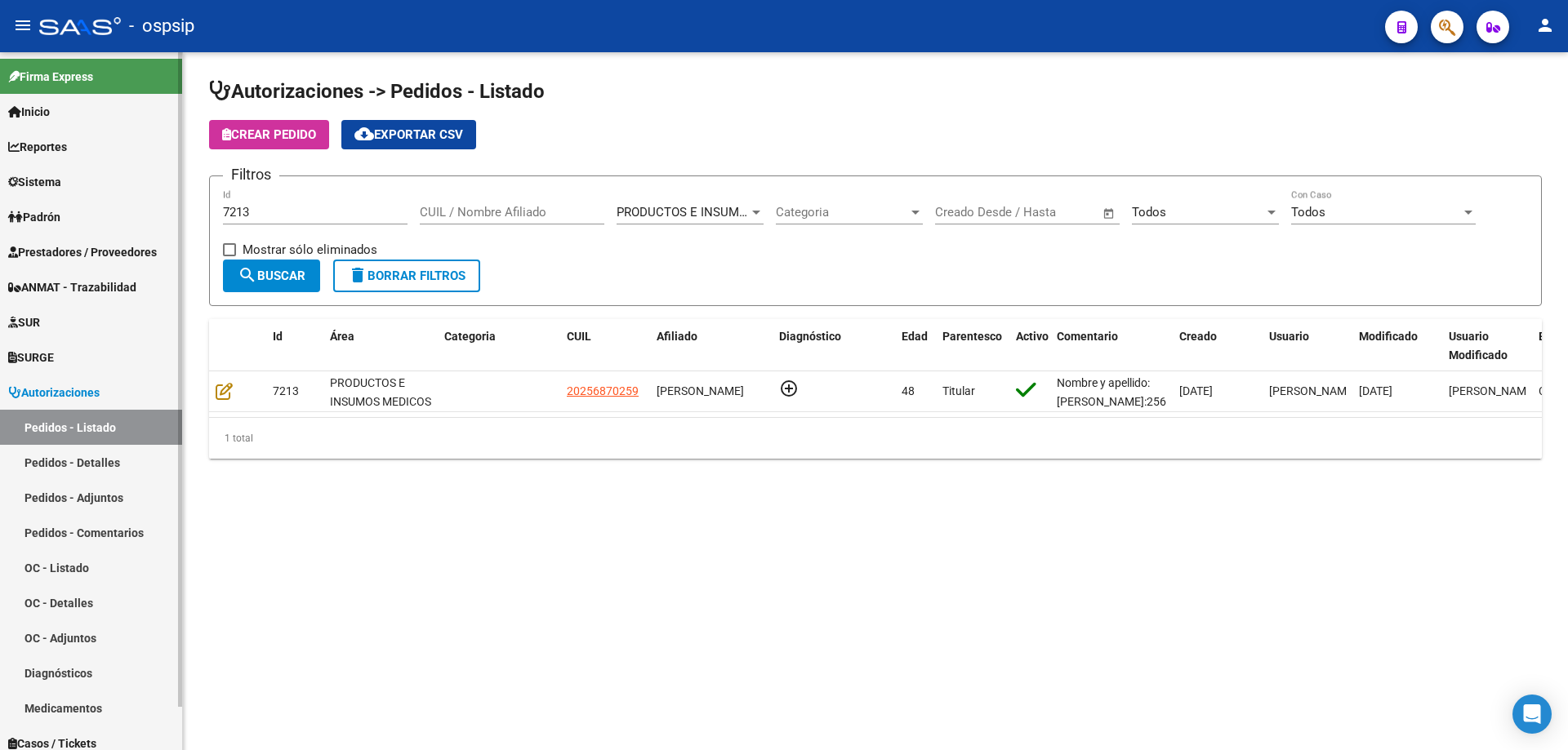
drag, startPoint x: 265, startPoint y: 212, endPoint x: 0, endPoint y: 167, distance: 268.8
click at [0, 167] on mat-sidenav-container "Firma Express Inicio Calendario SSS Instructivos Contacto OS Reportes Egresos D…" at bounding box center [784, 401] width 1568 height 698
click at [277, 214] on input "Id" at bounding box center [315, 212] width 184 height 15
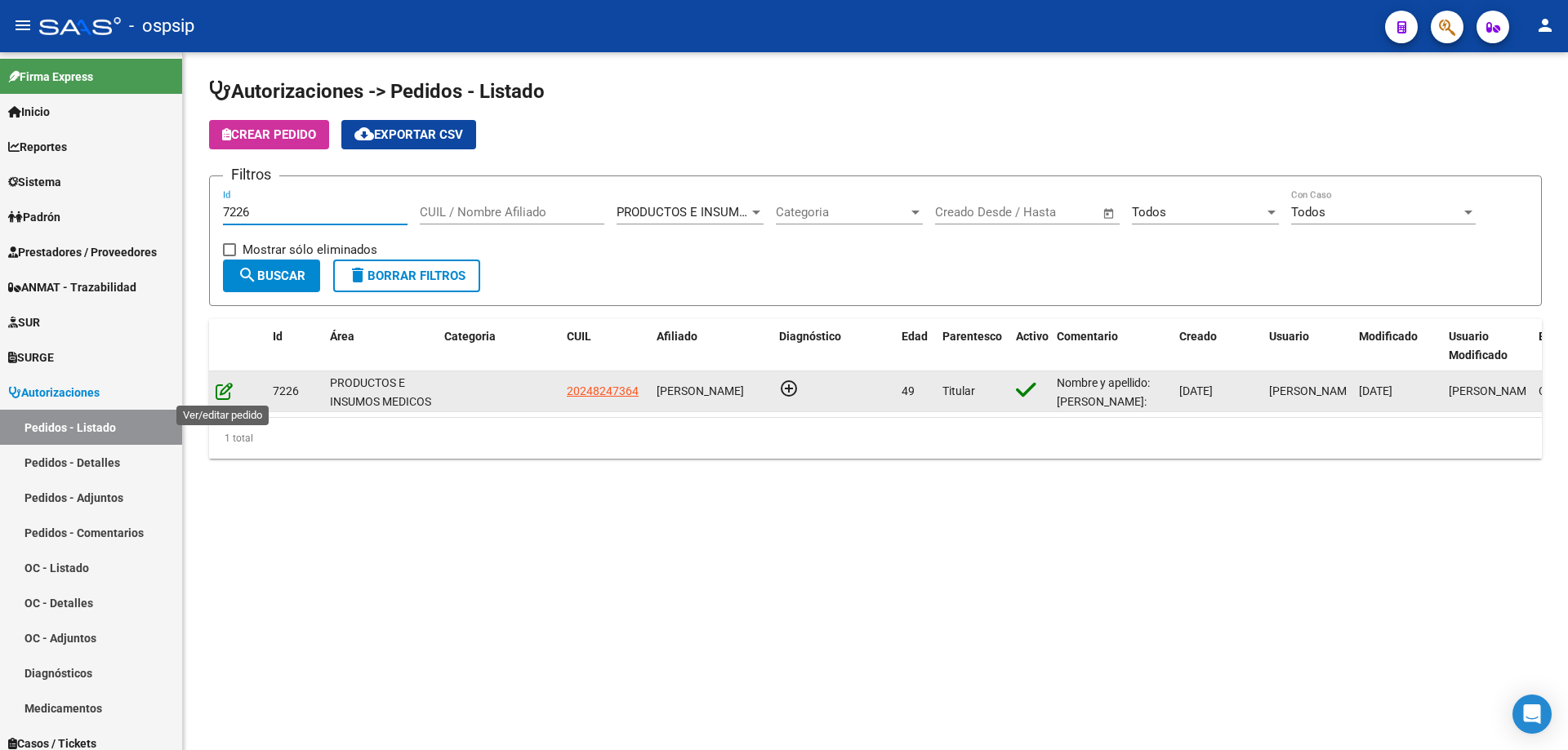
click at [230, 384] on icon at bounding box center [223, 391] width 17 height 18
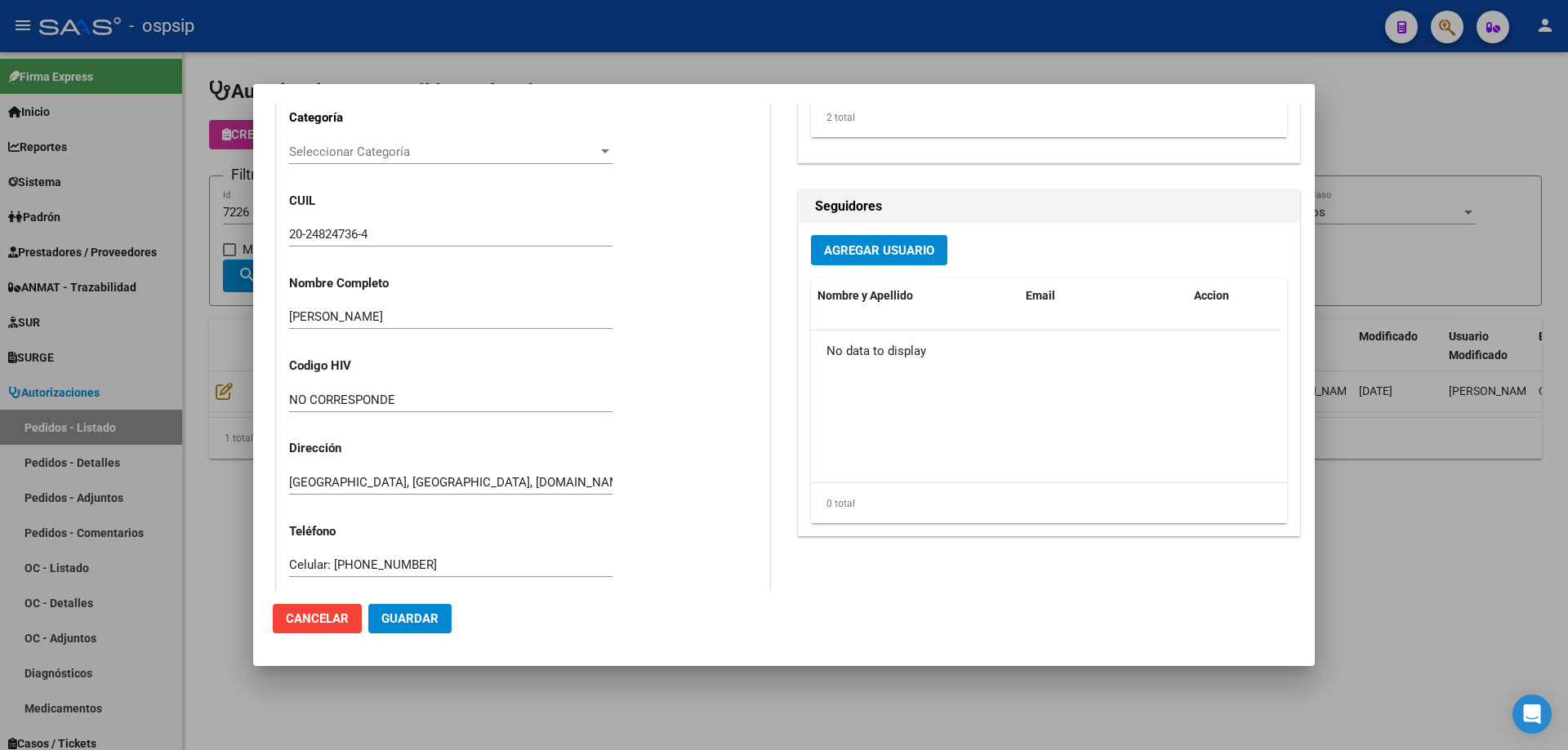
scroll to position [0, 0]
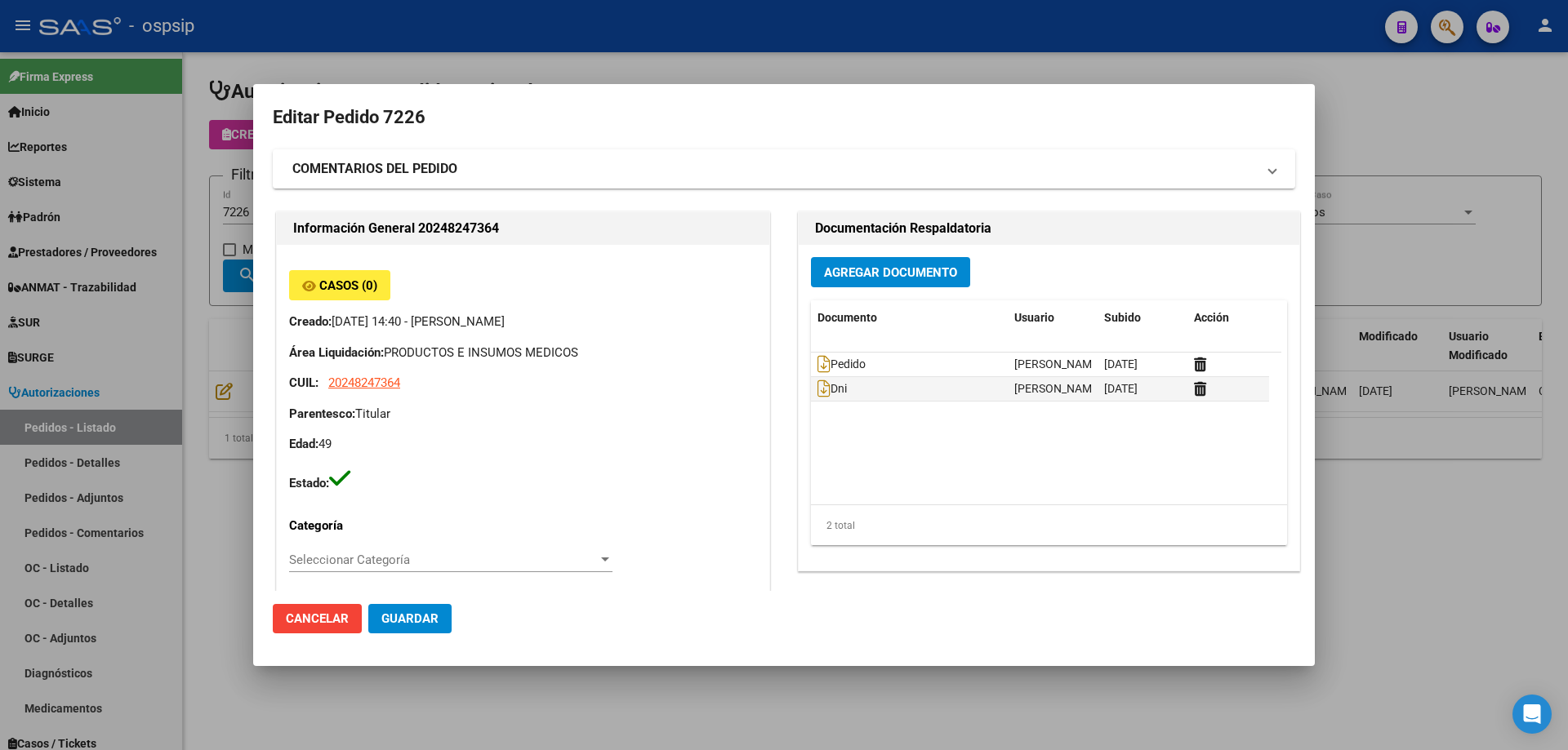
click at [233, 647] on div at bounding box center [784, 375] width 1568 height 750
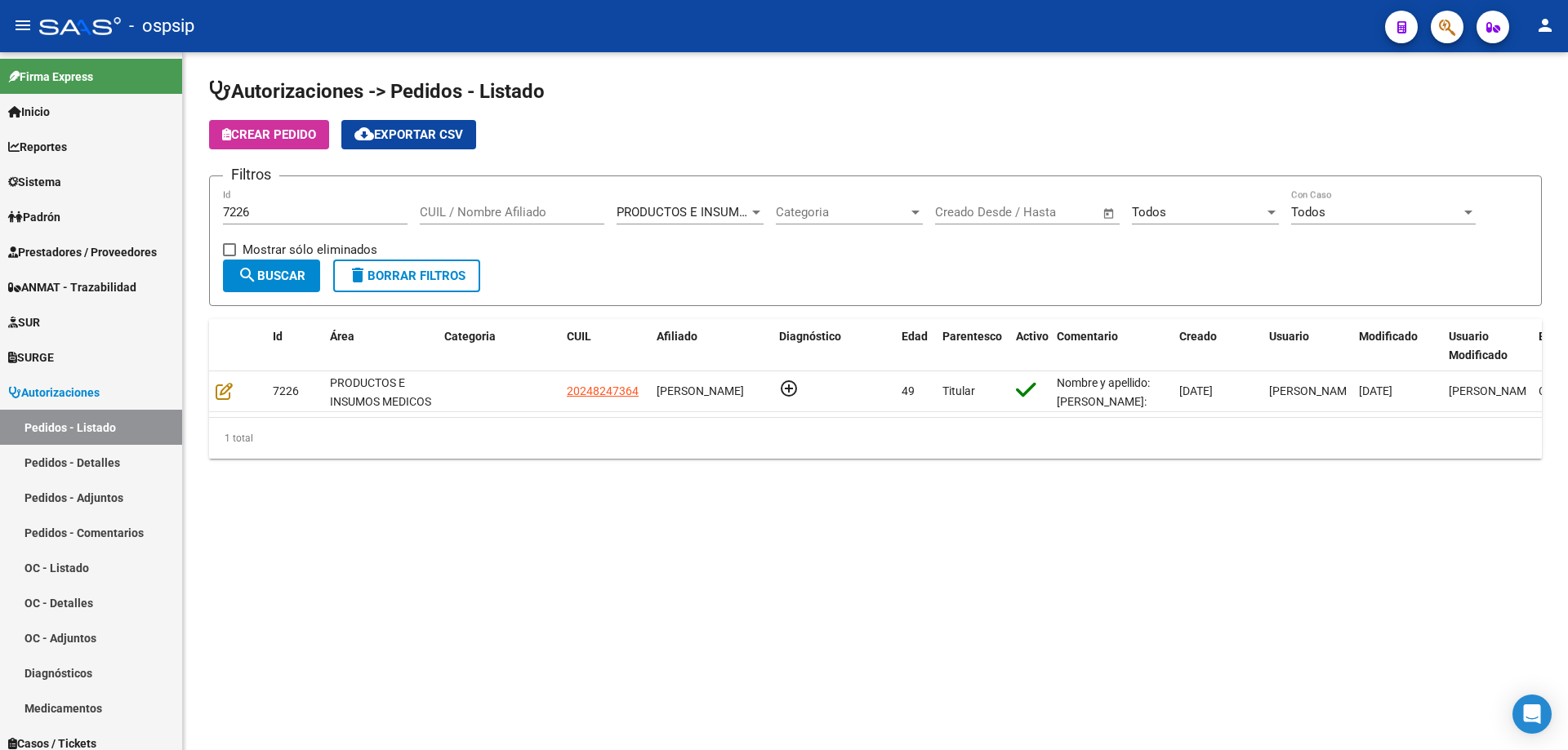
click at [258, 218] on input "7226" at bounding box center [315, 212] width 184 height 15
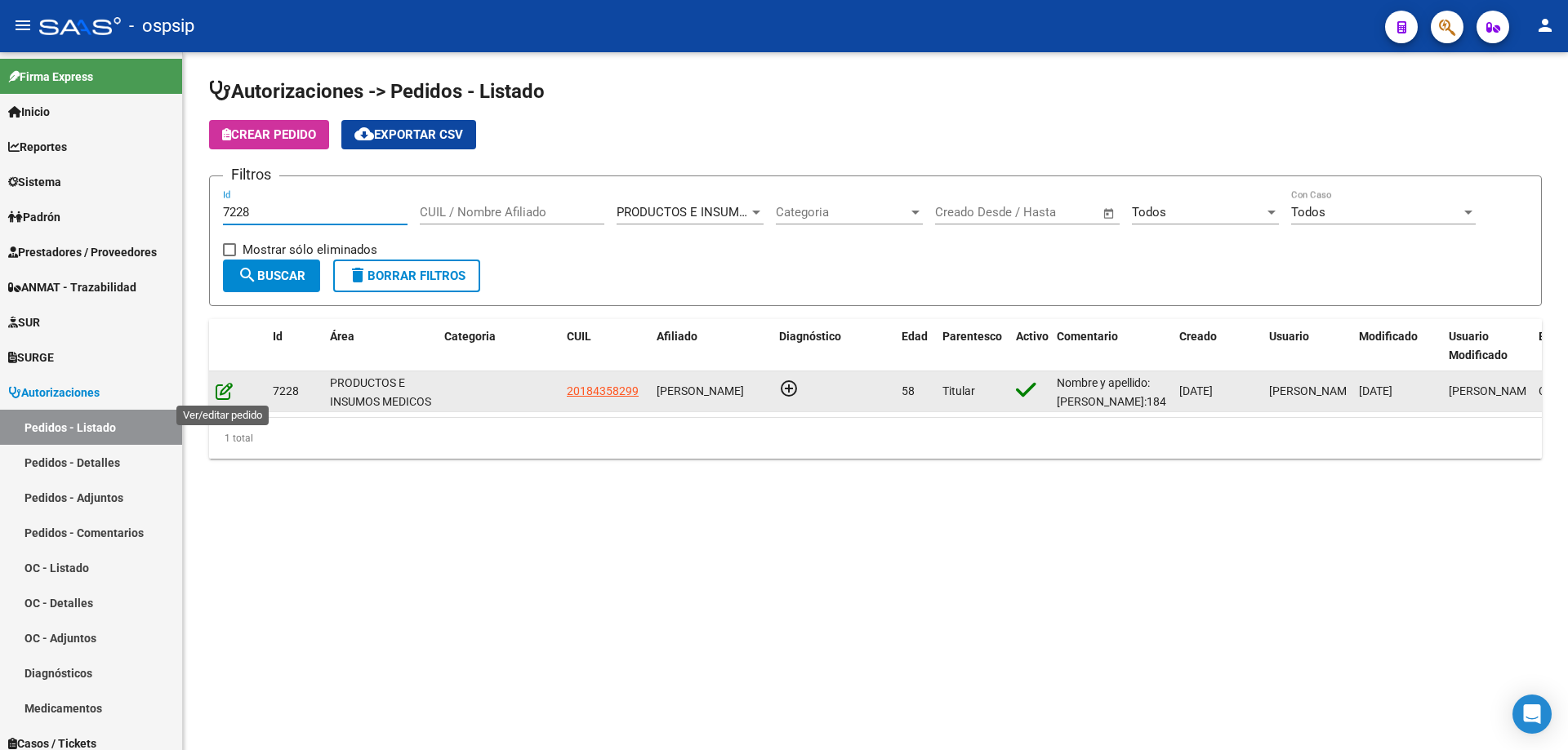
click at [222, 394] on icon at bounding box center [223, 391] width 17 height 18
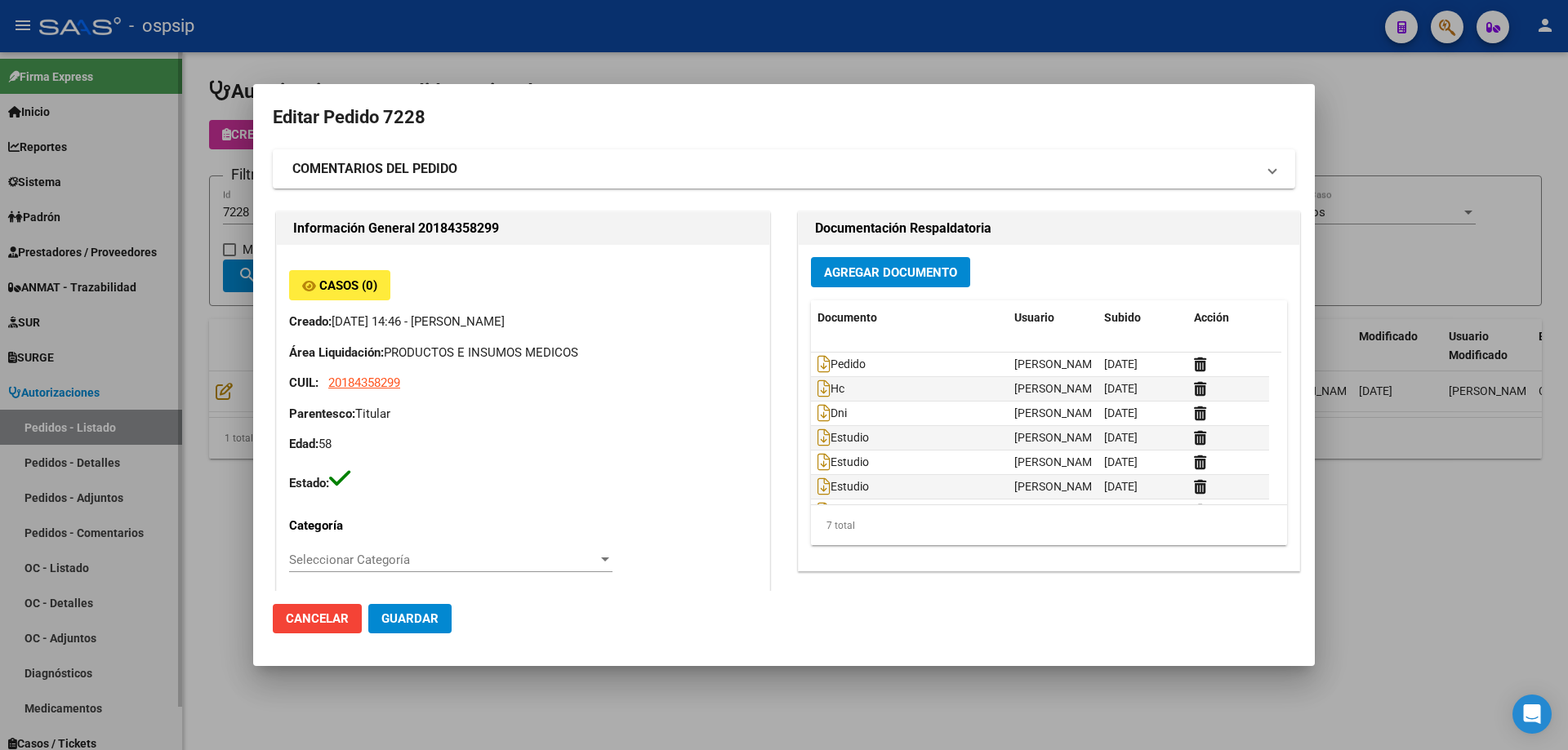
click at [169, 222] on div at bounding box center [784, 375] width 1568 height 750
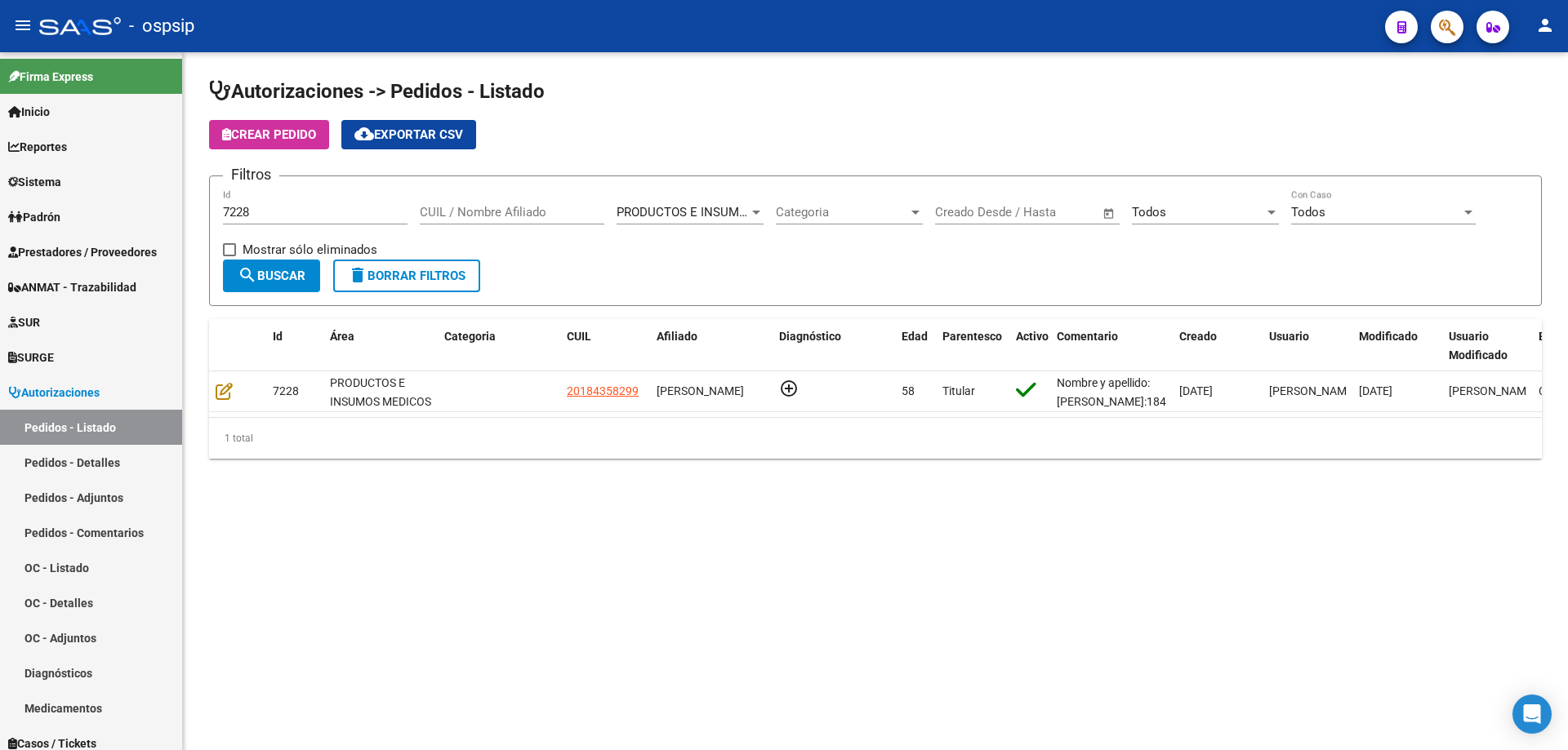
click at [256, 210] on input "7228" at bounding box center [315, 212] width 184 height 15
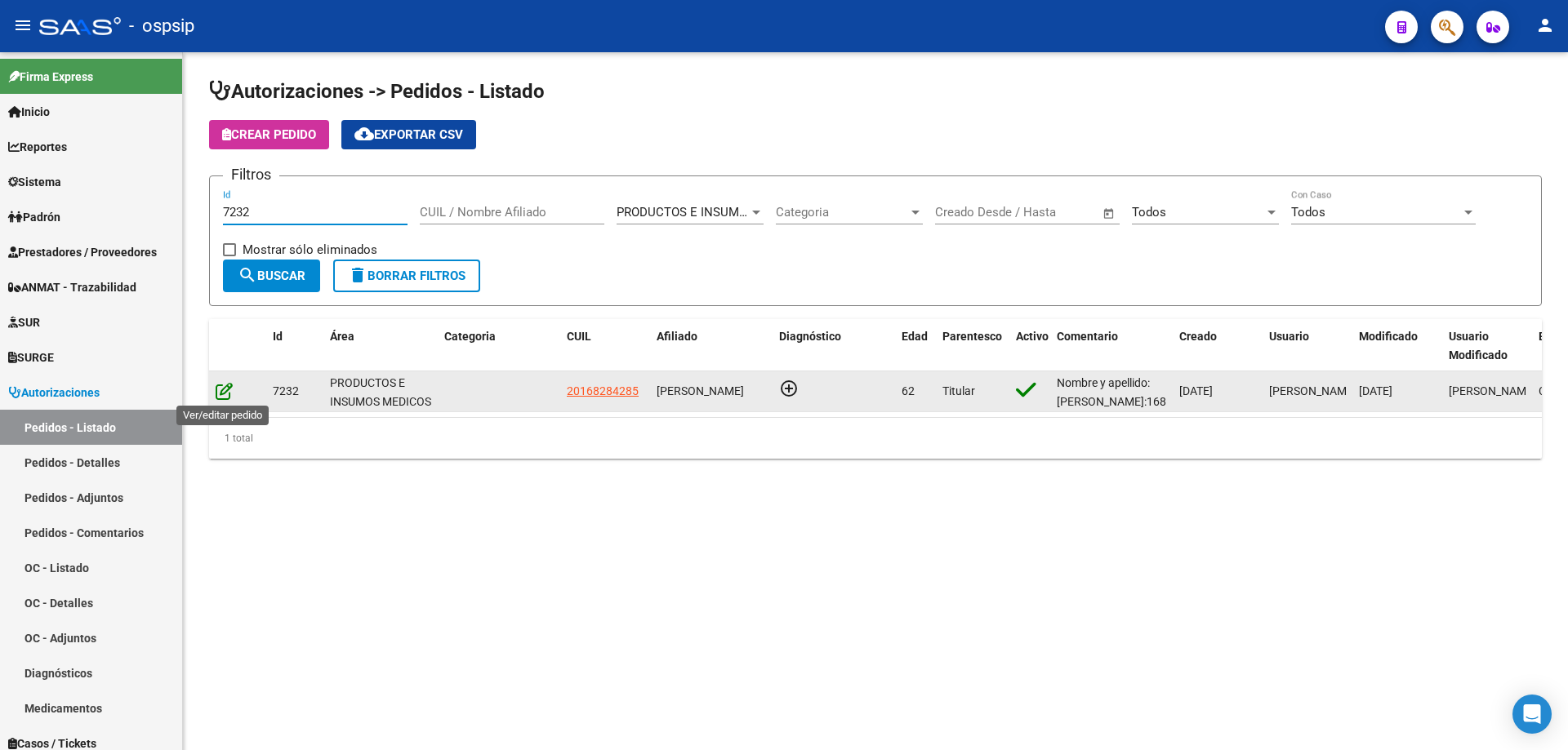
click at [228, 397] on icon at bounding box center [223, 391] width 17 height 18
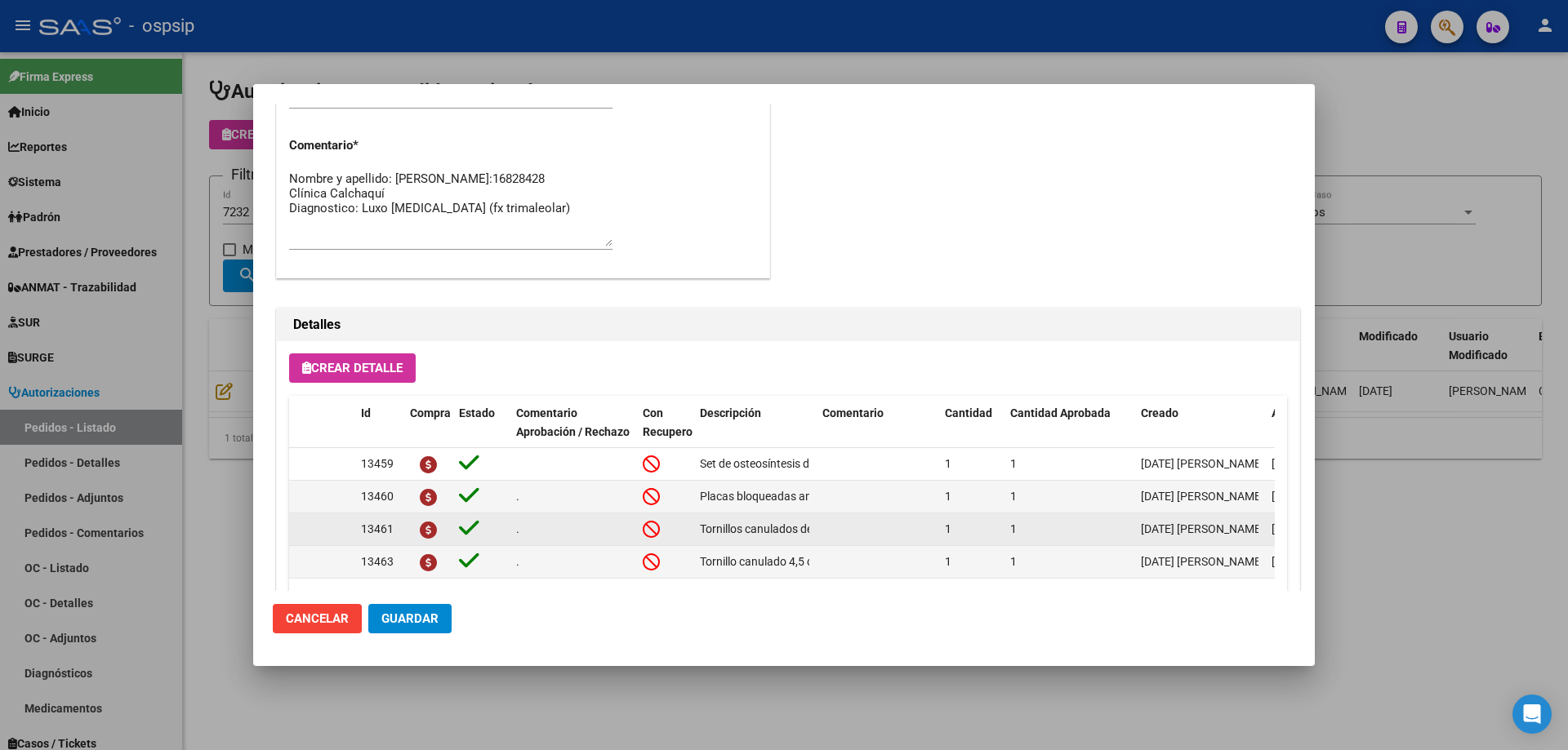
scroll to position [979, 0]
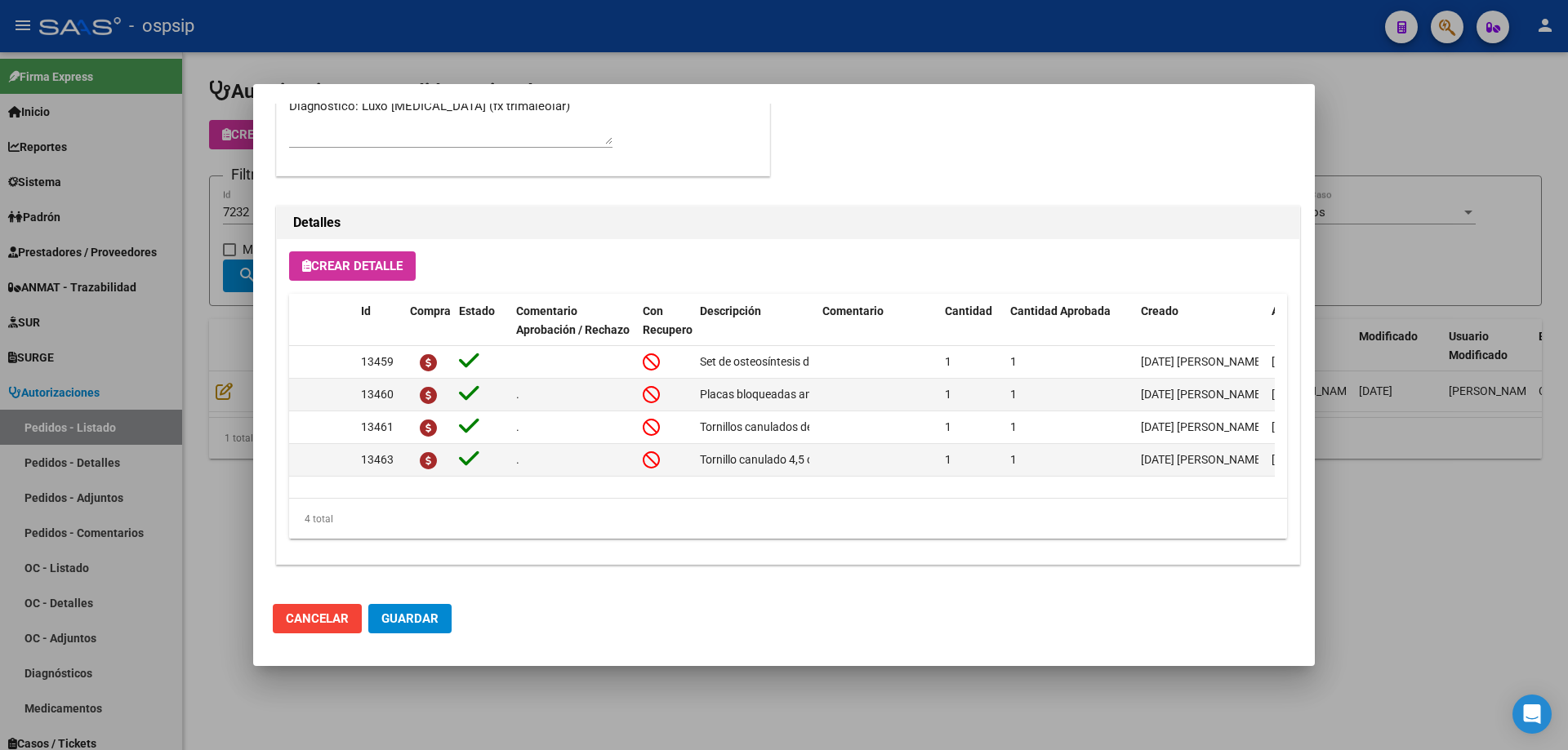
click at [242, 333] on div at bounding box center [784, 375] width 1568 height 750
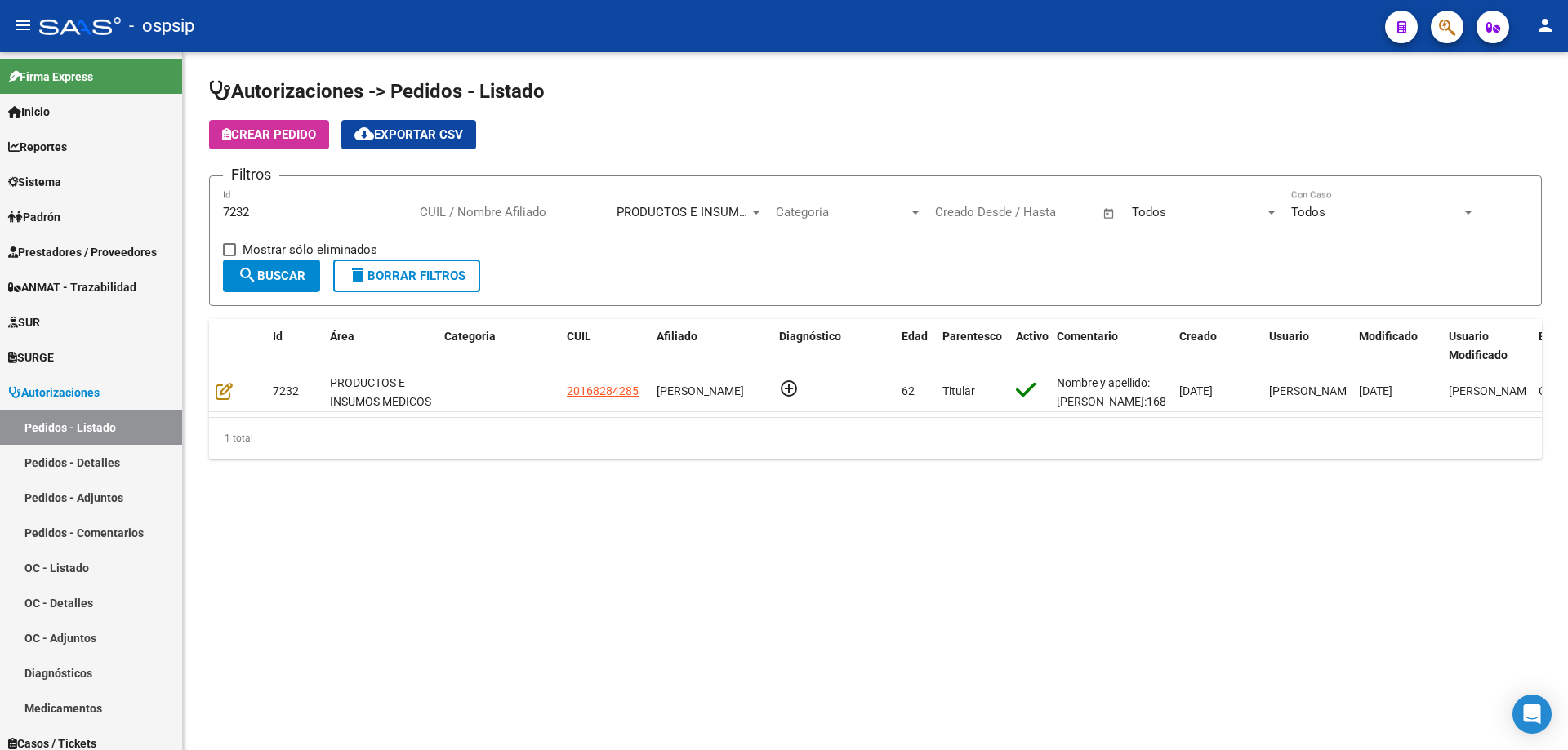
click at [266, 219] on input "7232" at bounding box center [315, 212] width 184 height 15
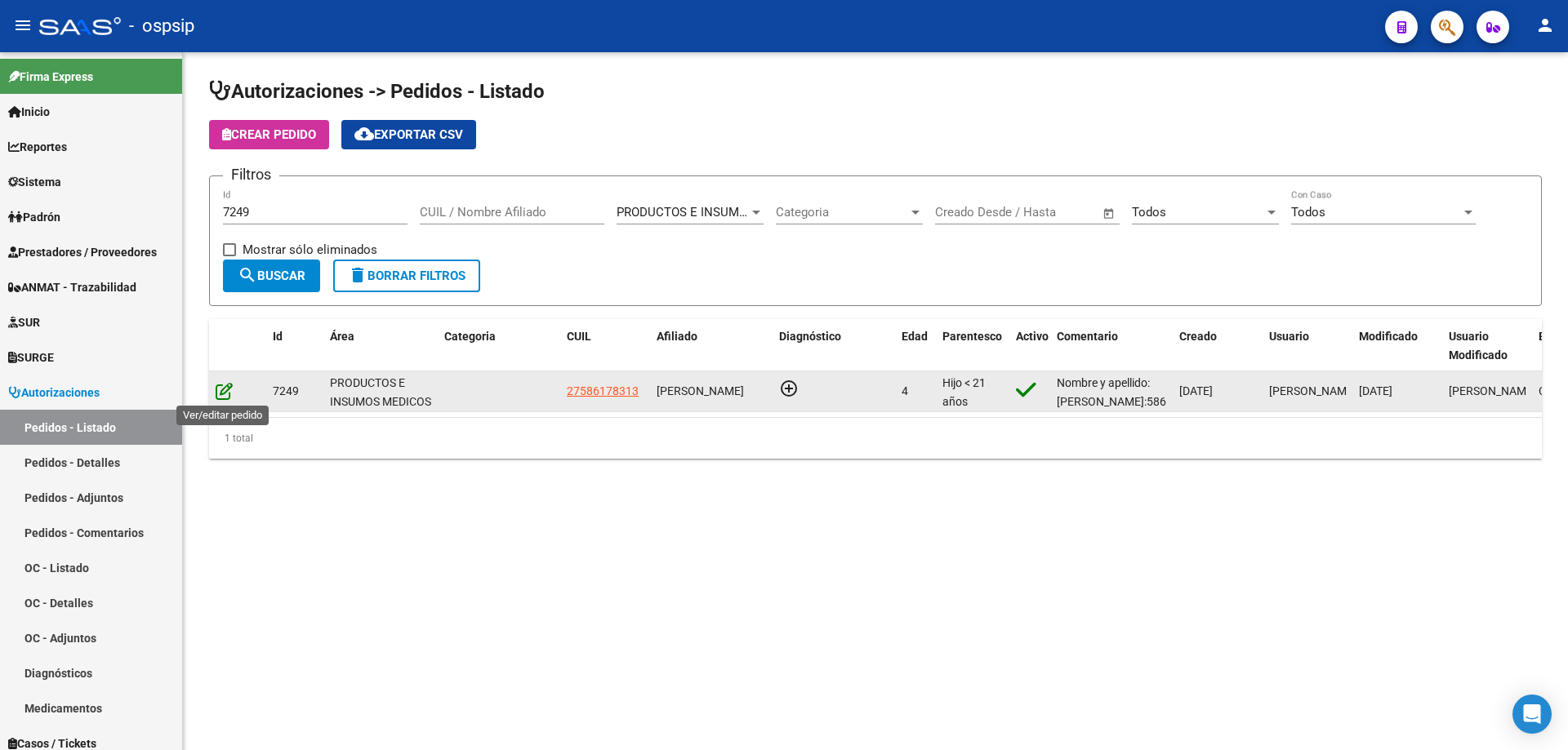
click at [221, 393] on icon at bounding box center [223, 391] width 17 height 18
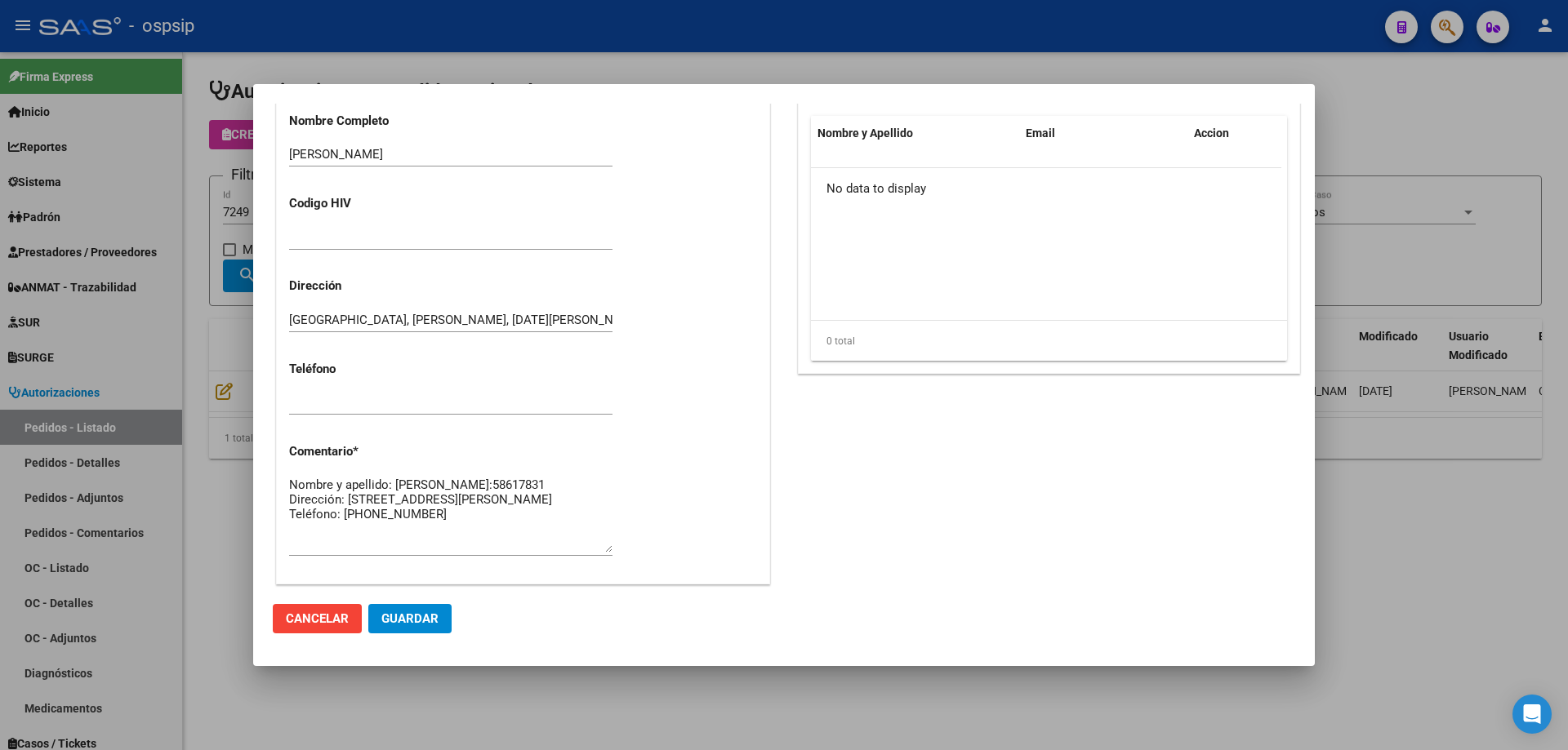
scroll to position [489, 0]
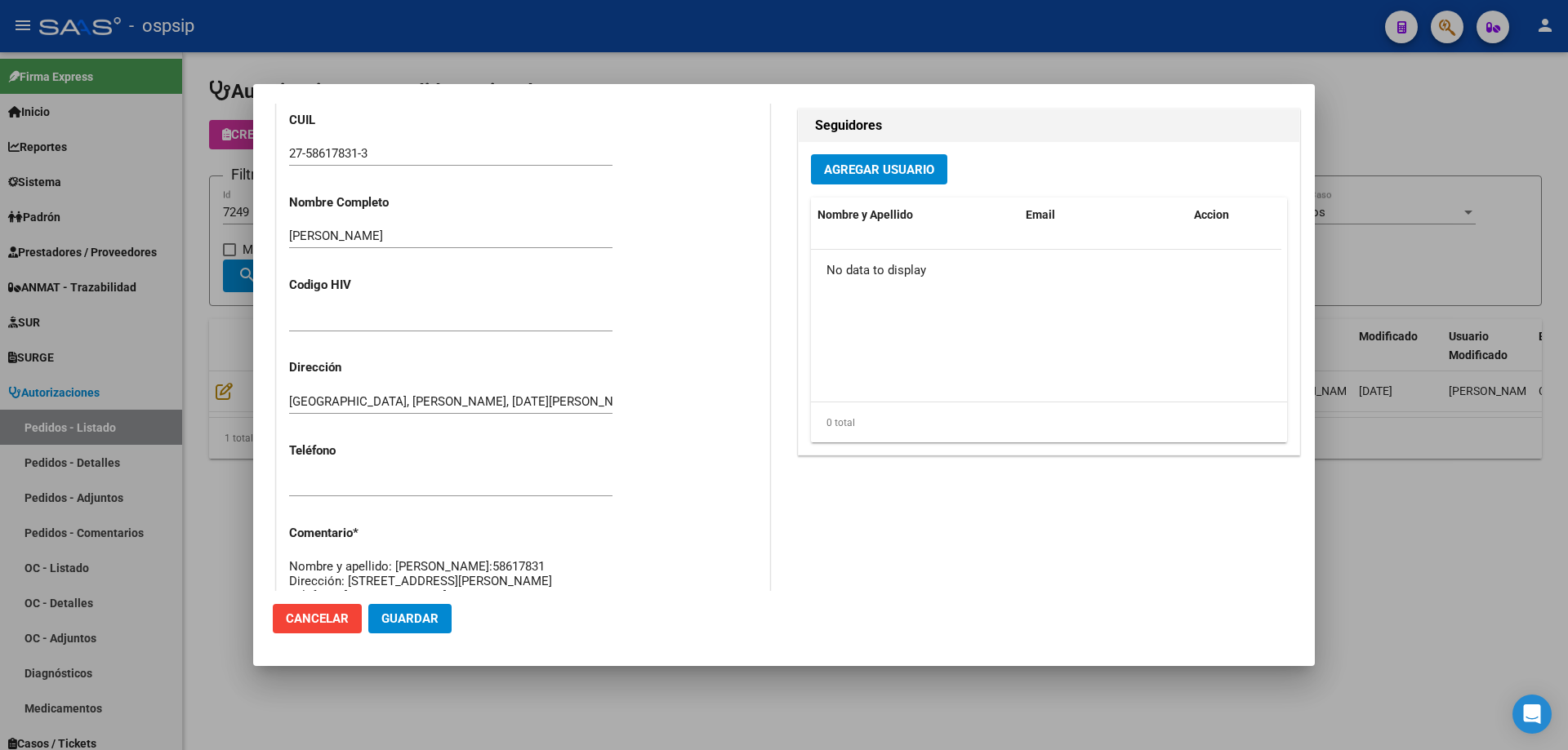
click at [616, 563] on div "Casos (0) Creado: [DATE] 14:46 - [PERSON_NAME] Área Liquidación: PRODUCTOS E IN…" at bounding box center [522, 211] width 492 height 910
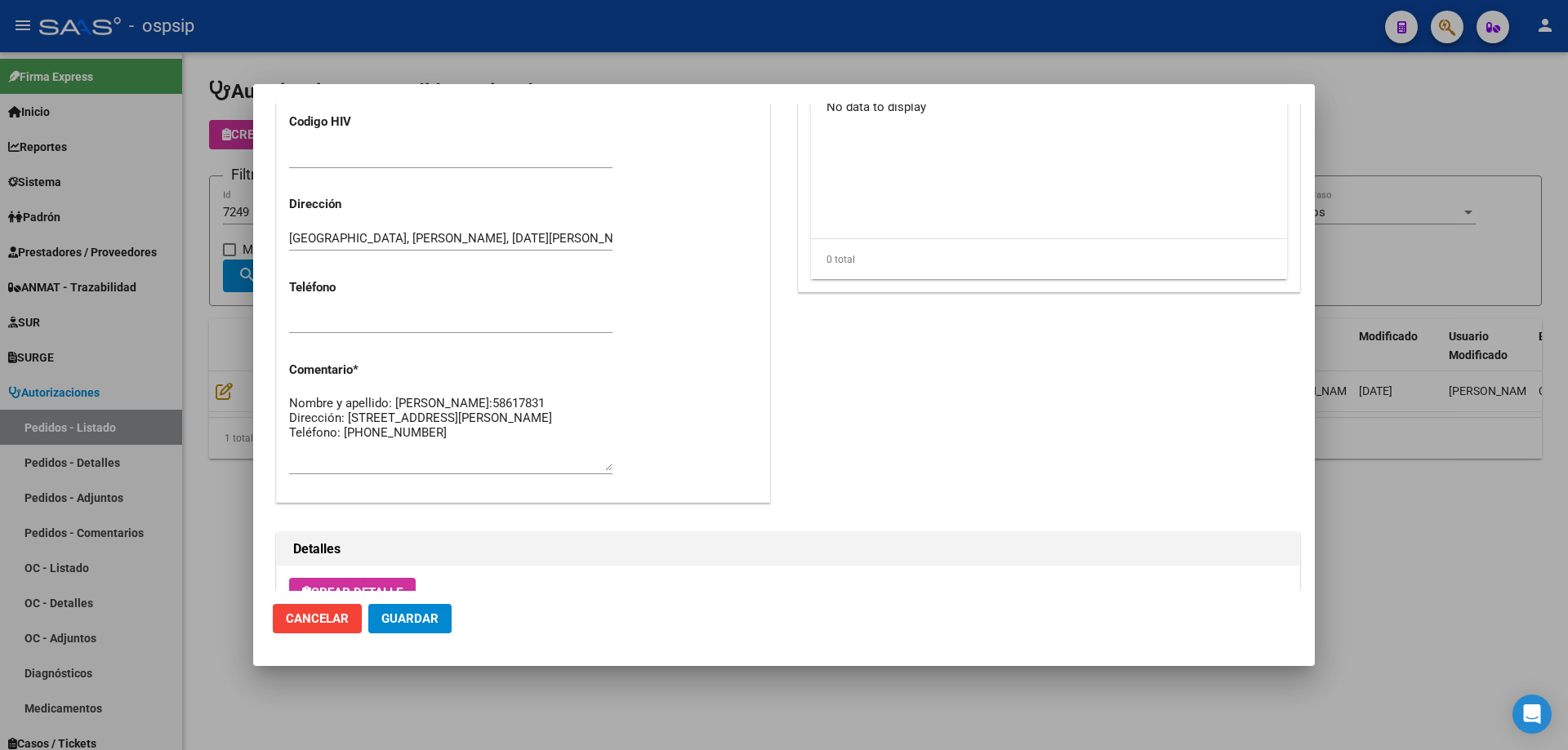
click at [235, 367] on div at bounding box center [784, 375] width 1568 height 750
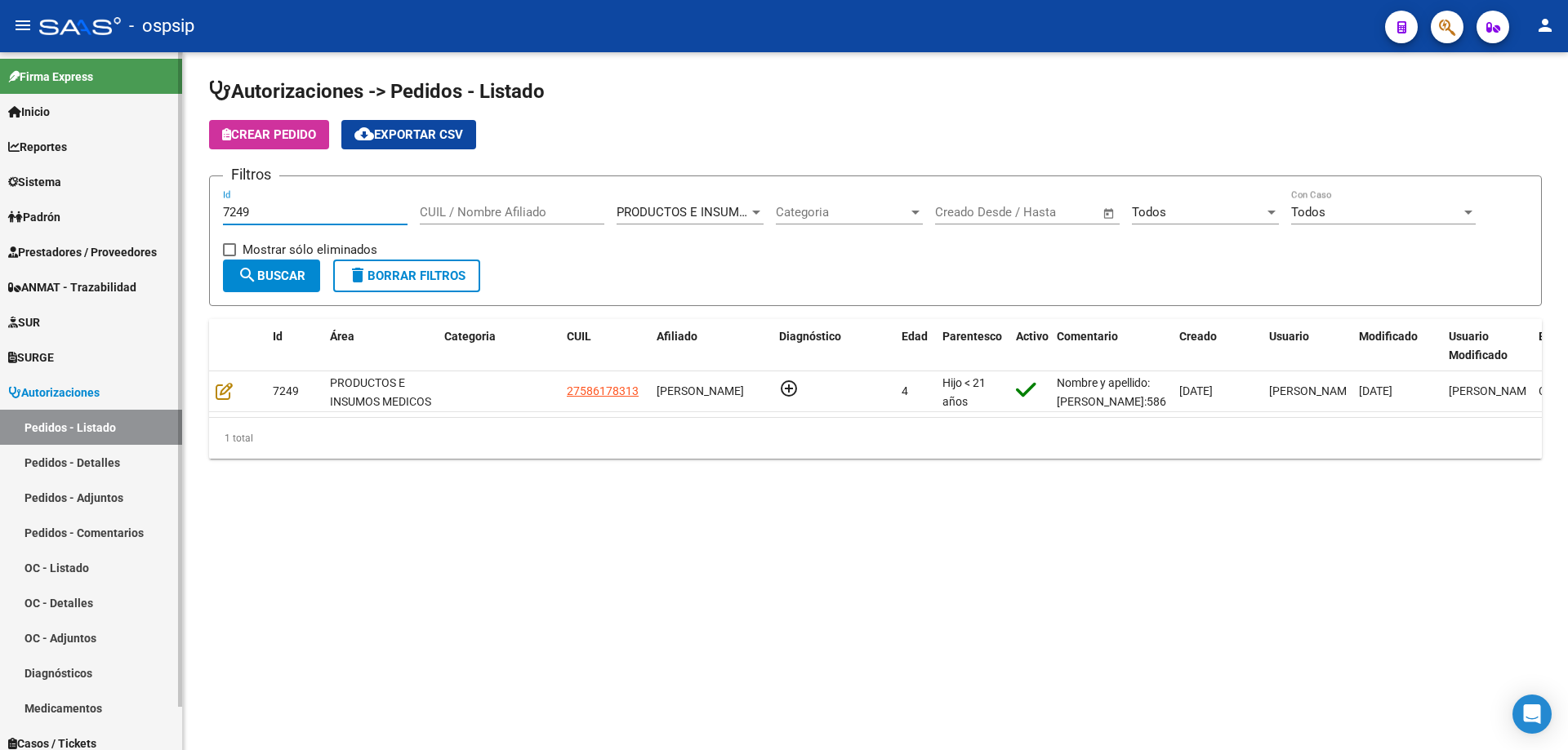
drag, startPoint x: 326, startPoint y: 216, endPoint x: 39, endPoint y: 199, distance: 287.5
click at [39, 199] on mat-sidenav-container "Firma Express Inicio Calendario SSS Instructivos Contacto OS Reportes Egresos D…" at bounding box center [784, 401] width 1568 height 698
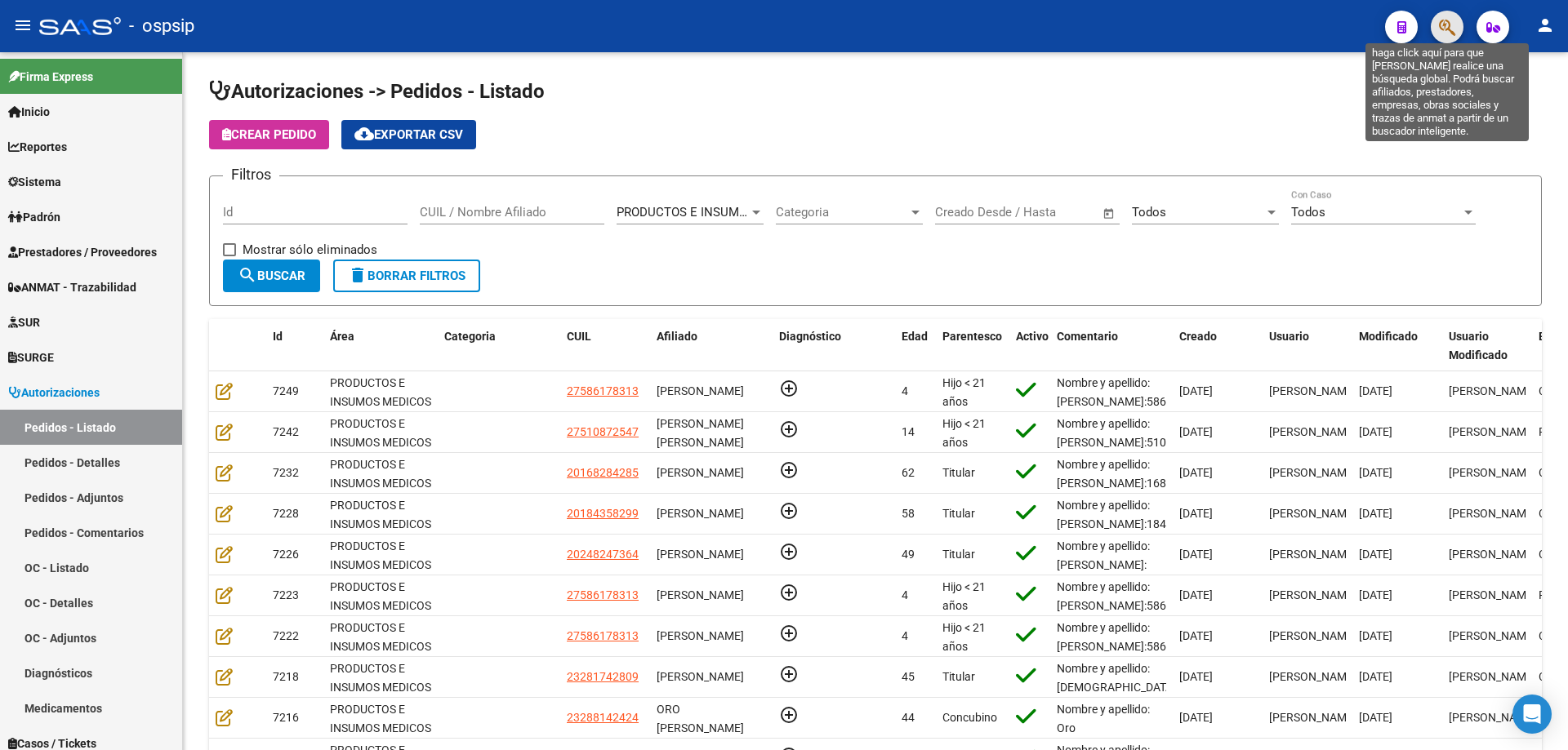
click at [1452, 27] on icon "button" at bounding box center [1447, 27] width 16 height 19
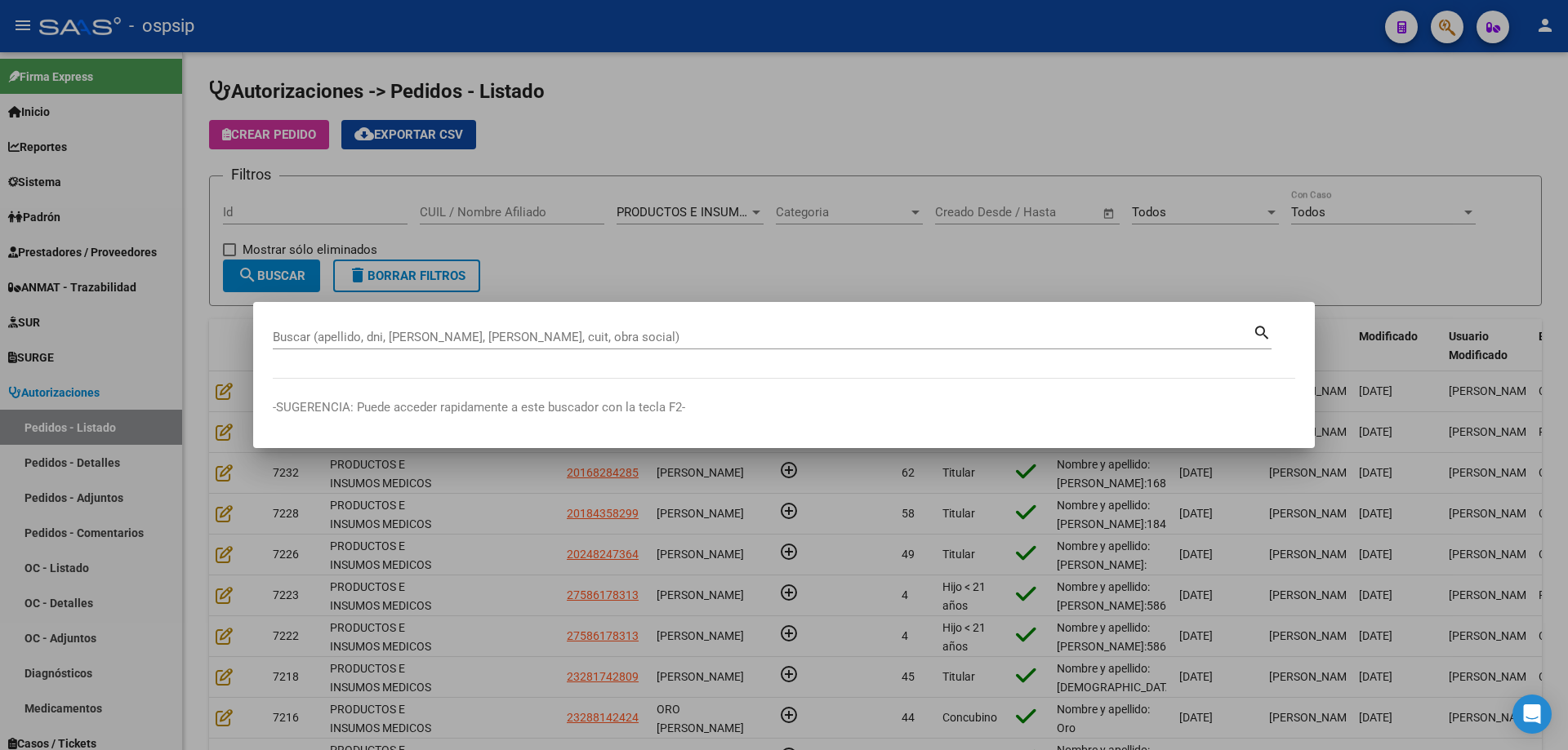
click at [997, 347] on div "Buscar (apellido, dni, [PERSON_NAME], [PERSON_NAME], cuit, obra social)" at bounding box center [763, 338] width 980 height 25
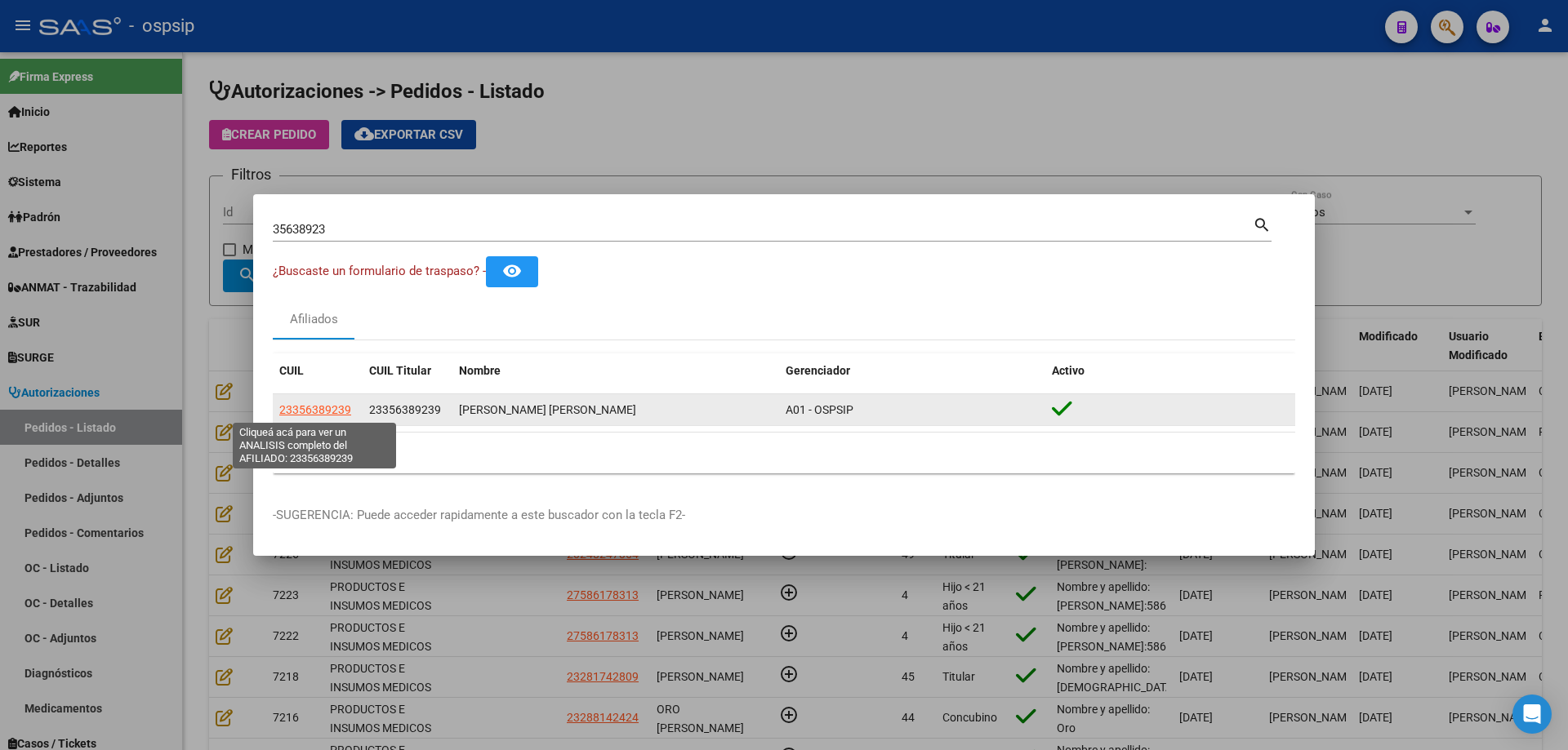
click at [324, 409] on span "23356389239" at bounding box center [315, 410] width 72 height 13
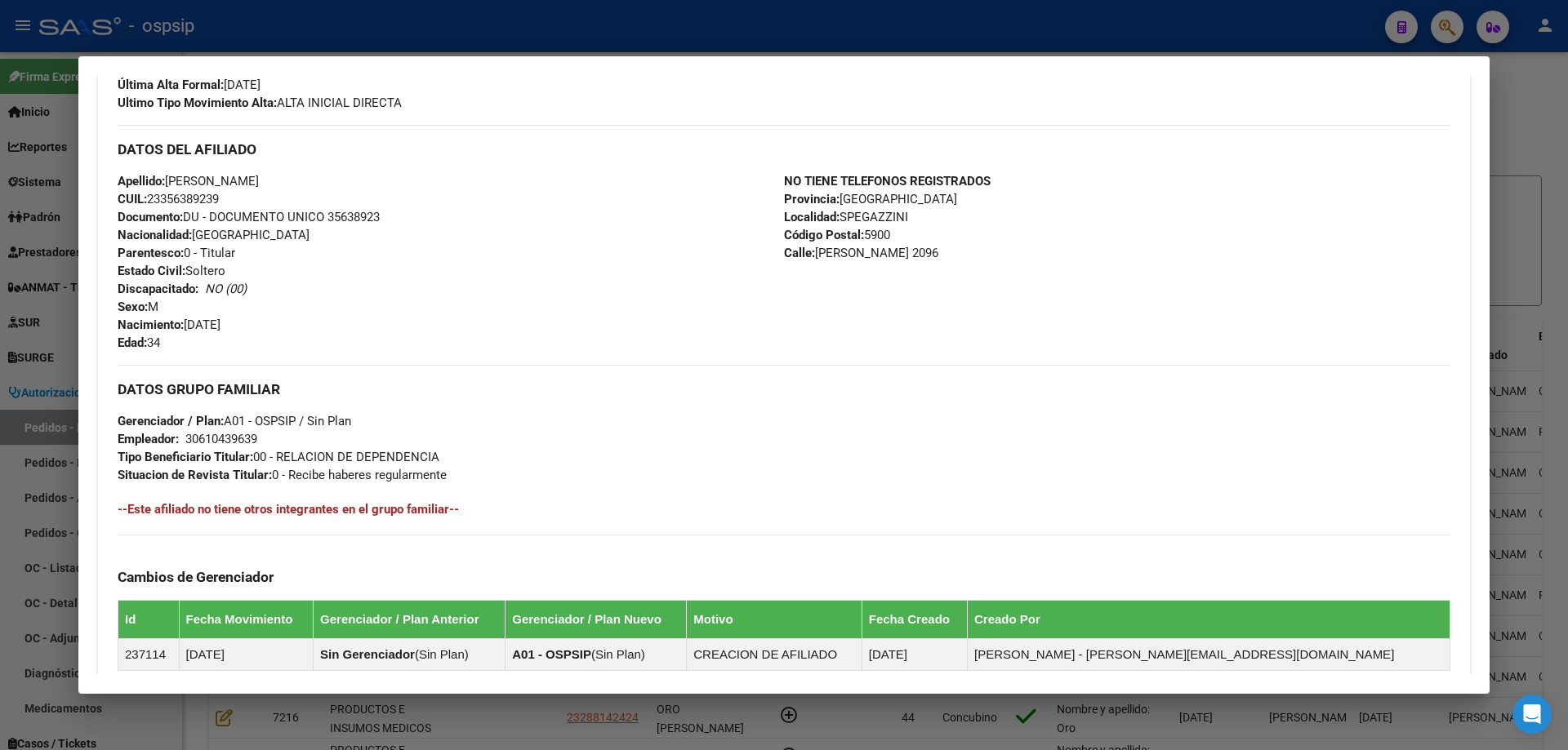
scroll to position [490, 0]
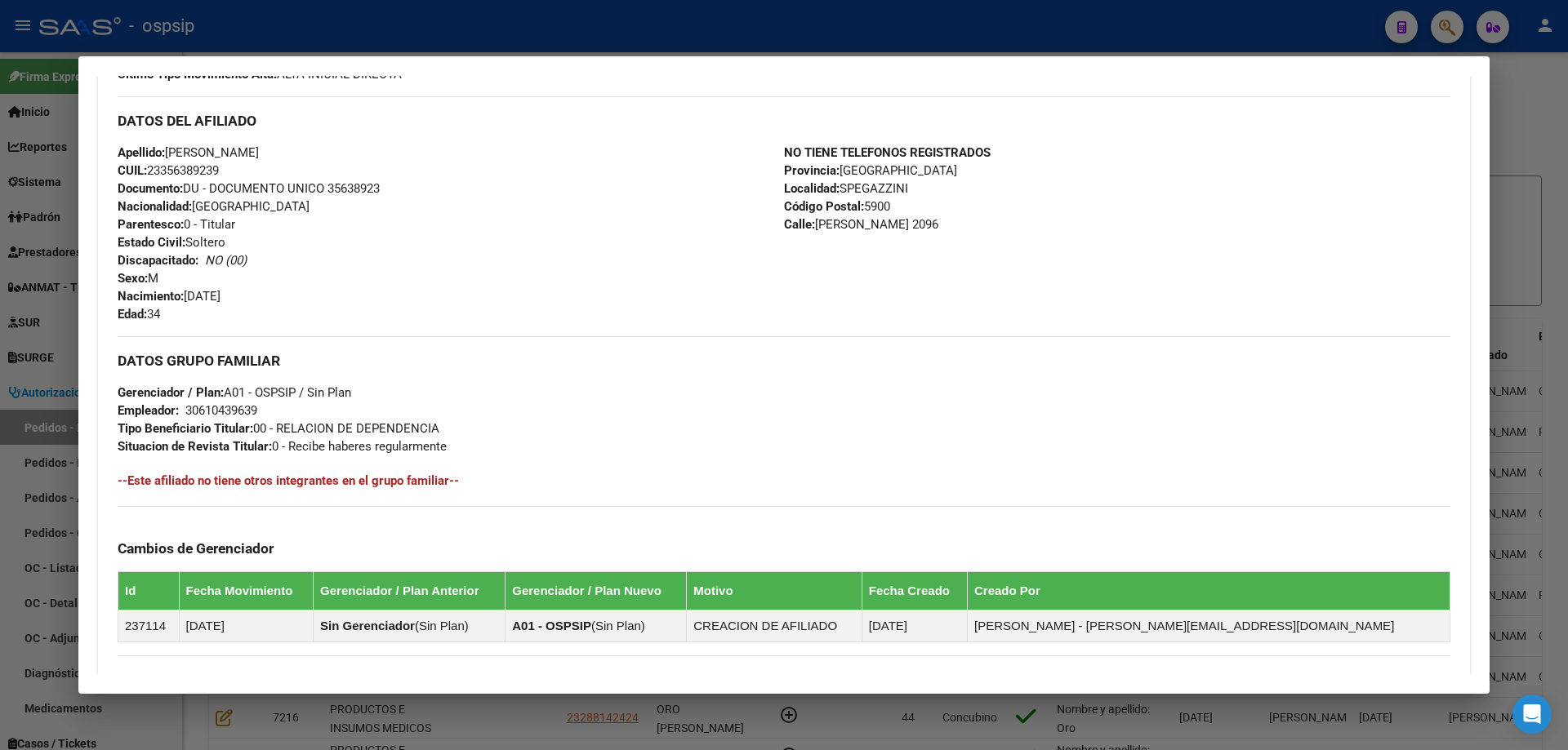
click at [43, 206] on div at bounding box center [784, 375] width 1568 height 750
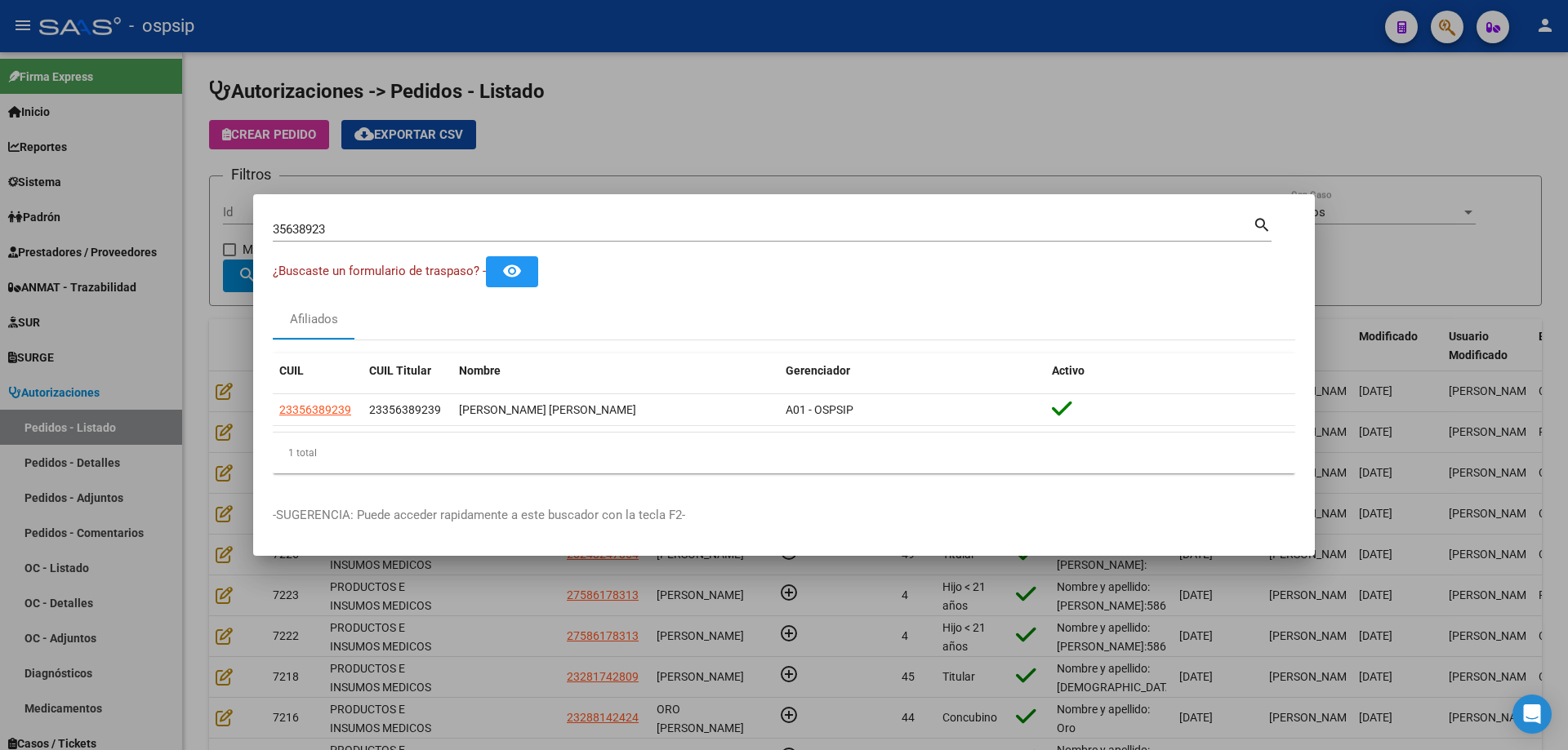
click at [228, 242] on div at bounding box center [784, 375] width 1568 height 750
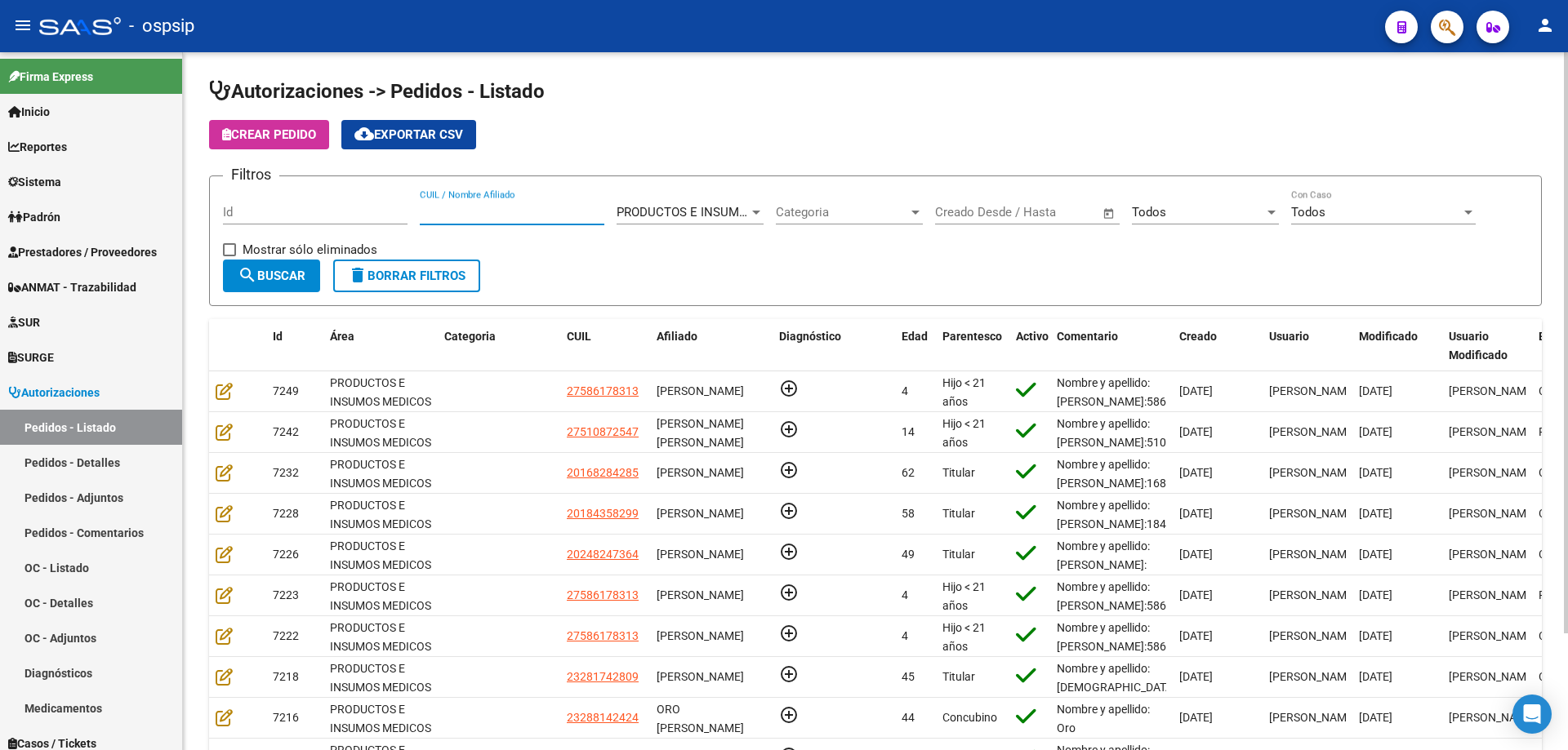
click at [470, 211] on input "CUIL / Nombre Afiliado" at bounding box center [512, 212] width 184 height 15
click at [303, 271] on span "search Buscar" at bounding box center [271, 276] width 67 height 15
